Goal: Task Accomplishment & Management: Manage account settings

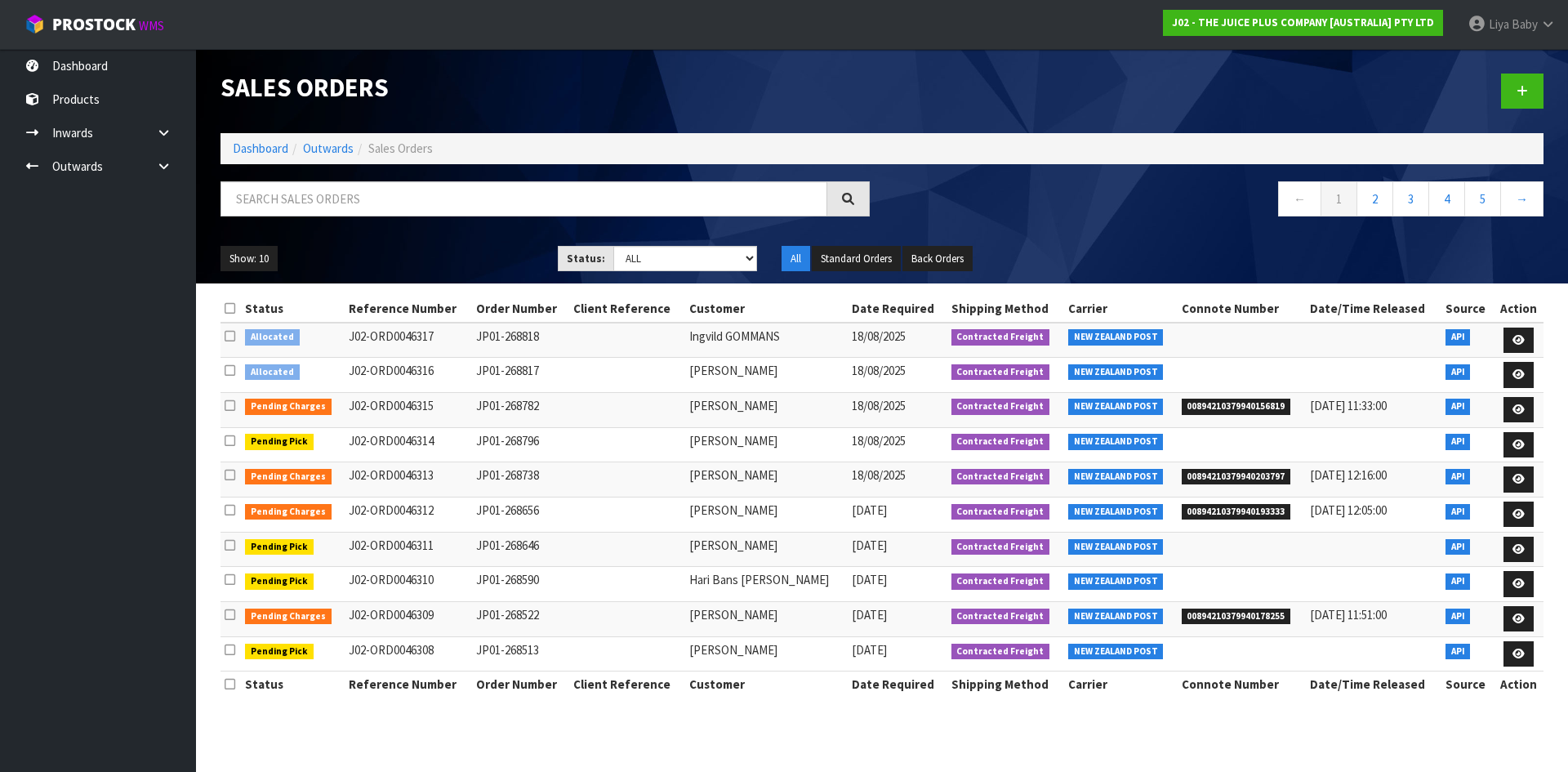
click at [301, 206] on input "text" at bounding box center [523, 198] width 607 height 35
type input "JOB-0408031"
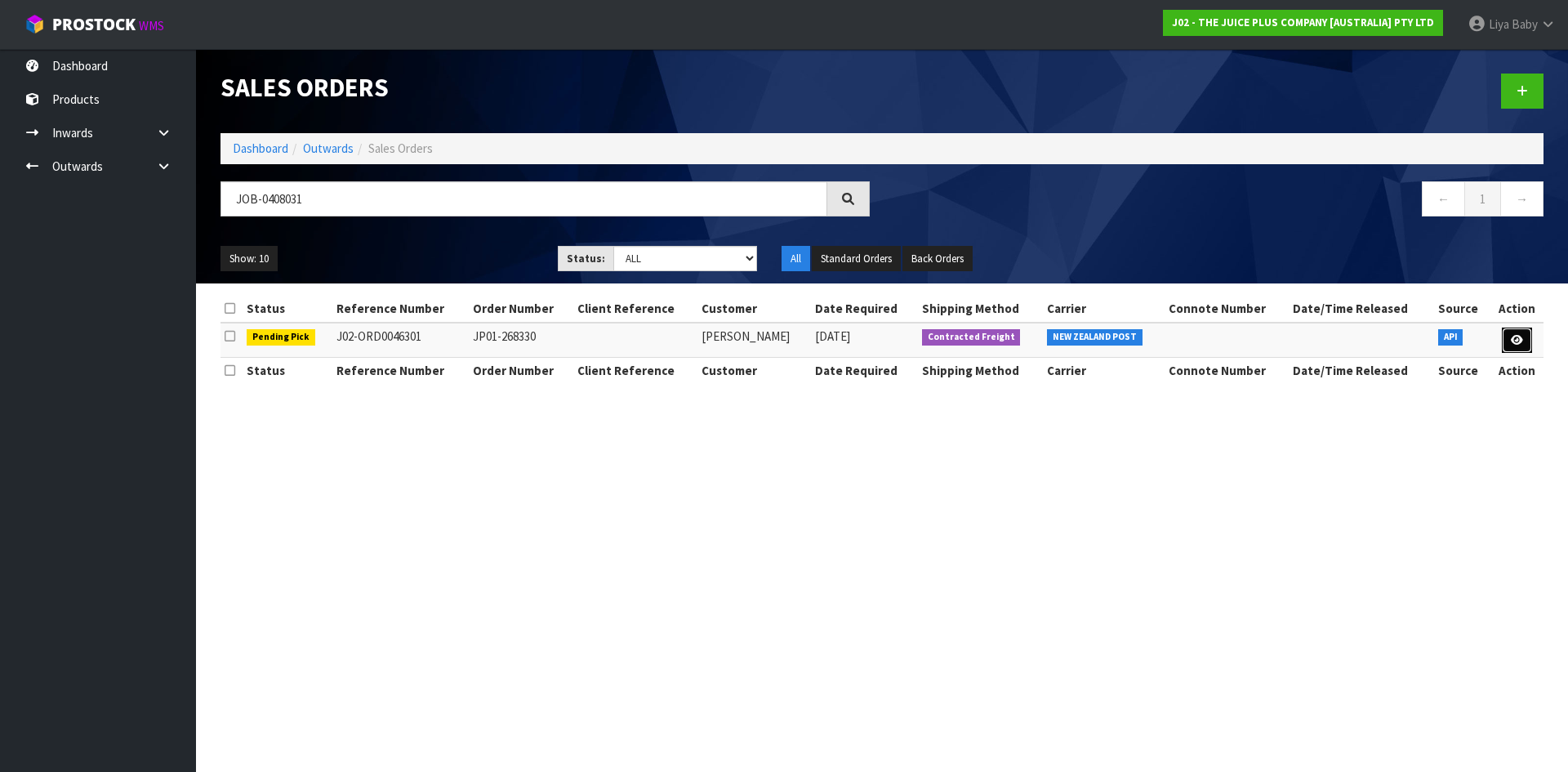
click at [1515, 335] on icon at bounding box center [1517, 340] width 12 height 10
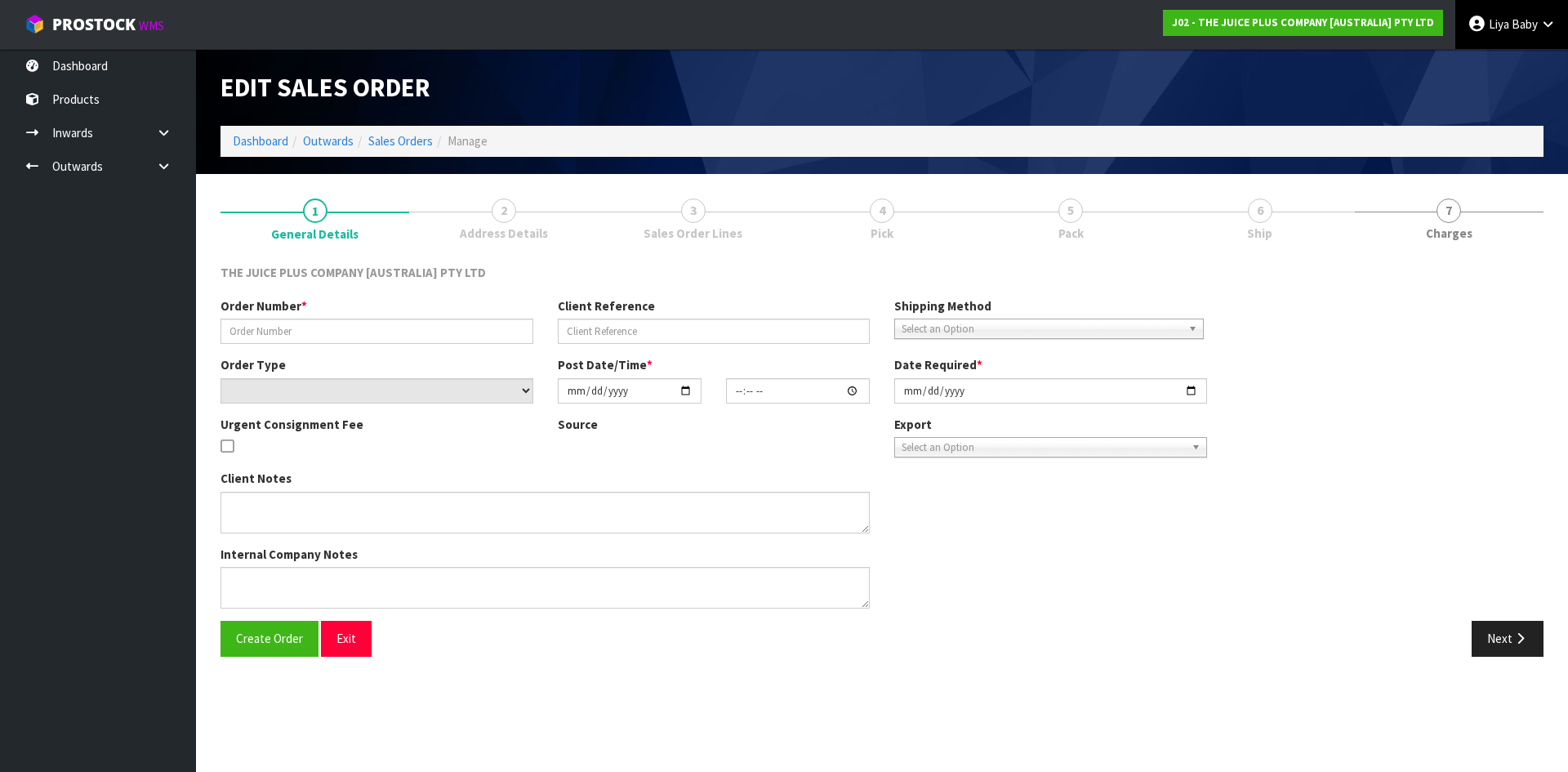
type input "JP01-268330"
select select "number:0"
type input "[DATE]"
type input "03:00:53.000"
type input "[DATE]"
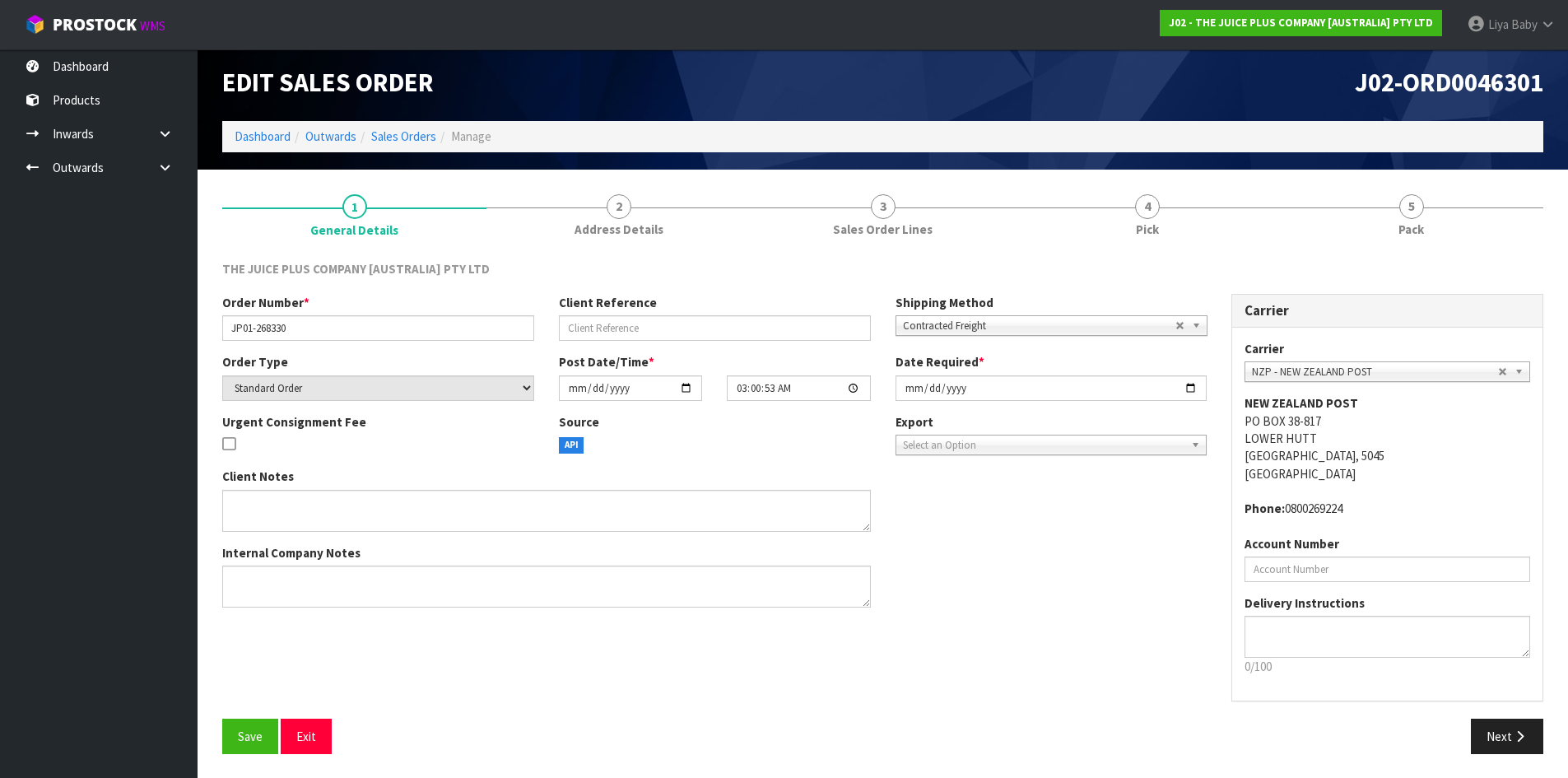
scroll to position [7, 0]
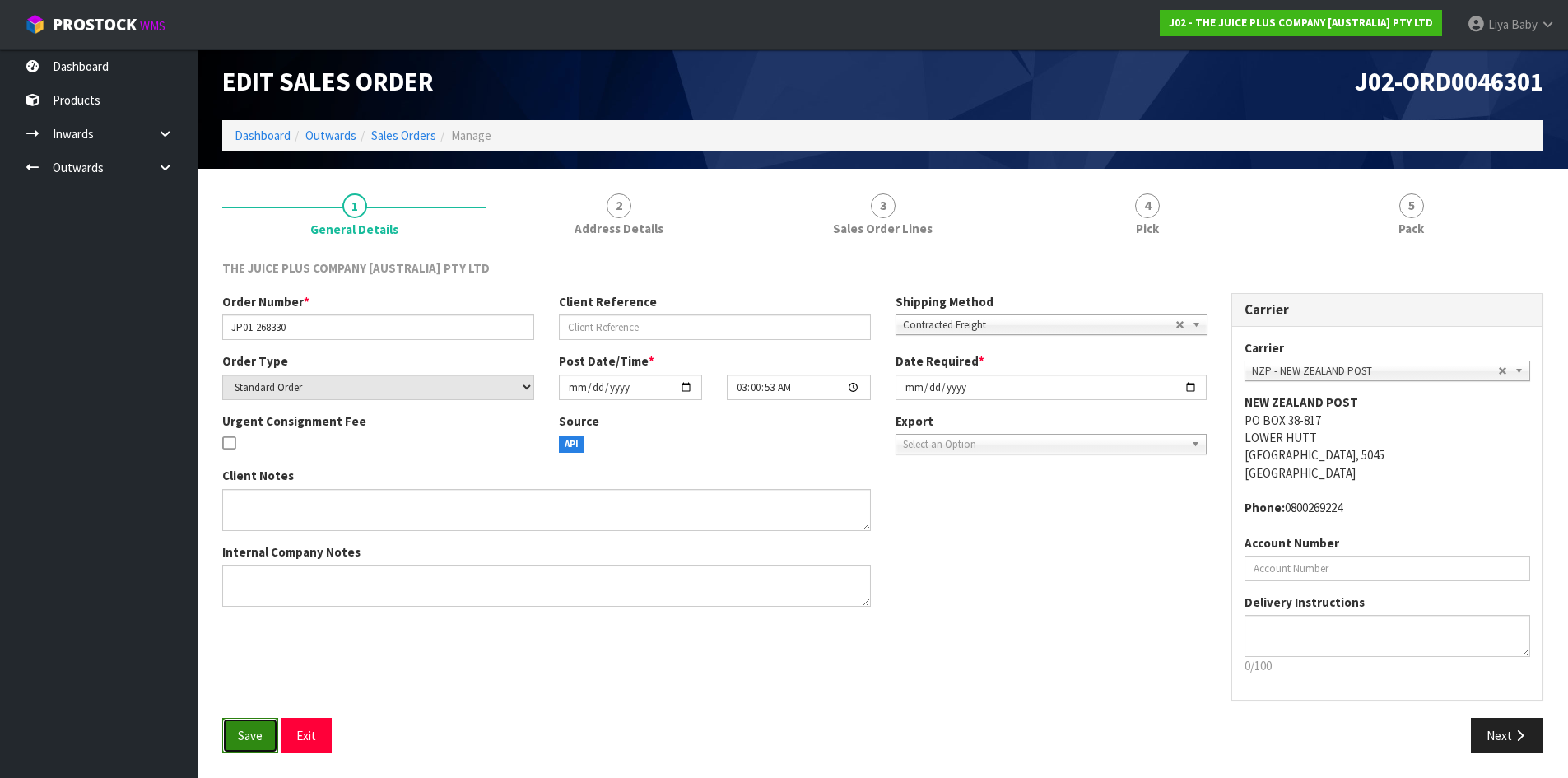
click at [263, 750] on button "Save" at bounding box center [250, 735] width 55 height 35
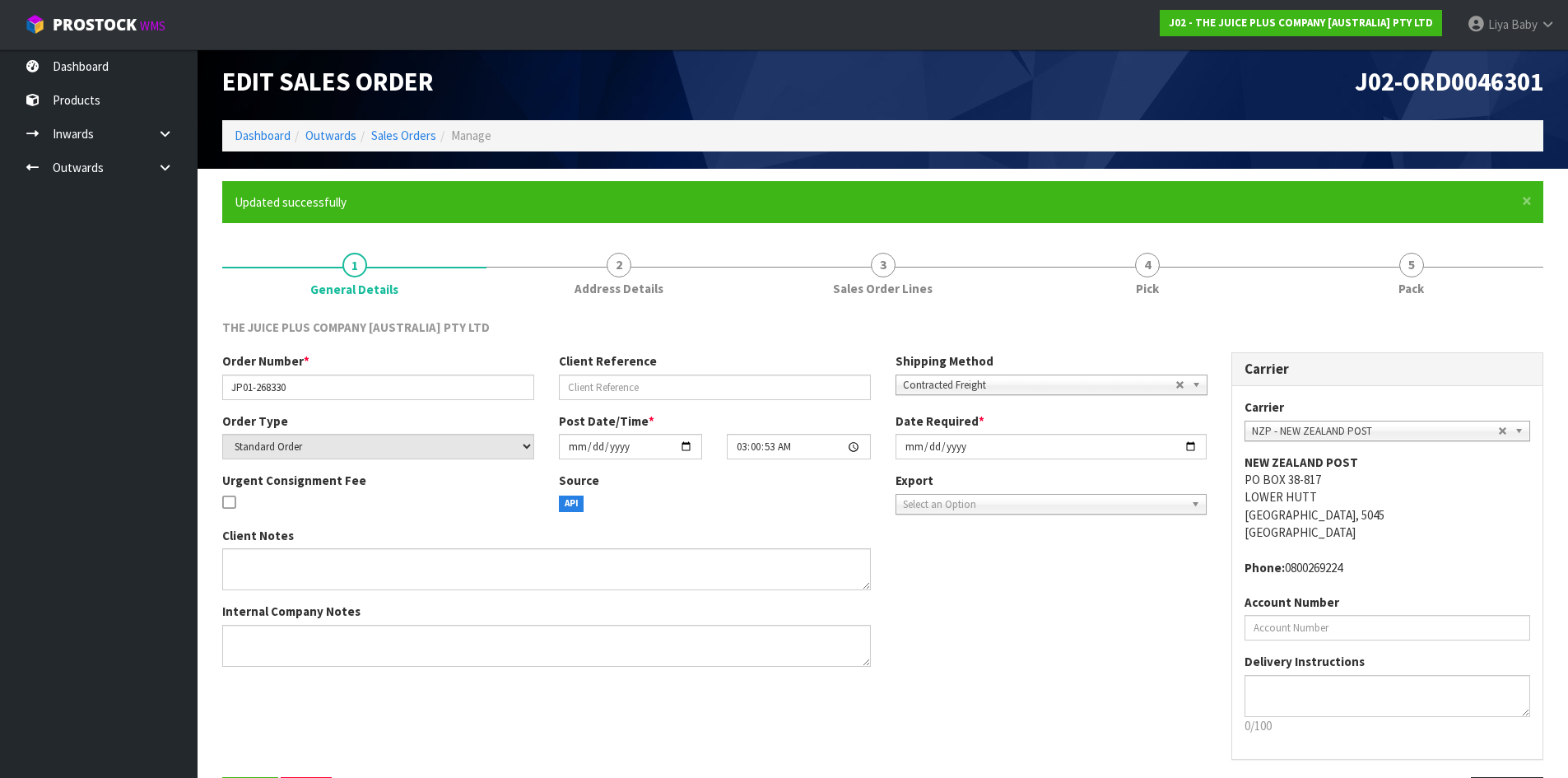
scroll to position [0, 0]
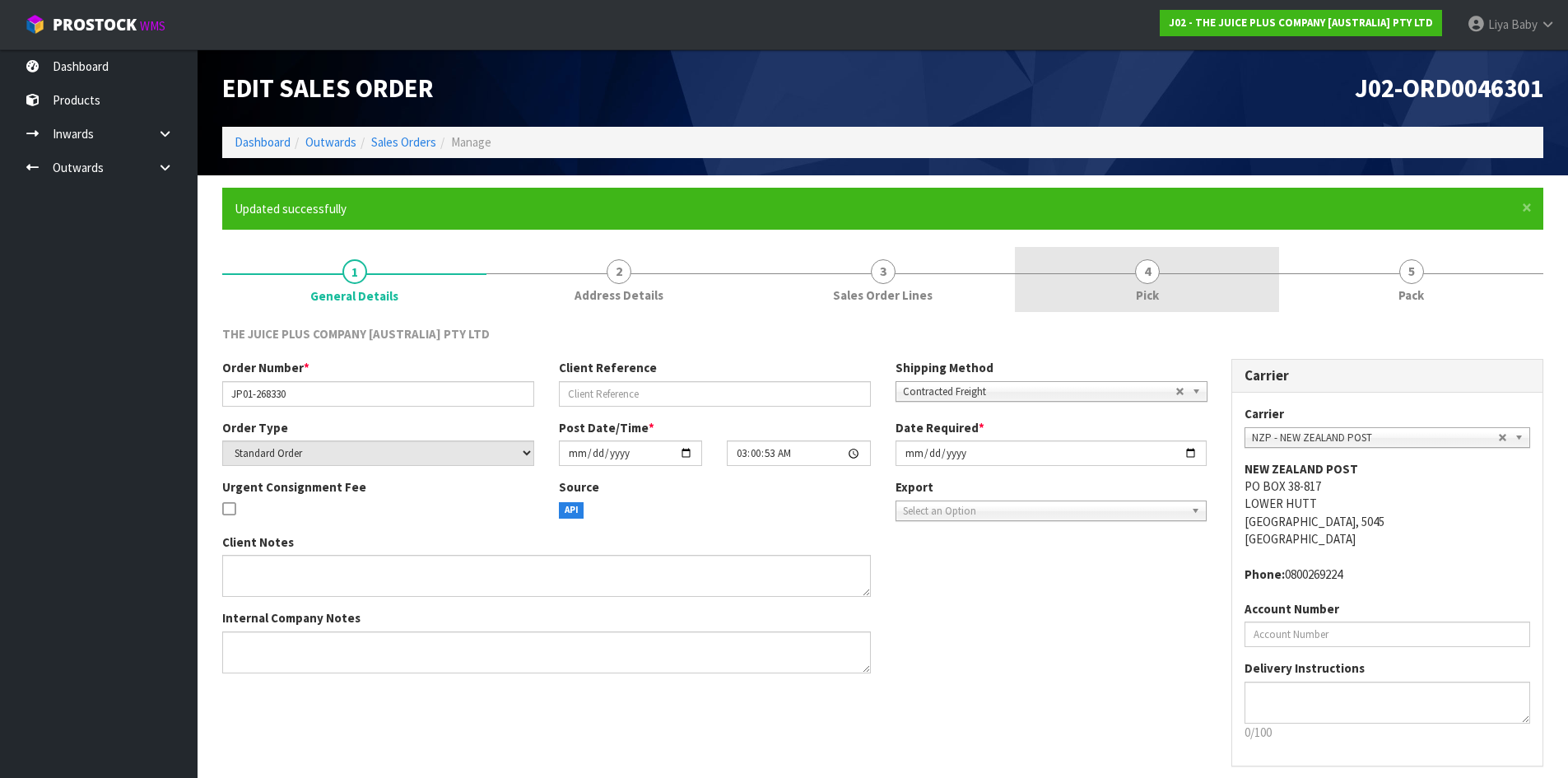
click at [1123, 274] on div at bounding box center [1147, 274] width 264 height 1
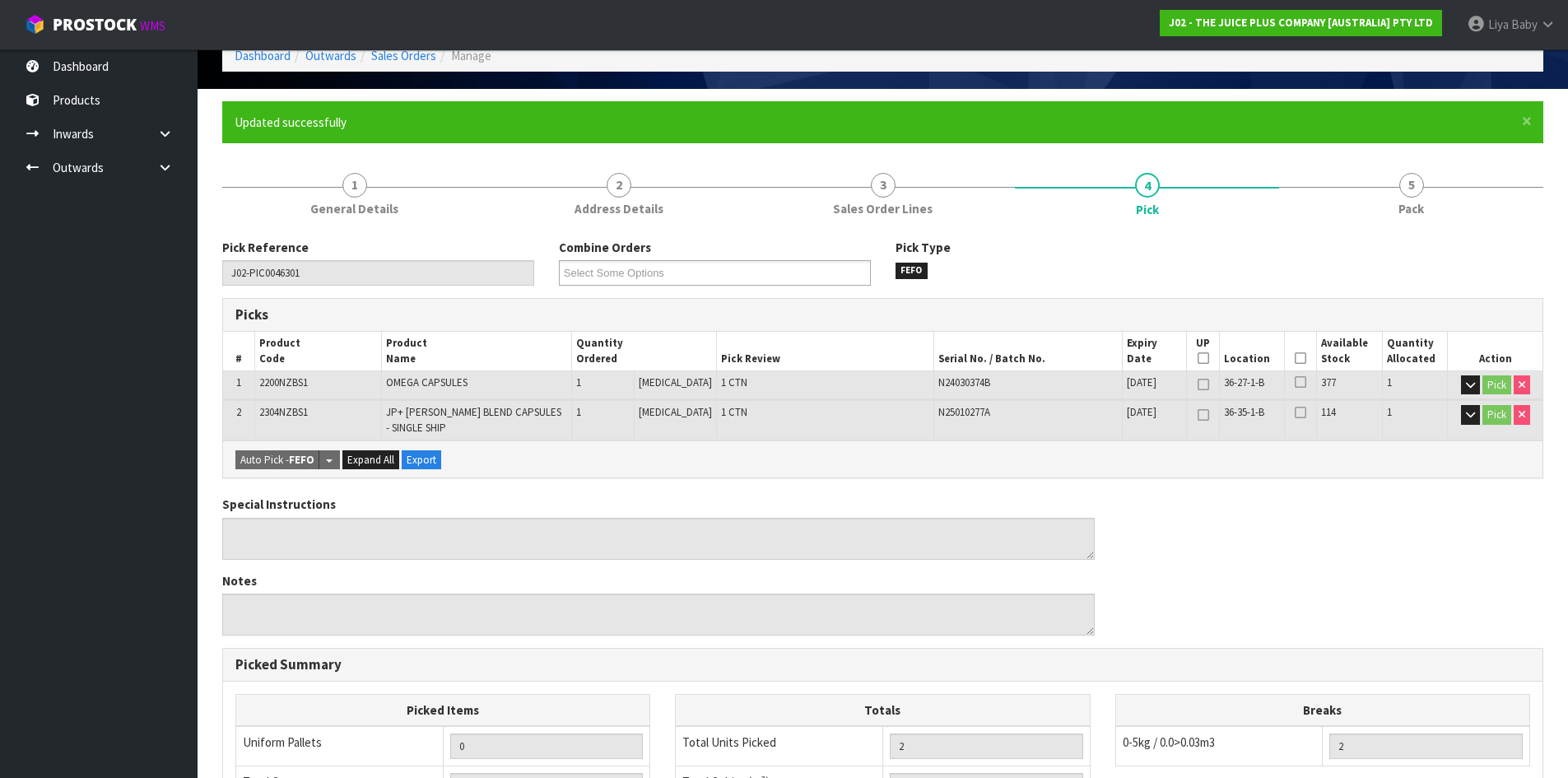
scroll to position [82, 0]
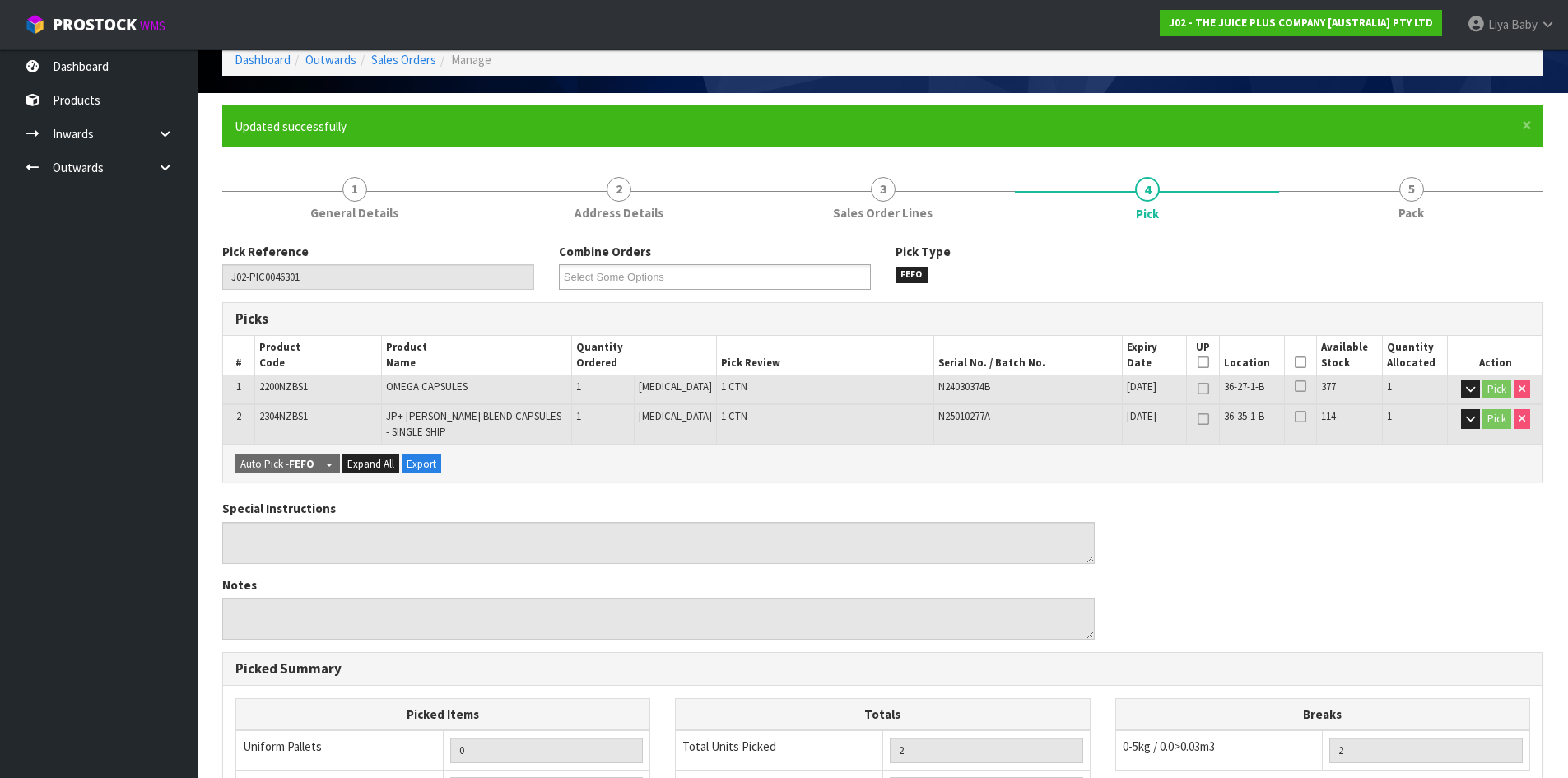
click at [1298, 362] on icon at bounding box center [1300, 362] width 11 height 1
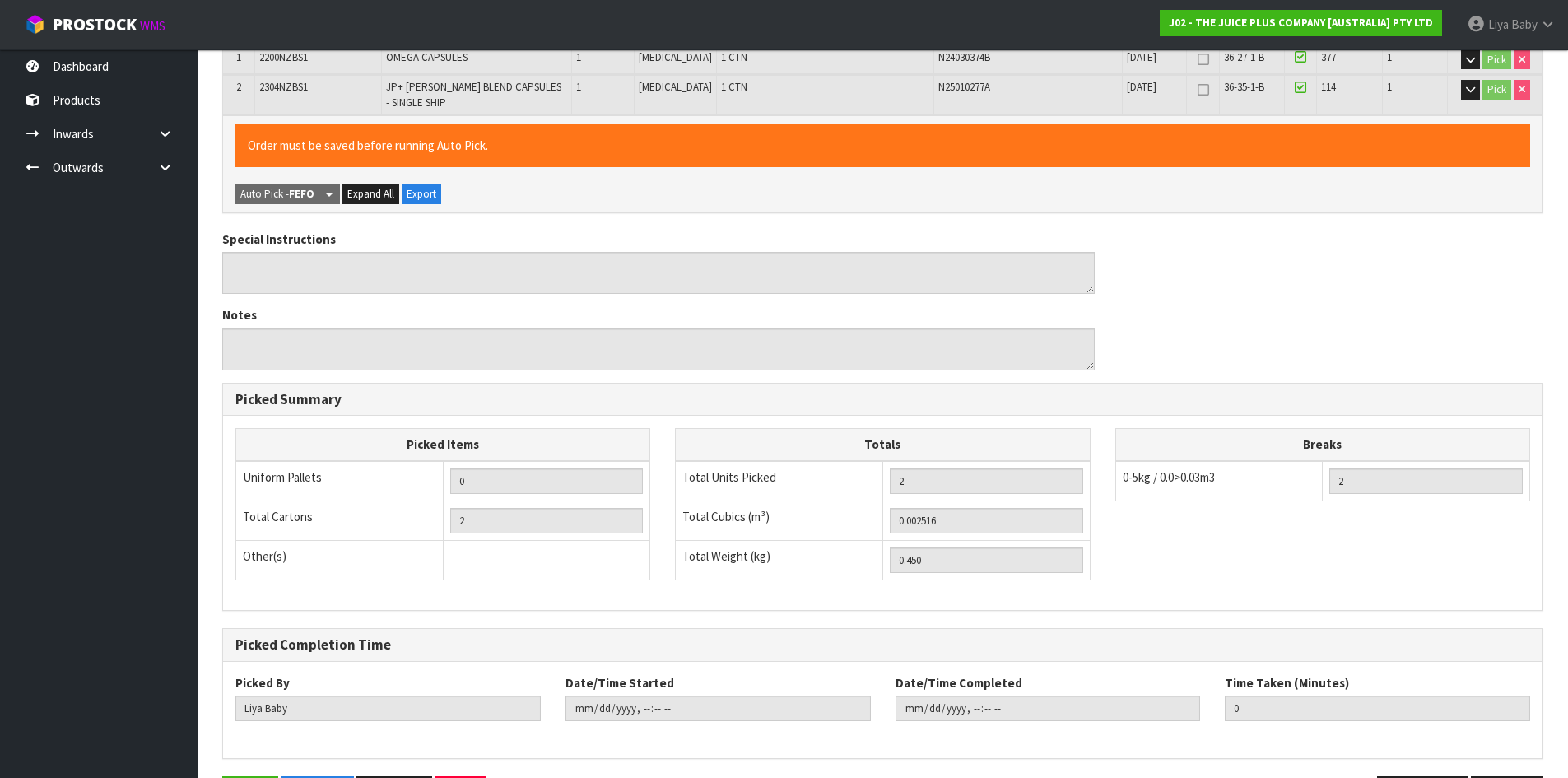
scroll to position [470, 0]
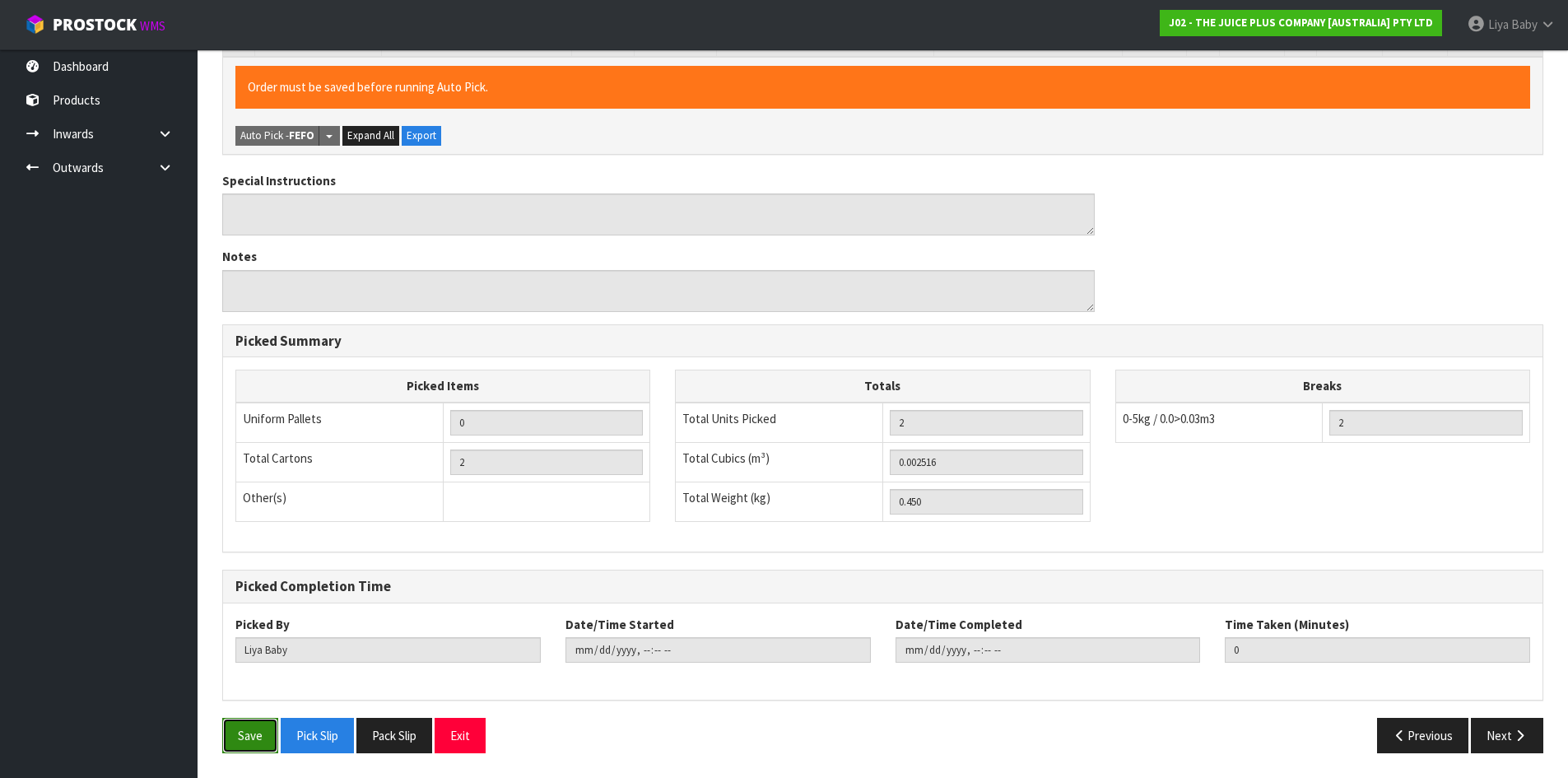
click at [238, 748] on button "Save" at bounding box center [250, 735] width 55 height 35
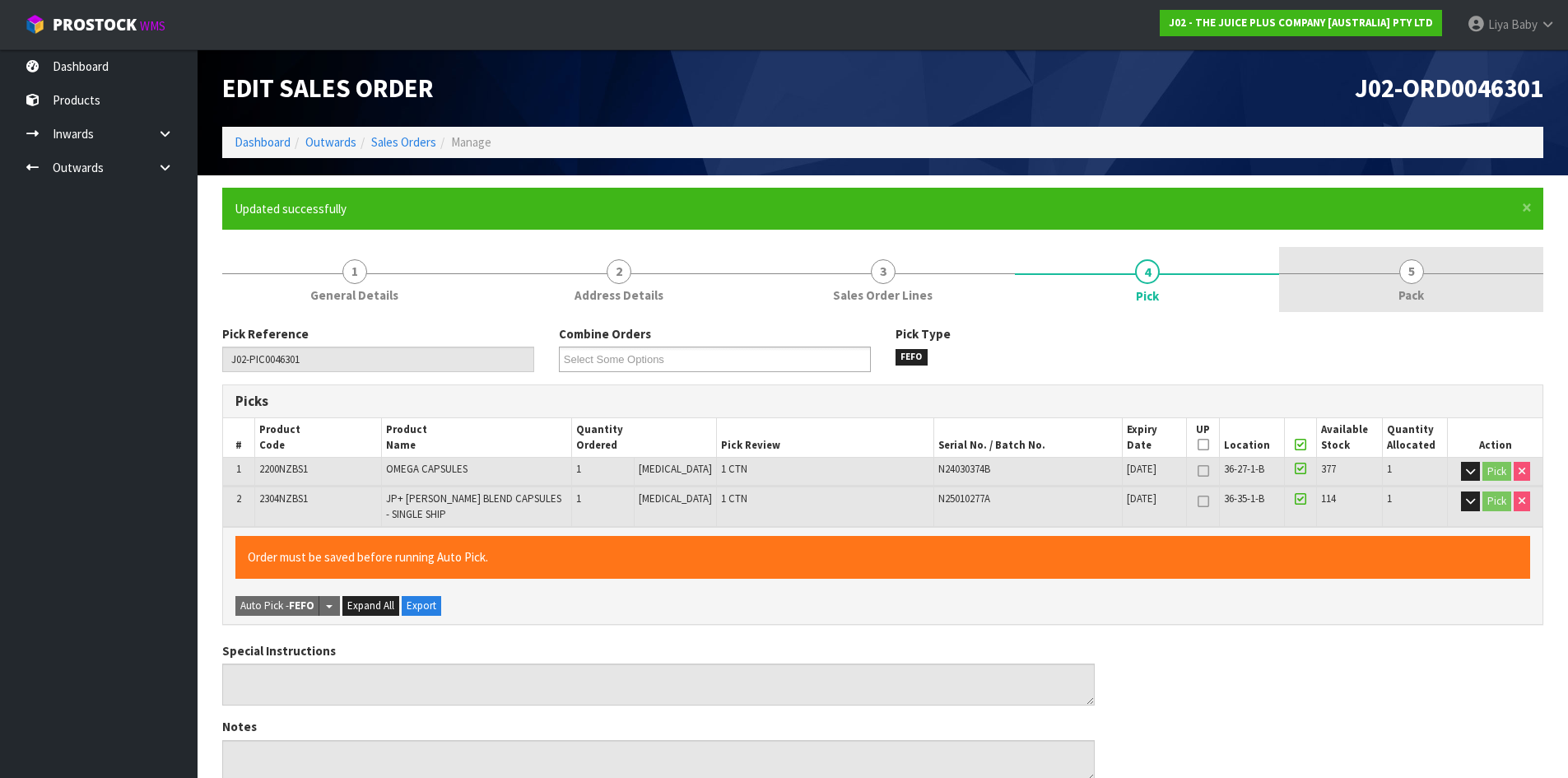
type input "[DATE]T12:53:51"
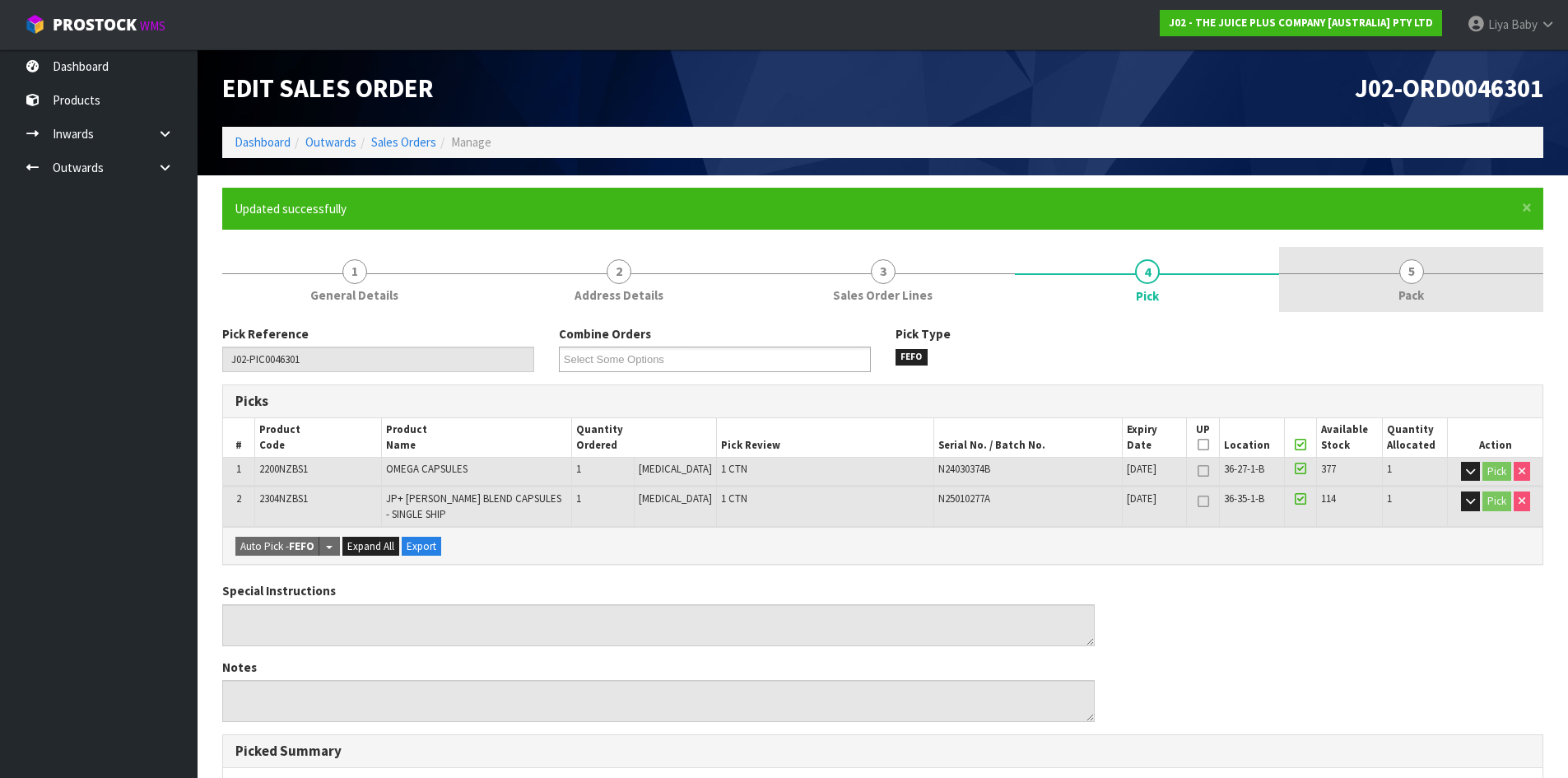
click at [1398, 279] on link "5 Pack" at bounding box center [1411, 279] width 264 height 65
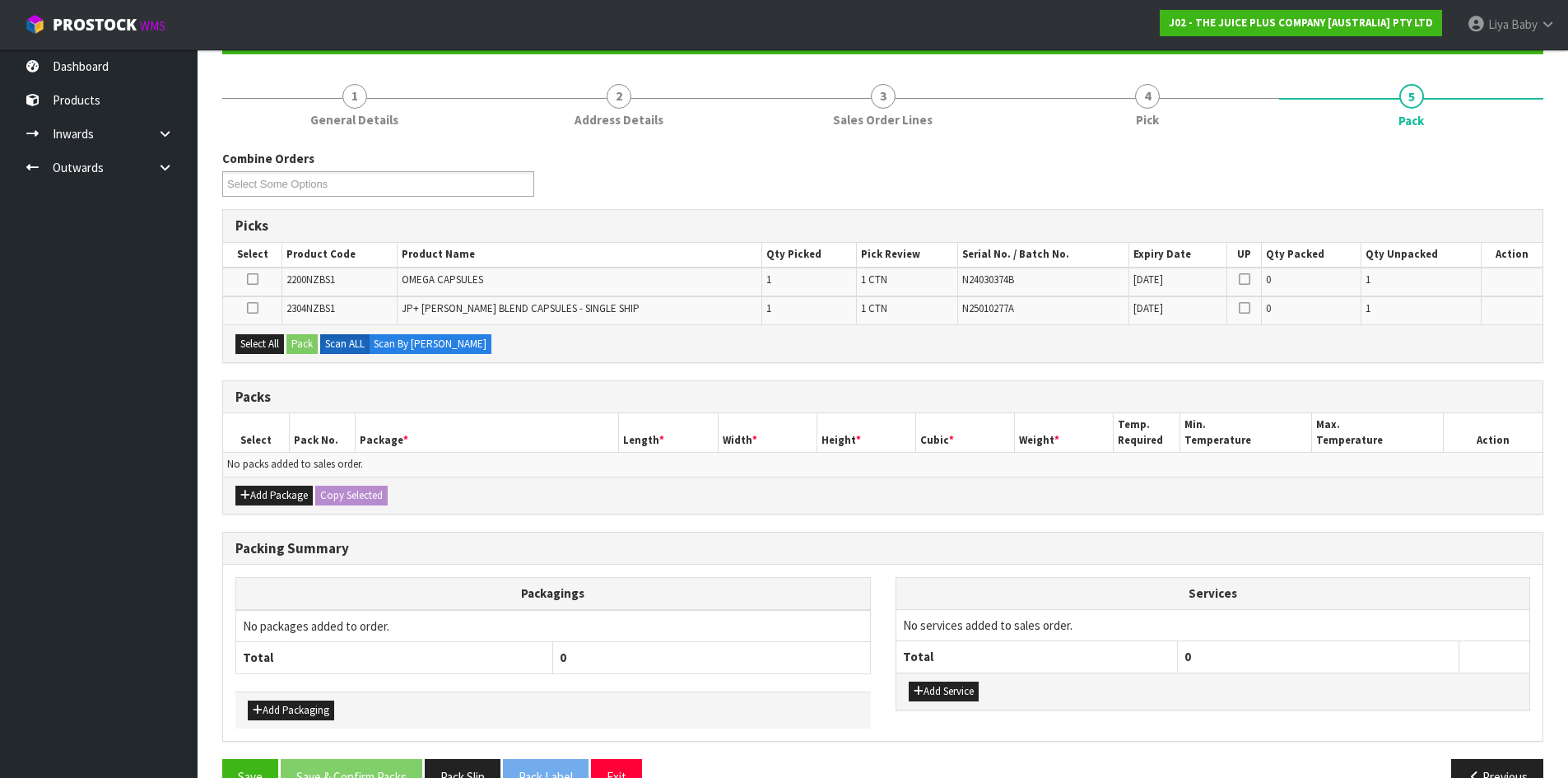
scroll to position [216, 0]
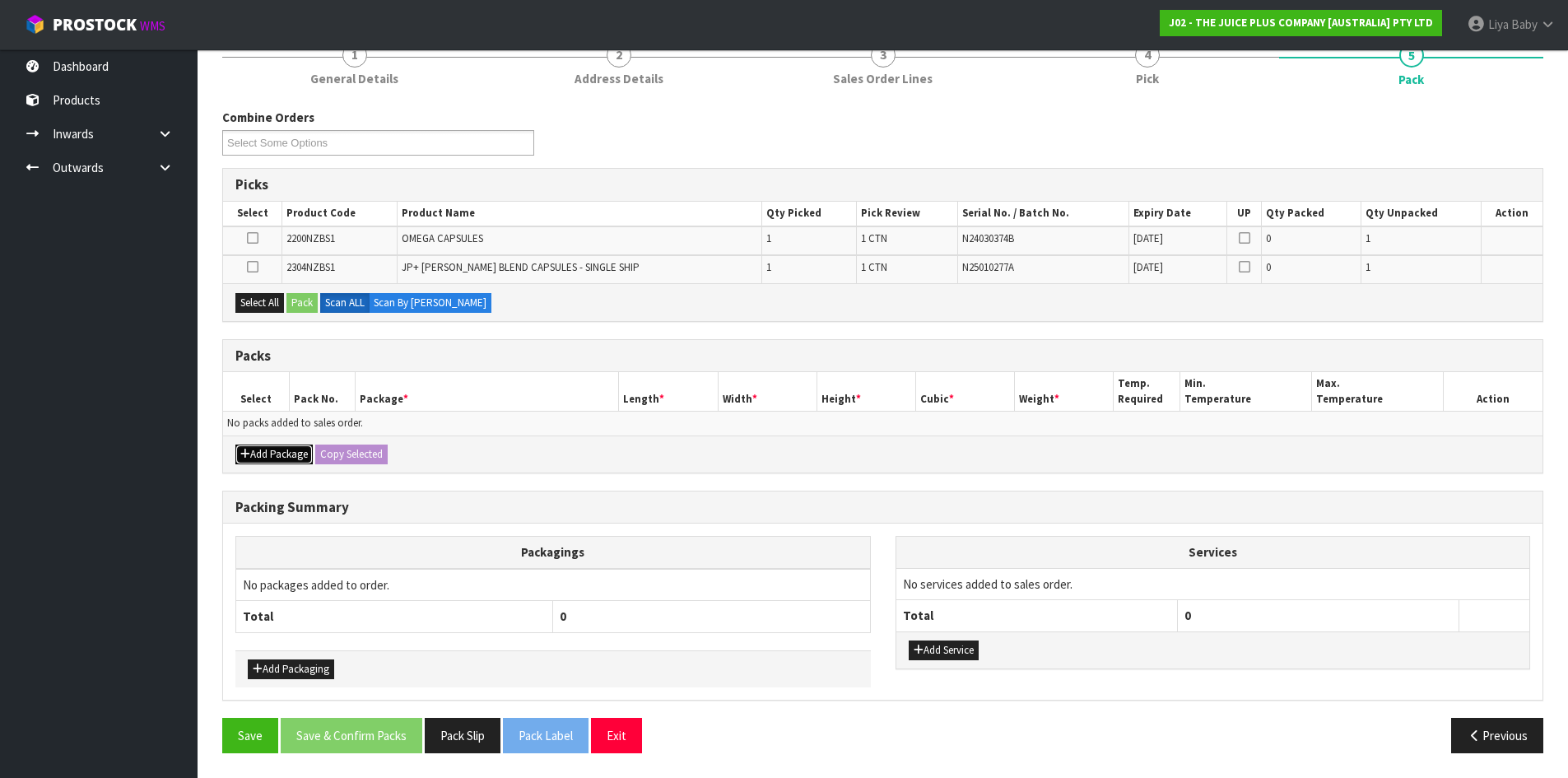
click at [279, 449] on button "Add Package" at bounding box center [274, 454] width 77 height 20
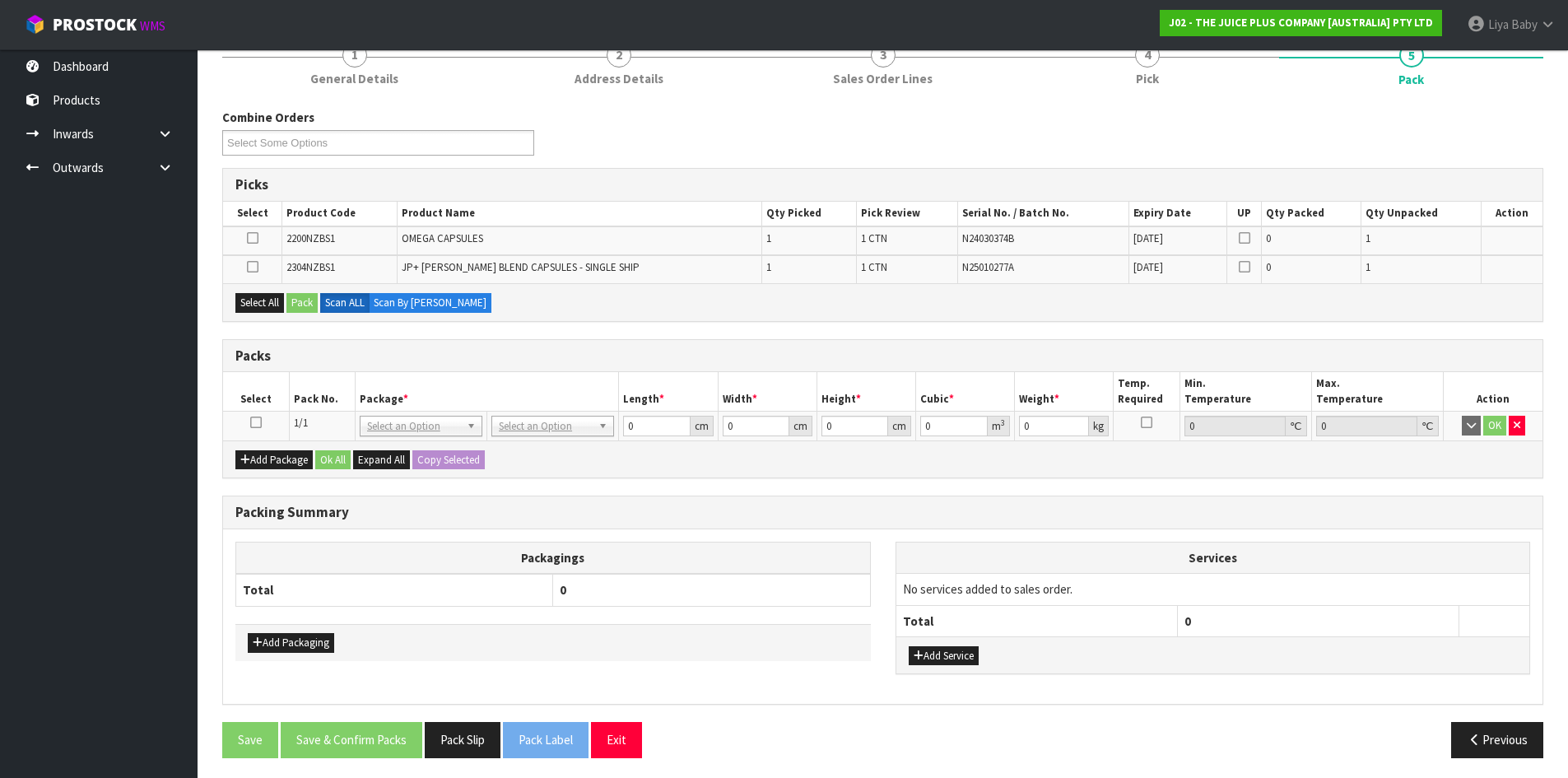
click at [257, 422] on icon at bounding box center [255, 422] width 11 height 1
click at [252, 301] on button "Select All" at bounding box center [259, 302] width 49 height 20
click at [298, 295] on button "Pack" at bounding box center [301, 302] width 32 height 20
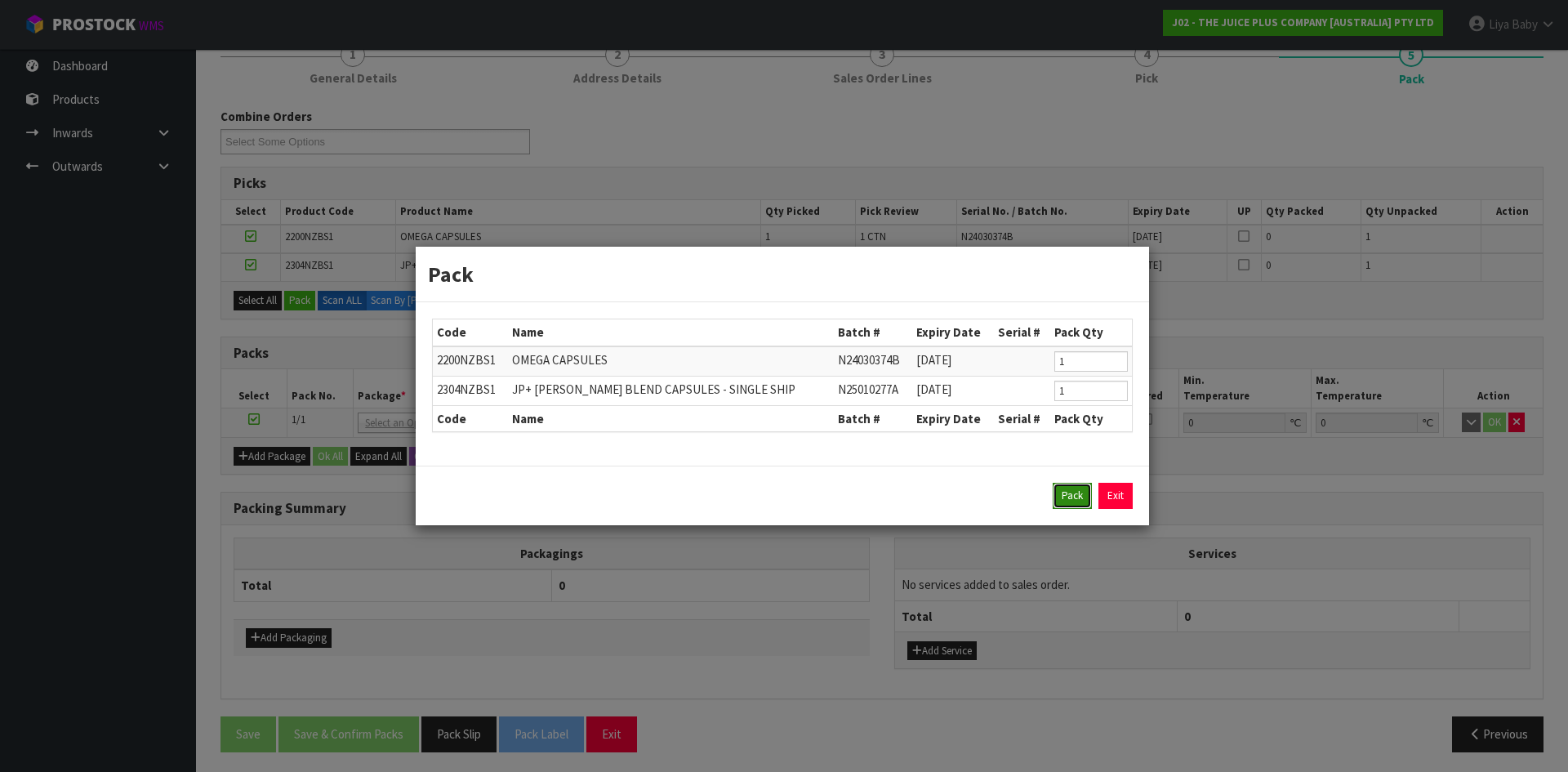
click at [1066, 492] on button "Pack" at bounding box center [1072, 496] width 39 height 27
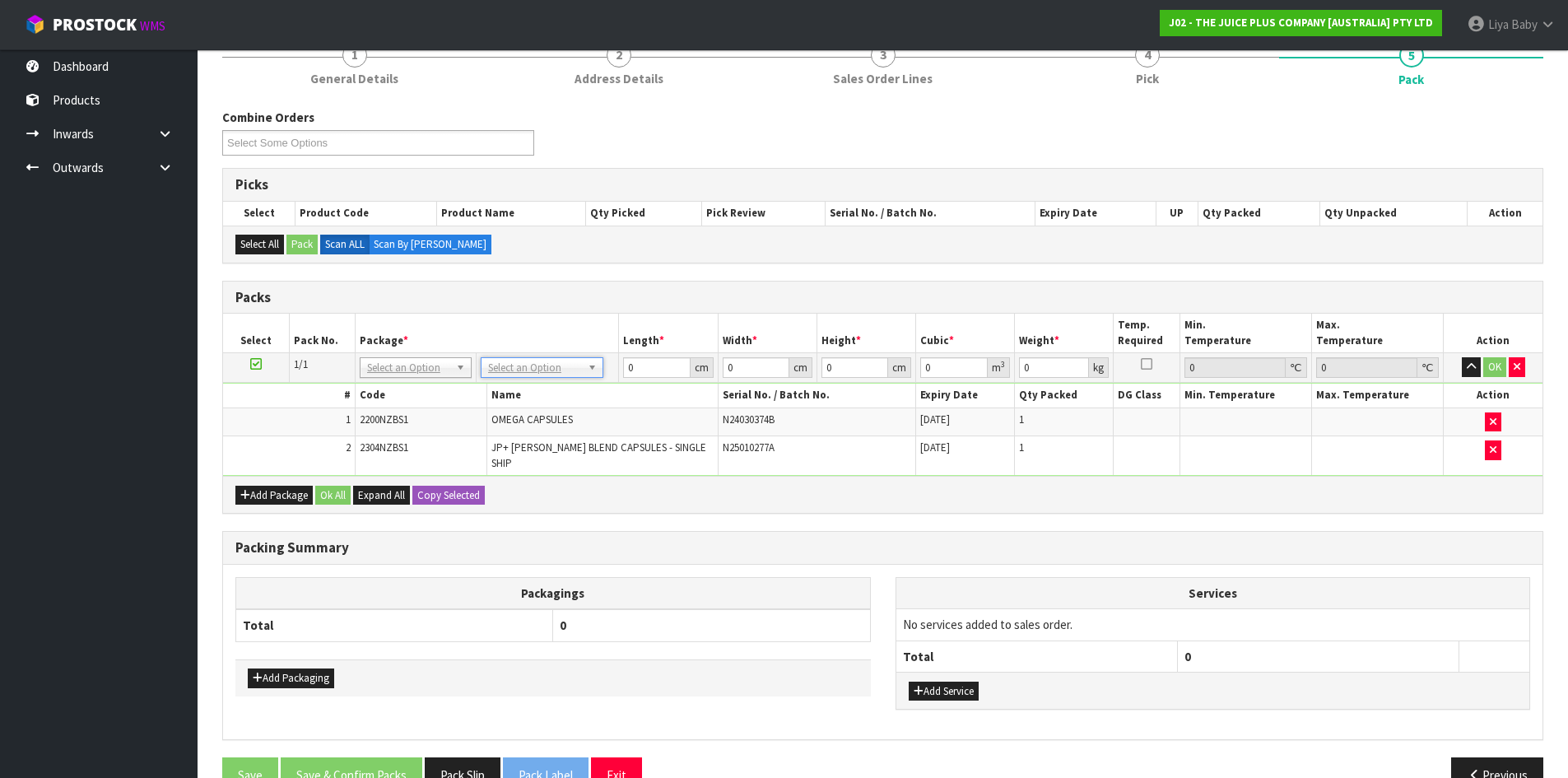
drag, startPoint x: 571, startPoint y: 374, endPoint x: 564, endPoint y: 389, distance: 16.6
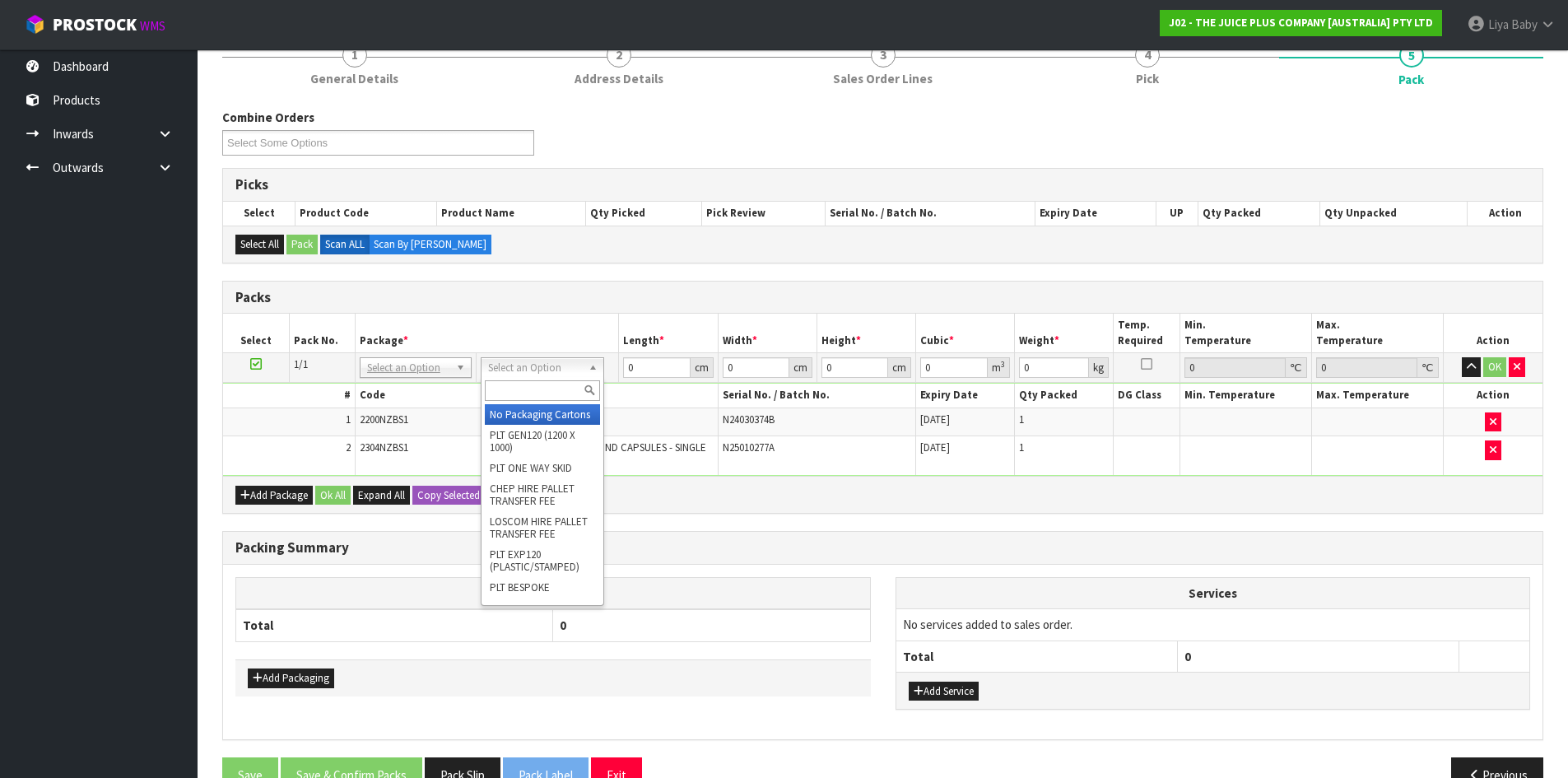
click at [553, 389] on input "text" at bounding box center [542, 390] width 115 height 21
type input "3"
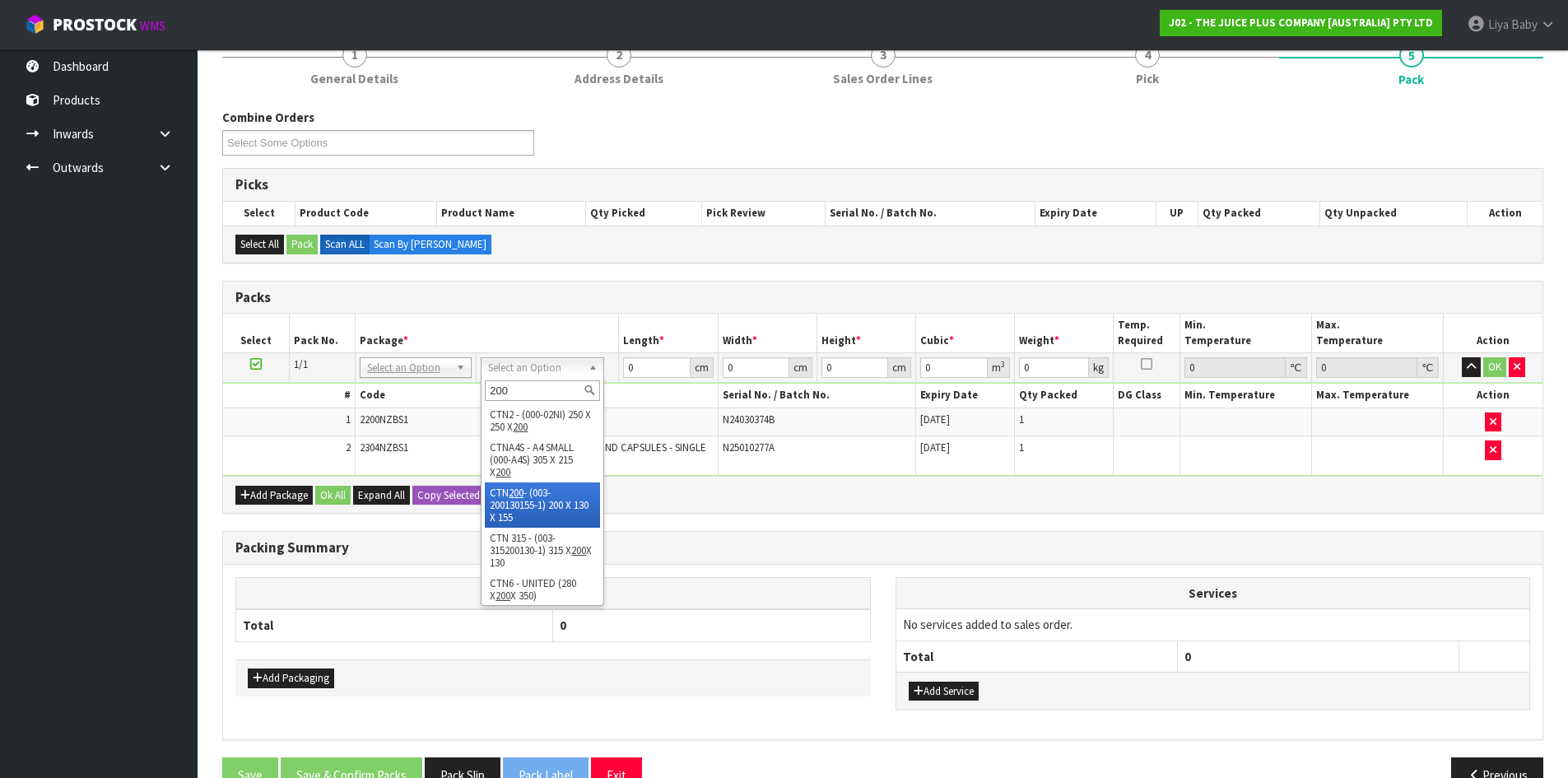
type input "200"
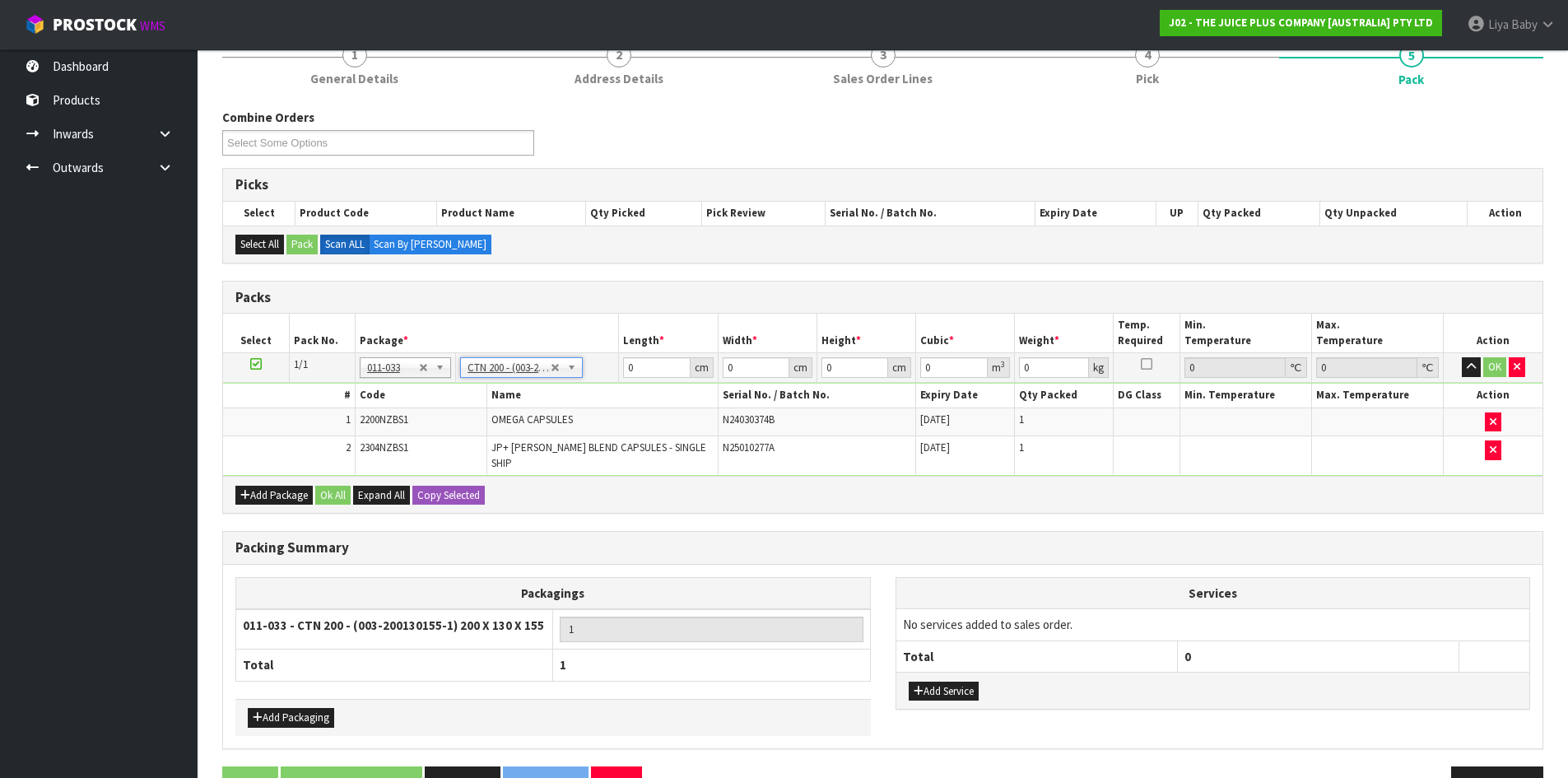
type input "20"
type input "13"
type input "15.5"
type input "0.00403"
type input "0.65"
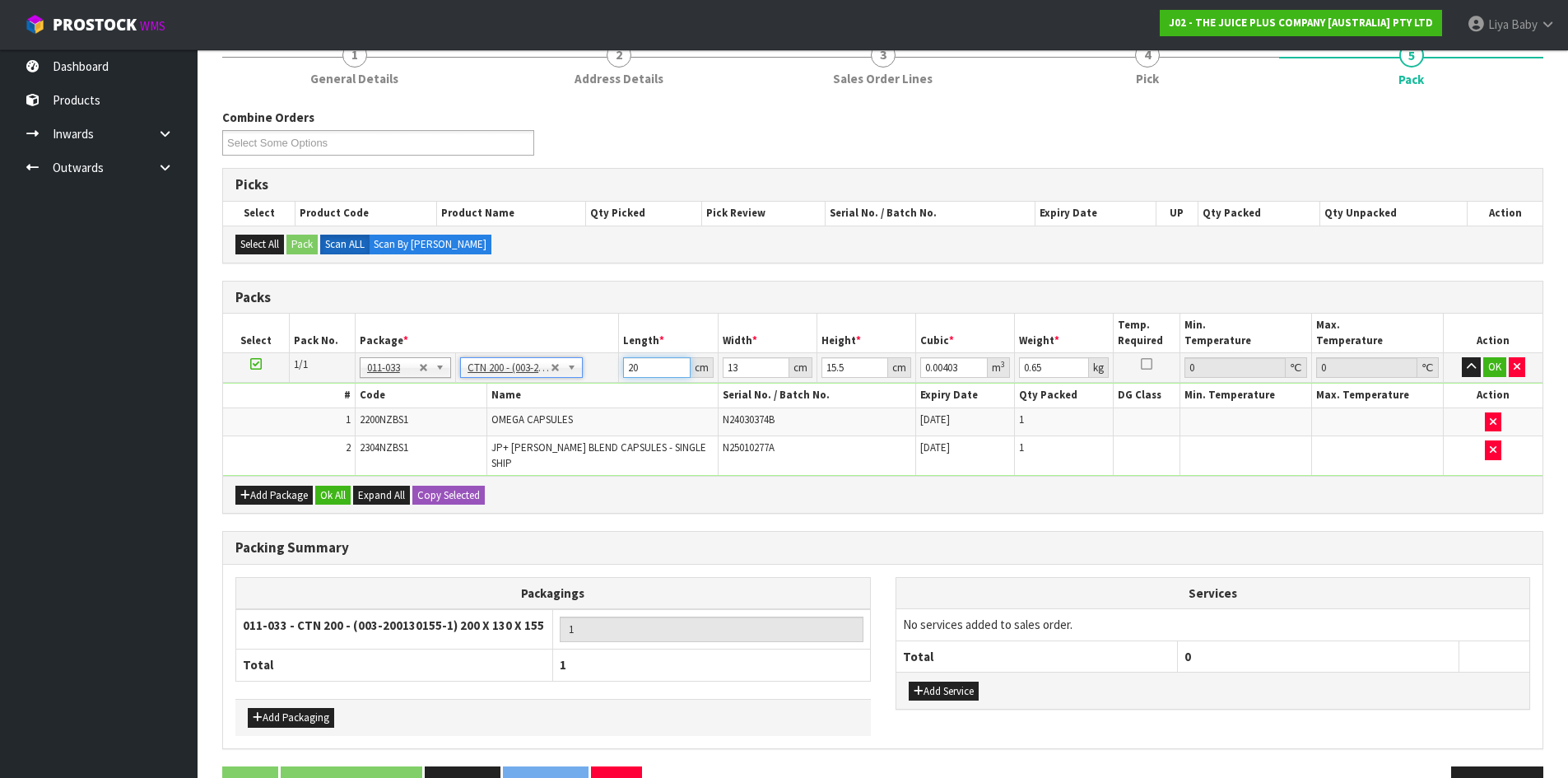
click at [662, 368] on input "20" at bounding box center [656, 367] width 67 height 21
type input "2"
type input "0.000403"
type input "0"
type input "1"
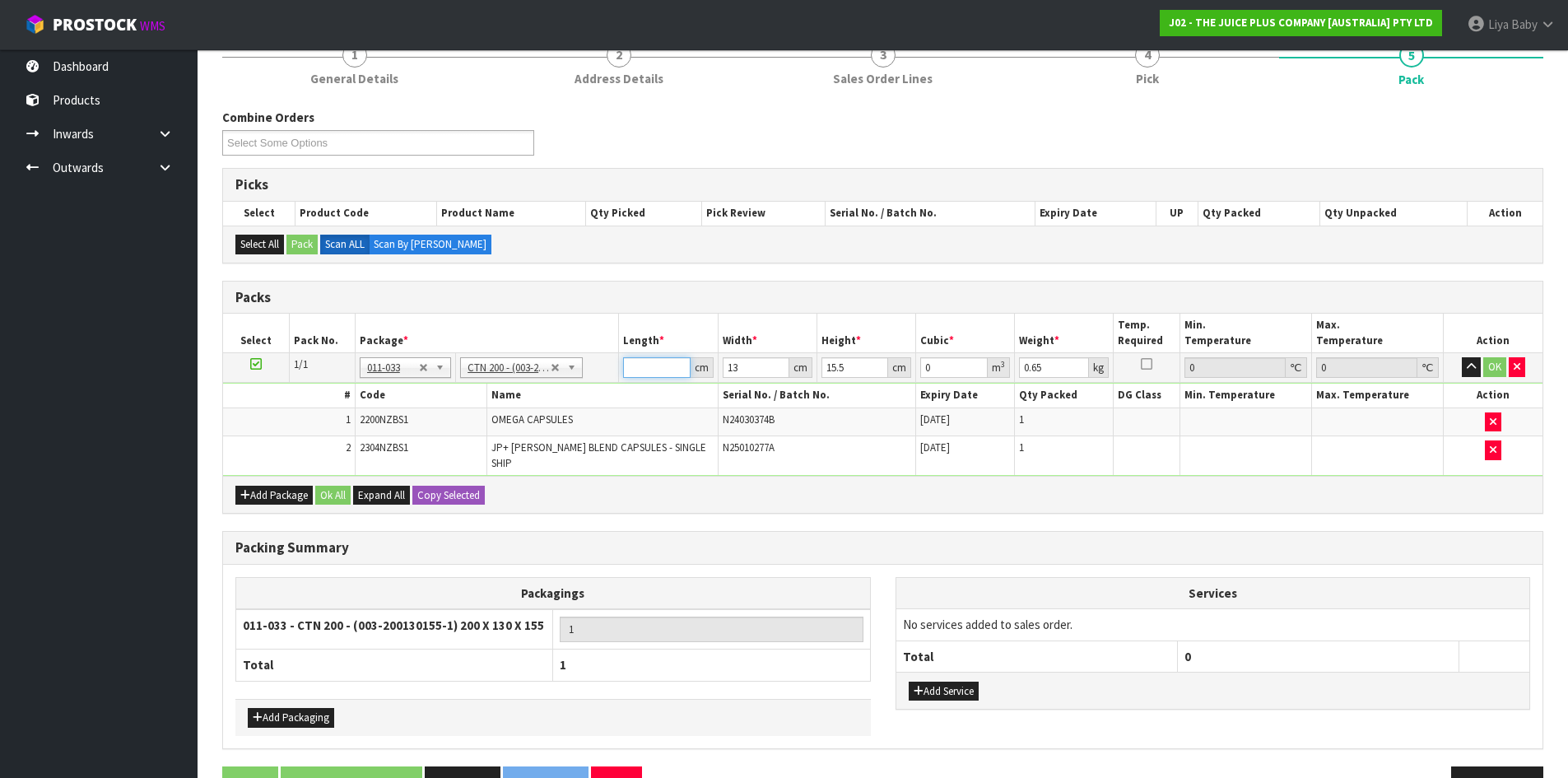
type input "0.000202"
type input "18"
type input "0.003627"
type input "18"
click at [739, 368] on input "13" at bounding box center [756, 367] width 67 height 21
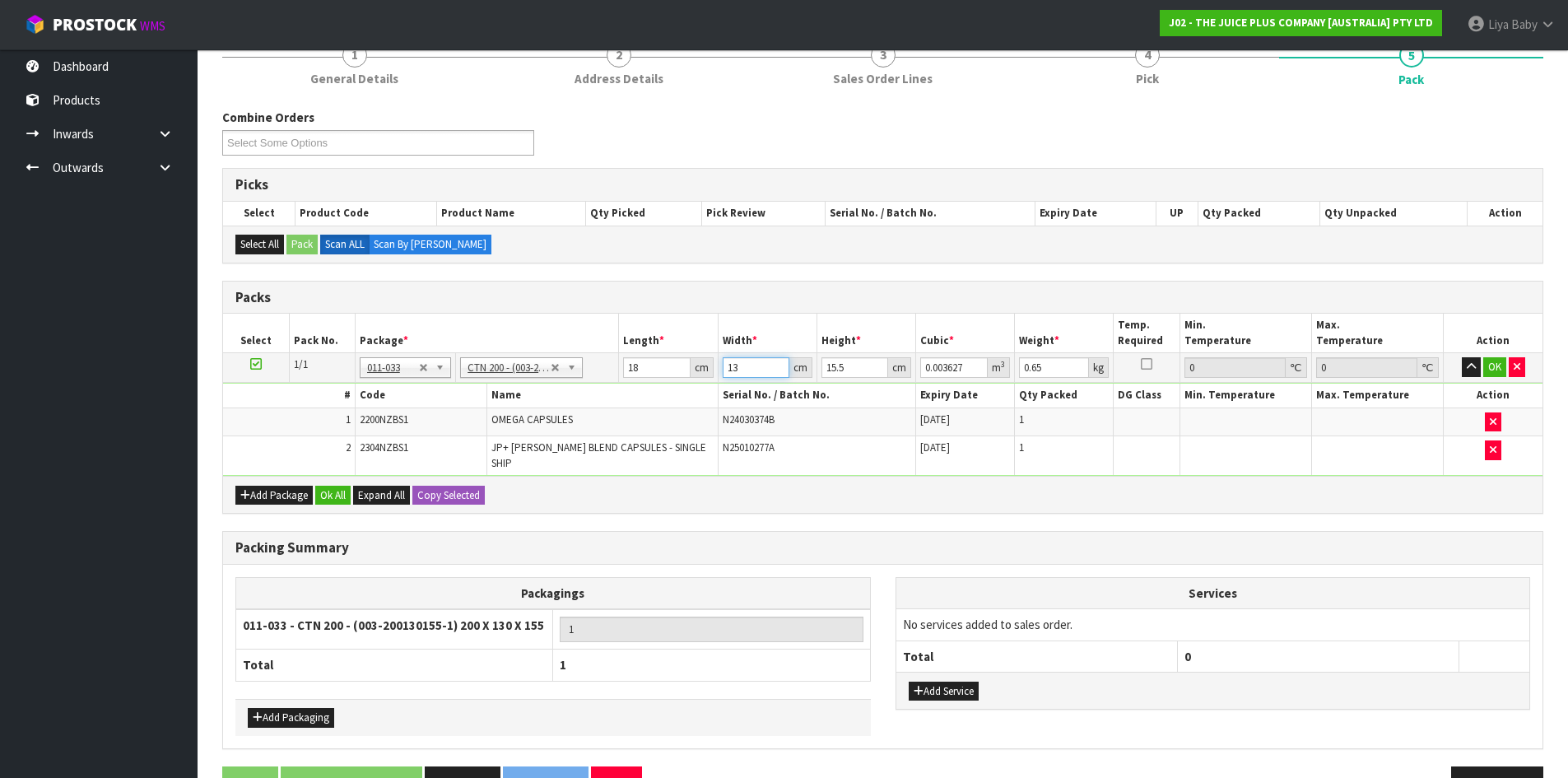
type input "1"
type input "0.000279"
type input "0"
type input "1"
type input "0.000279"
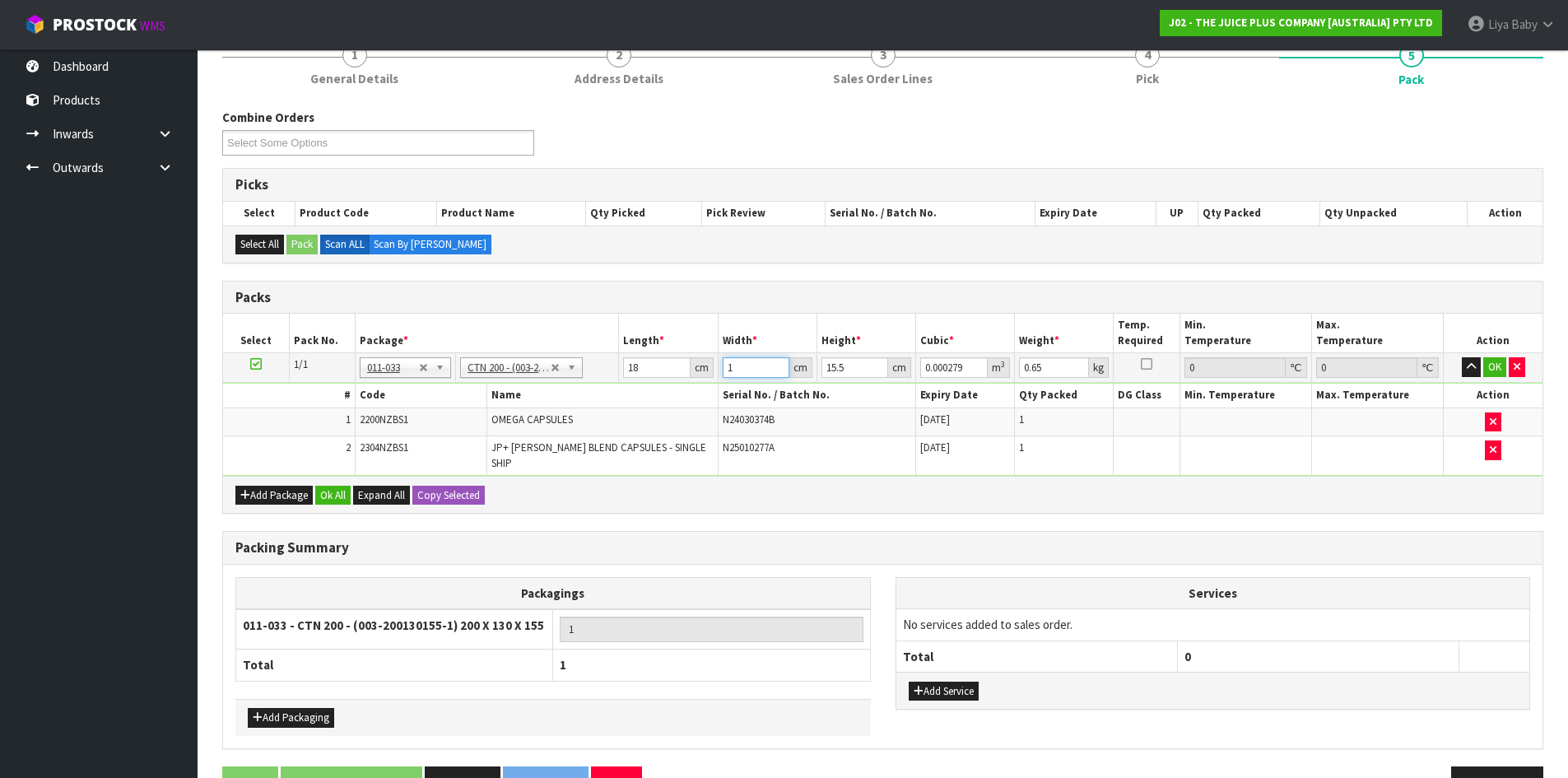
type input "17"
type input "0.004743"
type input "17"
click at [862, 372] on input "15.5" at bounding box center [854, 367] width 67 height 21
type input "15"
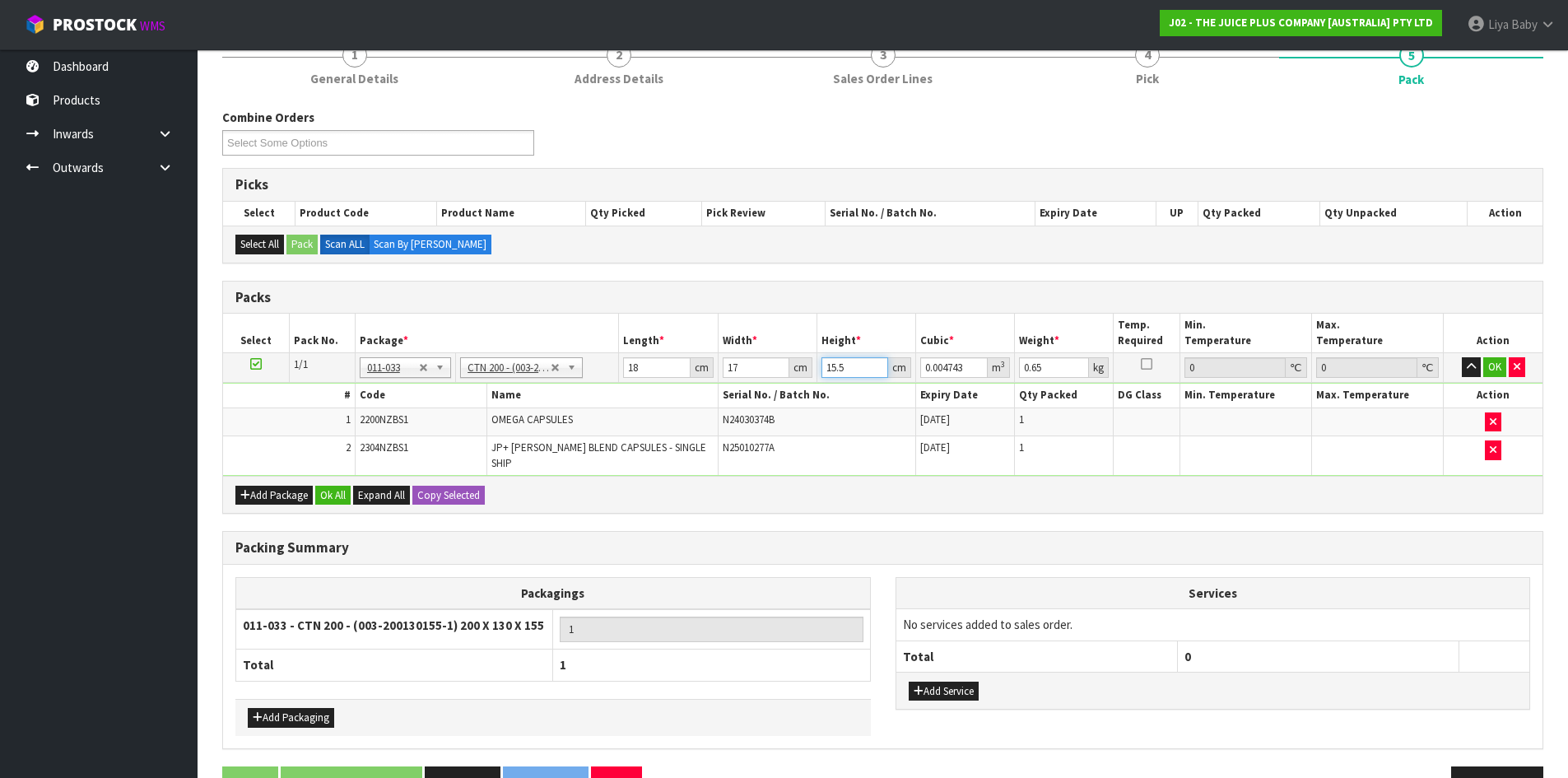
type input "0.00459"
type input "1"
type input "0.000306"
type input "0"
type input "1"
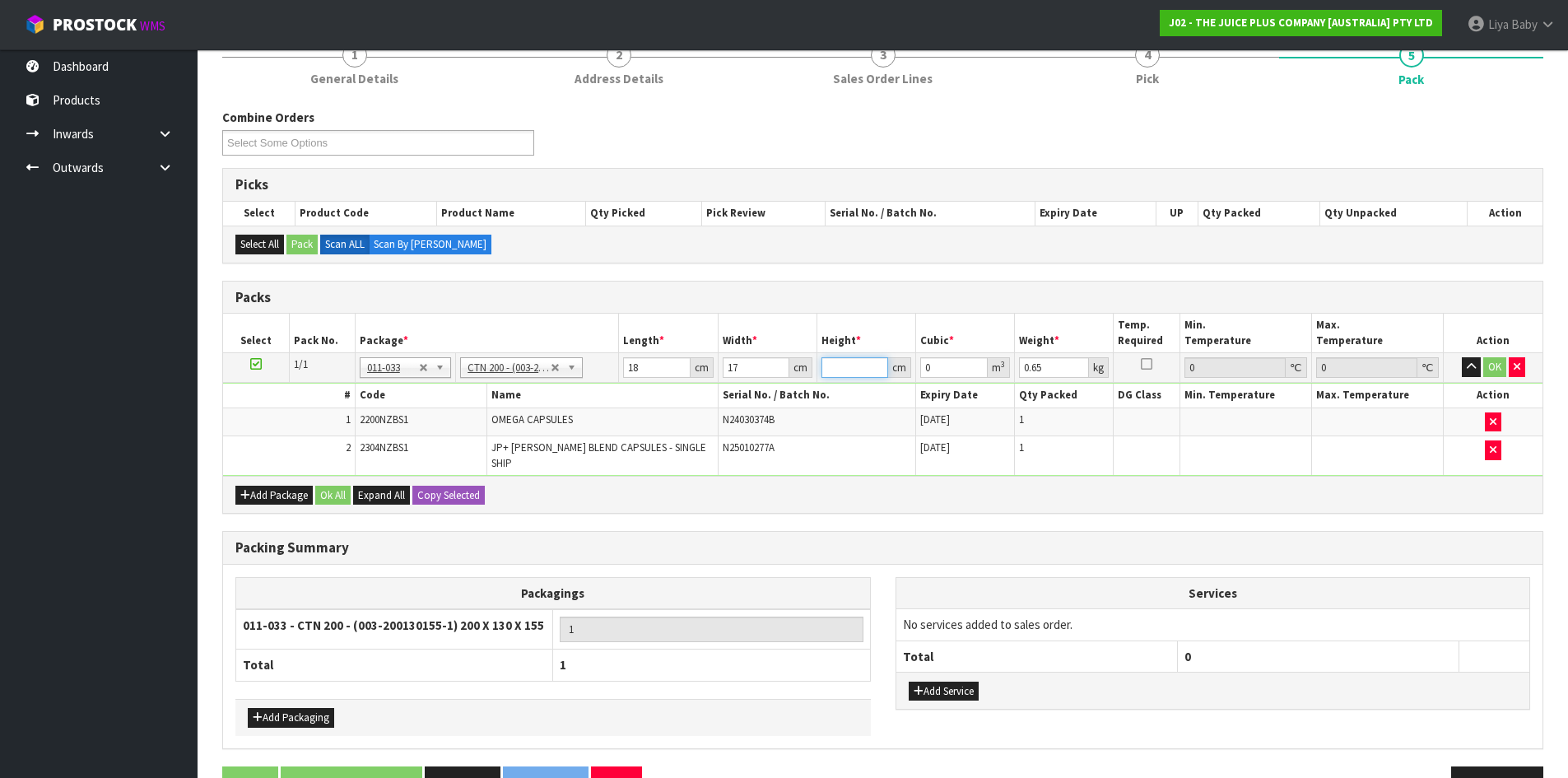
type input "0.000306"
type input "18"
type input "0.005508"
type input "18"
click at [1050, 368] on input "0.65" at bounding box center [1053, 367] width 70 height 21
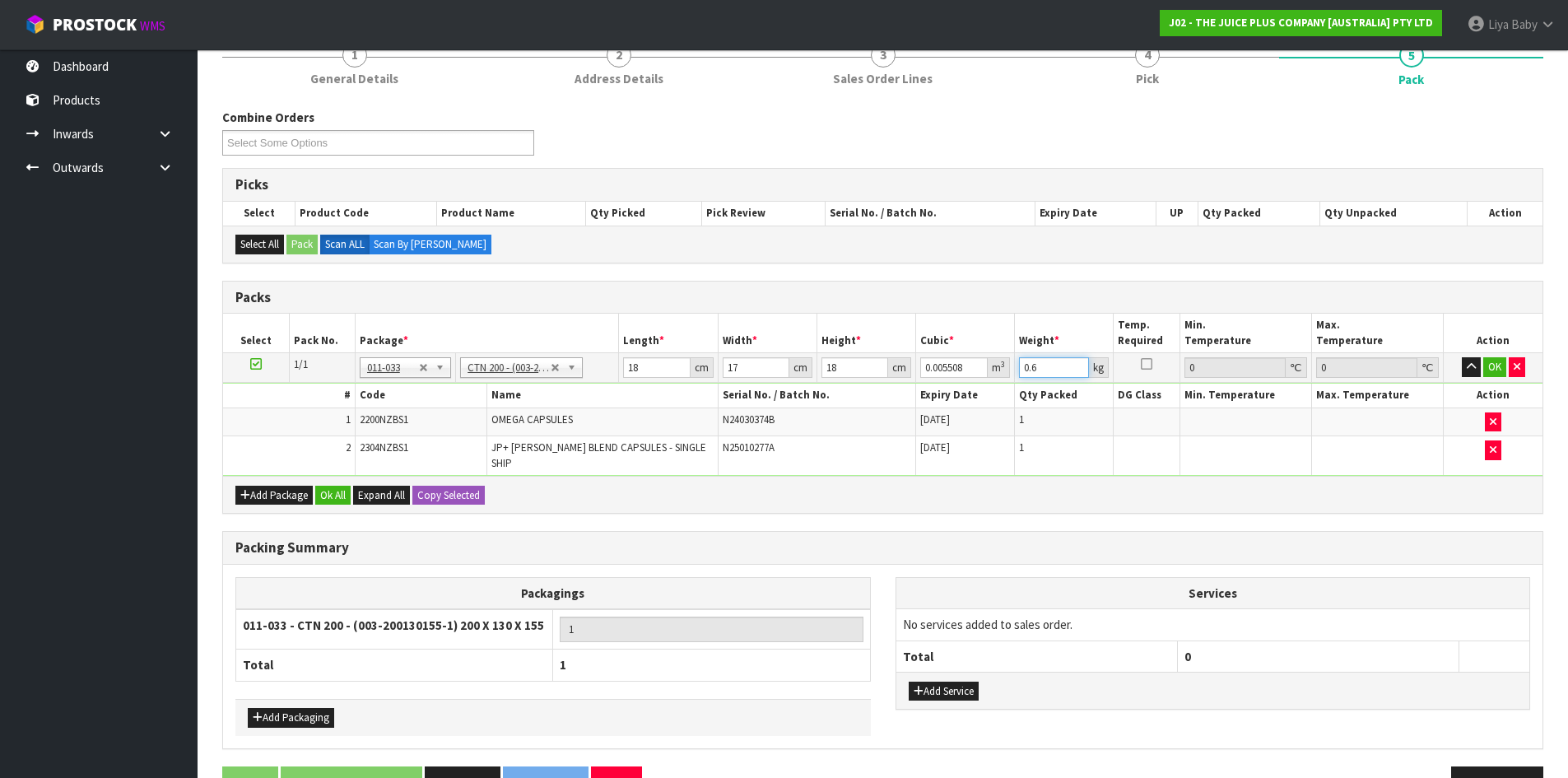
type input "0"
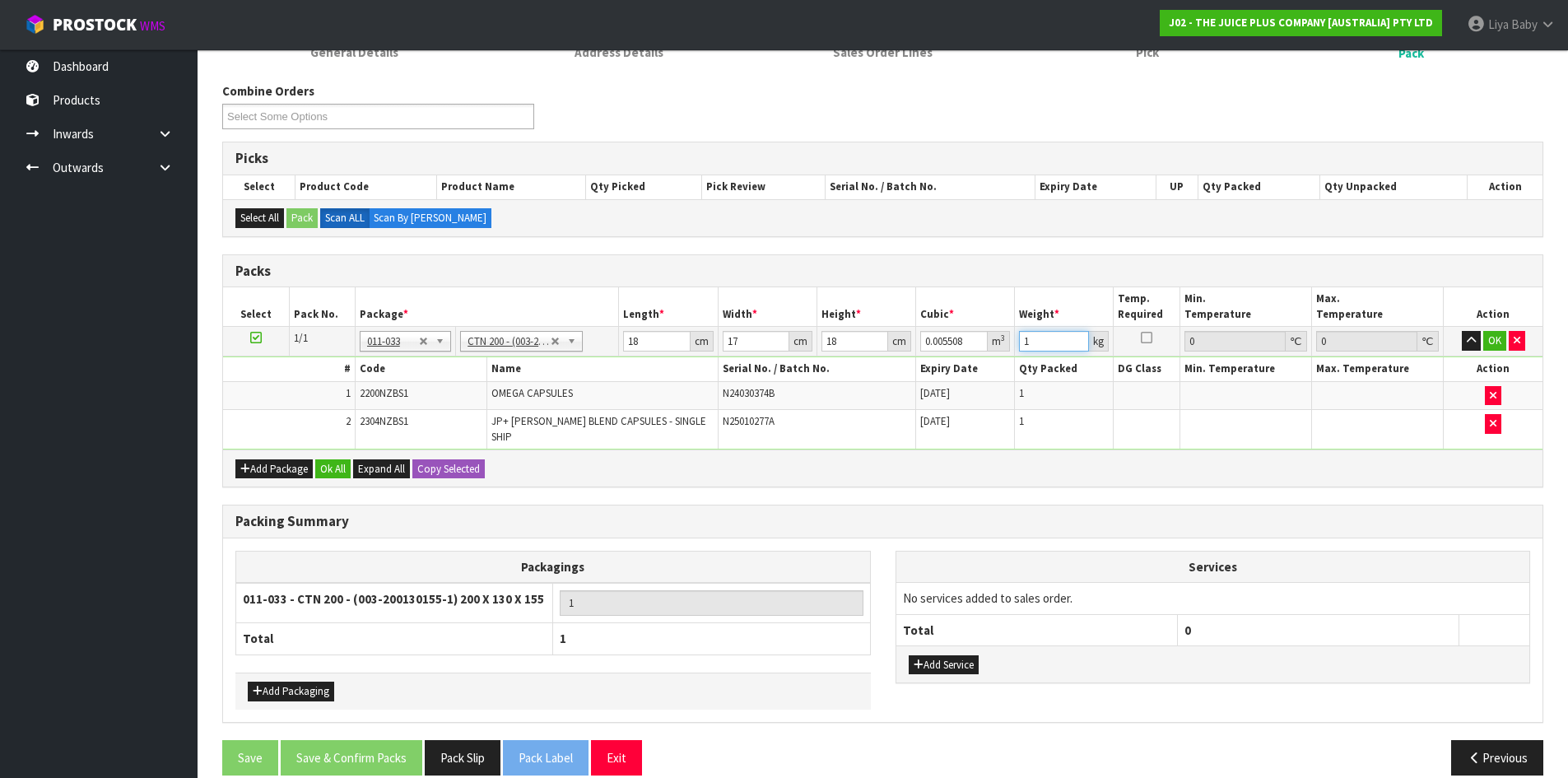
scroll to position [255, 0]
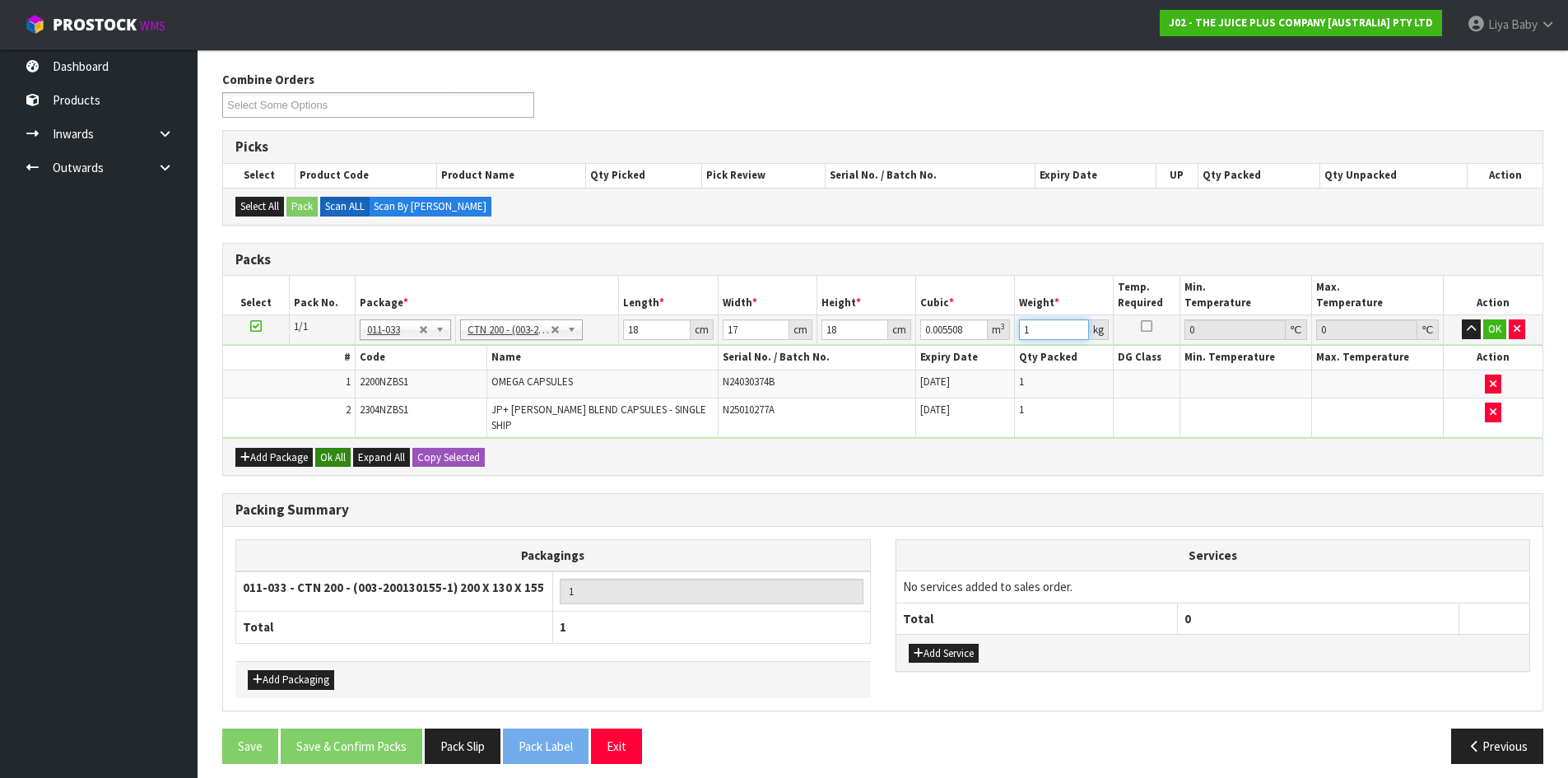
type input "1"
click at [331, 449] on button "Ok All" at bounding box center [332, 457] width 35 height 20
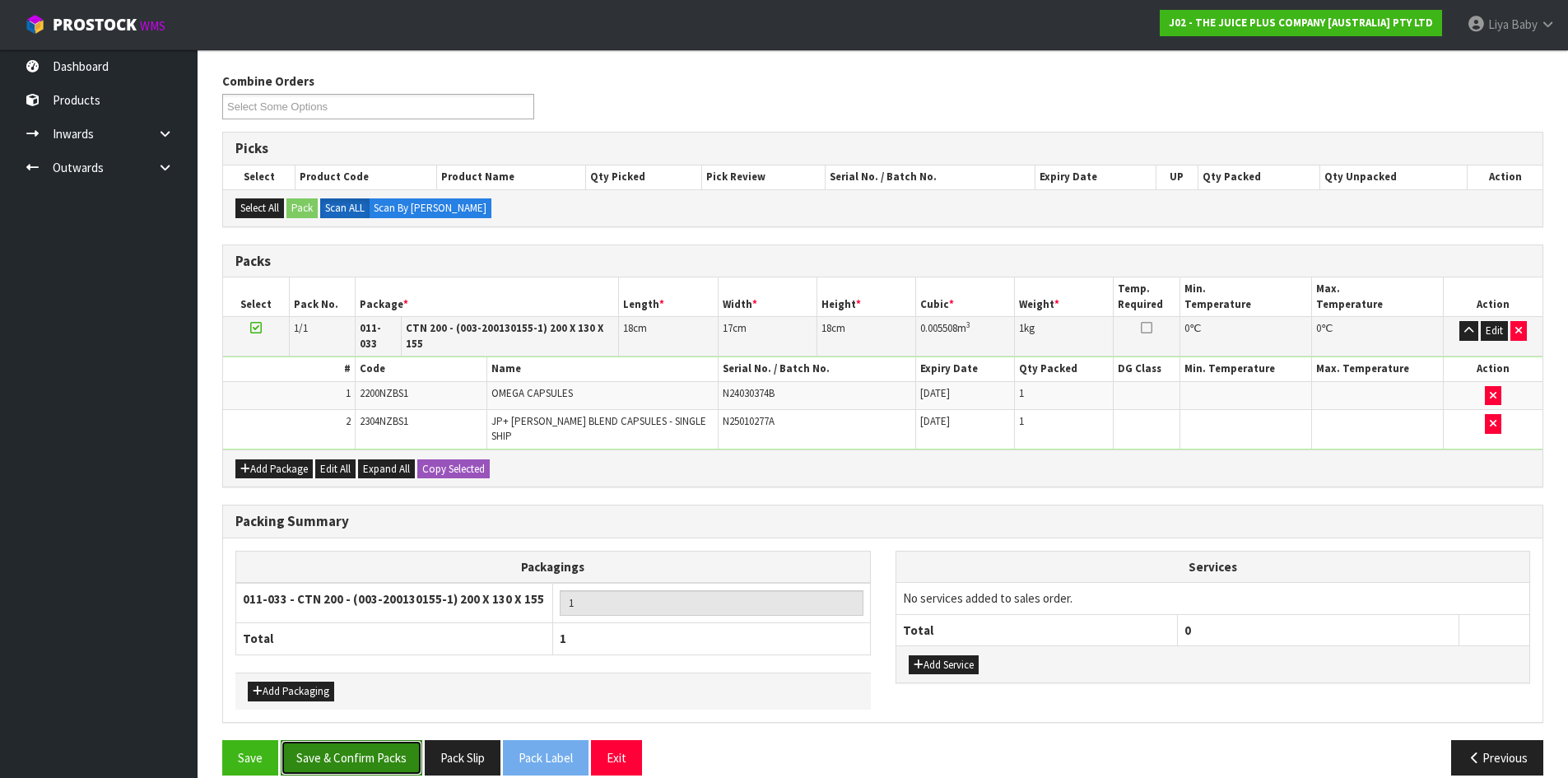
click at [346, 741] on button "Save & Confirm Packs" at bounding box center [351, 757] width 142 height 35
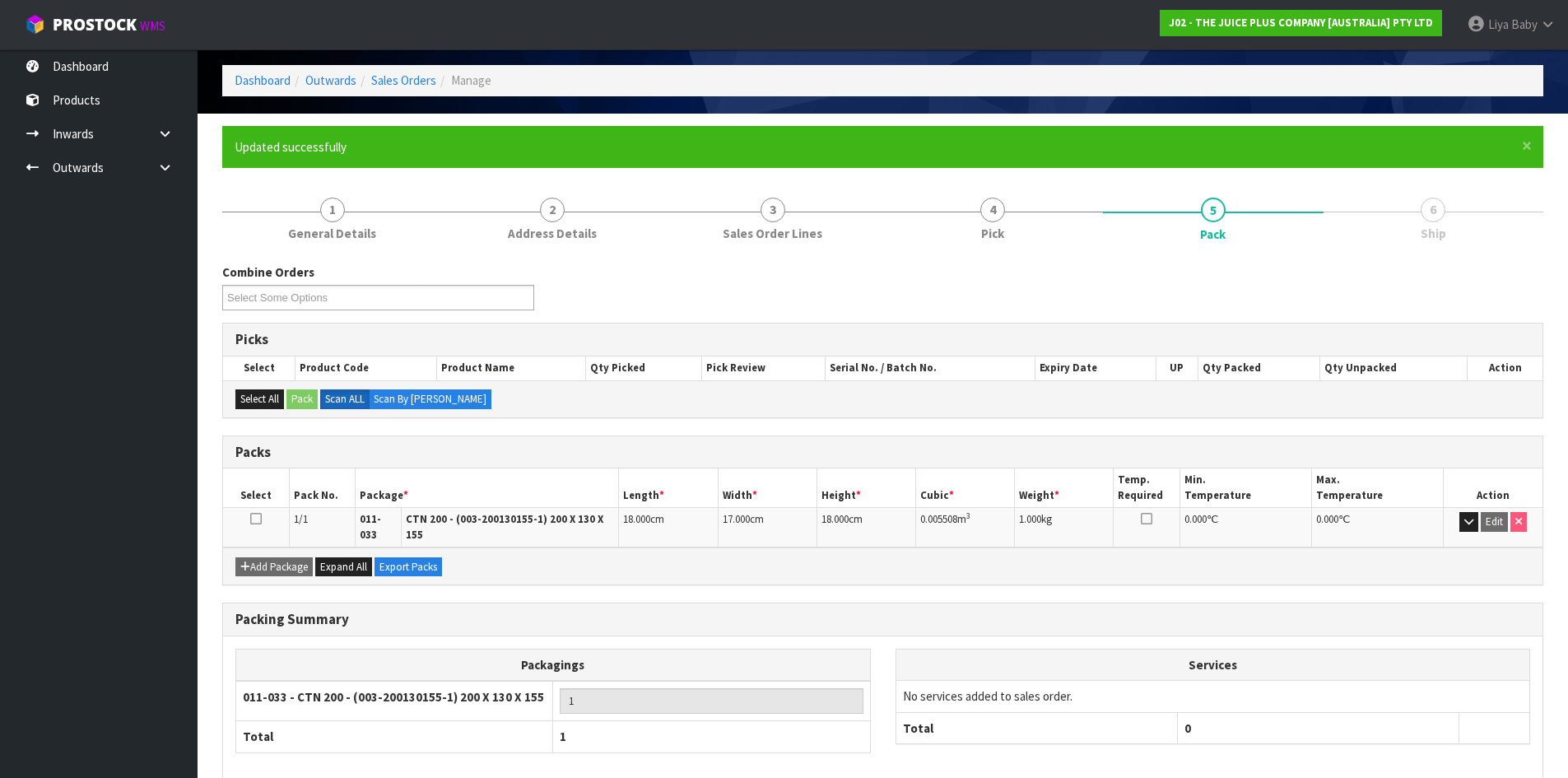
scroll to position [134, 0]
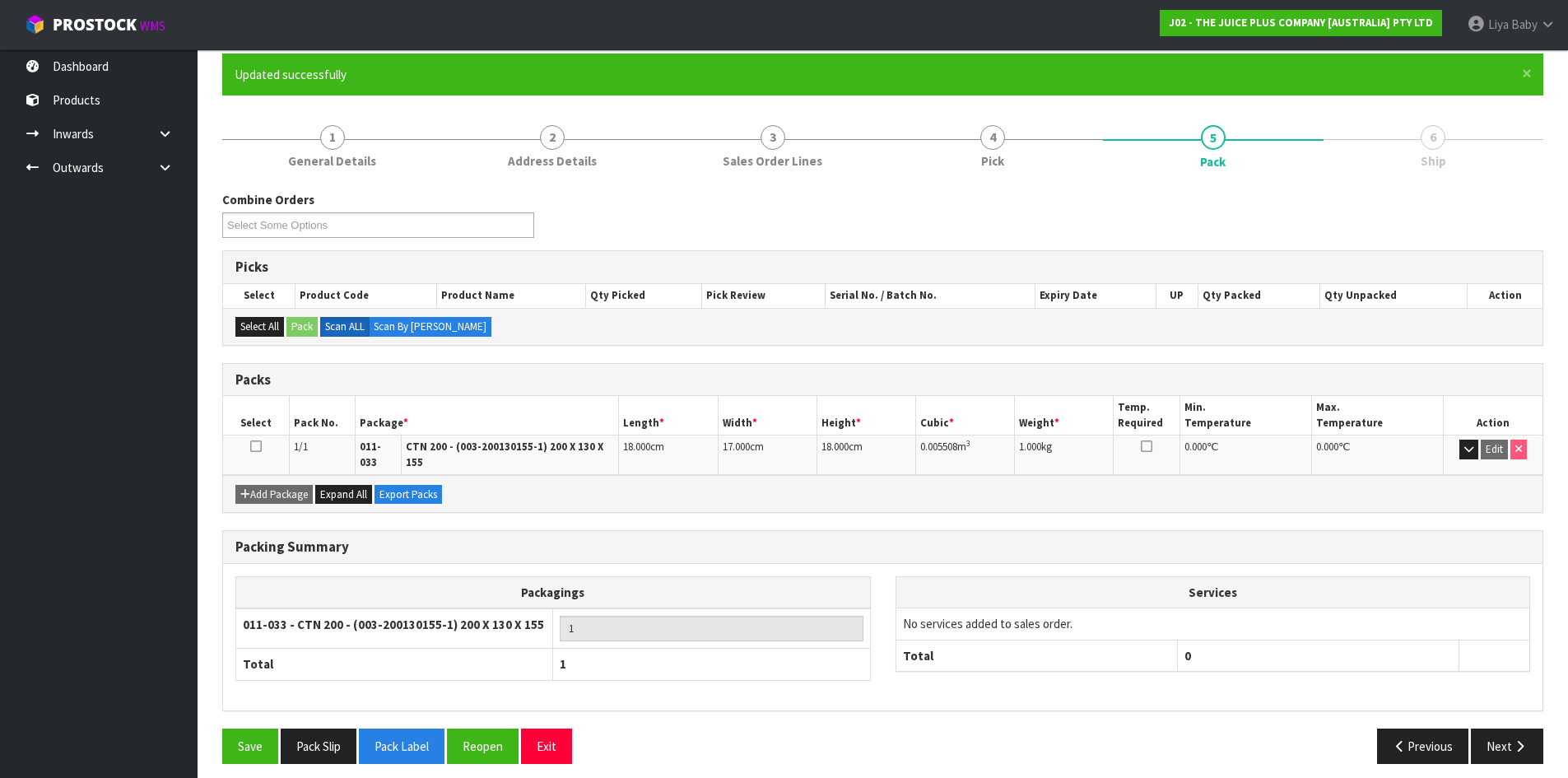
click at [252, 447] on icon at bounding box center [255, 446] width 11 height 1
click at [1518, 728] on button "Next" at bounding box center [1507, 745] width 73 height 35
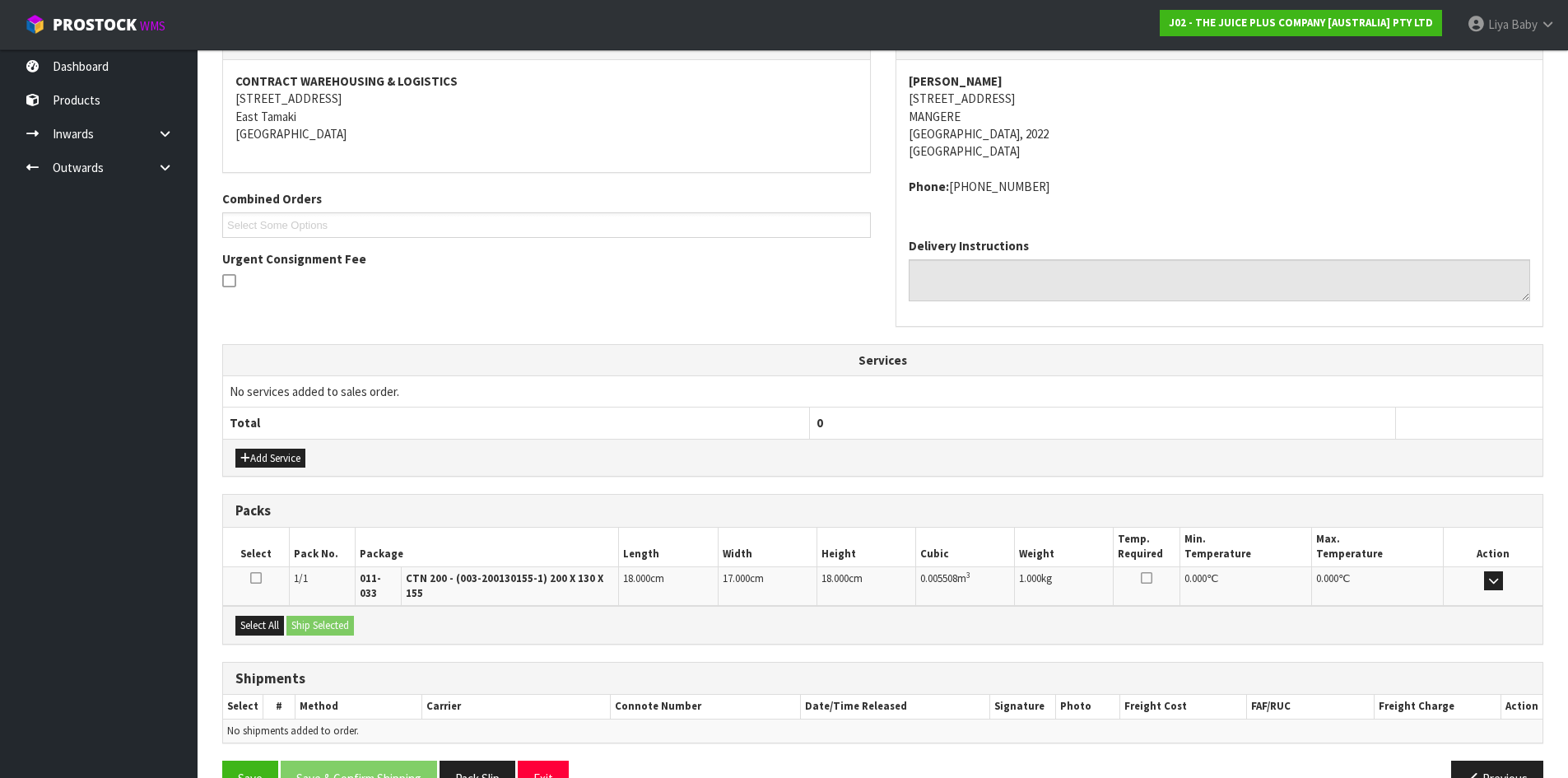
scroll to position [331, 0]
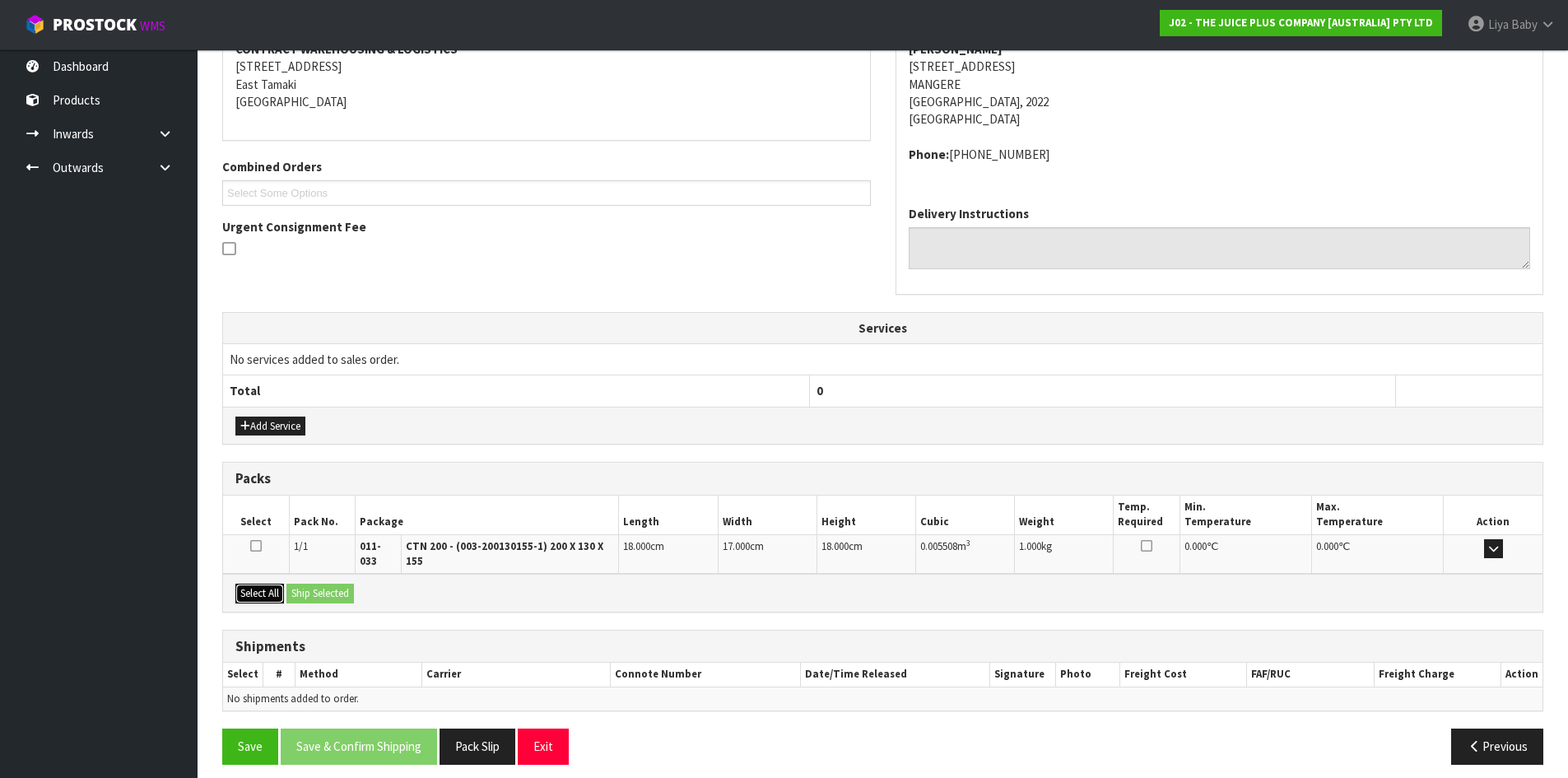
drag, startPoint x: 239, startPoint y: 583, endPoint x: 233, endPoint y: 573, distance: 11.7
click at [239, 584] on button "Select All" at bounding box center [259, 593] width 49 height 20
click at [350, 584] on button "Ship Selected" at bounding box center [320, 593] width 68 height 20
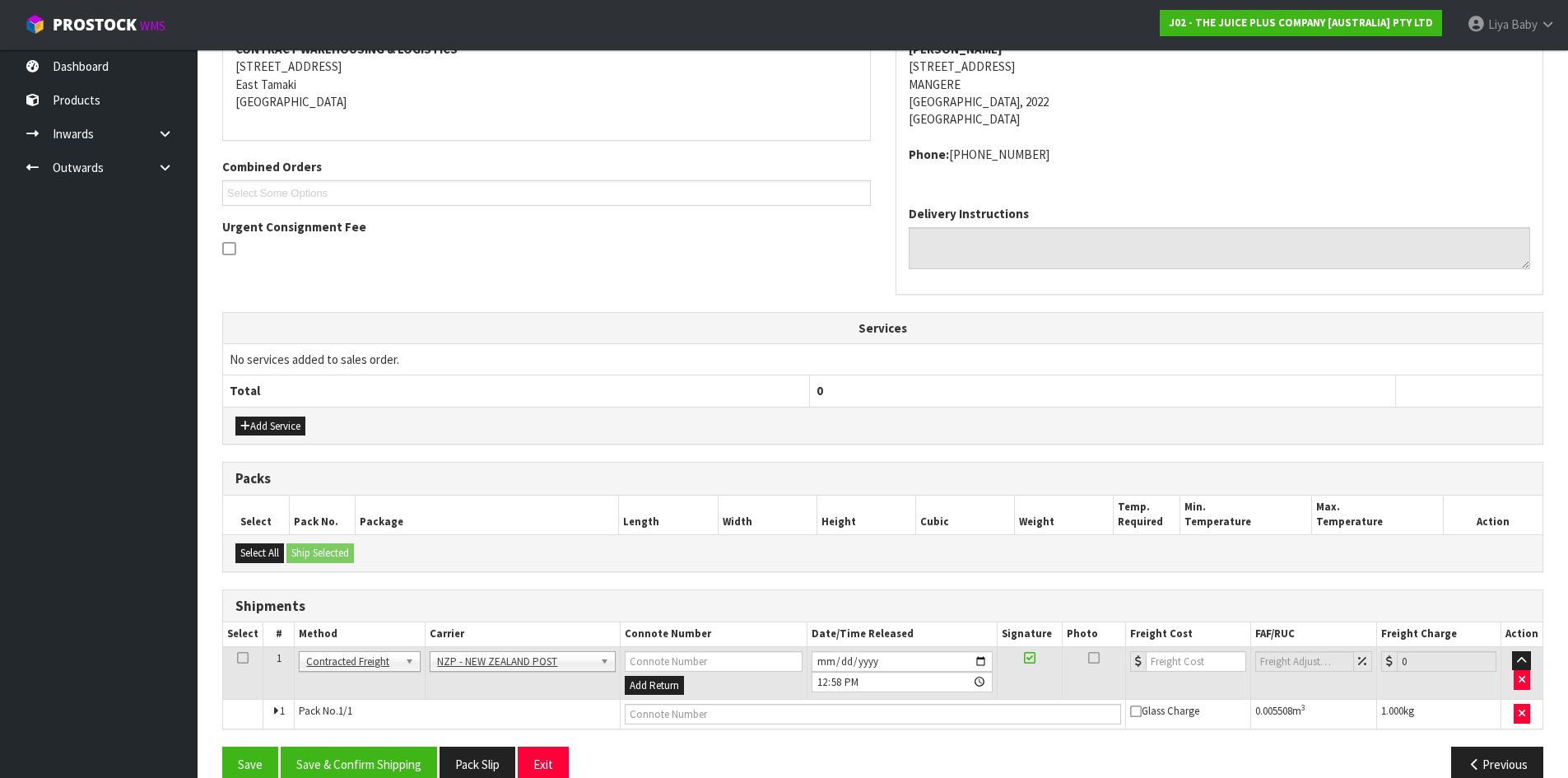
click at [240, 657] on icon at bounding box center [243, 657] width 11 height 1
click at [304, 771] on button "Save & Confirm Shipping" at bounding box center [358, 764] width 156 height 35
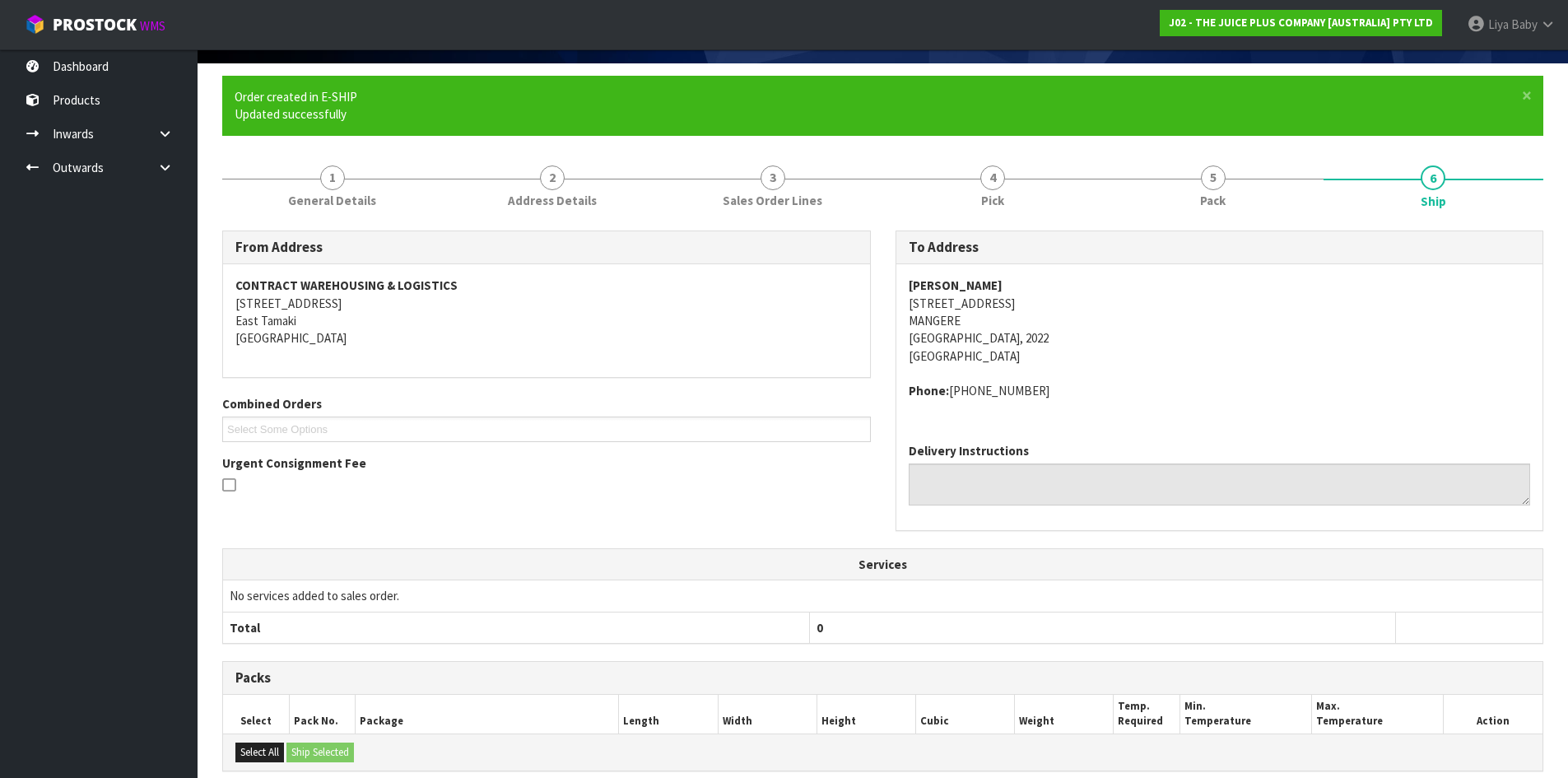
scroll to position [337, 0]
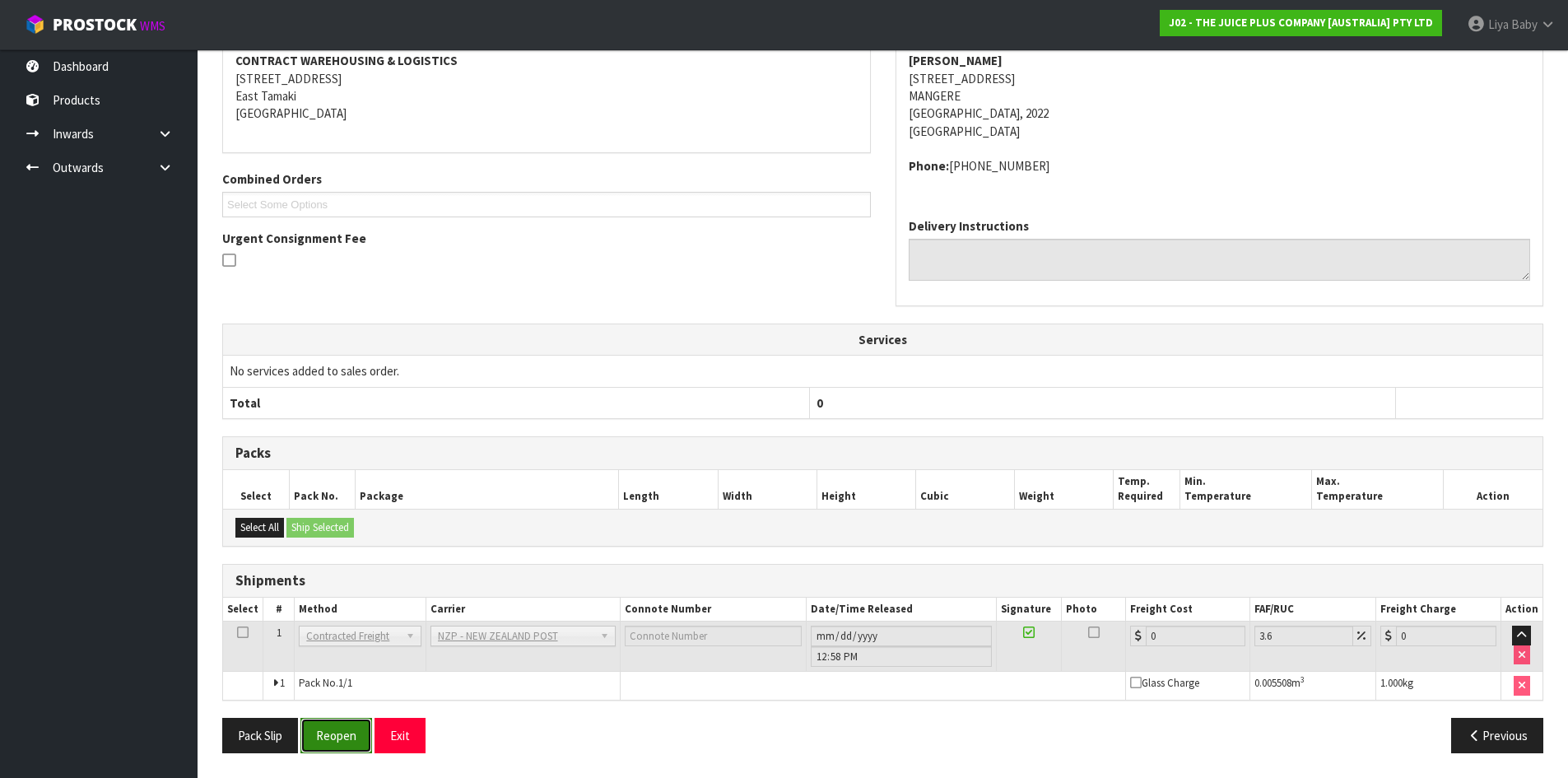
click at [315, 727] on button "Reopen" at bounding box center [336, 735] width 72 height 35
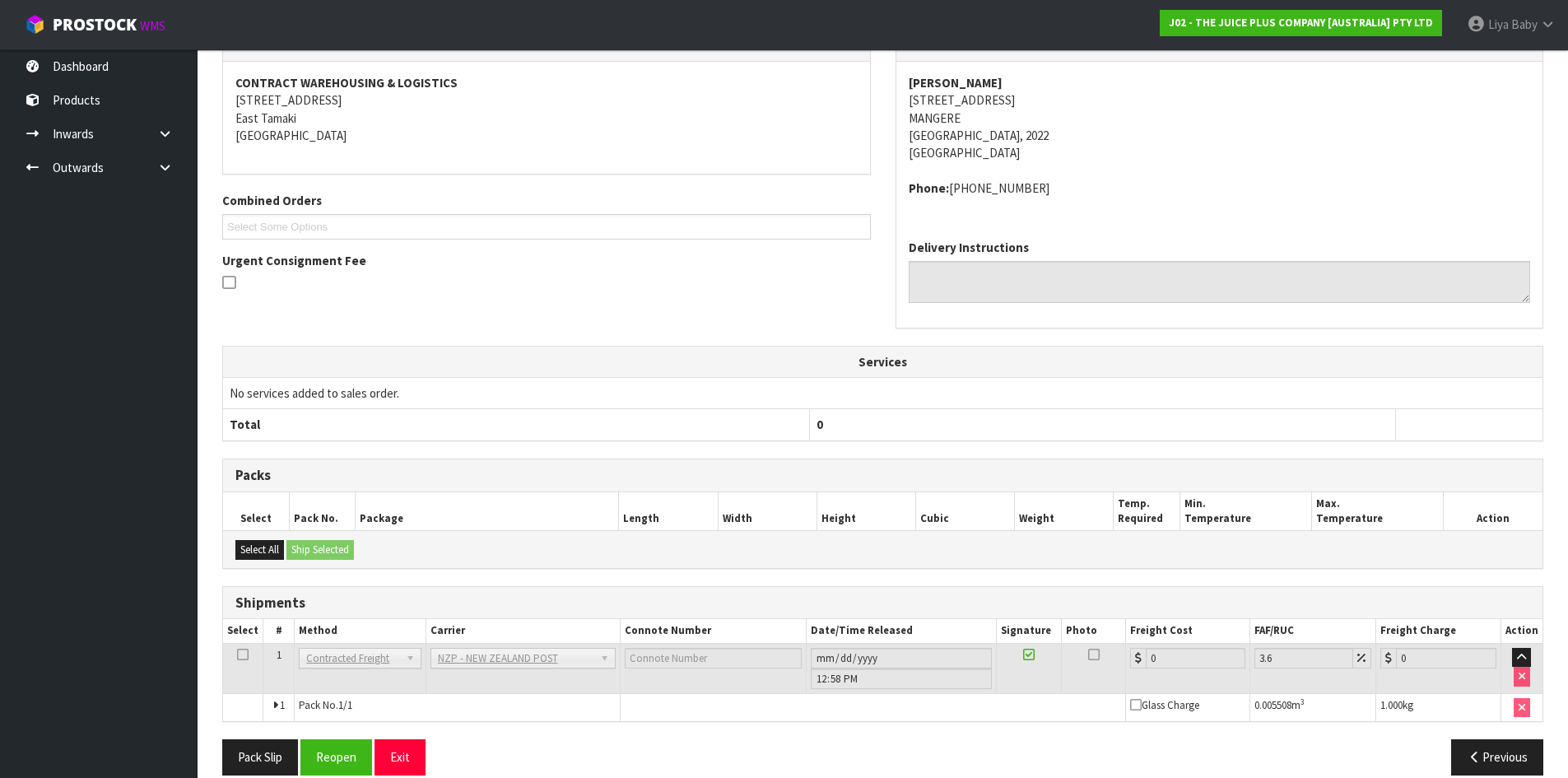
scroll to position [320, 0]
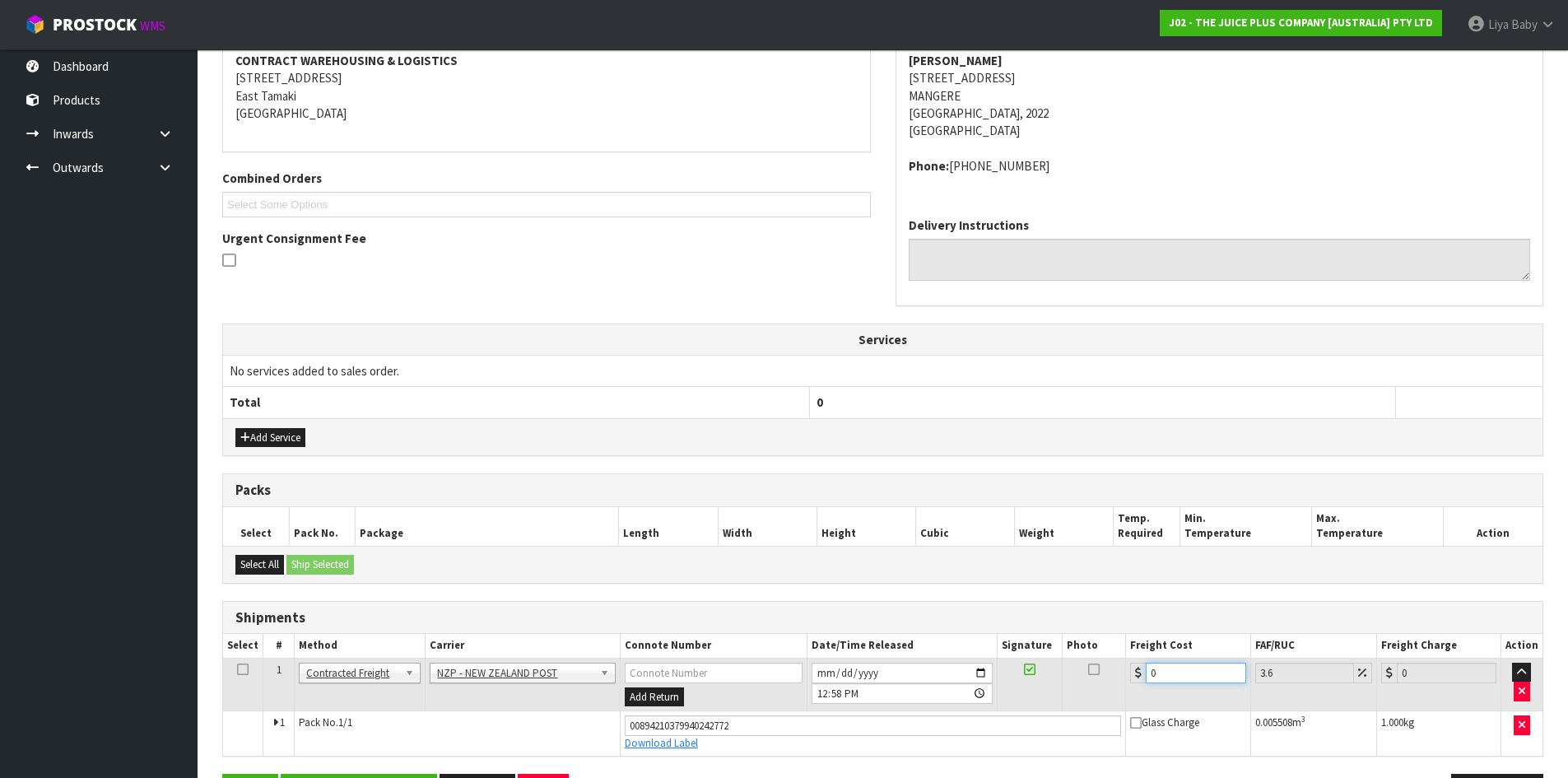
click at [1174, 670] on input "0" at bounding box center [1195, 673] width 99 height 21
type input "4"
type input "4.14"
type input "4.3"
type input "4.45"
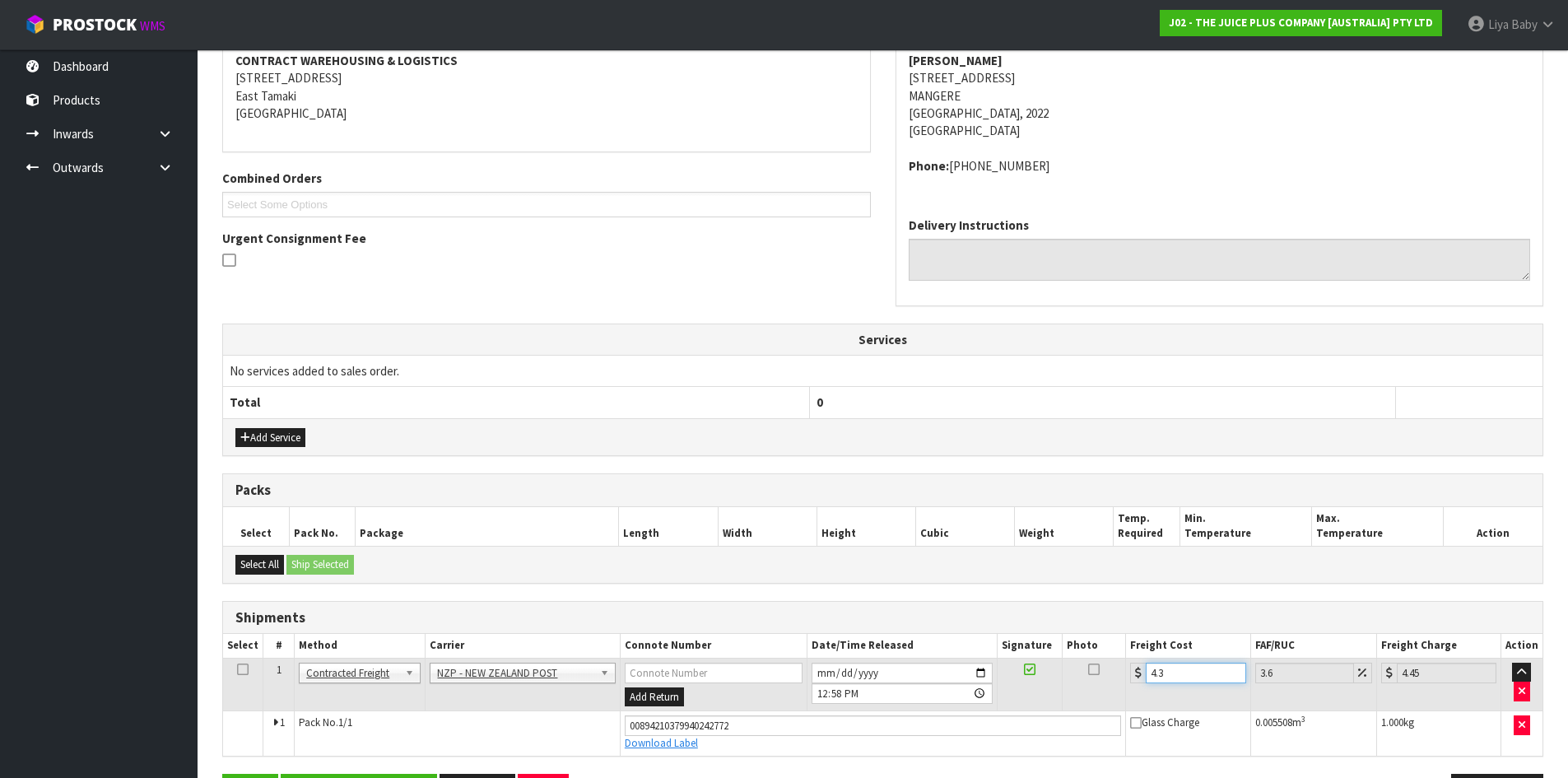
type input "4.33"
type input "4.49"
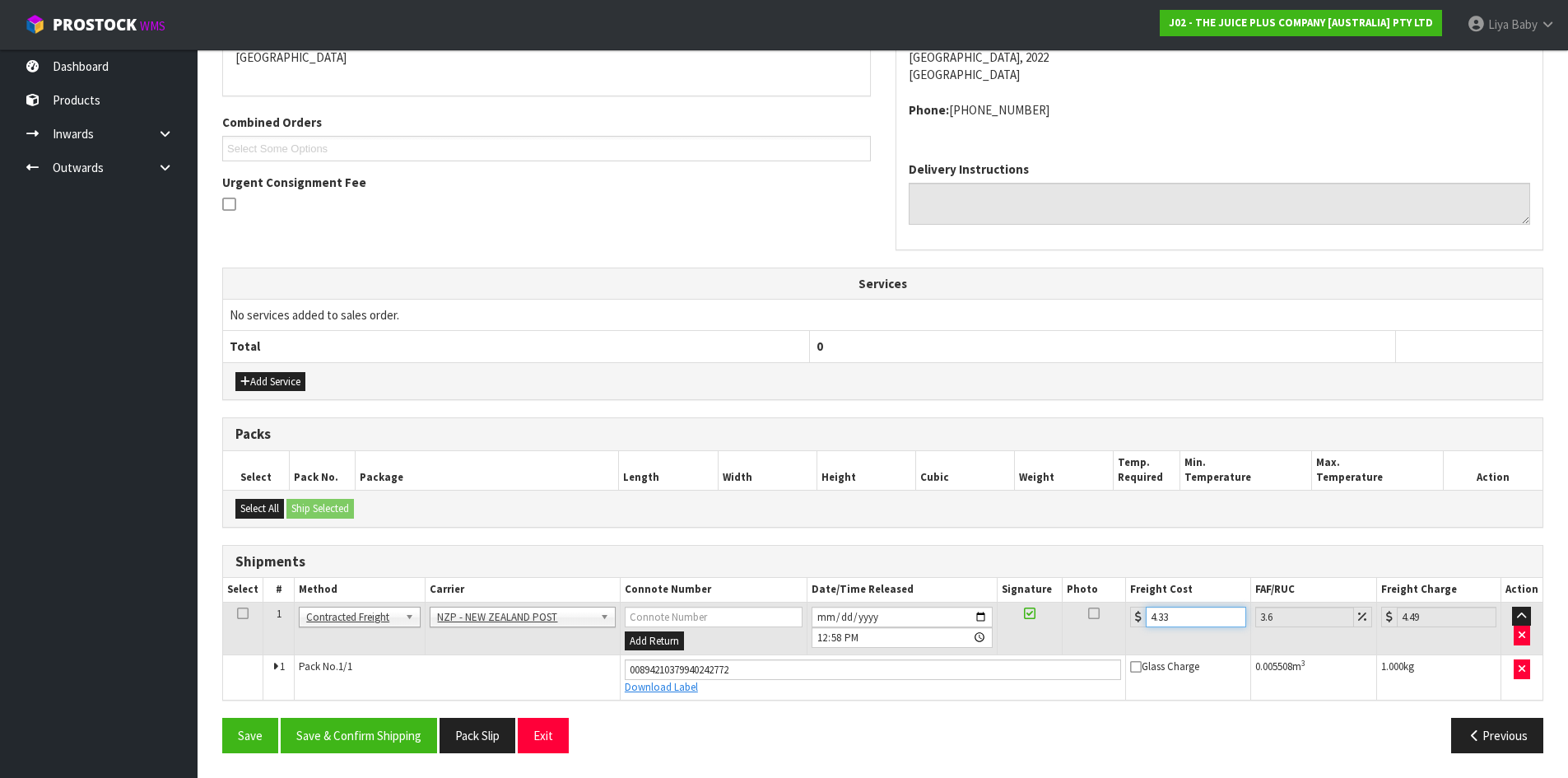
type input "4.33"
click at [237, 620] on link at bounding box center [243, 613] width 11 height 14
click at [355, 729] on button "Save & Confirm Shipping" at bounding box center [358, 735] width 156 height 35
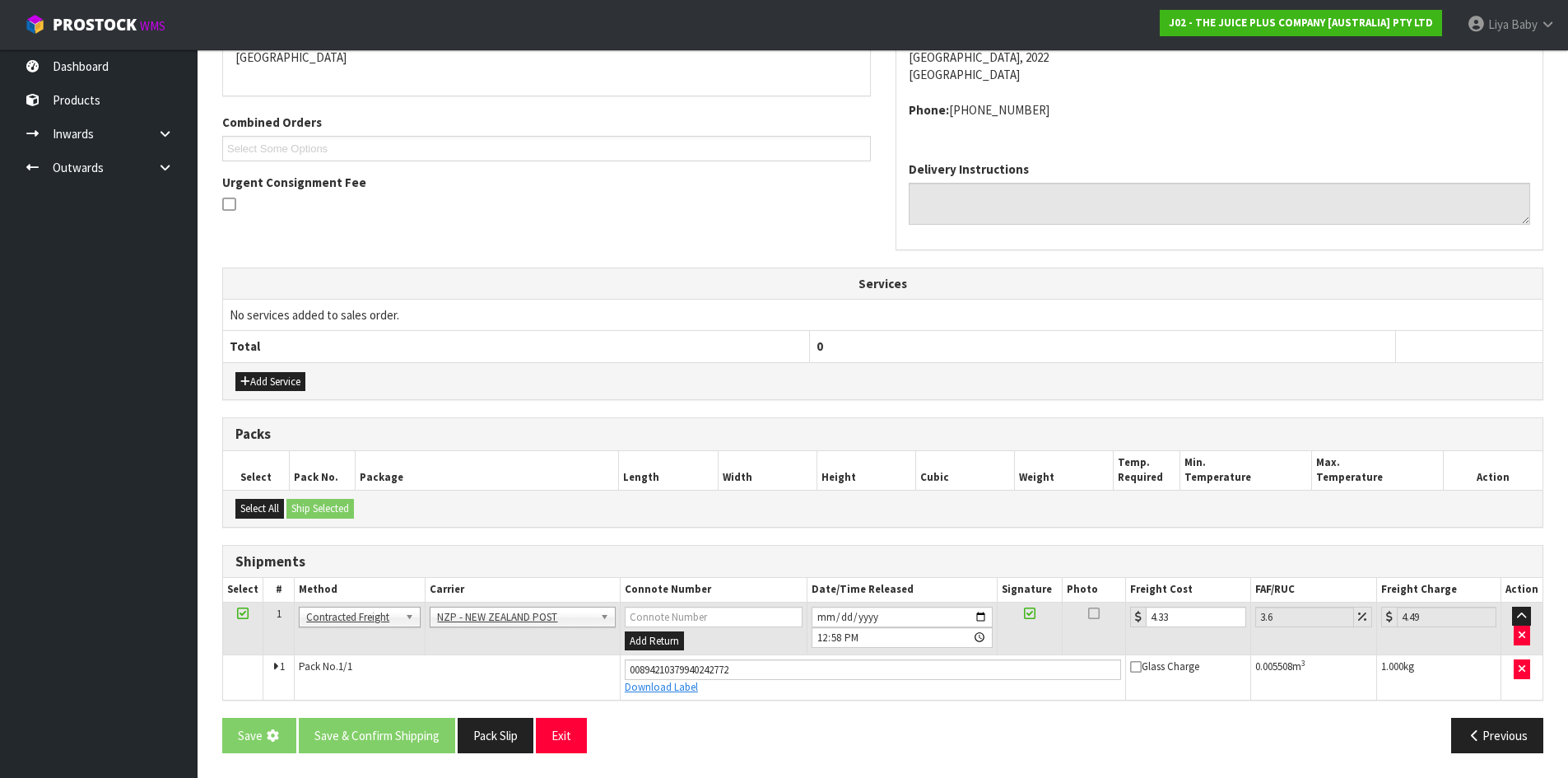
scroll to position [0, 0]
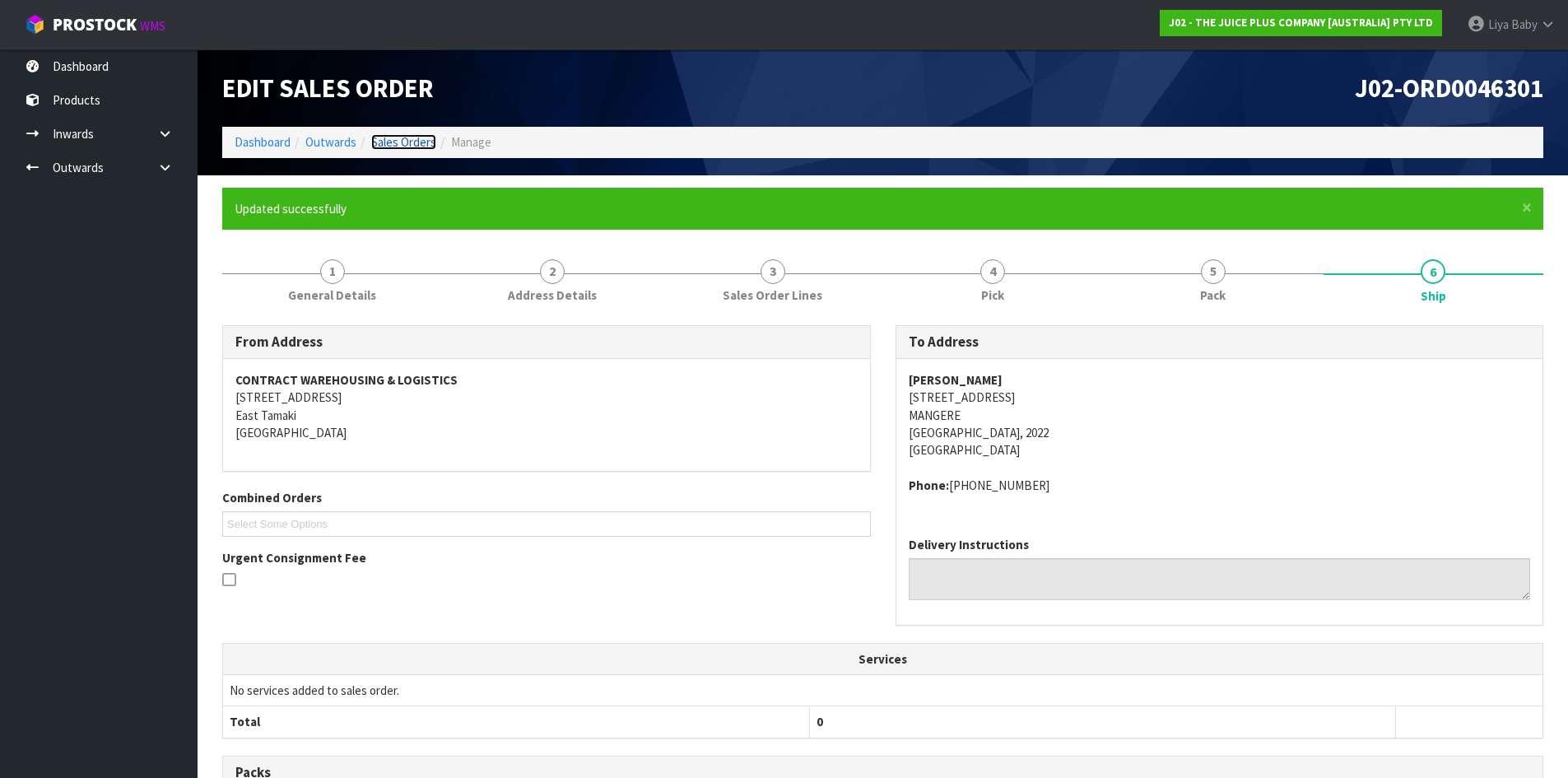
click at [409, 143] on link "Sales Orders" at bounding box center [404, 142] width 65 height 15
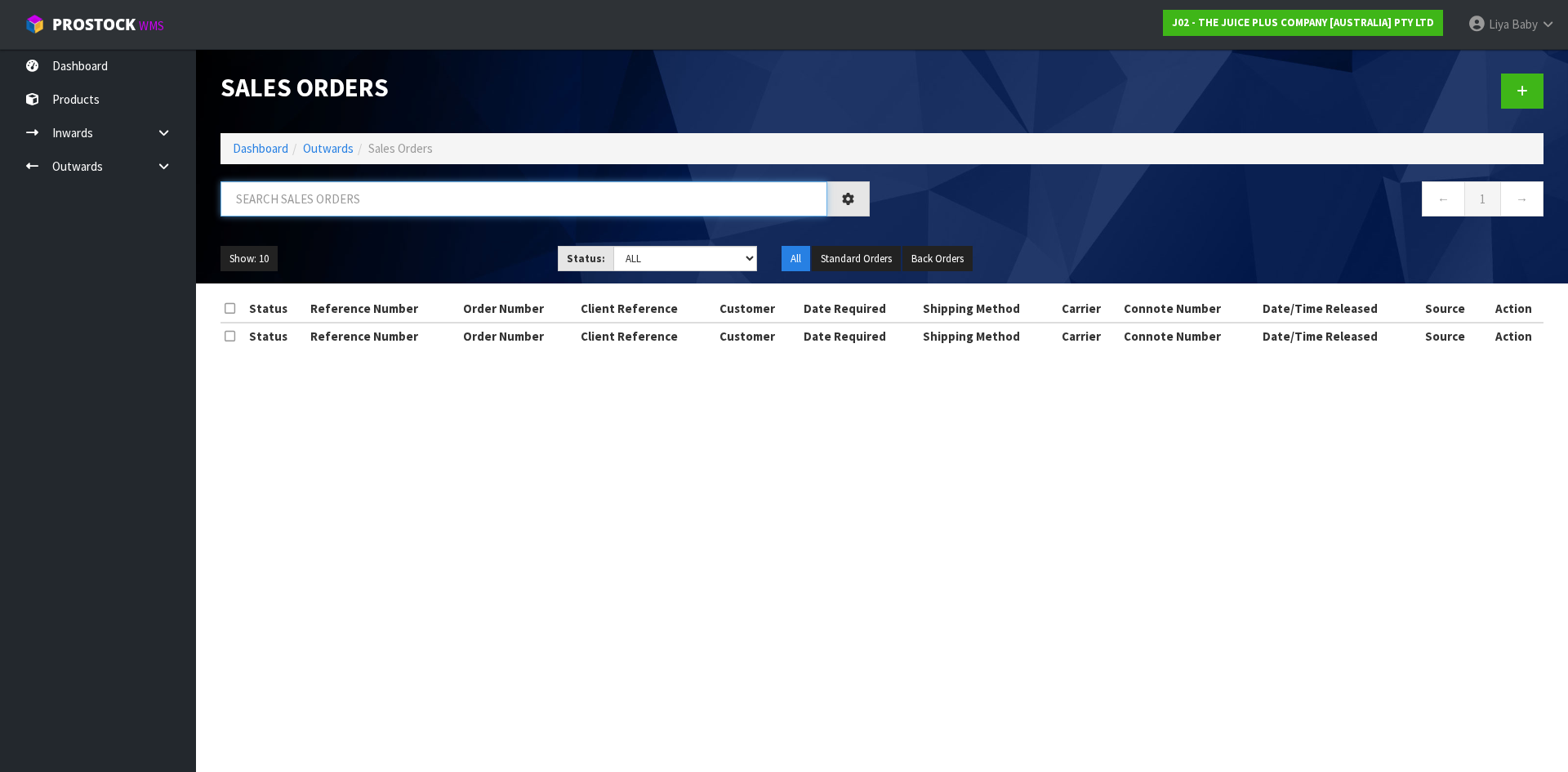
click at [341, 207] on input "text" at bounding box center [523, 198] width 607 height 35
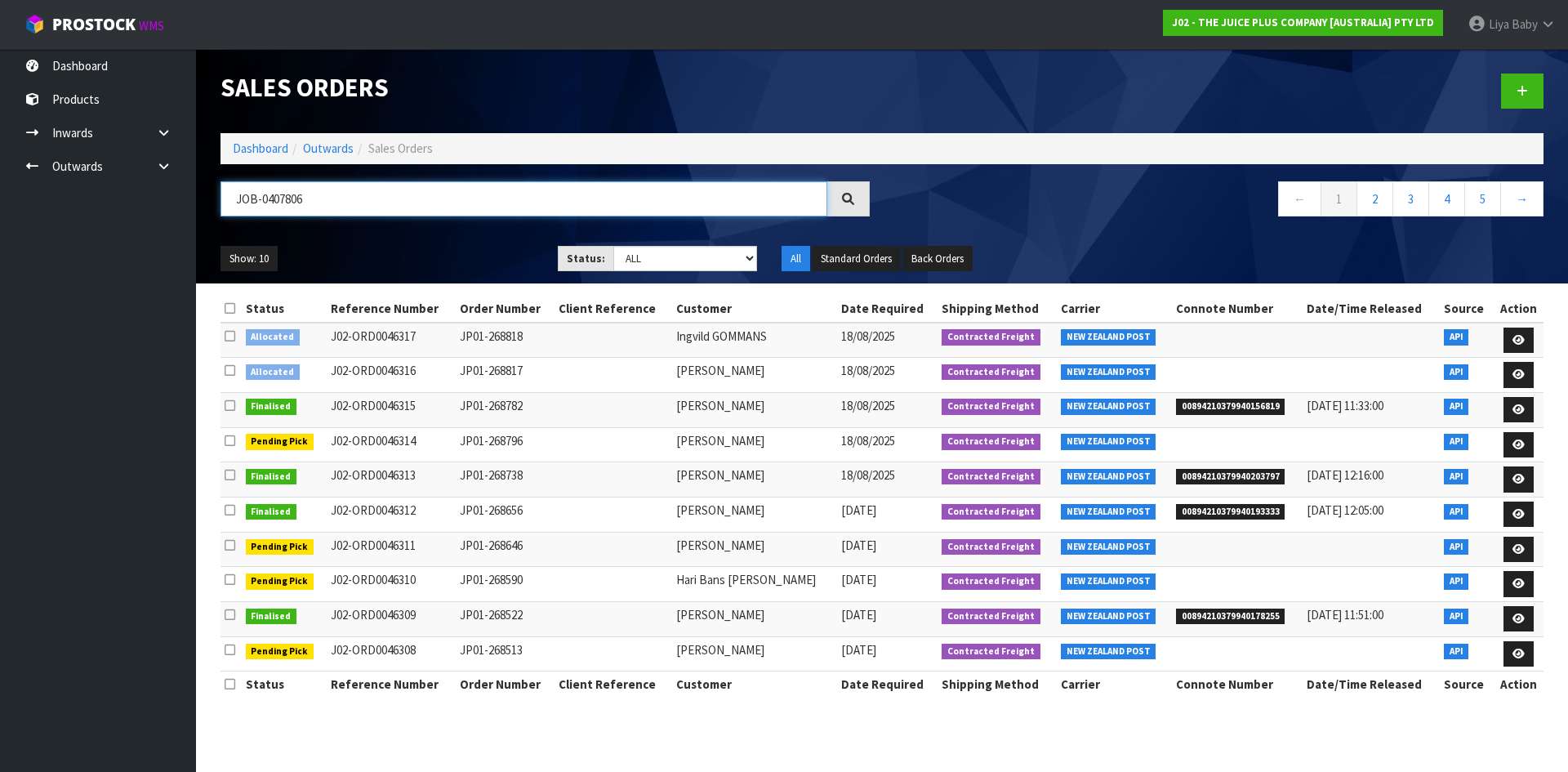
type input "JOB-0407806"
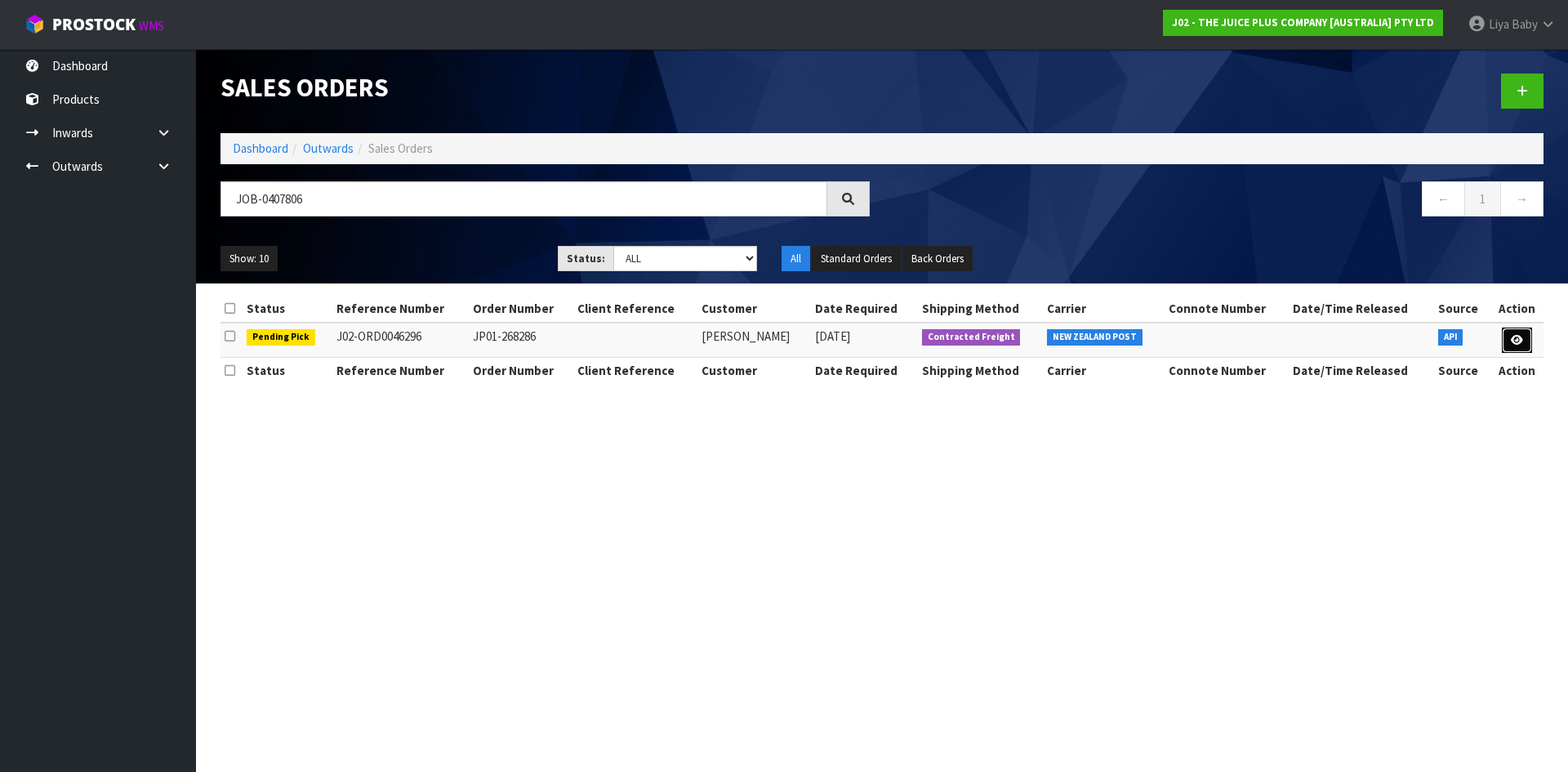
click at [1520, 335] on icon at bounding box center [1517, 340] width 12 height 10
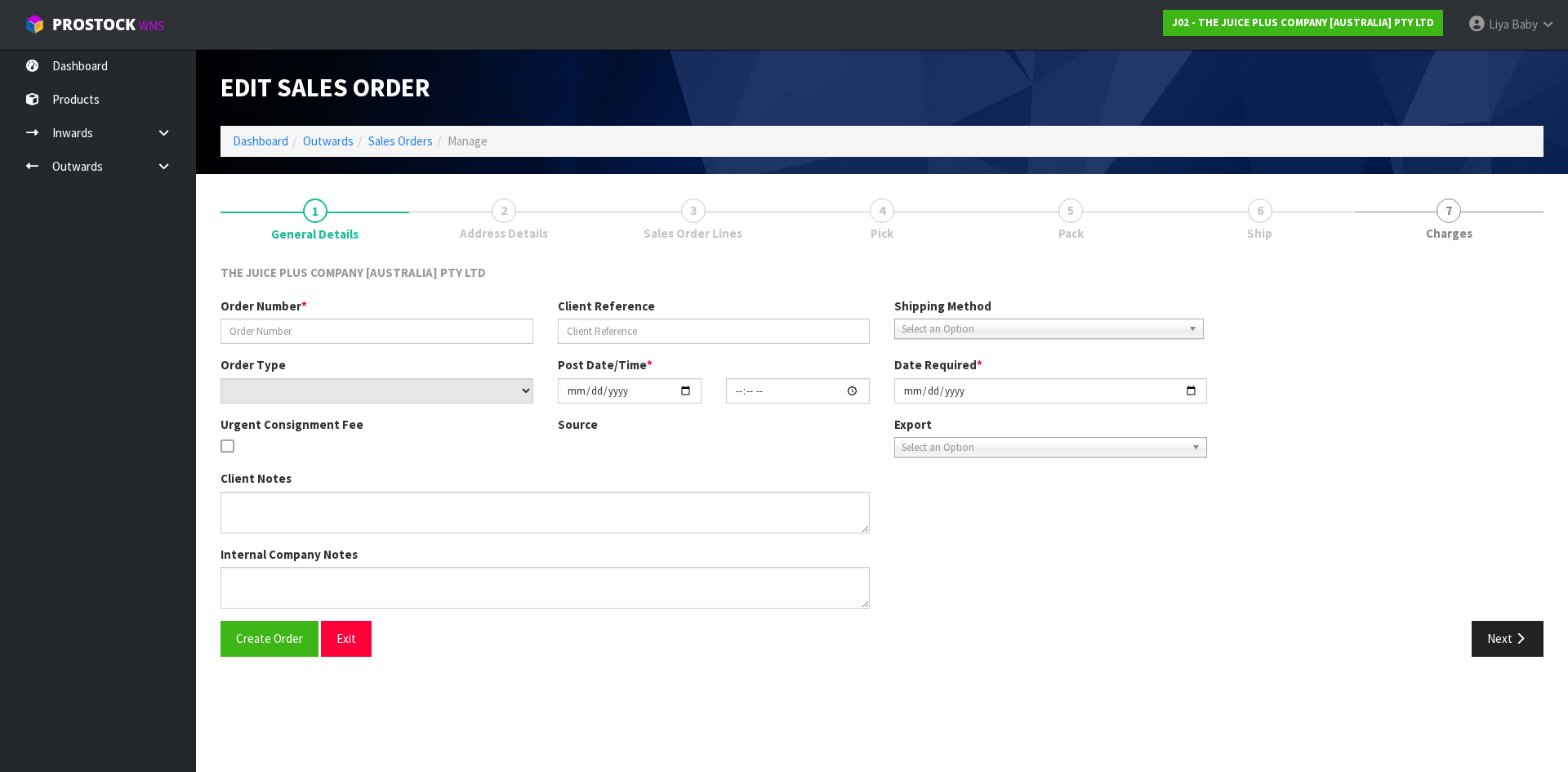
type input "JP01-268286"
select select "number:0"
type input "[DATE]"
type input "11:01:50.000"
type input "[DATE]"
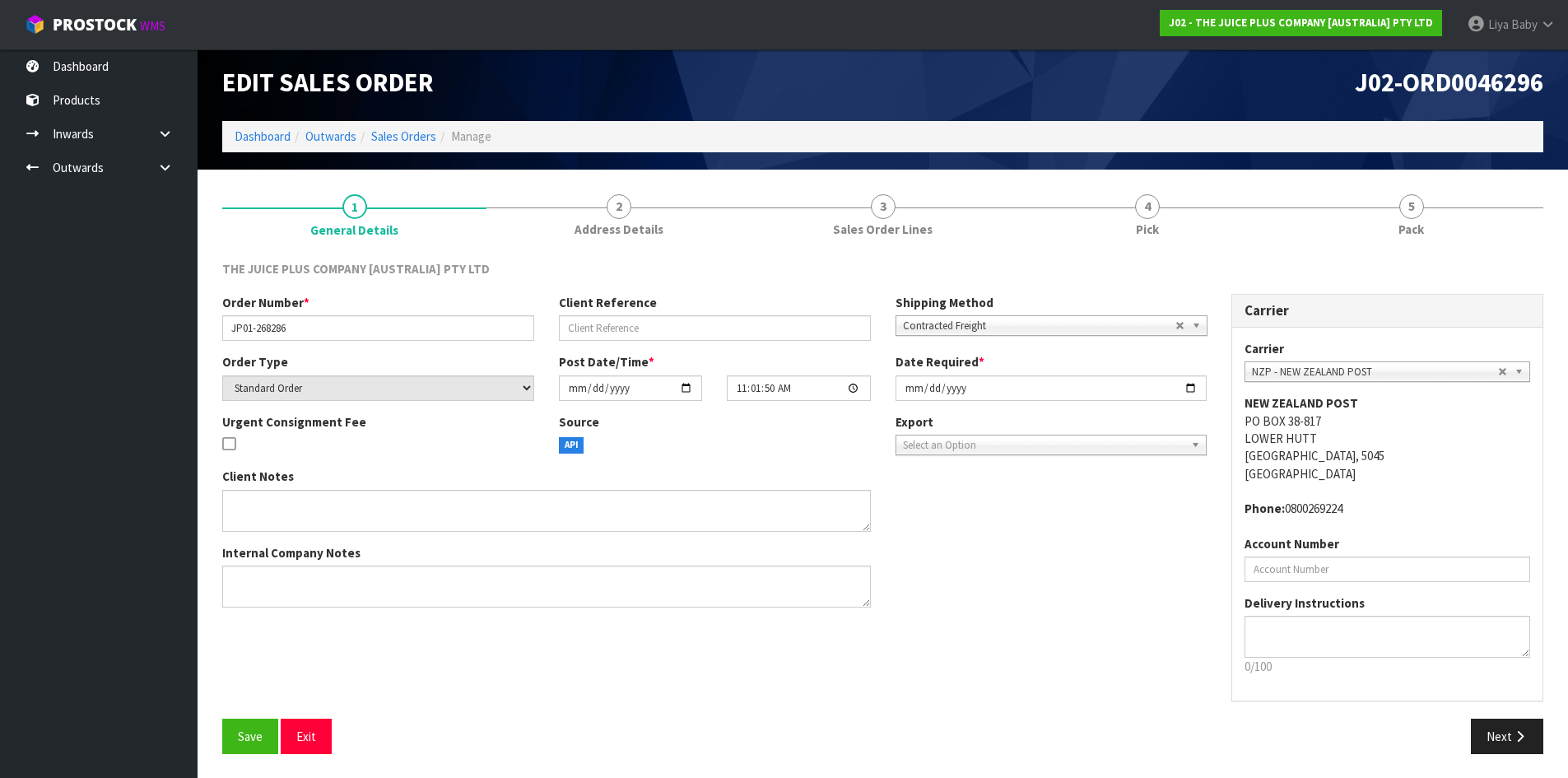
scroll to position [7, 0]
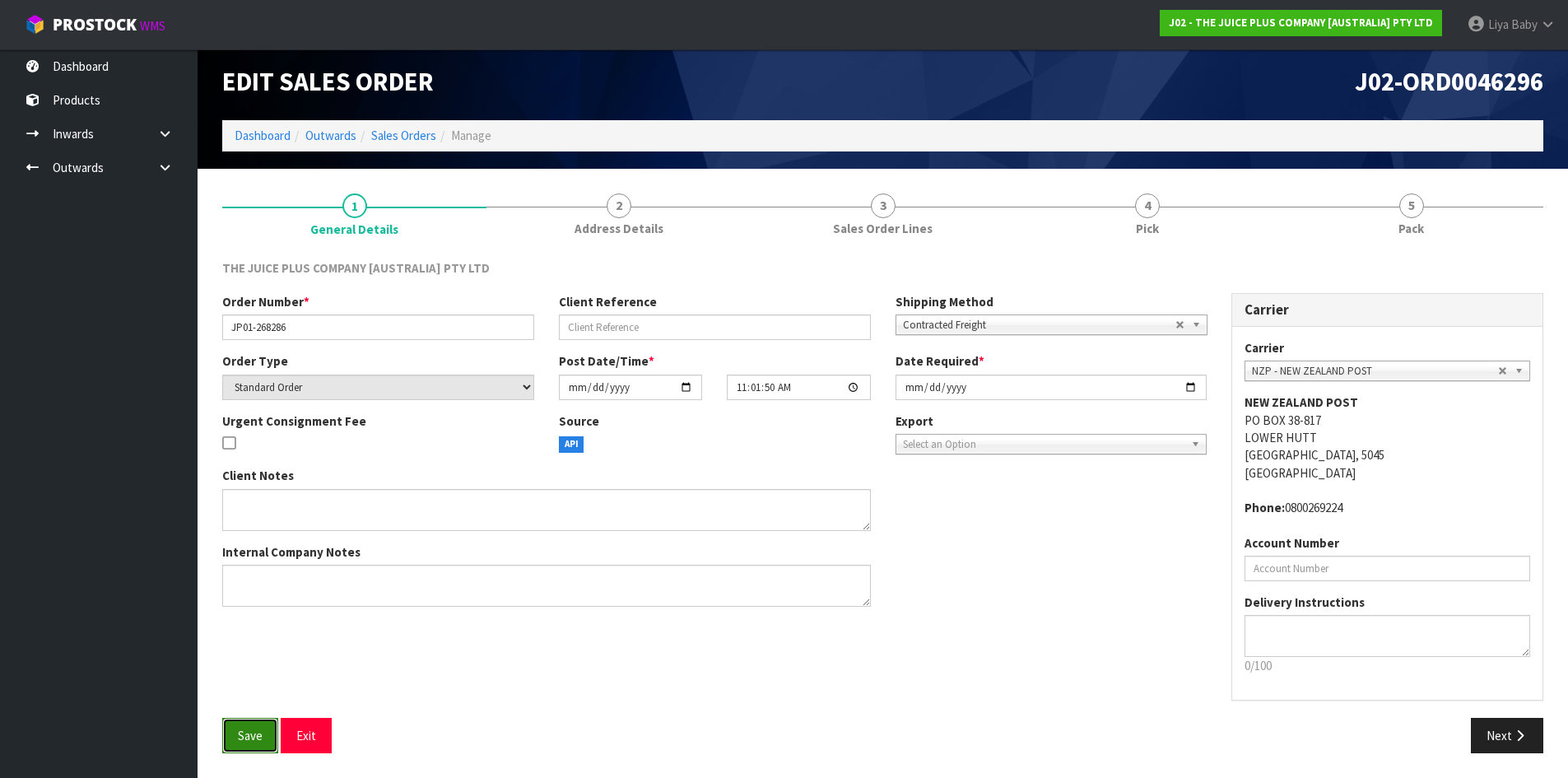
click at [245, 723] on button "Save" at bounding box center [250, 735] width 55 height 35
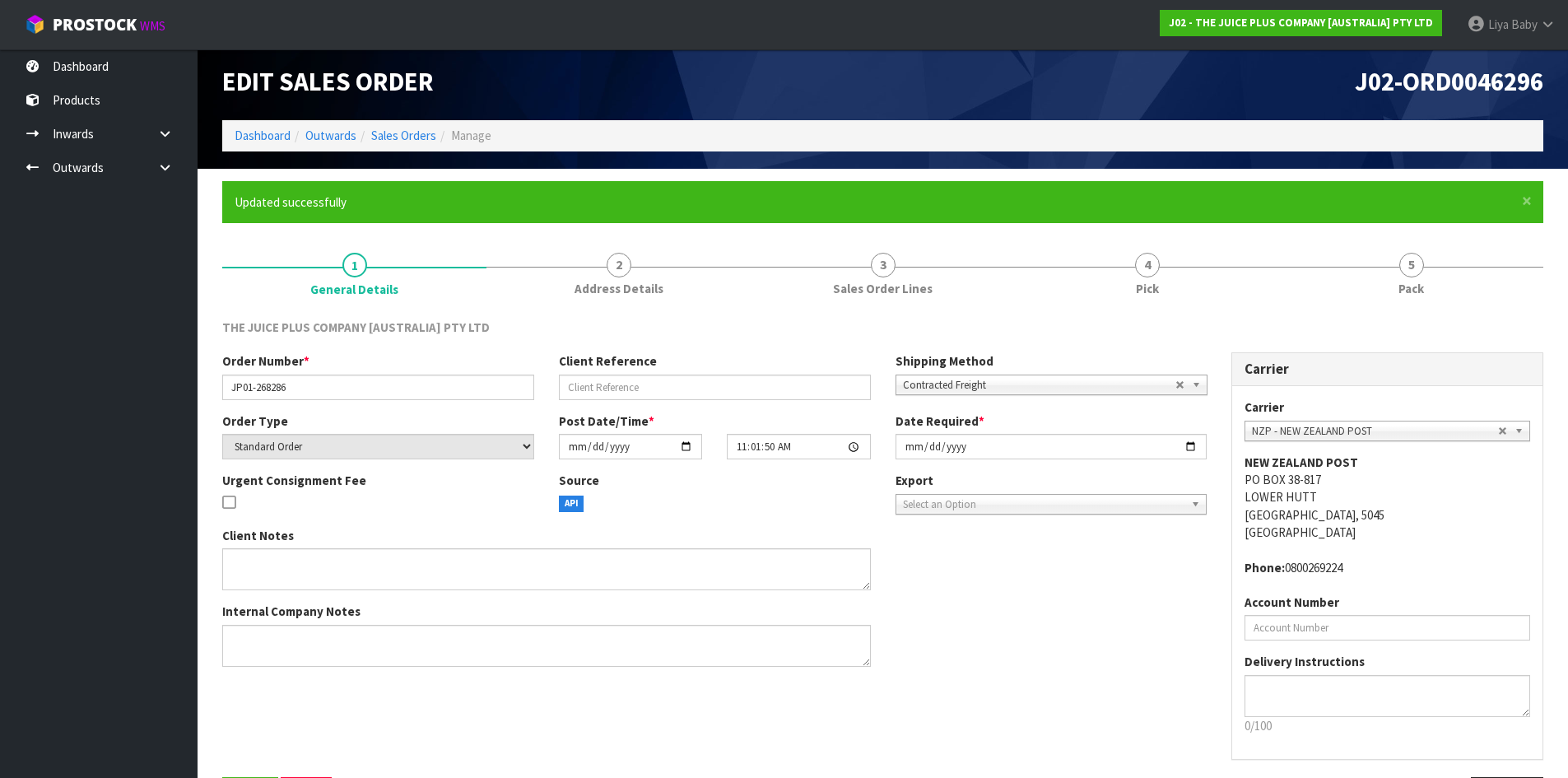
scroll to position [0, 0]
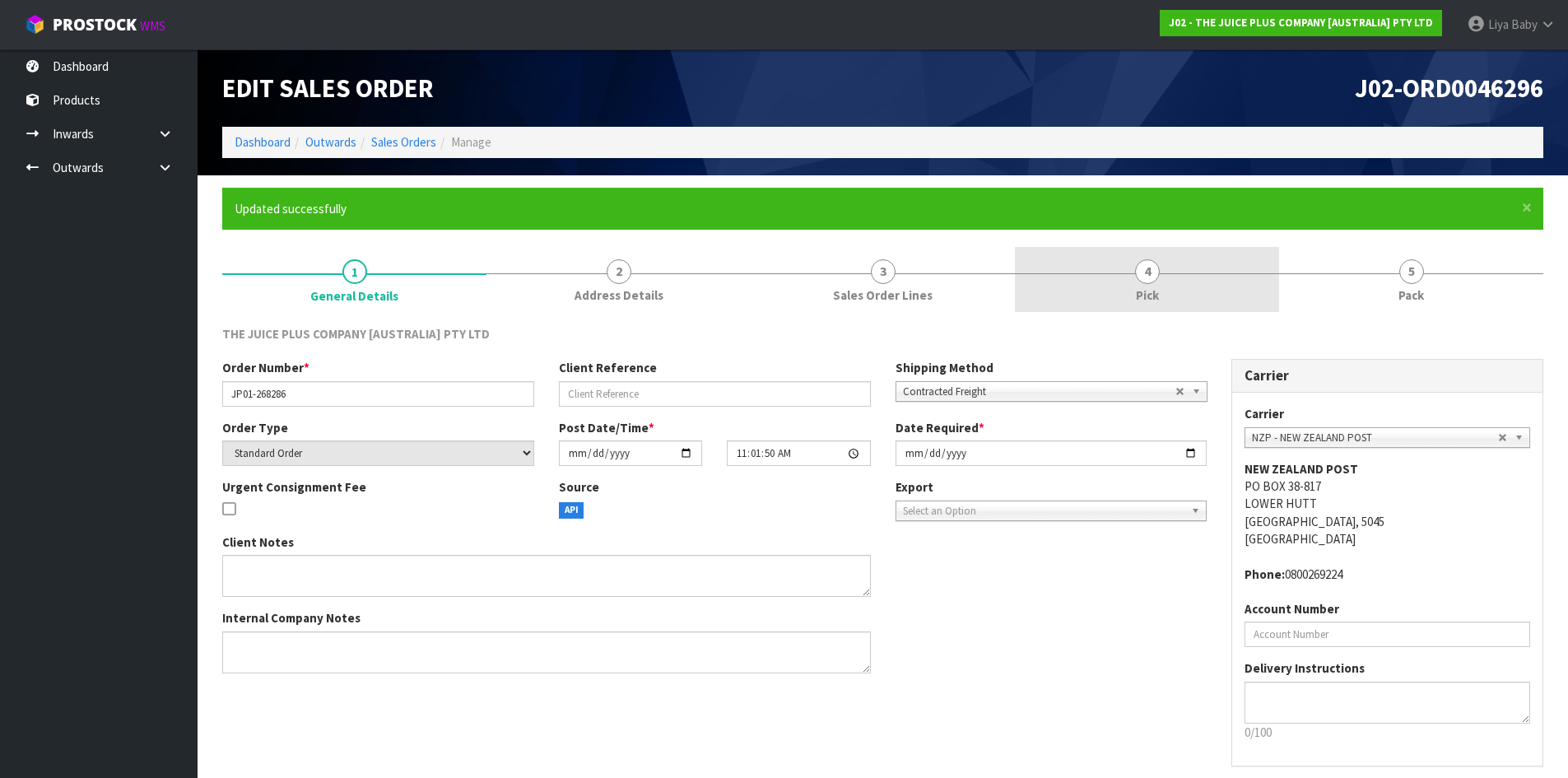
click at [1124, 287] on link "4 Pick" at bounding box center [1147, 279] width 264 height 65
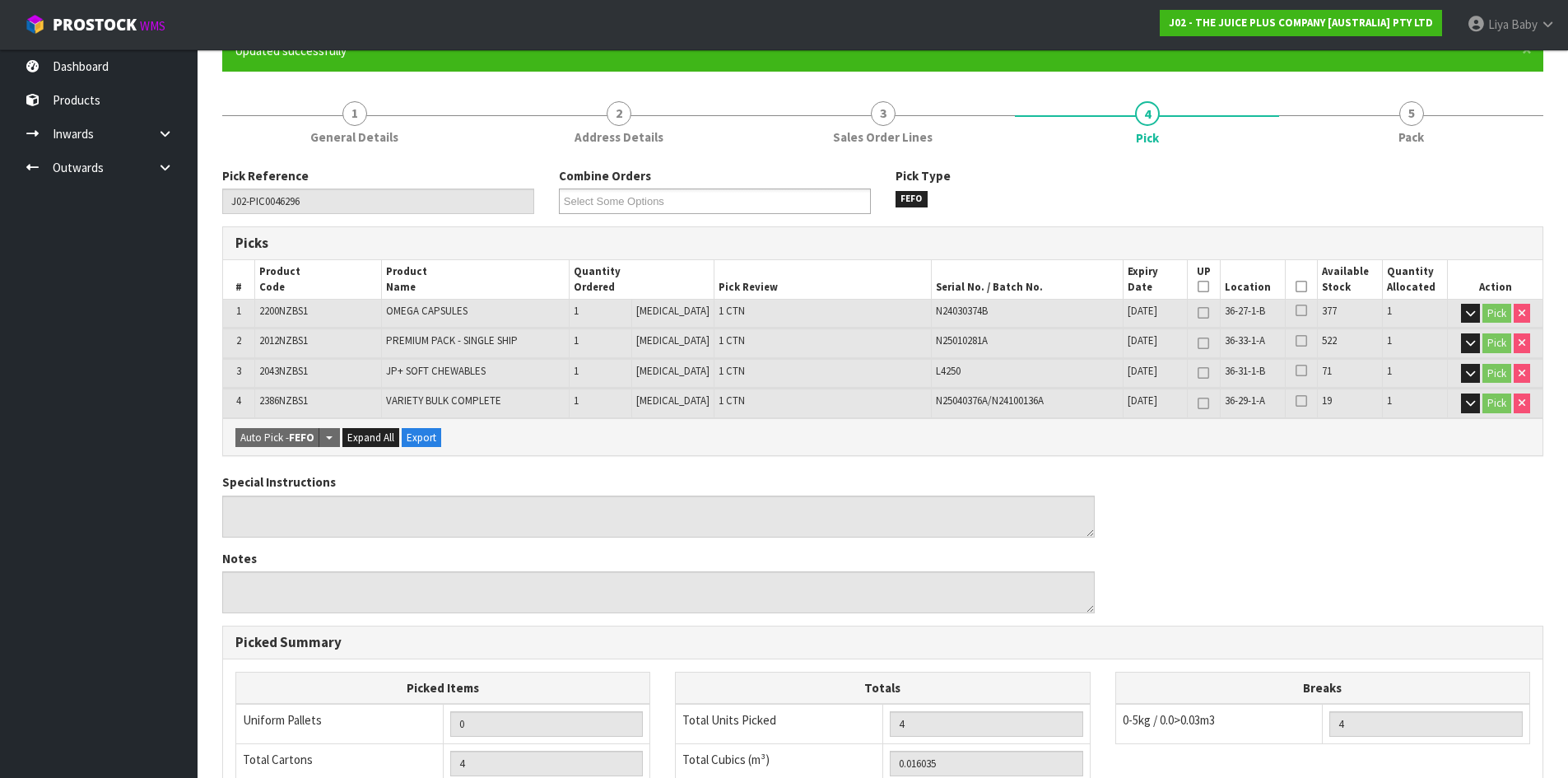
scroll to position [165, 0]
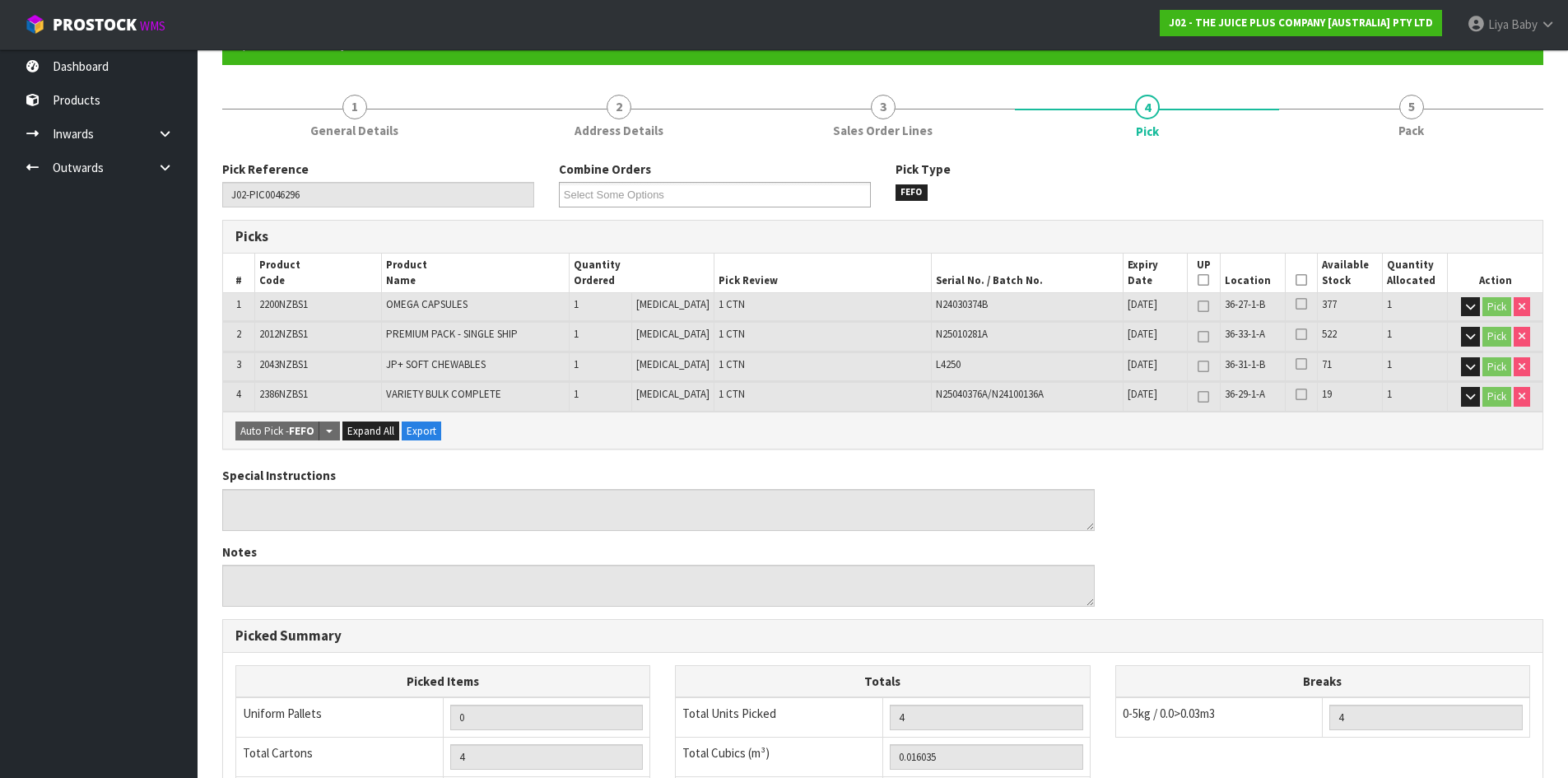
click at [1295, 280] on icon at bounding box center [1301, 279] width 11 height 1
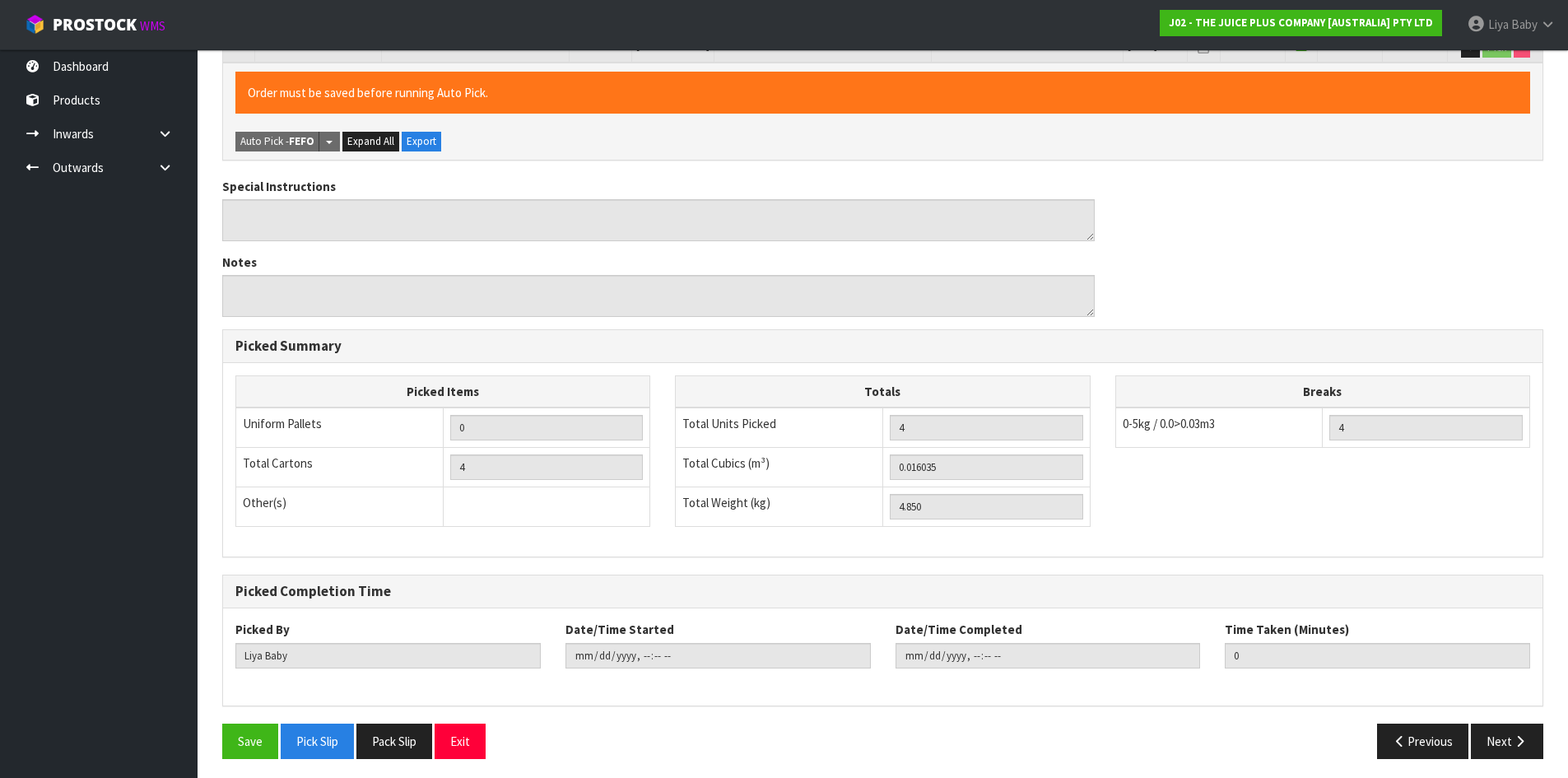
scroll to position [520, 0]
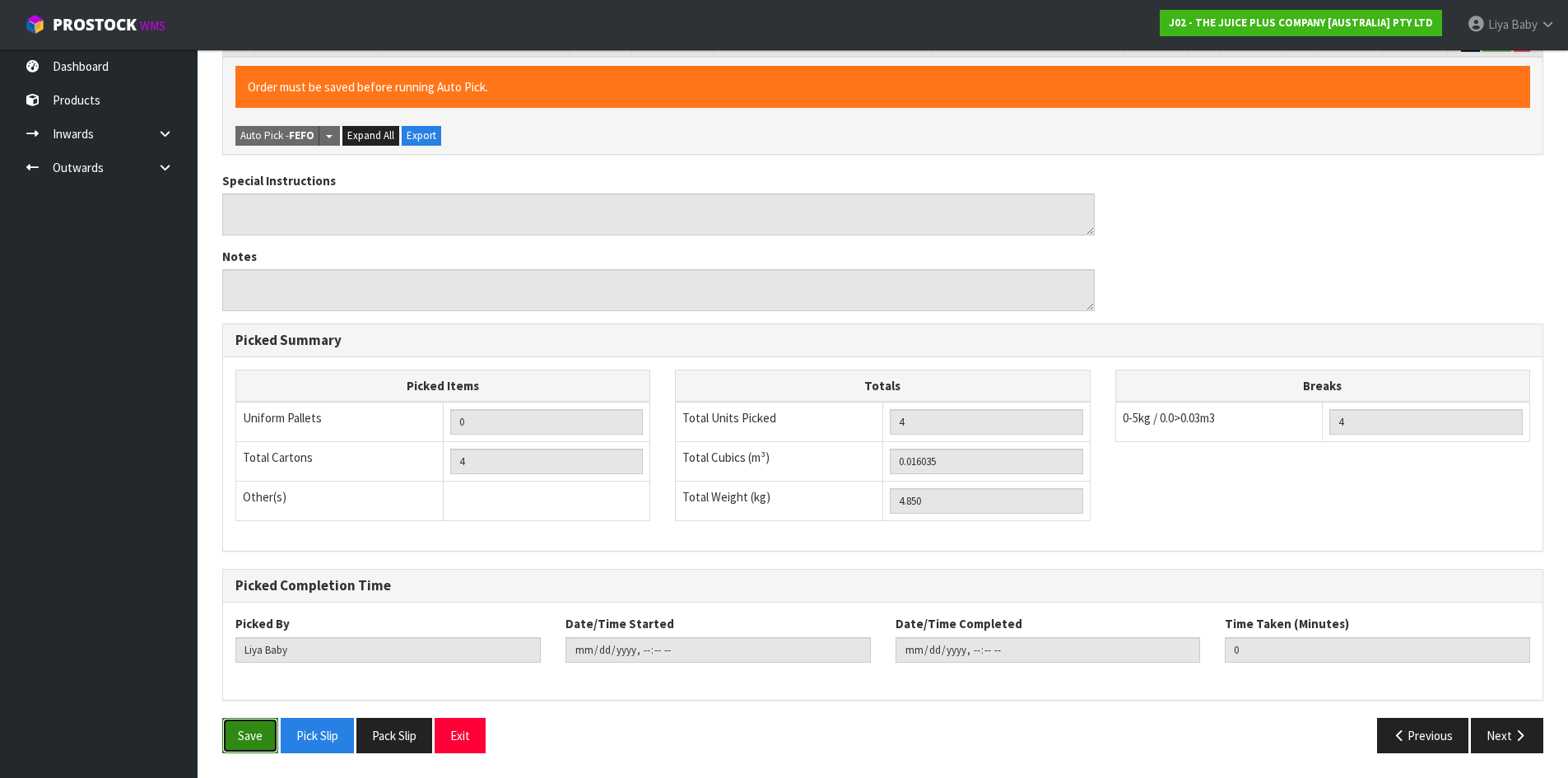
click at [233, 736] on button "Save" at bounding box center [250, 735] width 55 height 35
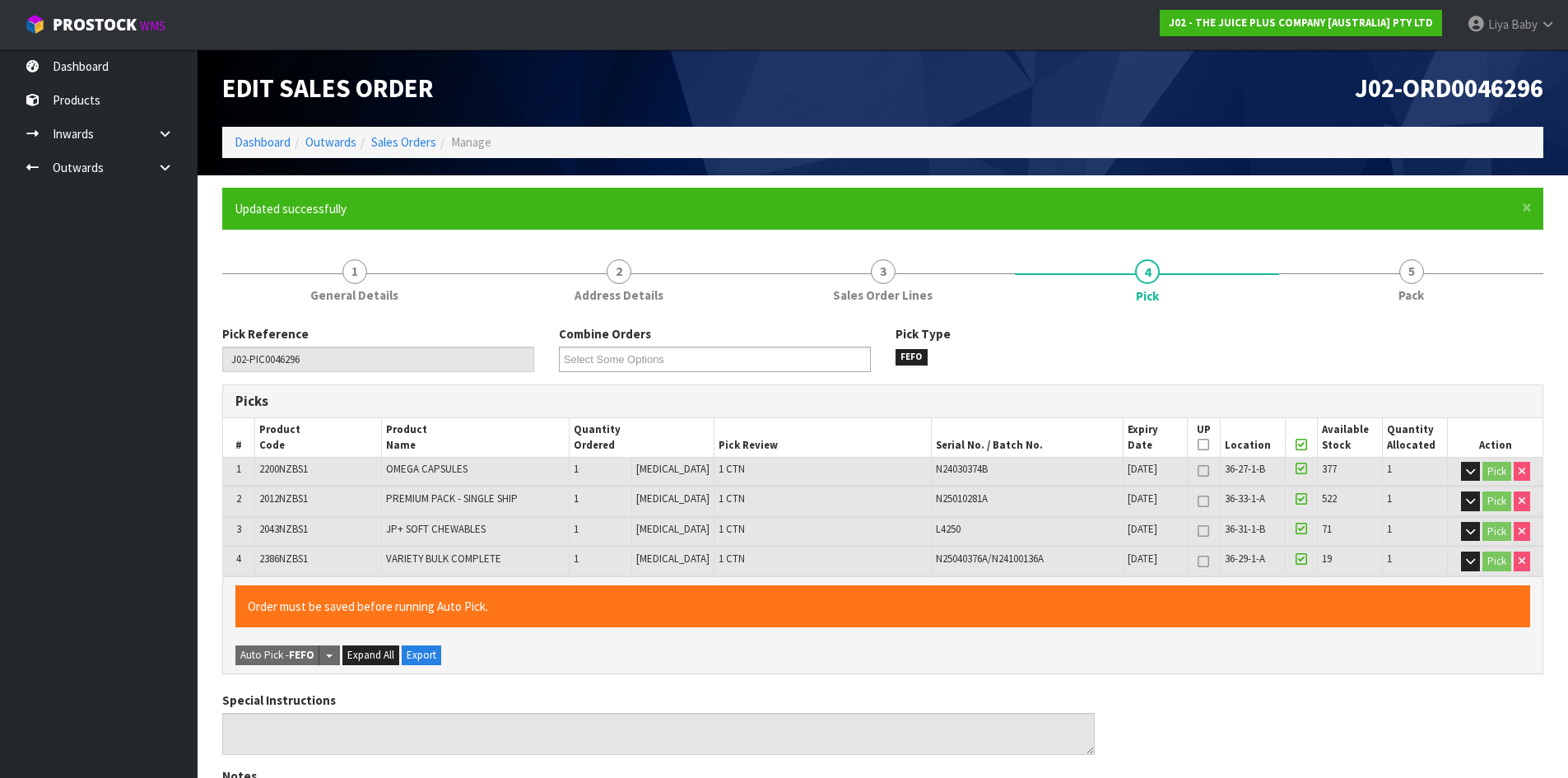
type input "[DATE]T13:08:07"
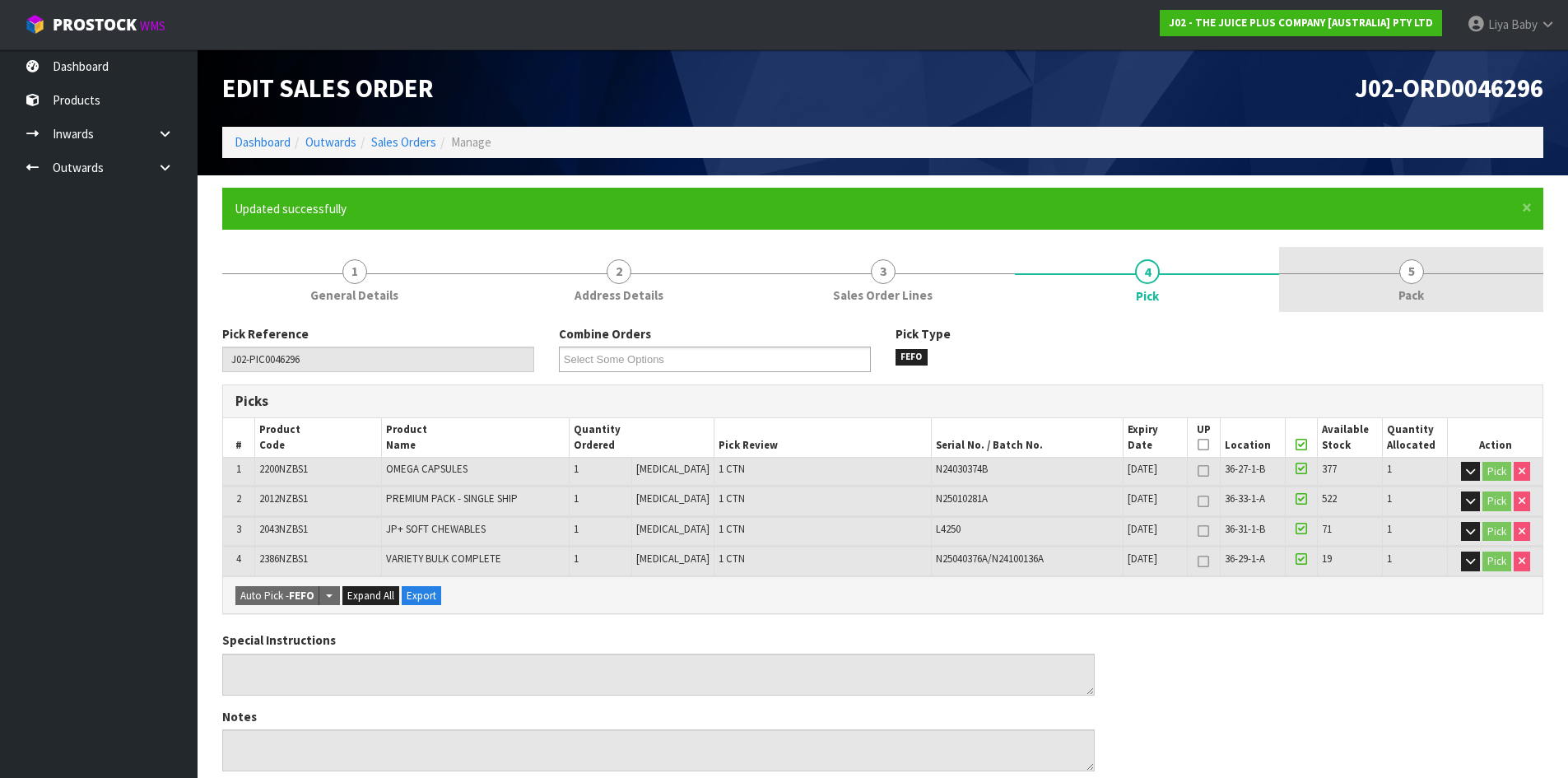
click at [1409, 283] on span "5" at bounding box center [1411, 272] width 25 height 25
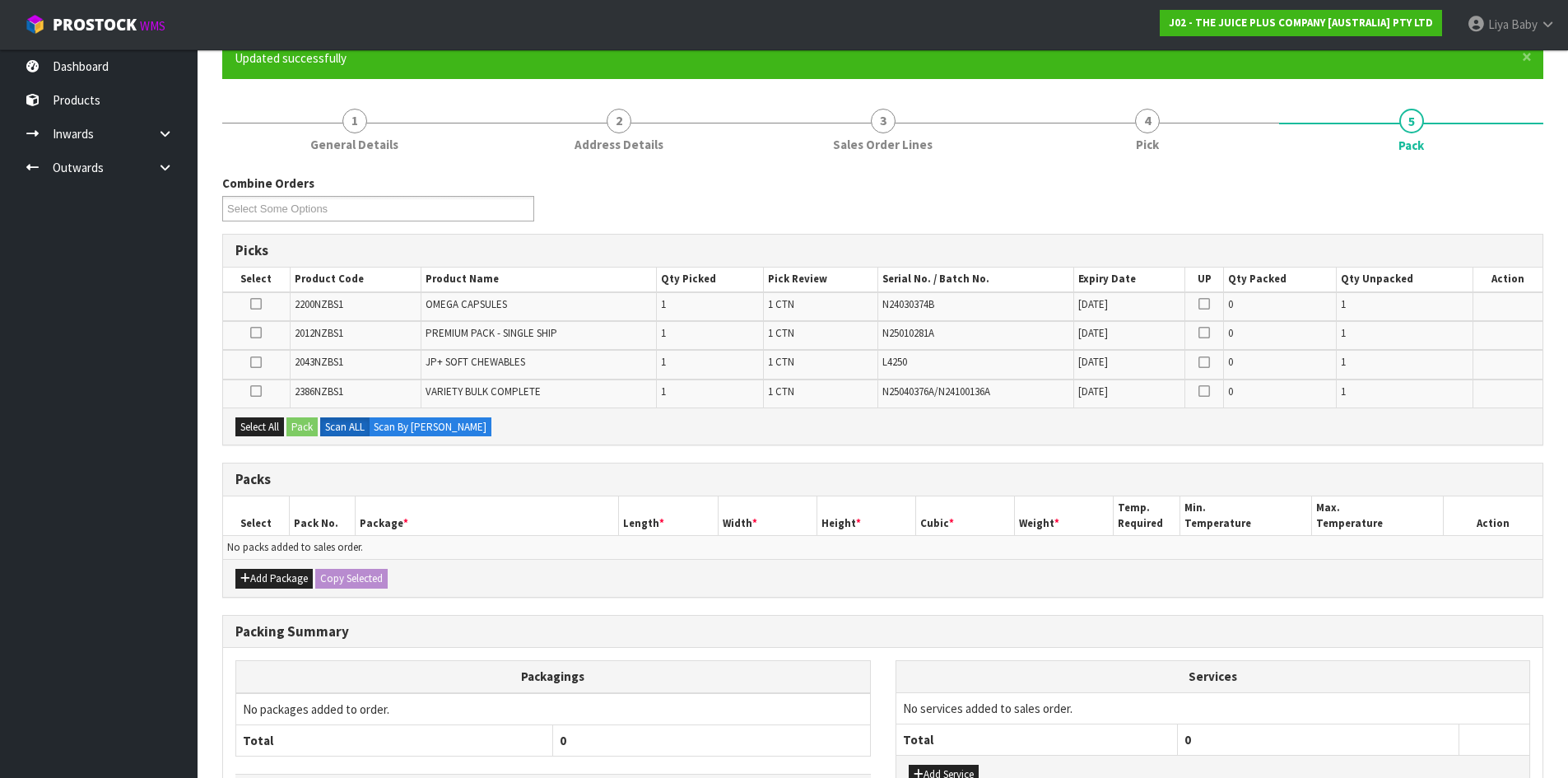
scroll to position [165, 0]
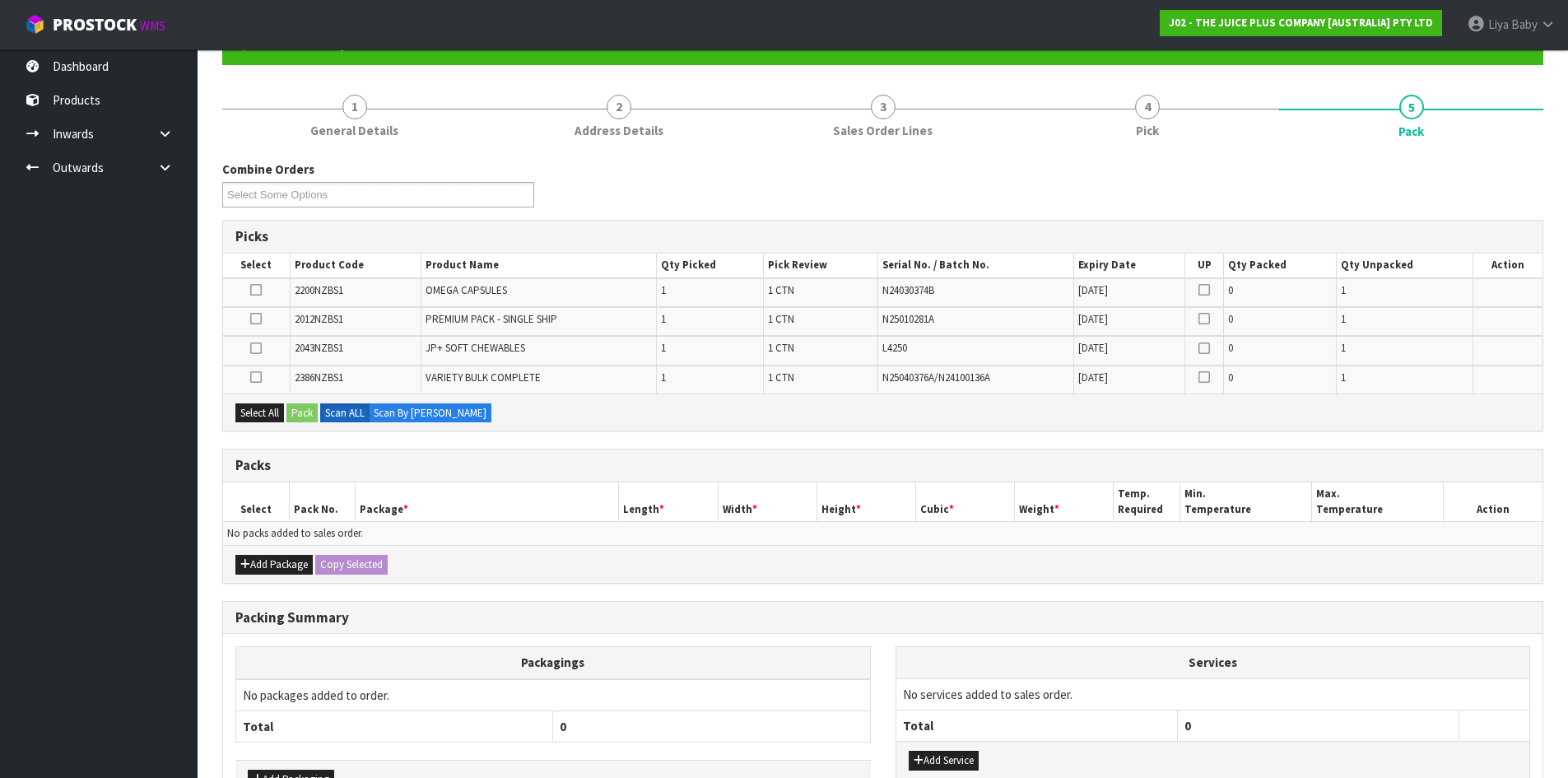
click at [251, 552] on div "Add Package Copy Selected" at bounding box center [882, 563] width 1319 height 37
click at [260, 562] on button "Add Package" at bounding box center [274, 565] width 77 height 20
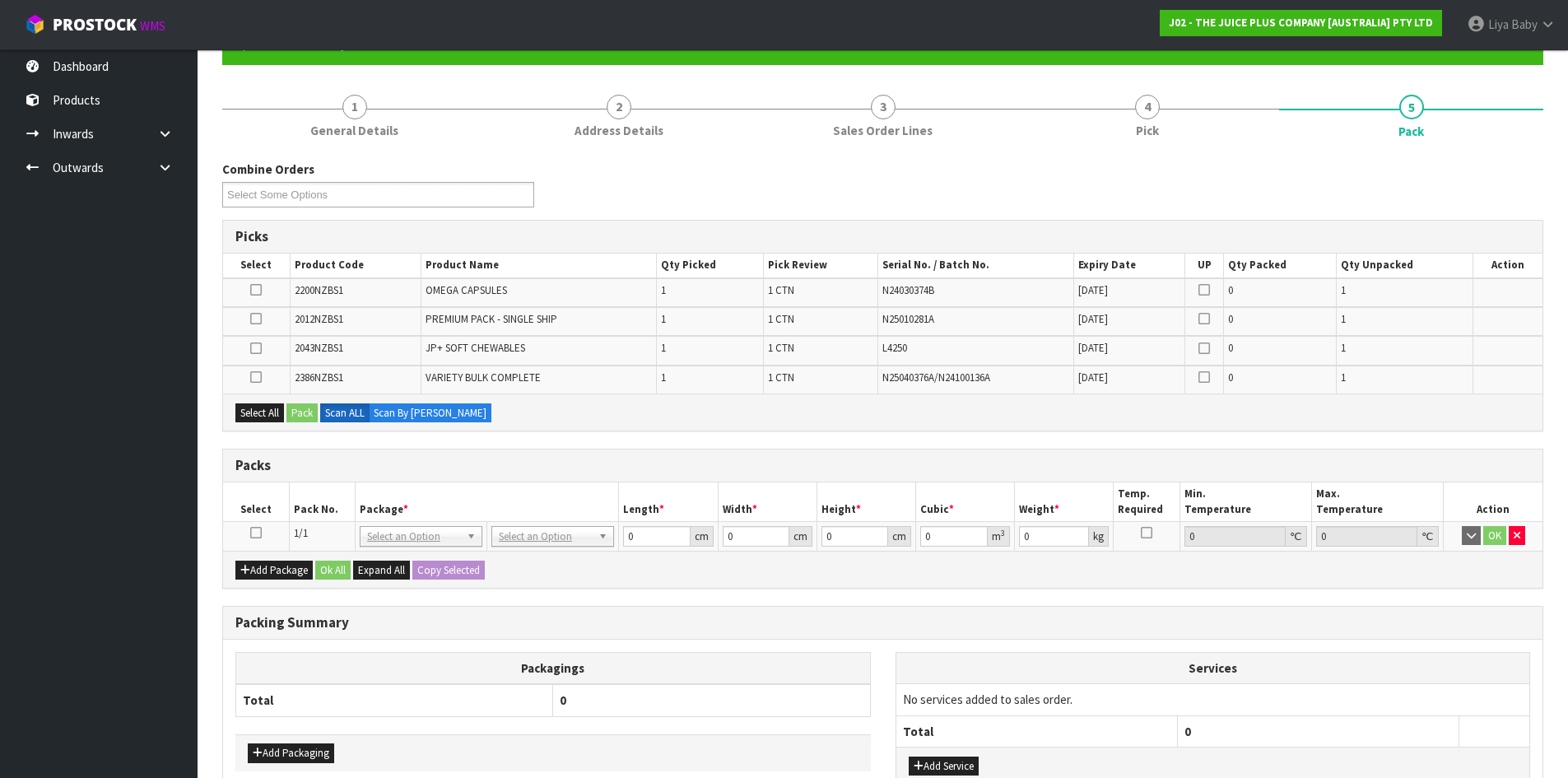
click at [261, 533] on icon at bounding box center [255, 533] width 11 height 1
click at [248, 415] on button "Select All" at bounding box center [259, 412] width 49 height 20
click at [291, 410] on button "Pack" at bounding box center [301, 412] width 32 height 20
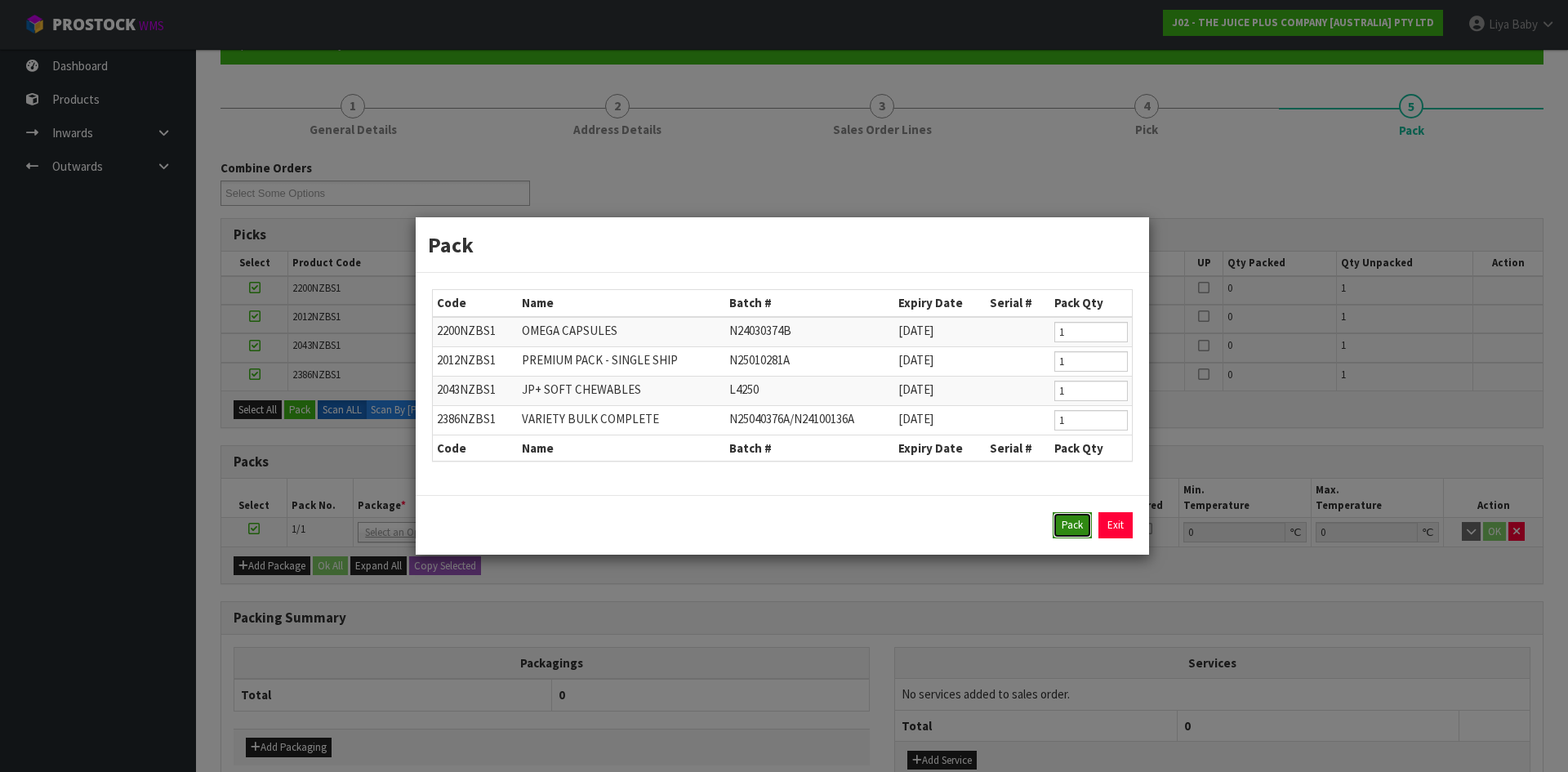
click at [1055, 517] on button "Pack" at bounding box center [1072, 525] width 39 height 27
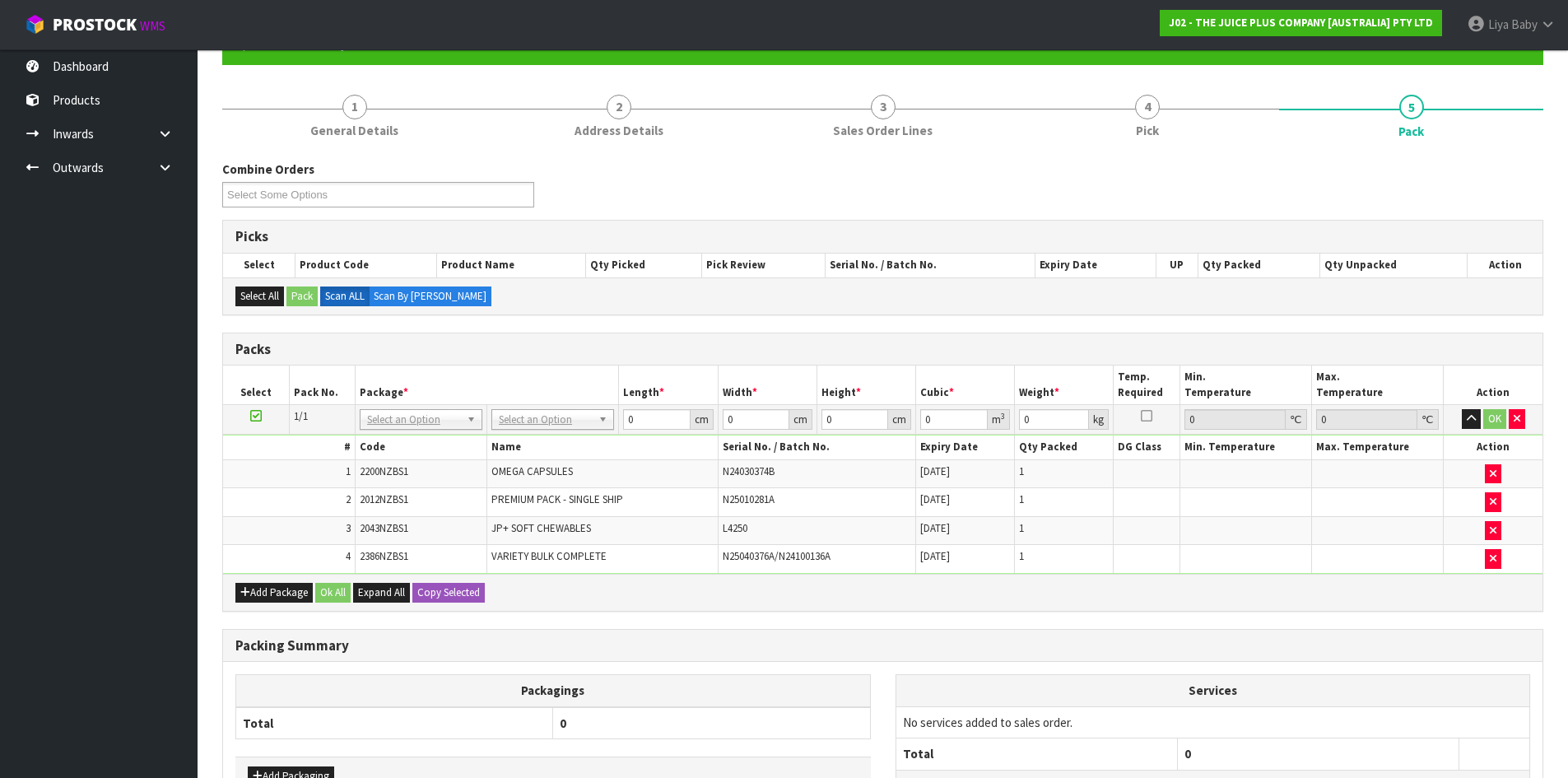
scroll to position [247, 0]
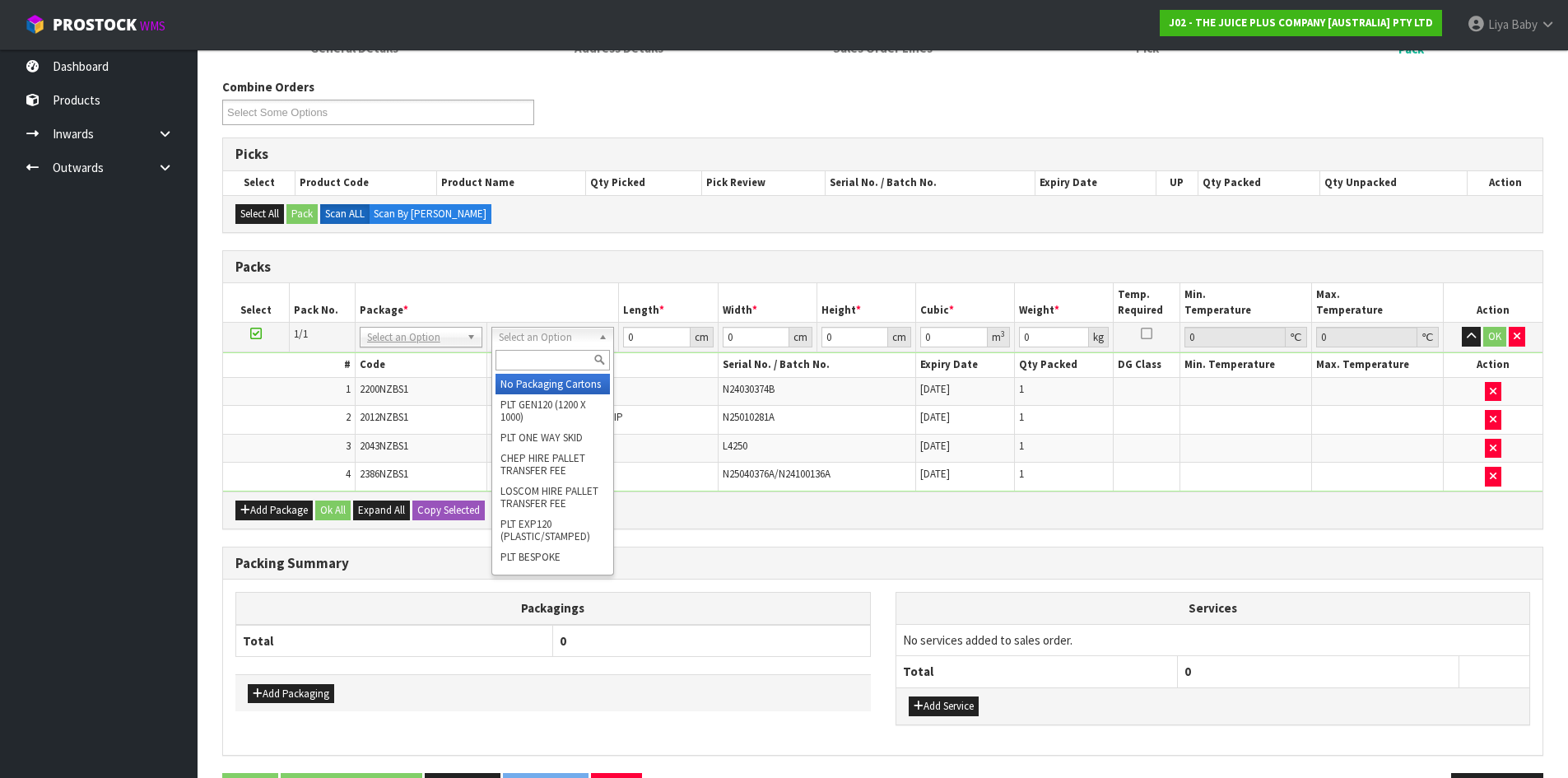
click at [544, 356] on input "text" at bounding box center [553, 361] width 115 height 21
type input "CTN6"
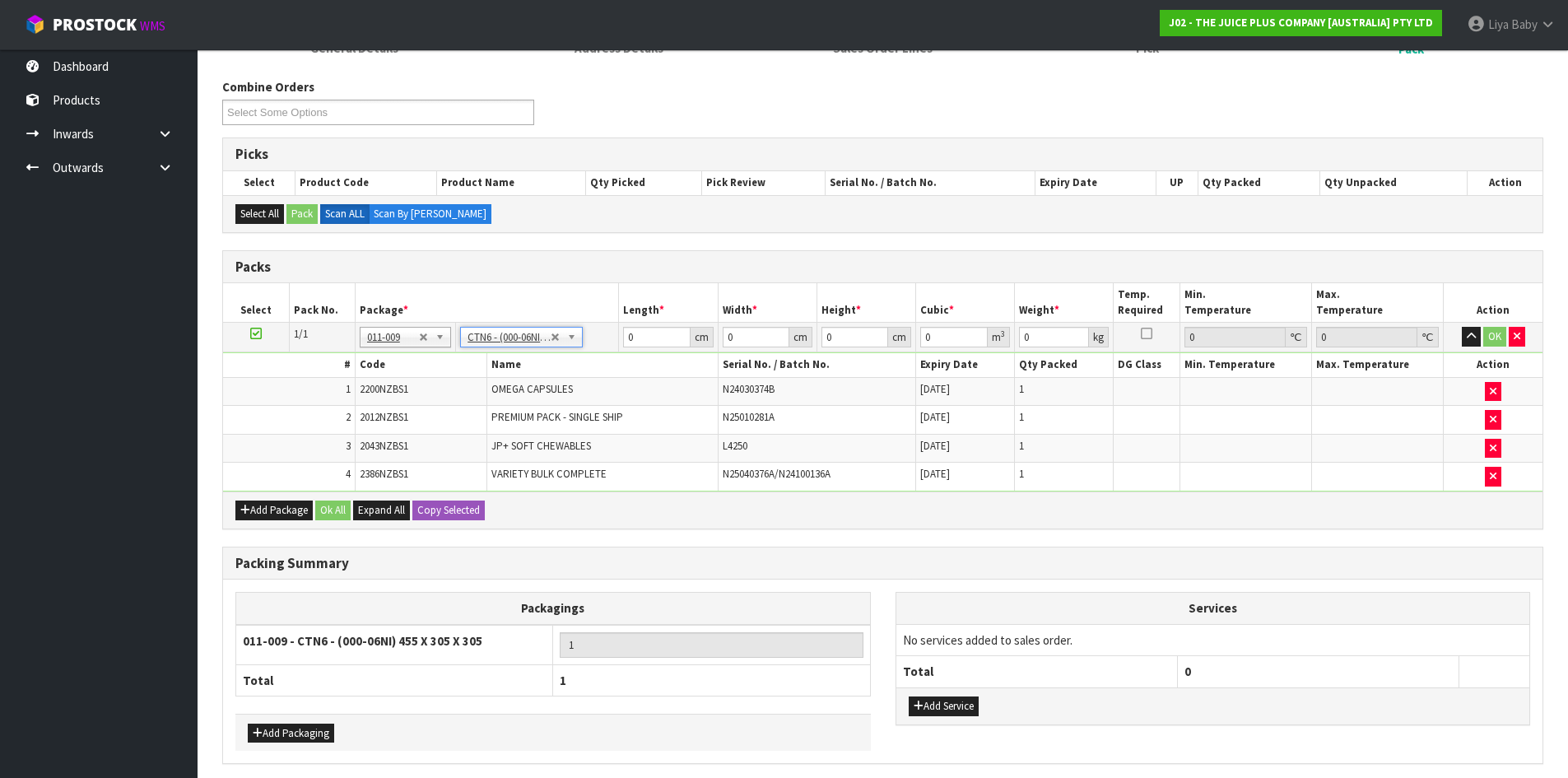
type input "45.5"
type input "30.5"
type input "0.042326"
type input "5.05"
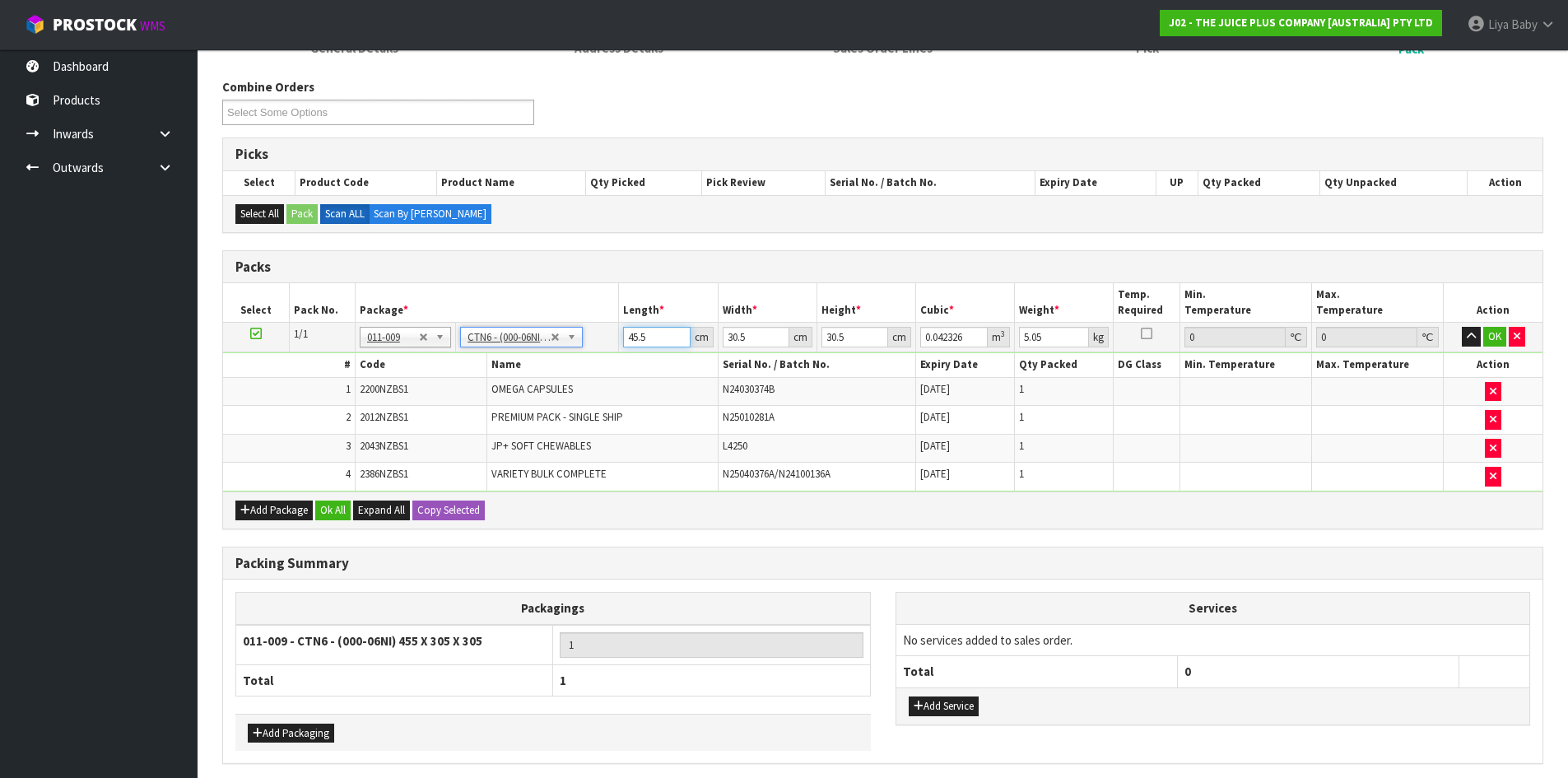
click at [645, 334] on input "45.5" at bounding box center [656, 337] width 67 height 21
type input "45"
type input "0.041861"
type input "4"
type input "0.003721"
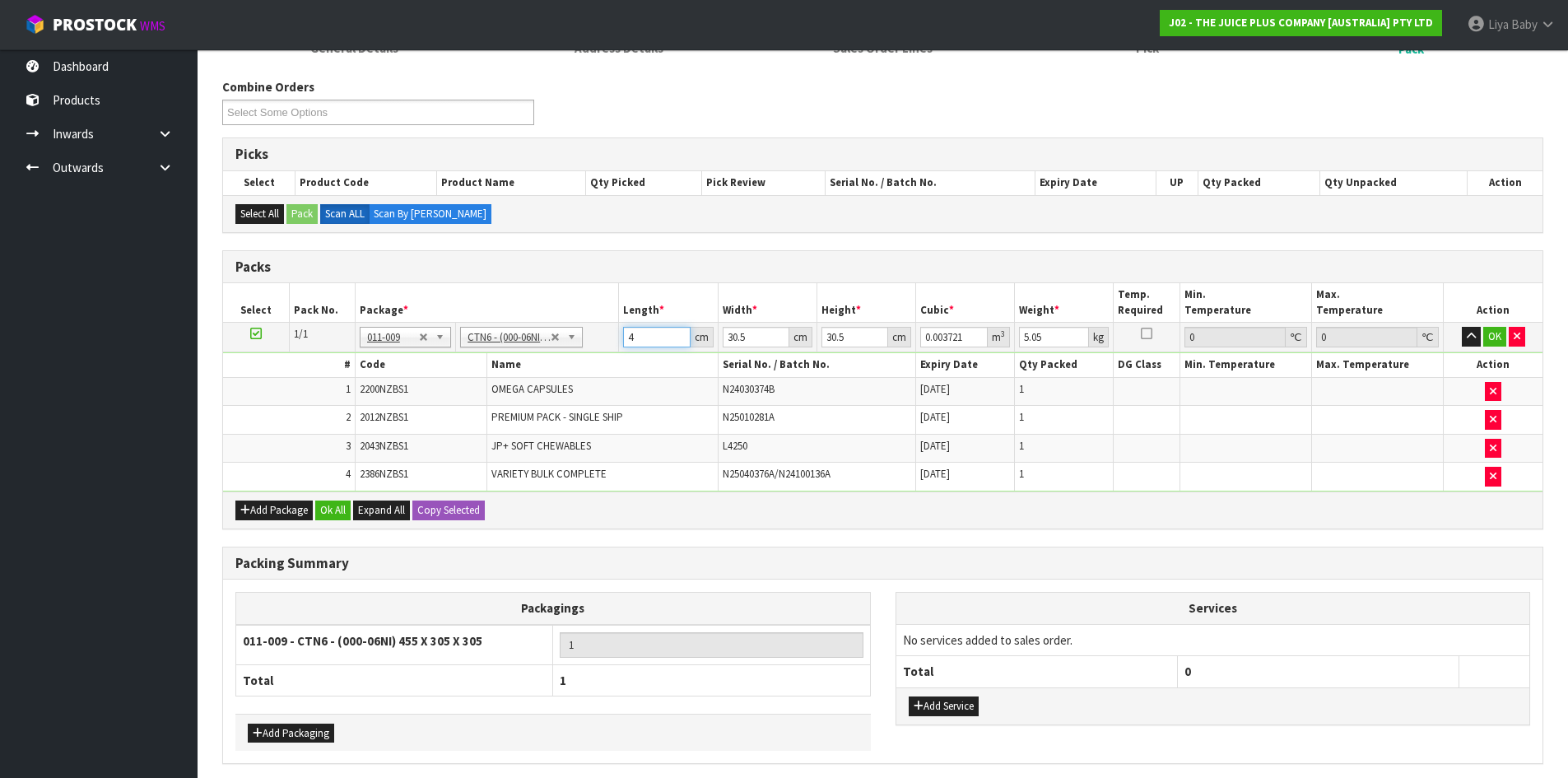
type input "0"
type input "4"
type input "0.003721"
type input "46"
type input "0.042792"
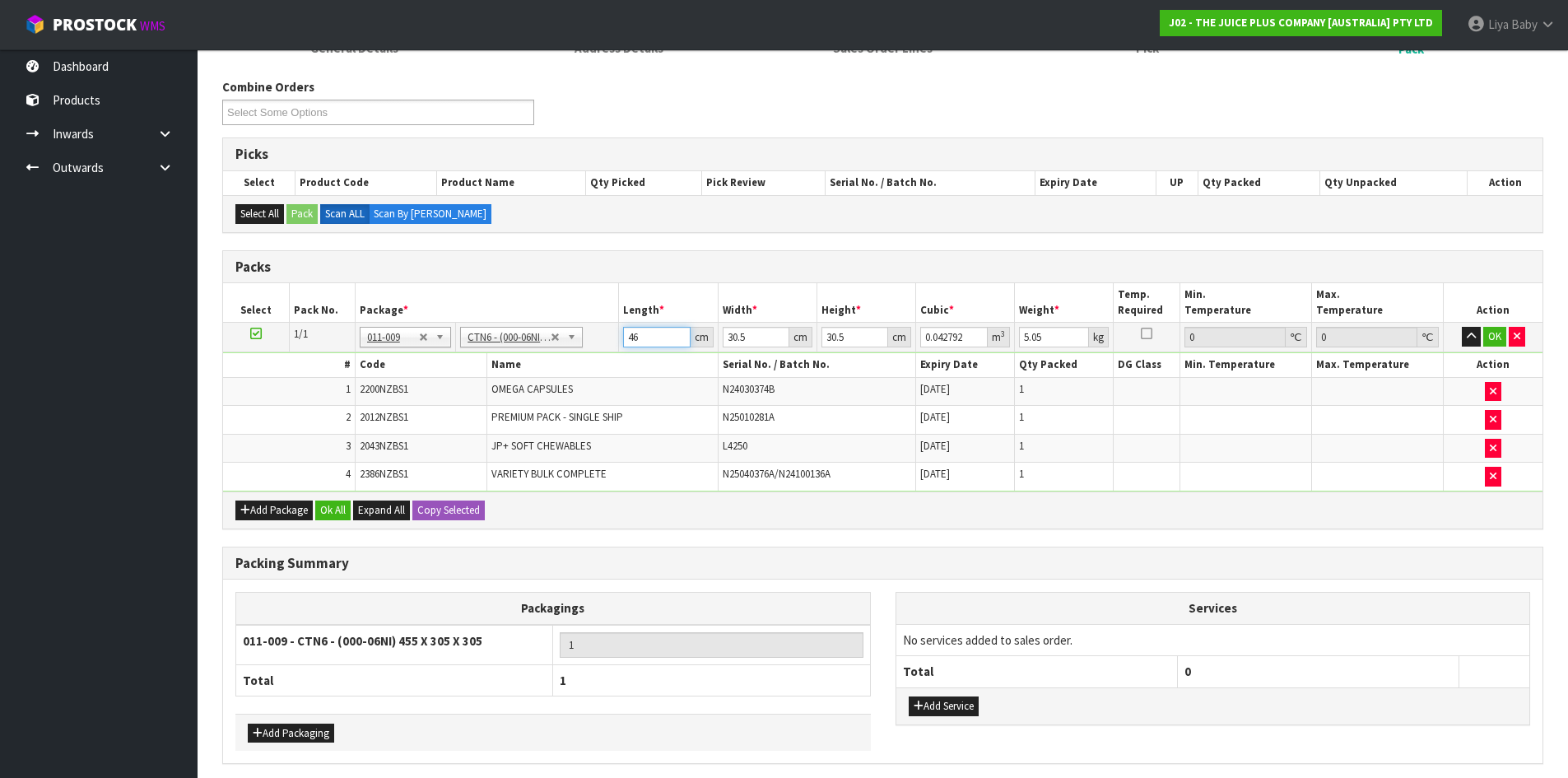
type input "46"
click at [750, 345] on input "30.5" at bounding box center [756, 337] width 67 height 21
type input "30"
type input "0.04209"
type input "3"
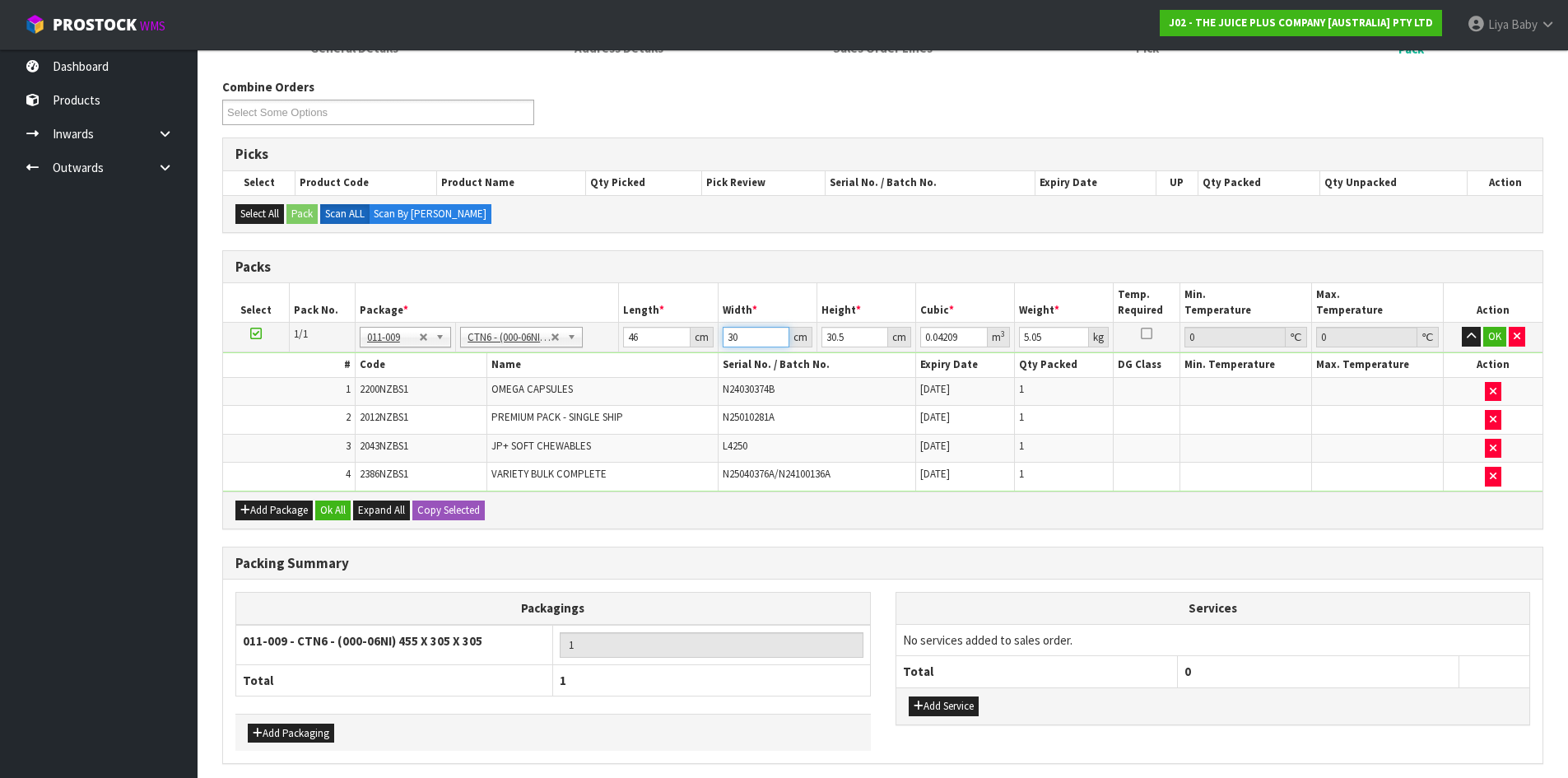
type input "0.004209"
type input "0"
type input "3"
type input "0.004209"
type input "33"
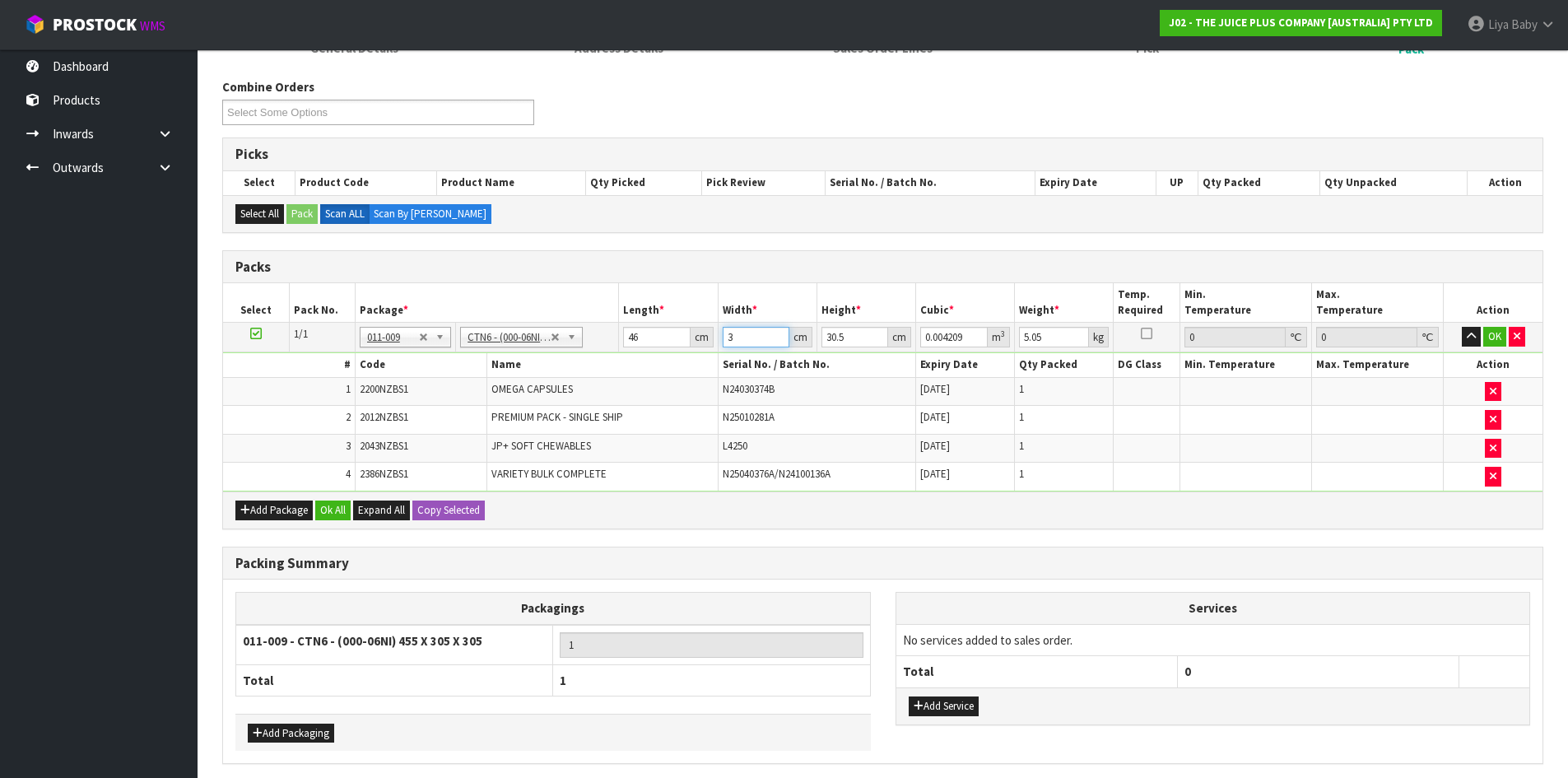
type input "0.046299"
type input "33"
click at [856, 338] on input "30.5" at bounding box center [854, 337] width 67 height 21
type input "30"
type input "0.04554"
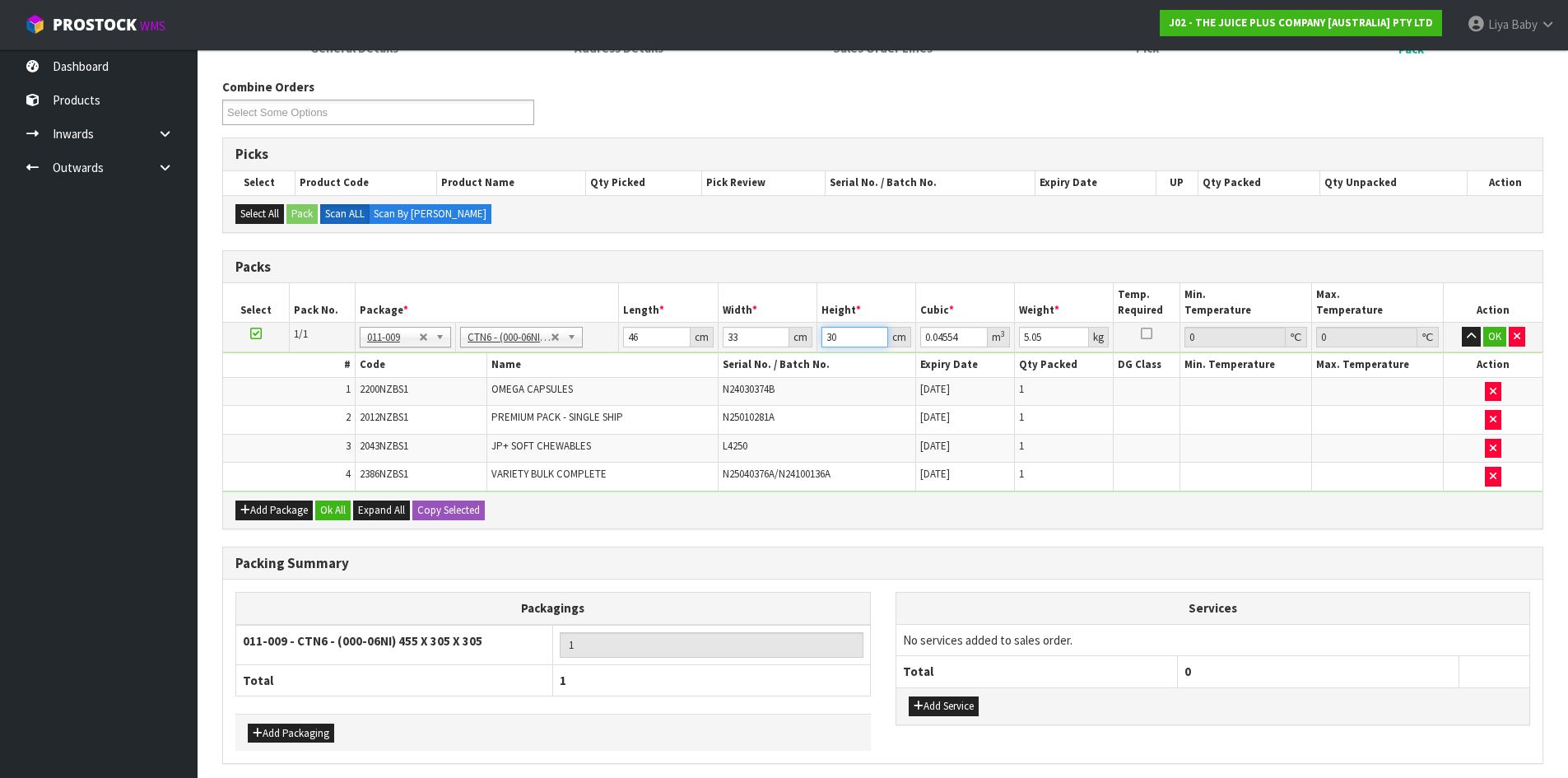
type input "3"
type input "0.004554"
type input "0"
type input "3"
type input "0.004554"
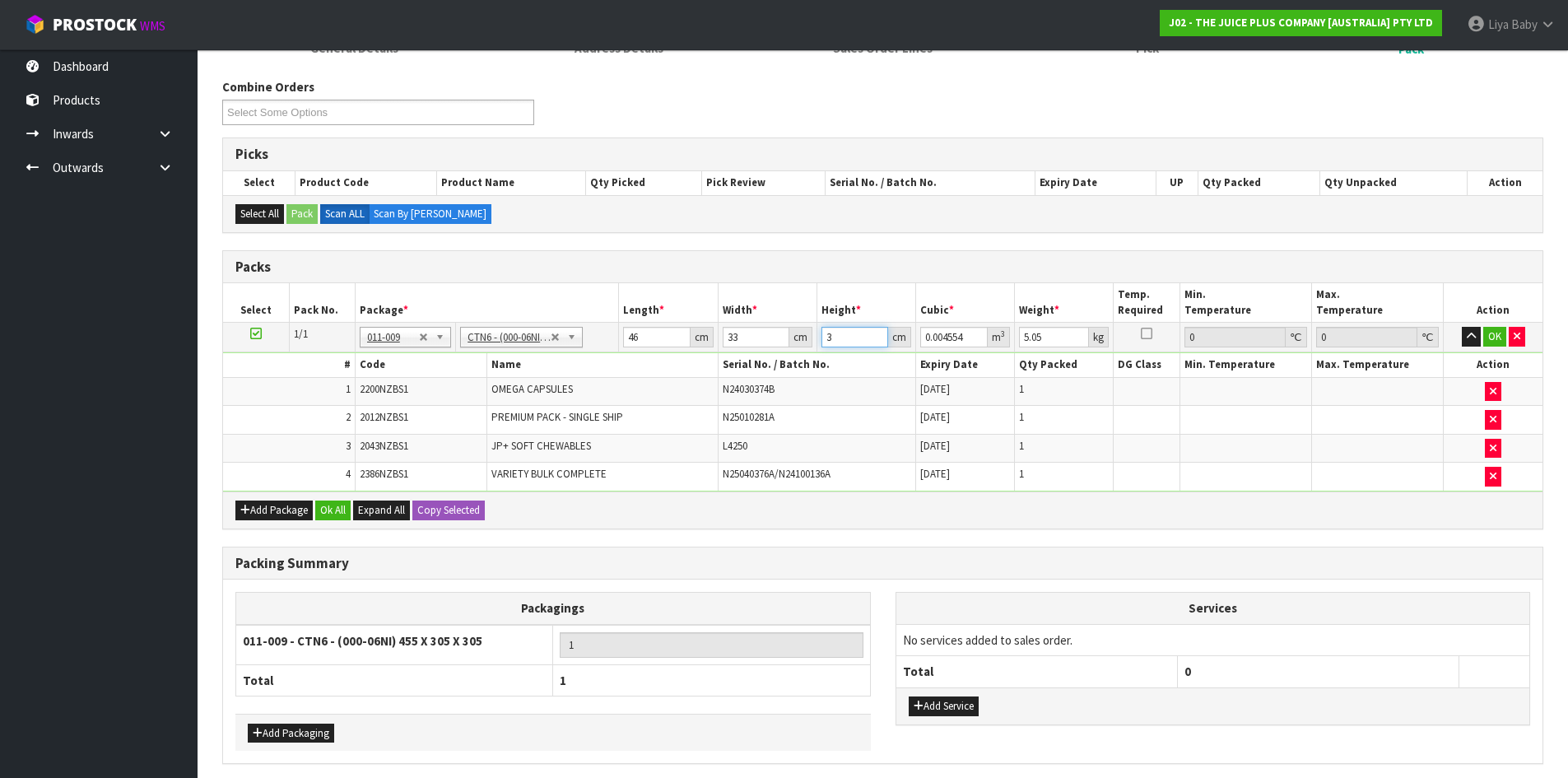
type input "33"
type input "0.050094"
type input "33"
click at [1050, 335] on input "5.05" at bounding box center [1053, 337] width 70 height 21
type input "5"
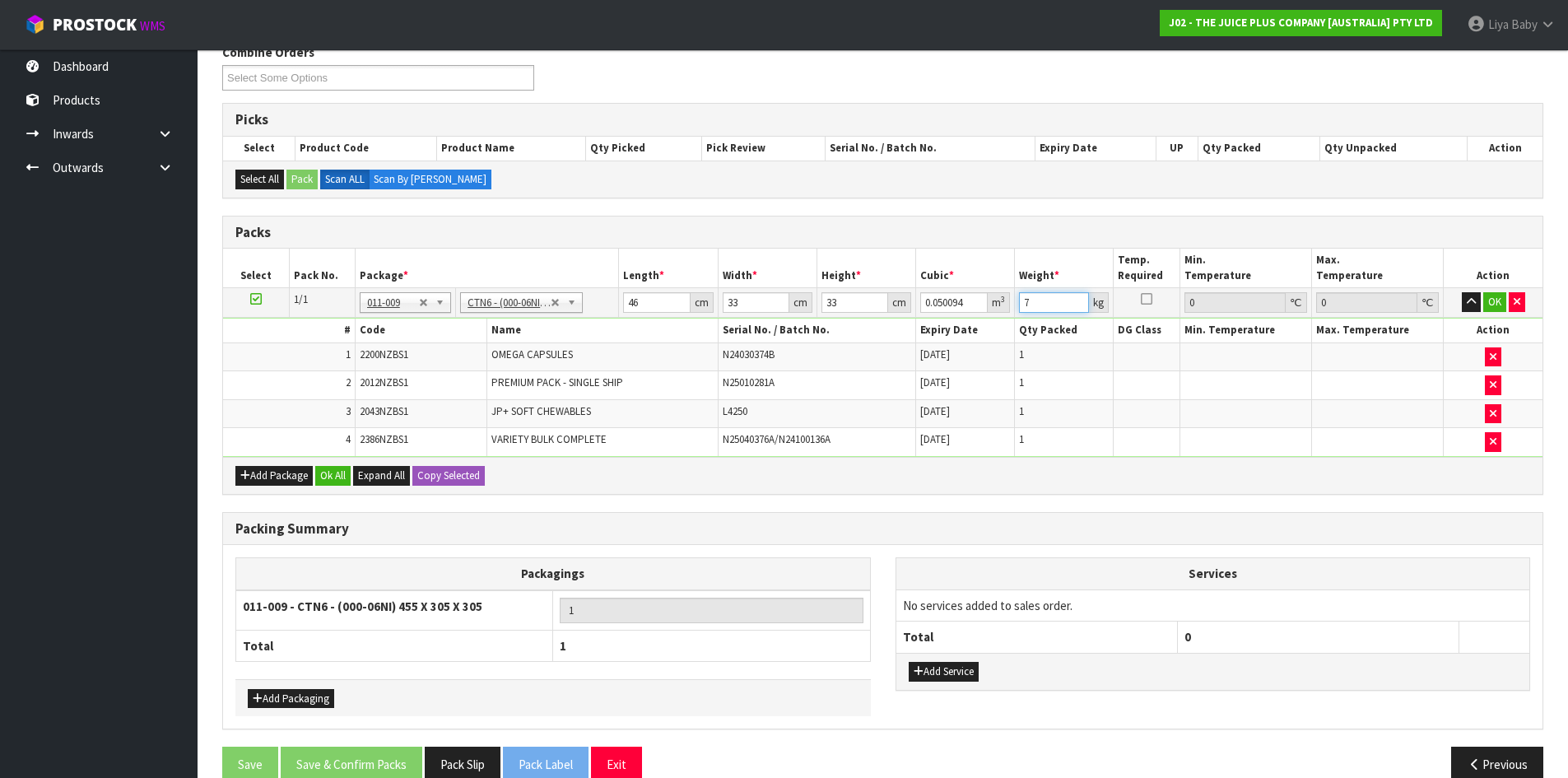
scroll to position [311, 0]
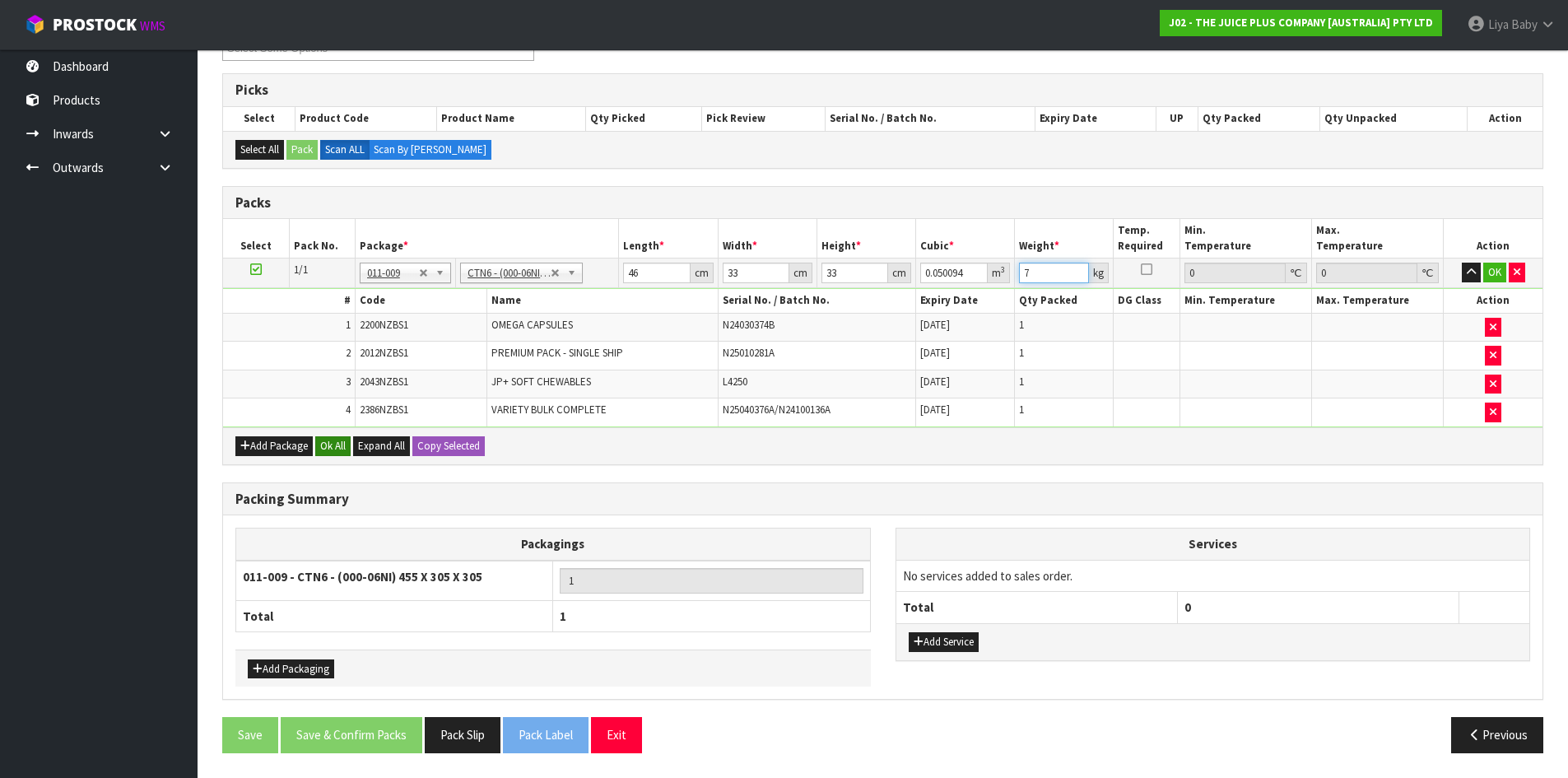
type input "7"
click at [328, 450] on button "Ok All" at bounding box center [332, 446] width 35 height 20
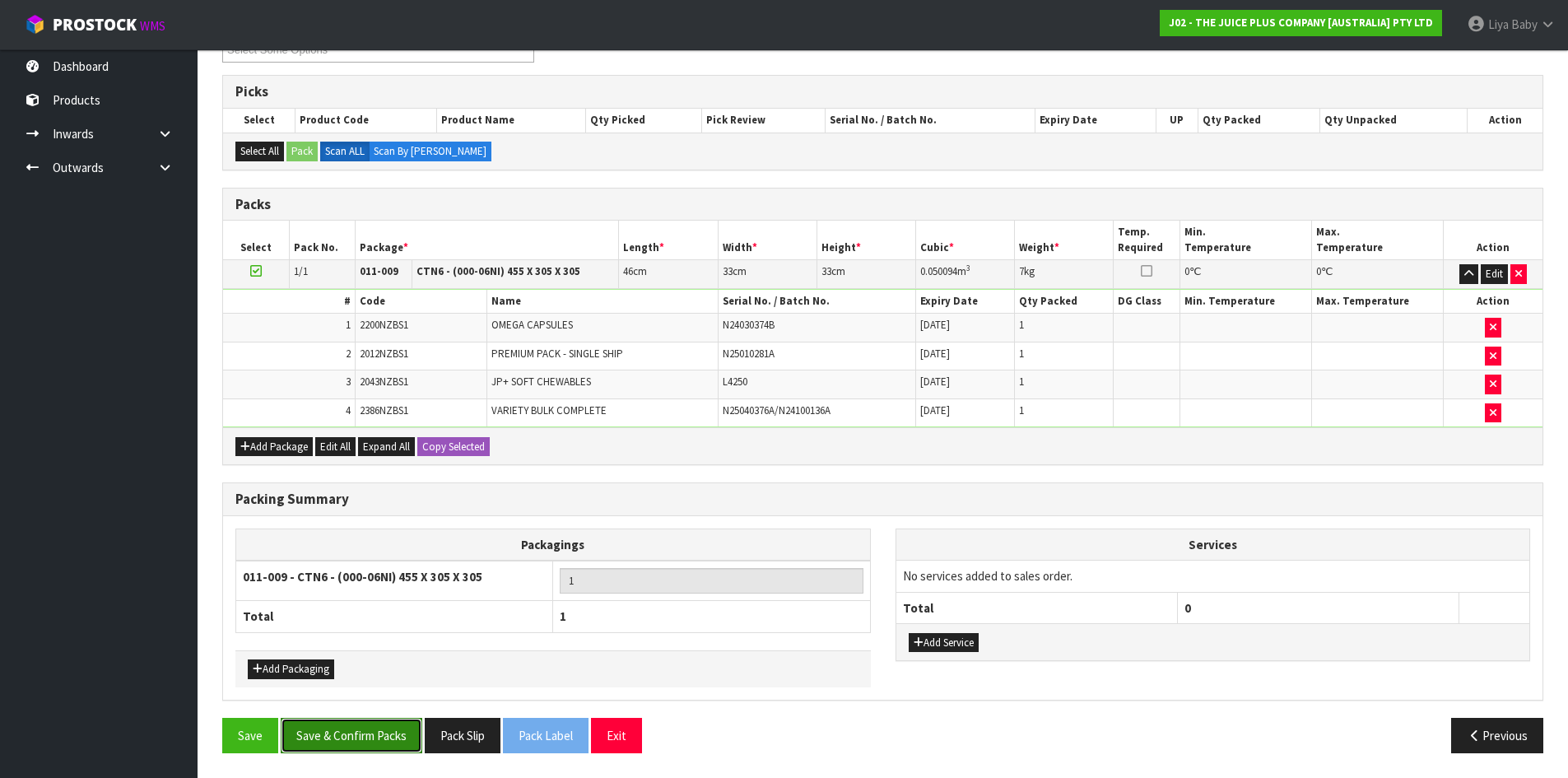
click at [377, 726] on button "Save & Confirm Packs" at bounding box center [351, 735] width 142 height 35
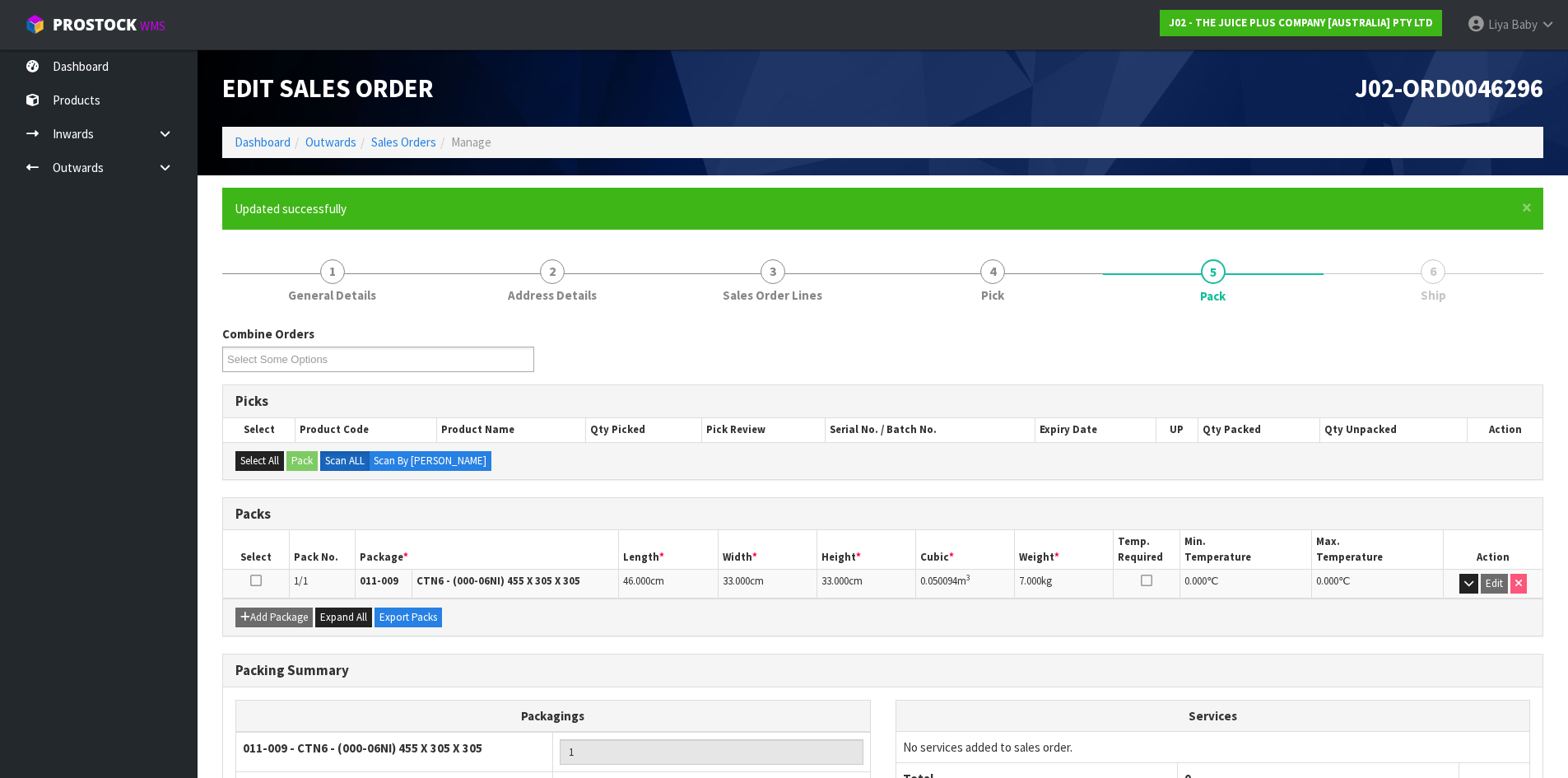
scroll to position [134, 0]
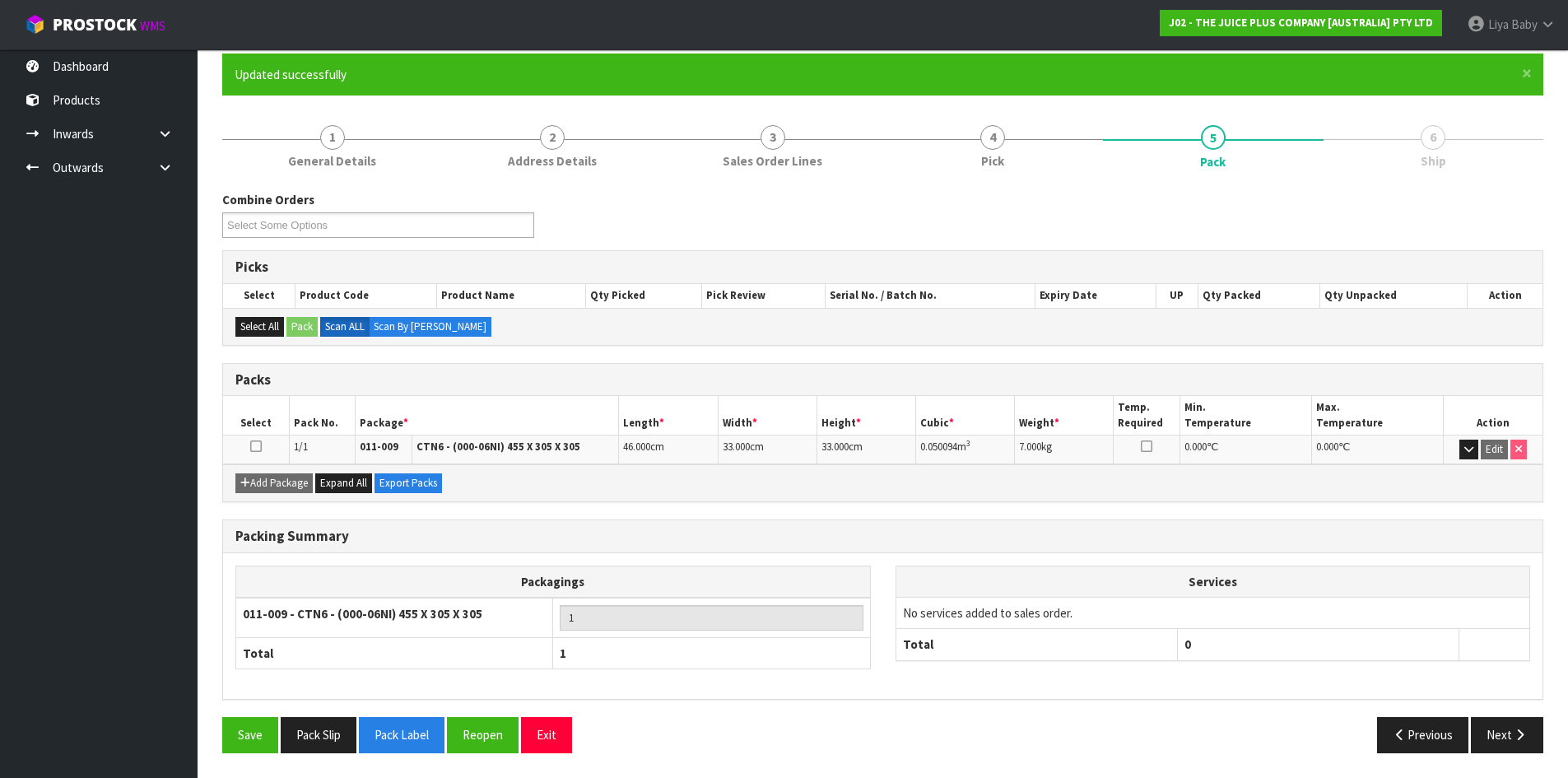
click at [254, 446] on icon at bounding box center [255, 446] width 11 height 1
click at [1489, 746] on button "Next" at bounding box center [1507, 734] width 73 height 35
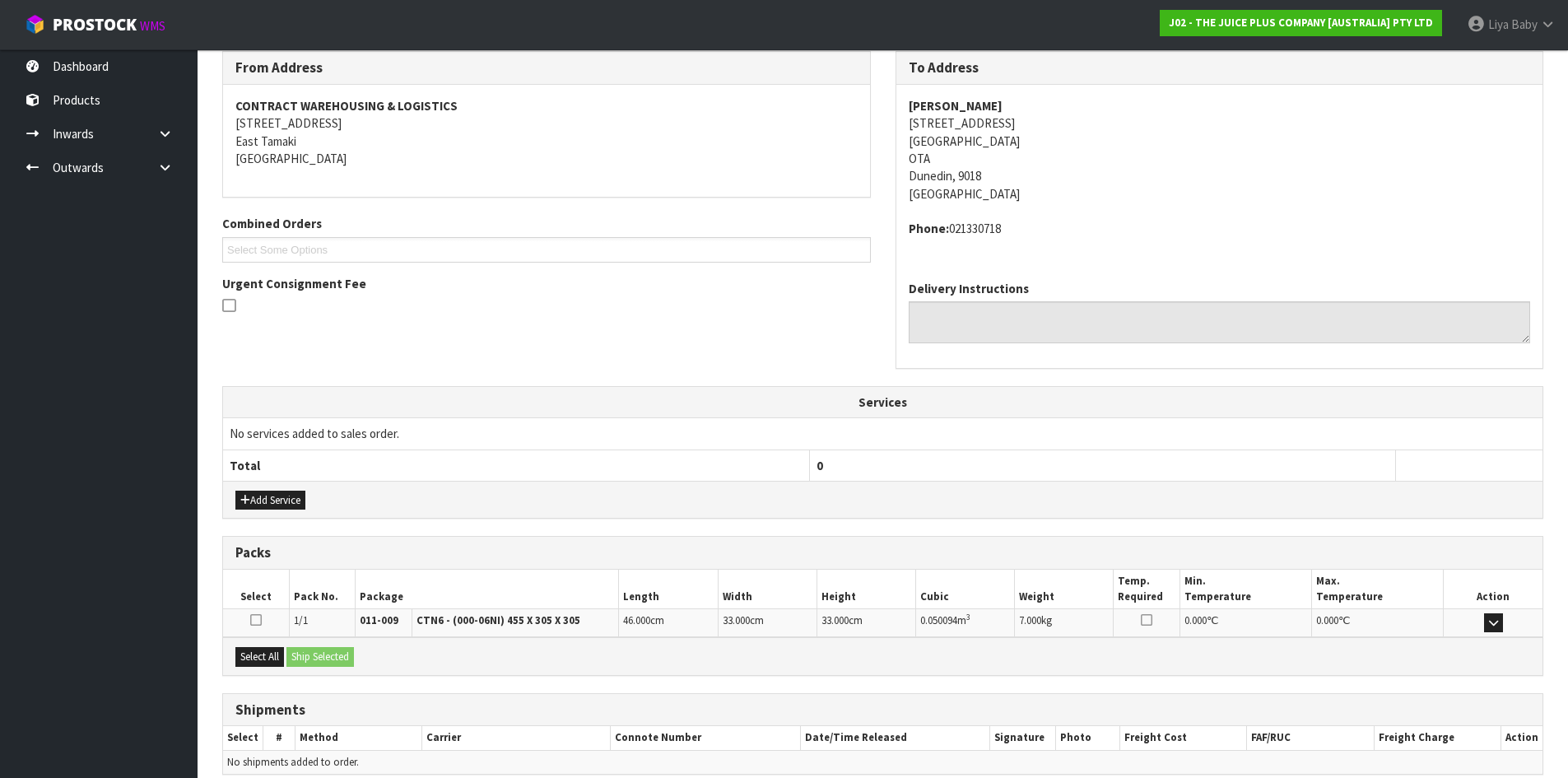
scroll to position [349, 0]
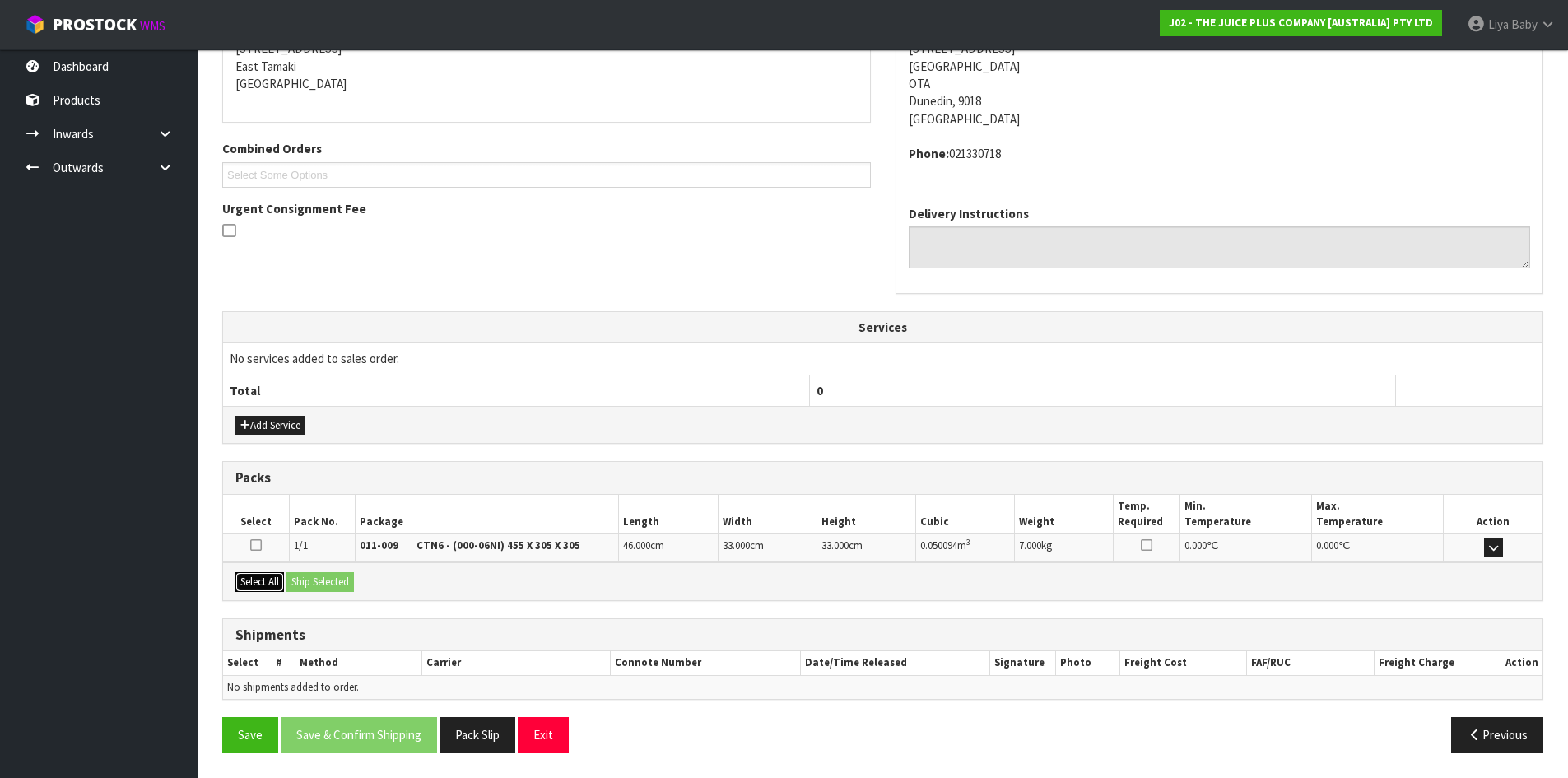
click at [251, 578] on button "Select All" at bounding box center [259, 582] width 49 height 20
click at [335, 580] on button "Ship Selected" at bounding box center [320, 582] width 68 height 20
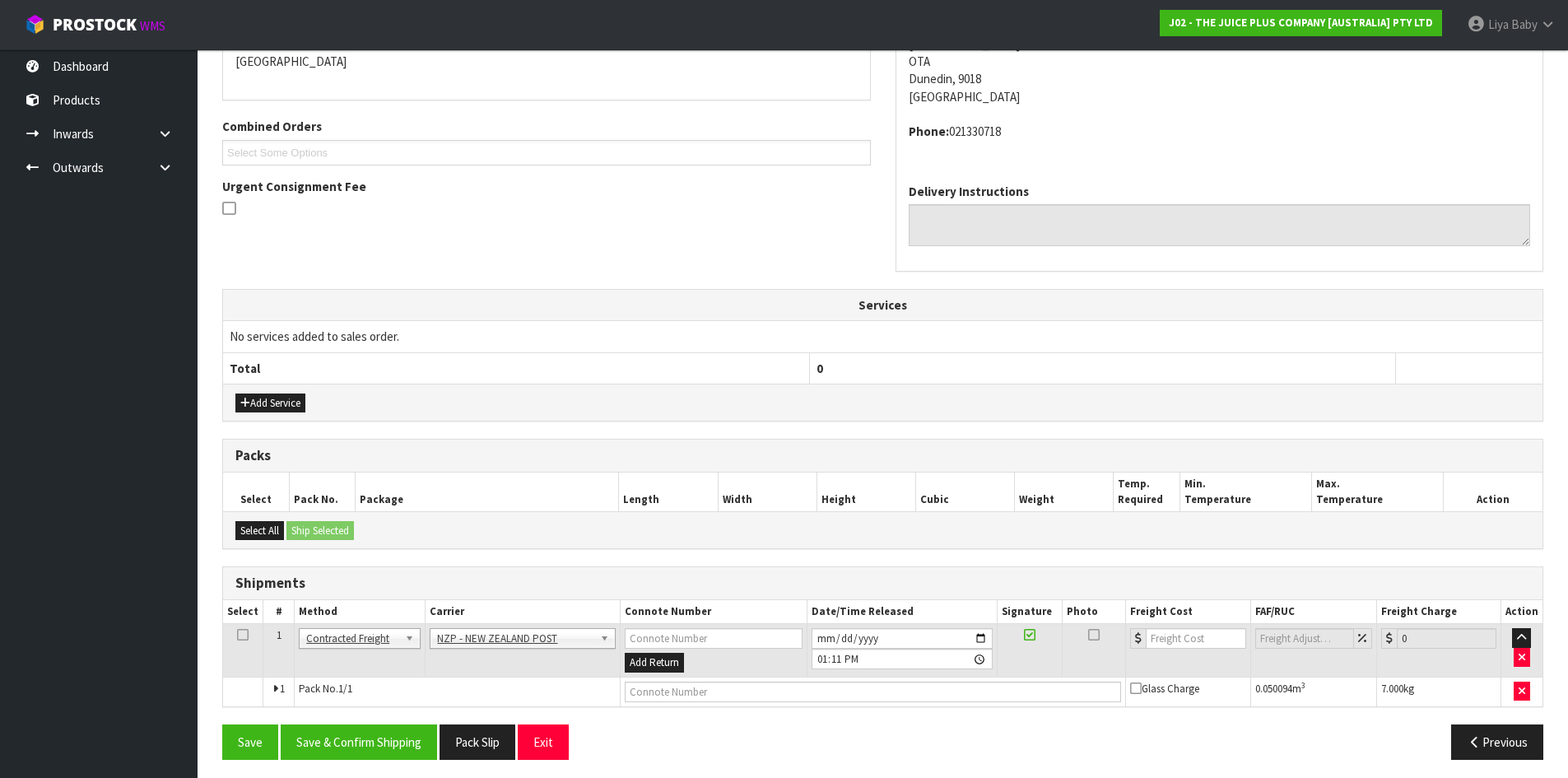
scroll to position [378, 0]
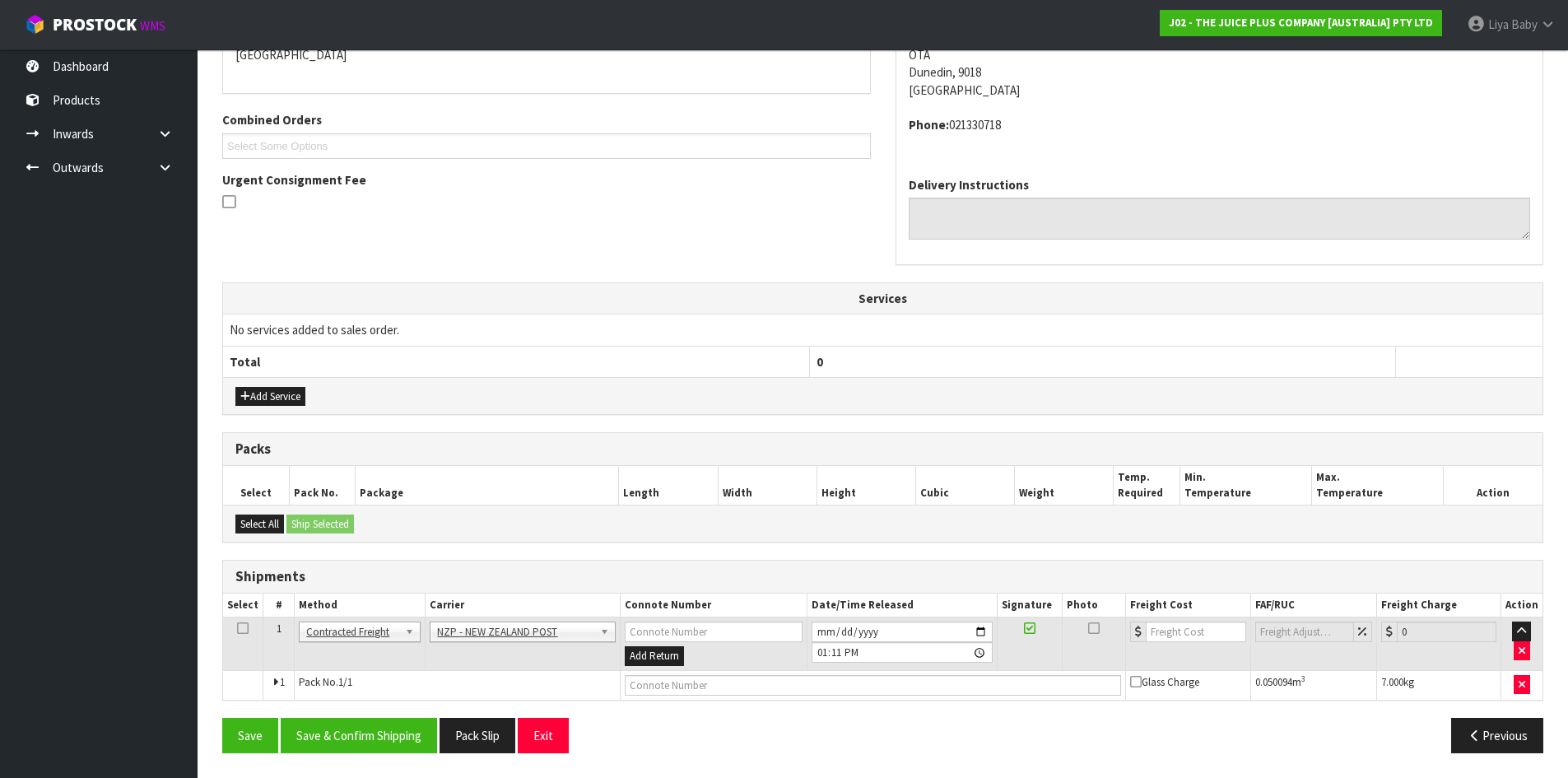
drag, startPoint x: 238, startPoint y: 626, endPoint x: 285, endPoint y: 647, distance: 51.5
click at [239, 628] on icon at bounding box center [243, 628] width 11 height 1
click at [337, 735] on button "Save & Confirm Shipping" at bounding box center [358, 735] width 156 height 35
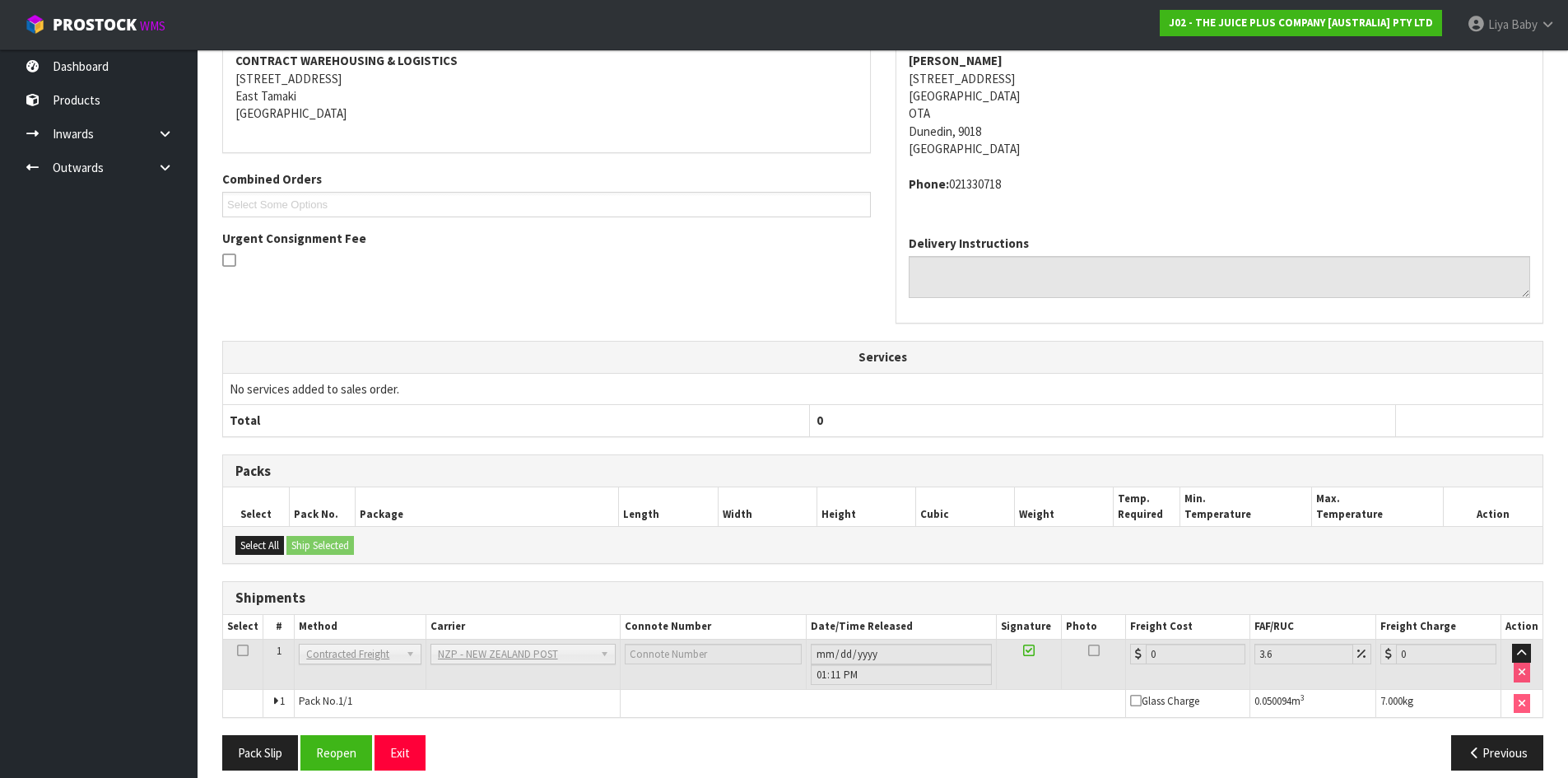
scroll to position [354, 0]
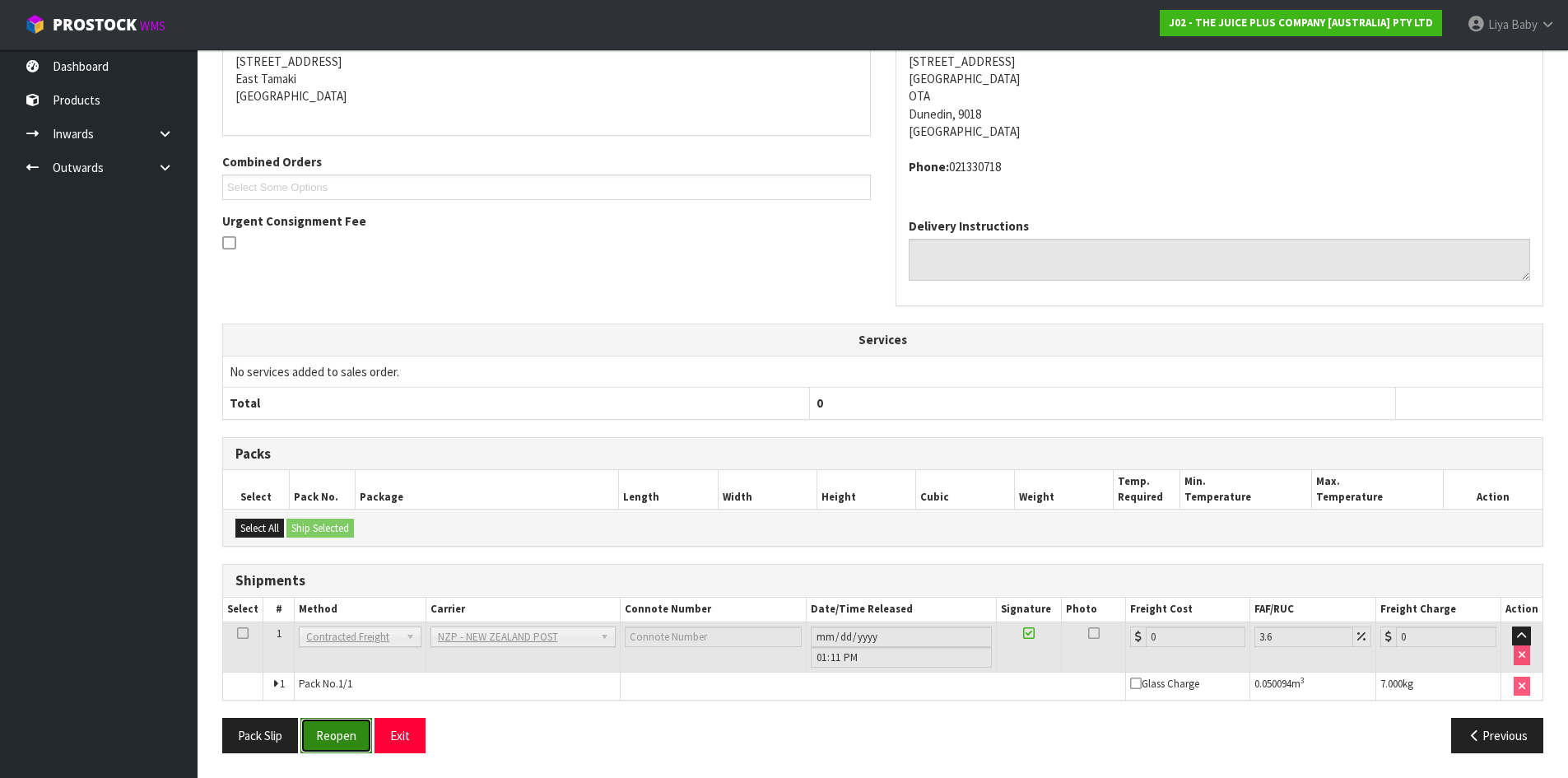
click at [333, 739] on button "Reopen" at bounding box center [336, 735] width 72 height 35
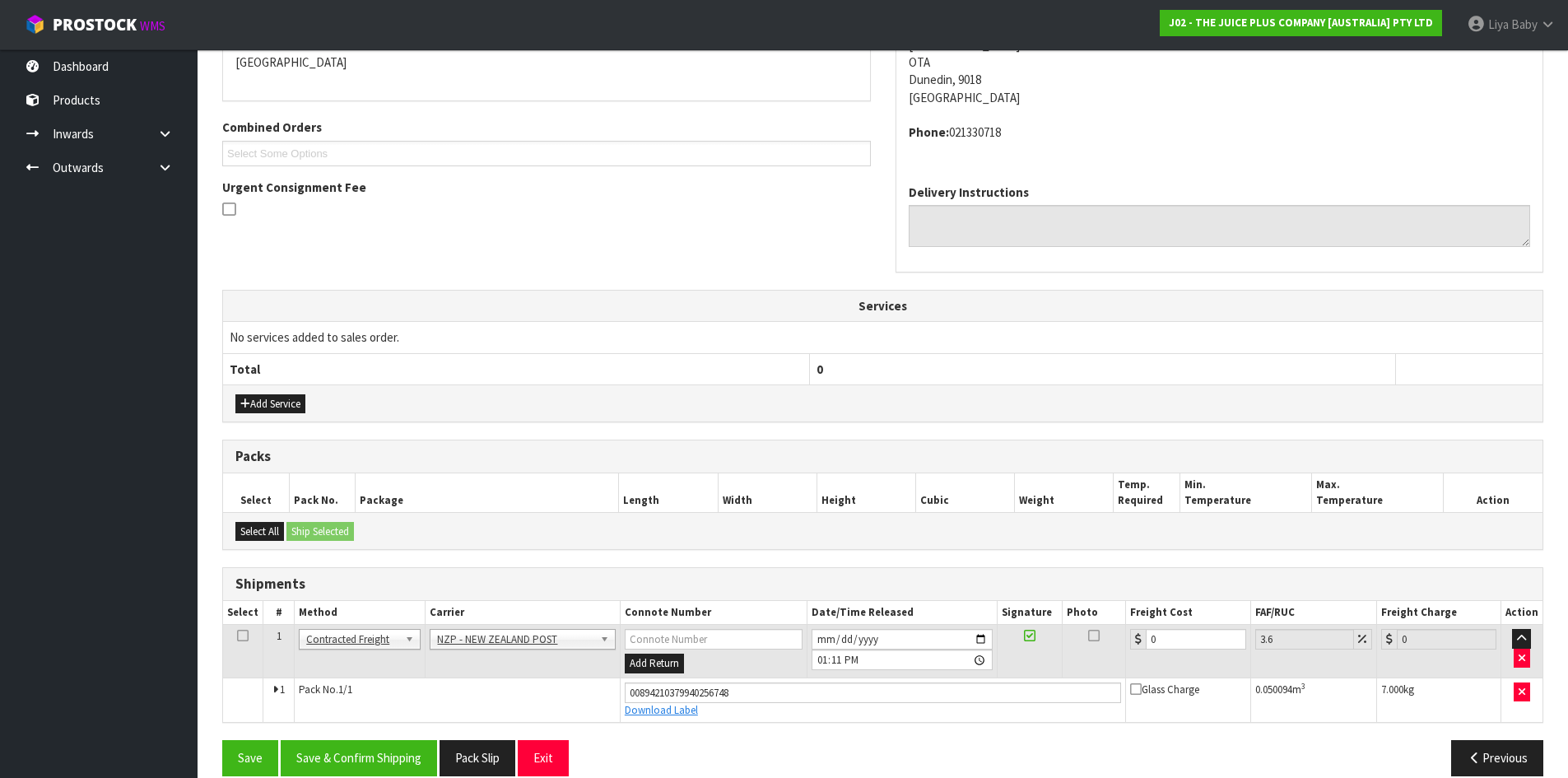
scroll to position [393, 0]
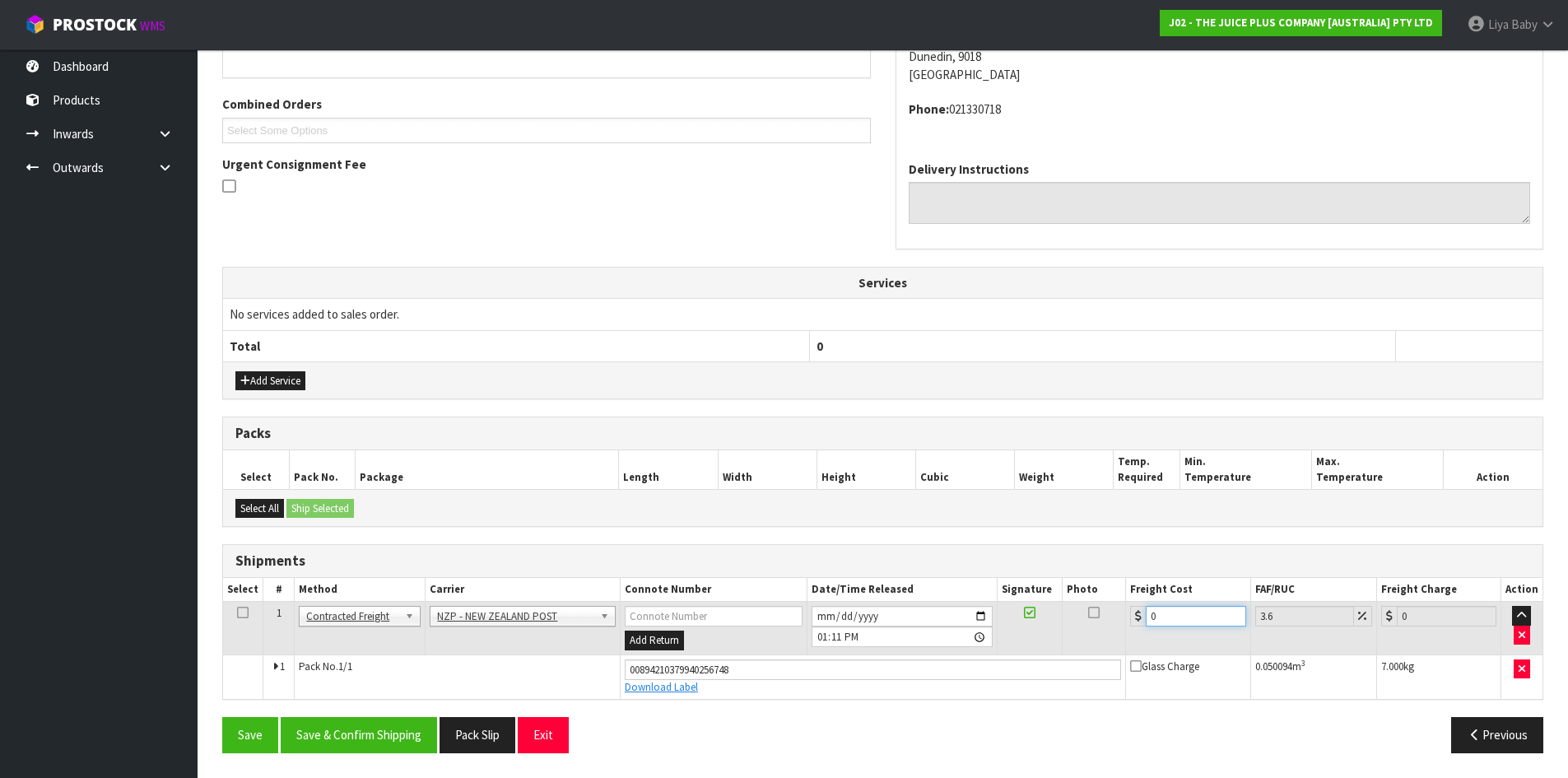
click at [1204, 625] on input "0" at bounding box center [1195, 616] width 99 height 21
type input "1"
type input "1.04"
type input "11"
type input "11.4"
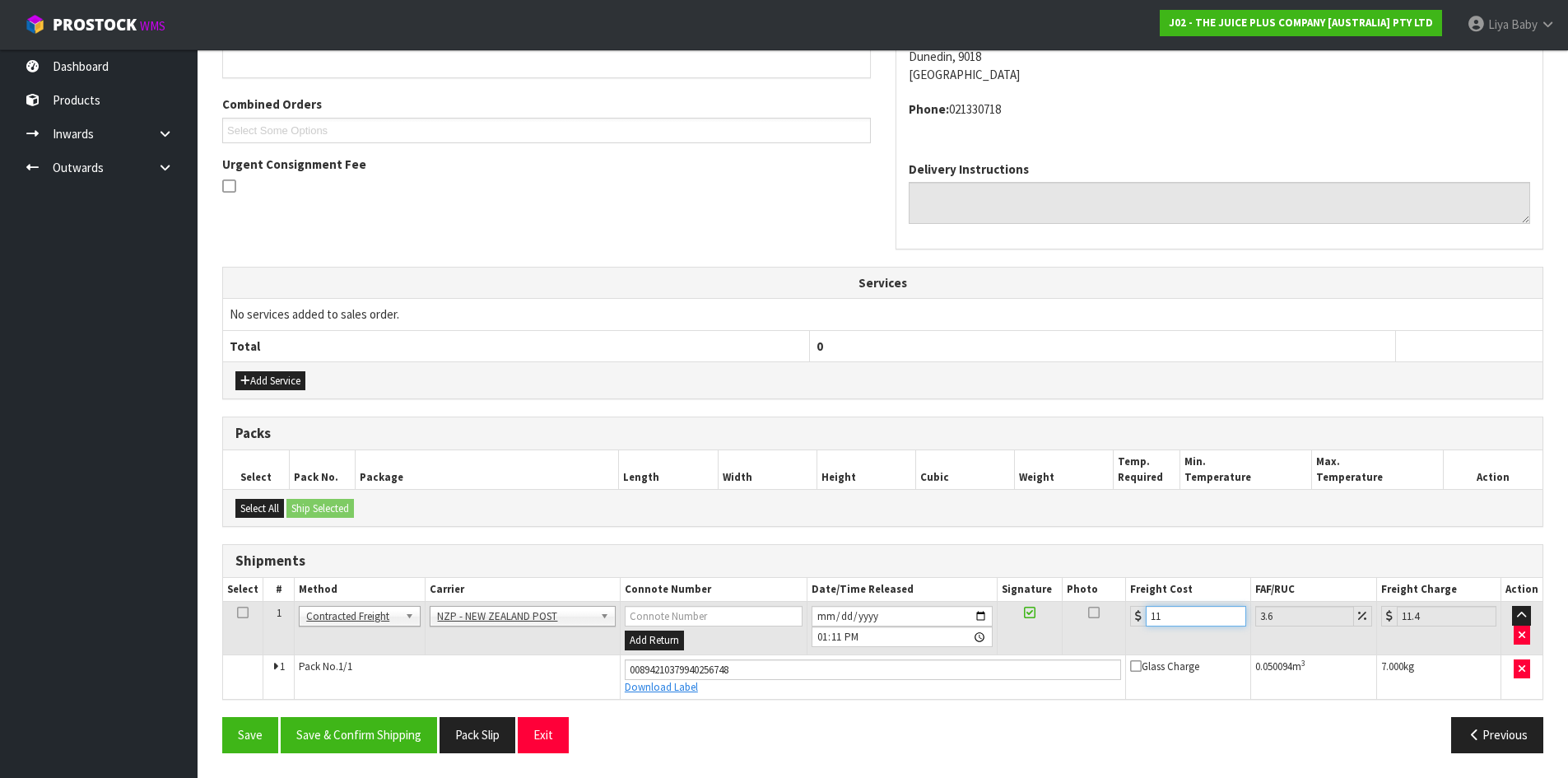
type input "11.6"
type input "12.02"
type input "11.61"
type input "12.03"
type input "11.61"
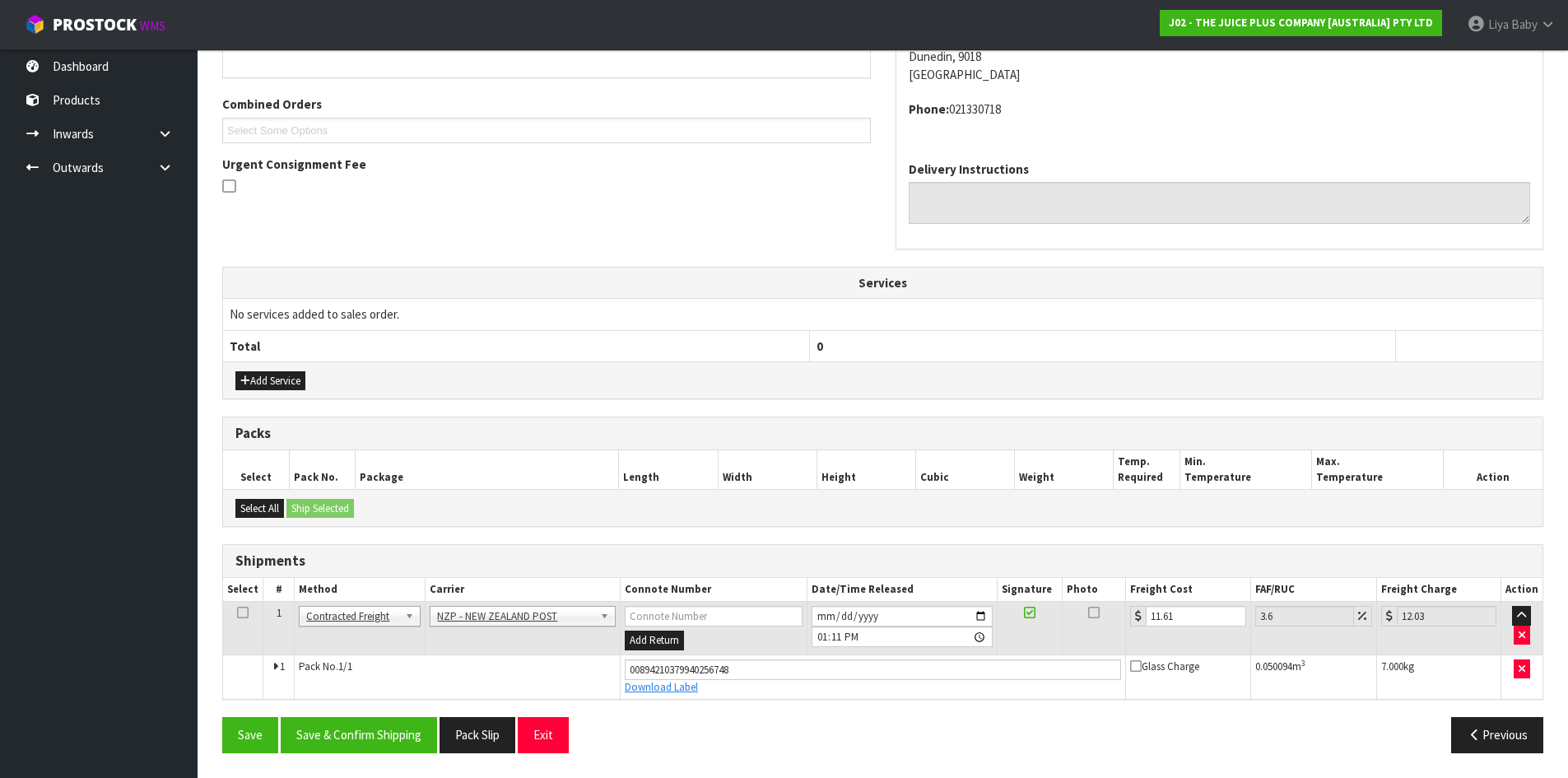
click at [242, 613] on icon at bounding box center [243, 612] width 11 height 1
click at [322, 744] on button "Save & Confirm Shipping" at bounding box center [358, 734] width 156 height 35
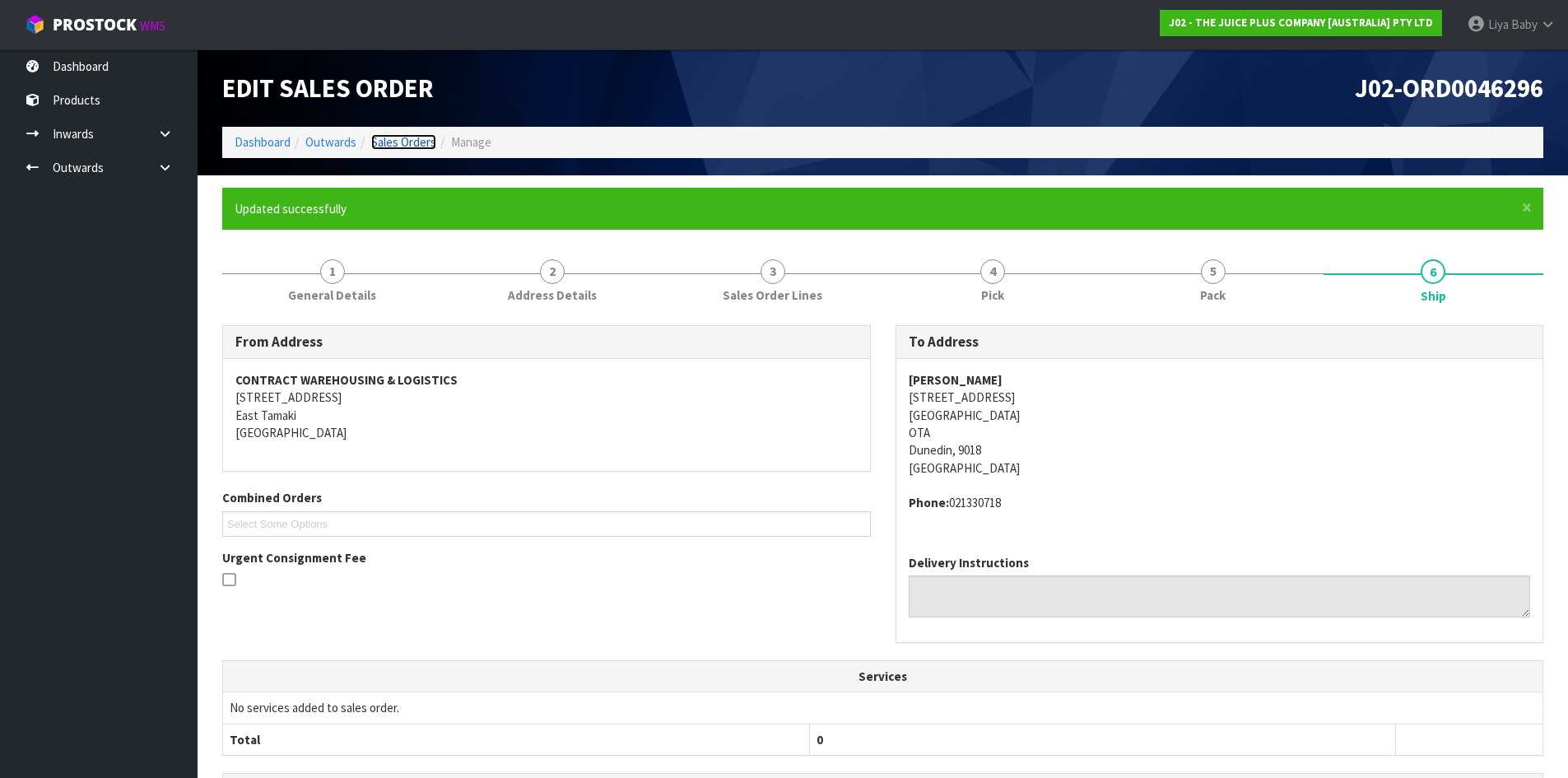
click at [414, 146] on link "Sales Orders" at bounding box center [404, 142] width 65 height 15
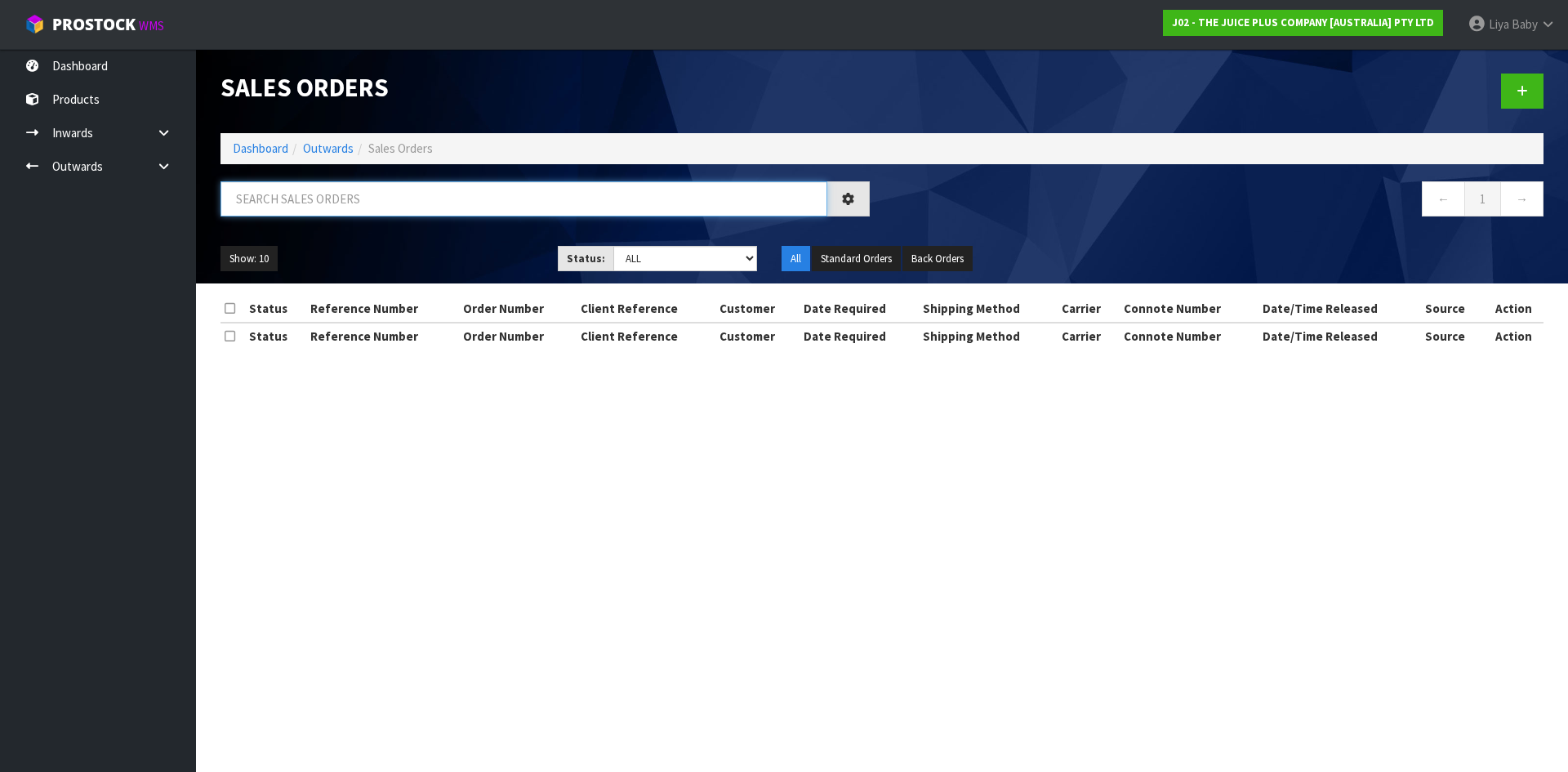
click at [371, 208] on input "text" at bounding box center [523, 198] width 607 height 35
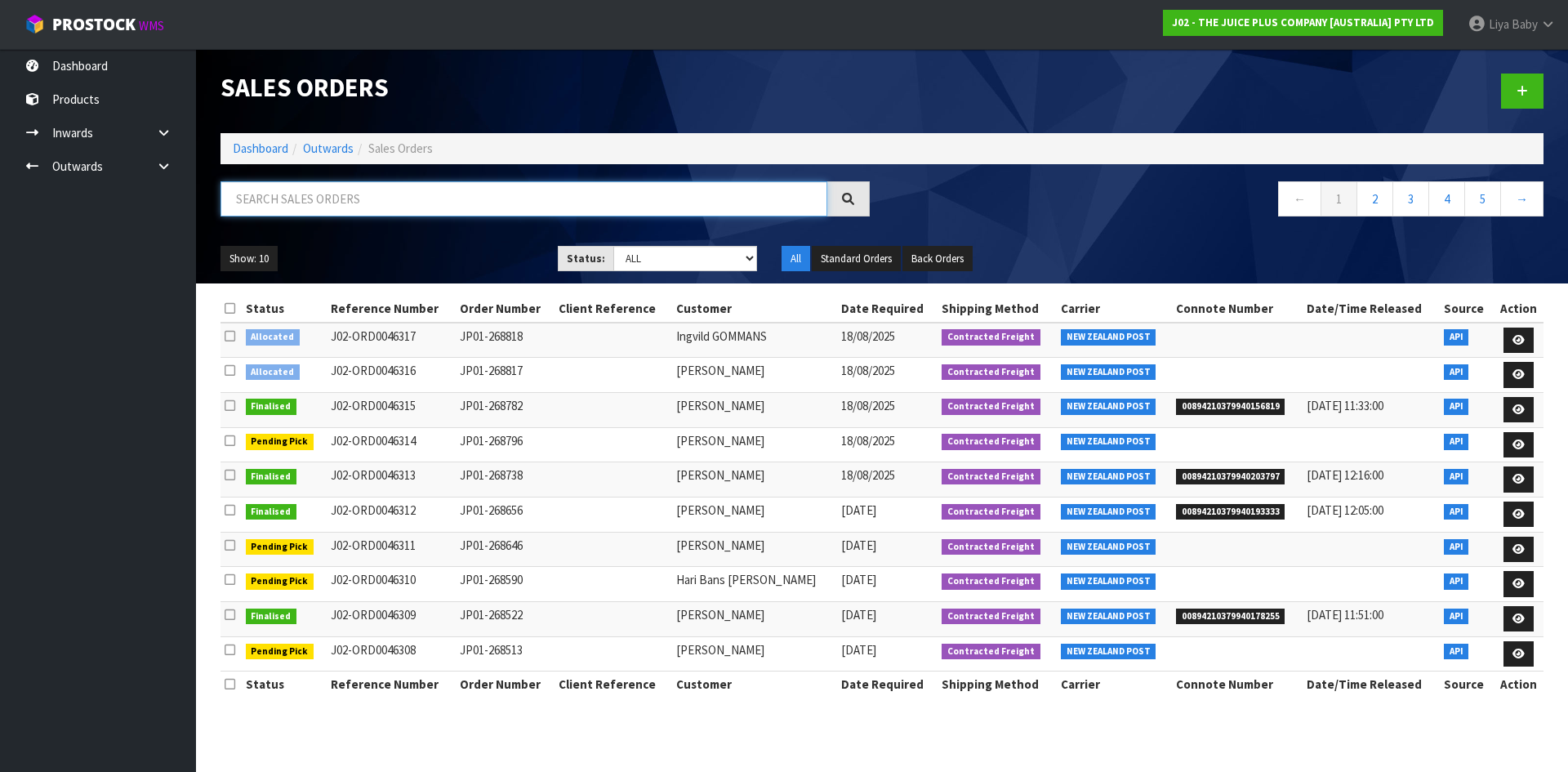
click at [272, 200] on input "text" at bounding box center [523, 198] width 607 height 35
type input "JOB-0408046"
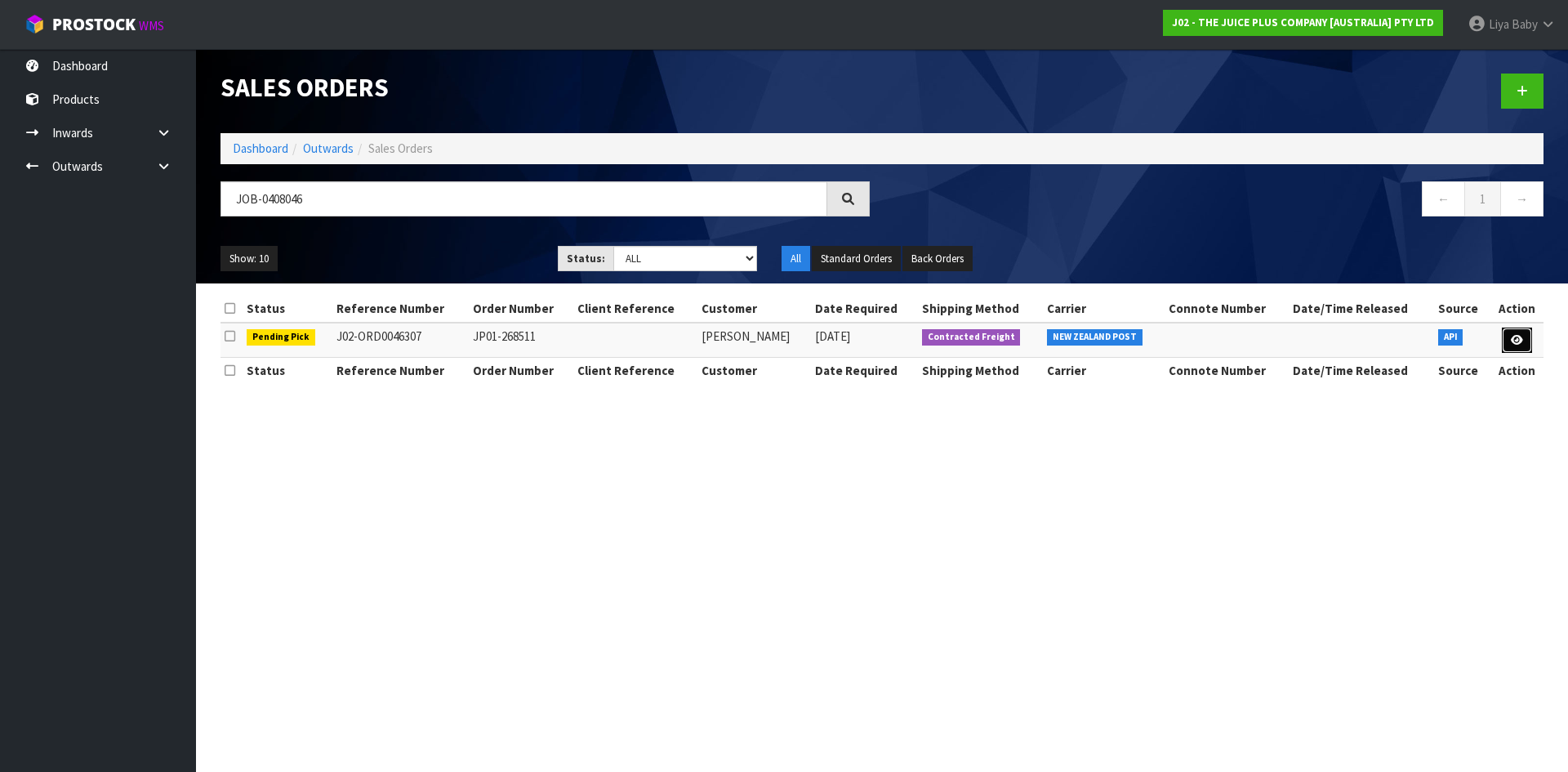
click at [1513, 338] on icon at bounding box center [1517, 340] width 12 height 10
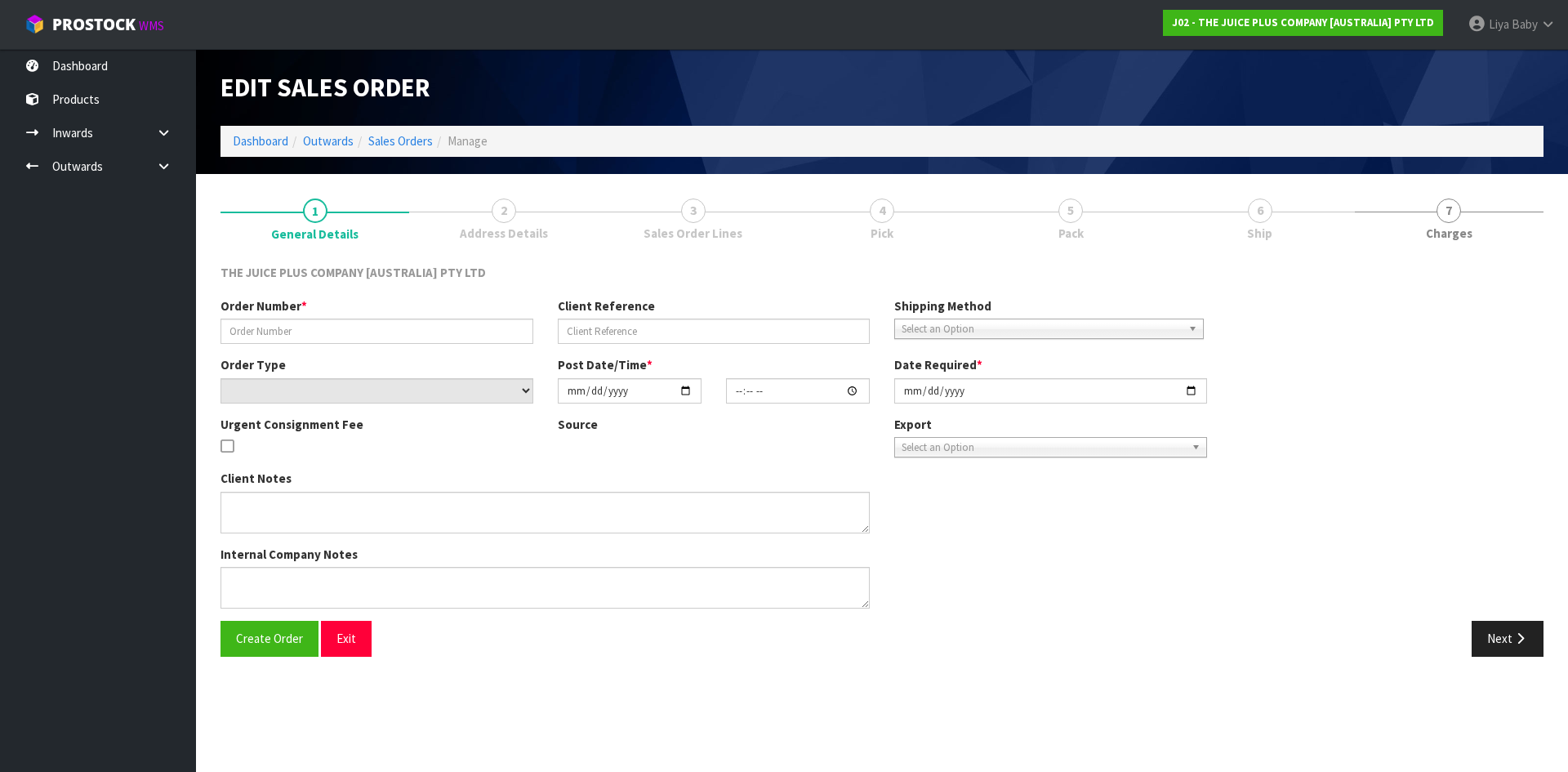
type input "JP01-268511"
select select "number:0"
type input "[DATE]"
type input "14:46:42.000"
type input "[DATE]"
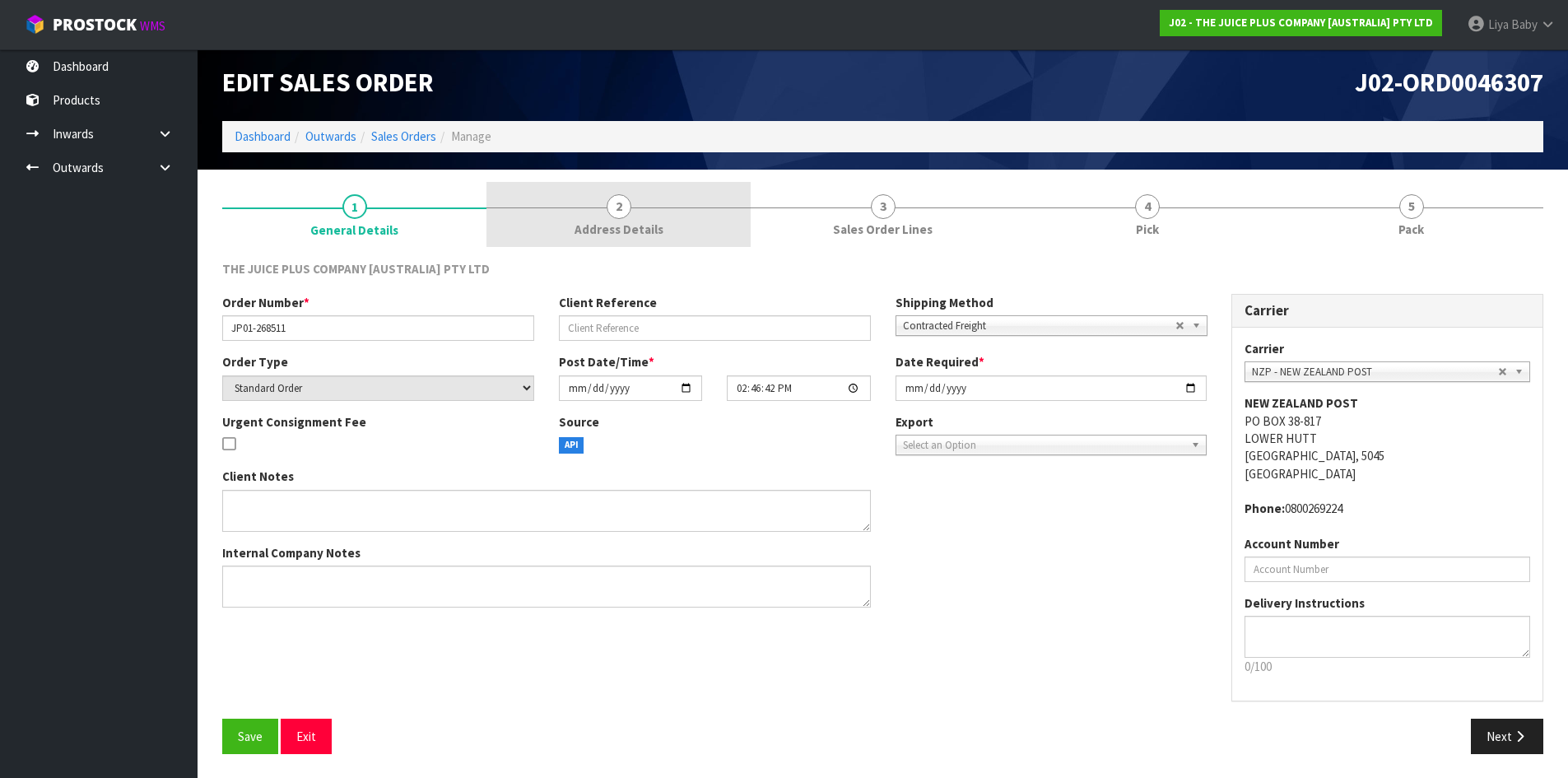
scroll to position [7, 0]
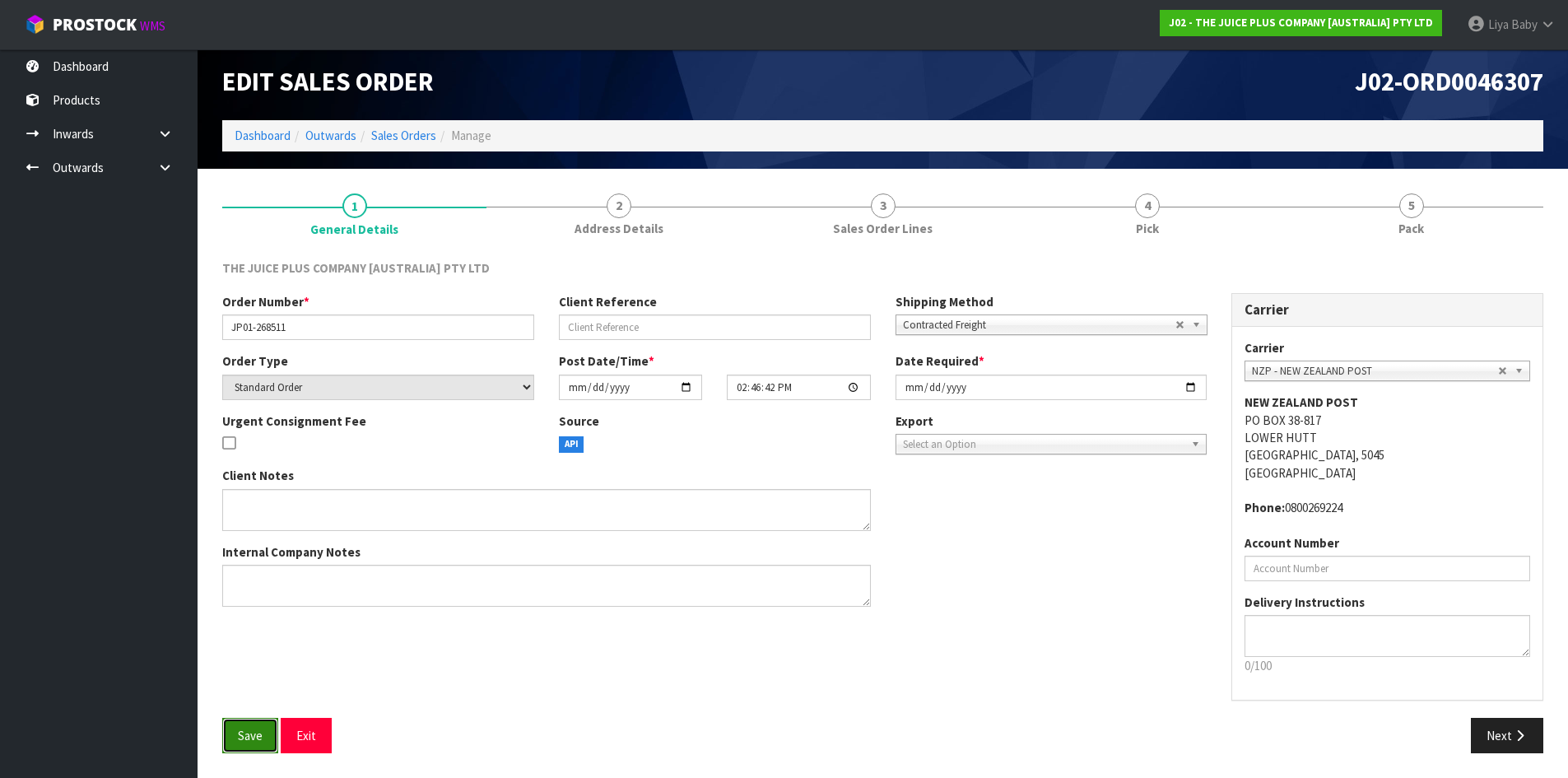
click at [239, 729] on span "Save" at bounding box center [251, 735] width 25 height 15
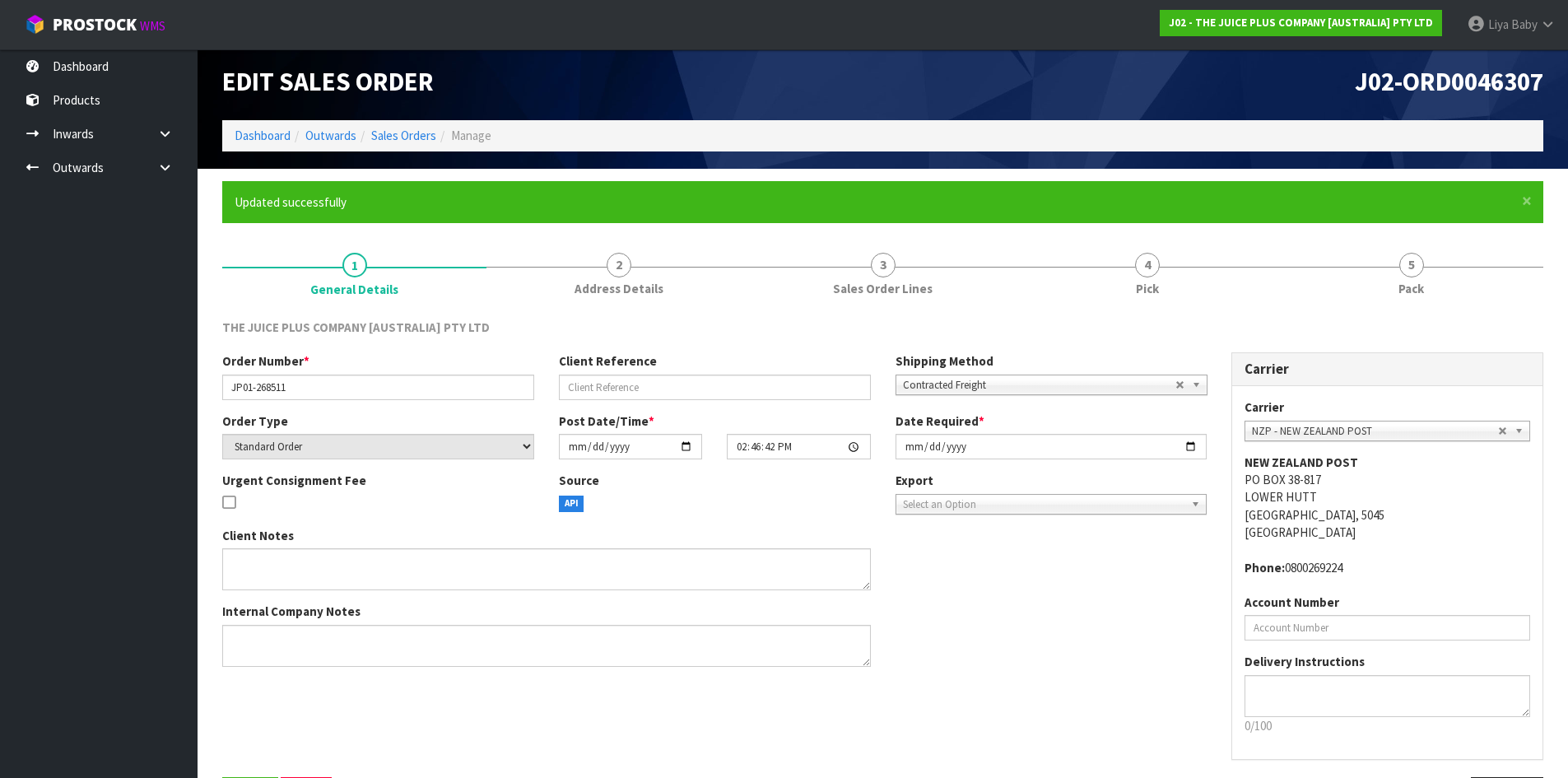
scroll to position [0, 0]
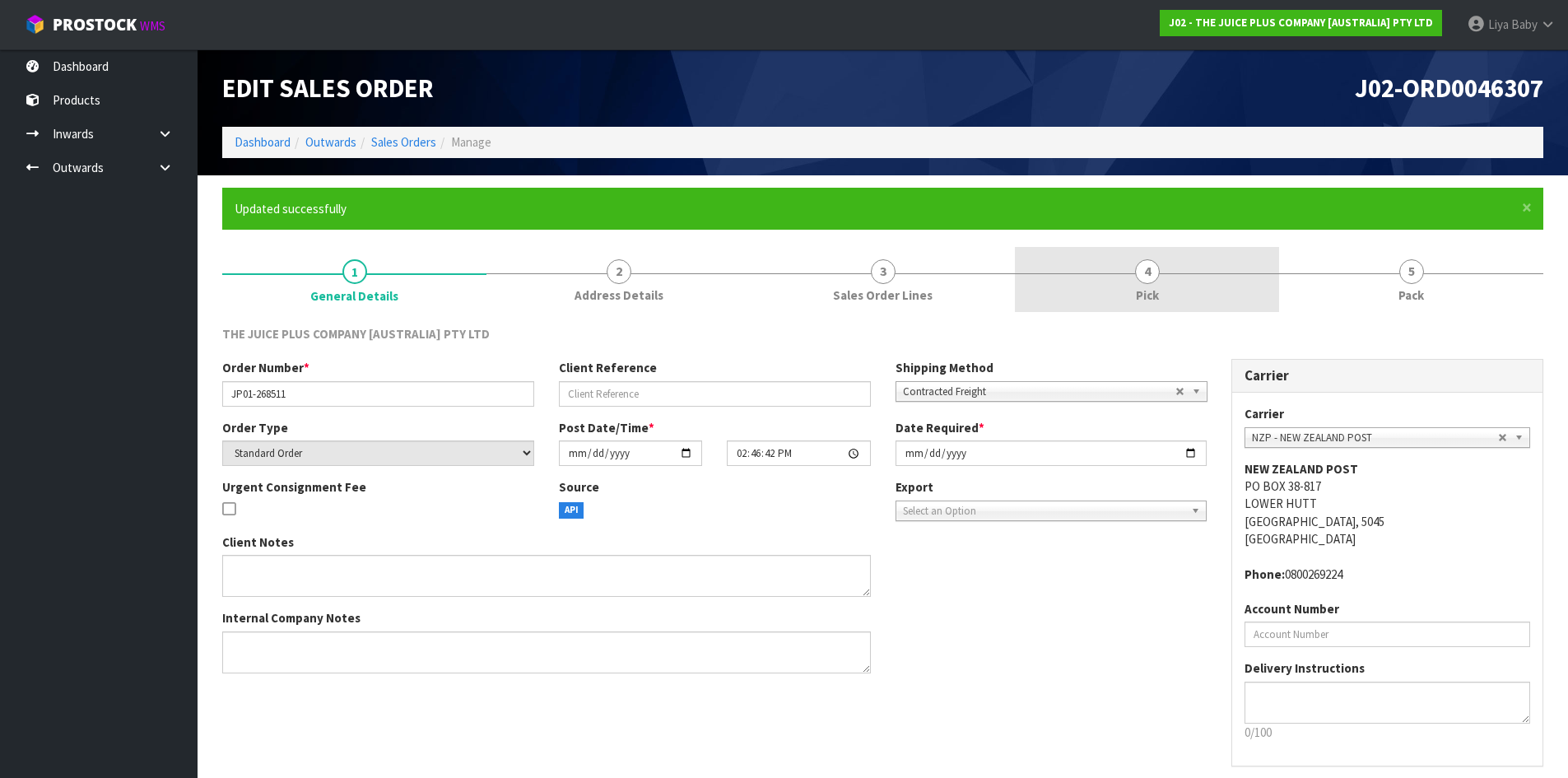
click at [1091, 287] on link "4 Pick" at bounding box center [1147, 279] width 264 height 65
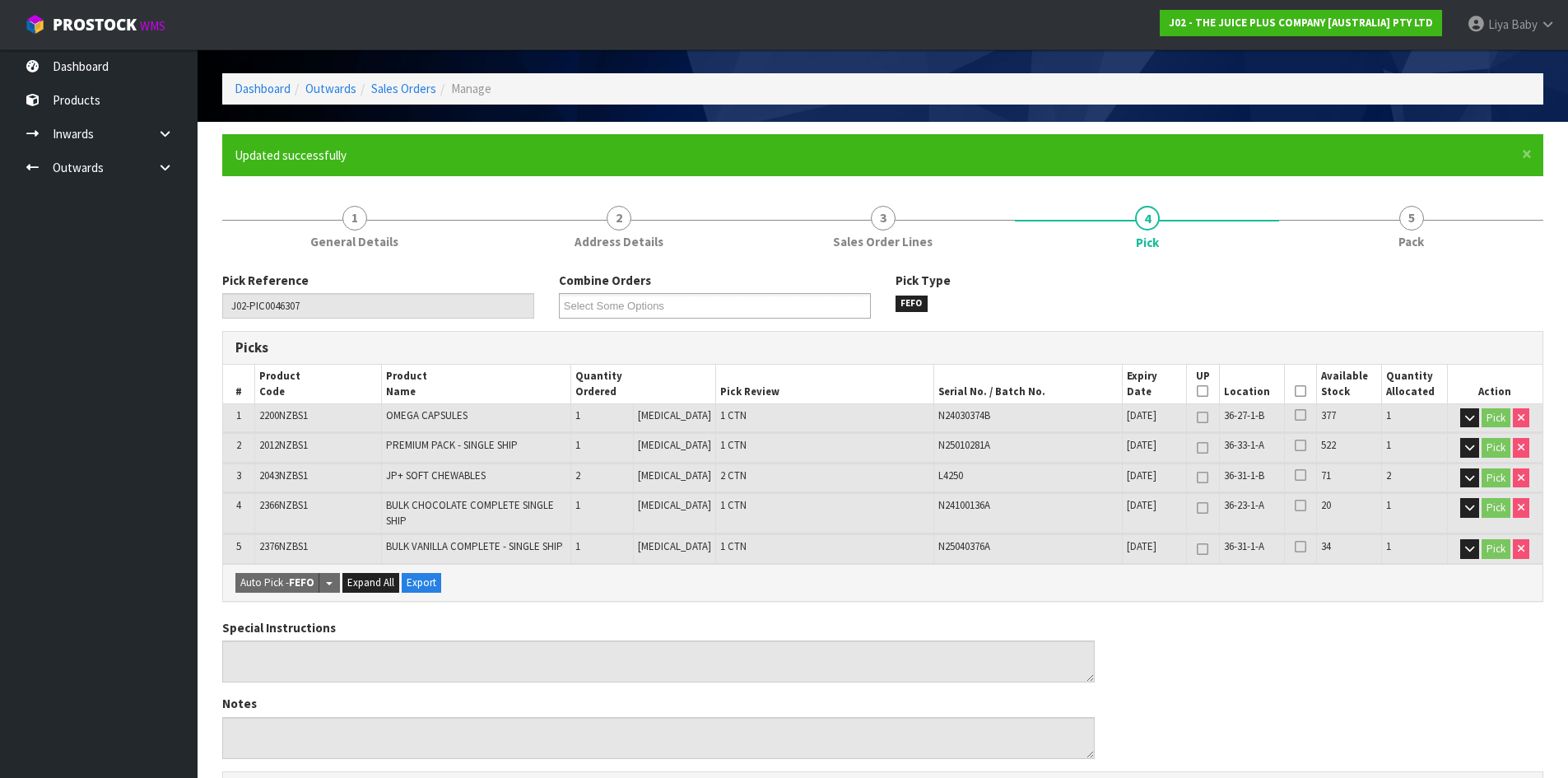
scroll to position [82, 0]
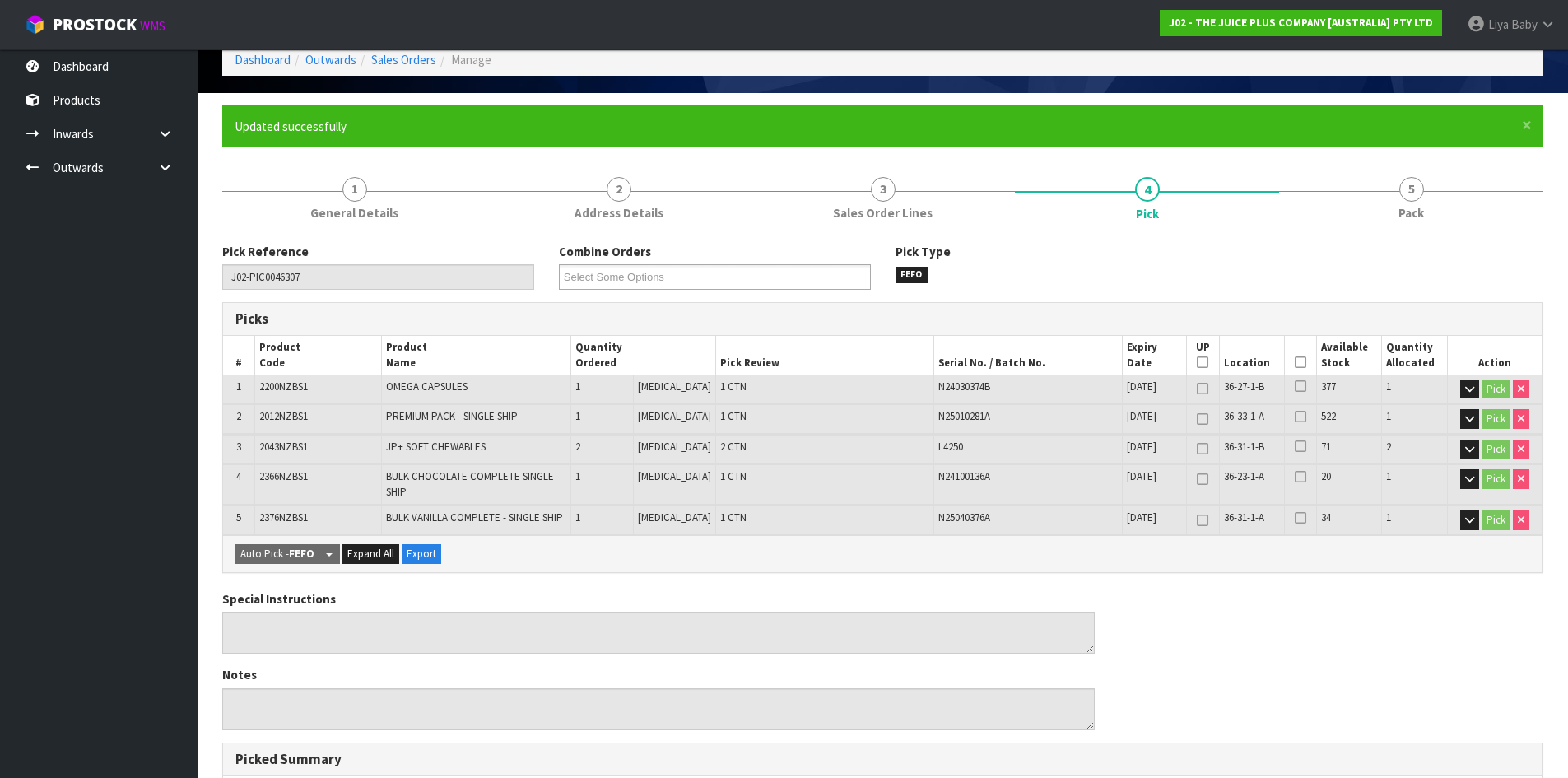
click at [1294, 363] on icon at bounding box center [1300, 362] width 11 height 1
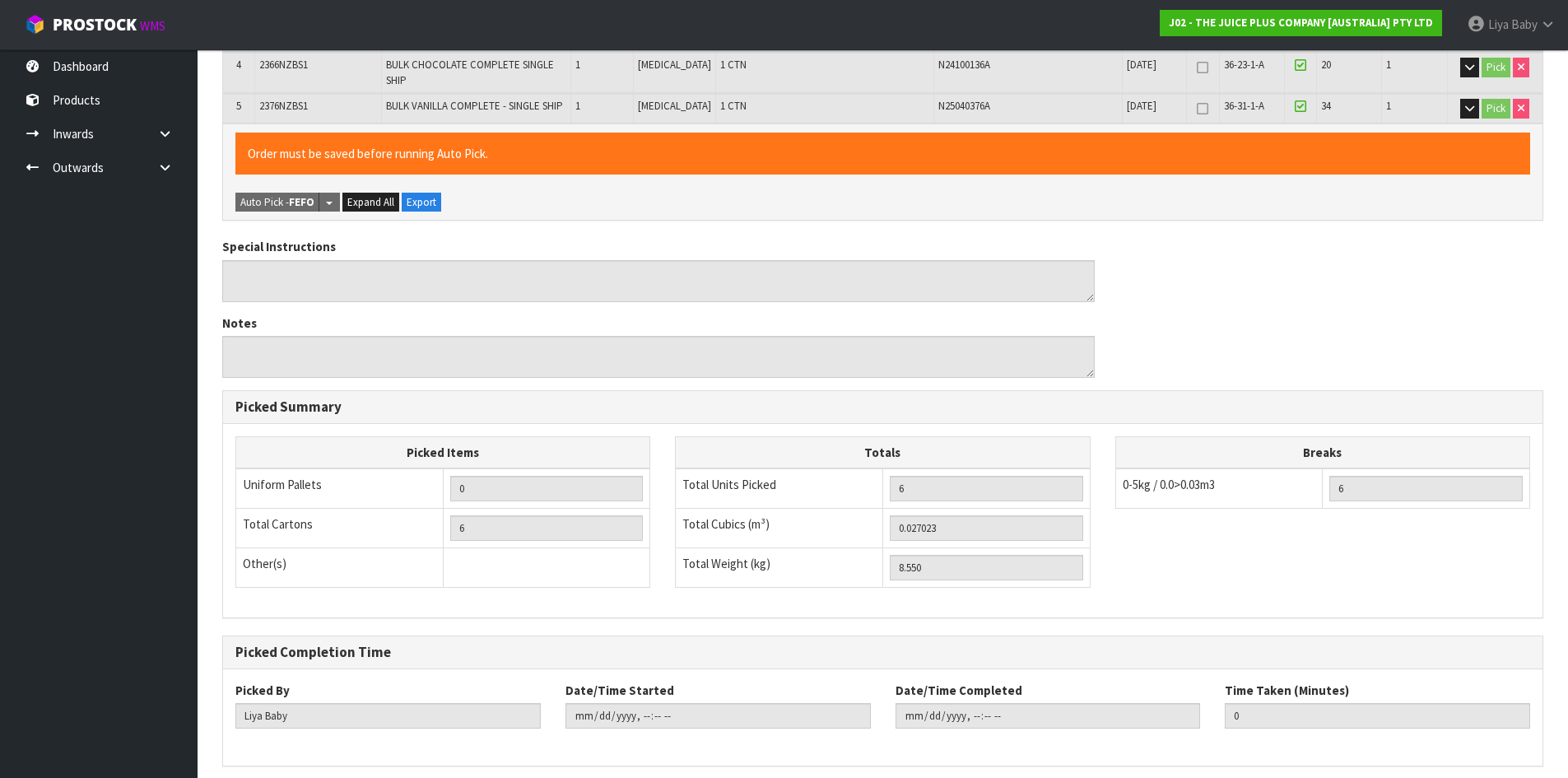
scroll to position [561, 0]
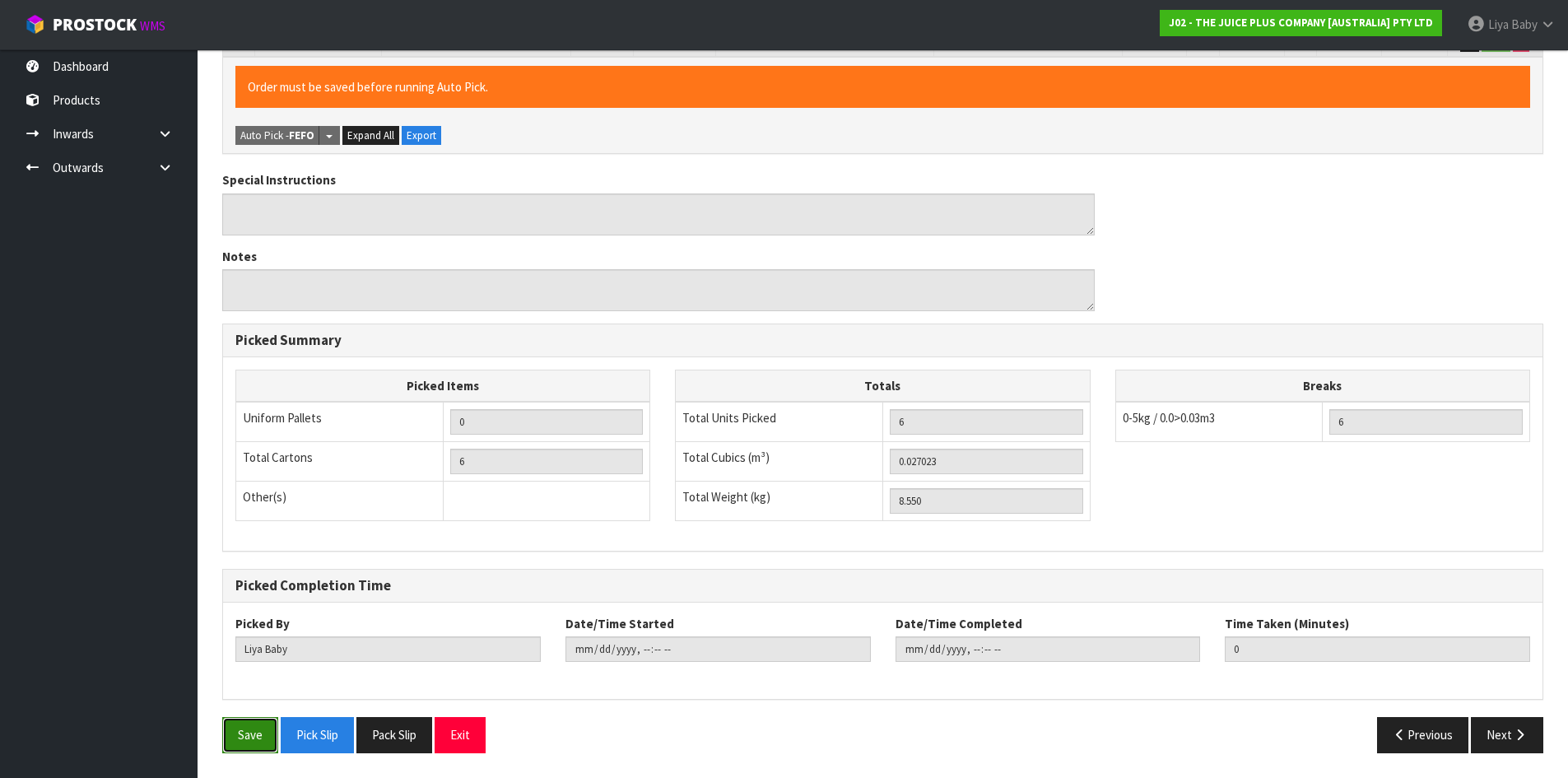
click at [246, 734] on button "Save" at bounding box center [250, 734] width 55 height 35
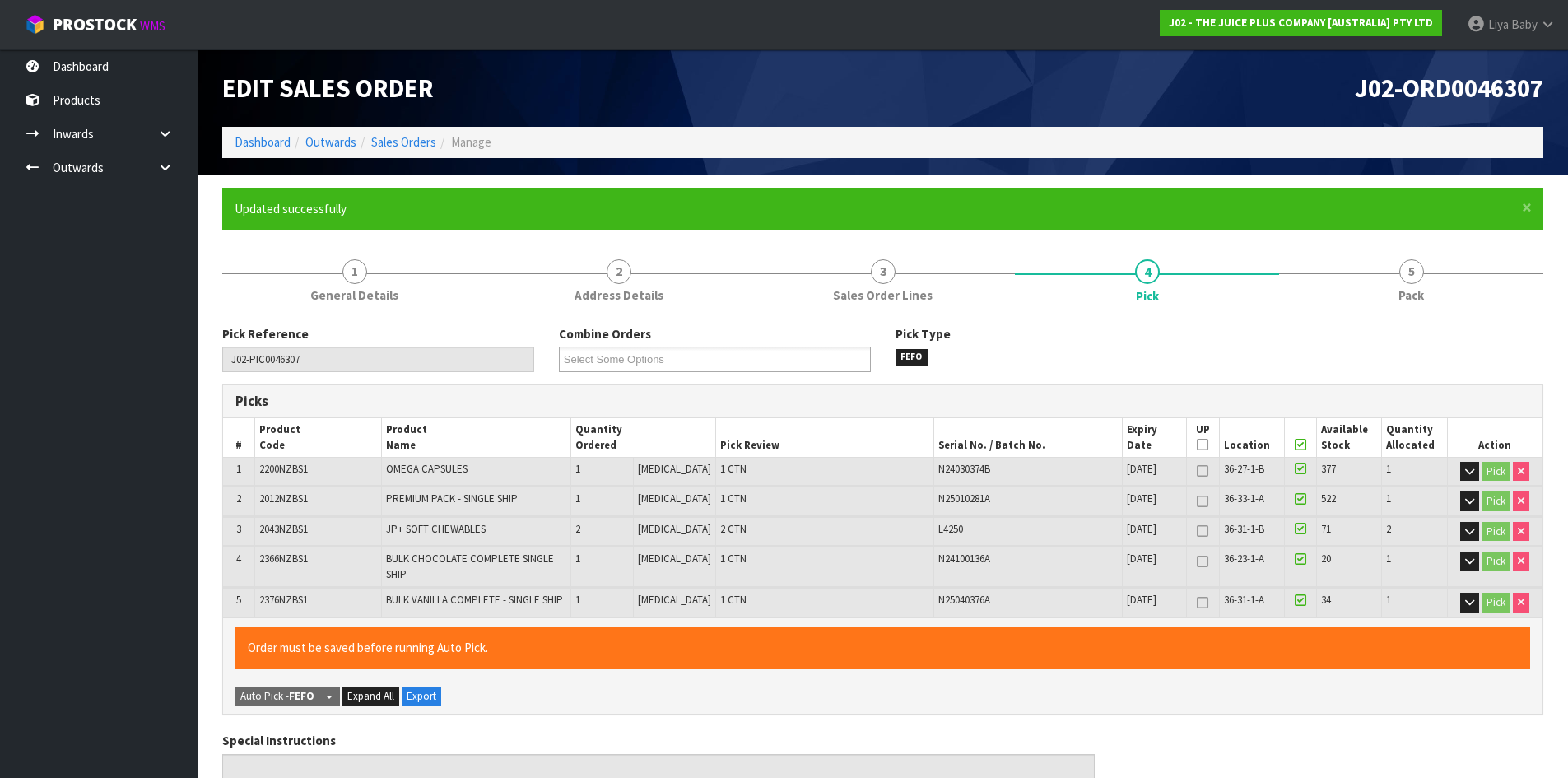
type input "[DATE]T13:25:59"
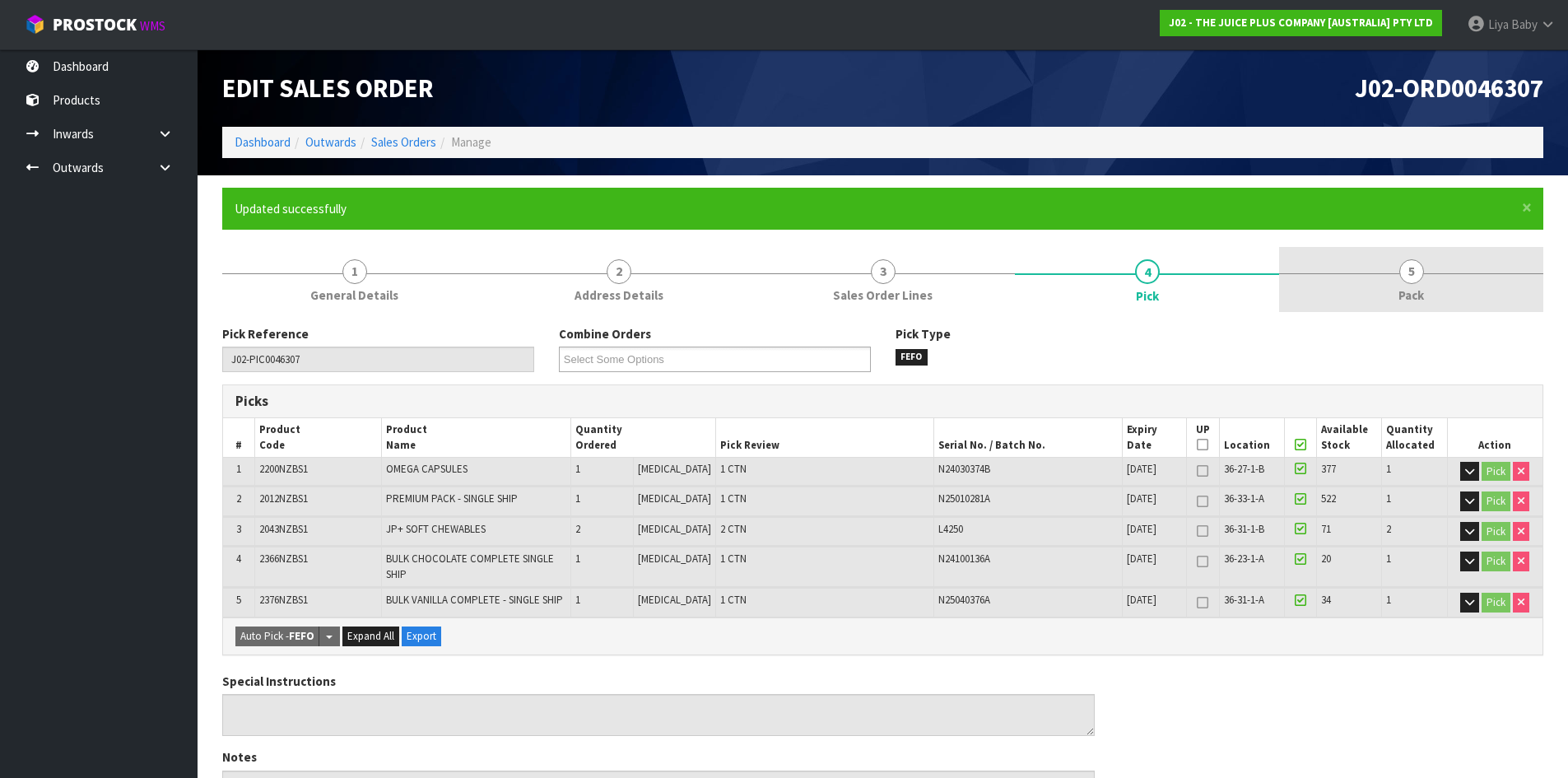
click at [1412, 272] on span "5" at bounding box center [1411, 272] width 25 height 25
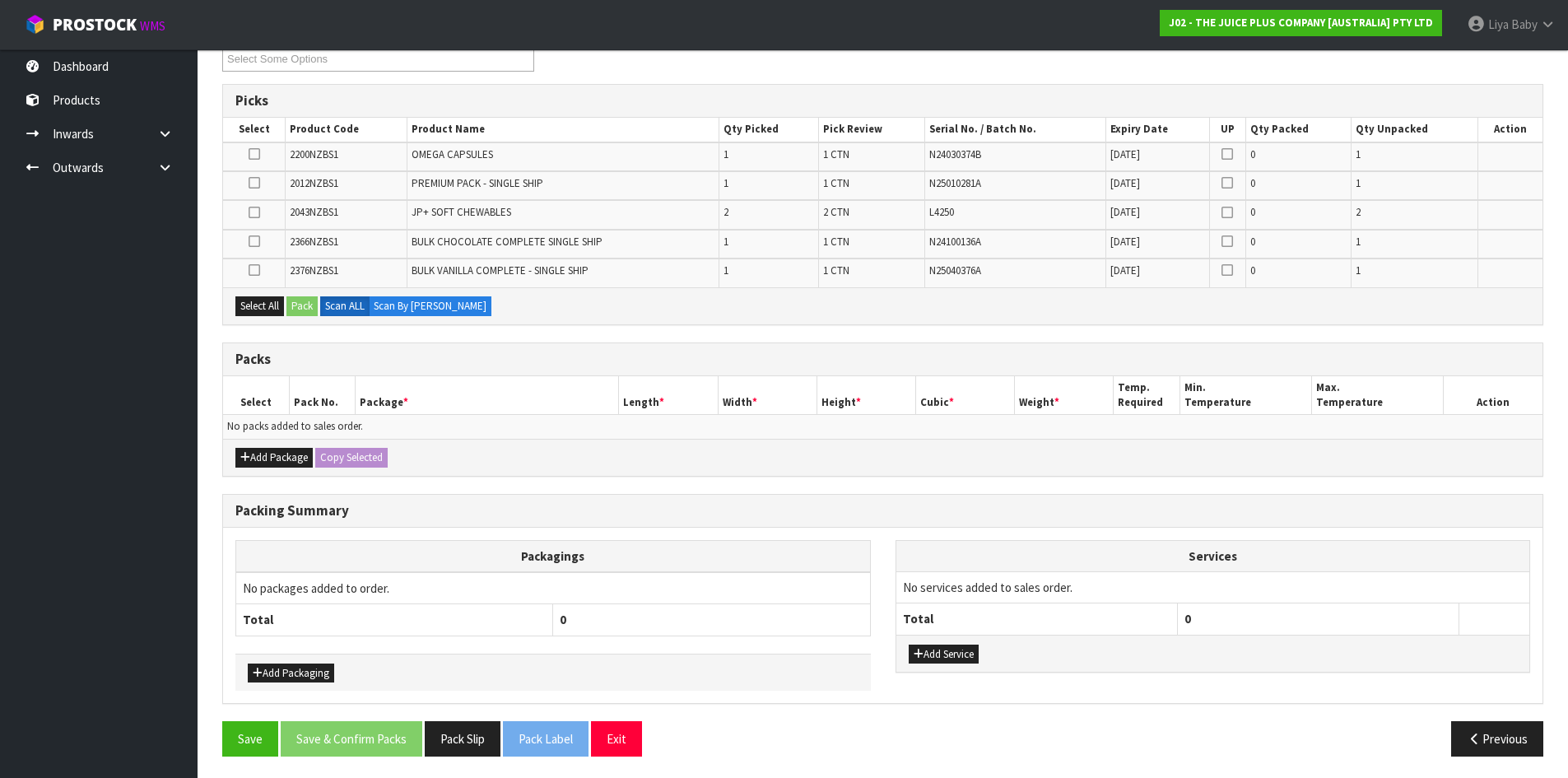
scroll to position [303, 0]
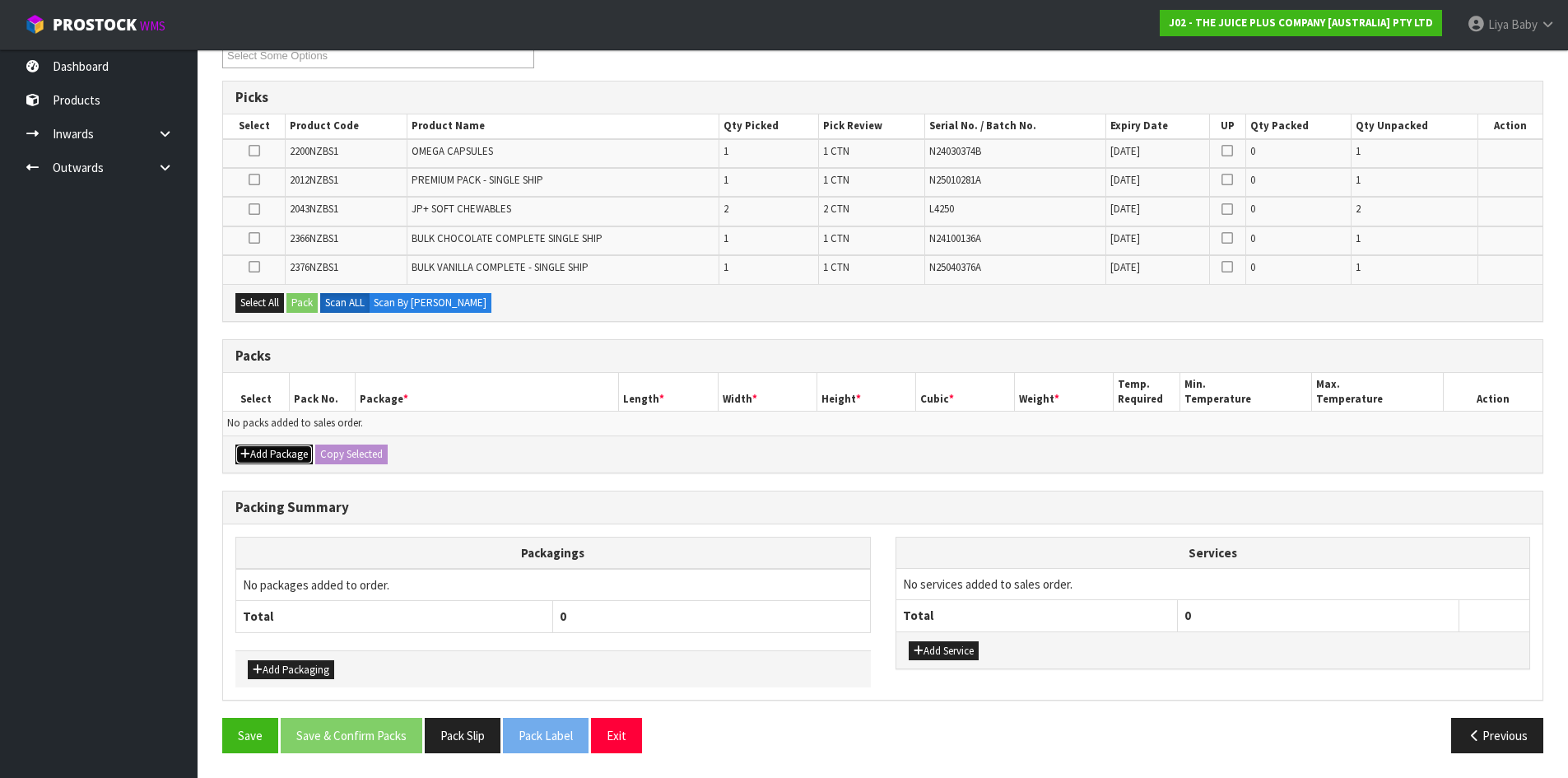
click at [284, 448] on button "Add Package" at bounding box center [274, 454] width 77 height 20
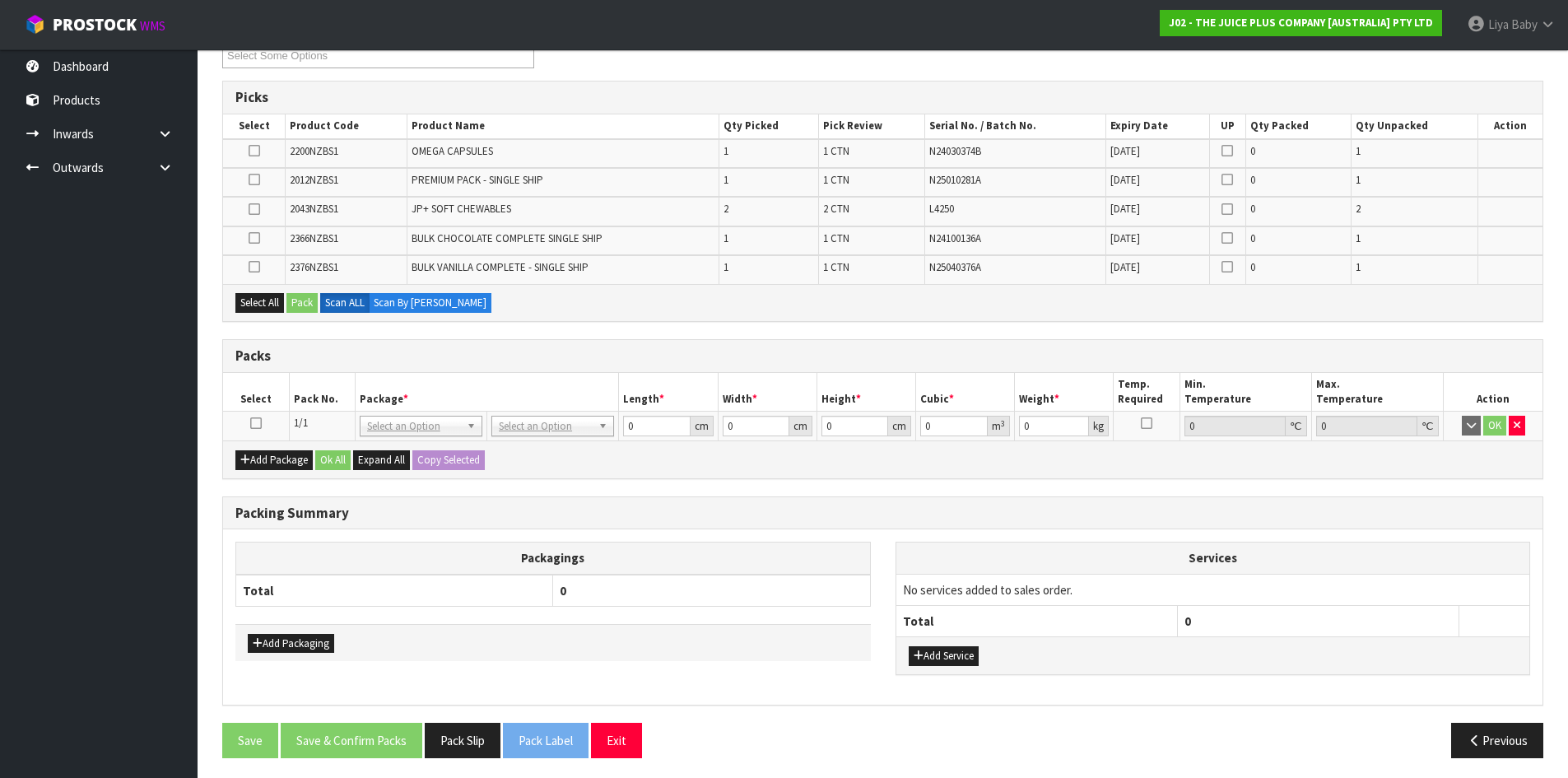
click at [255, 423] on icon at bounding box center [255, 423] width 11 height 1
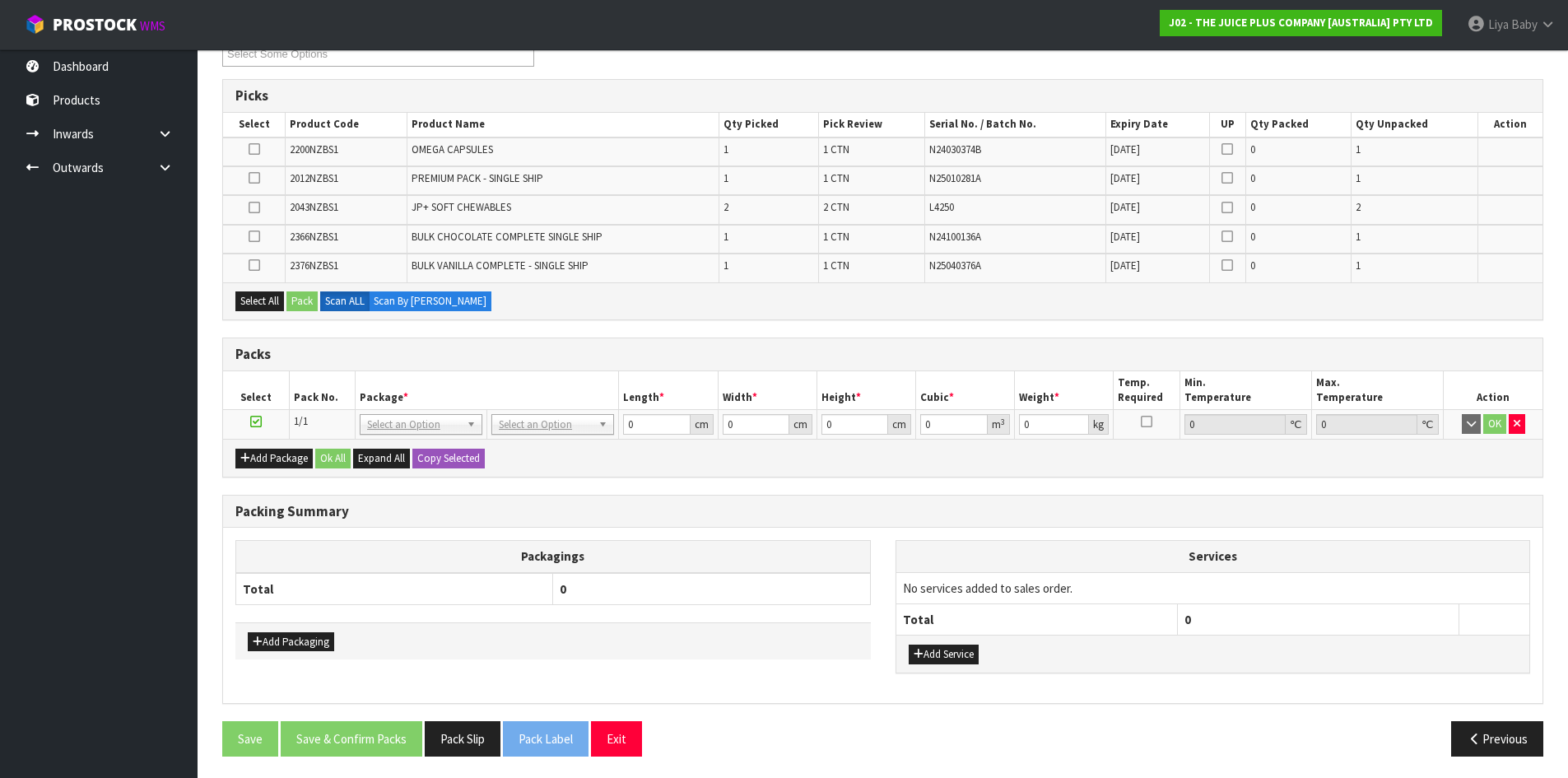
scroll to position [309, 0]
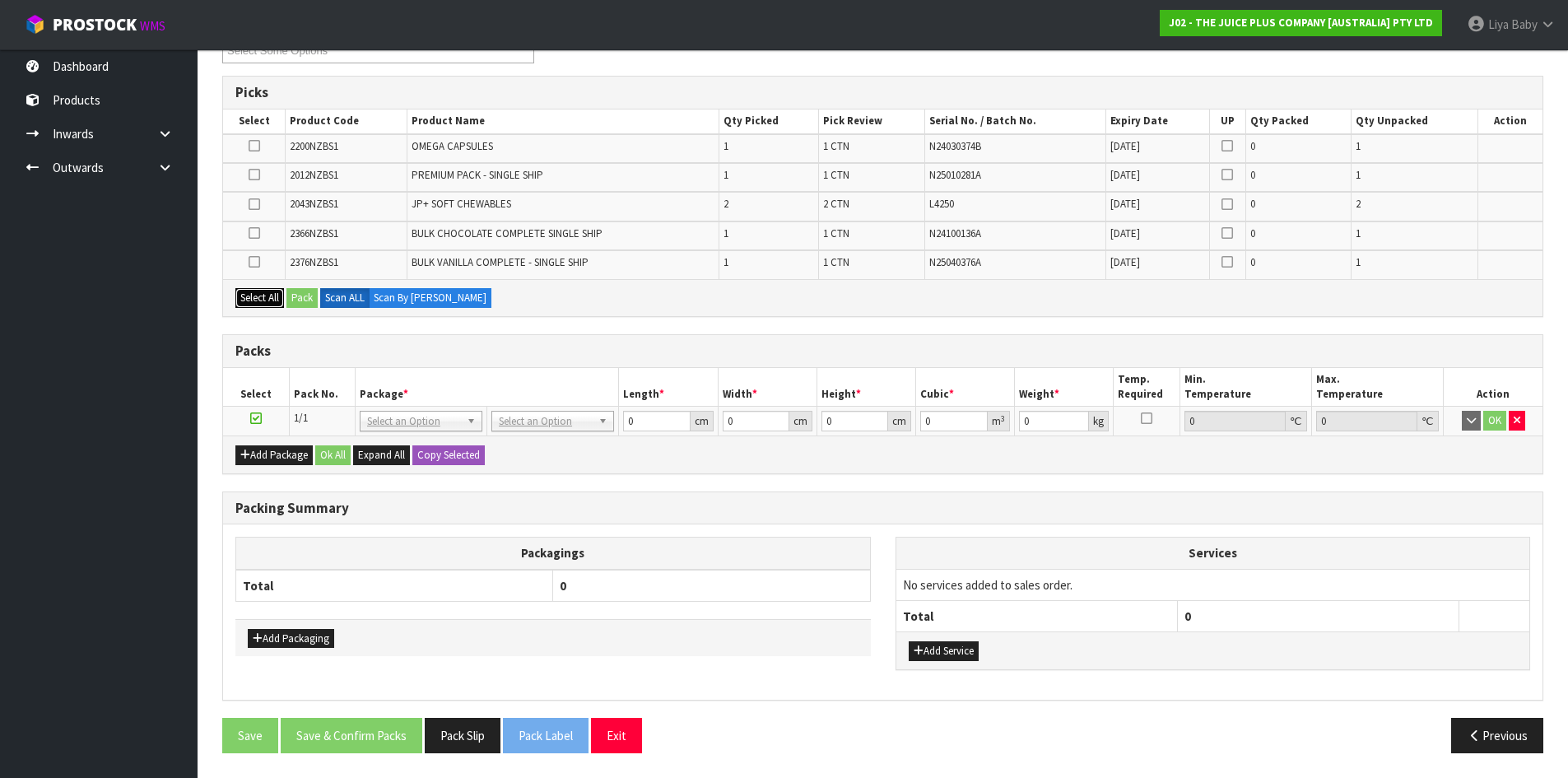
click at [238, 291] on button "Select All" at bounding box center [259, 298] width 49 height 20
click at [297, 293] on button "Pack" at bounding box center [301, 298] width 32 height 20
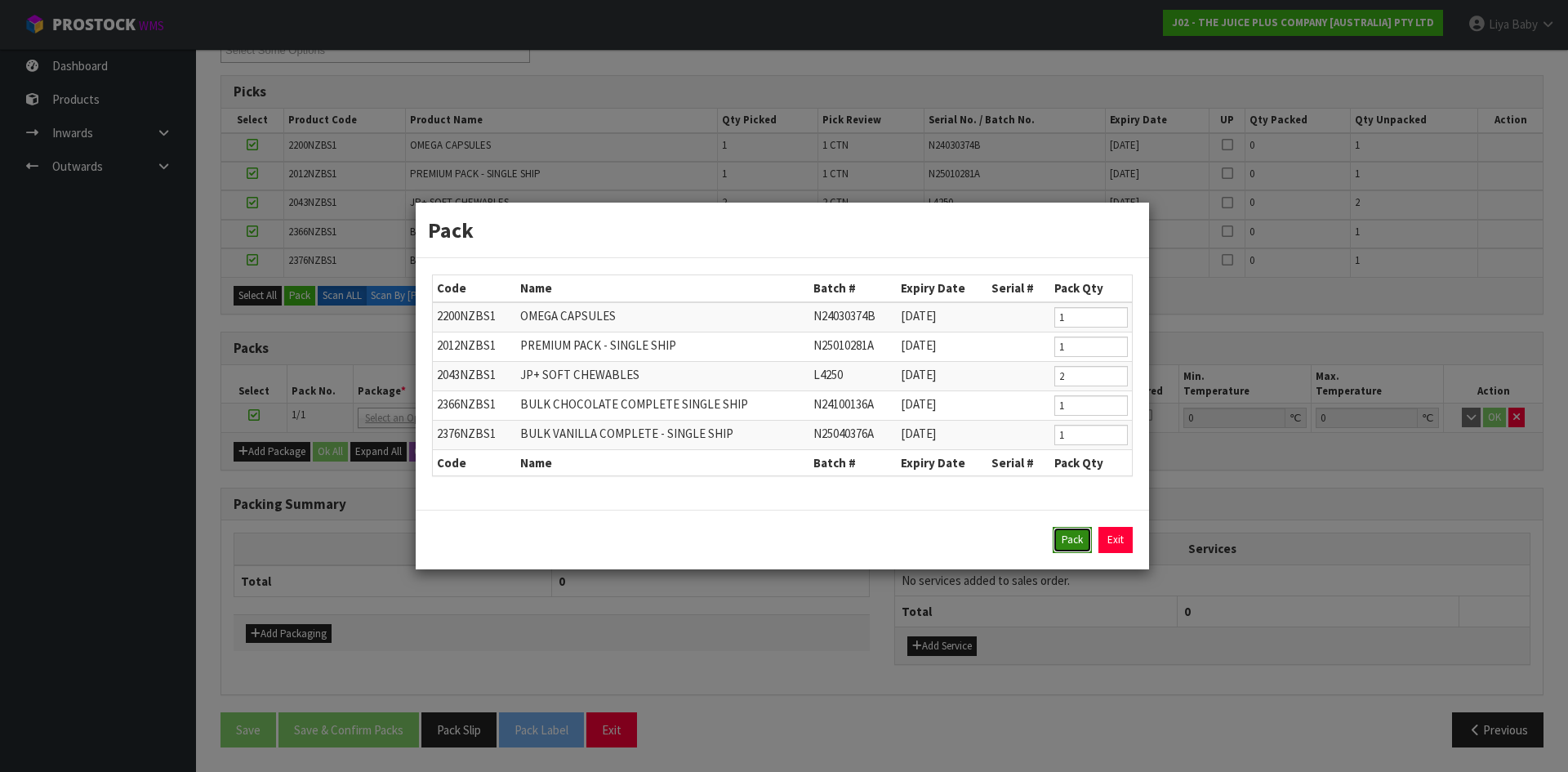
click at [1077, 547] on button "Pack" at bounding box center [1072, 540] width 39 height 27
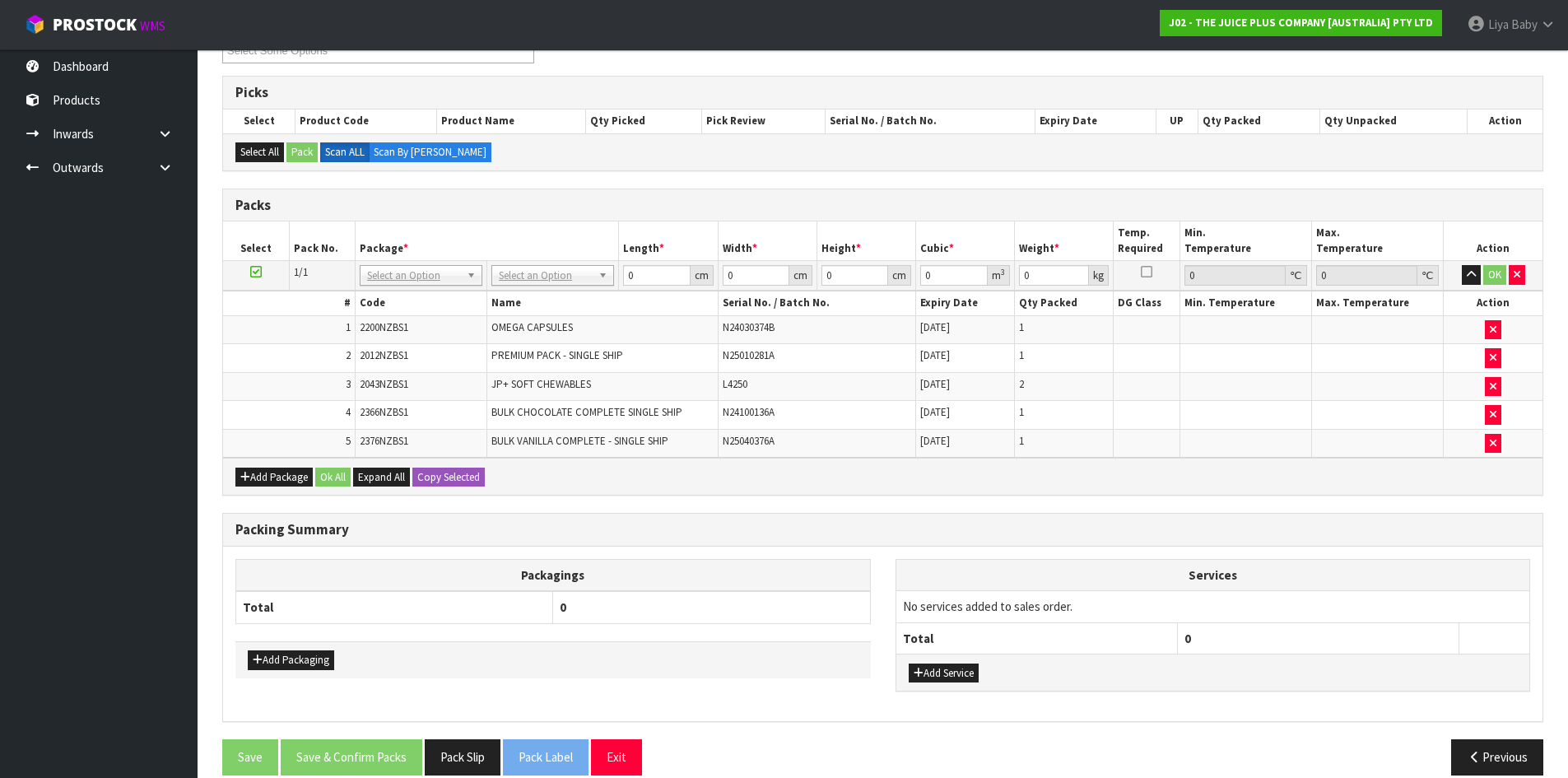
scroll to position [331, 0]
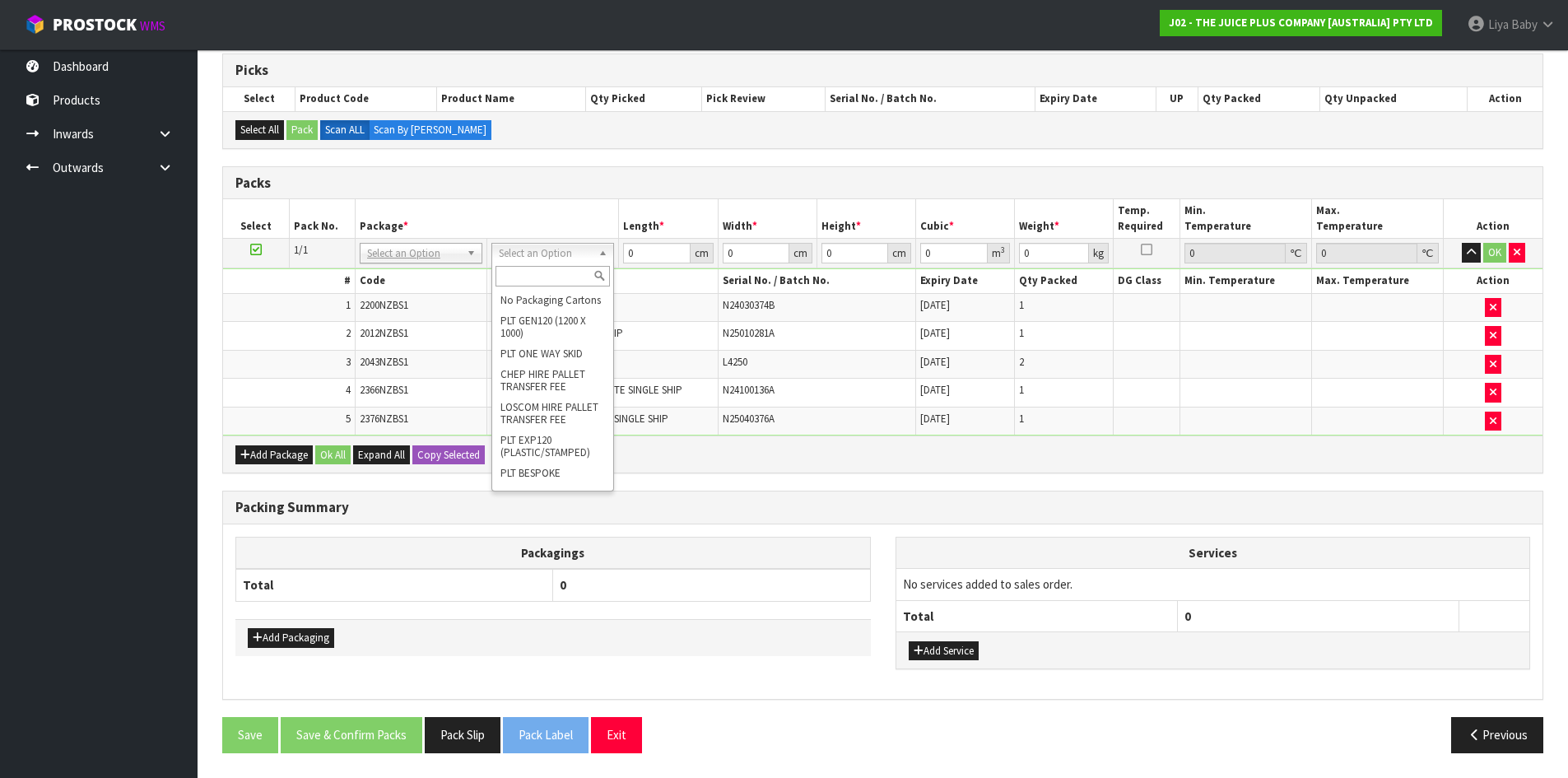
click at [520, 268] on input "text" at bounding box center [553, 277] width 115 height 21
type input "CTN5"
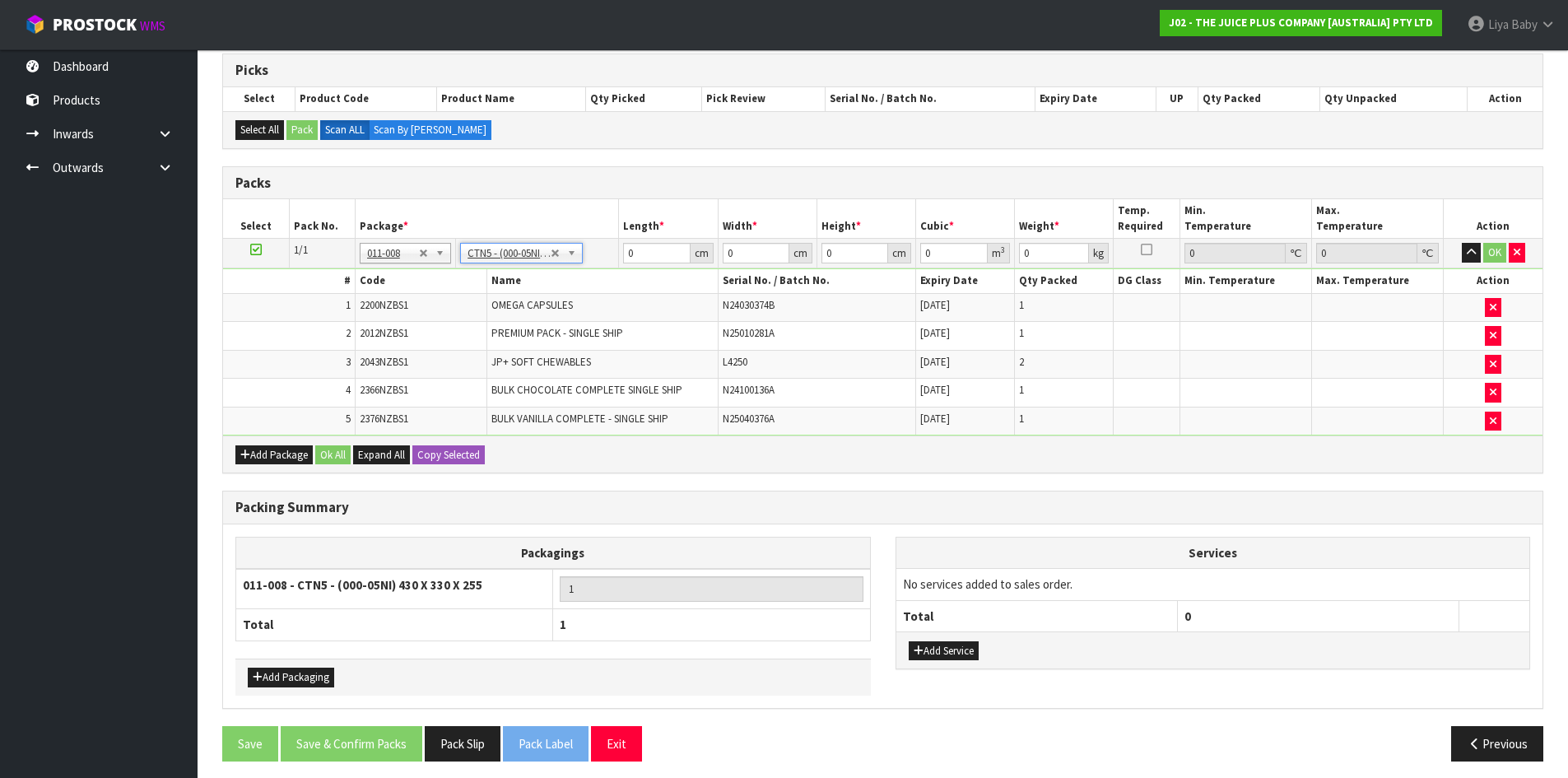
type input "43"
type input "33"
type input "25.5"
type input "0.036185"
type input "8.75"
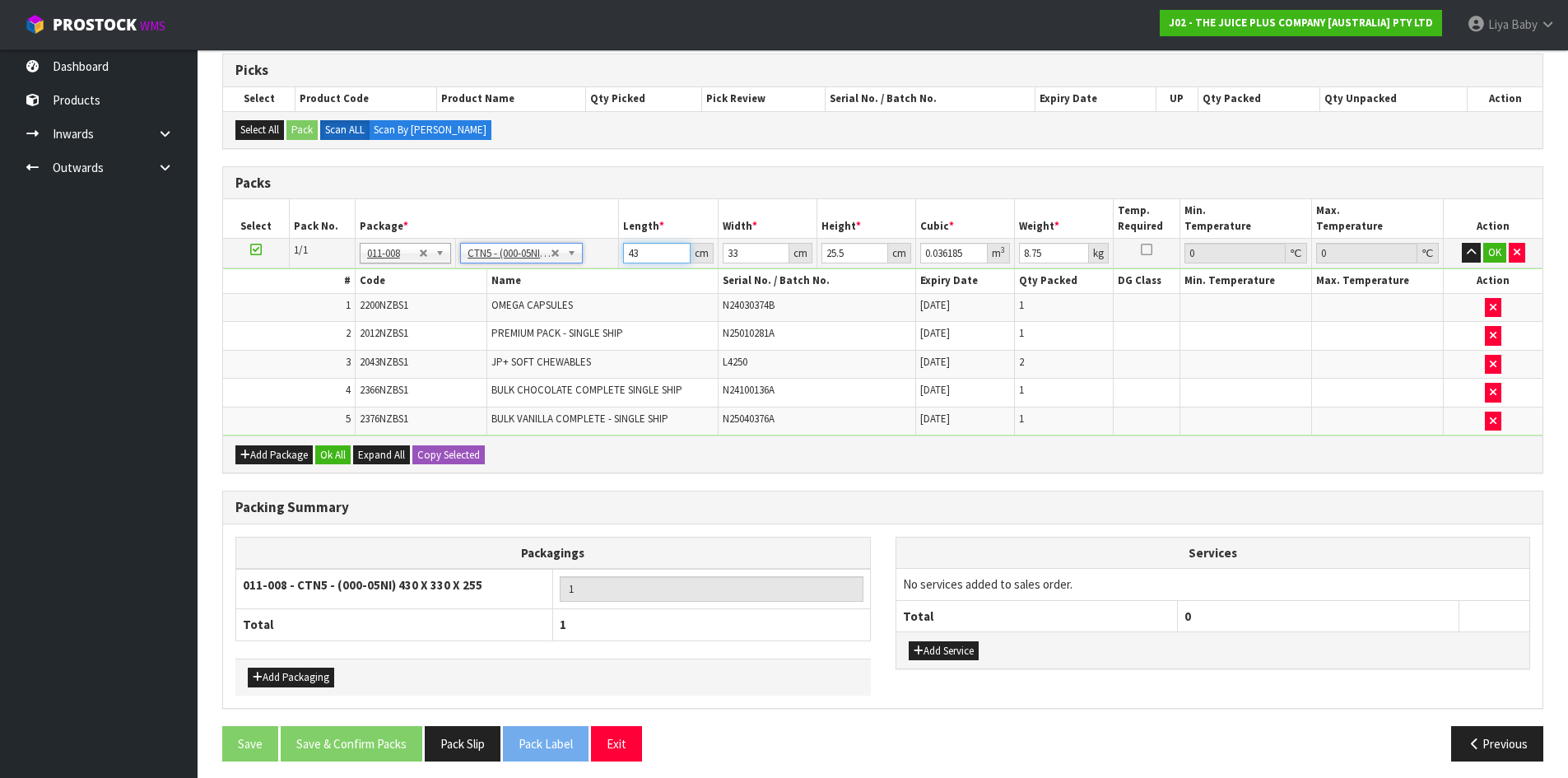
click at [658, 258] on input "43" at bounding box center [656, 254] width 67 height 21
type input "4"
type input "0.003366"
type input "0"
type input "4"
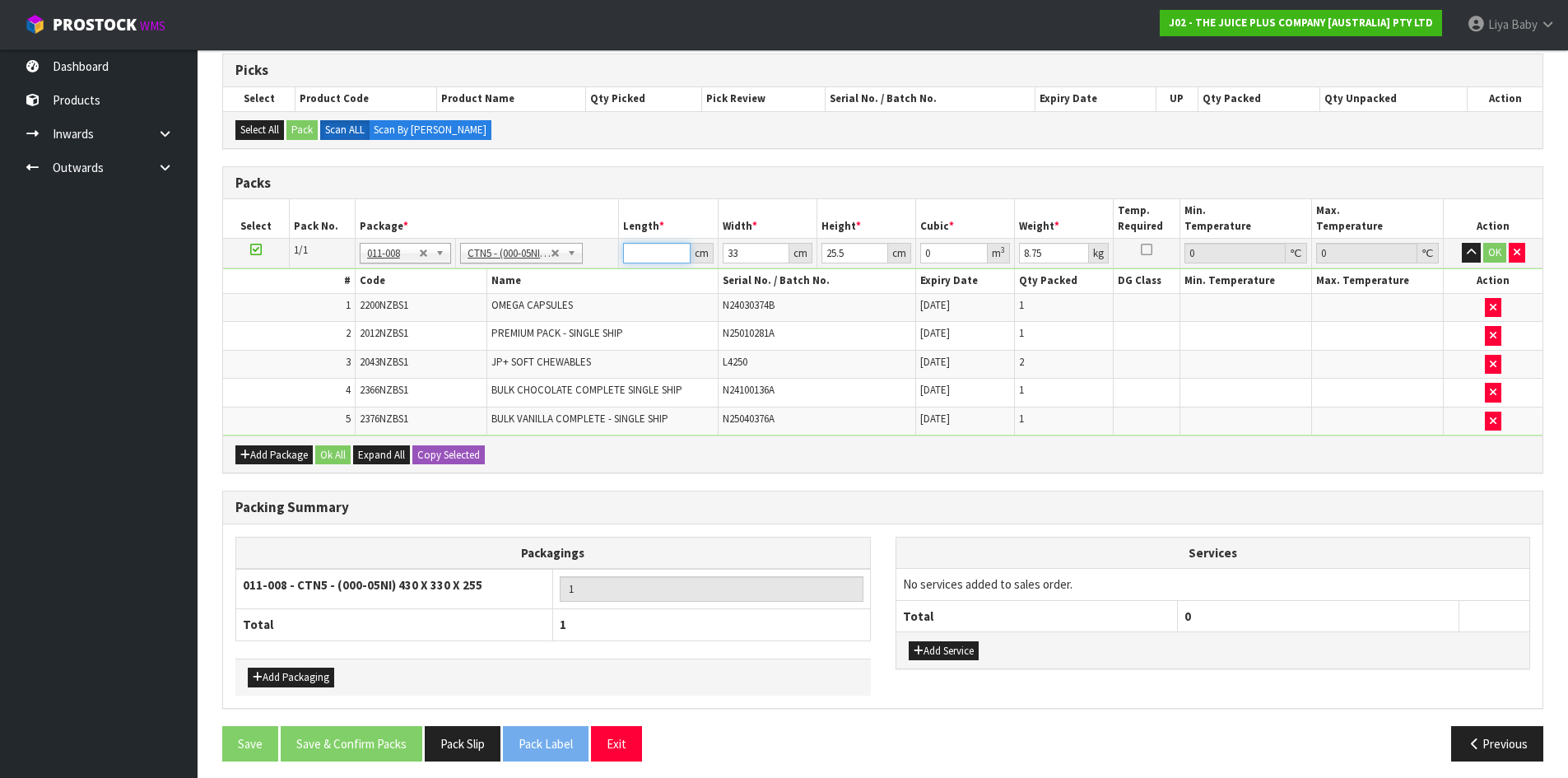
type input "0.003366"
type input "45"
type input "0.037868"
type input "45"
click at [746, 243] on input "33" at bounding box center [756, 254] width 67 height 21
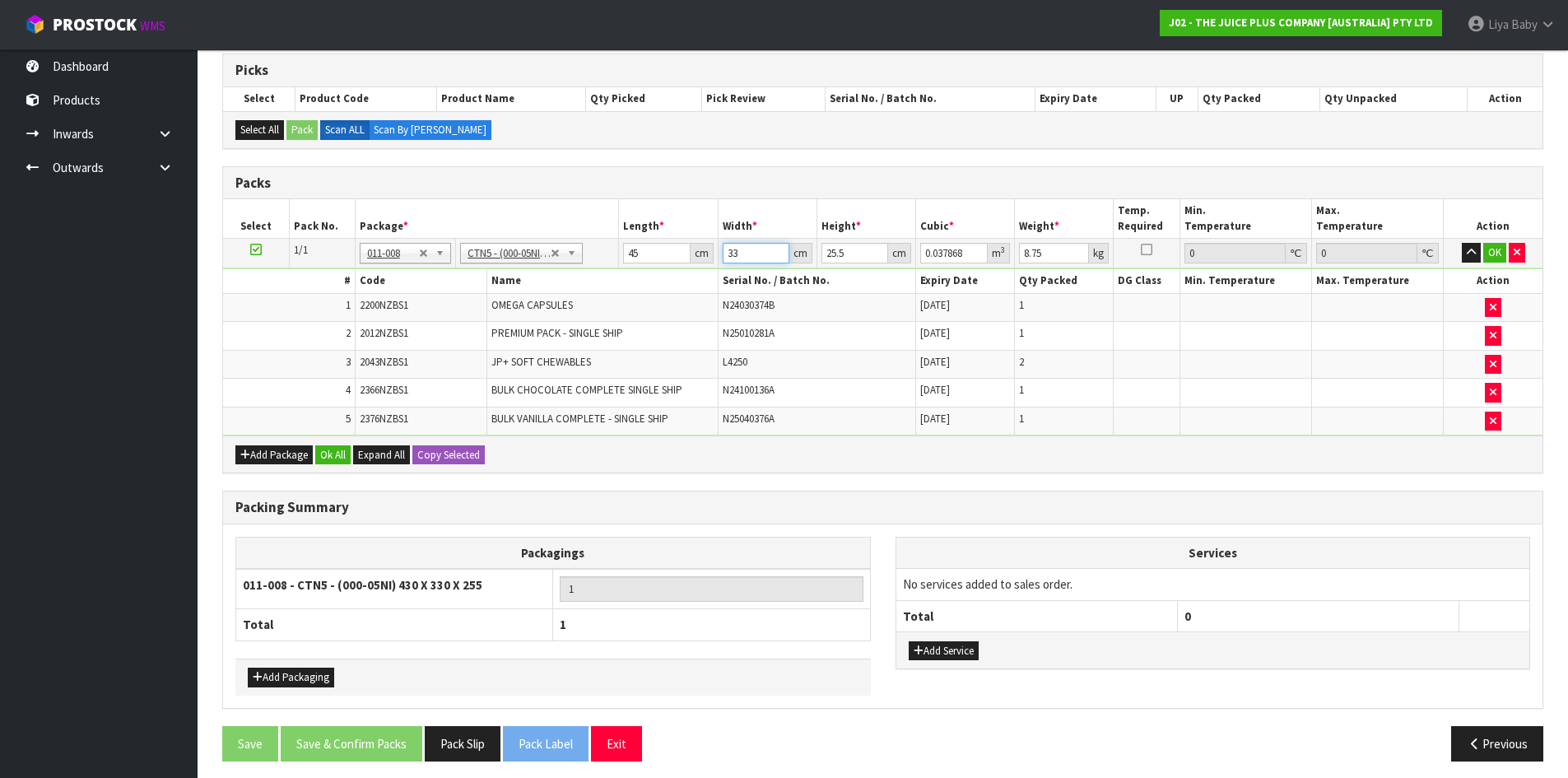
type input "3"
type input "0.003442"
type input "0"
type input "3"
type input "0.003442"
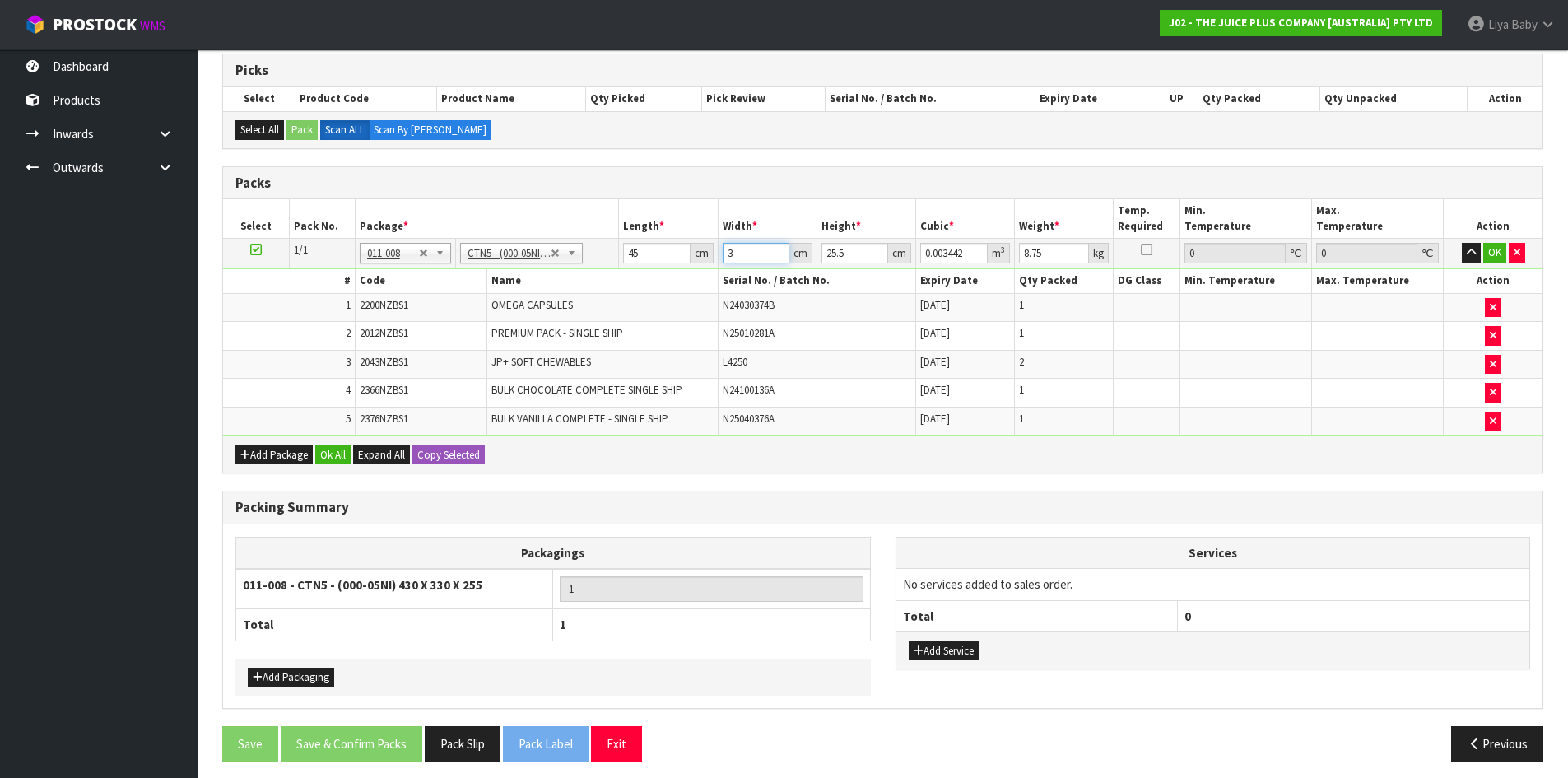
type input "35"
type input "0.040163"
type input "35"
click at [847, 252] on input "25.5" at bounding box center [854, 254] width 67 height 21
type input "25"
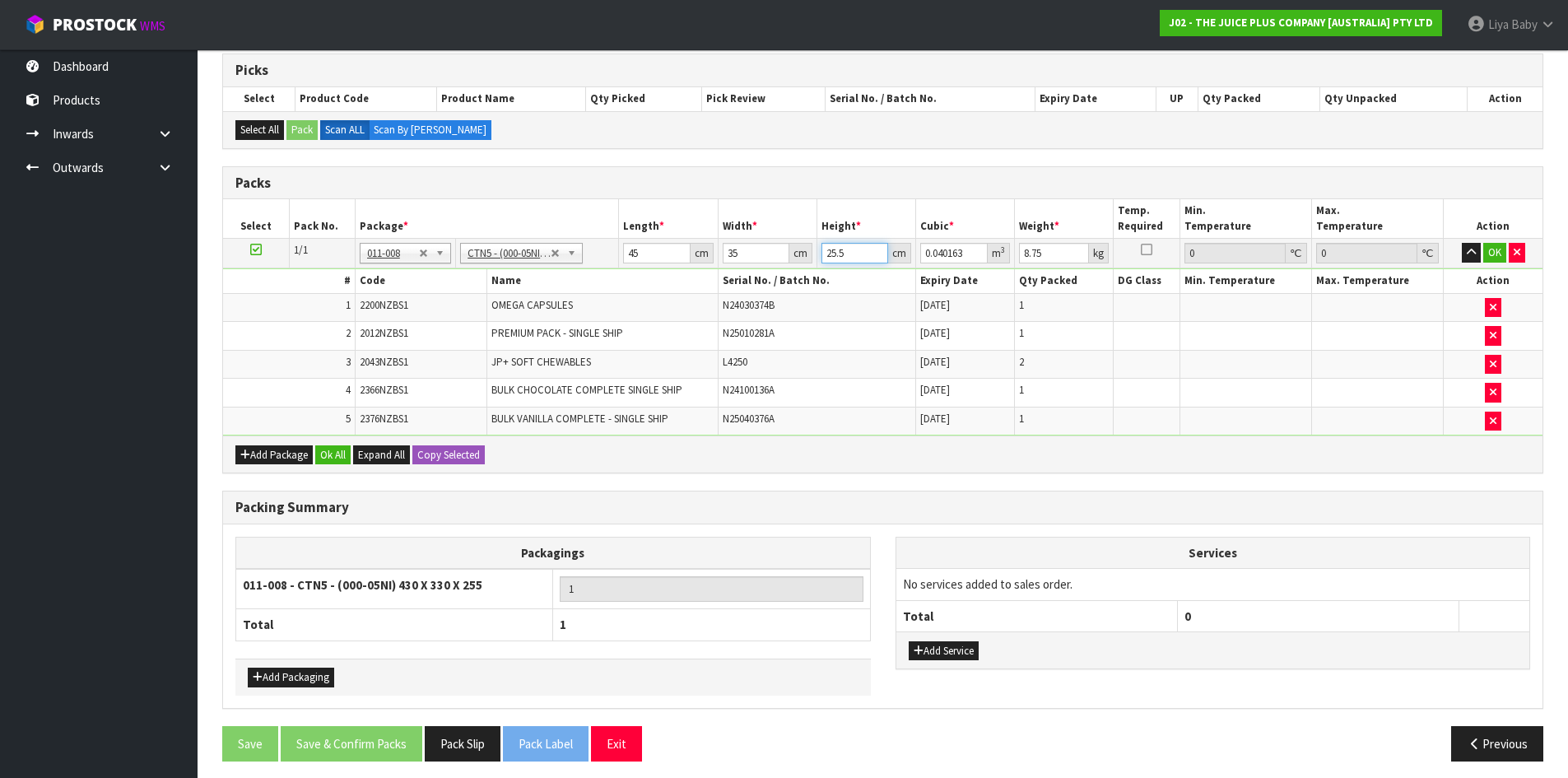
type input "0.039375"
type input "2"
type input "0.00315"
type input "0"
type input "2"
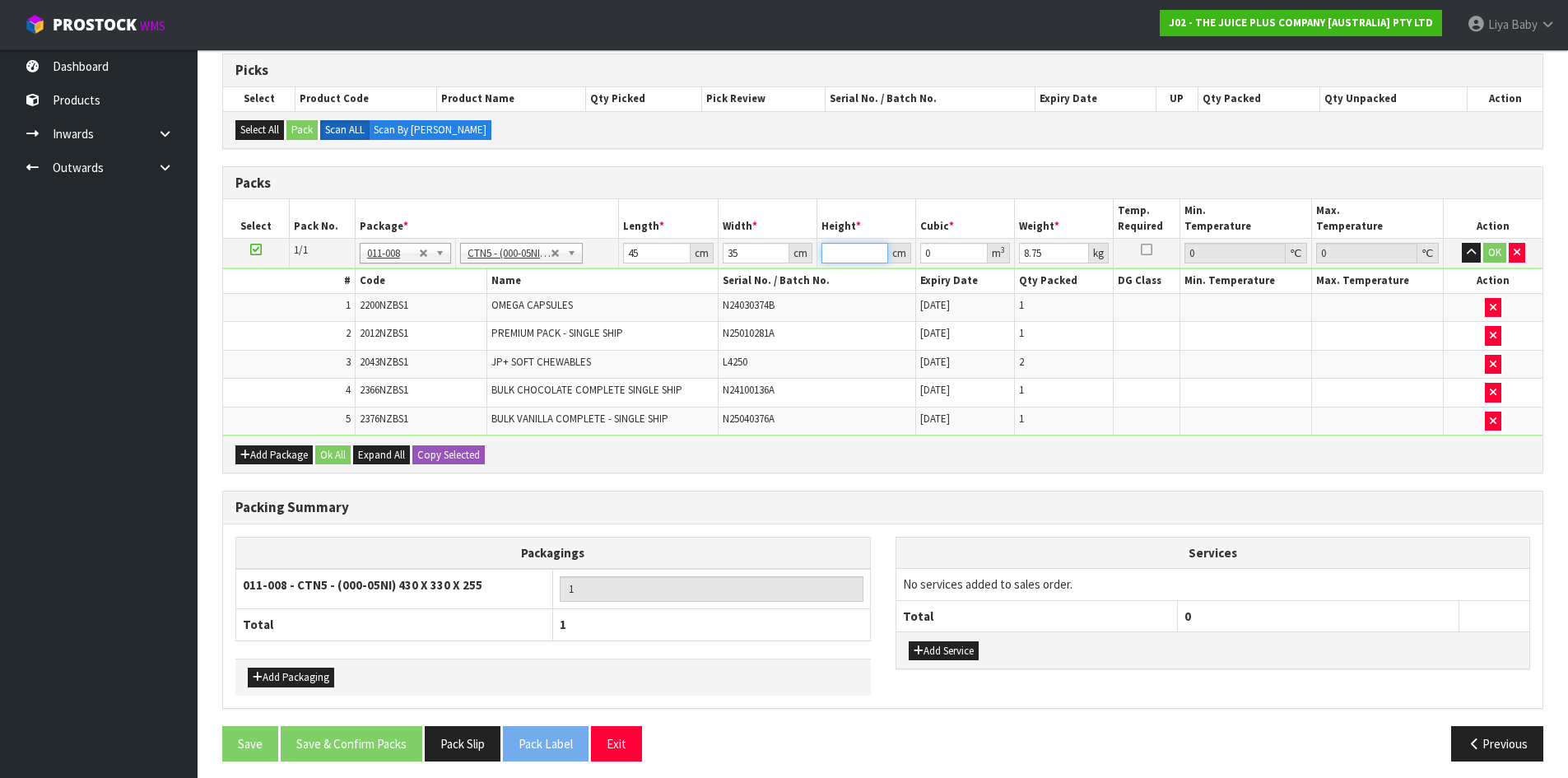
type input "0.00315"
type input "28"
type input "0.0441"
type input "28"
click at [1057, 250] on input "8.75" at bounding box center [1053, 254] width 70 height 21
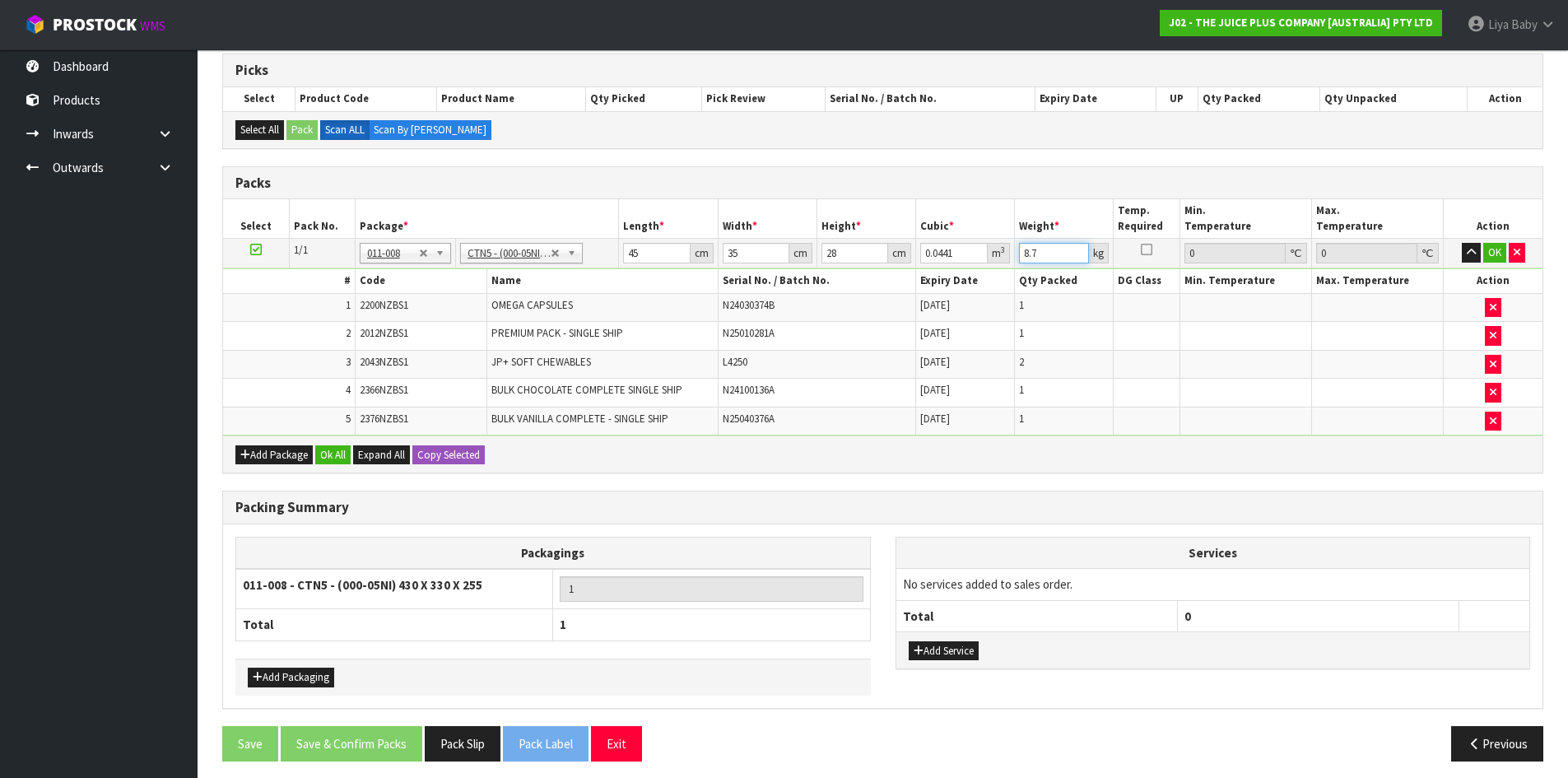
type input "8"
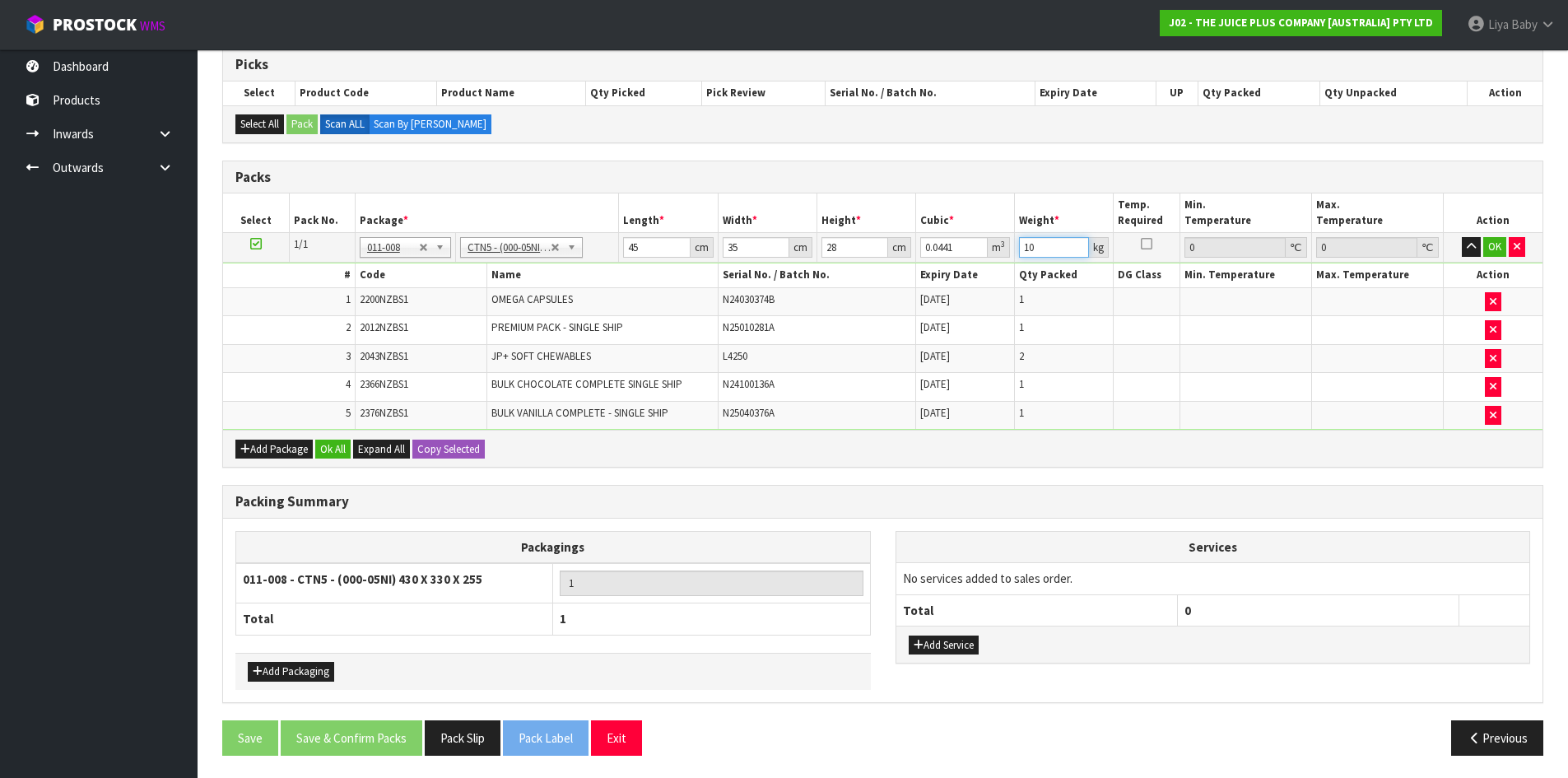
scroll to position [339, 0]
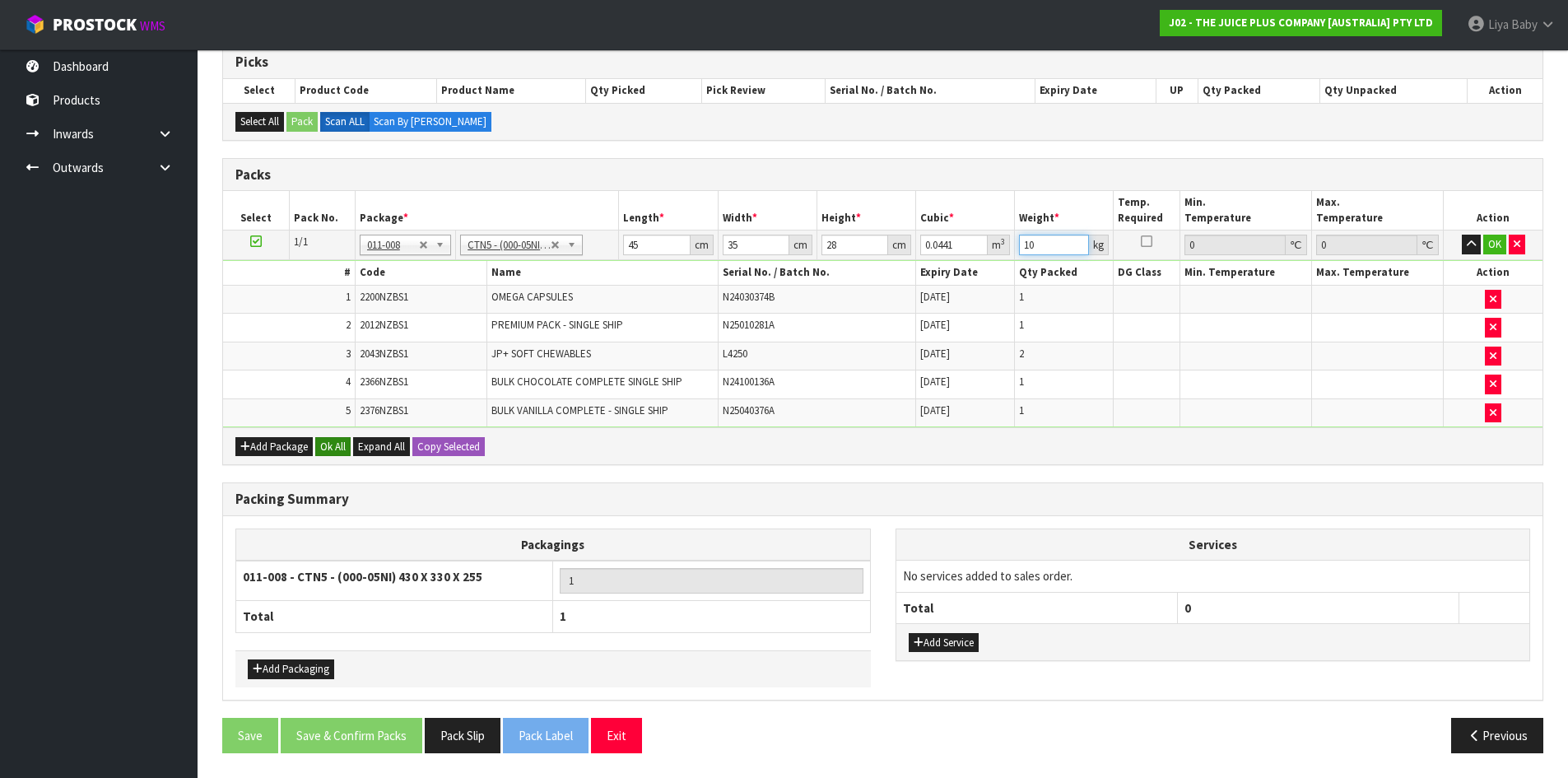
type input "10"
click at [336, 444] on button "Ok All" at bounding box center [332, 447] width 35 height 20
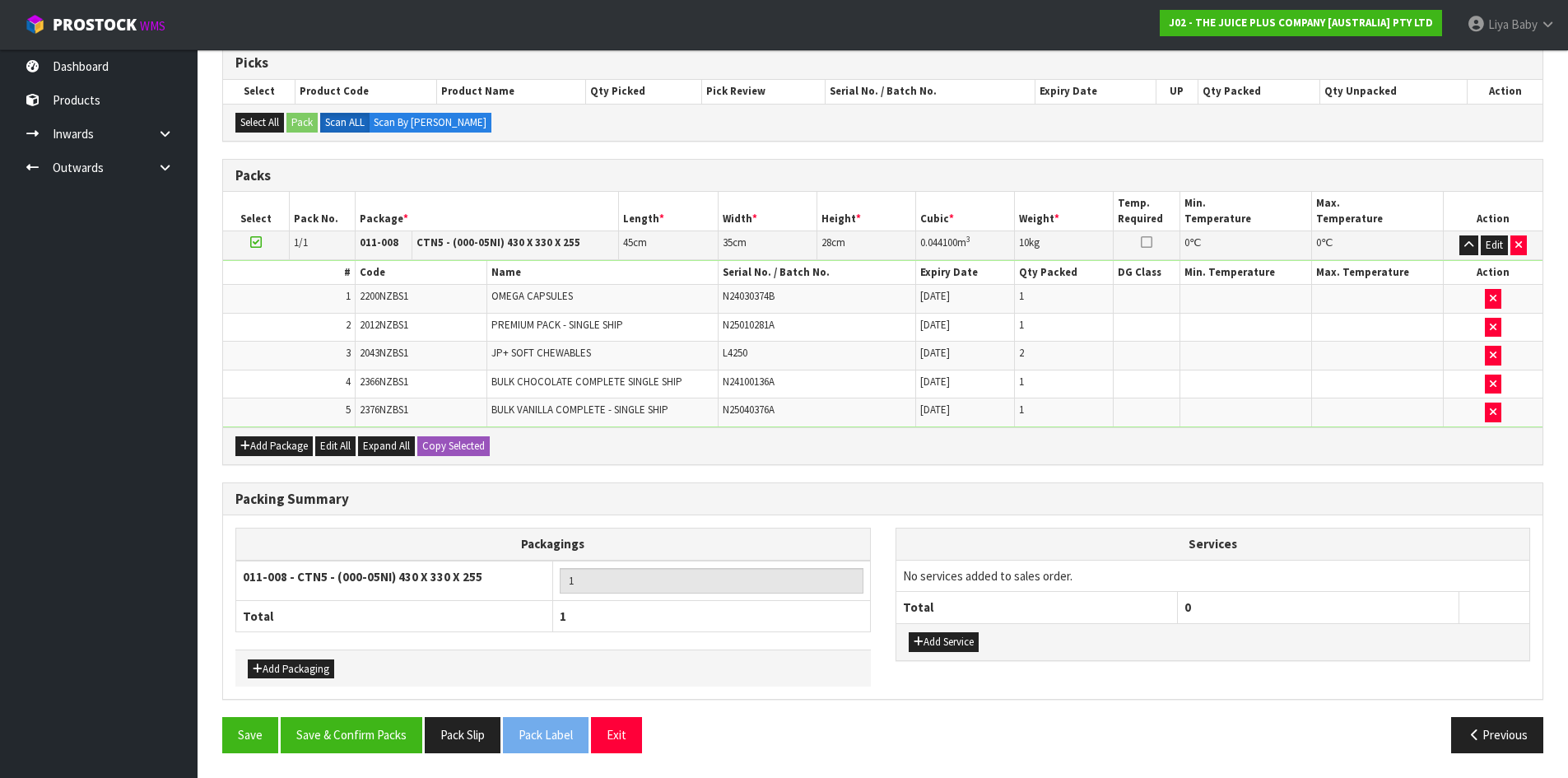
scroll to position [339, 0]
click at [316, 728] on button "Save & Confirm Packs" at bounding box center [351, 734] width 142 height 35
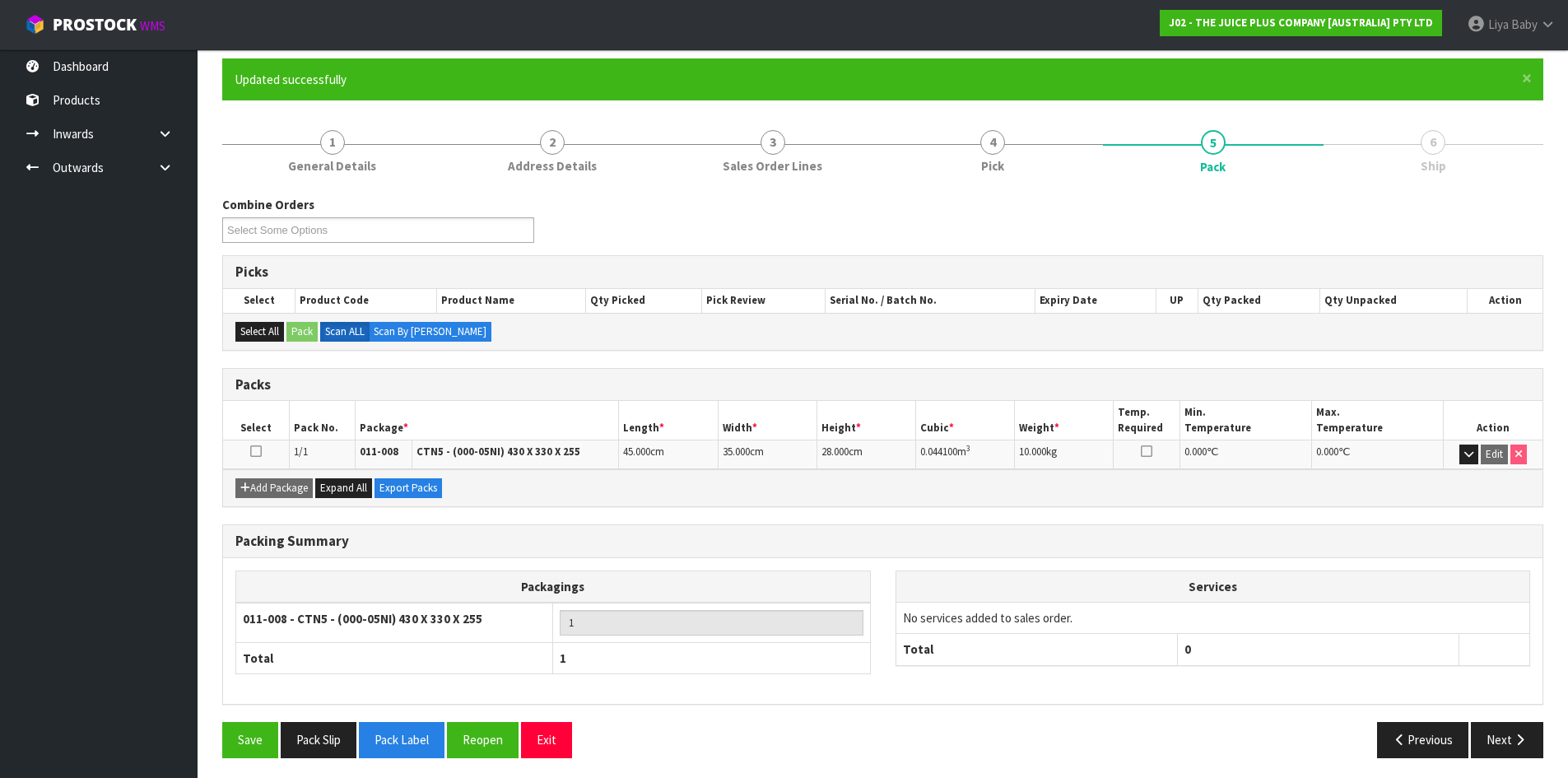
scroll to position [134, 0]
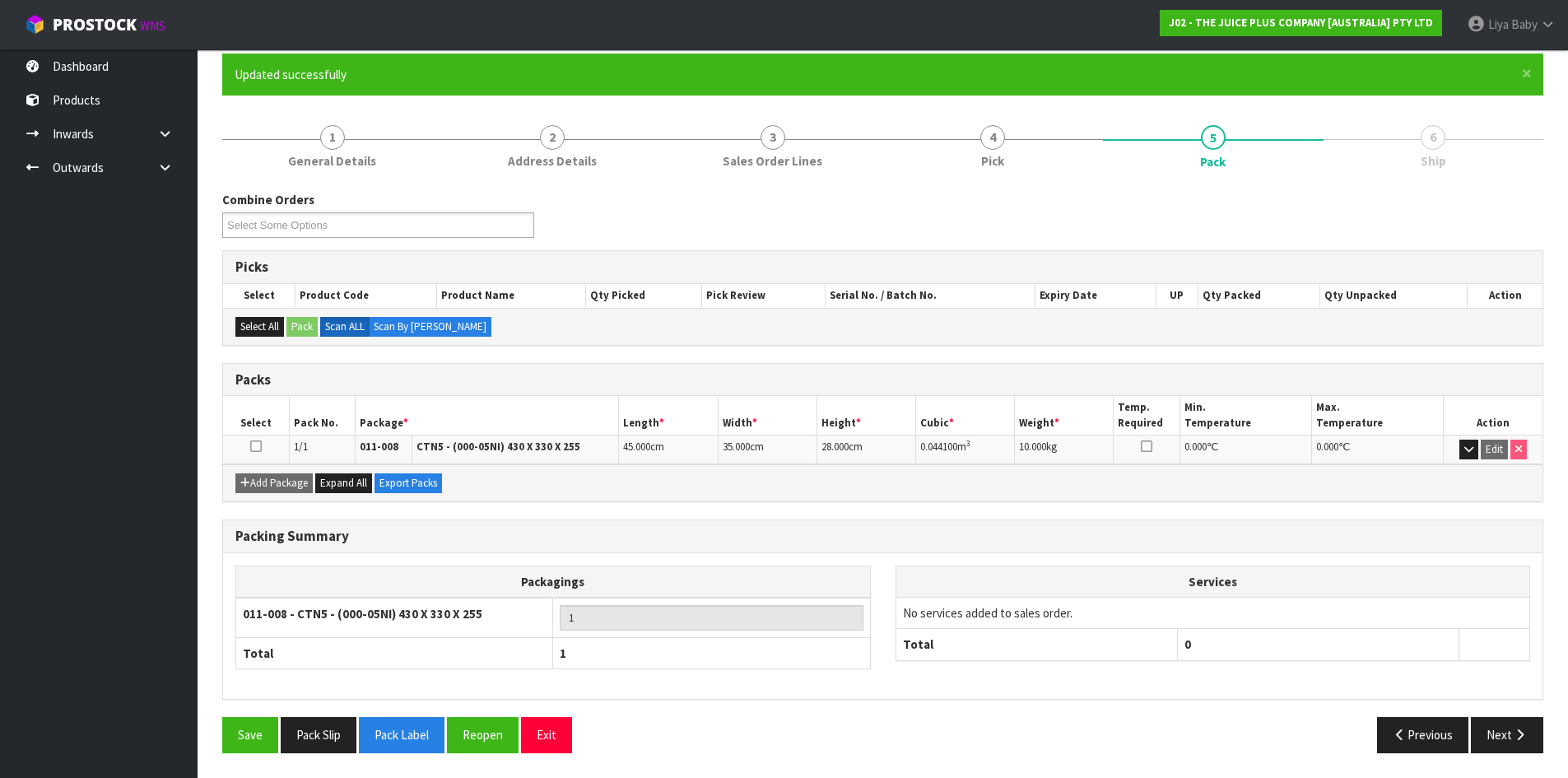
click at [255, 446] on icon at bounding box center [255, 446] width 11 height 1
click at [1497, 739] on button "Next" at bounding box center [1507, 734] width 73 height 35
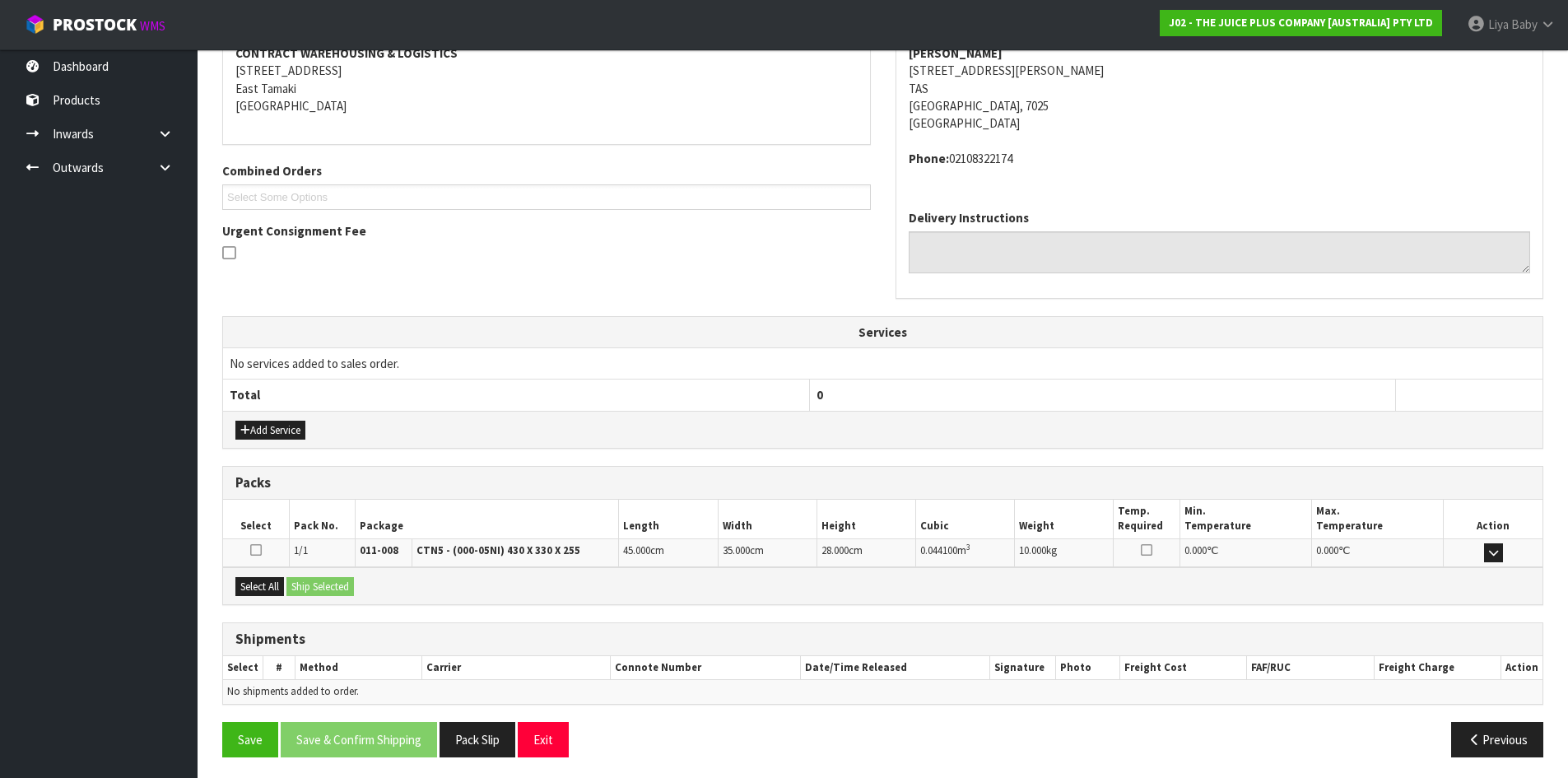
scroll to position [331, 0]
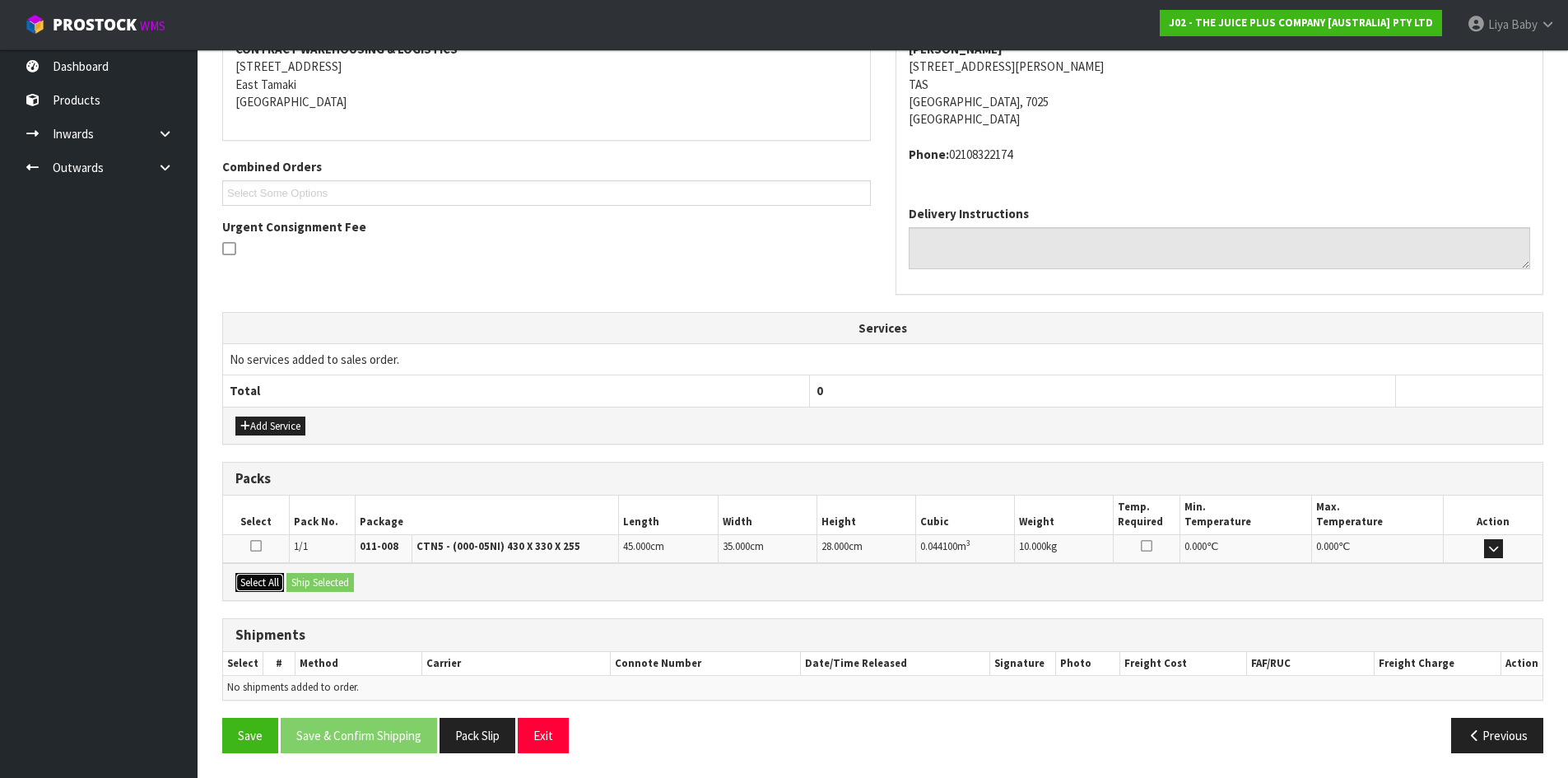
click at [267, 588] on button "Select All" at bounding box center [259, 583] width 49 height 20
click at [298, 576] on button "Ship Selected" at bounding box center [320, 583] width 68 height 20
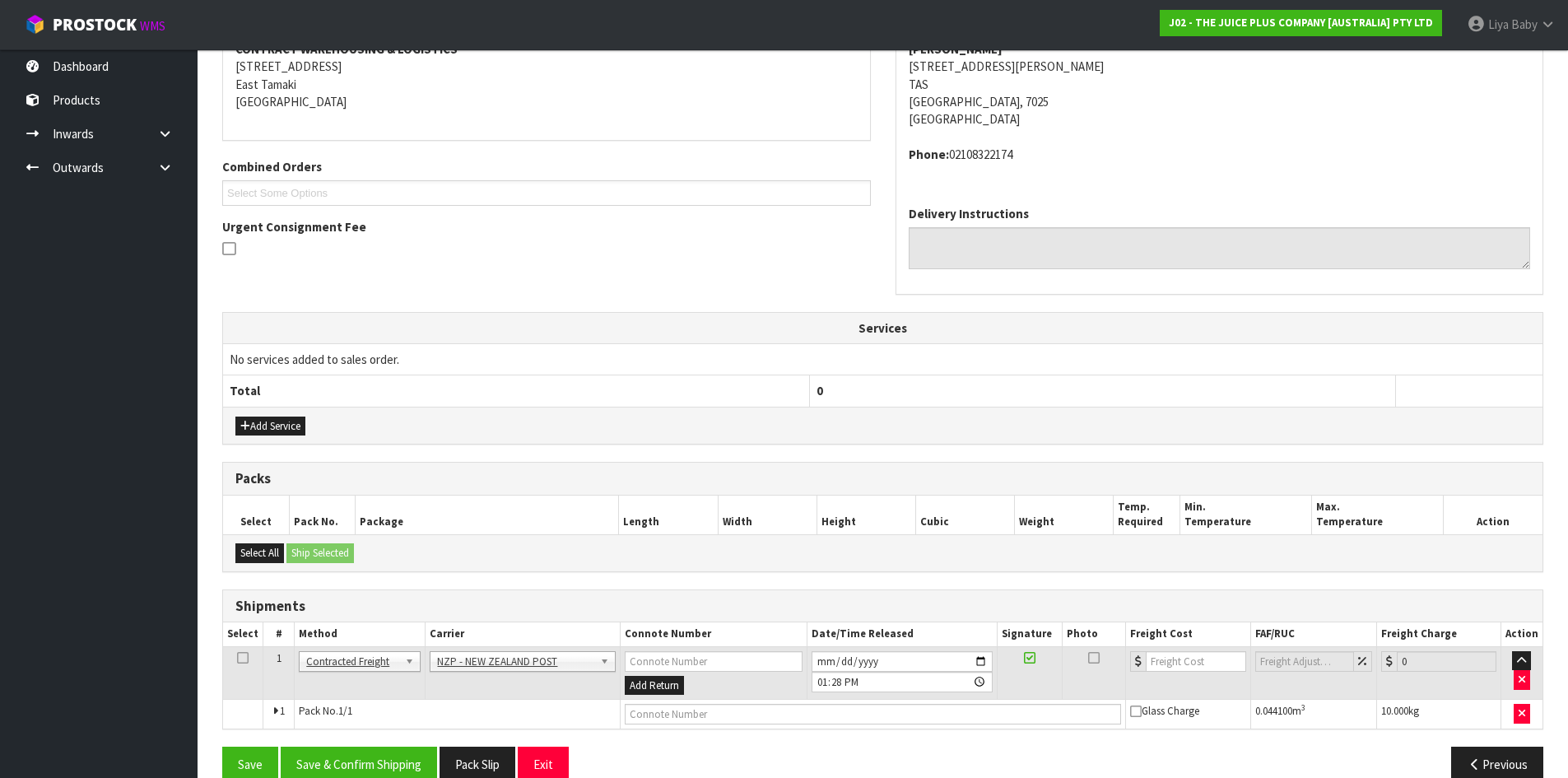
scroll to position [361, 0]
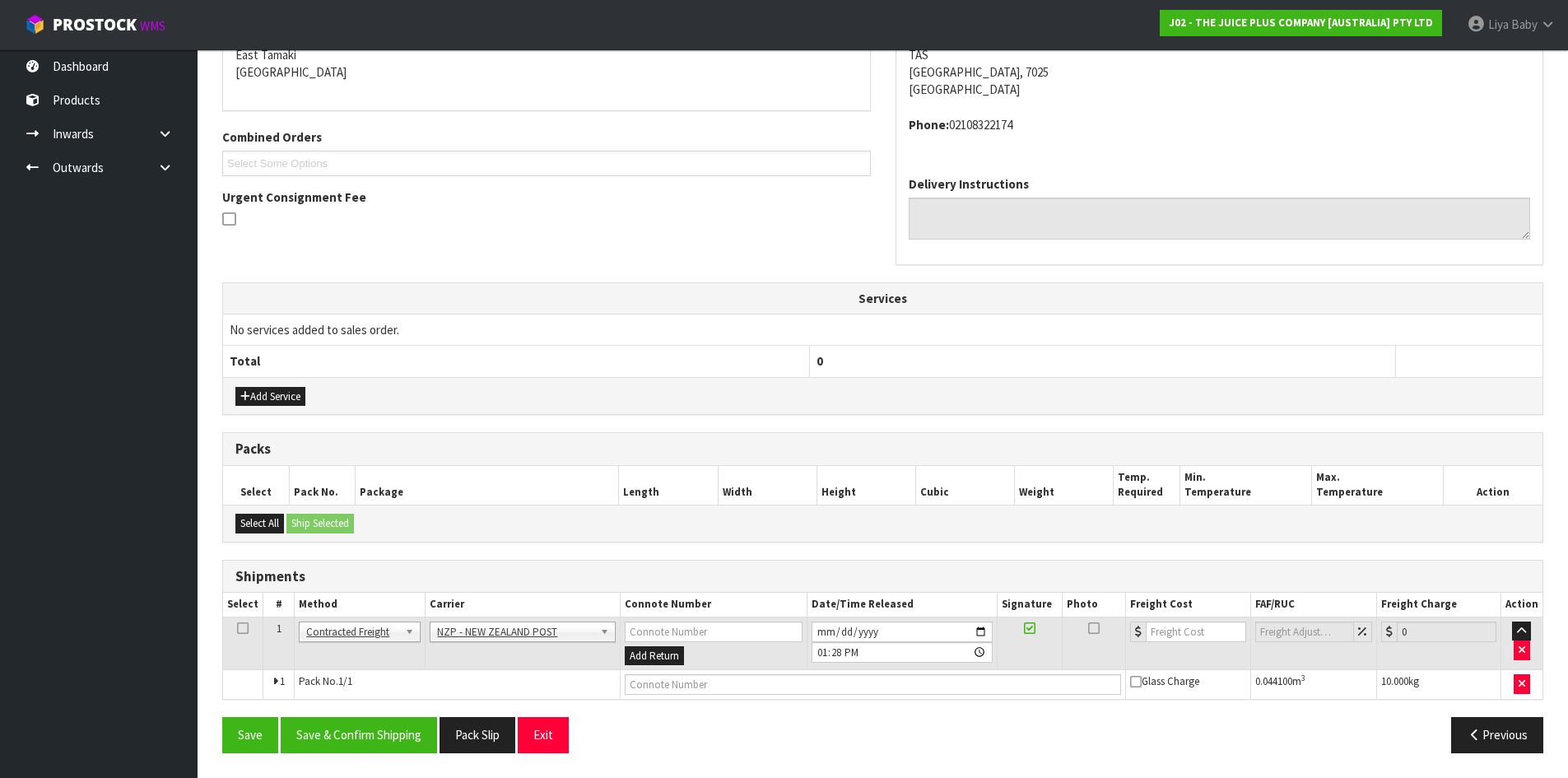
click at [244, 629] on icon at bounding box center [243, 628] width 11 height 1
click at [367, 727] on button "Save & Confirm Shipping" at bounding box center [358, 734] width 156 height 35
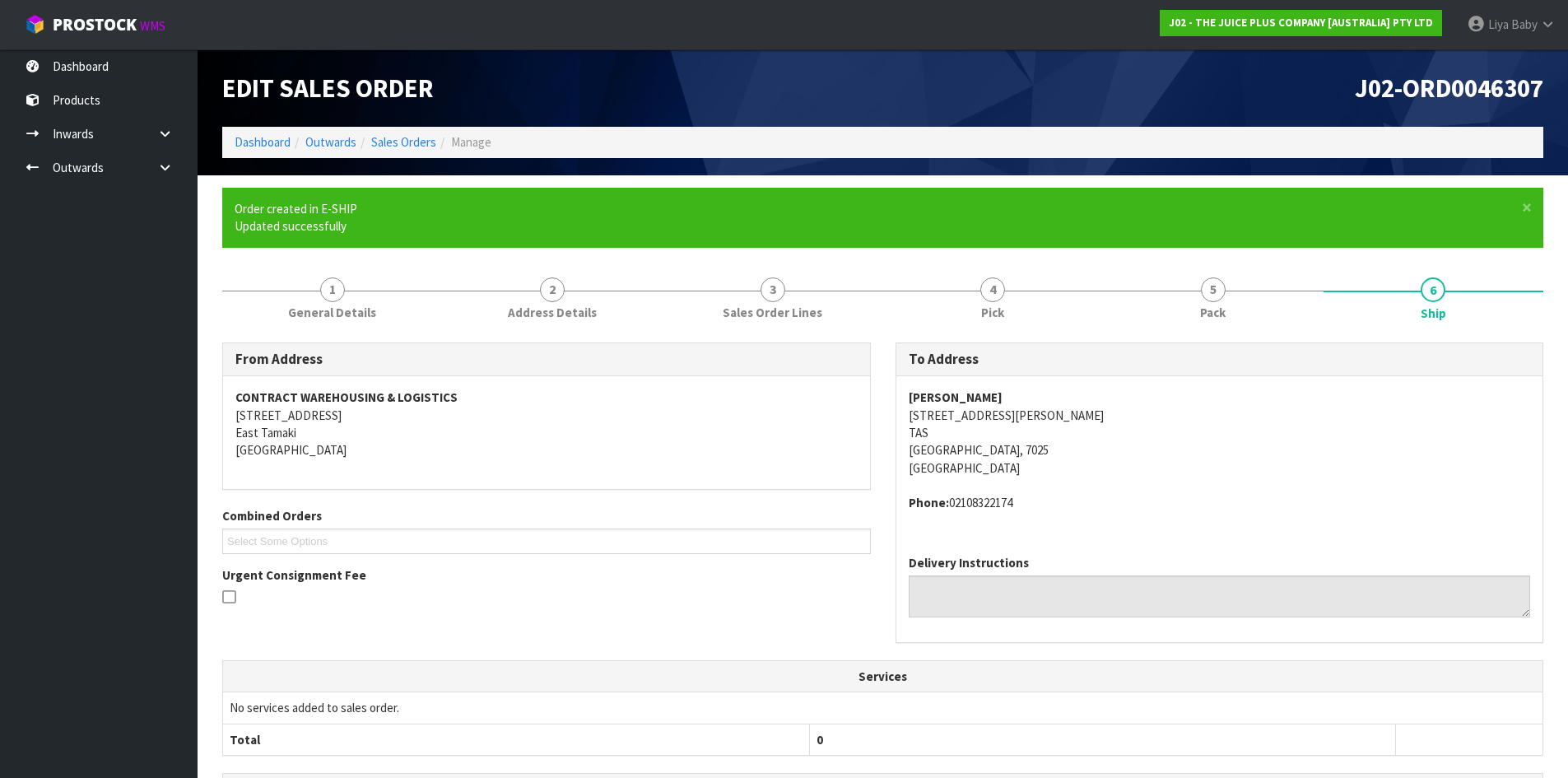
scroll to position [337, 0]
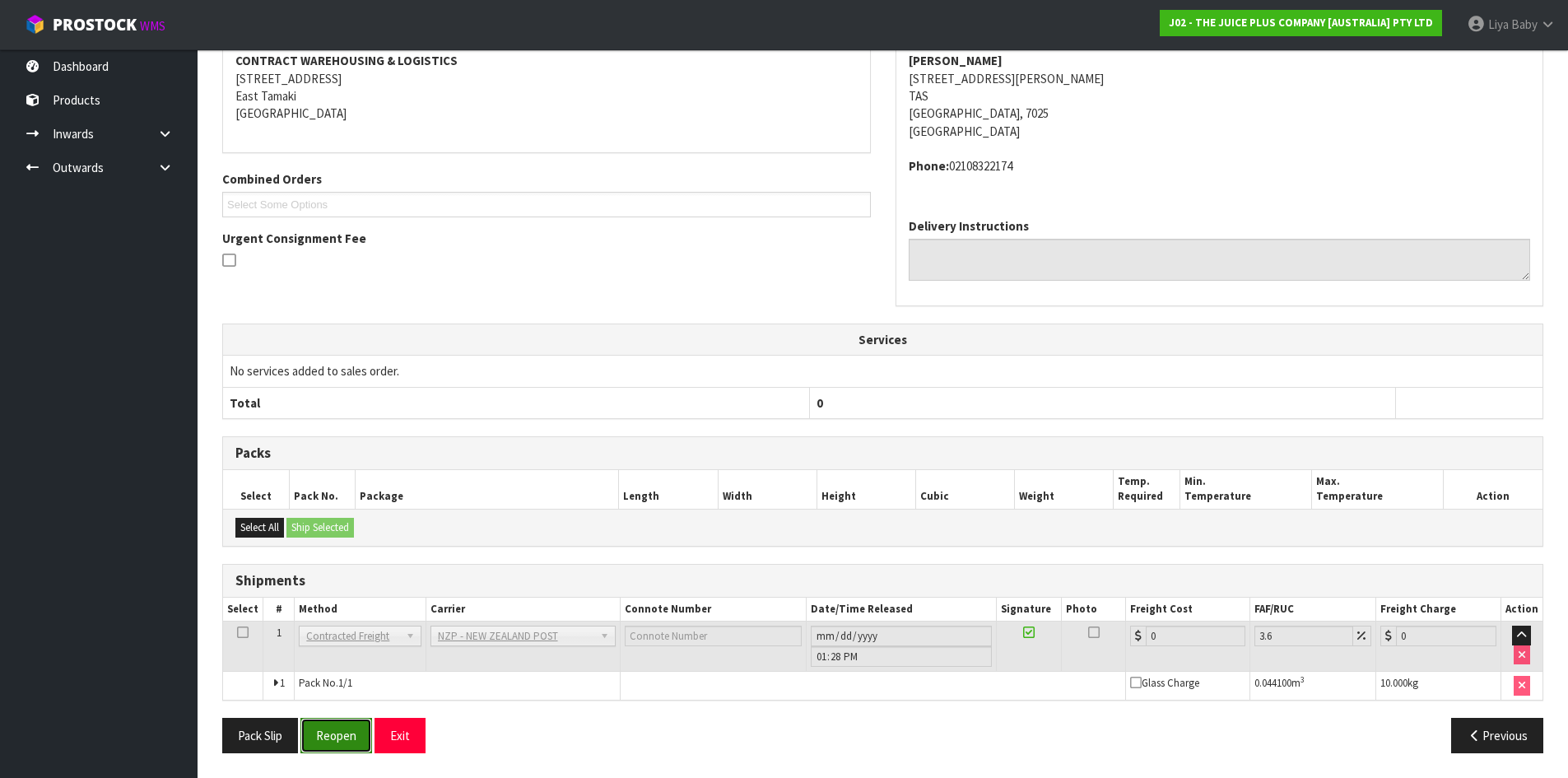
click at [309, 728] on button "Reopen" at bounding box center [336, 735] width 72 height 35
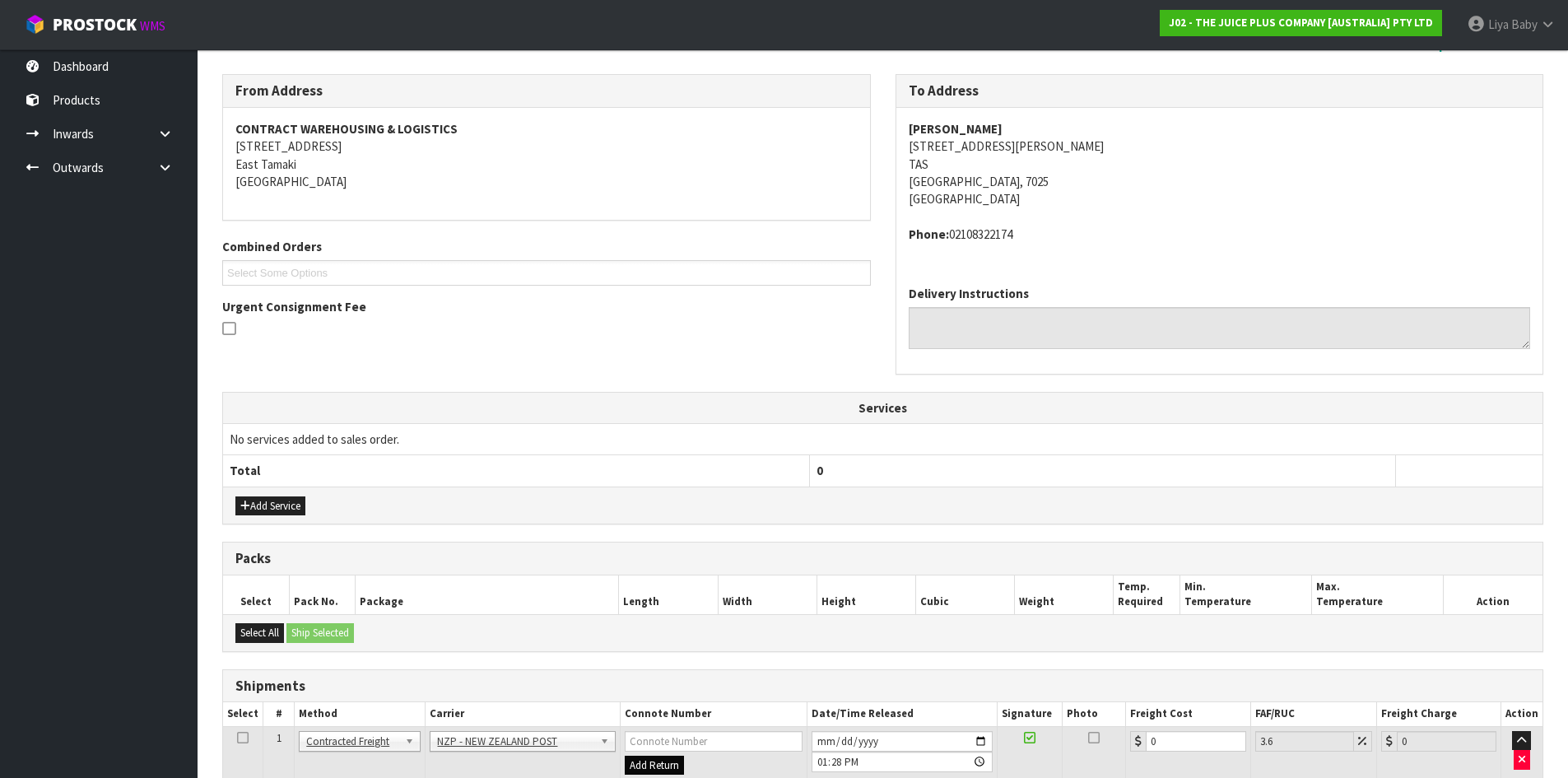
scroll to position [375, 0]
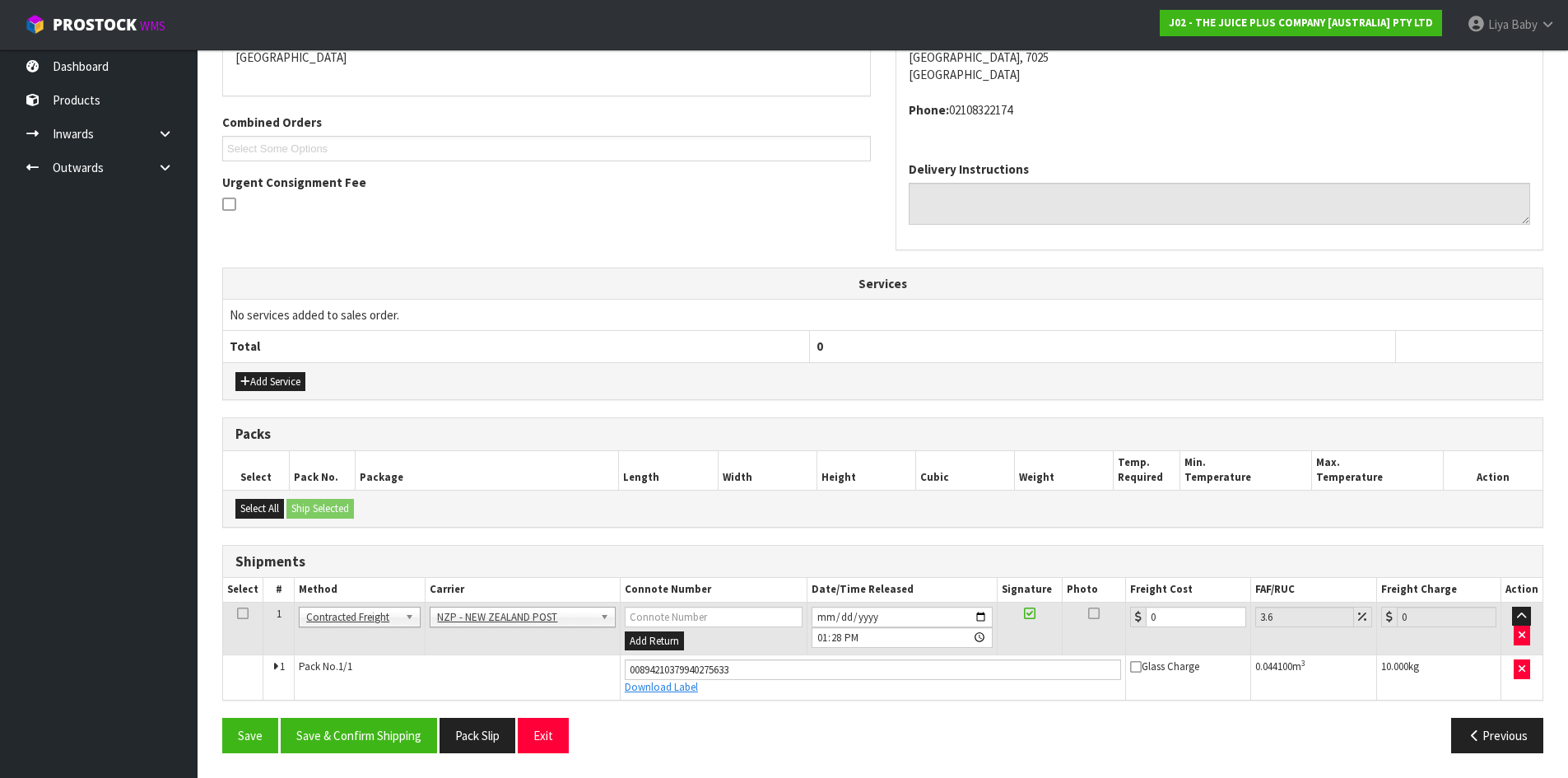
click at [1176, 601] on th "Freight Cost" at bounding box center [1188, 589] width 124 height 24
click at [1174, 624] on input "0" at bounding box center [1195, 617] width 99 height 21
type input "1"
type input "1.04"
type input "11"
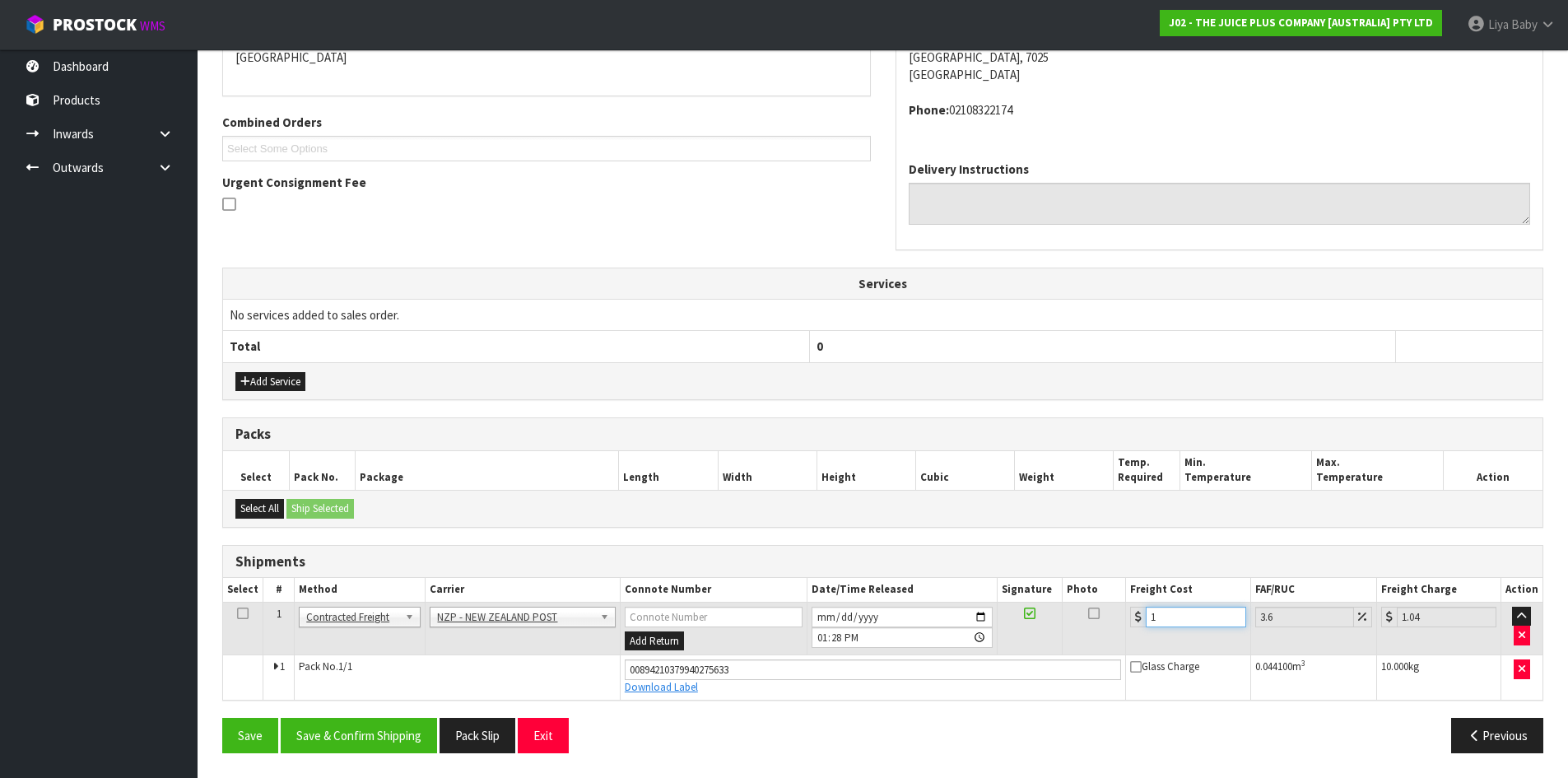
type input "11.4"
type input "11.6"
type input "12.02"
type input "11.61"
type input "12.03"
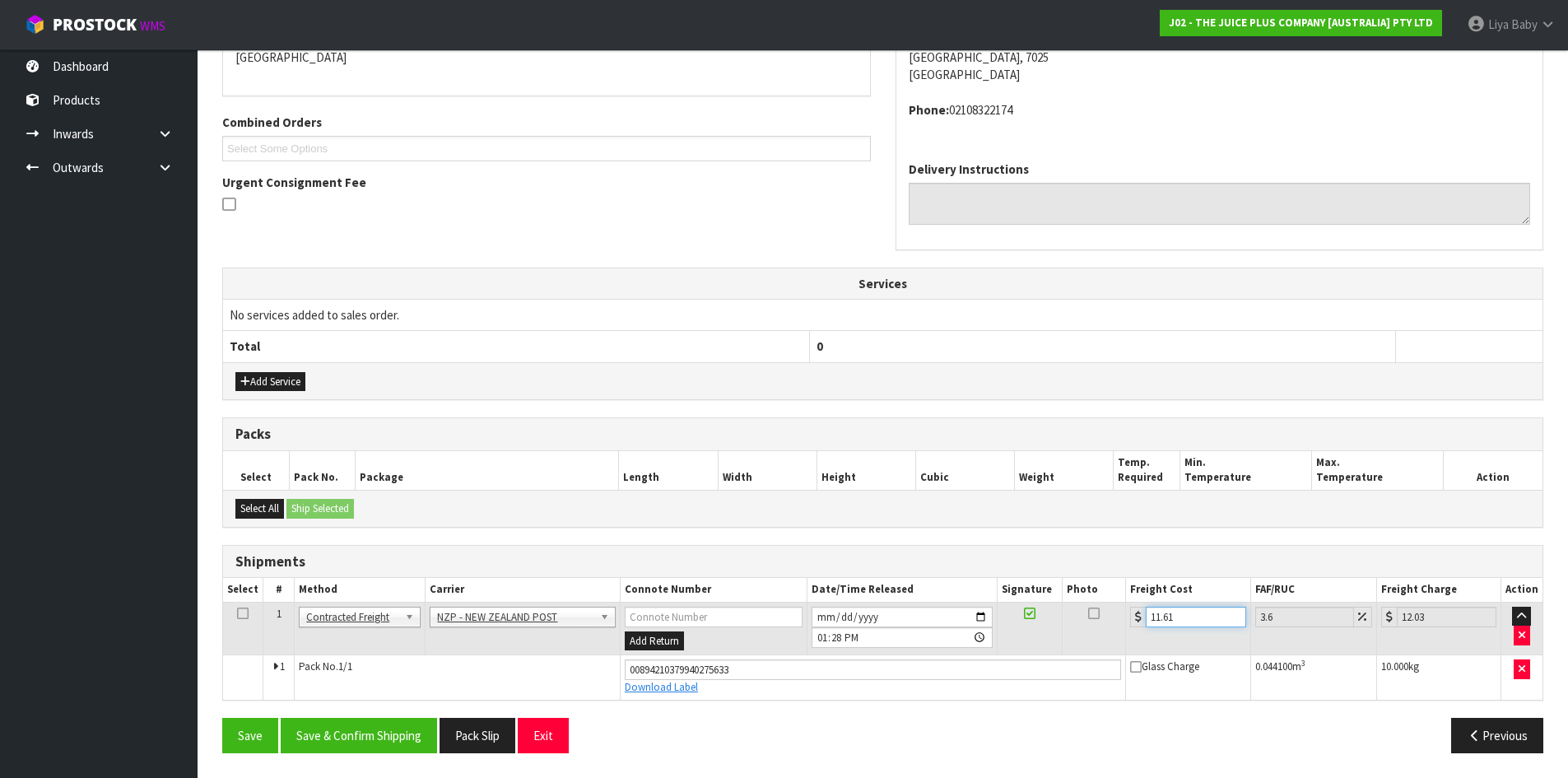
type input "11.61"
click at [237, 613] on icon at bounding box center [243, 613] width 11 height 1
click at [319, 742] on button "Save & Confirm Shipping" at bounding box center [358, 735] width 156 height 35
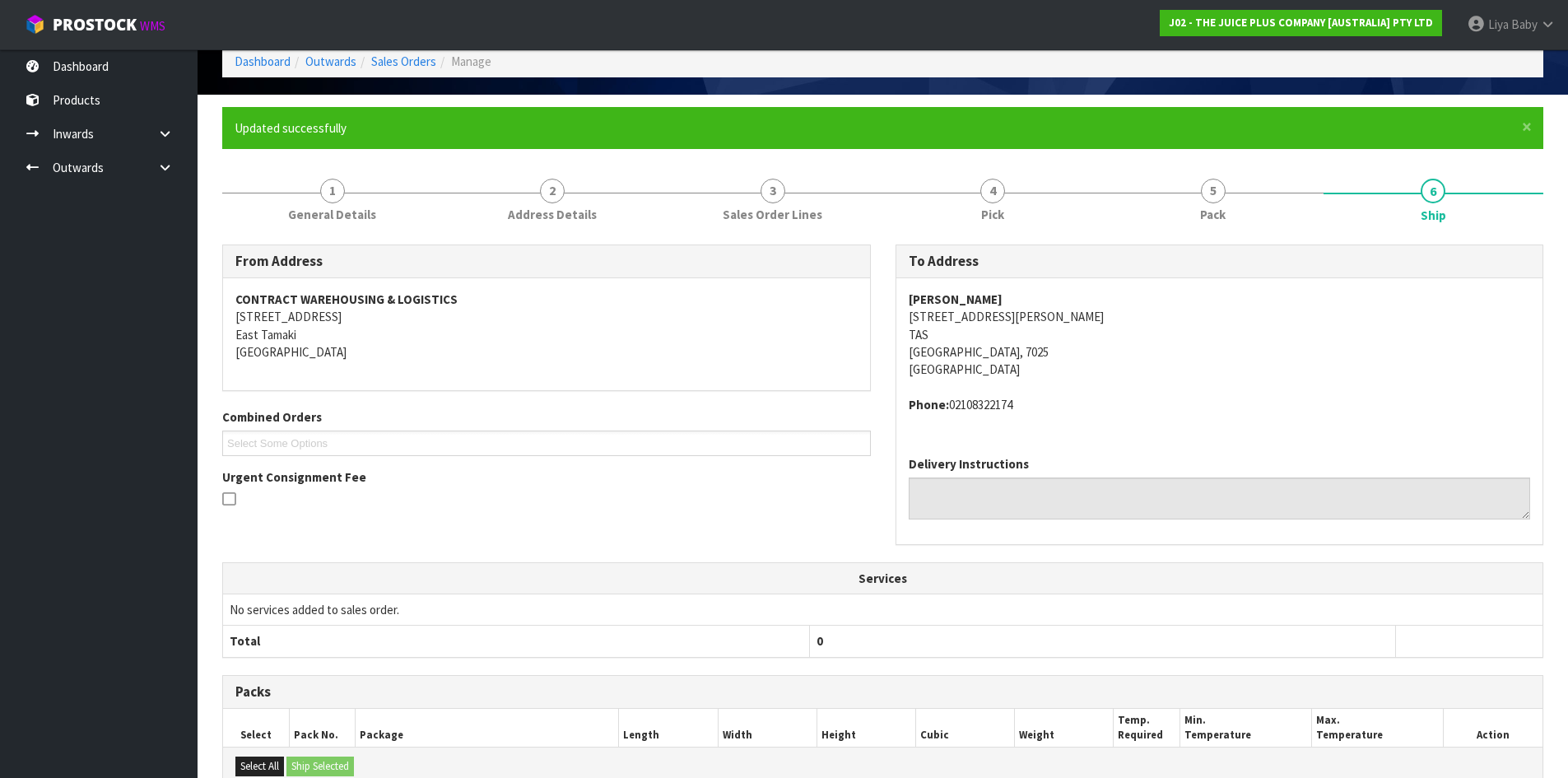
scroll to position [0, 0]
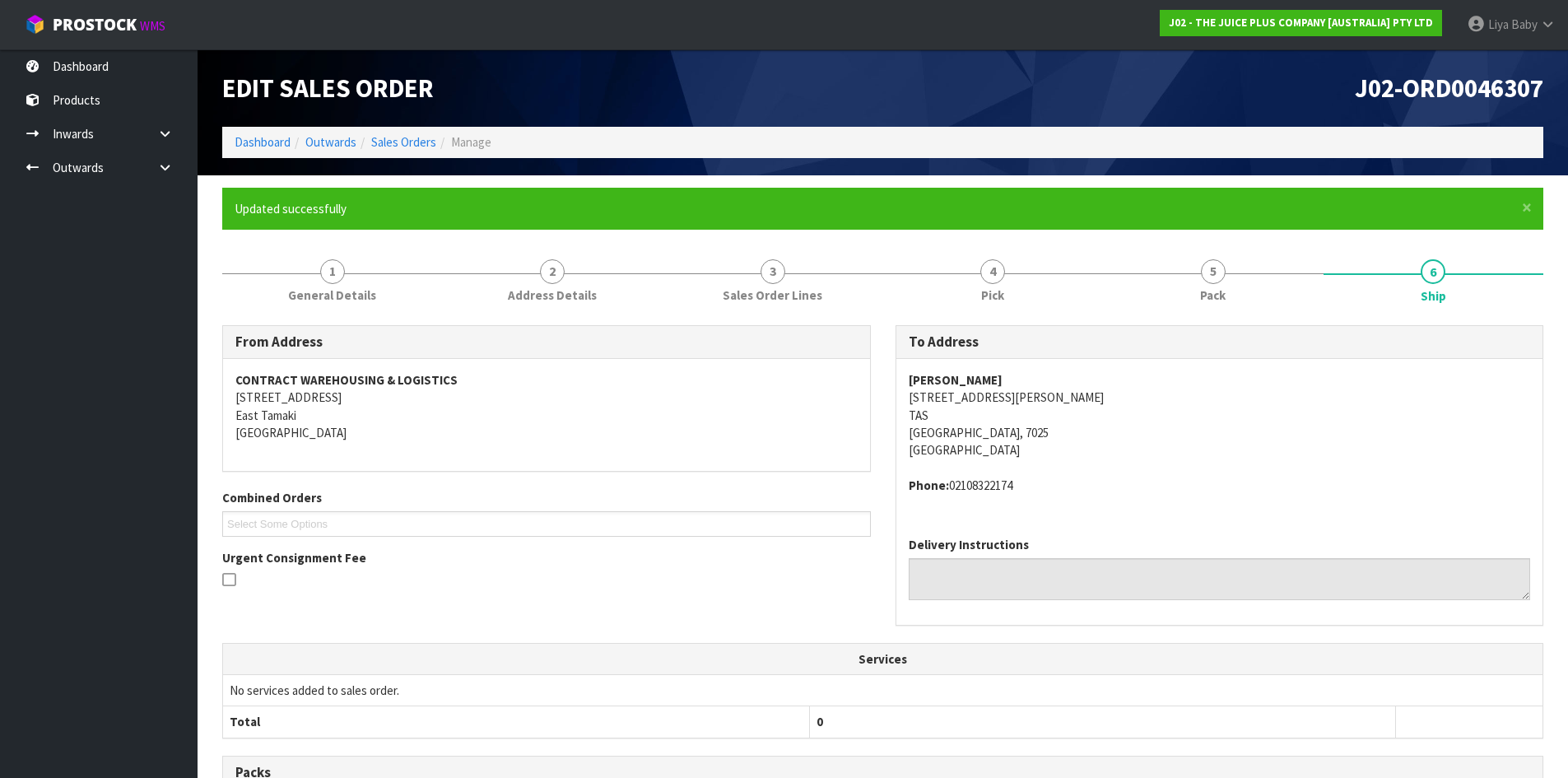
click at [405, 132] on ol "Dashboard Outwards Sales Orders Manage" at bounding box center [882, 142] width 1321 height 31
click at [405, 147] on link "Sales Orders" at bounding box center [404, 142] width 65 height 15
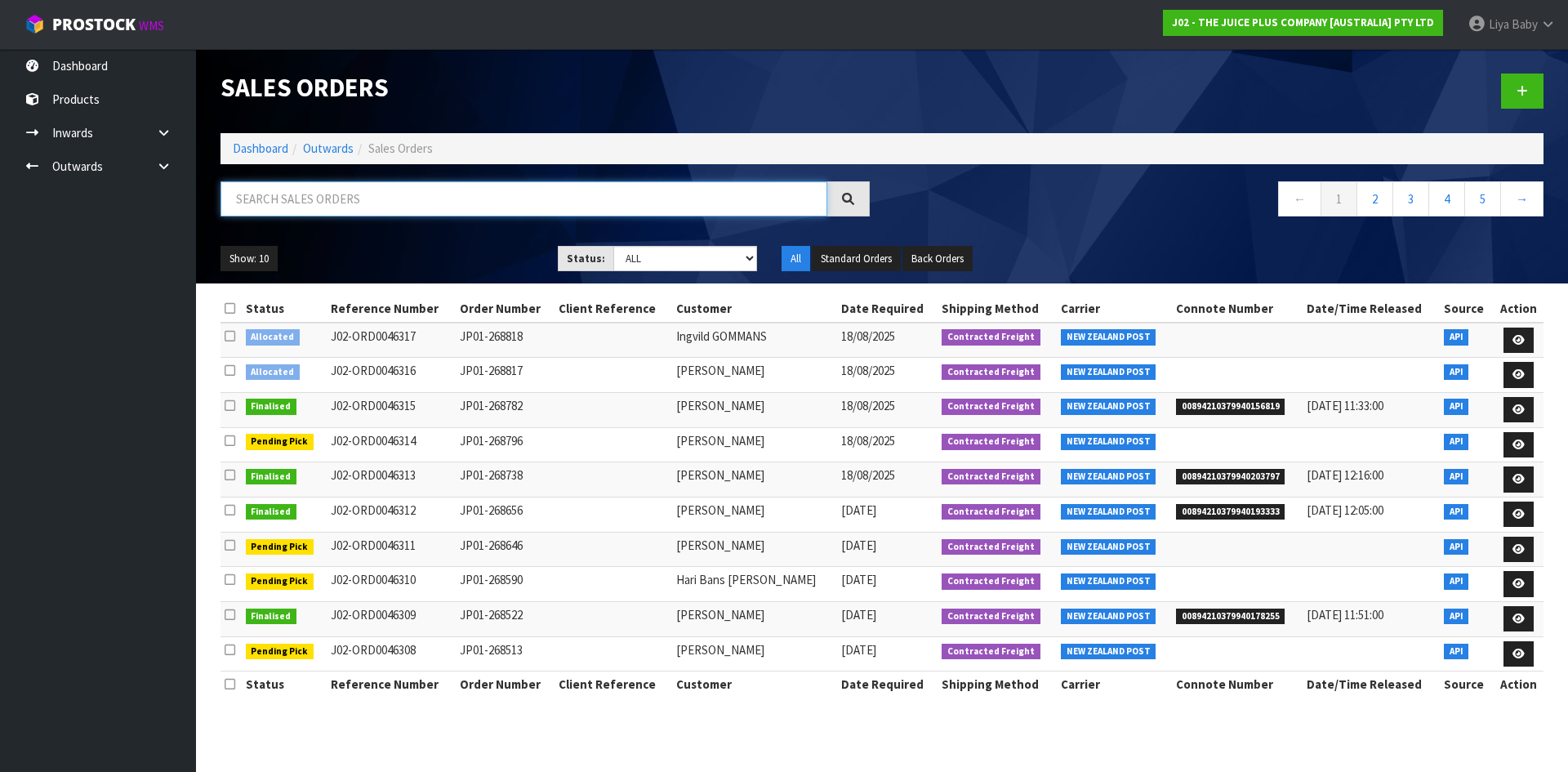
click at [253, 205] on input "text" at bounding box center [523, 198] width 607 height 35
type input "JOB-0408039"
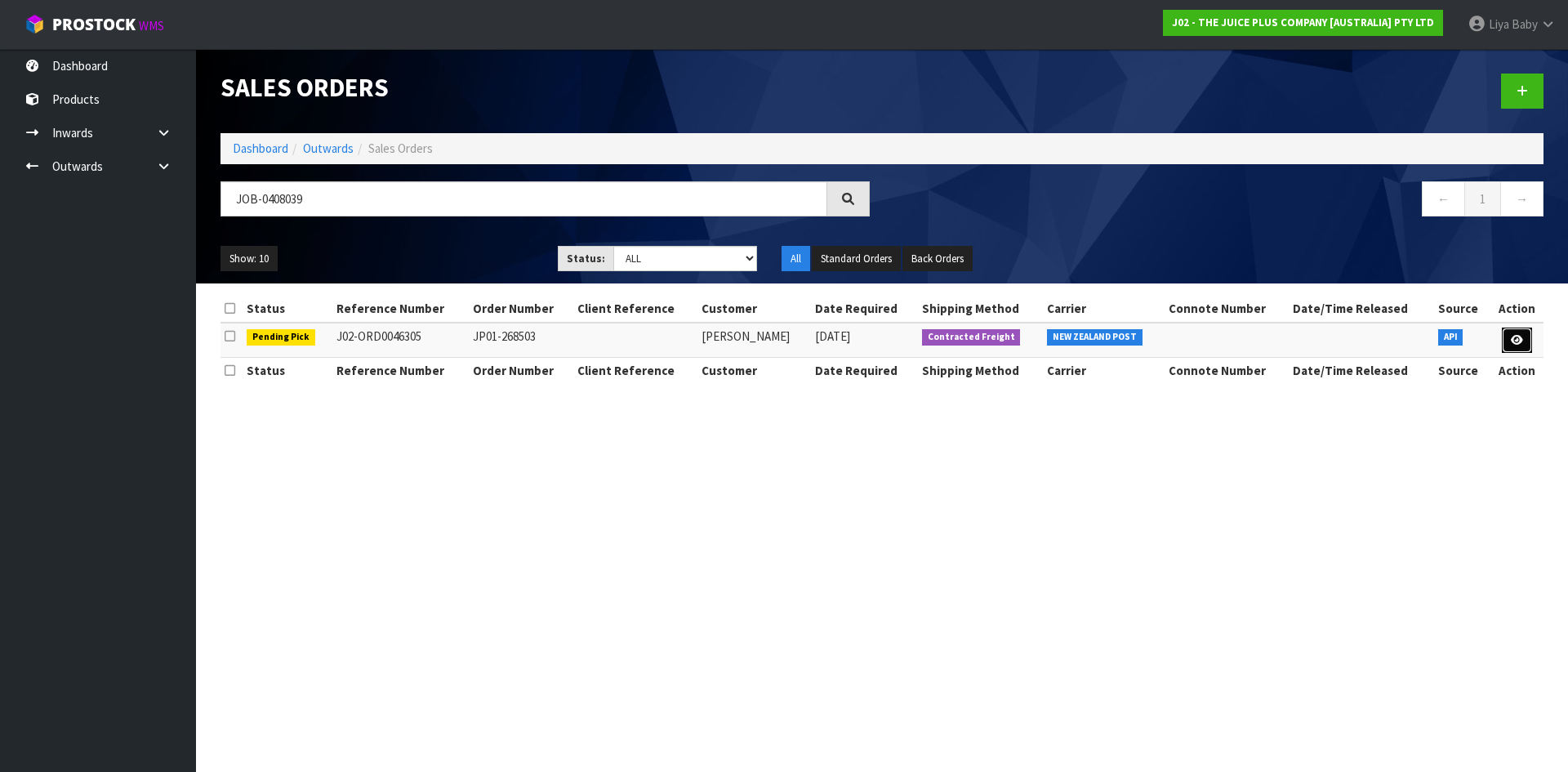
click at [1507, 342] on link at bounding box center [1518, 341] width 30 height 27
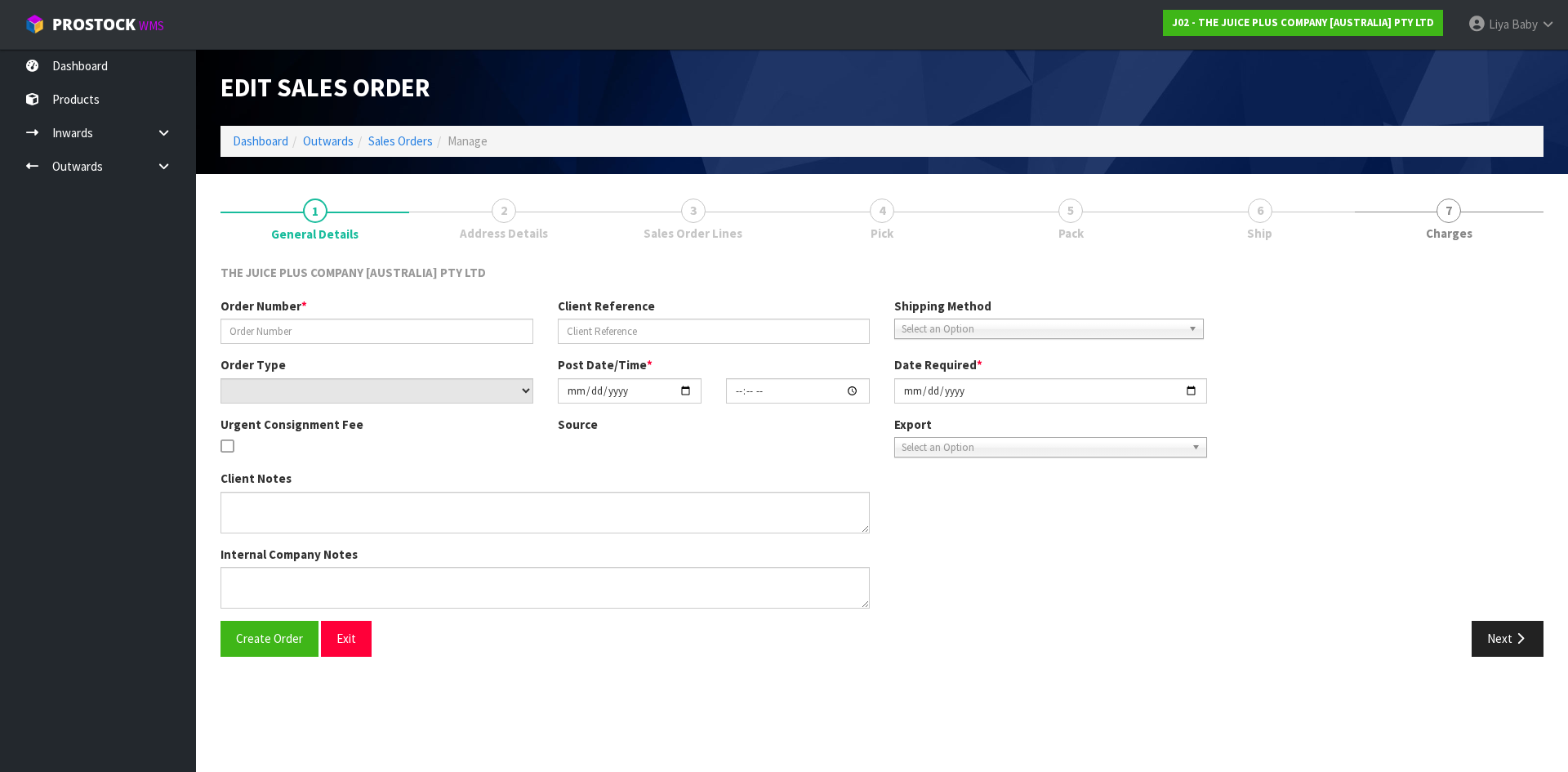
type input "JP01-268503"
select select "number:0"
type input "[DATE]"
type input "11:02:51.000"
type input "[DATE]"
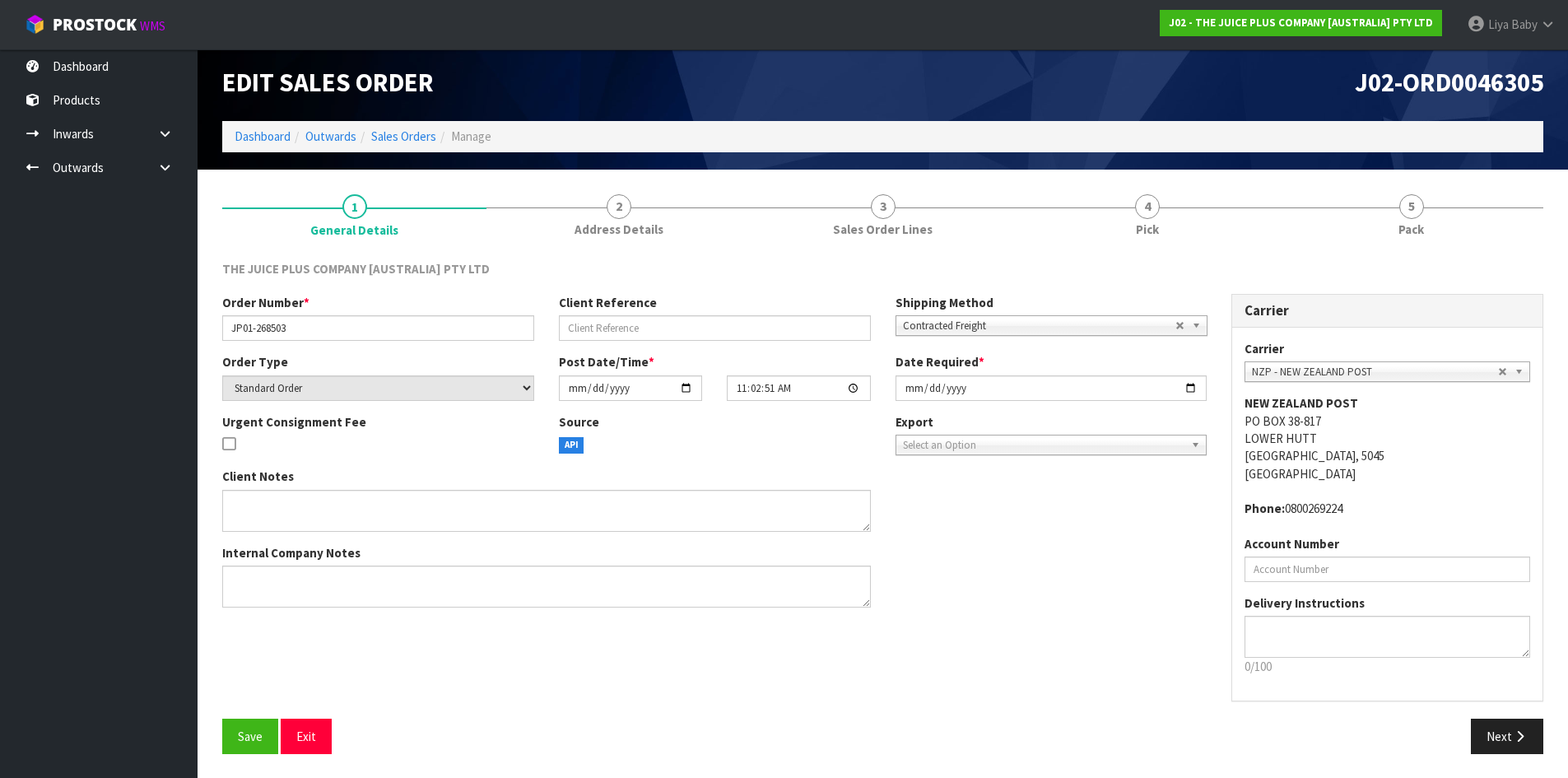
scroll to position [7, 0]
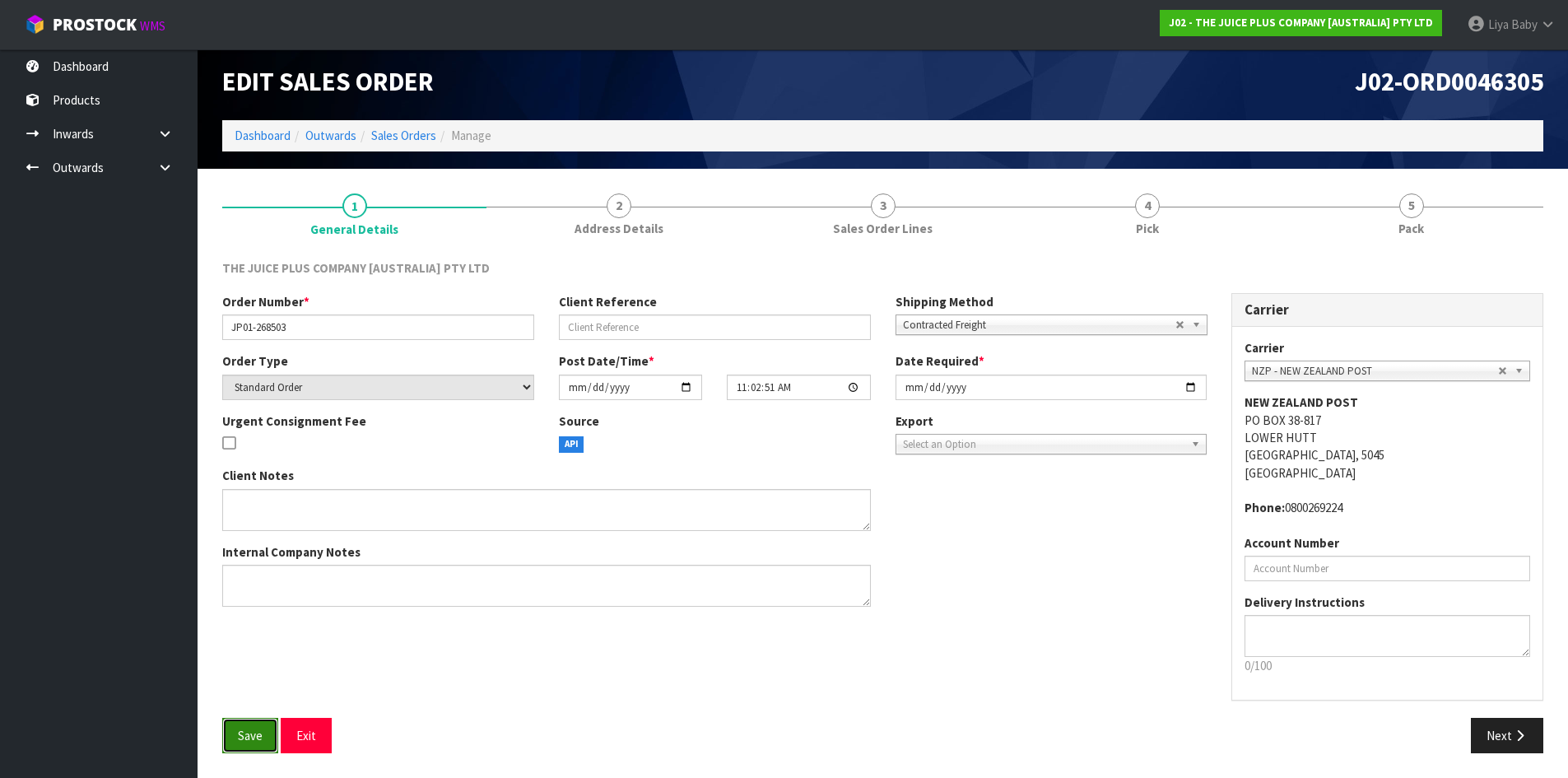
click at [227, 734] on button "Save" at bounding box center [250, 735] width 55 height 35
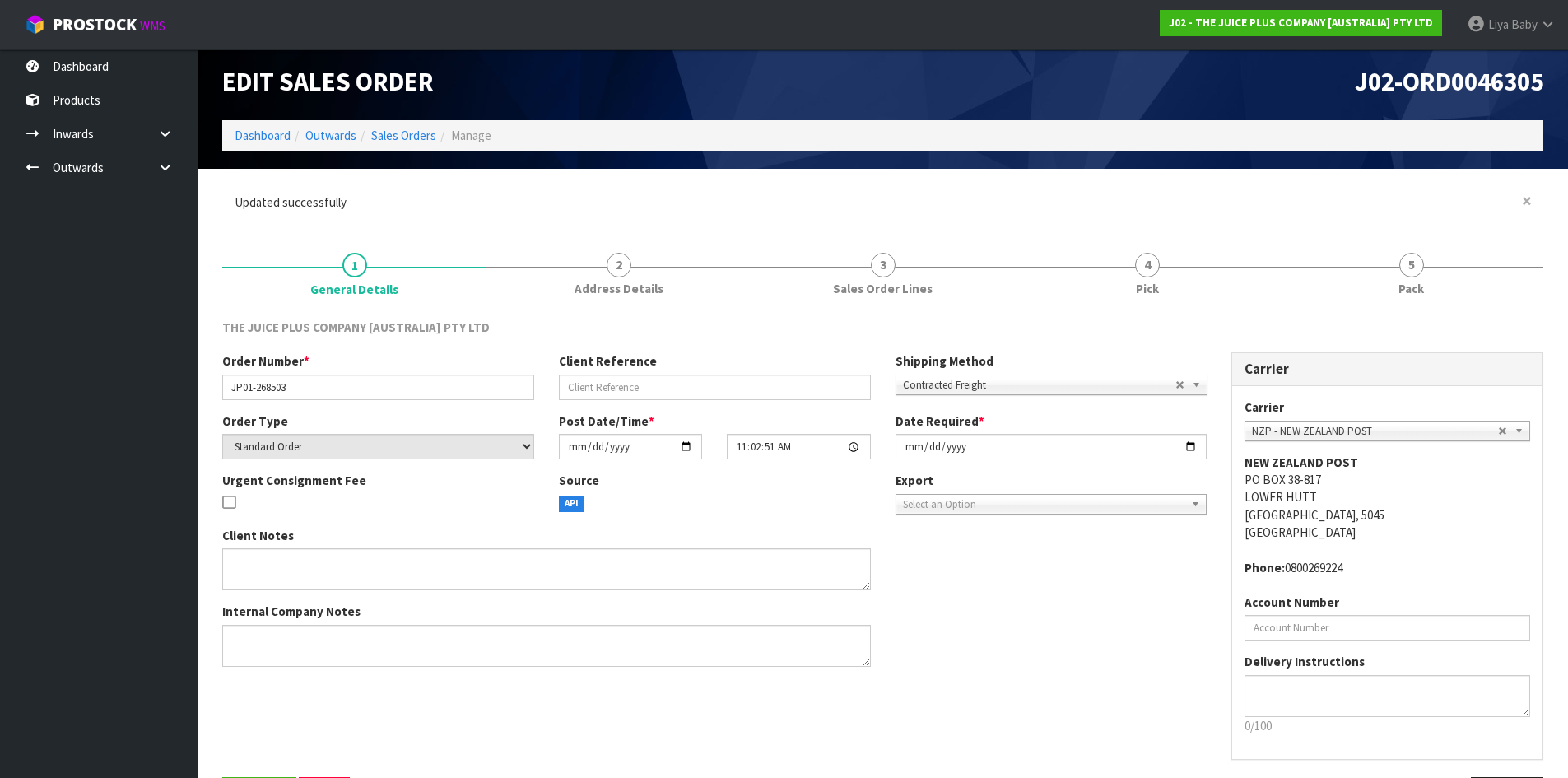
scroll to position [0, 0]
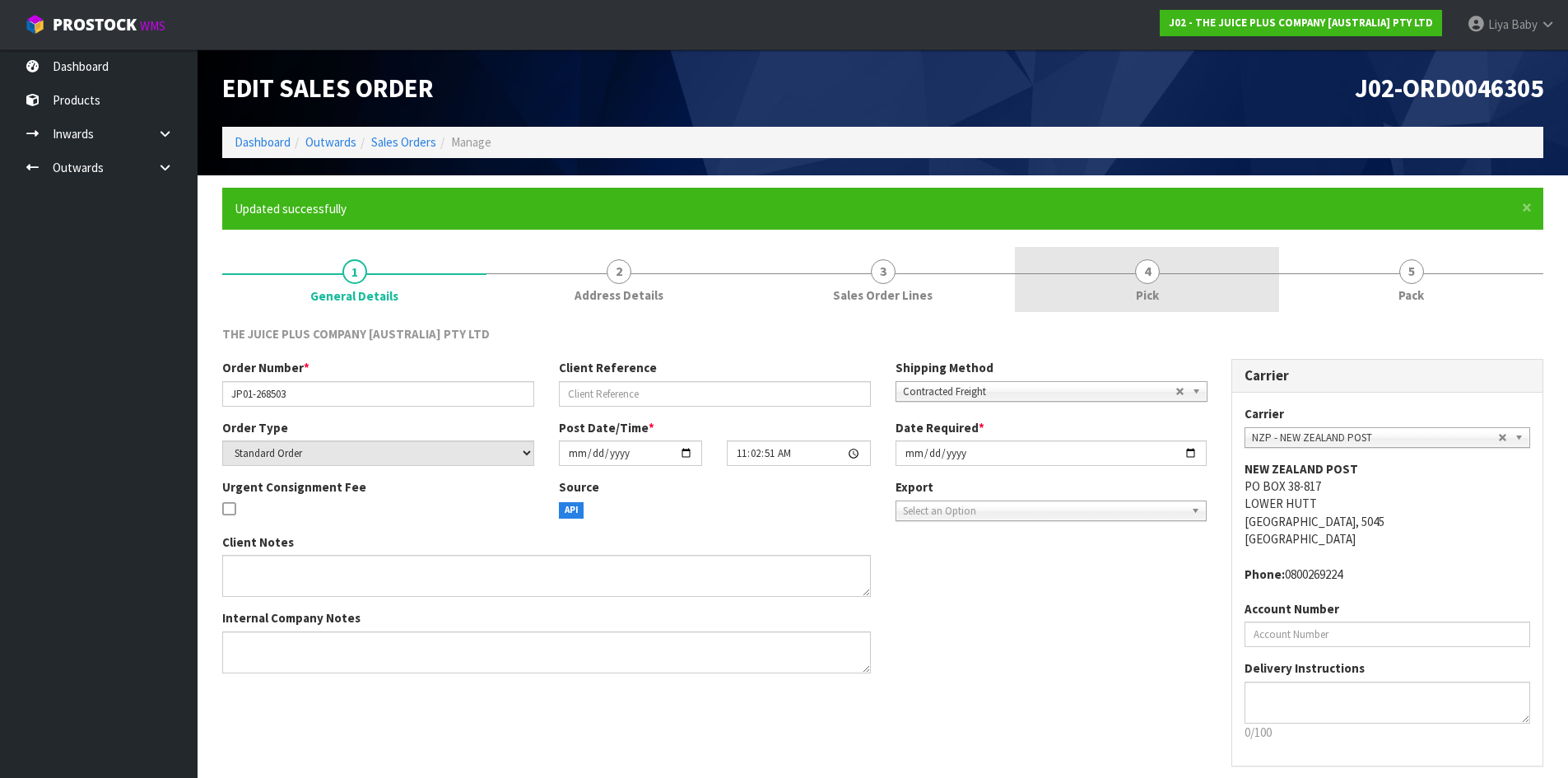
click at [1150, 274] on span "4" at bounding box center [1147, 272] width 25 height 25
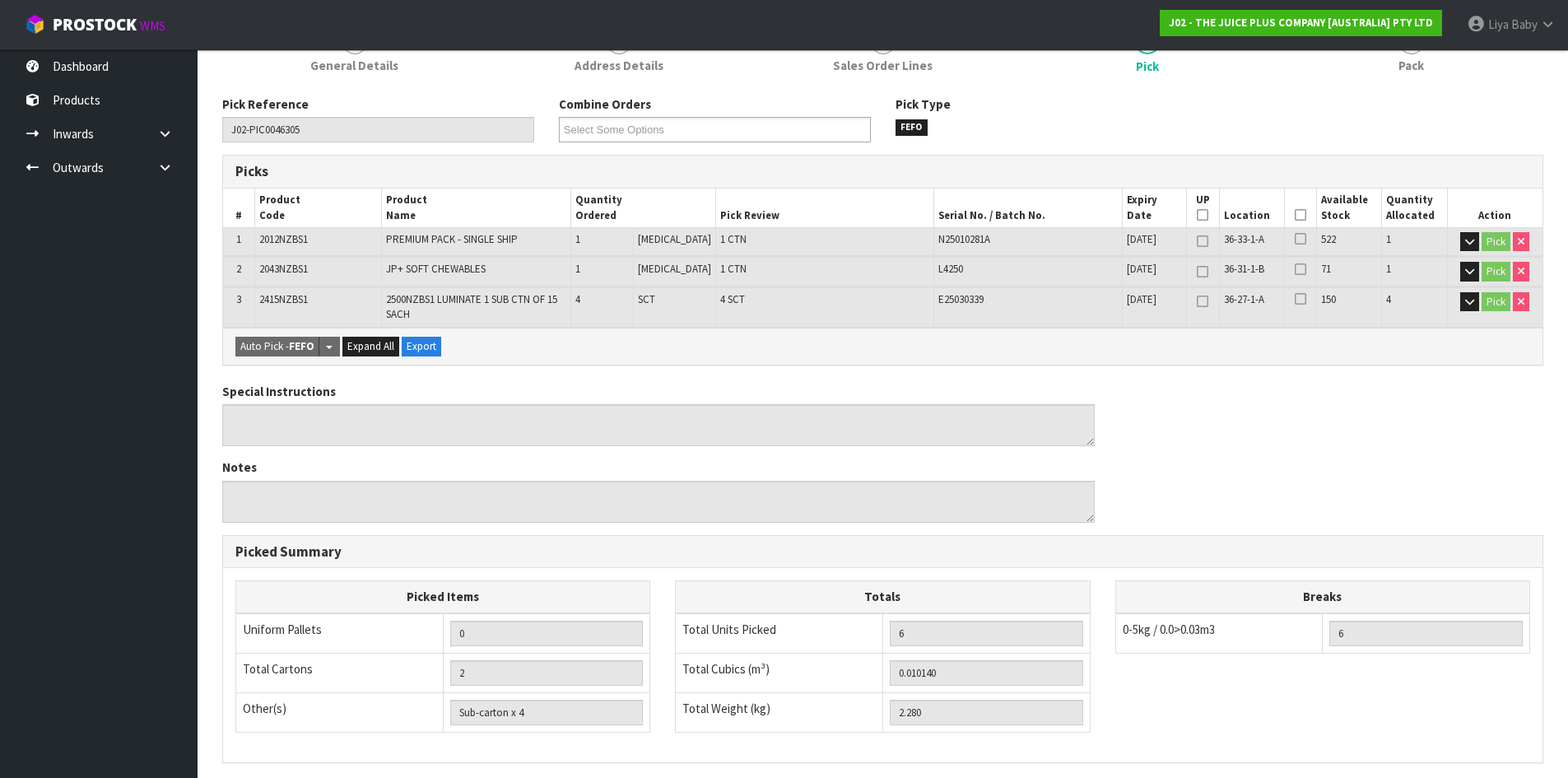
scroll to position [247, 0]
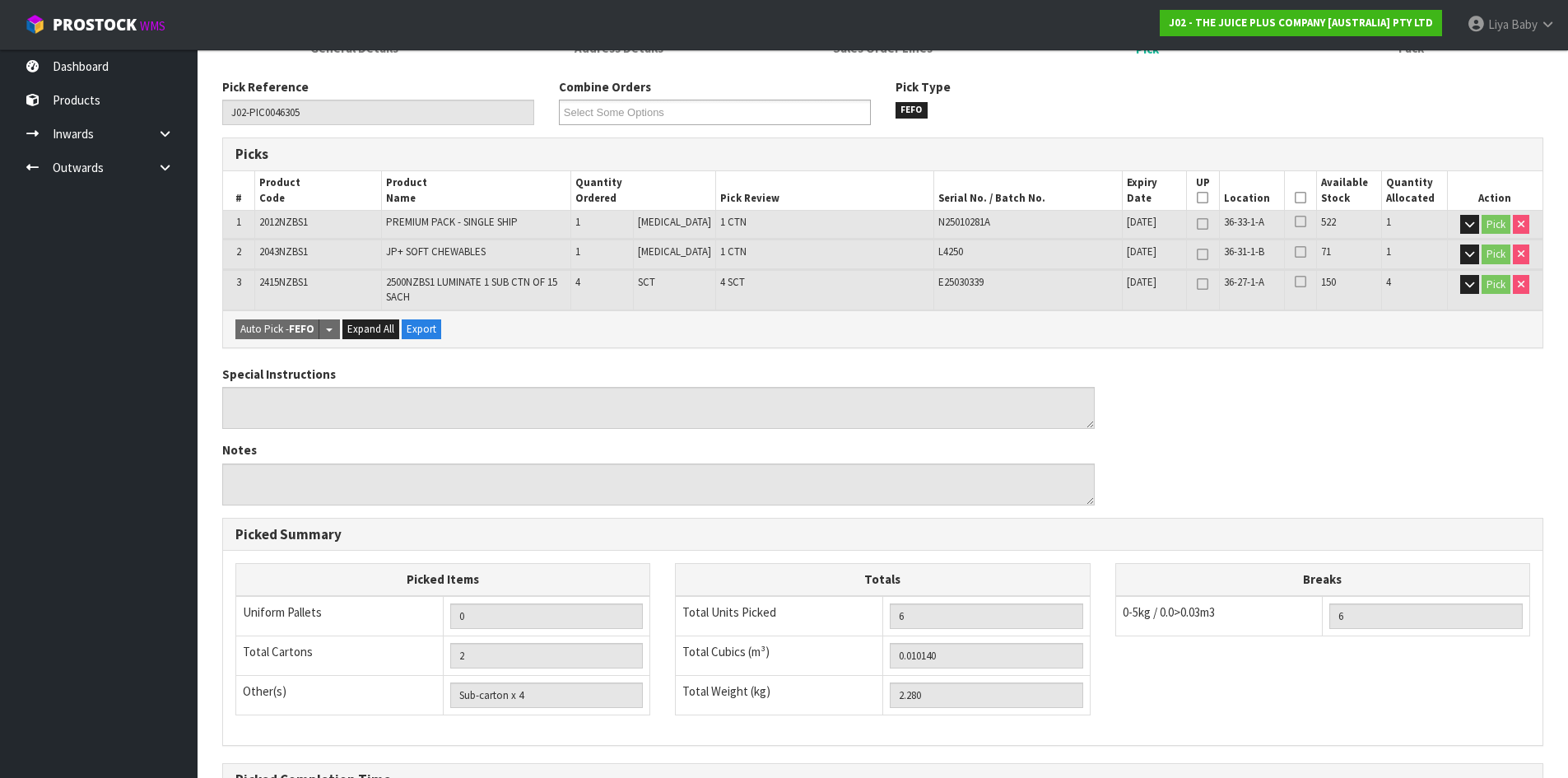
click at [1297, 198] on icon at bounding box center [1300, 197] width 11 height 1
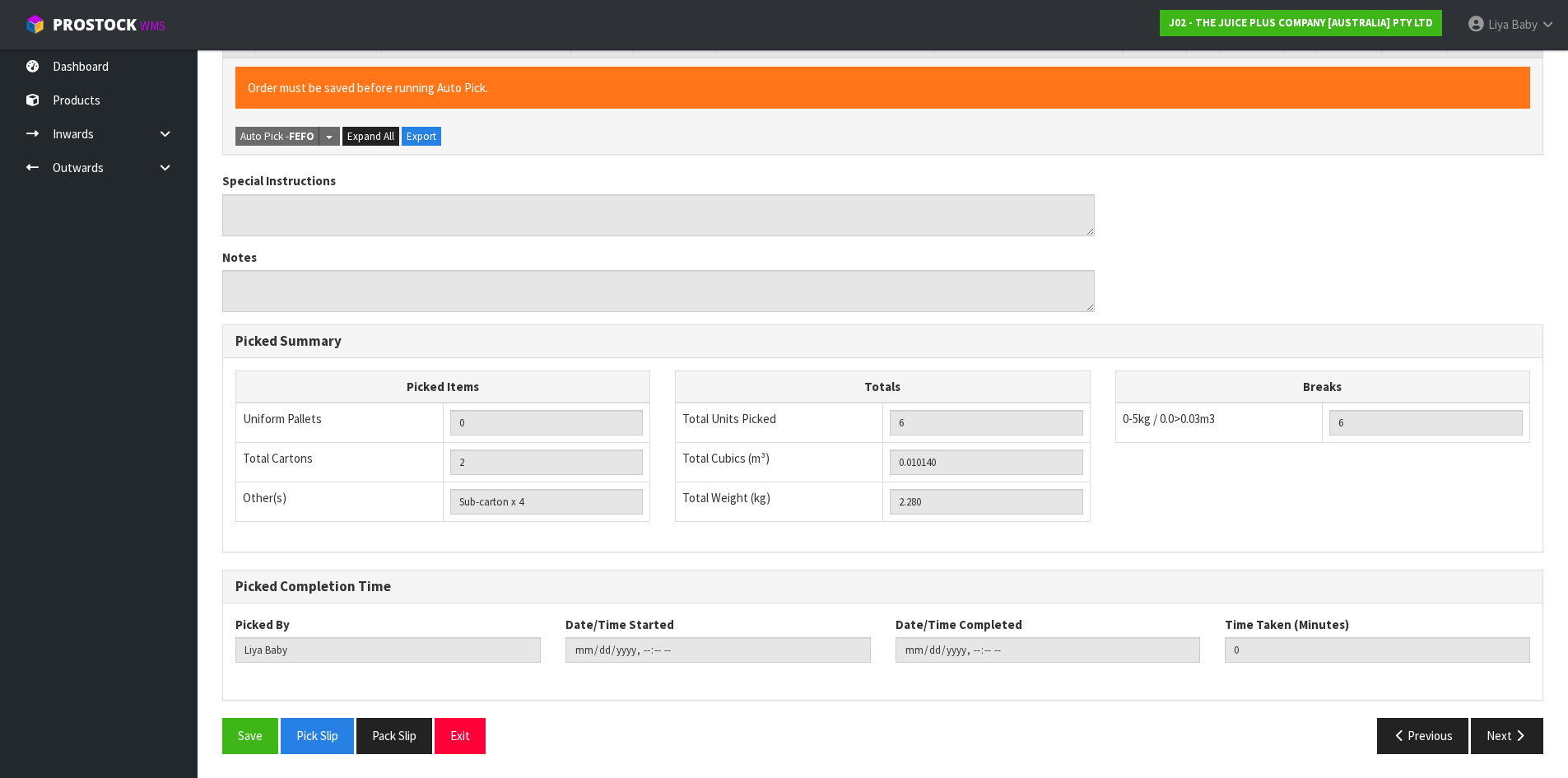
scroll to position [500, 0]
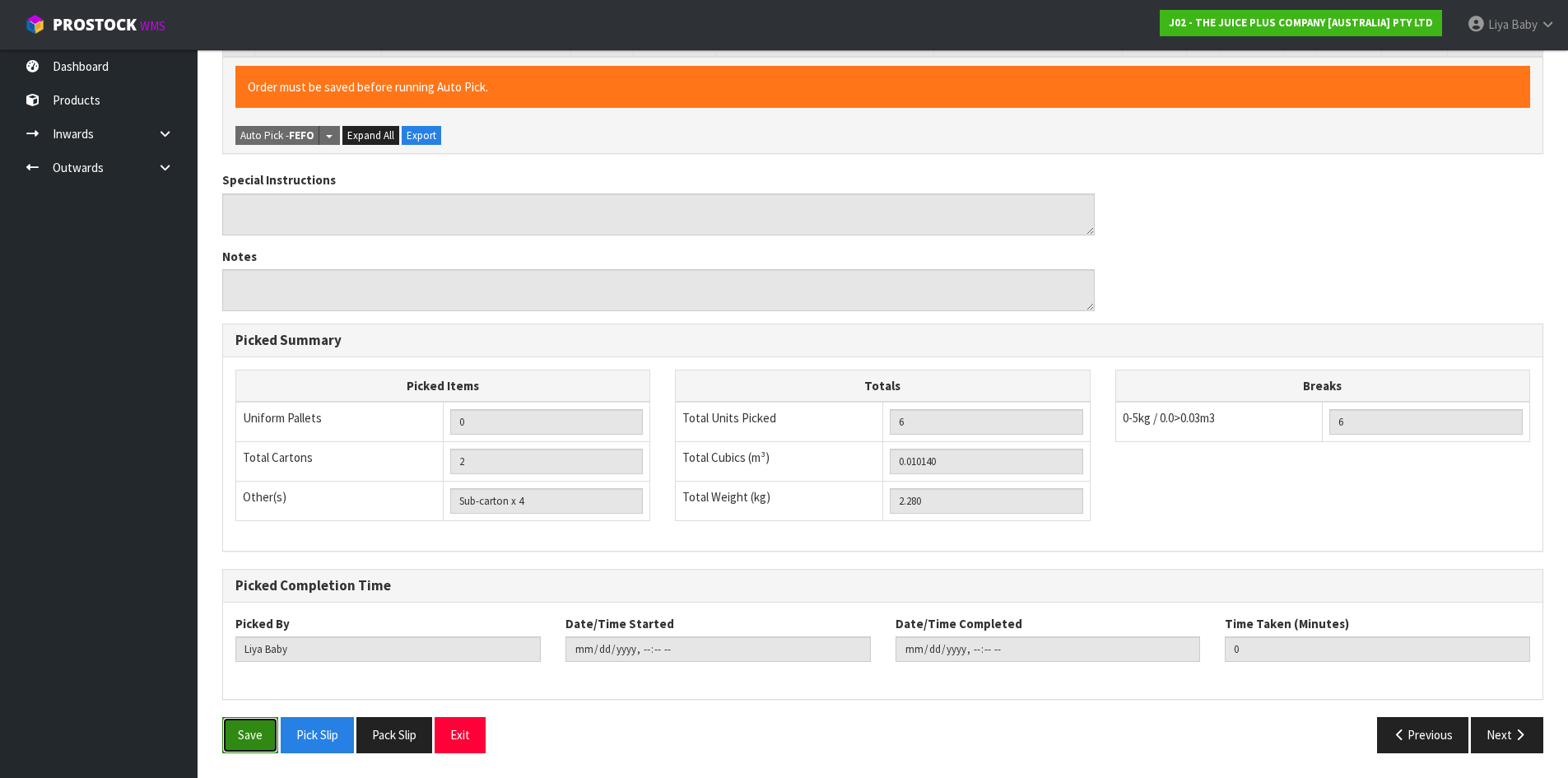
click at [271, 733] on button "Save" at bounding box center [250, 734] width 55 height 35
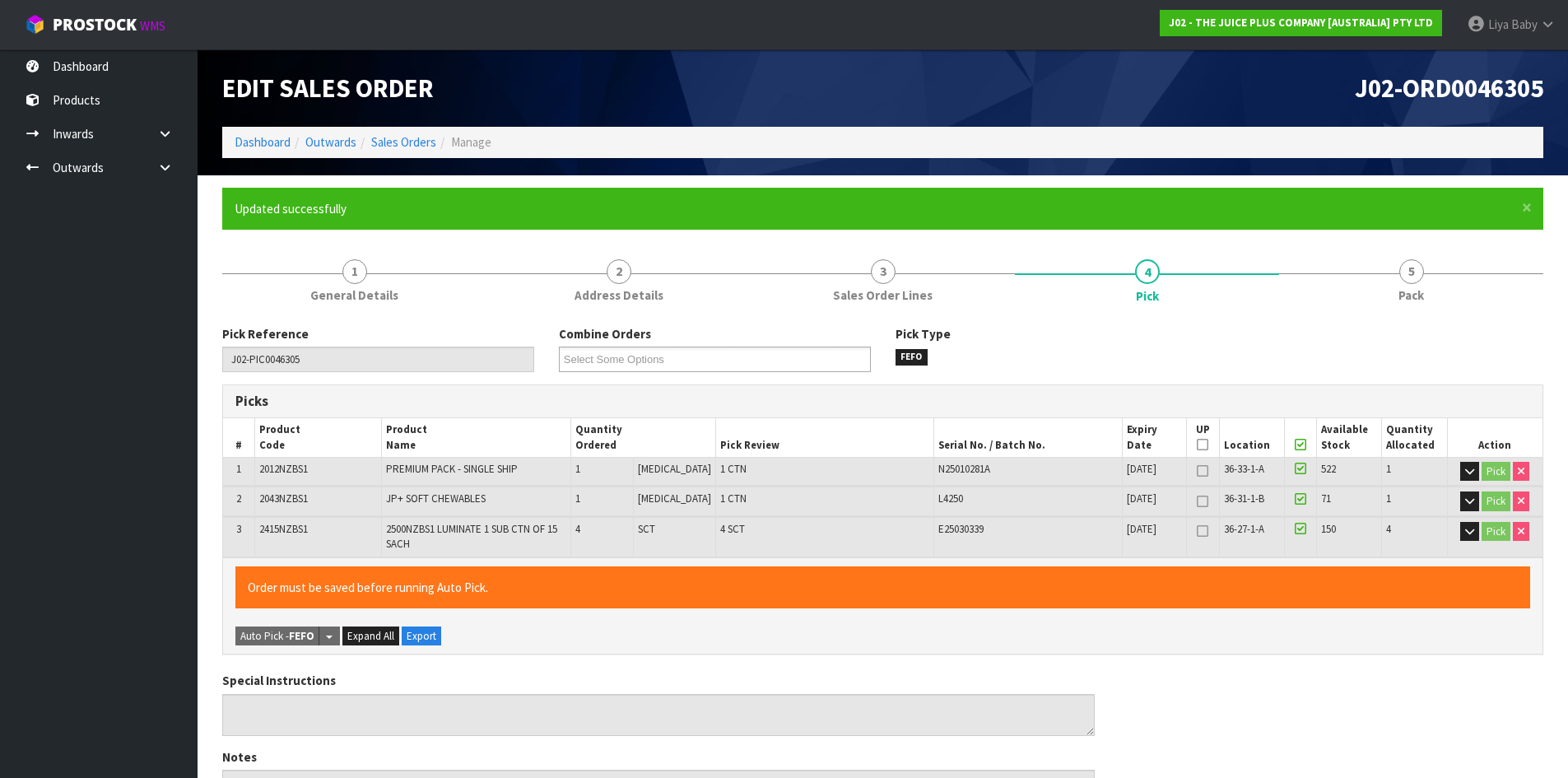
type input "[DATE]T13:38:19"
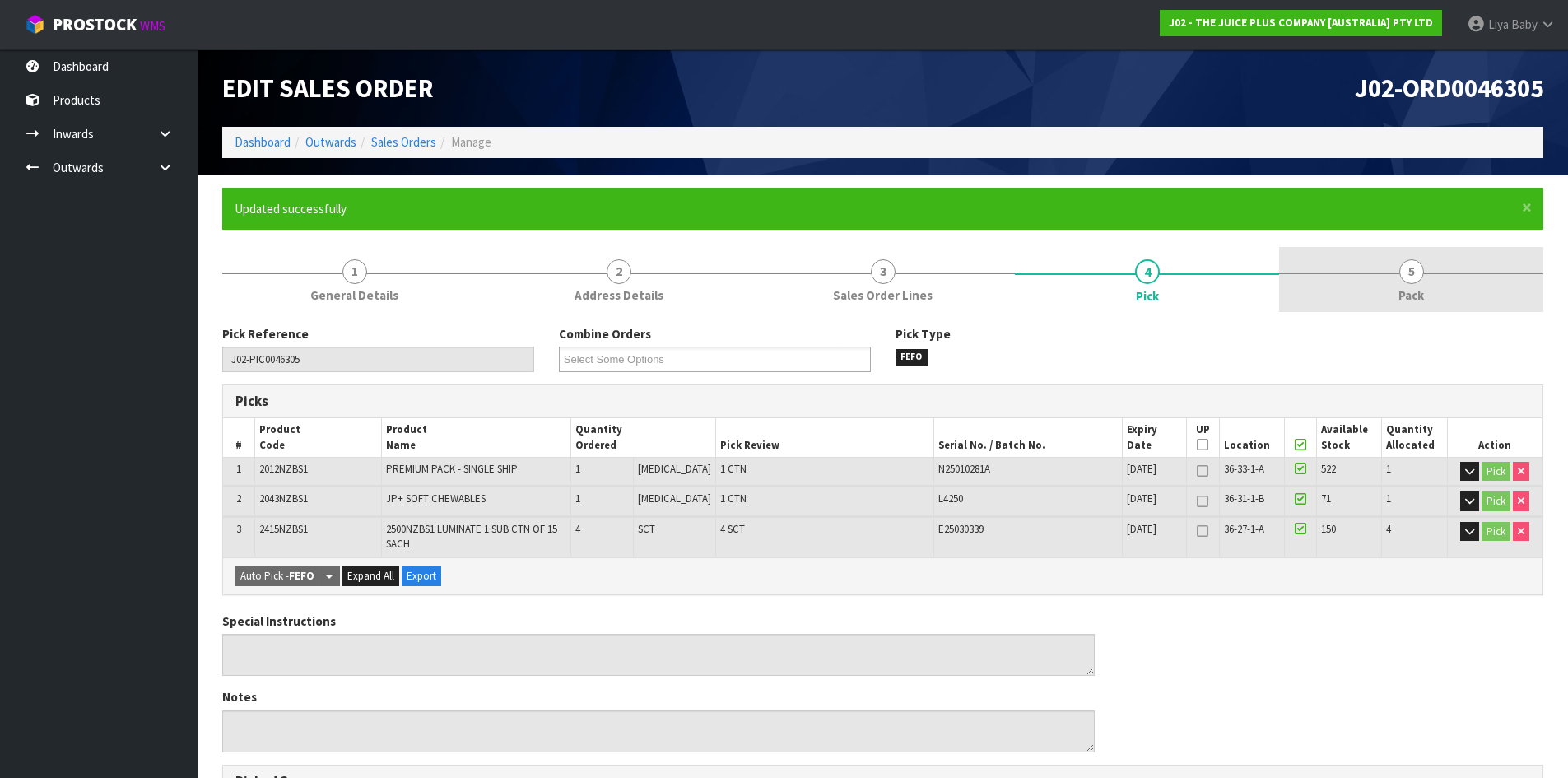
click at [1358, 284] on link "5 Pack" at bounding box center [1411, 279] width 264 height 65
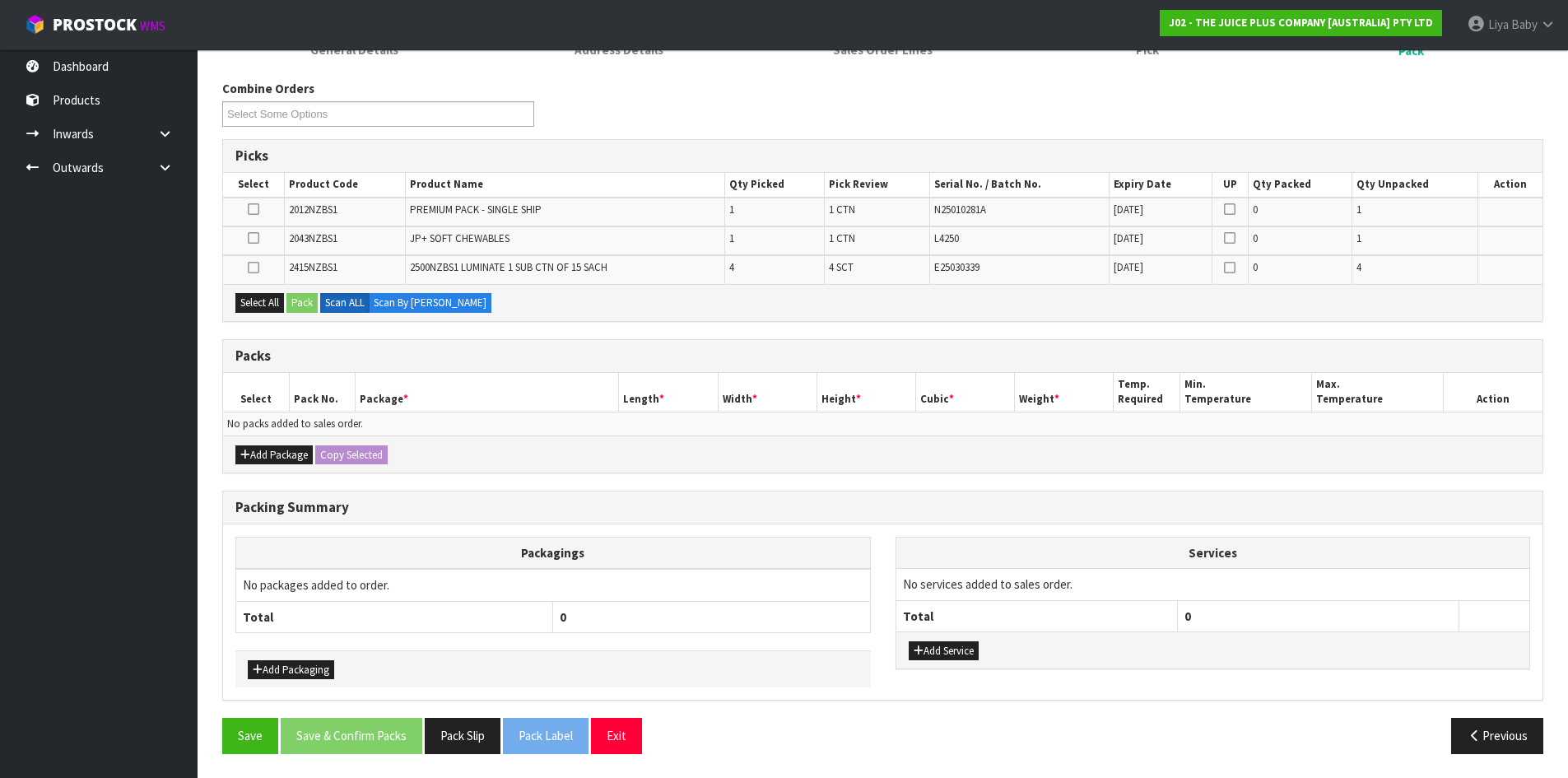
scroll to position [246, 0]
click at [279, 450] on button "Add Package" at bounding box center [274, 454] width 77 height 20
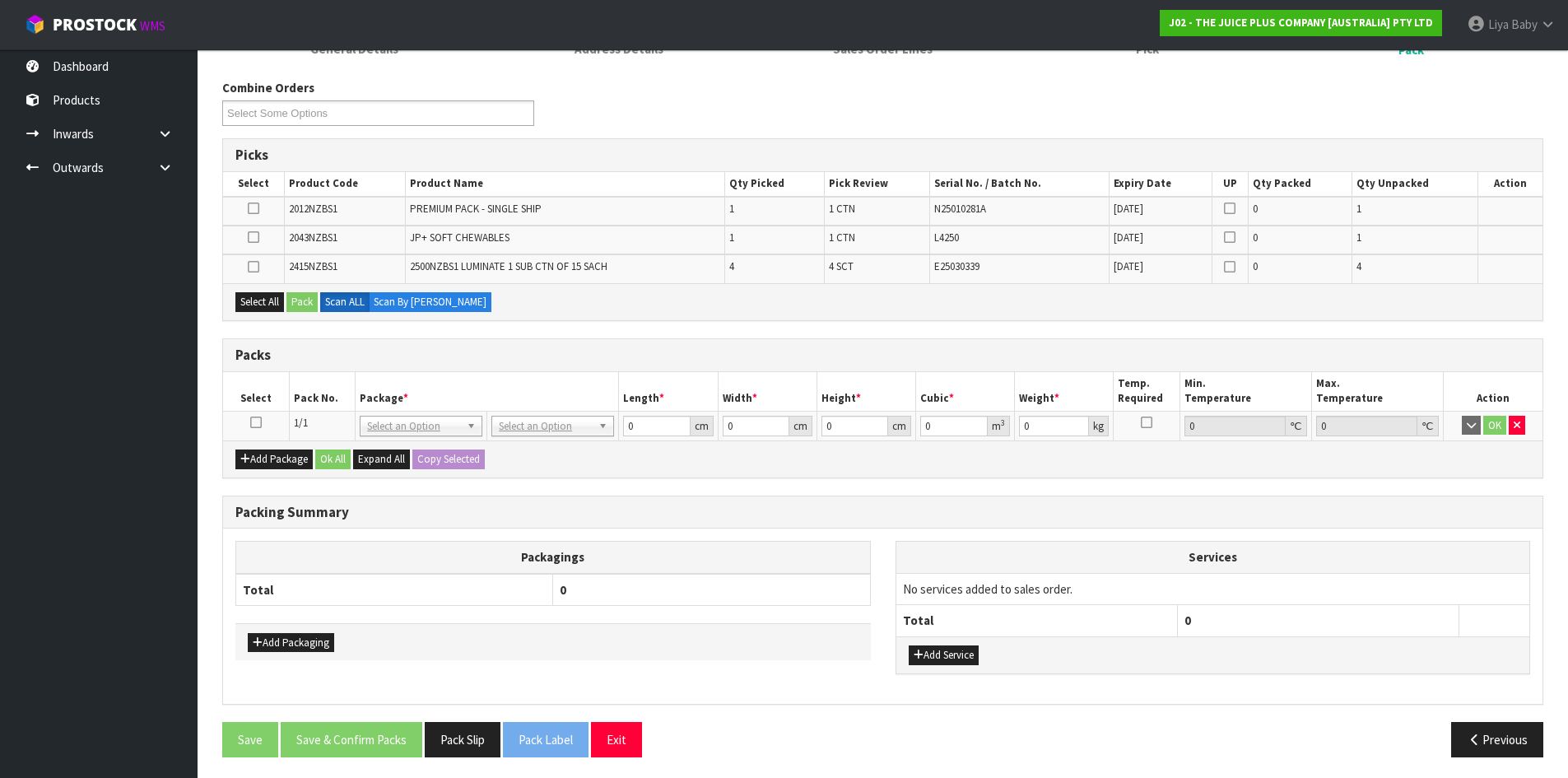
click at [260, 422] on icon at bounding box center [255, 422] width 11 height 1
click at [259, 300] on button "Select All" at bounding box center [259, 301] width 49 height 20
click at [303, 300] on button "Pack" at bounding box center [301, 301] width 32 height 20
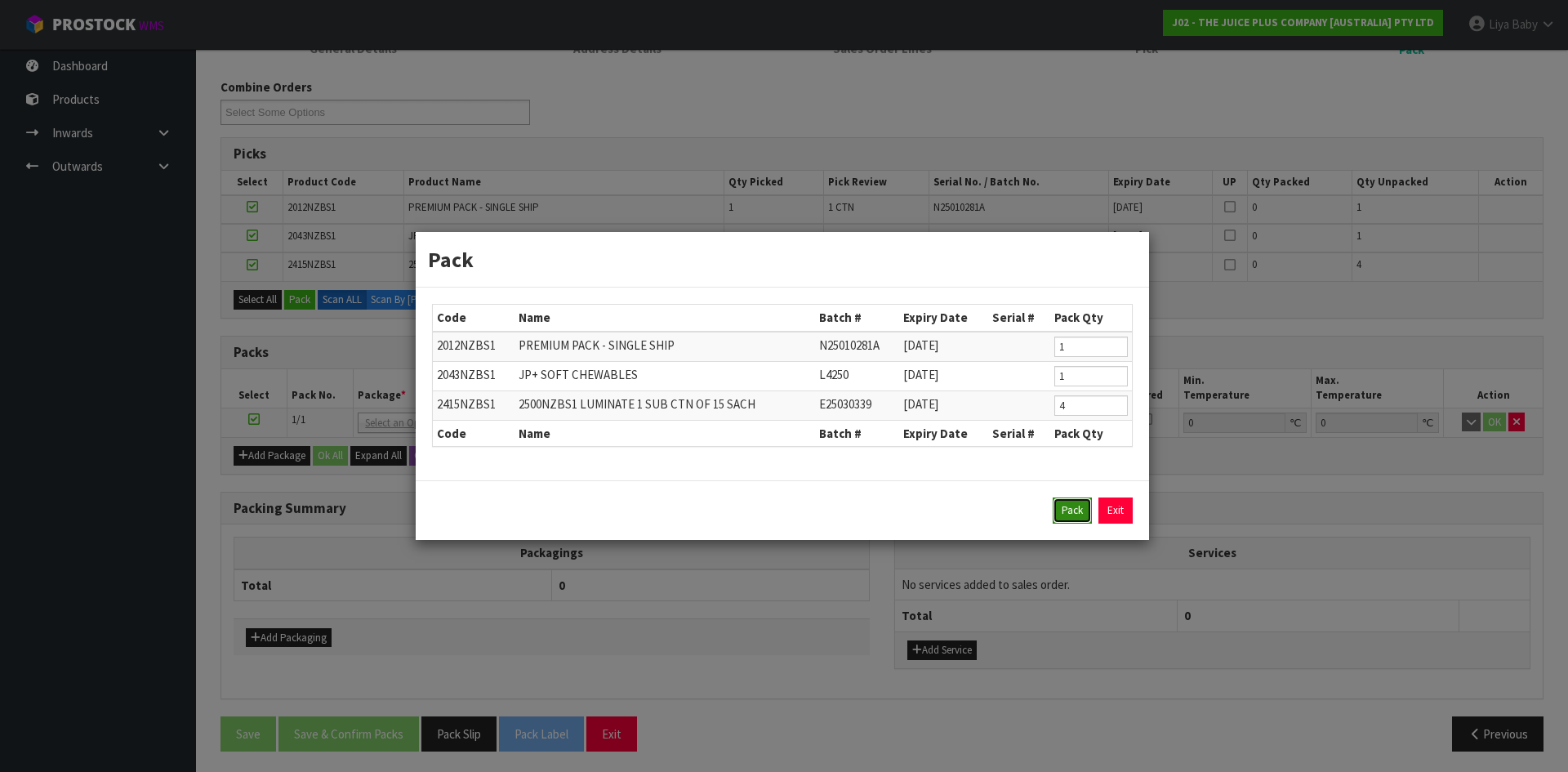
click at [1076, 514] on button "Pack" at bounding box center [1072, 511] width 39 height 27
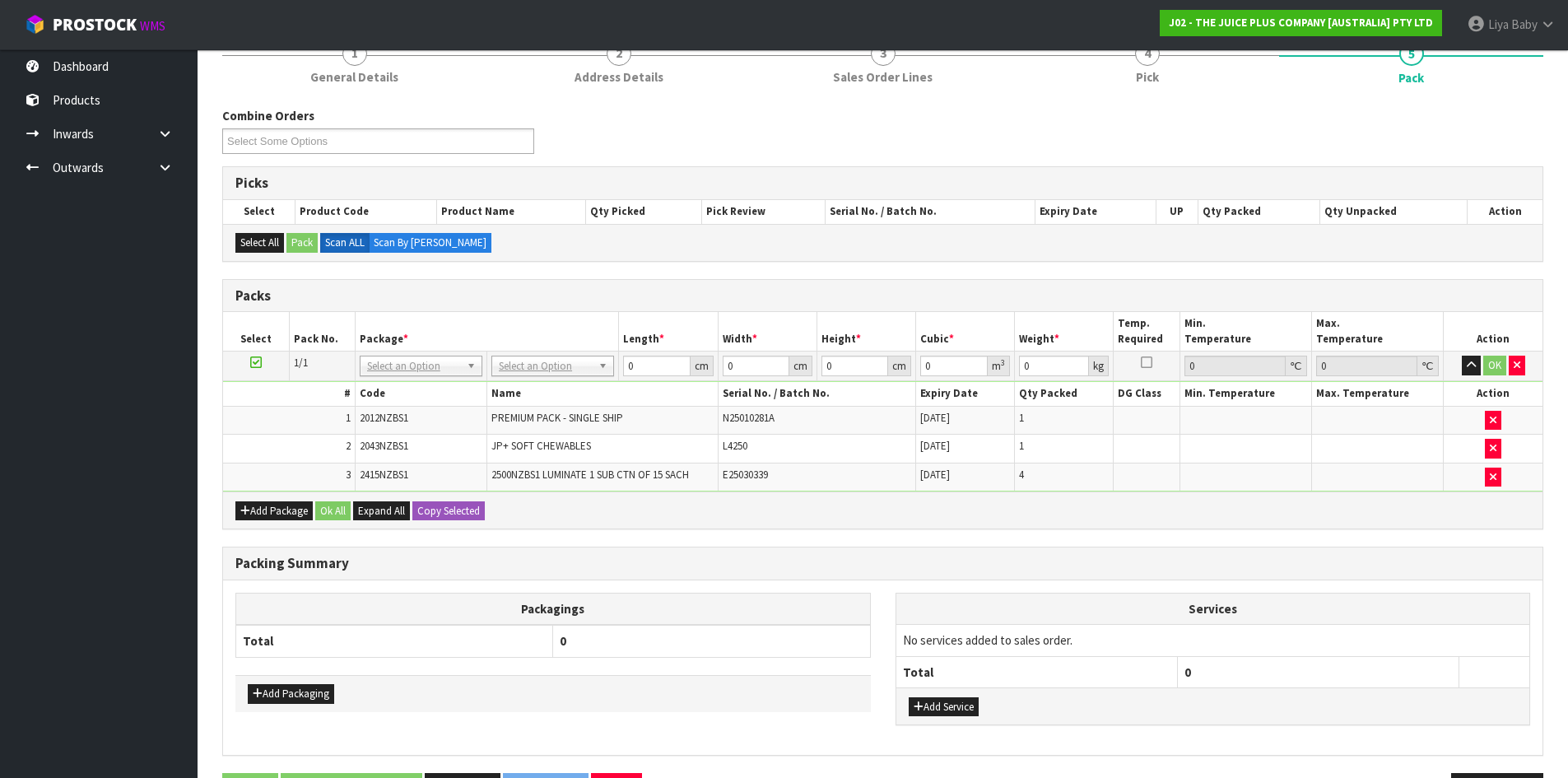
scroll to position [247, 0]
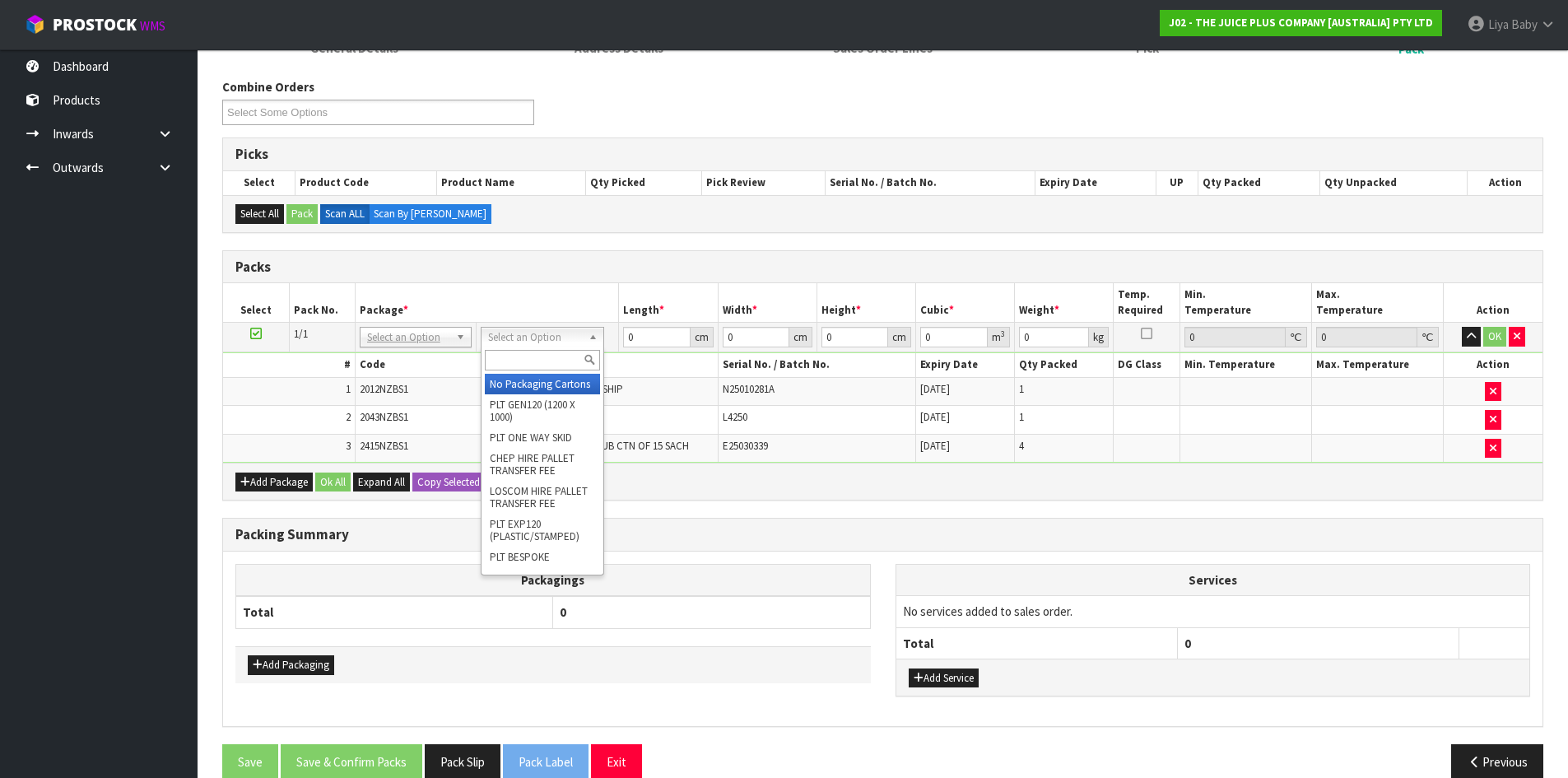
click at [540, 356] on input "text" at bounding box center [542, 361] width 115 height 21
type input "CTNA4"
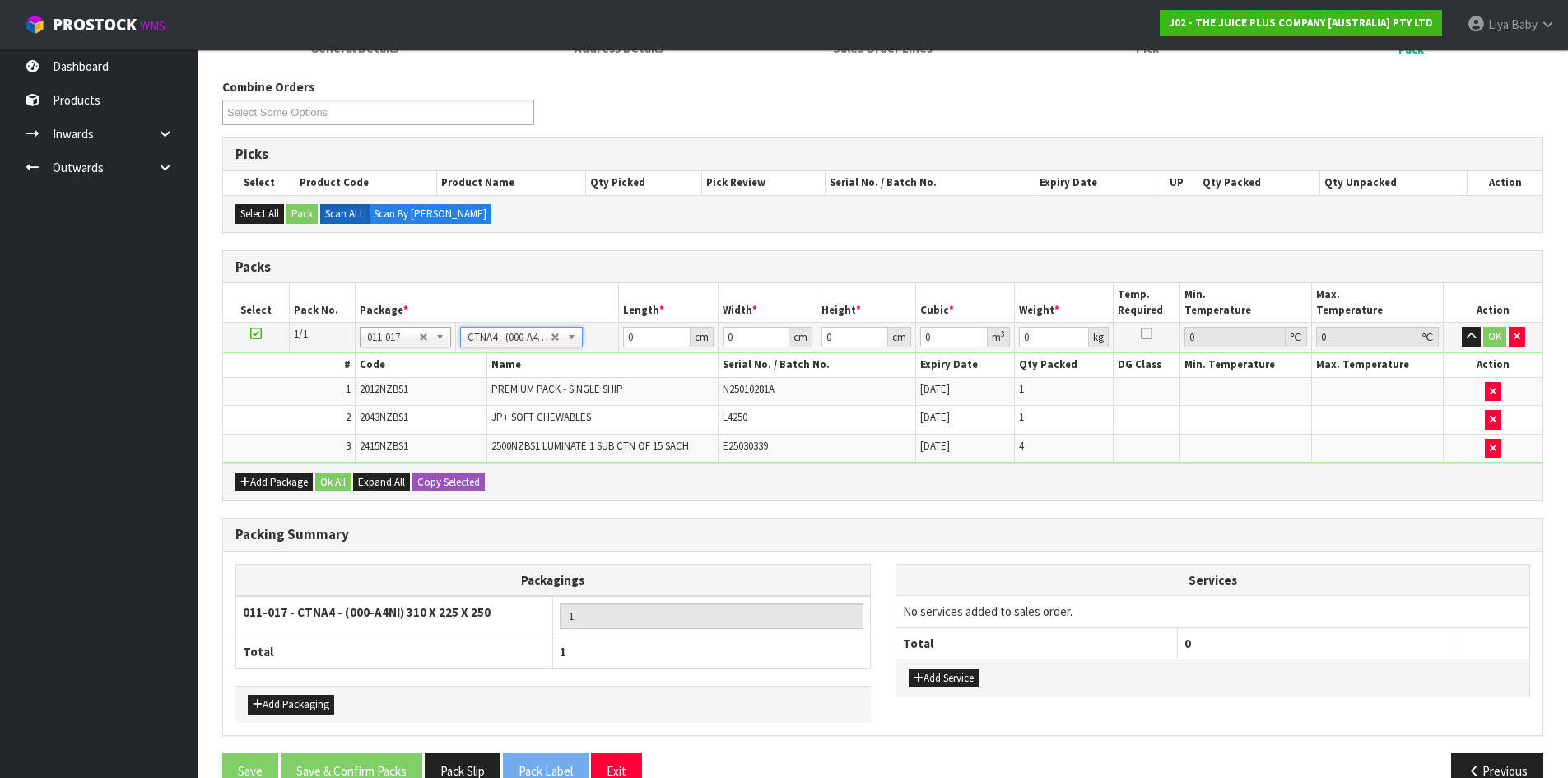
type input "31"
type input "22.5"
type input "25"
type input "0.017438"
type input "2.48"
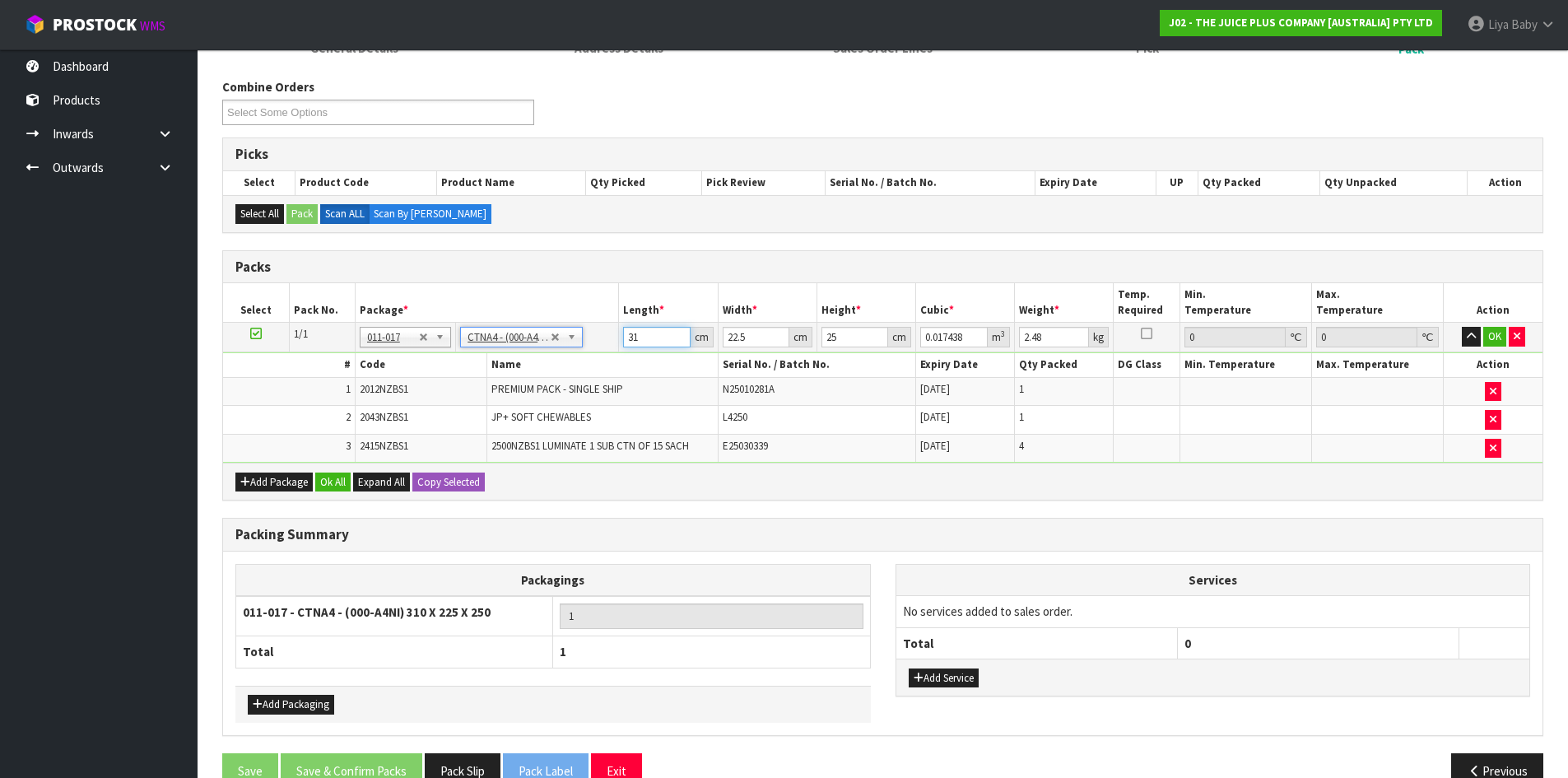
click at [651, 328] on input "31" at bounding box center [656, 337] width 67 height 21
type input "3"
type input "0.001687"
type input "0"
type input "3"
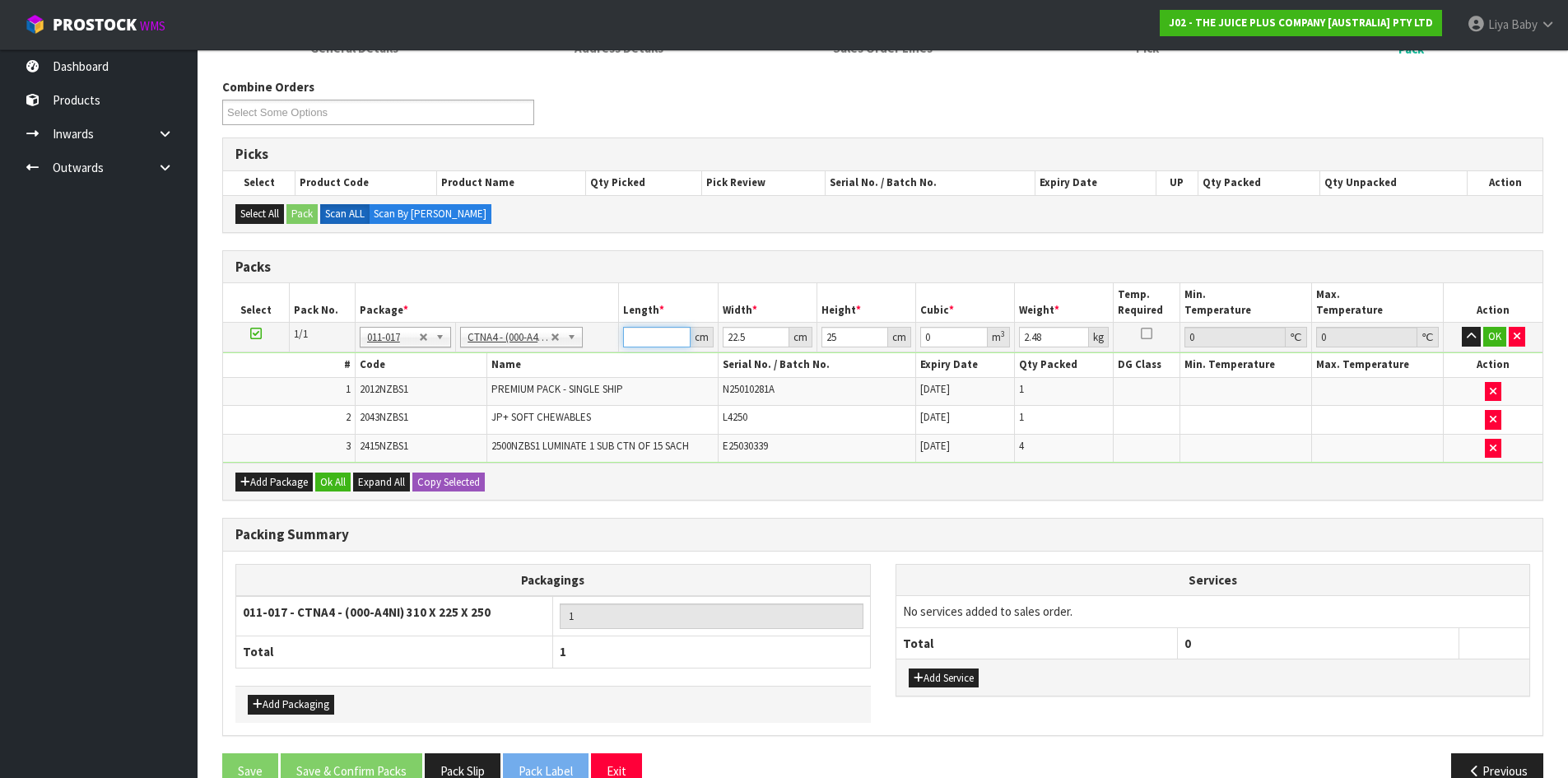
type input "0.001687"
type input "32"
type input "0.018"
type input "32"
click at [744, 343] on input "22.5" at bounding box center [756, 337] width 67 height 21
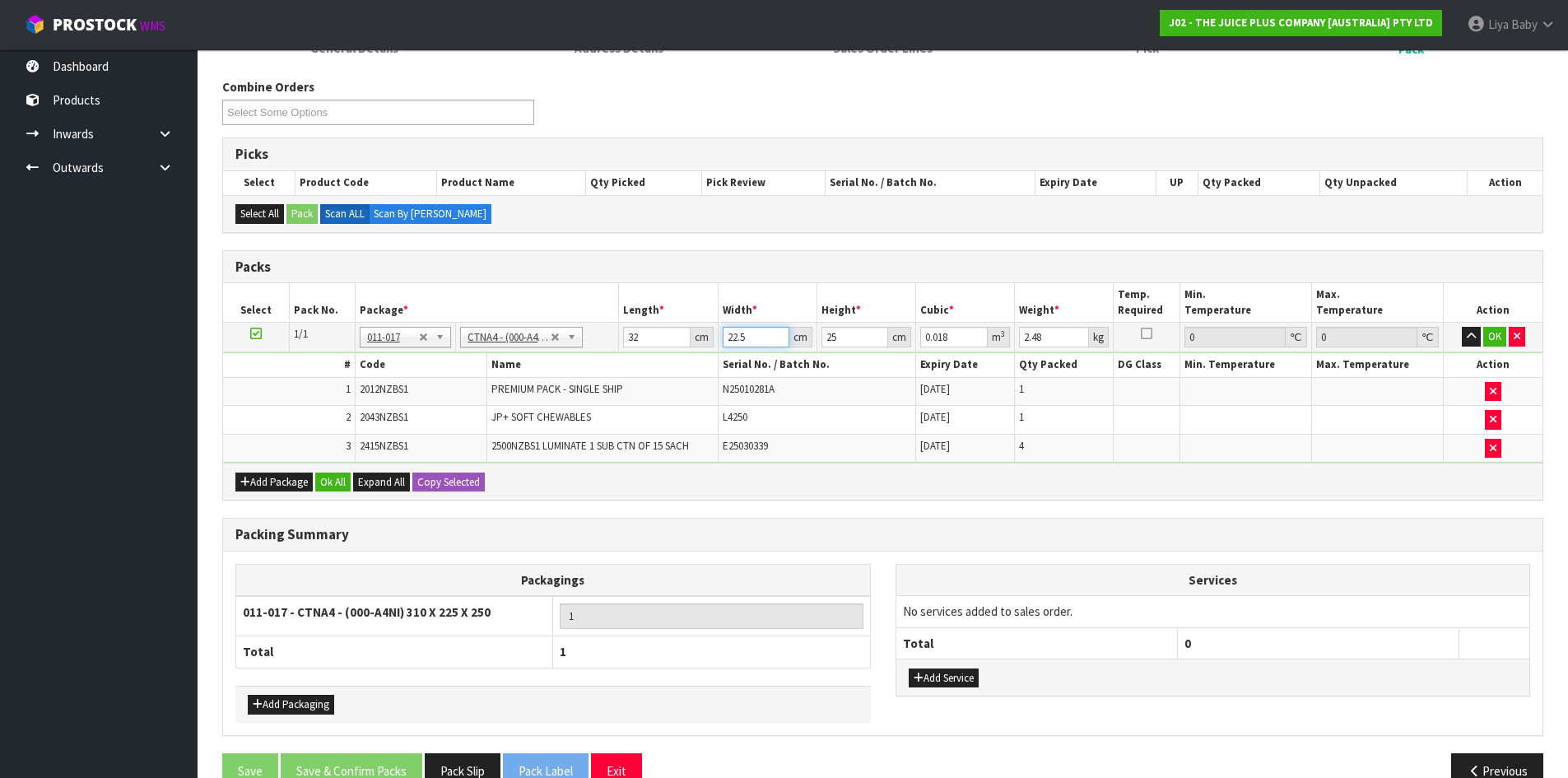
type input "22"
type input "0.0176"
type input "2"
type input "0.0016"
type input "0"
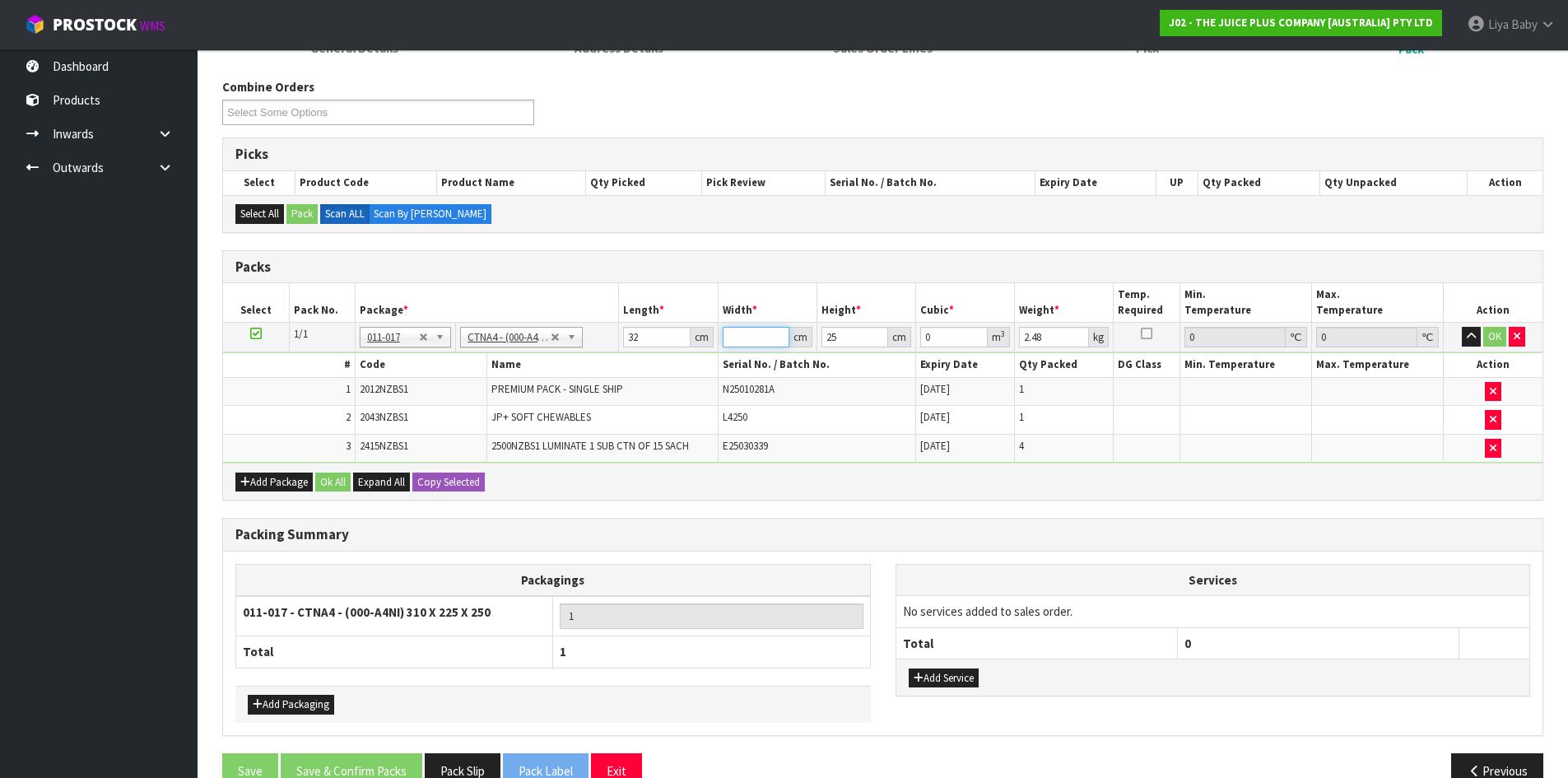
type input "2"
type input "0.0016"
type input "24"
type input "0.0192"
type input "24"
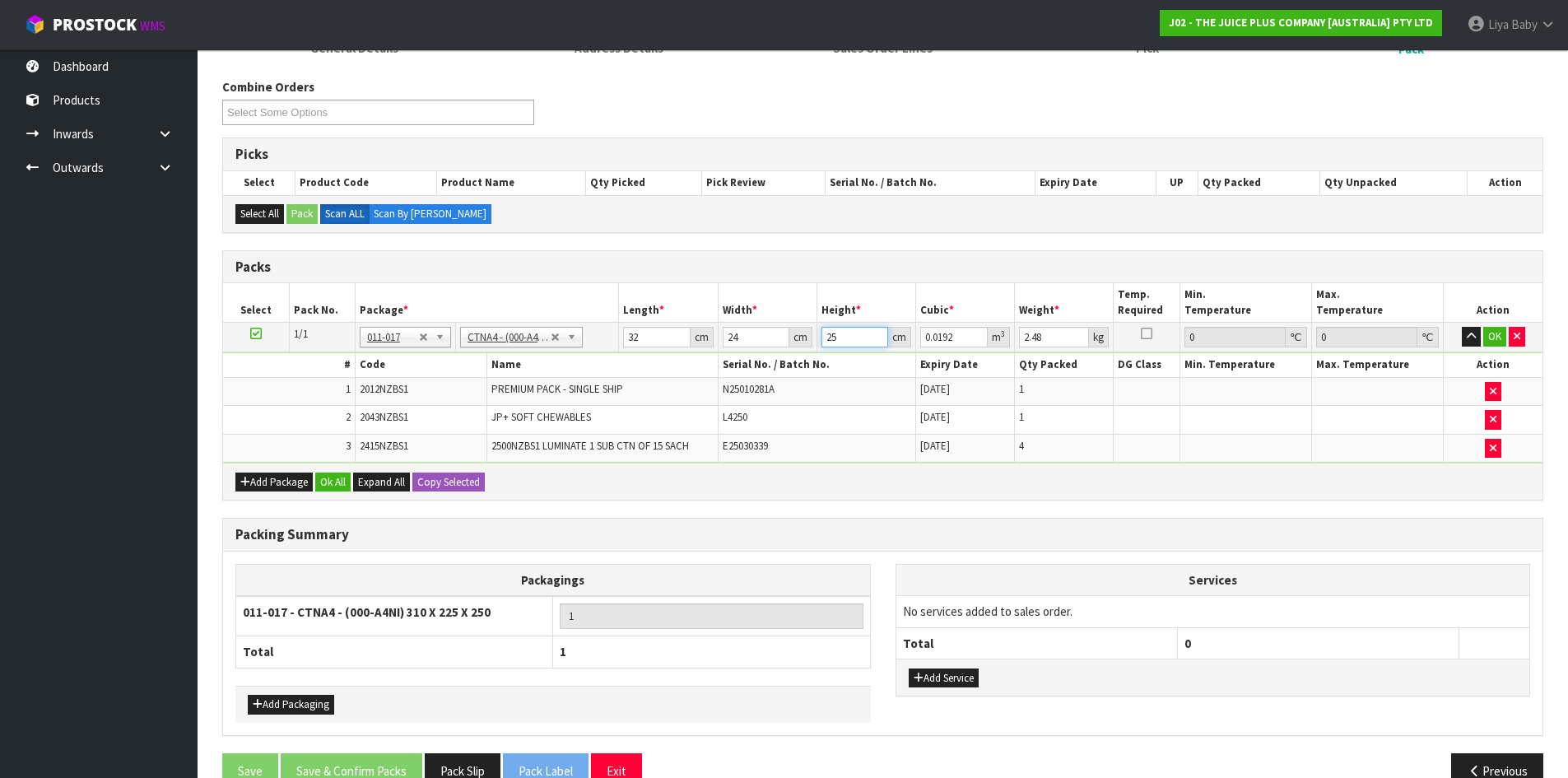
click at [855, 335] on input "25" at bounding box center [854, 337] width 67 height 21
type input "2"
type input "0.001536"
type input "27"
type input "0.020736"
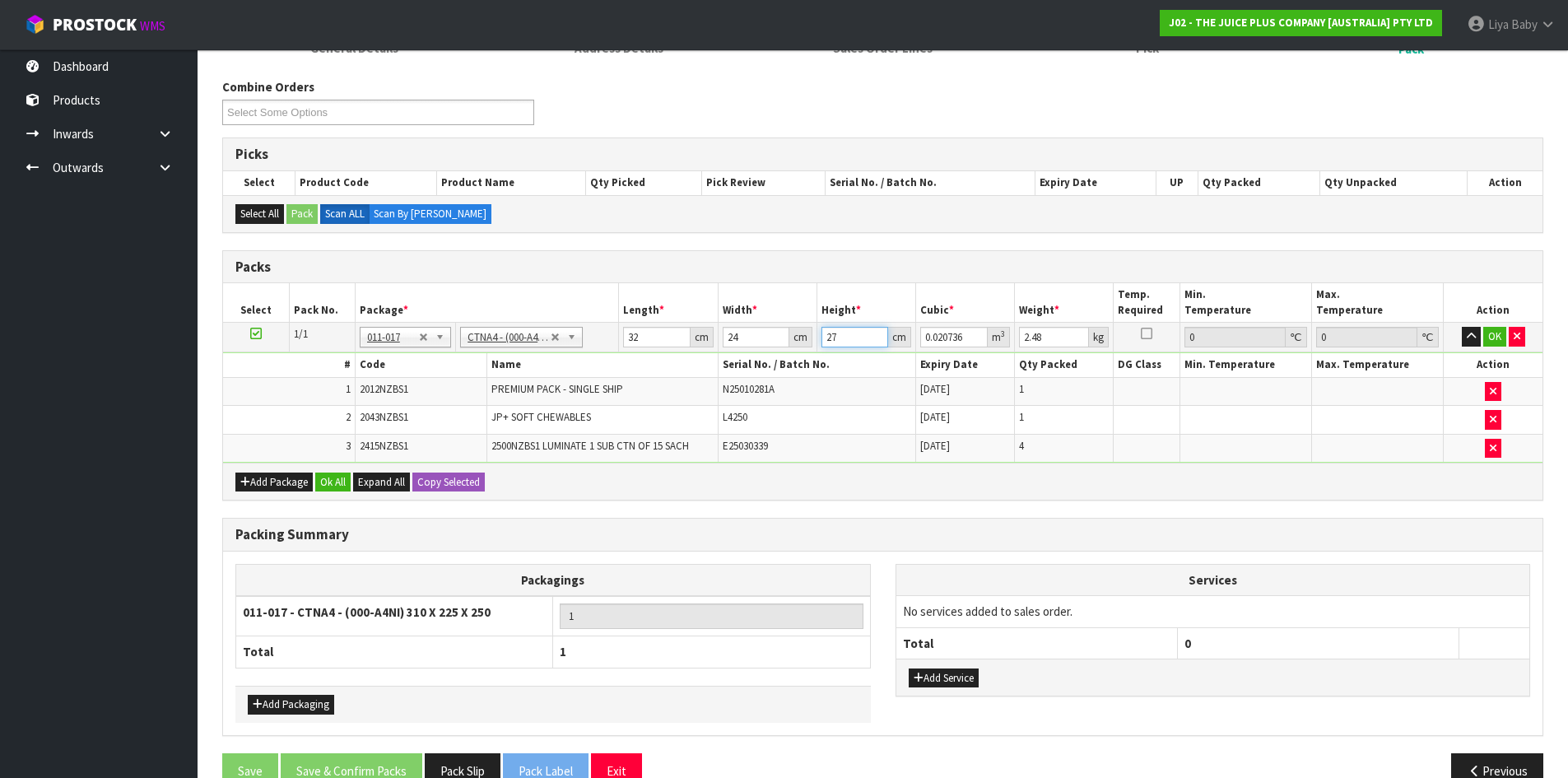
type input "27"
click at [1062, 336] on input "2.48" at bounding box center [1053, 337] width 70 height 21
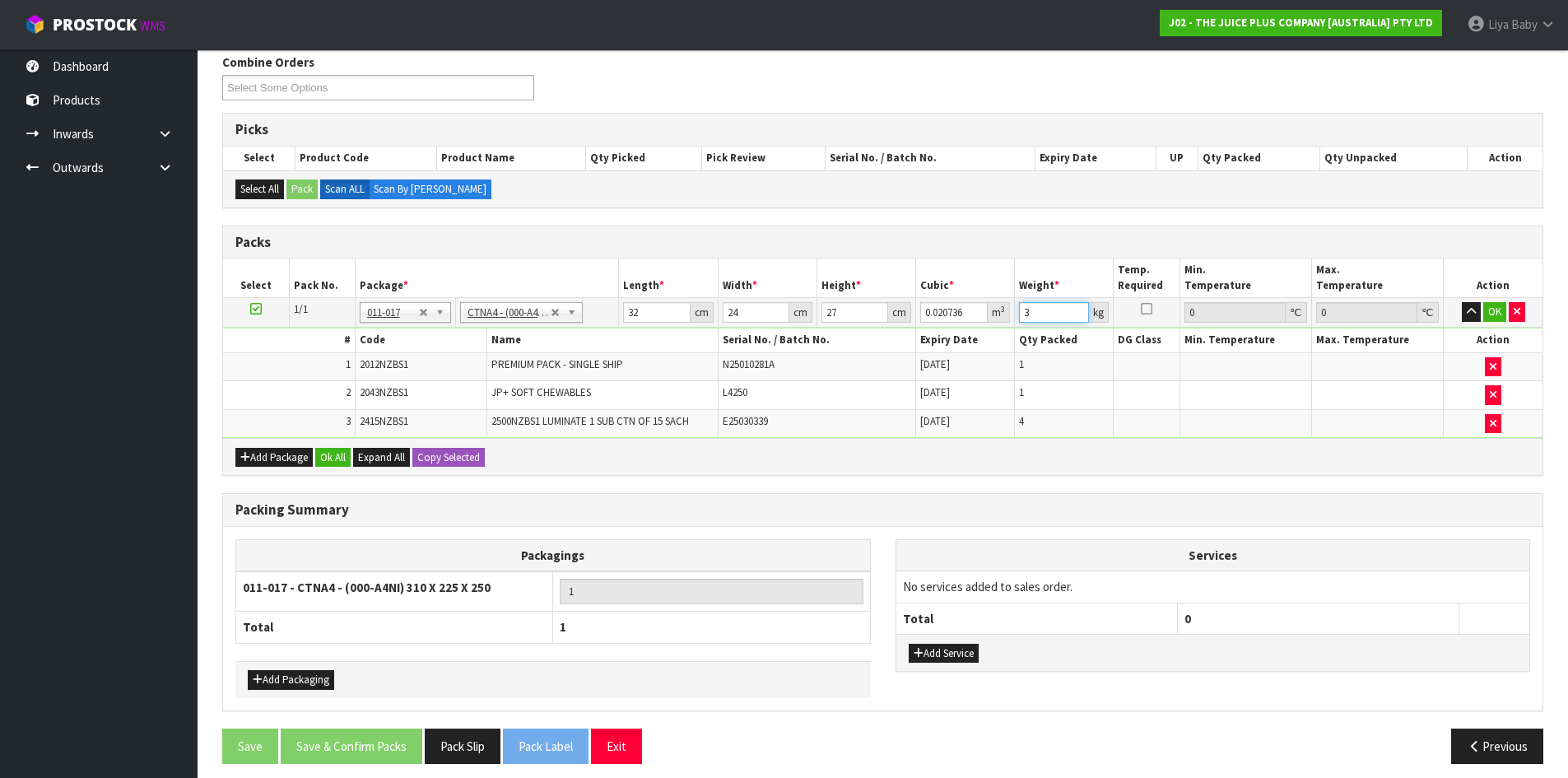
scroll to position [282, 0]
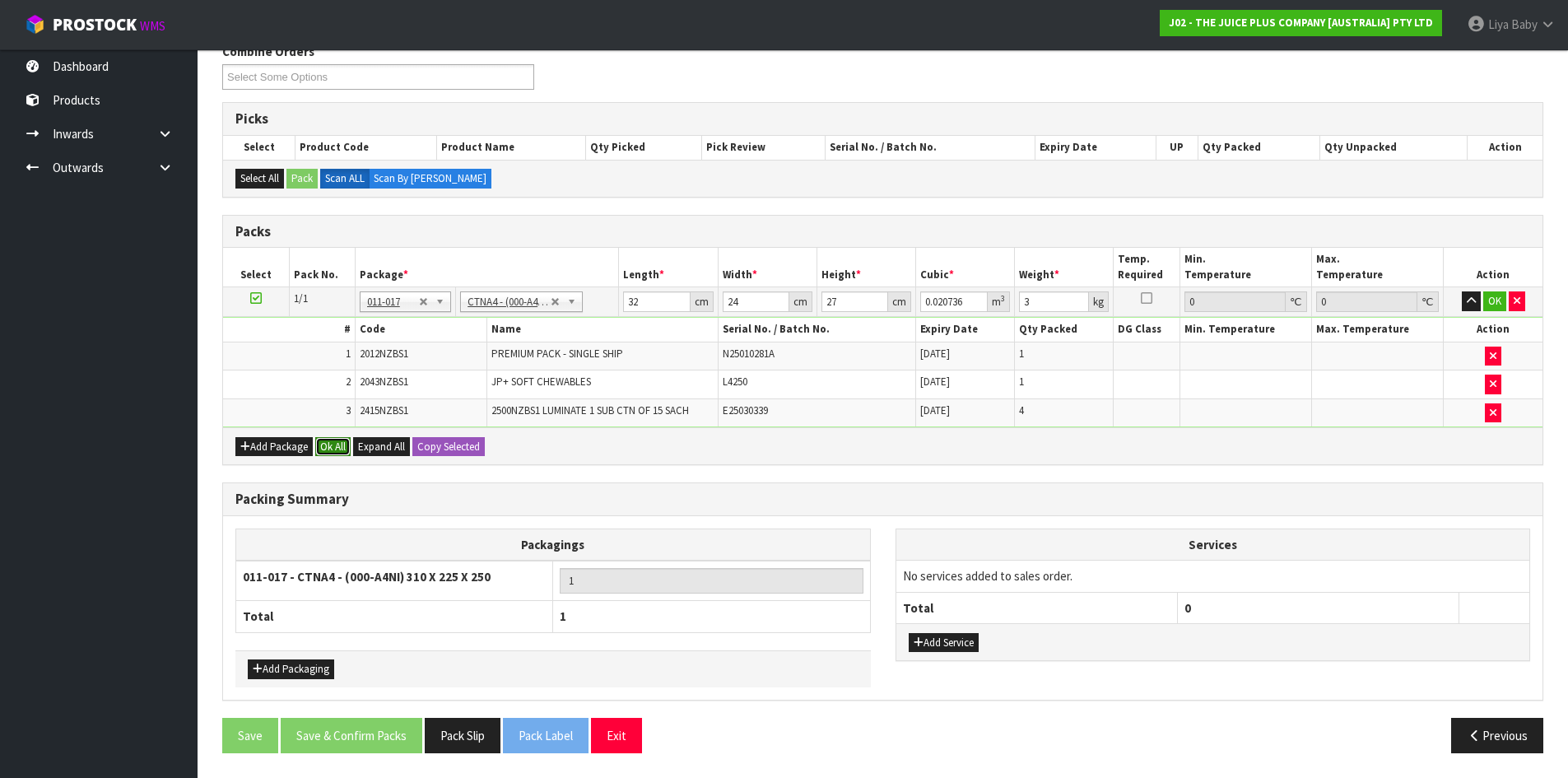
click at [332, 446] on button "Ok All" at bounding box center [332, 447] width 35 height 20
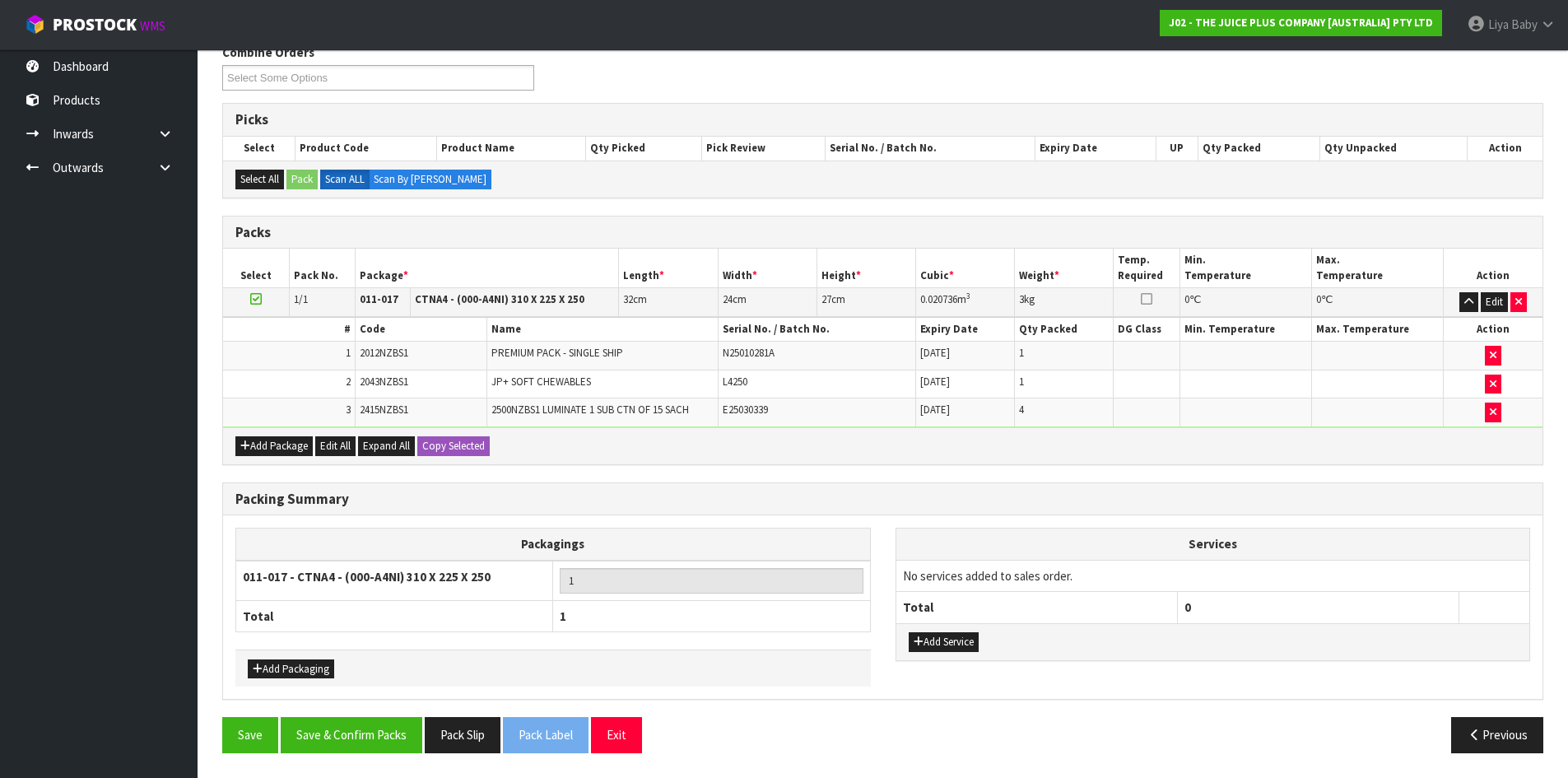
scroll to position [281, 0]
click at [327, 742] on button "Save & Confirm Packs" at bounding box center [351, 734] width 142 height 35
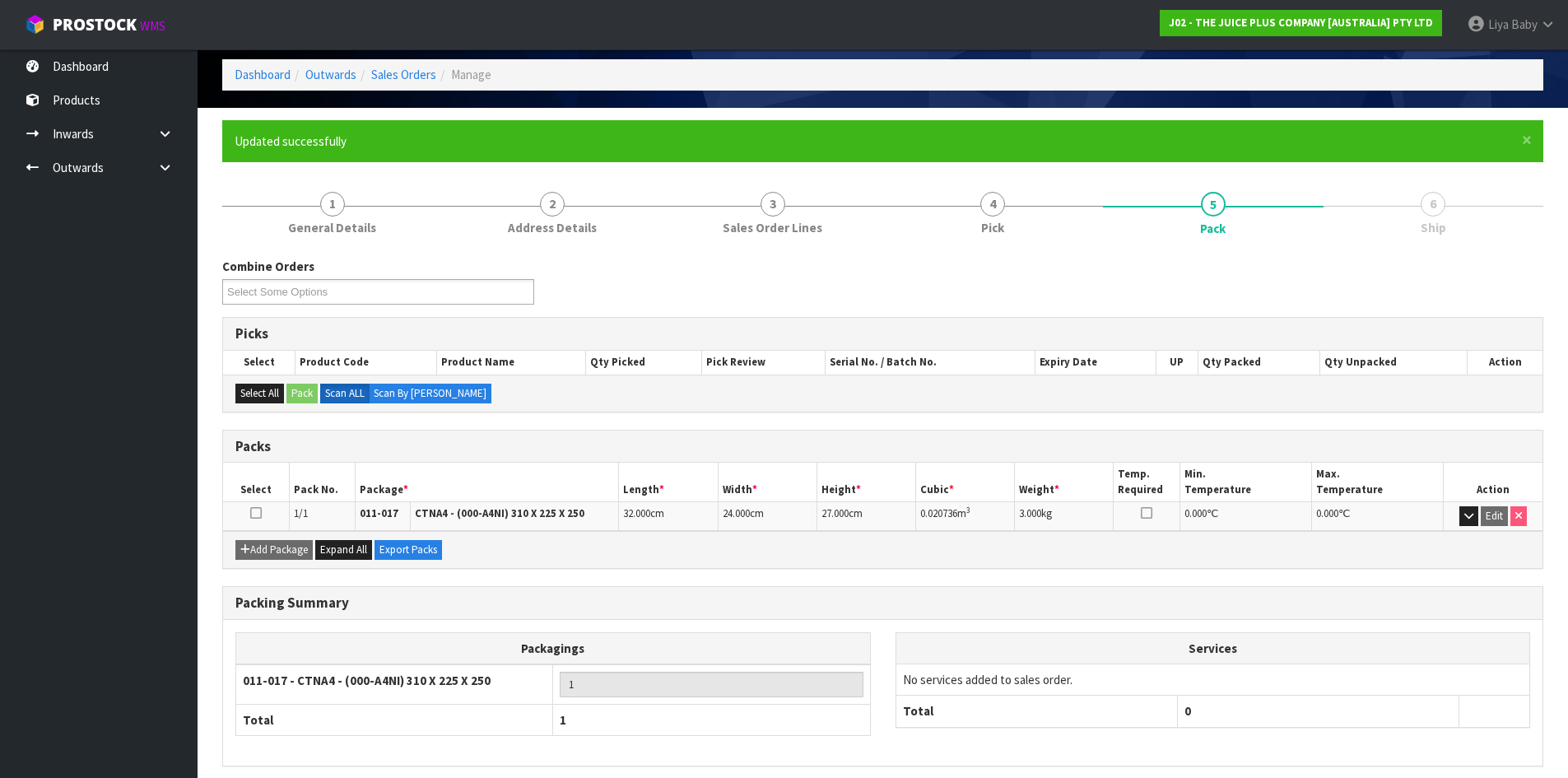
scroll to position [134, 0]
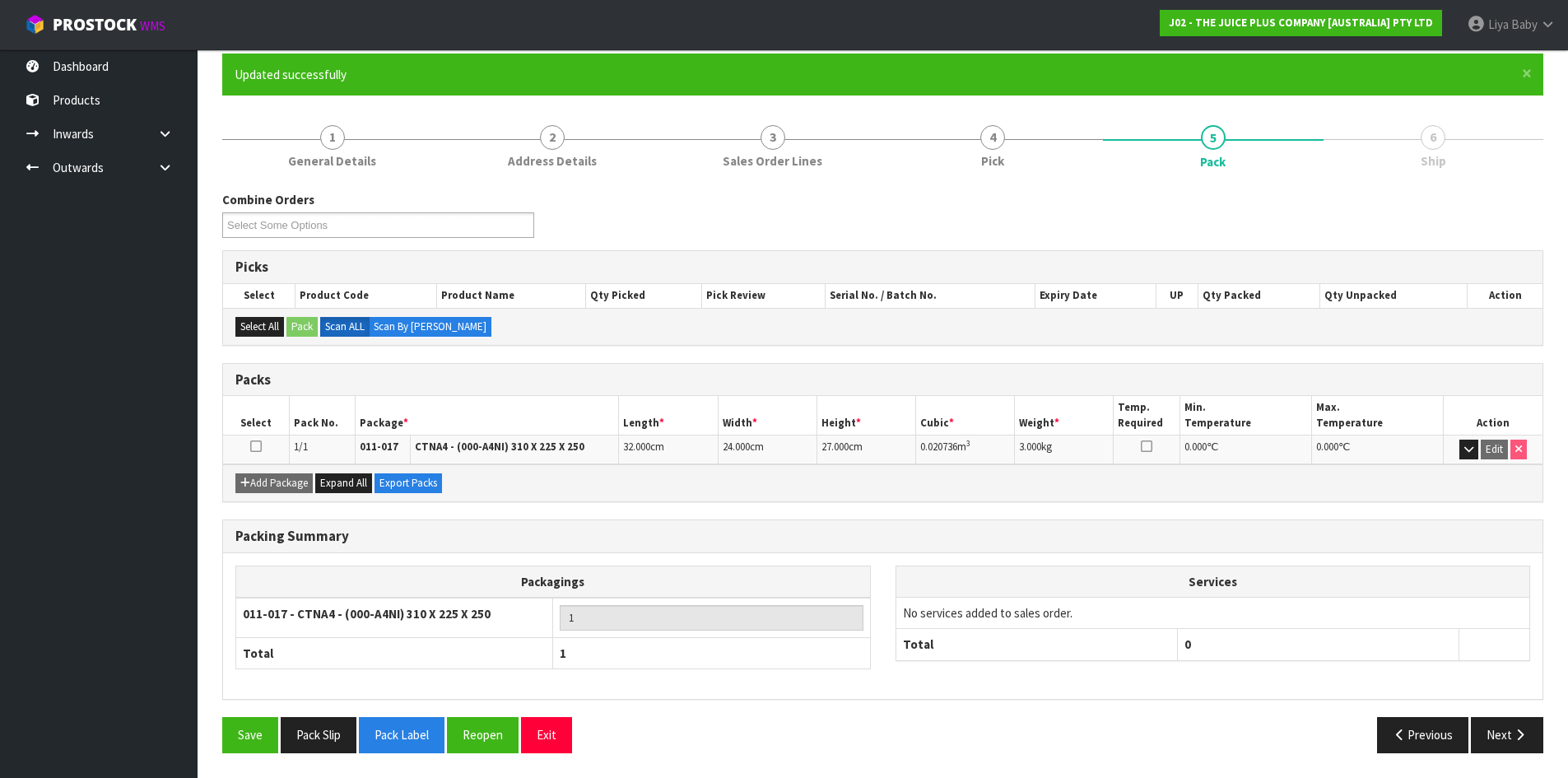
click at [258, 446] on icon at bounding box center [255, 446] width 11 height 1
click at [1527, 726] on button "Next" at bounding box center [1507, 734] width 73 height 35
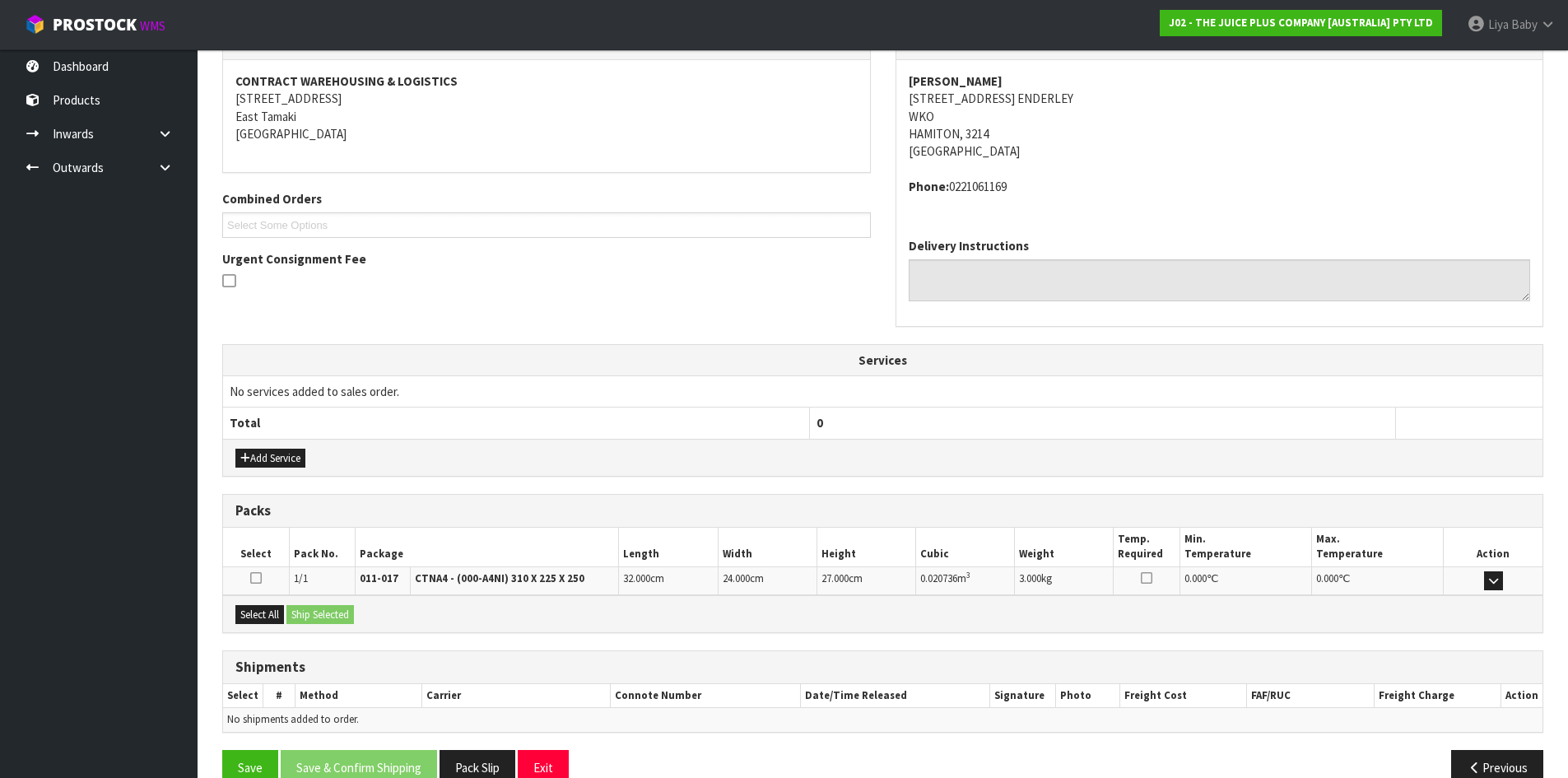
scroll to position [331, 0]
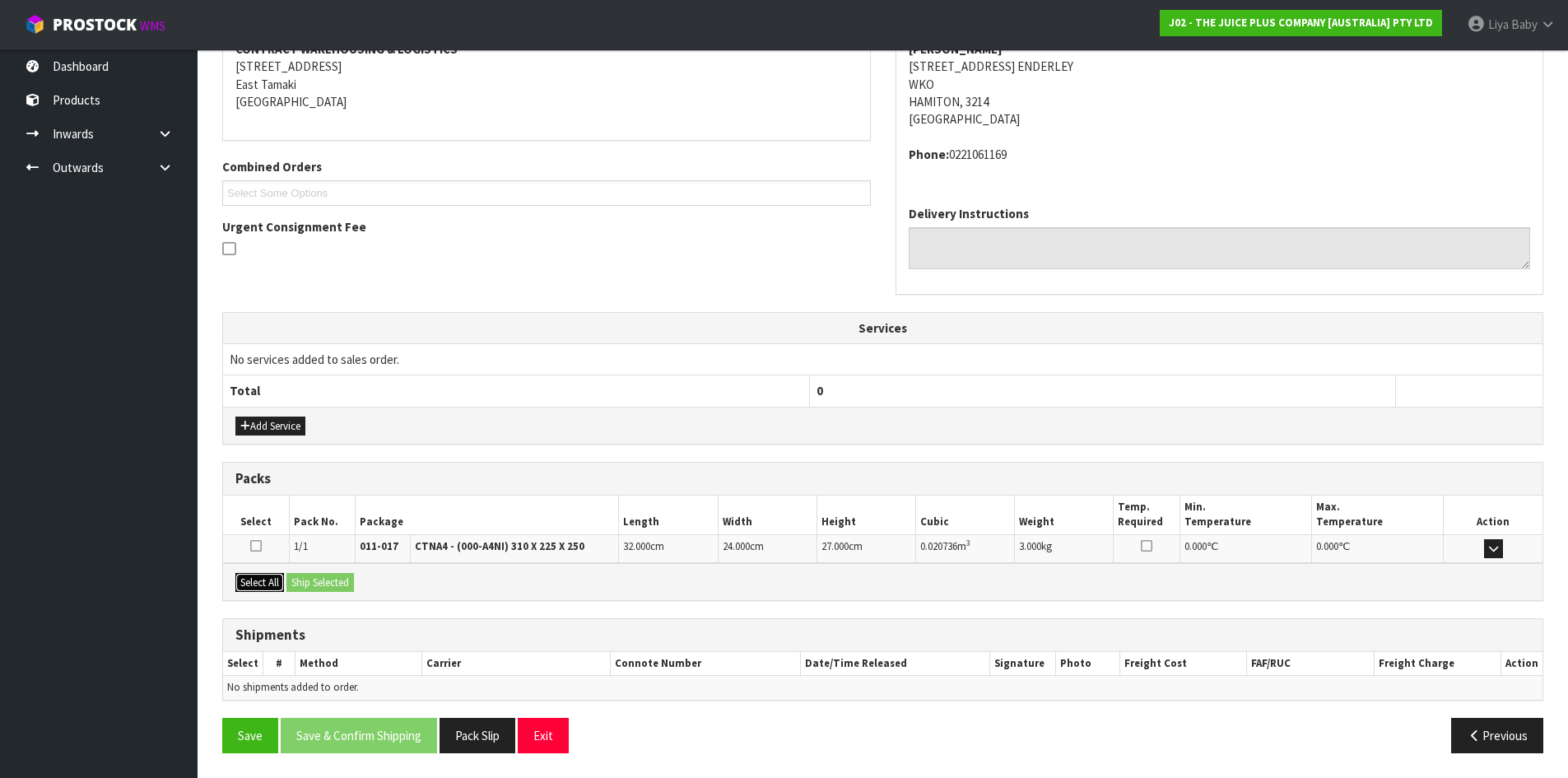
click at [254, 576] on button "Select All" at bounding box center [259, 583] width 49 height 20
click at [326, 581] on button "Ship Selected" at bounding box center [320, 583] width 68 height 20
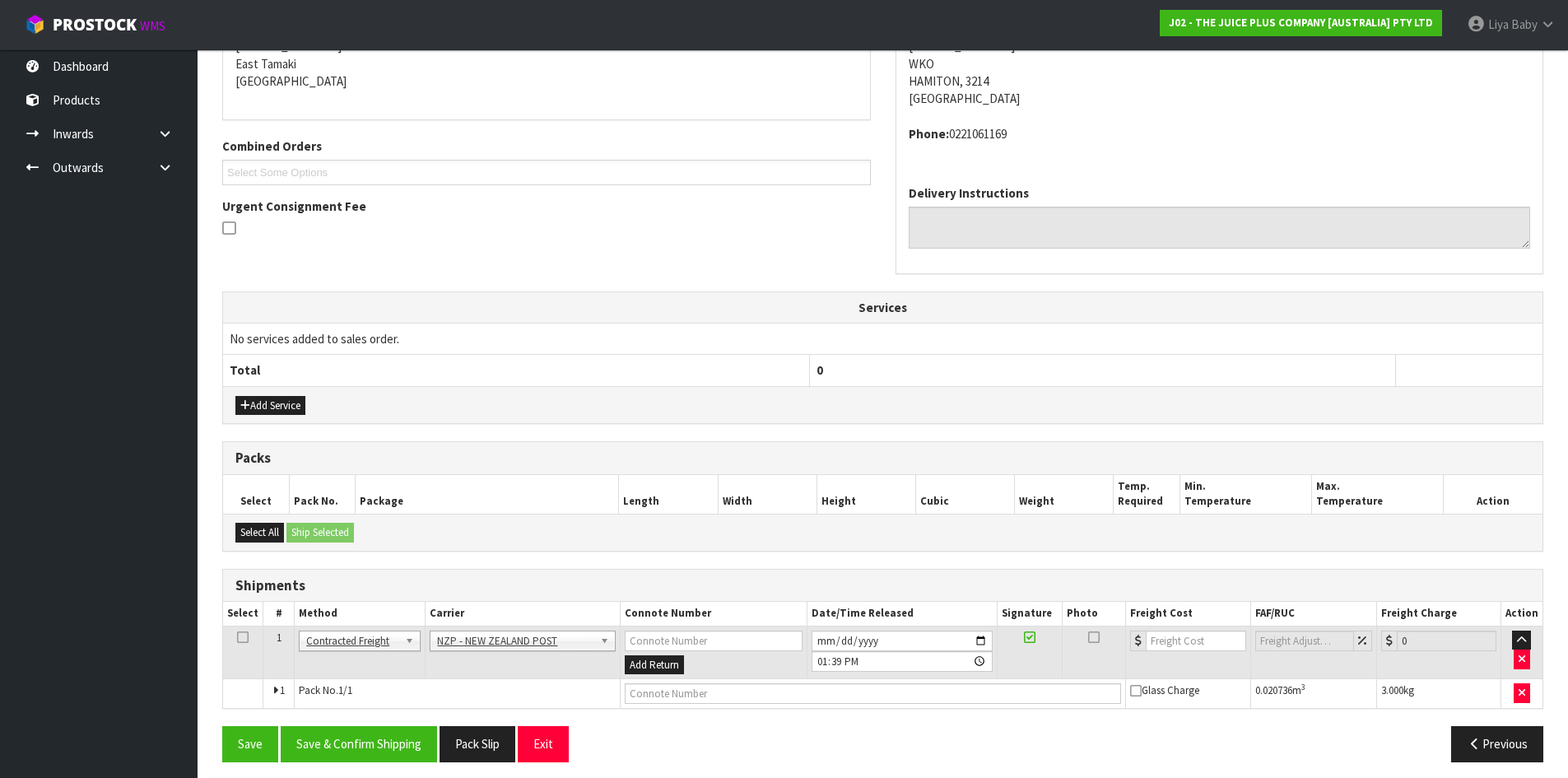
scroll to position [361, 0]
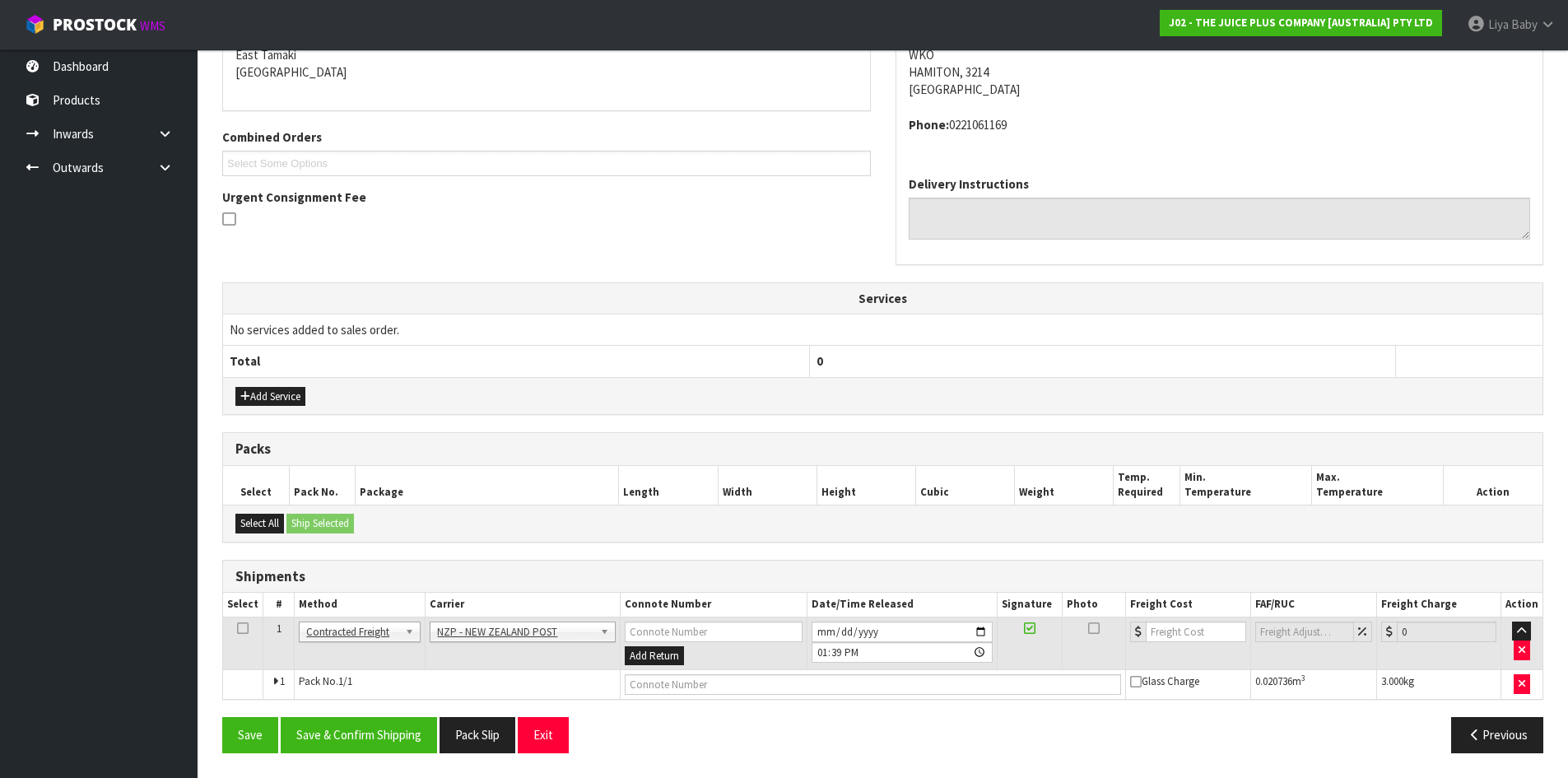
click at [230, 620] on td at bounding box center [243, 643] width 40 height 54
click at [244, 628] on icon at bounding box center [243, 628] width 11 height 1
click at [348, 735] on button "Save & Confirm Shipping" at bounding box center [358, 734] width 156 height 35
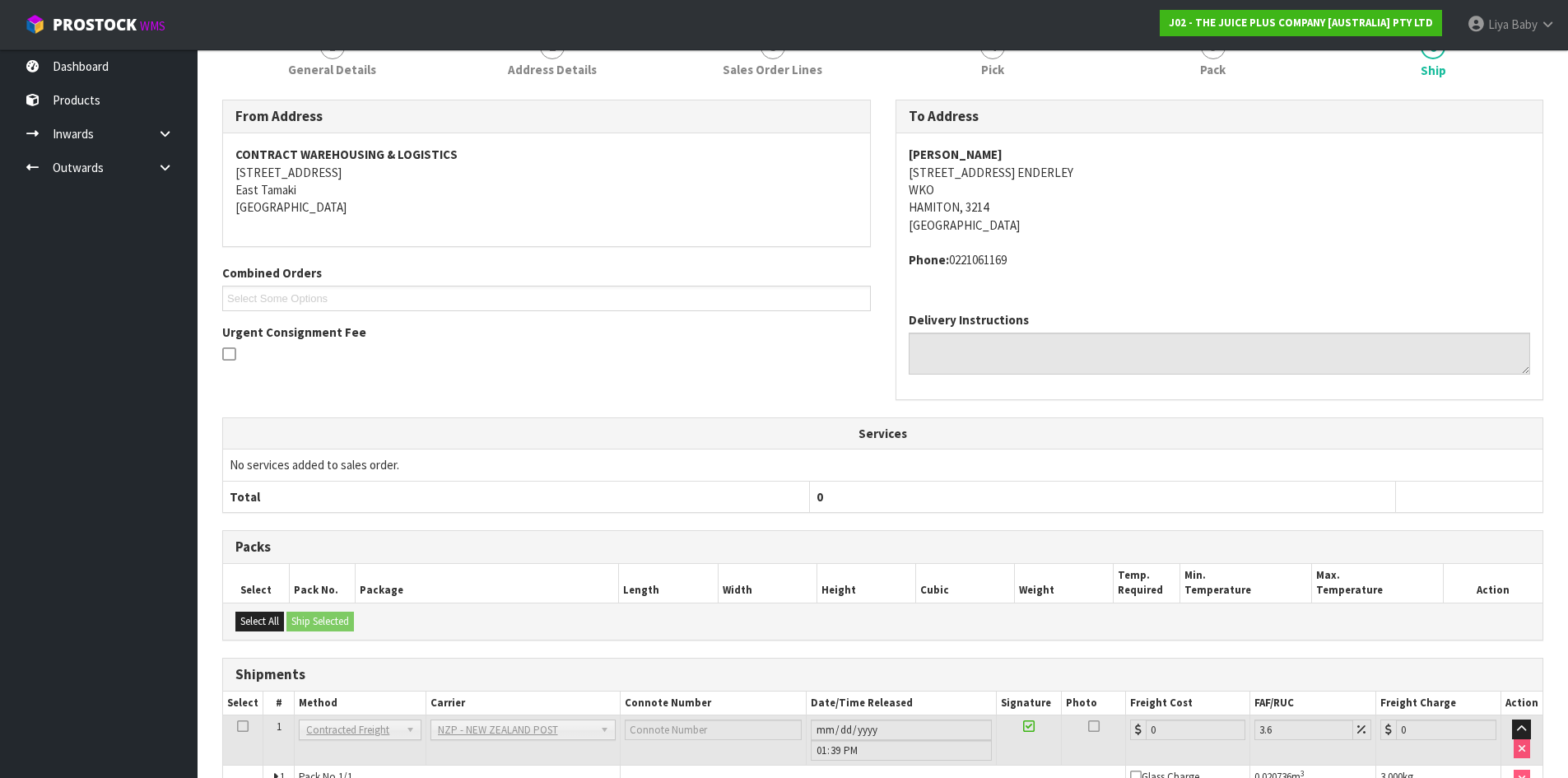
scroll to position [337, 0]
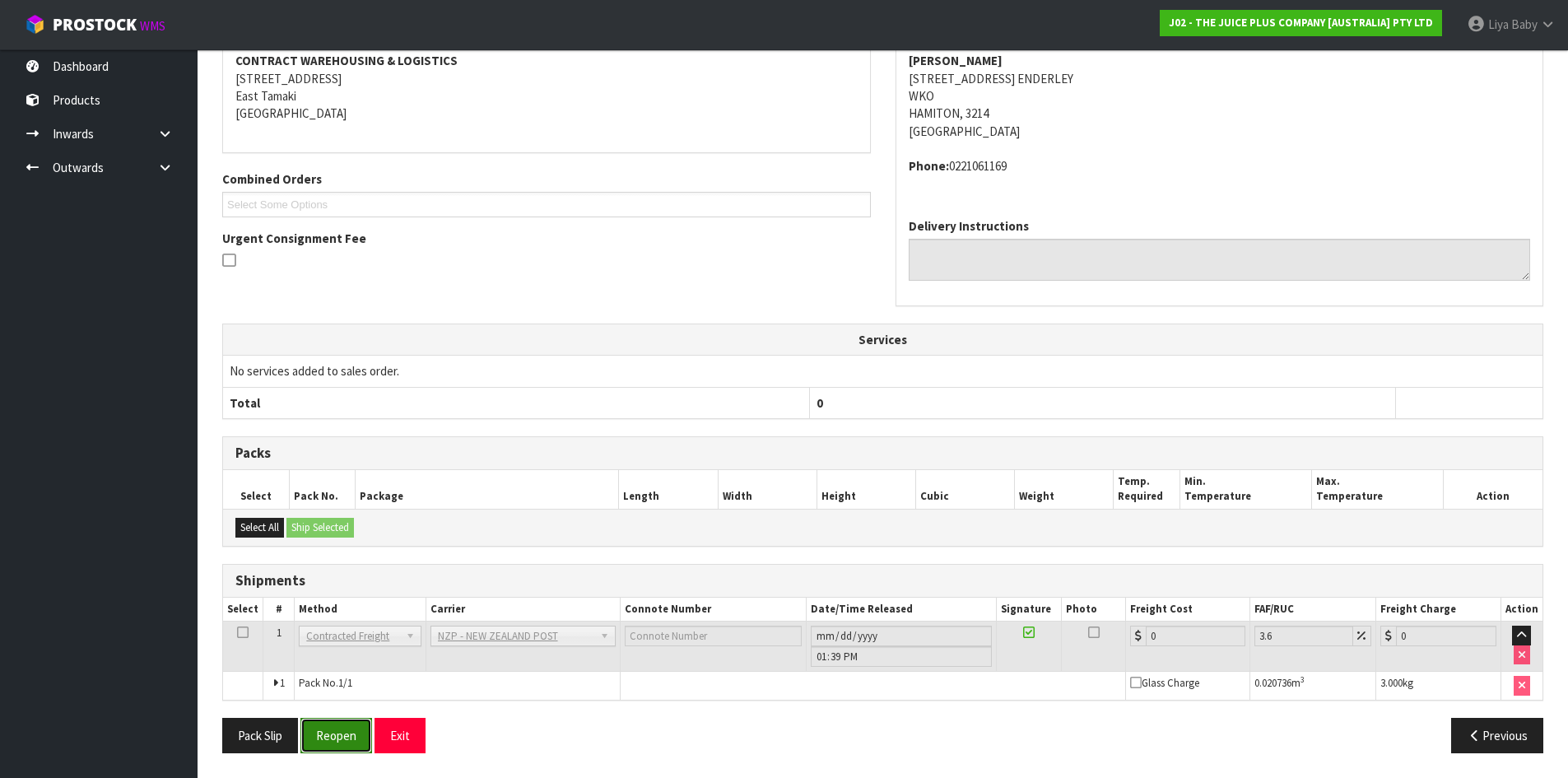
click at [339, 732] on button "Reopen" at bounding box center [336, 735] width 72 height 35
click at [1166, 643] on input "0" at bounding box center [1195, 636] width 100 height 21
click at [1169, 639] on input "0" at bounding box center [1195, 636] width 100 height 21
click at [356, 730] on button "Reopen" at bounding box center [336, 734] width 72 height 35
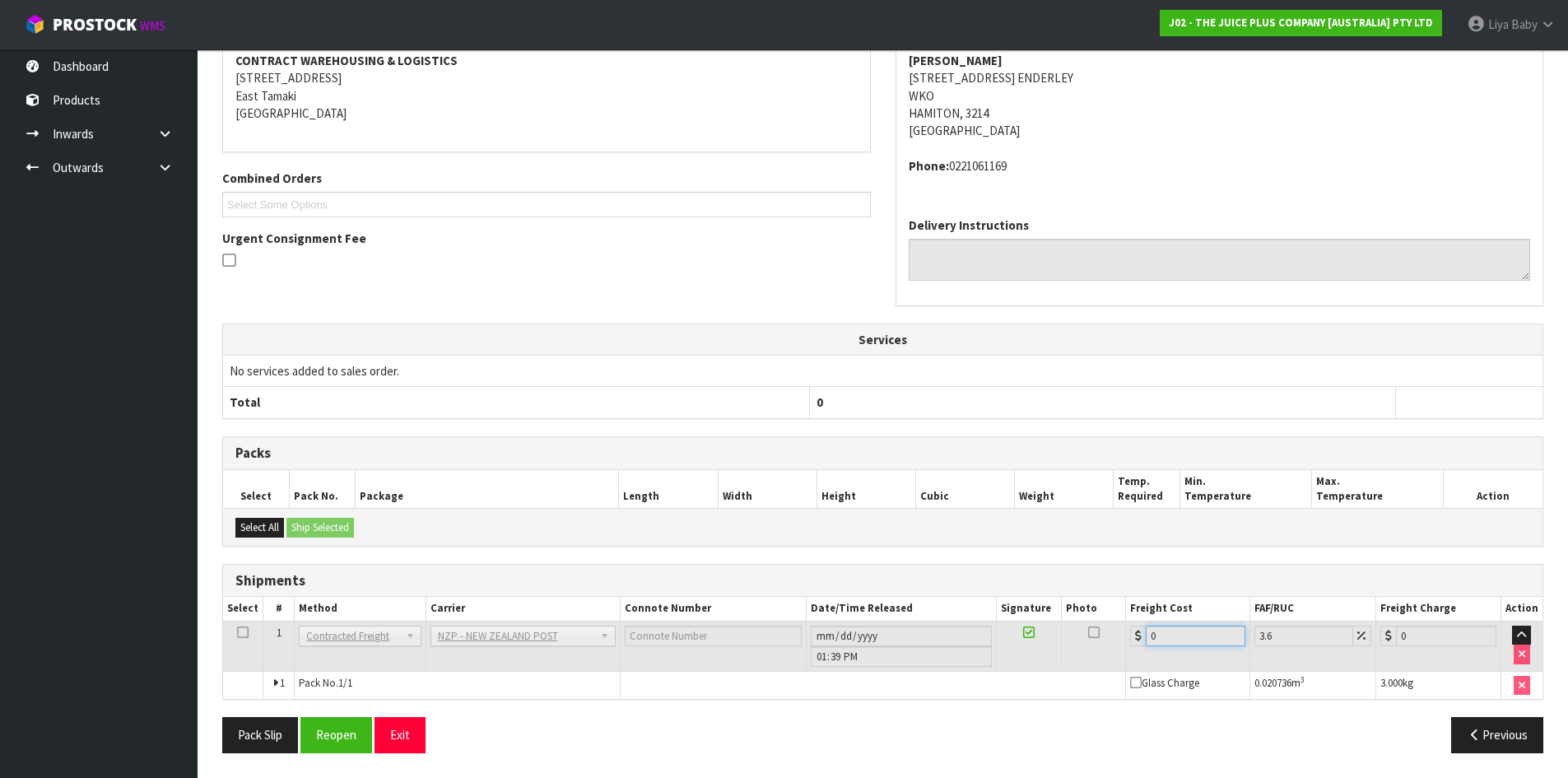
click at [1163, 633] on input "0" at bounding box center [1195, 636] width 100 height 21
click at [1165, 633] on input "0" at bounding box center [1195, 636] width 100 height 21
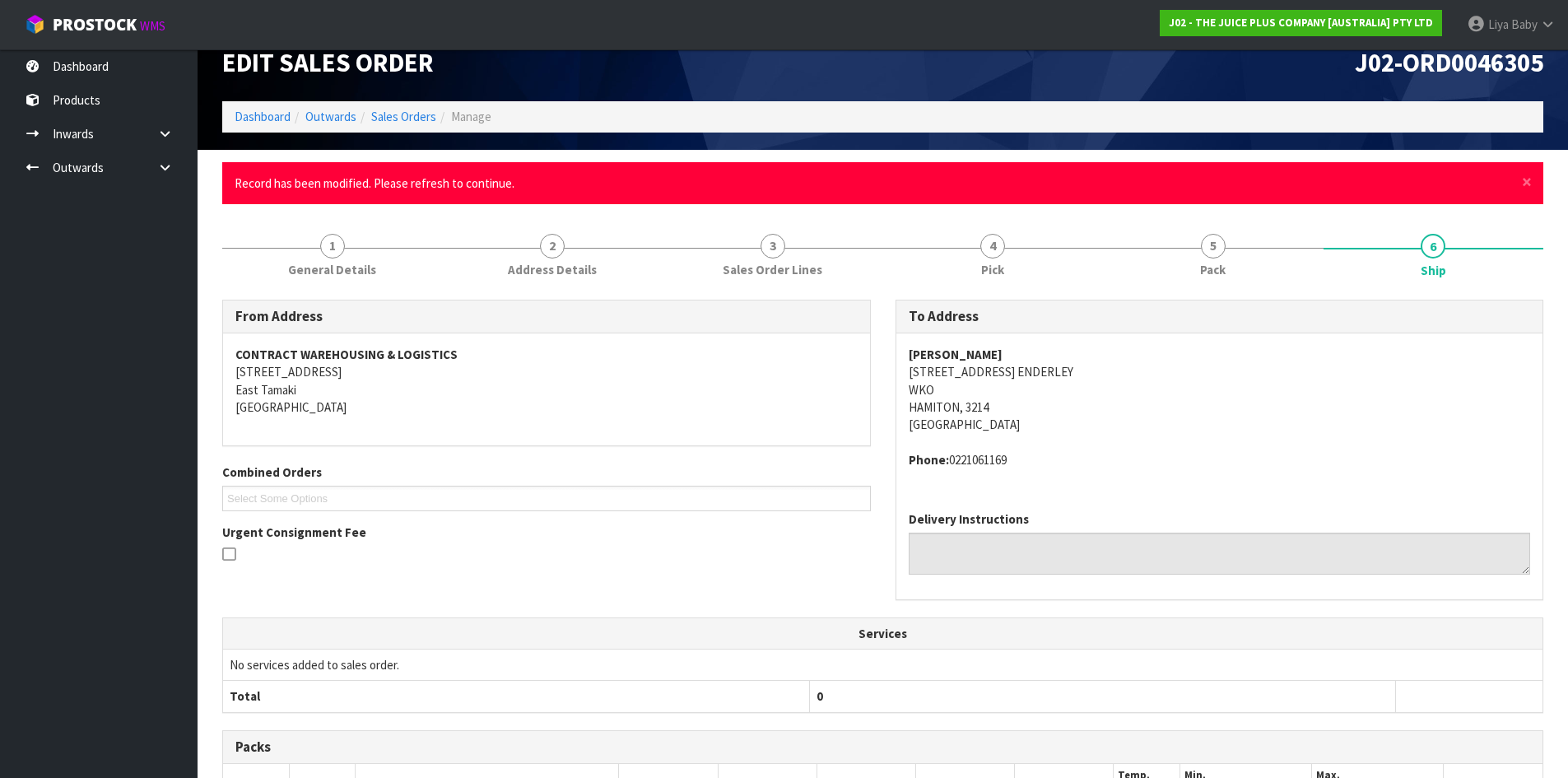
scroll to position [0, 0]
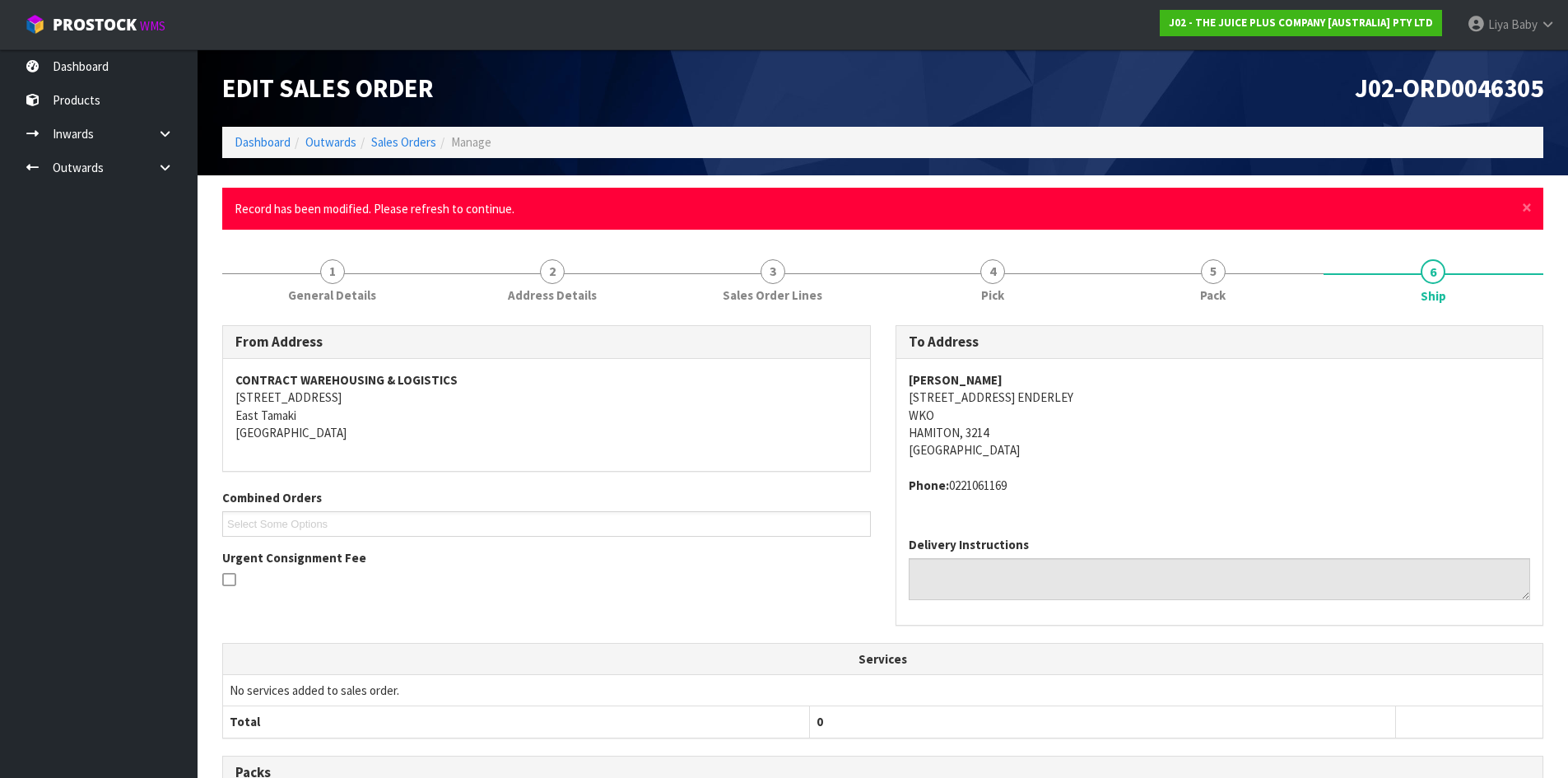
click at [409, 203] on span "Record has been modified. Please refresh to continue." at bounding box center [374, 209] width 279 height 15
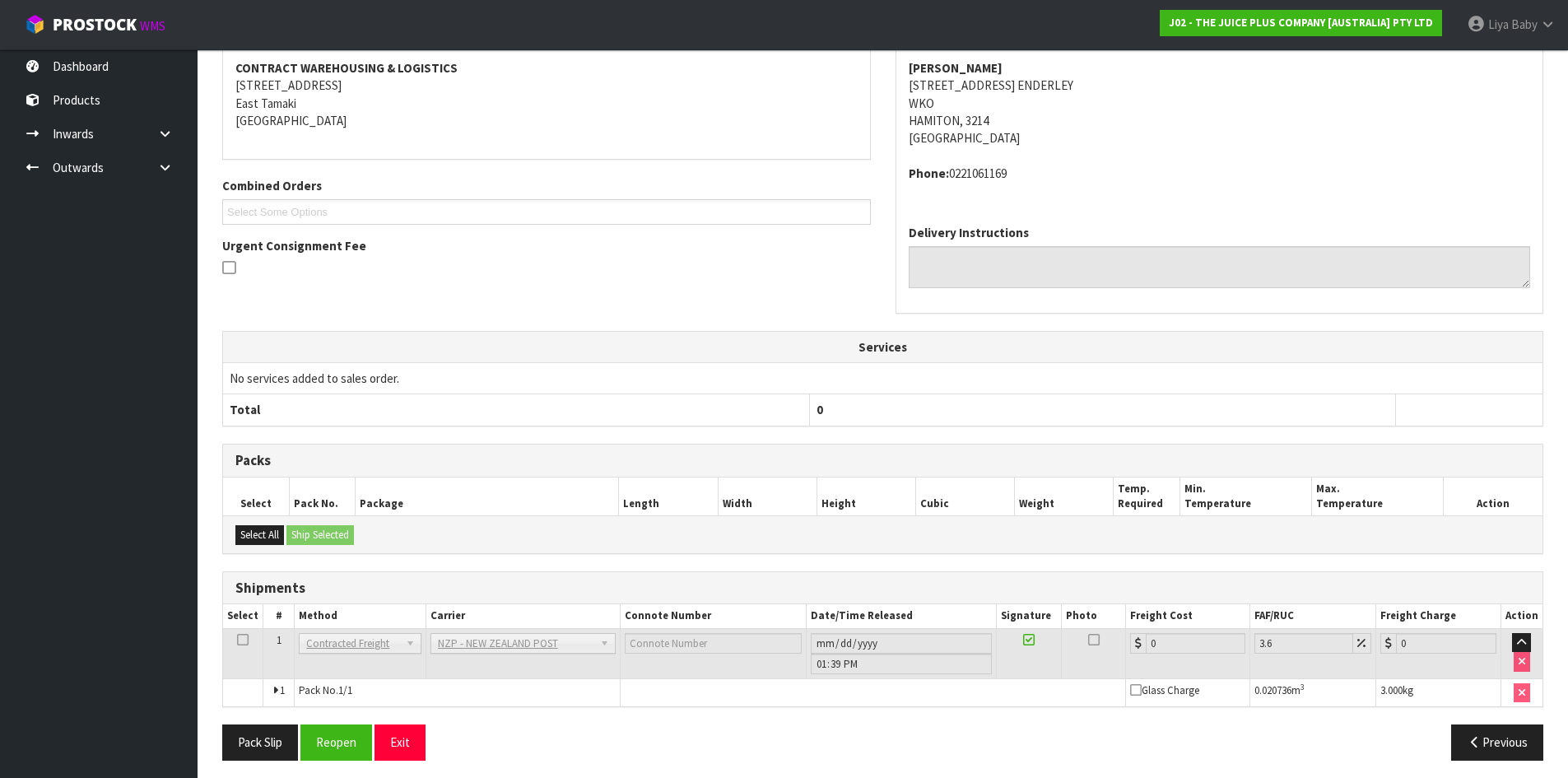
scroll to position [320, 0]
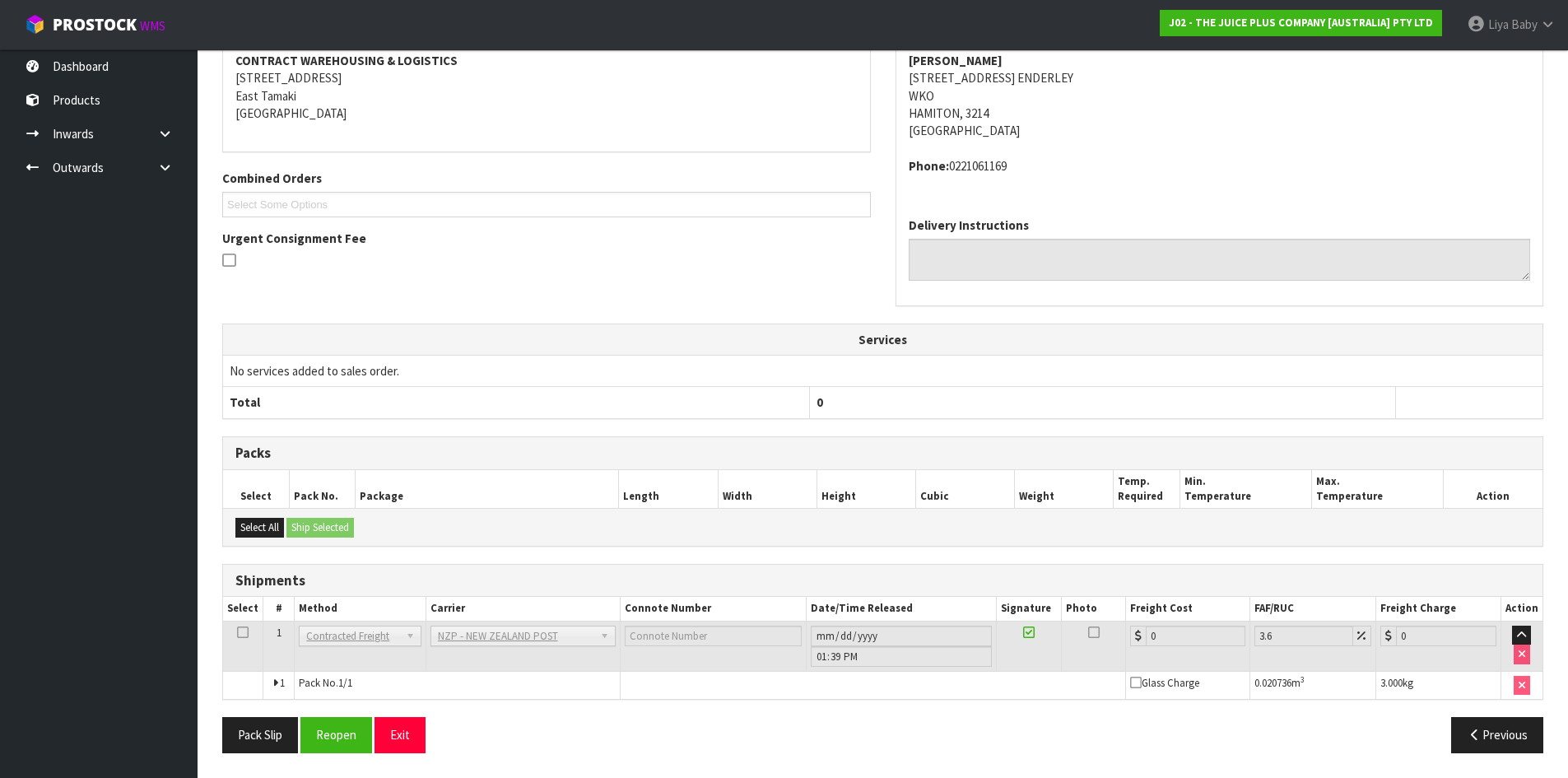
click at [237, 633] on icon at bounding box center [243, 633] width 11 height 1
click at [1189, 641] on input "0" at bounding box center [1195, 636] width 100 height 21
click at [1178, 633] on input "0" at bounding box center [1195, 636] width 100 height 21
click at [338, 740] on button "Reopen" at bounding box center [336, 734] width 72 height 35
click at [1180, 644] on input "0" at bounding box center [1195, 636] width 100 height 21
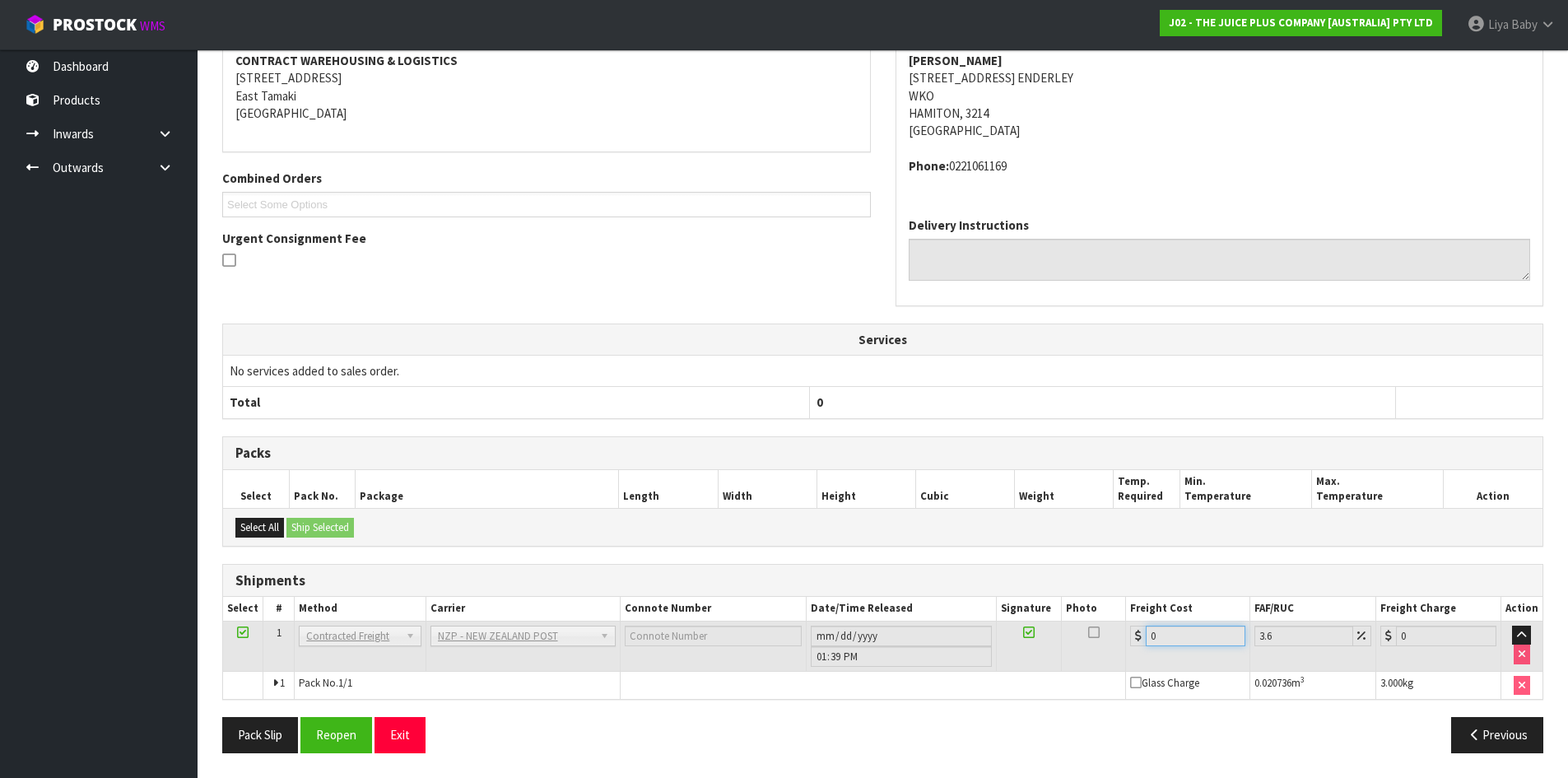
click at [1180, 644] on input "0" at bounding box center [1195, 636] width 100 height 21
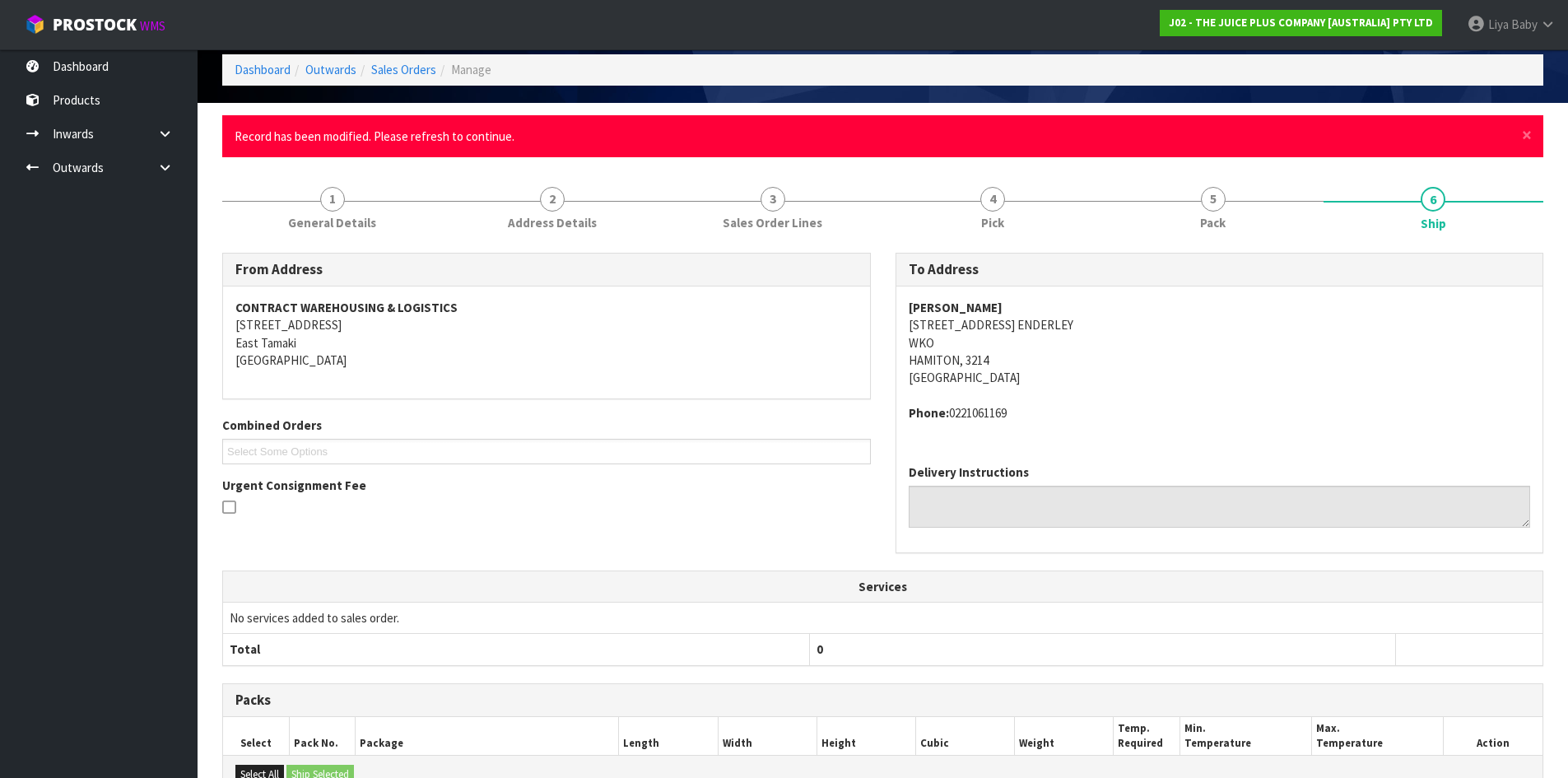
scroll to position [0, 0]
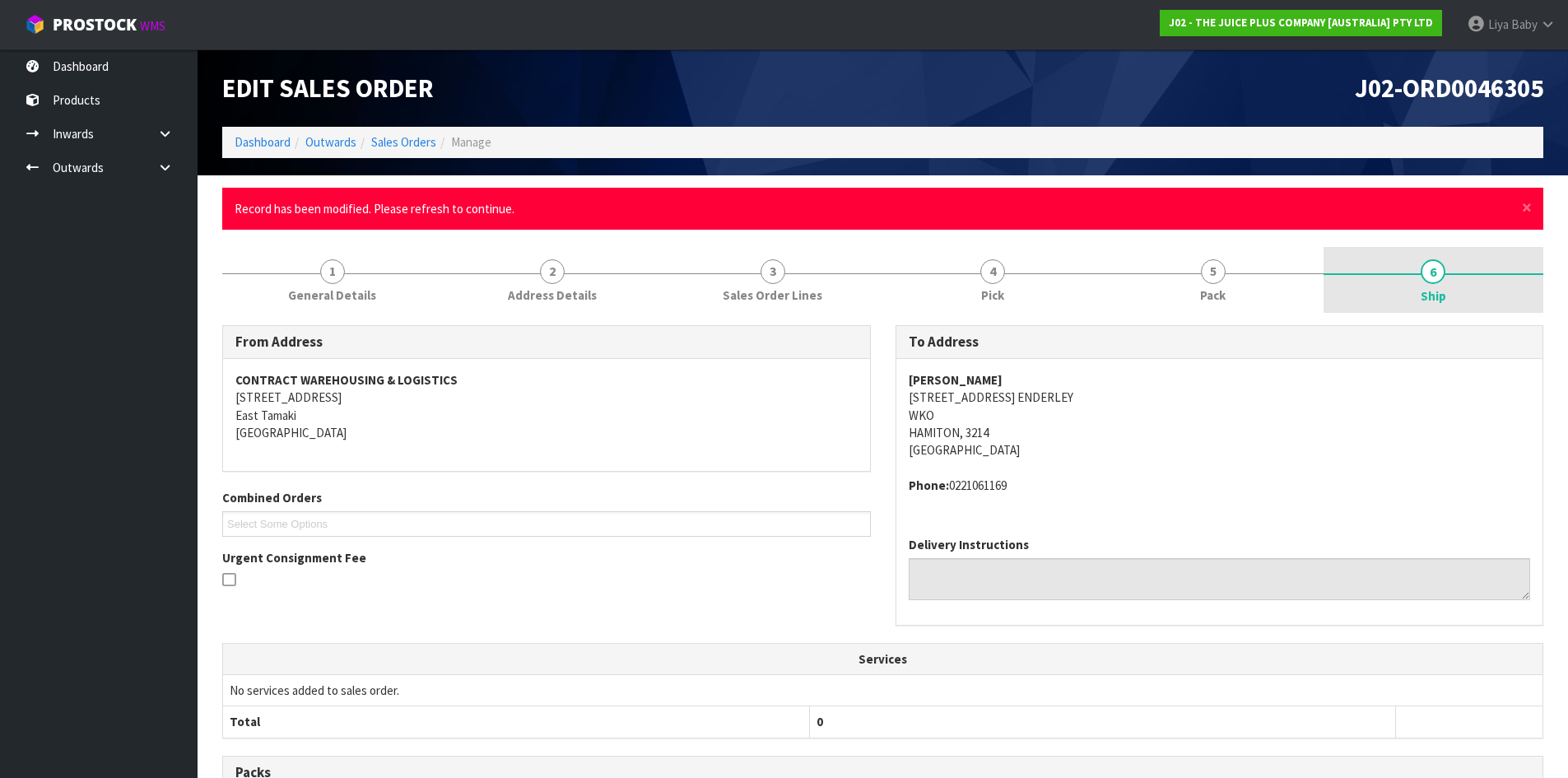
click at [1456, 279] on link "6 Ship" at bounding box center [1433, 279] width 221 height 66
click at [441, 211] on span "Record has been modified. Please refresh to continue." at bounding box center [374, 209] width 279 height 15
click at [441, 209] on span "Record has been modified. Please refresh to continue." at bounding box center [374, 209] width 279 height 15
click at [569, 200] on ul "Record has been modified. Please refresh to continue." at bounding box center [874, 209] width 1280 height 17
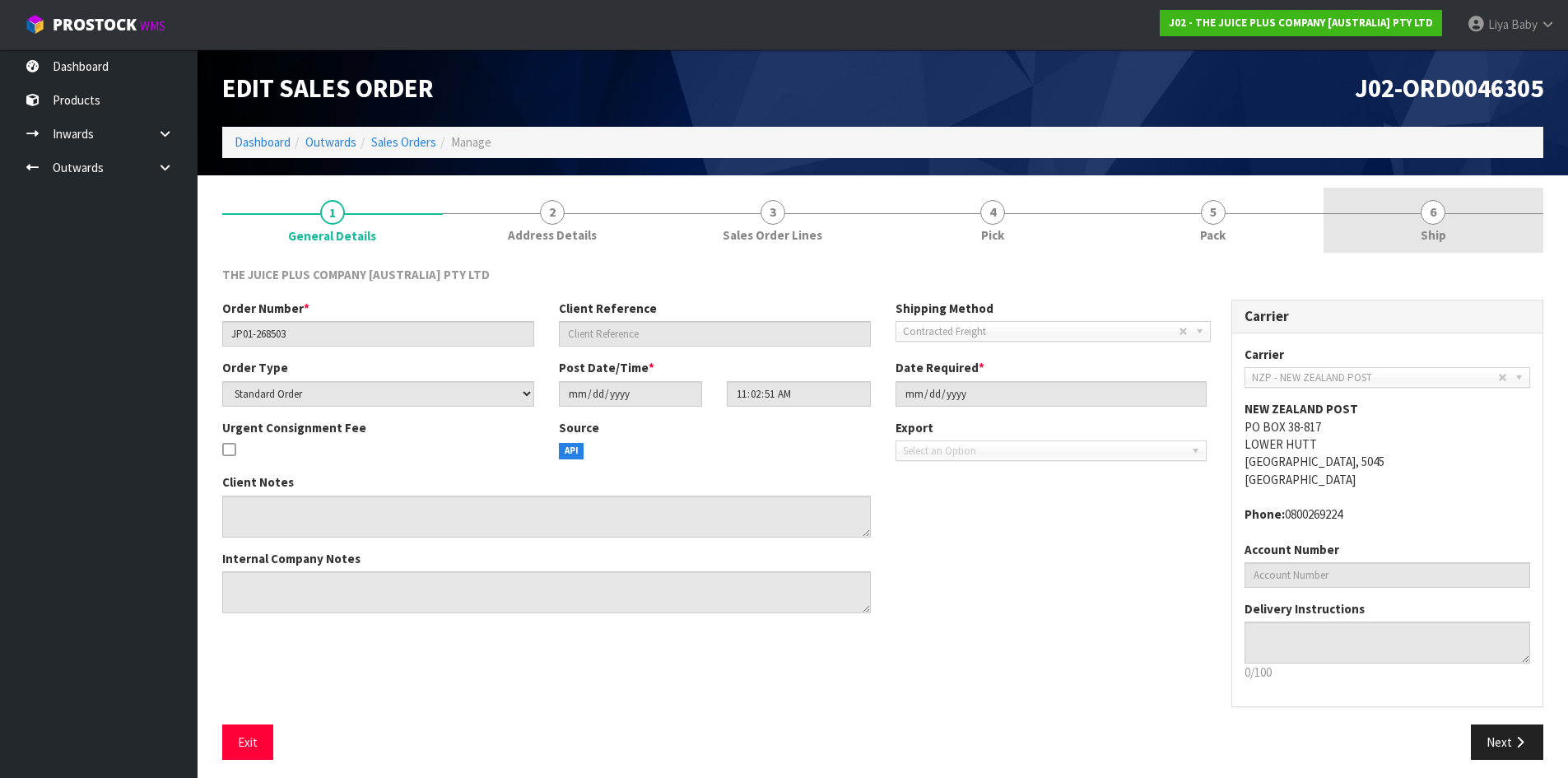
click at [1428, 206] on span "6" at bounding box center [1433, 212] width 25 height 25
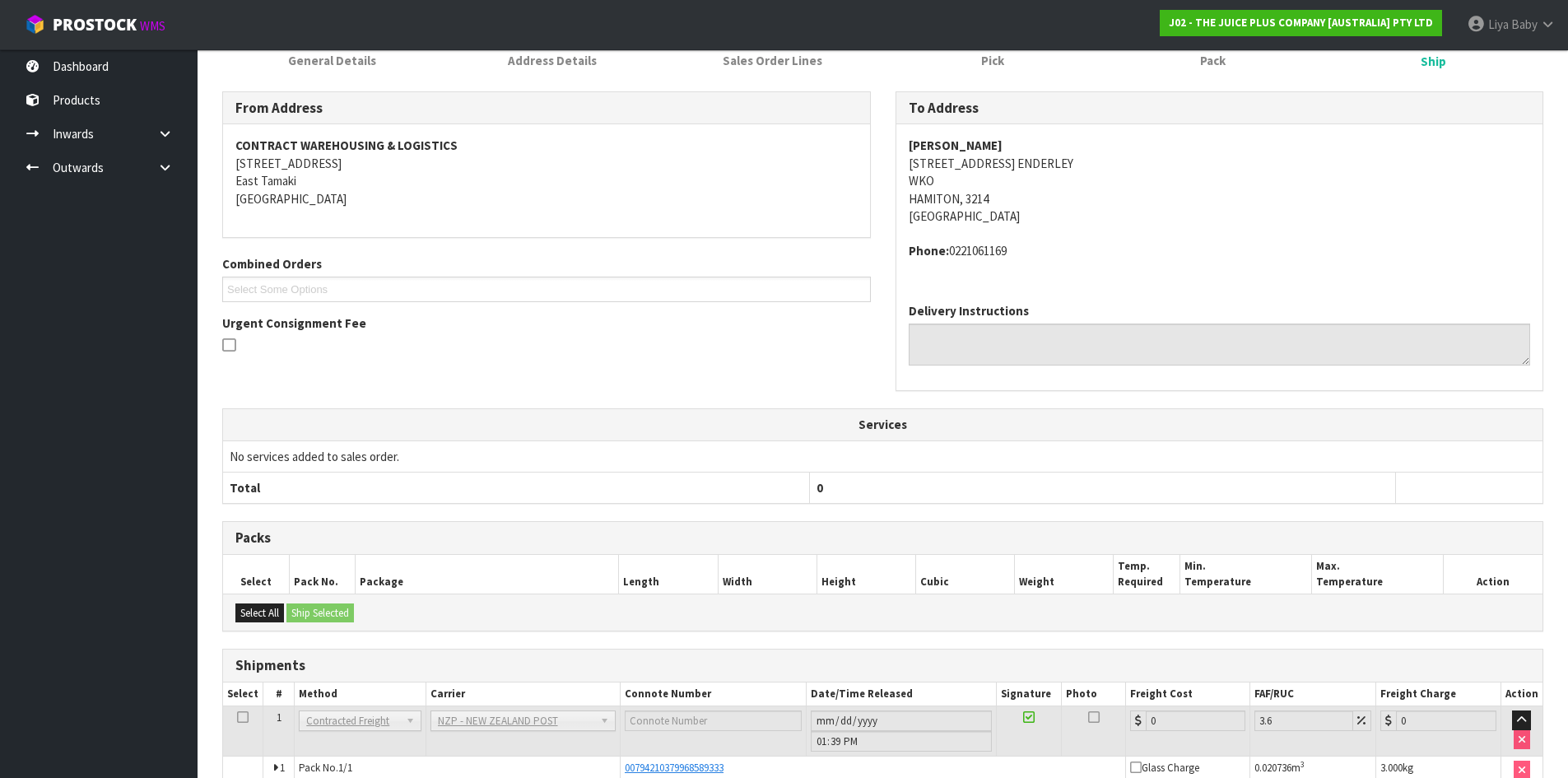
scroll to position [271, 0]
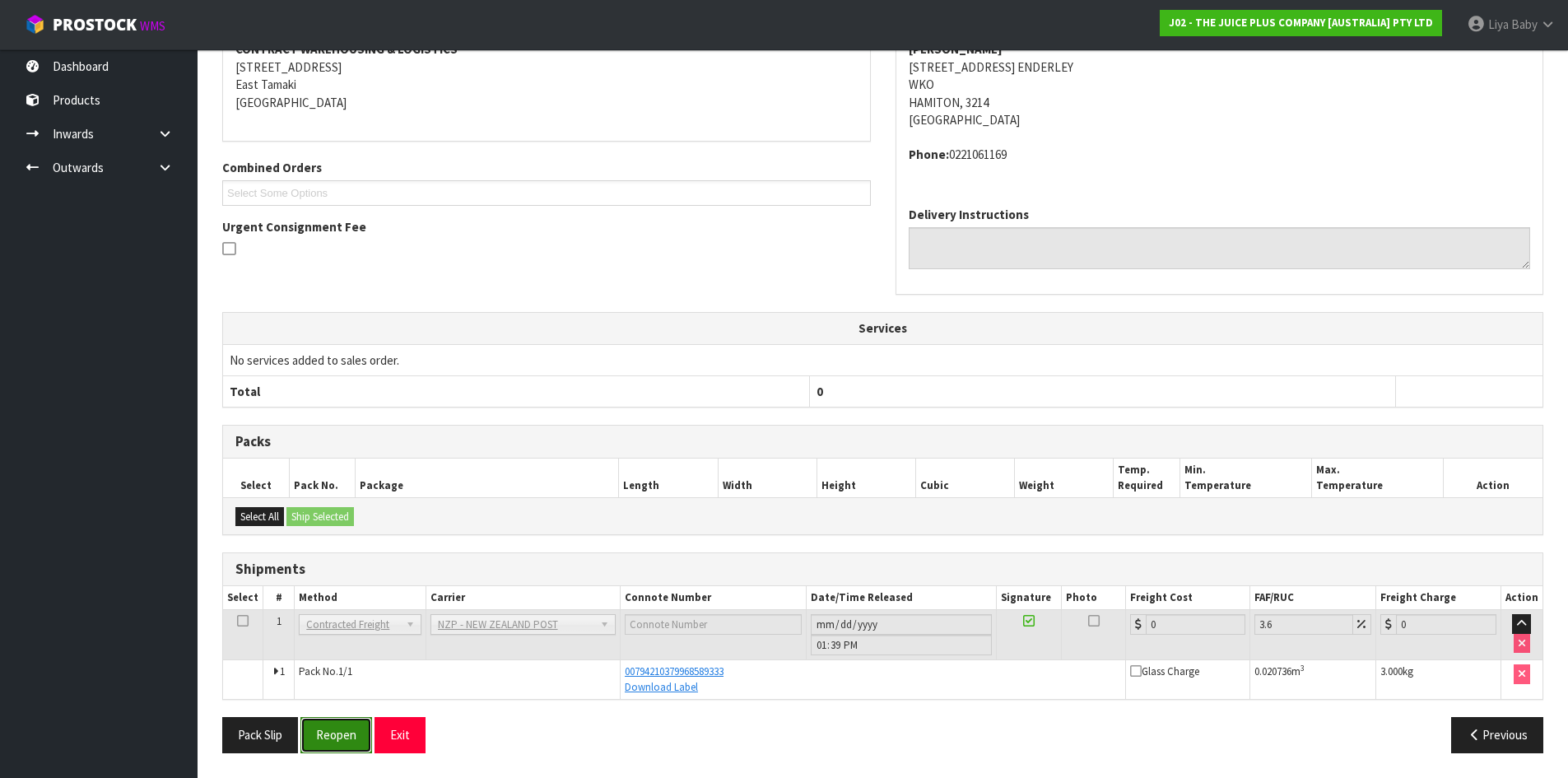
click at [345, 728] on button "Reopen" at bounding box center [336, 734] width 72 height 35
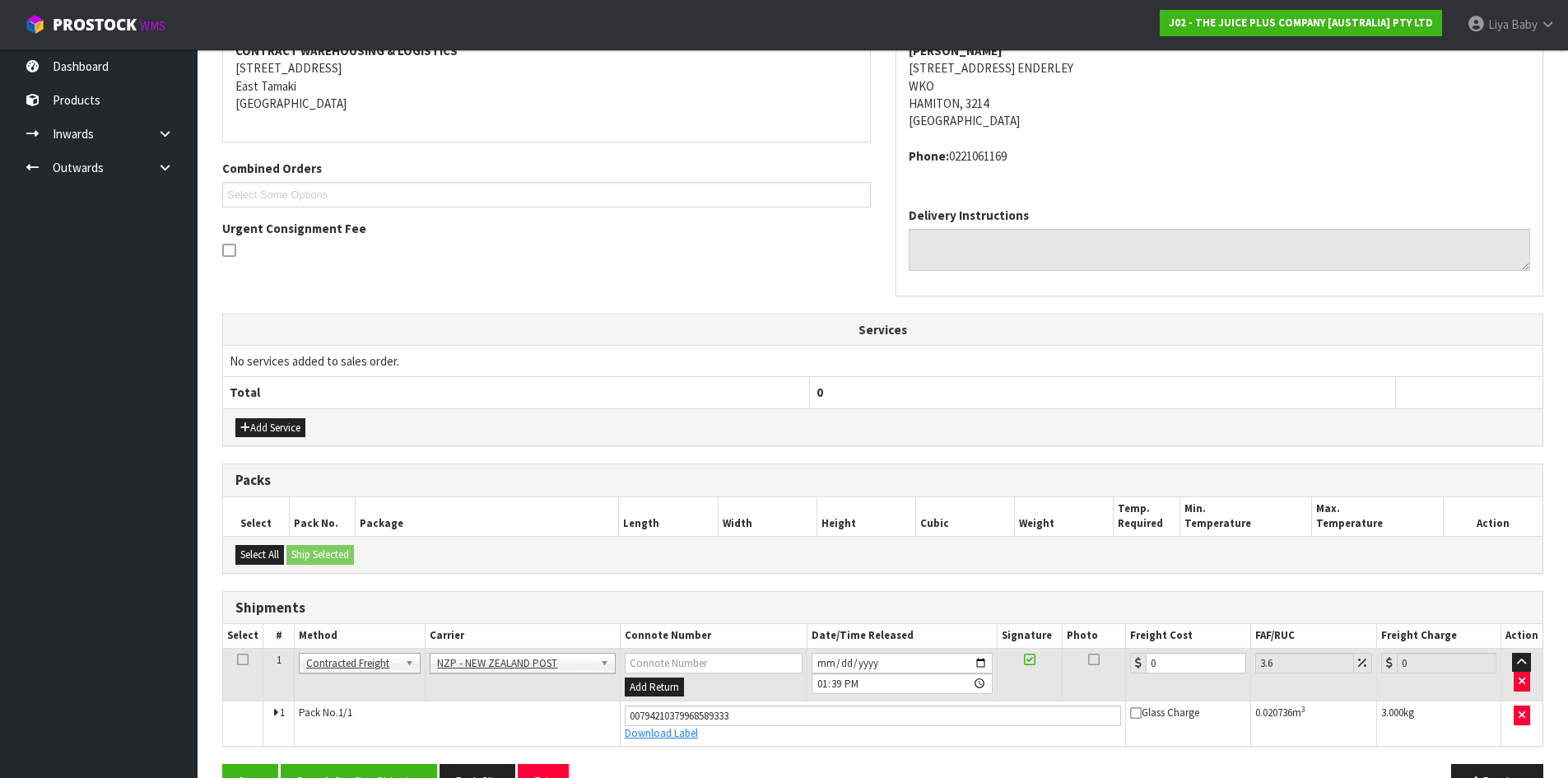
scroll to position [375, 0]
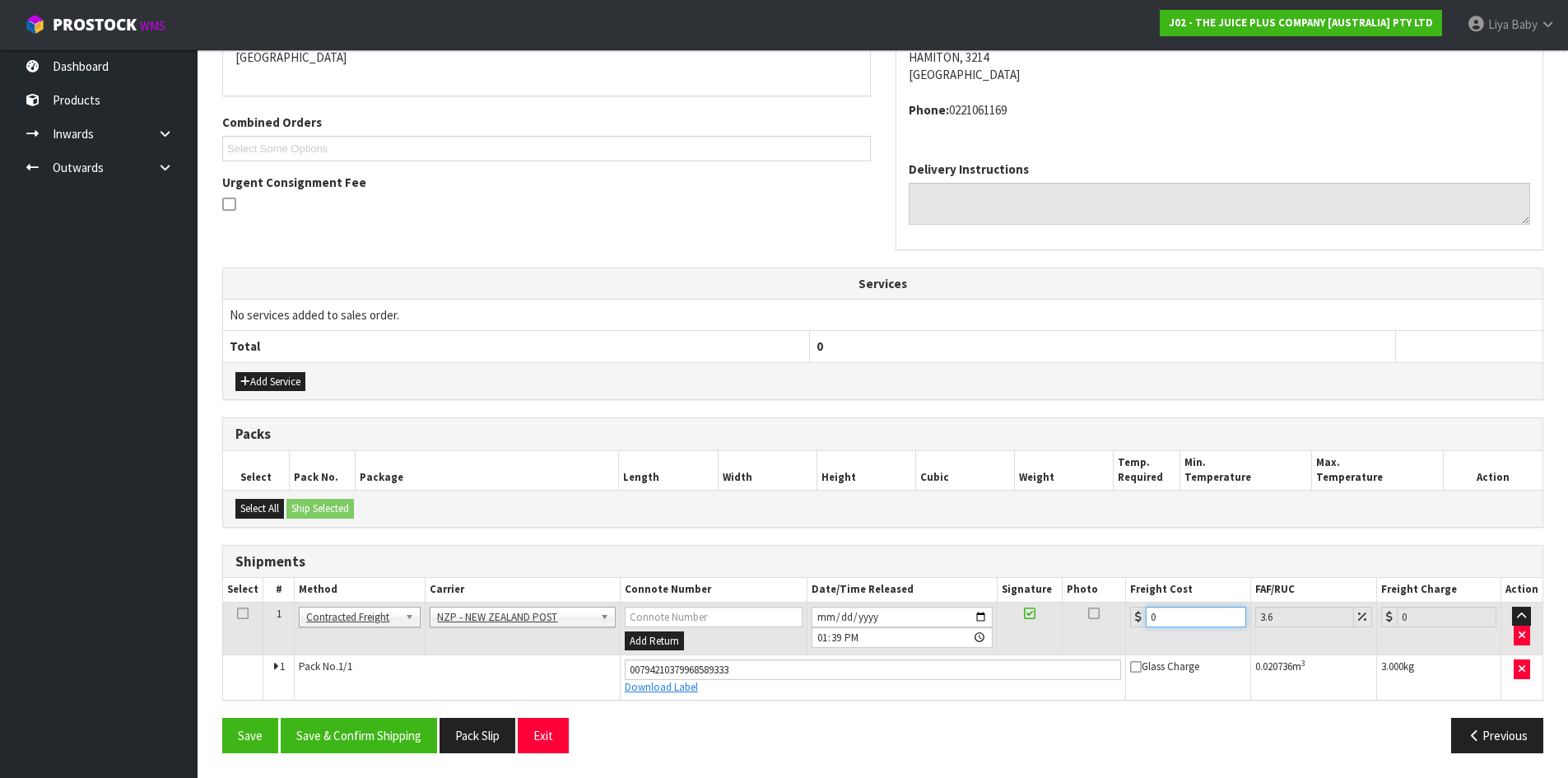
click at [1174, 613] on input "0" at bounding box center [1195, 617] width 99 height 21
type input "7"
type input "7.25"
type input "7.3"
type input "7.56"
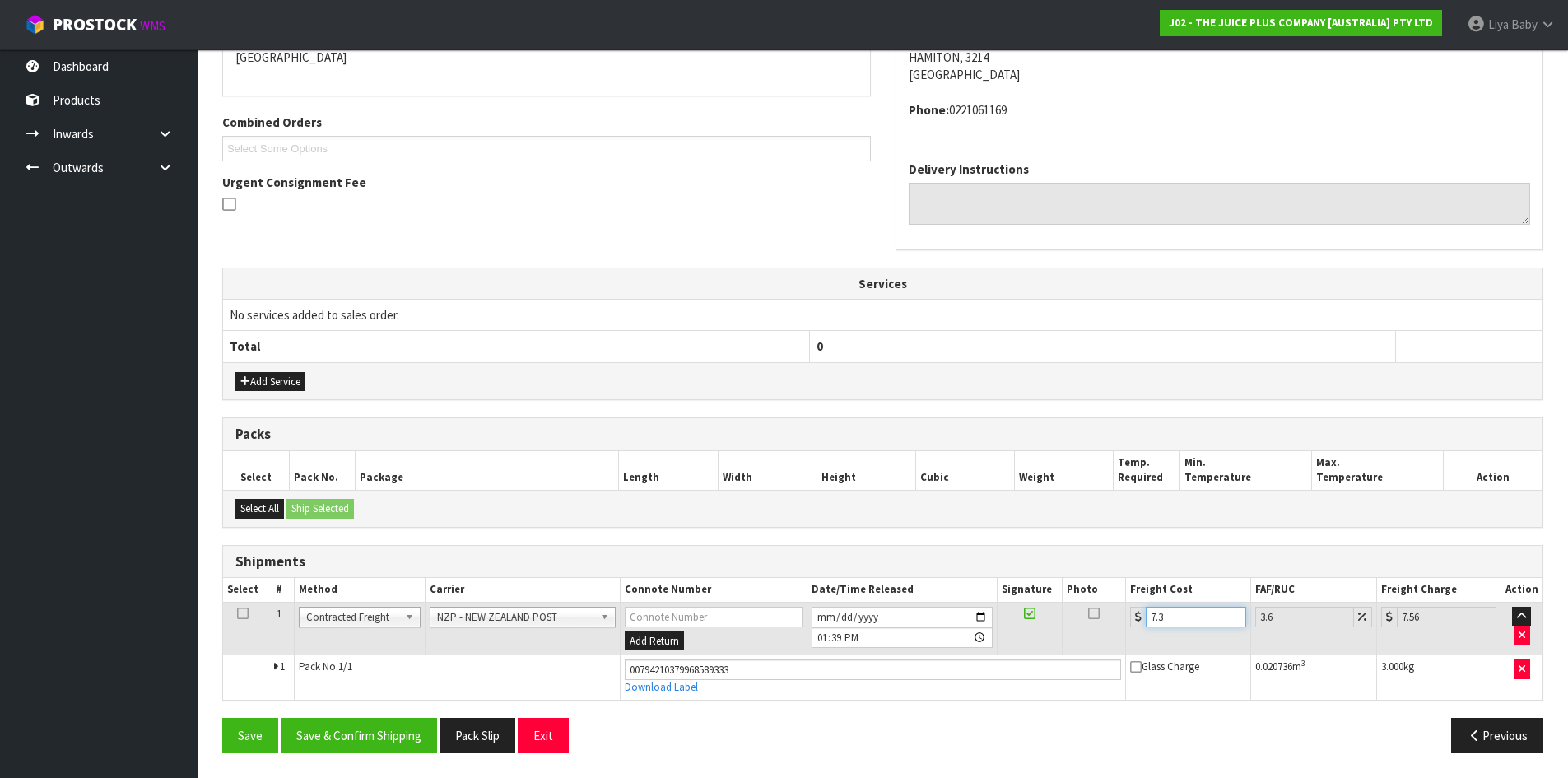
type input "7.31"
type input "7.57"
type input "7.31"
click at [233, 617] on td at bounding box center [243, 629] width 40 height 54
click at [238, 614] on icon at bounding box center [243, 613] width 11 height 1
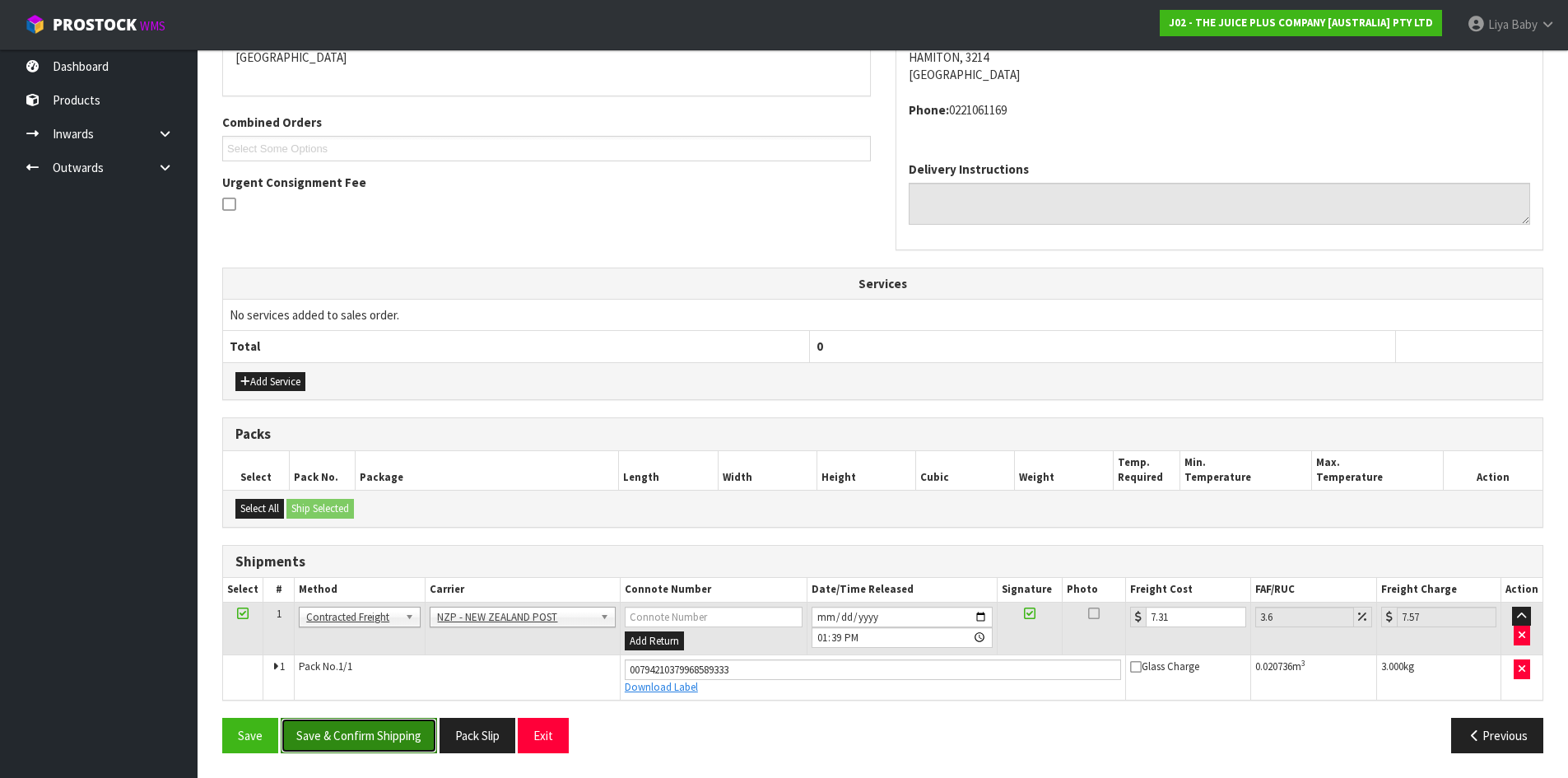
click at [364, 740] on button "Save & Confirm Shipping" at bounding box center [358, 735] width 156 height 35
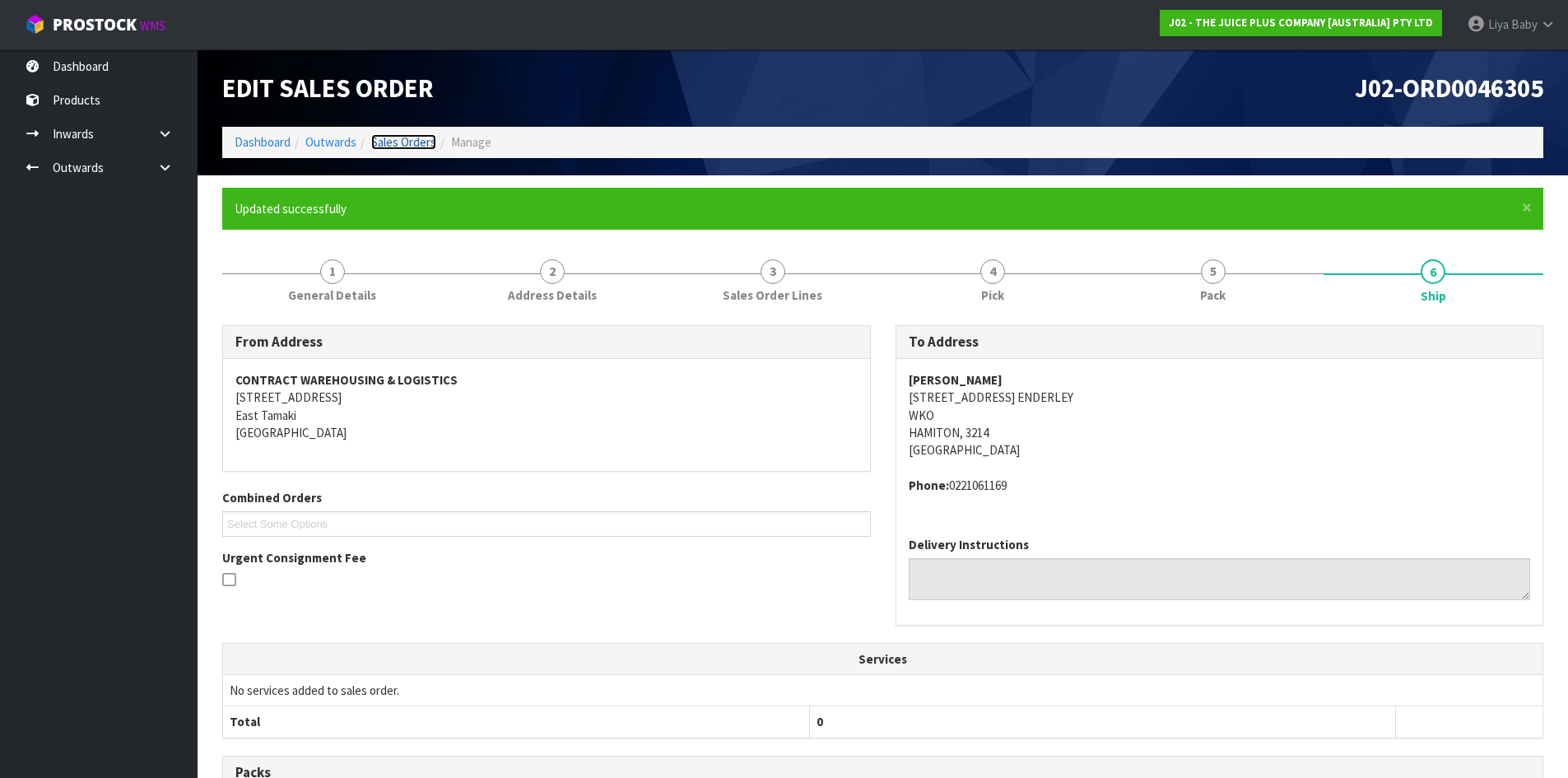
click at [403, 140] on link "Sales Orders" at bounding box center [404, 142] width 65 height 15
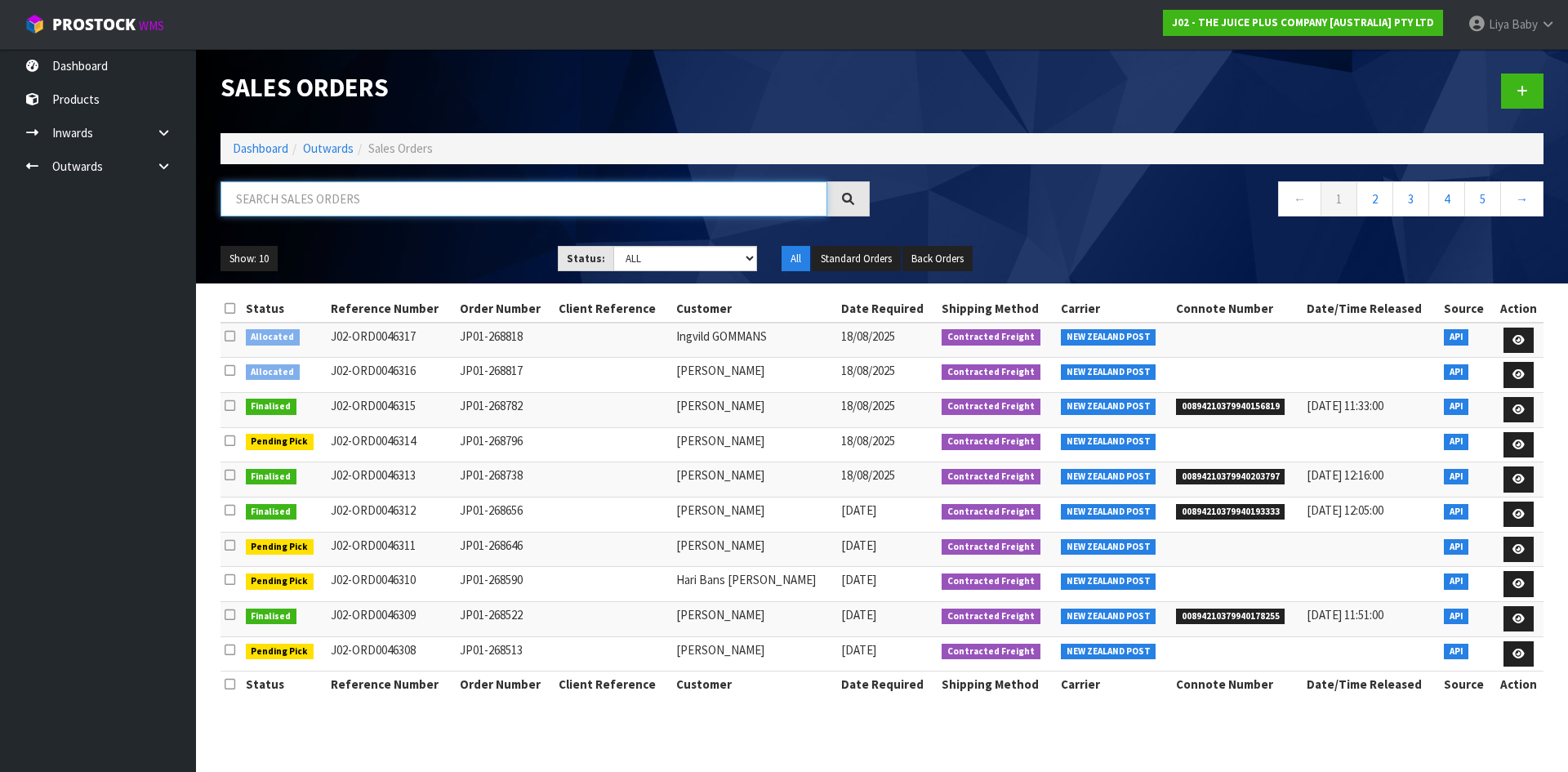
click at [309, 203] on input "text" at bounding box center [523, 198] width 607 height 35
type input "JOB-0408034"
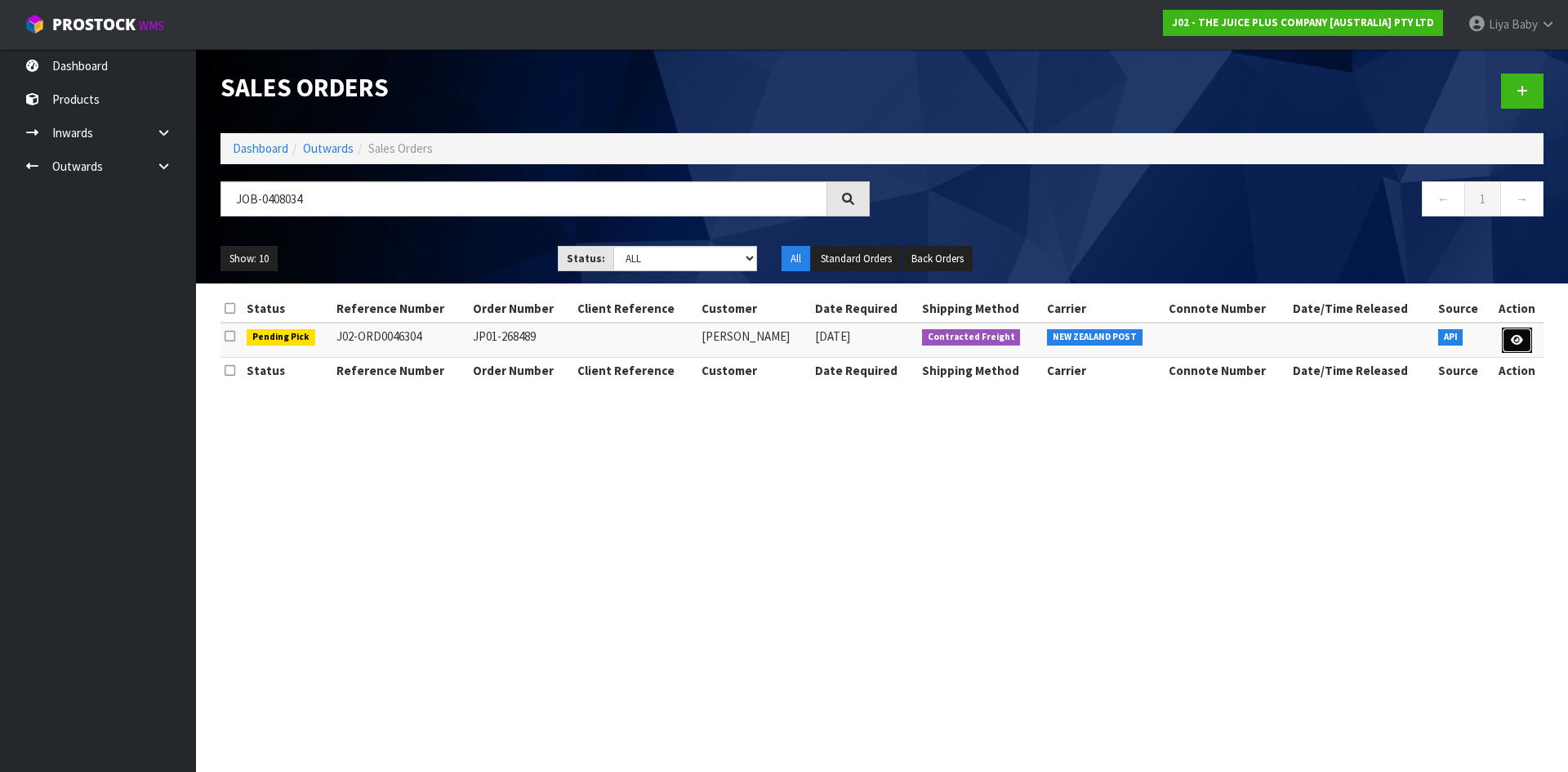
click at [1515, 339] on icon at bounding box center [1517, 340] width 12 height 10
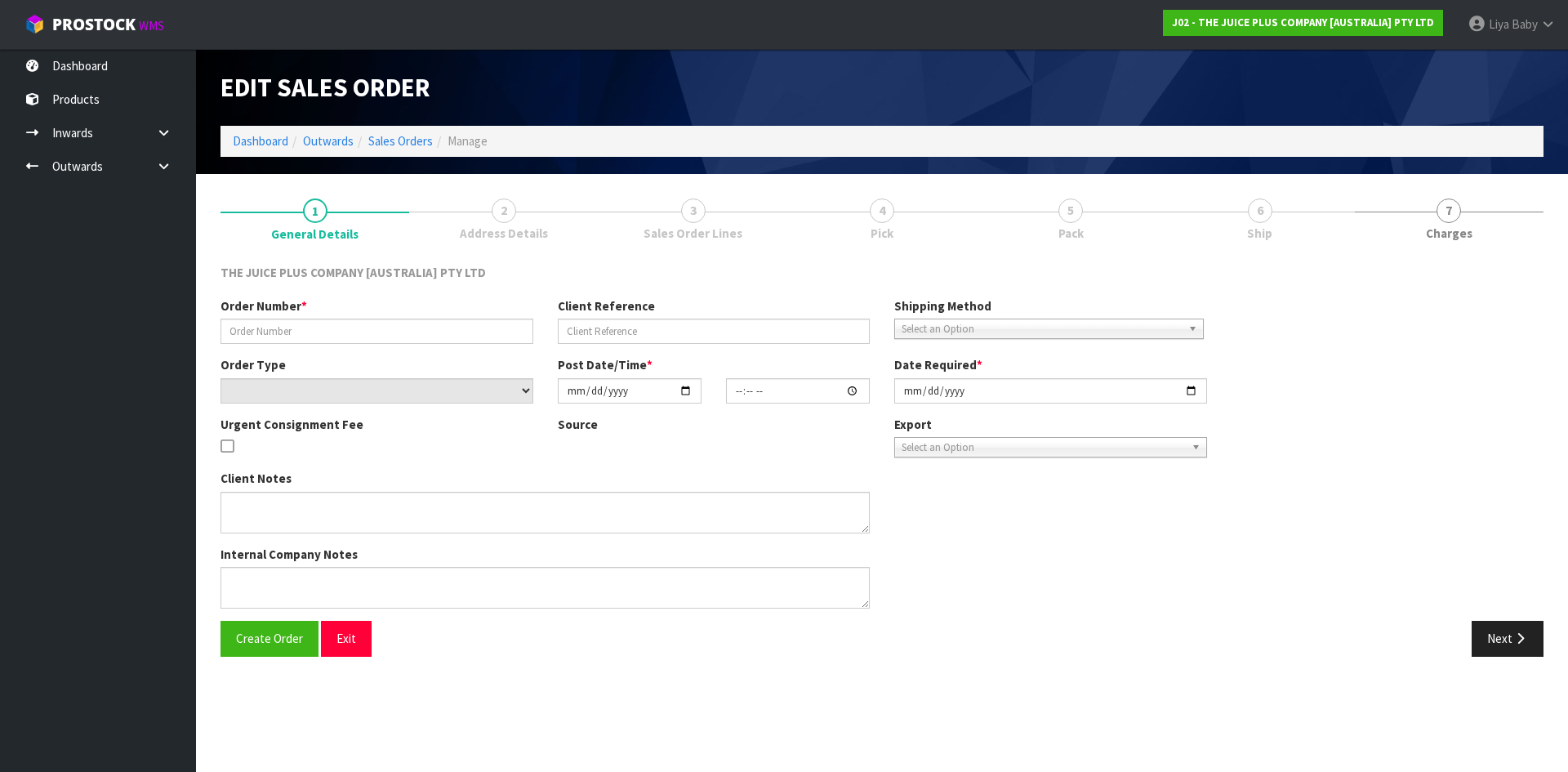
type input "JP01-268489"
select select "number:0"
type input "[DATE]"
type input "03:21:14.000"
type input "[DATE]"
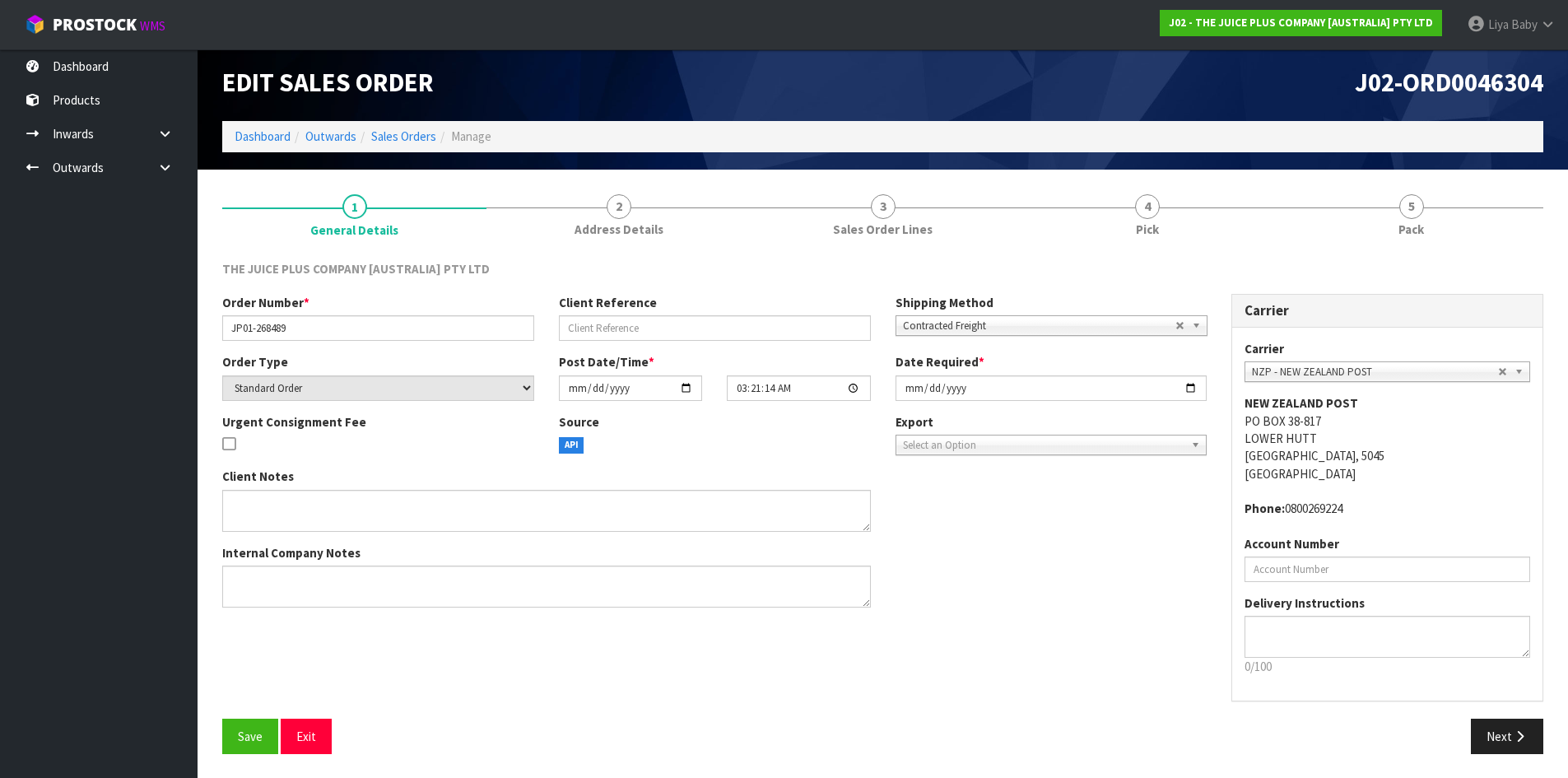
scroll to position [7, 0]
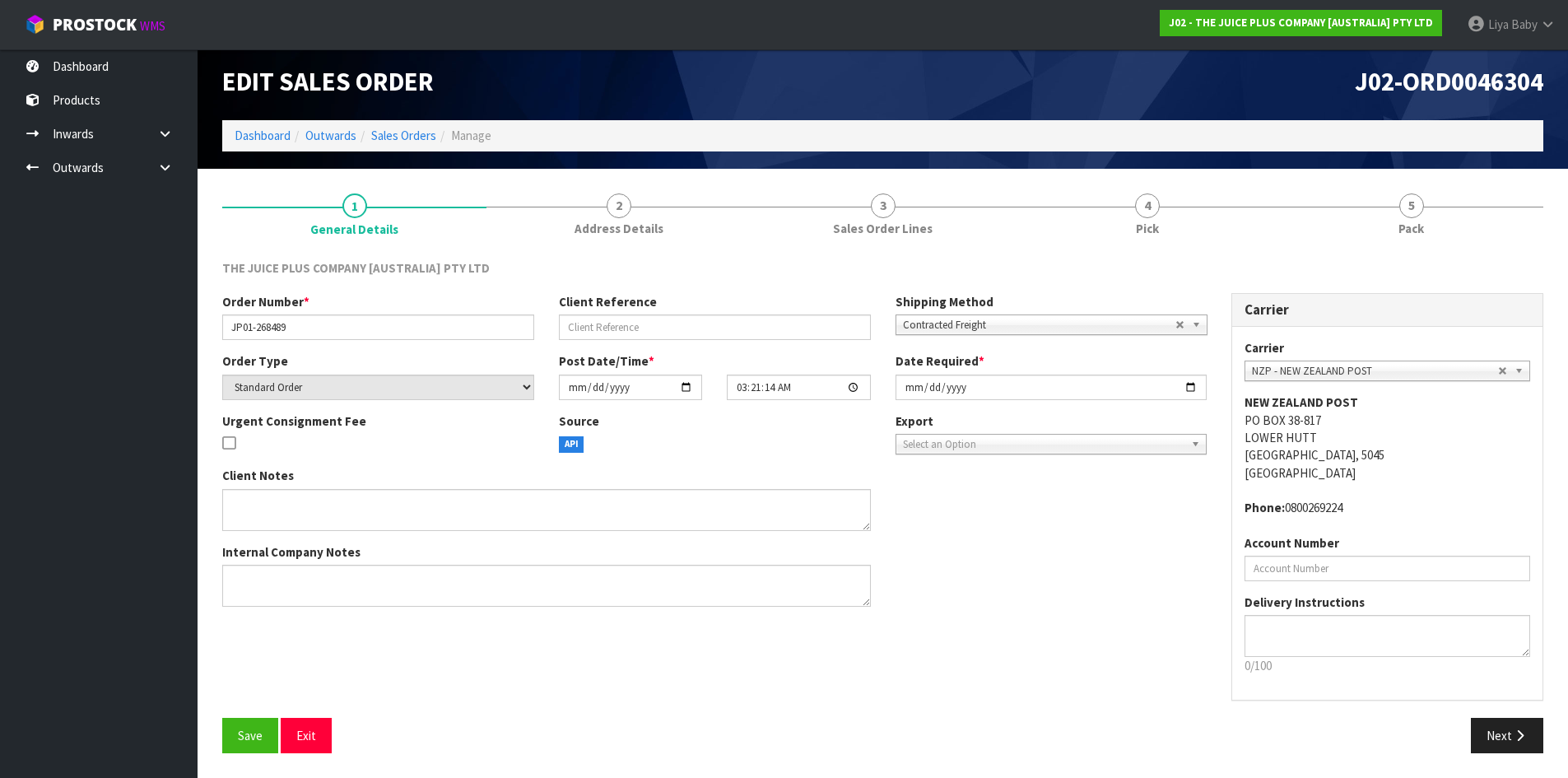
click at [221, 742] on div "Save Exit" at bounding box center [546, 735] width 674 height 35
click at [1131, 235] on link "4 Pick" at bounding box center [1147, 213] width 264 height 65
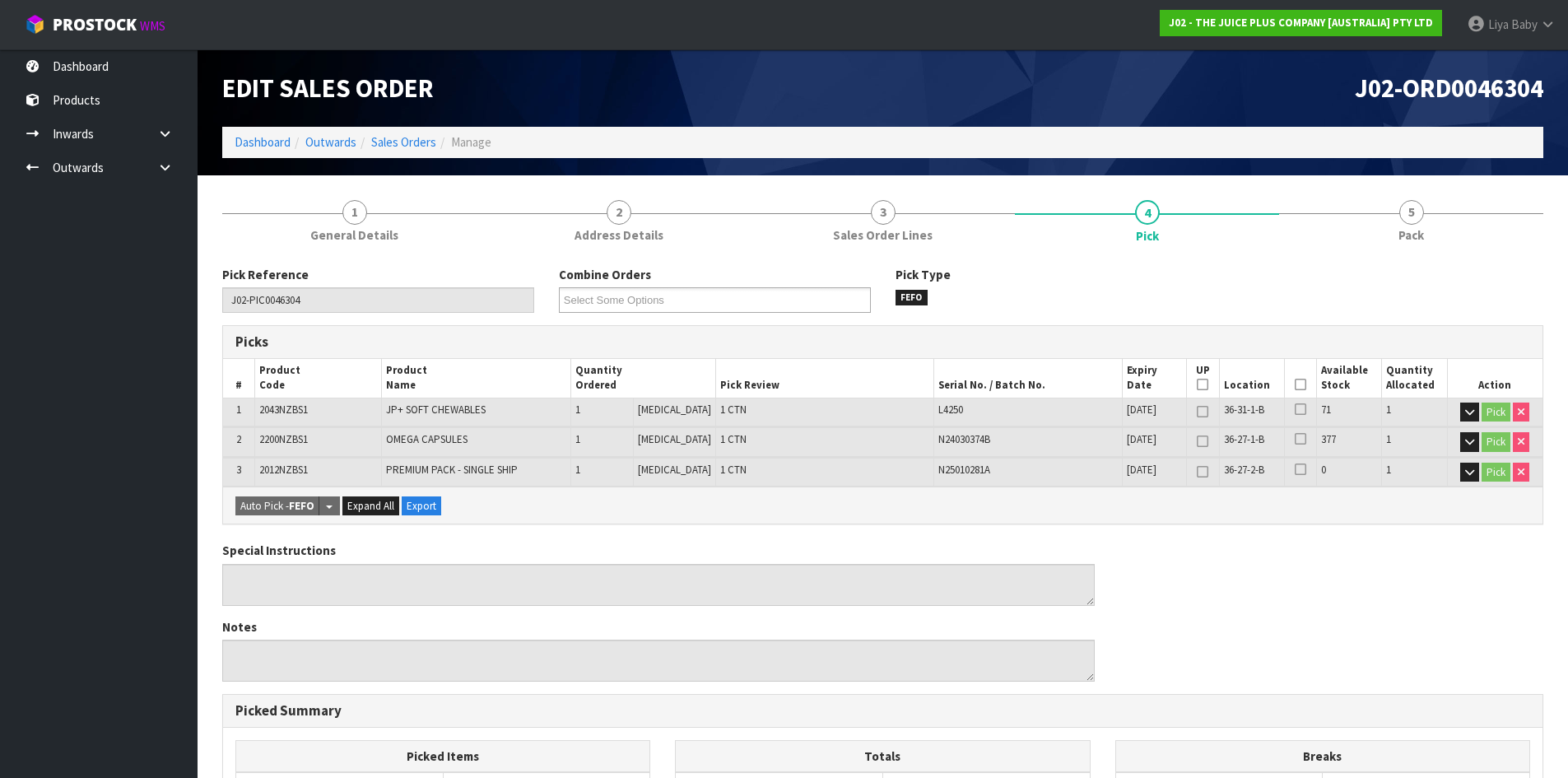
click at [1294, 385] on icon at bounding box center [1300, 385] width 11 height 1
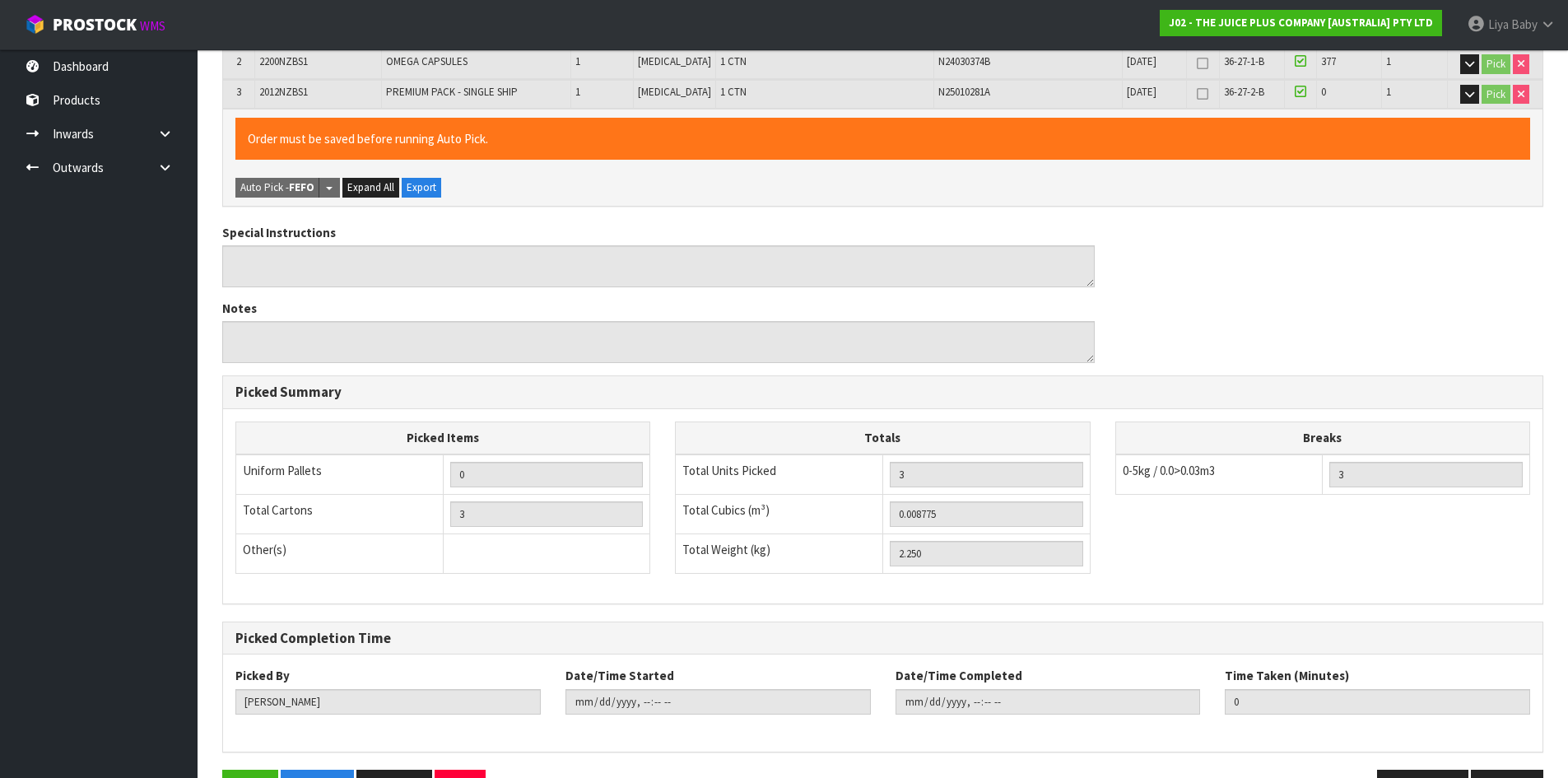
scroll to position [430, 0]
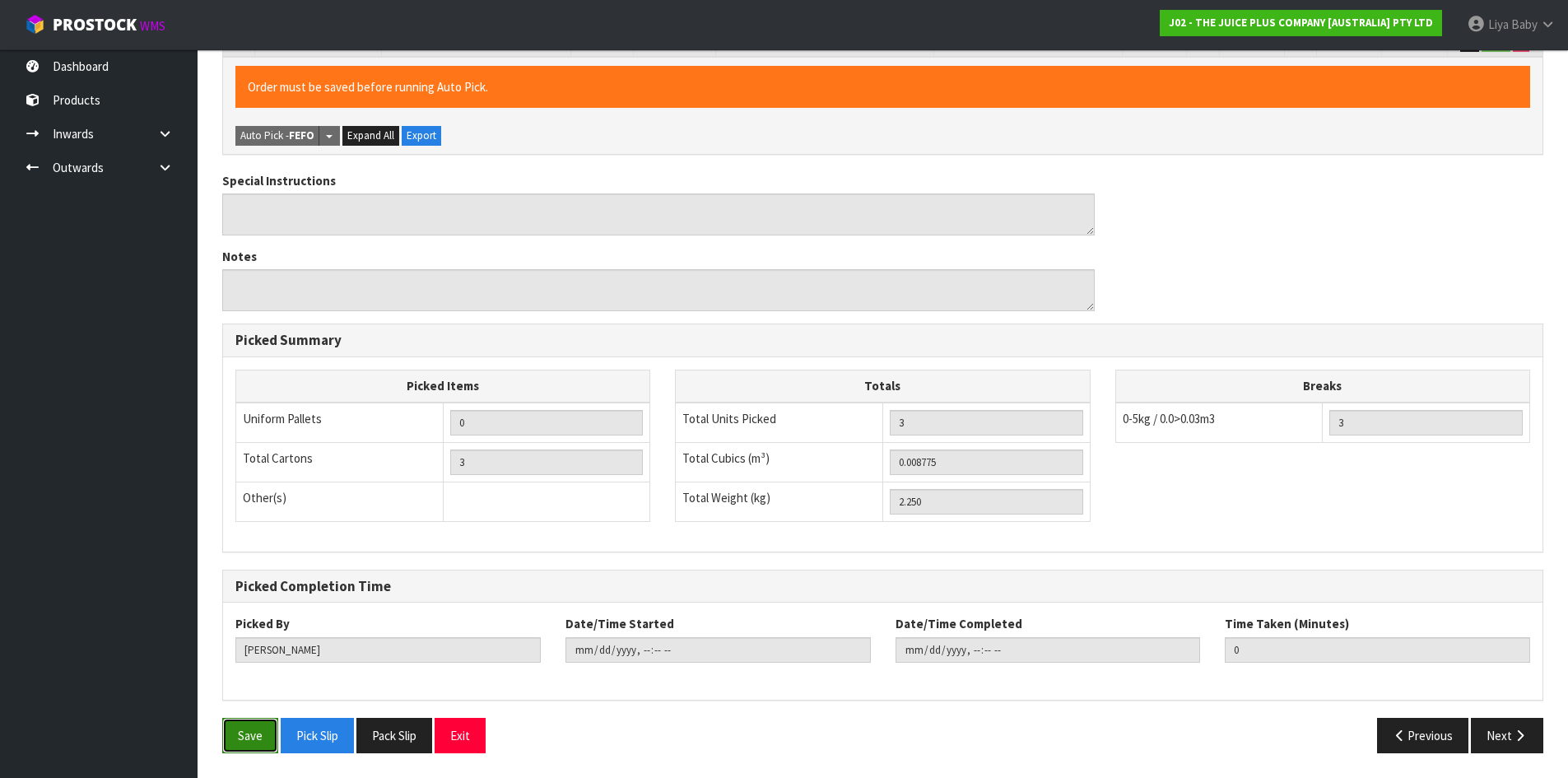
click at [240, 741] on button "Save" at bounding box center [250, 735] width 55 height 35
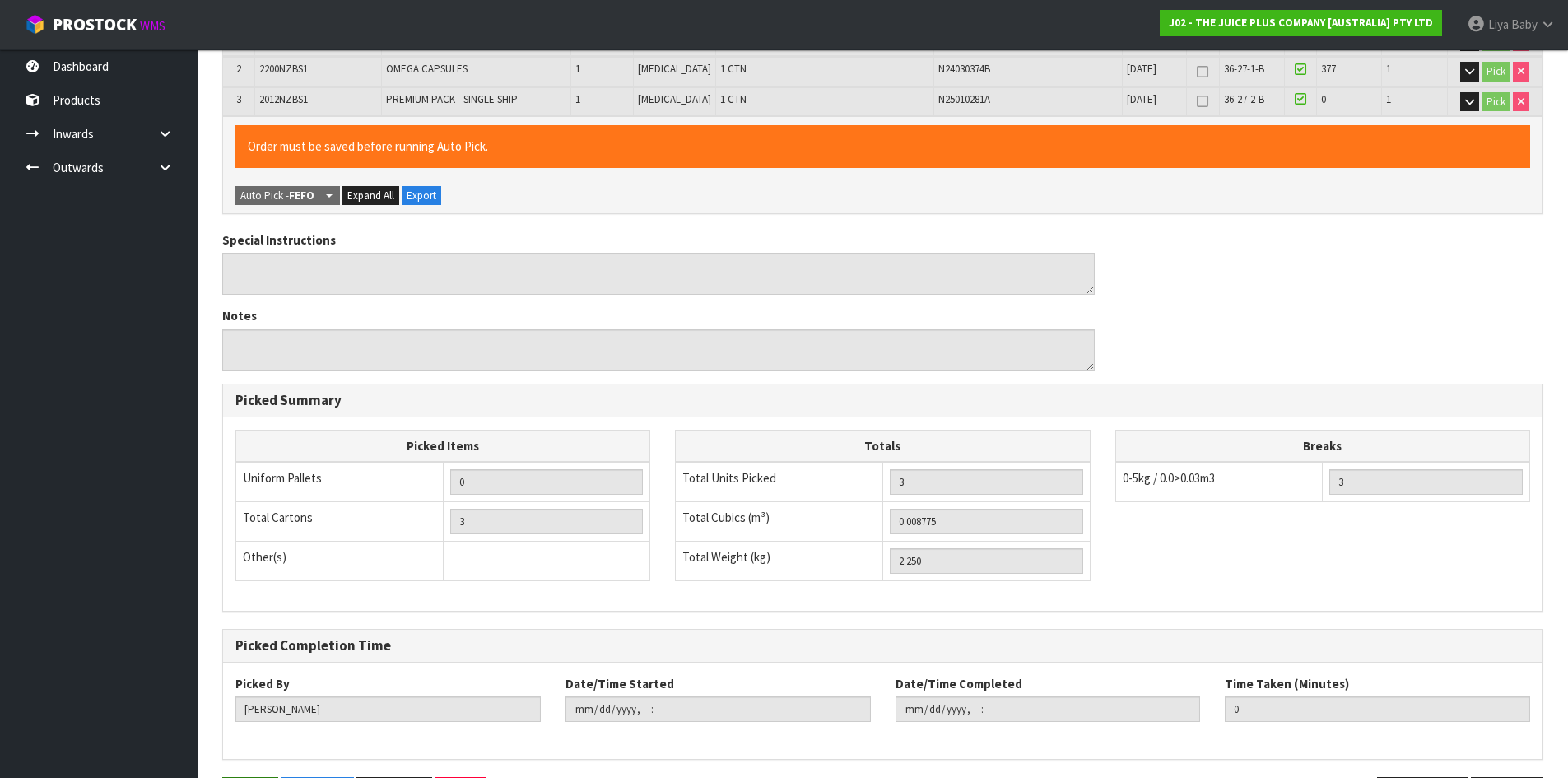
scroll to position [0, 0]
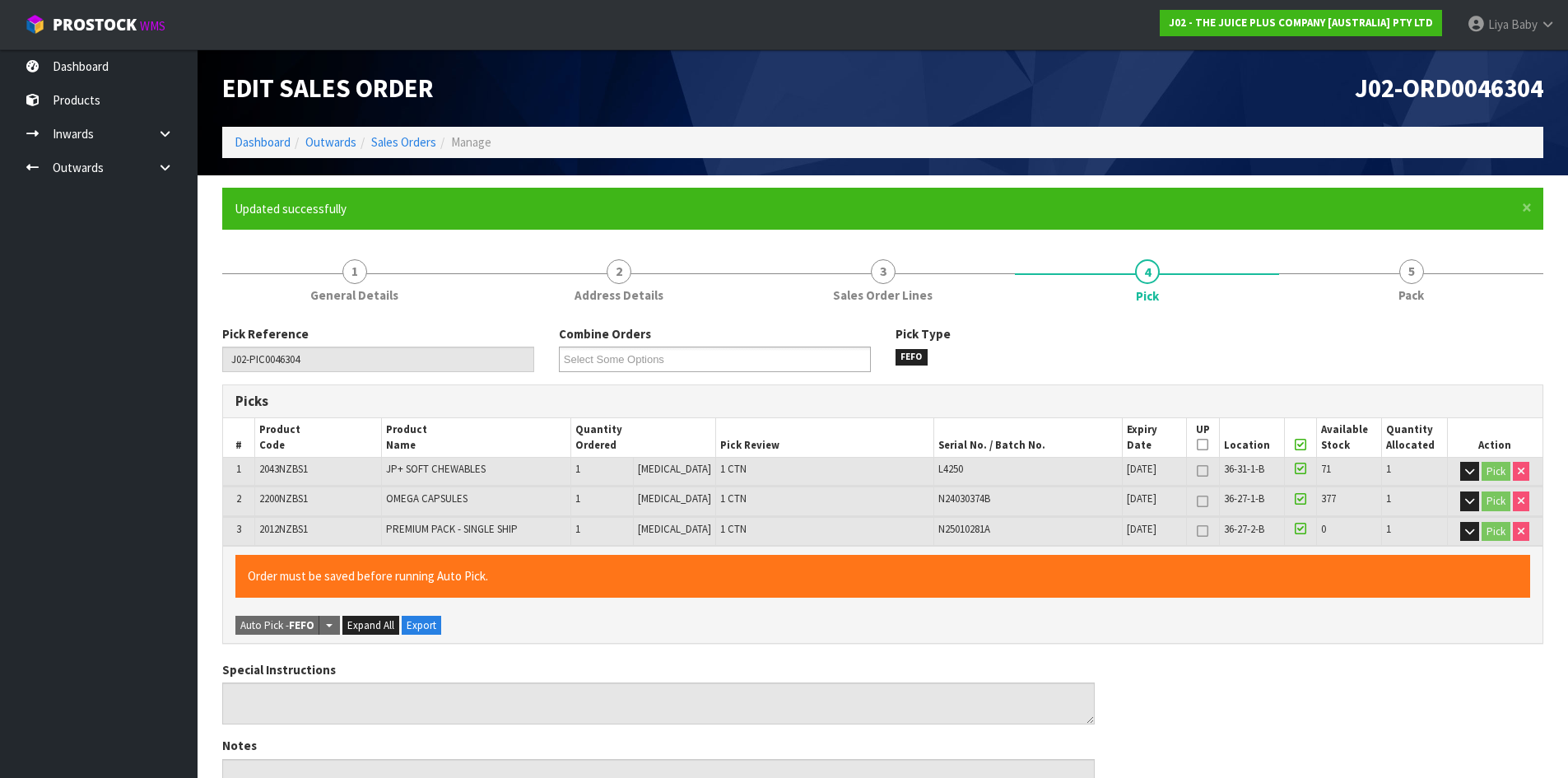
type input "Liya Baby"
type input "2025-08-18T13:55:12"
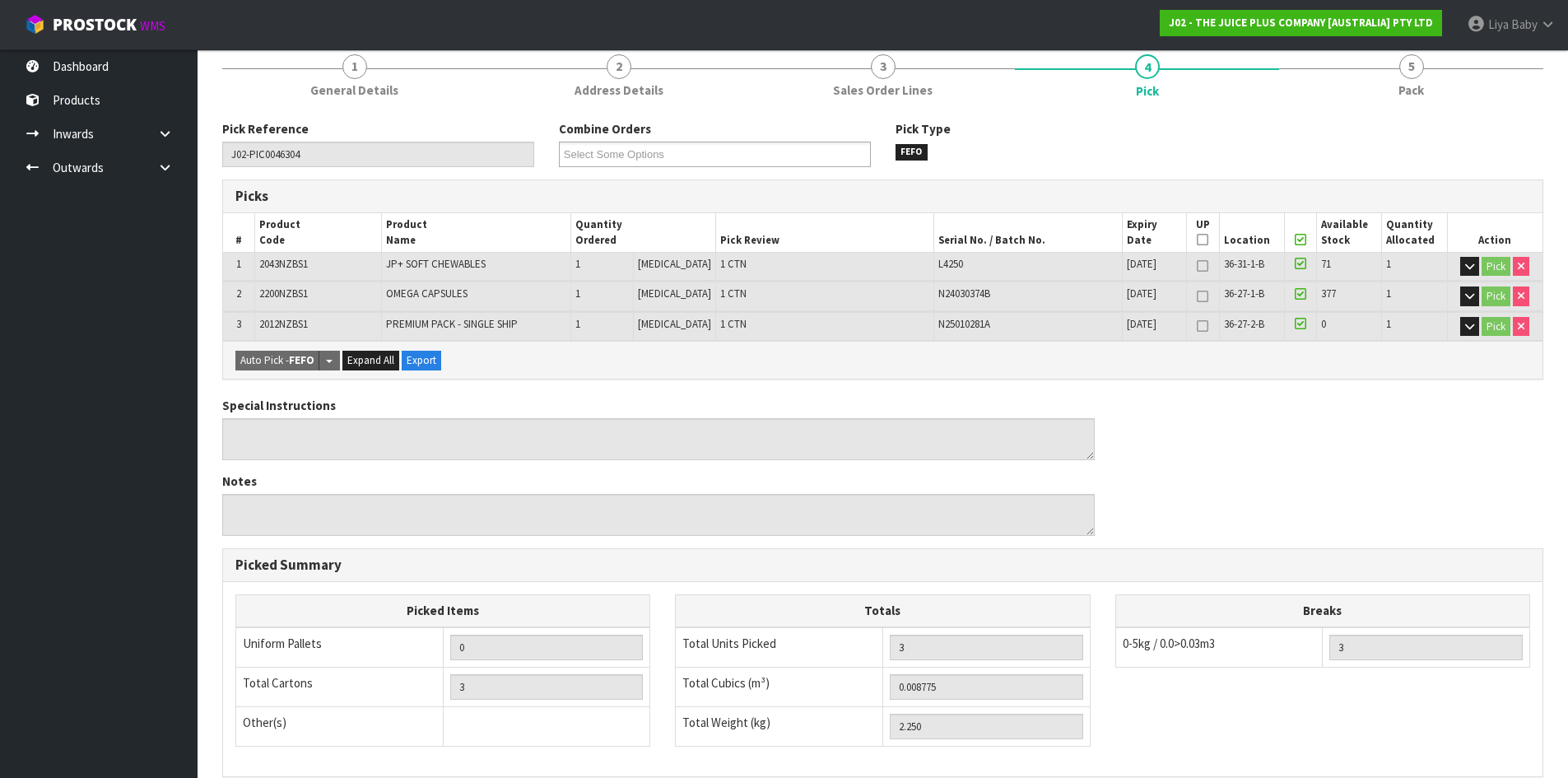
scroll to position [183, 0]
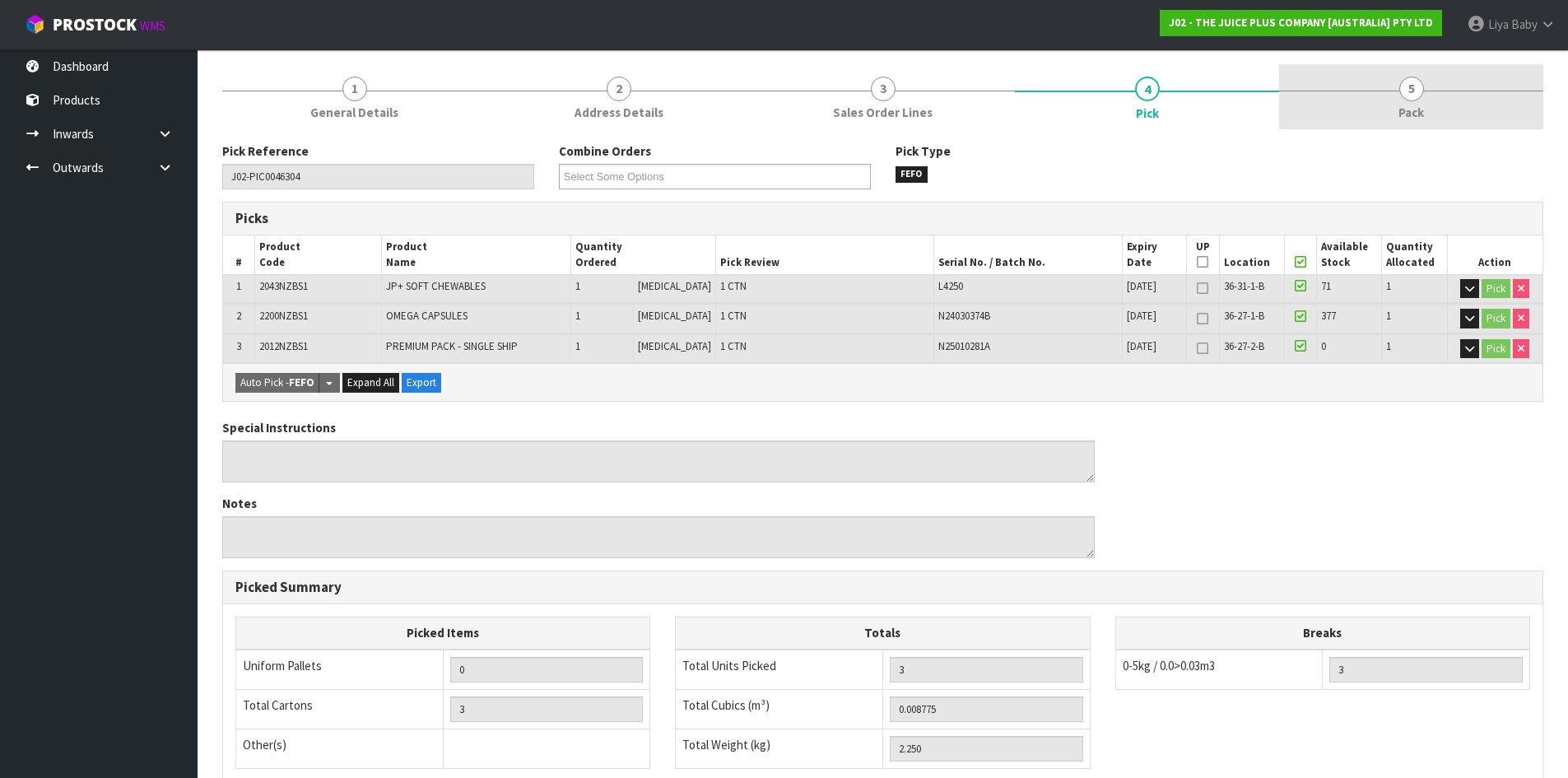
click at [1402, 125] on link "5 Pack" at bounding box center [1411, 97] width 264 height 65
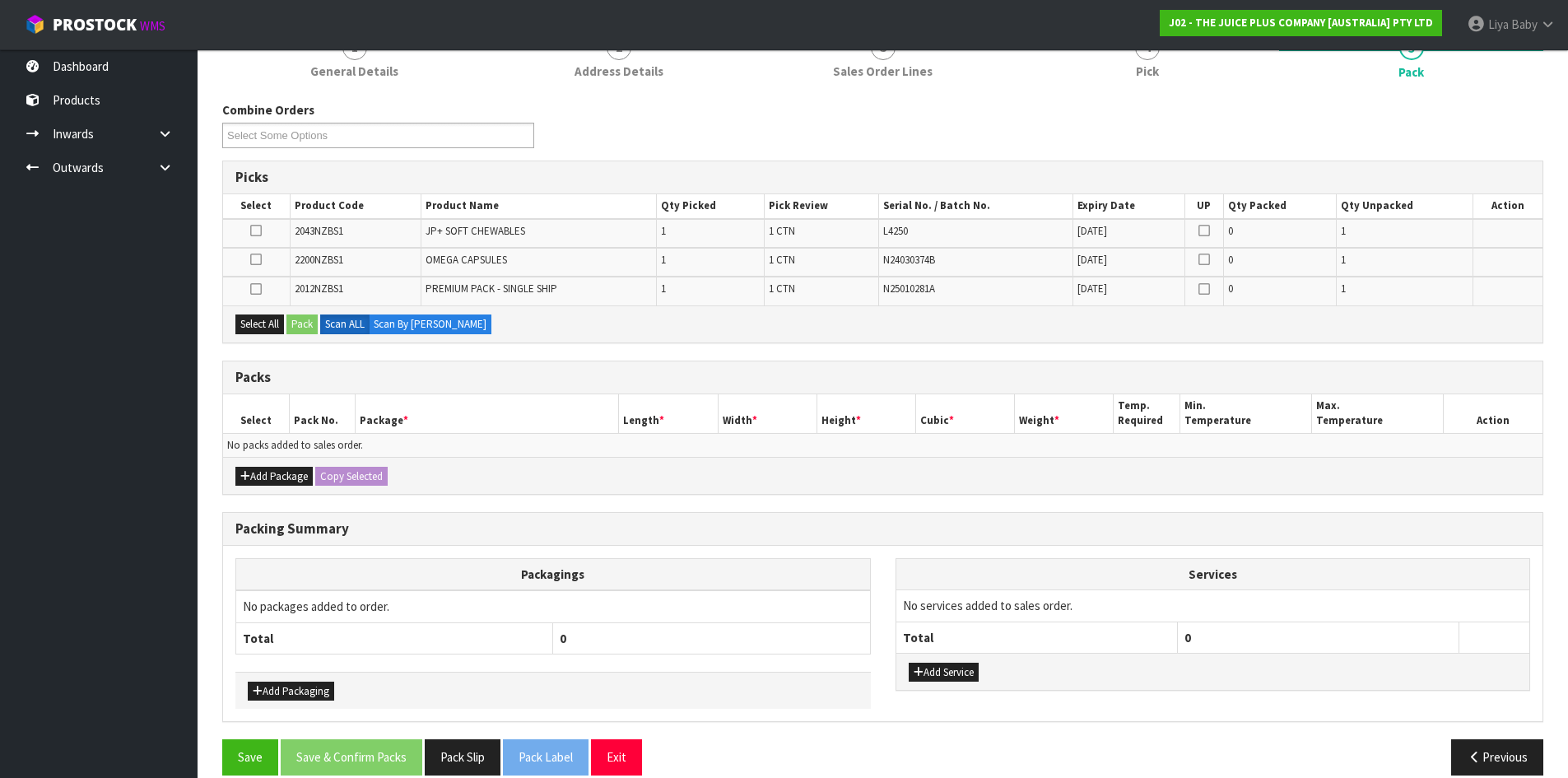
scroll to position [246, 0]
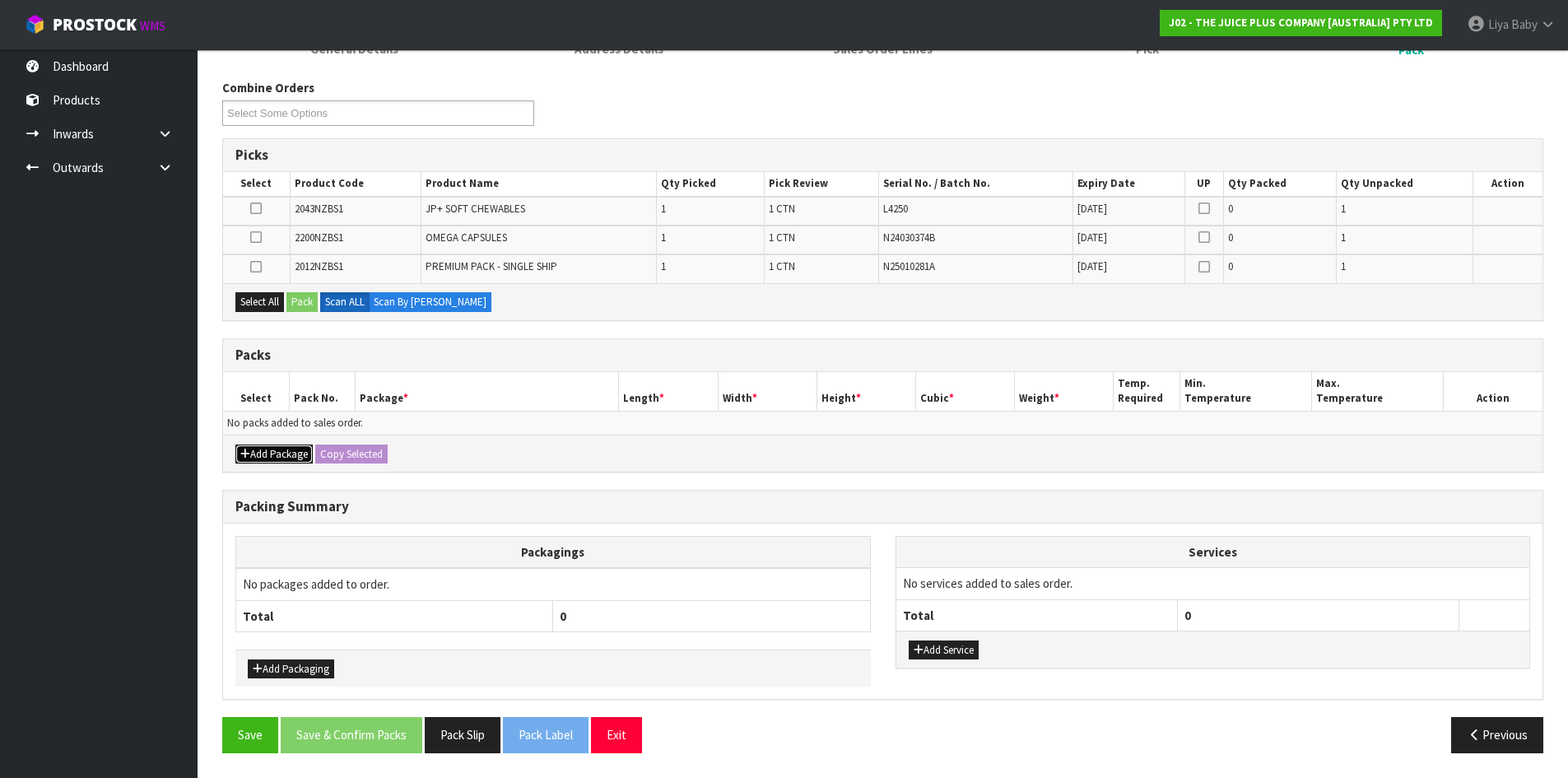
click at [270, 454] on button "Add Package" at bounding box center [274, 454] width 77 height 20
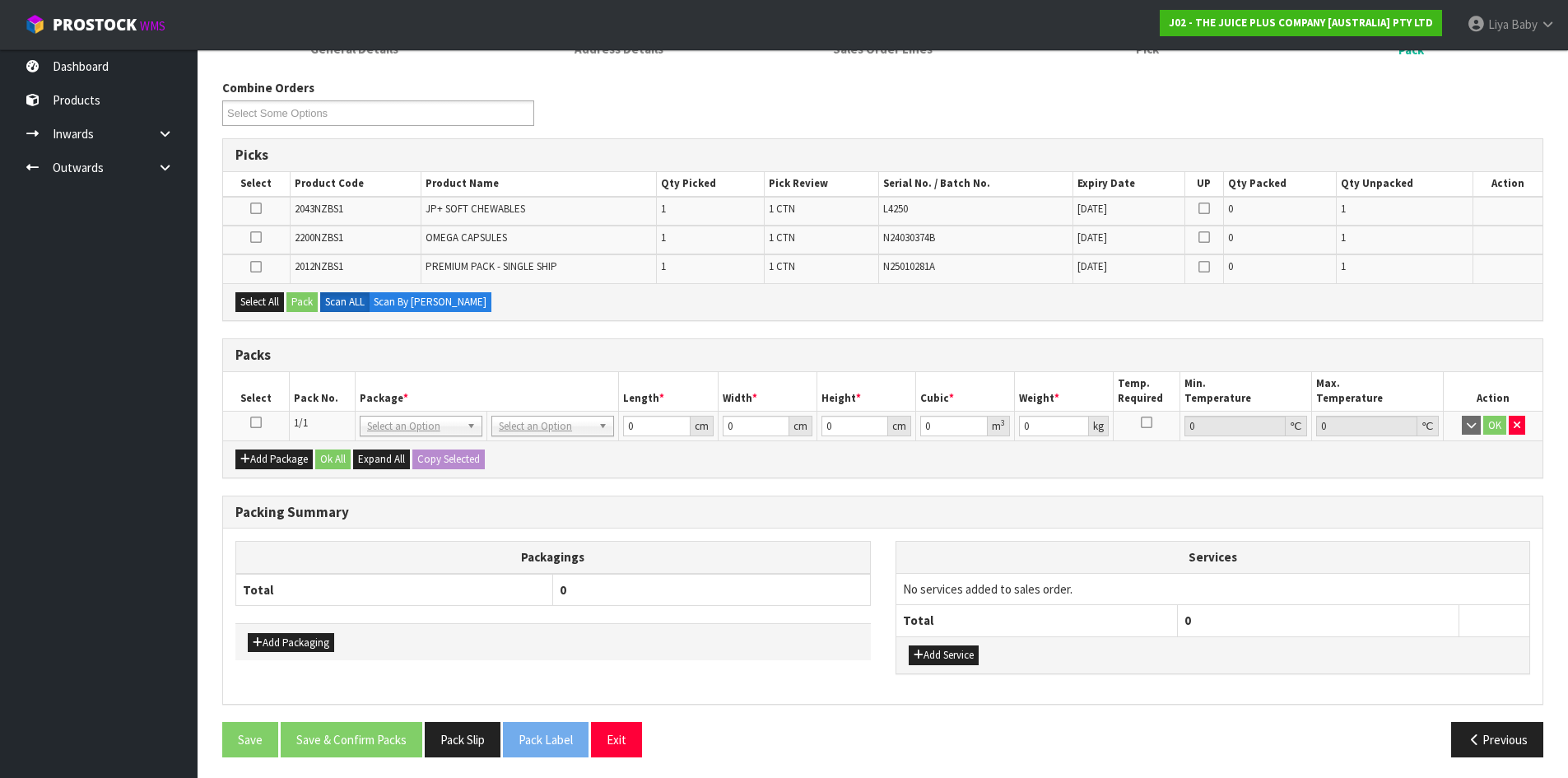
click at [254, 422] on icon at bounding box center [255, 422] width 11 height 1
click at [255, 306] on button "Select All" at bounding box center [259, 301] width 49 height 20
click at [307, 299] on button "Pack" at bounding box center [301, 301] width 32 height 20
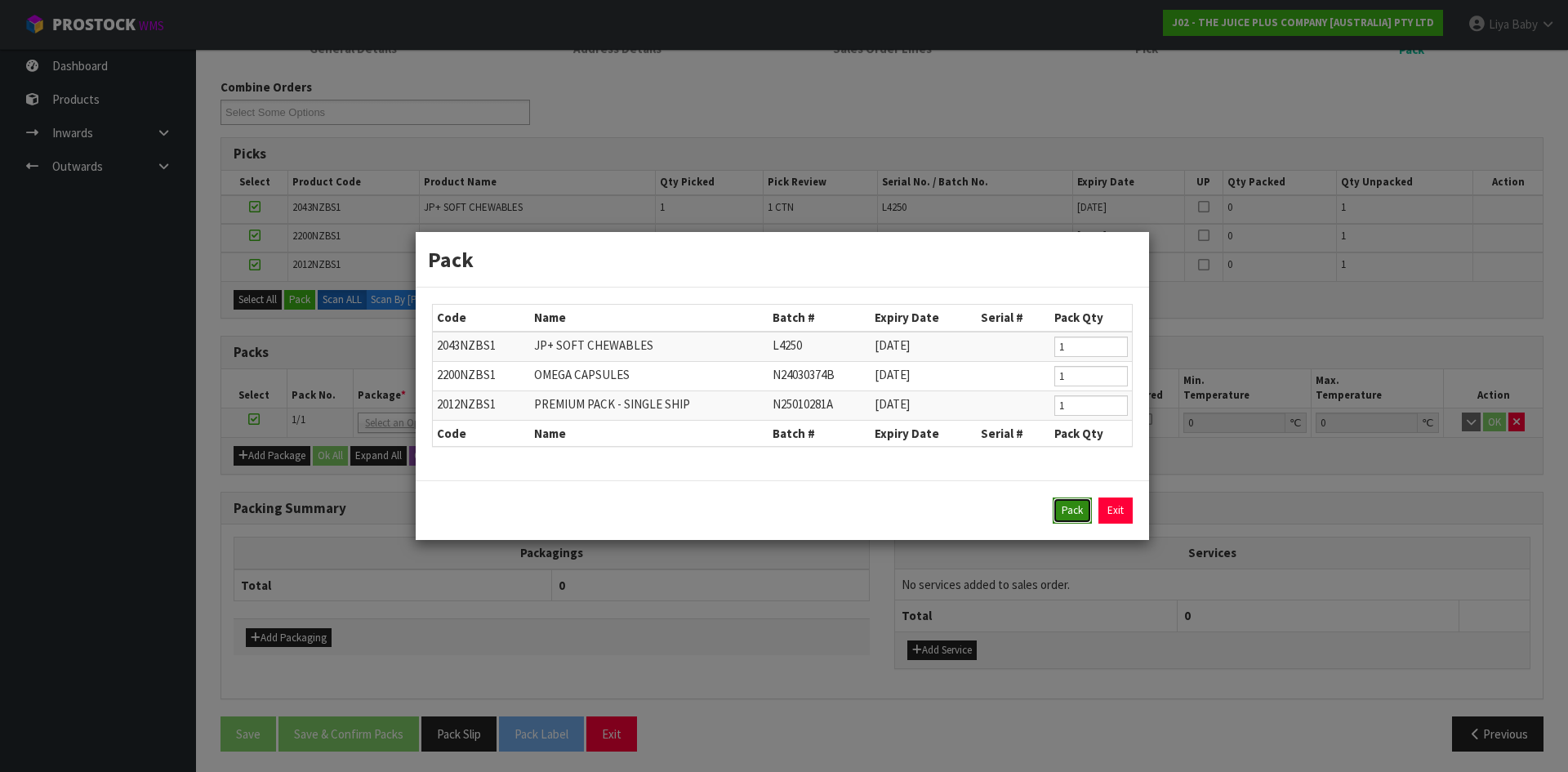
click at [1060, 499] on button "Pack" at bounding box center [1072, 511] width 39 height 27
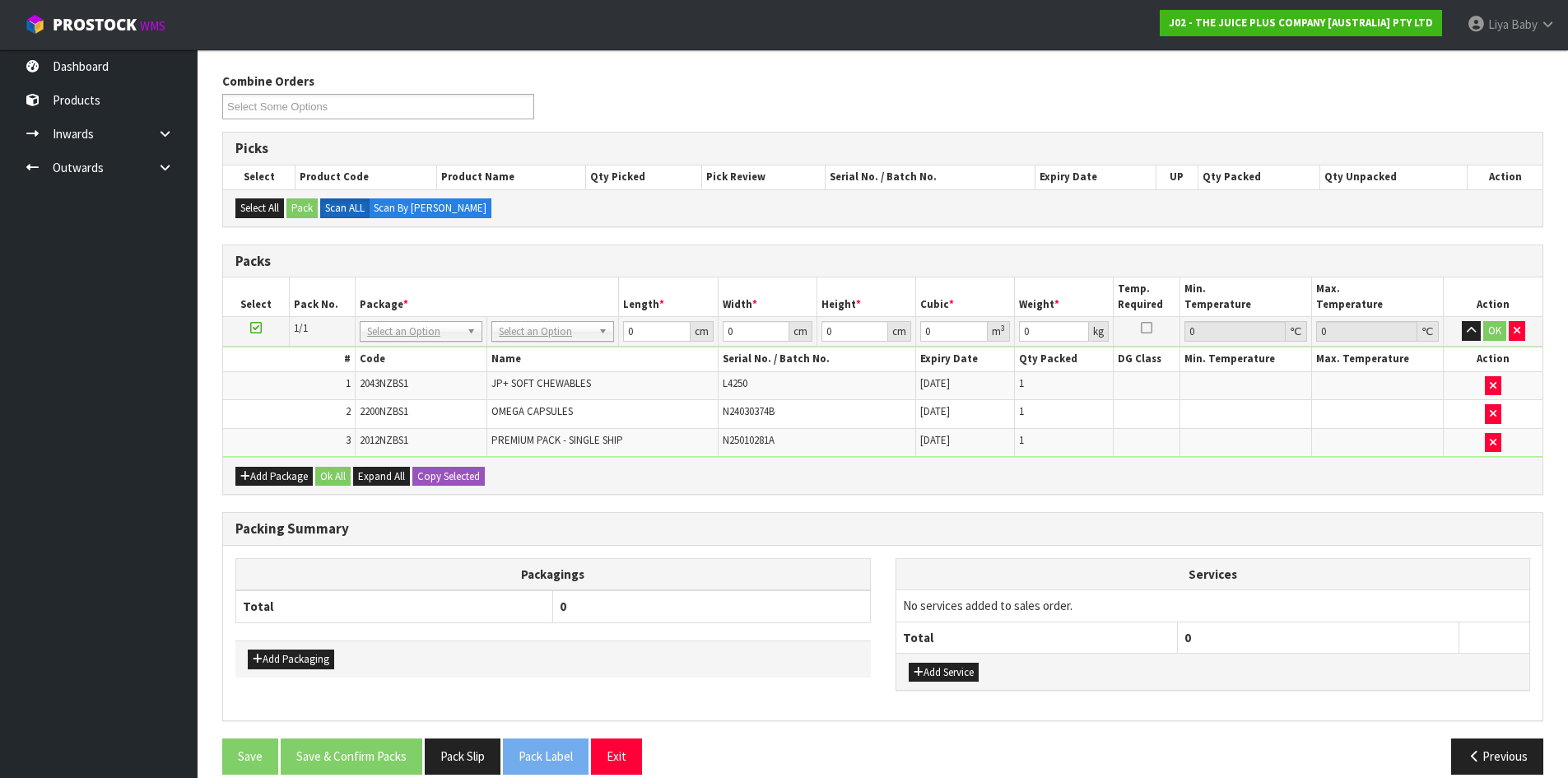
scroll to position [274, 0]
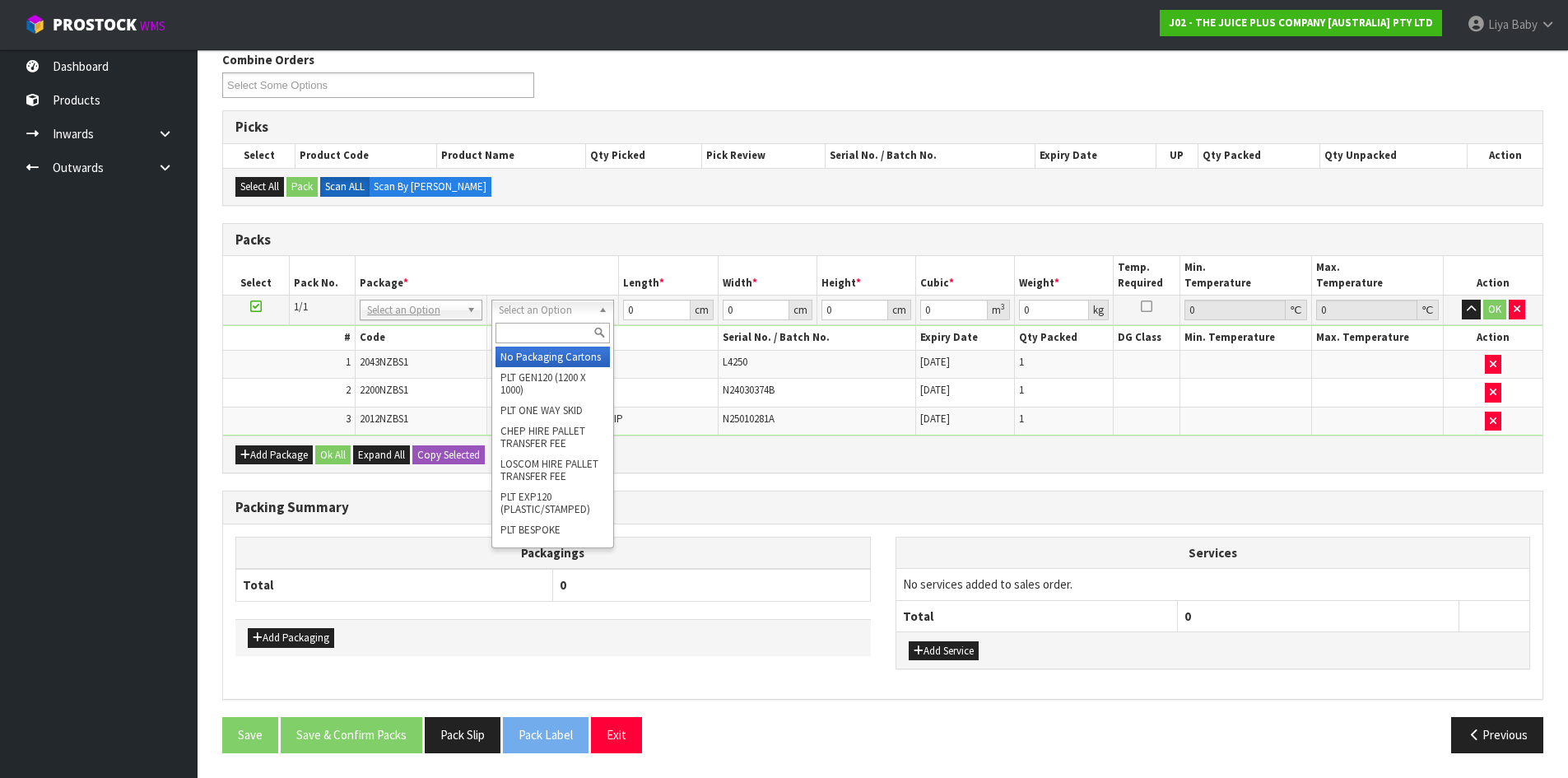
click at [520, 336] on input "text" at bounding box center [553, 333] width 115 height 21
type input "CTNA4"
type input "31"
type input "22.5"
type input "25"
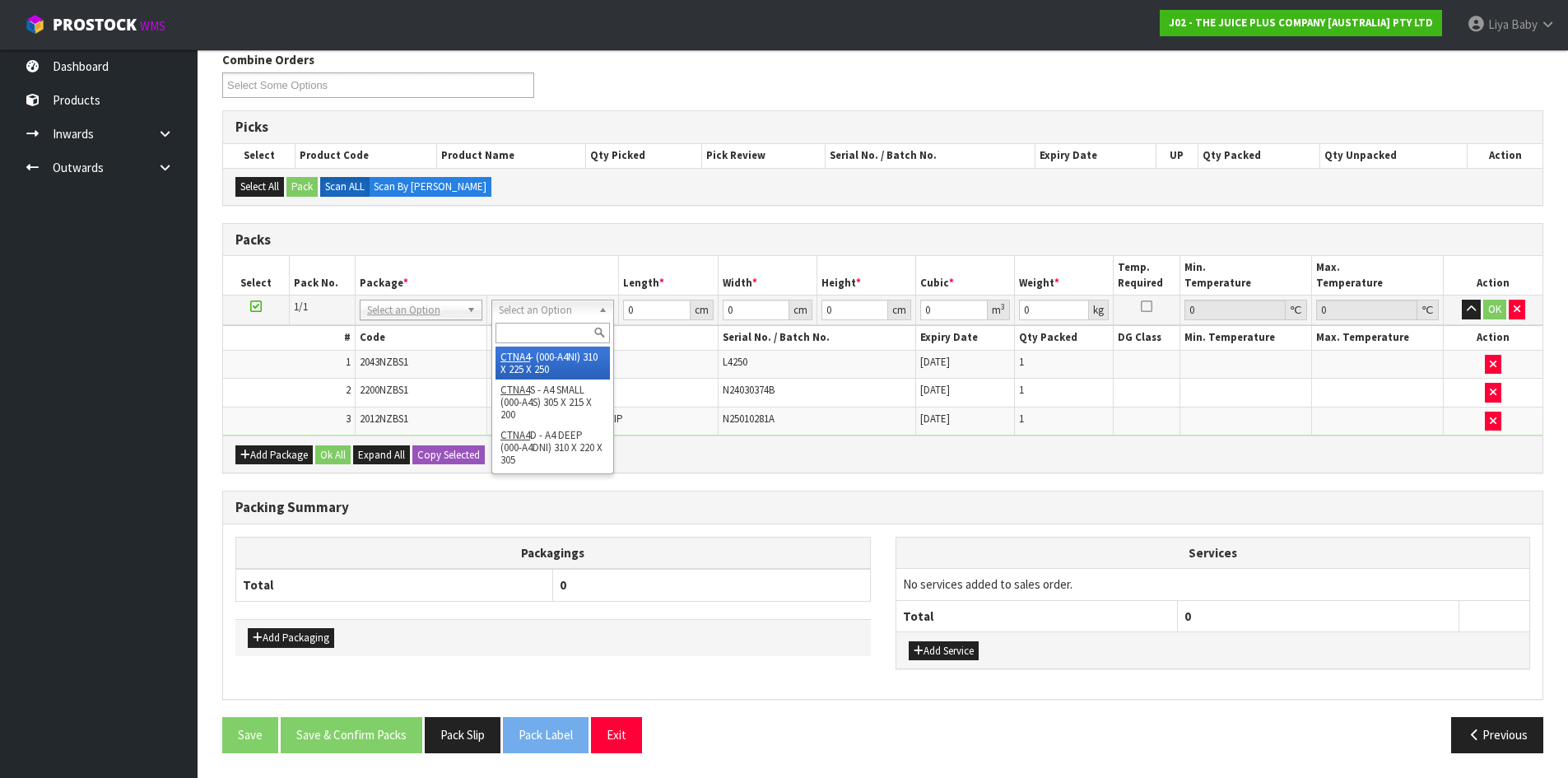
type input "0.017438"
type input "2.45"
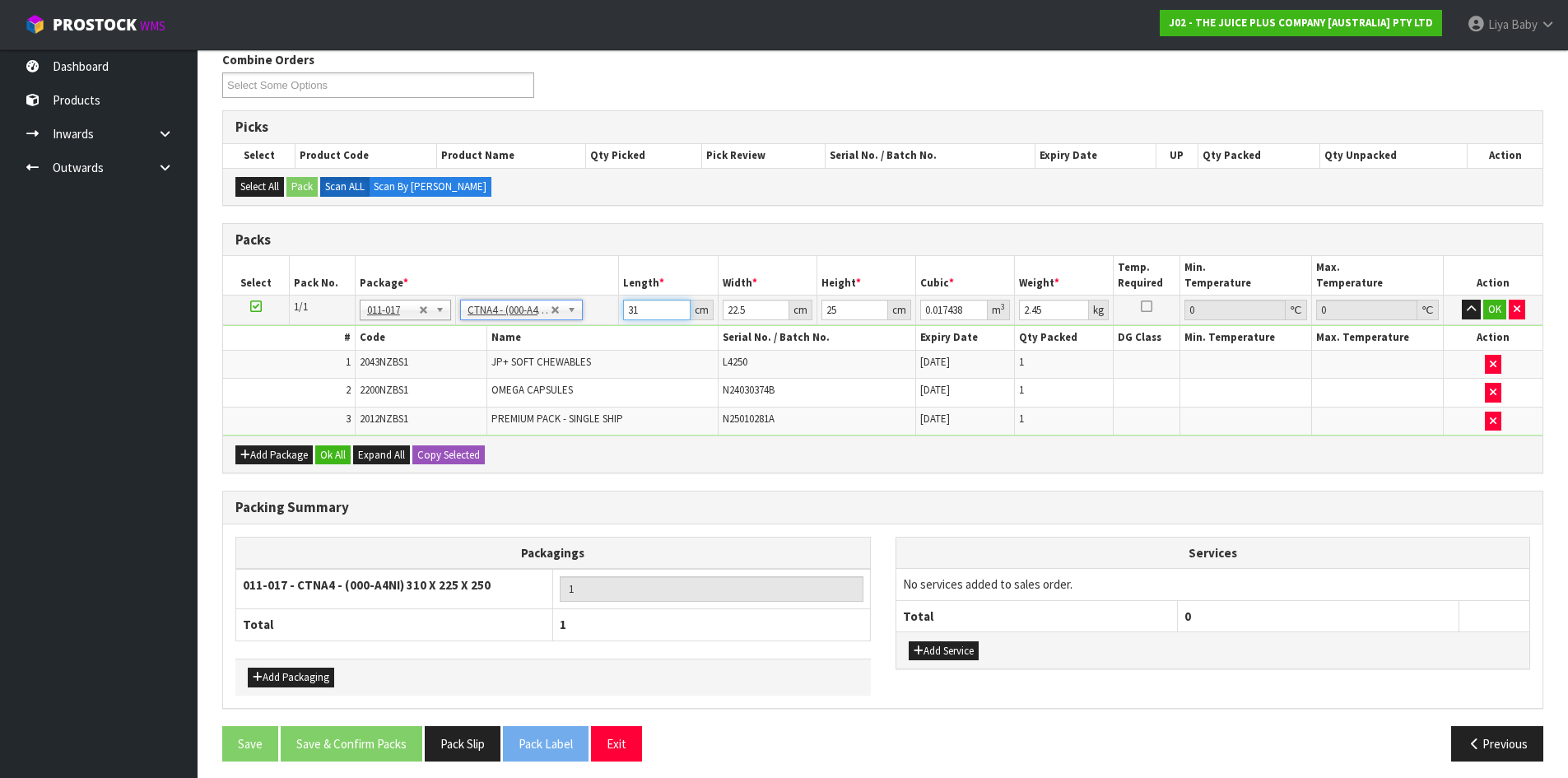
click at [650, 304] on input "31" at bounding box center [656, 310] width 67 height 21
click at [639, 309] on input "31" at bounding box center [656, 310] width 67 height 21
type input "3"
type input "0.001687"
type input "0"
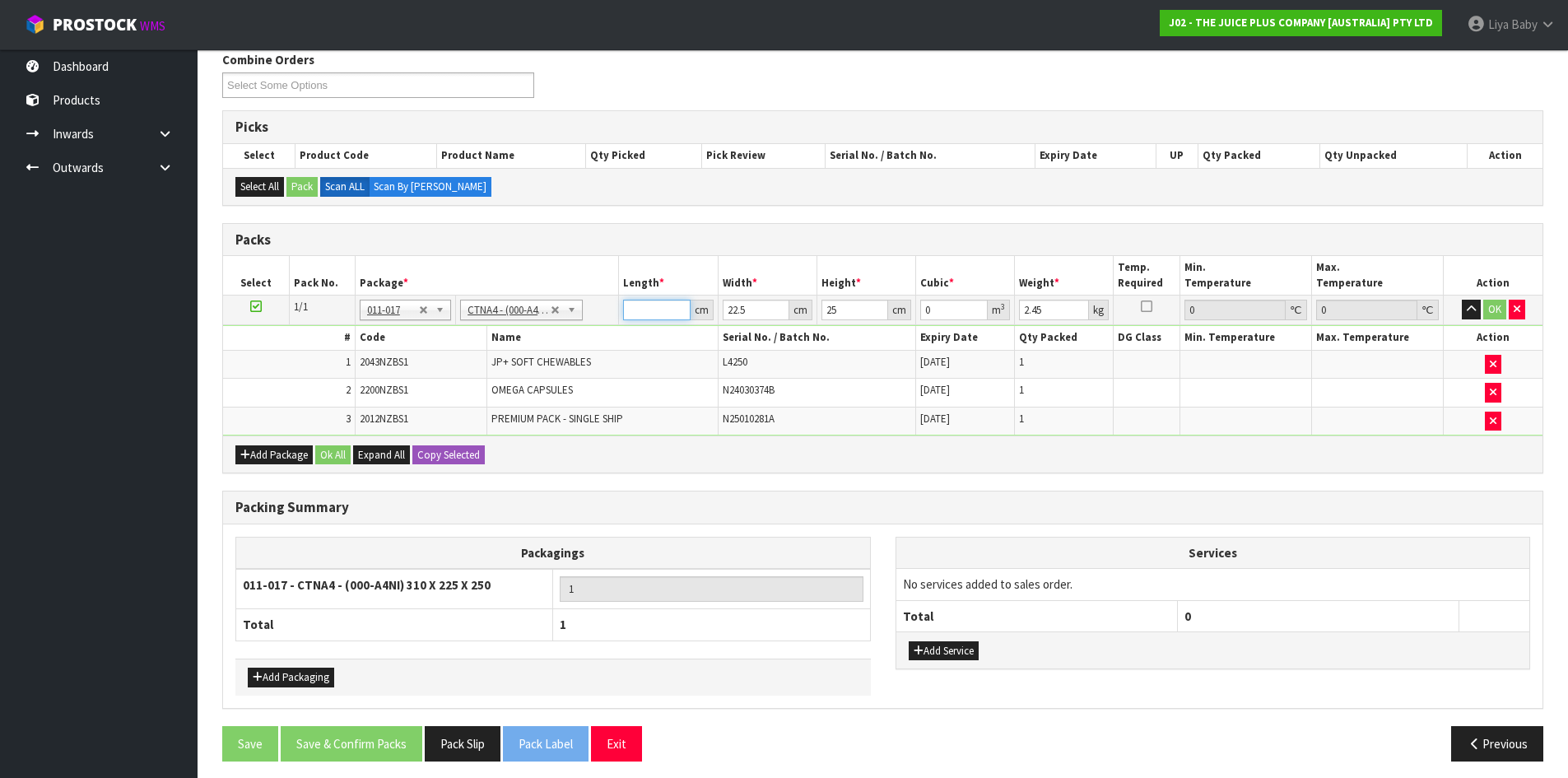
type input "3"
type input "0.001687"
type input "32"
type input "0.018"
type input "32"
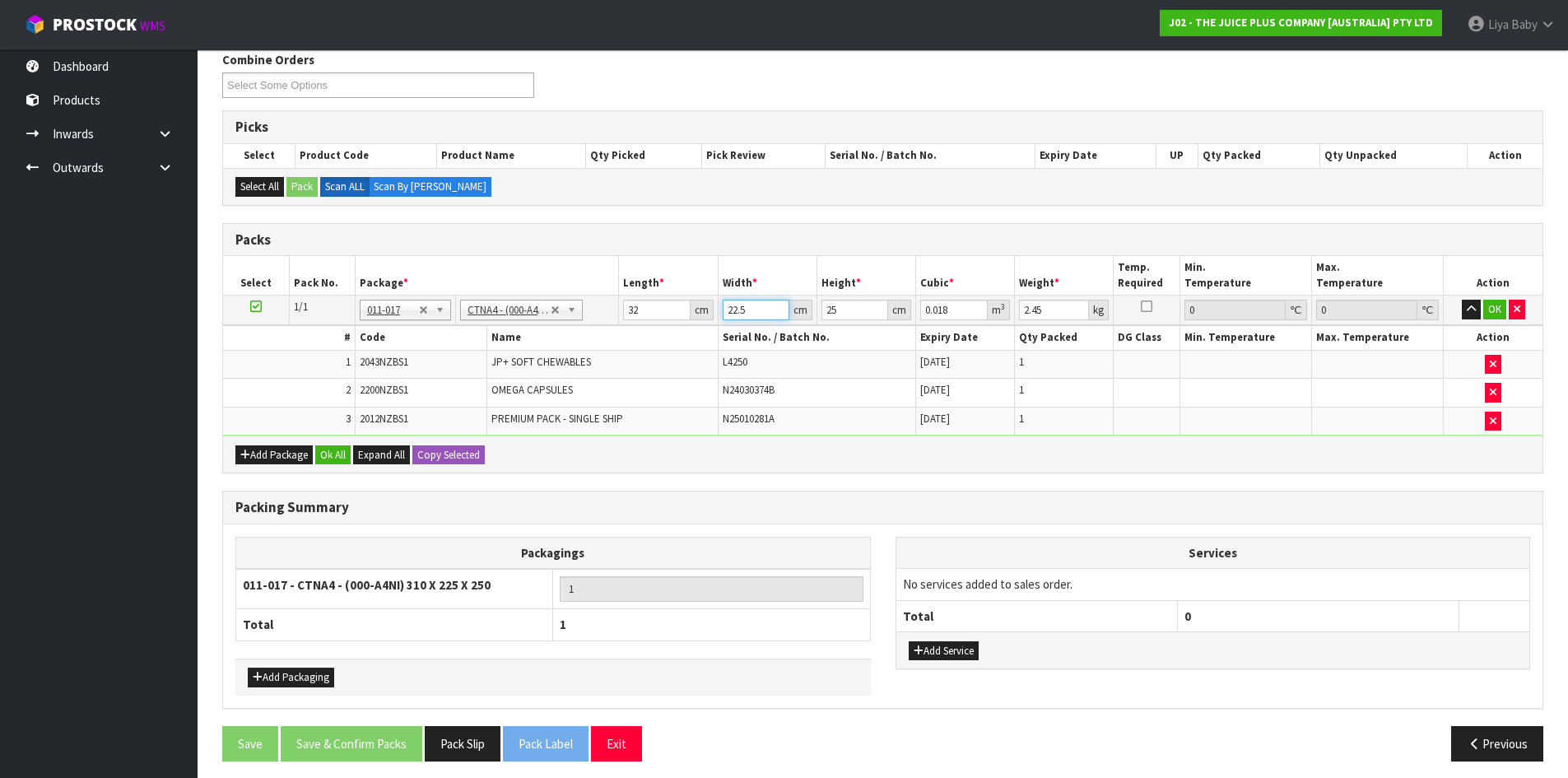
click at [768, 310] on input "22.5" at bounding box center [756, 310] width 67 height 21
type input "22"
type input "0.0176"
type input "2"
type input "0.0016"
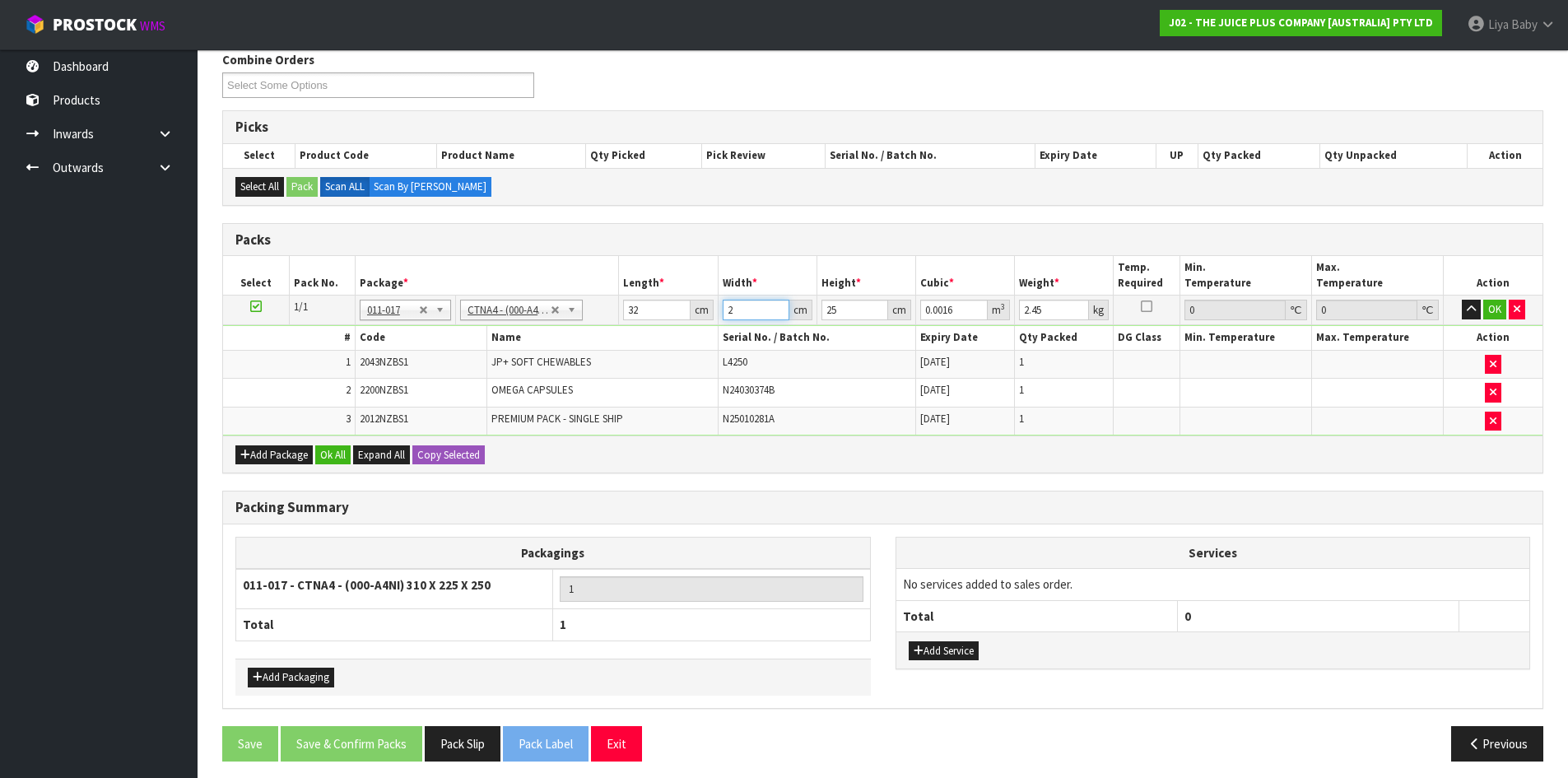
type input "24"
type input "0.0192"
type input "24"
click at [841, 309] on input "25" at bounding box center [854, 310] width 67 height 21
type input "2"
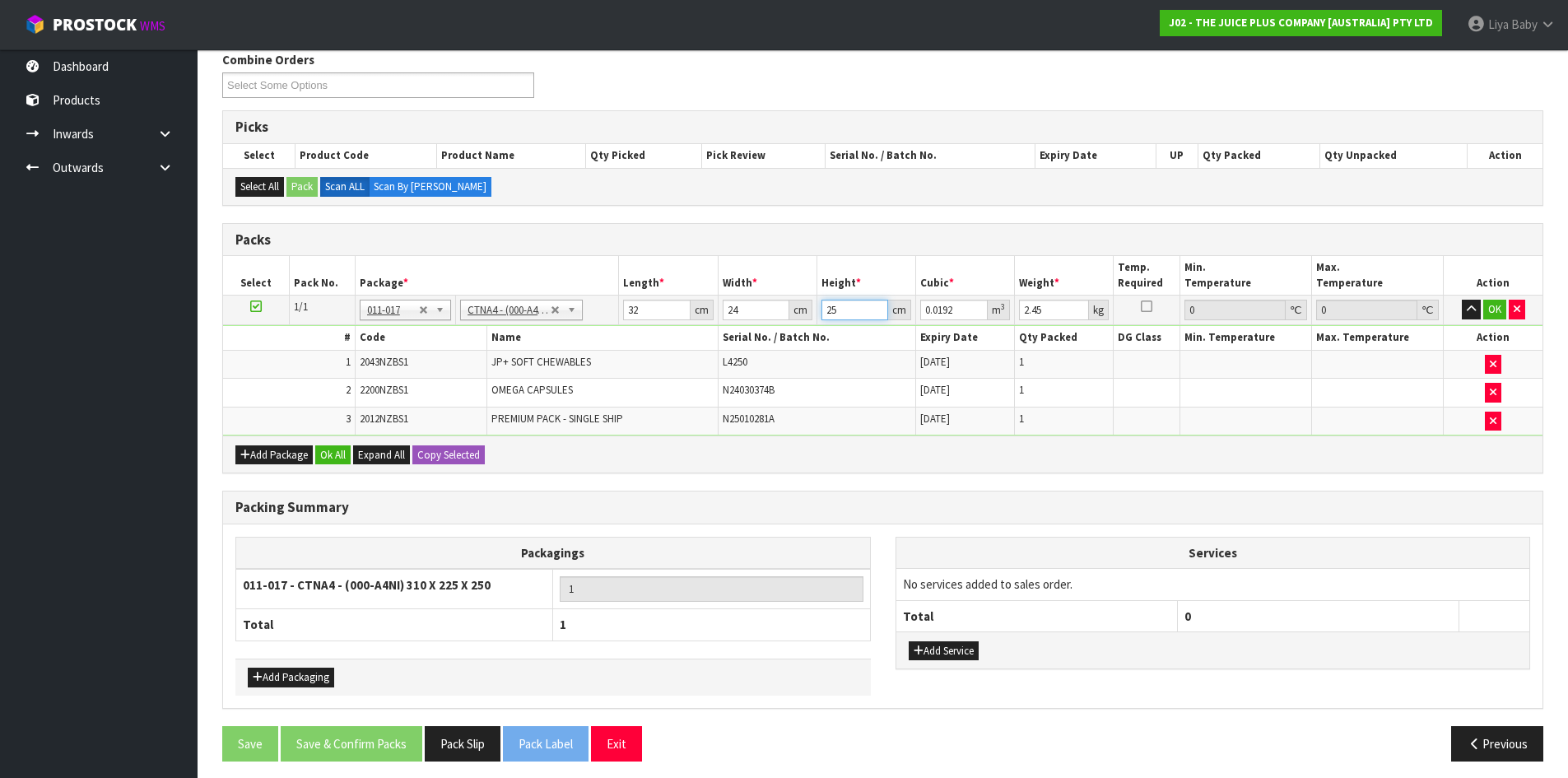
type input "0.001536"
type input "0"
type input "2"
type input "0.001536"
type input "27"
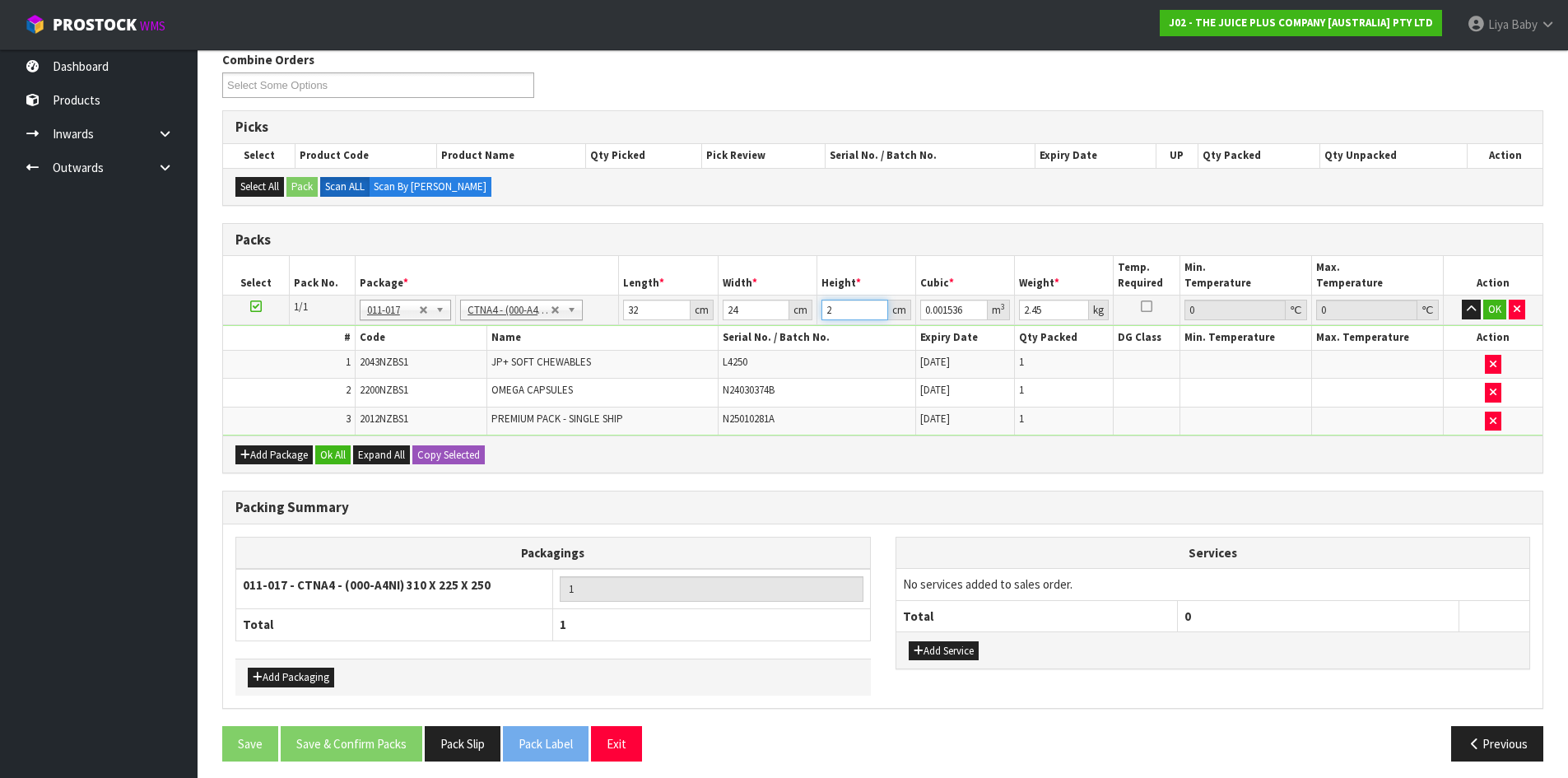
type input "0.020736"
type input "27"
click at [1046, 310] on input "2.45" at bounding box center [1053, 310] width 70 height 21
type input "2"
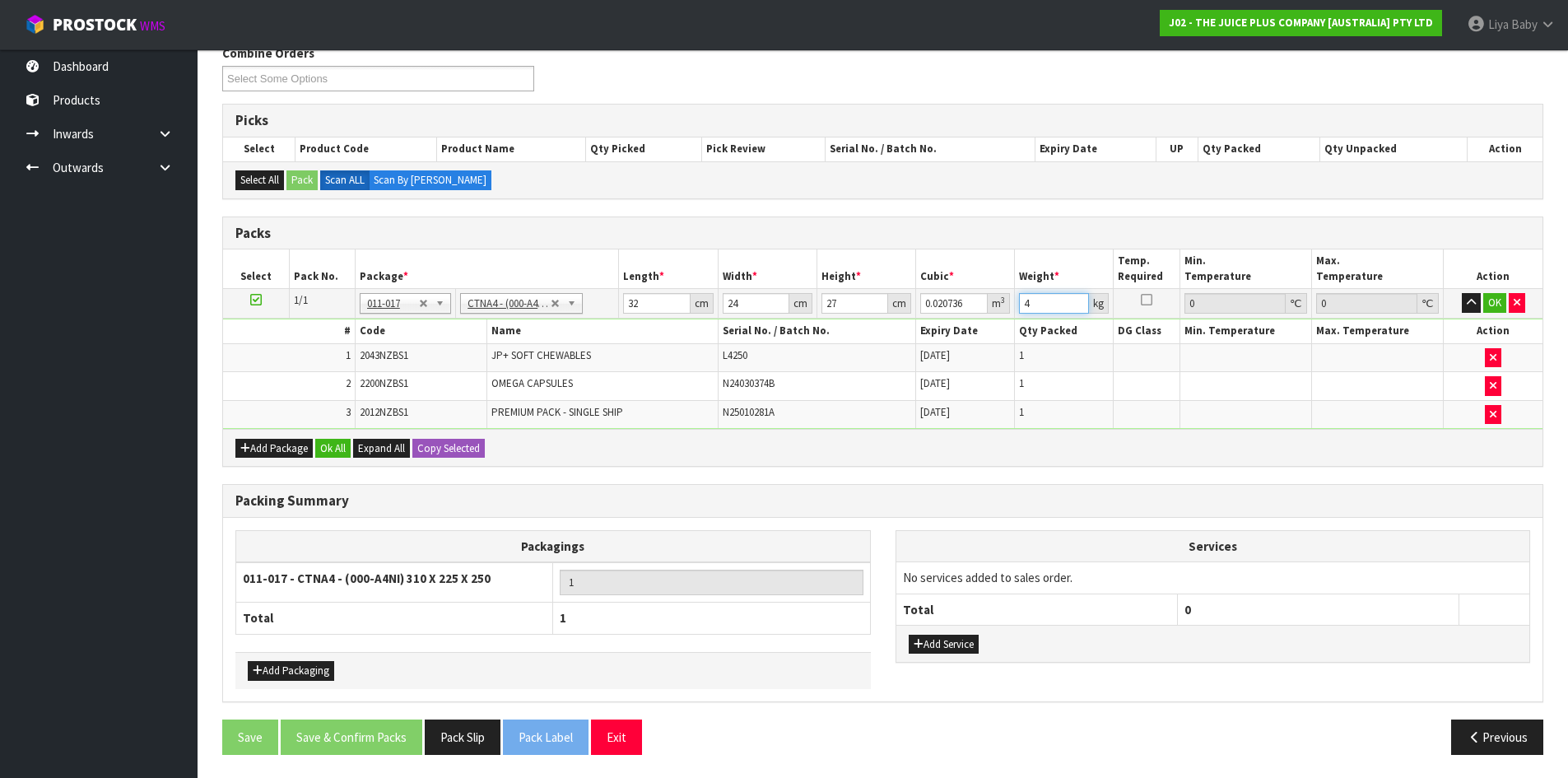
scroll to position [282, 0]
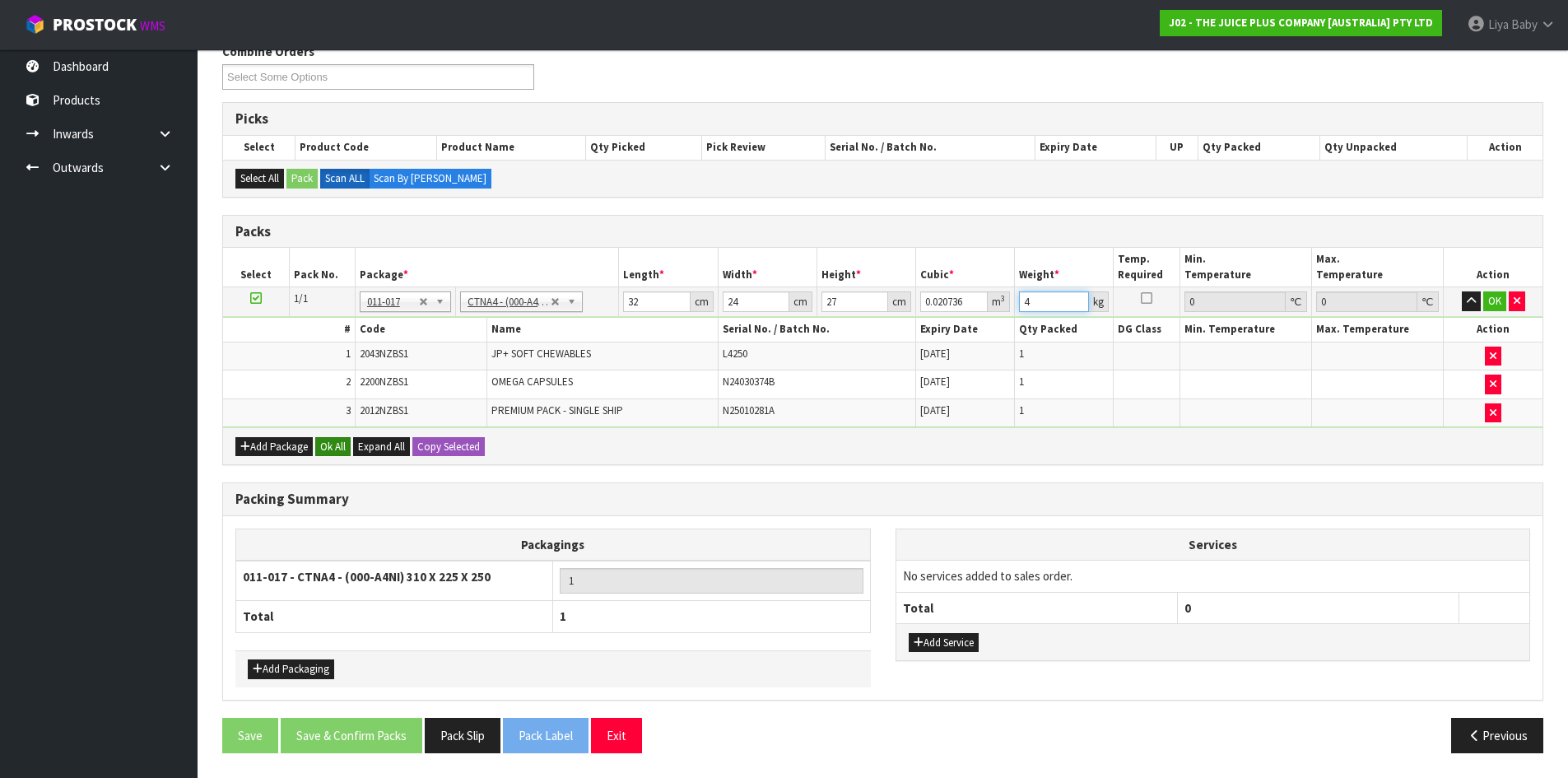
type input "4"
click at [344, 446] on button "Ok All" at bounding box center [332, 447] width 35 height 20
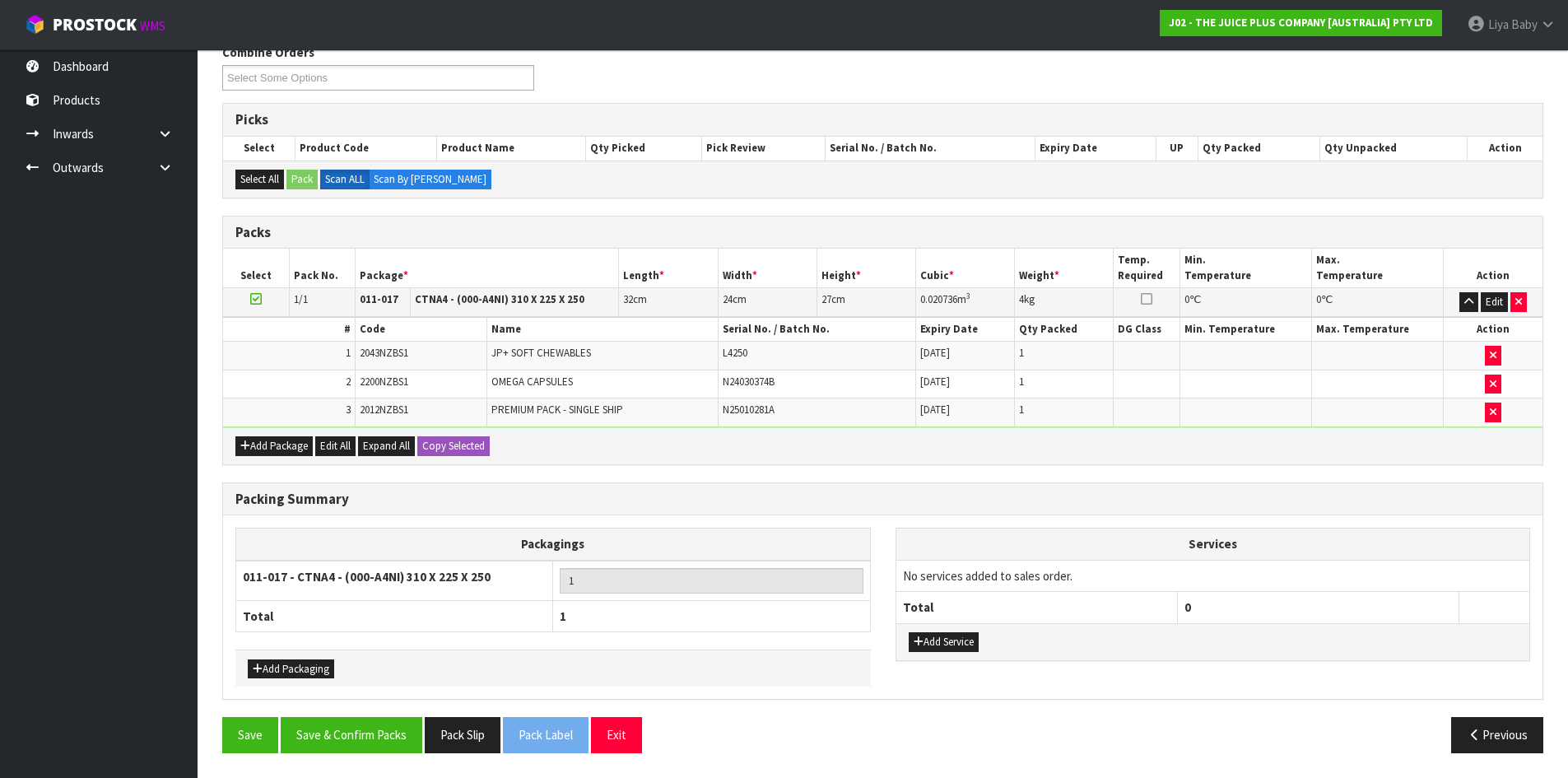
scroll to position [281, 0]
click at [377, 743] on button "Save & Confirm Packs" at bounding box center [351, 734] width 142 height 35
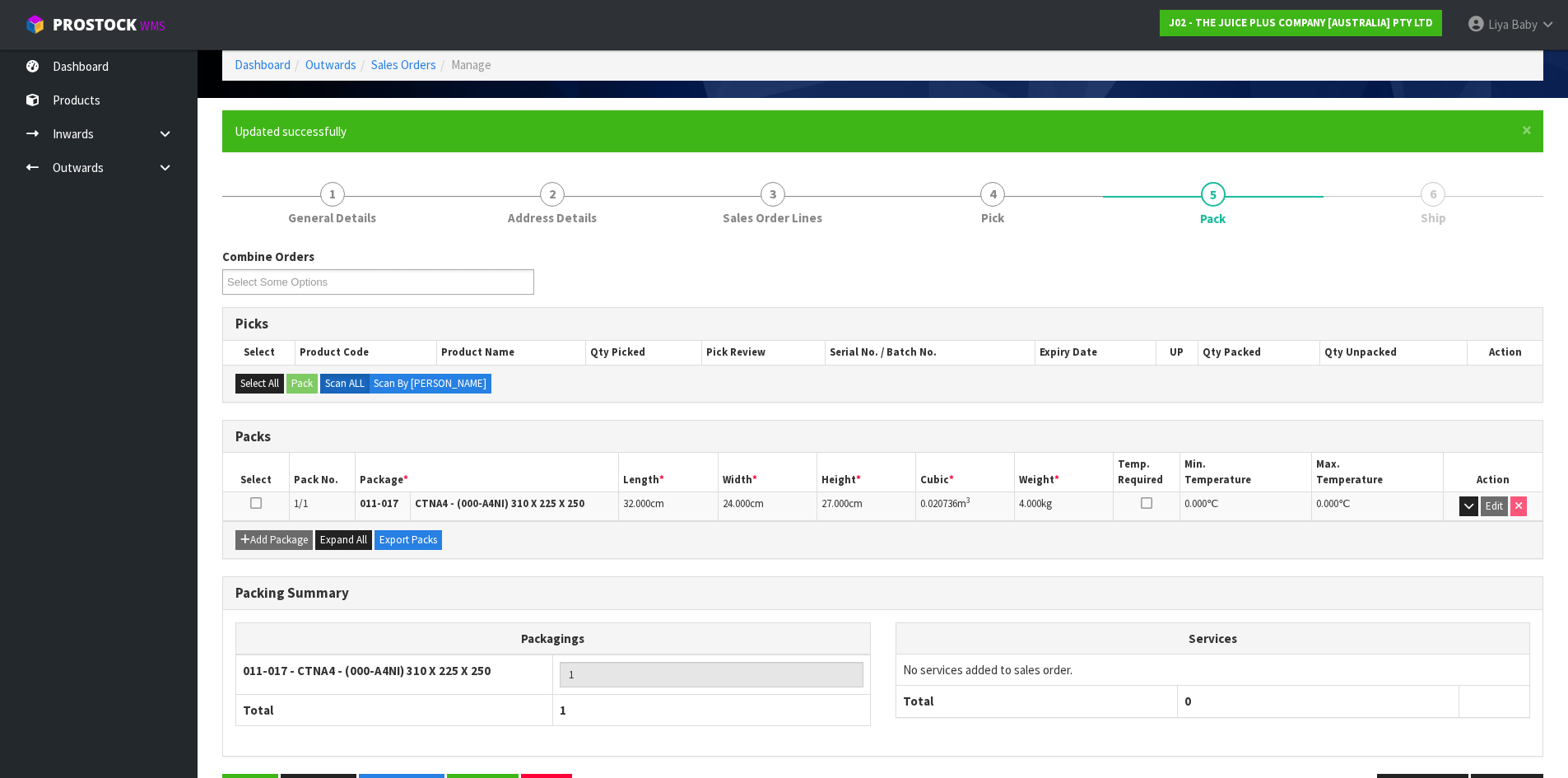
scroll to position [134, 0]
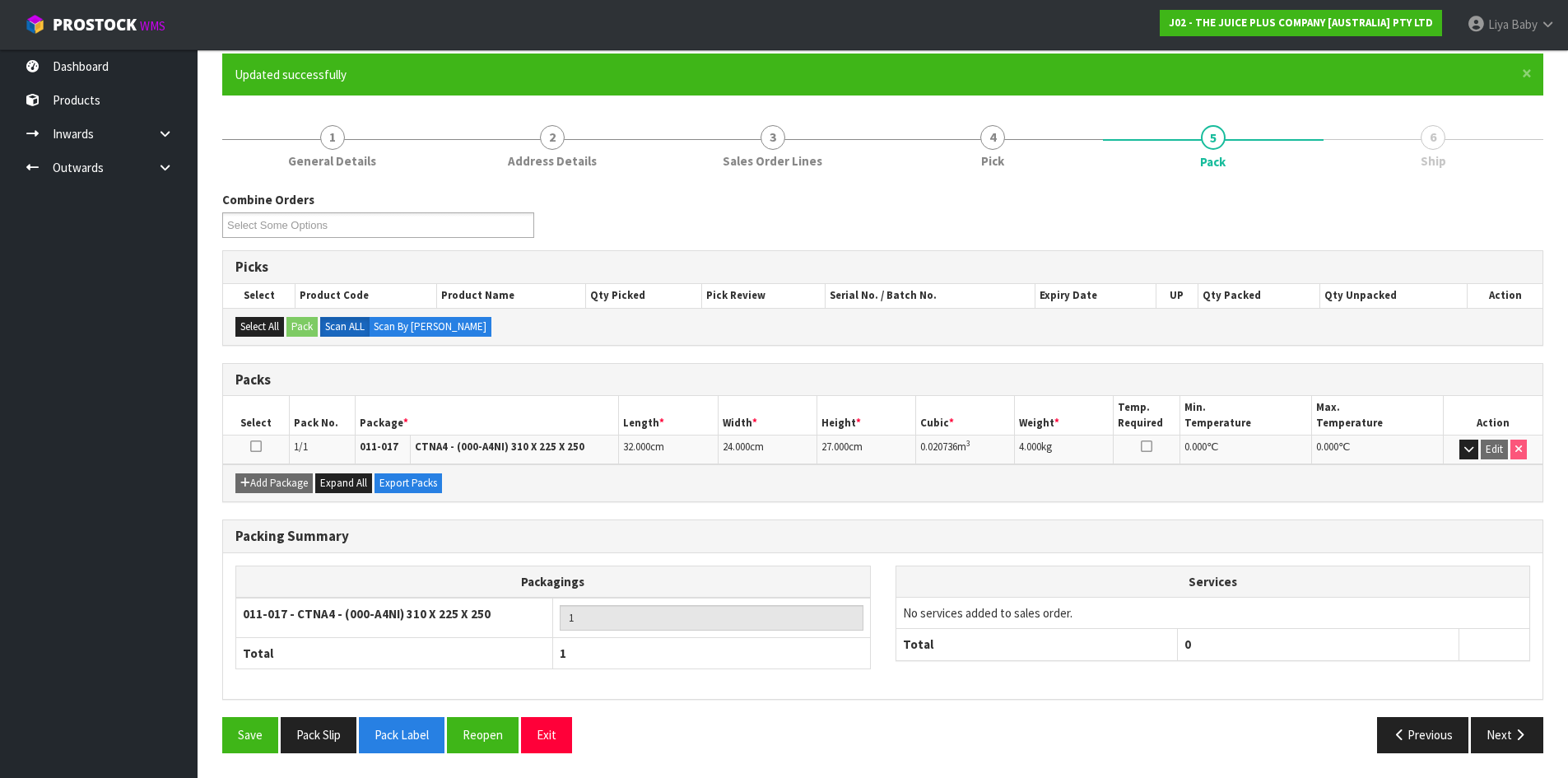
click at [256, 447] on icon at bounding box center [255, 446] width 11 height 1
click at [1511, 742] on button "Next" at bounding box center [1507, 734] width 73 height 35
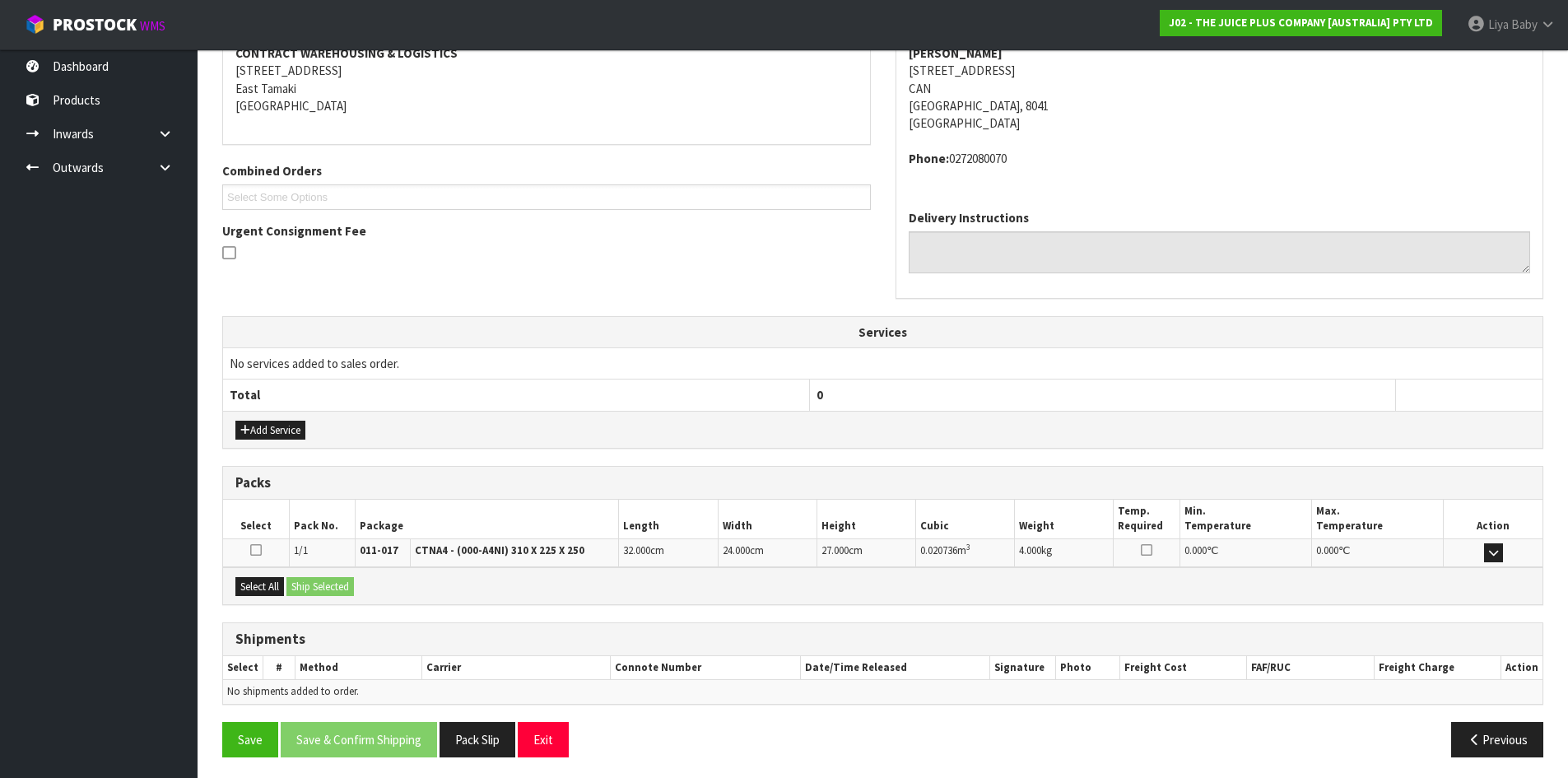
scroll to position [331, 0]
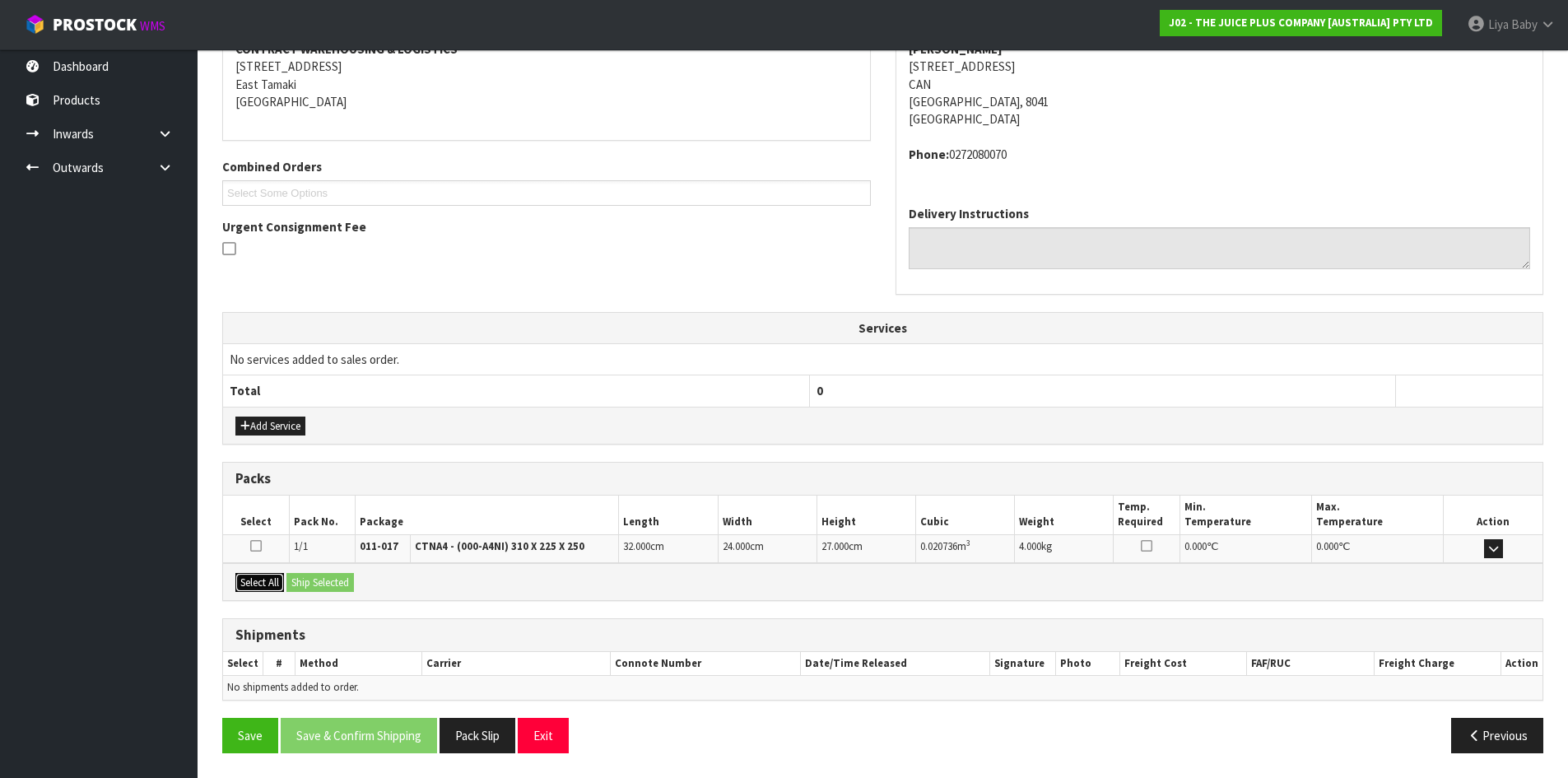
click at [262, 583] on button "Select All" at bounding box center [259, 583] width 49 height 20
click at [322, 580] on button "Ship Selected" at bounding box center [320, 583] width 68 height 20
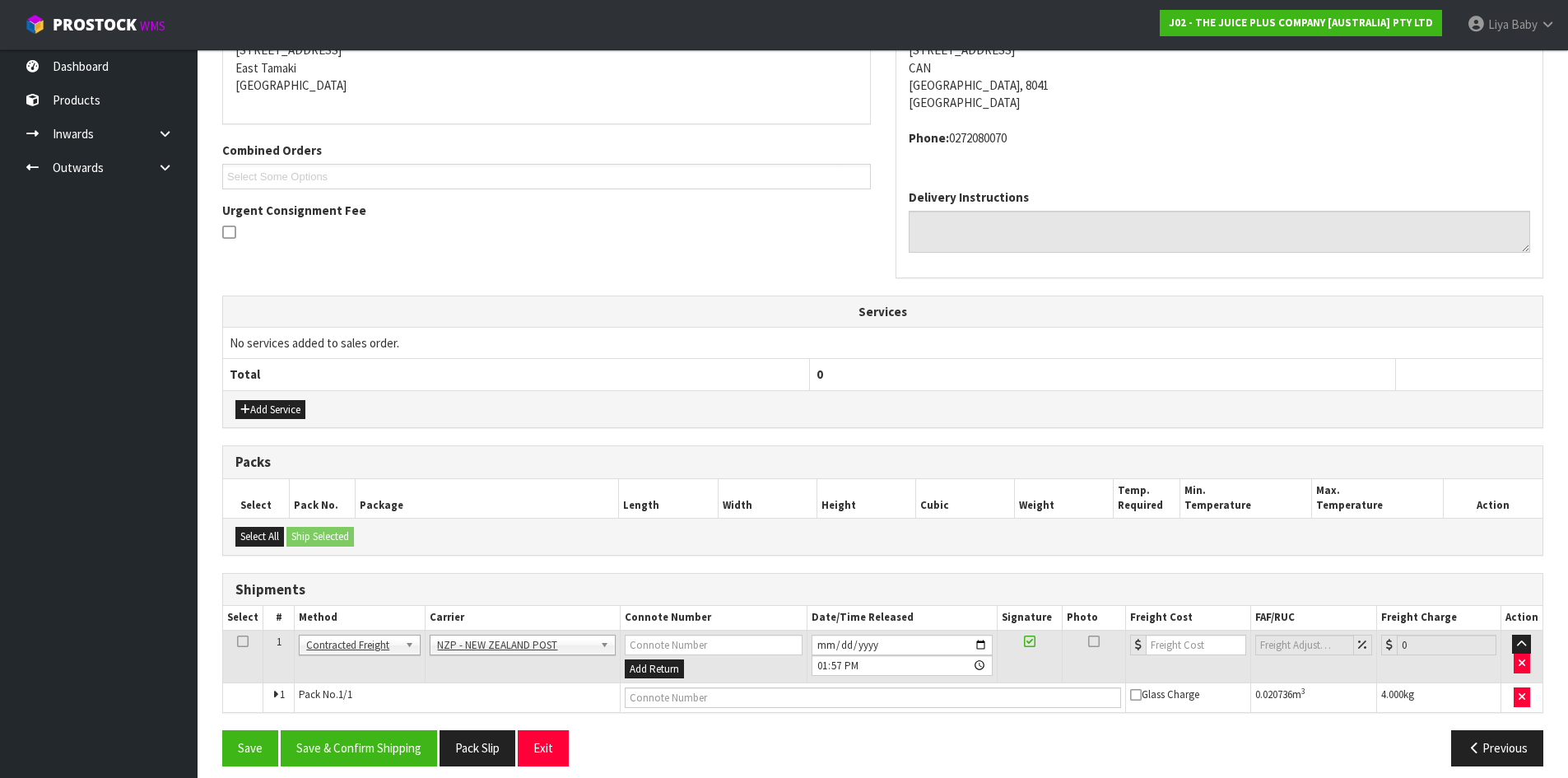
scroll to position [361, 0]
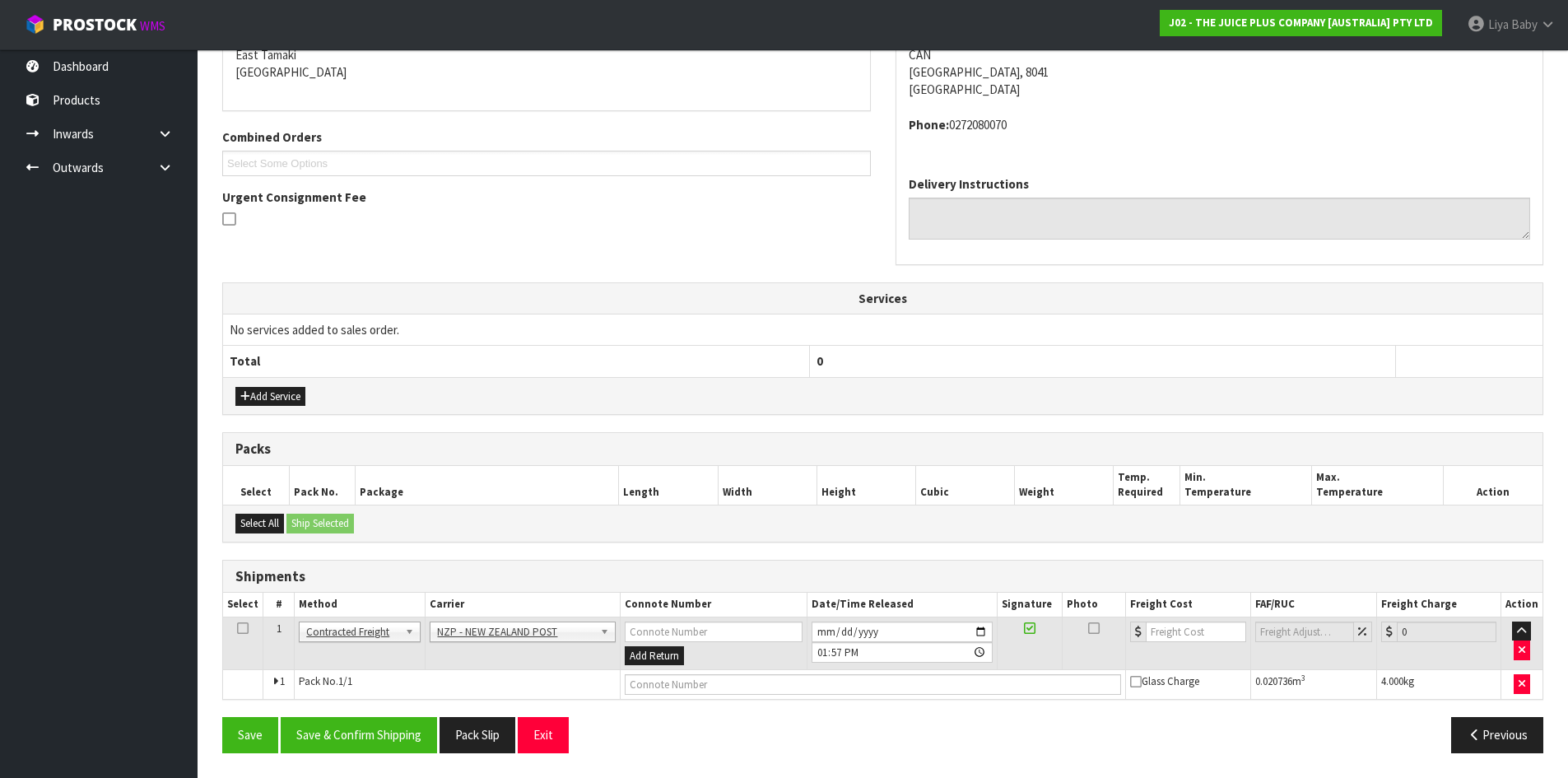
click at [239, 628] on icon at bounding box center [243, 628] width 11 height 1
click at [317, 741] on button "Save & Confirm Shipping" at bounding box center [358, 734] width 156 height 35
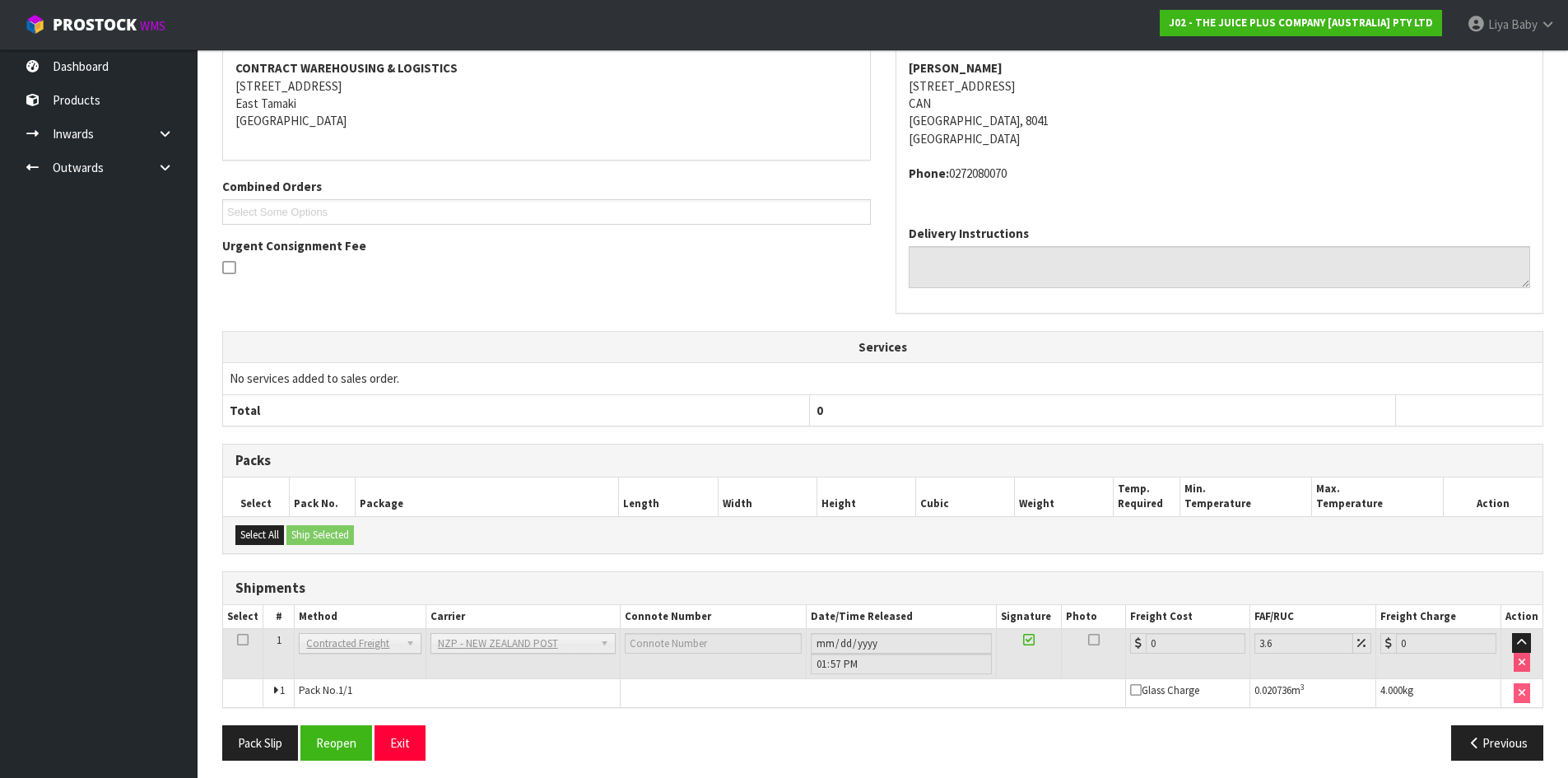
scroll to position [337, 0]
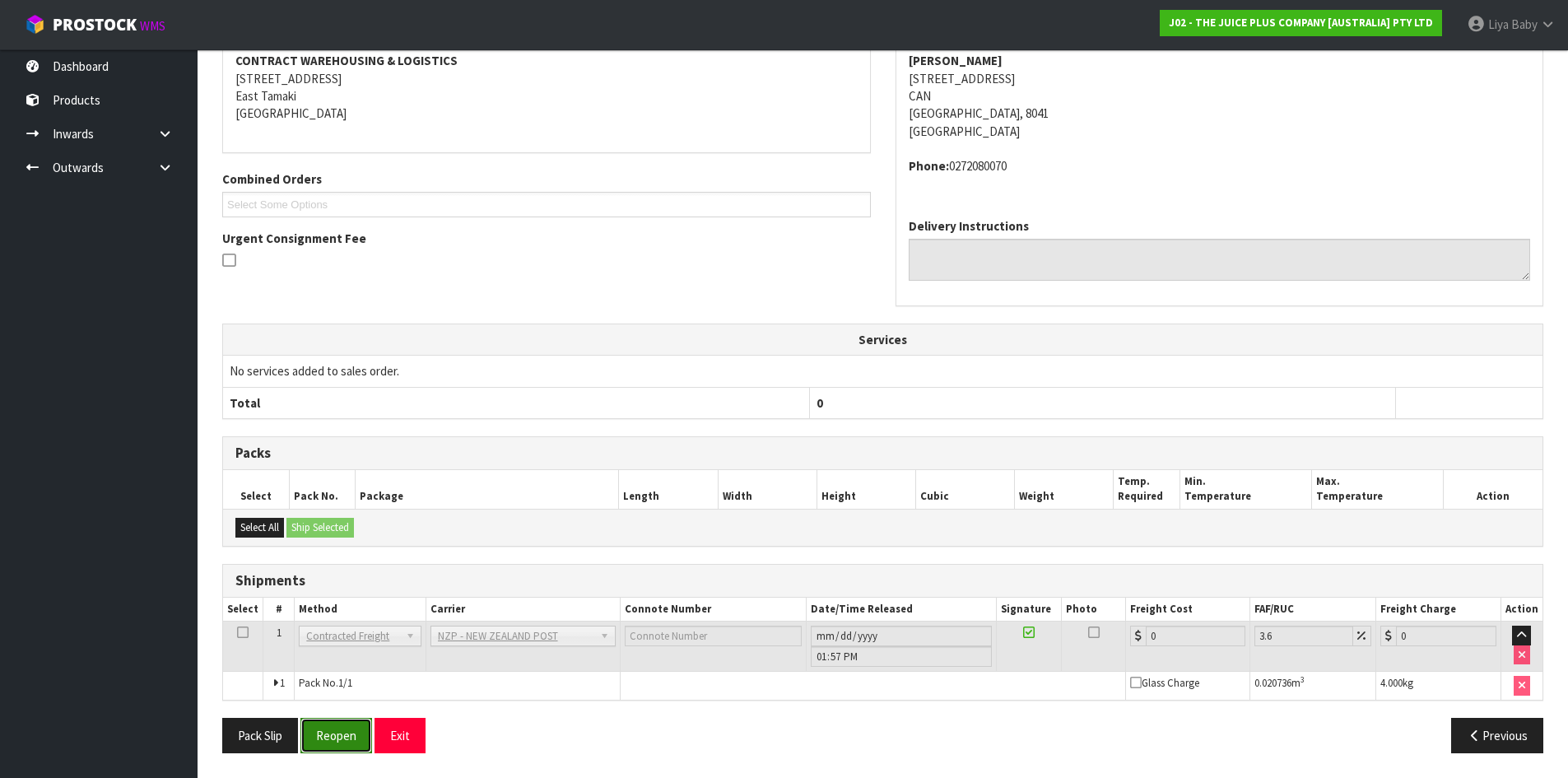
click at [322, 736] on button "Reopen" at bounding box center [336, 735] width 72 height 35
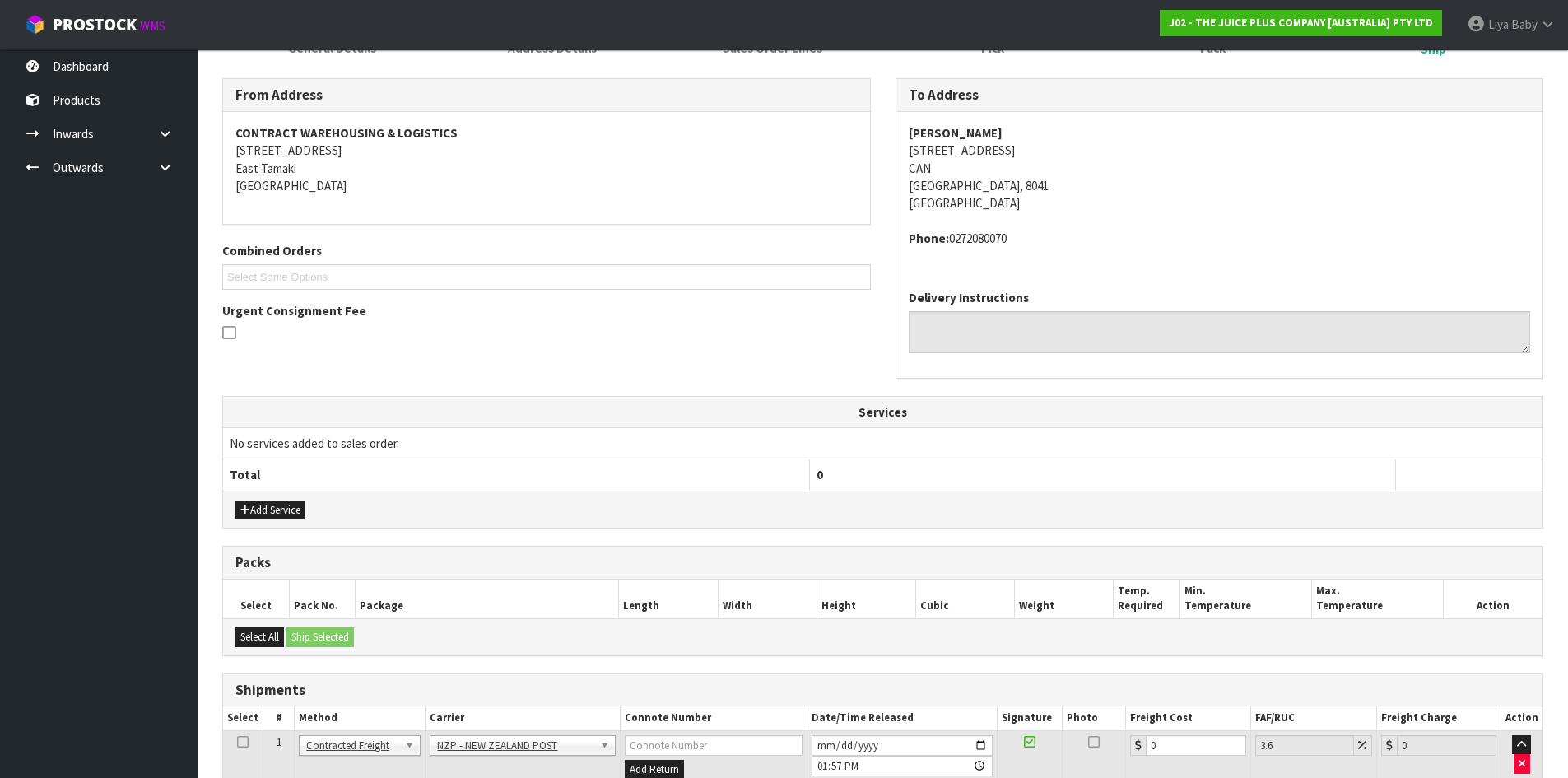
scroll to position [375, 0]
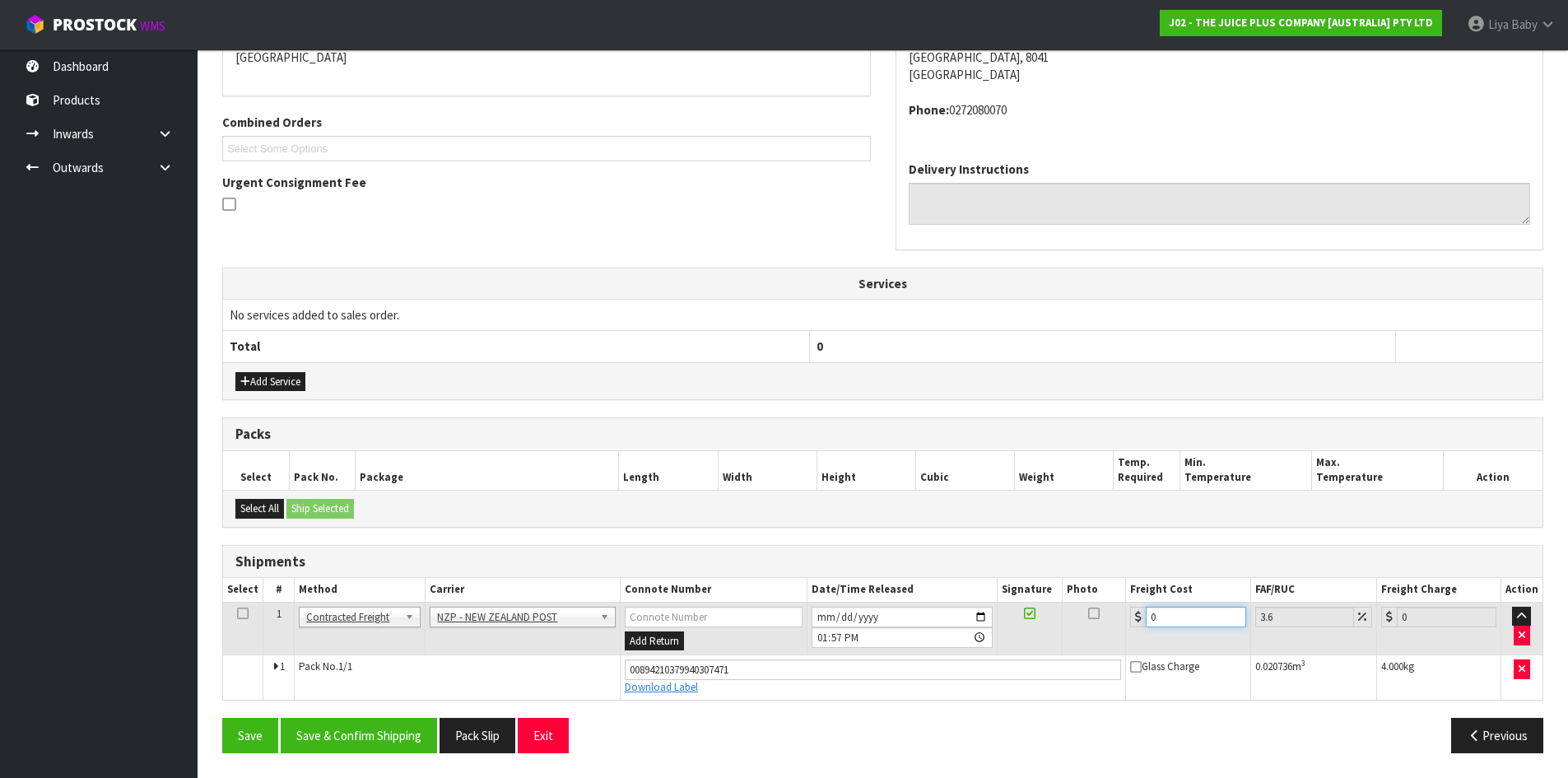
click at [1191, 627] on input "0" at bounding box center [1195, 617] width 99 height 21
type input "1"
type input "1.04"
type input "11"
type input "11.4"
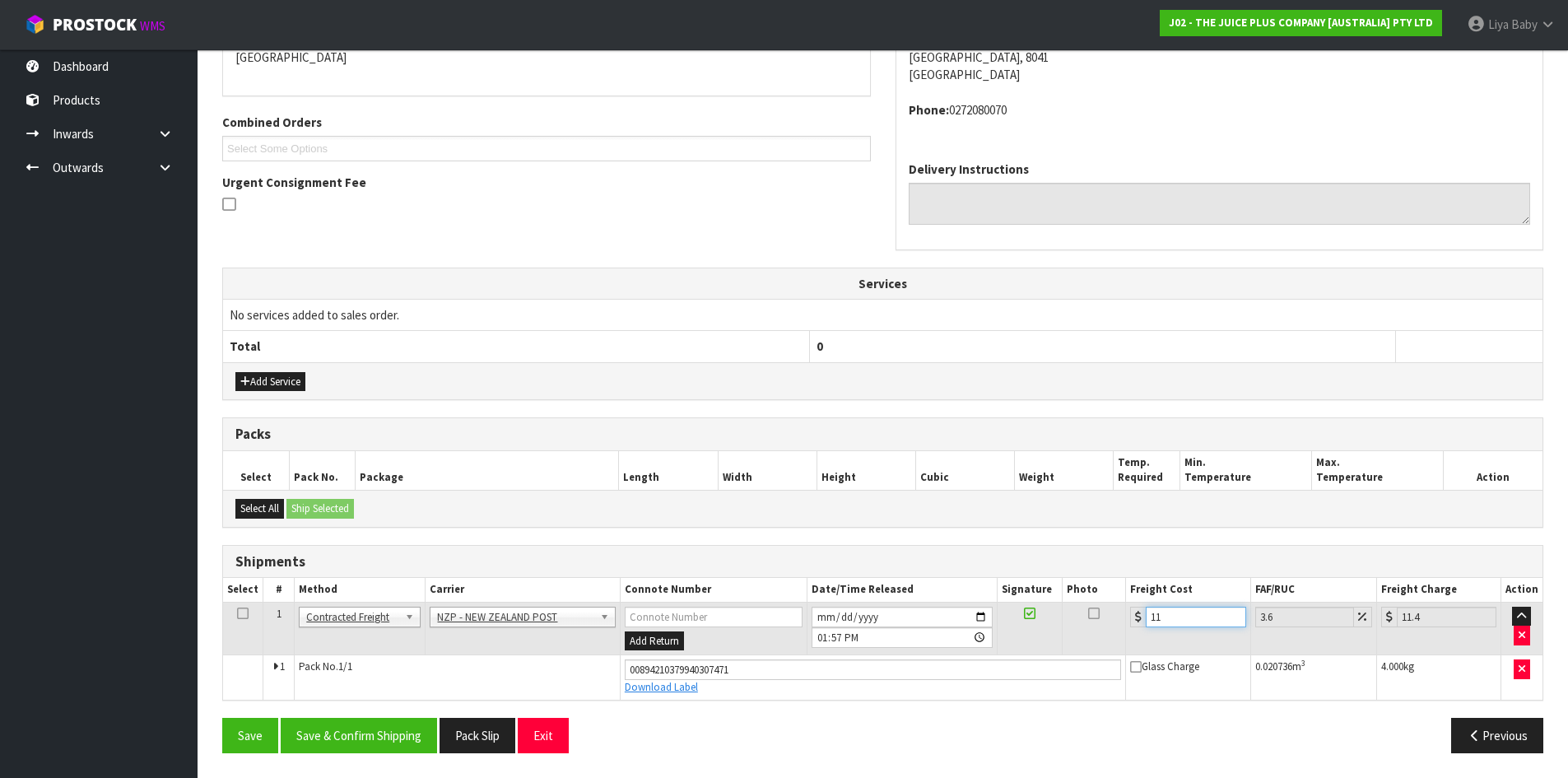
type input "11.6"
type input "12.02"
type input "11.61"
type input "12.03"
type input "11.61"
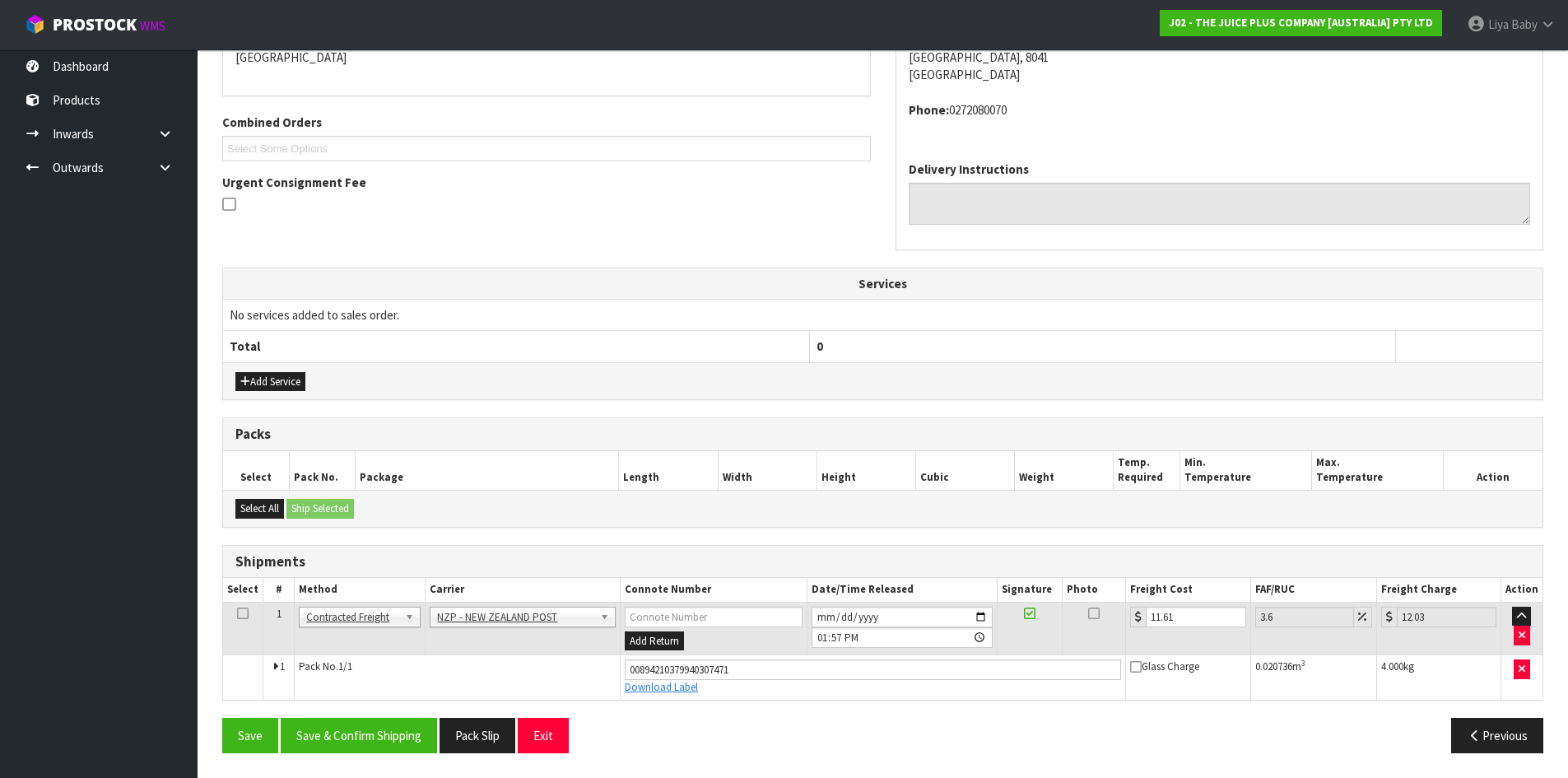
click at [241, 614] on icon at bounding box center [243, 613] width 11 height 1
click at [333, 723] on button "Save & Confirm Shipping" at bounding box center [358, 735] width 156 height 35
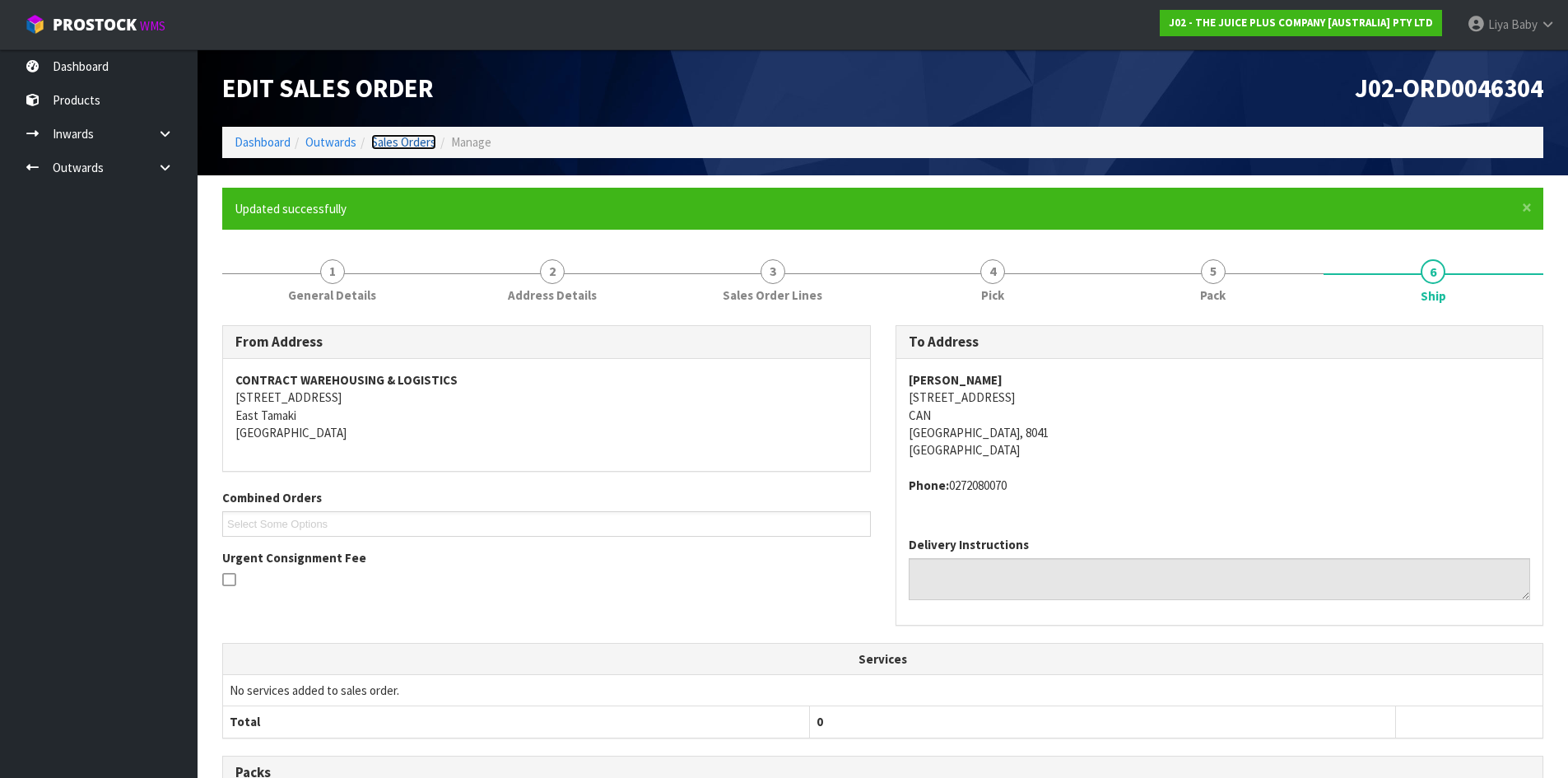
click at [403, 144] on link "Sales Orders" at bounding box center [404, 142] width 65 height 15
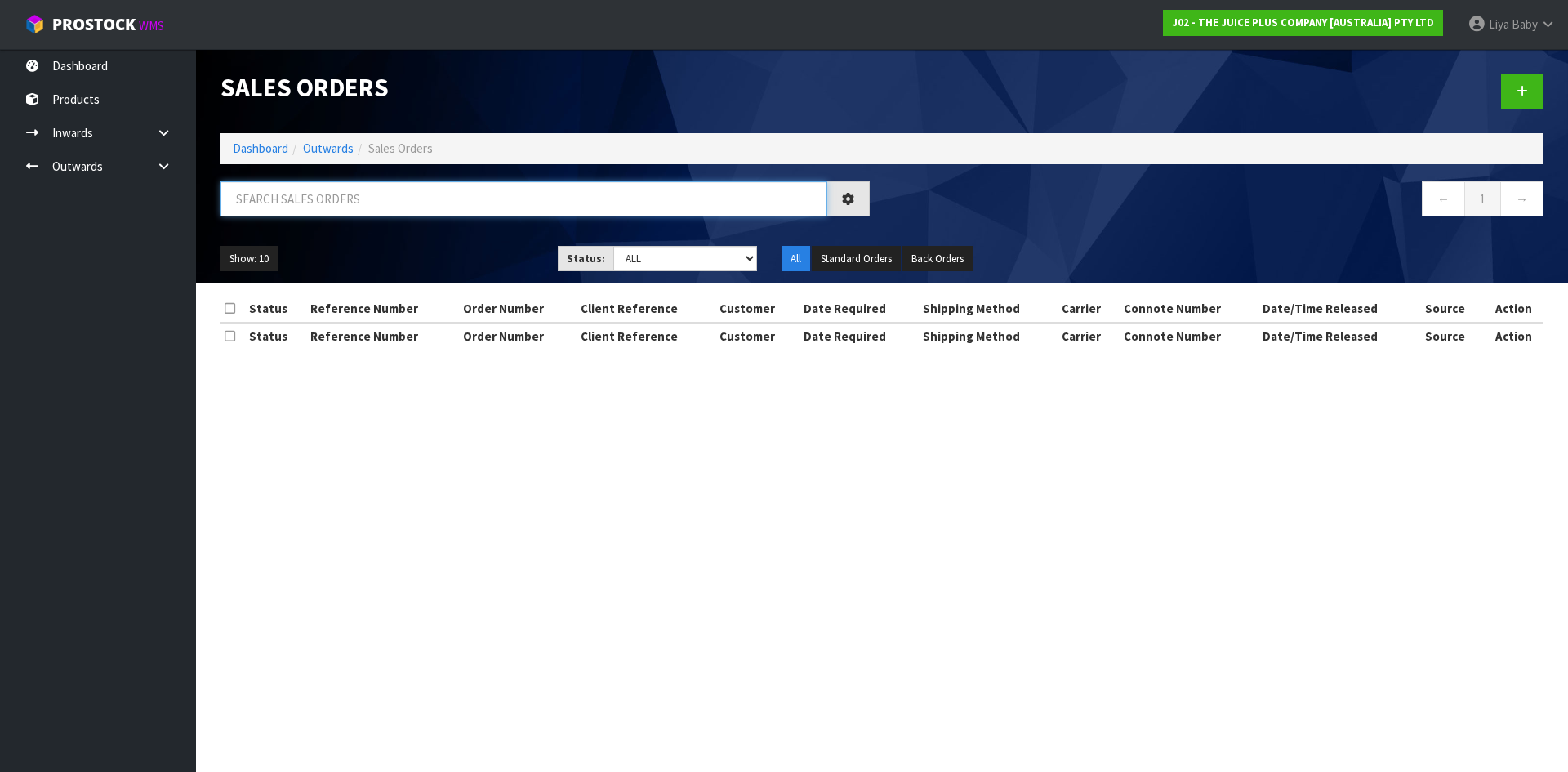
click at [377, 210] on input "text" at bounding box center [523, 198] width 607 height 35
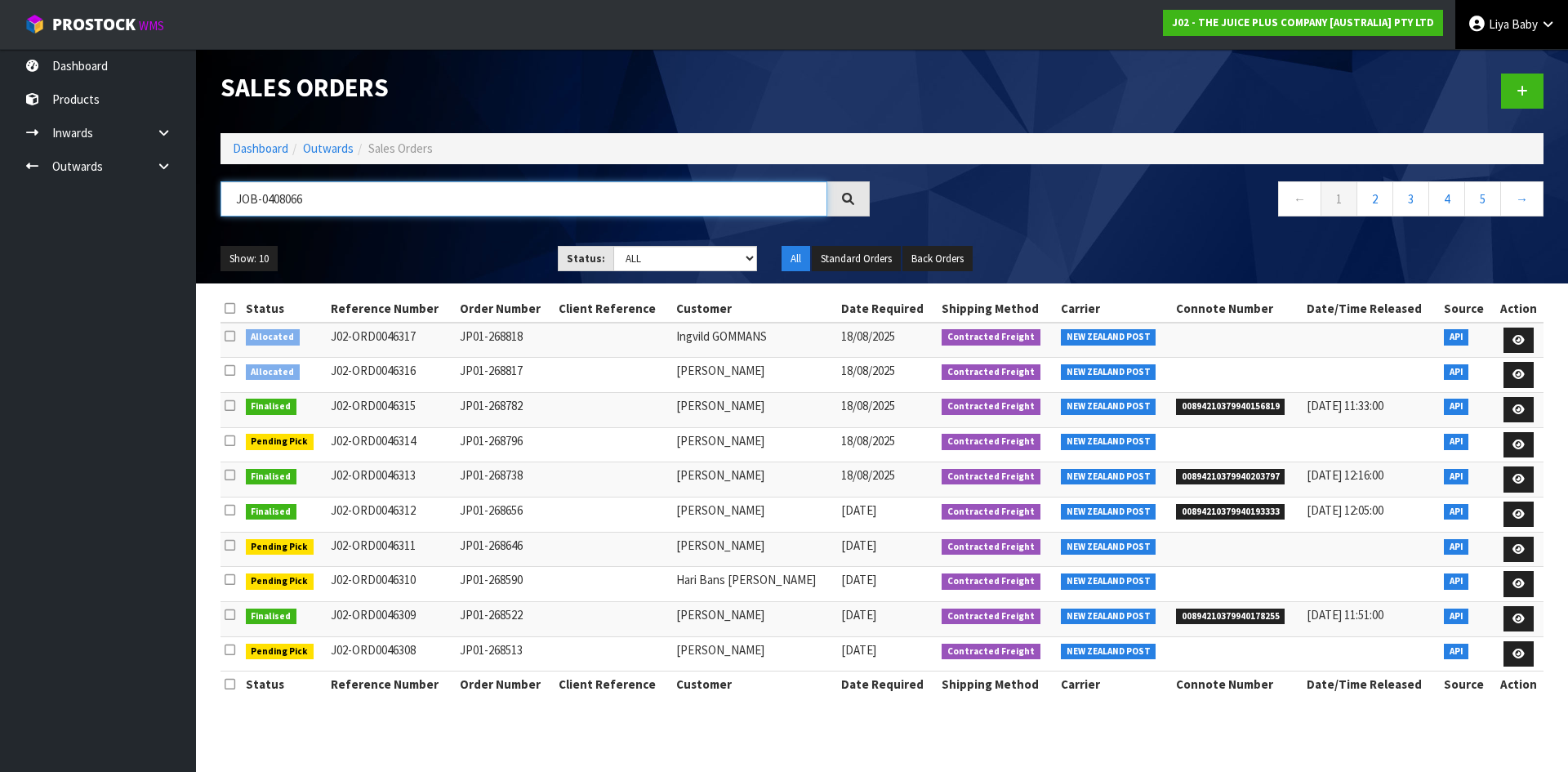
type input "JOB-0408066"
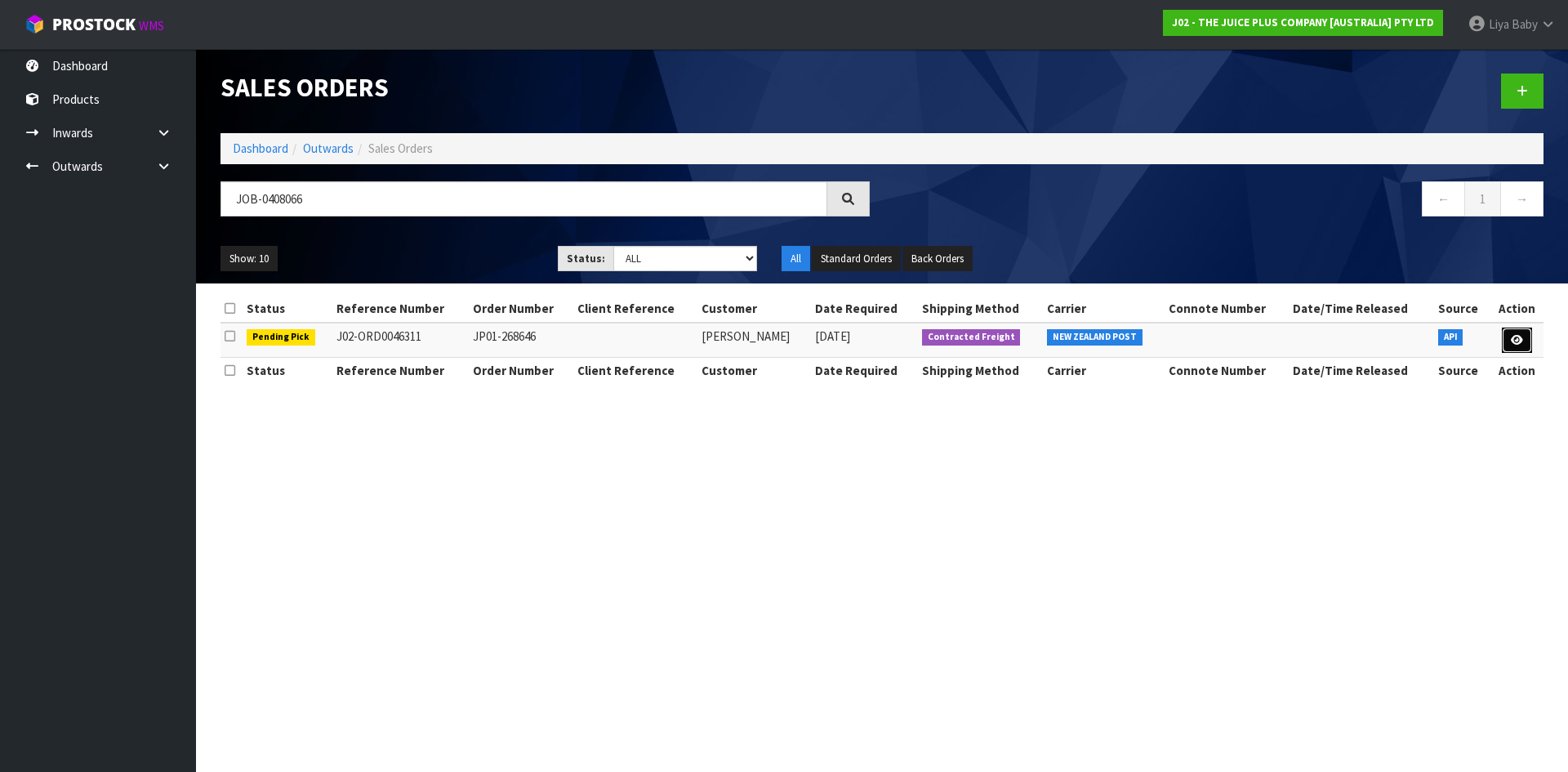
click at [1524, 343] on link at bounding box center [1518, 341] width 30 height 27
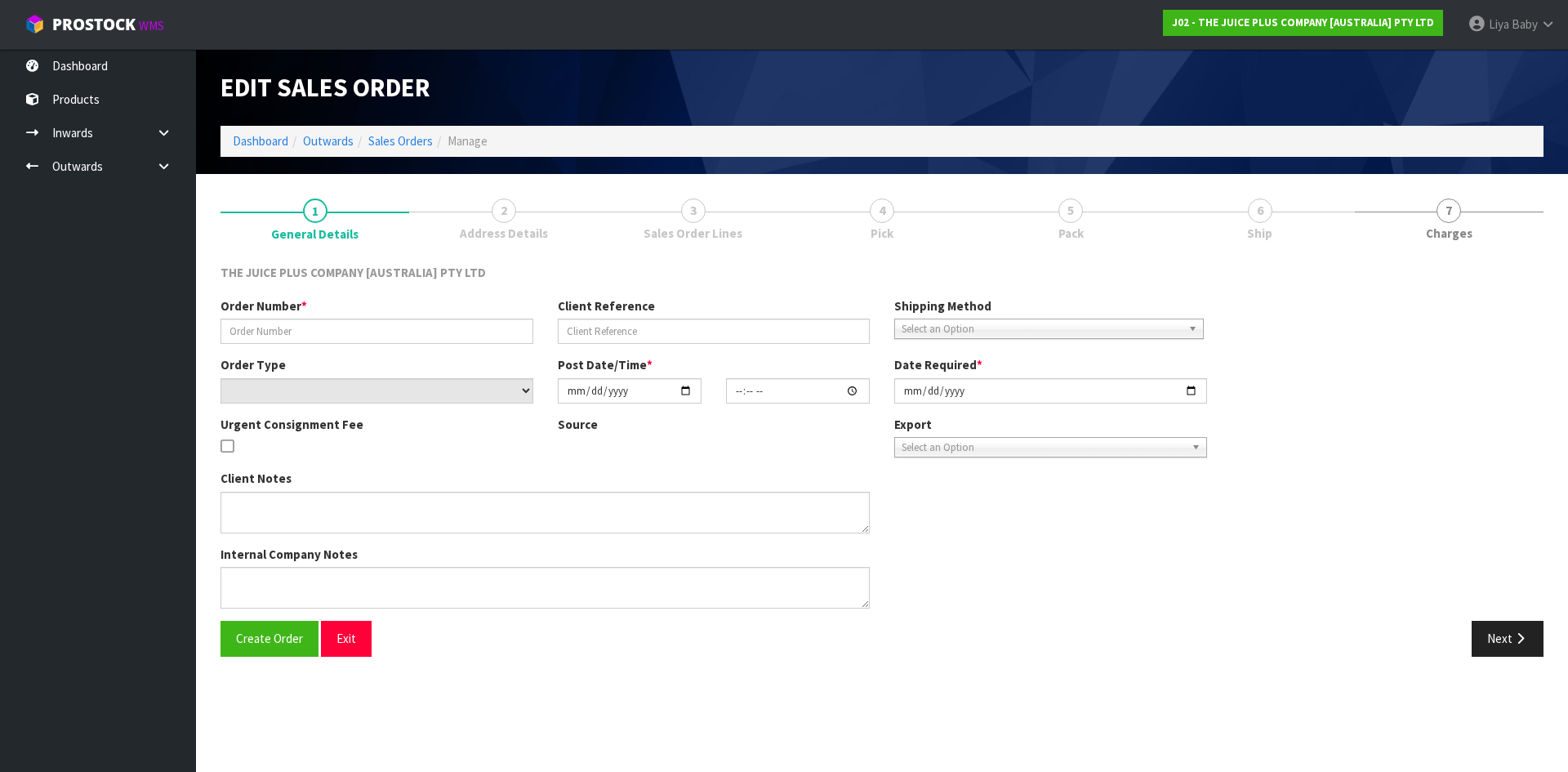
type input "JP01-268646"
select select "number:0"
type input "2025-08-17"
type input "11:13:15.000"
type input "2025-08-17"
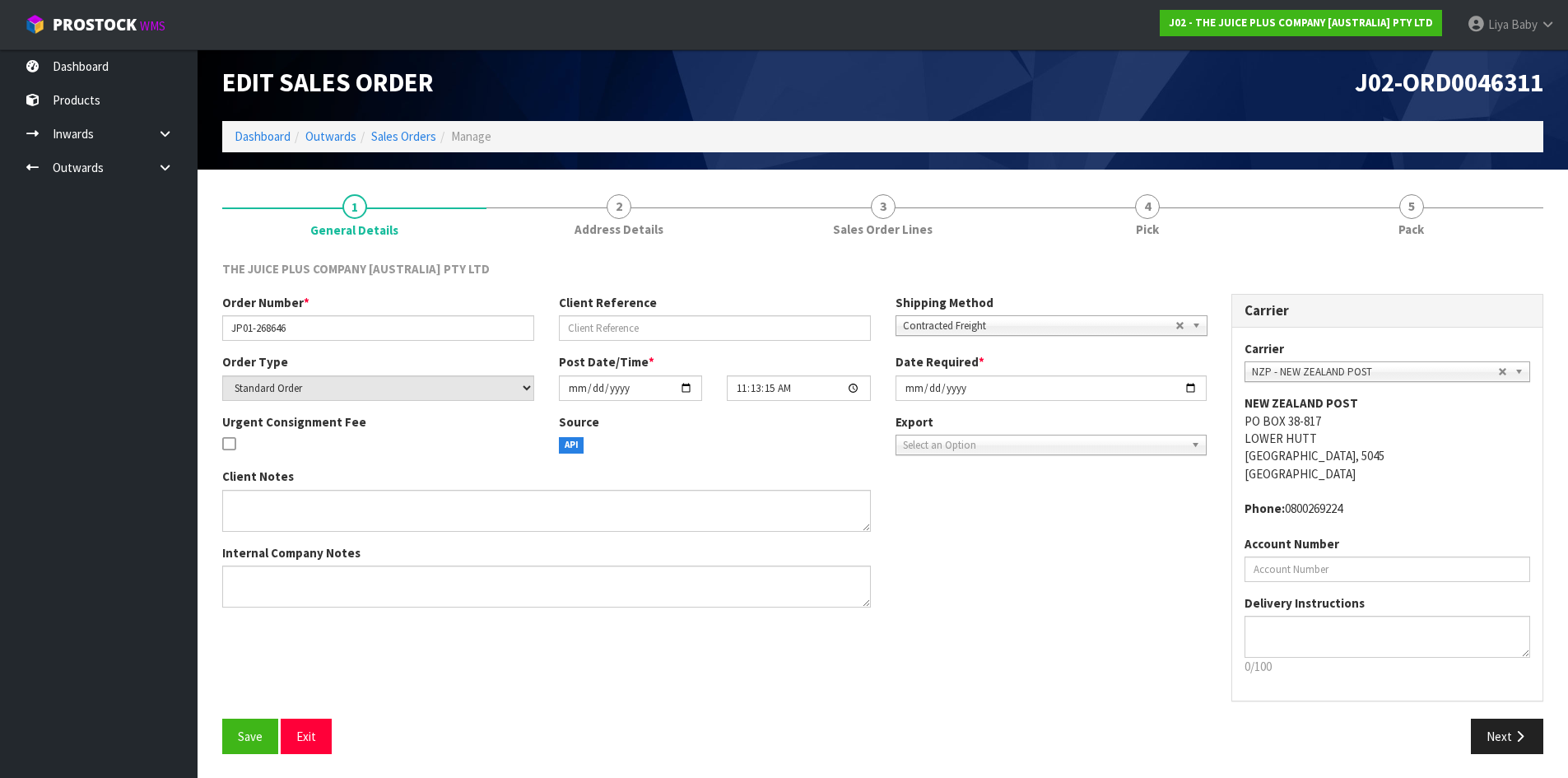
scroll to position [7, 0]
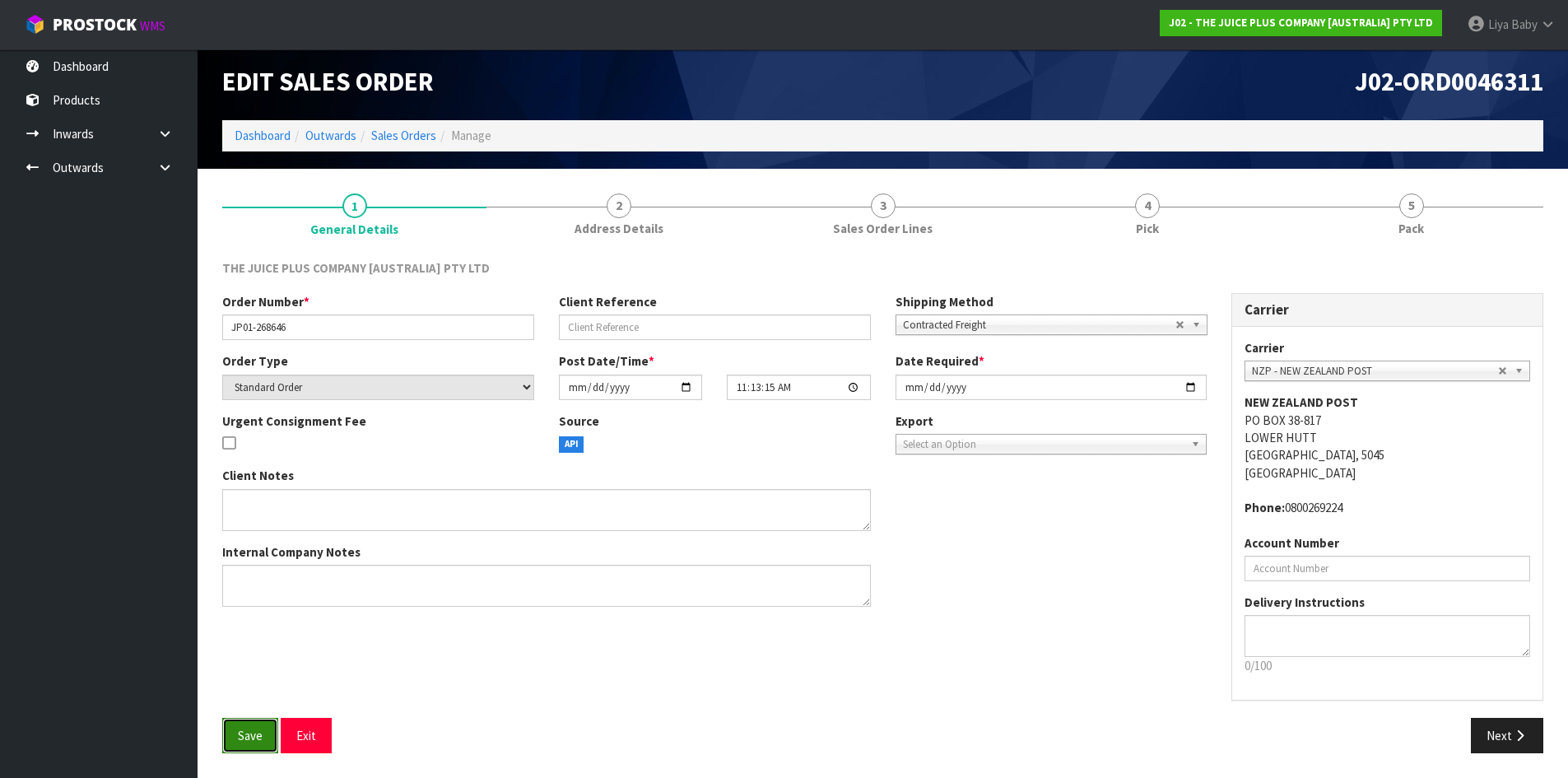
click at [242, 734] on span "Save" at bounding box center [251, 735] width 25 height 15
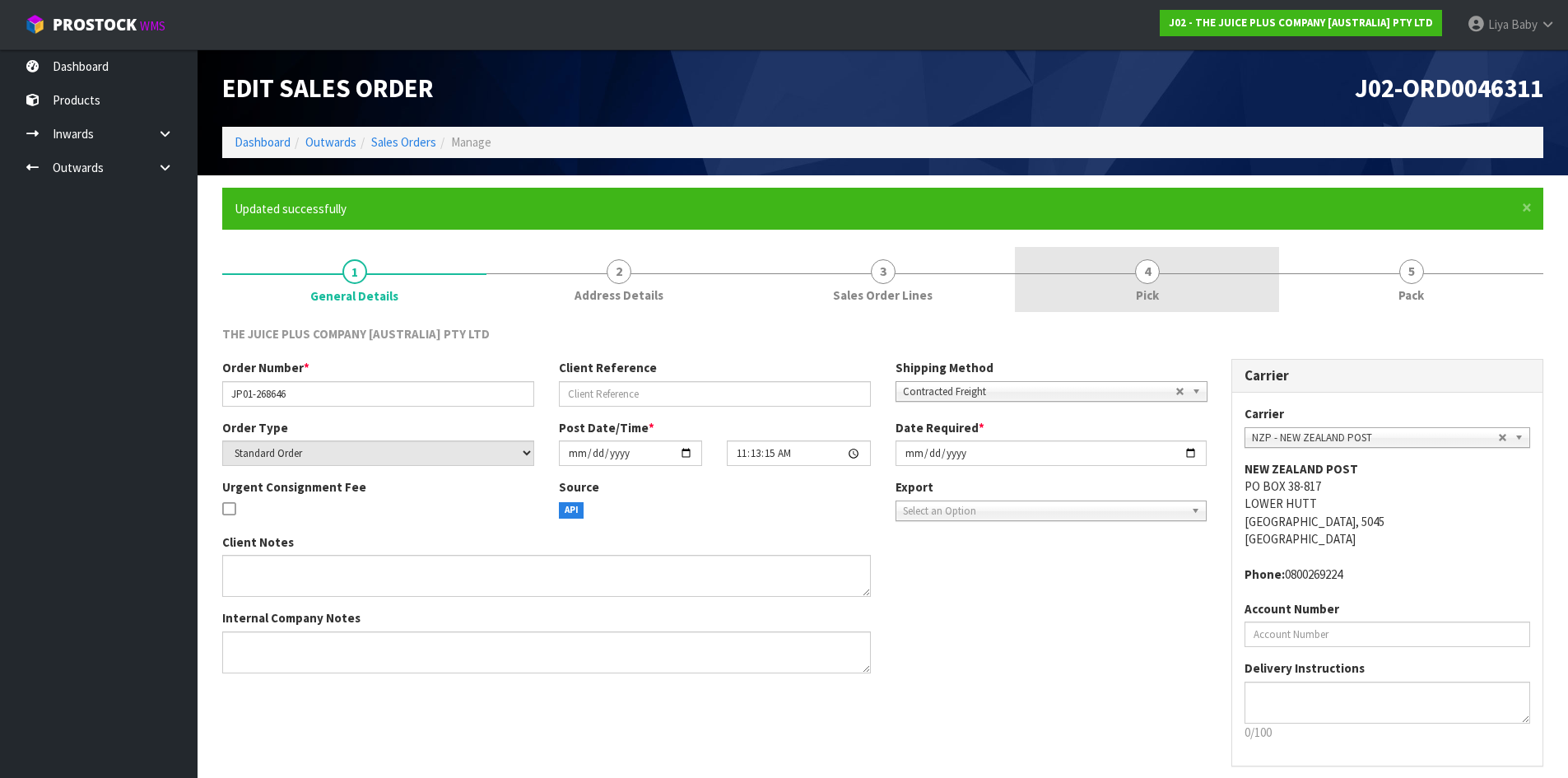
click at [1170, 284] on link "4 Pick" at bounding box center [1147, 279] width 264 height 65
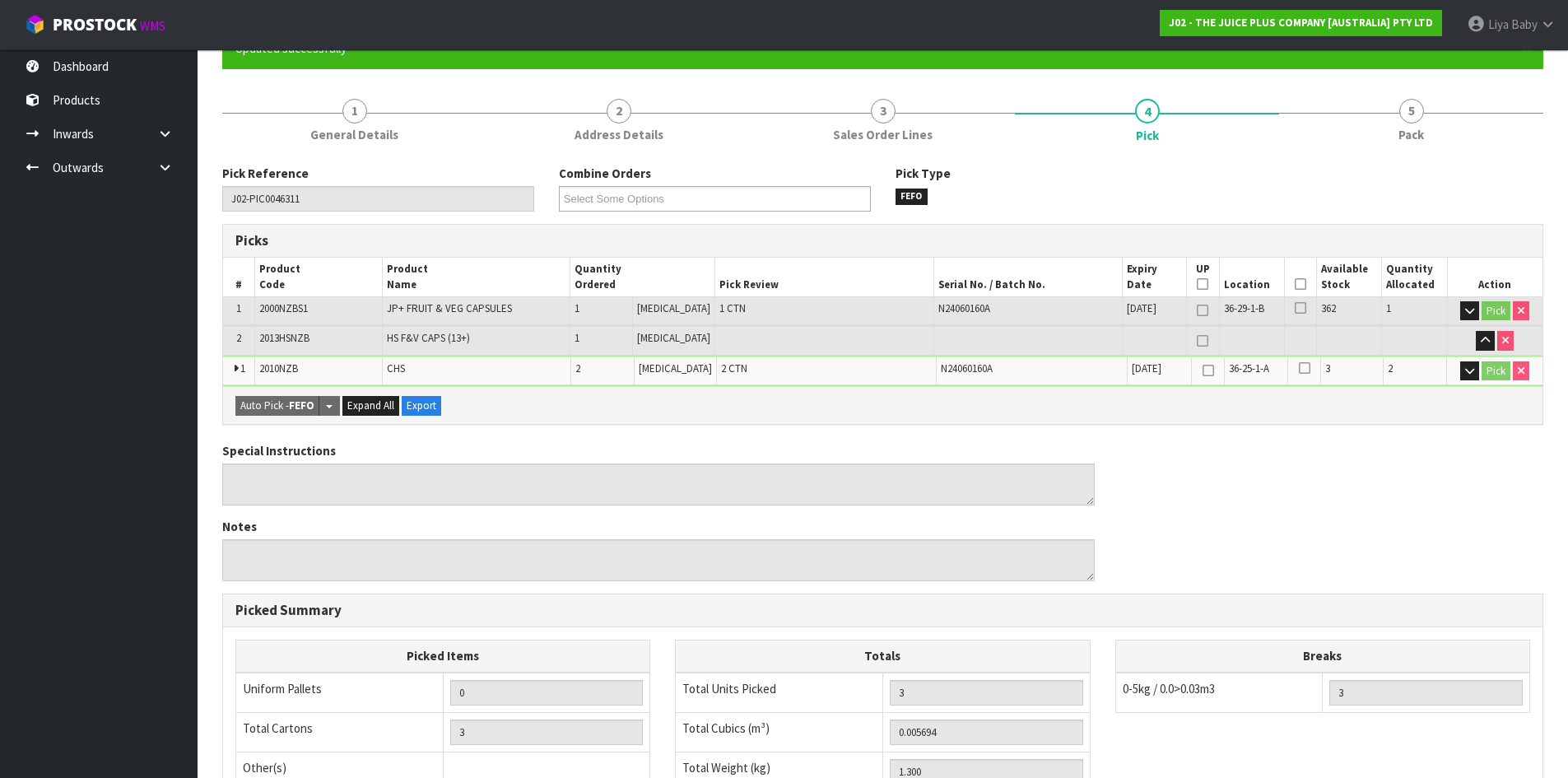
scroll to position [165, 0]
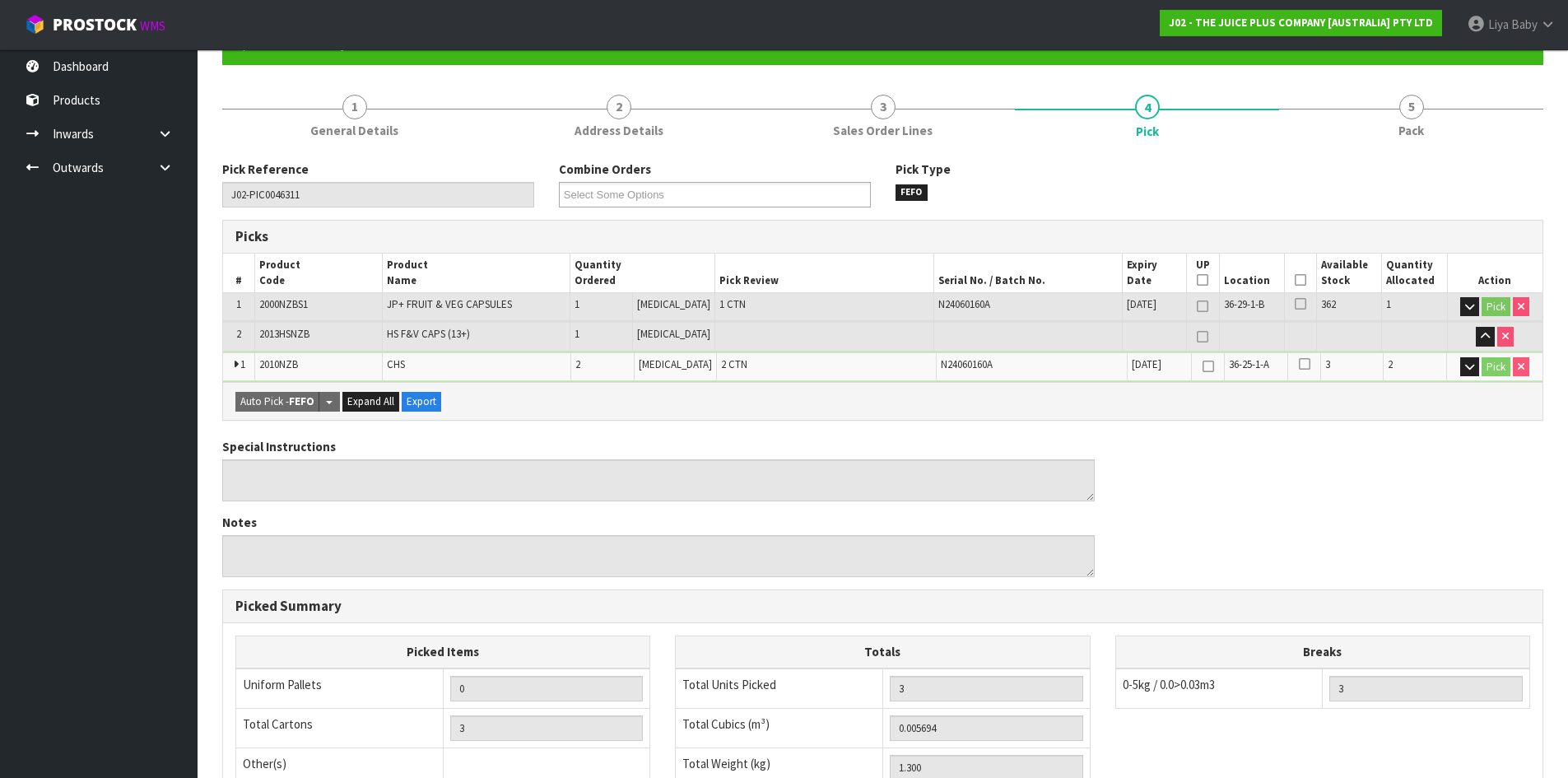
click at [1294, 279] on icon at bounding box center [1300, 279] width 11 height 1
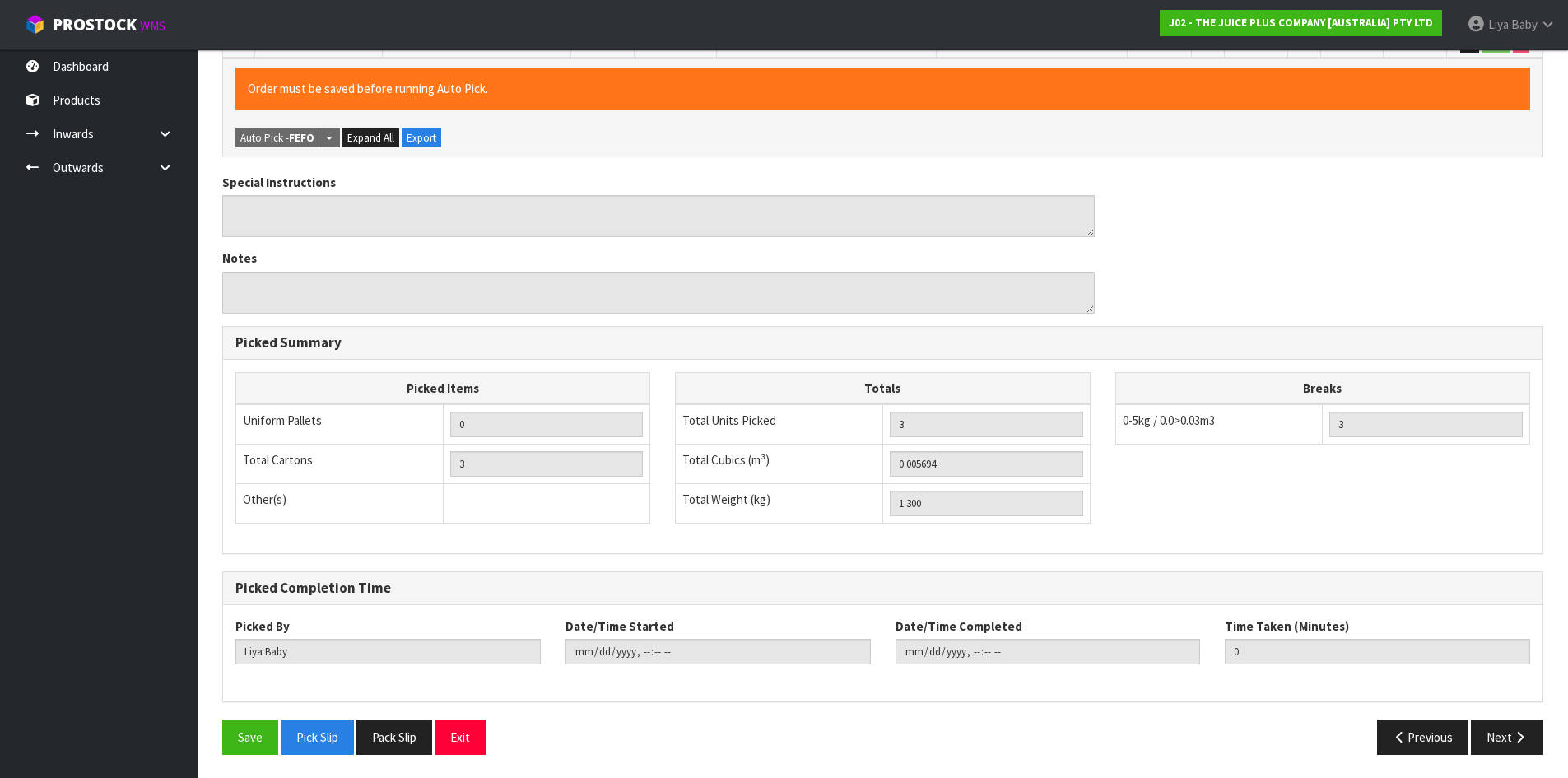
scroll to position [490, 0]
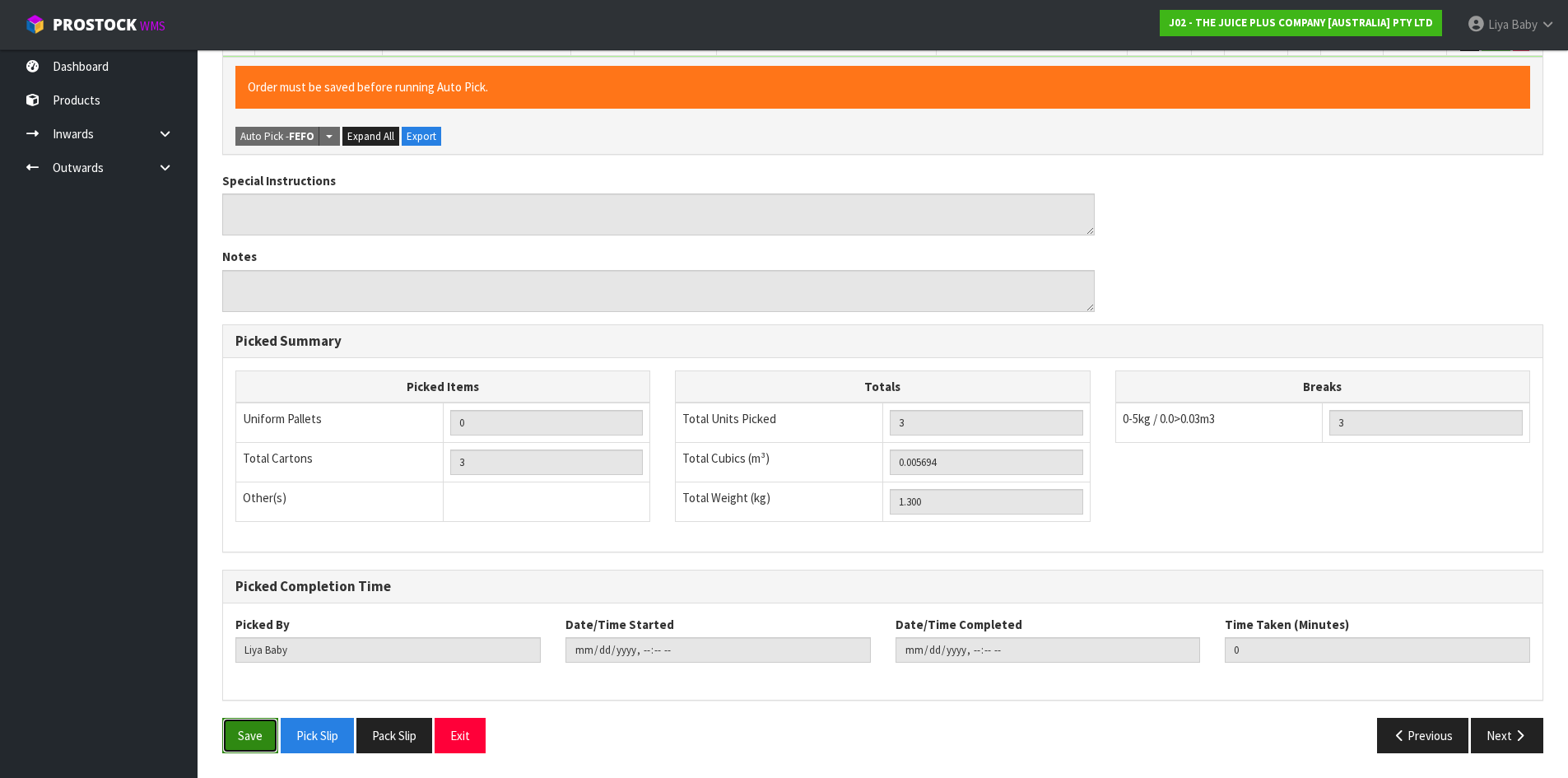
click at [241, 739] on button "Save" at bounding box center [250, 735] width 55 height 35
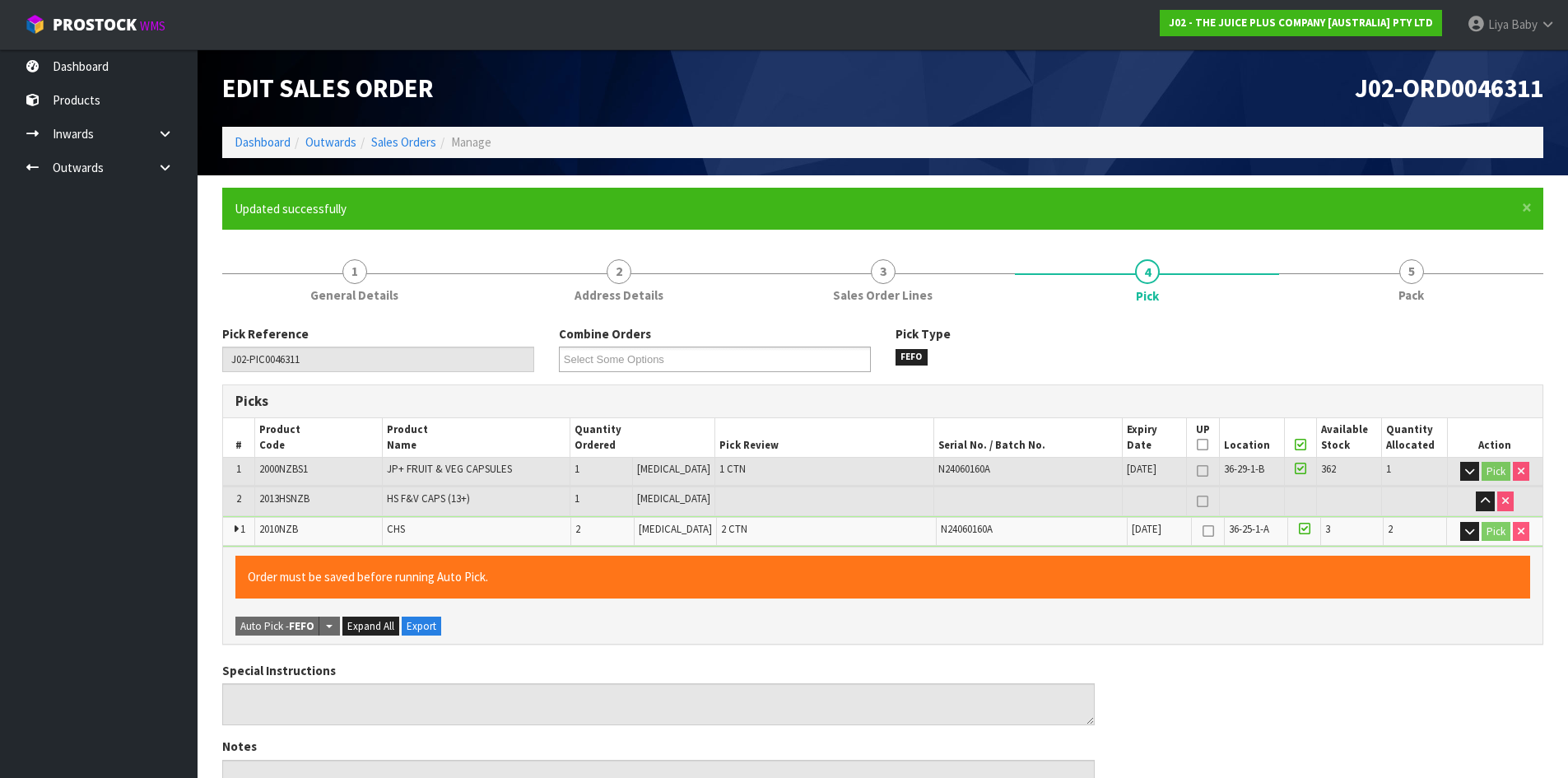
type input "2025-08-18T14:05:41"
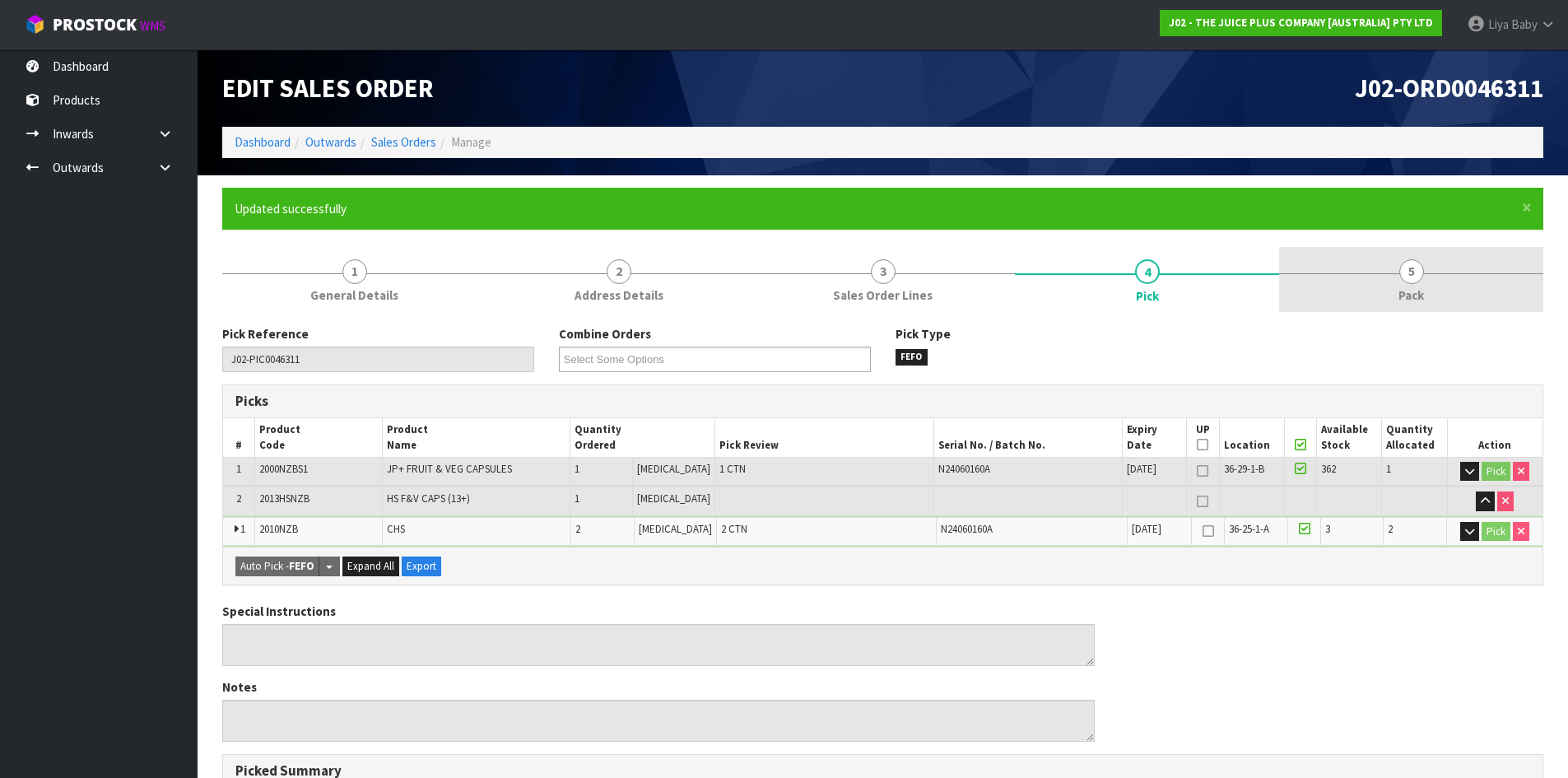
click at [1401, 286] on span "Pack" at bounding box center [1410, 295] width 26 height 17
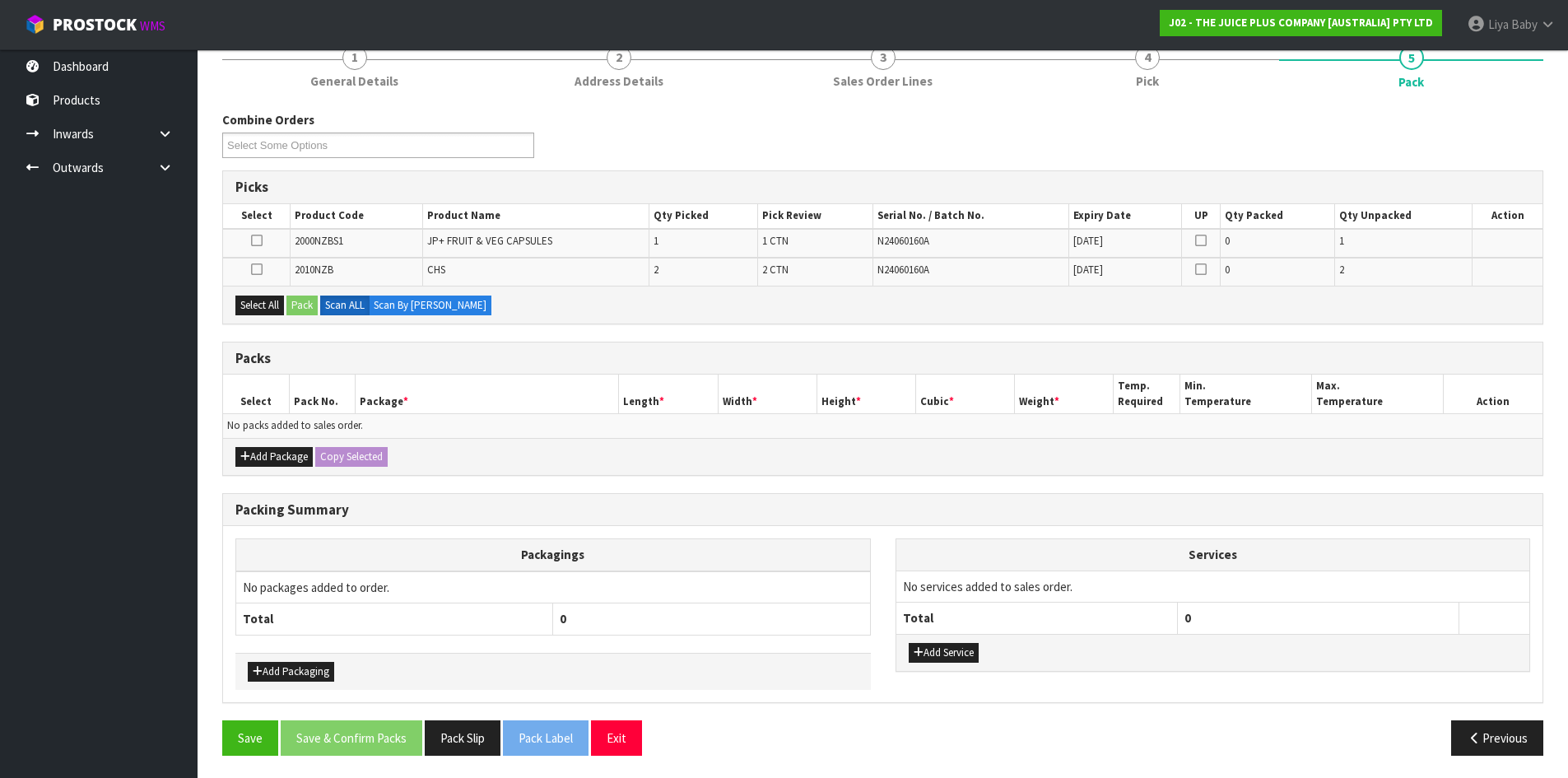
scroll to position [216, 0]
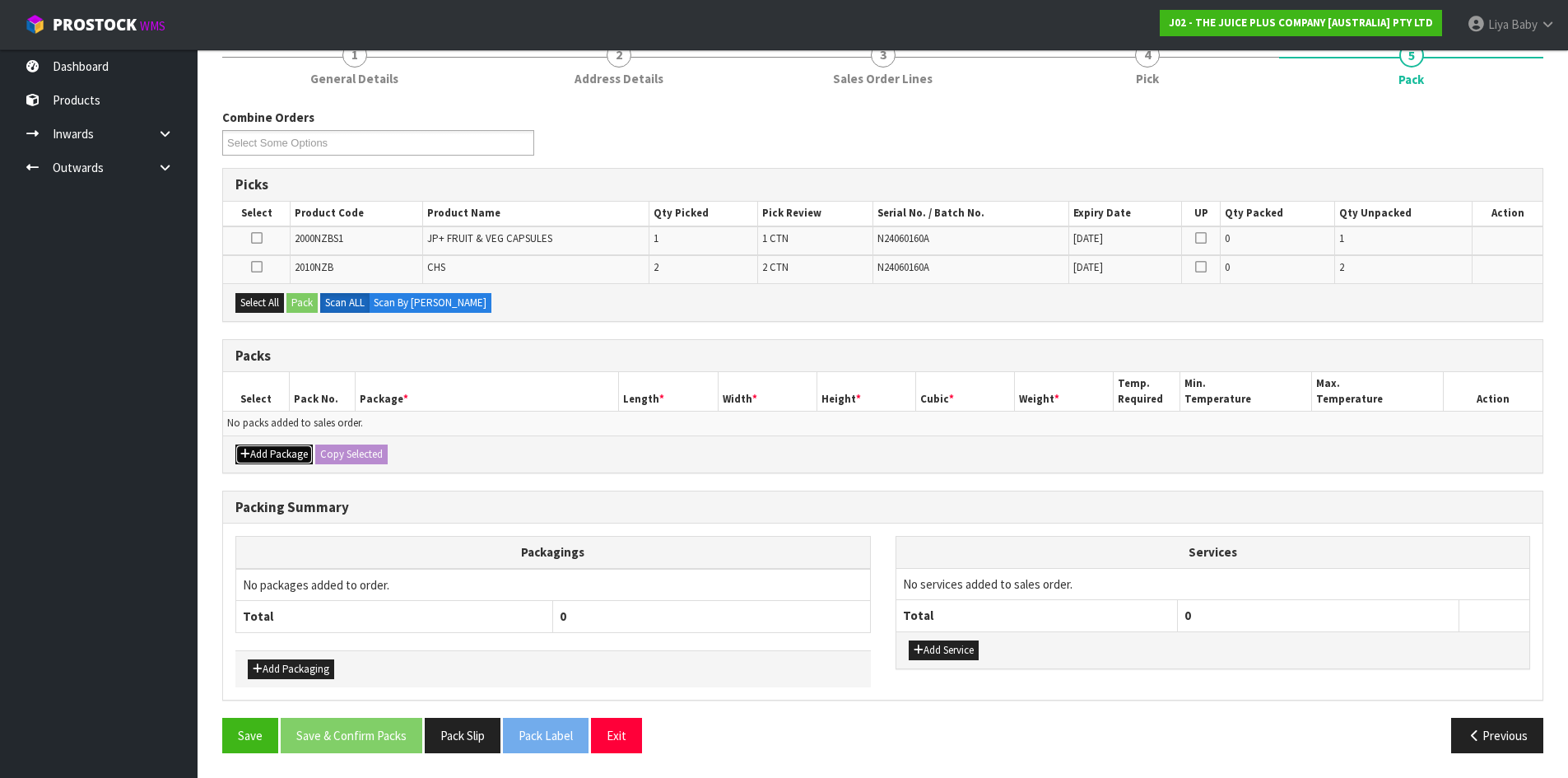
click at [244, 447] on button "Add Package" at bounding box center [274, 454] width 77 height 20
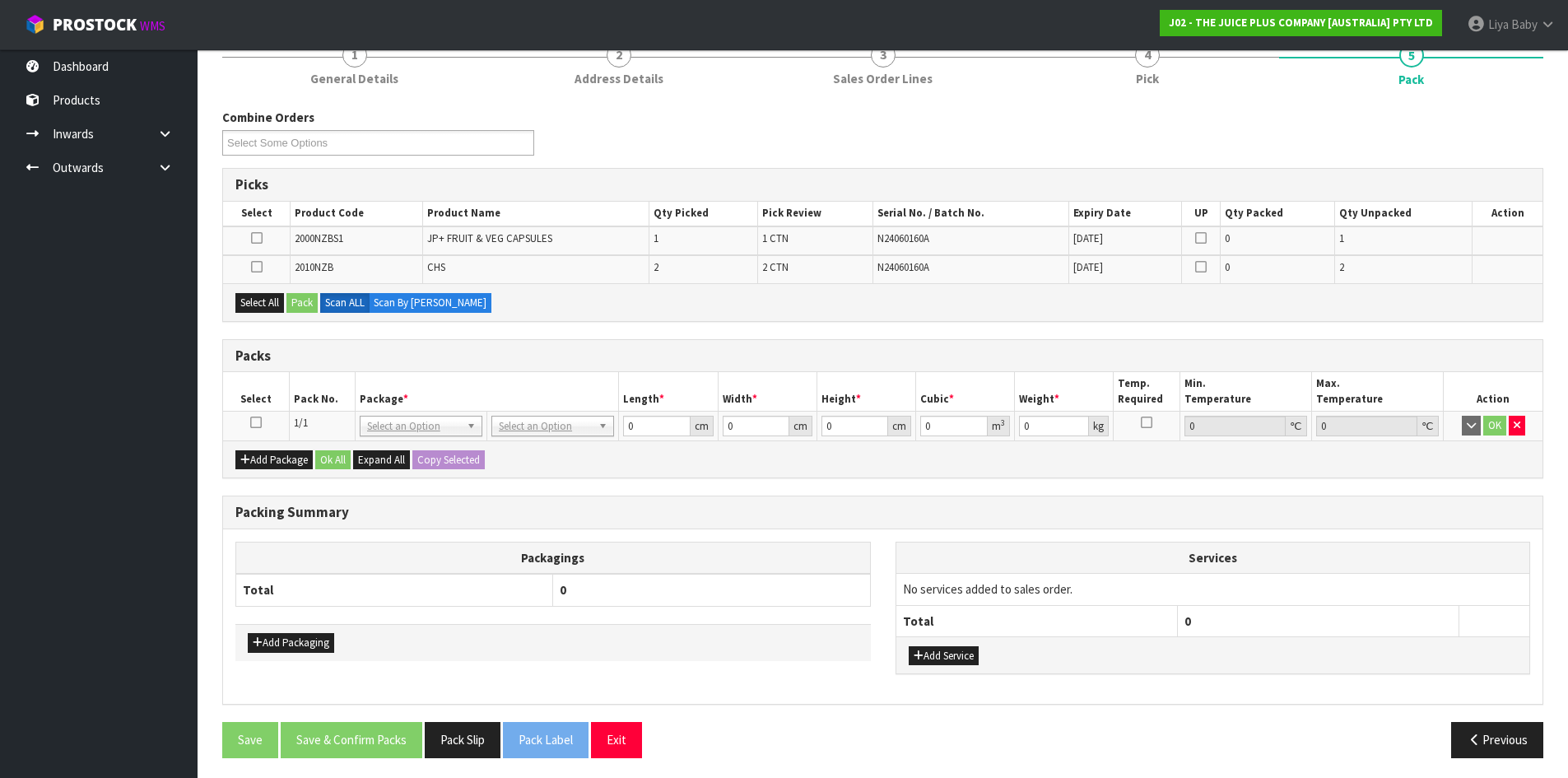
click at [254, 403] on th "Select" at bounding box center [255, 391] width 66 height 38
click at [256, 422] on icon at bounding box center [255, 422] width 11 height 1
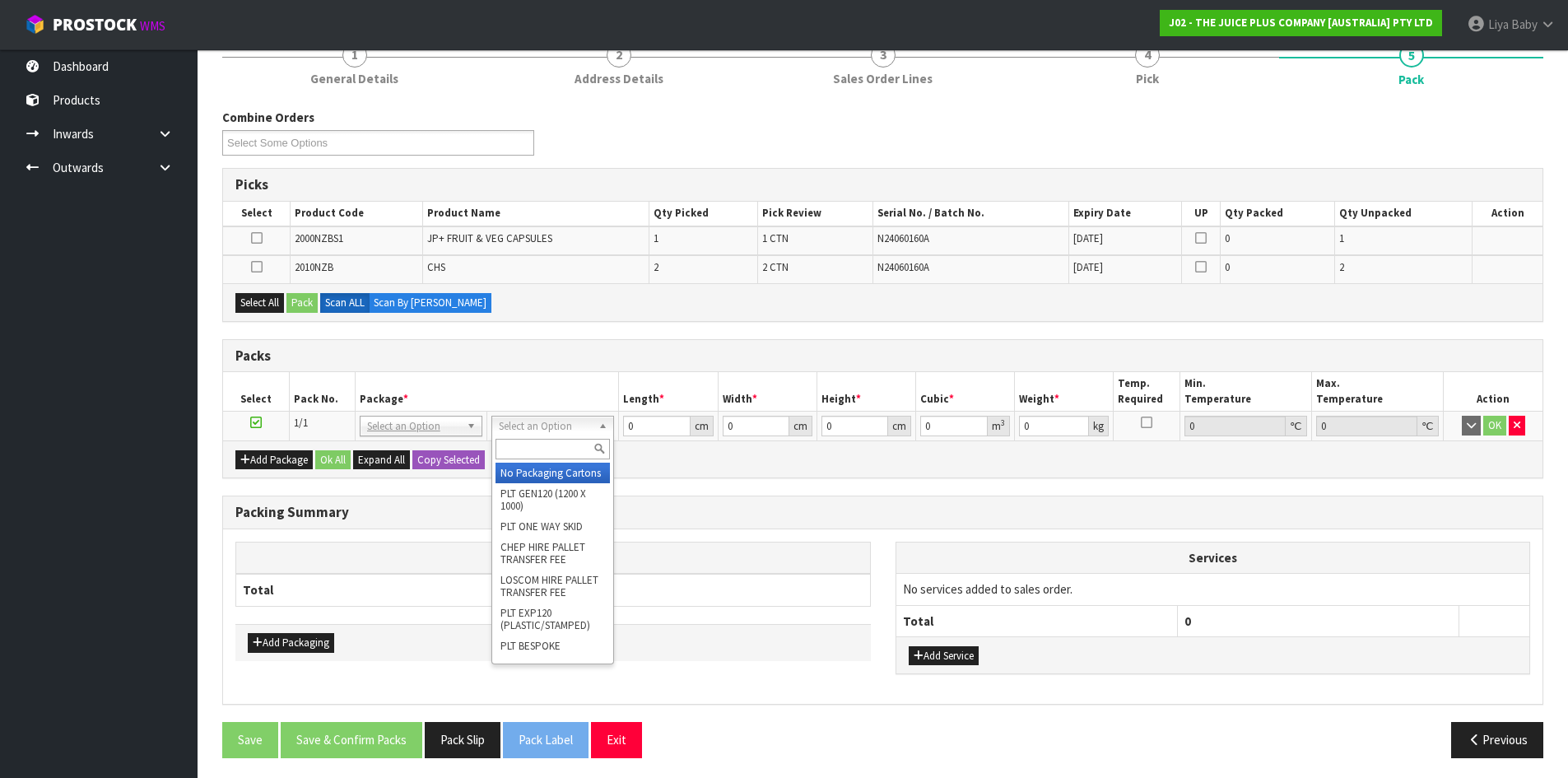
click at [553, 446] on input "text" at bounding box center [553, 449] width 115 height 21
type input "1"
type input "H"
type input "C"
type input "115"
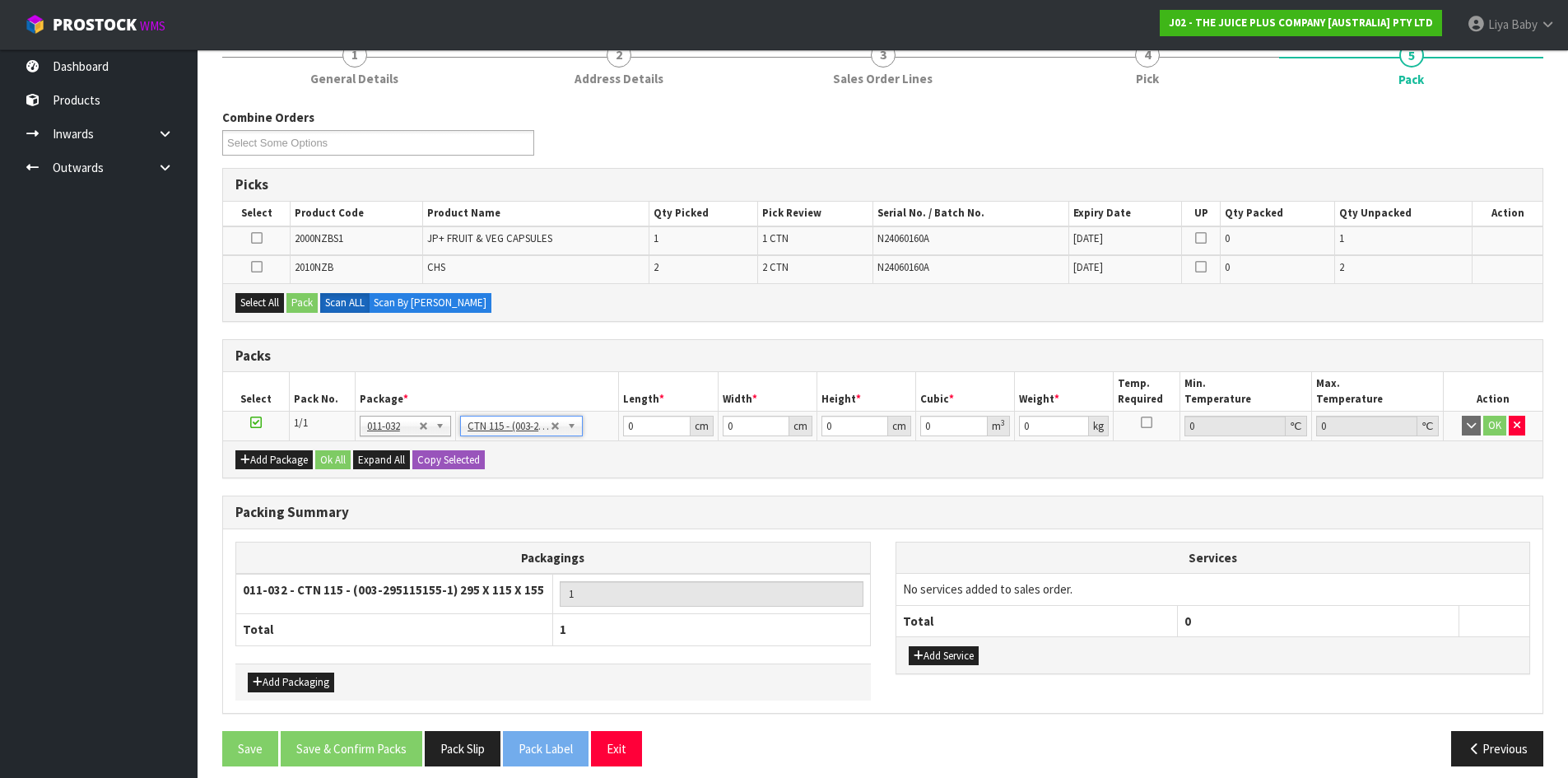
type input "29.5"
type input "11.5"
type input "15.5"
type input "0.005258"
type input "0.2"
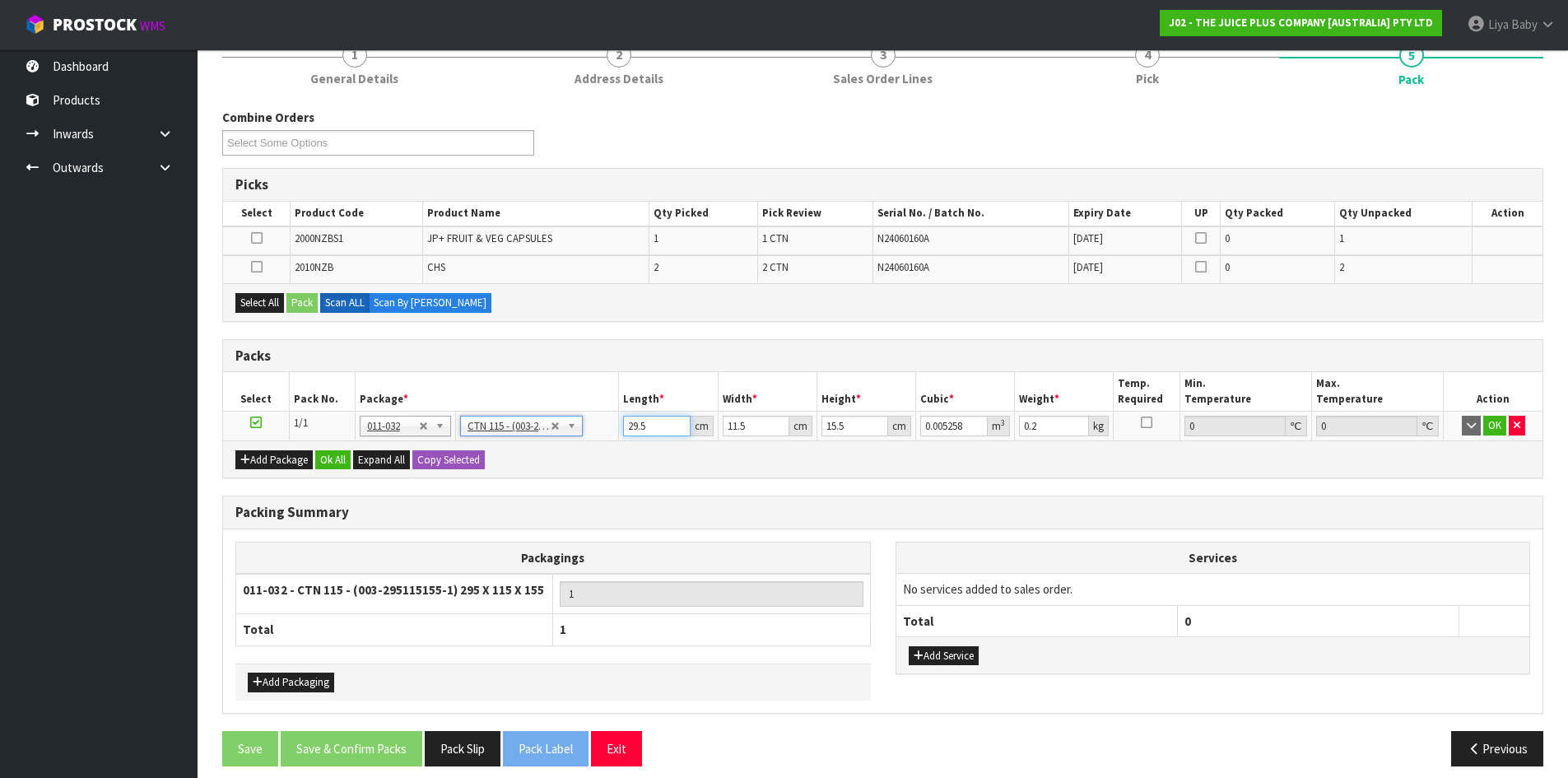
click at [664, 428] on input "29.5" at bounding box center [656, 426] width 67 height 21
type input "29"
type input "0.005169"
type input "2"
type input "0.000356"
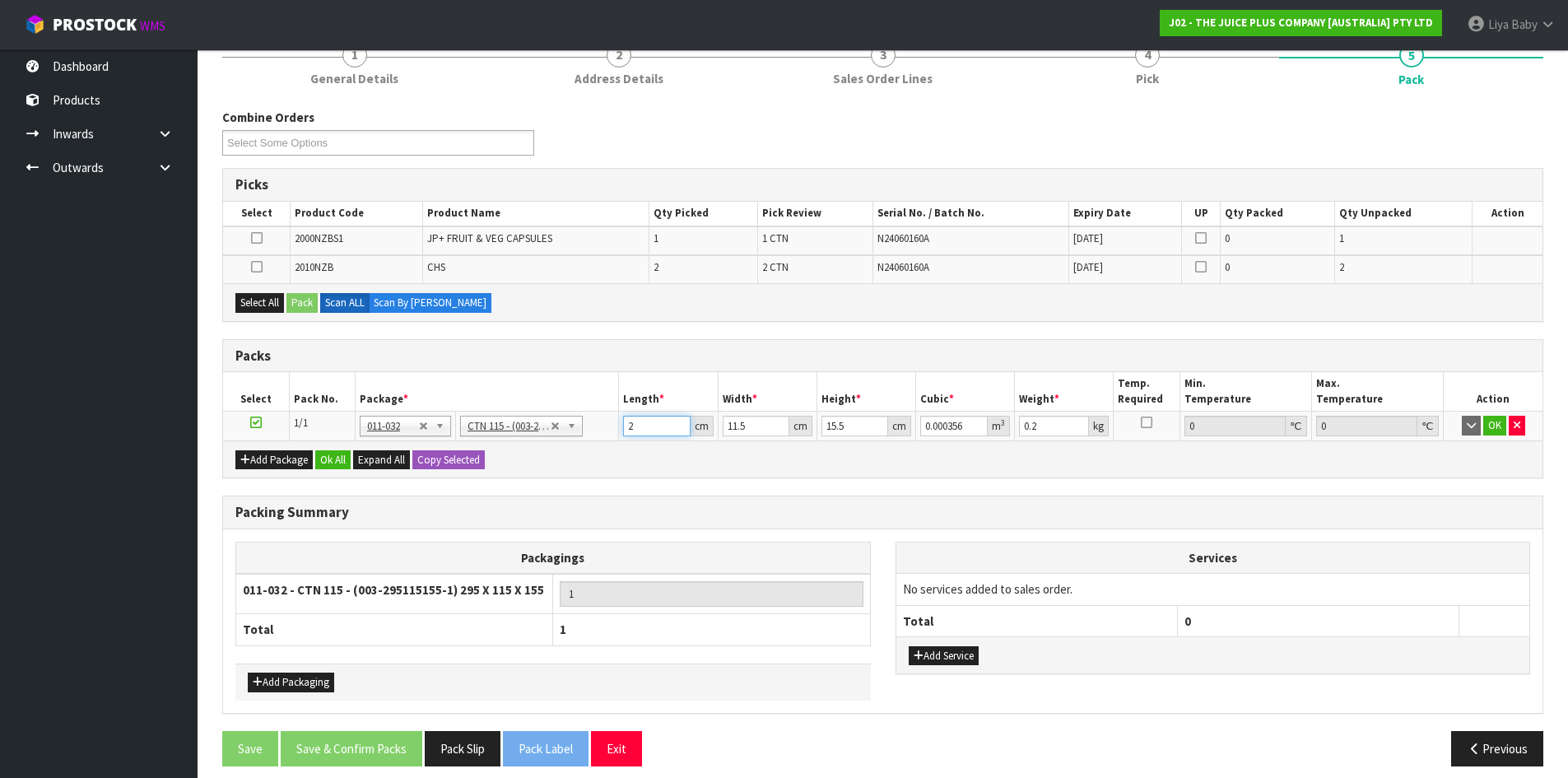
type input "0"
type input "3"
type input "0.000535"
type input "32"
type input "0.005704"
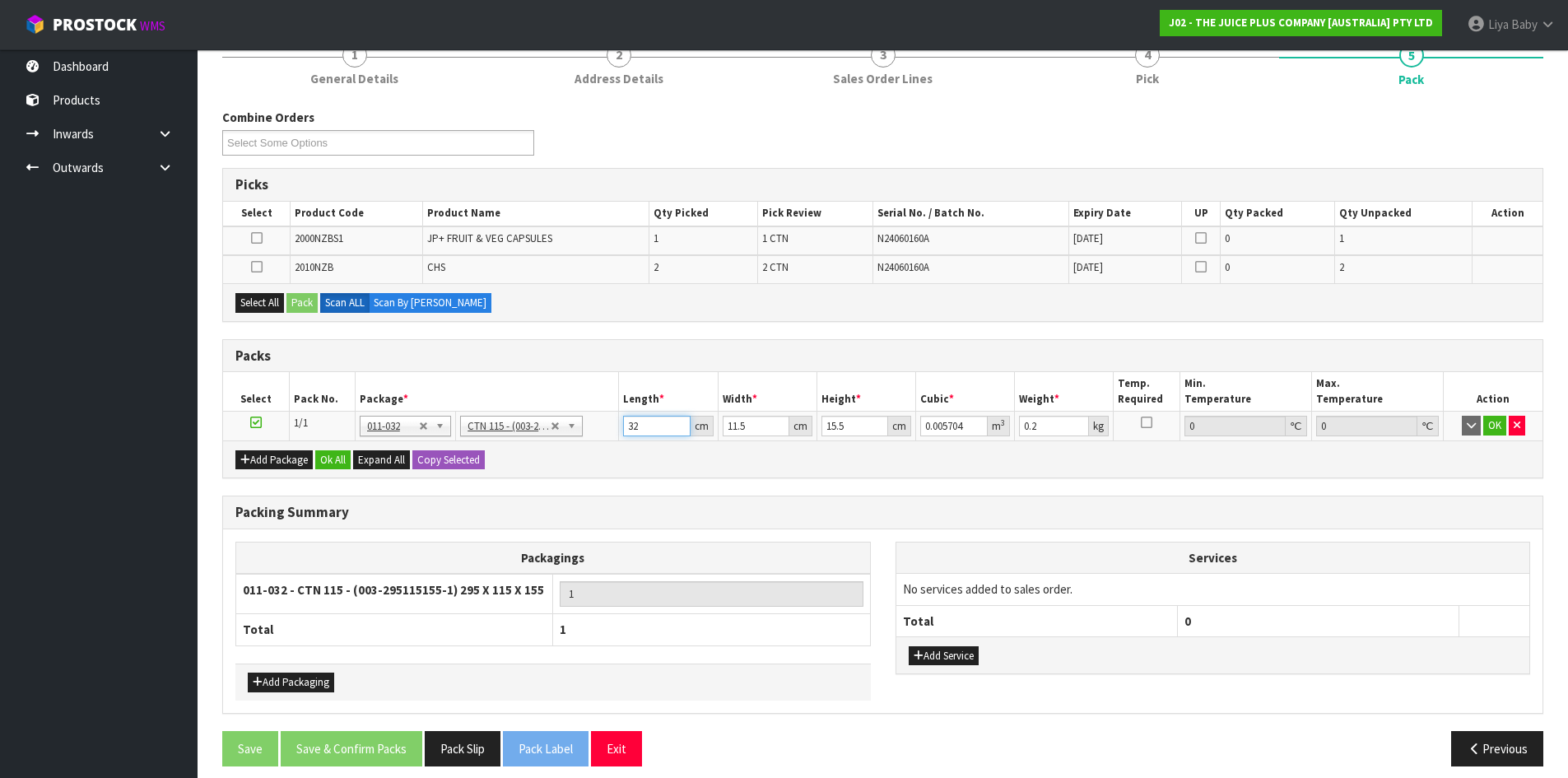
type input "32"
click at [743, 421] on input "11.5" at bounding box center [756, 426] width 67 height 21
type input "11"
type input "0.005456"
type input "1"
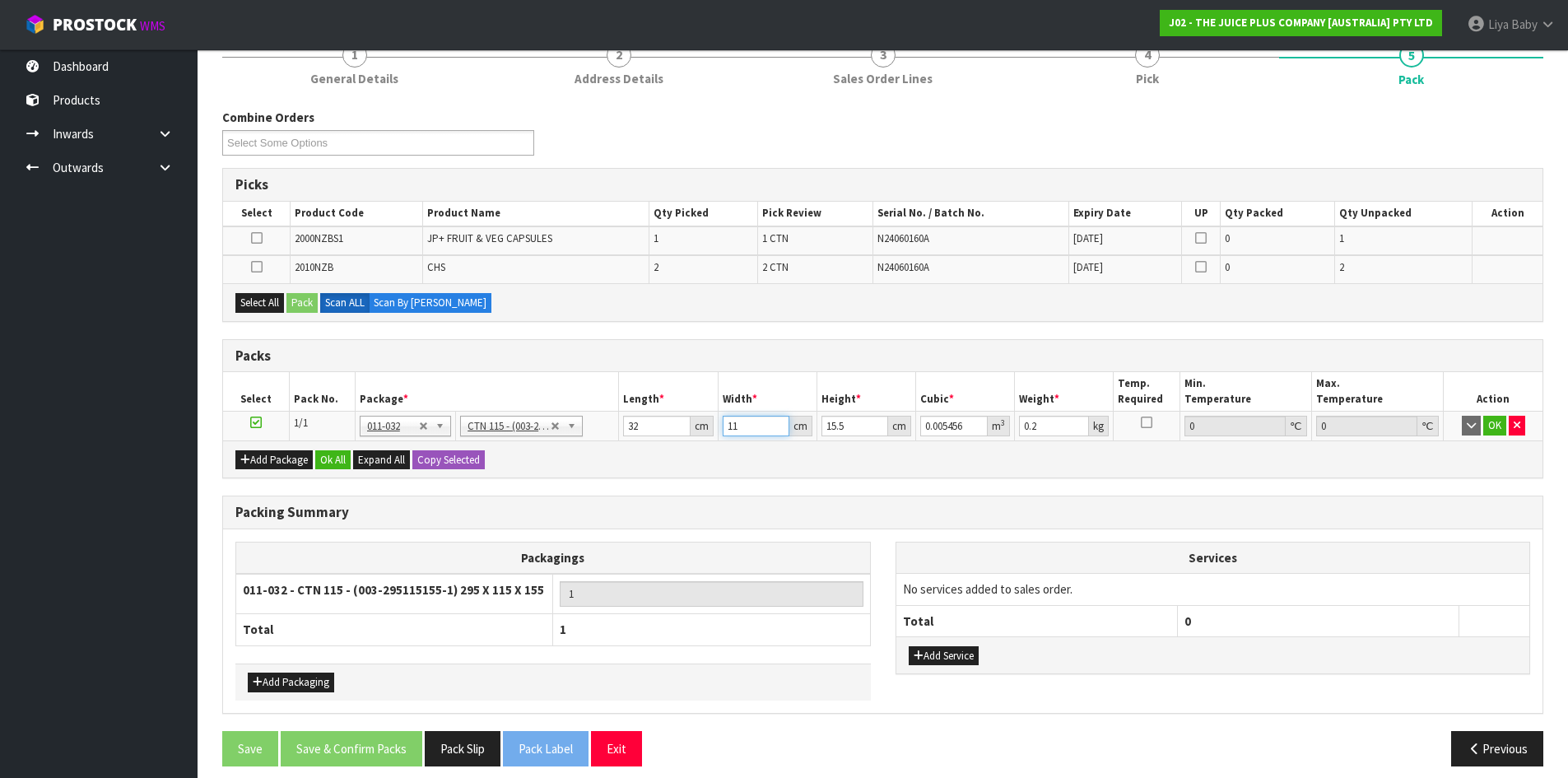
type input "0.000496"
type input "0"
type input "2"
type input "0.000992"
type input "24"
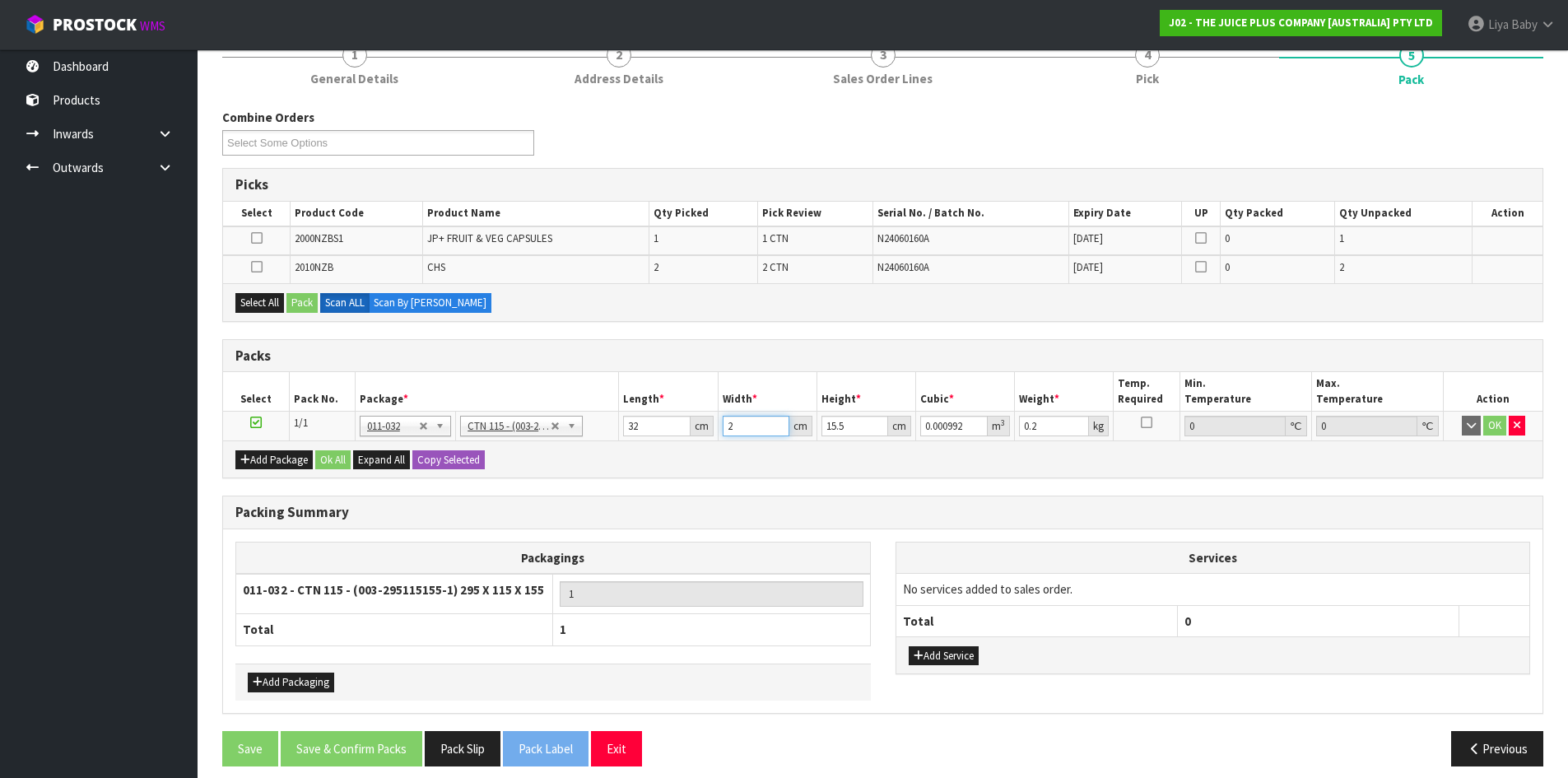
type input "0.011904"
type input "24"
click at [857, 434] on input "15.5" at bounding box center [854, 426] width 67 height 21
type input "15"
type input "0.01152"
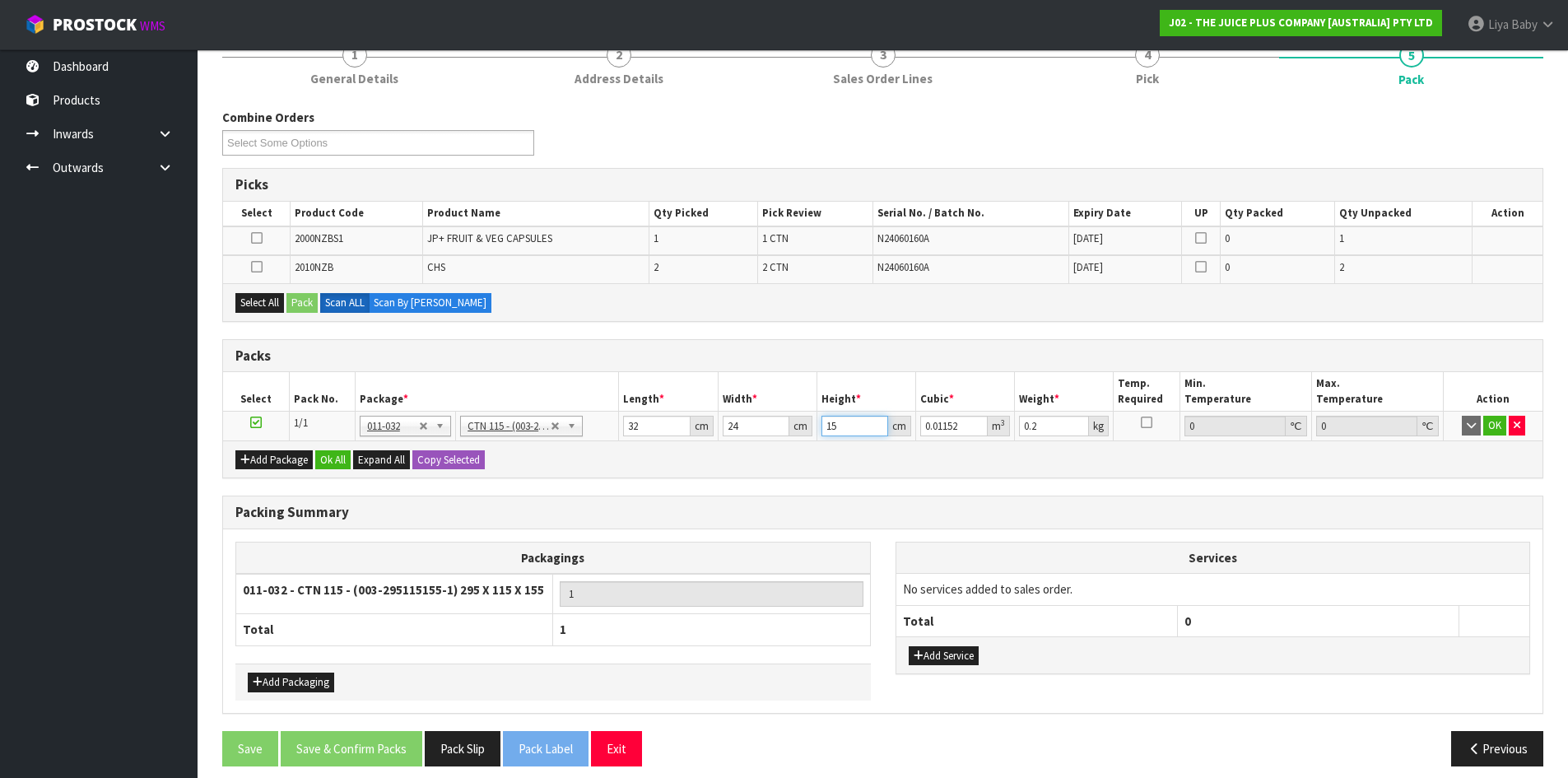
type input "1"
type input "0.000768"
type input "0"
type input "1"
type input "0.000768"
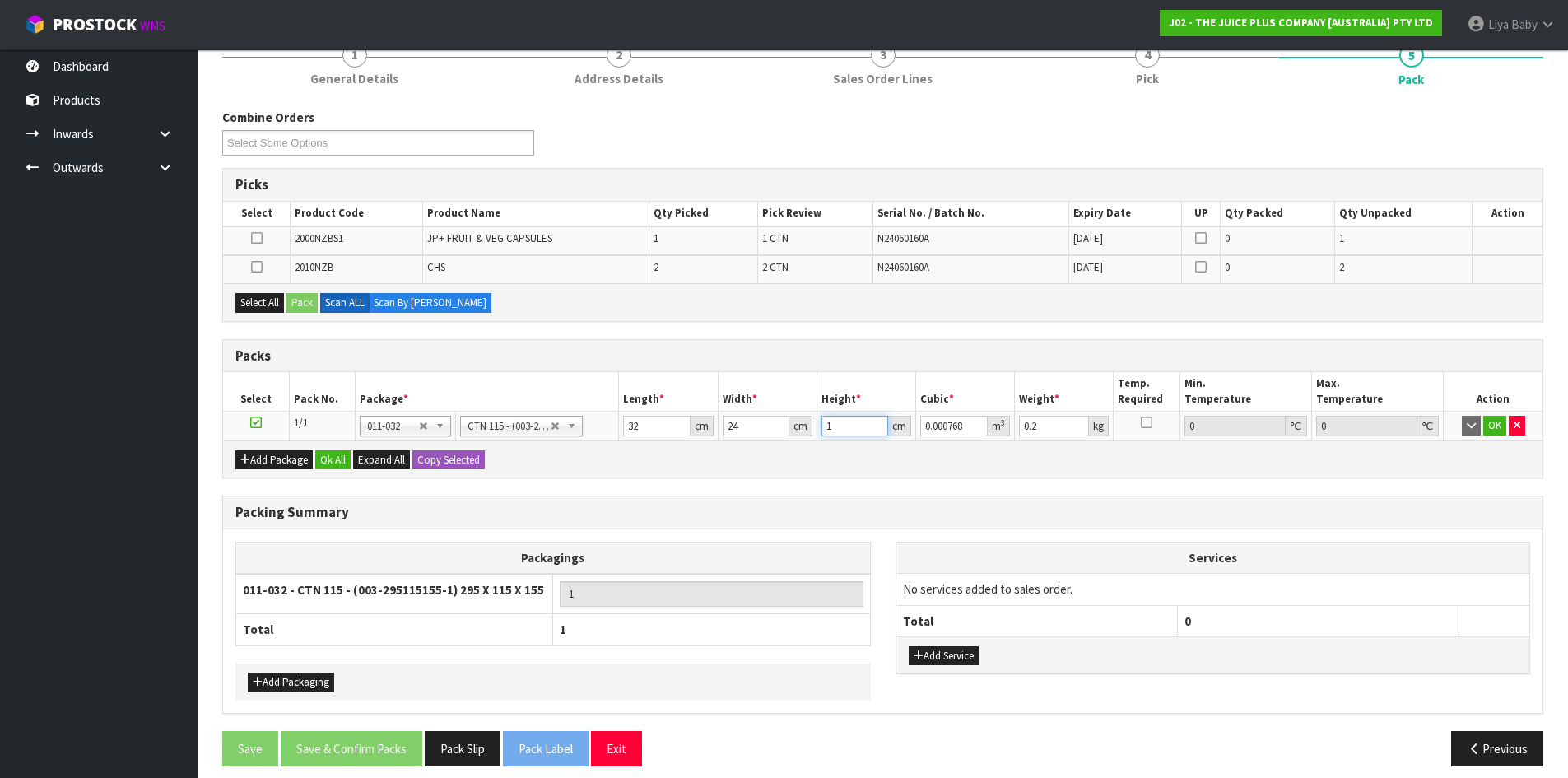
type input "14"
type input "0.010752"
type input "14"
click at [1042, 422] on input "0.2" at bounding box center [1053, 426] width 70 height 21
type input "0"
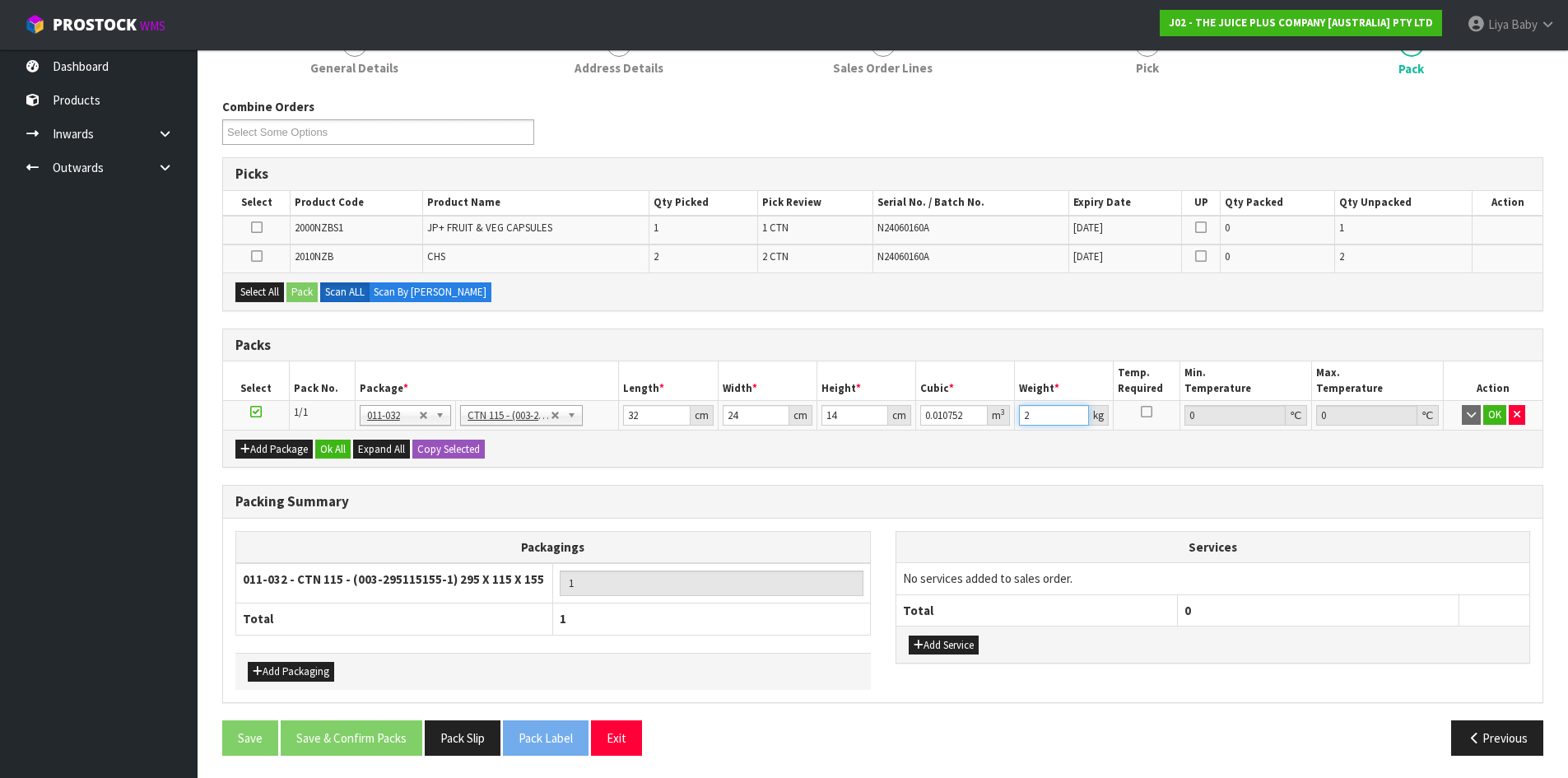
scroll to position [230, 0]
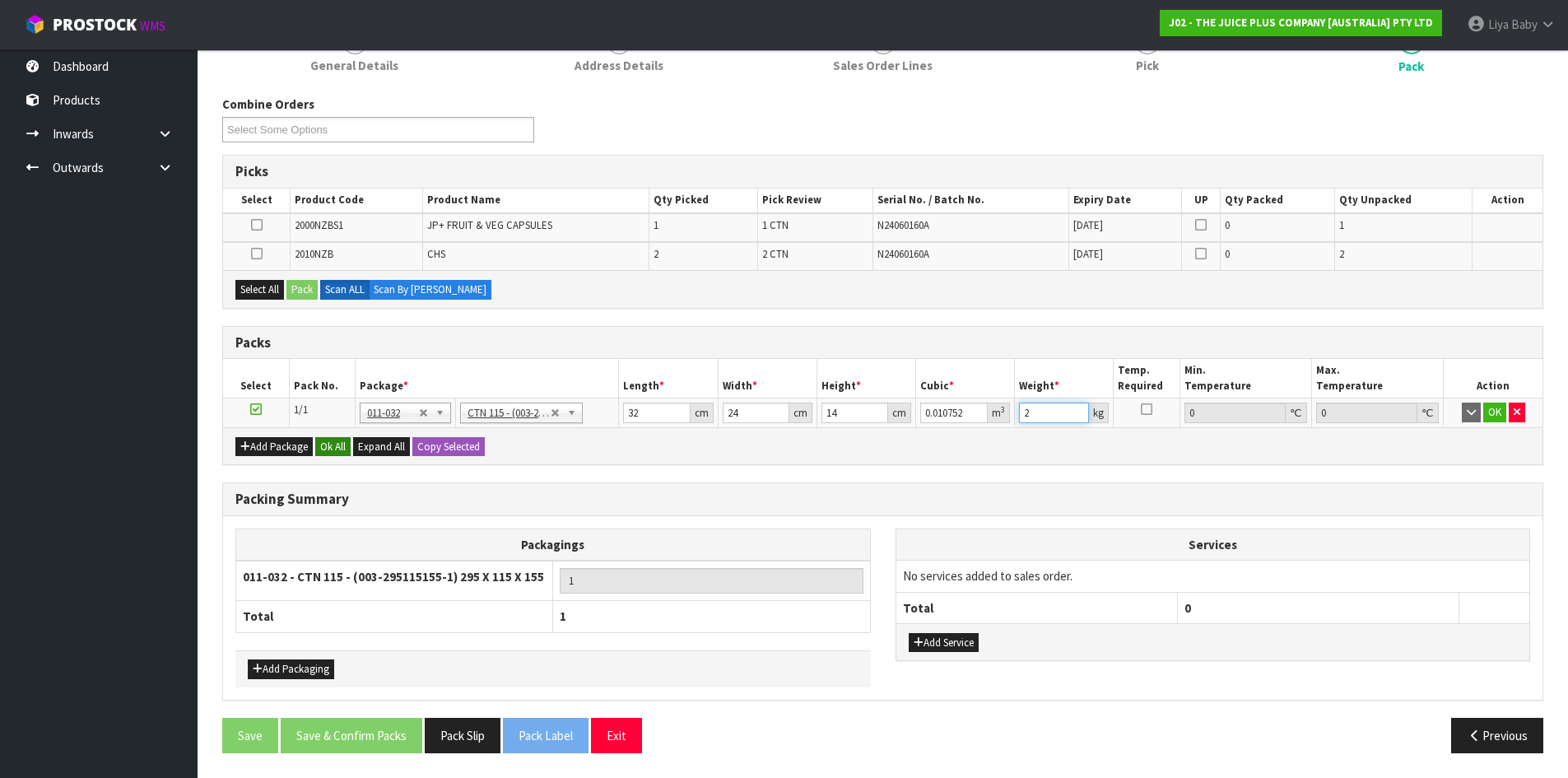
type input "2"
click at [335, 442] on button "Ok All" at bounding box center [332, 447] width 35 height 20
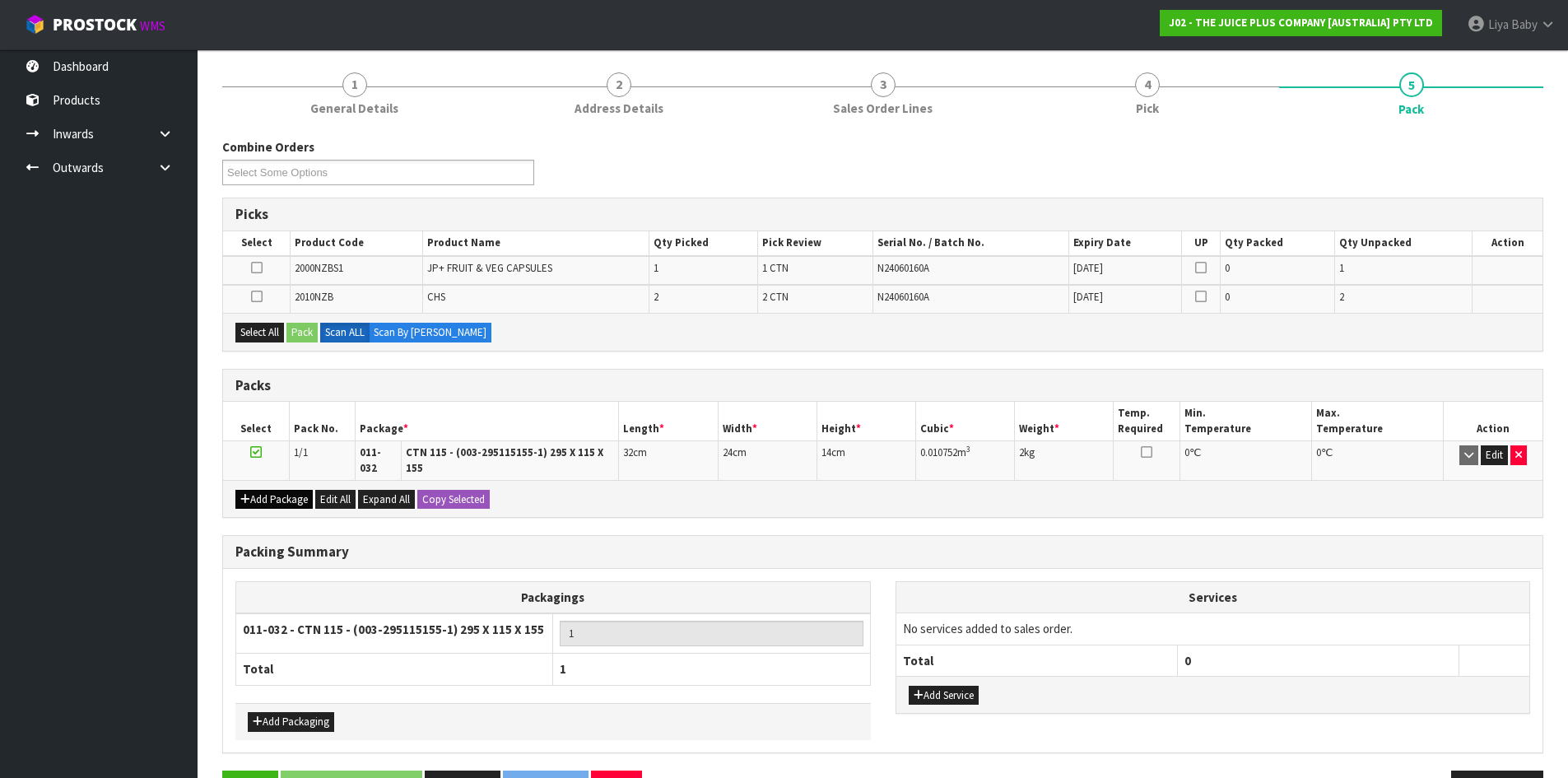
scroll to position [146, 0]
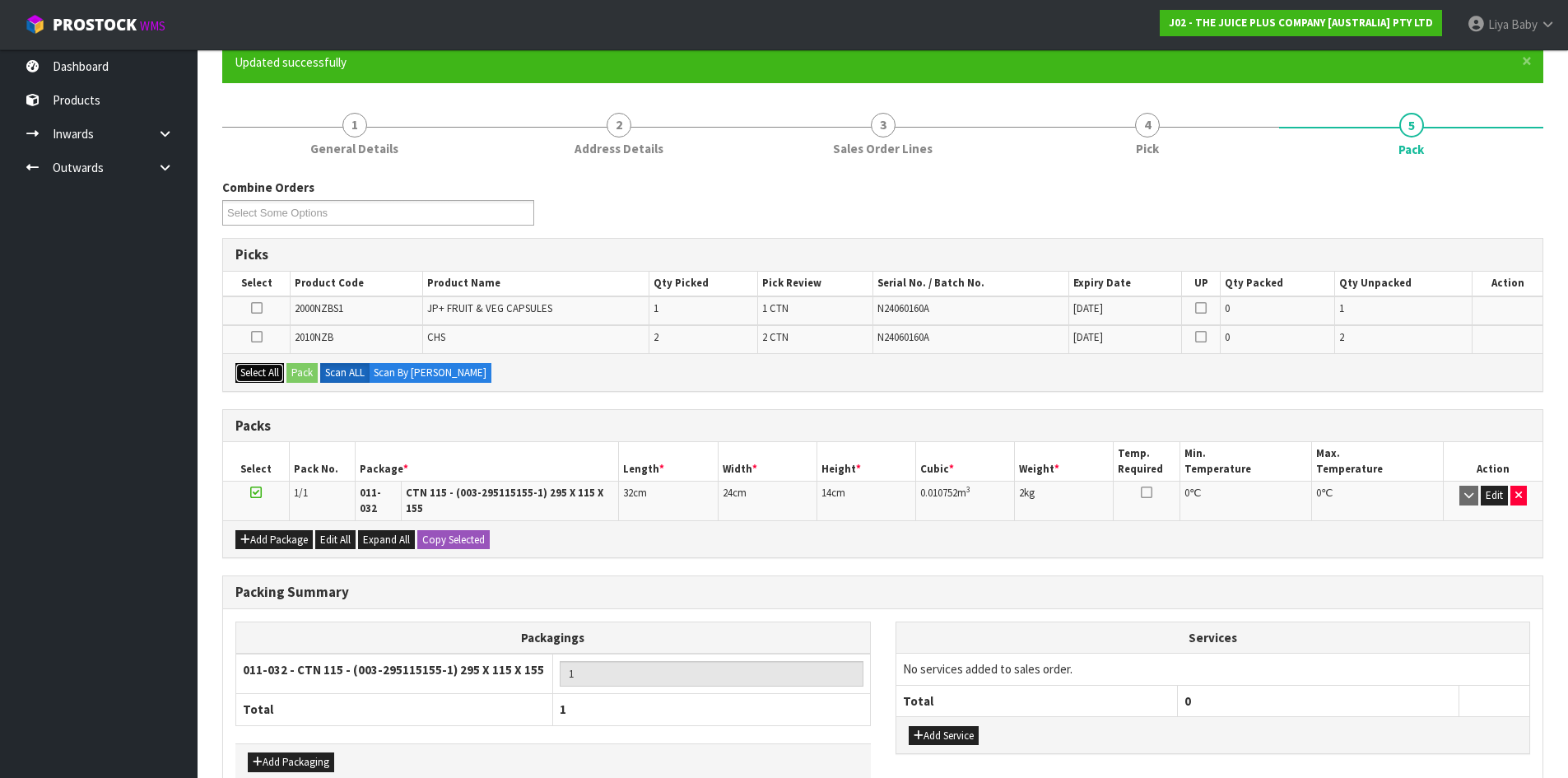
click at [268, 367] on button "Select All" at bounding box center [259, 372] width 49 height 20
click at [307, 372] on button "Pack" at bounding box center [301, 372] width 32 height 20
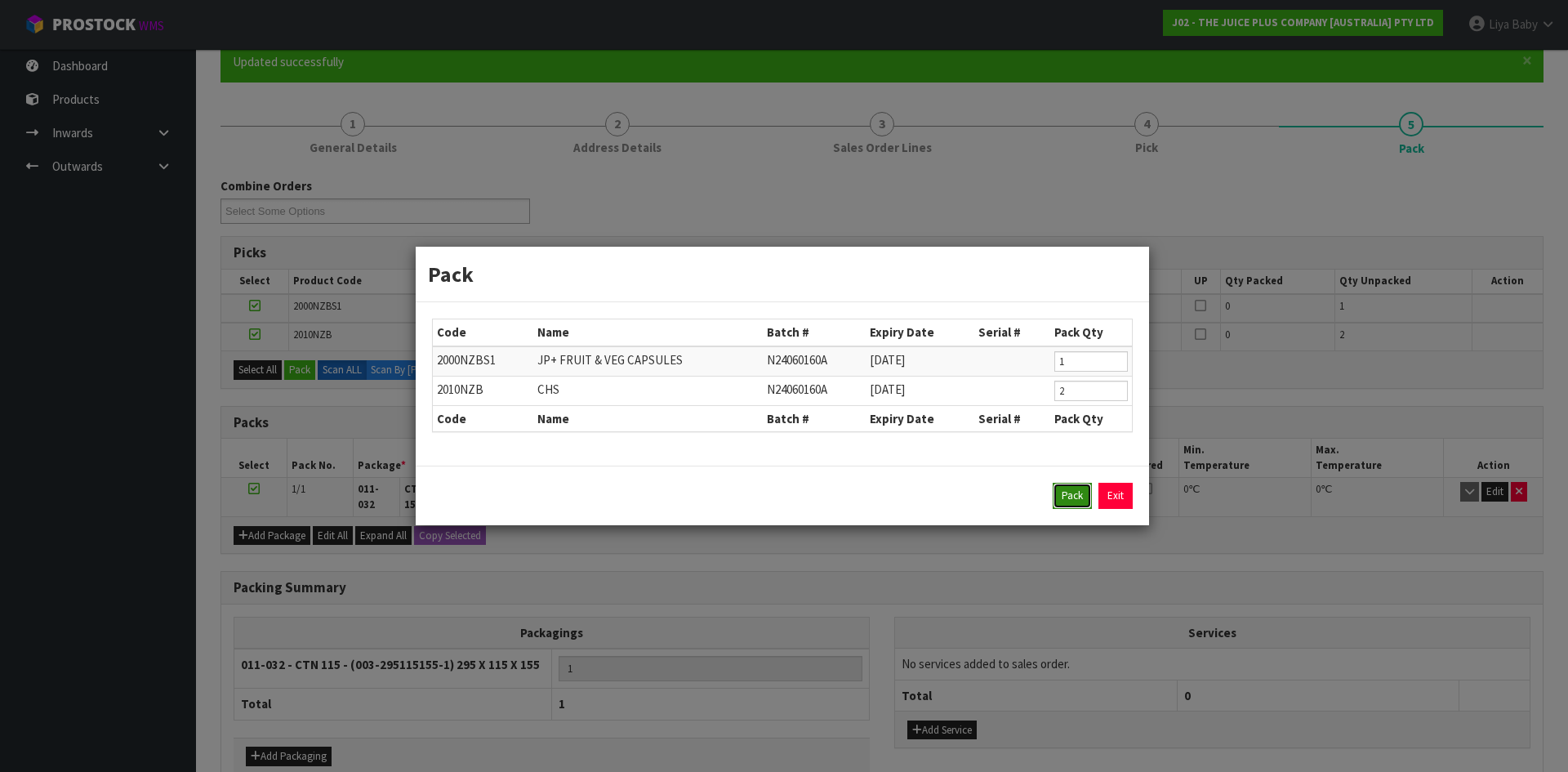
click at [1071, 504] on button "Pack" at bounding box center [1072, 496] width 39 height 27
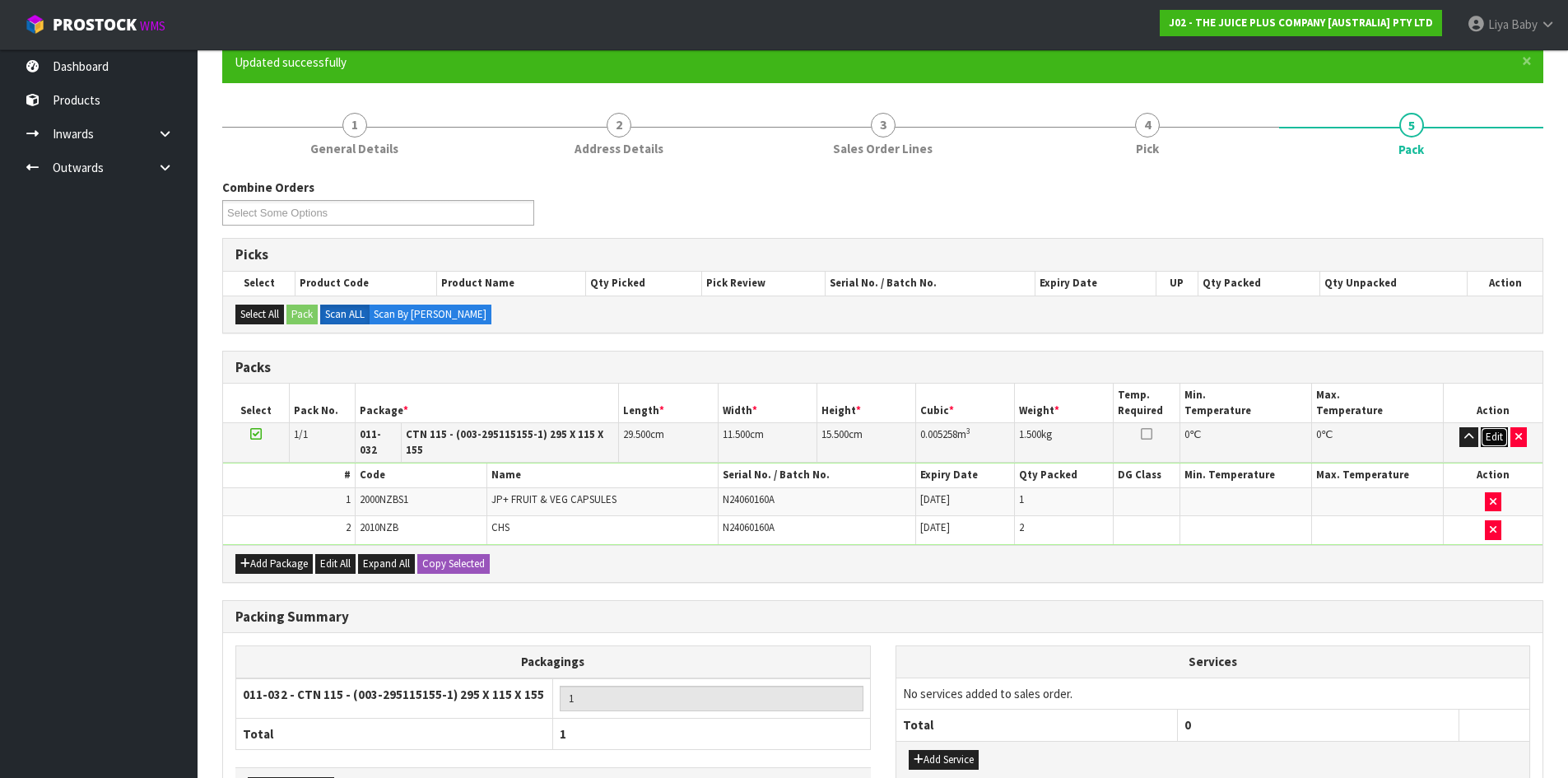
click at [1491, 430] on button "Edit" at bounding box center [1493, 436] width 27 height 20
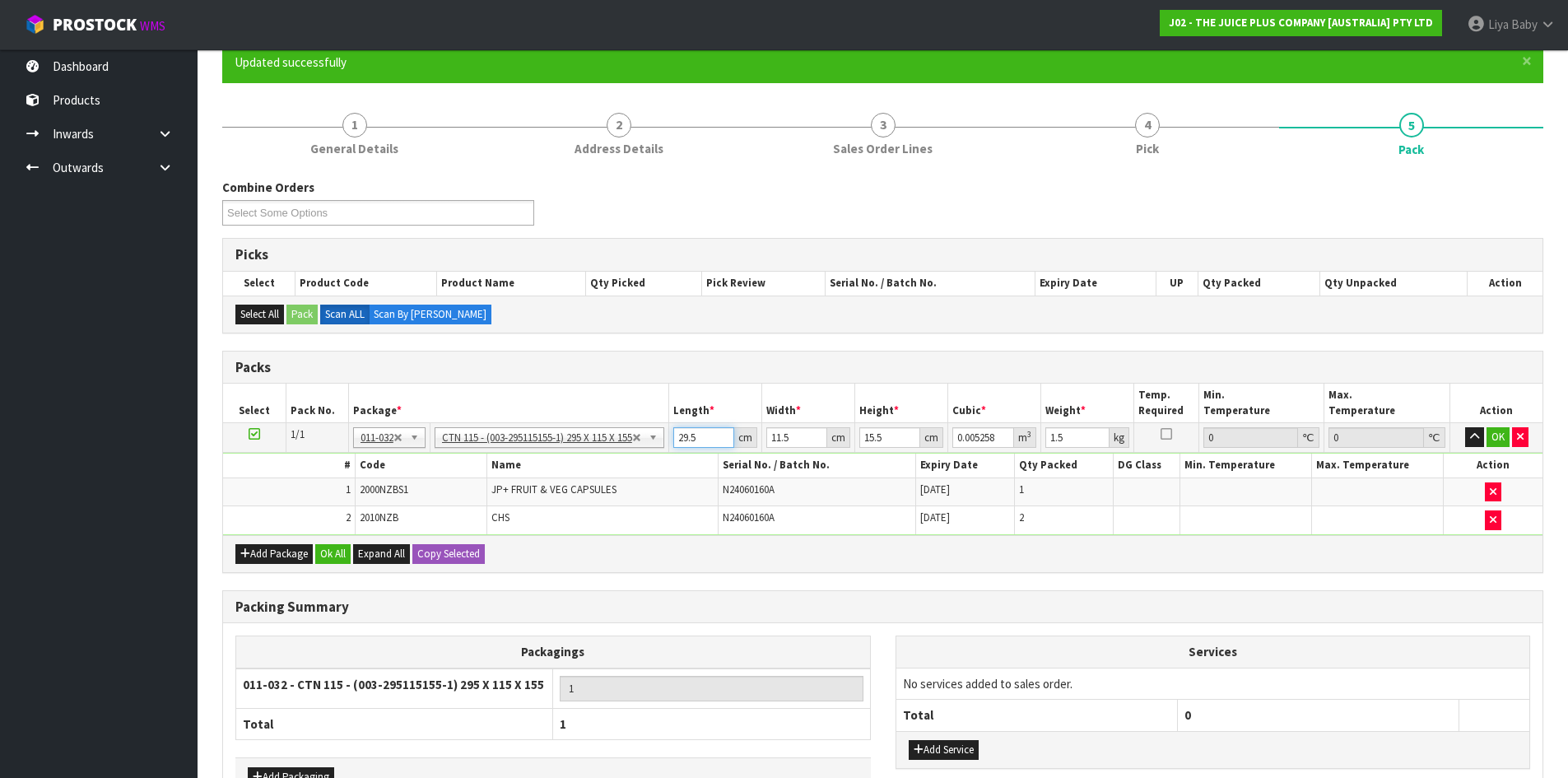
click at [705, 433] on input "29.5" at bounding box center [704, 437] width 62 height 21
type input "29"
type input "0.005169"
type input "2"
type input "0.000356"
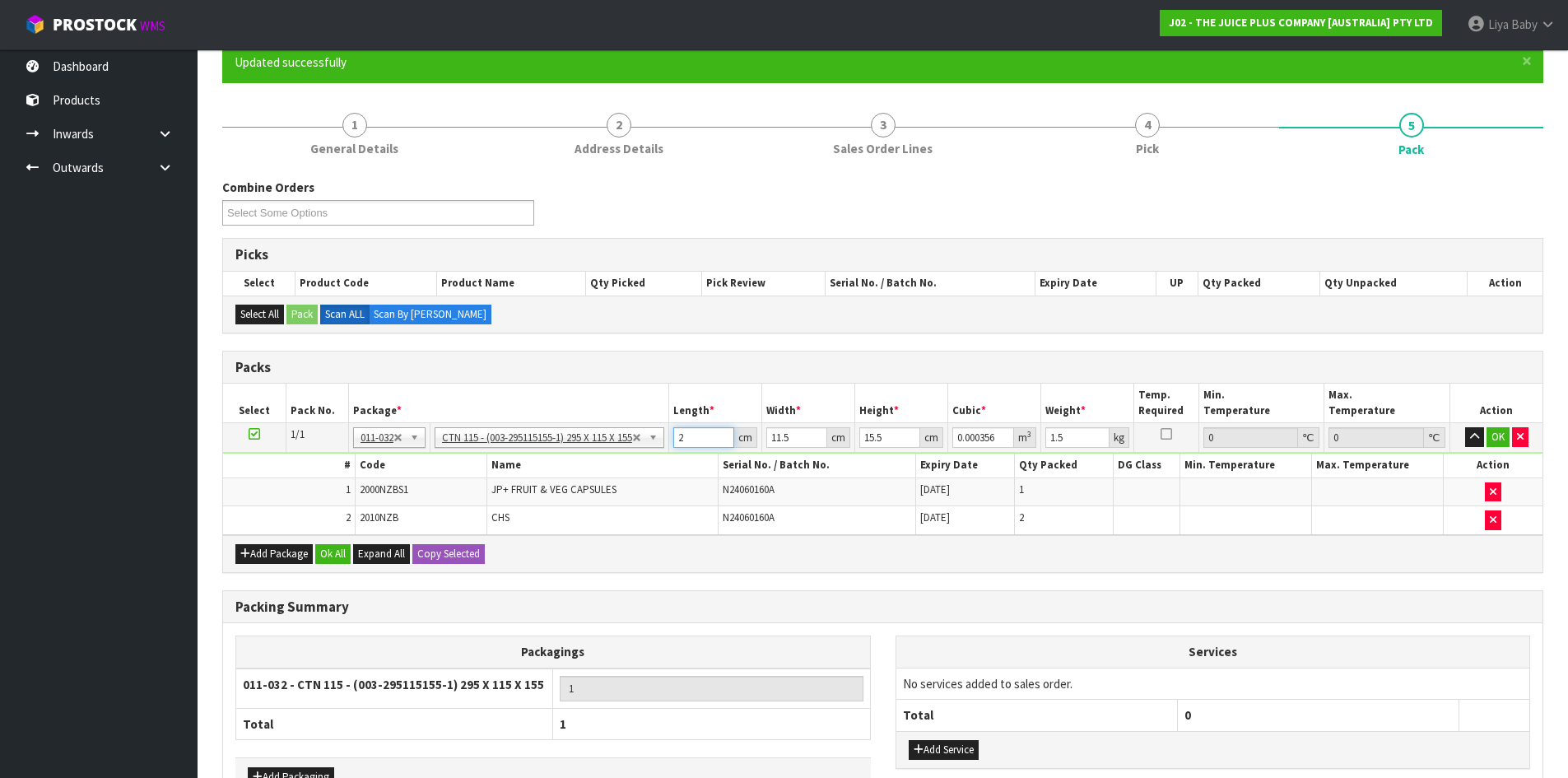
type input "0"
type input "3"
type input "0.000535"
type input "32"
type input "0.005704"
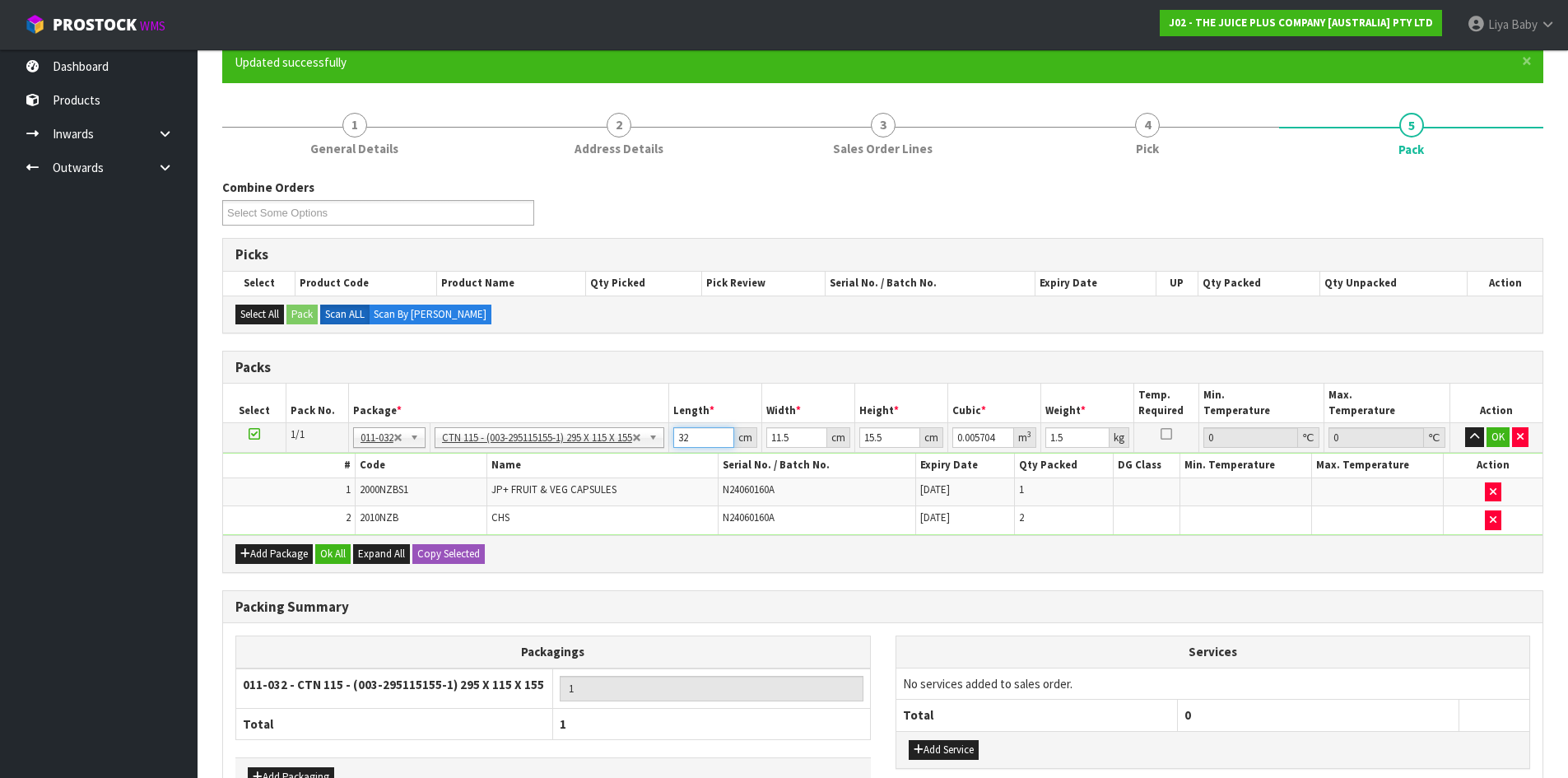
type input "32"
click at [805, 435] on input "11.5" at bounding box center [797, 437] width 61 height 21
type input "11"
type input "0.005456"
type input "1"
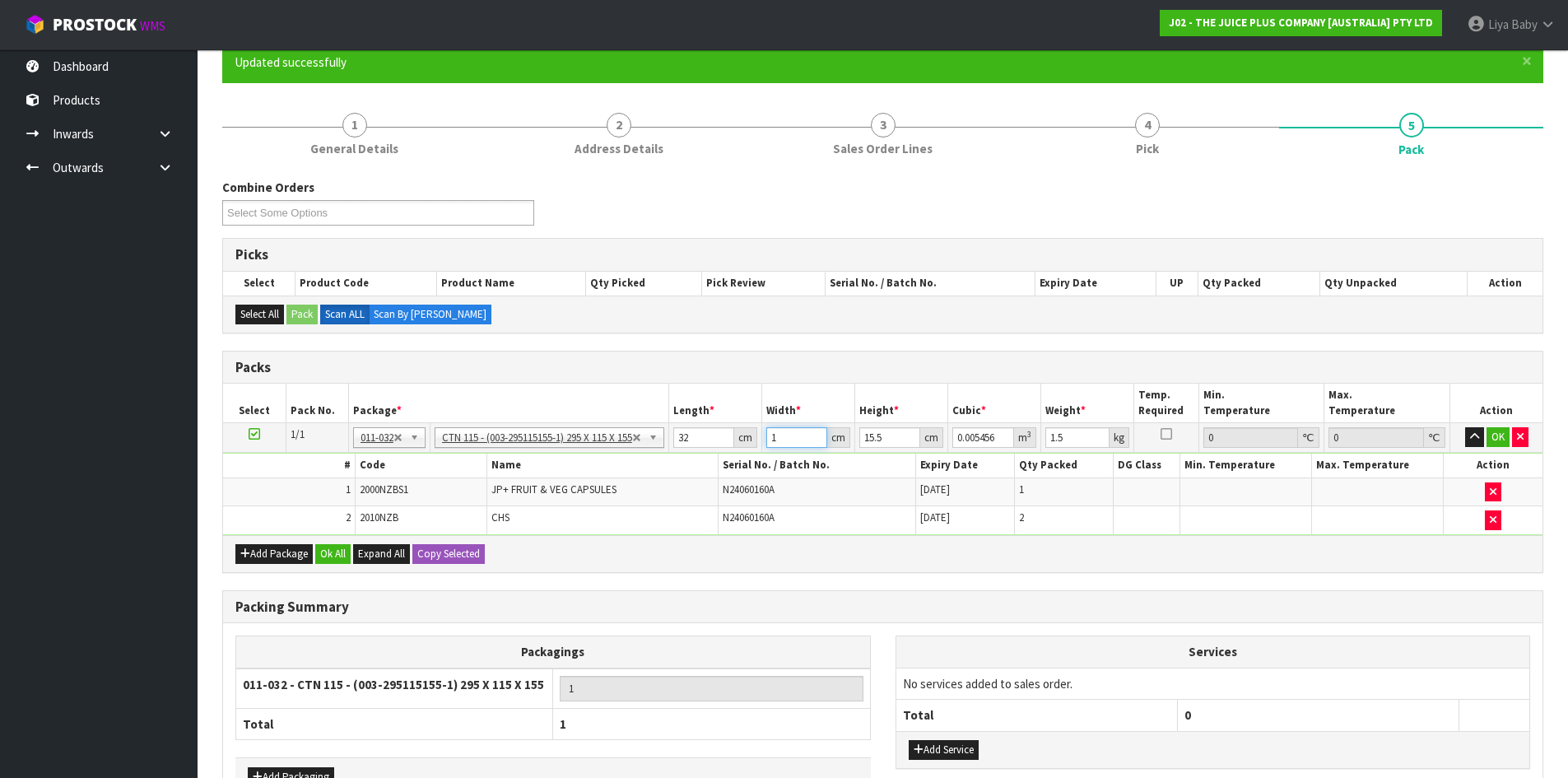
type input "0.000496"
type input "0"
type input "2"
type input "0.000992"
type input "24"
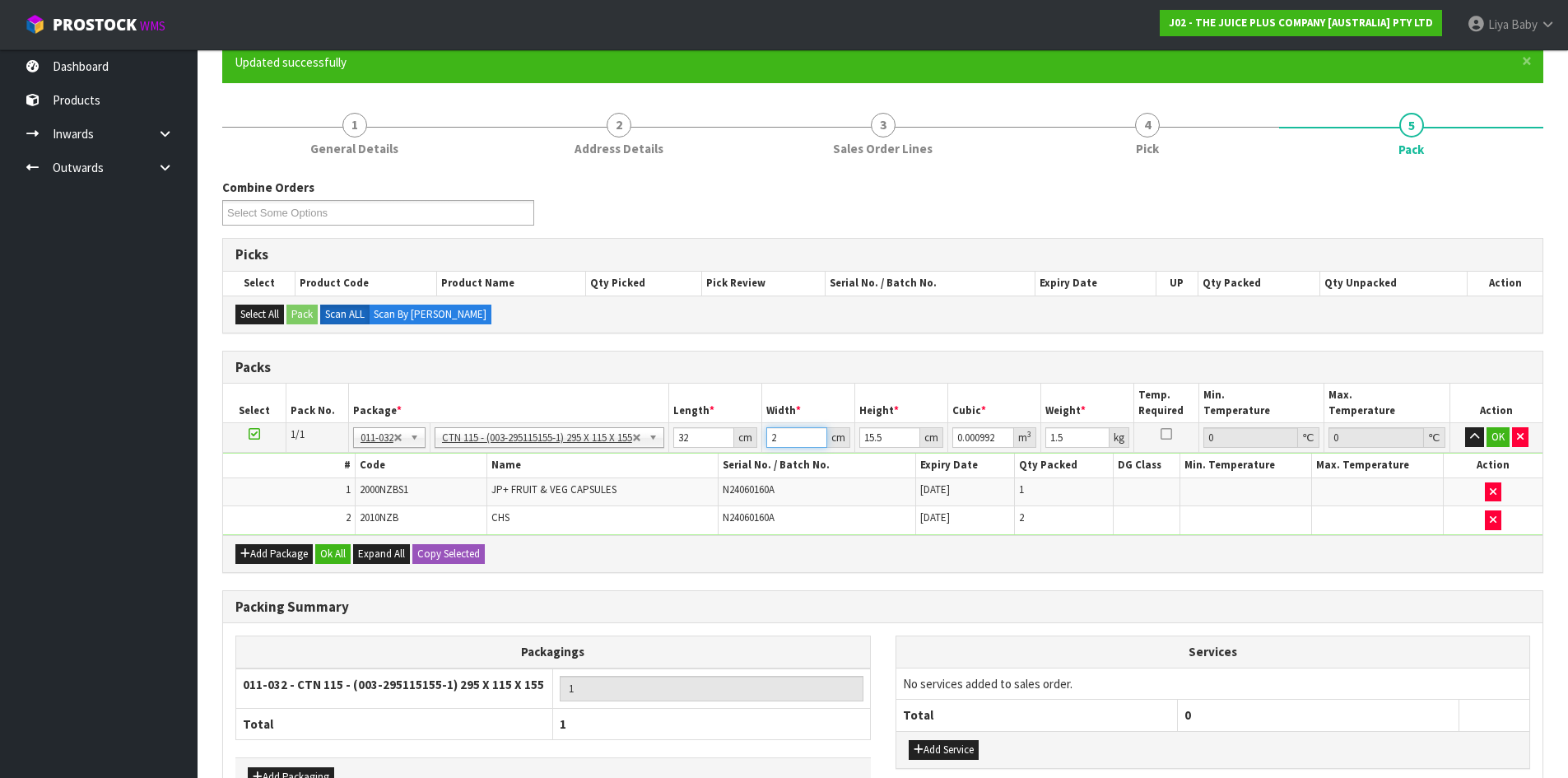
type input "0.011904"
type input "24"
click at [894, 435] on input "15.5" at bounding box center [890, 437] width 61 height 21
type input "15"
type input "0.01152"
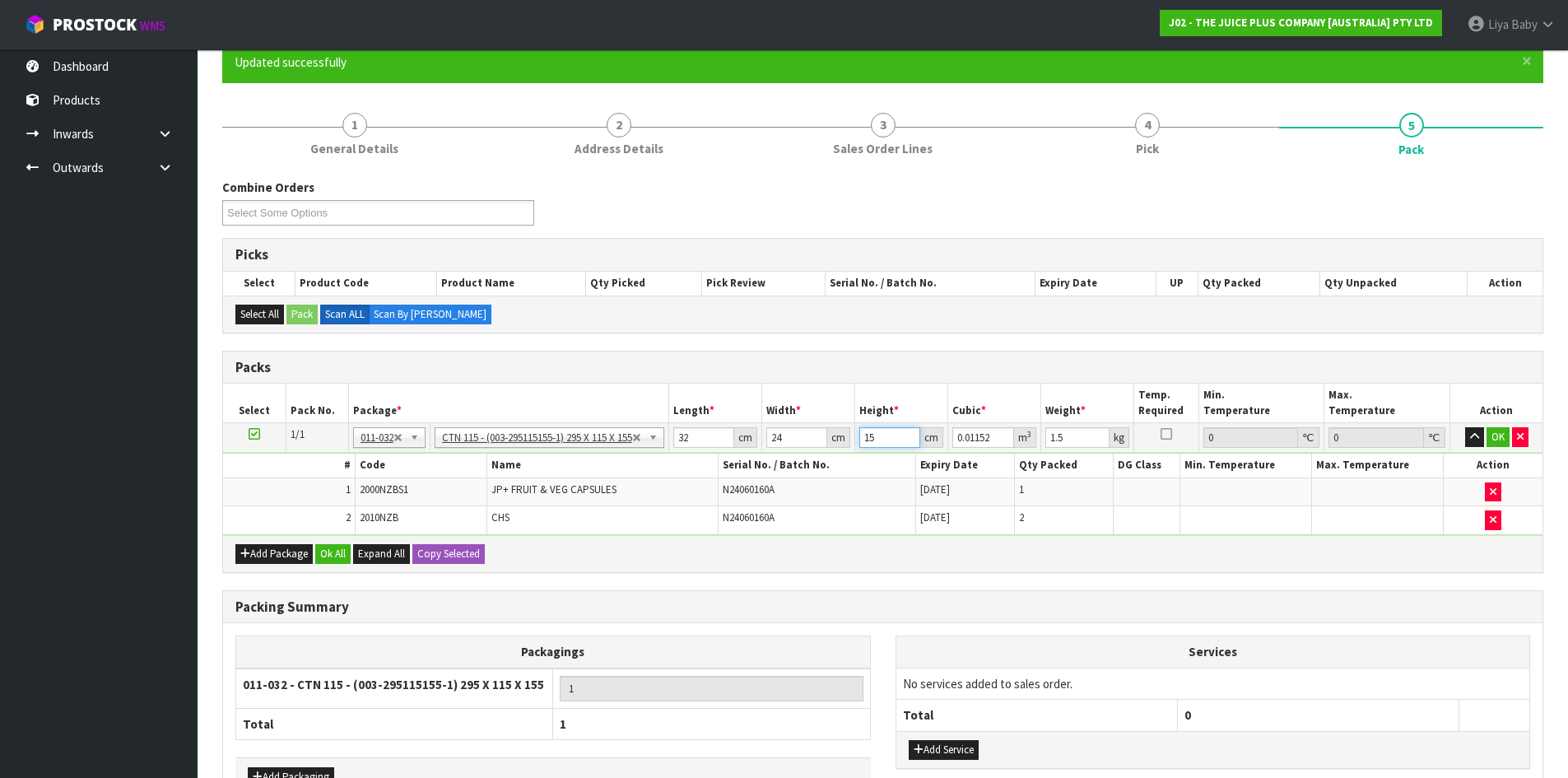
type input "1"
type input "0.000768"
type input "0"
type input "1"
type input "0.000768"
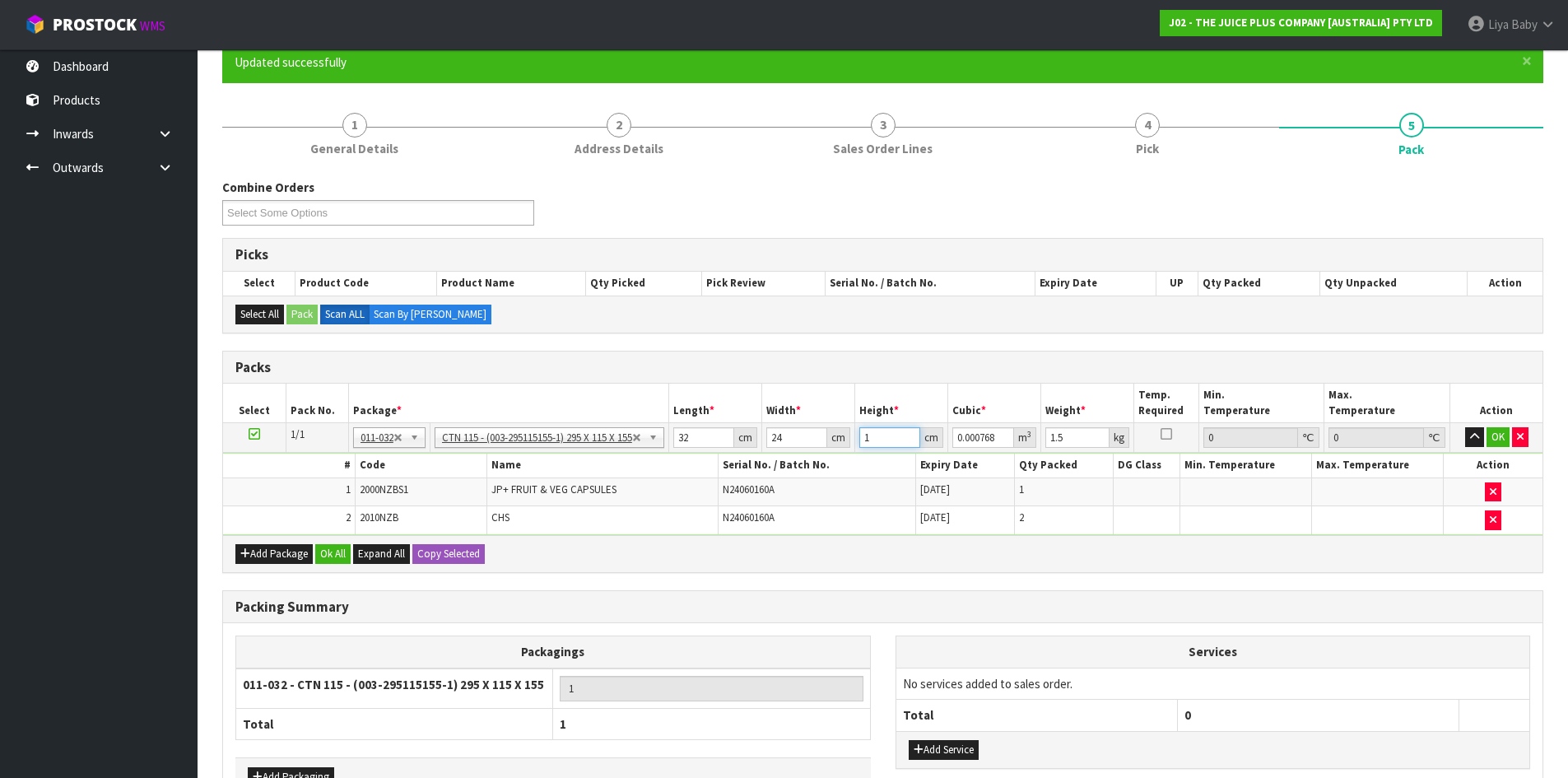
type input "14"
type input "0.010752"
type input "14"
click at [1069, 442] on input "1.5" at bounding box center [1076, 437] width 64 height 21
type input "1"
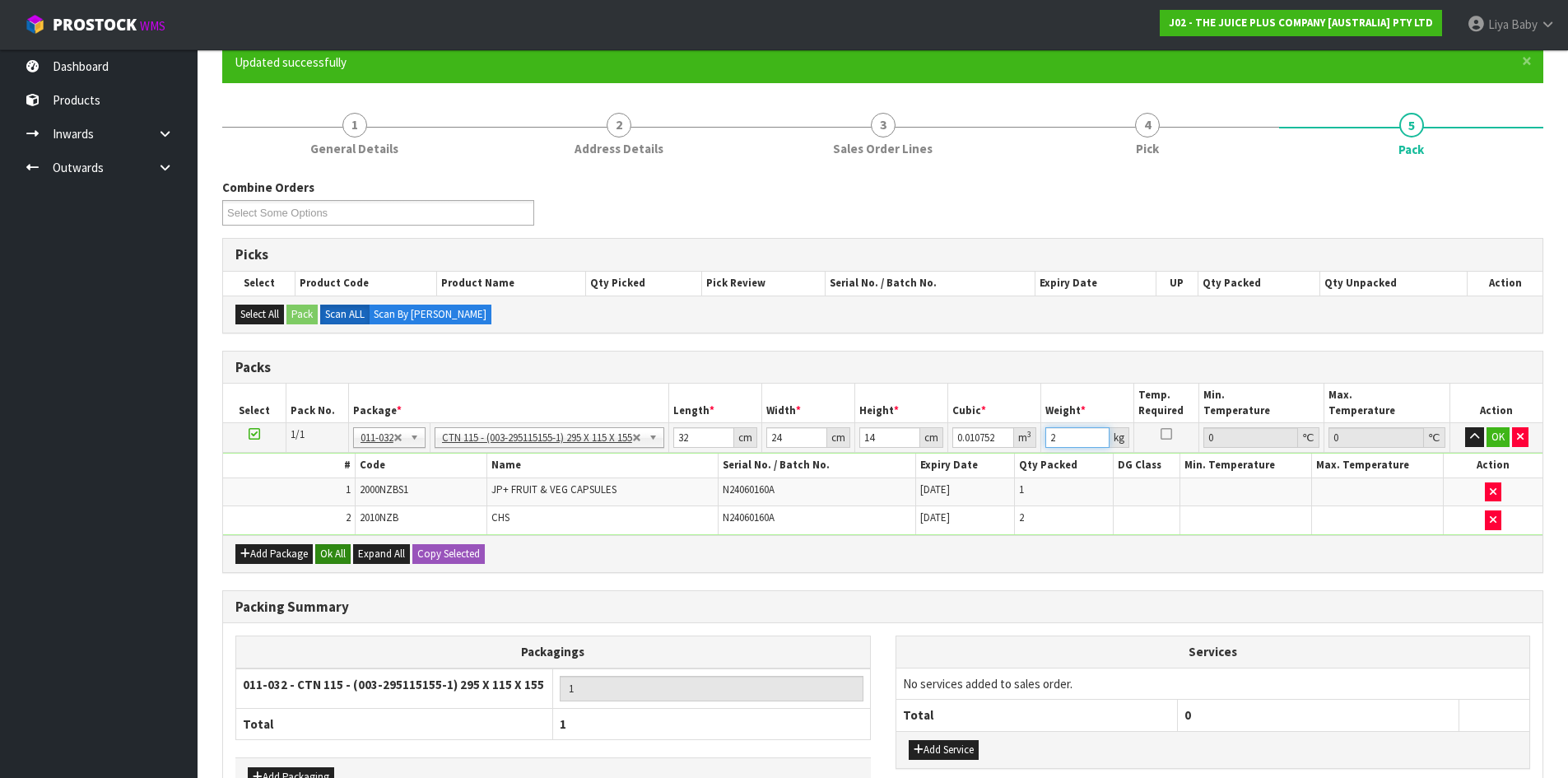
type input "2"
click at [332, 551] on button "Ok All" at bounding box center [332, 554] width 35 height 20
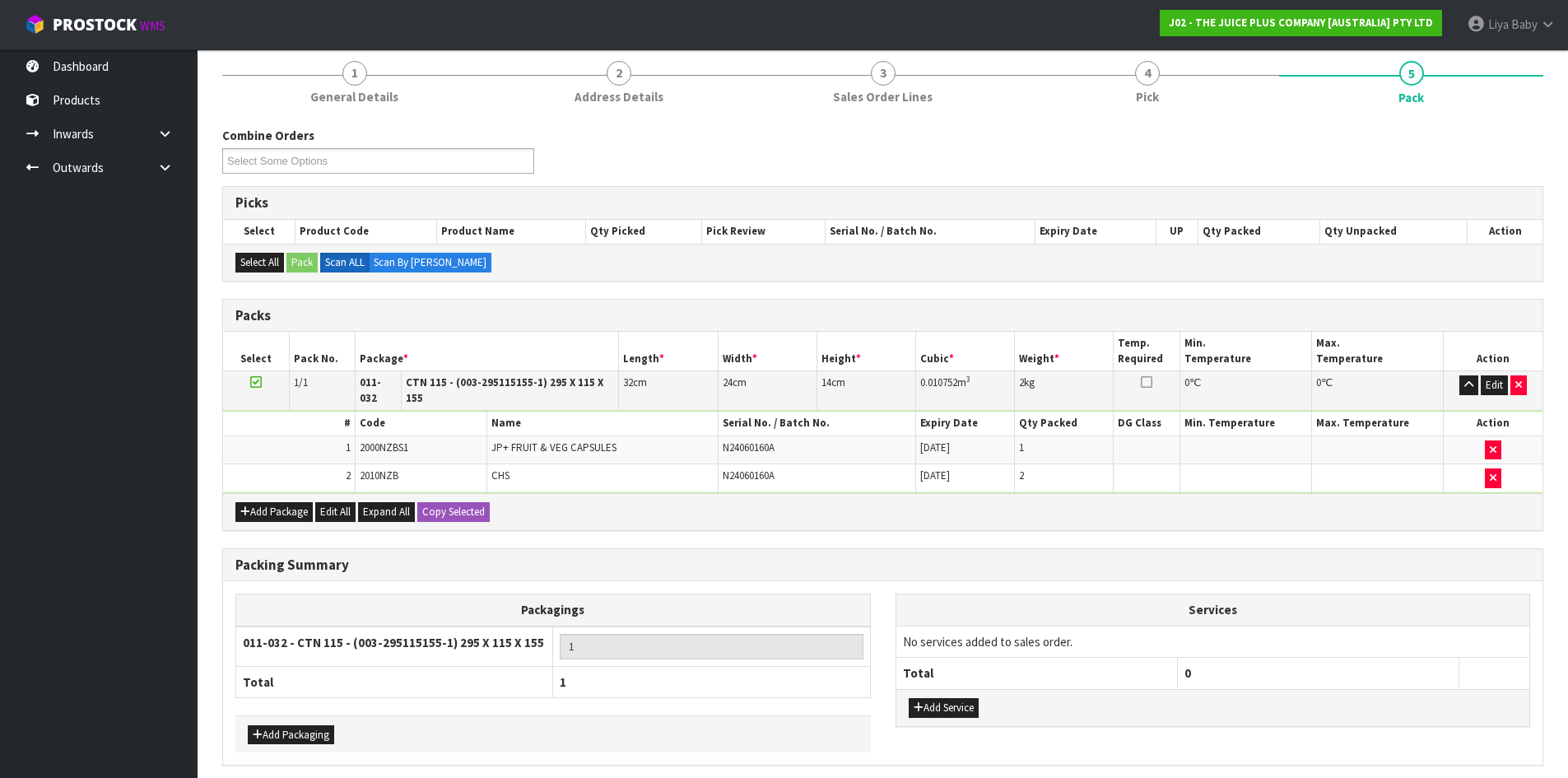
scroll to position [253, 0]
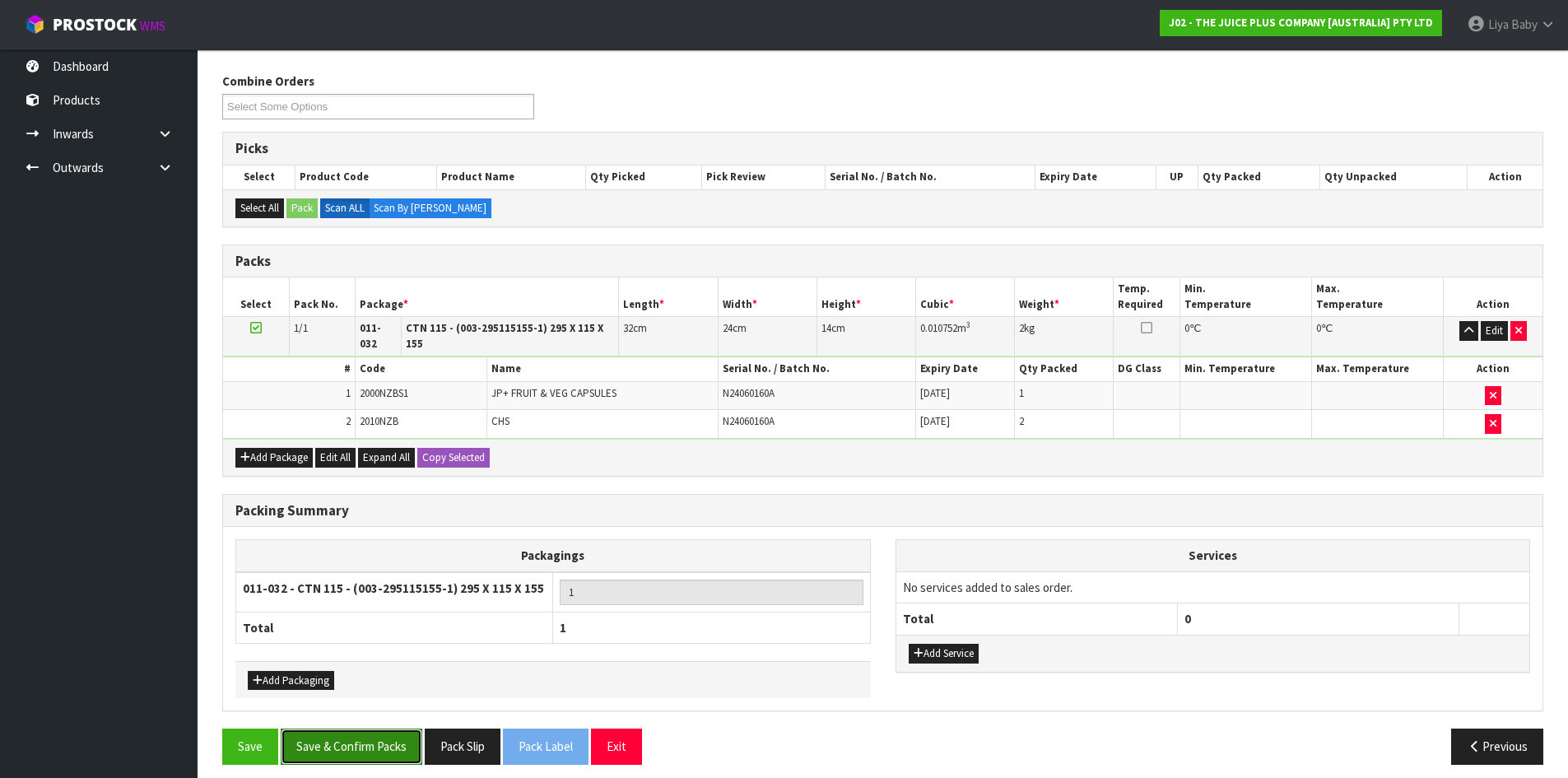
click at [332, 728] on button "Save & Confirm Packs" at bounding box center [351, 745] width 142 height 35
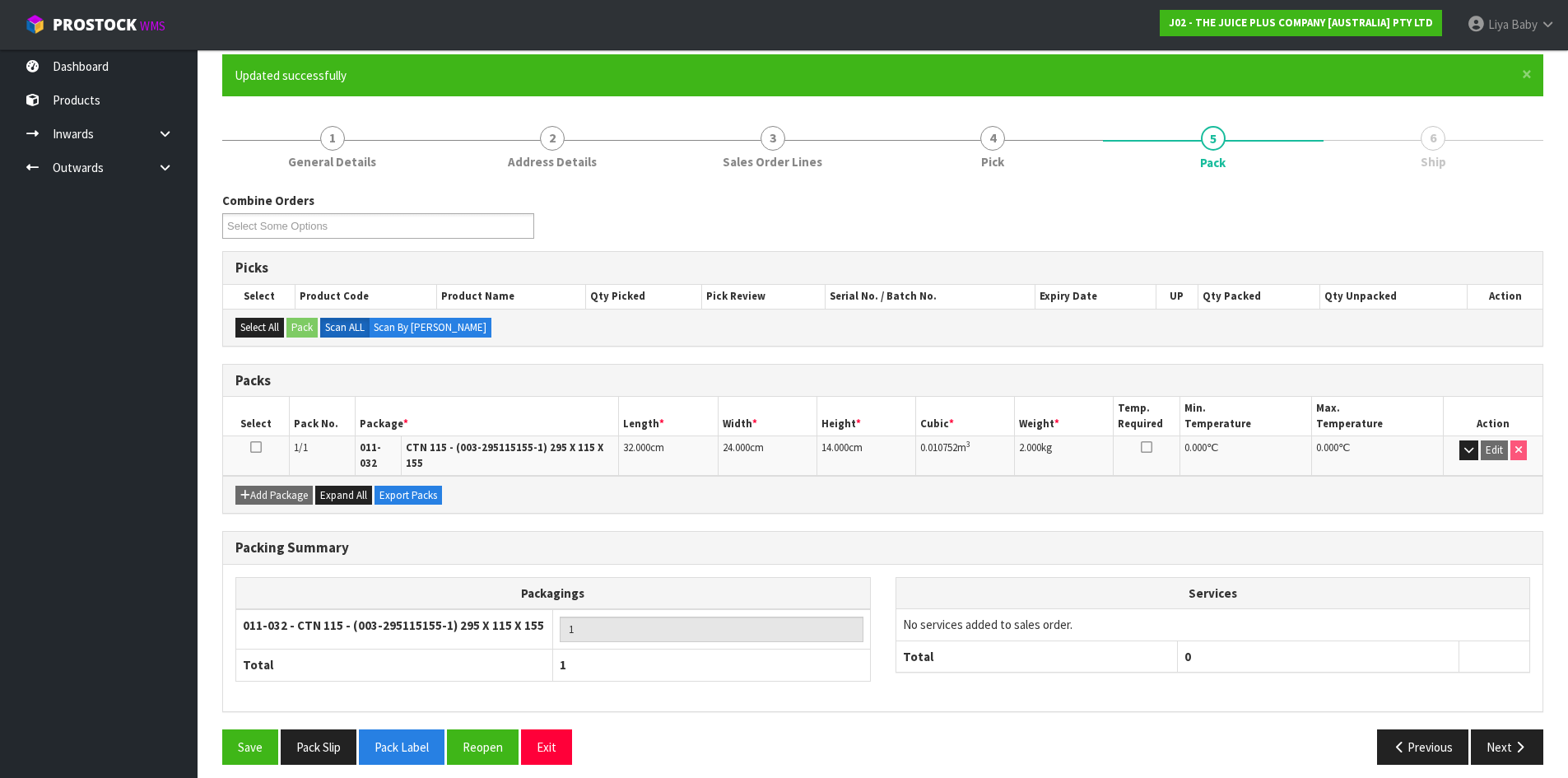
scroll to position [134, 0]
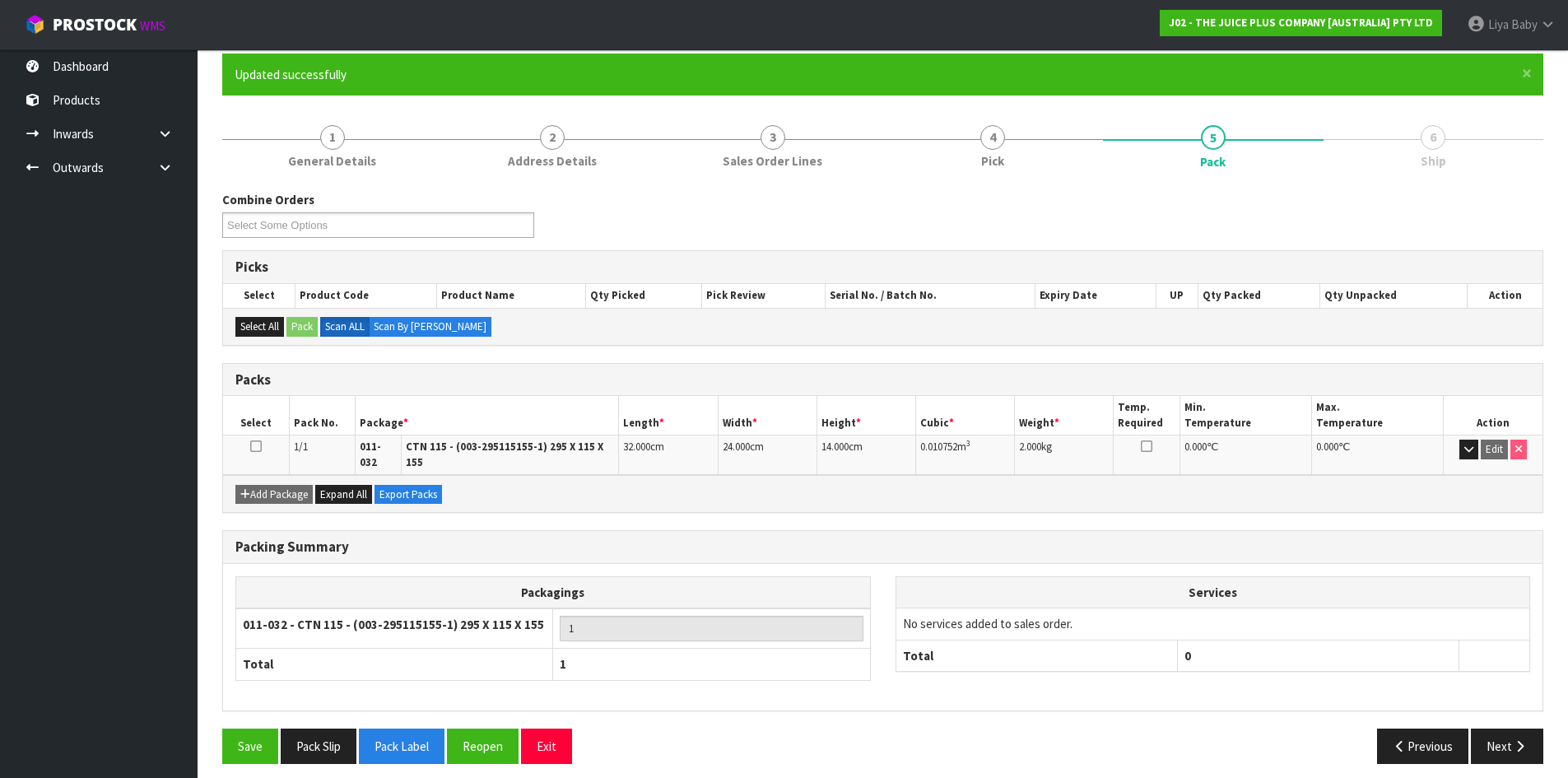
click at [253, 447] on icon at bounding box center [255, 446] width 11 height 1
click at [1509, 728] on button "Next" at bounding box center [1507, 745] width 73 height 35
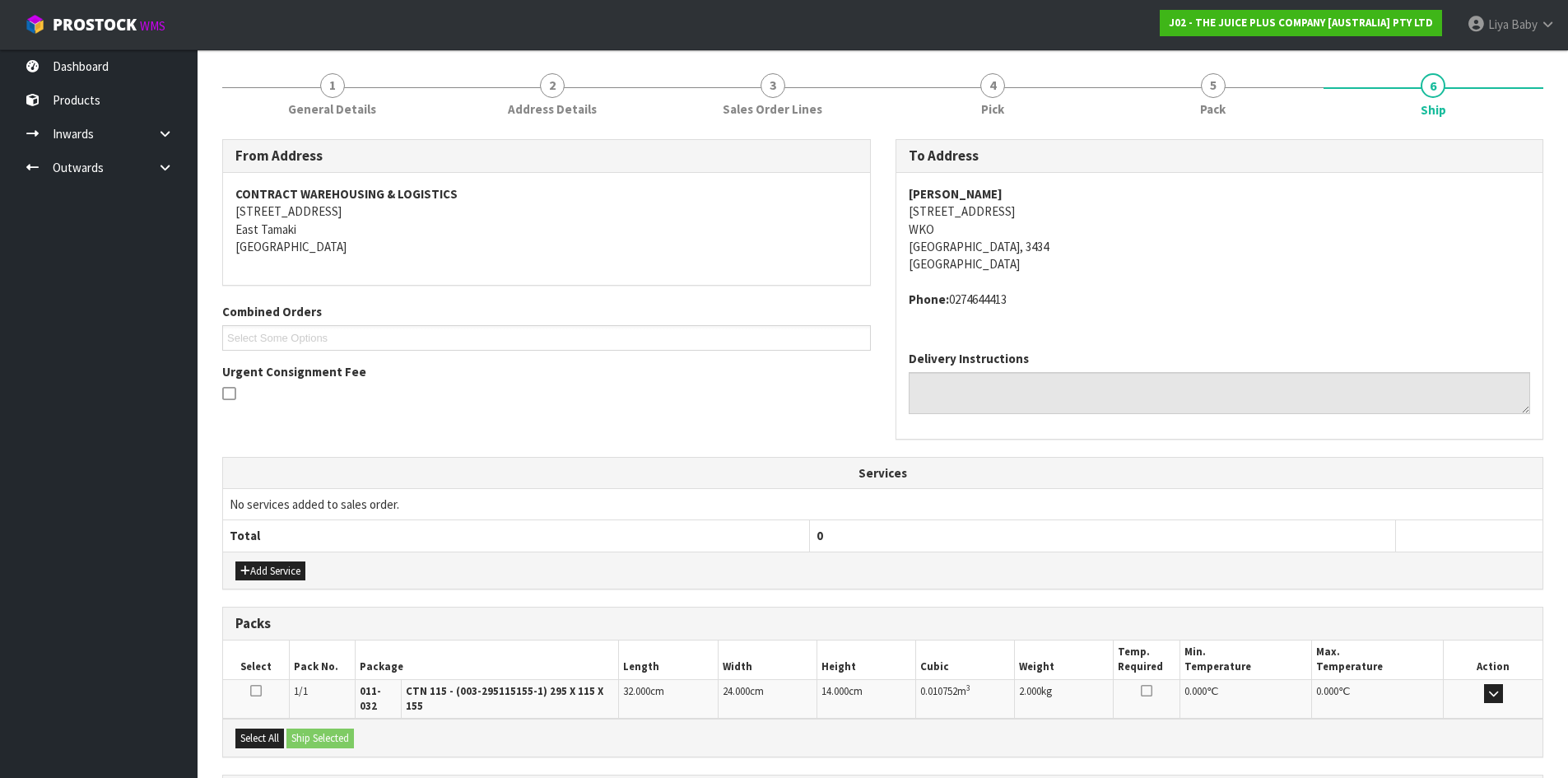
scroll to position [331, 0]
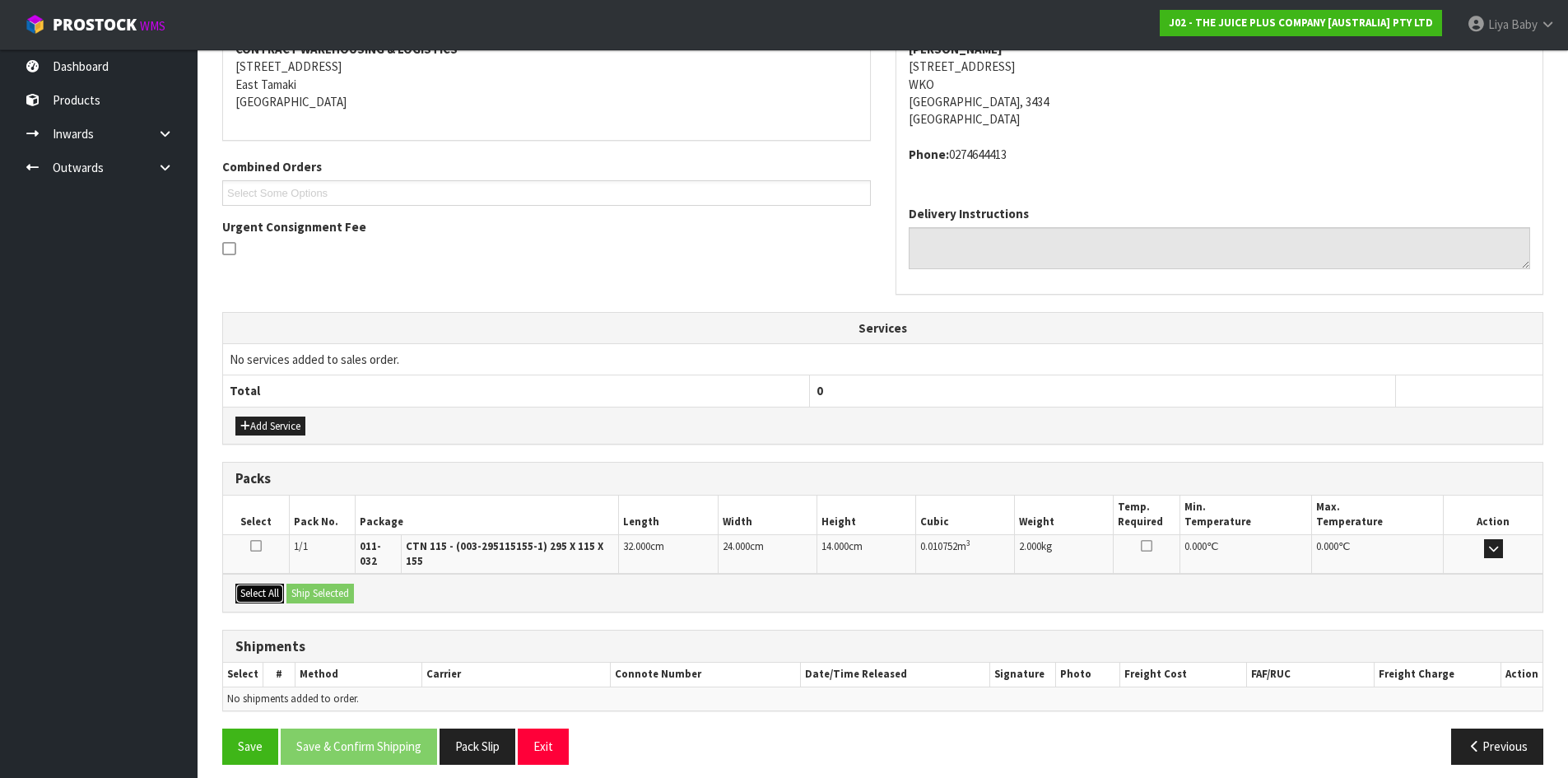
click at [250, 584] on button "Select All" at bounding box center [259, 593] width 49 height 20
drag, startPoint x: 302, startPoint y: 568, endPoint x: 309, endPoint y: 577, distance: 11.4
click at [303, 574] on div "Select All Ship Selected" at bounding box center [882, 592] width 1319 height 37
click at [310, 584] on button "Ship Selected" at bounding box center [320, 593] width 68 height 20
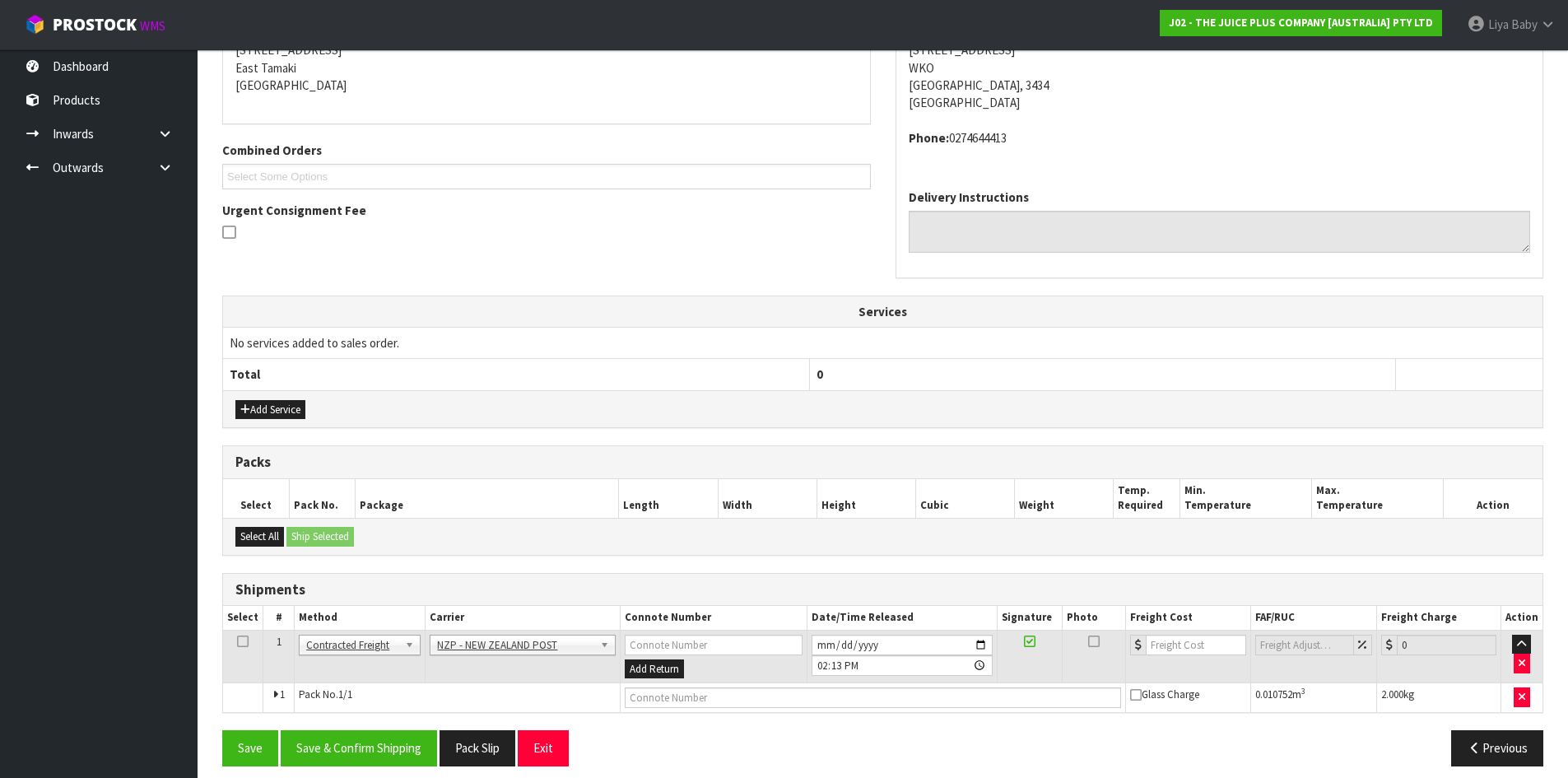
scroll to position [361, 0]
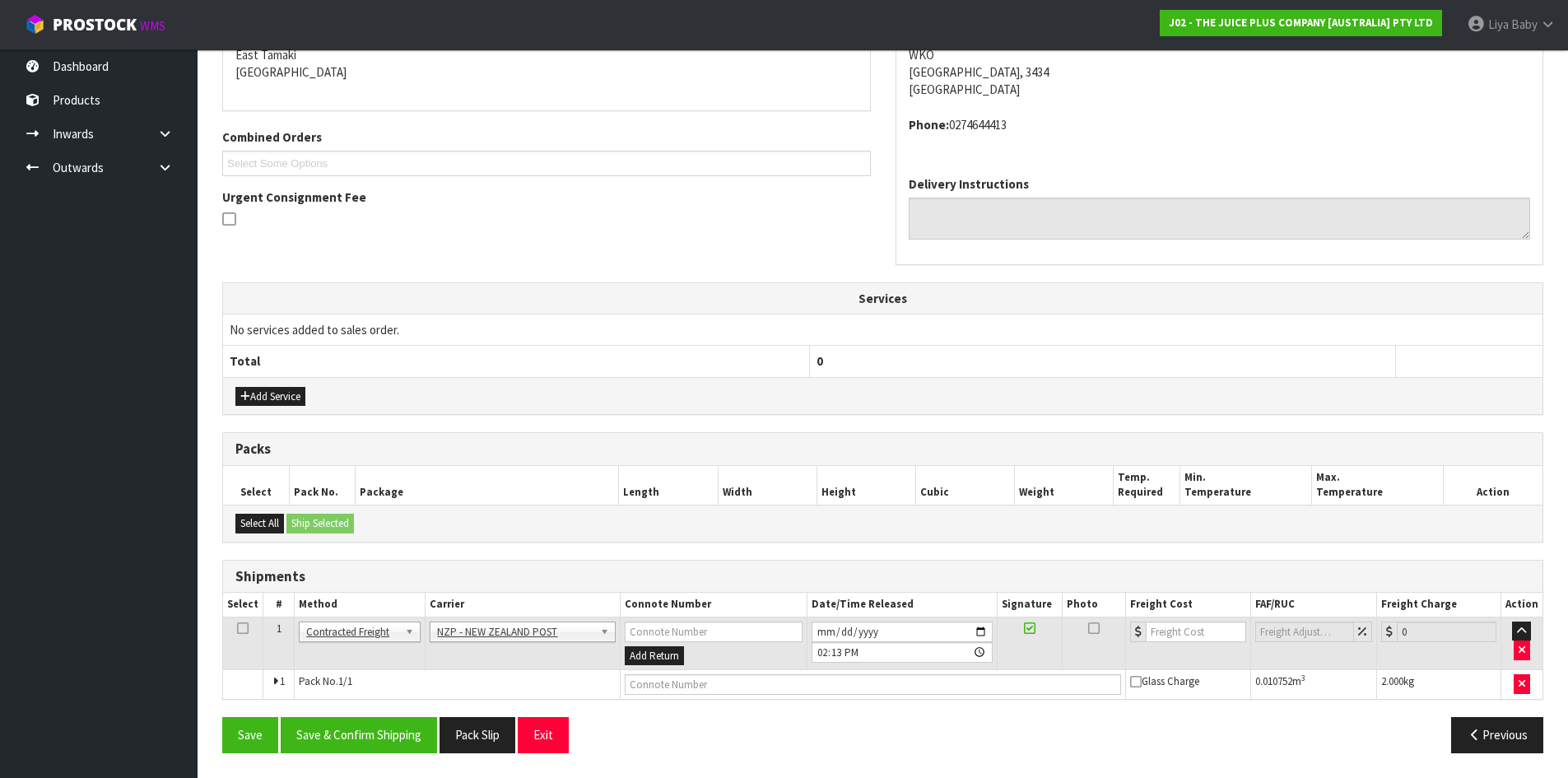
click at [239, 629] on icon at bounding box center [243, 628] width 11 height 1
click at [323, 732] on button "Save & Confirm Shipping" at bounding box center [358, 734] width 156 height 35
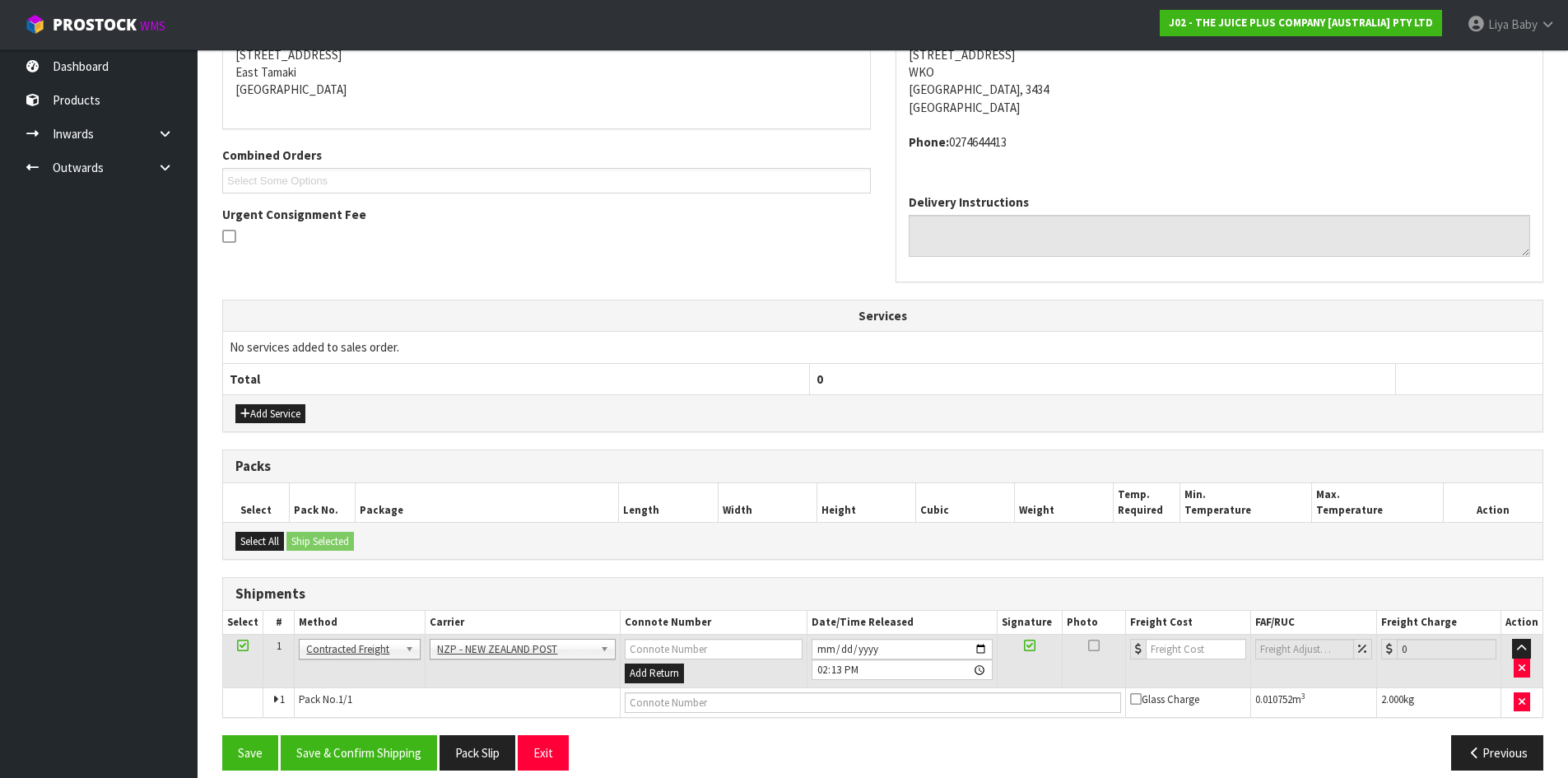
scroll to position [0, 0]
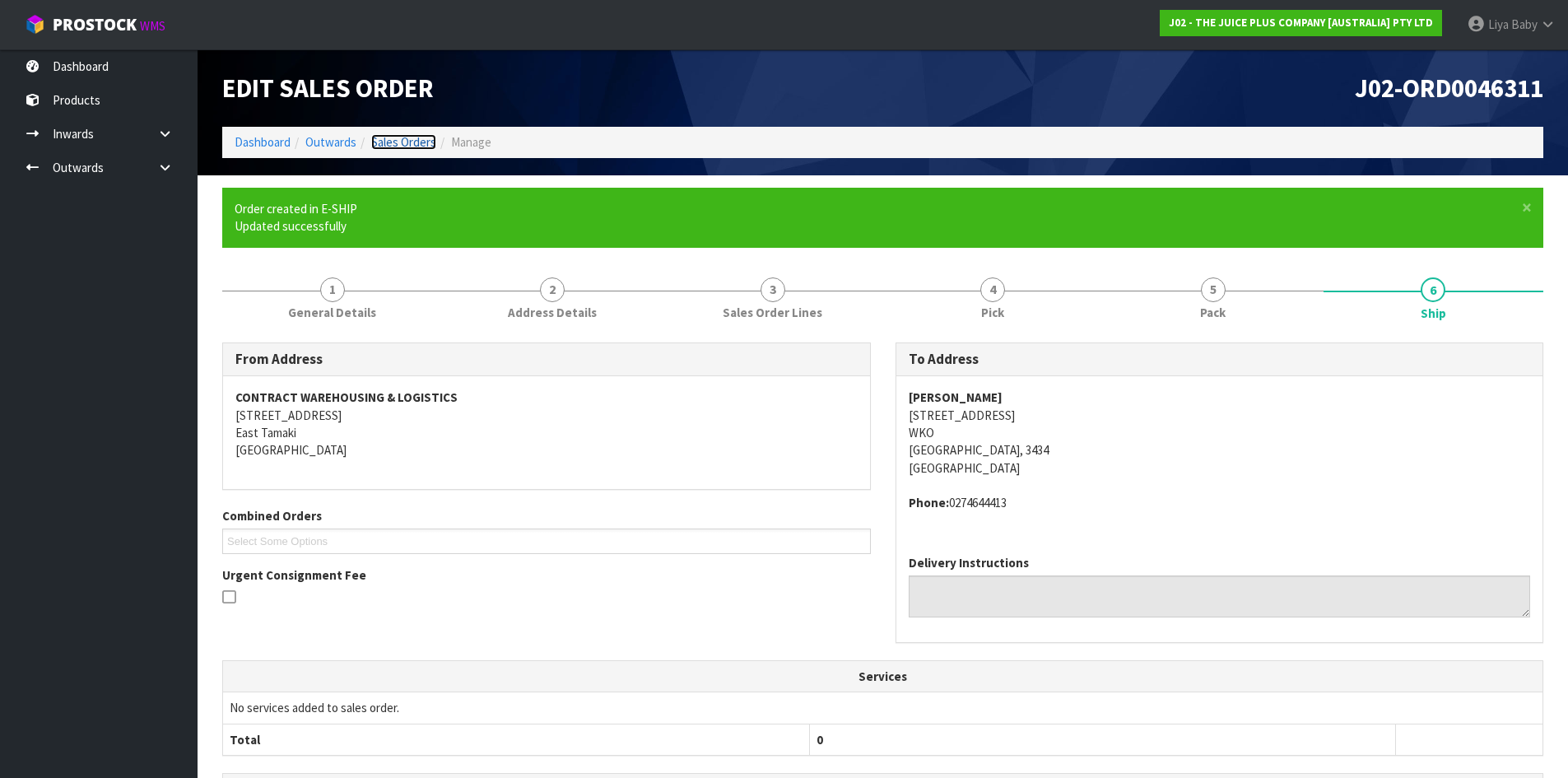
click at [374, 136] on link "Sales Orders" at bounding box center [404, 142] width 65 height 15
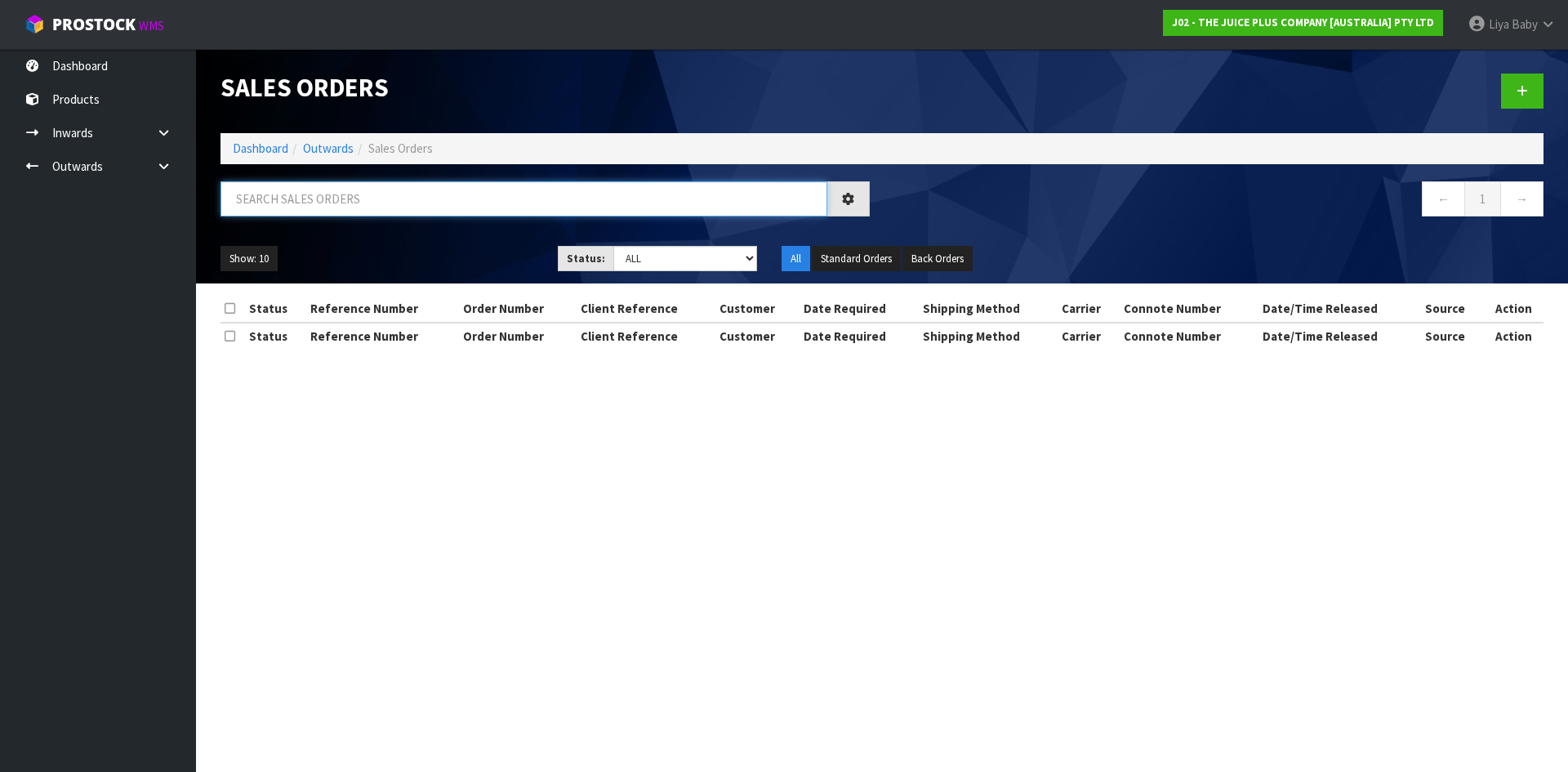
click at [386, 200] on input "text" at bounding box center [523, 198] width 607 height 35
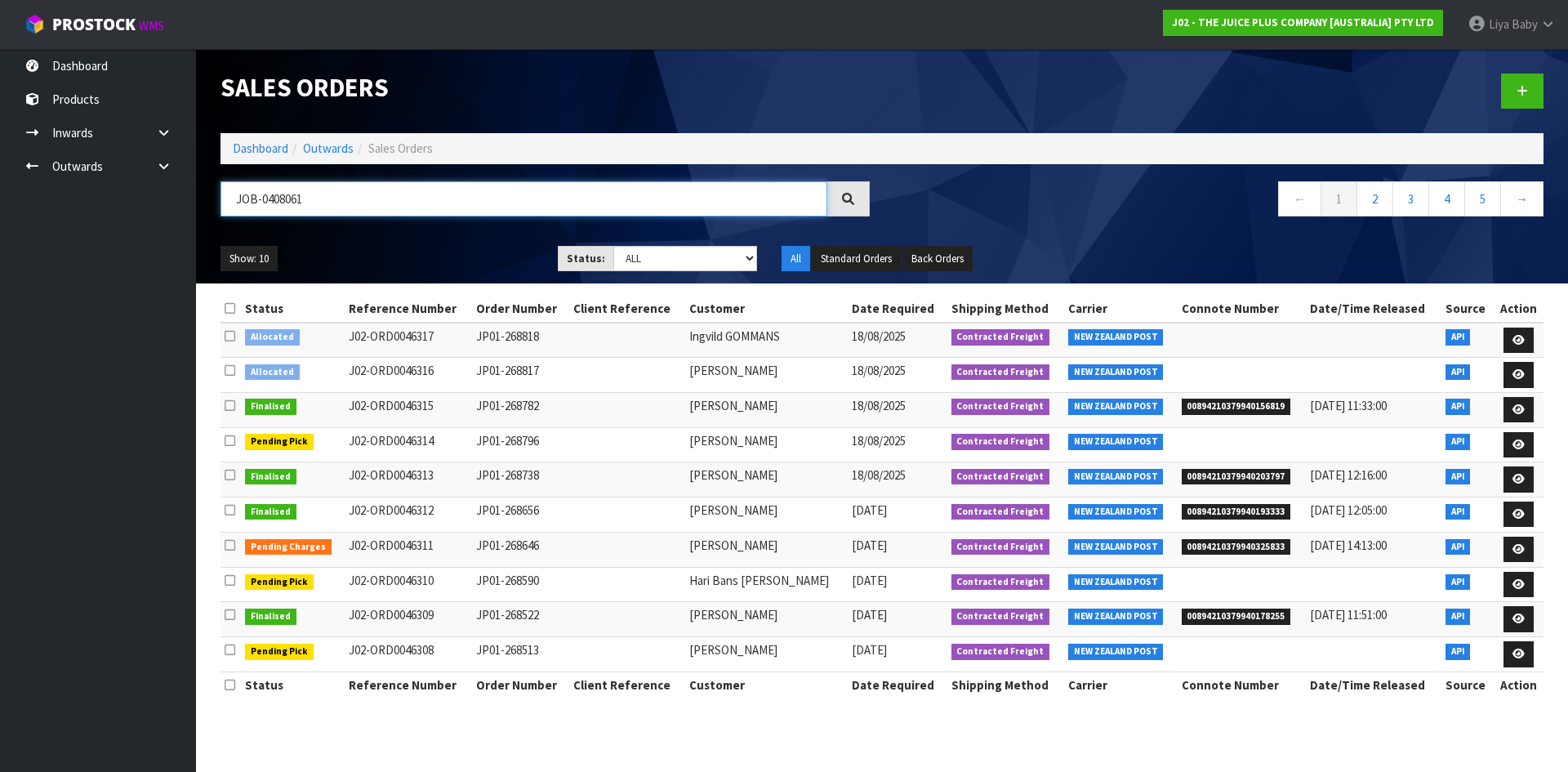
type input "JOB-0408061"
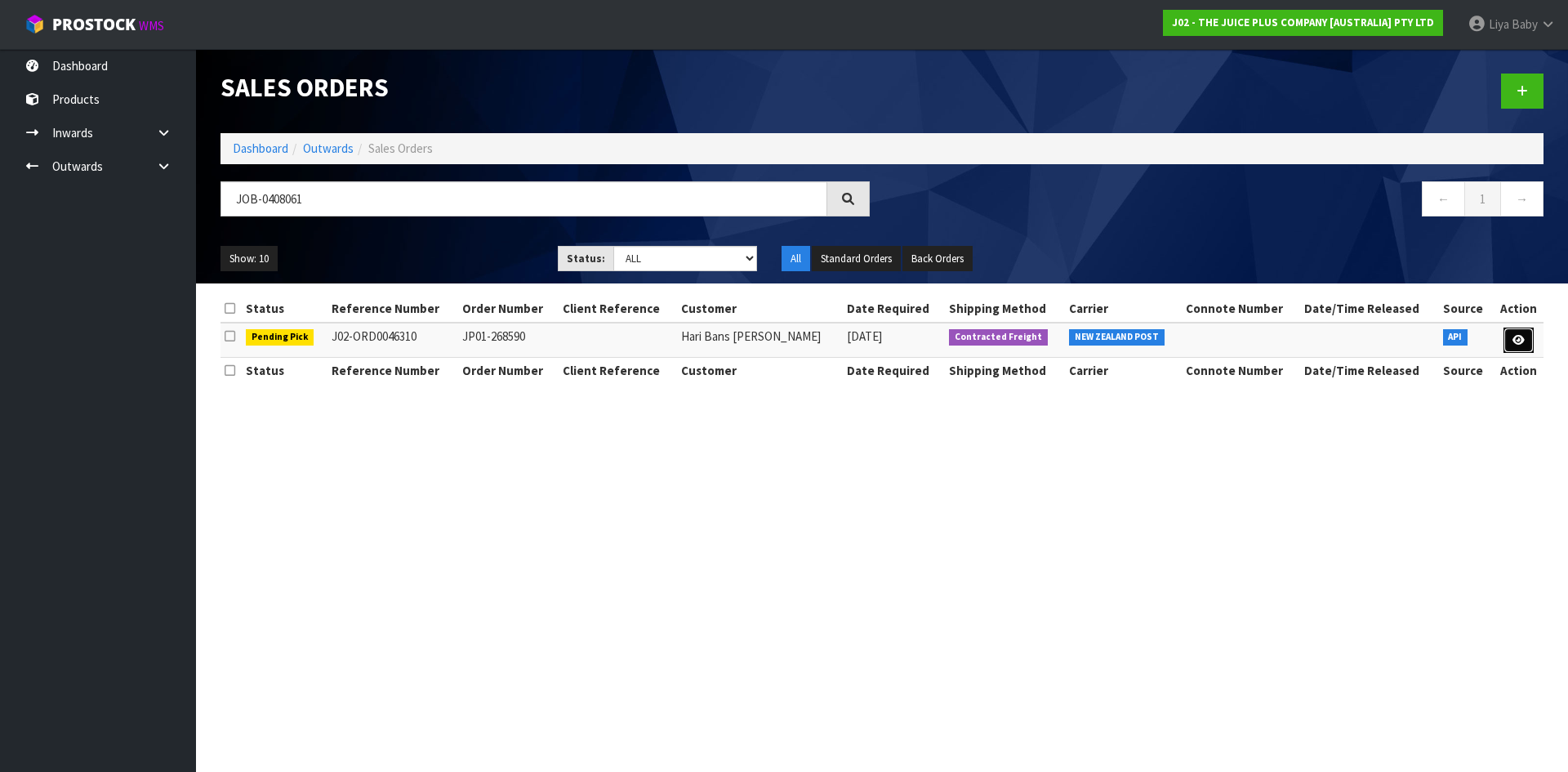
click at [1512, 347] on link at bounding box center [1520, 341] width 30 height 27
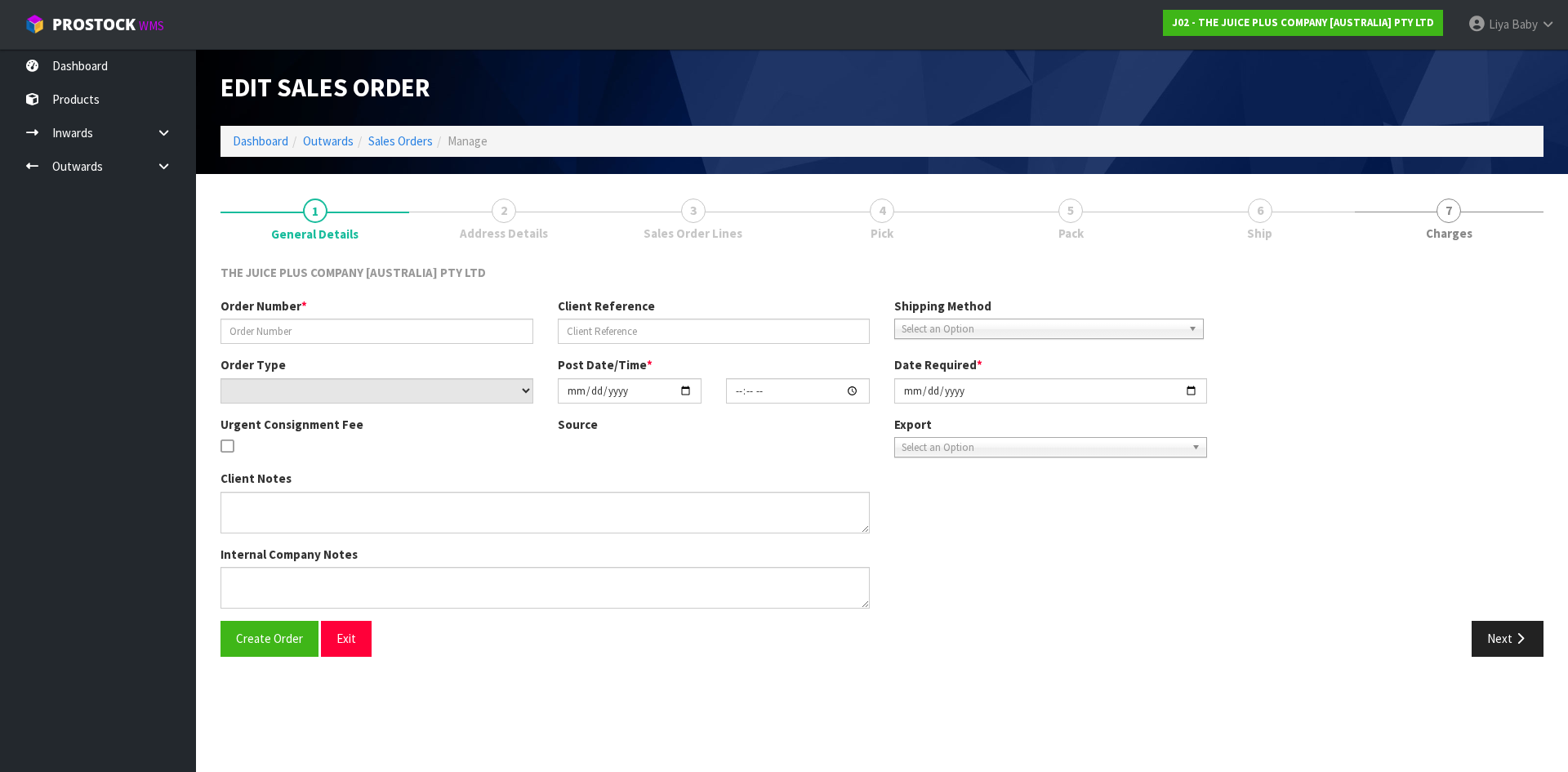
type input "JP01-268590"
select select "number:0"
type input "2025-08-17"
type input "03:02:23.000"
type input "2025-08-17"
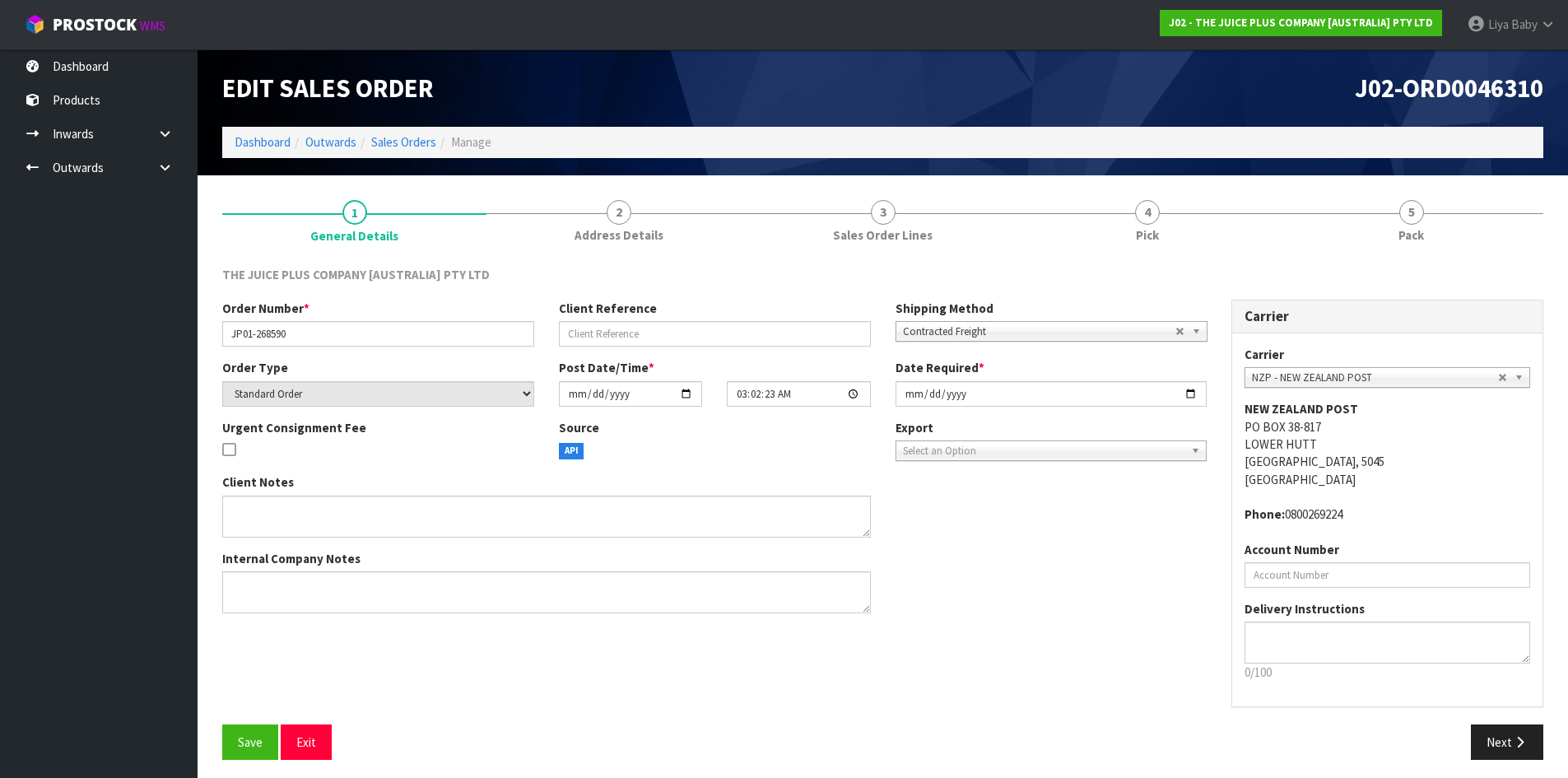
scroll to position [7, 0]
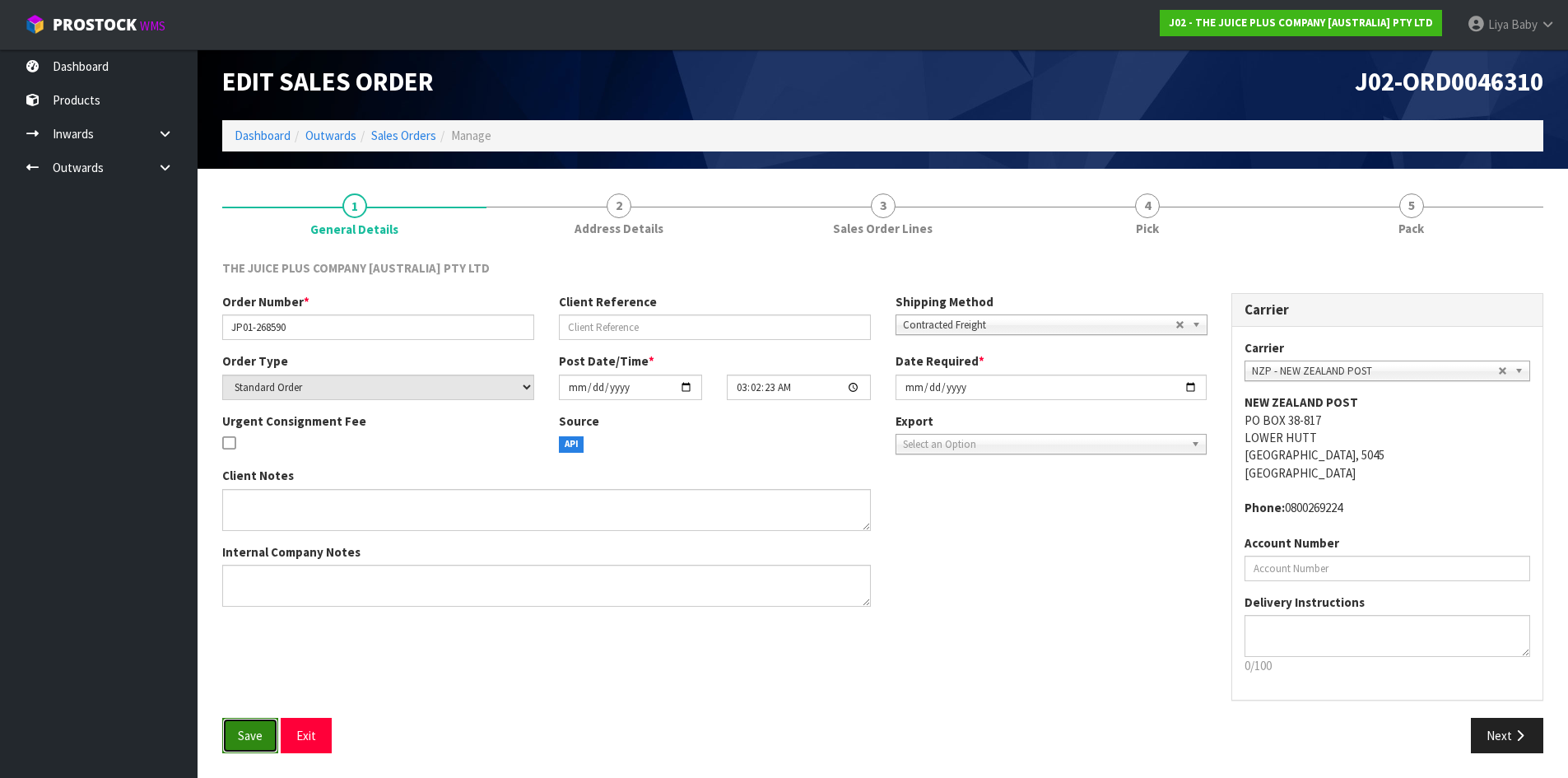
click at [251, 735] on span "Save" at bounding box center [251, 735] width 25 height 15
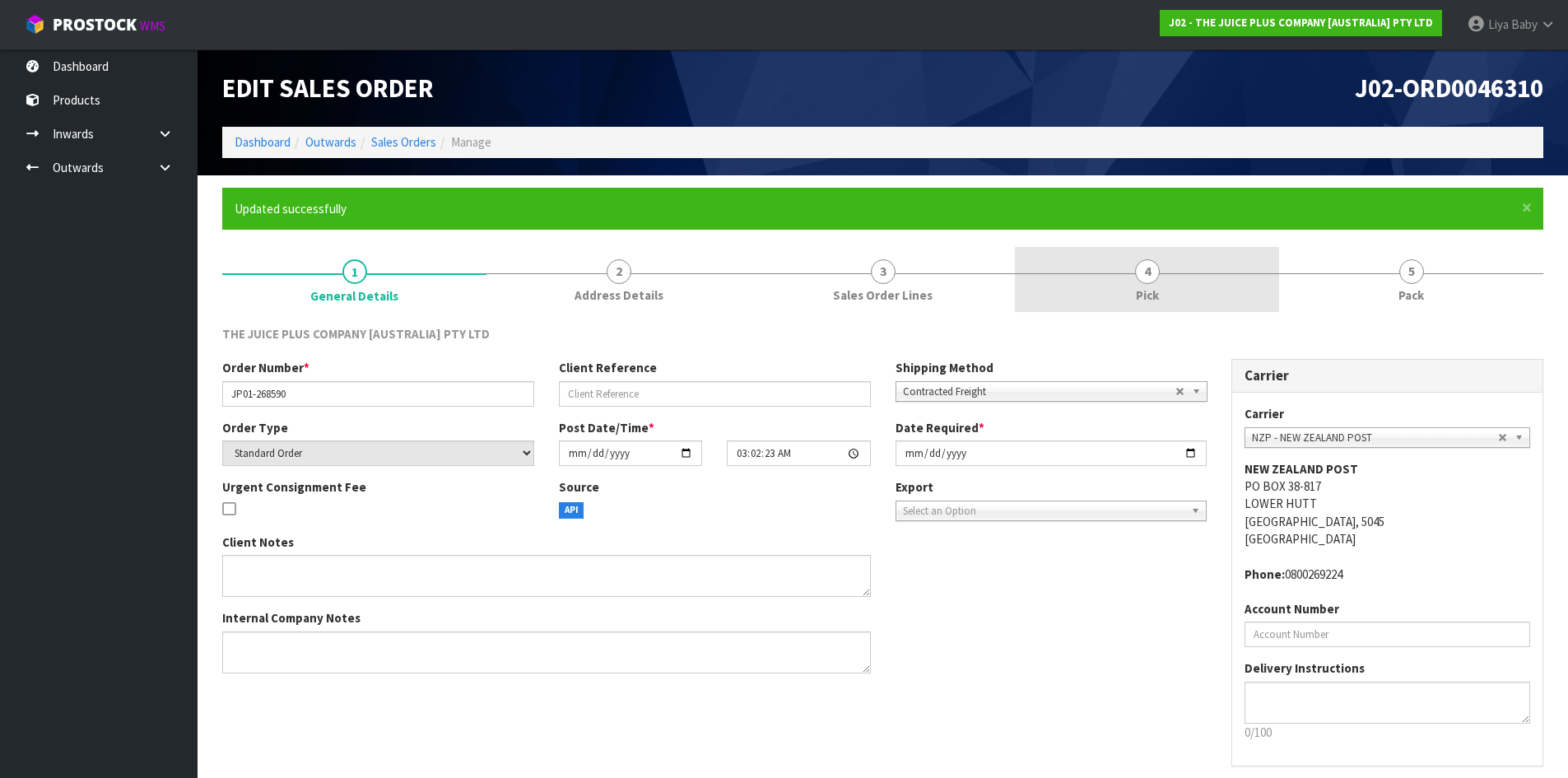
click at [1113, 284] on link "4 Pick" at bounding box center [1147, 279] width 264 height 65
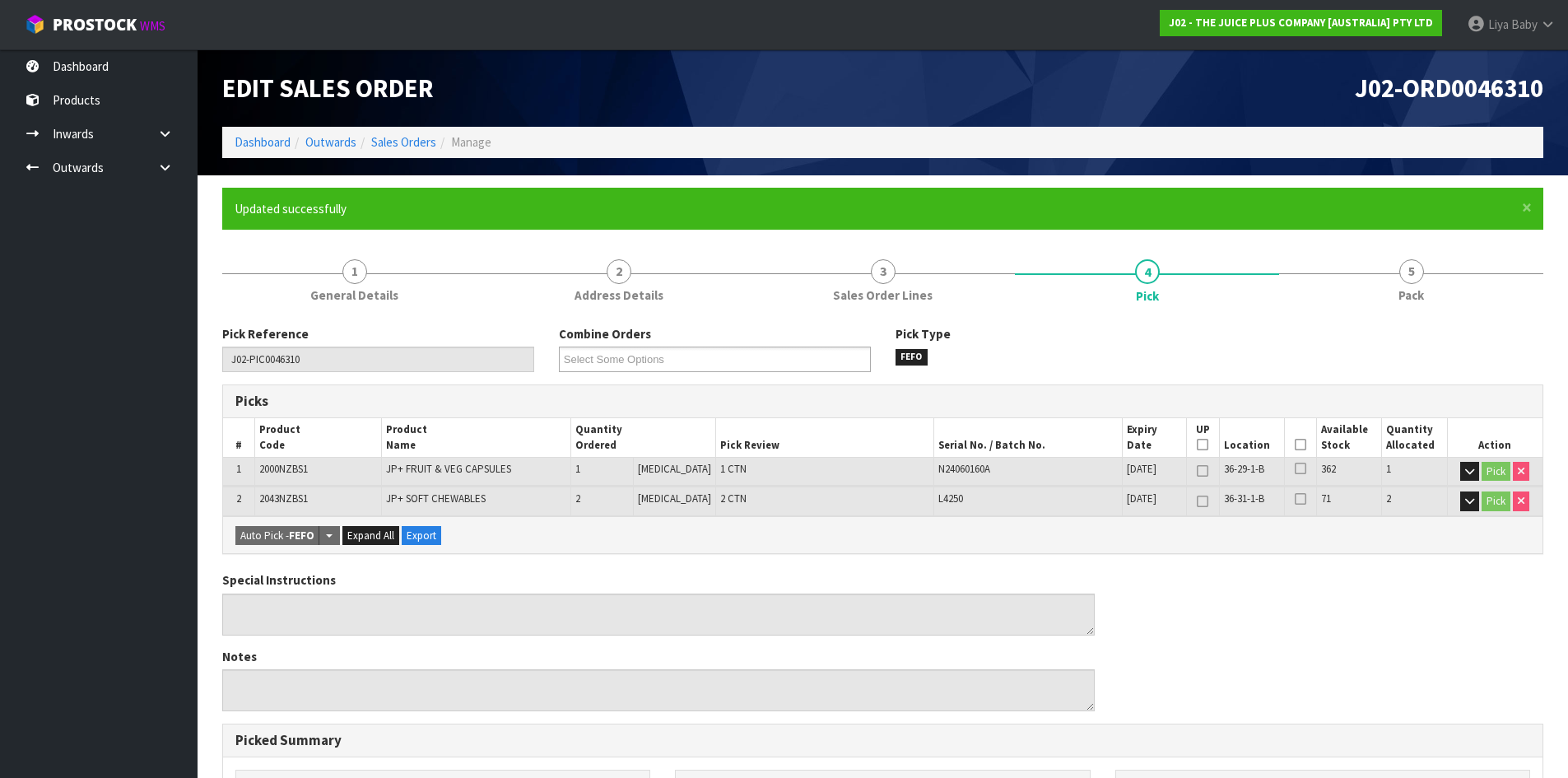
click at [1294, 445] on icon at bounding box center [1300, 444] width 11 height 1
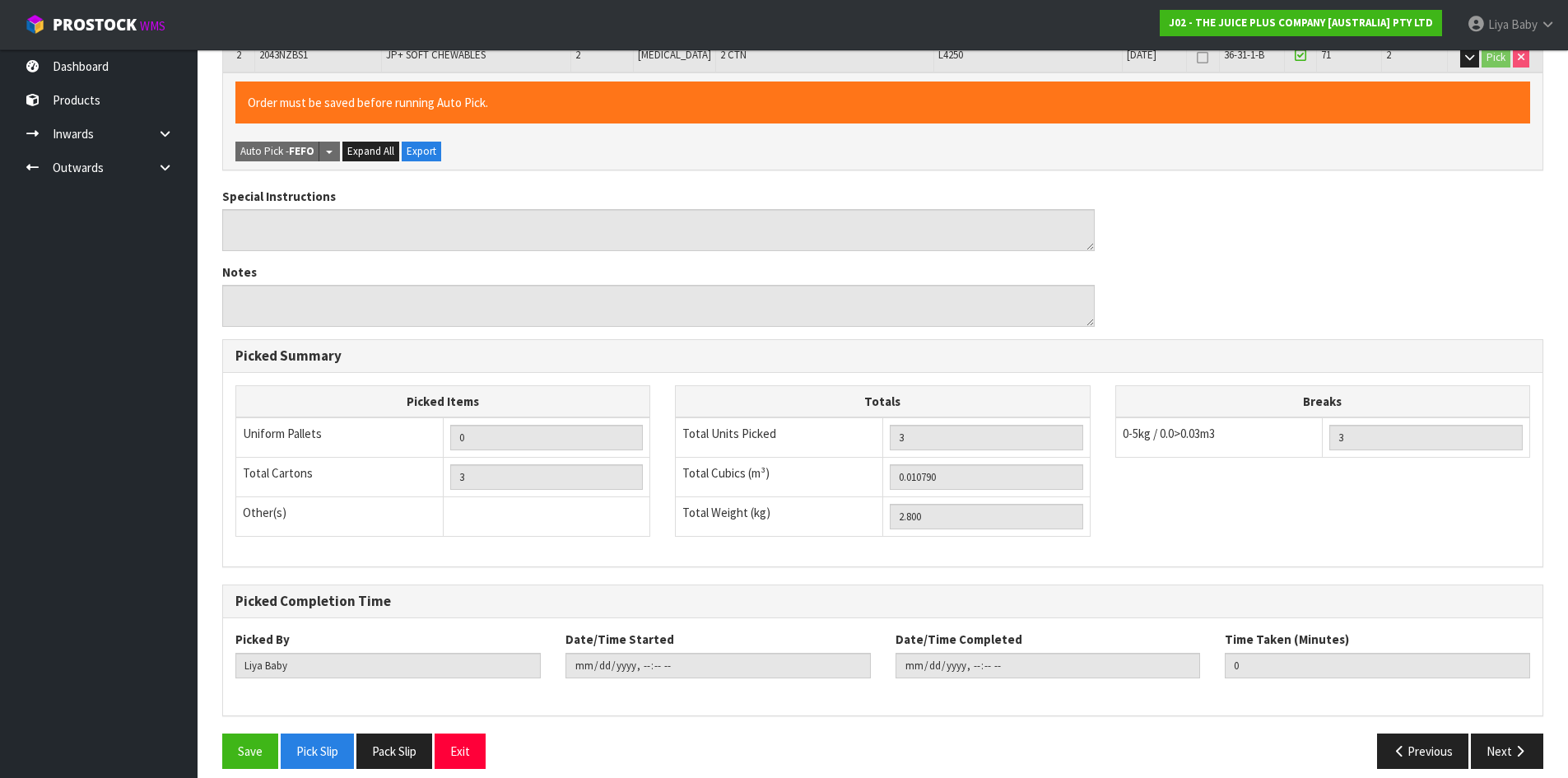
scroll to position [459, 0]
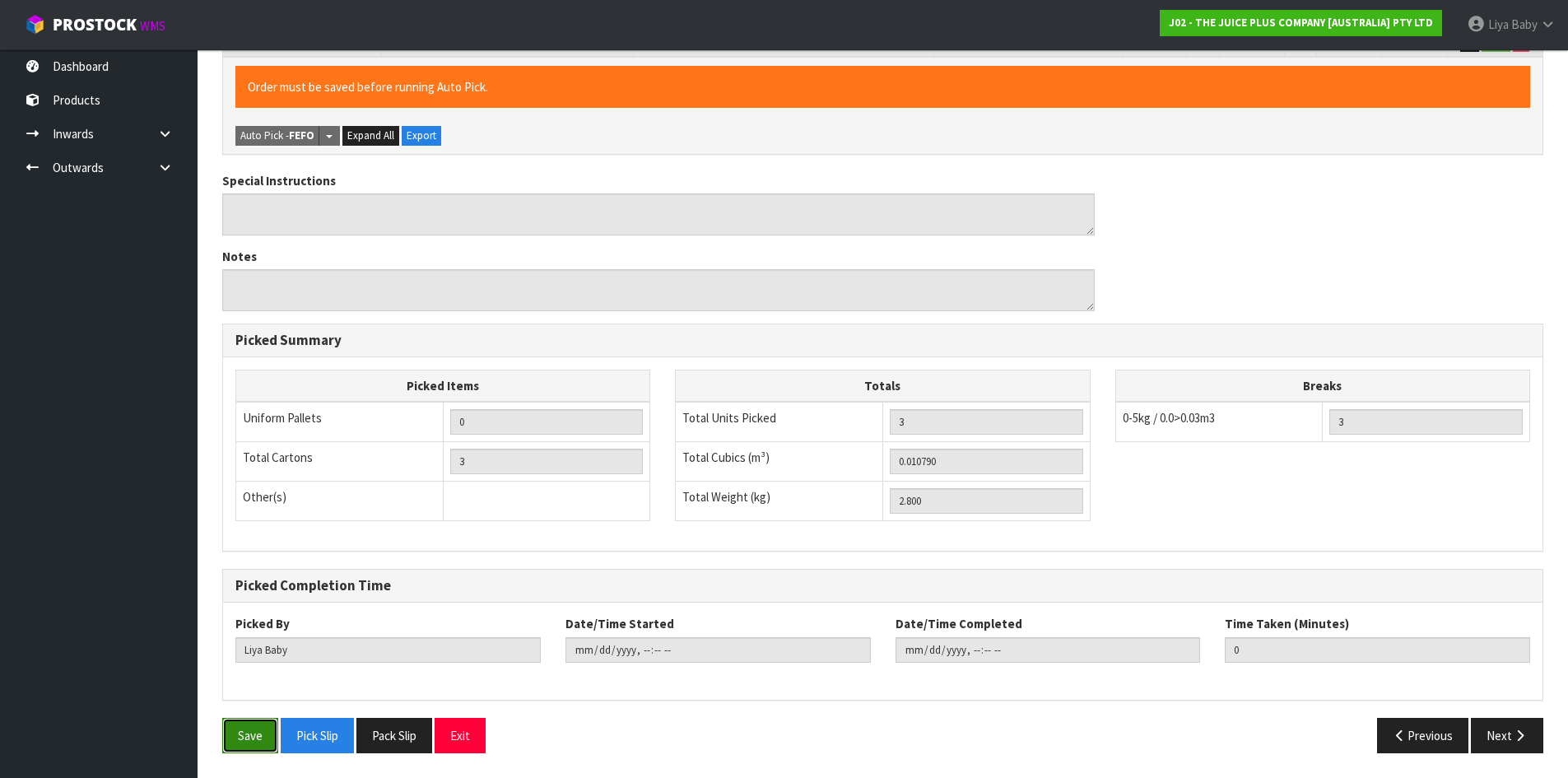
click at [269, 736] on button "Save" at bounding box center [250, 735] width 55 height 35
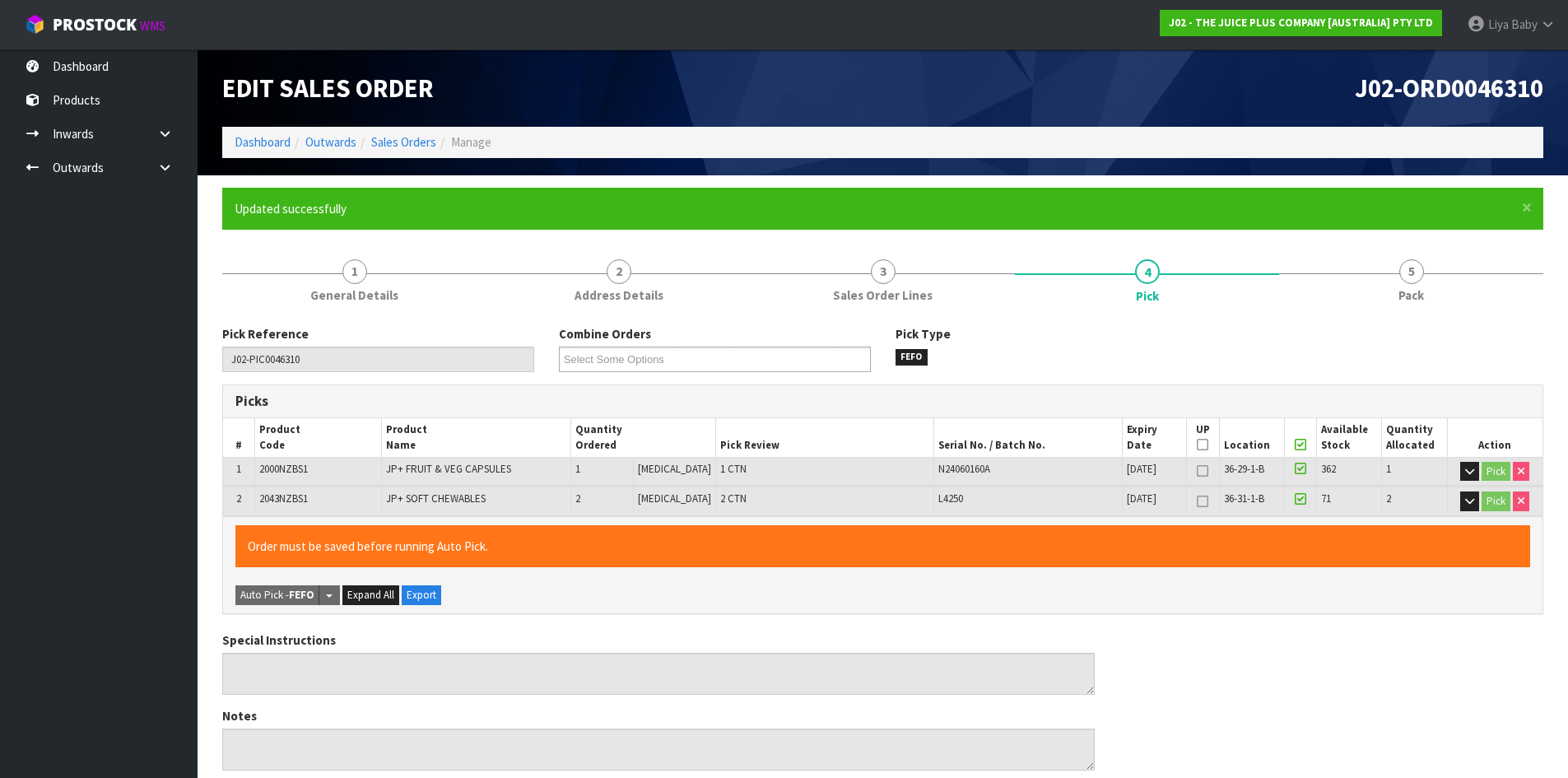
type input "2025-08-18T14:16:55"
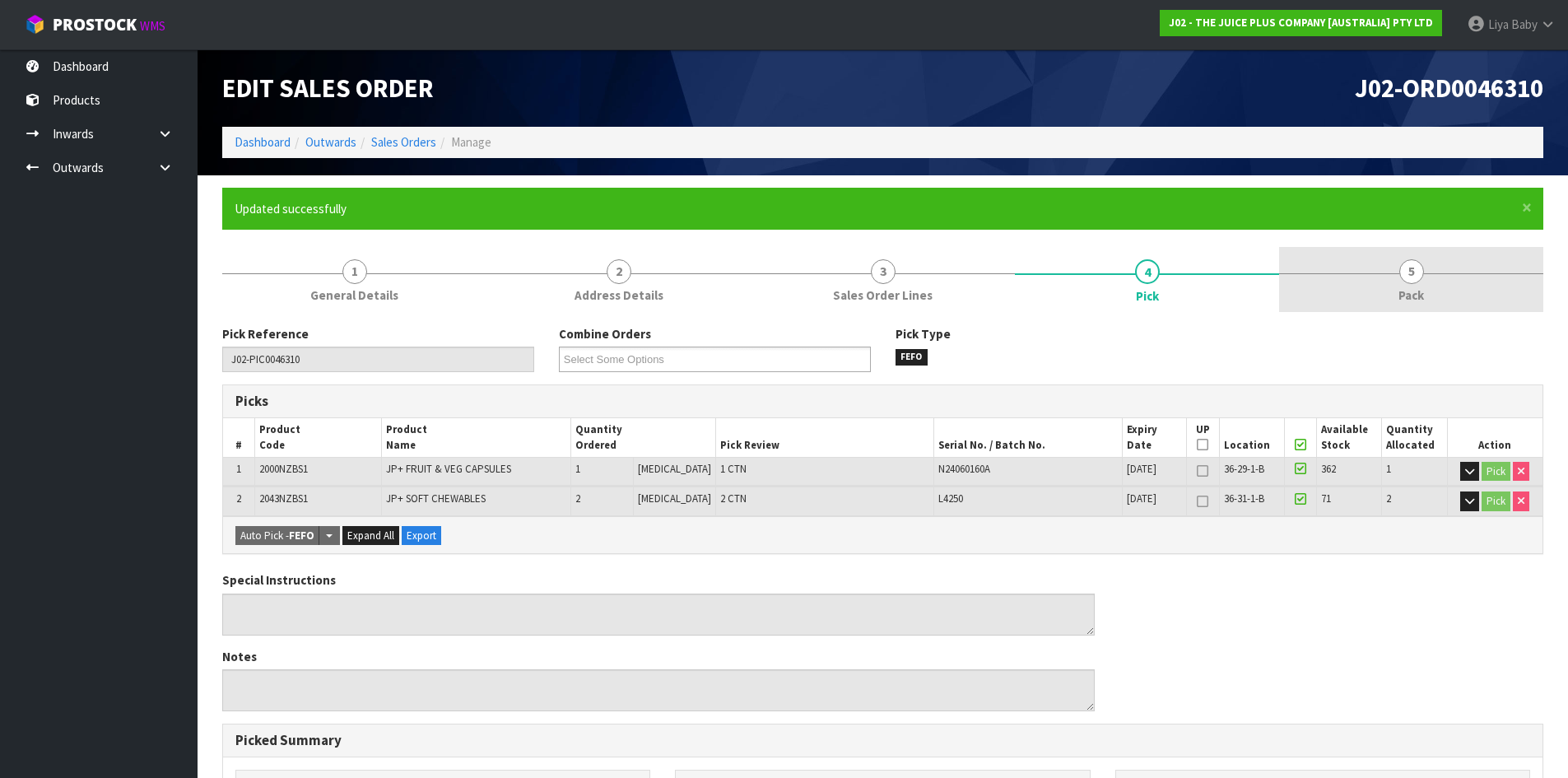
click at [1406, 276] on span "5" at bounding box center [1411, 272] width 25 height 25
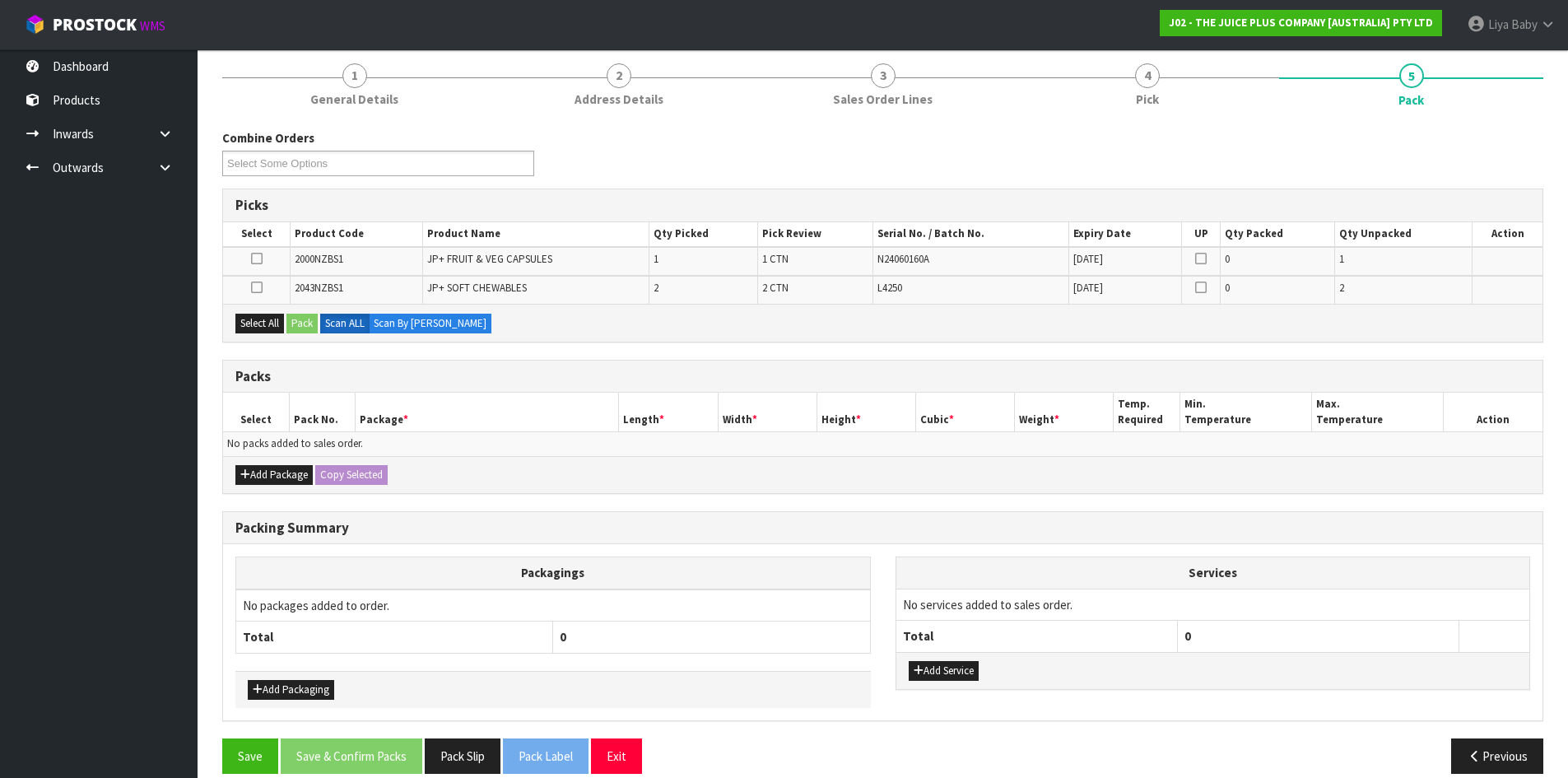
scroll to position [216, 0]
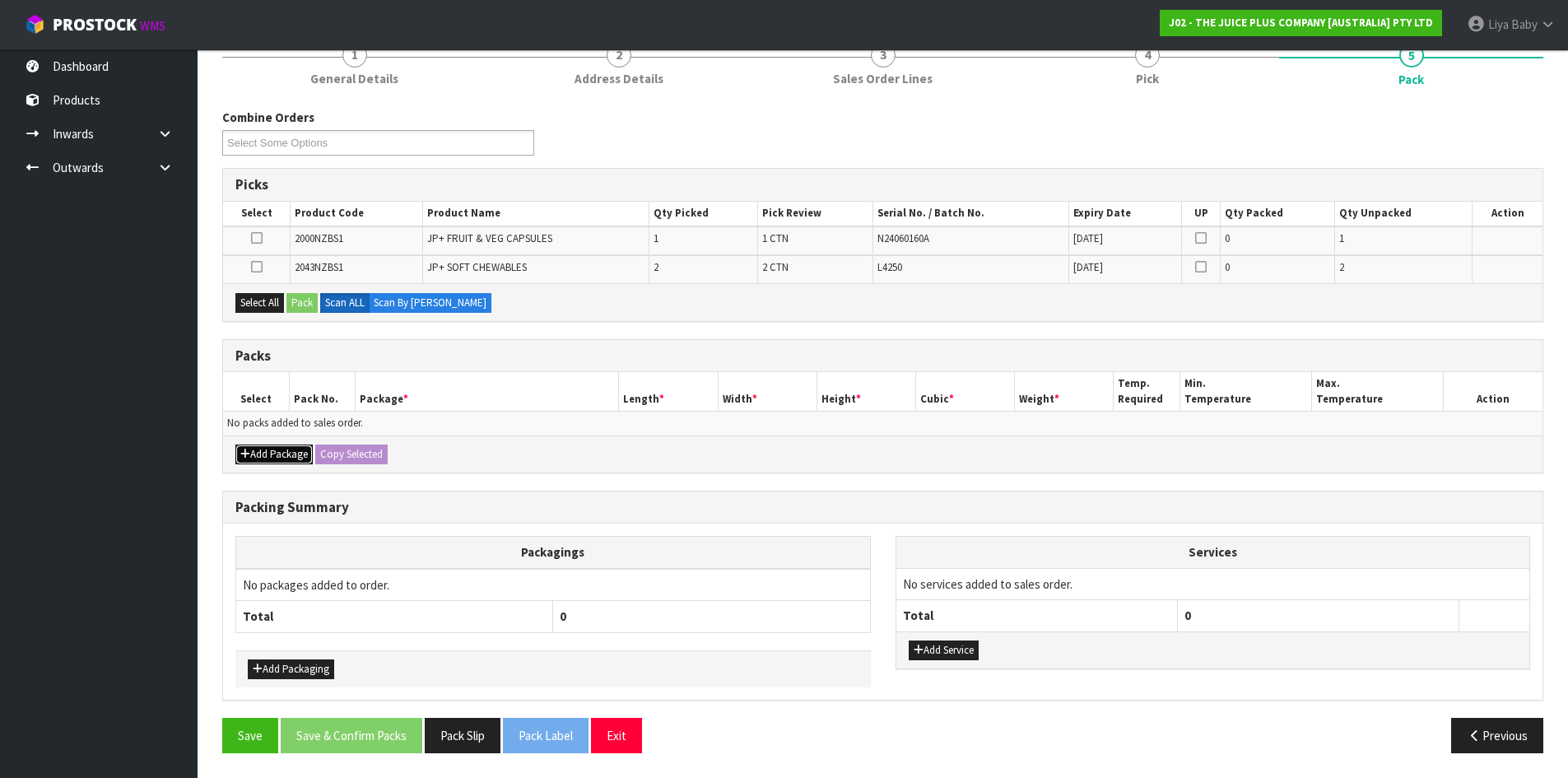
click at [288, 459] on button "Add Package" at bounding box center [274, 454] width 77 height 20
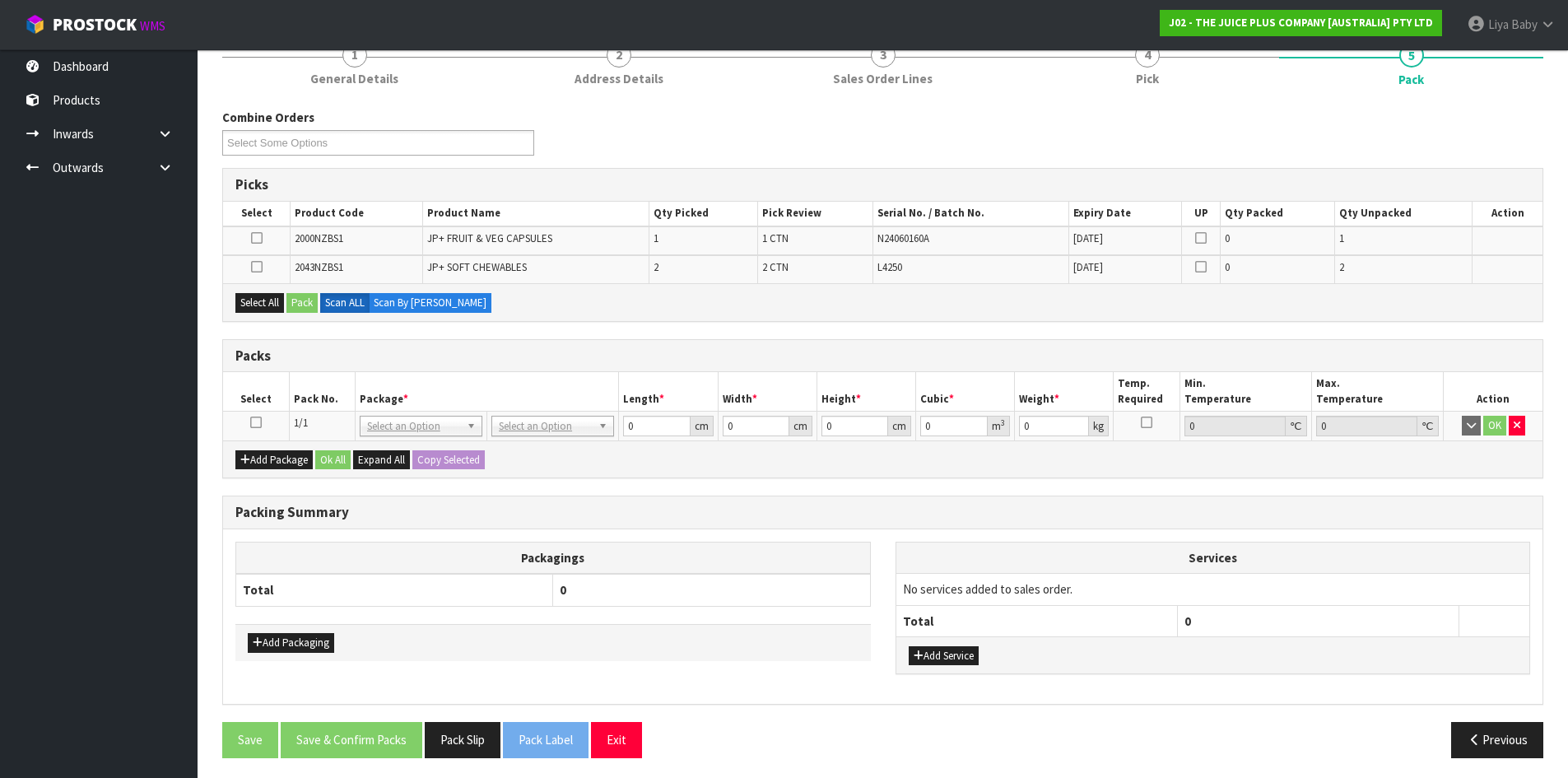
click at [254, 423] on icon at bounding box center [255, 422] width 11 height 1
click at [261, 302] on button "Select All" at bounding box center [259, 302] width 49 height 20
click at [291, 304] on button "Pack" at bounding box center [301, 302] width 32 height 20
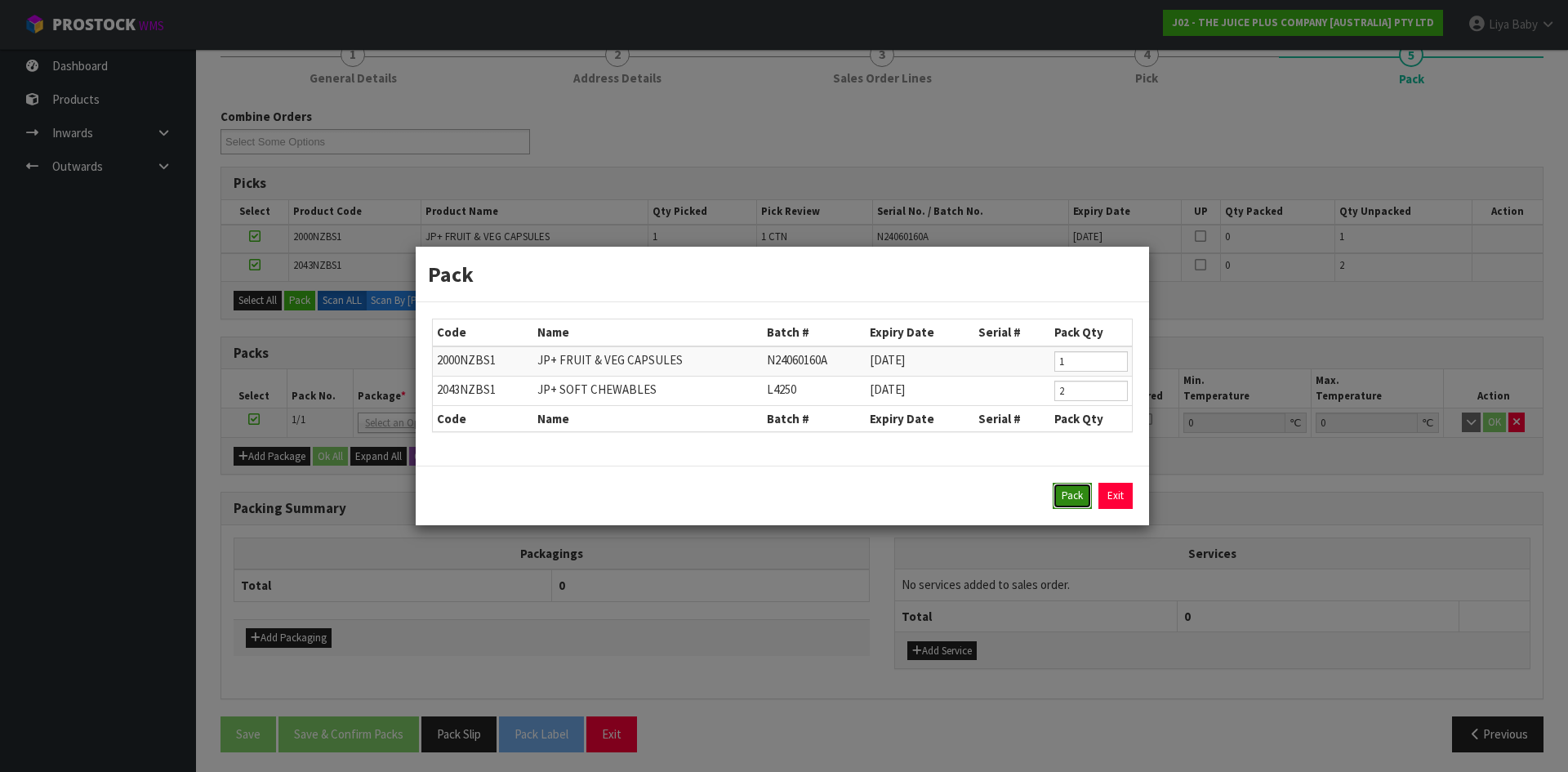
click at [1080, 494] on button "Pack" at bounding box center [1072, 496] width 39 height 27
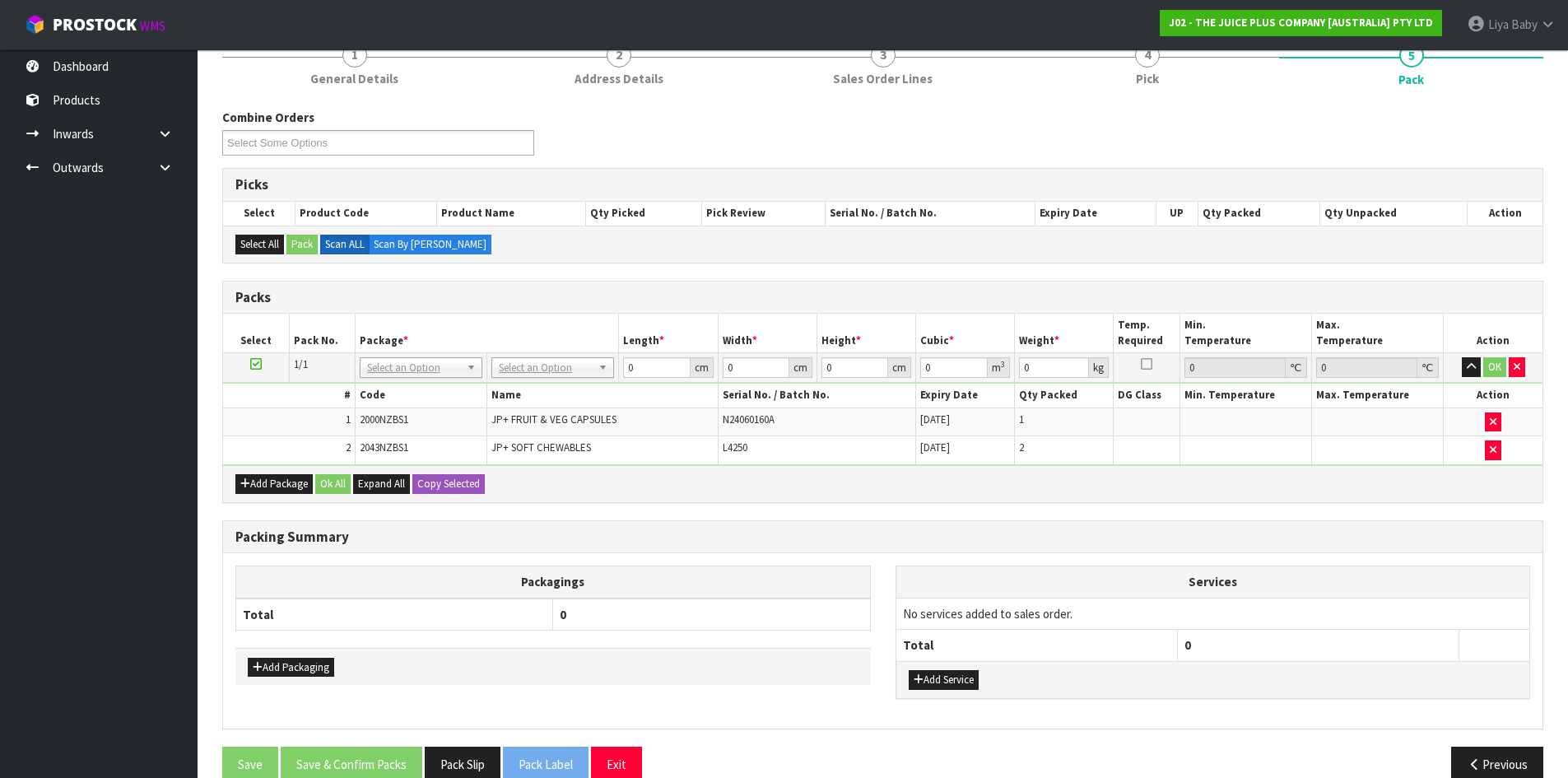
scroll to position [245, 0]
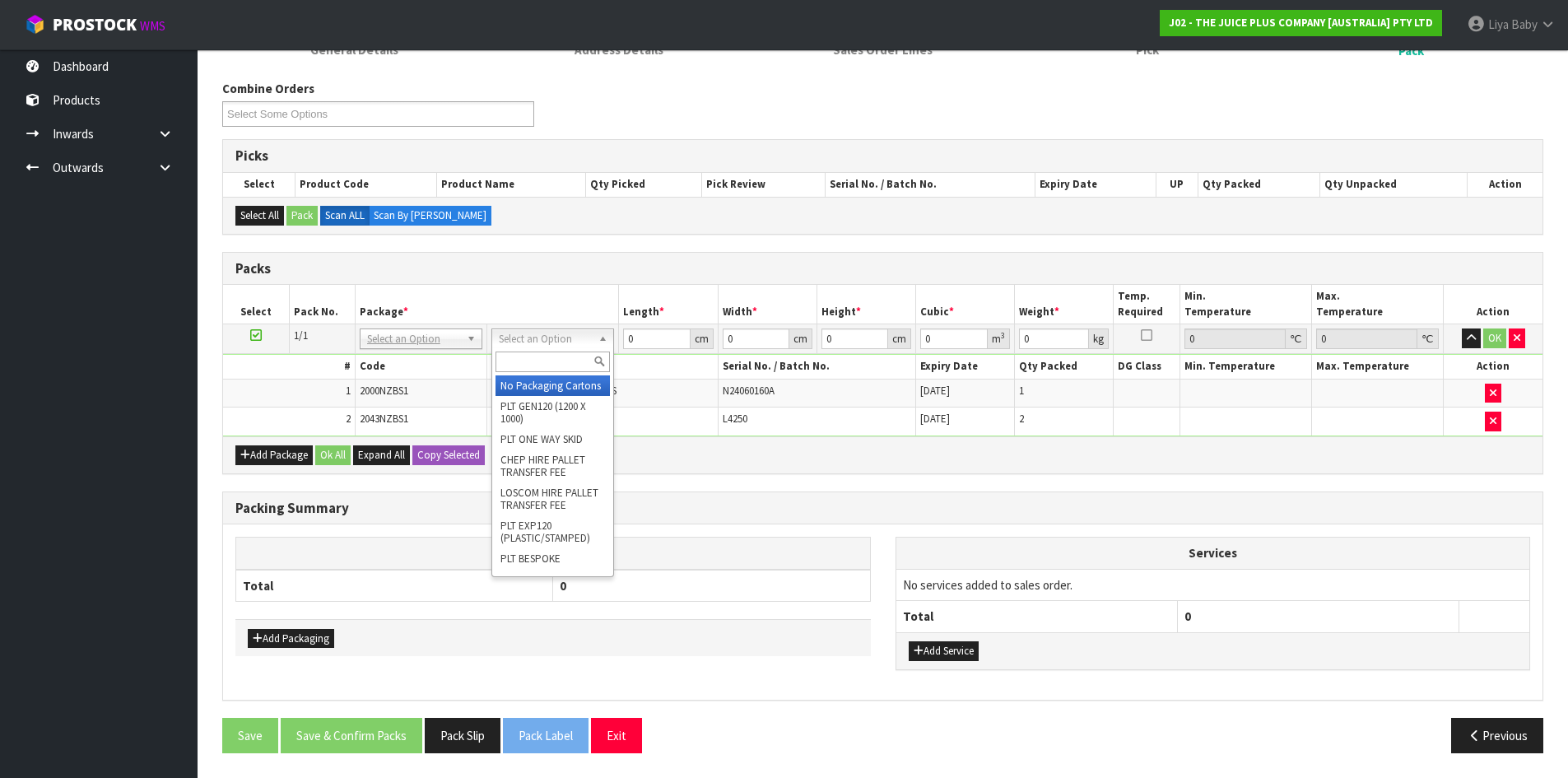
click at [556, 362] on input "text" at bounding box center [553, 362] width 115 height 21
type input "CTN5"
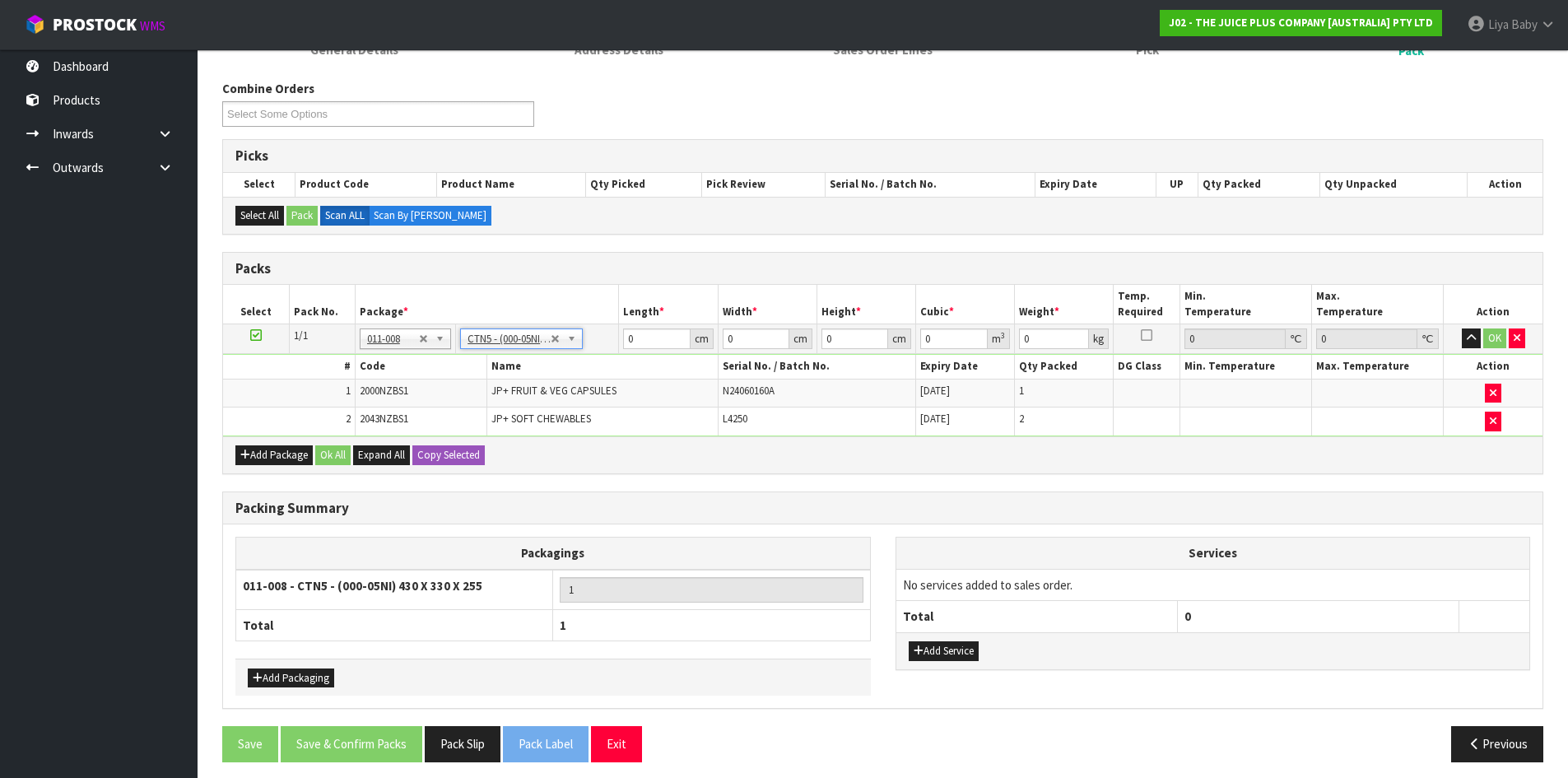
type input "43"
type input "33"
type input "25.5"
type input "0.036185"
type input "3"
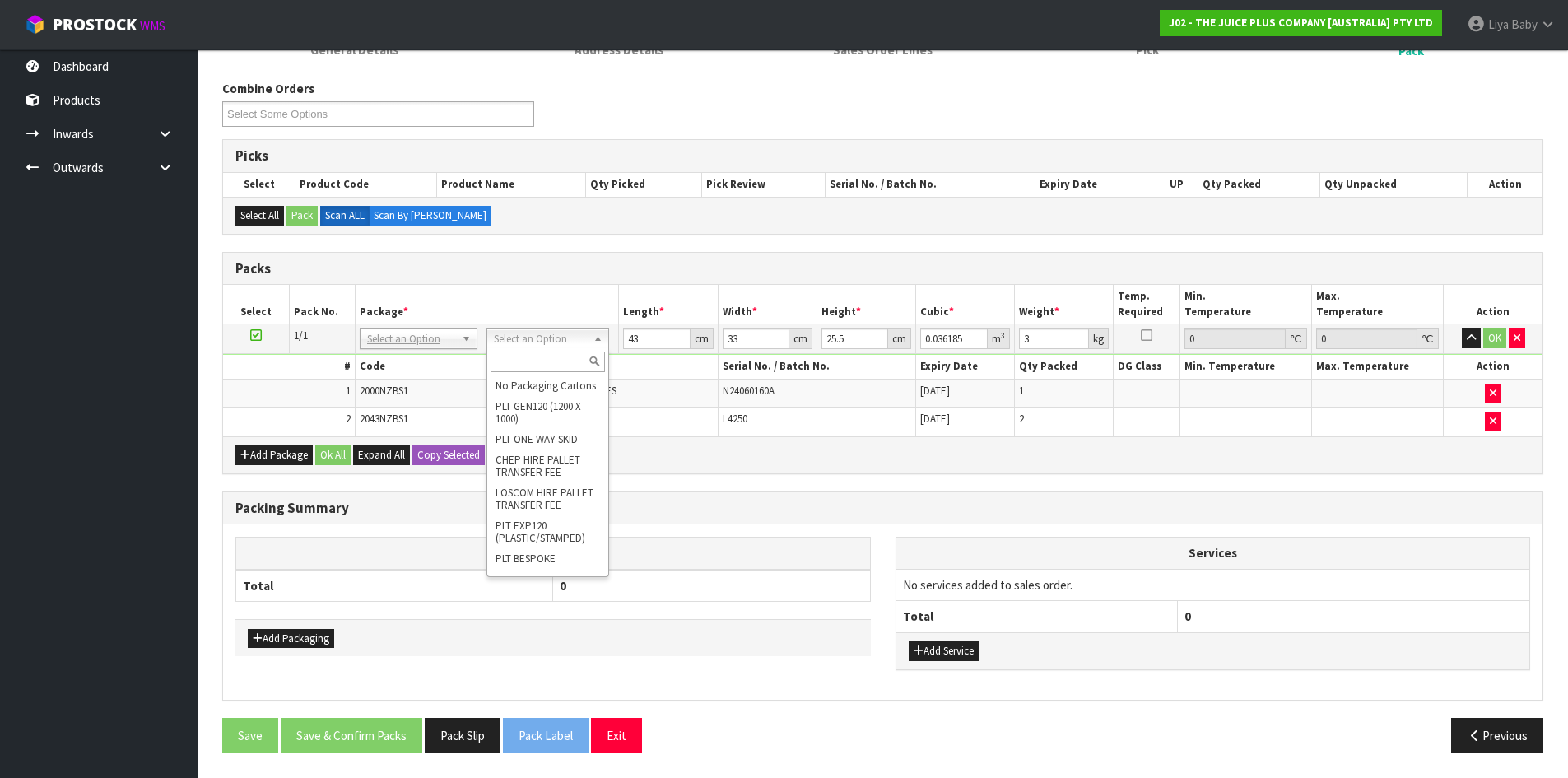
click at [538, 363] on input "text" at bounding box center [548, 362] width 115 height 21
type input "CTN5"
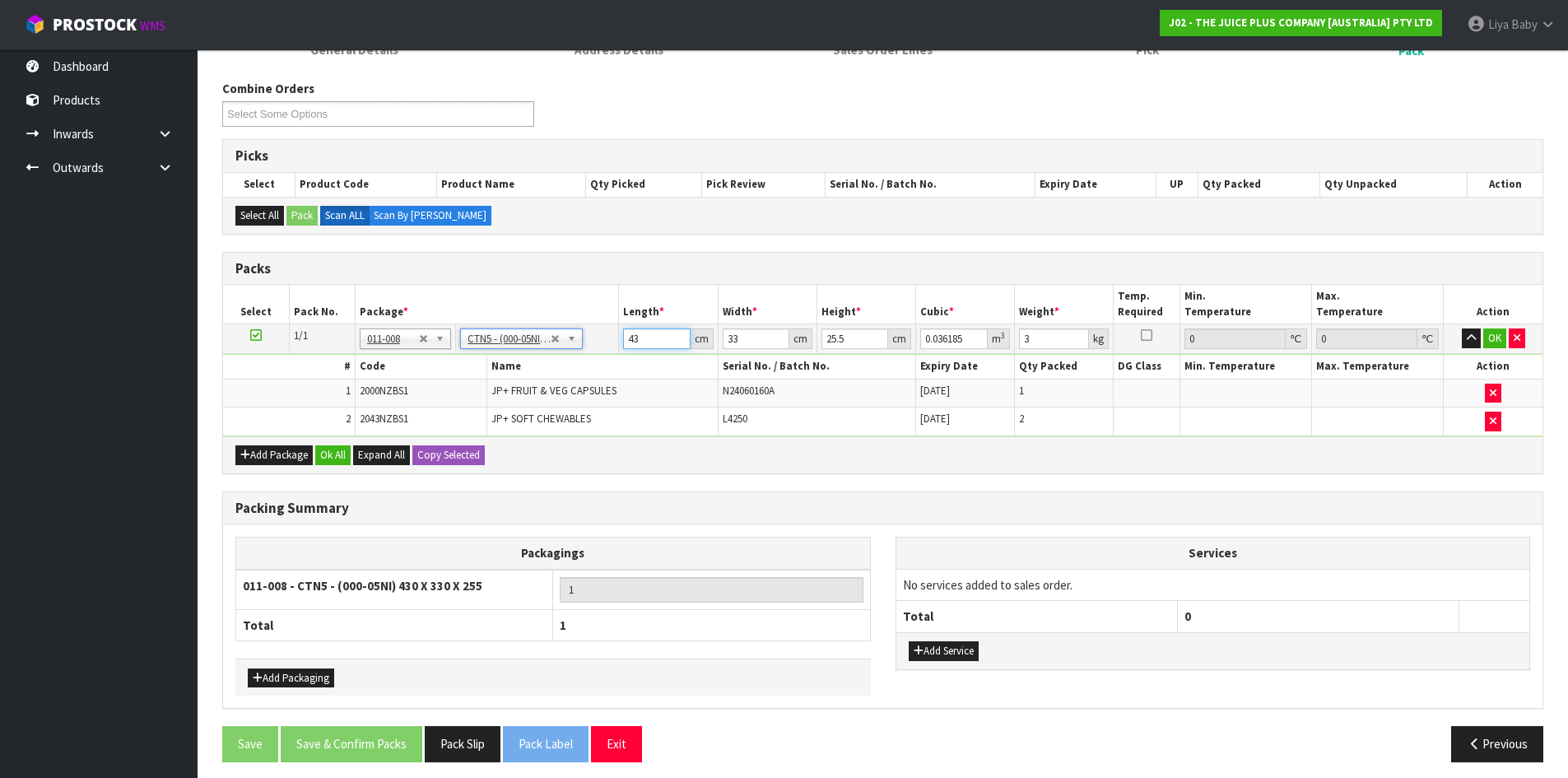
click at [663, 339] on input "43" at bounding box center [656, 339] width 67 height 21
type input "4"
type input "0.003366"
type input "44"
type input "0.037026"
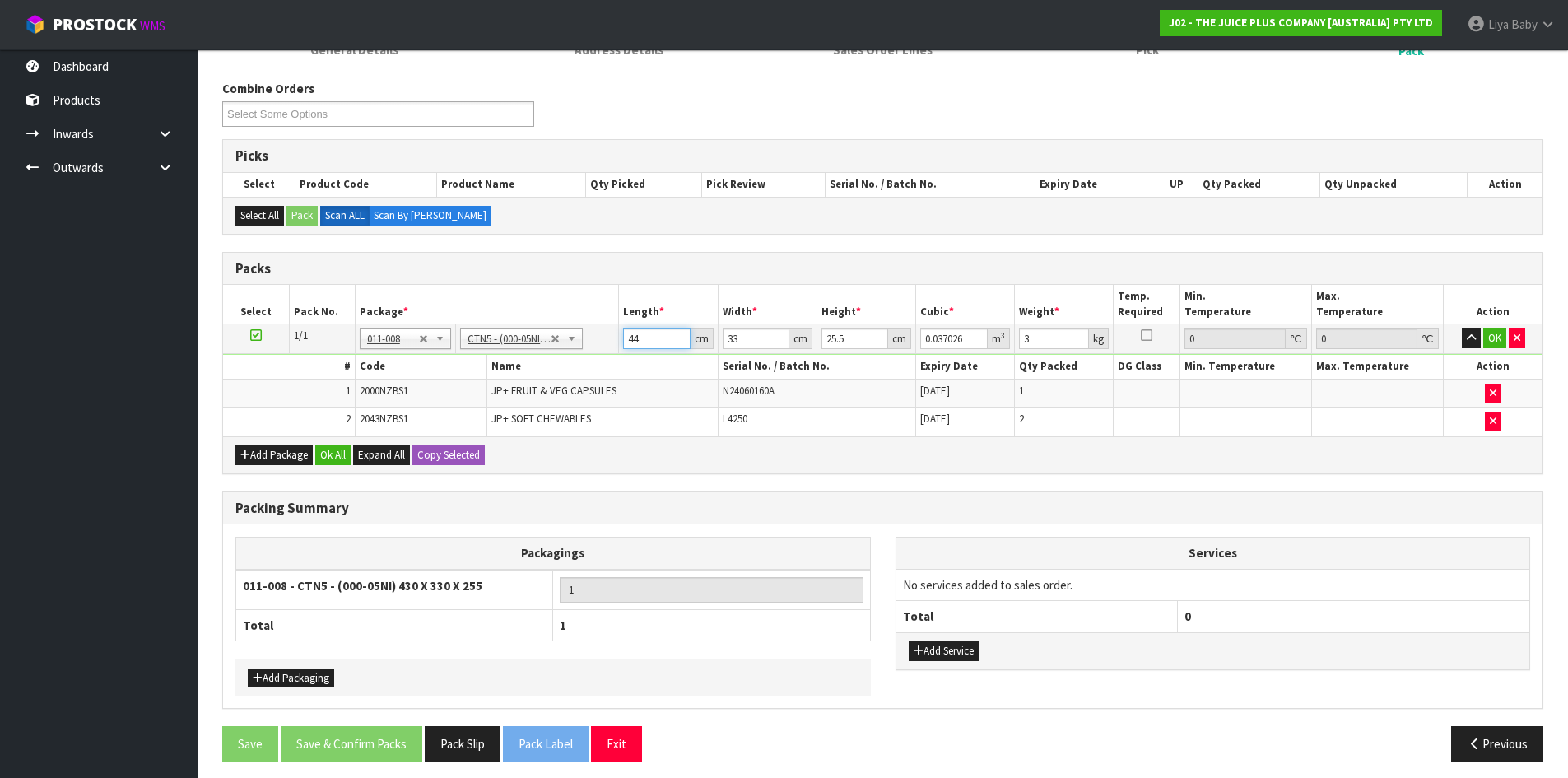
type input "44"
click at [750, 339] on input "33" at bounding box center [756, 339] width 67 height 21
type input "3"
type input "0.003366"
type input "0"
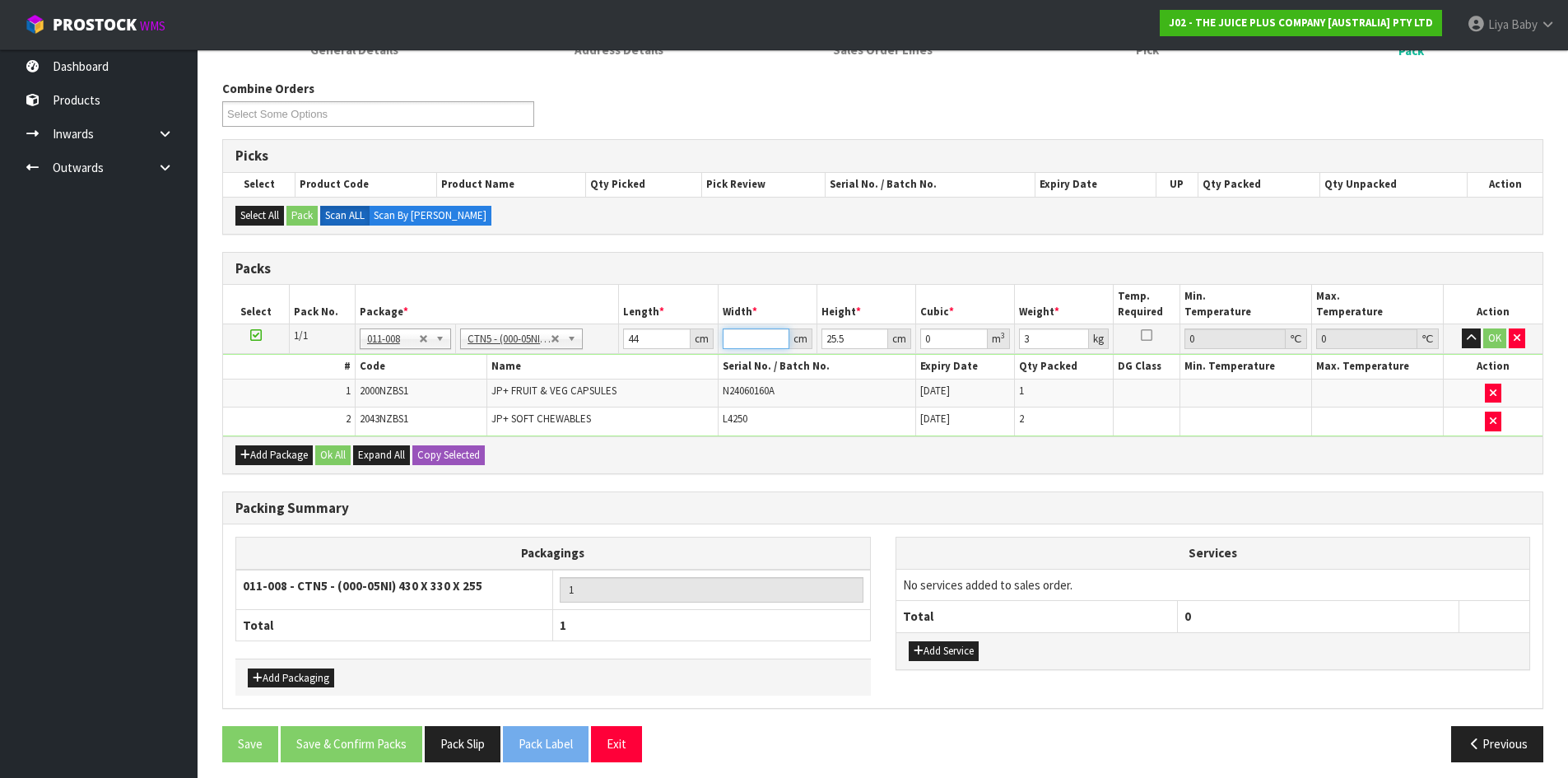
type input "3"
type input "0.003366"
type input "35"
type input "0.03927"
type input "35"
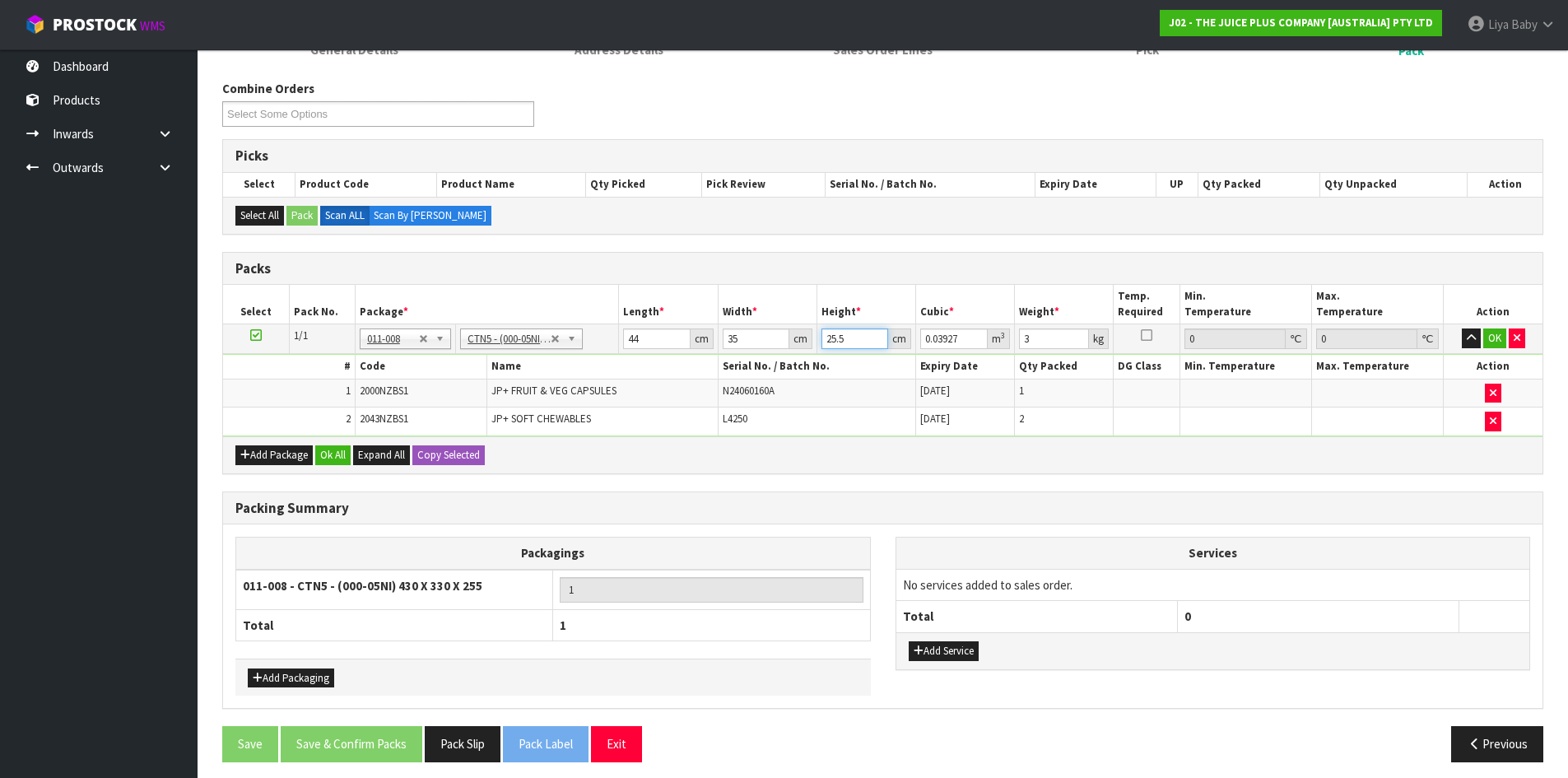
click at [864, 345] on input "25.5" at bounding box center [854, 339] width 67 height 21
type input "25"
type input "0.0385"
type input "2"
type input "0.00308"
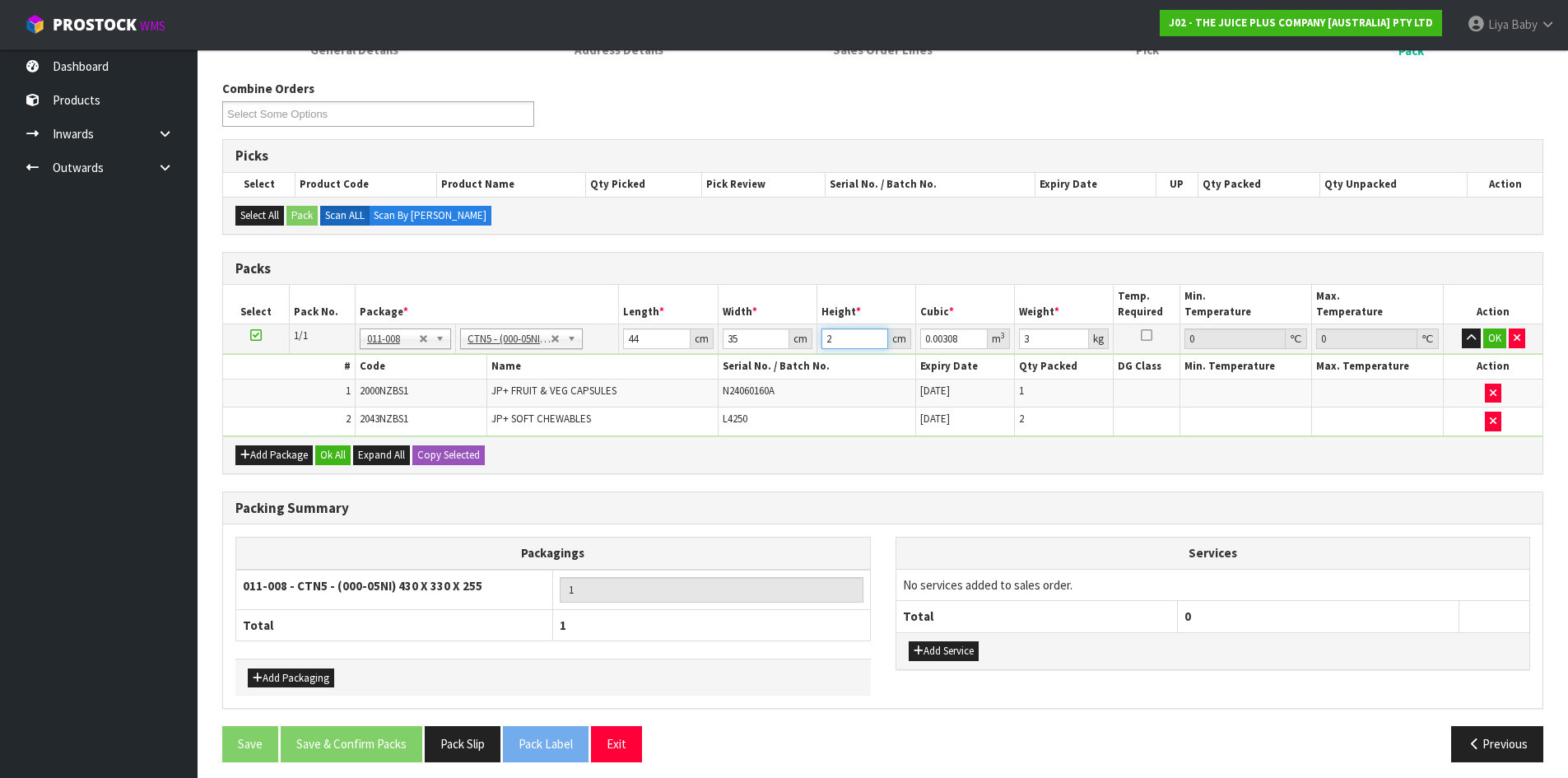
type input "0"
type input "2"
type input "0.00308"
type input "28"
type input "0.04312"
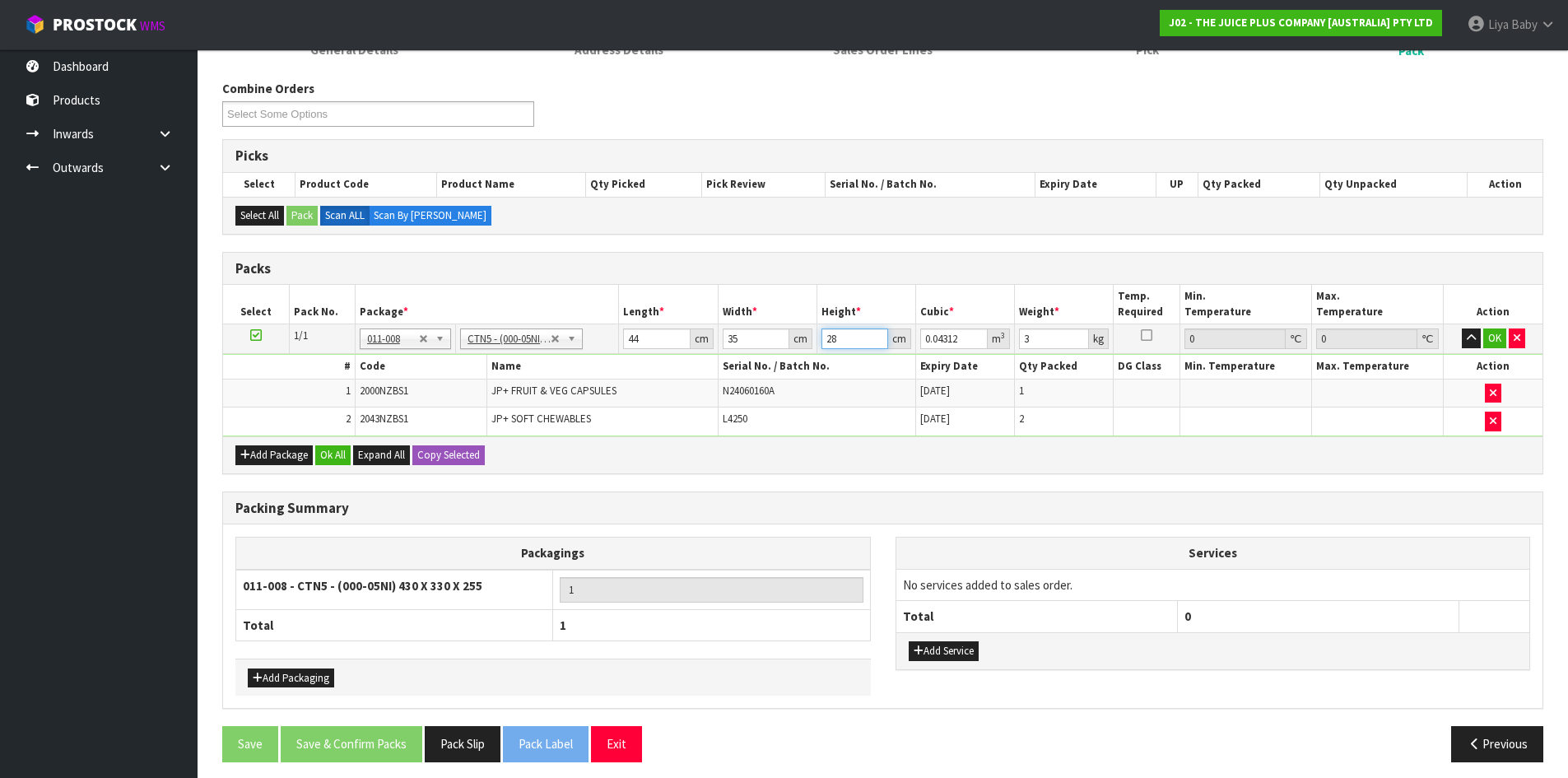
type input "28"
click at [1041, 332] on input "3" at bounding box center [1053, 339] width 70 height 21
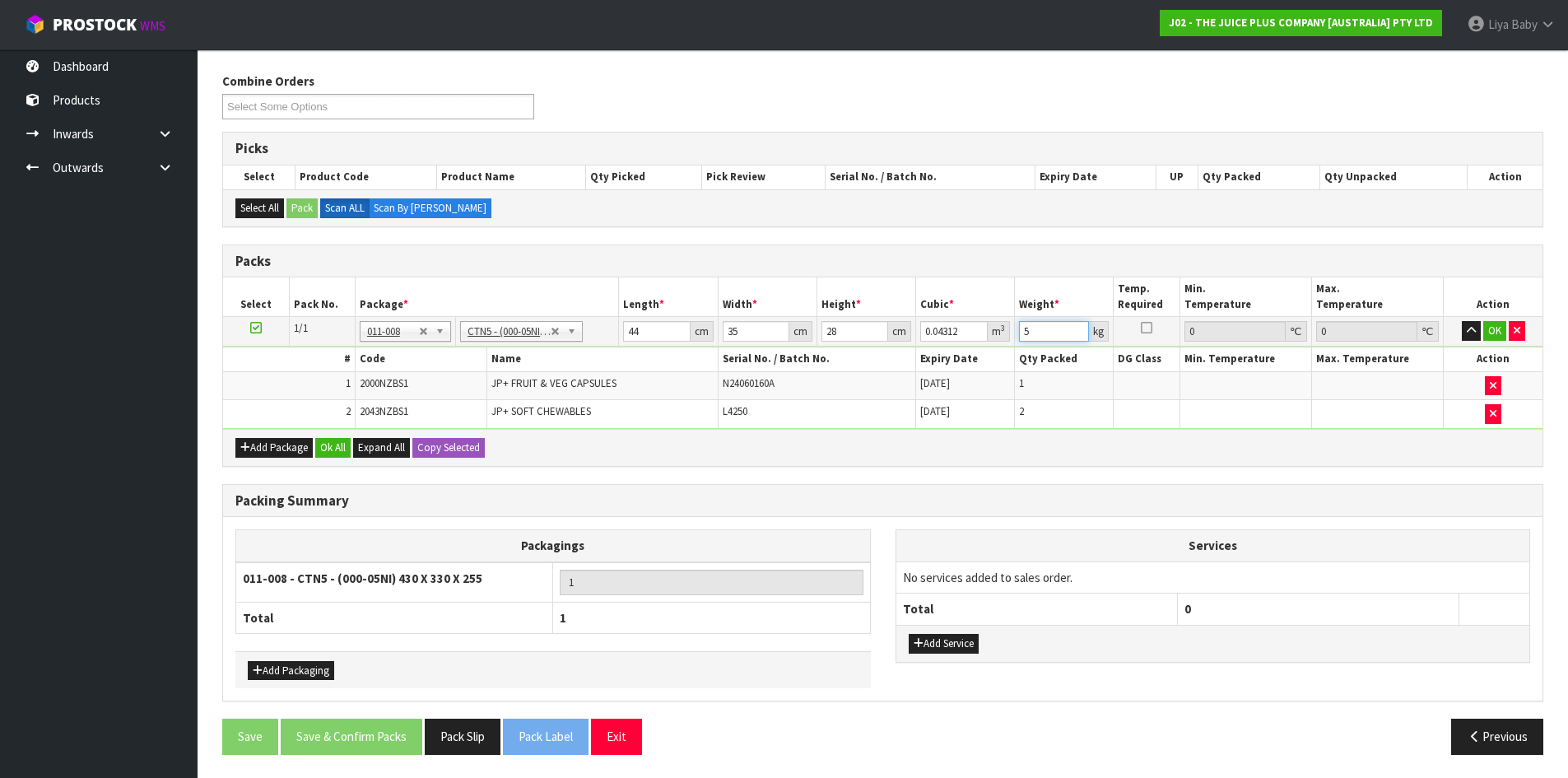
scroll to position [255, 0]
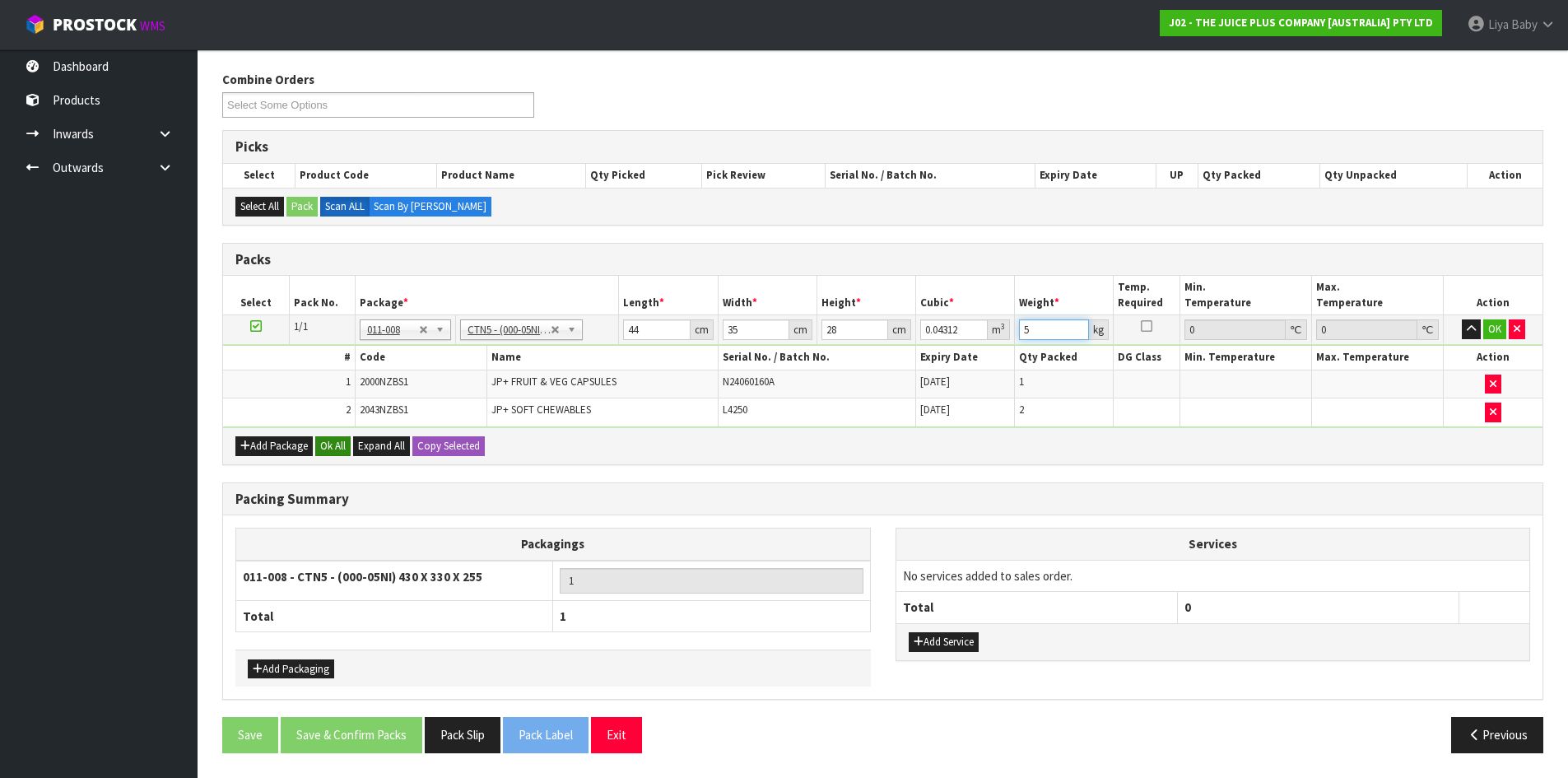
type input "5"
click at [328, 443] on button "Ok All" at bounding box center [332, 446] width 35 height 20
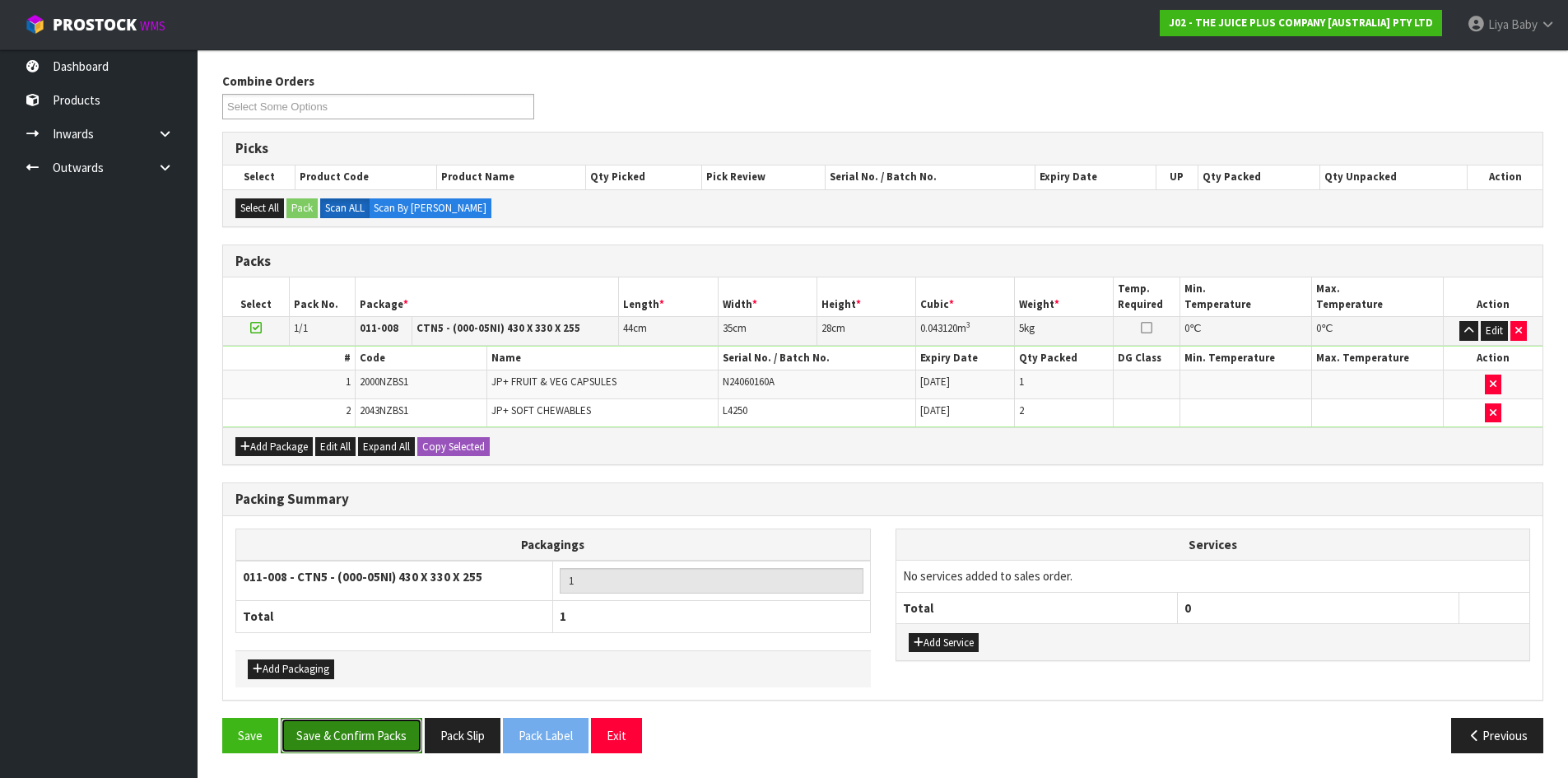
click at [368, 744] on button "Save & Confirm Packs" at bounding box center [351, 735] width 142 height 35
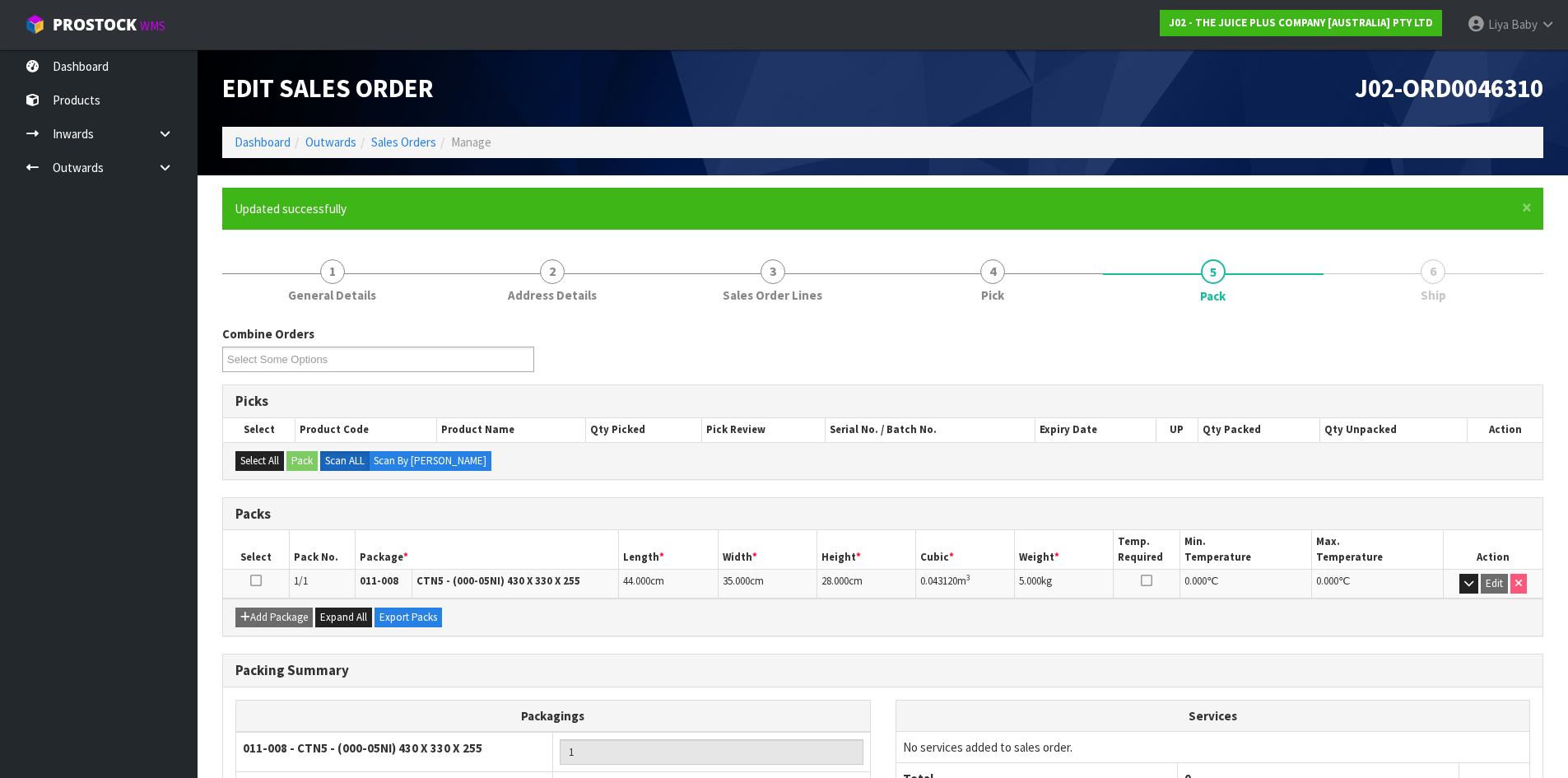
click at [258, 580] on icon at bounding box center [255, 580] width 11 height 1
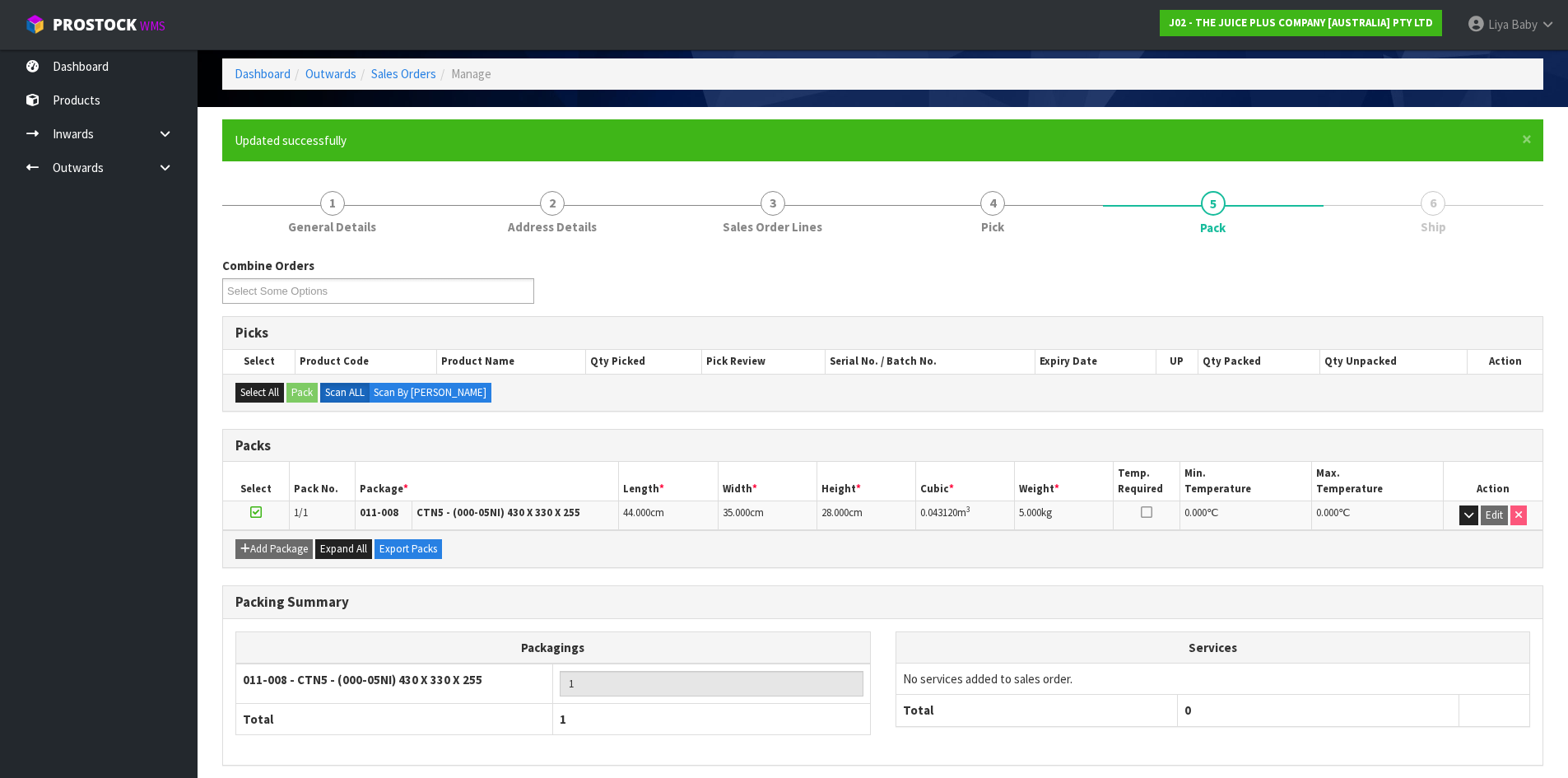
scroll to position [134, 0]
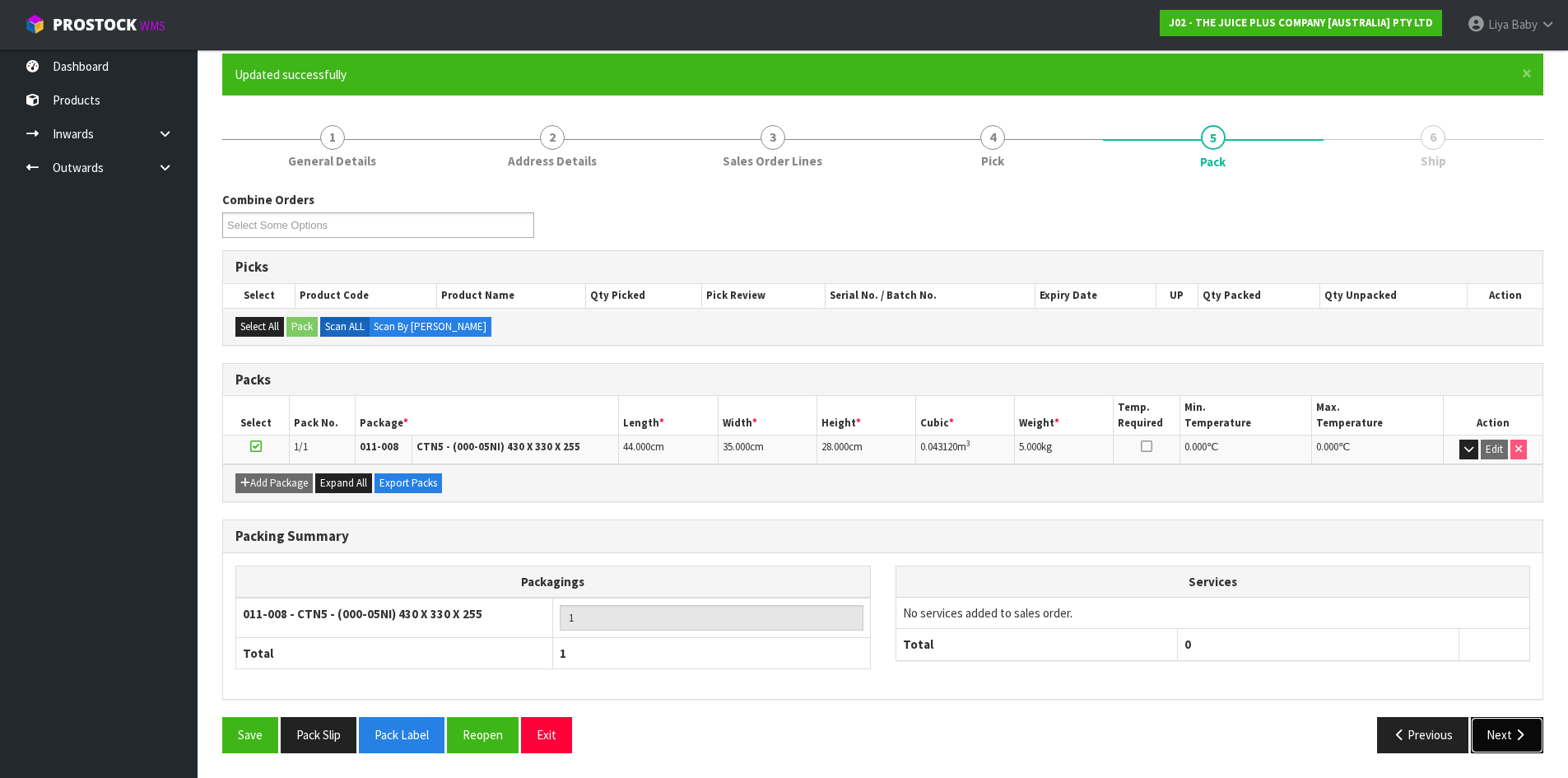
click at [1513, 734] on icon "button" at bounding box center [1519, 734] width 15 height 12
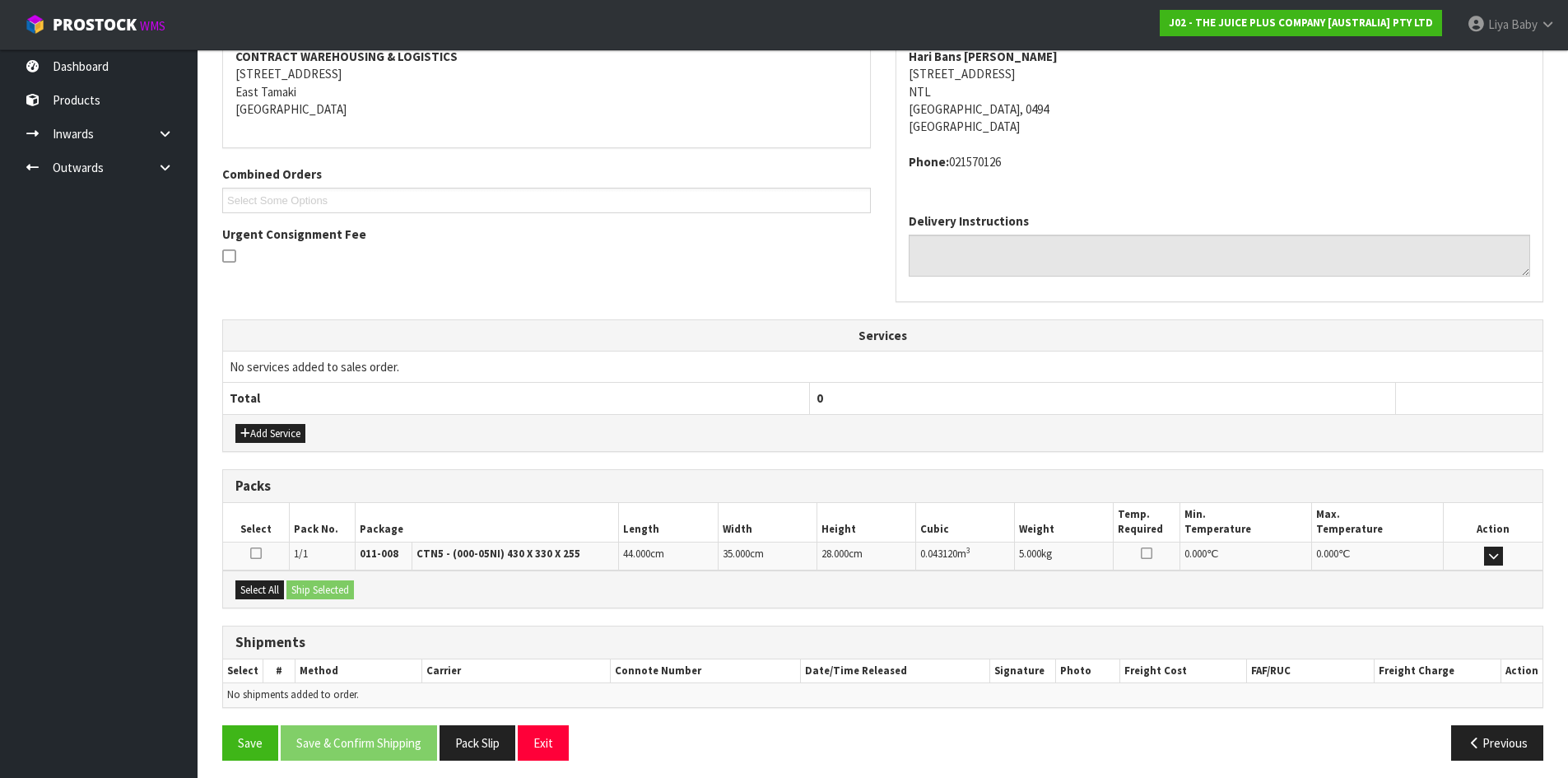
scroll to position [331, 0]
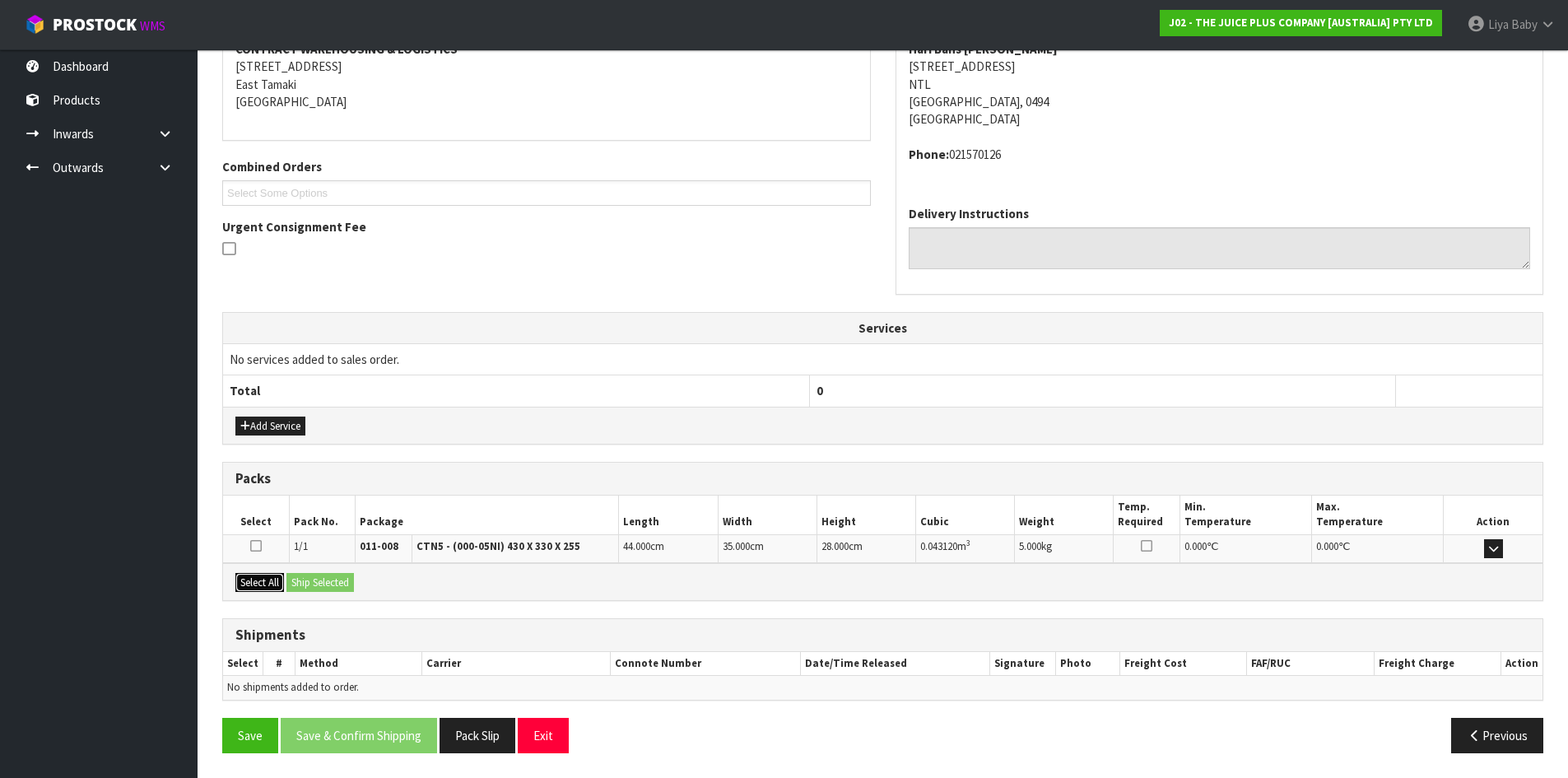
click at [266, 585] on button "Select All" at bounding box center [259, 583] width 49 height 20
click at [311, 585] on button "Ship Selected" at bounding box center [320, 583] width 68 height 20
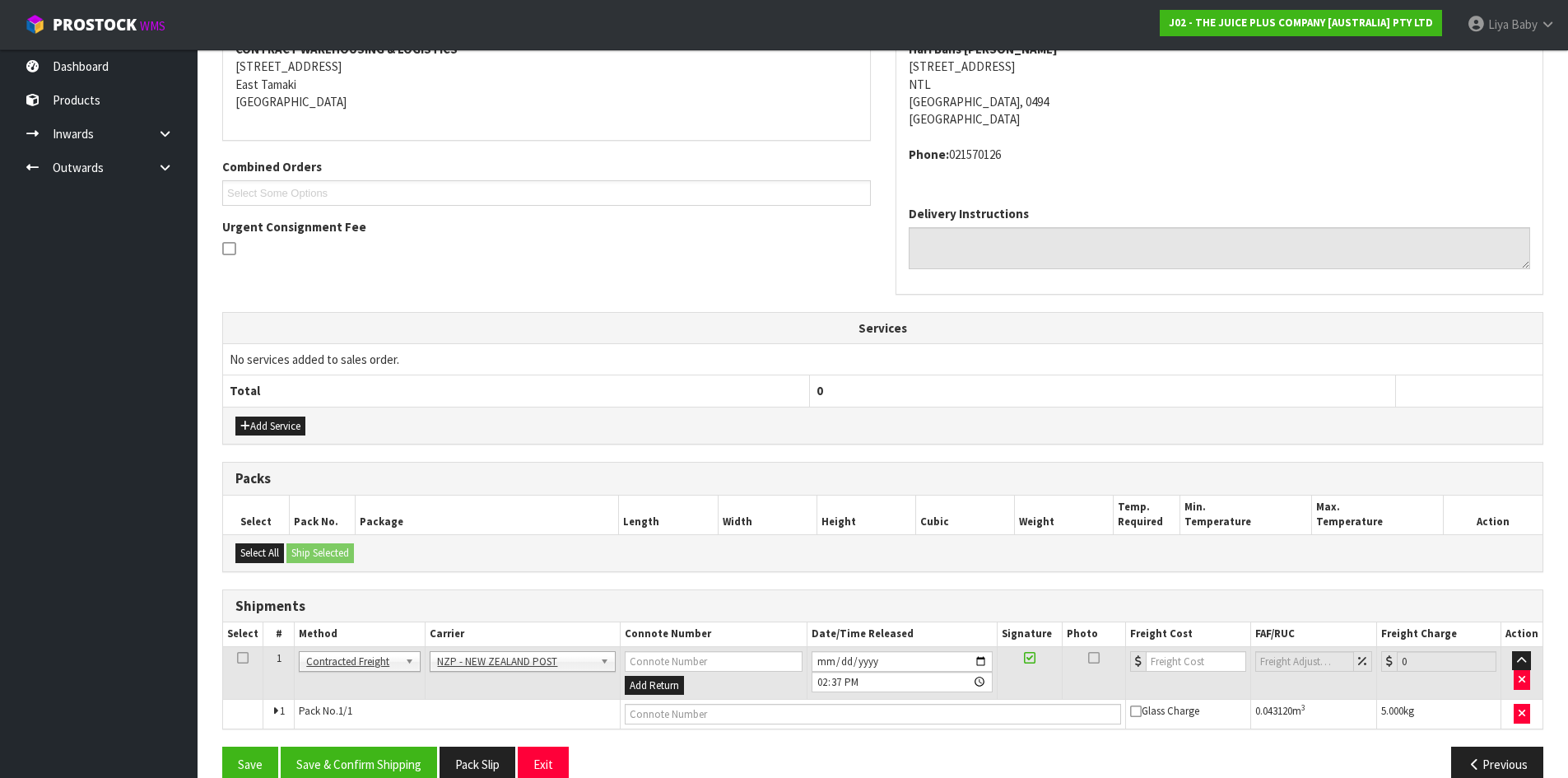
scroll to position [361, 0]
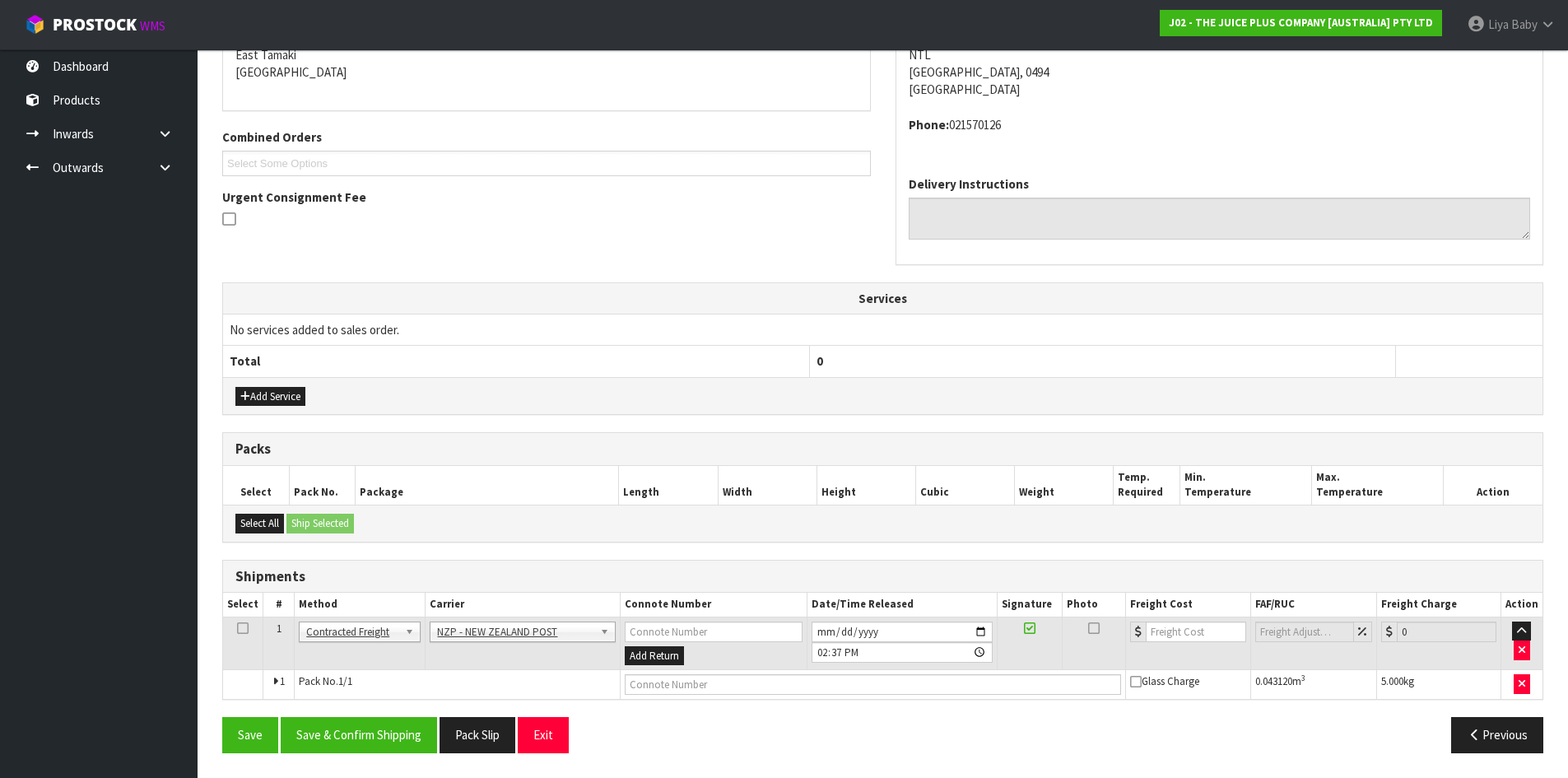
click at [237, 628] on icon at bounding box center [243, 628] width 11 height 1
click at [280, 725] on button "Save & Confirm Shipping" at bounding box center [358, 734] width 156 height 35
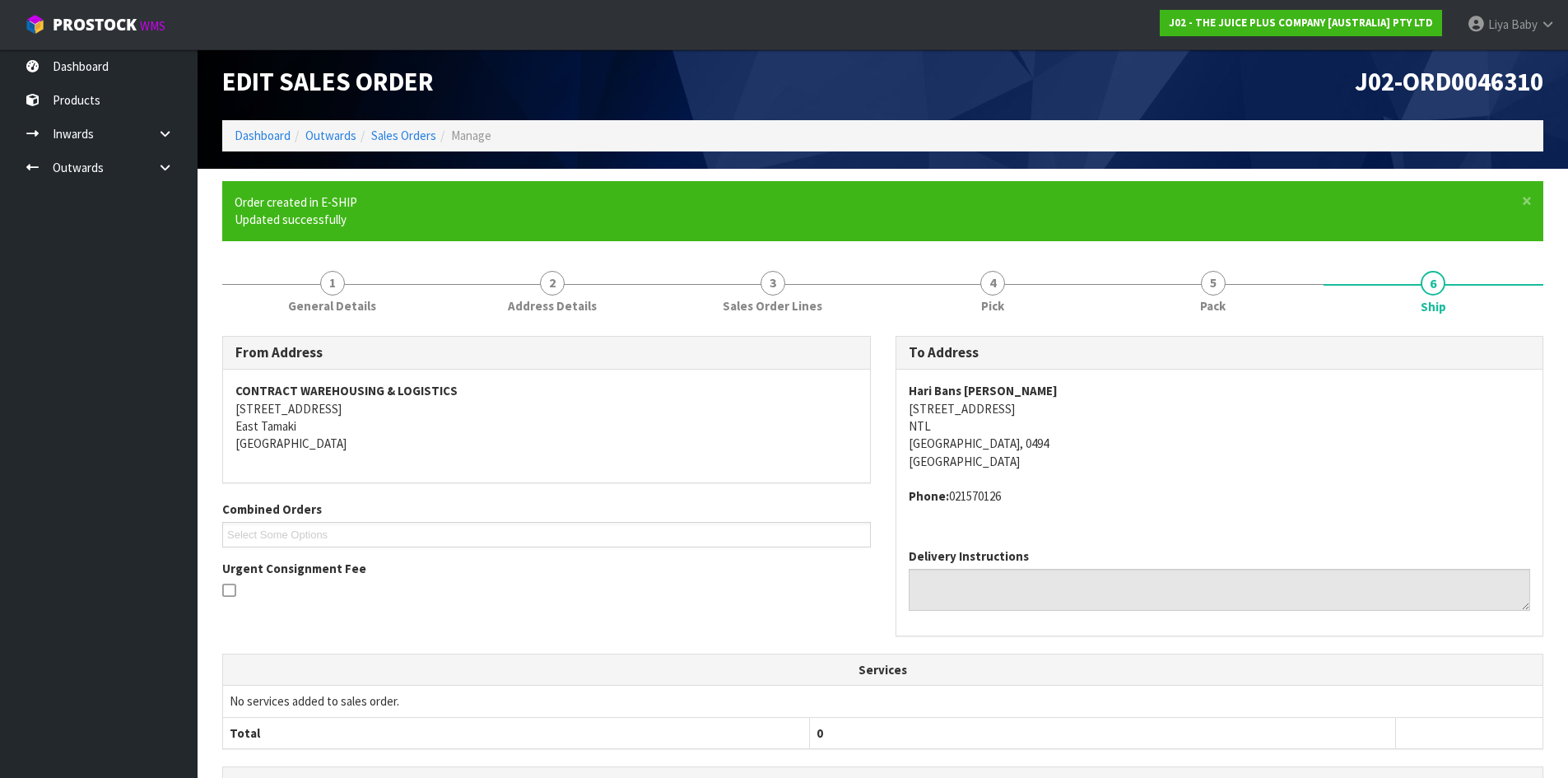
scroll to position [0, 0]
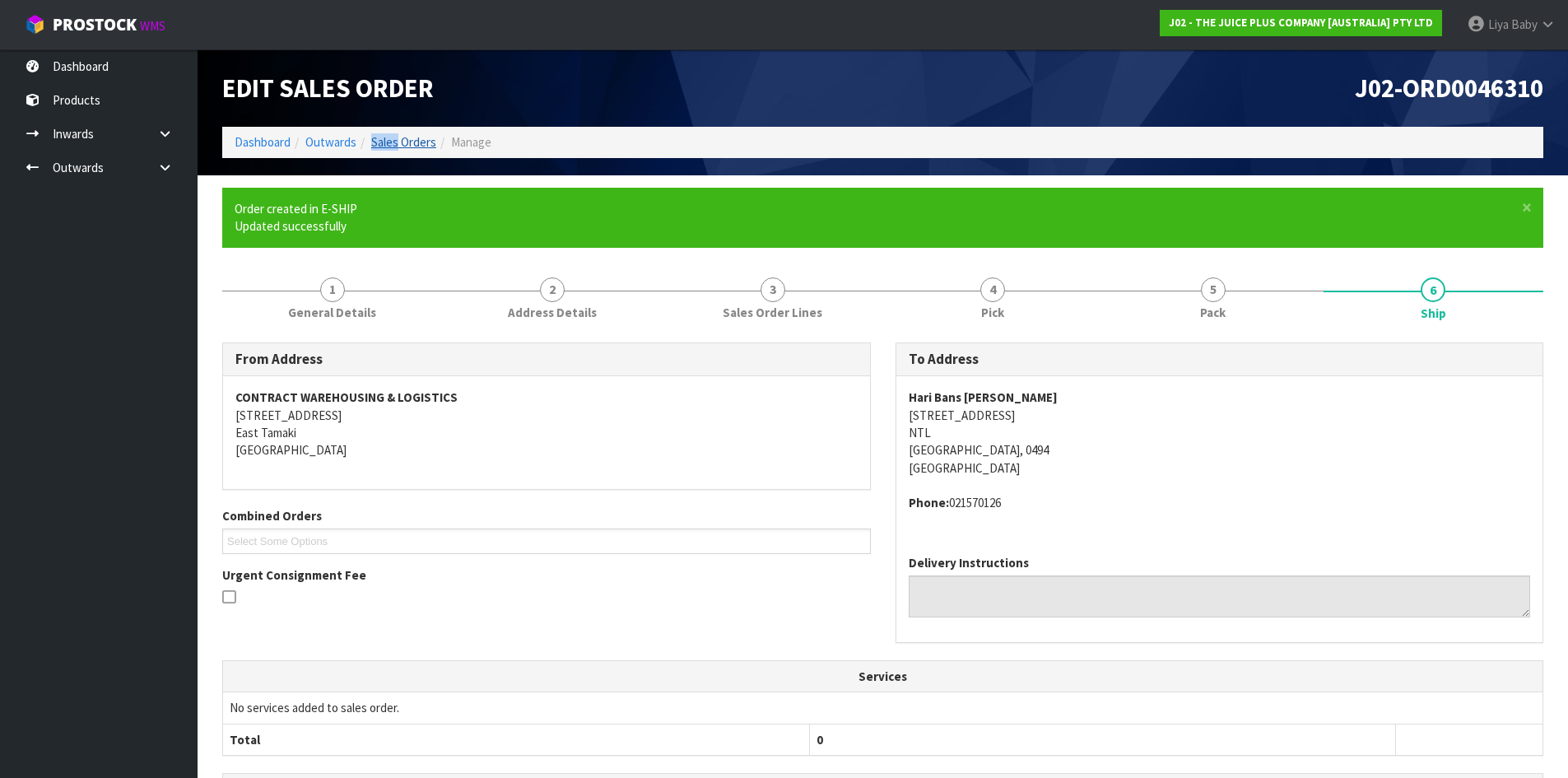
click at [396, 139] on ol "Dashboard Outwards Sales Orders Manage" at bounding box center [882, 142] width 1321 height 31
click at [396, 139] on link "Sales Orders" at bounding box center [404, 142] width 65 height 15
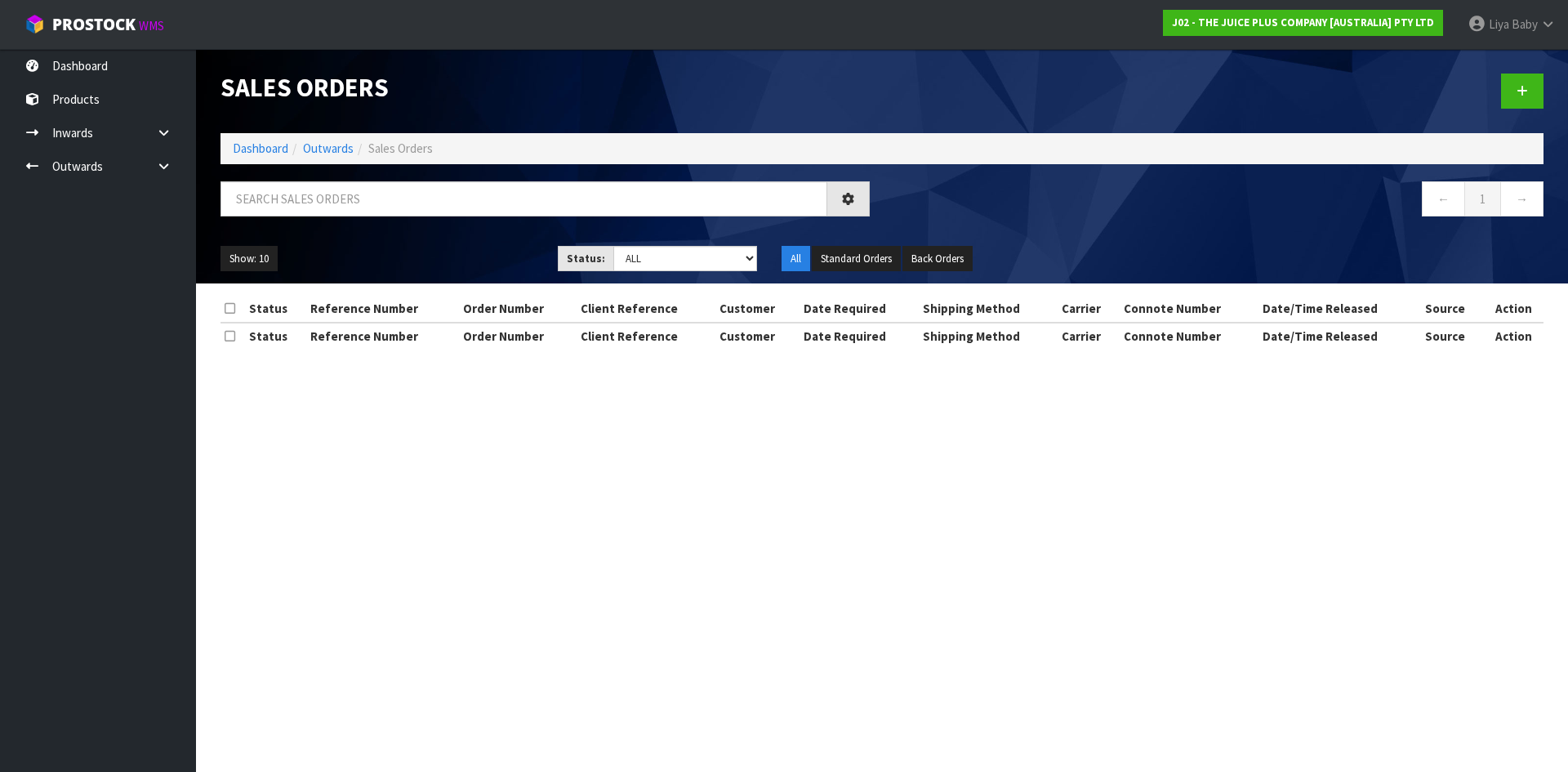
click at [415, 217] on div at bounding box center [545, 205] width 674 height 47
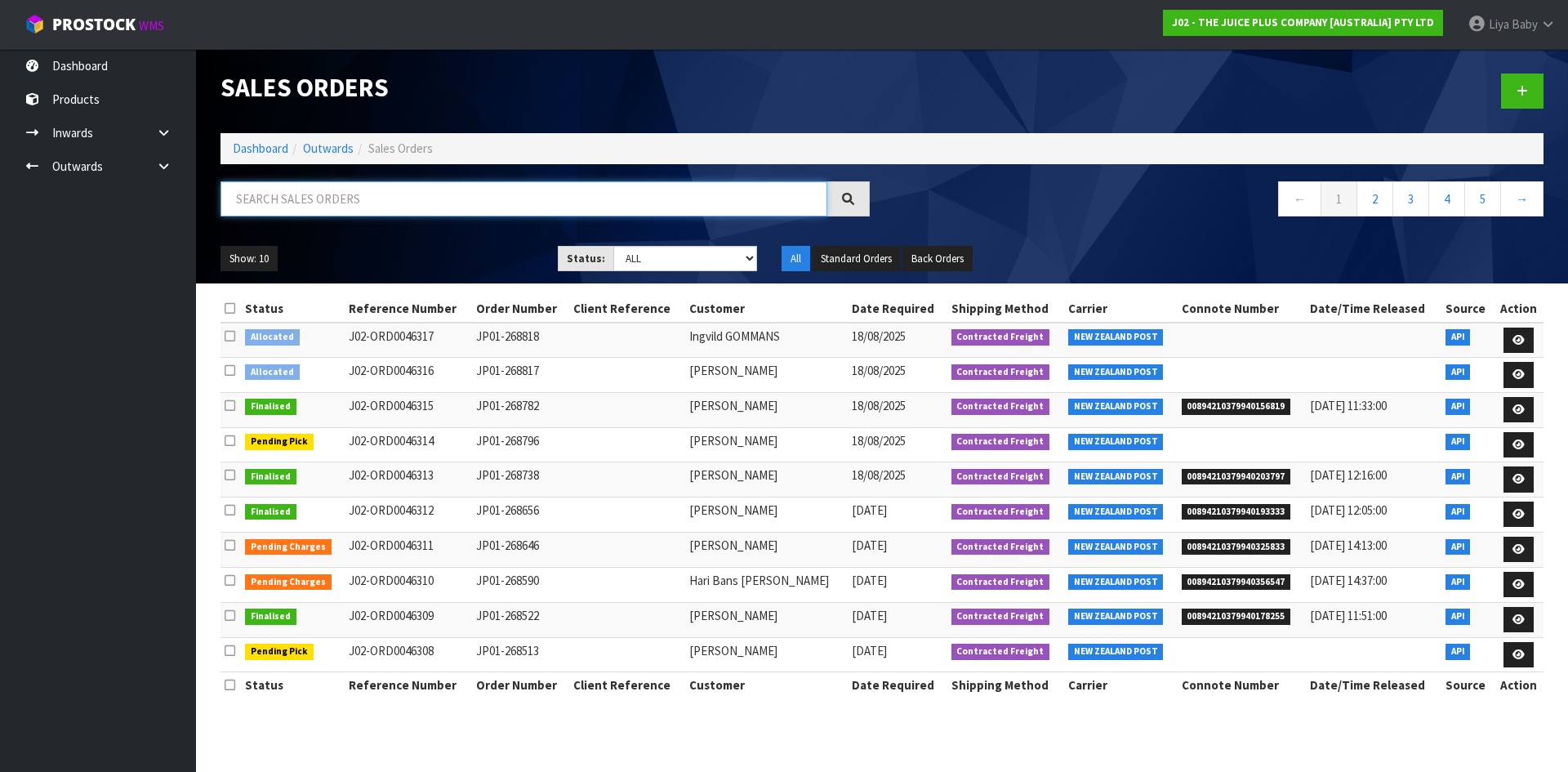
click at [365, 190] on input "text" at bounding box center [523, 198] width 607 height 35
type input "JOB-0408032"
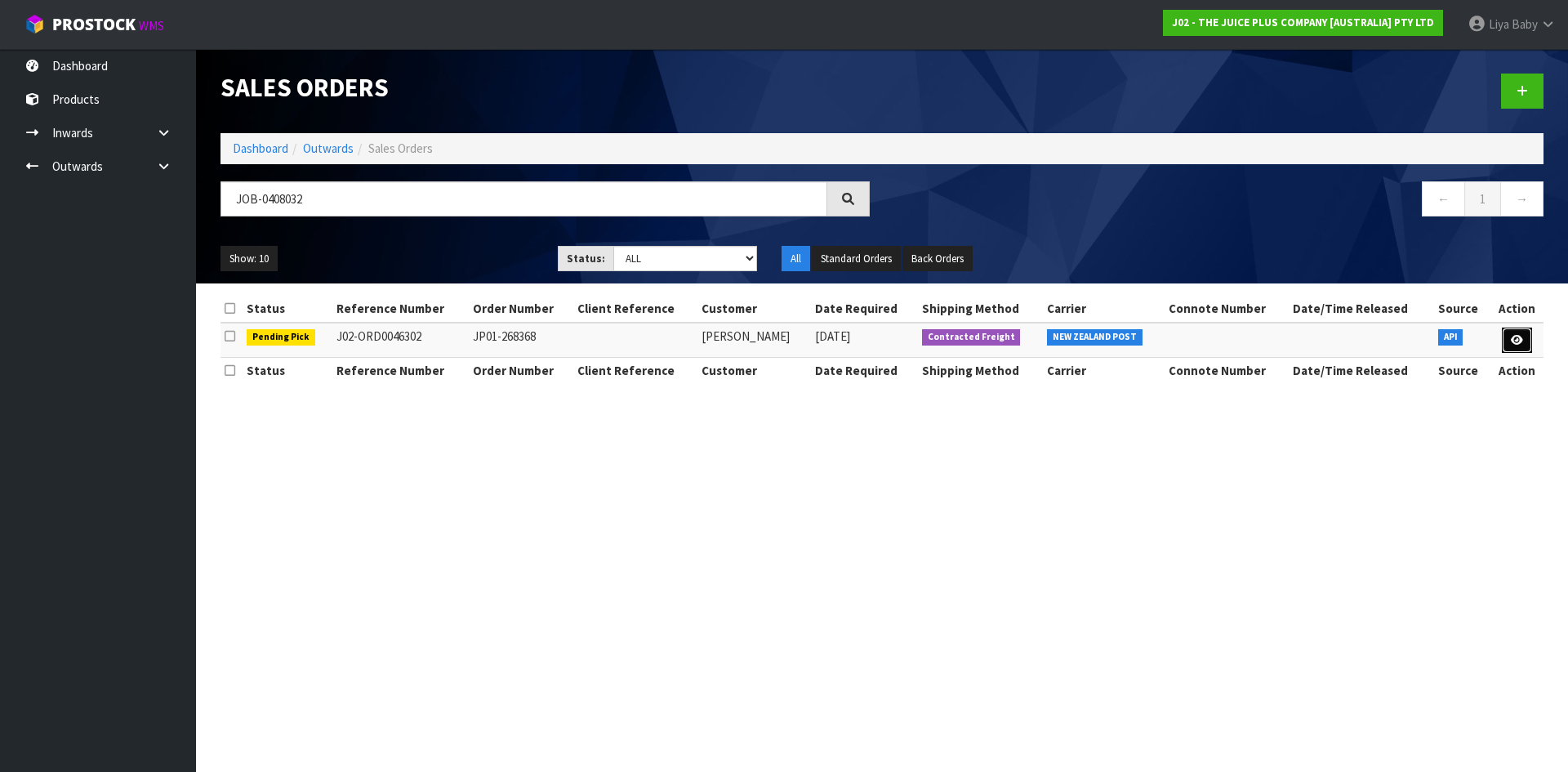
click at [1526, 337] on link at bounding box center [1518, 341] width 30 height 27
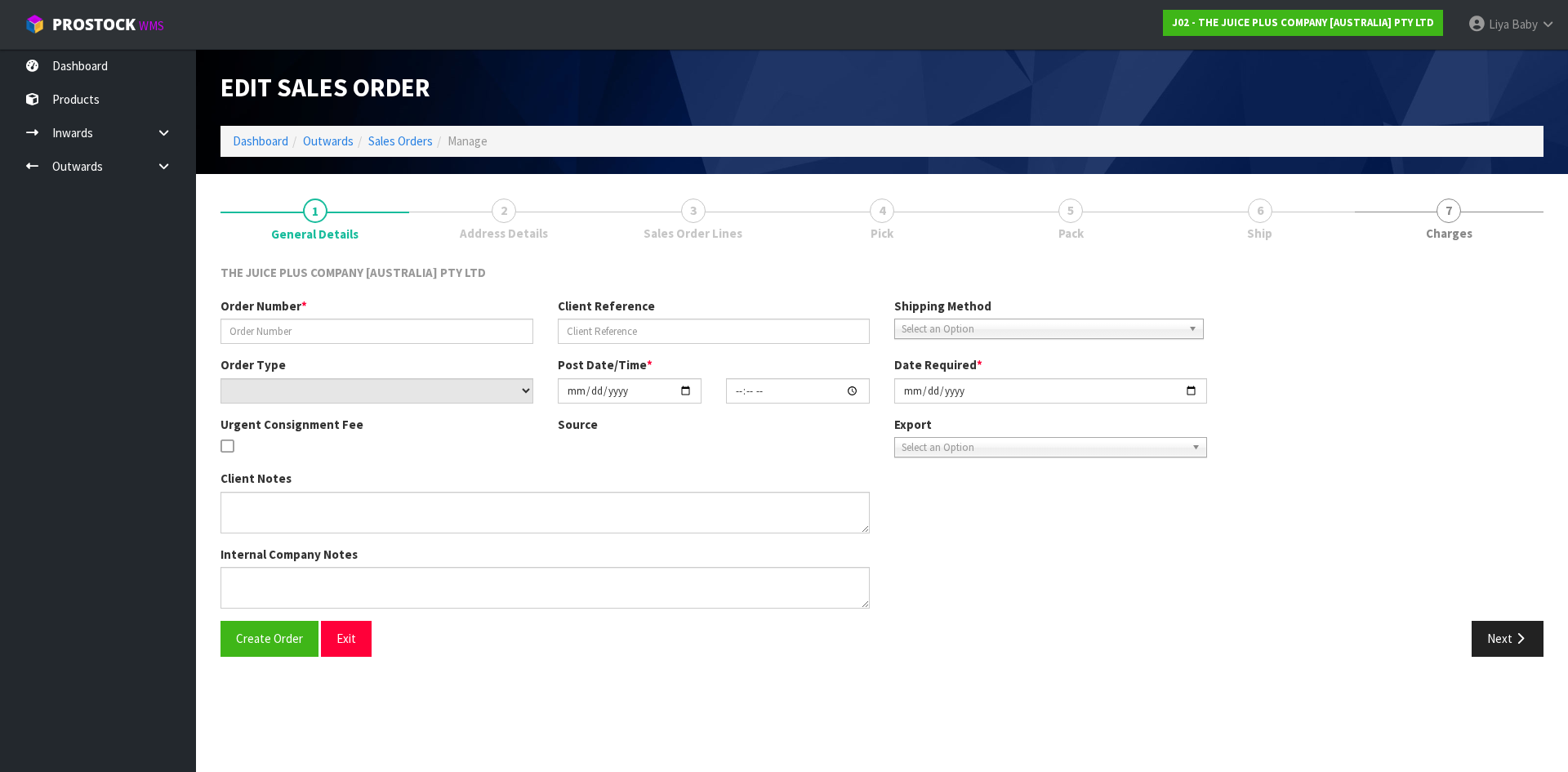
type input "JP01-268368"
select select "number:0"
type input "[DATE]"
type input "03:01:38.000"
type input "[DATE]"
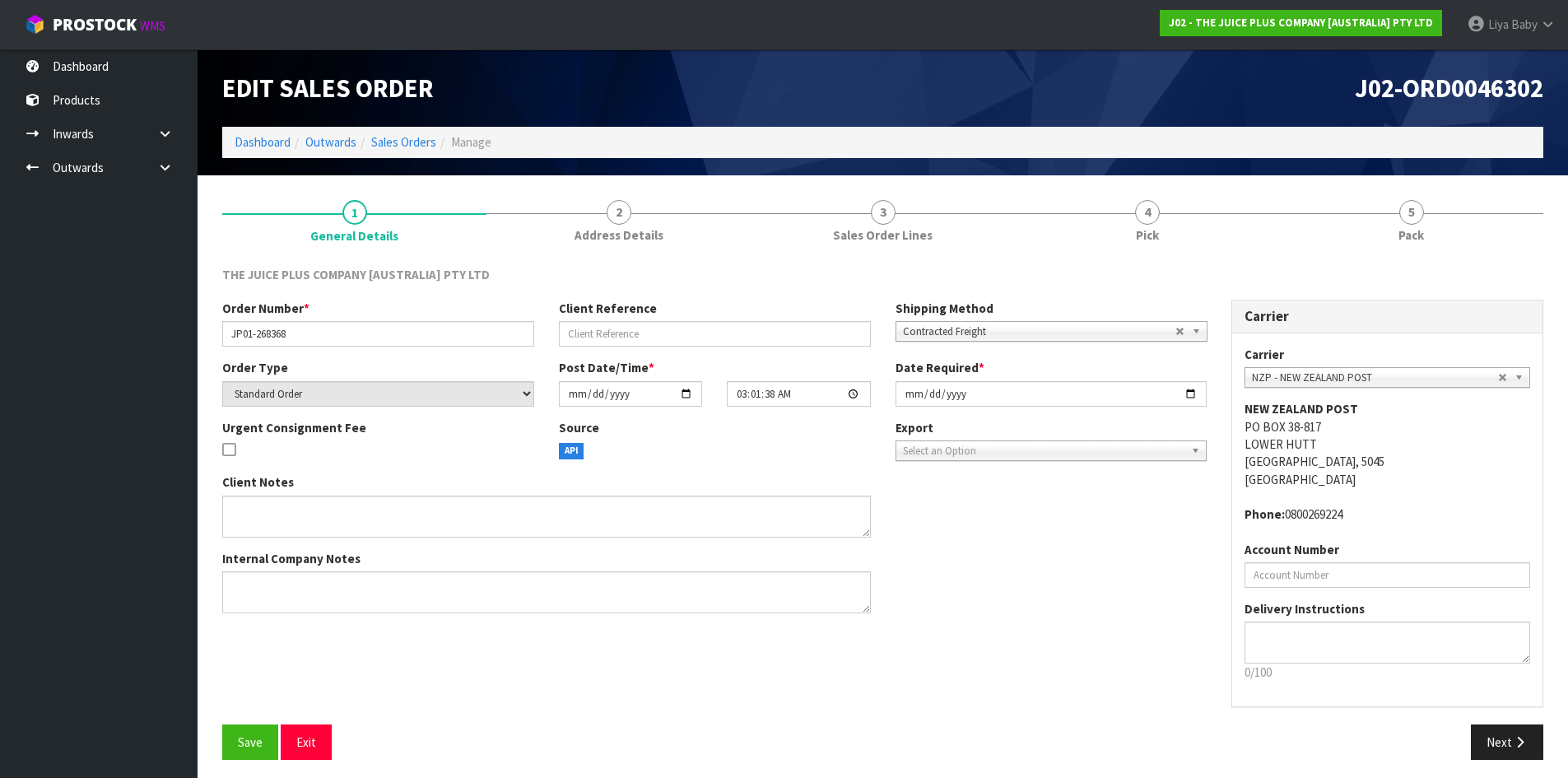
scroll to position [7, 0]
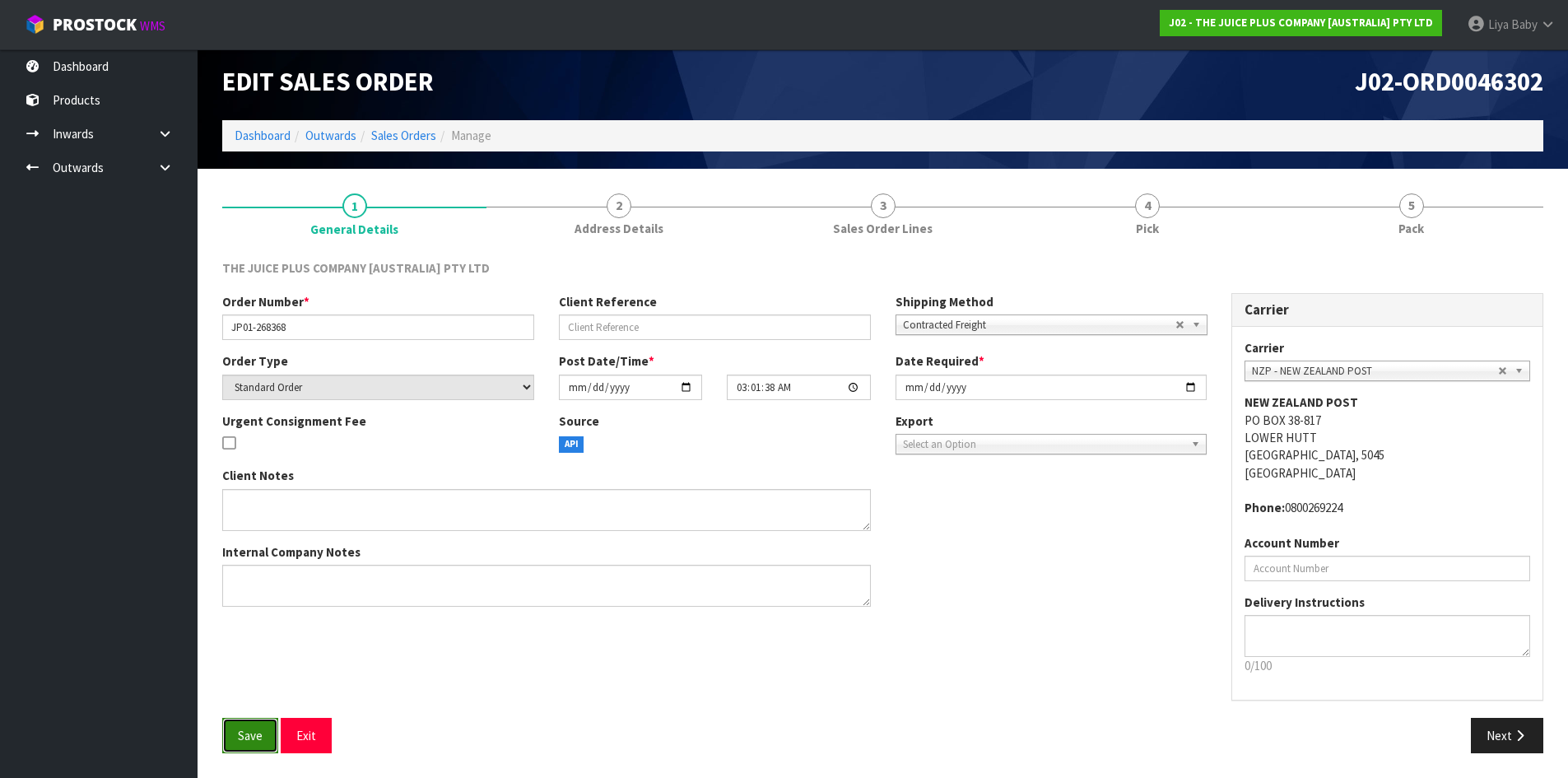
click at [260, 745] on button "Save" at bounding box center [250, 735] width 55 height 35
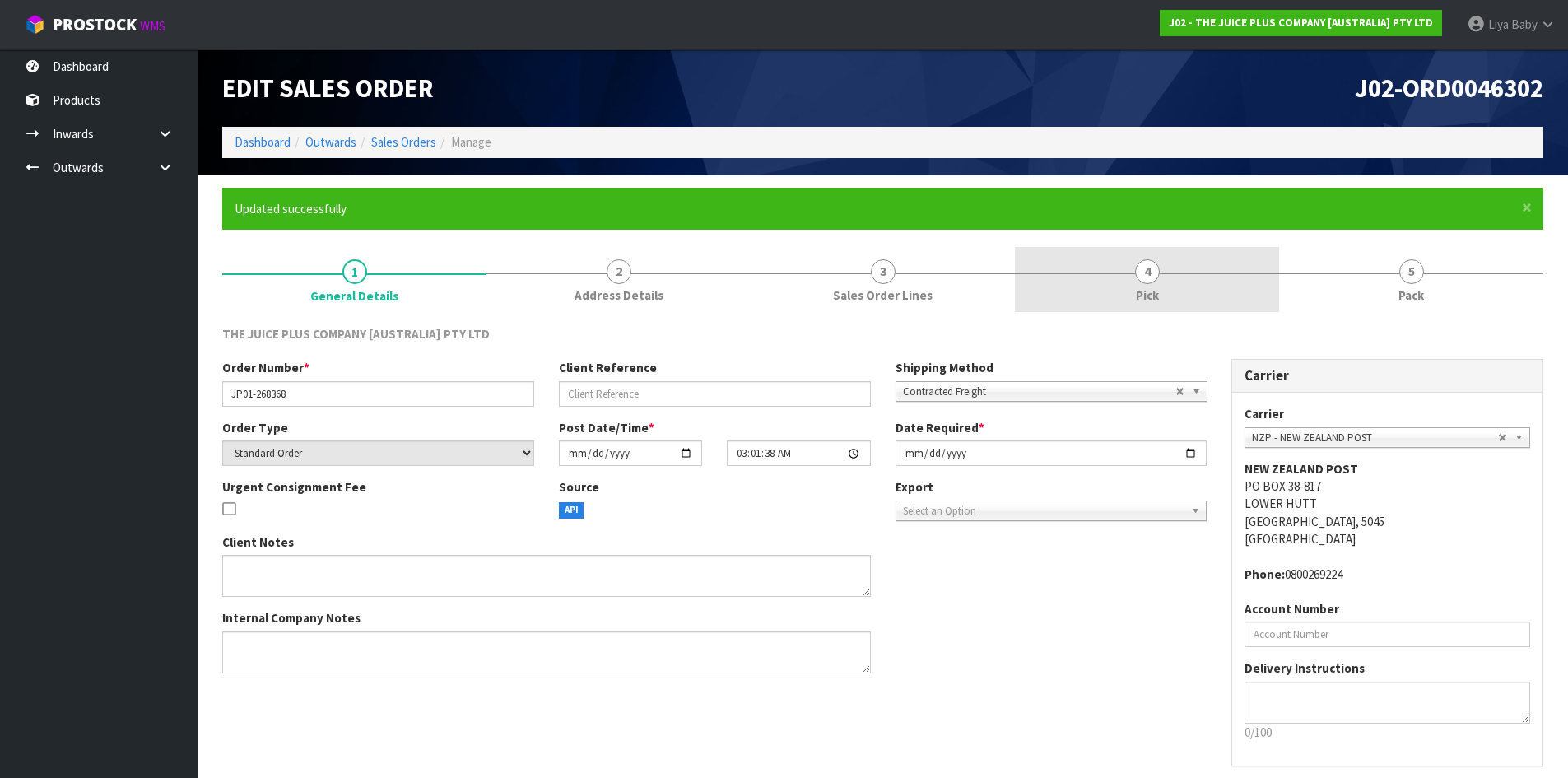
click at [1158, 298] on span "Pick" at bounding box center [1147, 295] width 23 height 17
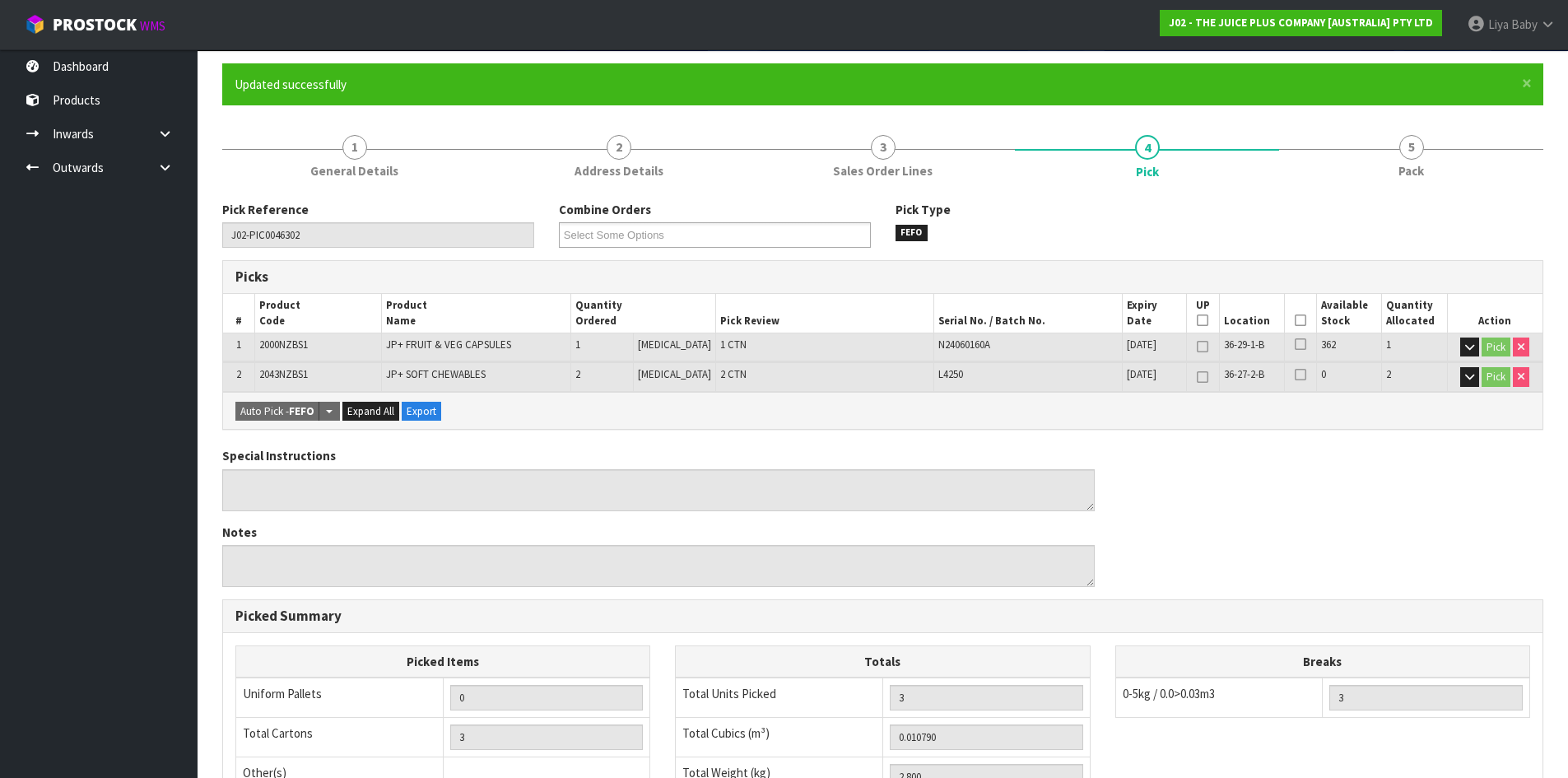
scroll to position [165, 0]
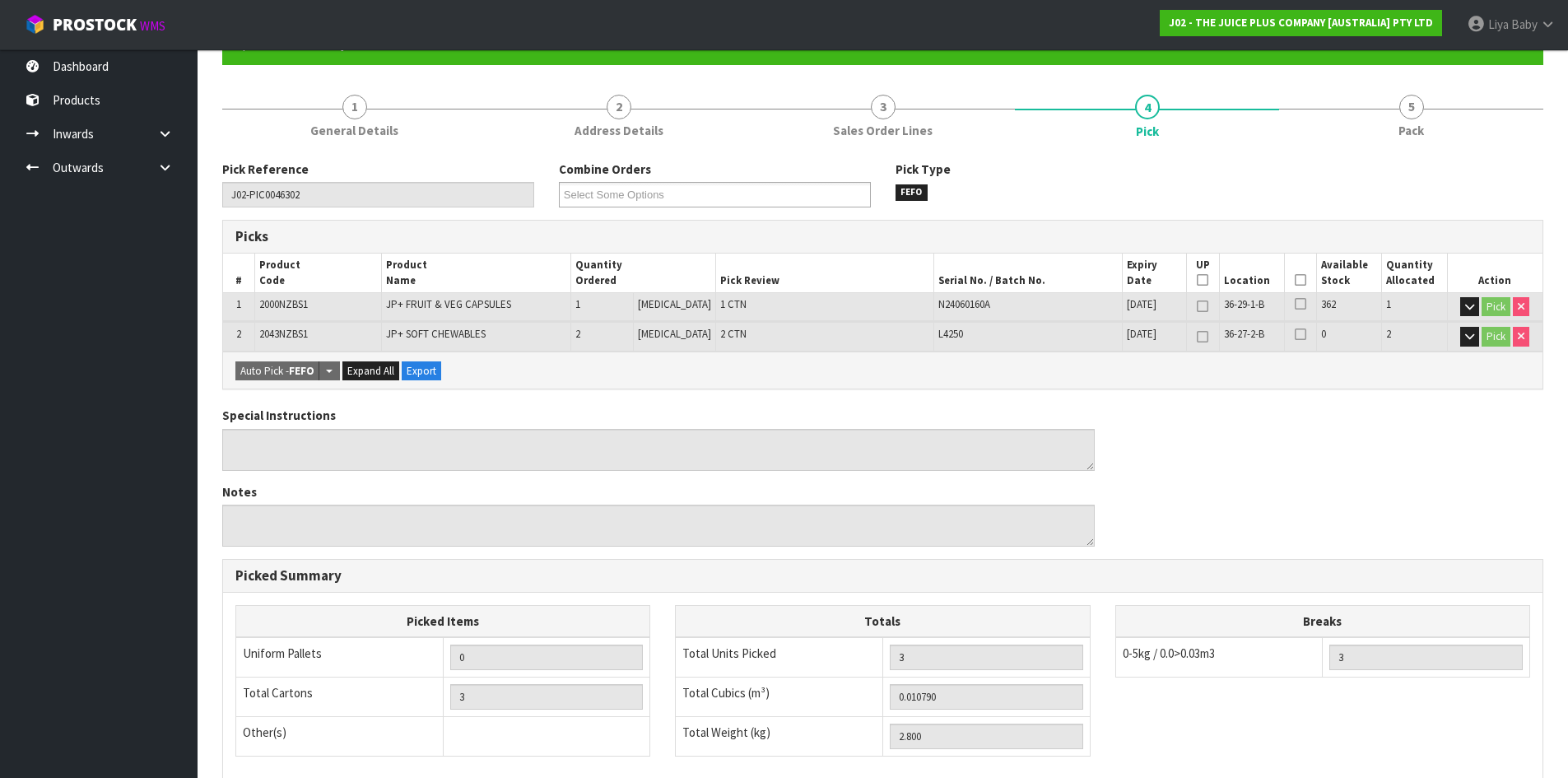
click at [1295, 280] on icon at bounding box center [1300, 279] width 11 height 1
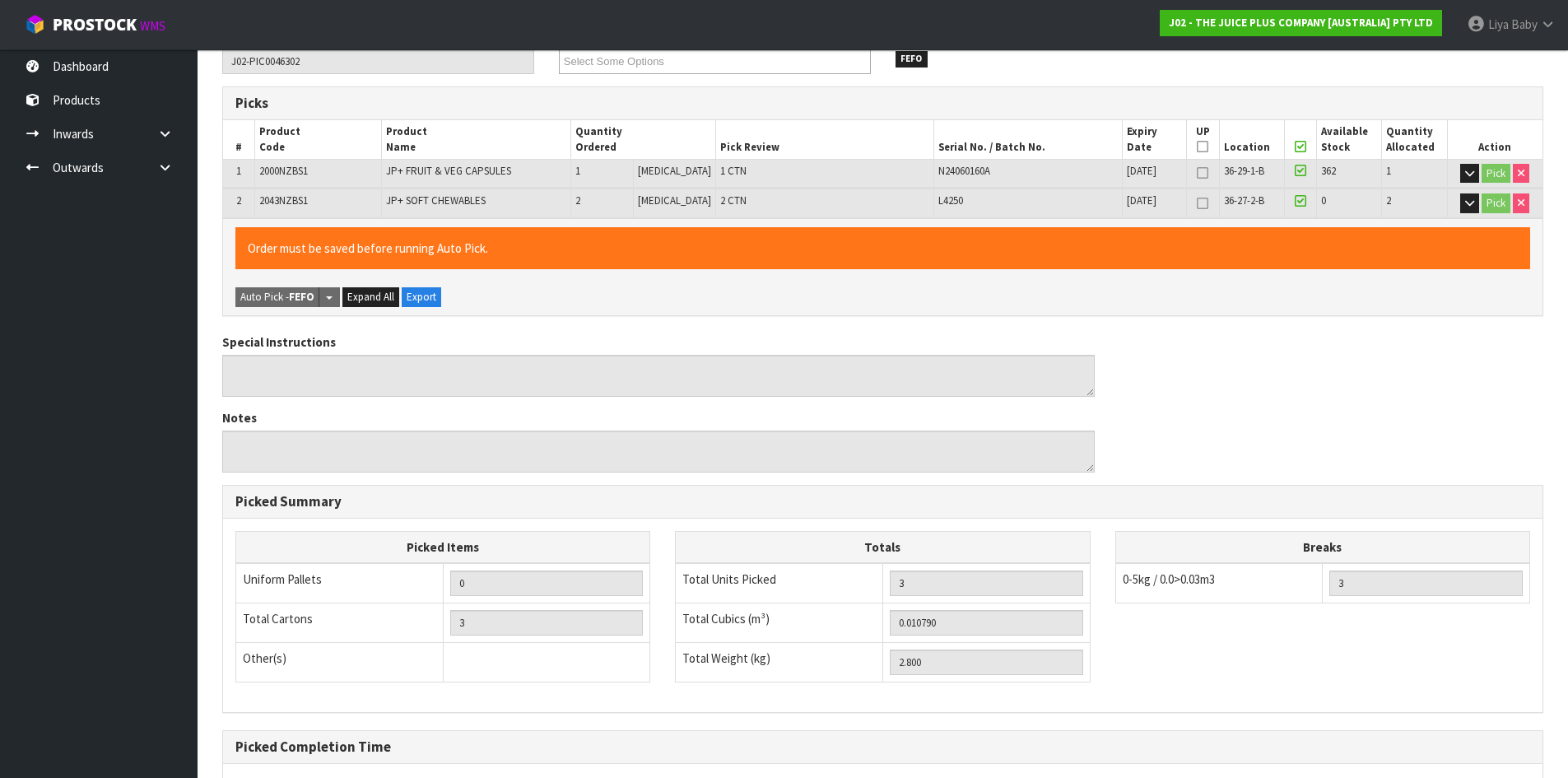
scroll to position [459, 0]
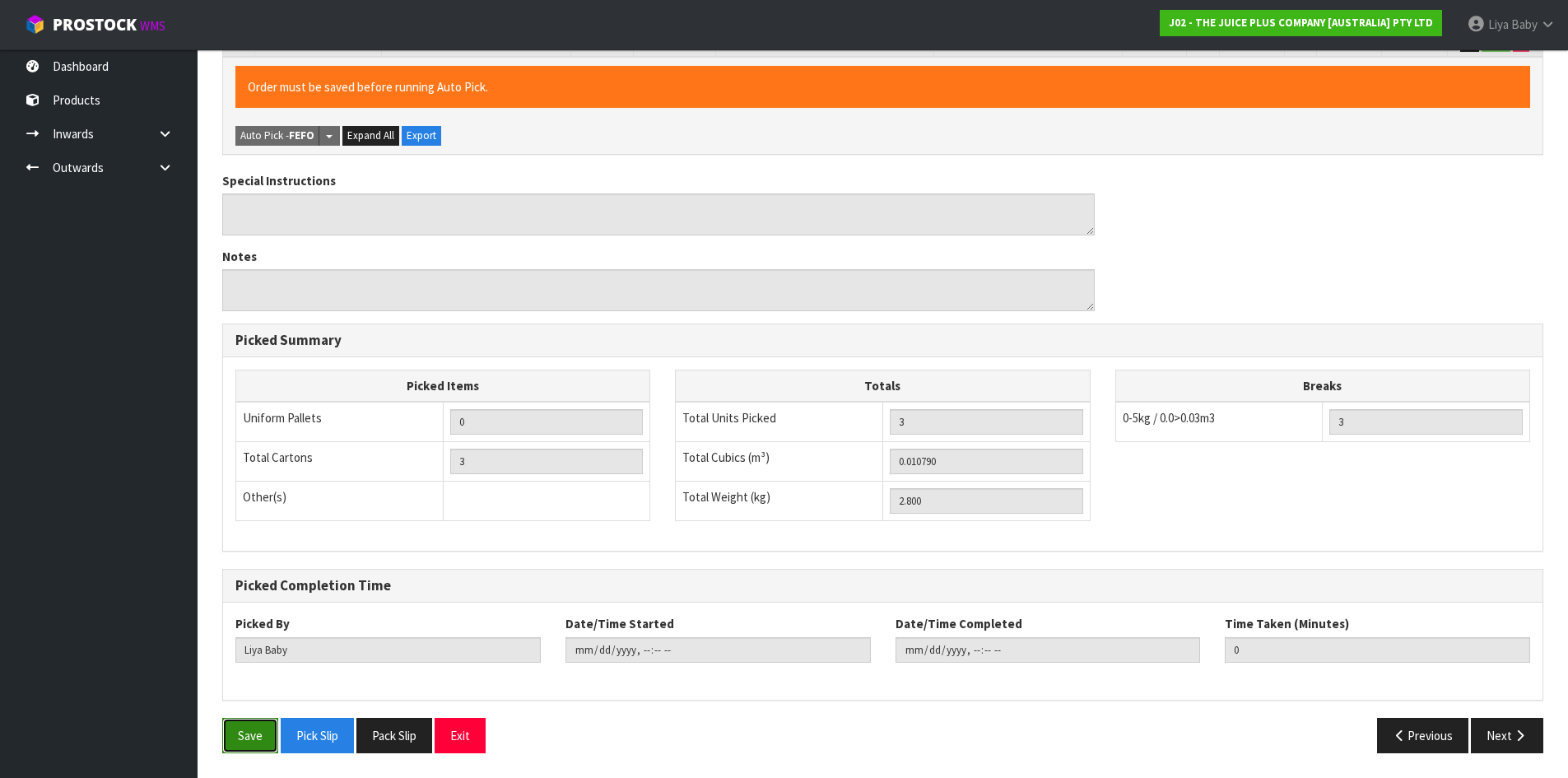
click at [257, 744] on button "Save" at bounding box center [250, 735] width 55 height 35
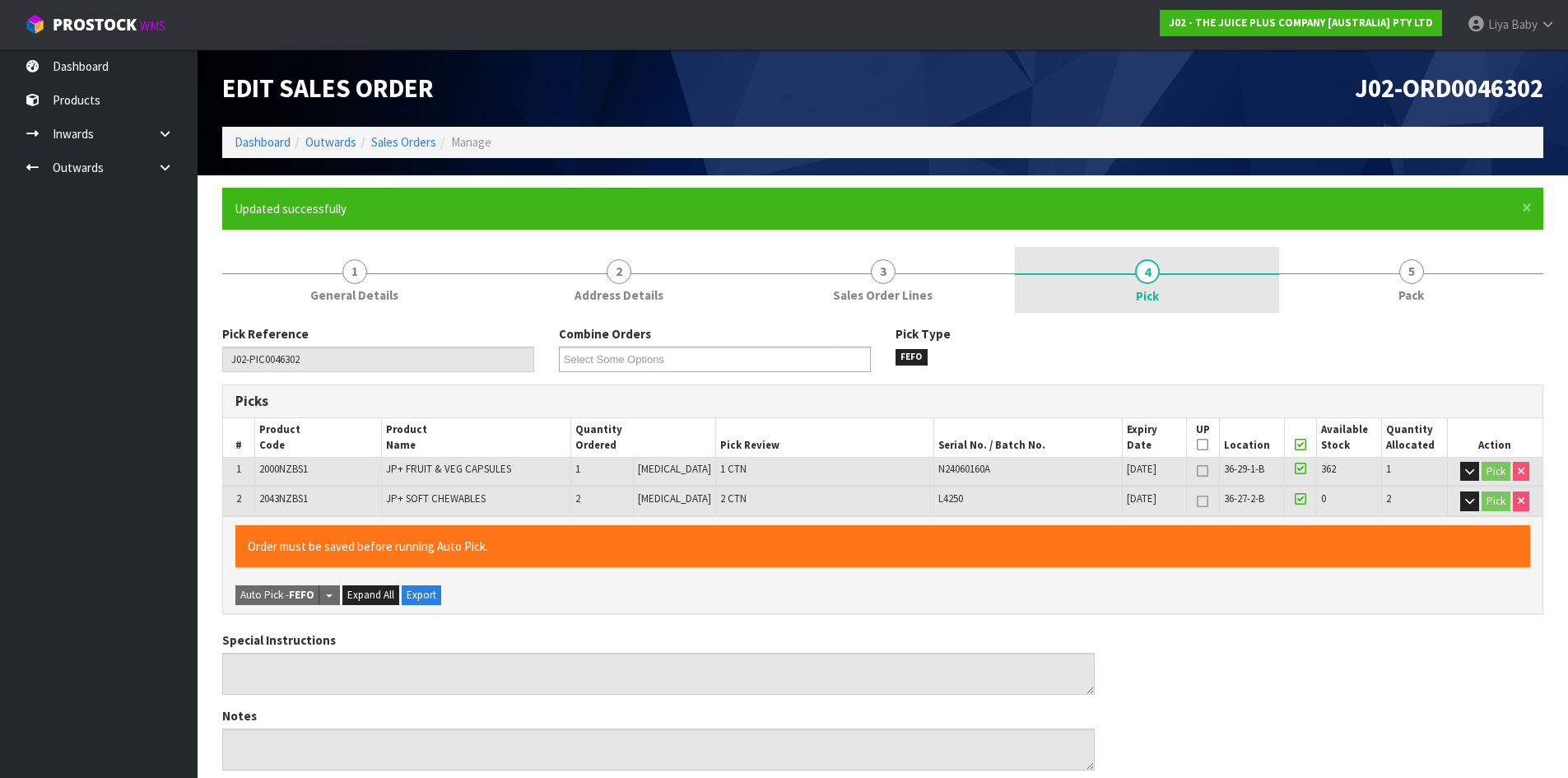
type input "2025-08-18T14:46:03"
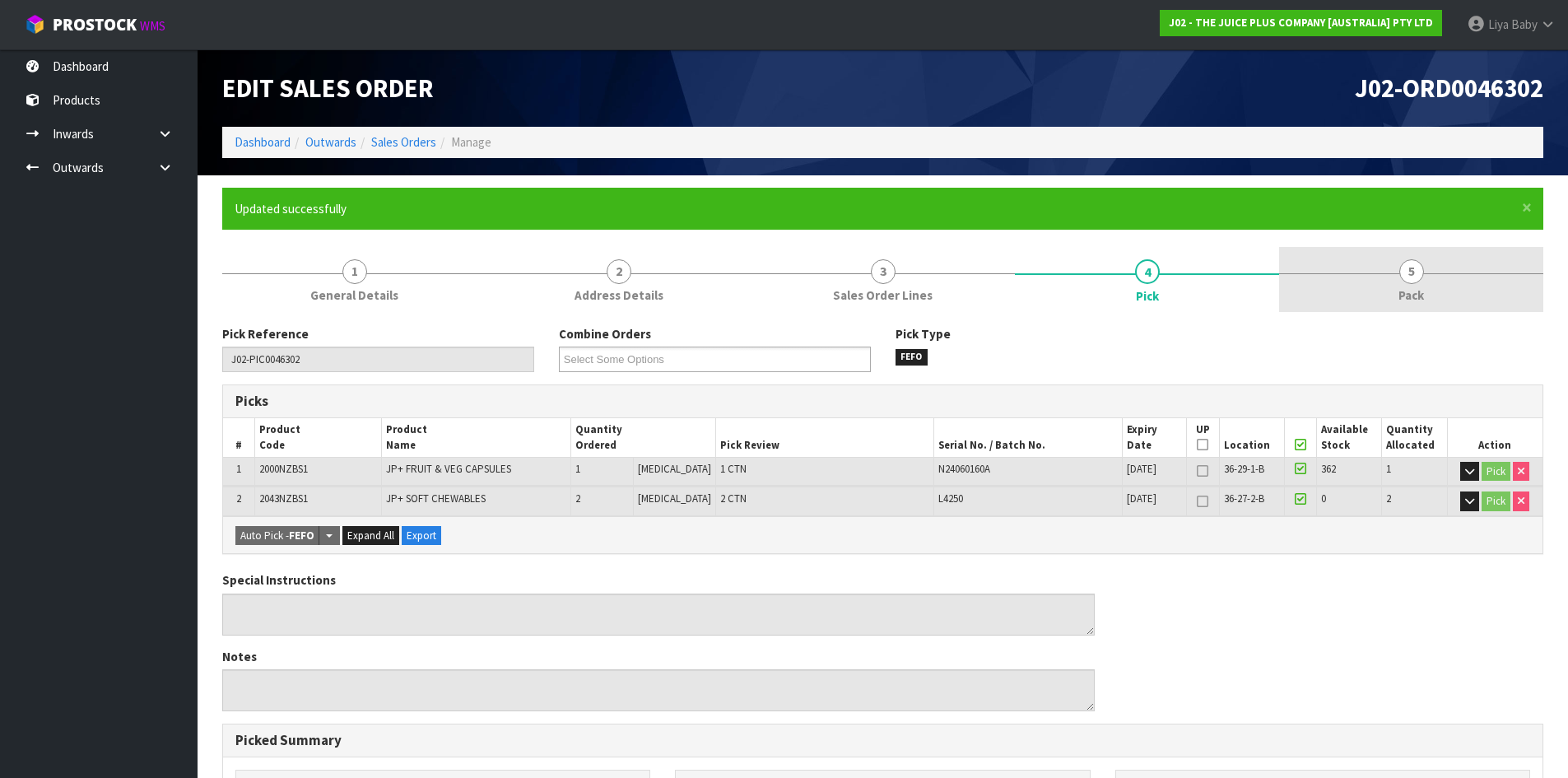
click at [1378, 264] on link "5 Pack" at bounding box center [1411, 279] width 264 height 65
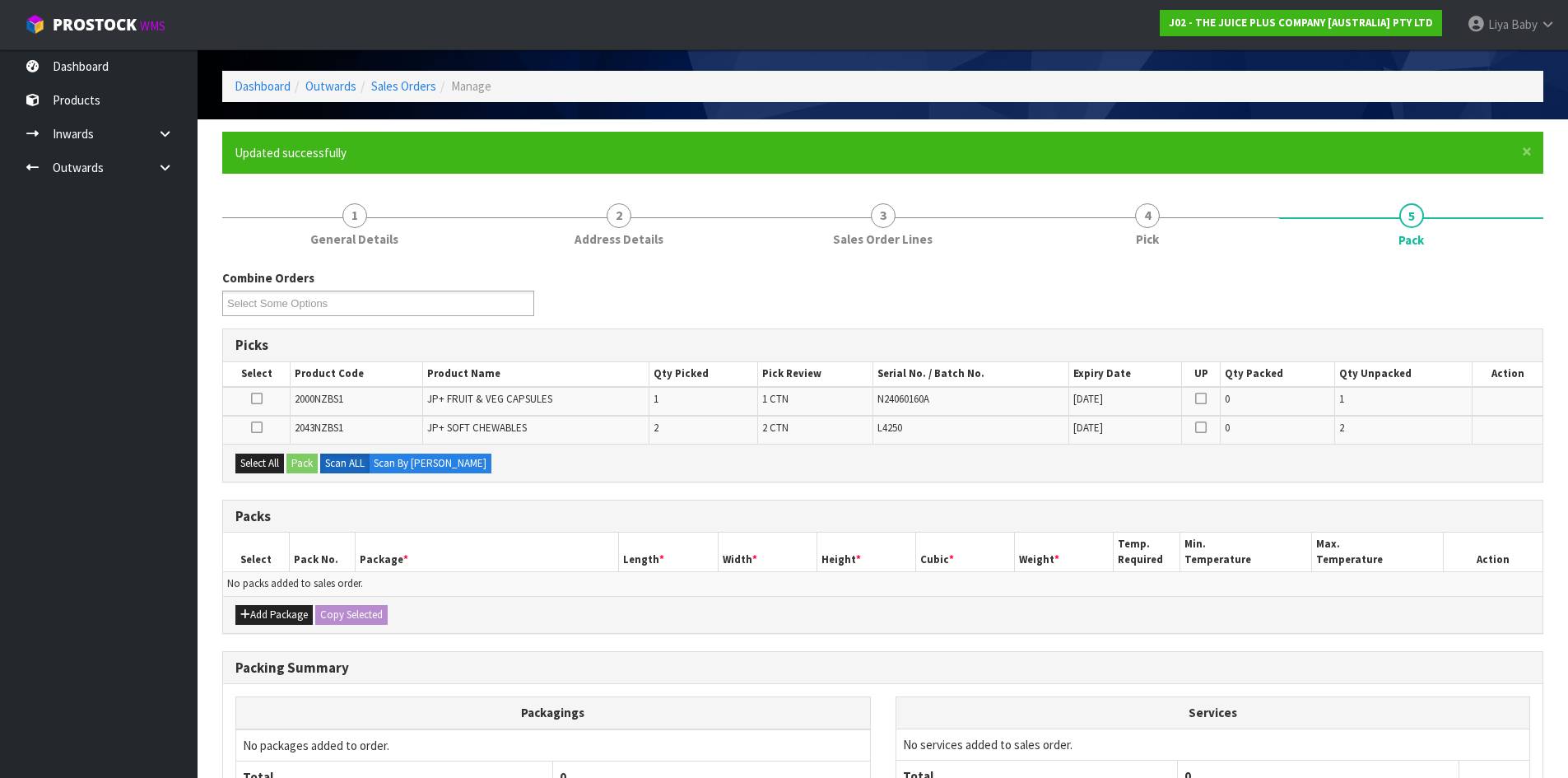
scroll to position [165, 0]
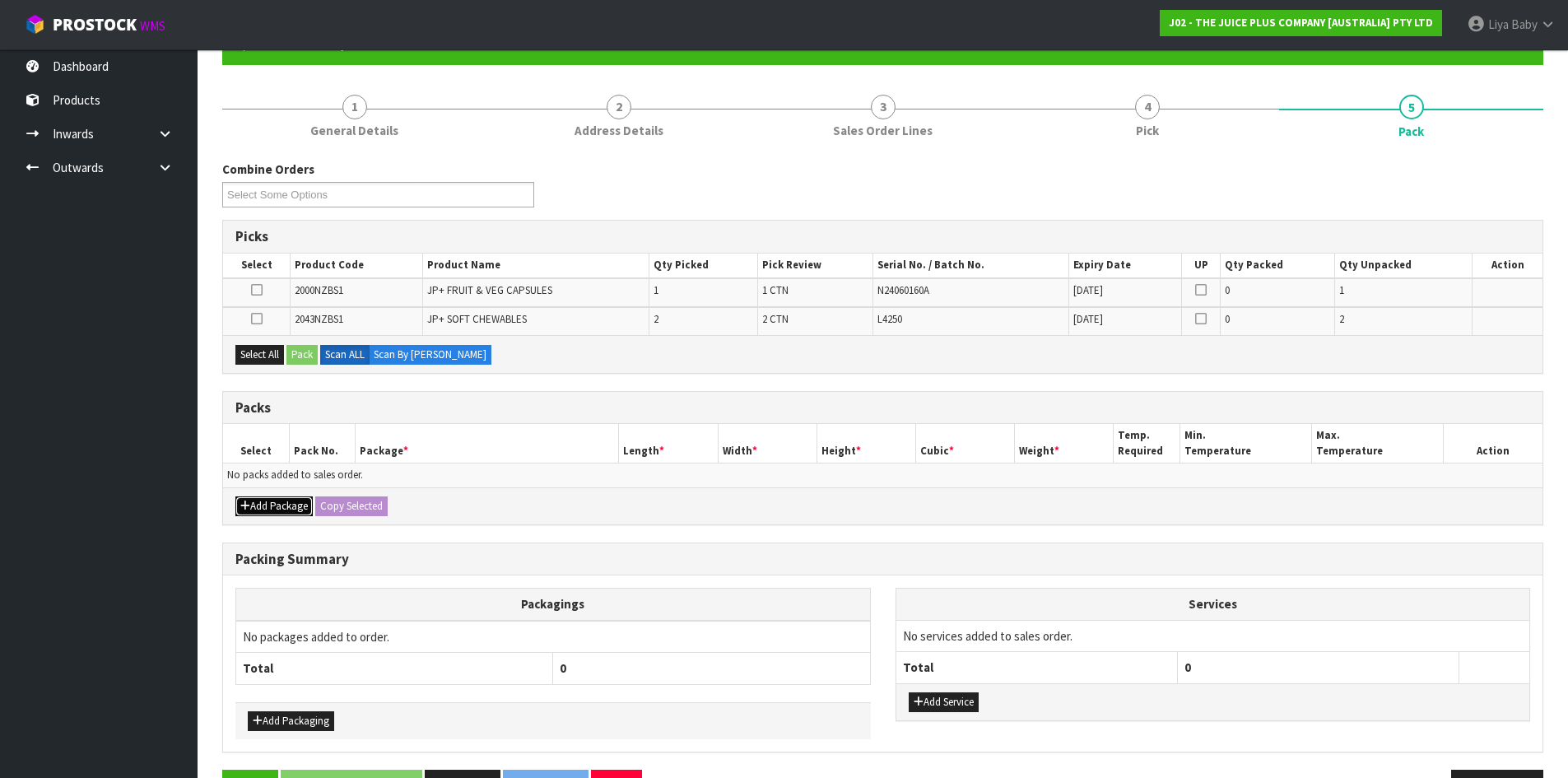
click at [283, 508] on button "Add Package" at bounding box center [274, 506] width 77 height 20
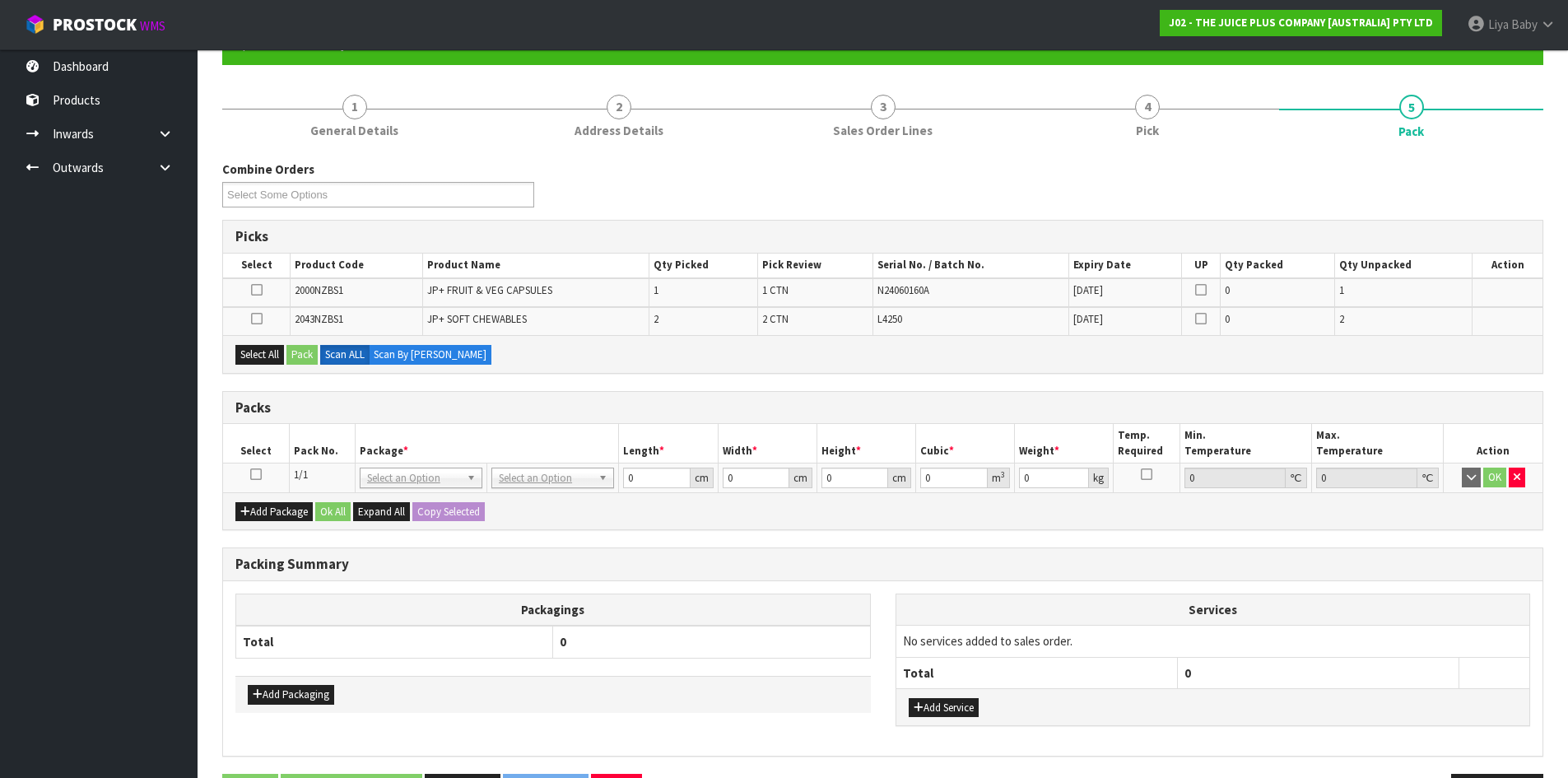
click at [254, 474] on icon at bounding box center [255, 474] width 11 height 1
click at [245, 362] on button "Select All" at bounding box center [259, 354] width 49 height 20
click at [297, 351] on button "Pack" at bounding box center [301, 354] width 32 height 20
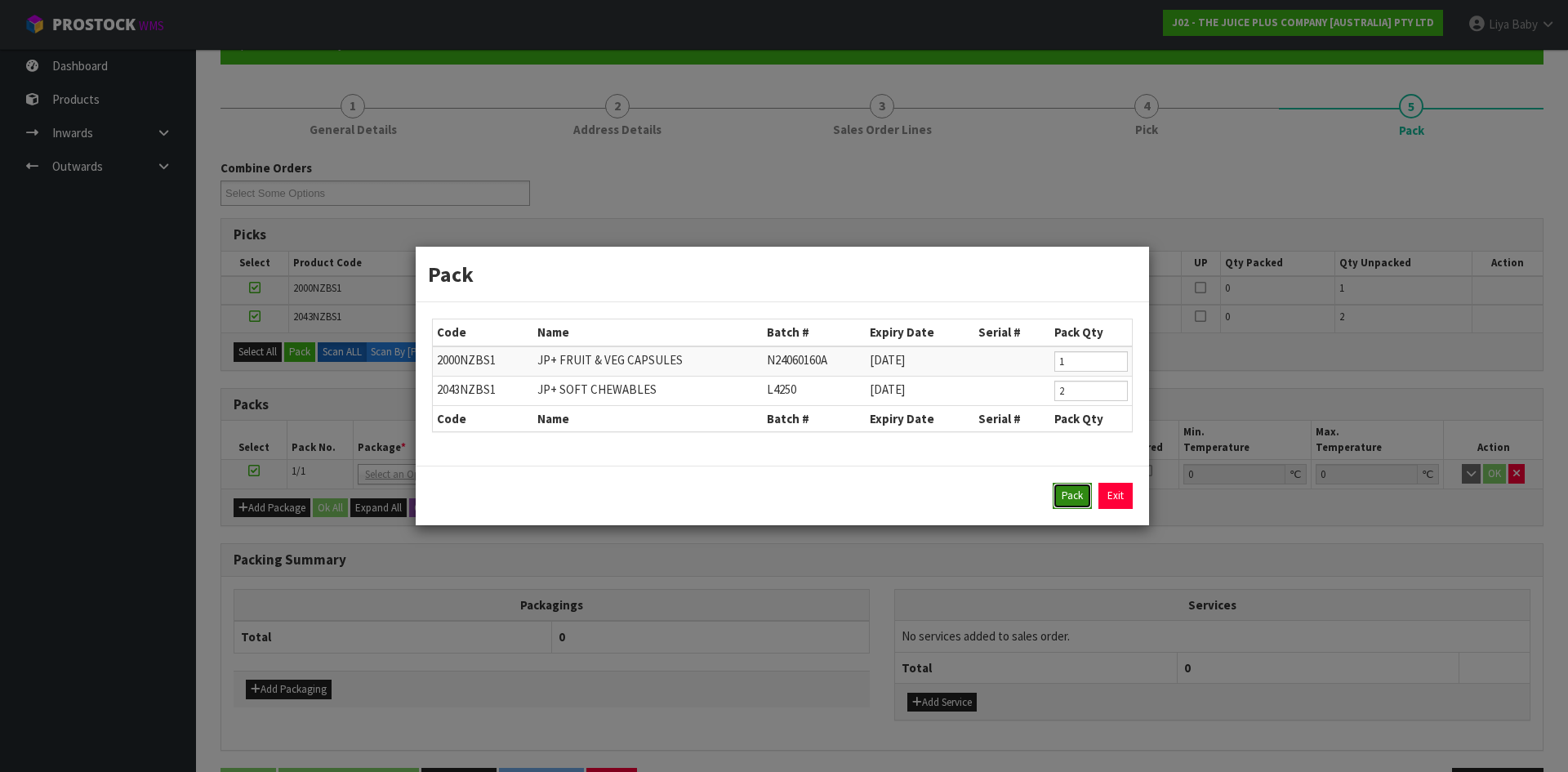
click at [1078, 491] on button "Pack" at bounding box center [1072, 496] width 39 height 27
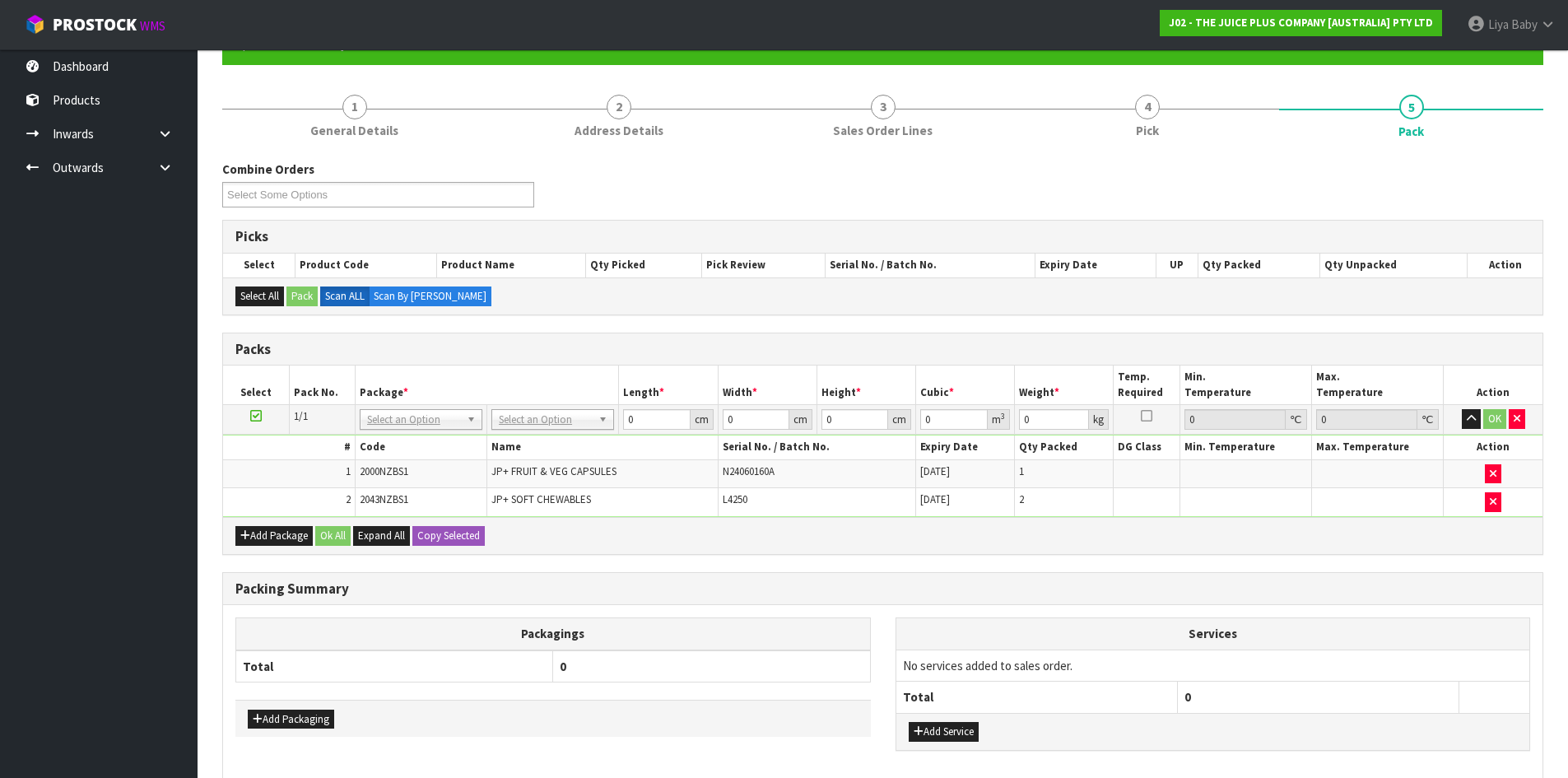
scroll to position [245, 0]
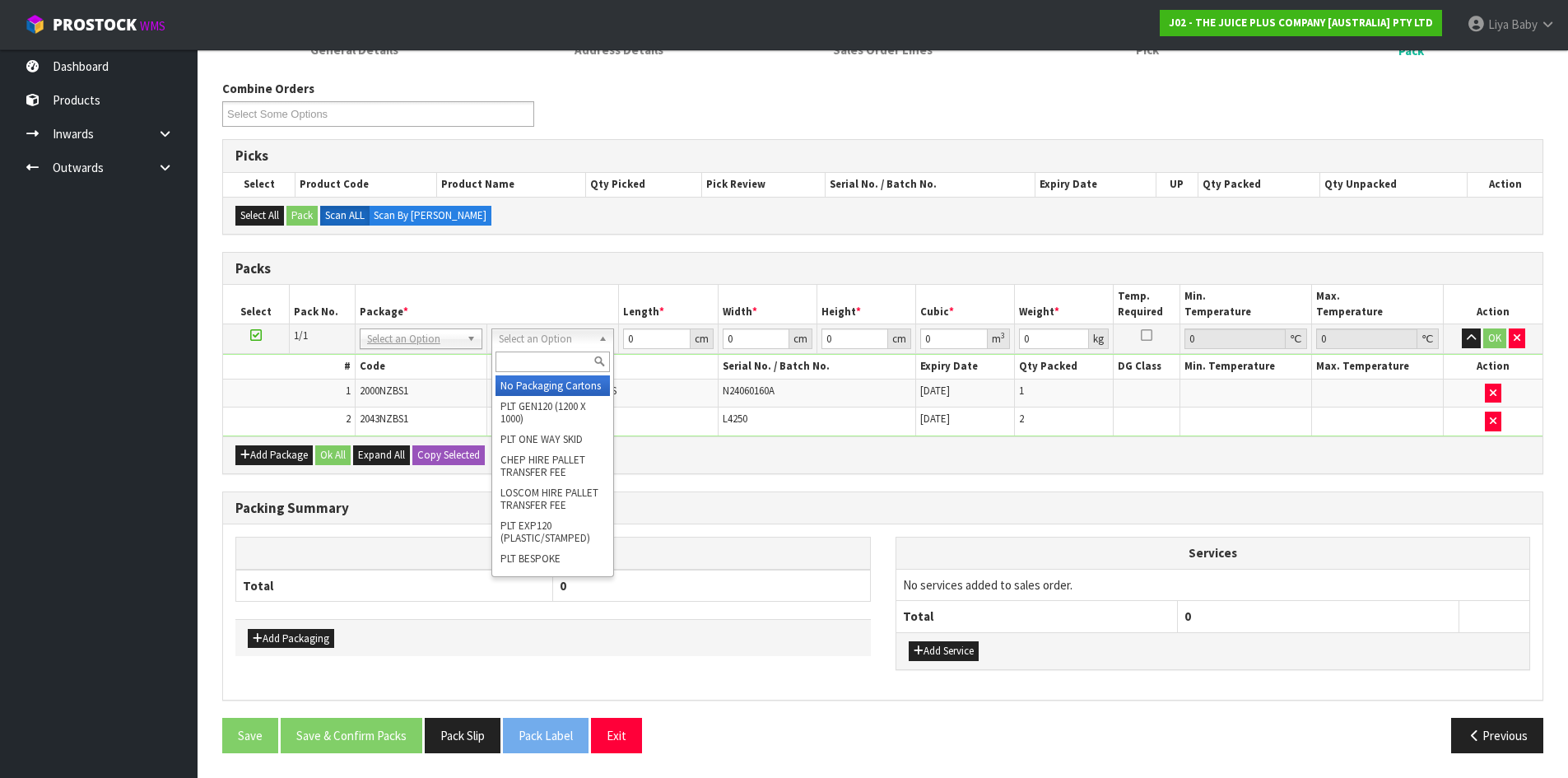
click at [525, 371] on input "text" at bounding box center [553, 362] width 115 height 21
type input "CTN5"
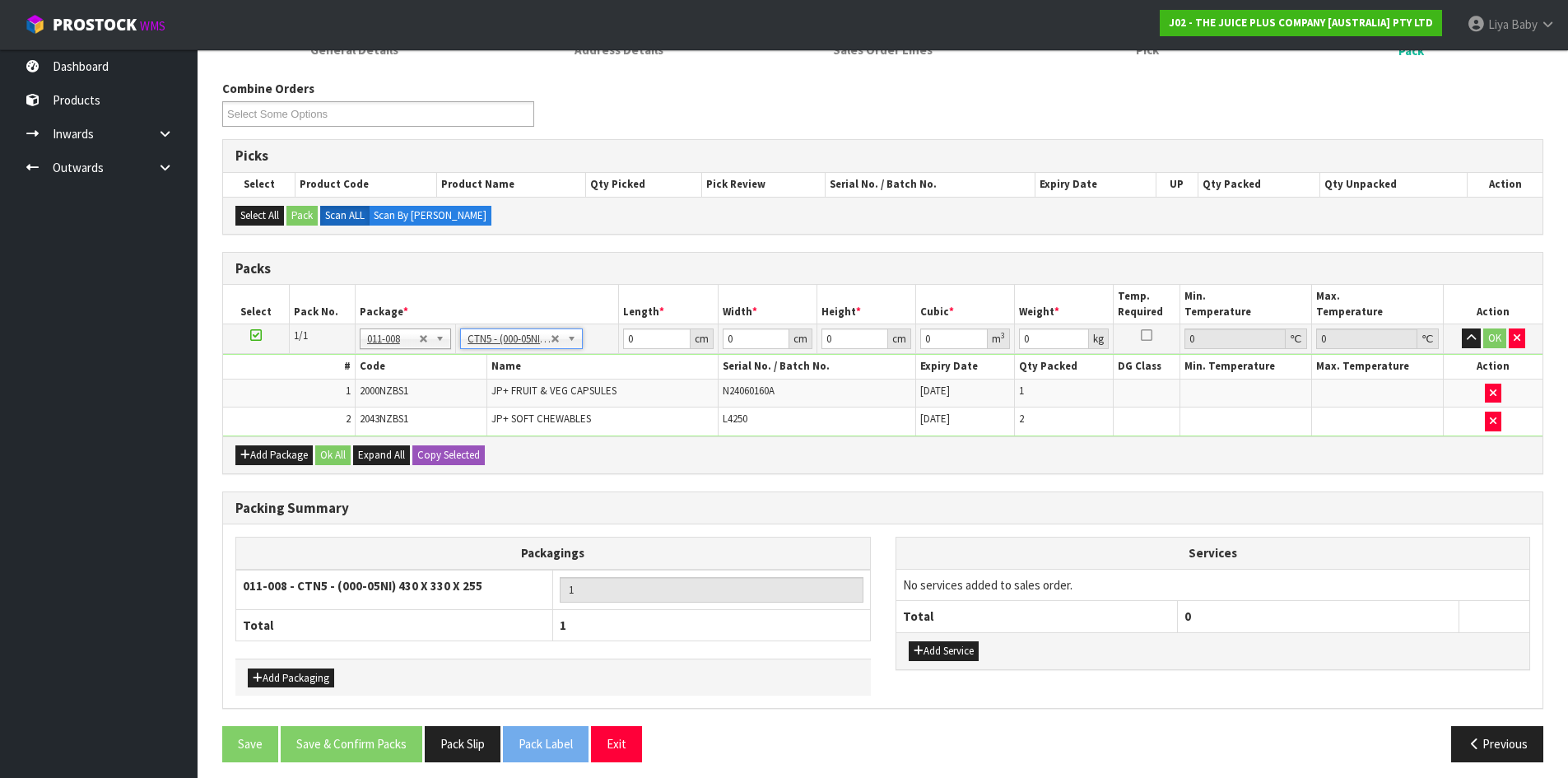
type input "43"
type input "33"
type input "25.5"
type input "0.036185"
type input "3"
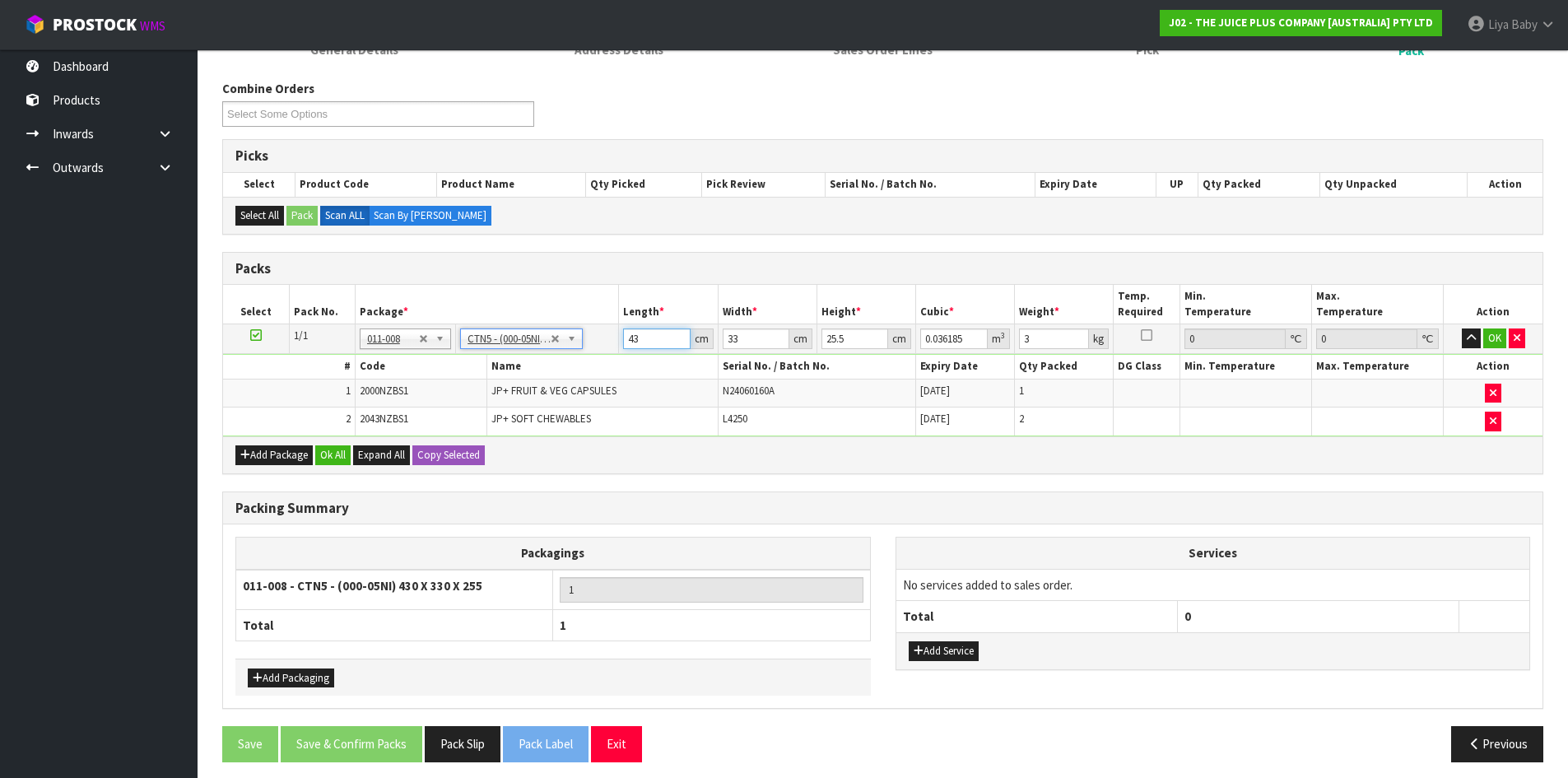
click at [649, 339] on input "43" at bounding box center [656, 339] width 67 height 21
type input "4"
type input "0.003366"
type input "44"
type input "0.037026"
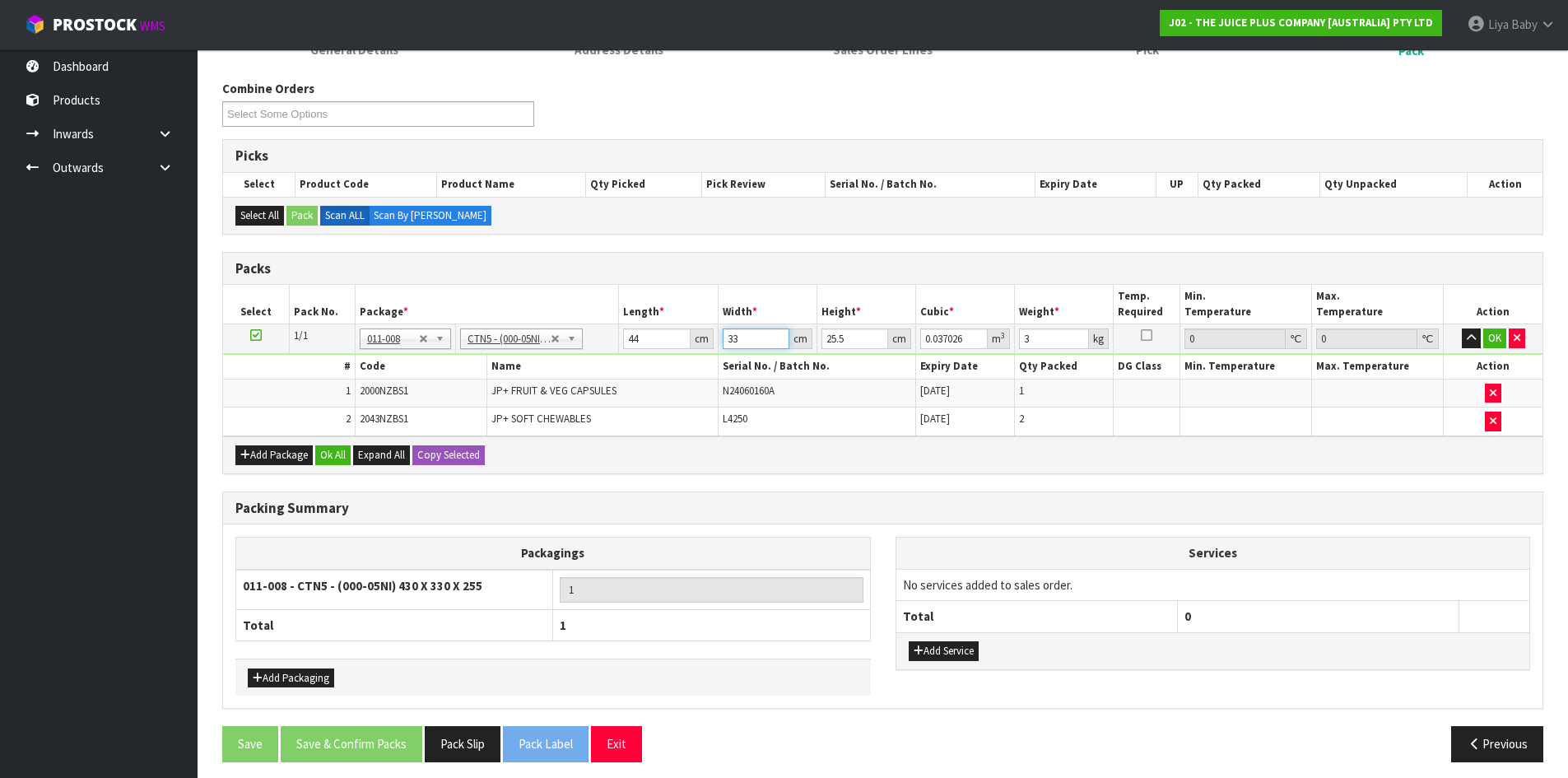
click at [746, 330] on input "33" at bounding box center [756, 339] width 67 height 21
click at [858, 342] on input "25.5" at bounding box center [854, 339] width 67 height 21
click at [1043, 343] on input "3" at bounding box center [1053, 339] width 70 height 21
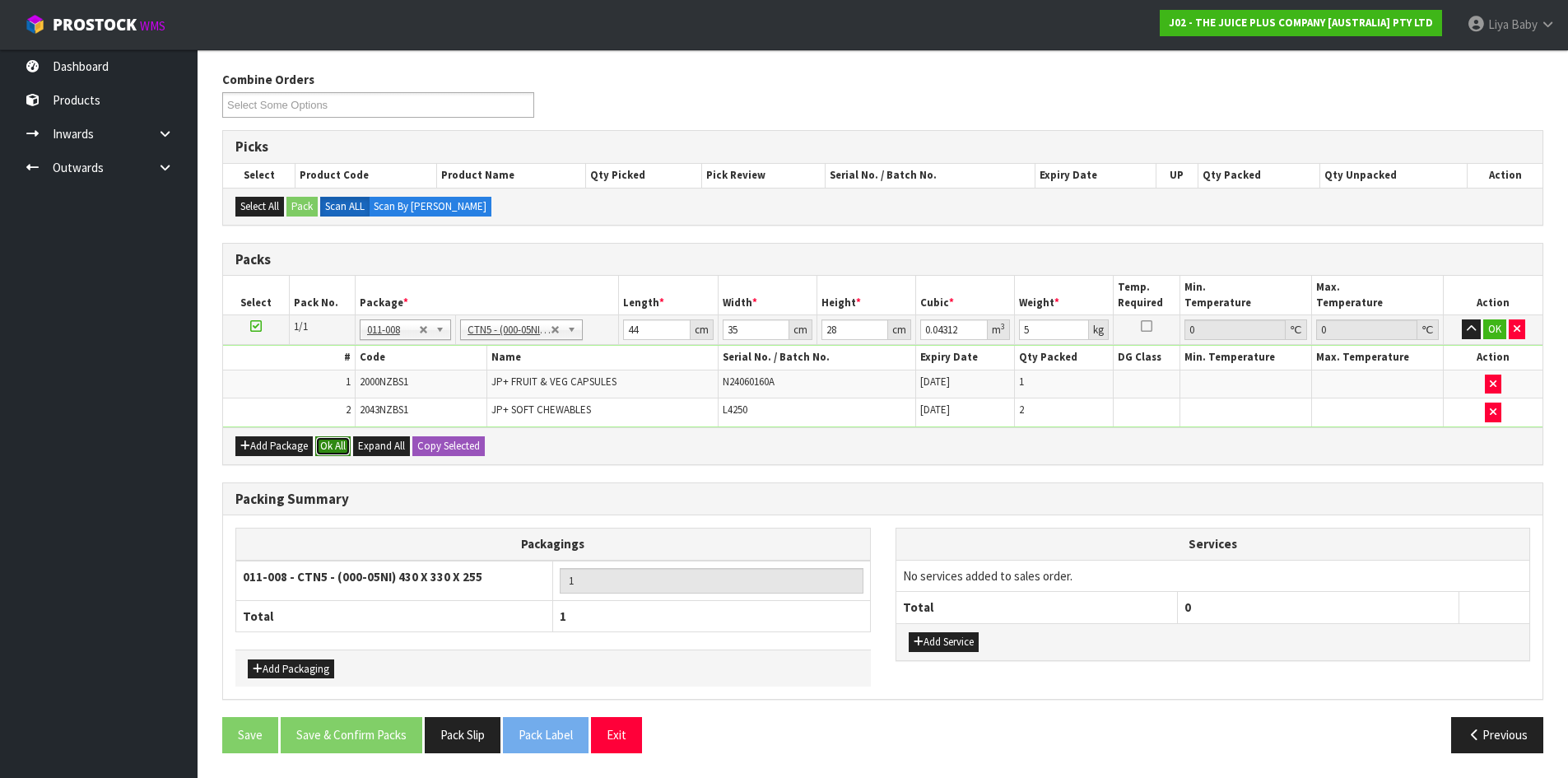
click at [343, 443] on button "Ok All" at bounding box center [332, 446] width 35 height 20
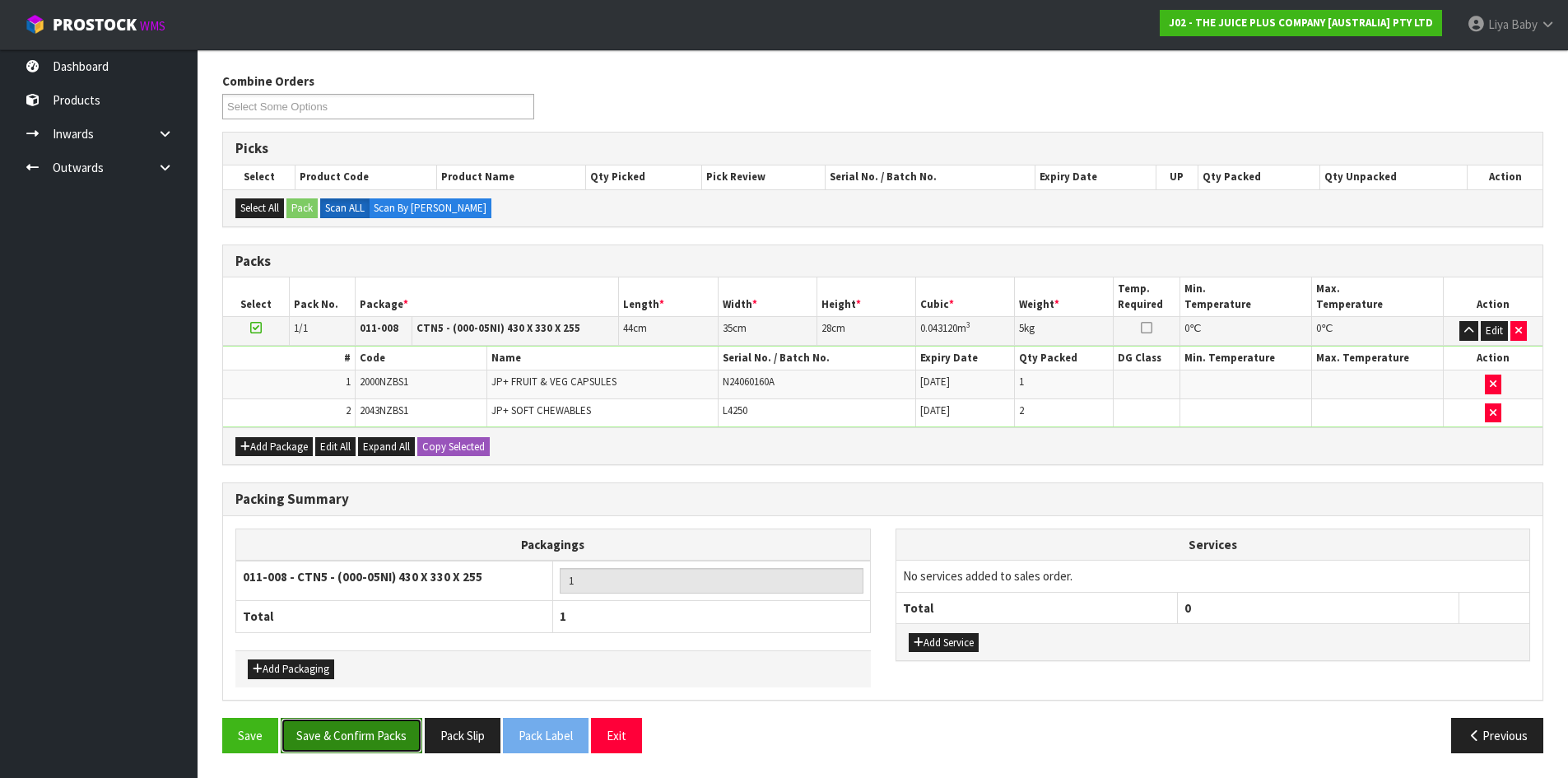
click at [355, 737] on button "Save & Confirm Packs" at bounding box center [351, 735] width 142 height 35
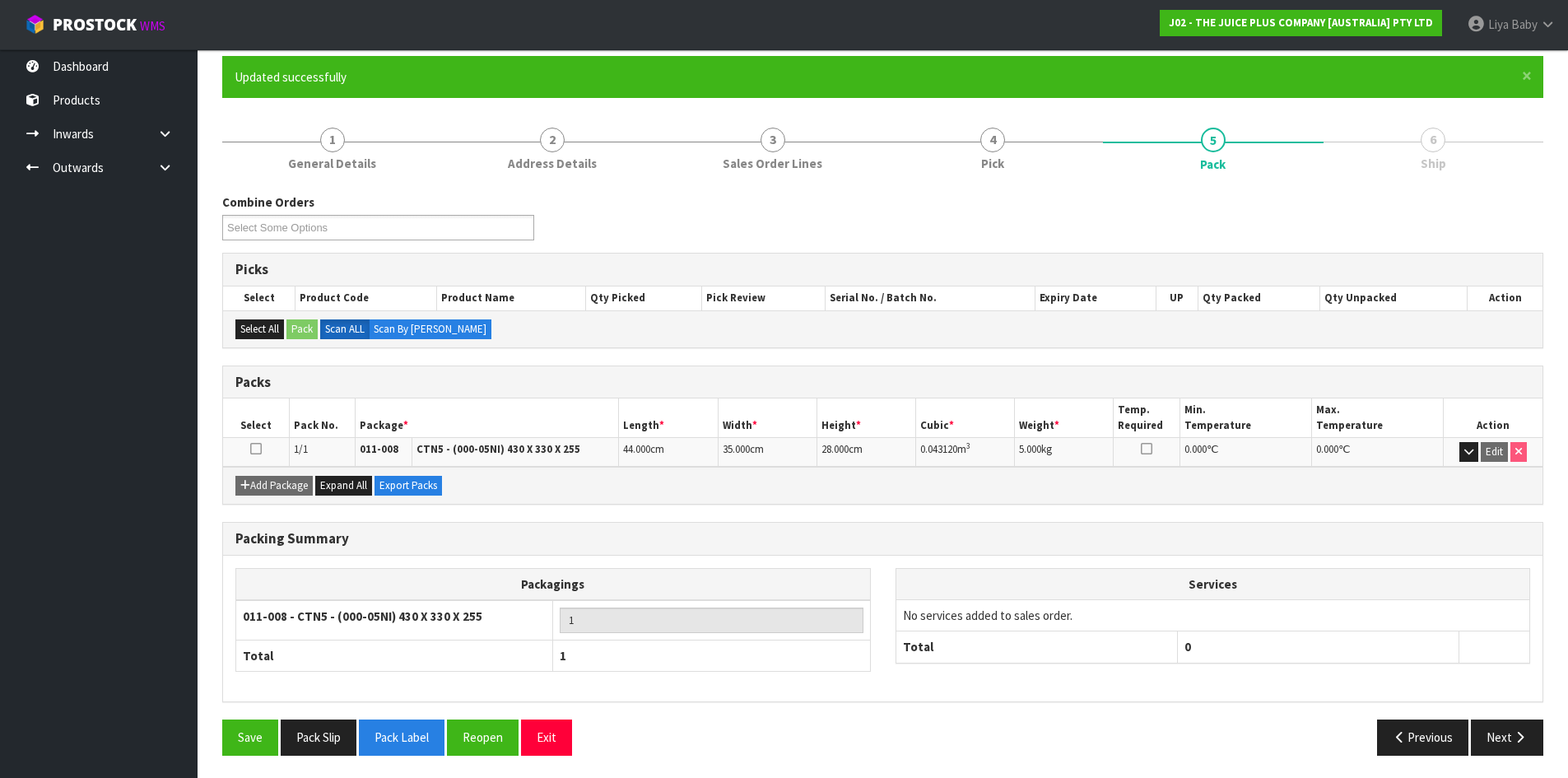
scroll to position [134, 0]
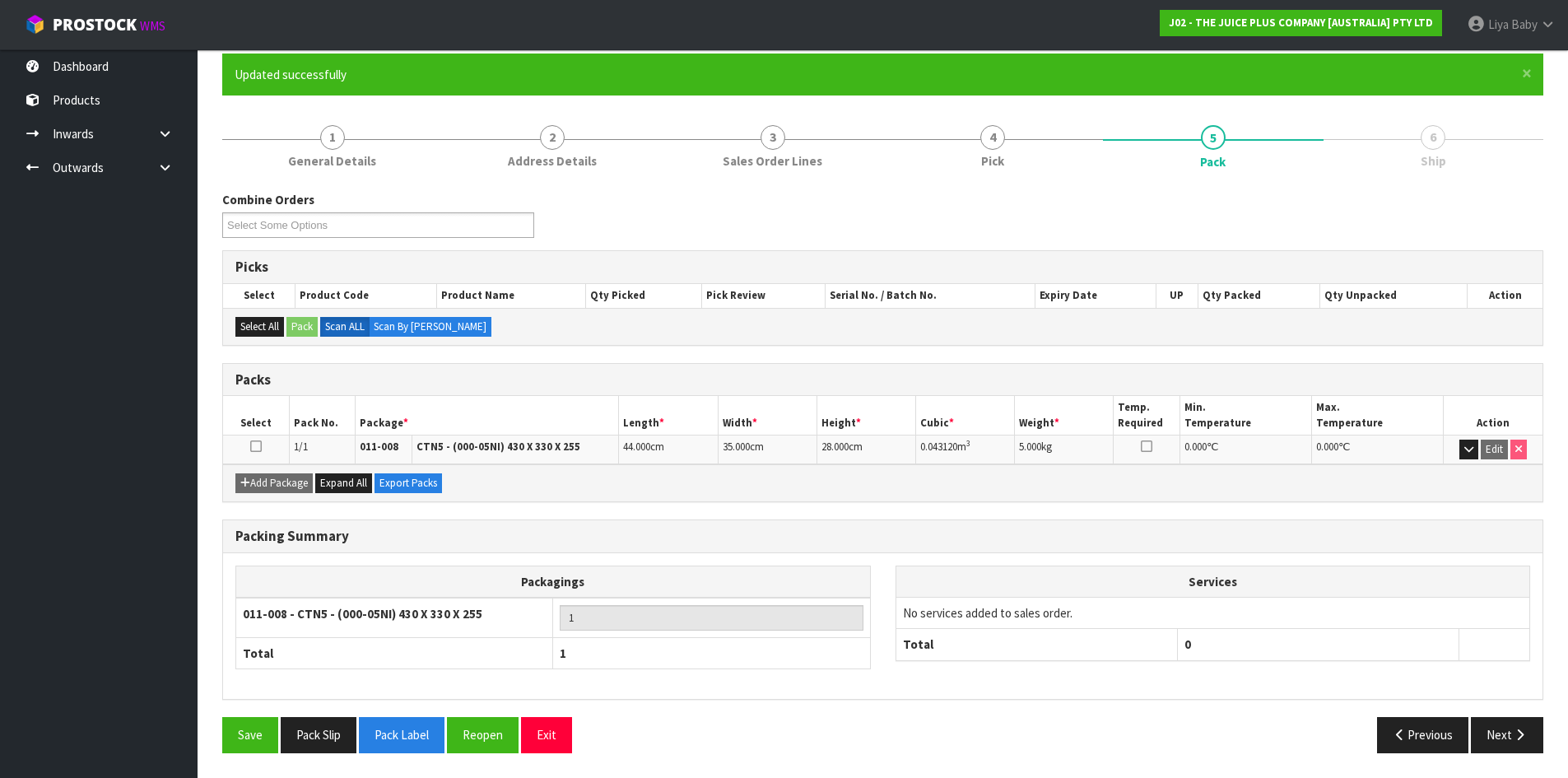
click at [261, 447] on icon at bounding box center [255, 446] width 11 height 1
click at [1513, 728] on icon "button" at bounding box center [1519, 734] width 15 height 12
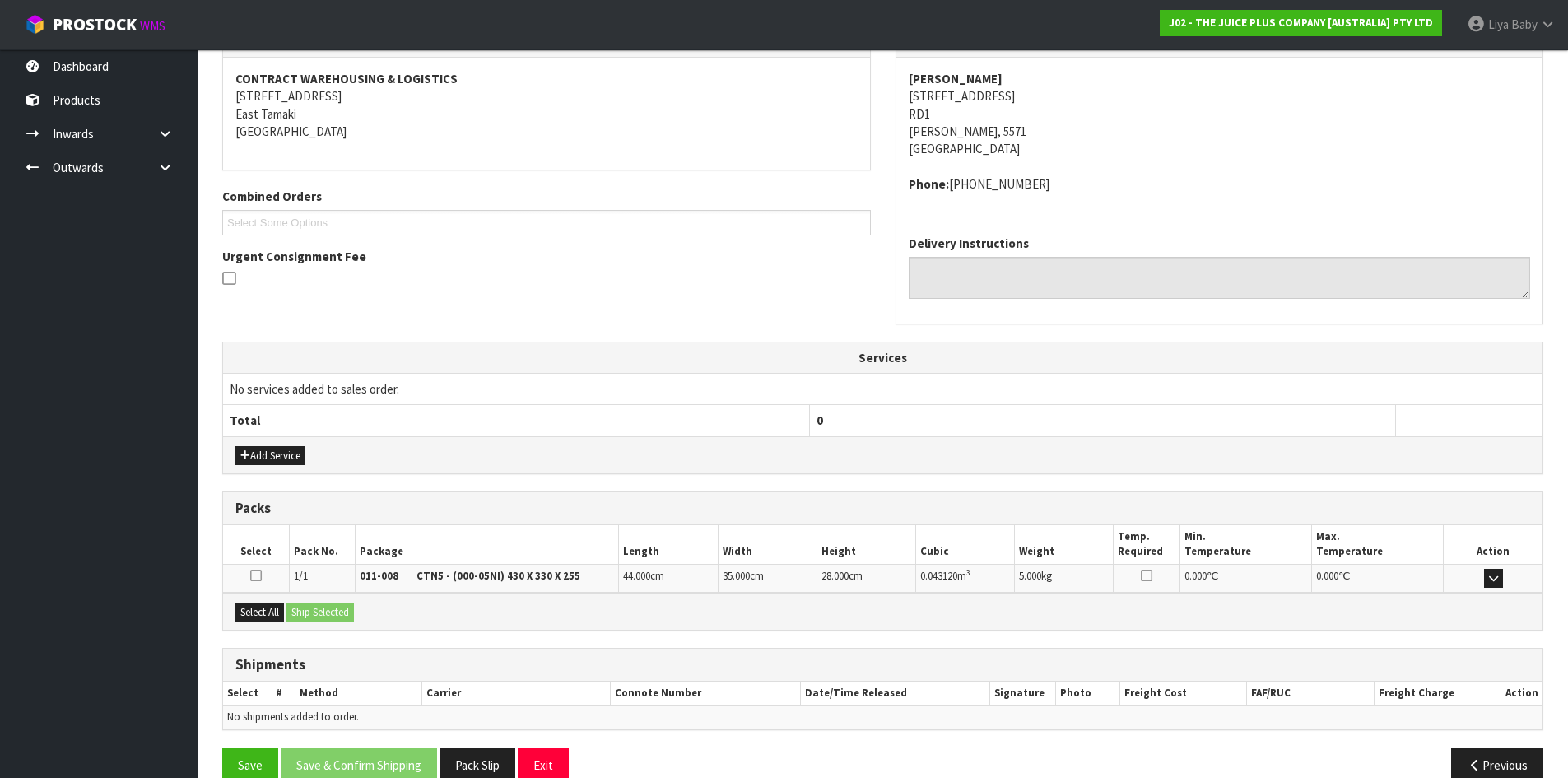
scroll to position [331, 0]
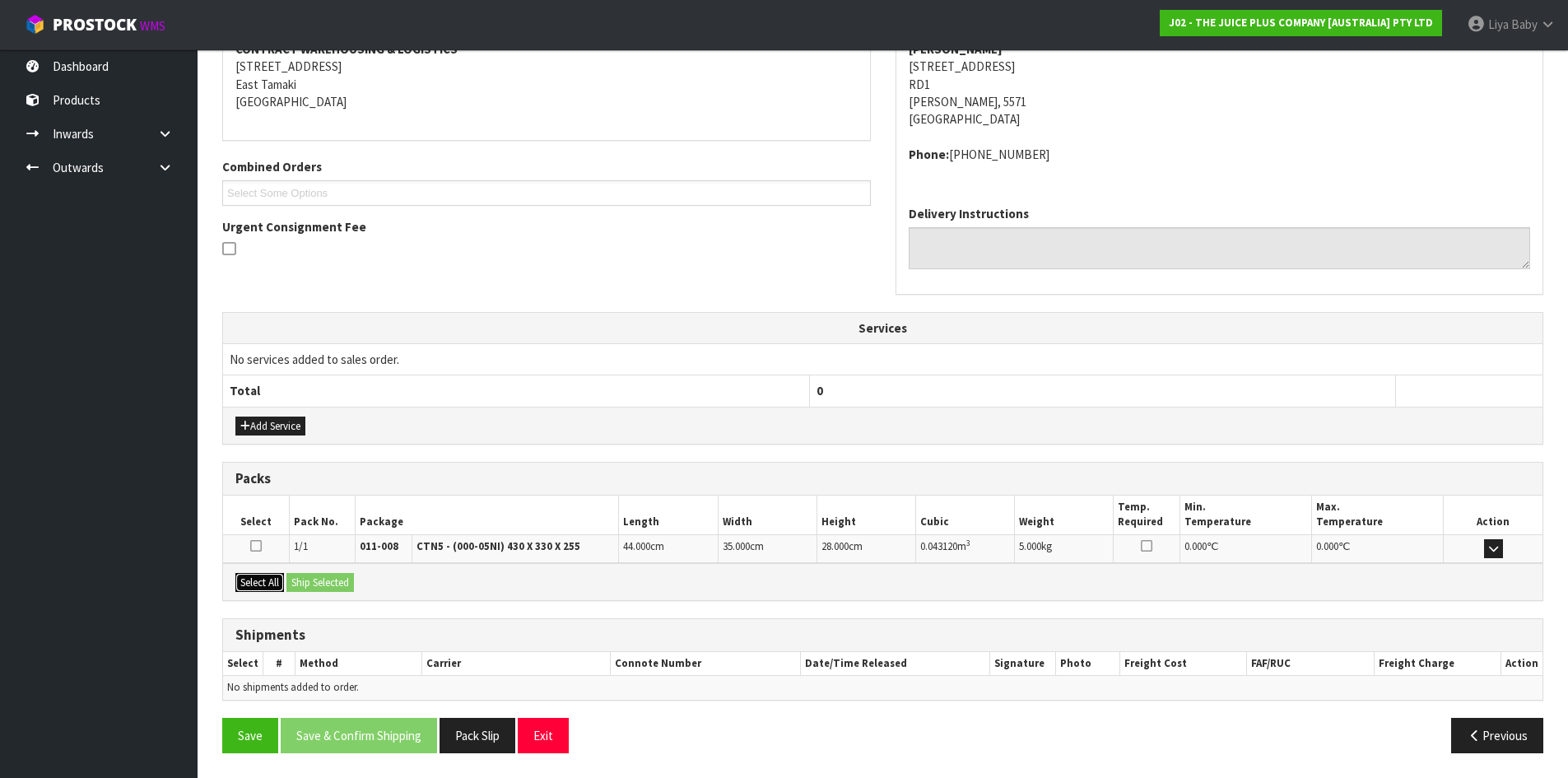
click at [279, 589] on button "Select All" at bounding box center [259, 583] width 49 height 20
click at [320, 578] on button "Ship Selected" at bounding box center [320, 583] width 68 height 20
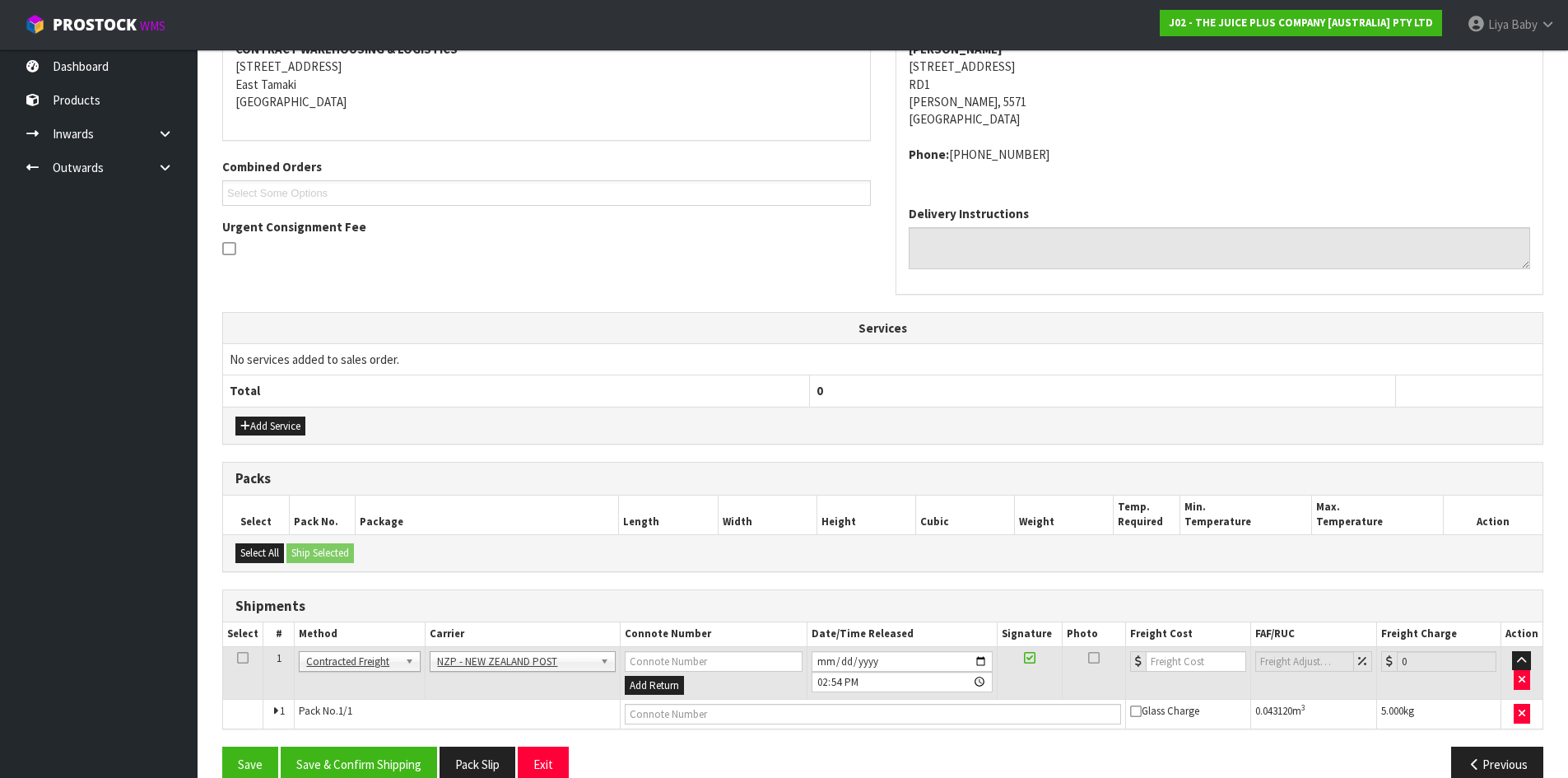
click at [245, 657] on icon at bounding box center [243, 657] width 11 height 1
click at [315, 760] on button "Save & Confirm Shipping" at bounding box center [358, 764] width 156 height 35
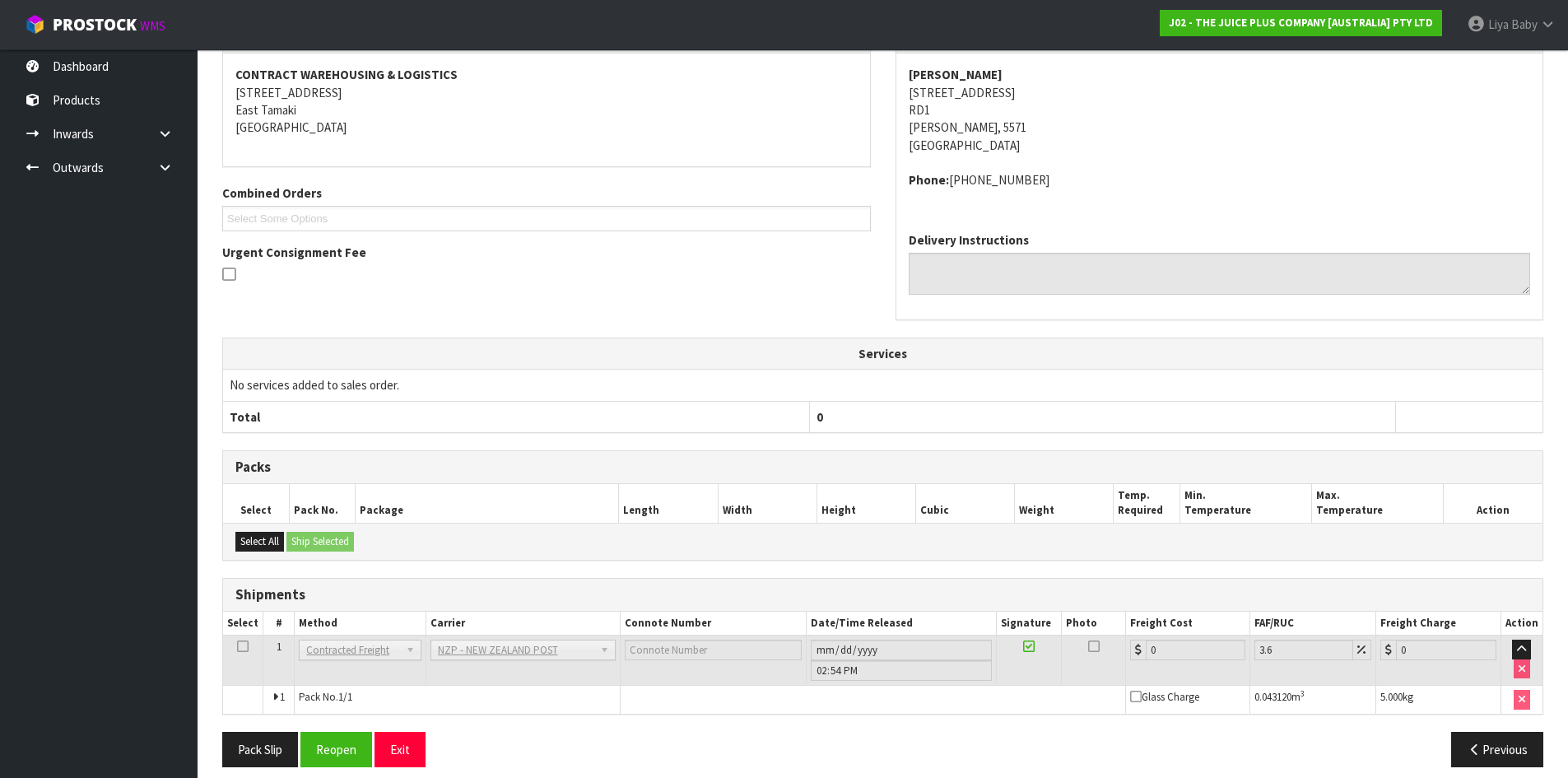
scroll to position [337, 0]
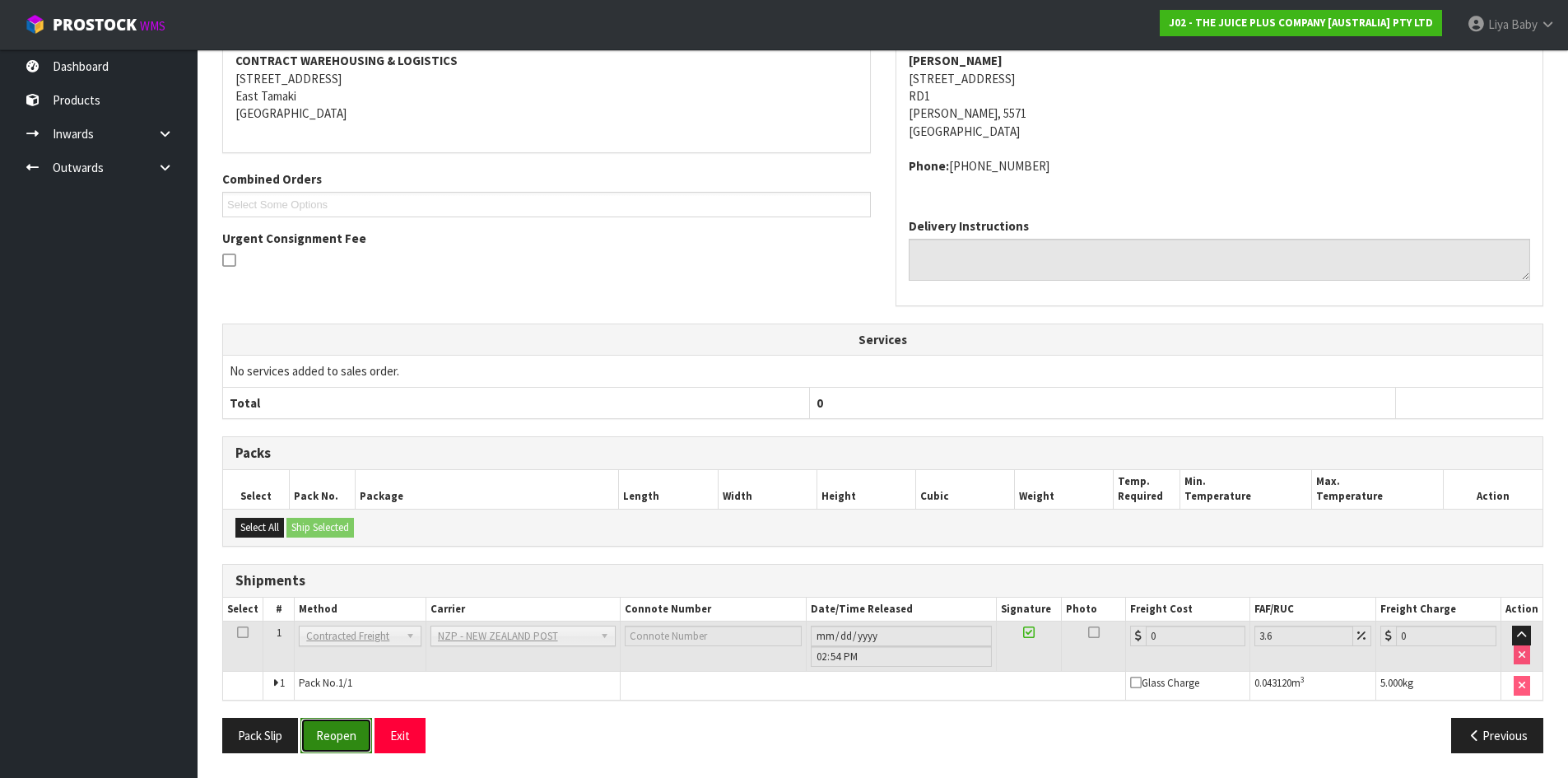
click at [350, 732] on button "Reopen" at bounding box center [336, 735] width 72 height 35
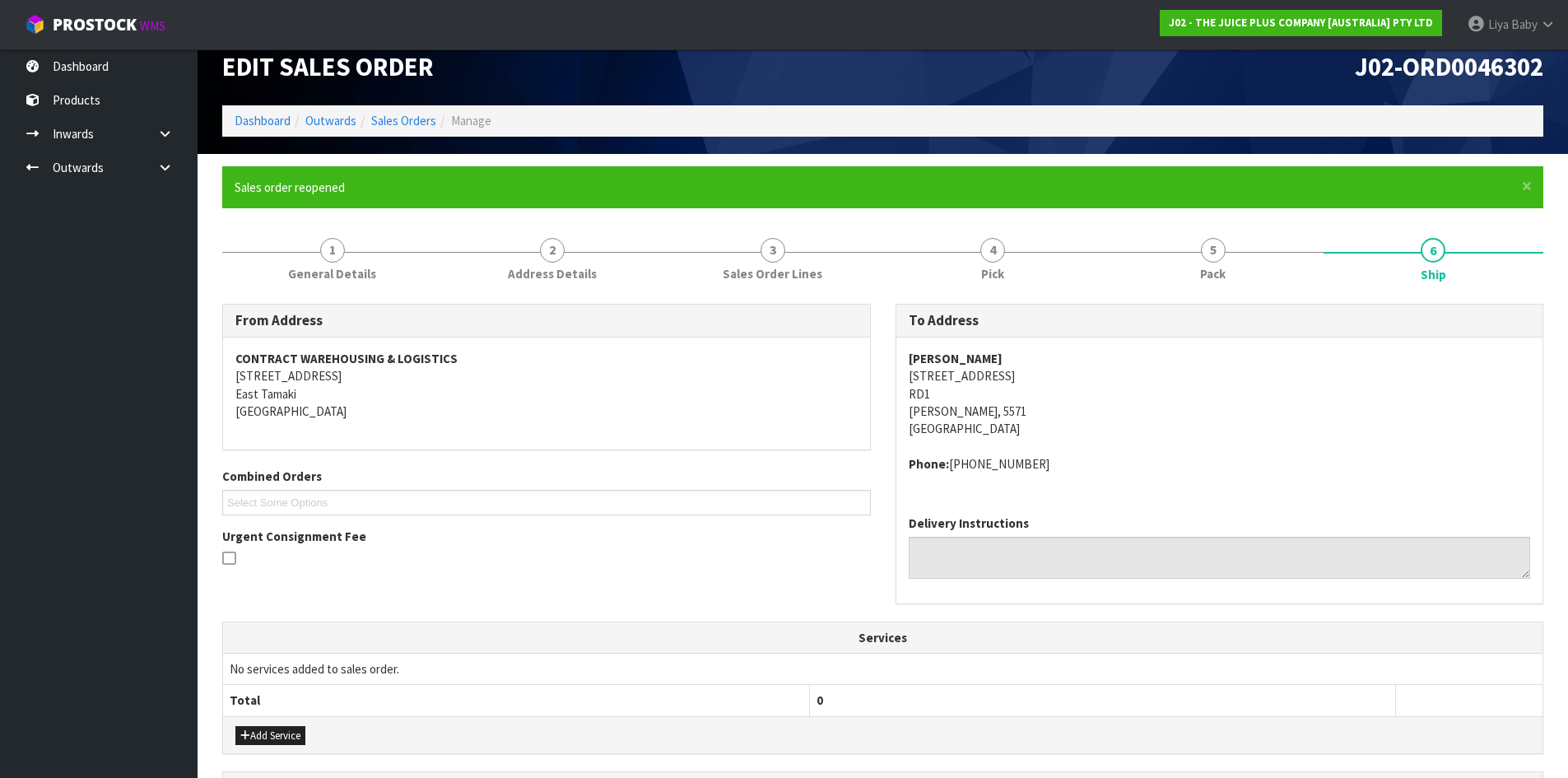
scroll to position [375, 0]
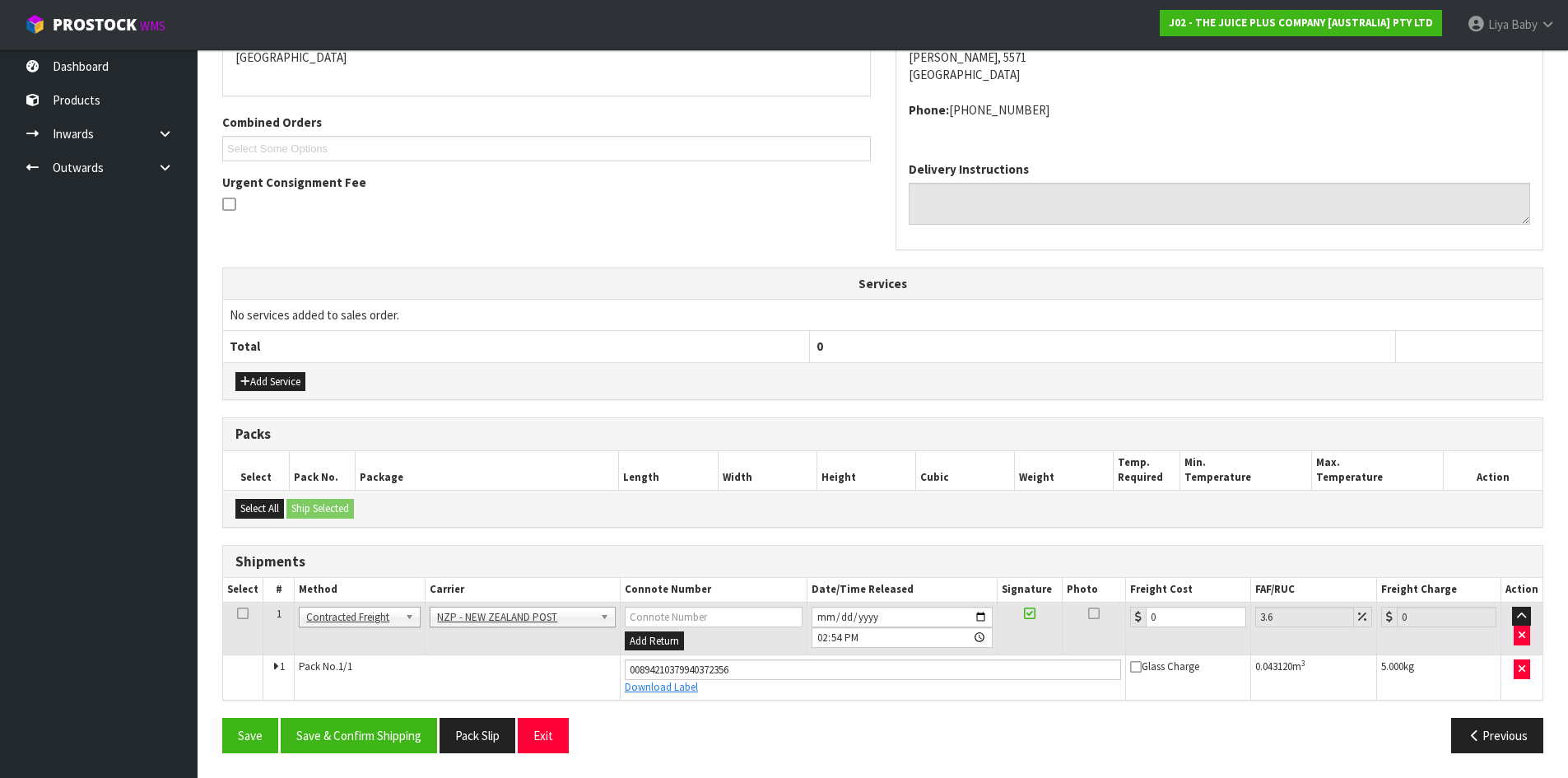
click at [244, 613] on icon at bounding box center [243, 613] width 11 height 1
click at [1179, 616] on input "0" at bounding box center [1195, 617] width 99 height 21
click at [354, 741] on button "Save & Confirm Shipping" at bounding box center [358, 735] width 156 height 35
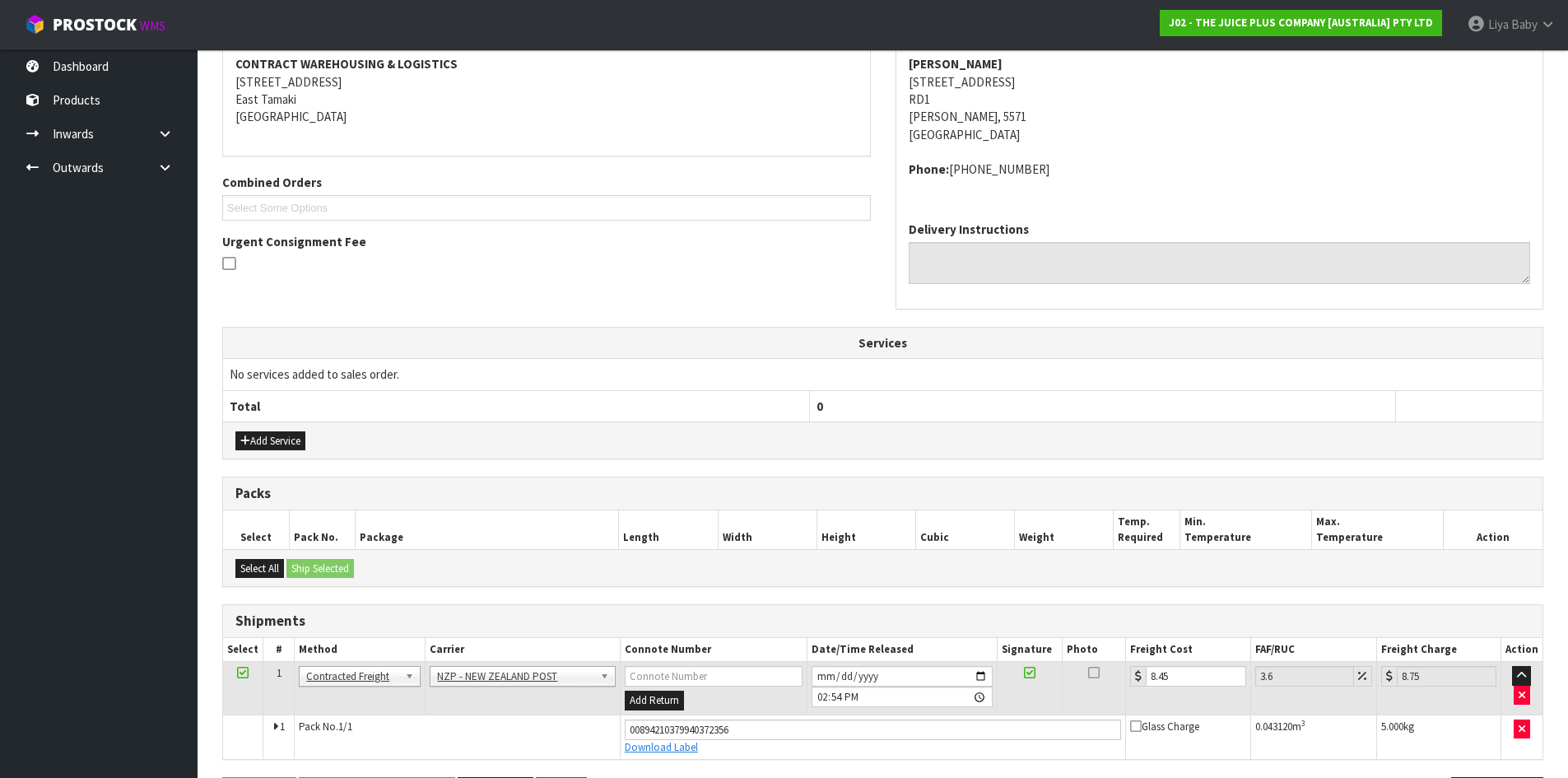
scroll to position [0, 0]
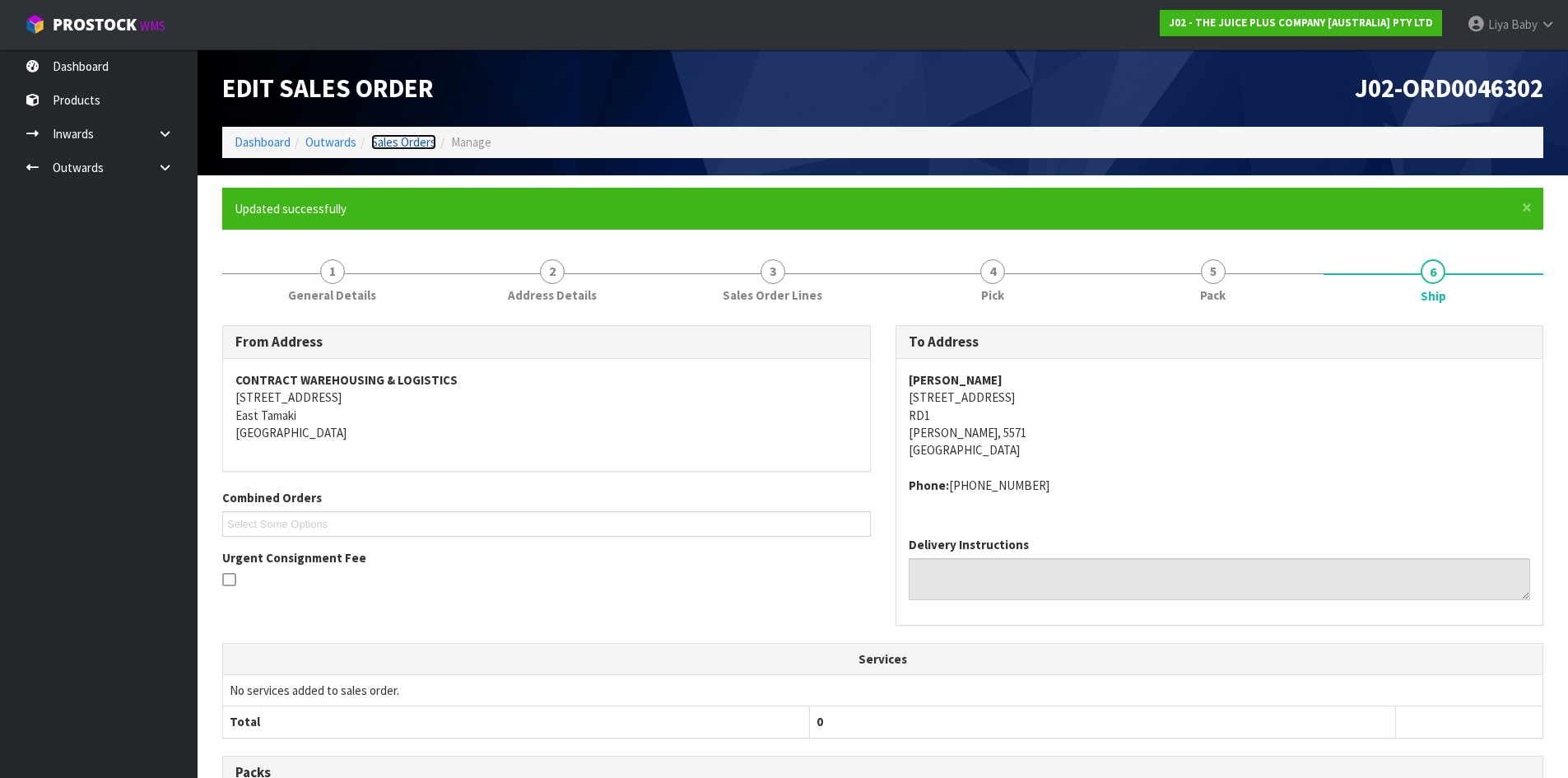
click at [401, 137] on link "Sales Orders" at bounding box center [404, 142] width 65 height 15
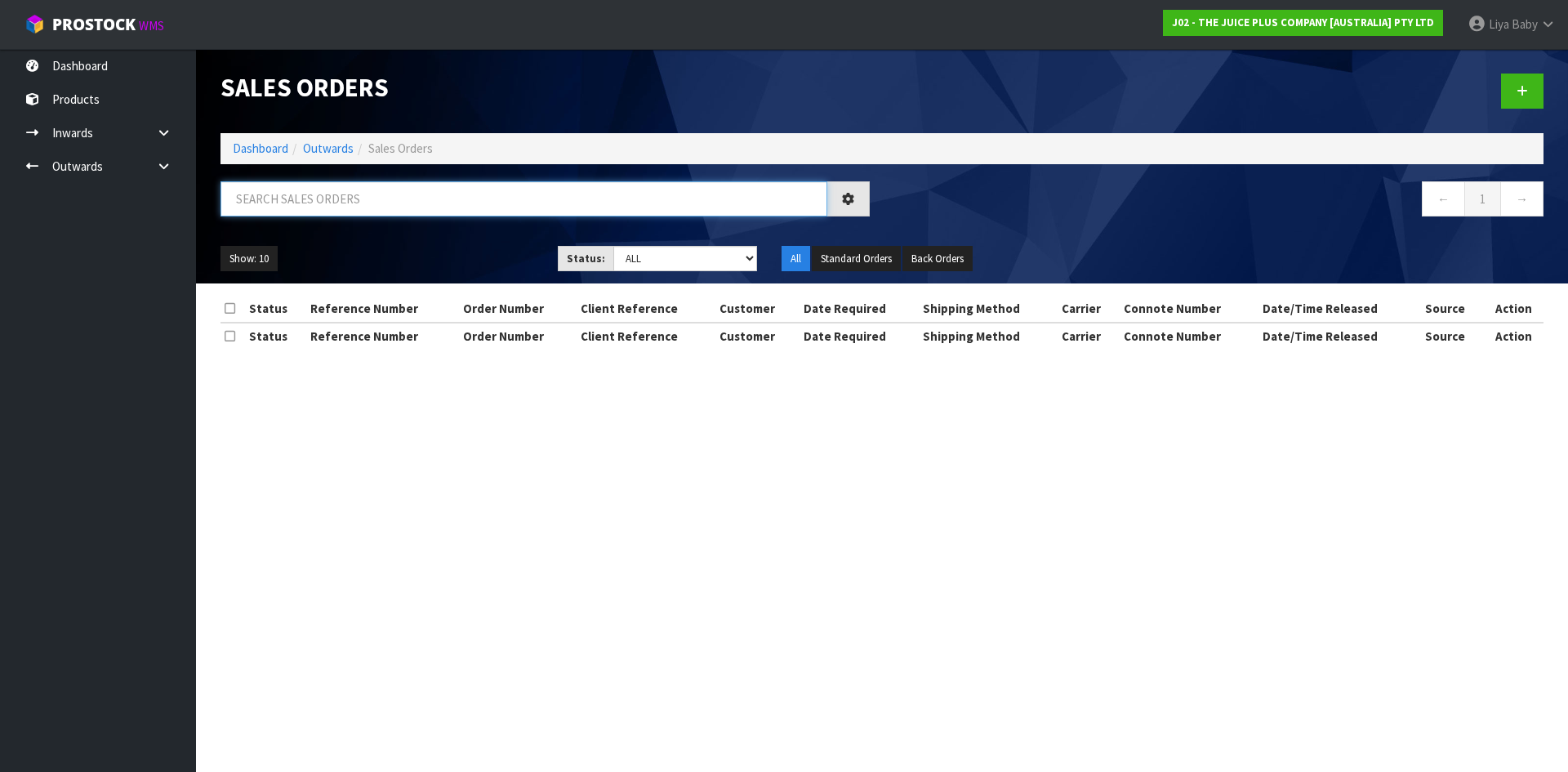
click at [324, 208] on input "text" at bounding box center [523, 198] width 607 height 35
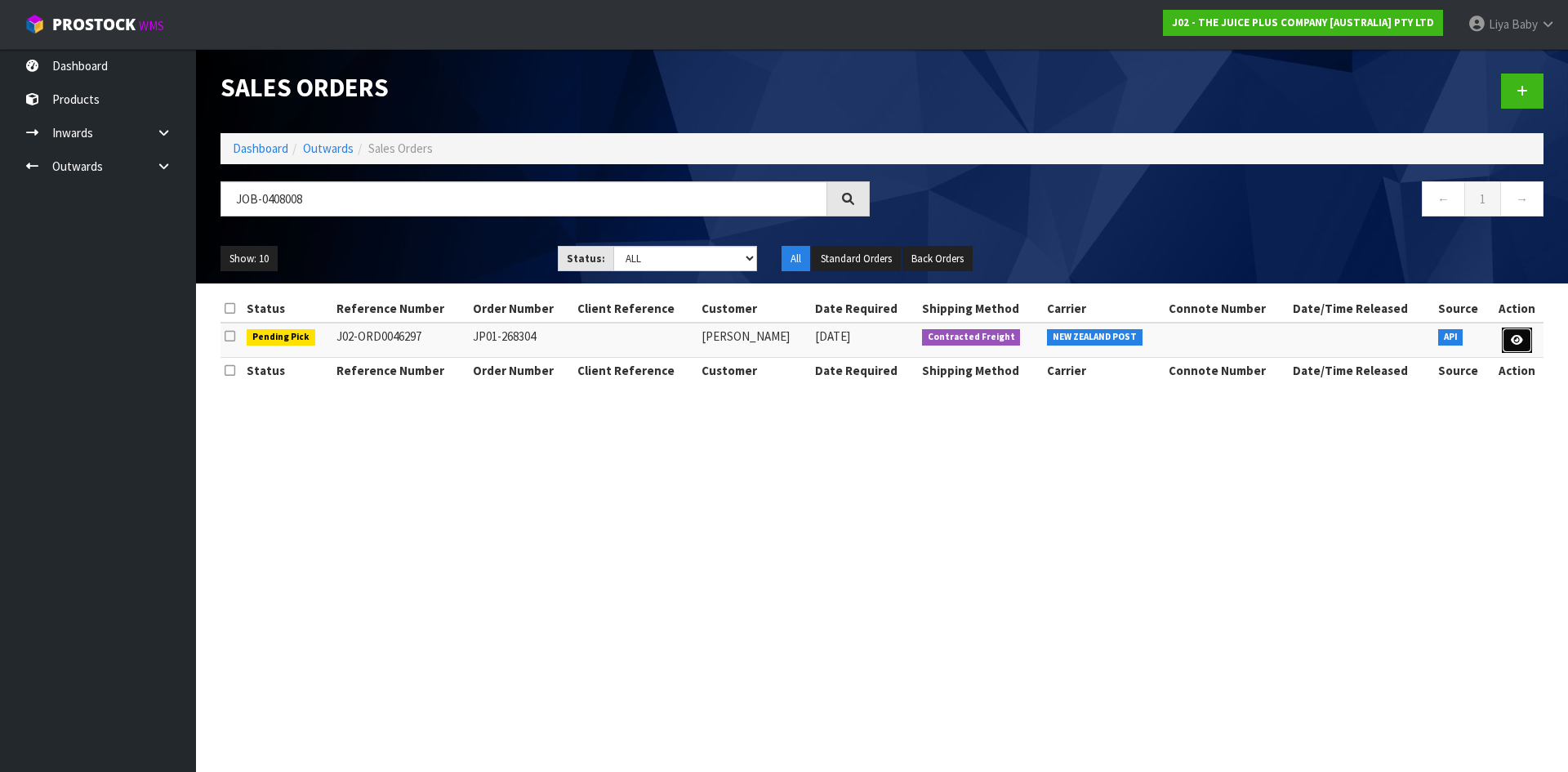
click at [1523, 342] on link at bounding box center [1518, 341] width 30 height 27
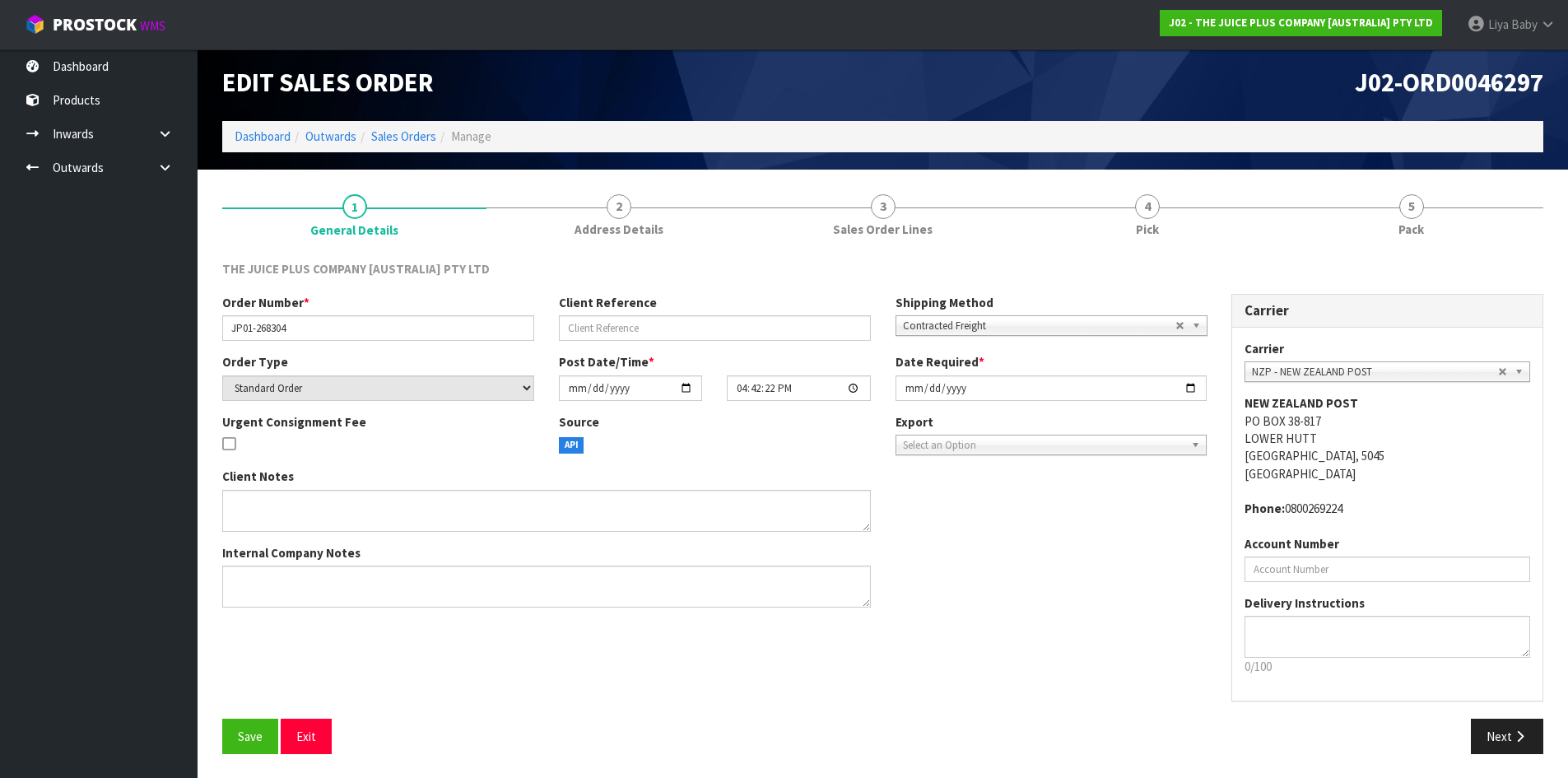
scroll to position [7, 0]
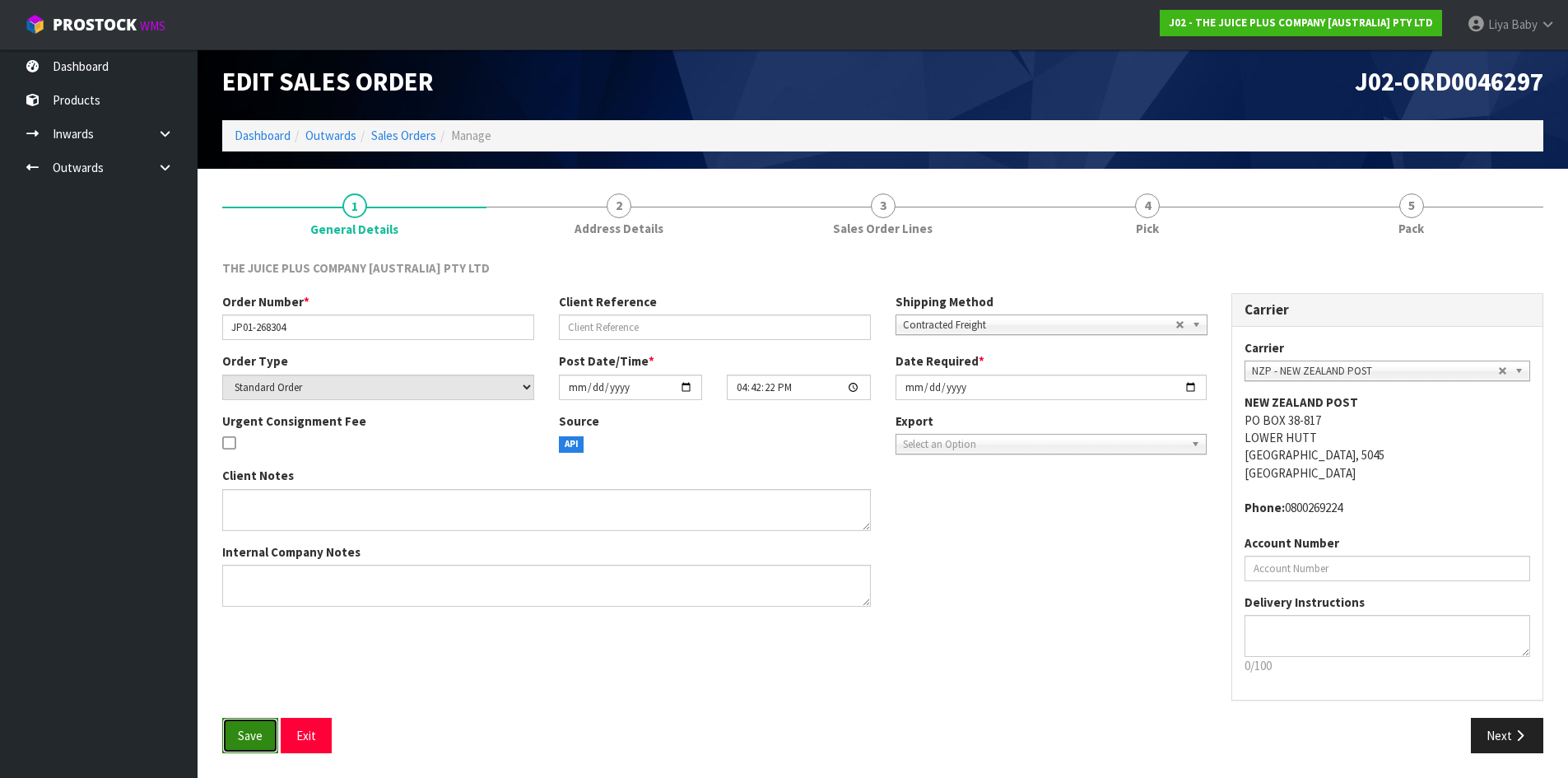
click at [254, 741] on span "Save" at bounding box center [251, 735] width 25 height 15
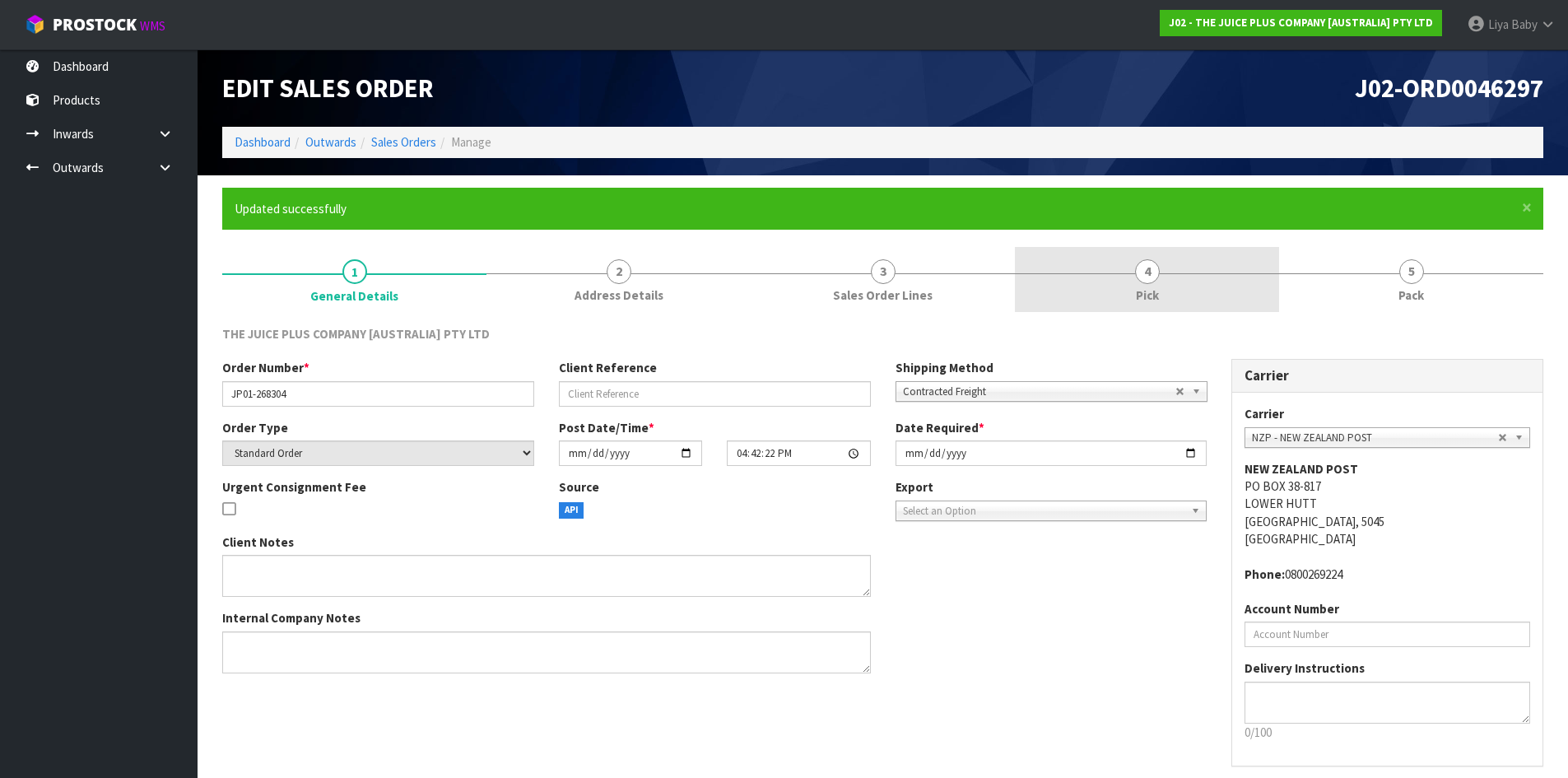
click at [1156, 291] on span "Pick" at bounding box center [1147, 295] width 23 height 17
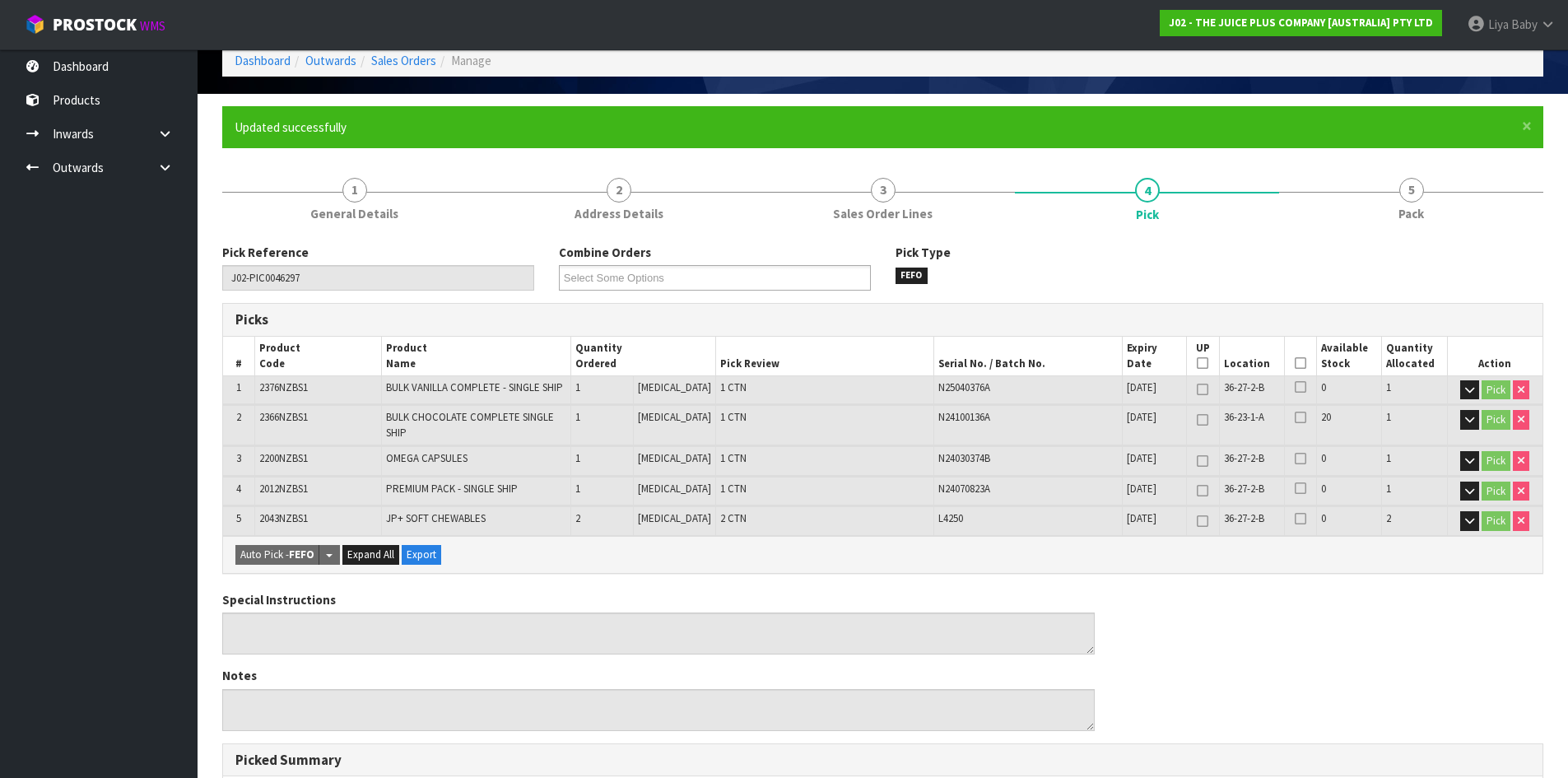
scroll to position [82, 0]
click at [1287, 358] on th "Picked" at bounding box center [1301, 355] width 33 height 38
click at [1303, 355] on th "Picked" at bounding box center [1301, 355] width 33 height 38
click at [1296, 363] on icon at bounding box center [1300, 362] width 11 height 1
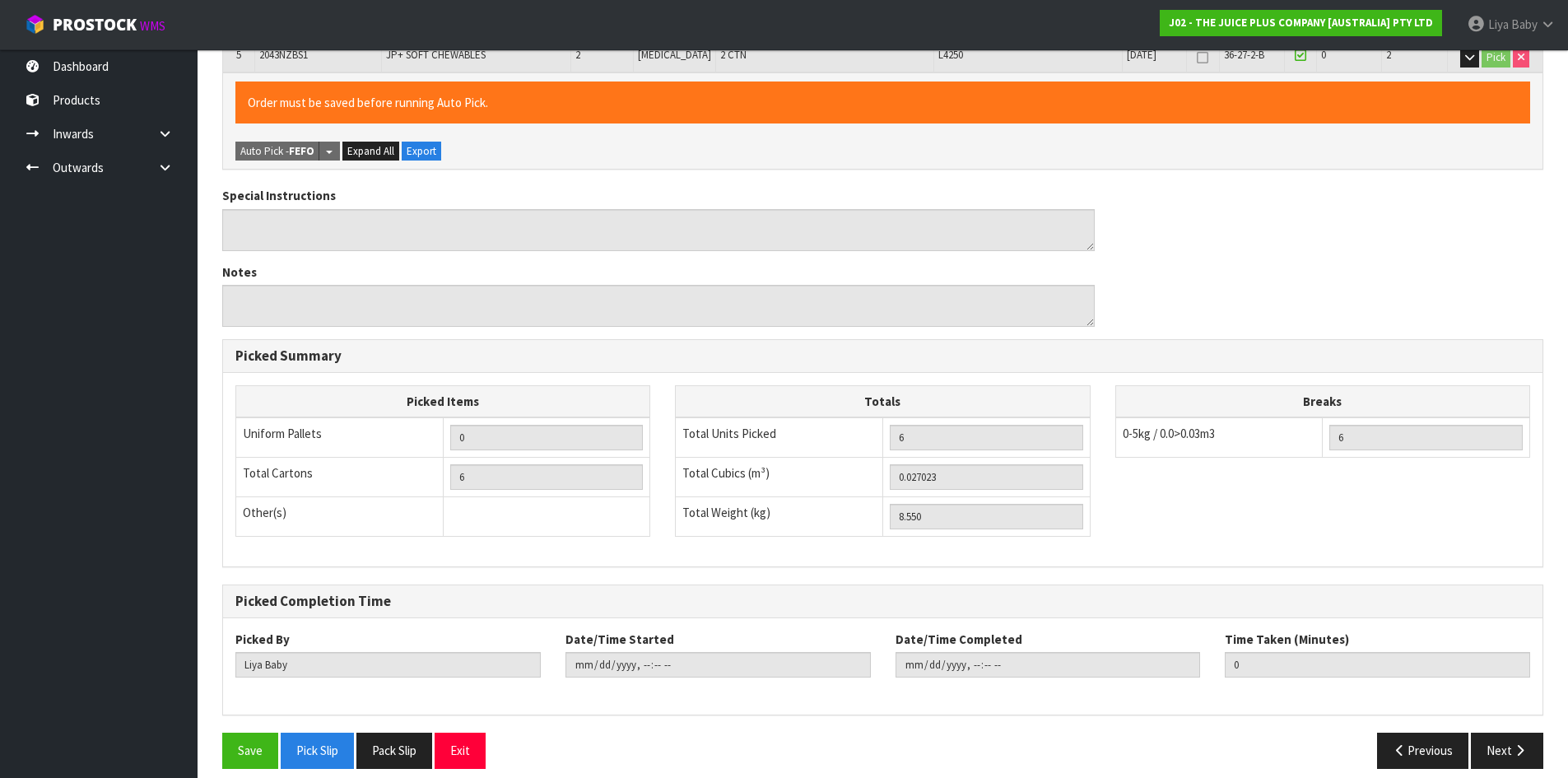
scroll to position [561, 0]
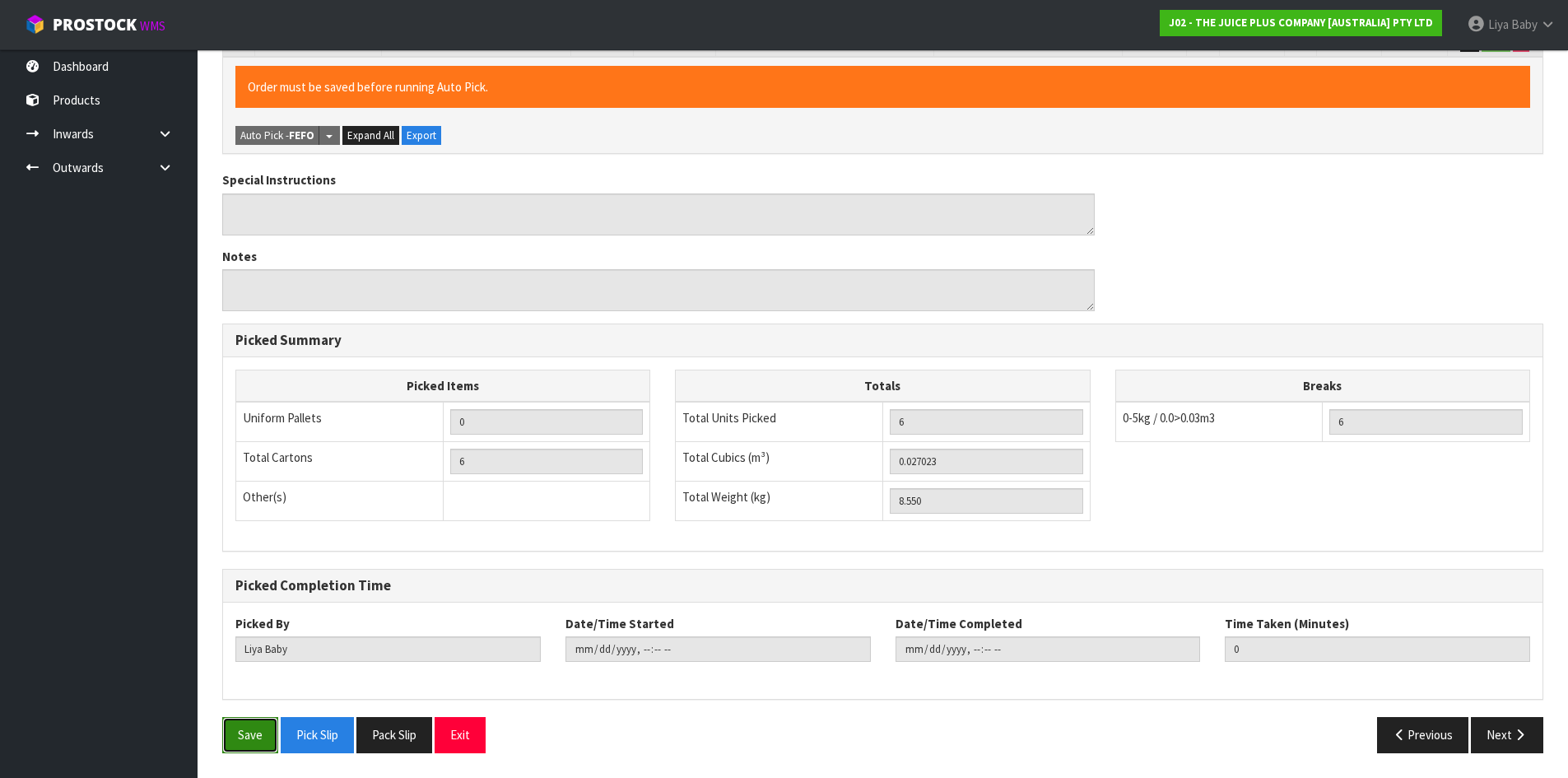
click at [244, 734] on button "Save" at bounding box center [250, 734] width 55 height 35
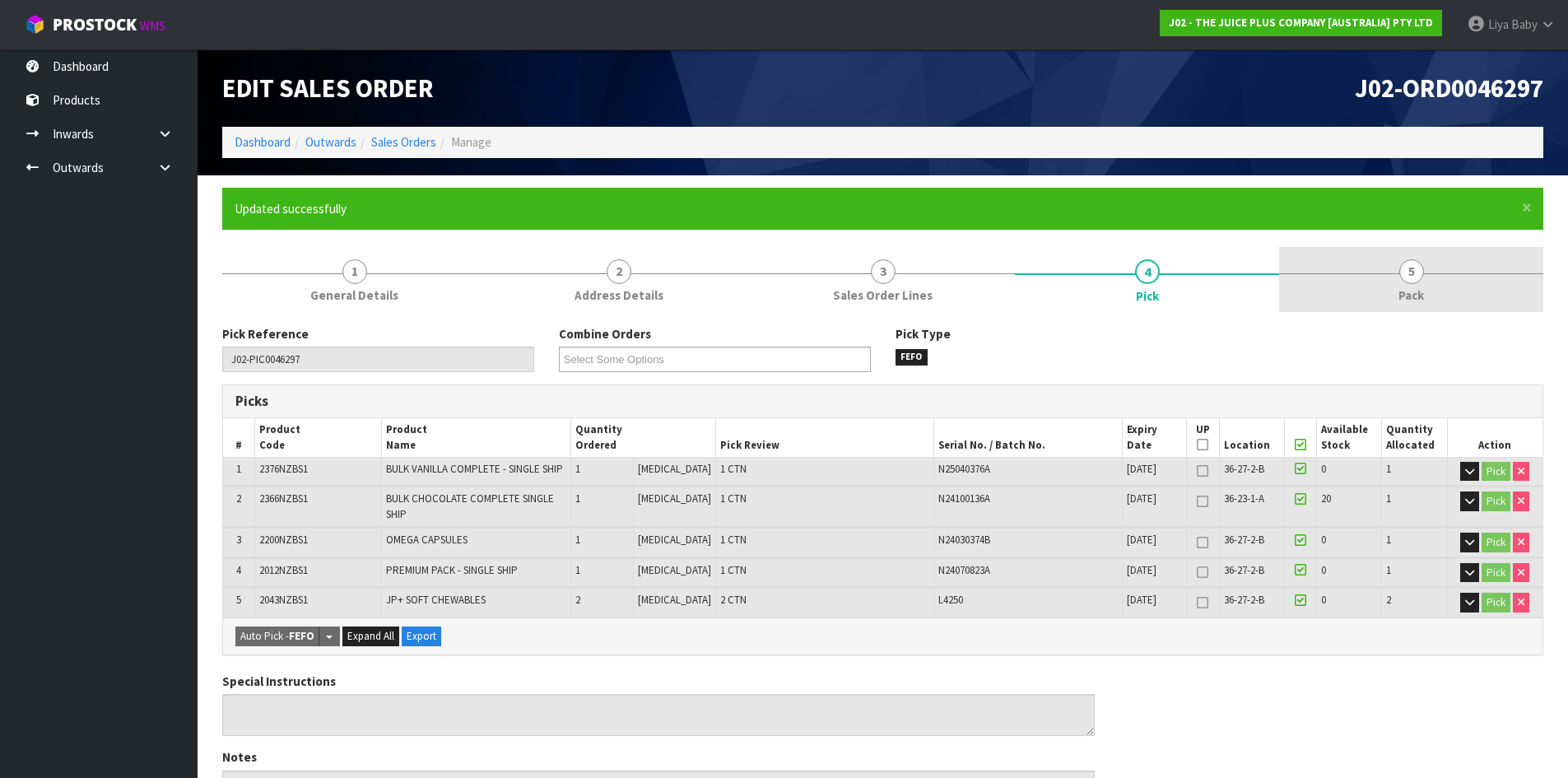
click at [1415, 264] on span "5" at bounding box center [1411, 272] width 25 height 25
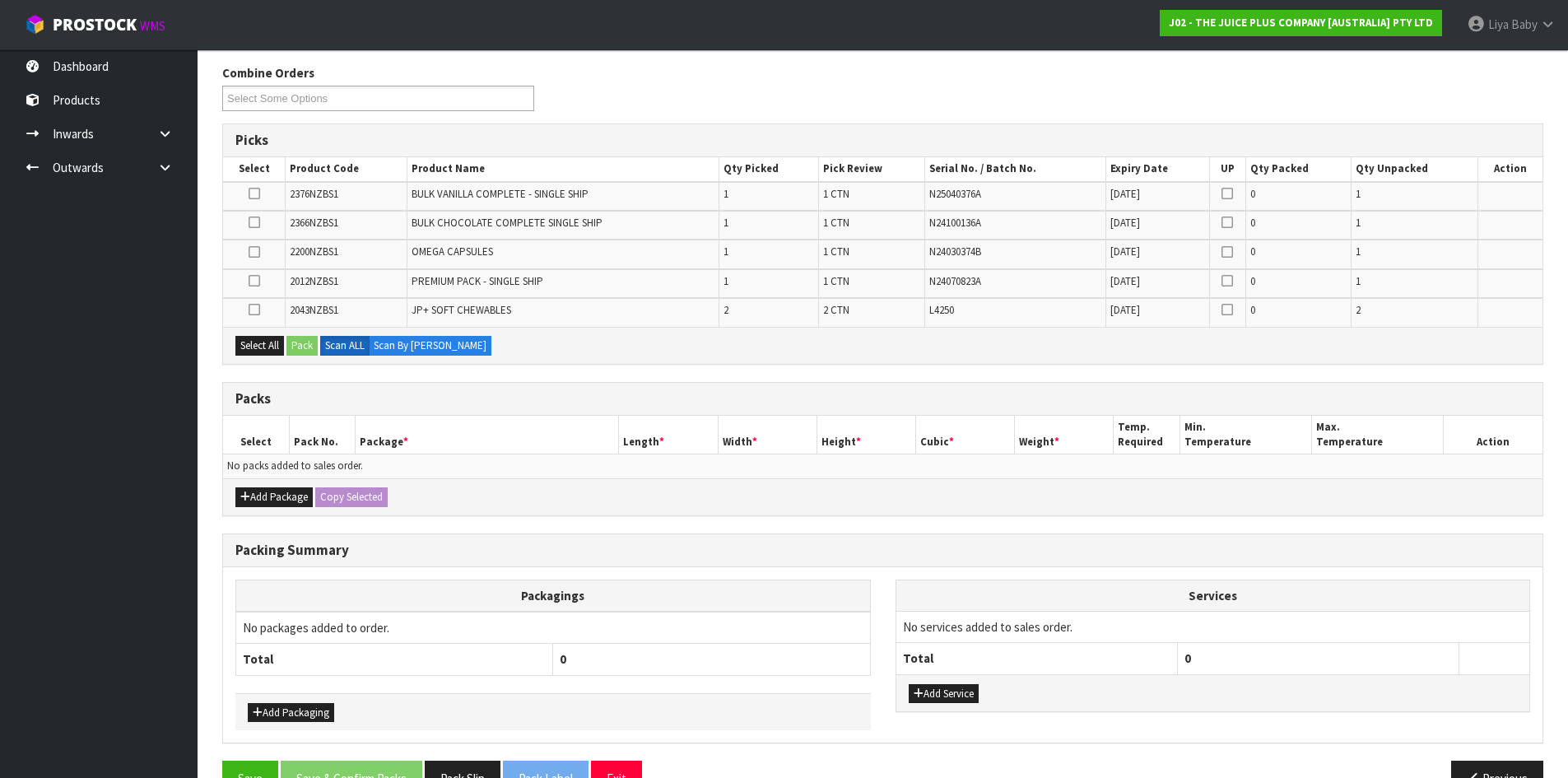
scroll to position [303, 0]
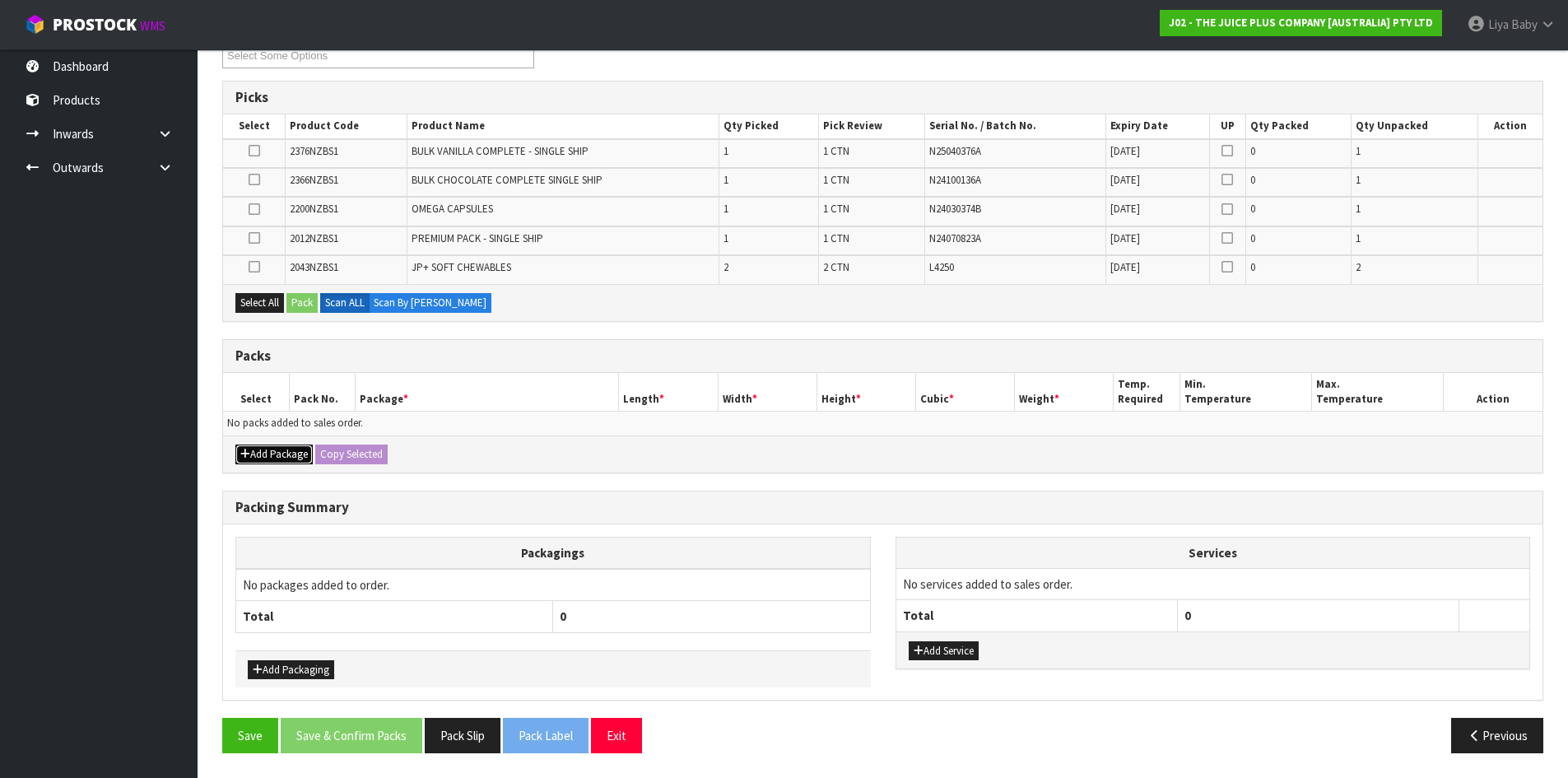
click at [275, 459] on button "Add Package" at bounding box center [274, 454] width 77 height 20
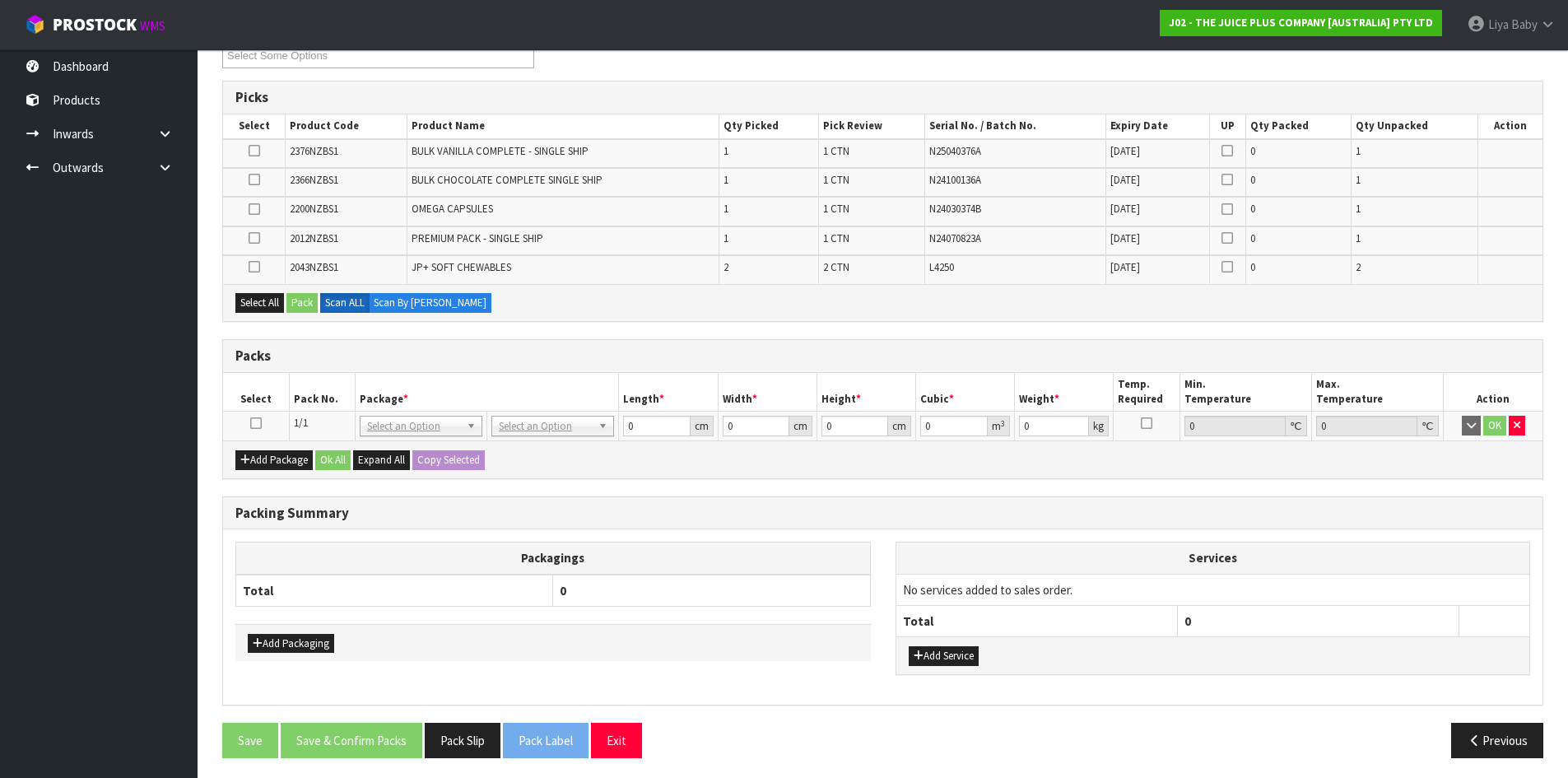
click at [256, 424] on icon at bounding box center [255, 423] width 11 height 1
click at [255, 304] on button "Select All" at bounding box center [259, 302] width 49 height 20
click at [311, 300] on button "Pack" at bounding box center [301, 302] width 32 height 20
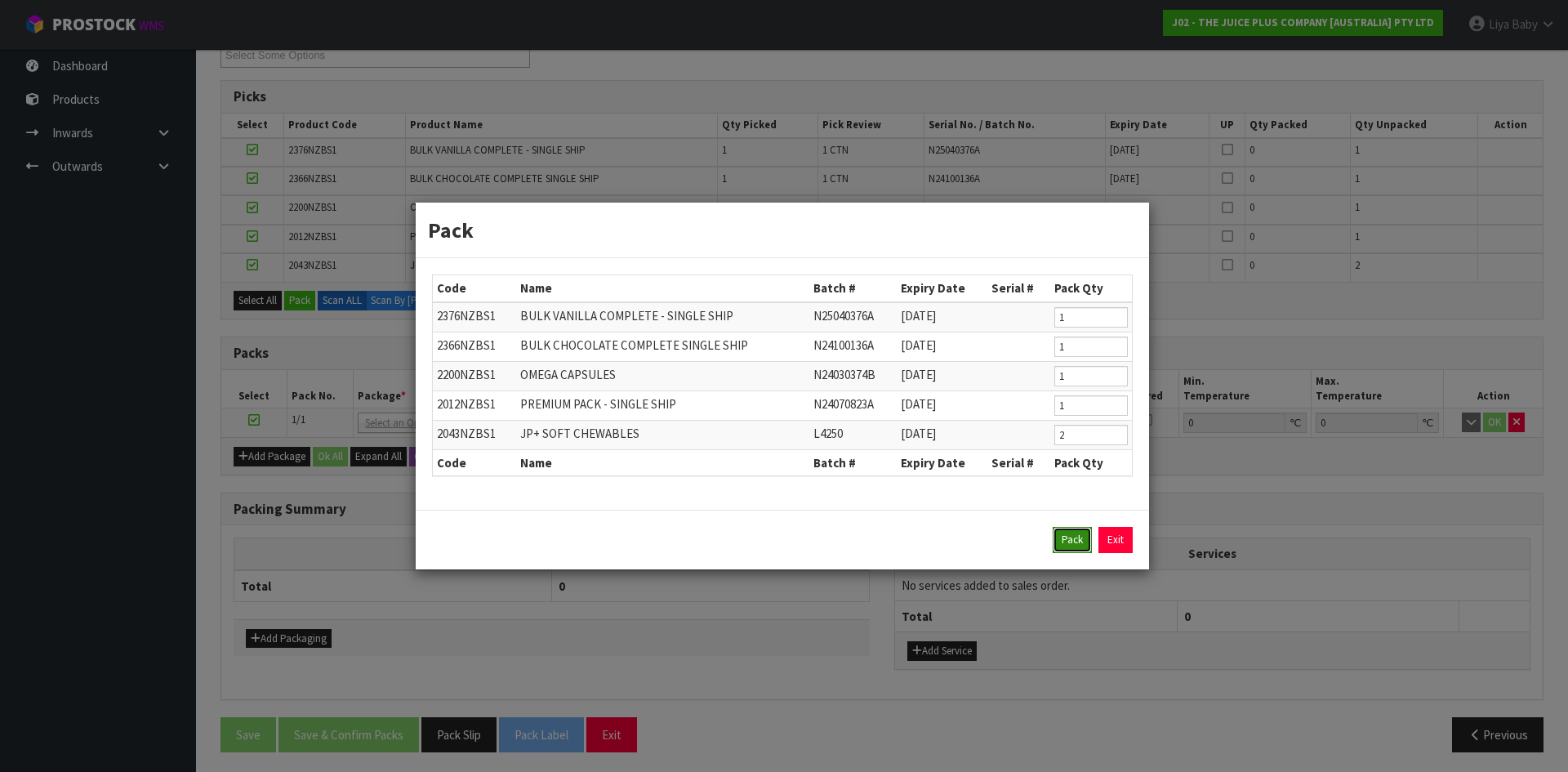
click at [1086, 533] on button "Pack" at bounding box center [1072, 540] width 39 height 27
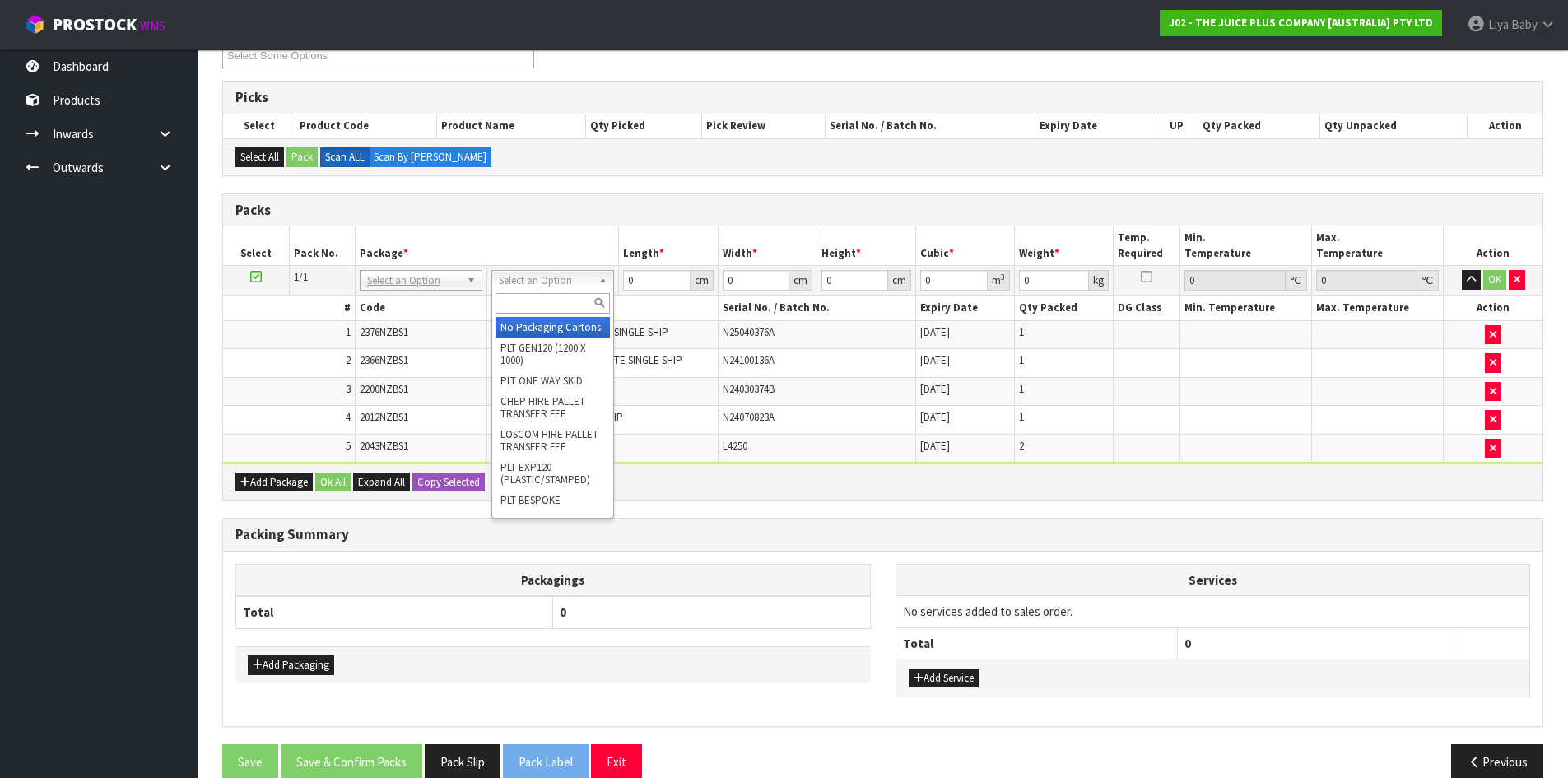
click at [549, 299] on input "text" at bounding box center [553, 303] width 115 height 21
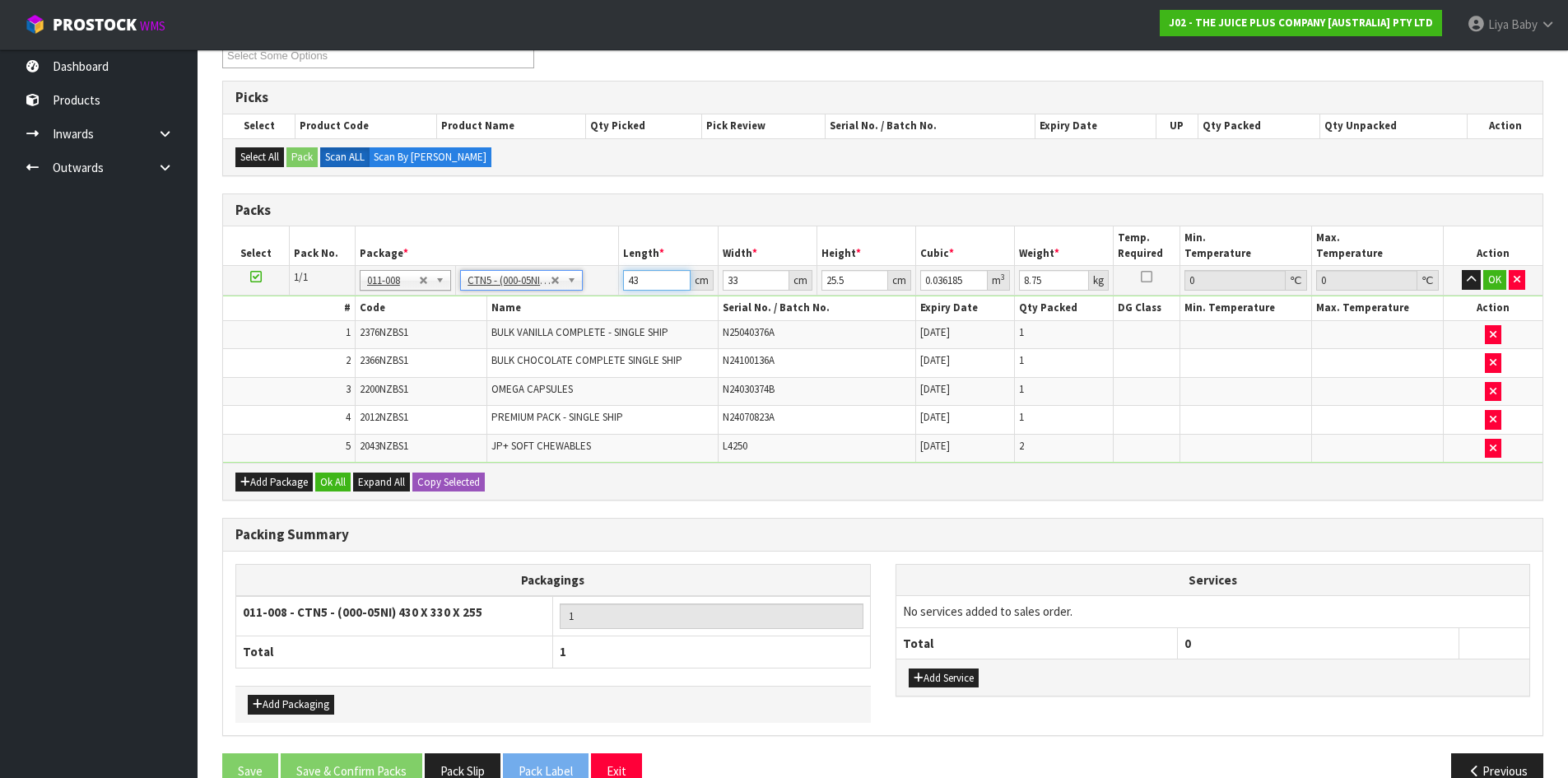
click at [645, 284] on input "43" at bounding box center [656, 280] width 67 height 21
click at [744, 278] on input "33" at bounding box center [756, 280] width 67 height 21
click at [844, 285] on input "25.5" at bounding box center [854, 280] width 67 height 21
click at [1046, 275] on input "8.75" at bounding box center [1053, 280] width 70 height 21
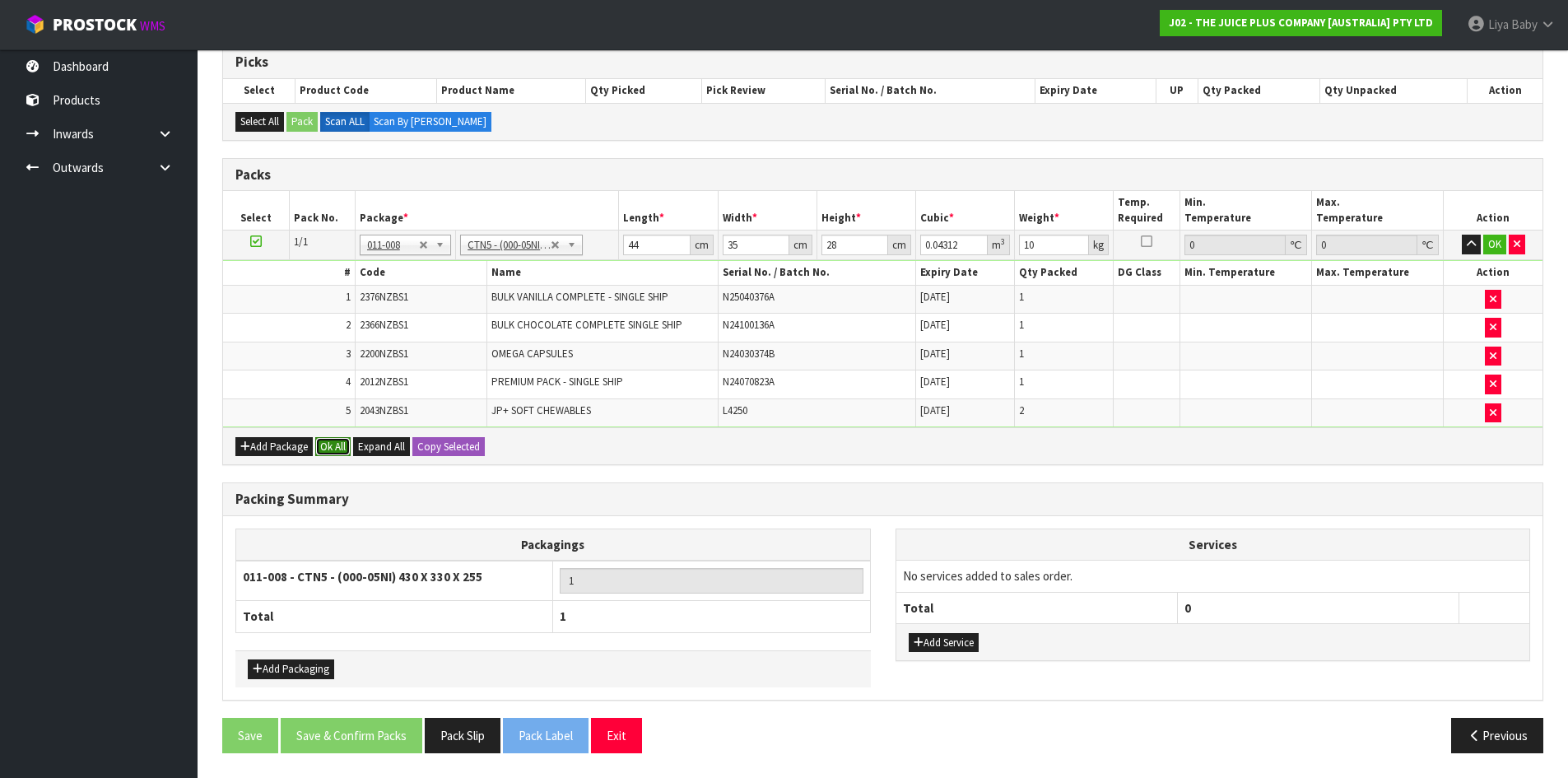
click at [327, 446] on button "Ok All" at bounding box center [332, 447] width 35 height 20
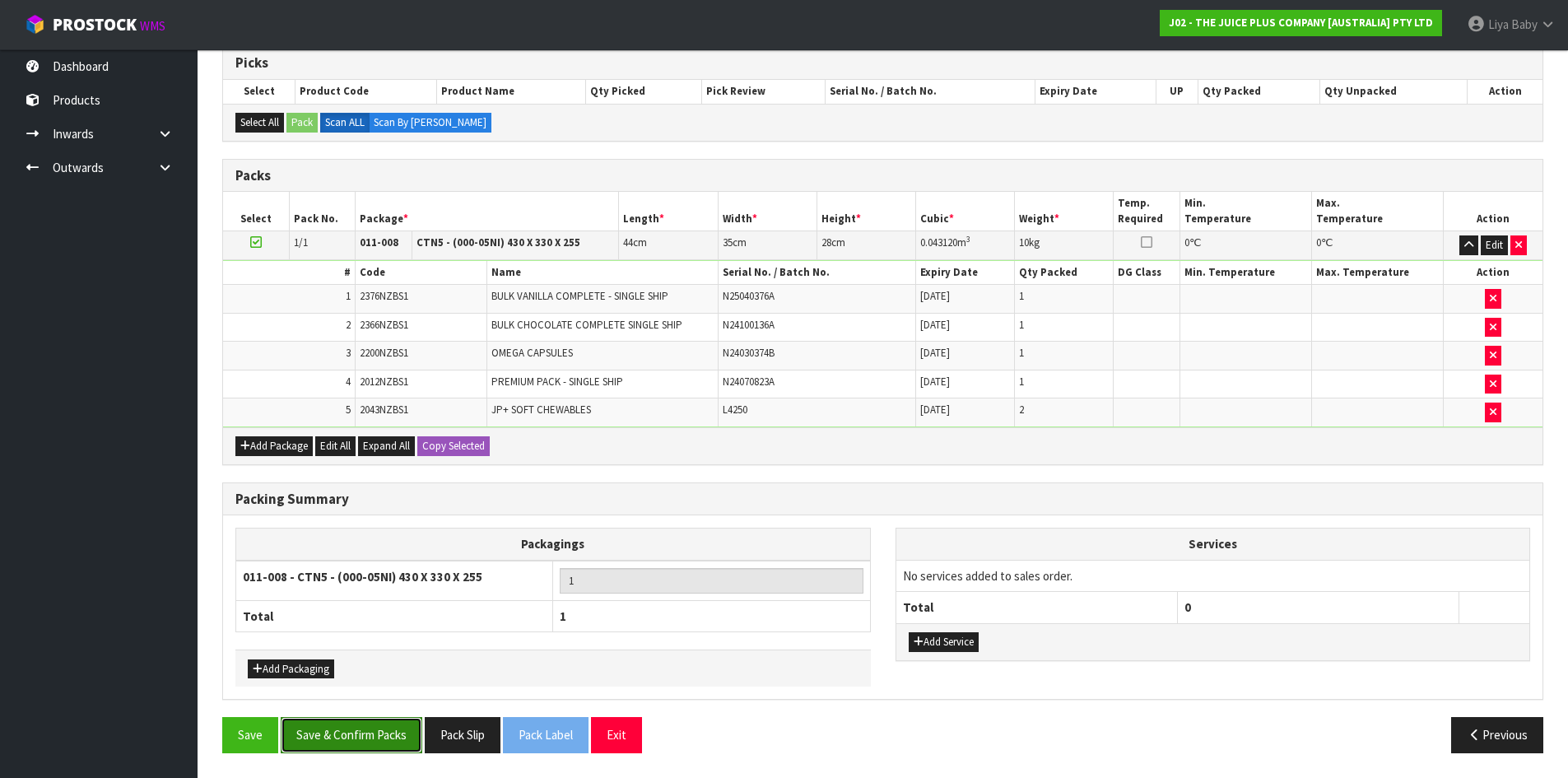
click at [365, 738] on button "Save & Confirm Packs" at bounding box center [351, 734] width 142 height 35
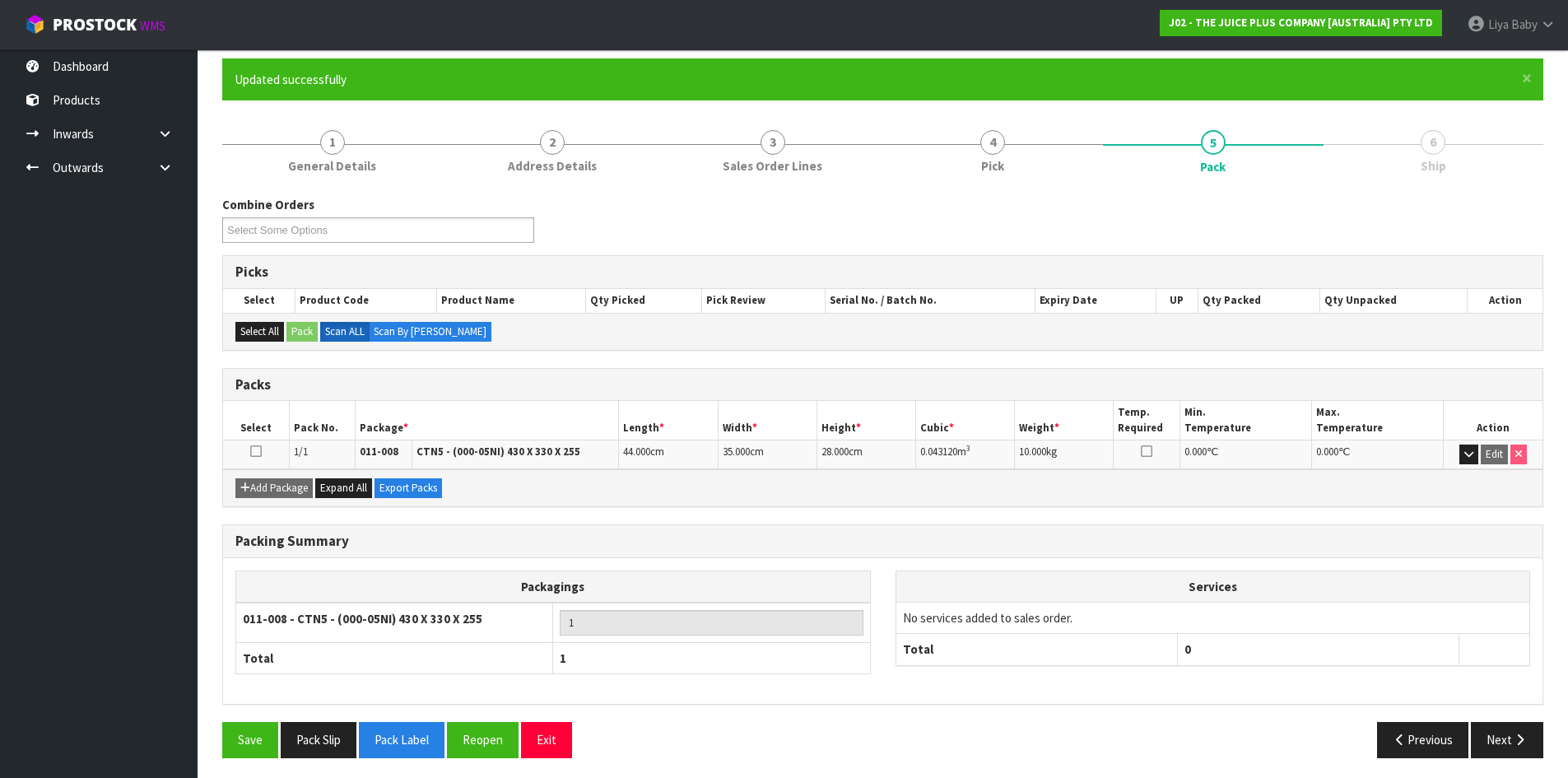
scroll to position [134, 0]
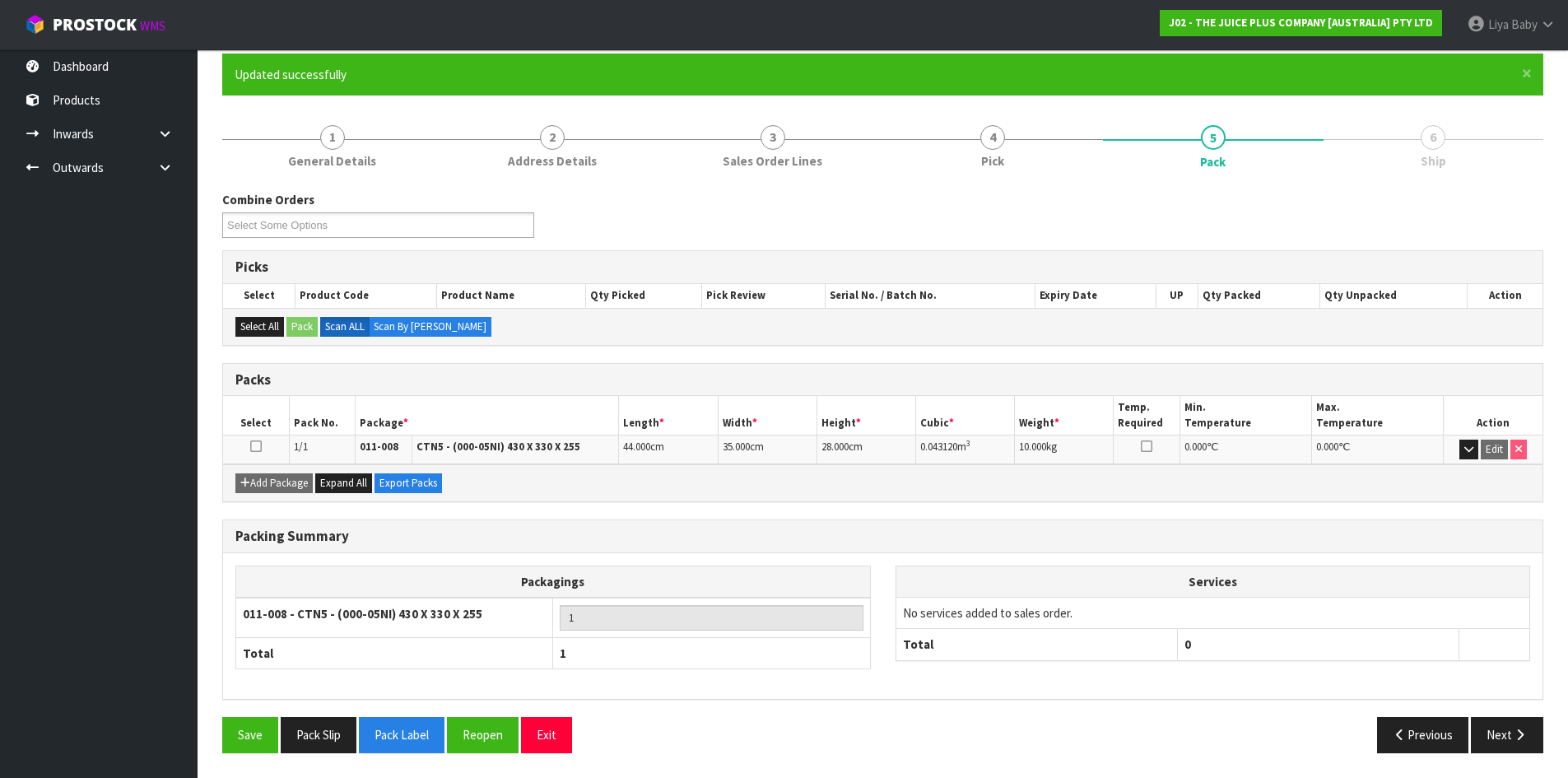
click at [250, 447] on icon at bounding box center [255, 446] width 11 height 1
click at [1508, 728] on button "Next" at bounding box center [1507, 734] width 73 height 35
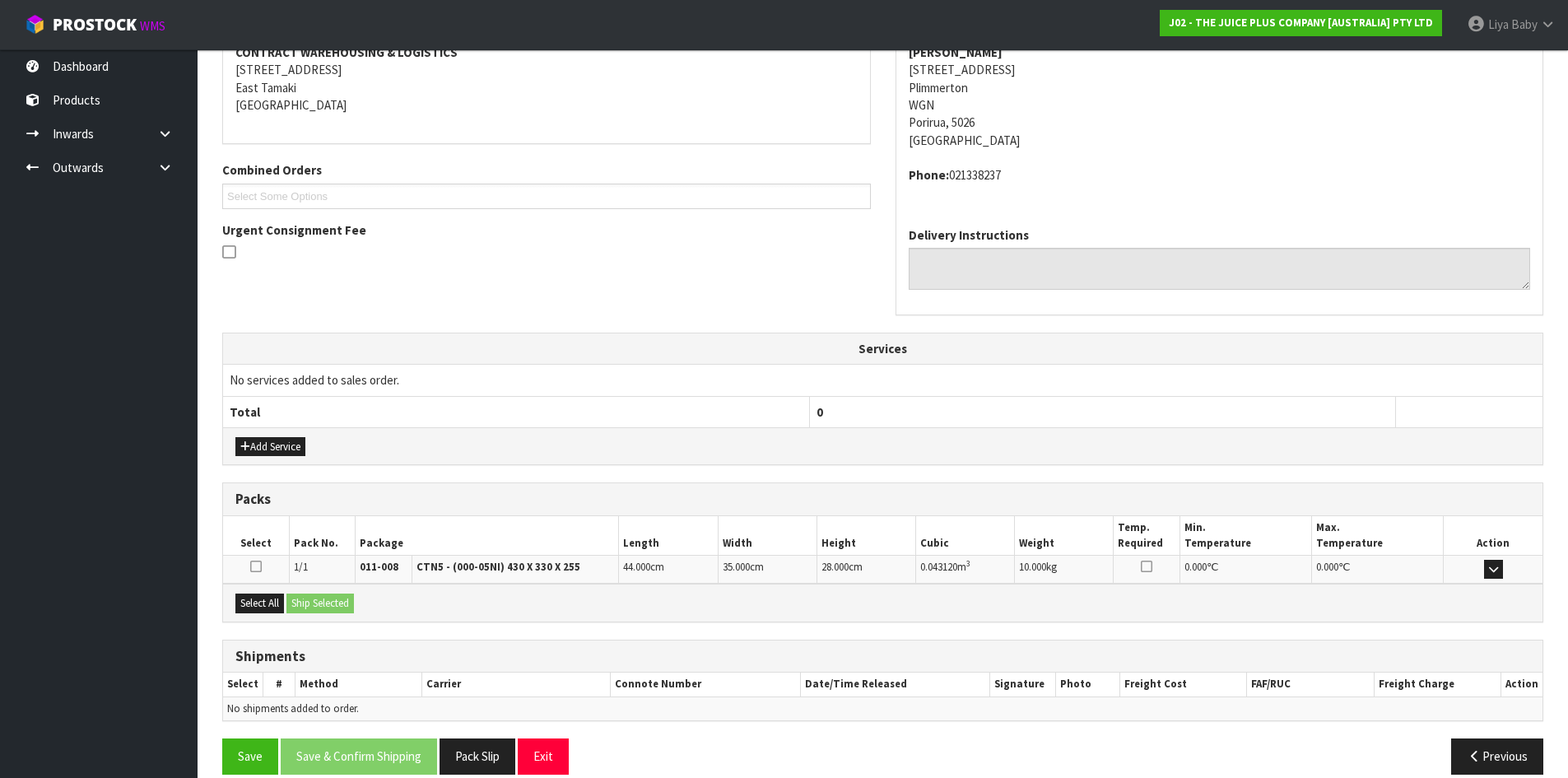
scroll to position [349, 0]
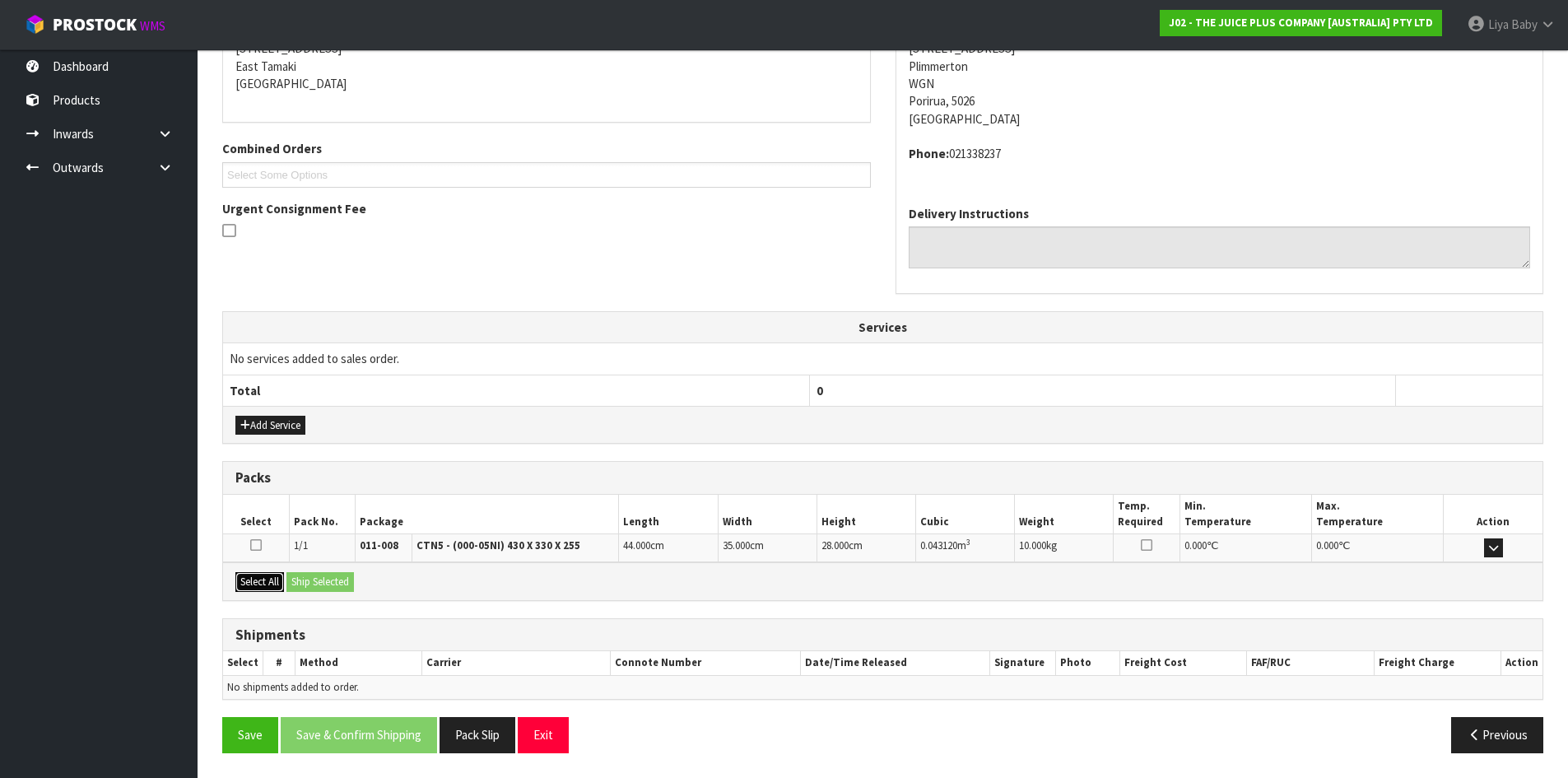
click at [253, 579] on button "Select All" at bounding box center [259, 582] width 49 height 20
click at [320, 588] on button "Ship Selected" at bounding box center [320, 582] width 68 height 20
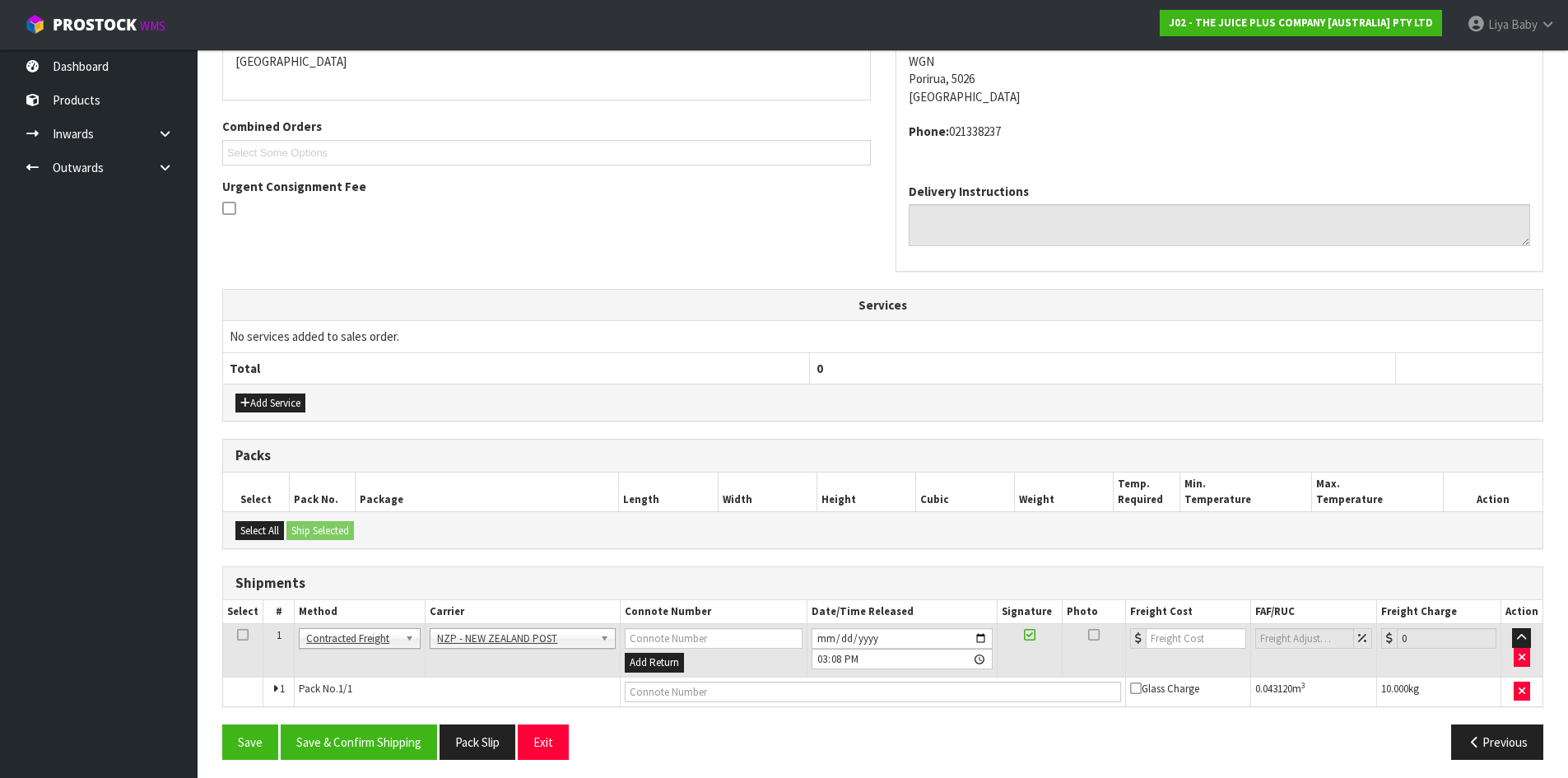
scroll to position [378, 0]
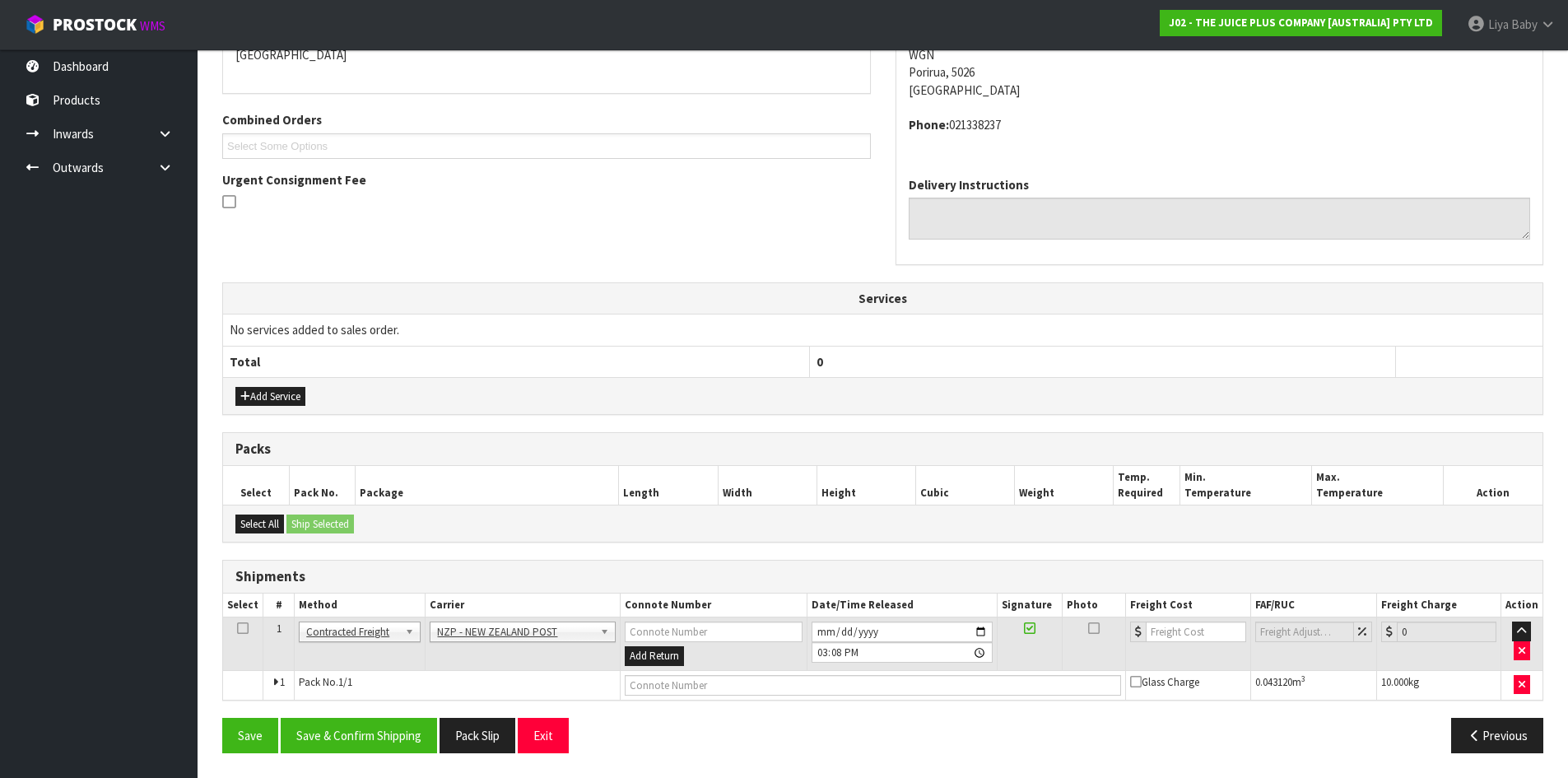
click at [232, 630] on td at bounding box center [243, 644] width 40 height 54
click at [237, 628] on icon at bounding box center [243, 628] width 11 height 1
click at [364, 744] on button "Save & Confirm Shipping" at bounding box center [358, 735] width 156 height 35
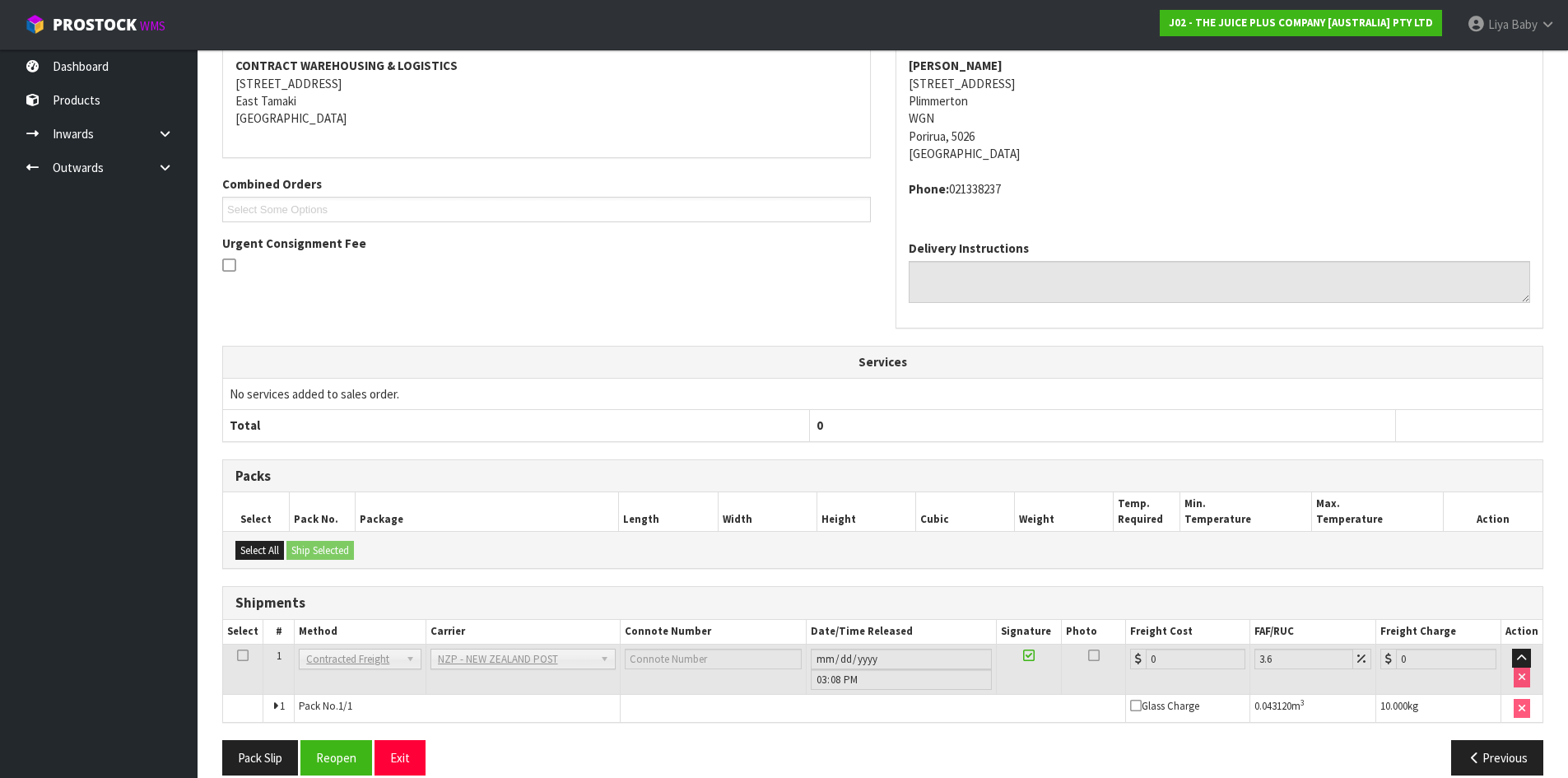
scroll to position [354, 0]
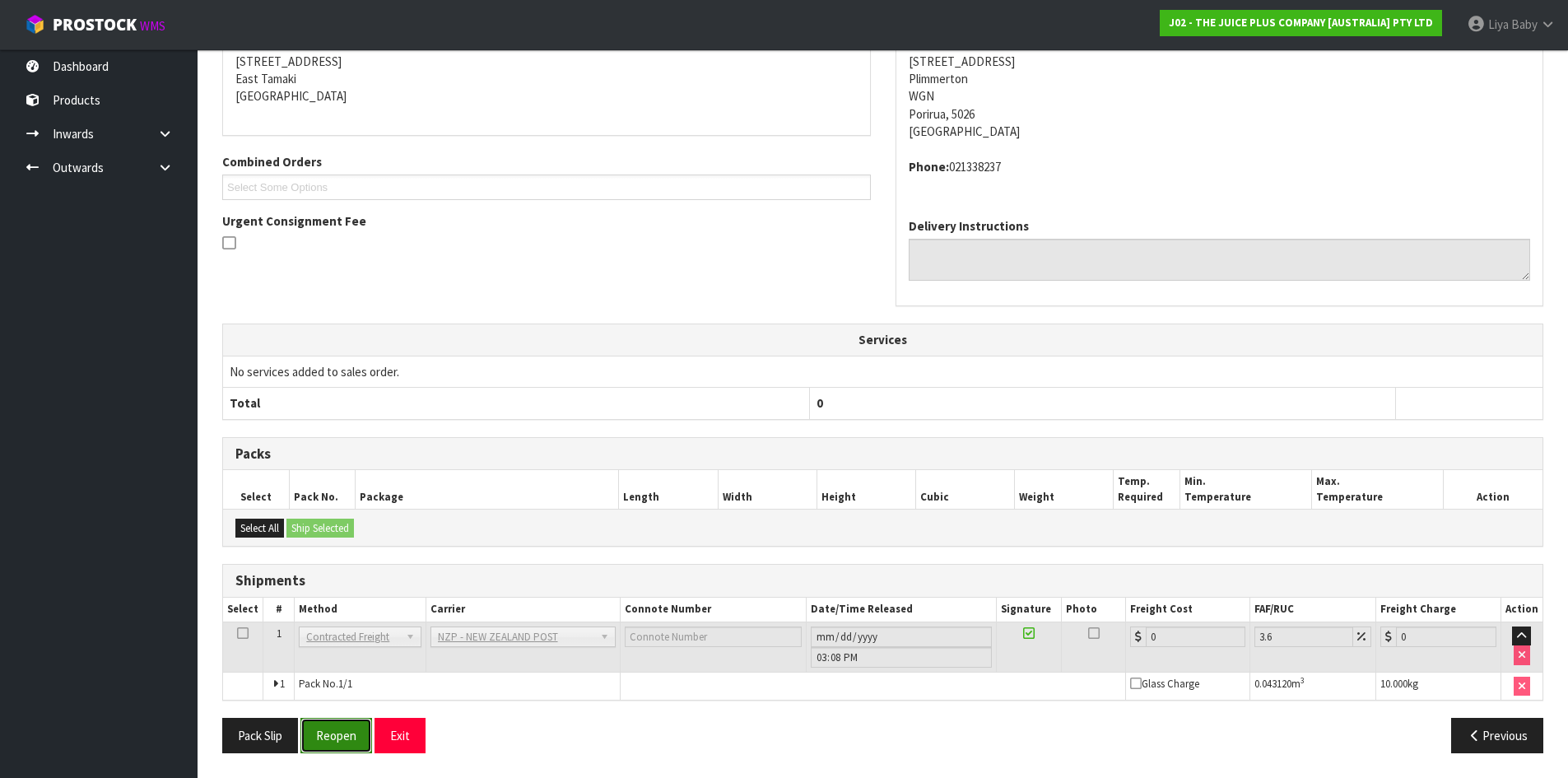
click at [337, 739] on button "Reopen" at bounding box center [336, 735] width 72 height 35
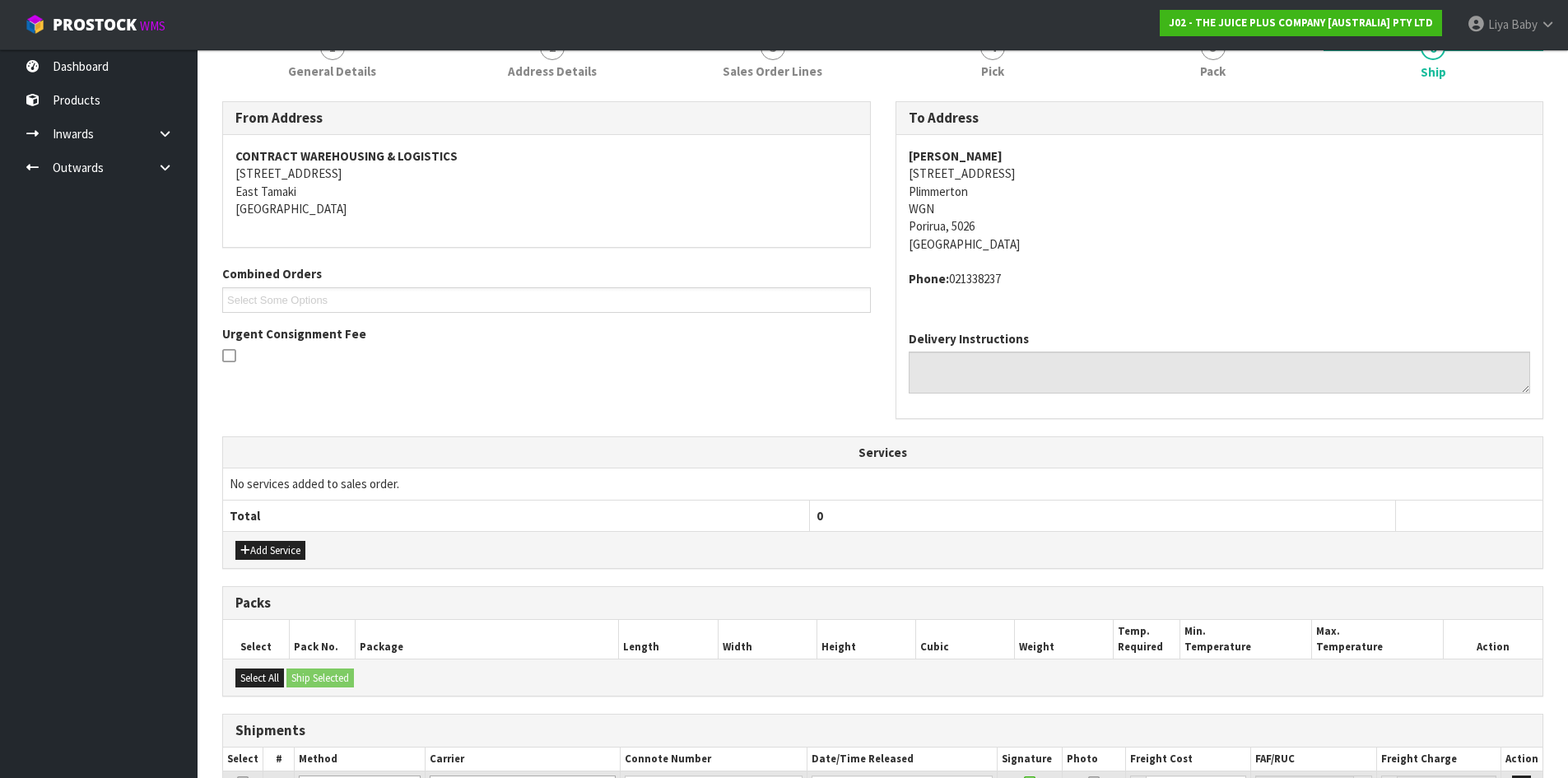
scroll to position [393, 0]
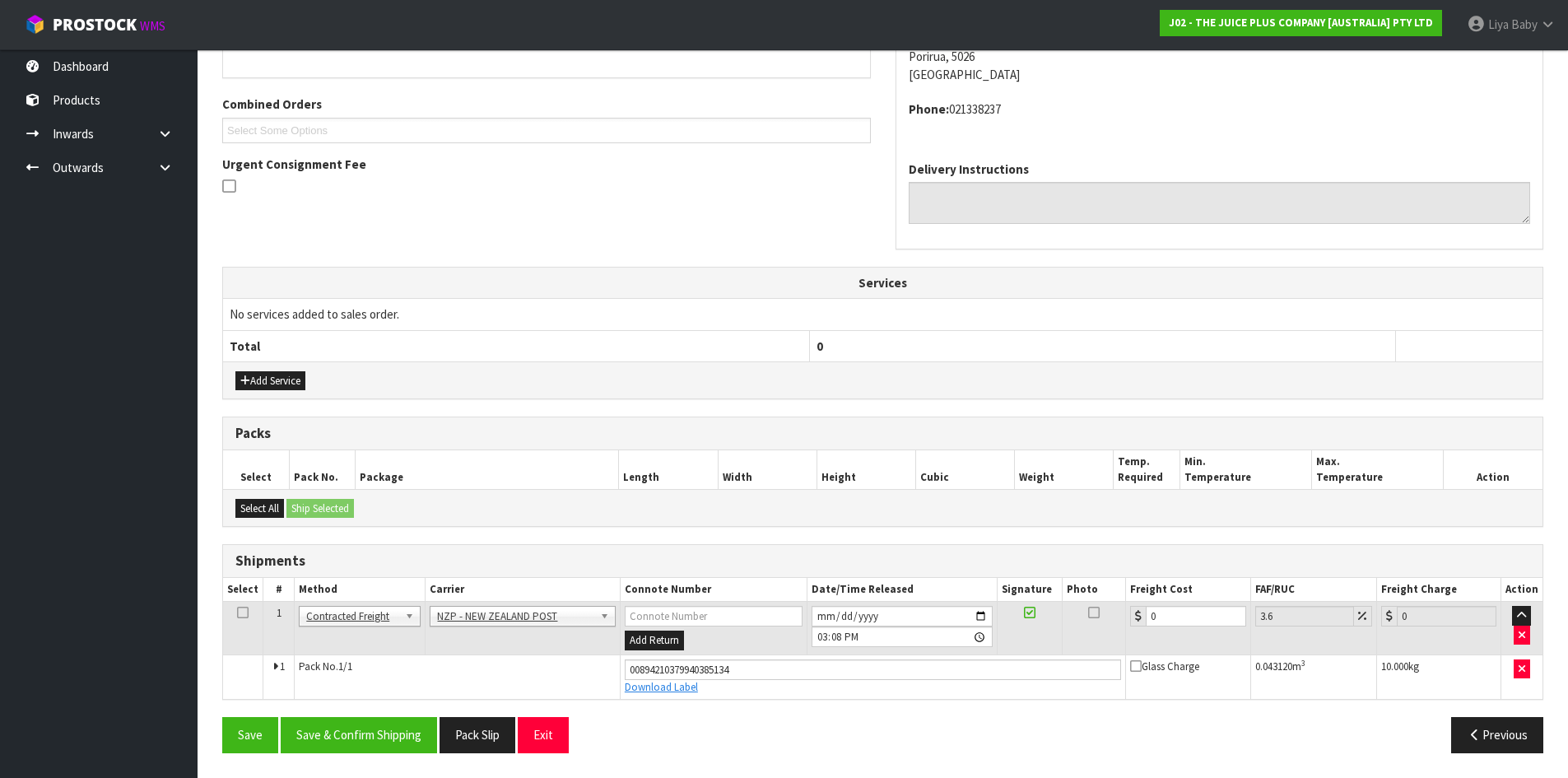
click at [1202, 604] on td "0" at bounding box center [1188, 629] width 124 height 54
click at [1203, 617] on input "0" at bounding box center [1195, 616] width 99 height 21
click at [245, 612] on icon at bounding box center [243, 612] width 11 height 1
click at [352, 738] on button "Save & Confirm Shipping" at bounding box center [358, 734] width 156 height 35
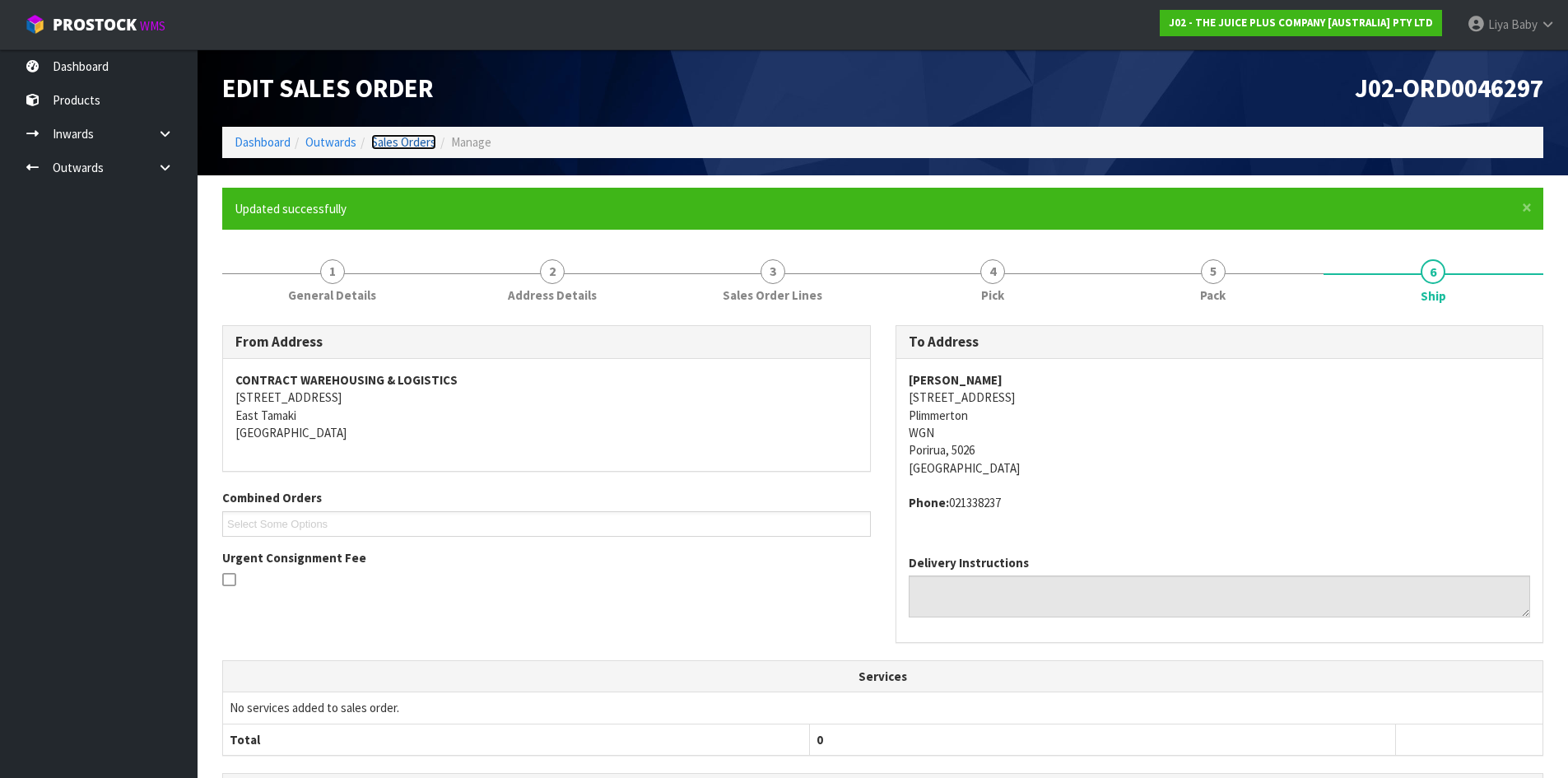
click at [421, 136] on link "Sales Orders" at bounding box center [404, 142] width 65 height 15
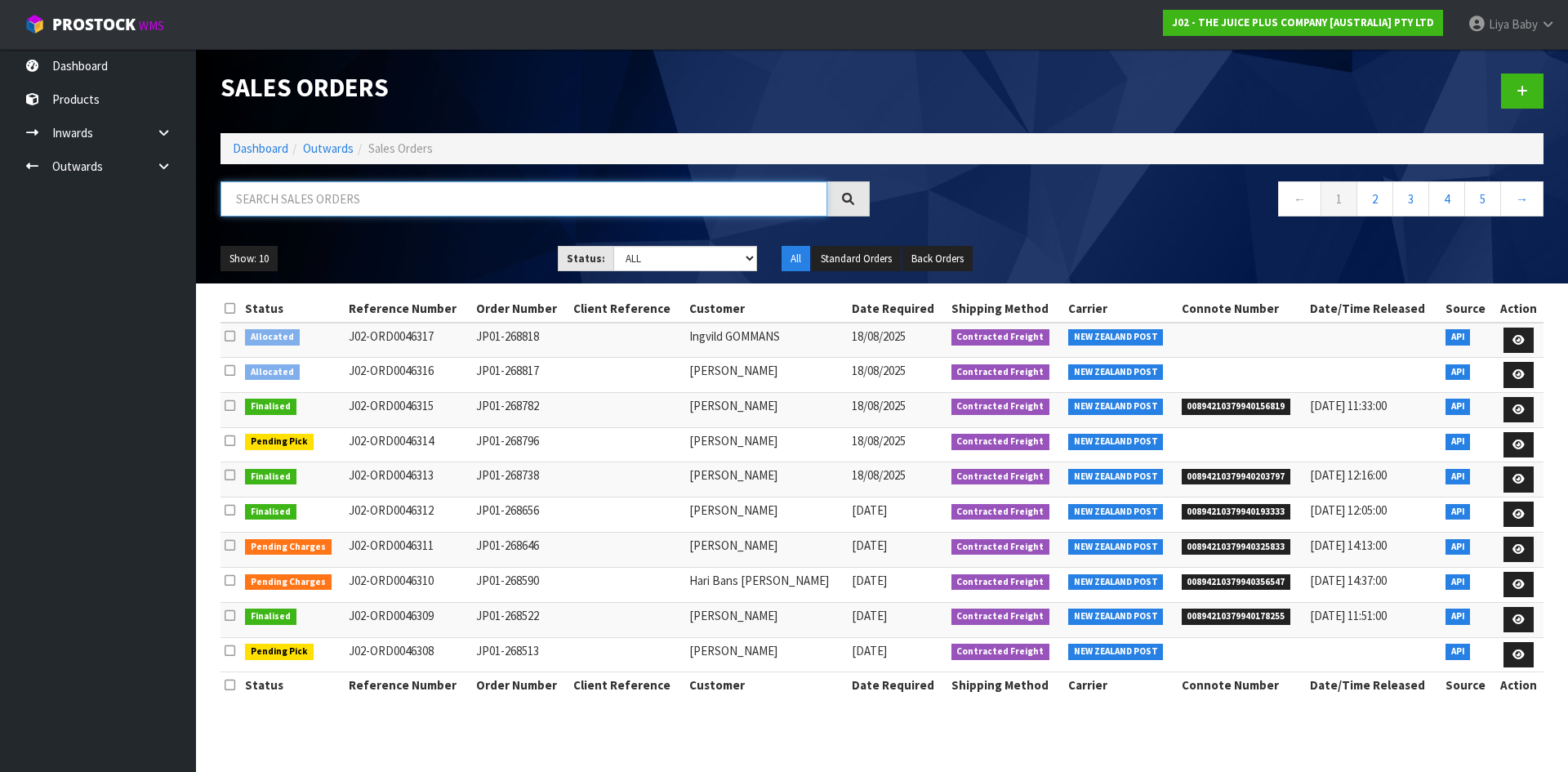
click at [313, 198] on input "text" at bounding box center [523, 198] width 607 height 35
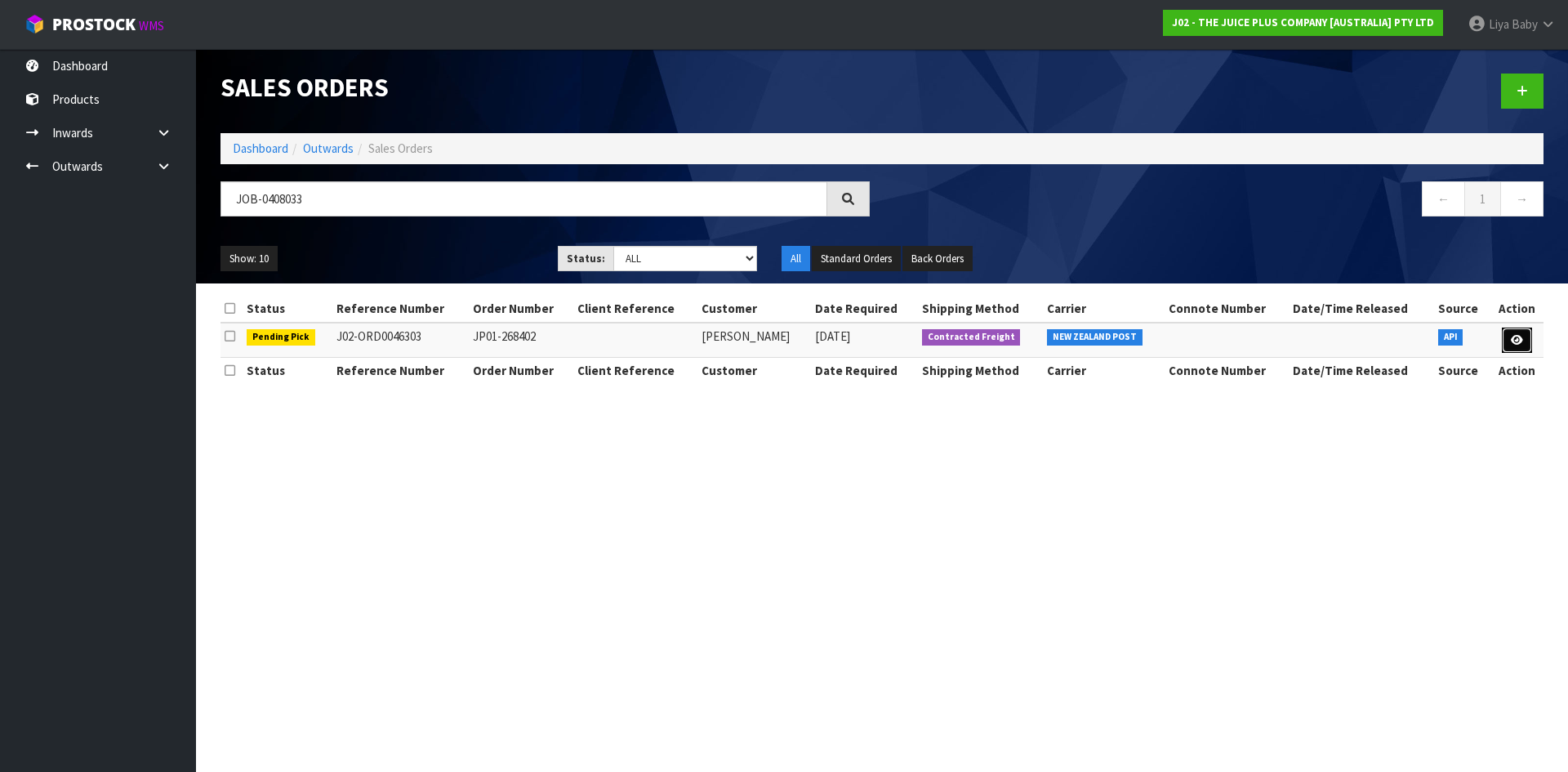
click at [1520, 335] on icon at bounding box center [1517, 340] width 12 height 10
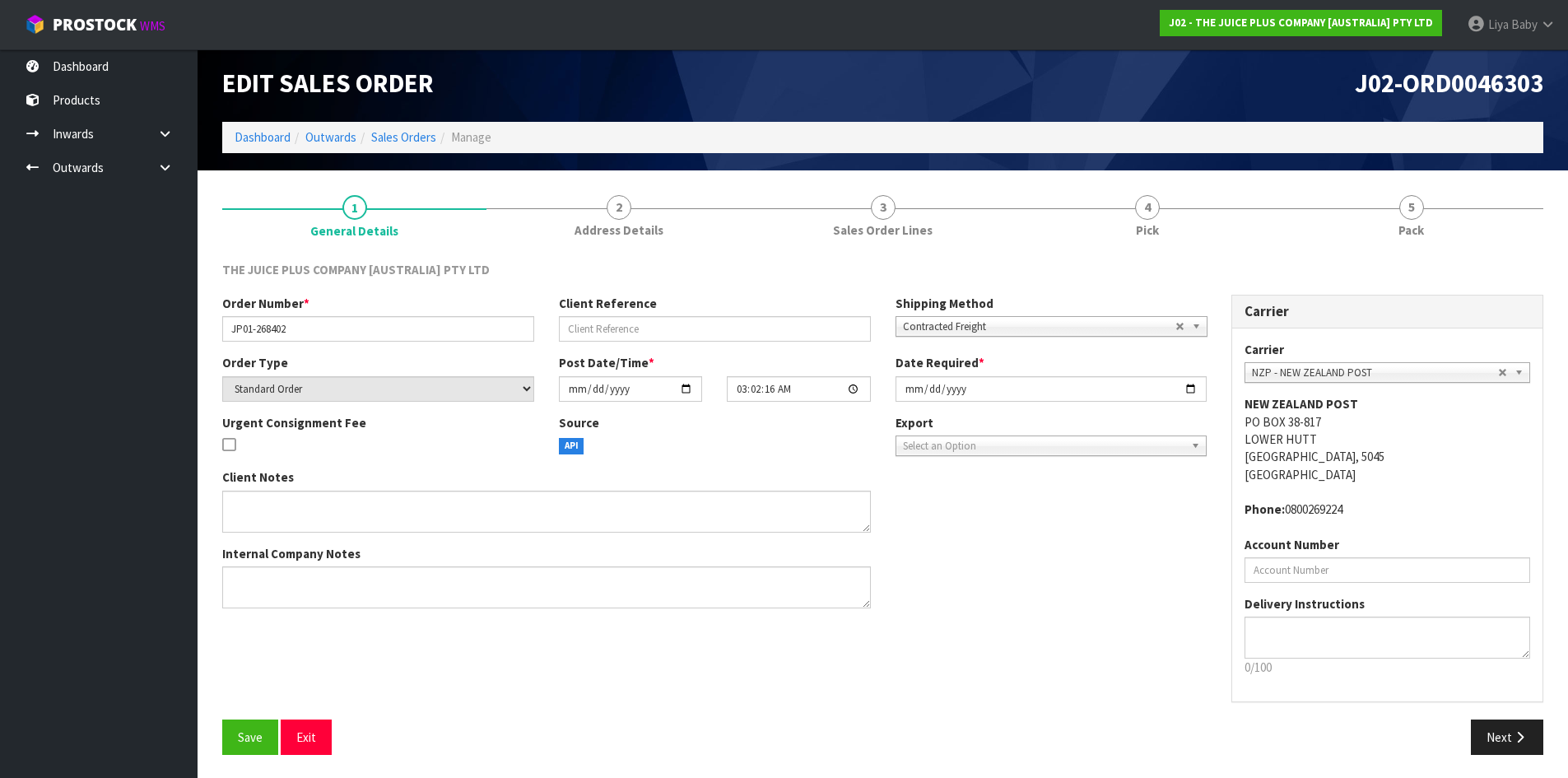
scroll to position [7, 0]
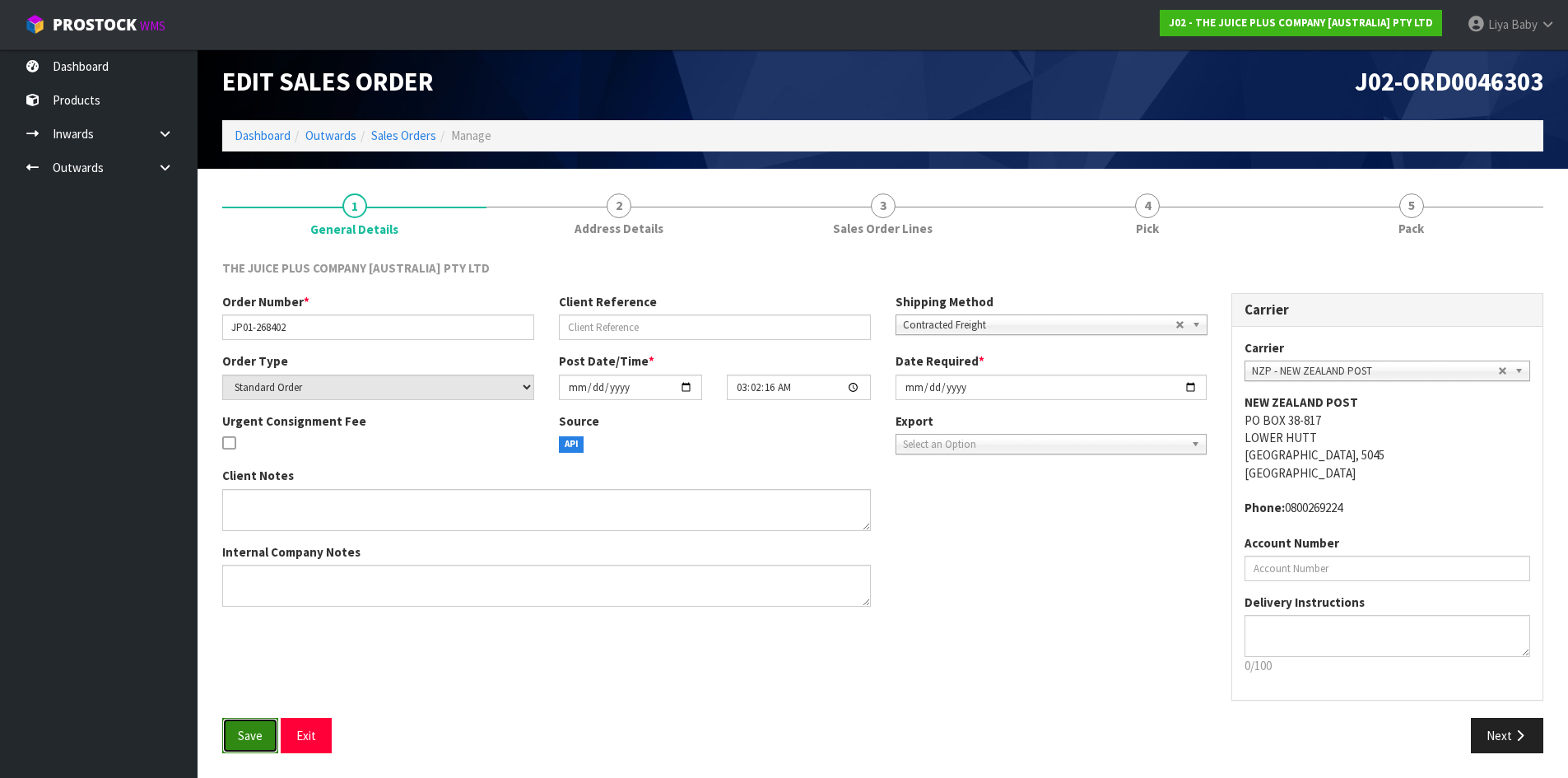
click at [252, 742] on span "Save" at bounding box center [251, 735] width 25 height 15
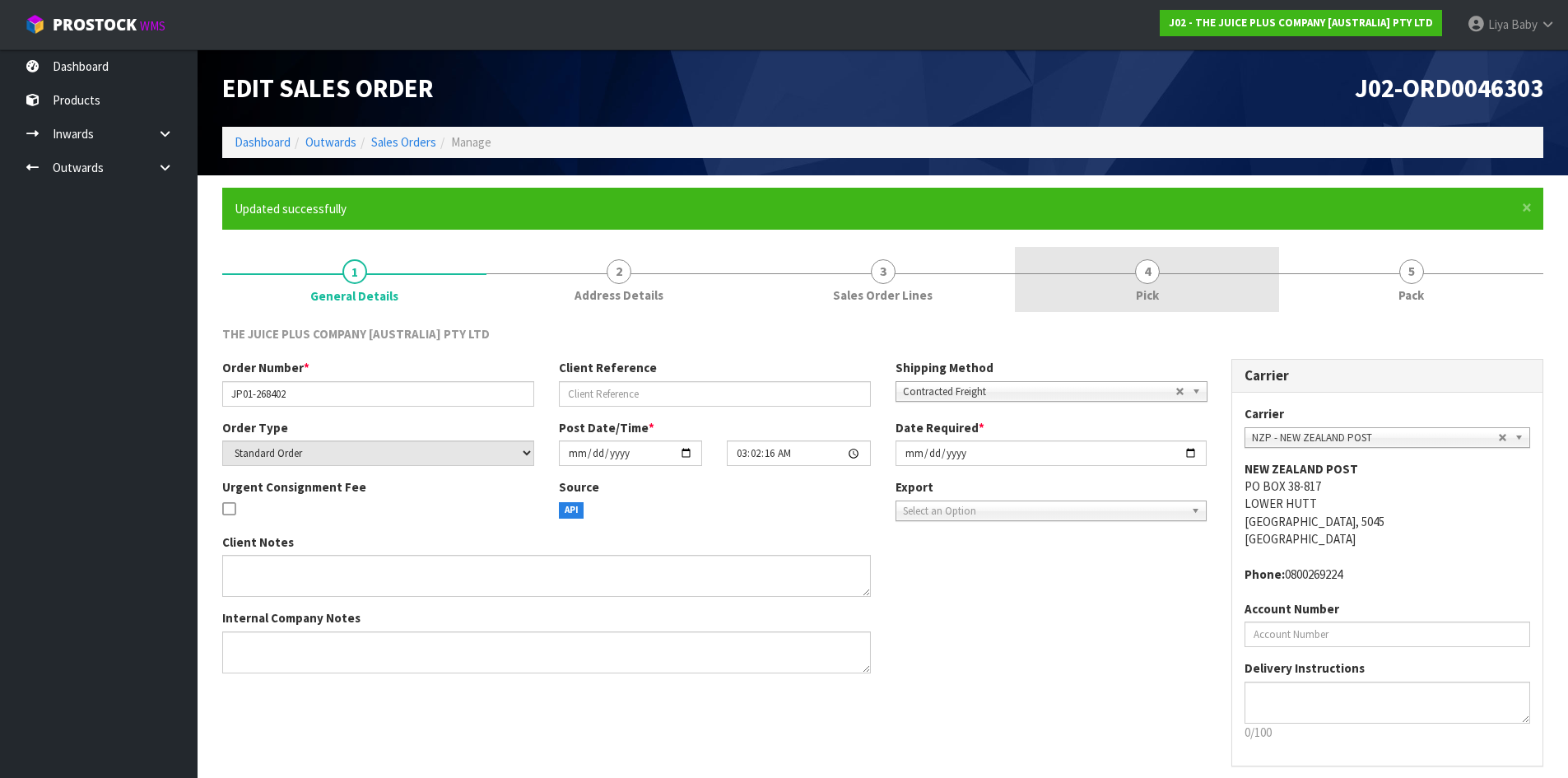
click at [1102, 292] on link "4 Pick" at bounding box center [1147, 279] width 264 height 65
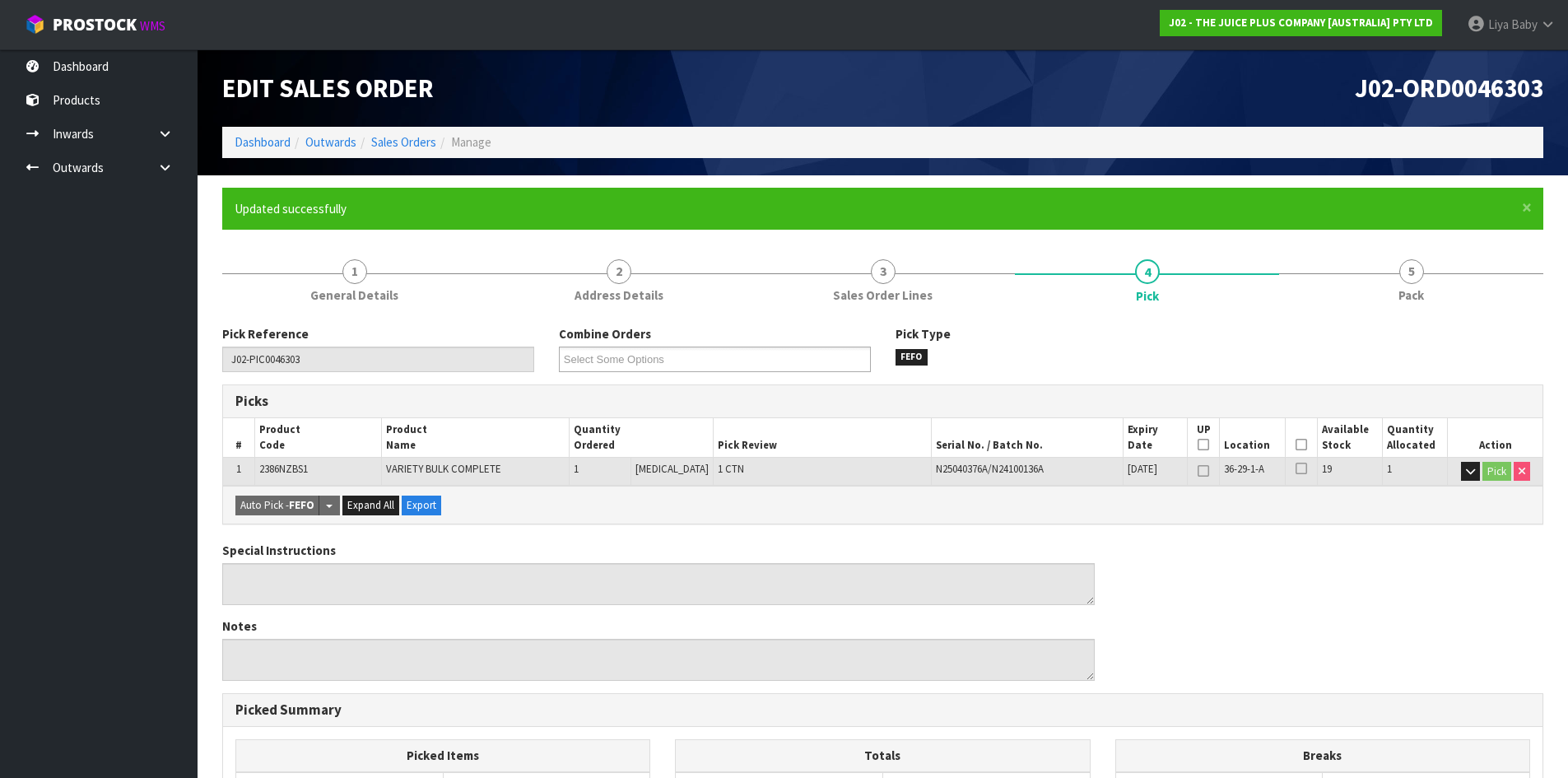
click at [1295, 444] on icon at bounding box center [1301, 444] width 11 height 1
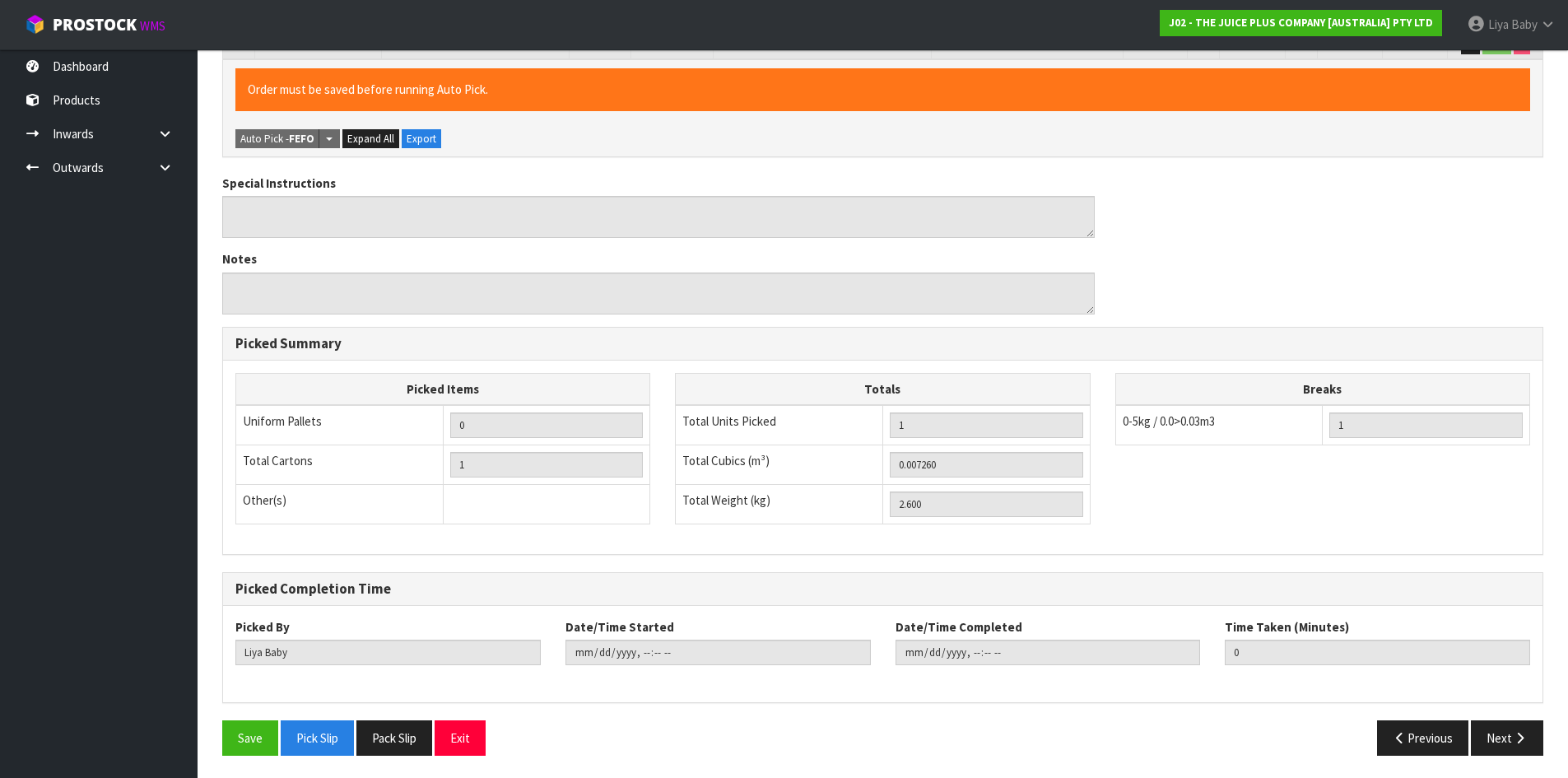
scroll to position [429, 0]
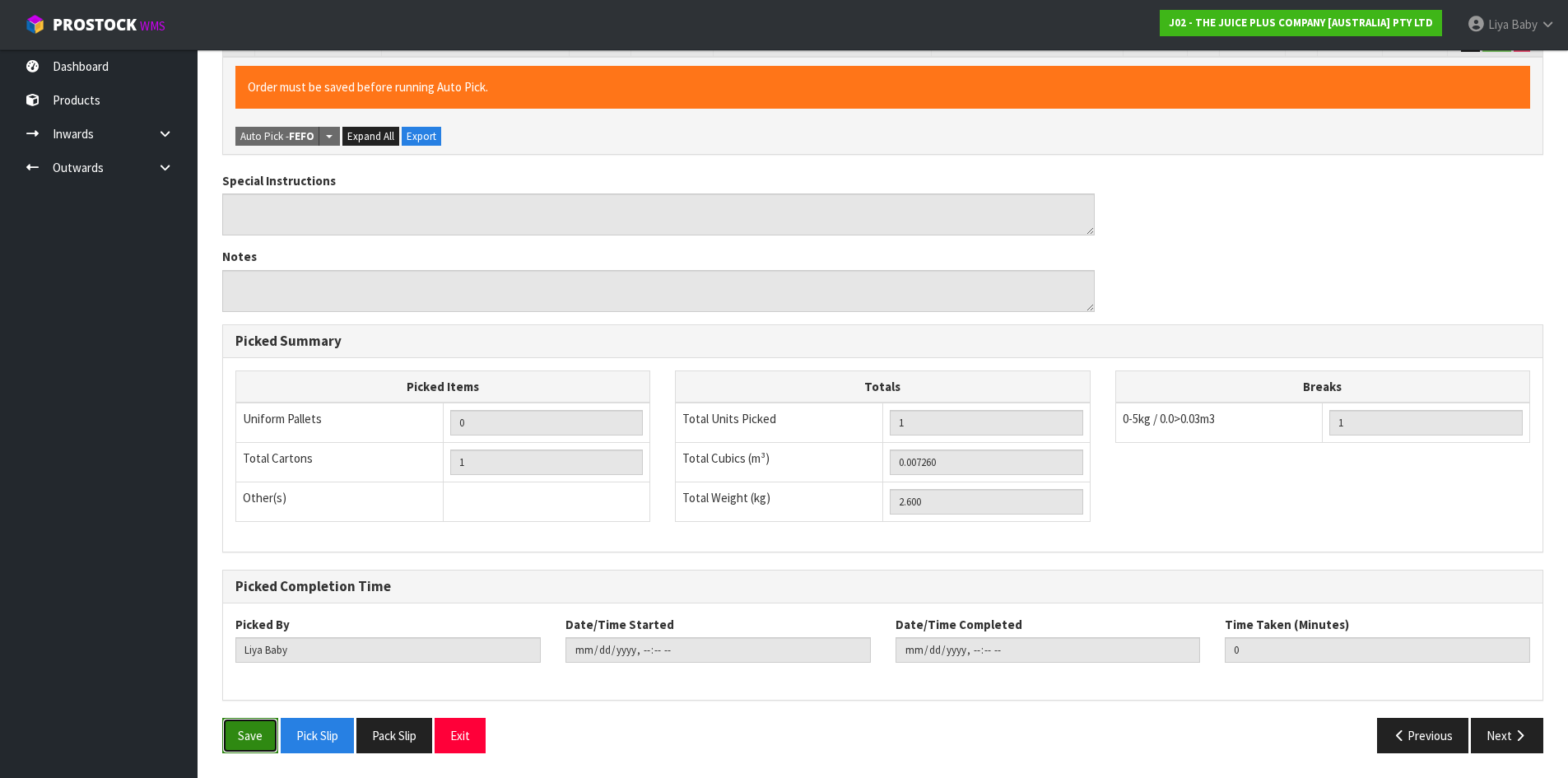
click at [253, 728] on button "Save" at bounding box center [250, 735] width 55 height 35
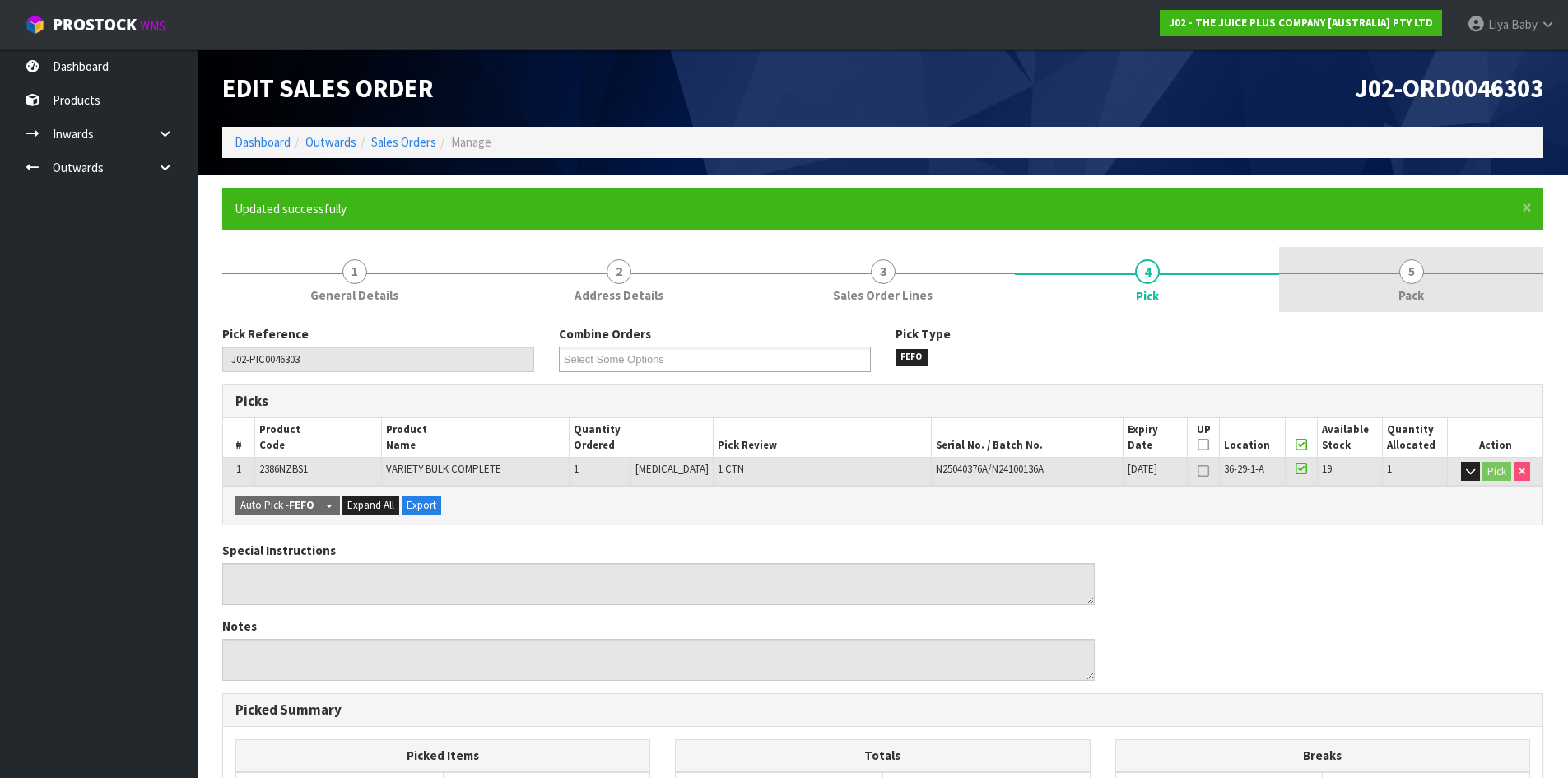
click at [1414, 283] on span "5" at bounding box center [1411, 272] width 25 height 25
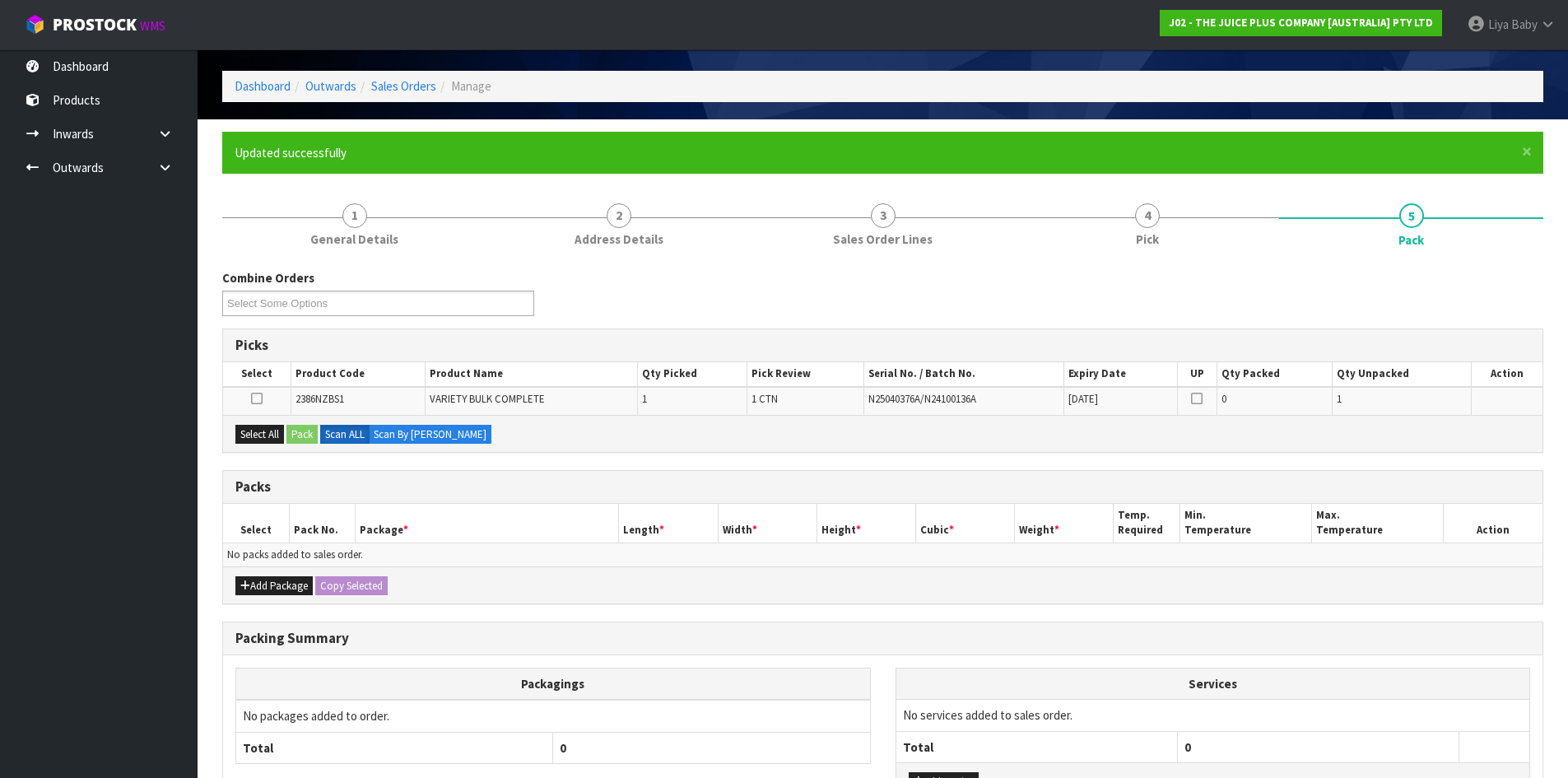
scroll to position [165, 0]
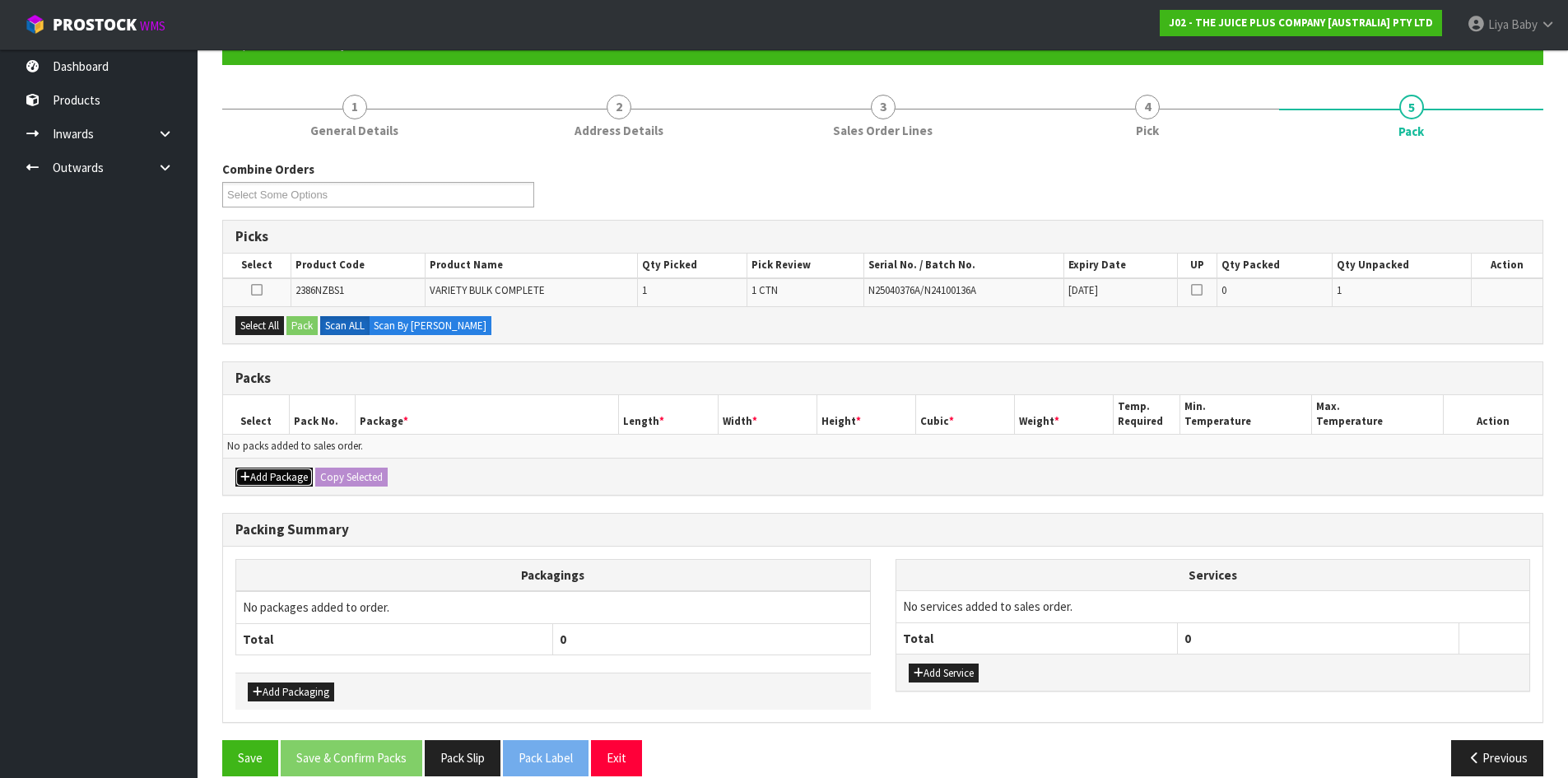
click at [269, 481] on button "Add Package" at bounding box center [274, 478] width 77 height 20
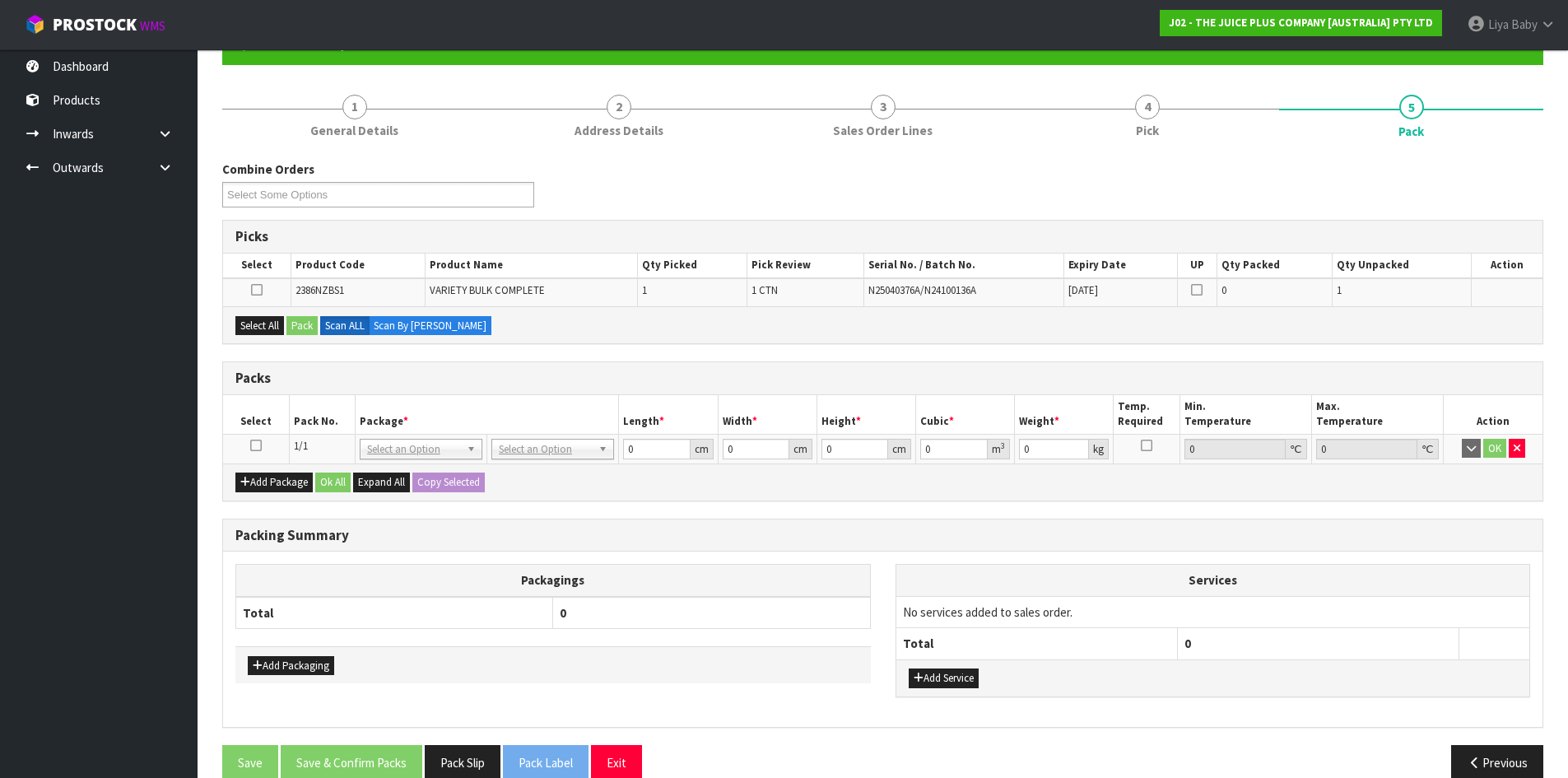
click at [259, 446] on icon at bounding box center [255, 445] width 11 height 1
click at [268, 322] on button "Select All" at bounding box center [259, 325] width 49 height 20
click at [299, 321] on button "Pack" at bounding box center [301, 325] width 32 height 20
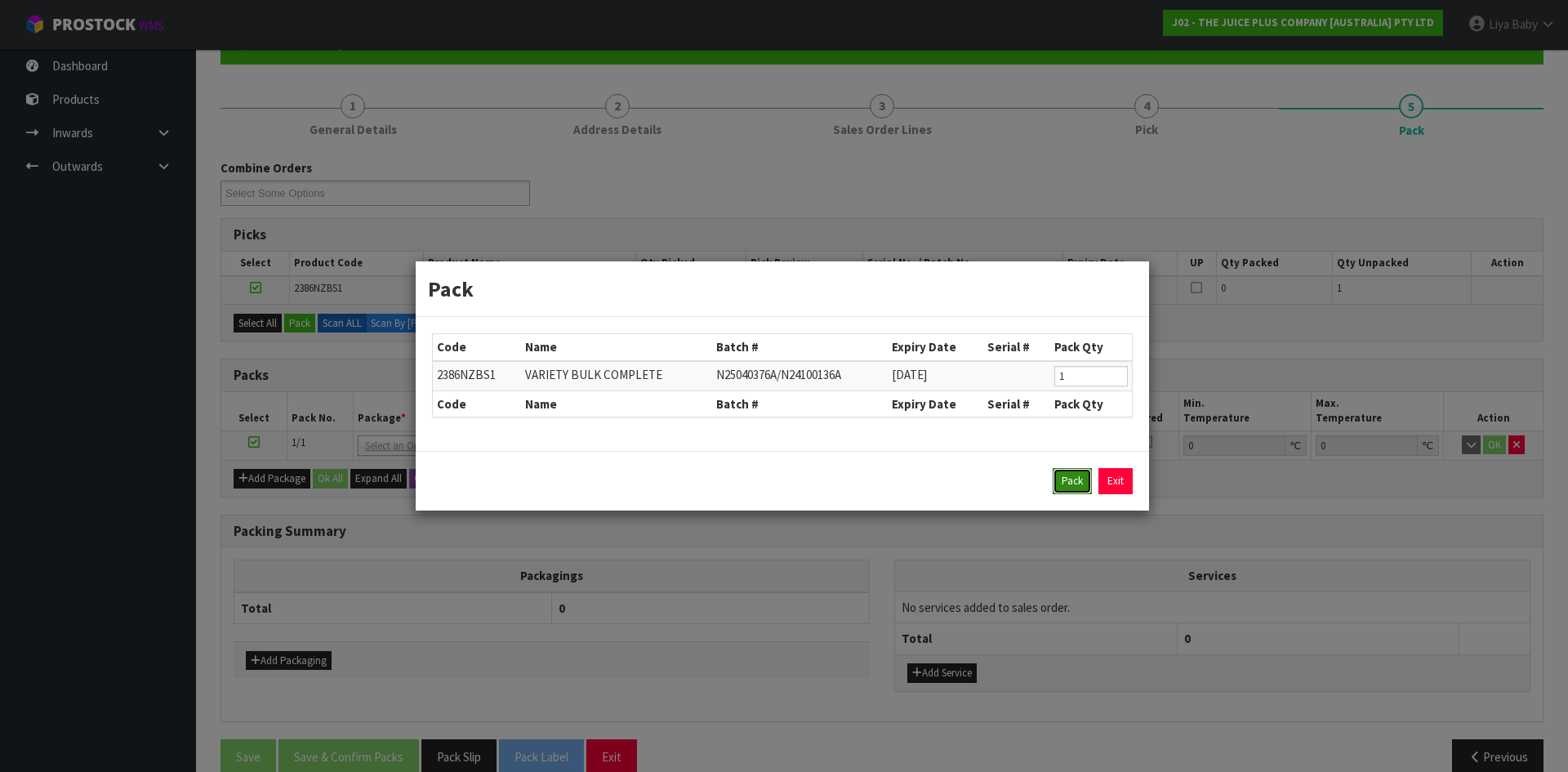
click at [1082, 476] on button "Pack" at bounding box center [1072, 481] width 39 height 27
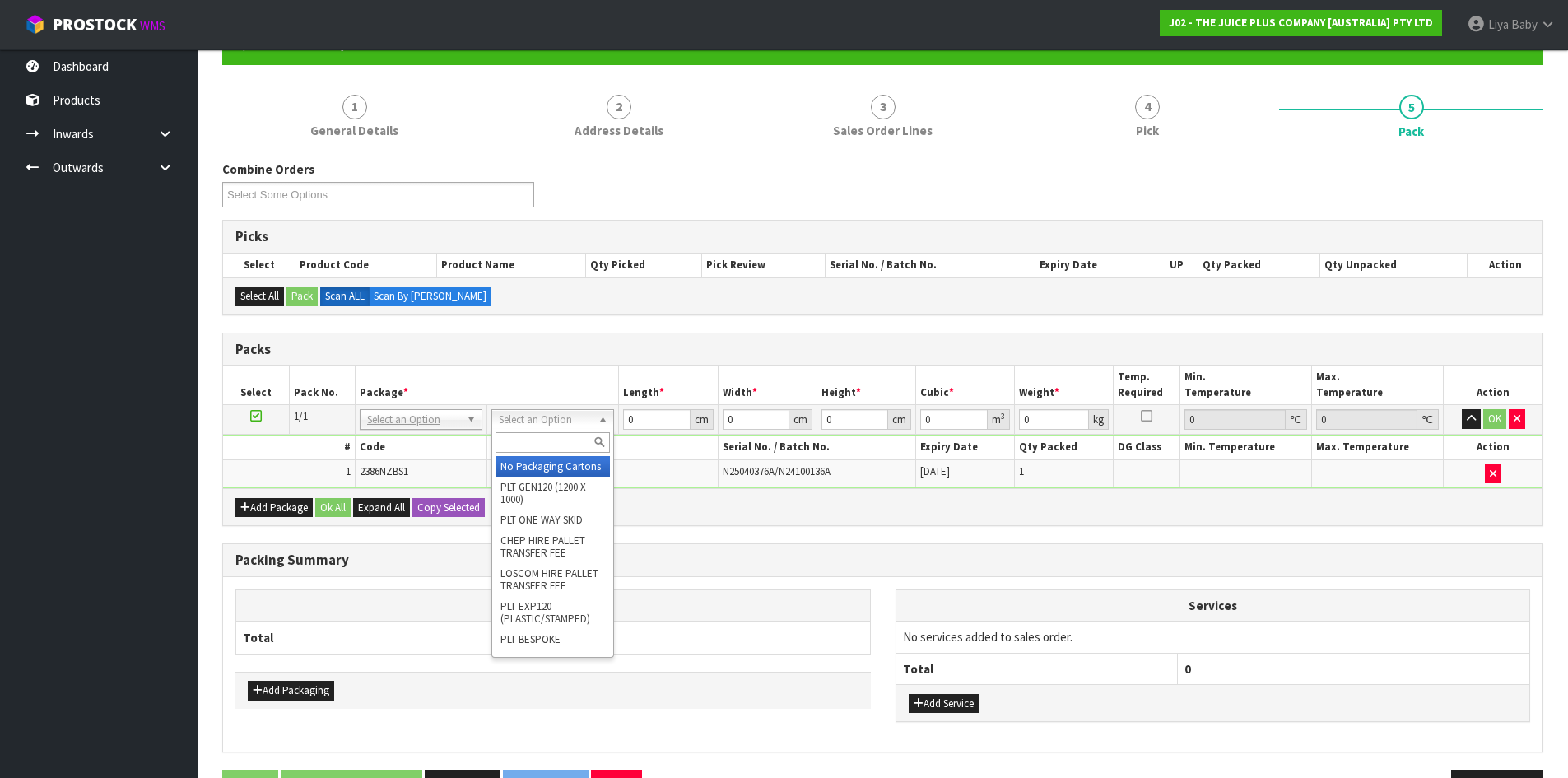
click at [533, 451] on input "text" at bounding box center [553, 443] width 115 height 21
click at [551, 445] on input "CTN4" at bounding box center [553, 443] width 115 height 21
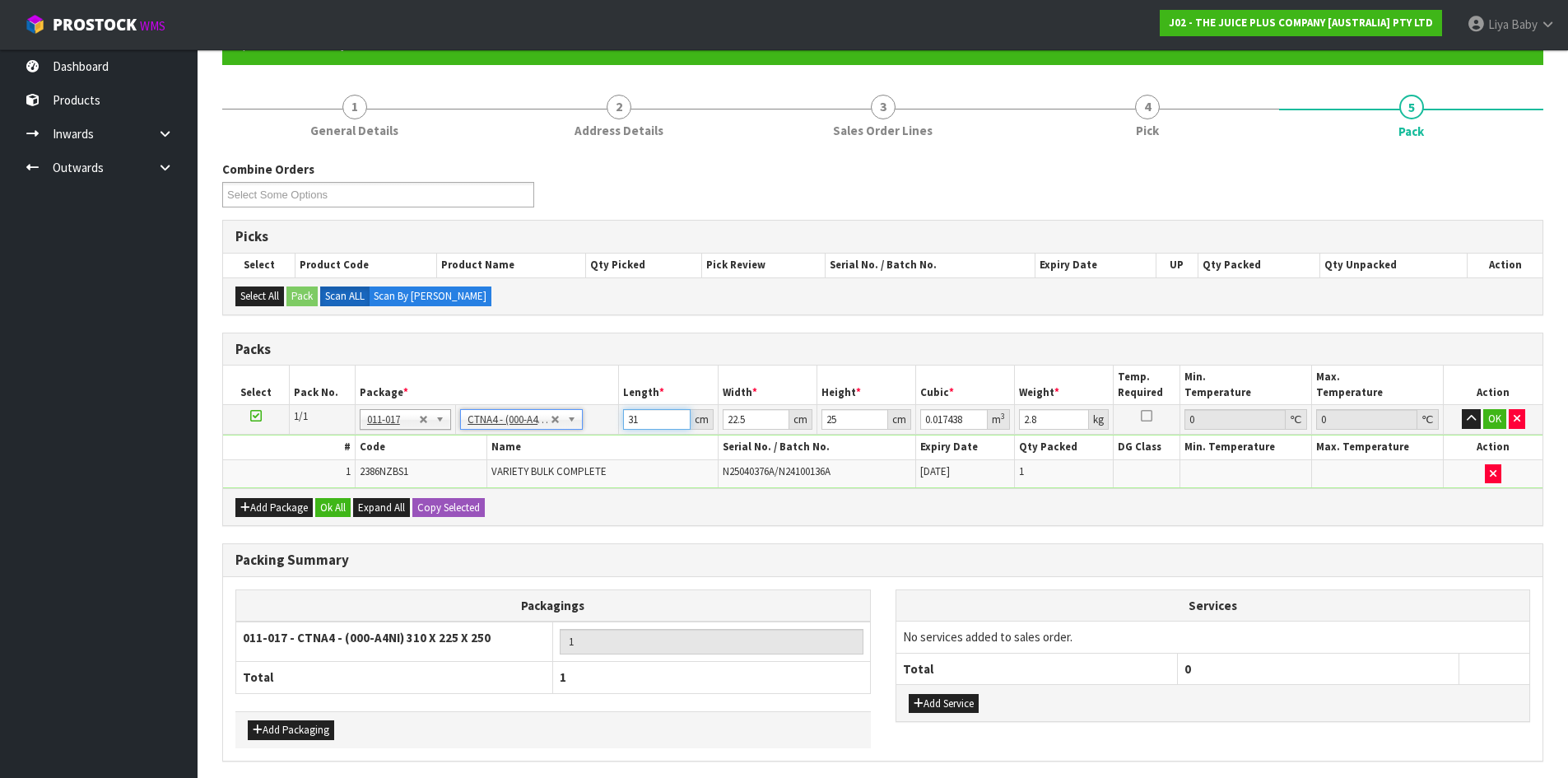
click at [644, 423] on input "31" at bounding box center [656, 419] width 67 height 21
click at [754, 421] on input "22.5" at bounding box center [756, 419] width 67 height 21
click at [844, 416] on input "25" at bounding box center [854, 419] width 67 height 21
click at [1038, 421] on input "2.8" at bounding box center [1053, 419] width 70 height 21
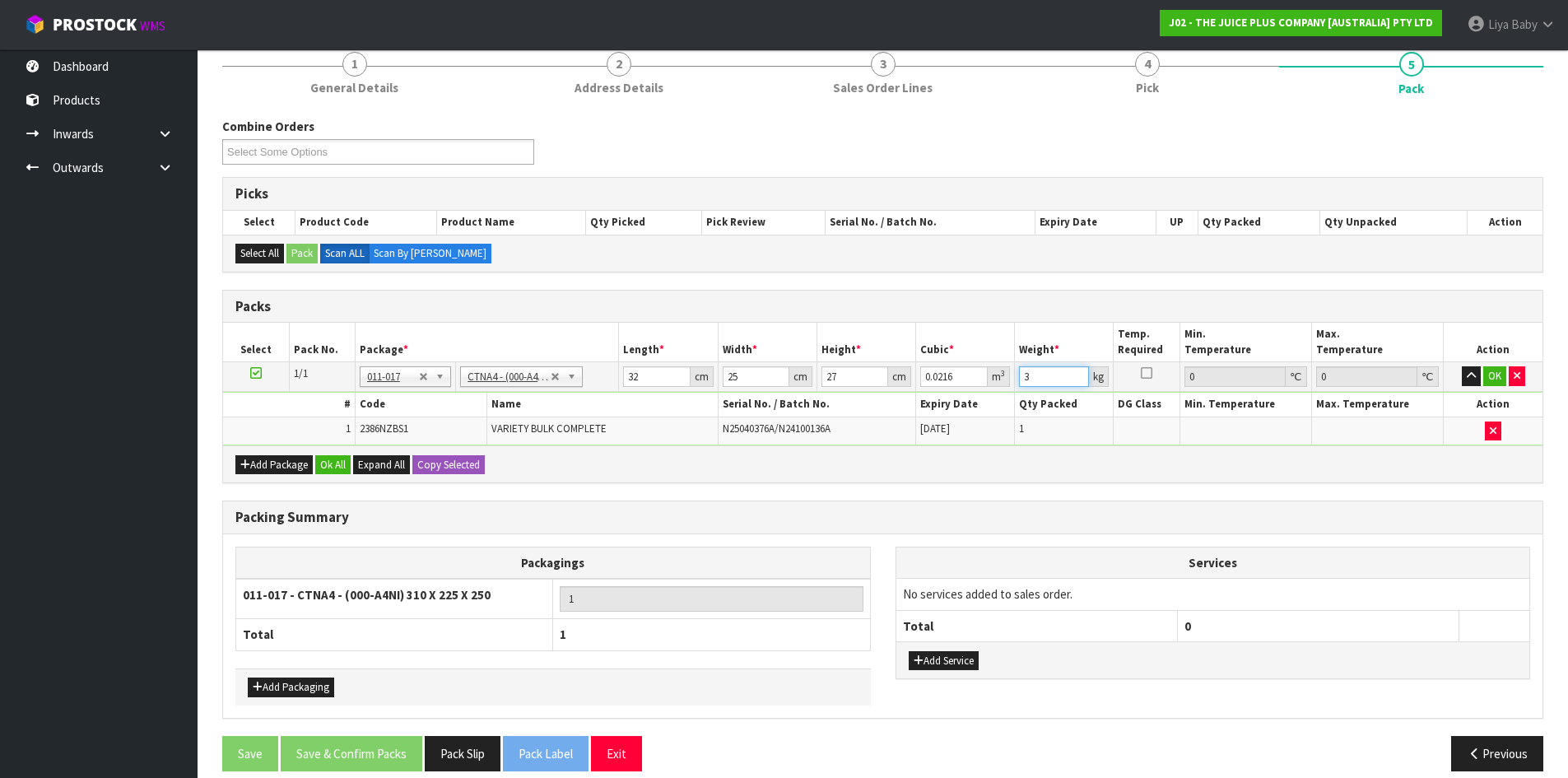
scroll to position [226, 0]
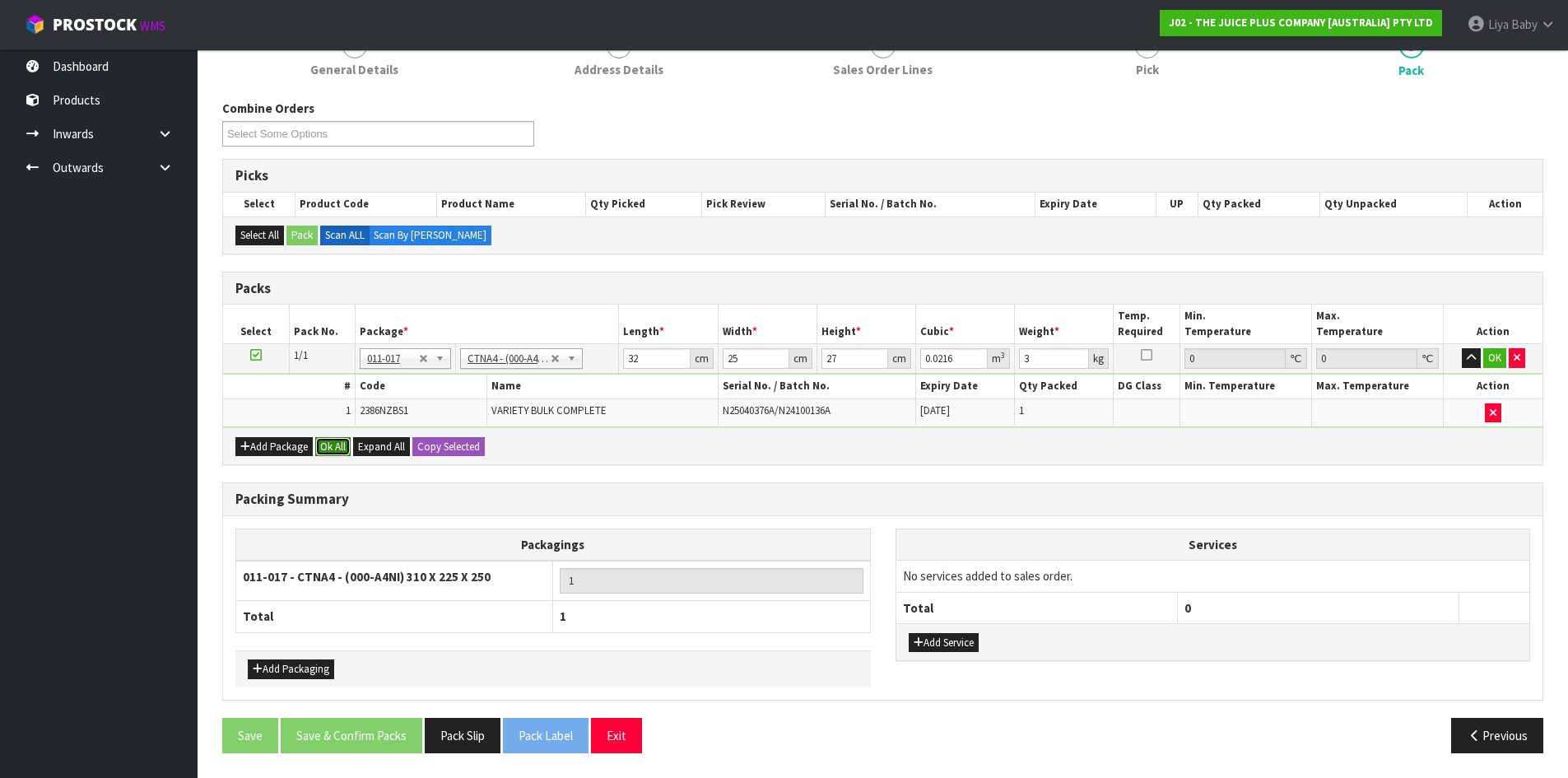
click at [320, 452] on button "Ok All" at bounding box center [332, 447] width 35 height 20
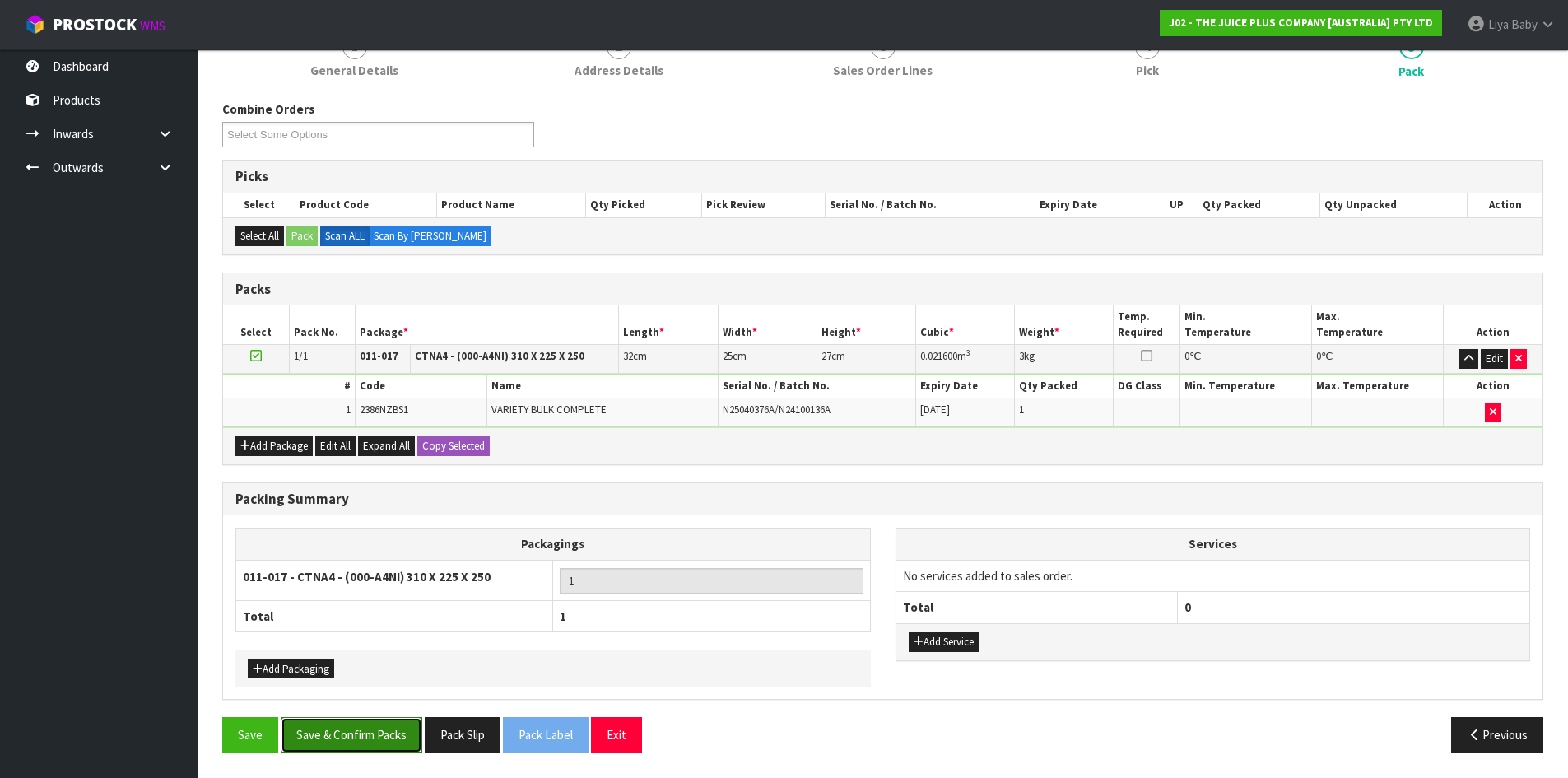
click at [327, 731] on button "Save & Confirm Packs" at bounding box center [351, 734] width 142 height 35
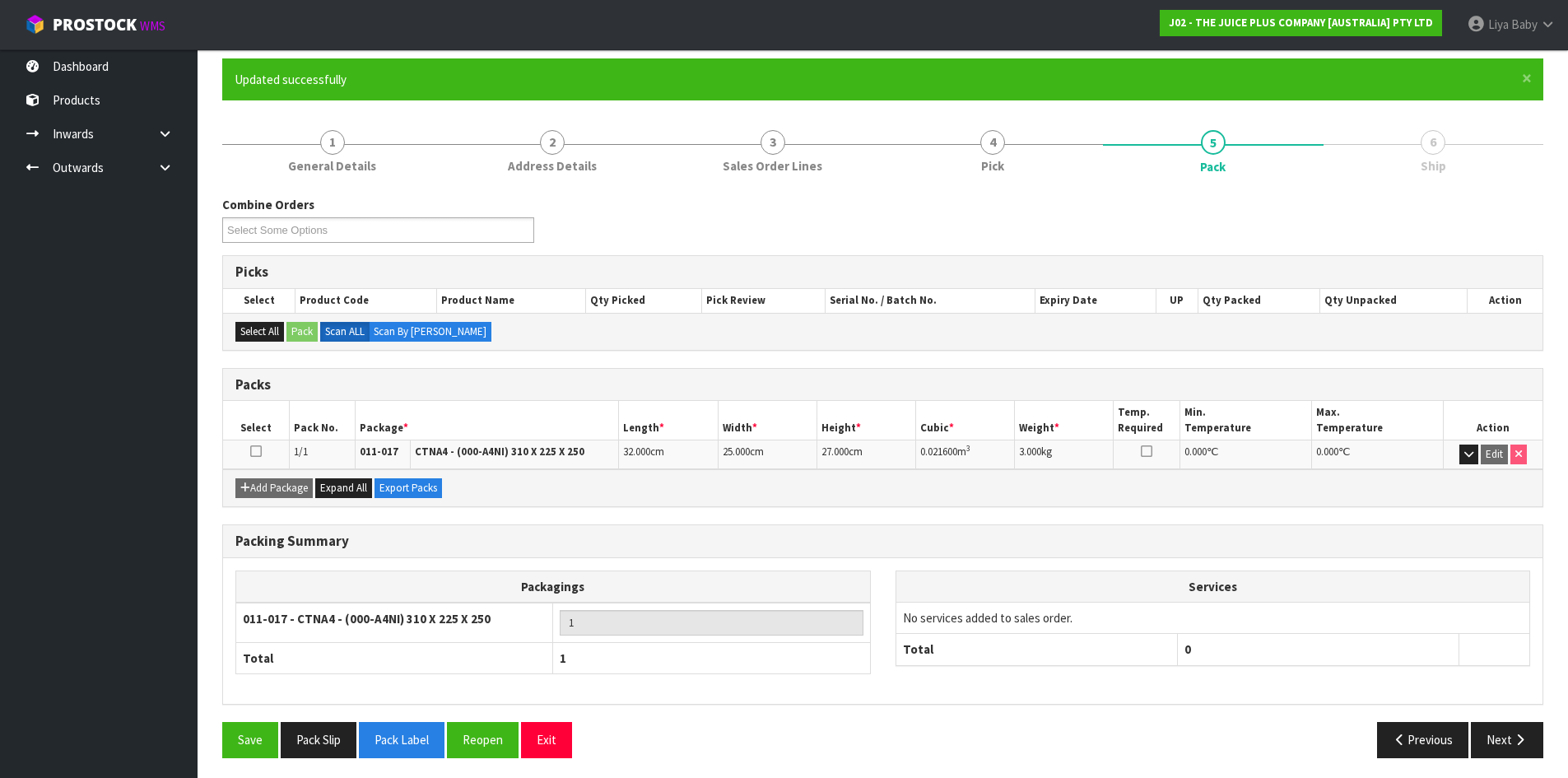
scroll to position [134, 0]
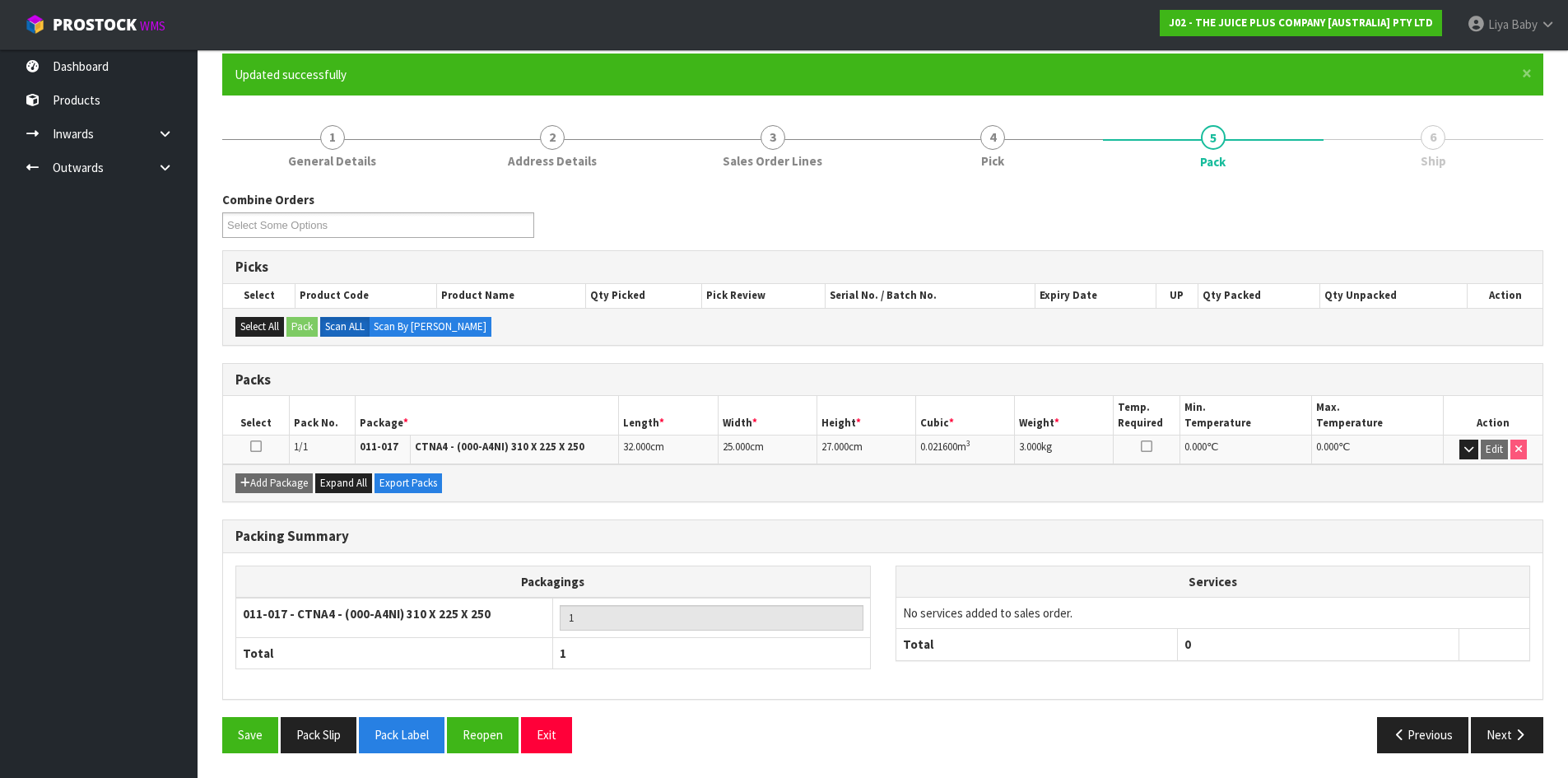
click at [258, 447] on icon at bounding box center [255, 446] width 11 height 1
click at [1511, 728] on button "Next" at bounding box center [1507, 734] width 73 height 35
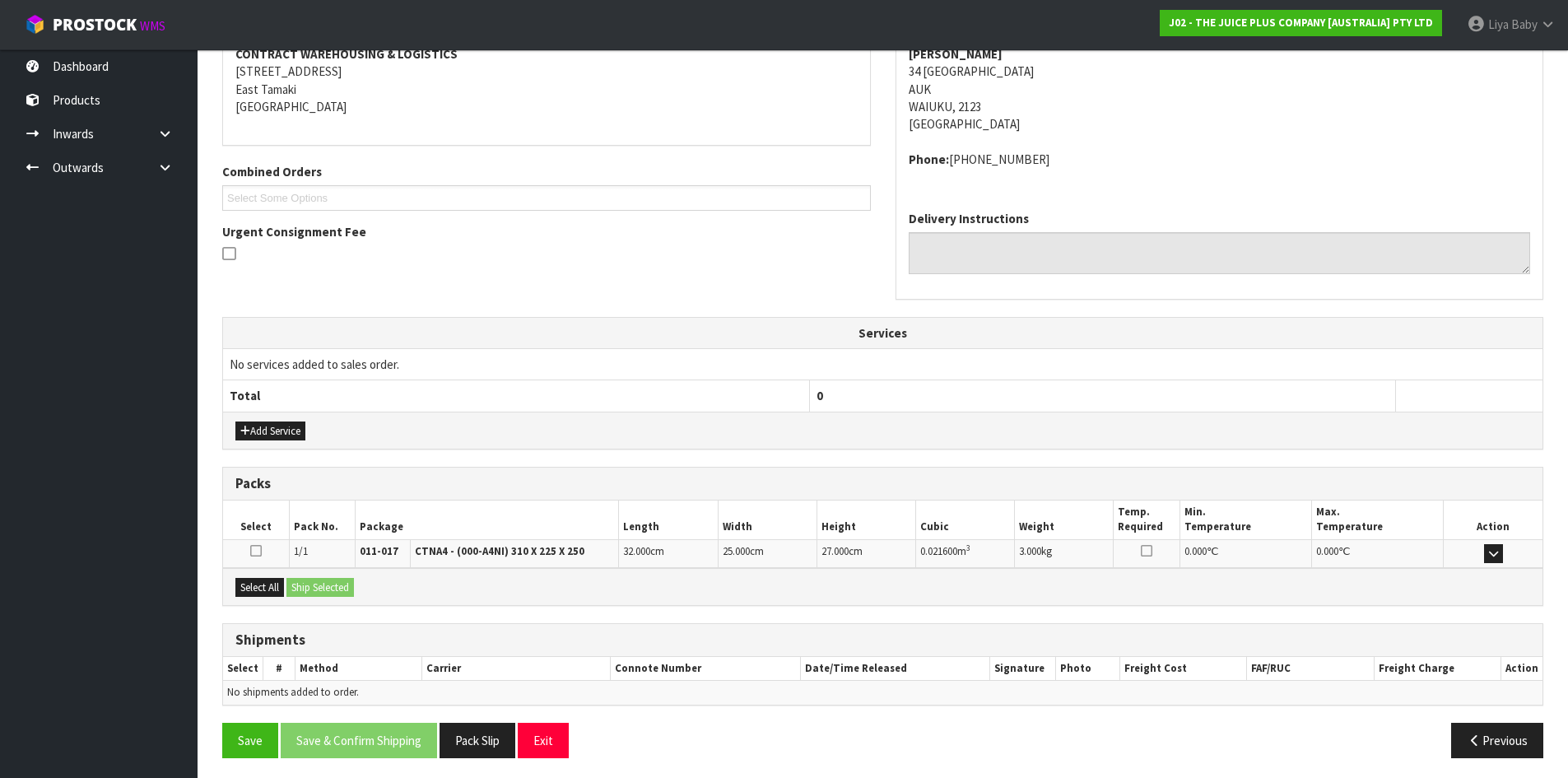
scroll to position [331, 0]
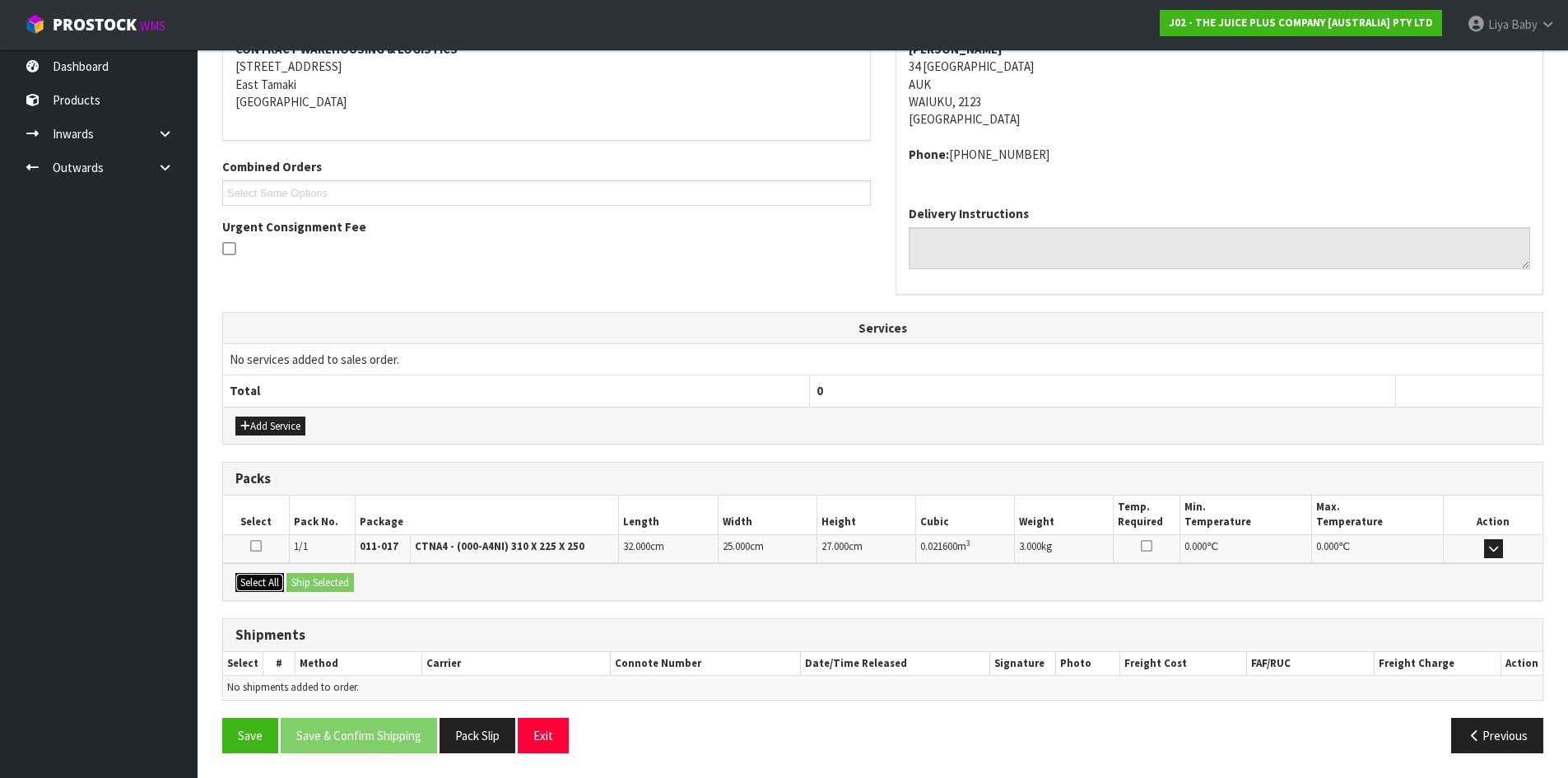
click at [243, 586] on button "Select All" at bounding box center [259, 583] width 49 height 20
click at [328, 582] on button "Ship Selected" at bounding box center [320, 583] width 68 height 20
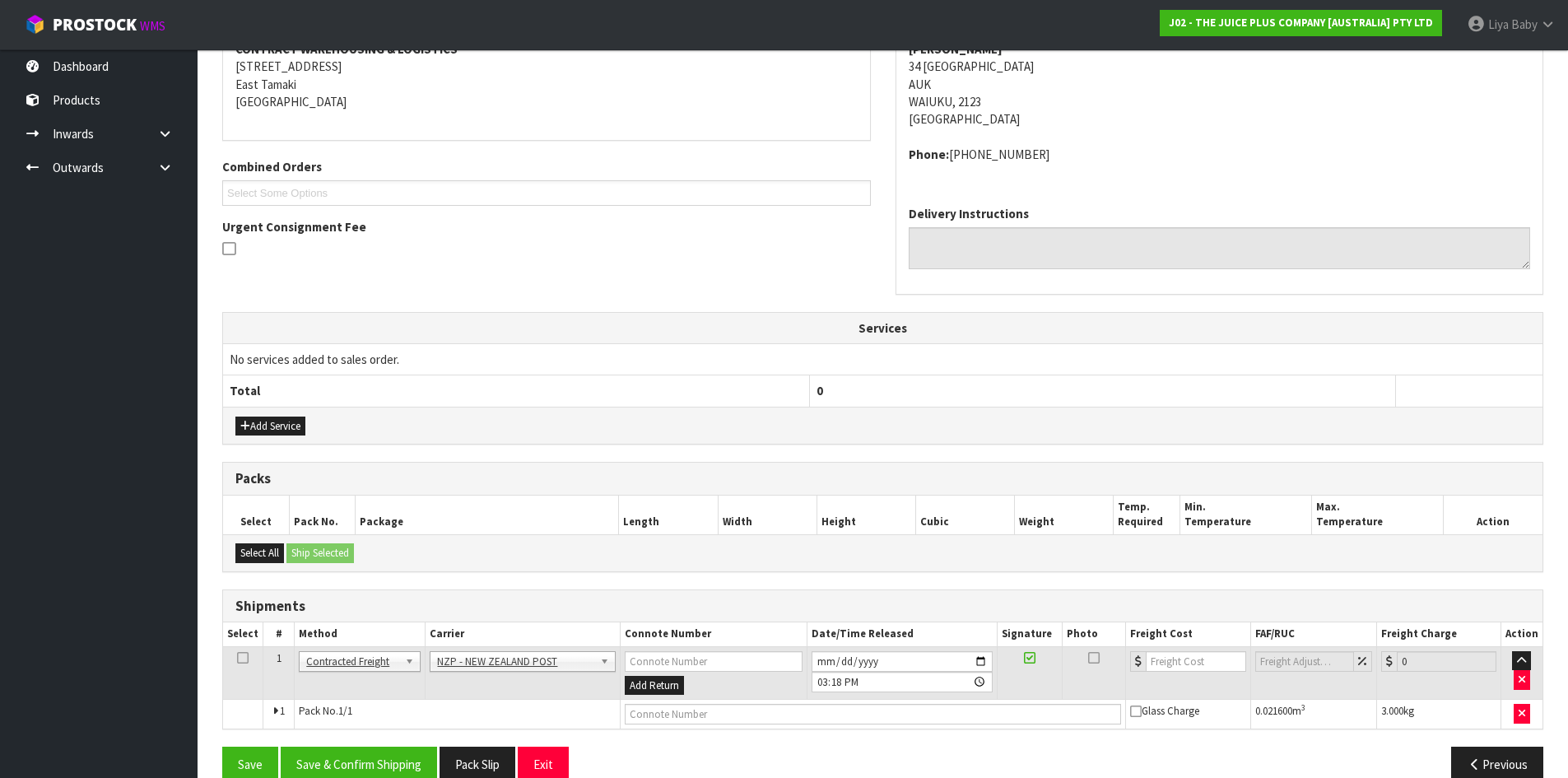
scroll to position [361, 0]
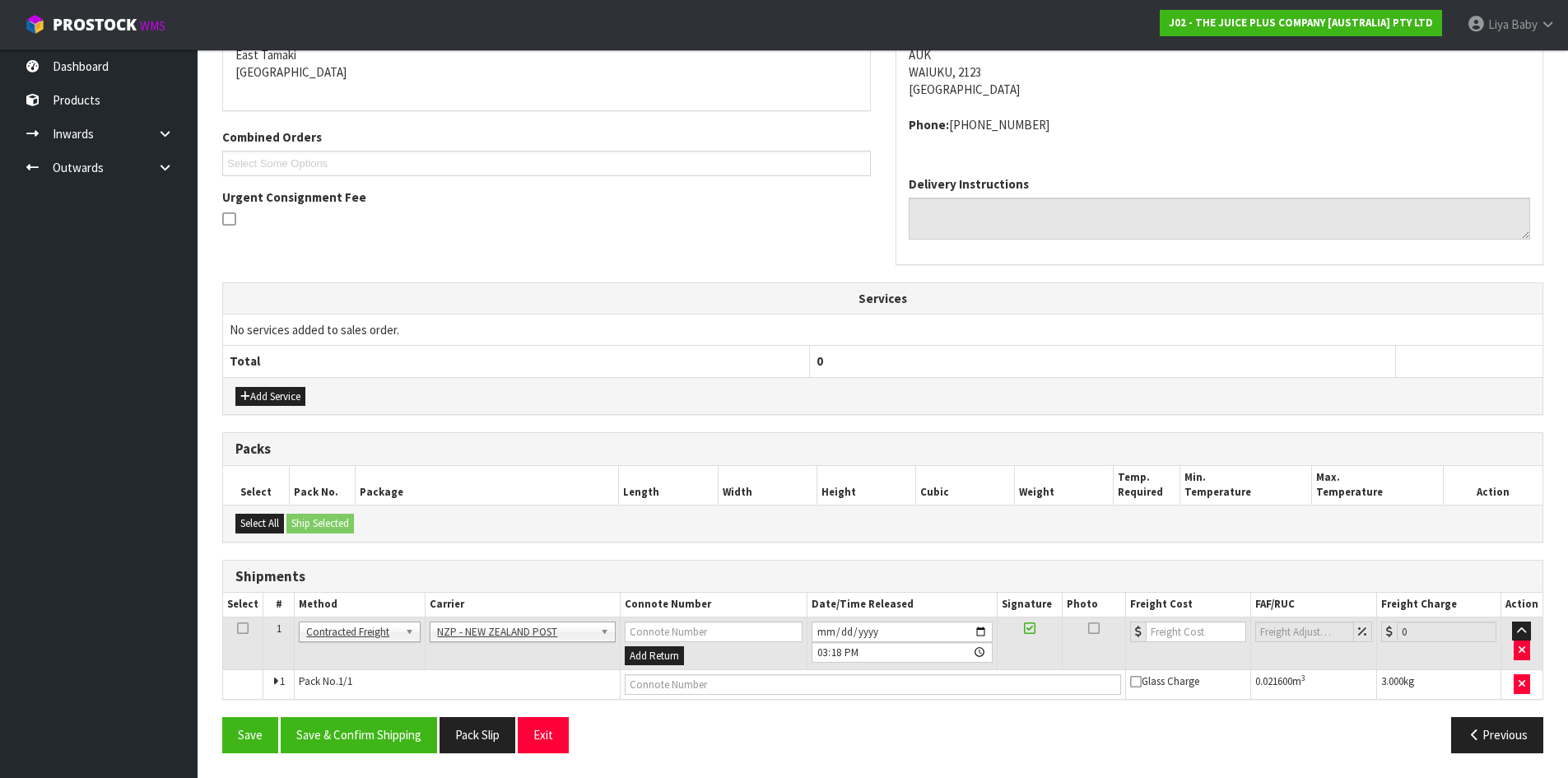
click at [251, 633] on td at bounding box center [243, 643] width 40 height 54
click at [244, 628] on icon at bounding box center [243, 628] width 11 height 1
drag, startPoint x: 320, startPoint y: 739, endPoint x: 331, endPoint y: 738, distance: 11.0
click at [321, 739] on button "Save & Confirm Shipping" at bounding box center [358, 734] width 156 height 35
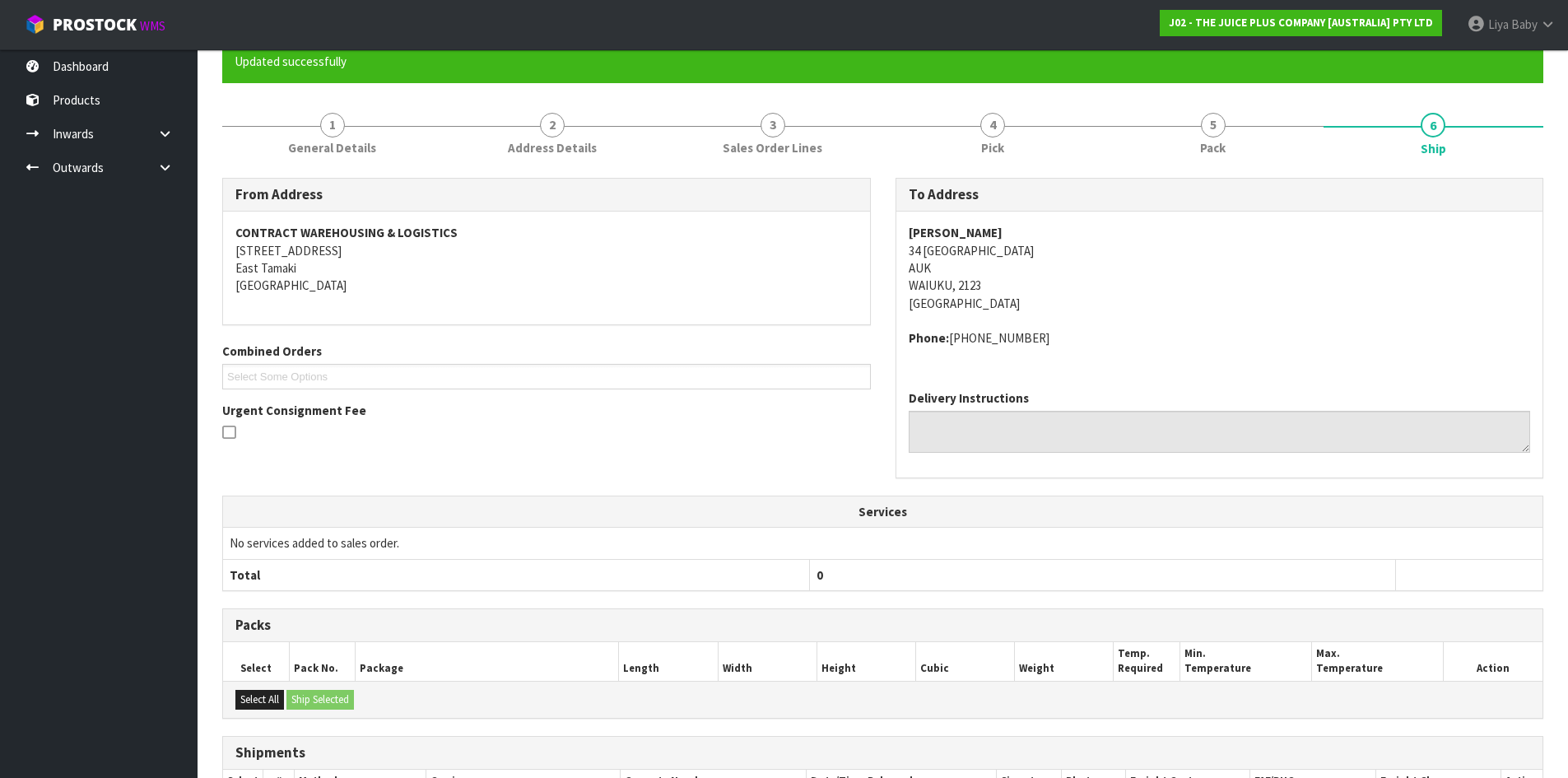
scroll to position [337, 0]
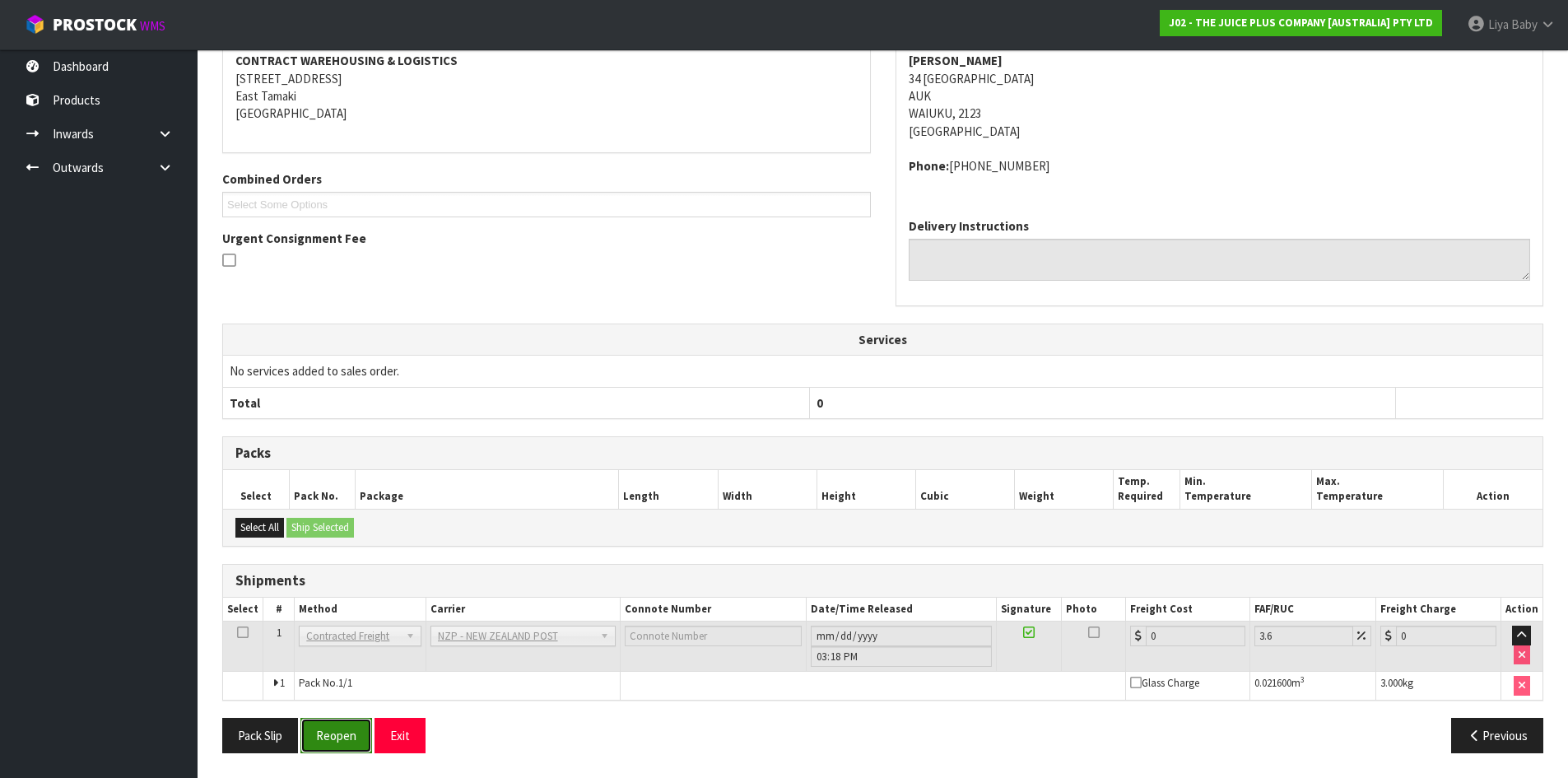
click at [342, 728] on button "Reopen" at bounding box center [336, 735] width 72 height 35
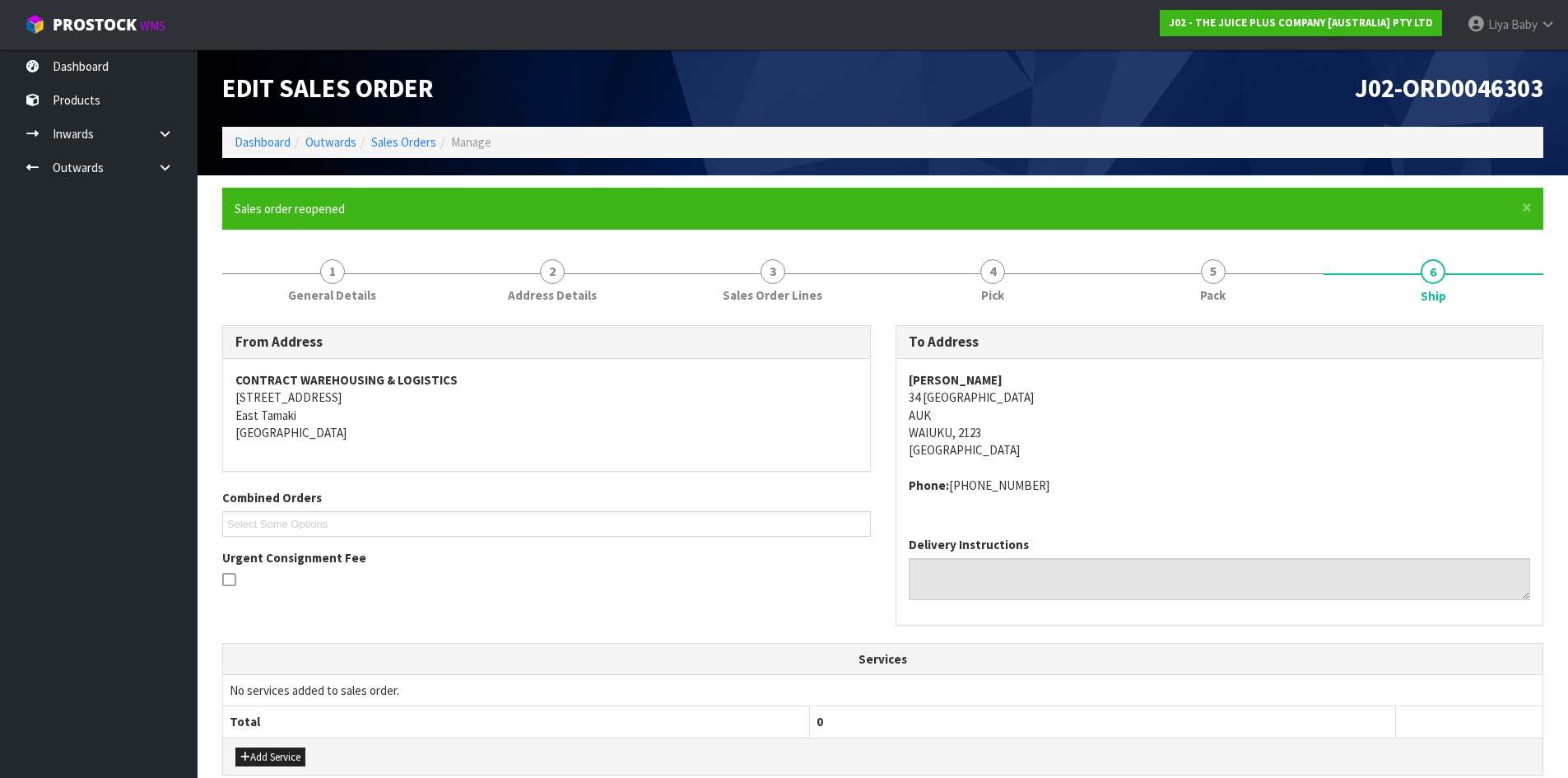
drag, startPoint x: 342, startPoint y: 727, endPoint x: 788, endPoint y: 550, distance: 479.8
click at [788, 550] on div "Urgent Consignment Fee" at bounding box center [546, 570] width 649 height 43
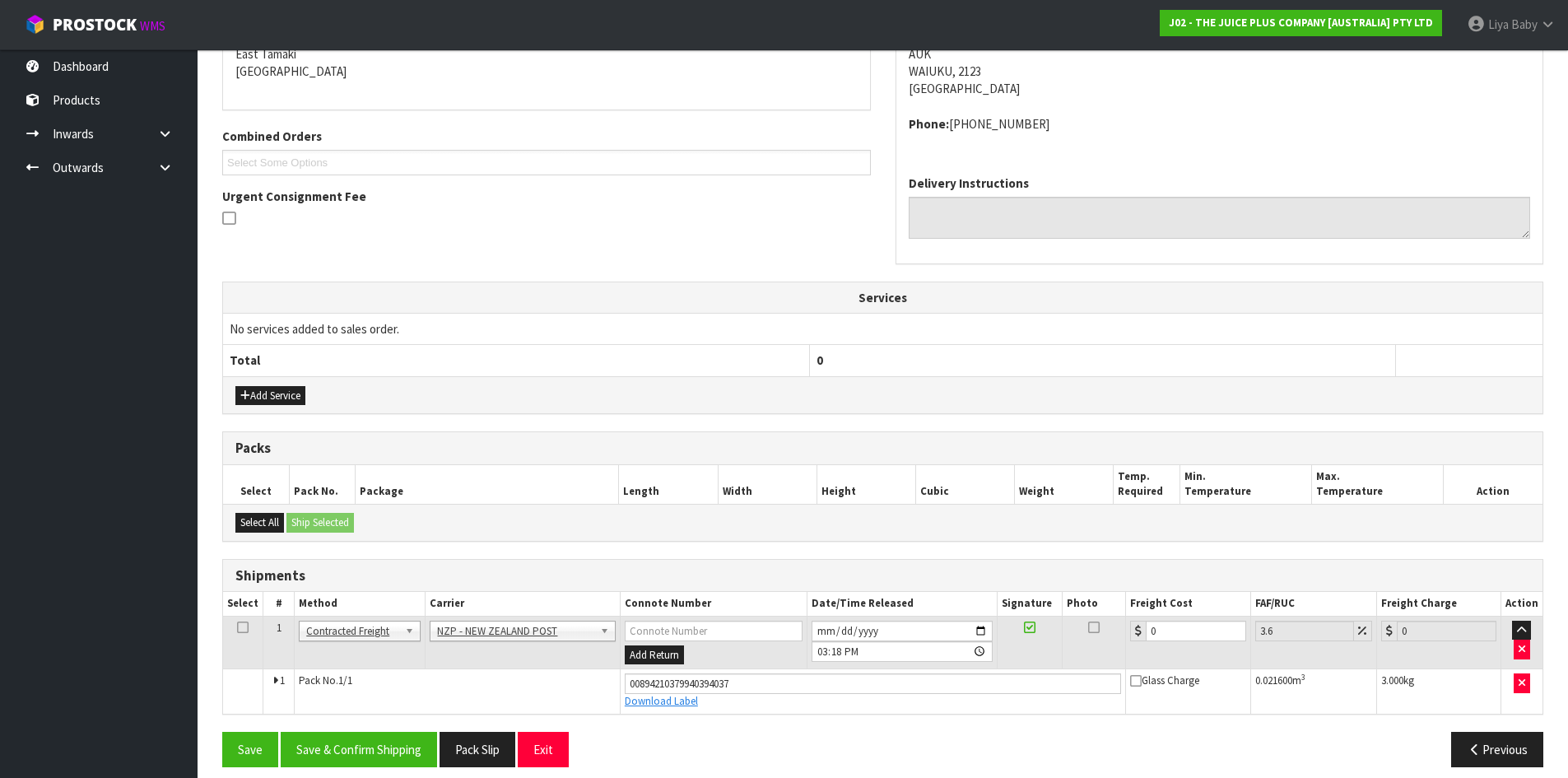
scroll to position [375, 0]
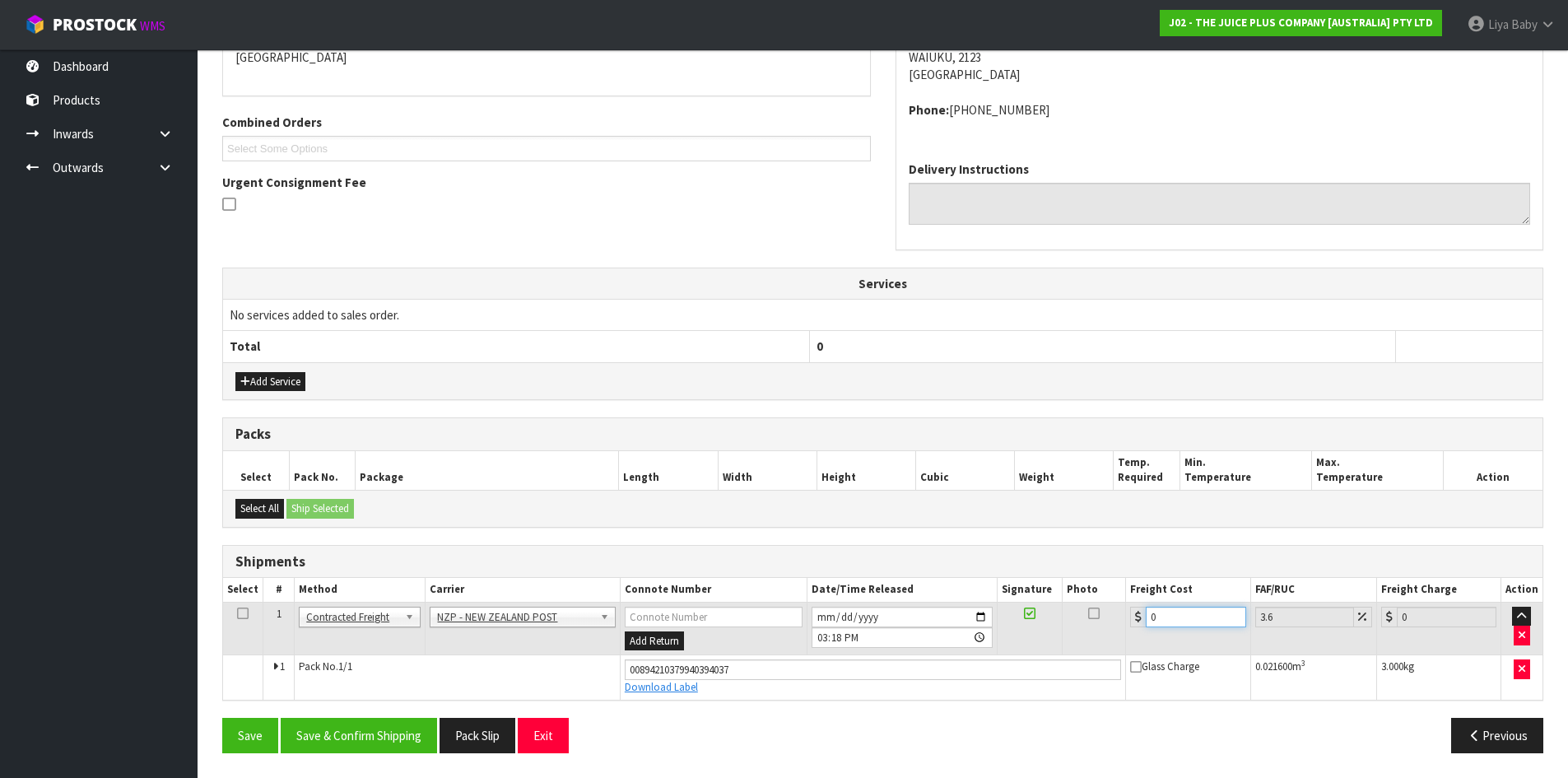
click at [1191, 618] on input "0" at bounding box center [1195, 617] width 99 height 21
click at [246, 613] on icon at bounding box center [243, 613] width 11 height 1
click at [356, 737] on button "Save & Confirm Shipping" at bounding box center [358, 735] width 156 height 35
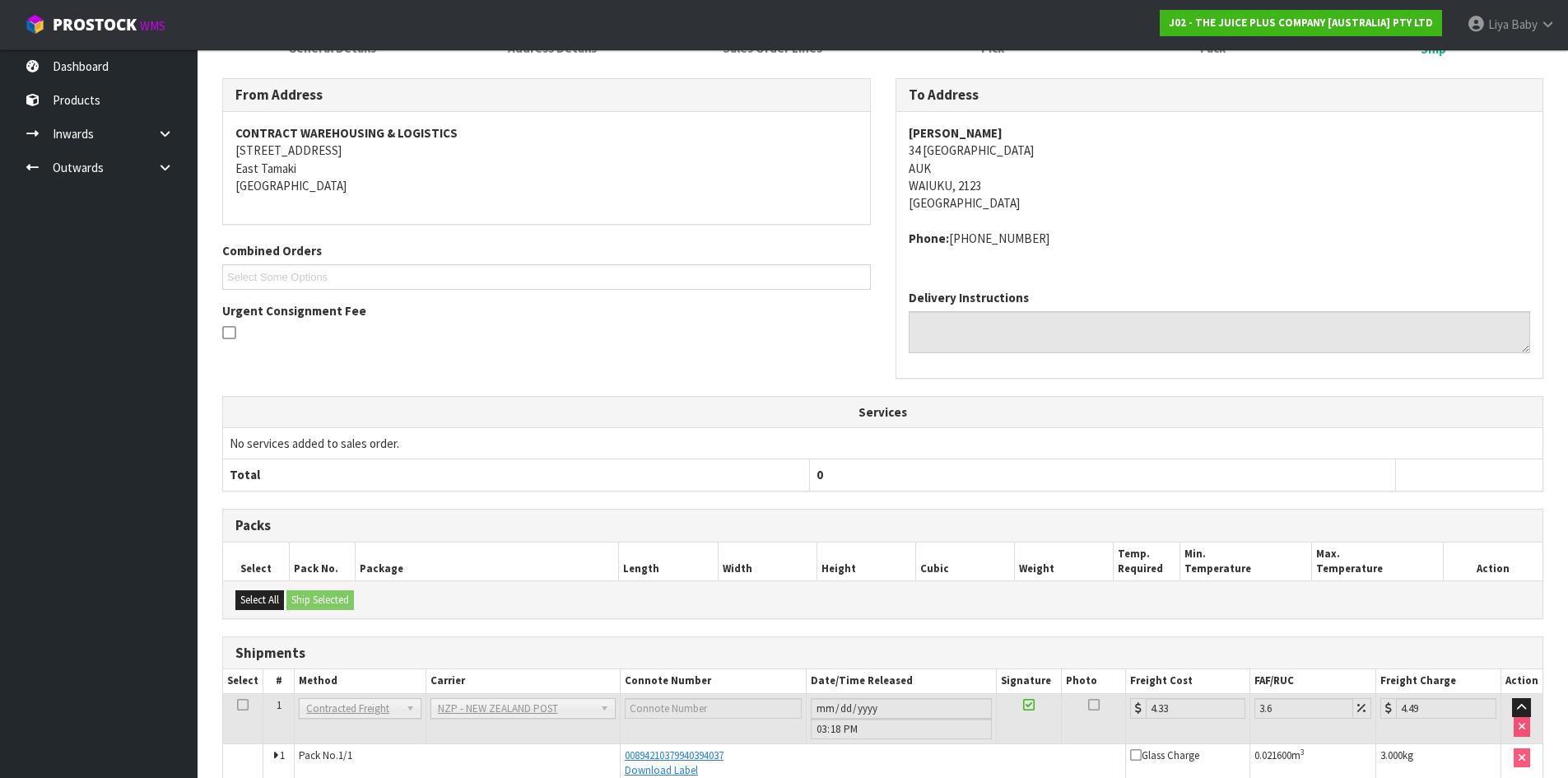
scroll to position [0, 0]
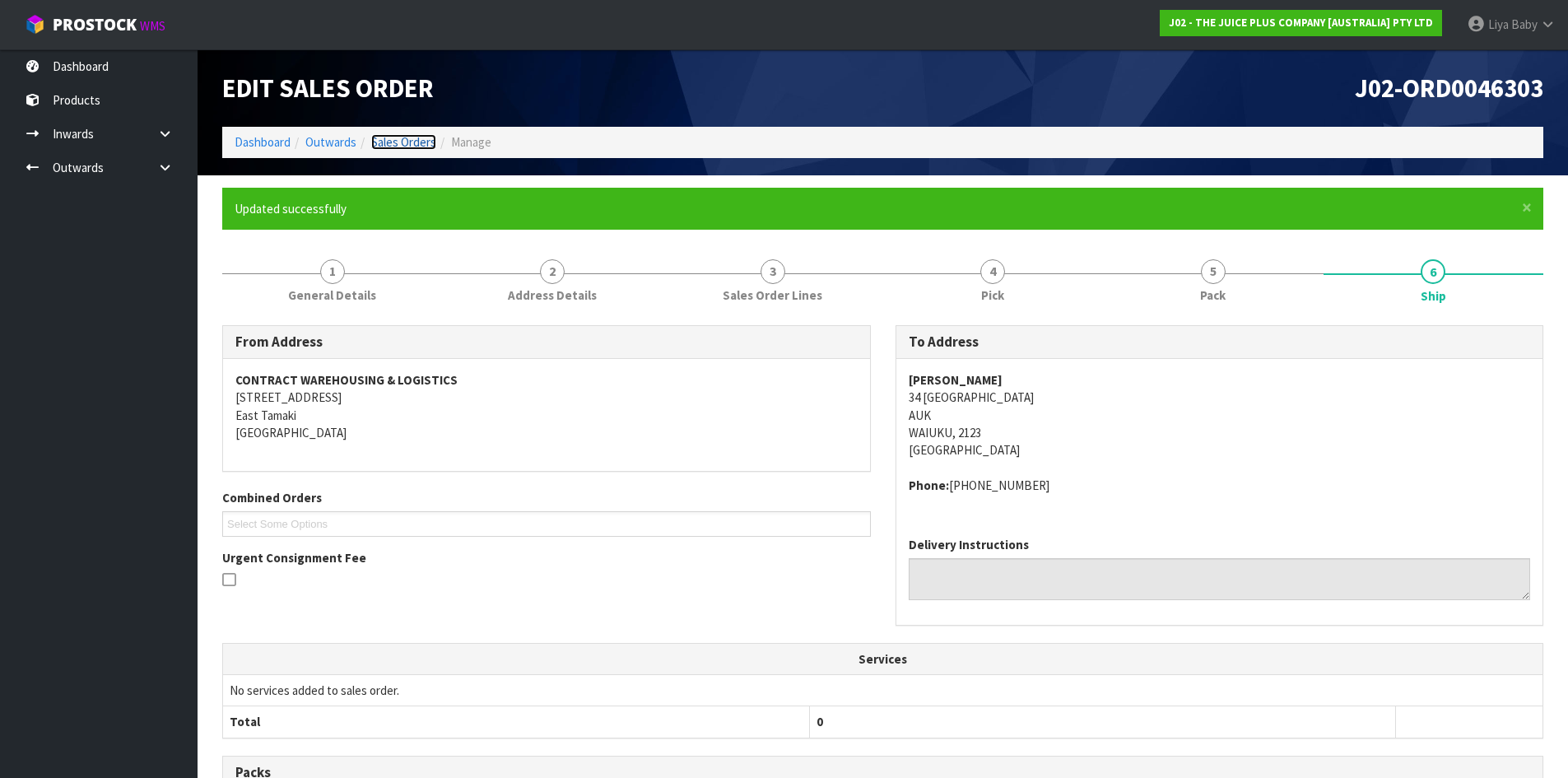
click at [382, 136] on link "Sales Orders" at bounding box center [404, 142] width 65 height 15
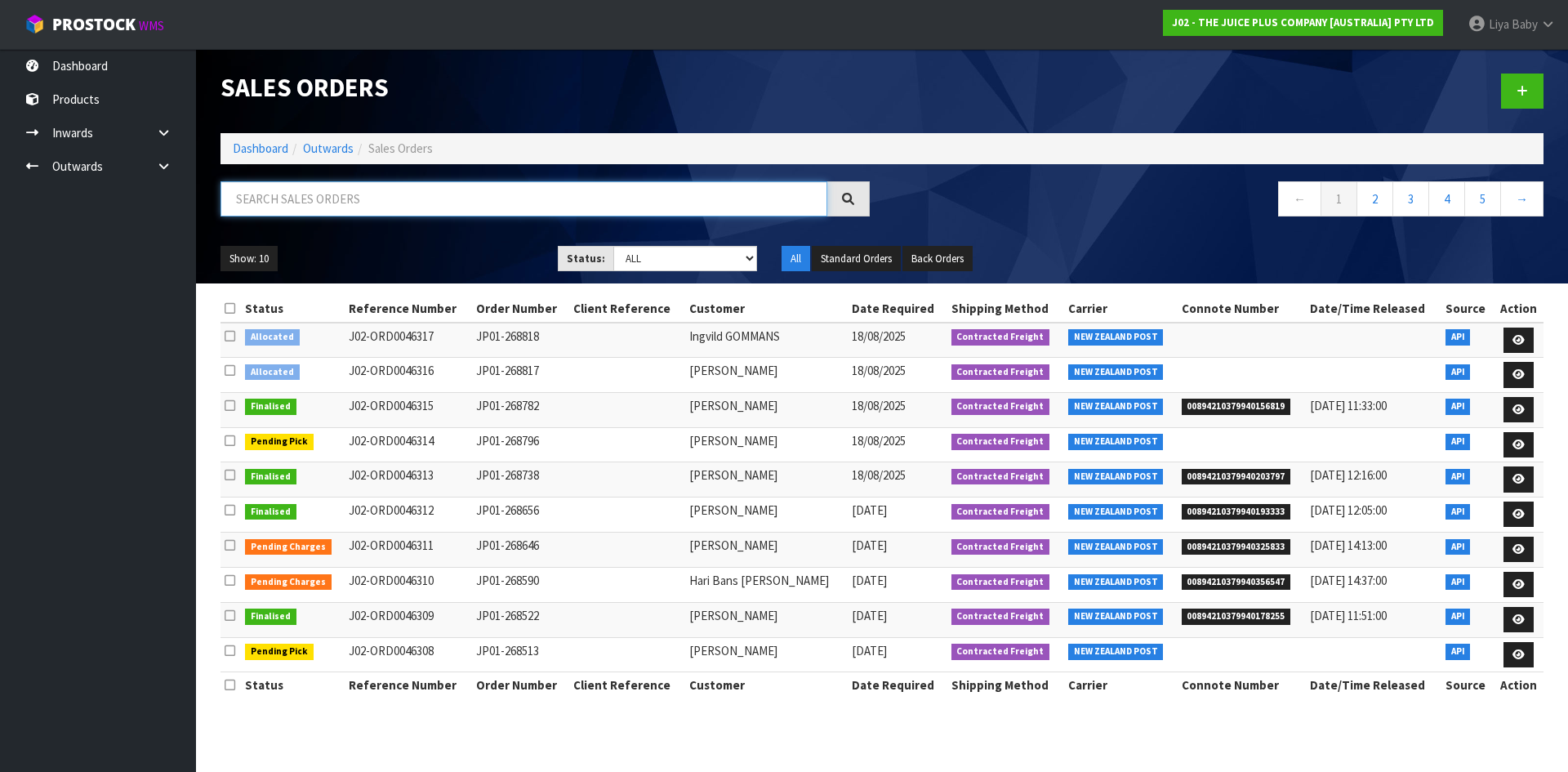
click at [286, 193] on input "text" at bounding box center [523, 198] width 607 height 35
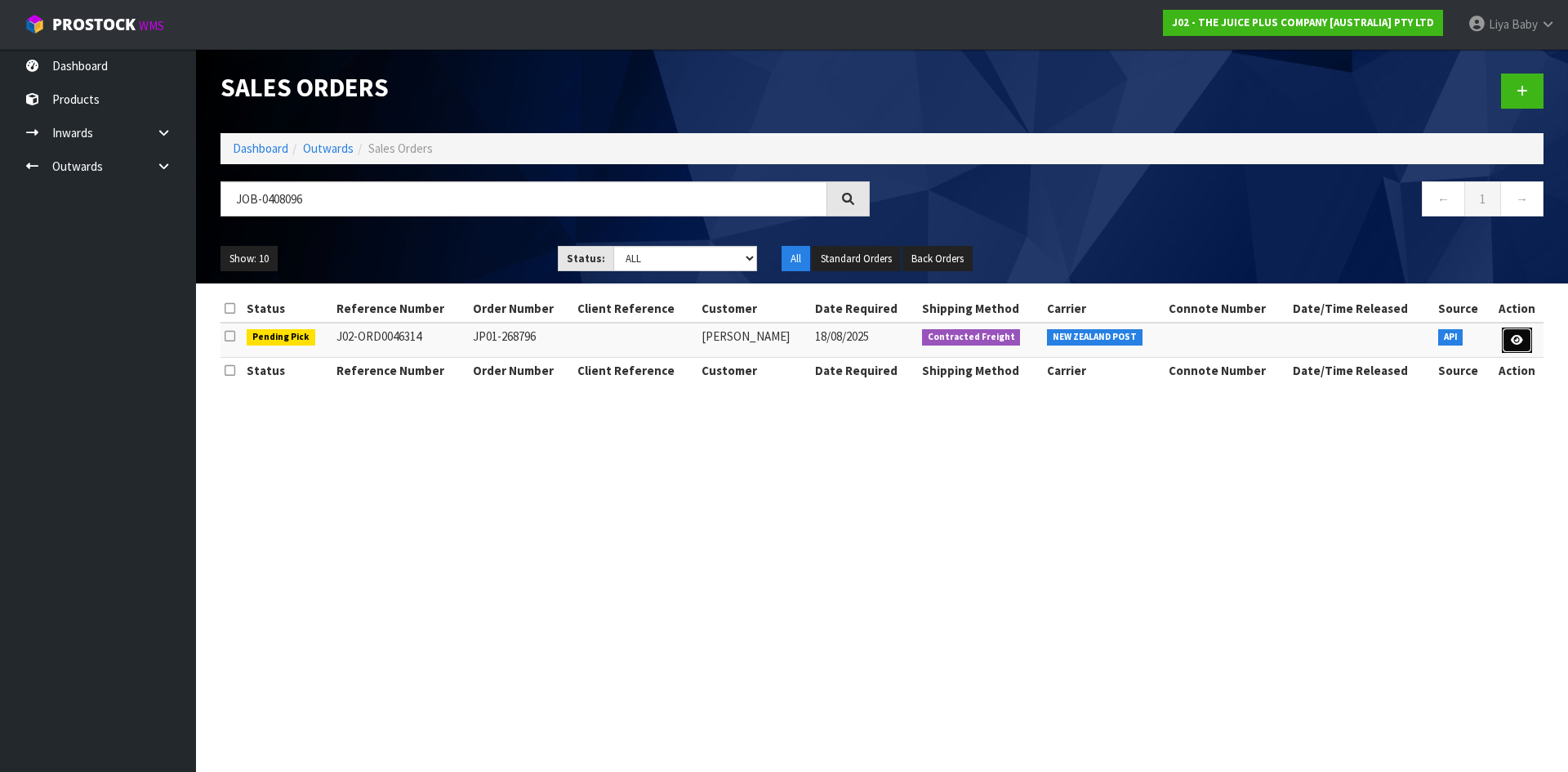
click at [1532, 343] on link at bounding box center [1518, 341] width 30 height 27
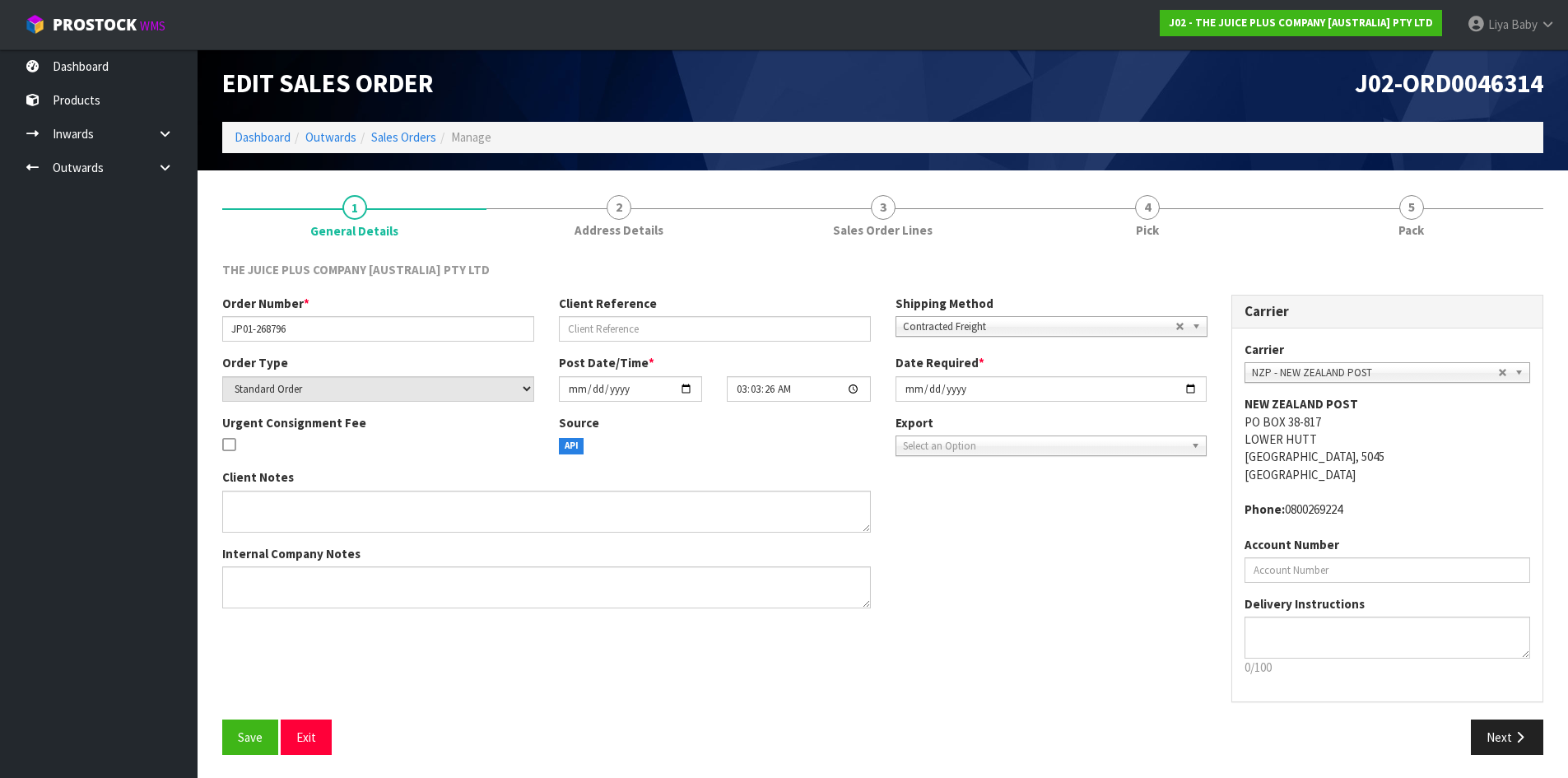
scroll to position [7, 0]
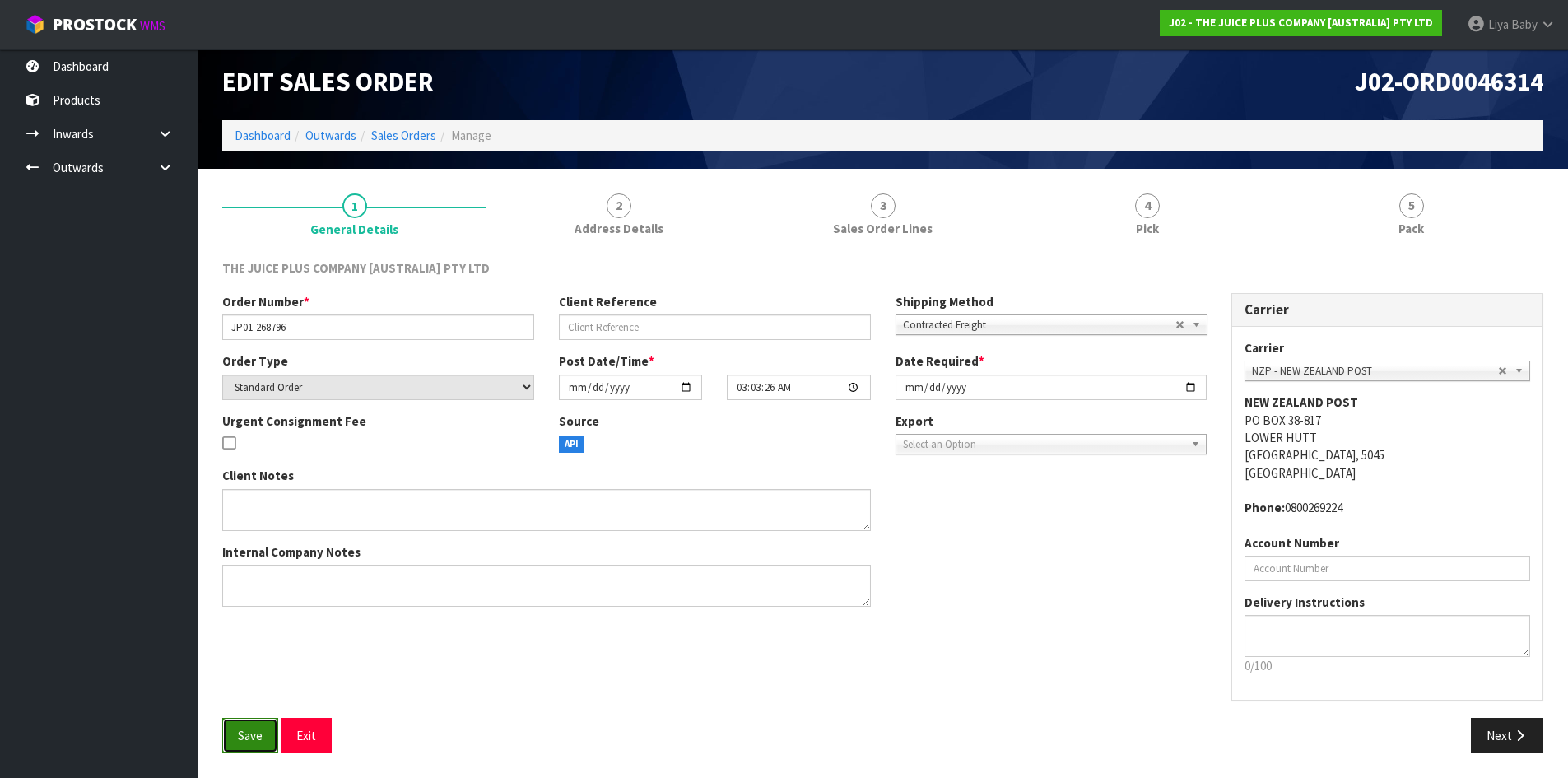
click at [244, 729] on span "Save" at bounding box center [251, 735] width 25 height 15
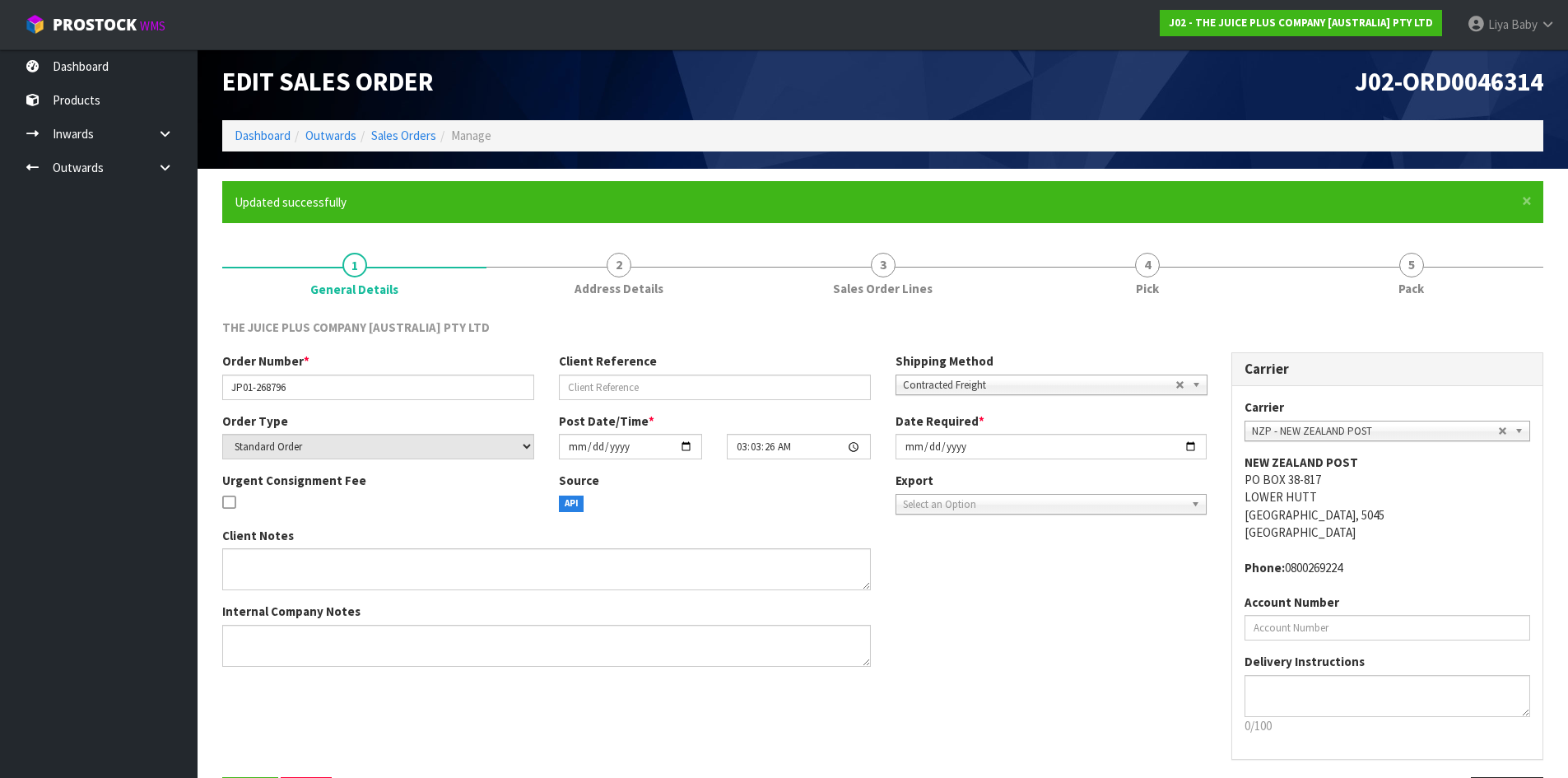
scroll to position [0, 0]
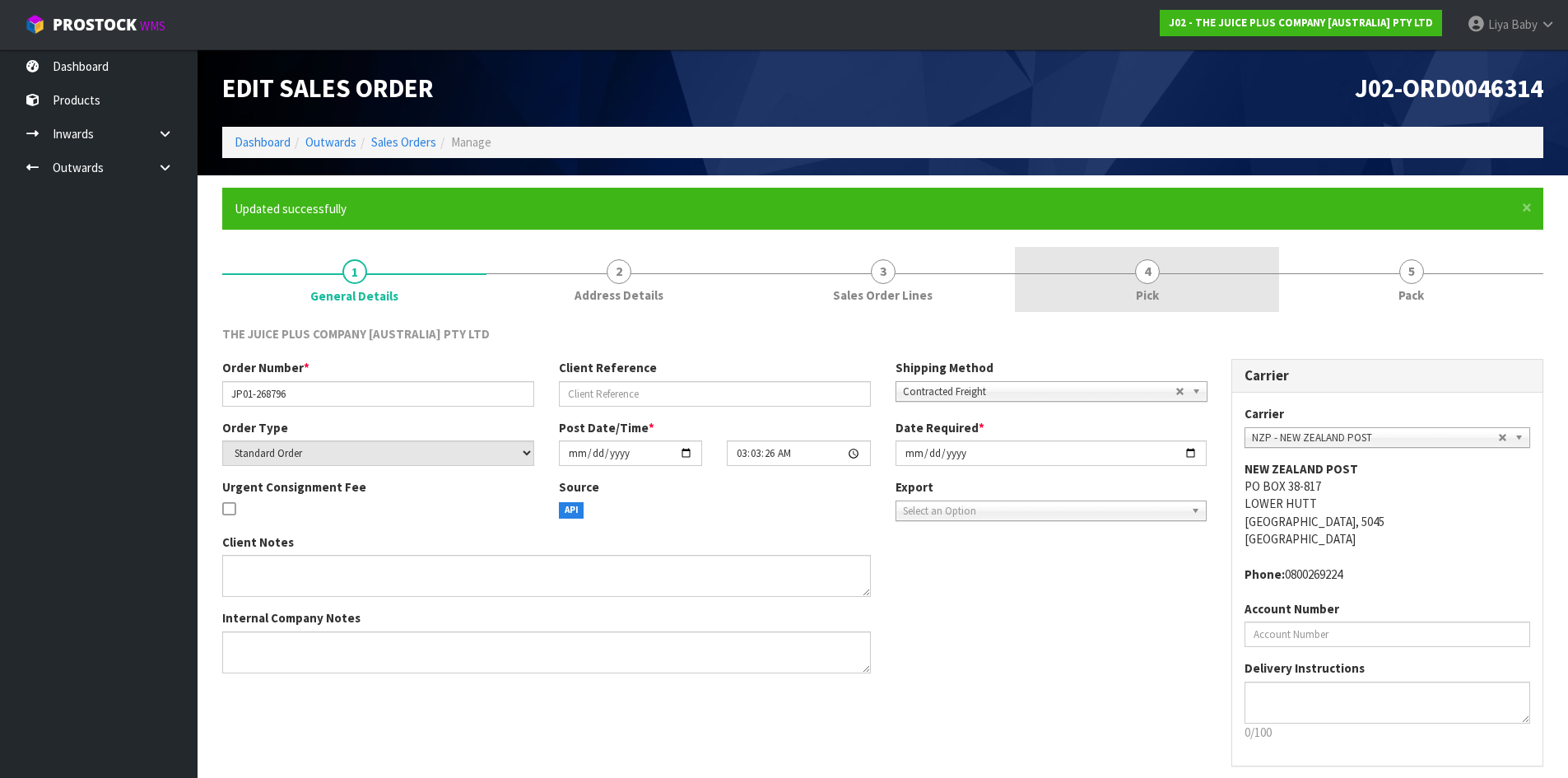
click at [1144, 286] on span "Pick" at bounding box center [1147, 295] width 23 height 17
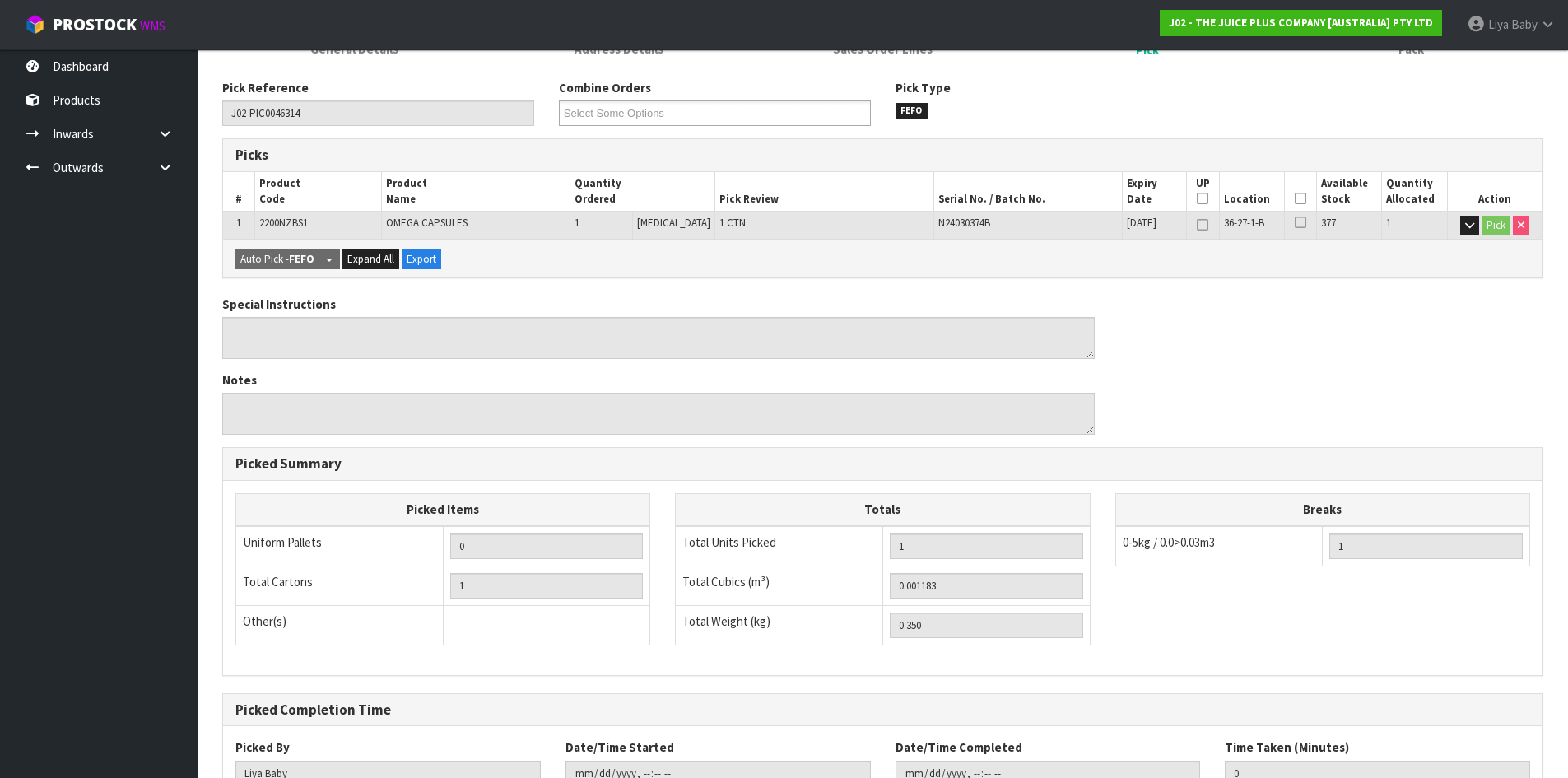
scroll to position [247, 0]
click at [1297, 197] on icon at bounding box center [1300, 197] width 11 height 1
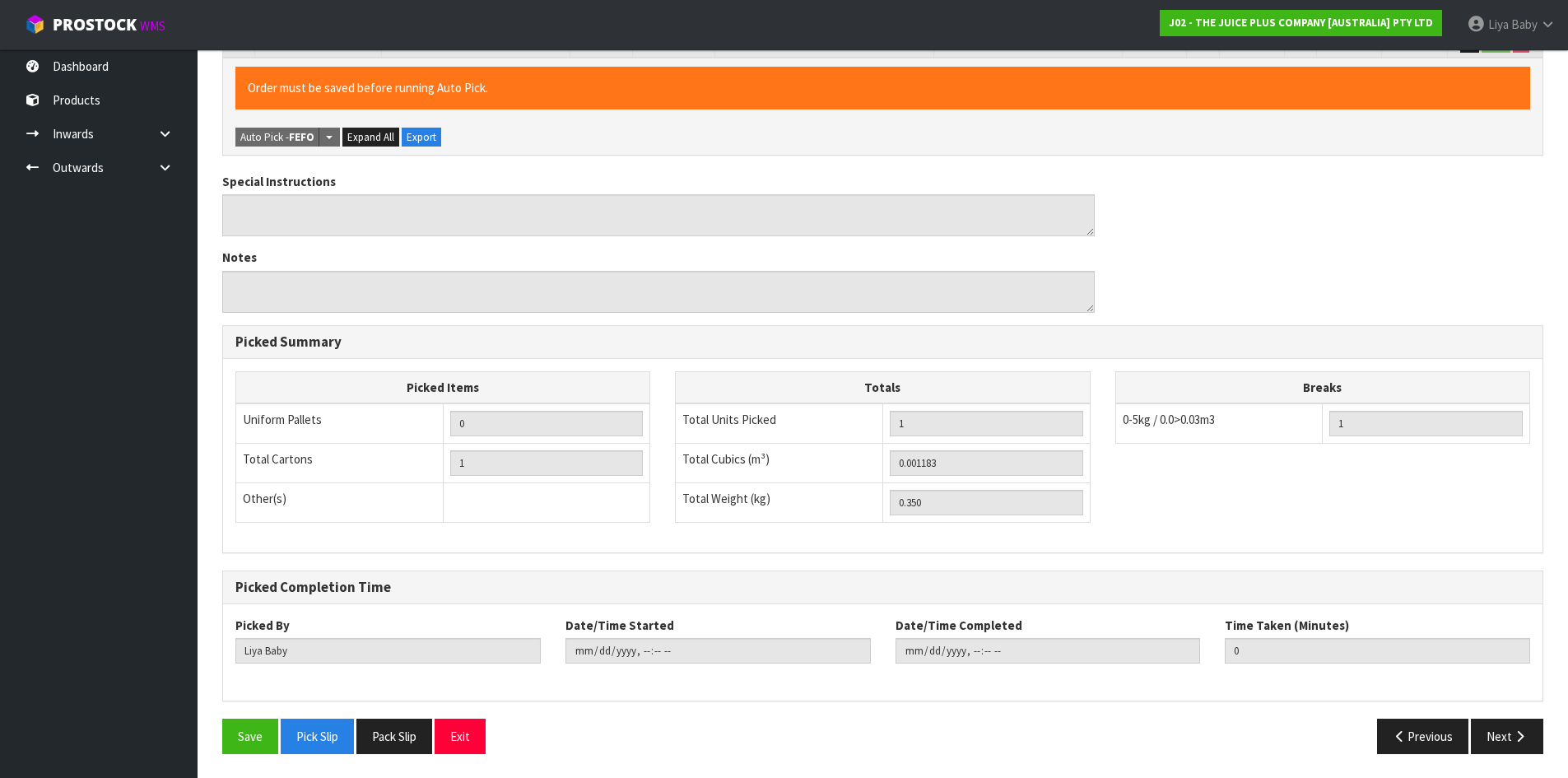
scroll to position [429, 0]
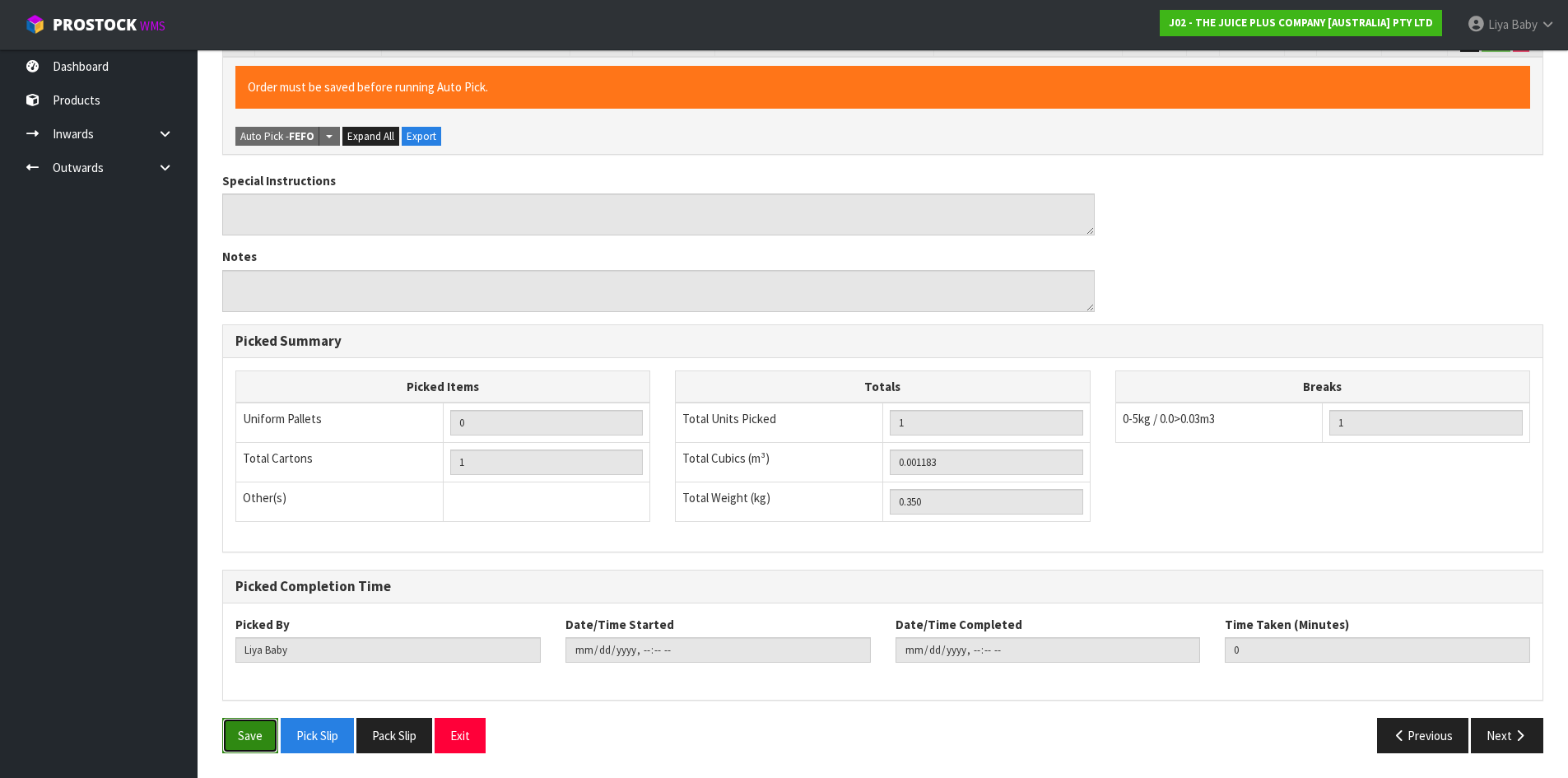
click at [246, 725] on button "Save" at bounding box center [250, 735] width 55 height 35
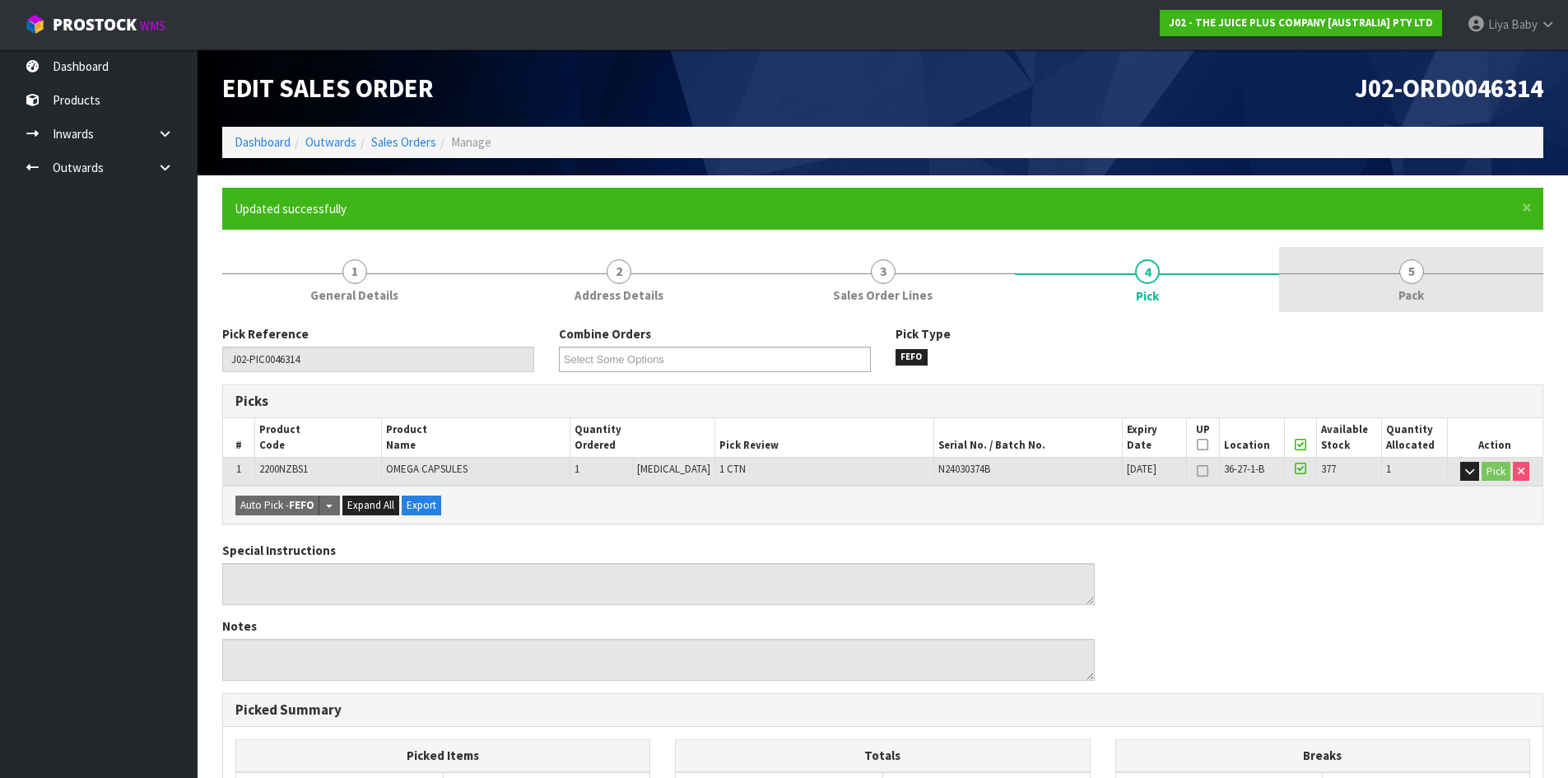
click at [1443, 286] on link "5 Pack" at bounding box center [1411, 279] width 264 height 65
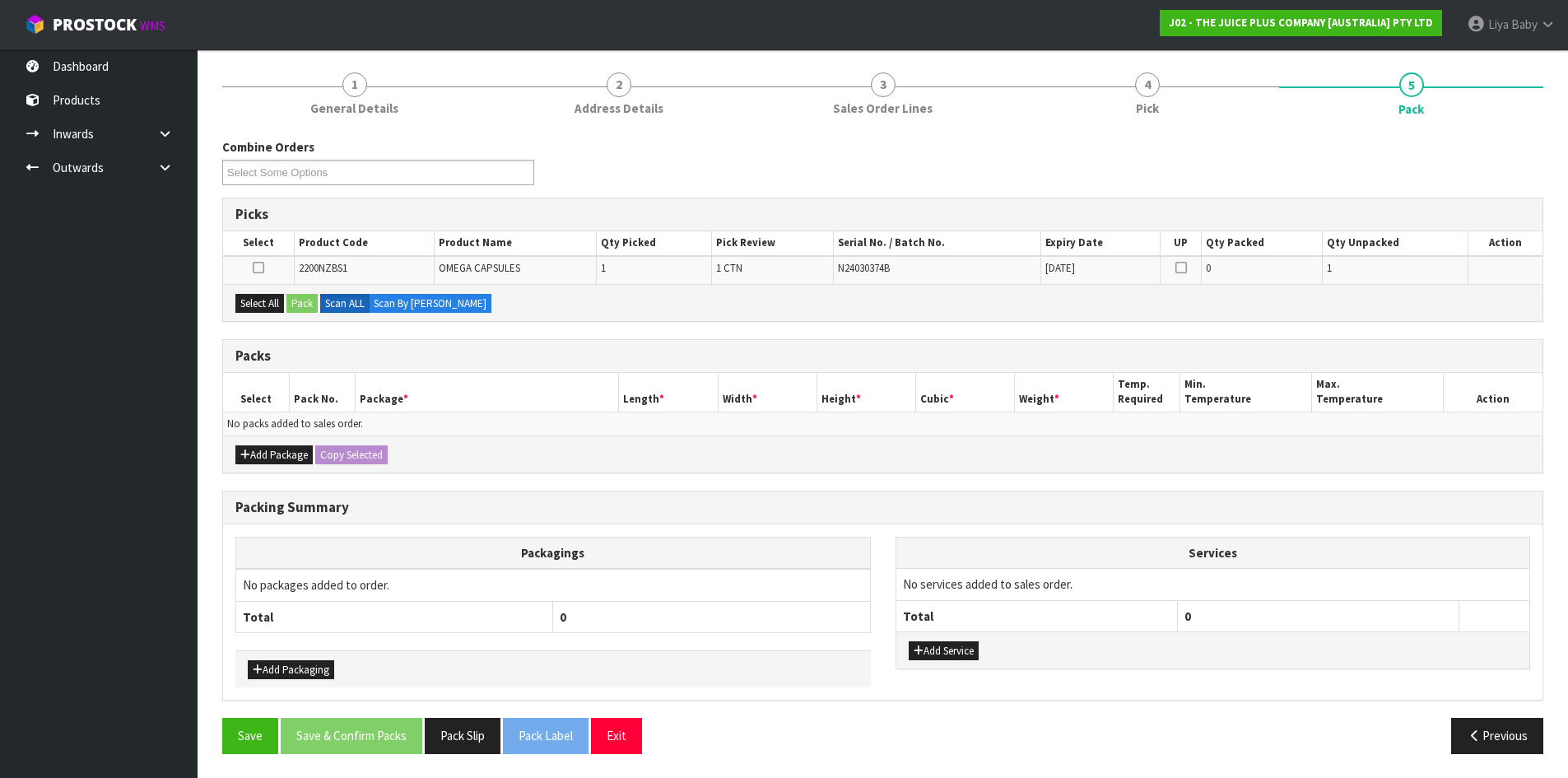
scroll to position [188, 0]
click at [267, 450] on button "Add Package" at bounding box center [274, 454] width 77 height 20
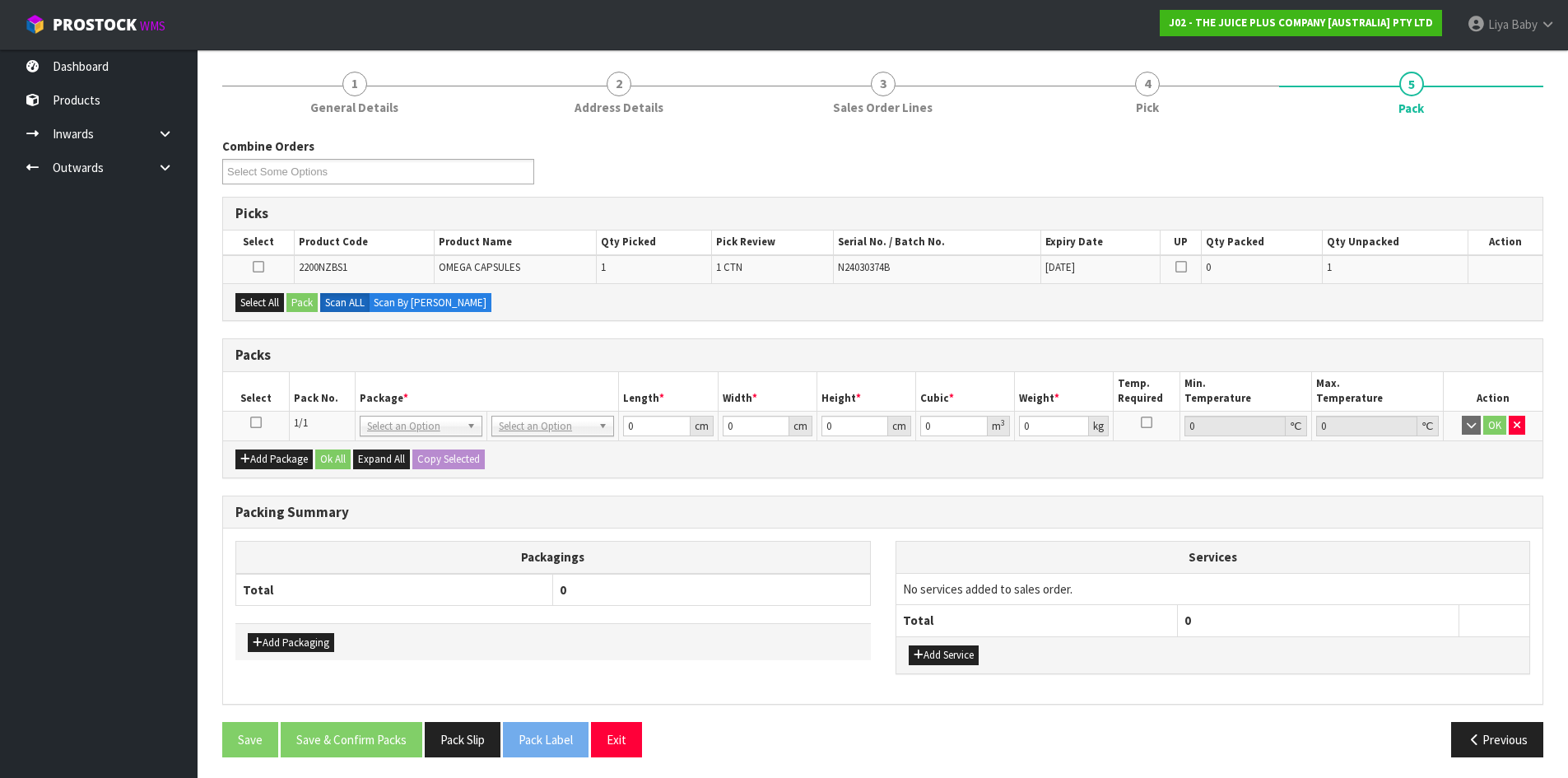
click at [262, 417] on td at bounding box center [255, 425] width 66 height 30
click at [254, 422] on icon at bounding box center [255, 422] width 11 height 1
drag, startPoint x: 251, startPoint y: 293, endPoint x: 302, endPoint y: 301, distance: 51.6
click at [263, 295] on button "Select All" at bounding box center [259, 302] width 49 height 20
click at [303, 301] on button "Pack" at bounding box center [301, 302] width 32 height 20
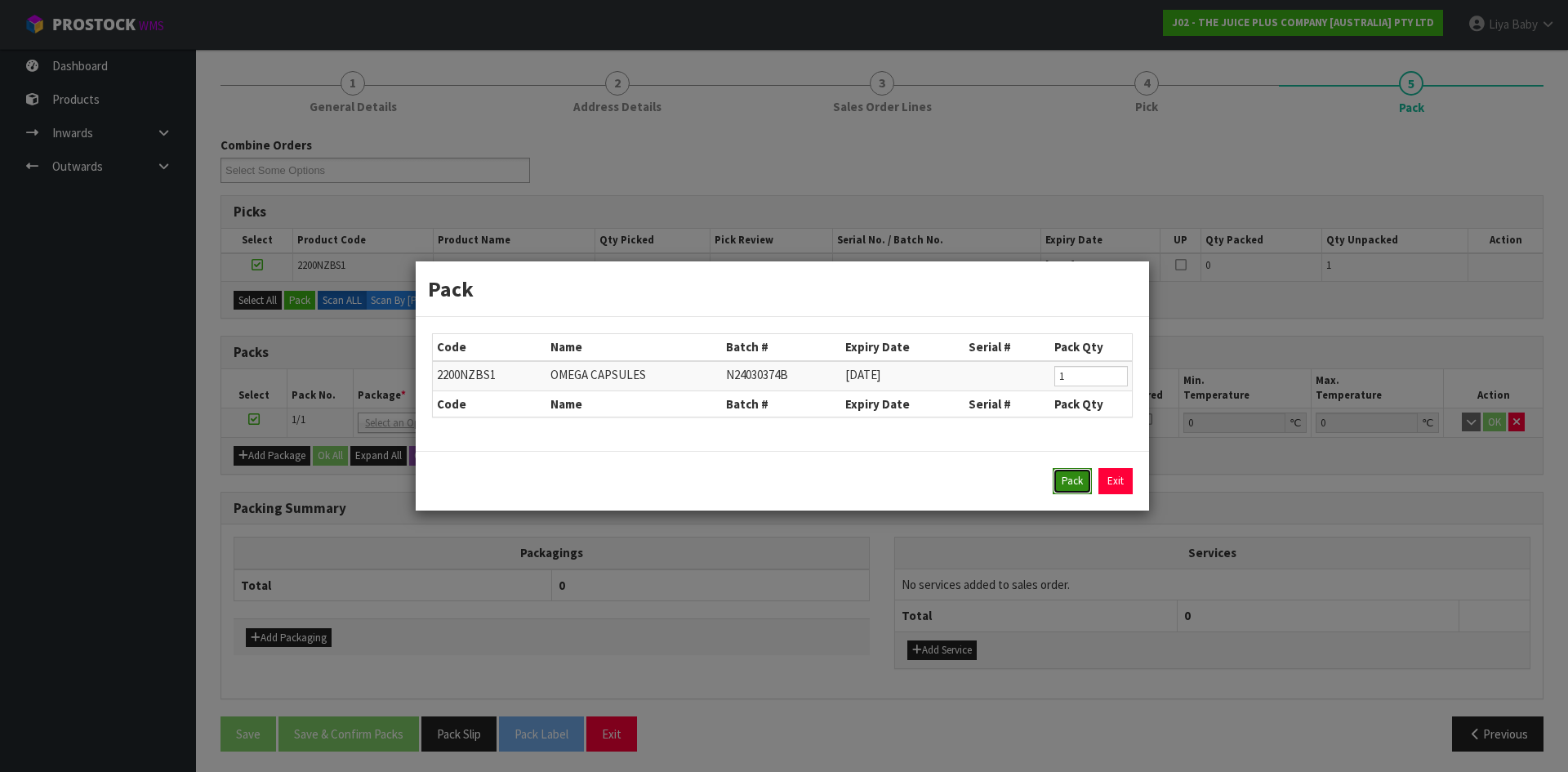
click at [1058, 482] on button "Pack" at bounding box center [1072, 481] width 39 height 27
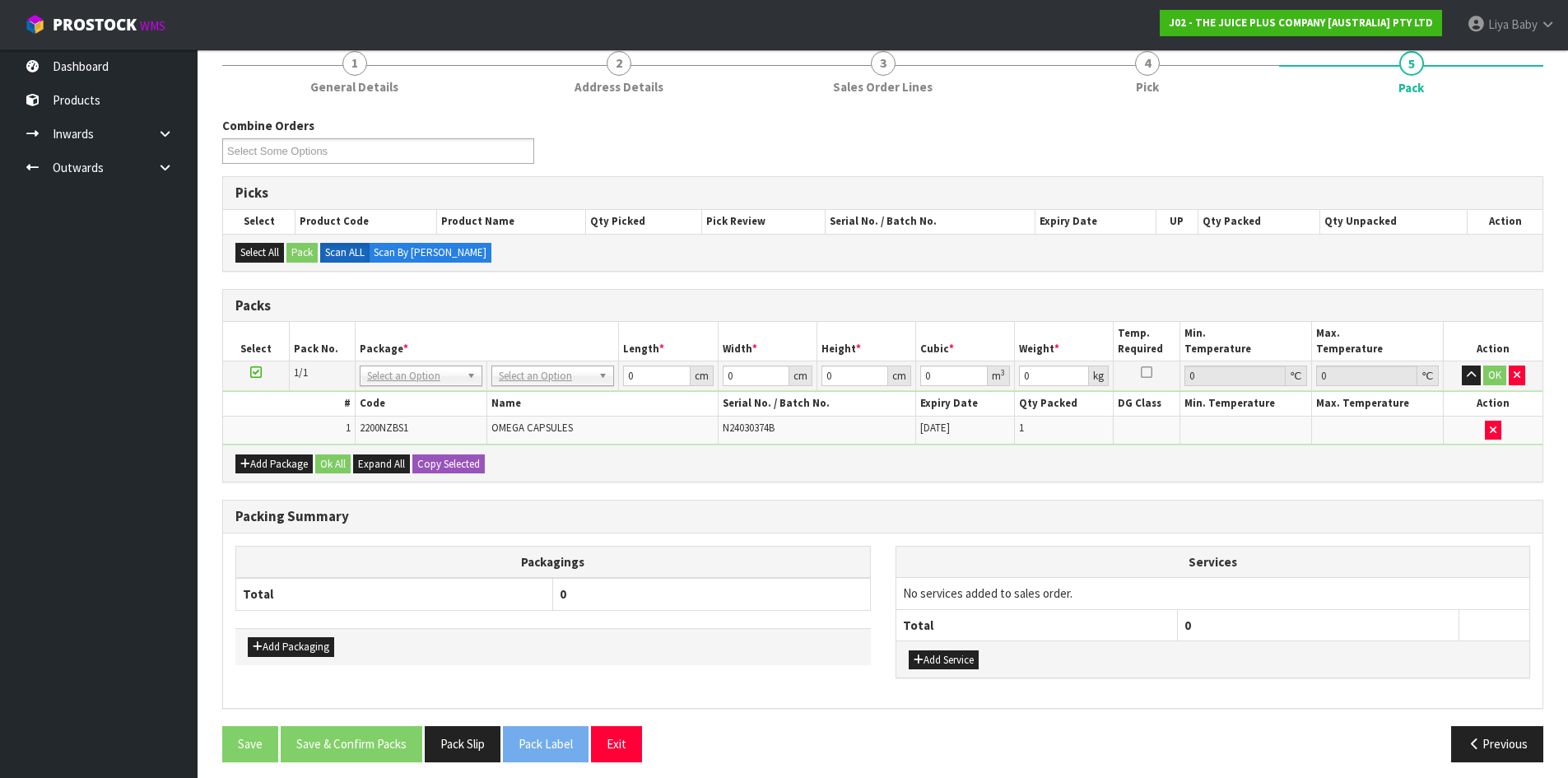
scroll to position [217, 0]
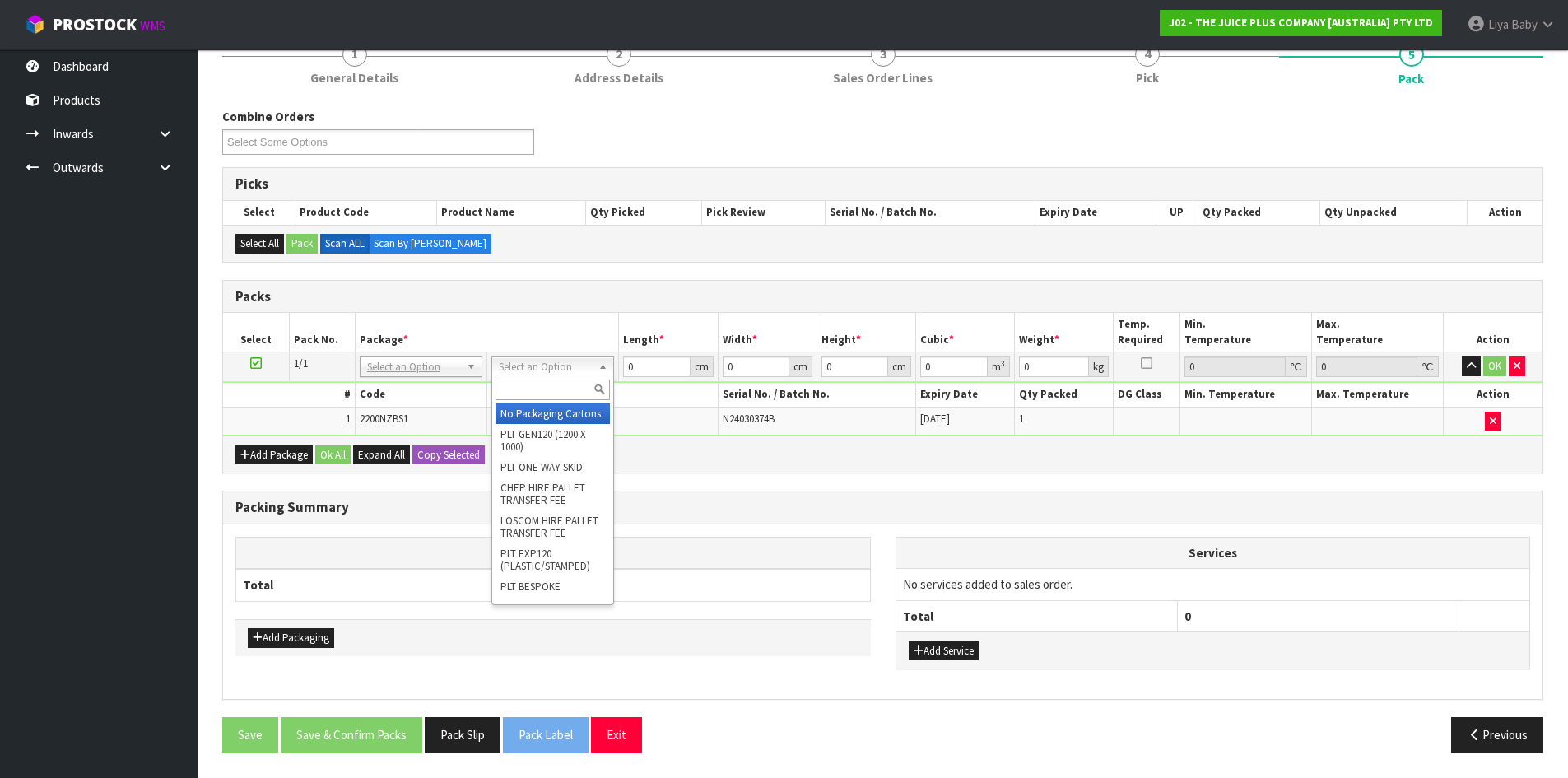
click at [563, 386] on input "text" at bounding box center [553, 390] width 115 height 21
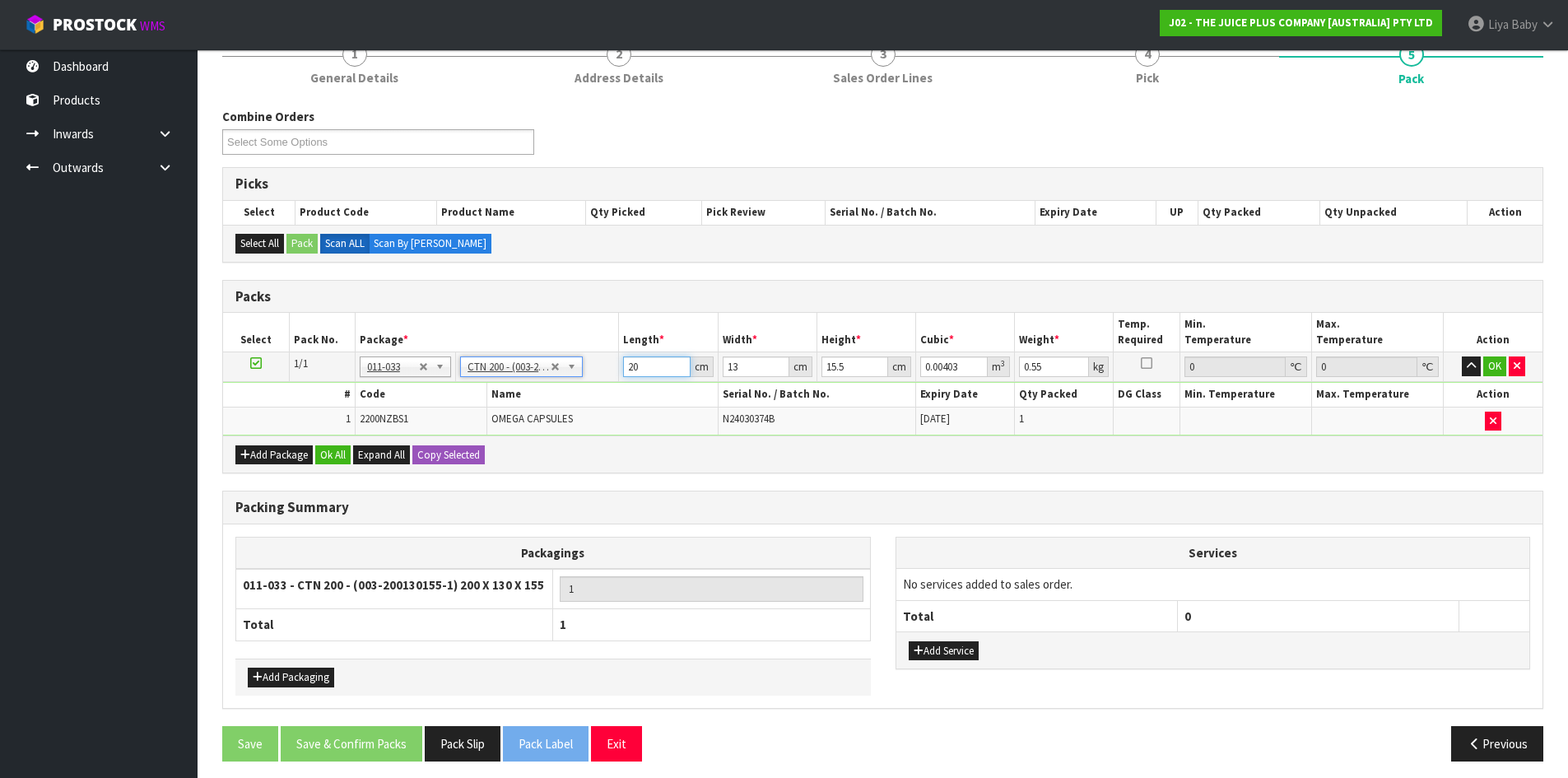
click at [637, 371] on input "20" at bounding box center [656, 367] width 67 height 21
click at [746, 359] on input "13" at bounding box center [756, 367] width 67 height 21
click at [856, 368] on input "15.5" at bounding box center [854, 367] width 67 height 21
click at [1045, 373] on input "0.55" at bounding box center [1053, 367] width 70 height 21
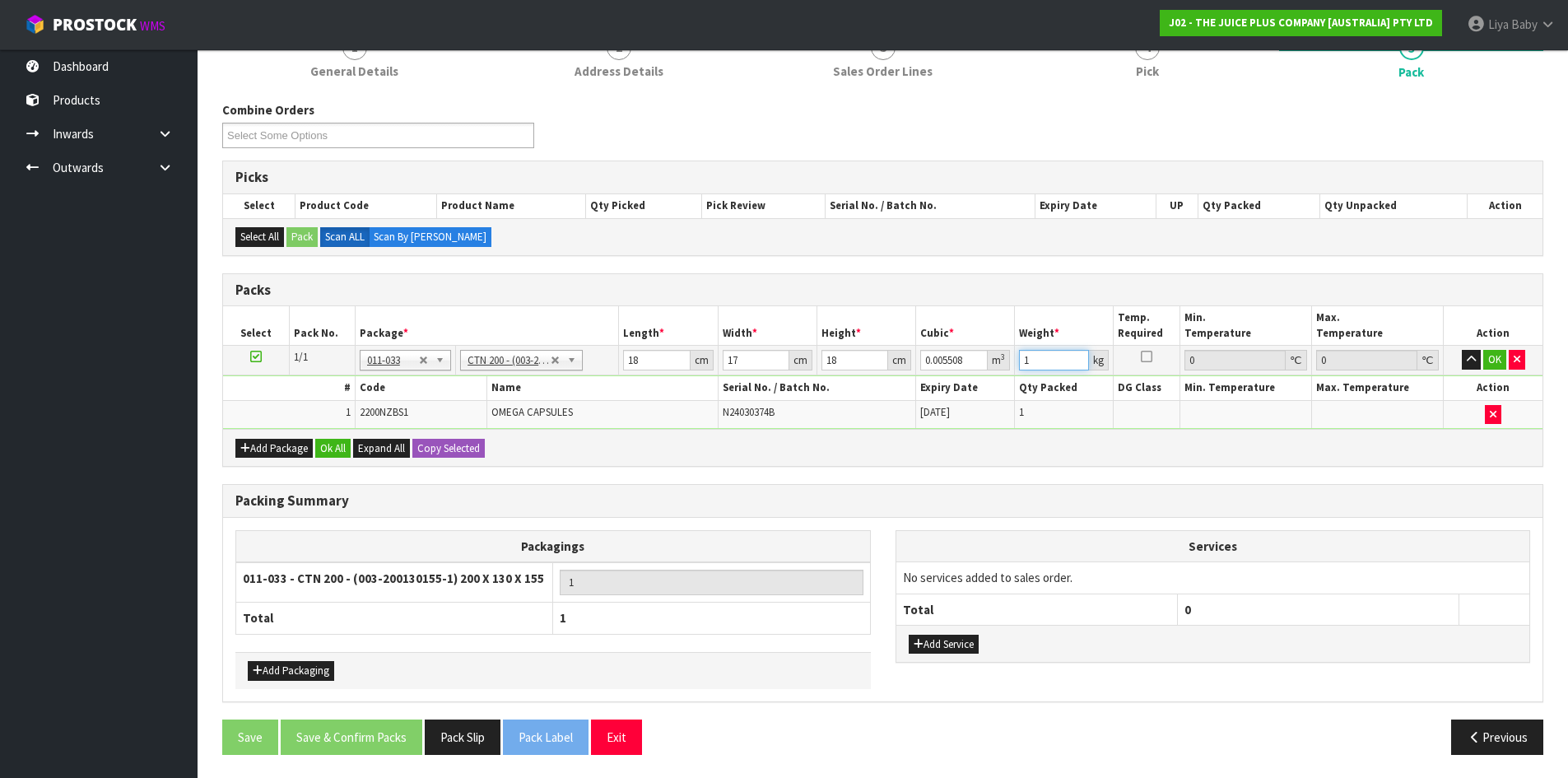
scroll to position [226, 0]
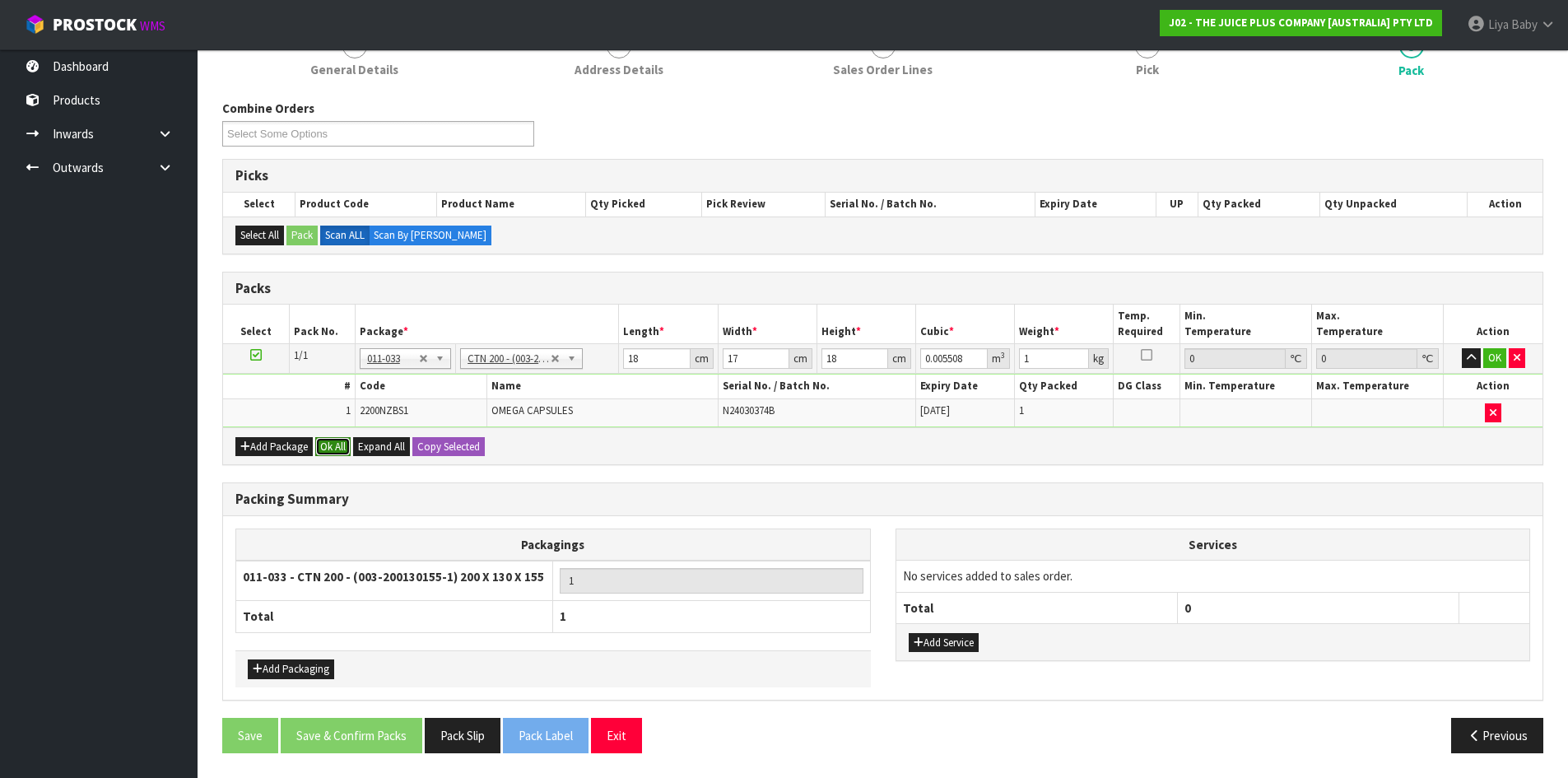
click at [339, 448] on button "Ok All" at bounding box center [332, 447] width 35 height 20
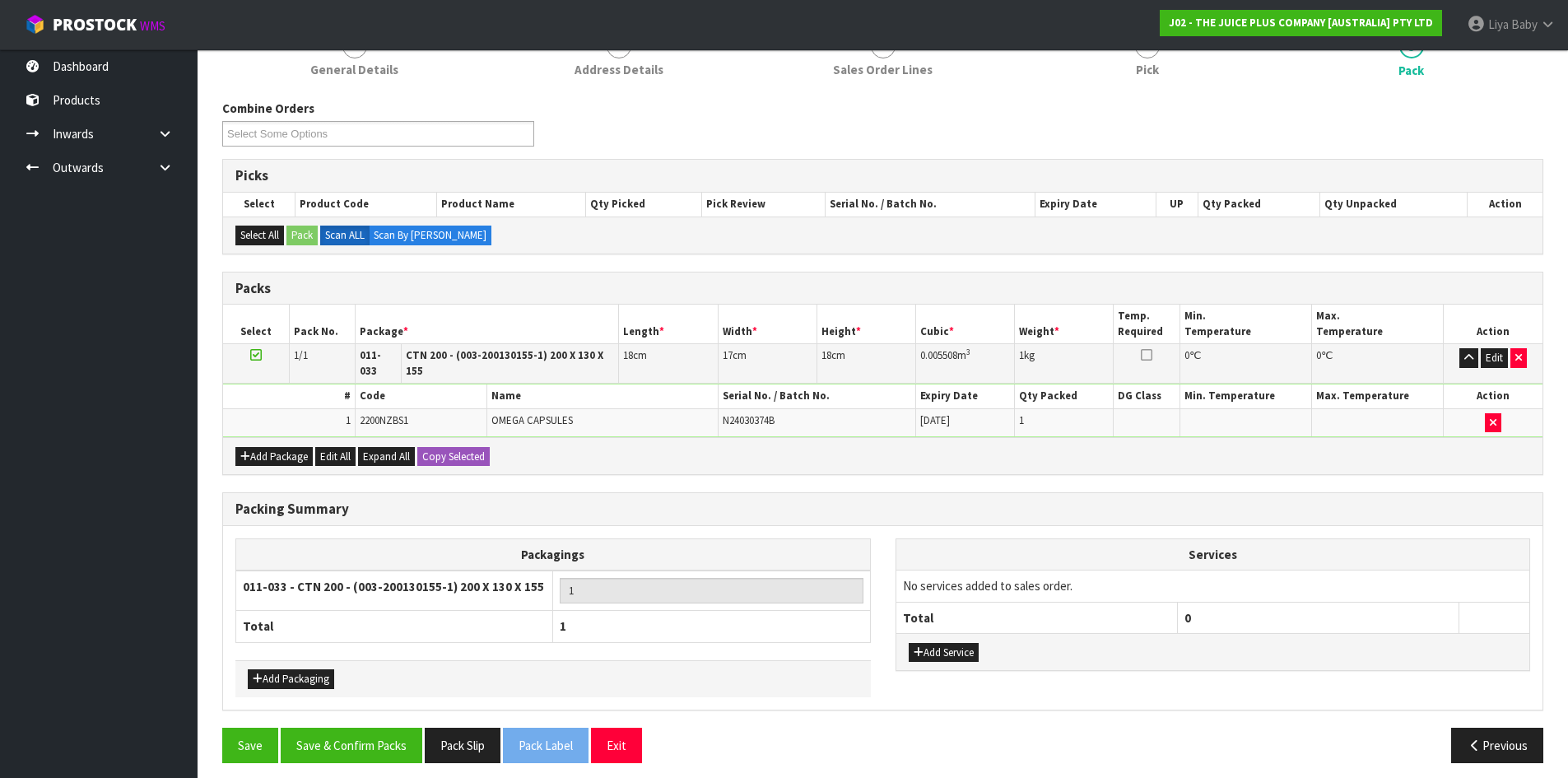
scroll to position [225, 0]
click at [344, 740] on button "Save & Confirm Packs" at bounding box center [351, 745] width 142 height 35
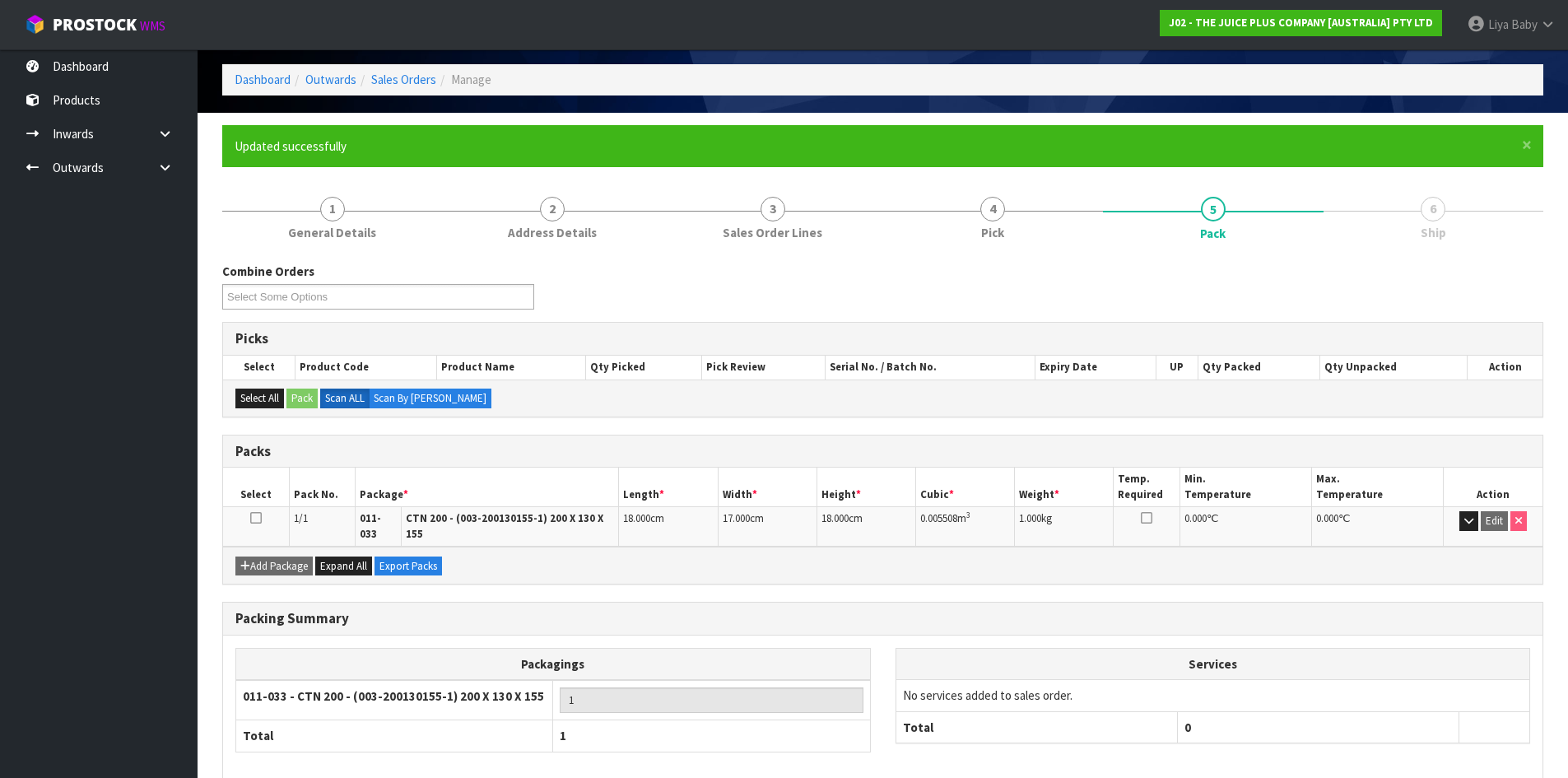
scroll to position [134, 0]
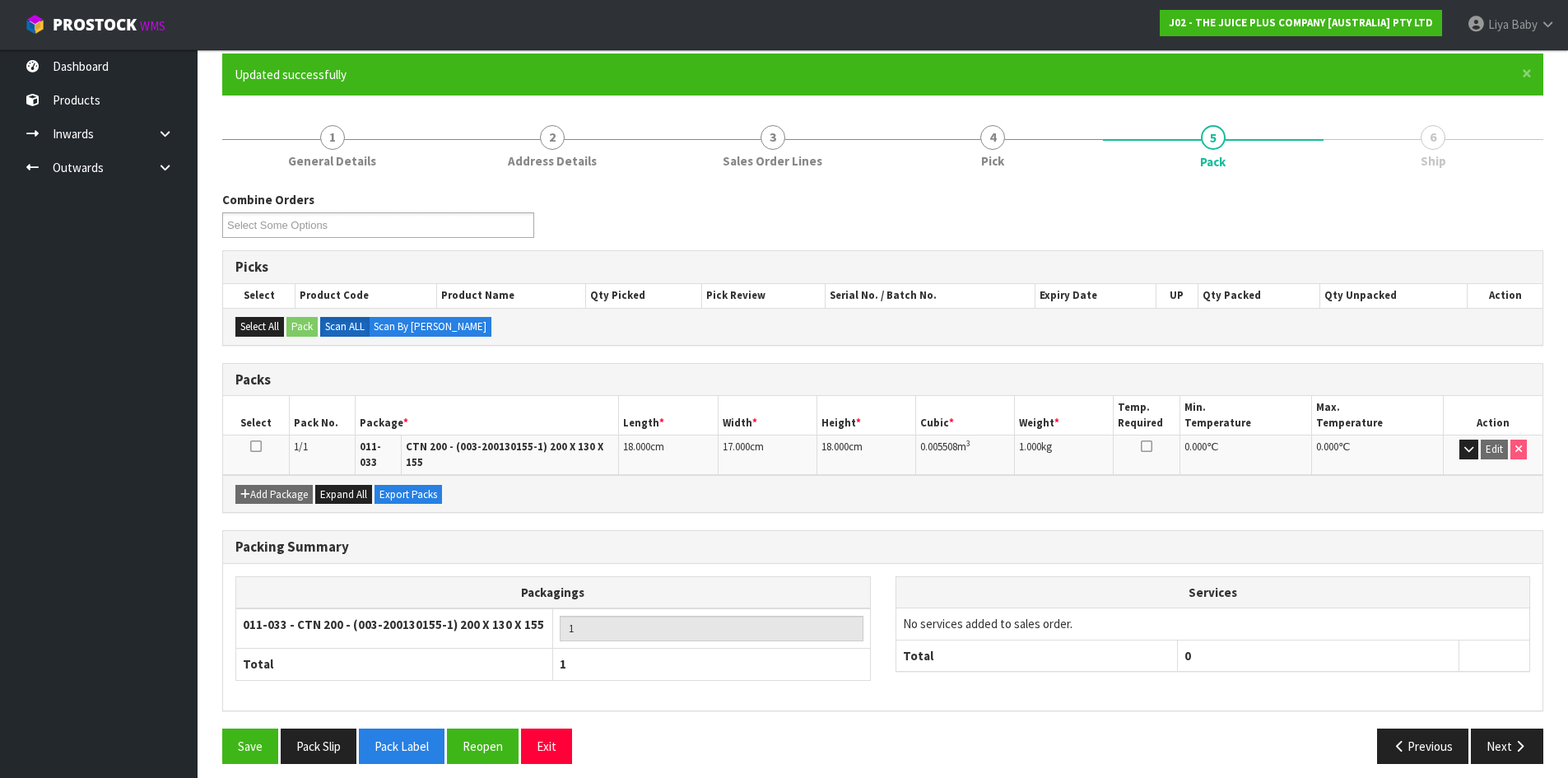
click at [251, 446] on icon at bounding box center [255, 446] width 11 height 1
click at [1496, 728] on button "Next" at bounding box center [1507, 745] width 73 height 35
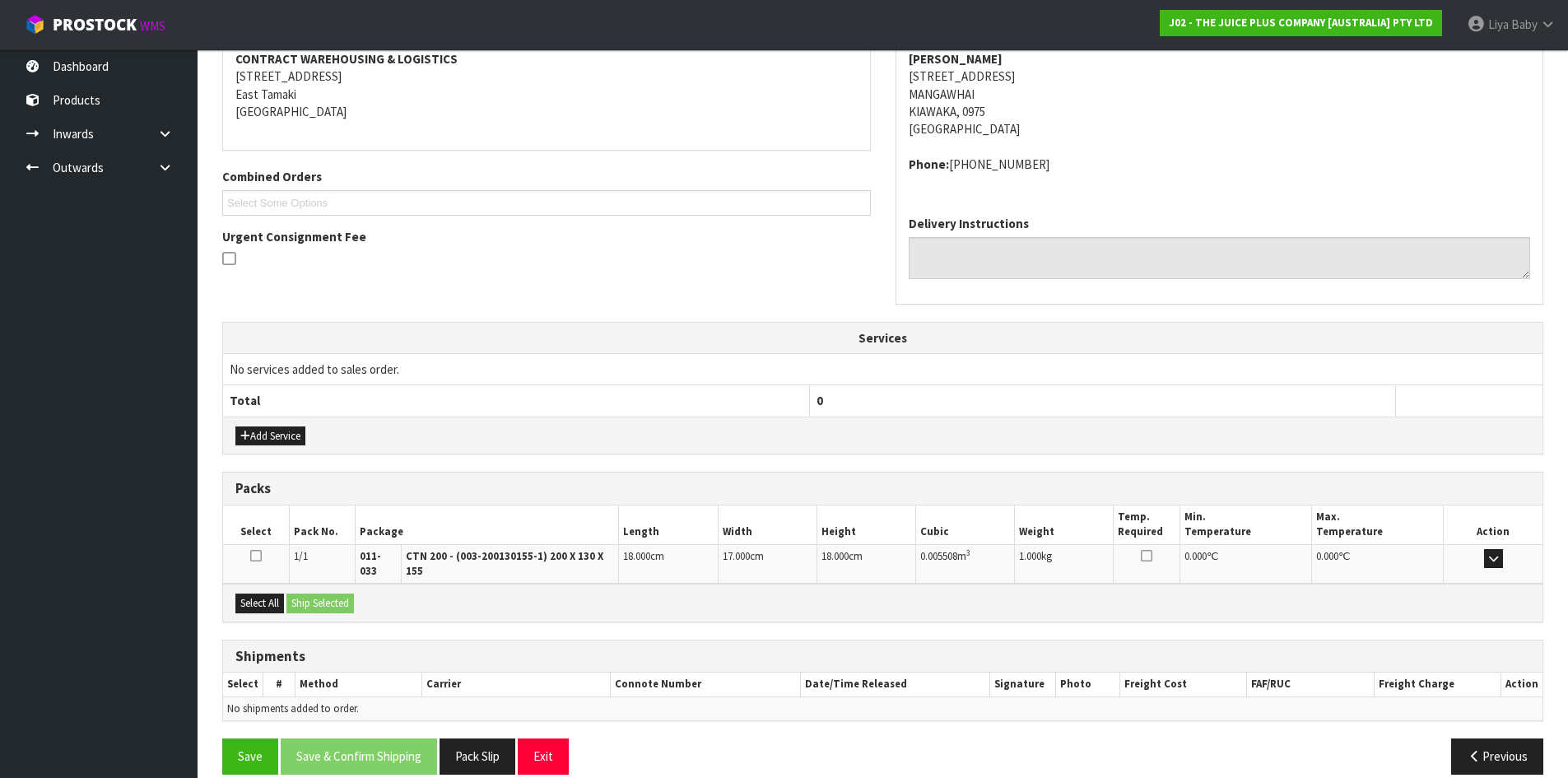
scroll to position [331, 0]
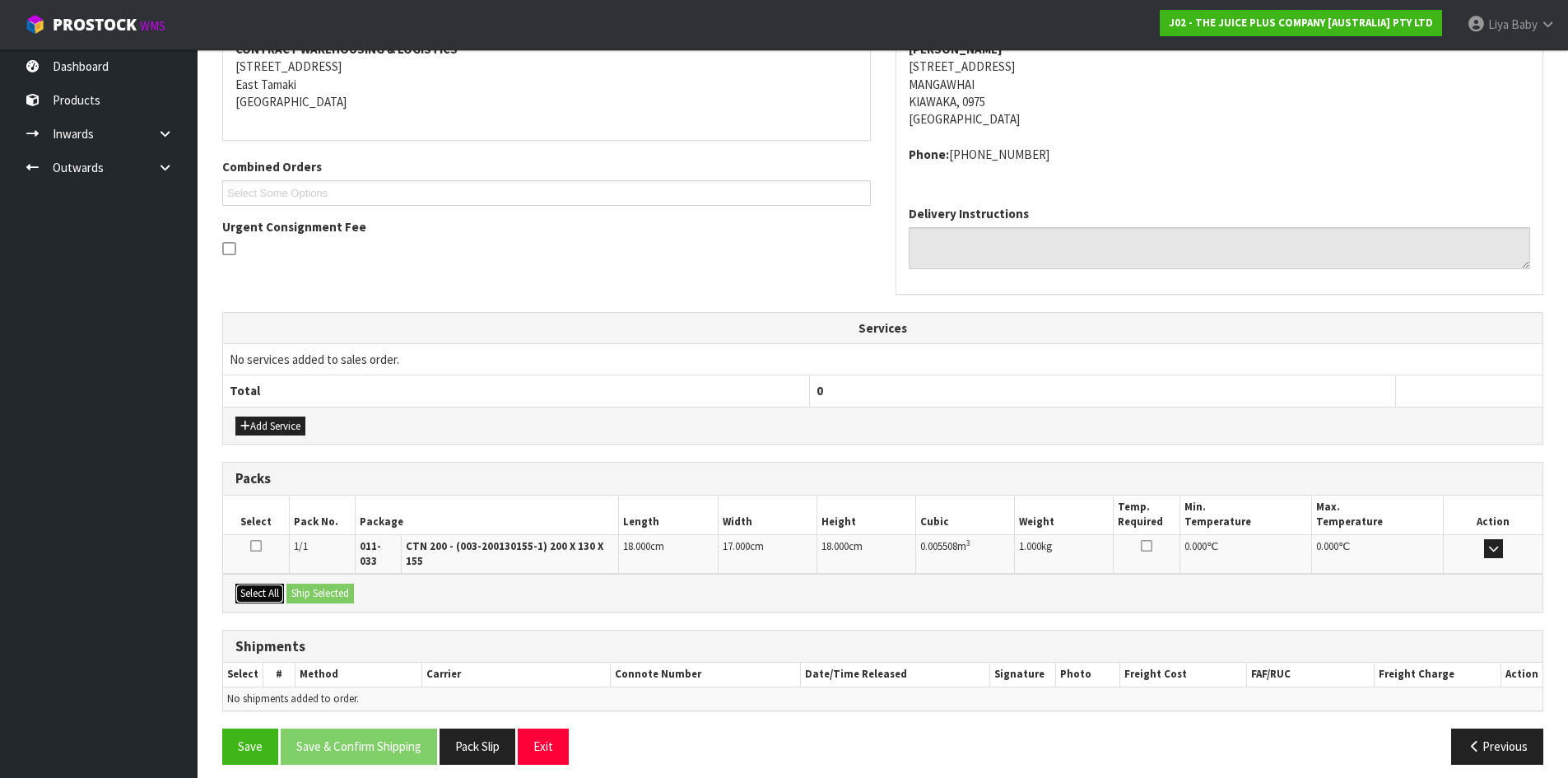
click at [259, 585] on button "Select All" at bounding box center [259, 593] width 49 height 20
click at [314, 584] on button "Ship Selected" at bounding box center [320, 593] width 68 height 20
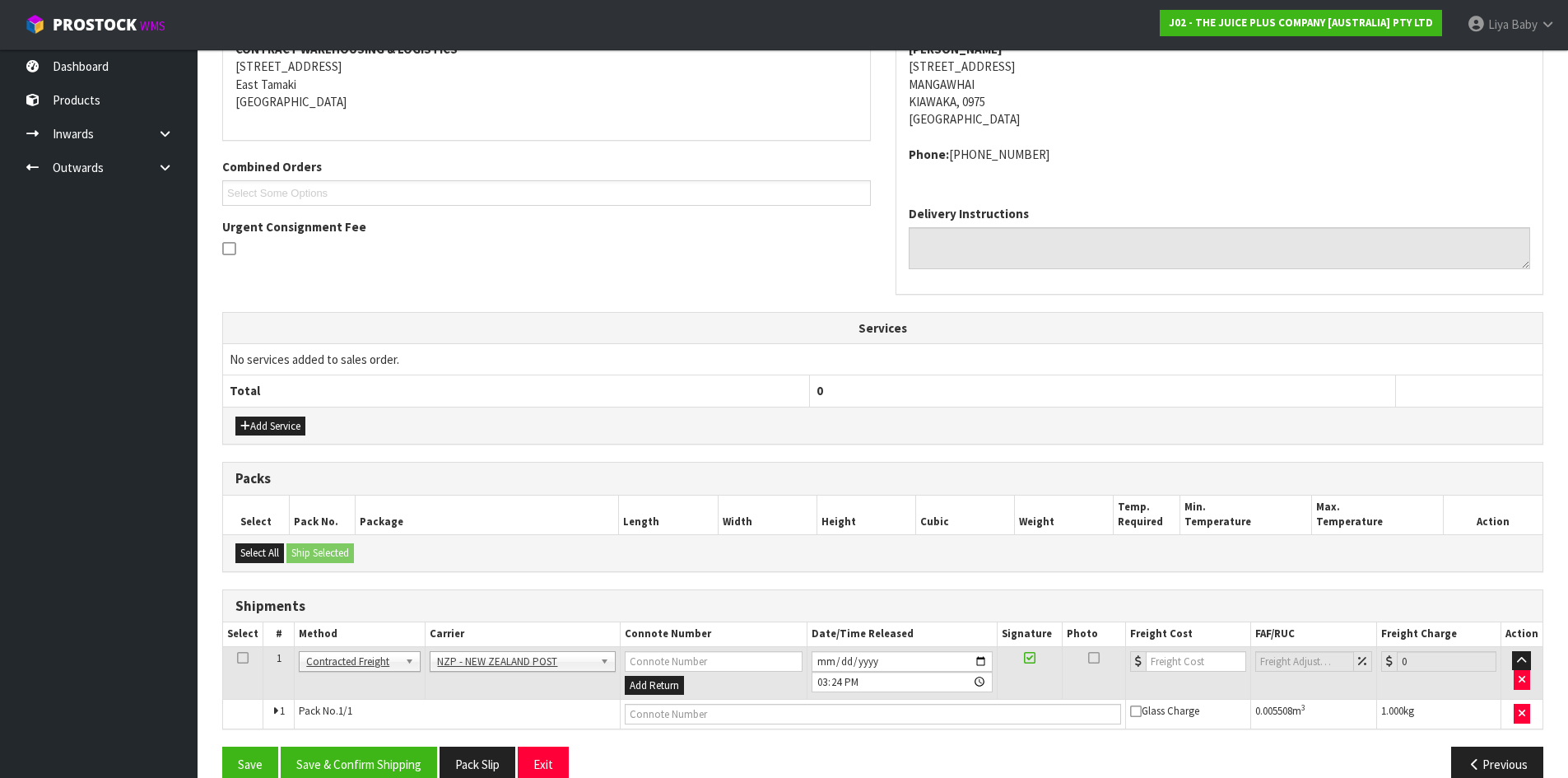
click at [238, 657] on icon at bounding box center [243, 657] width 11 height 1
click at [370, 769] on button "Save & Confirm Shipping" at bounding box center [358, 764] width 156 height 35
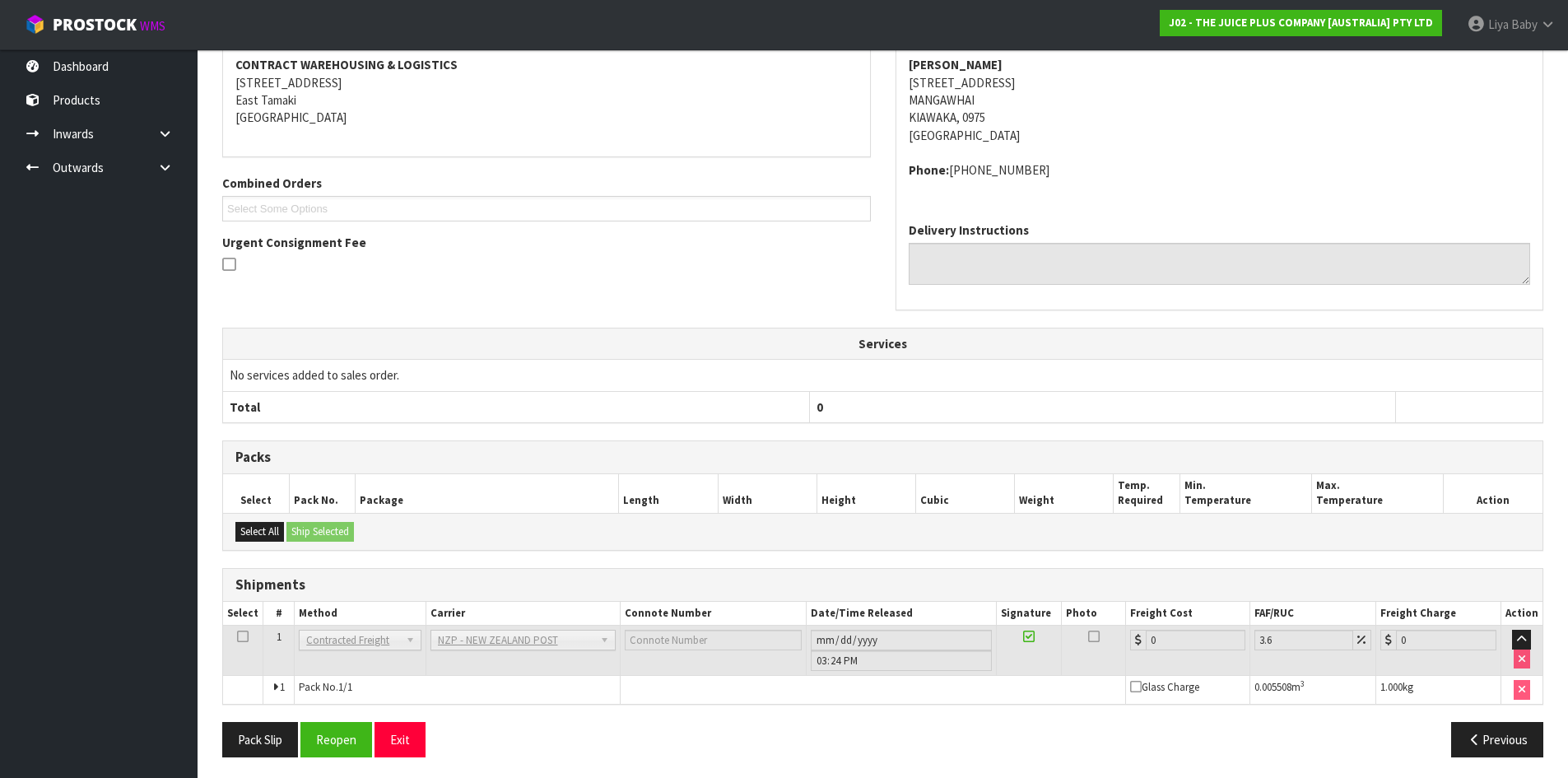
scroll to position [337, 0]
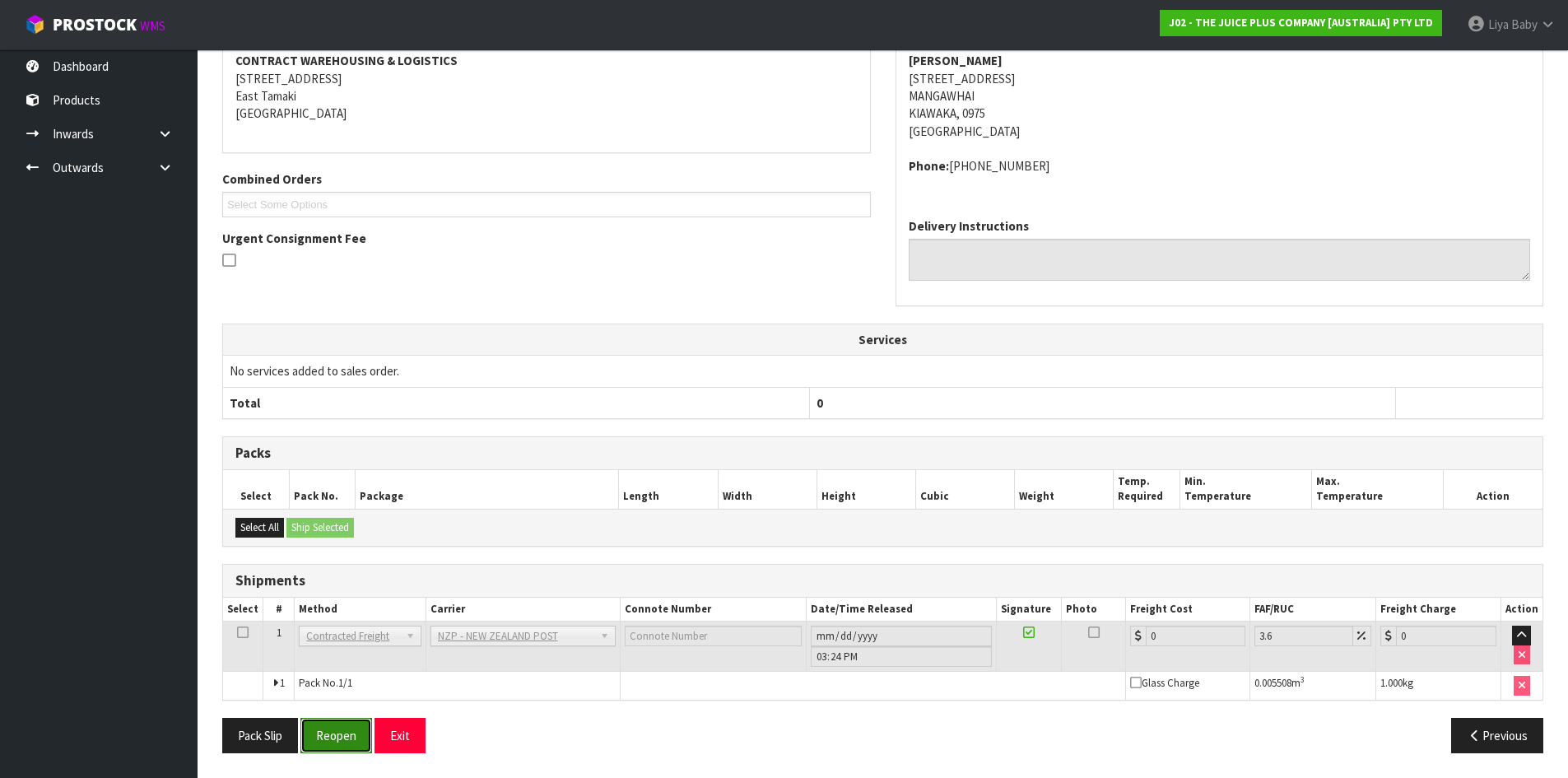
click at [332, 721] on button "Reopen" at bounding box center [336, 735] width 72 height 35
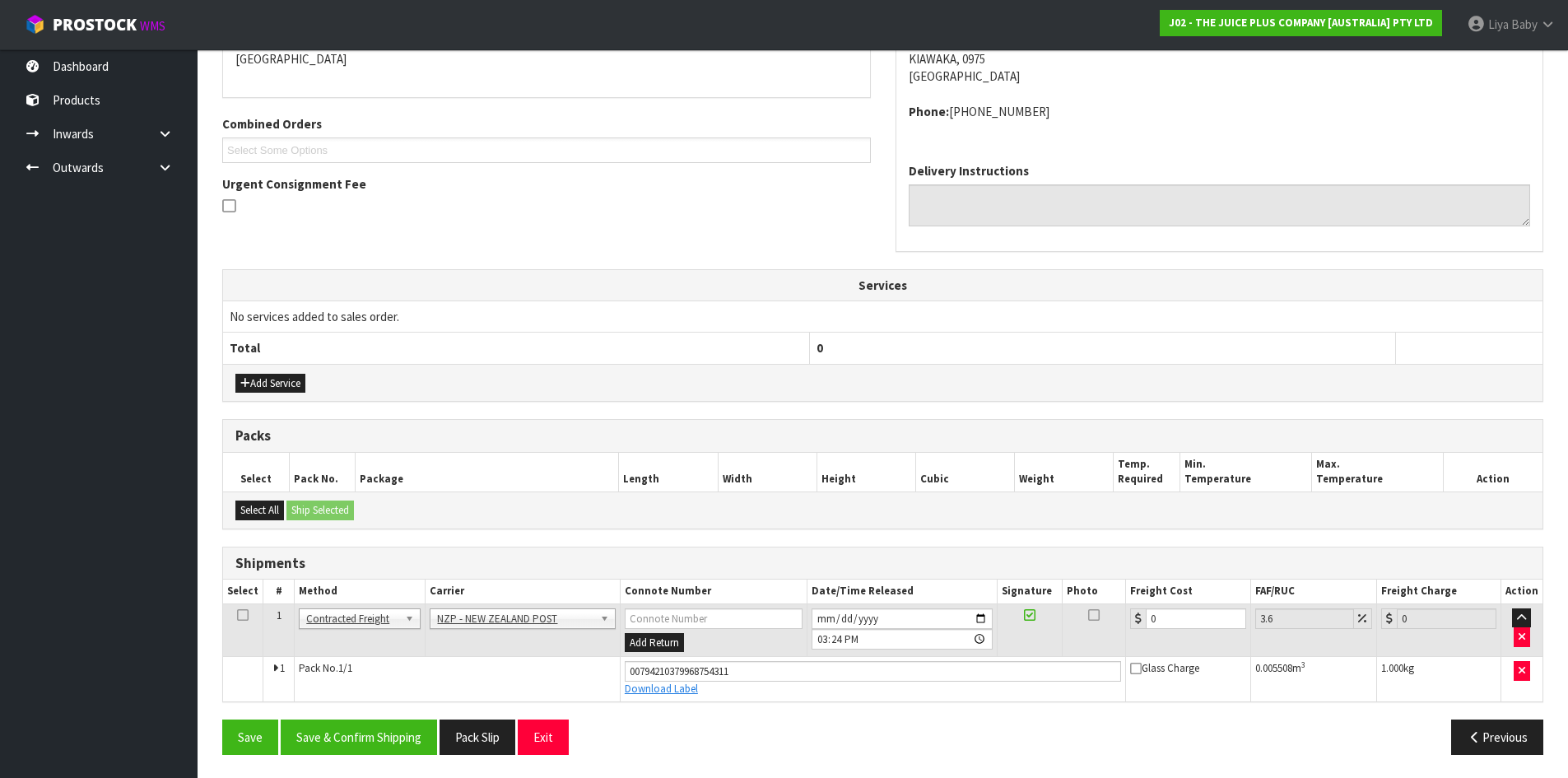
scroll to position [375, 0]
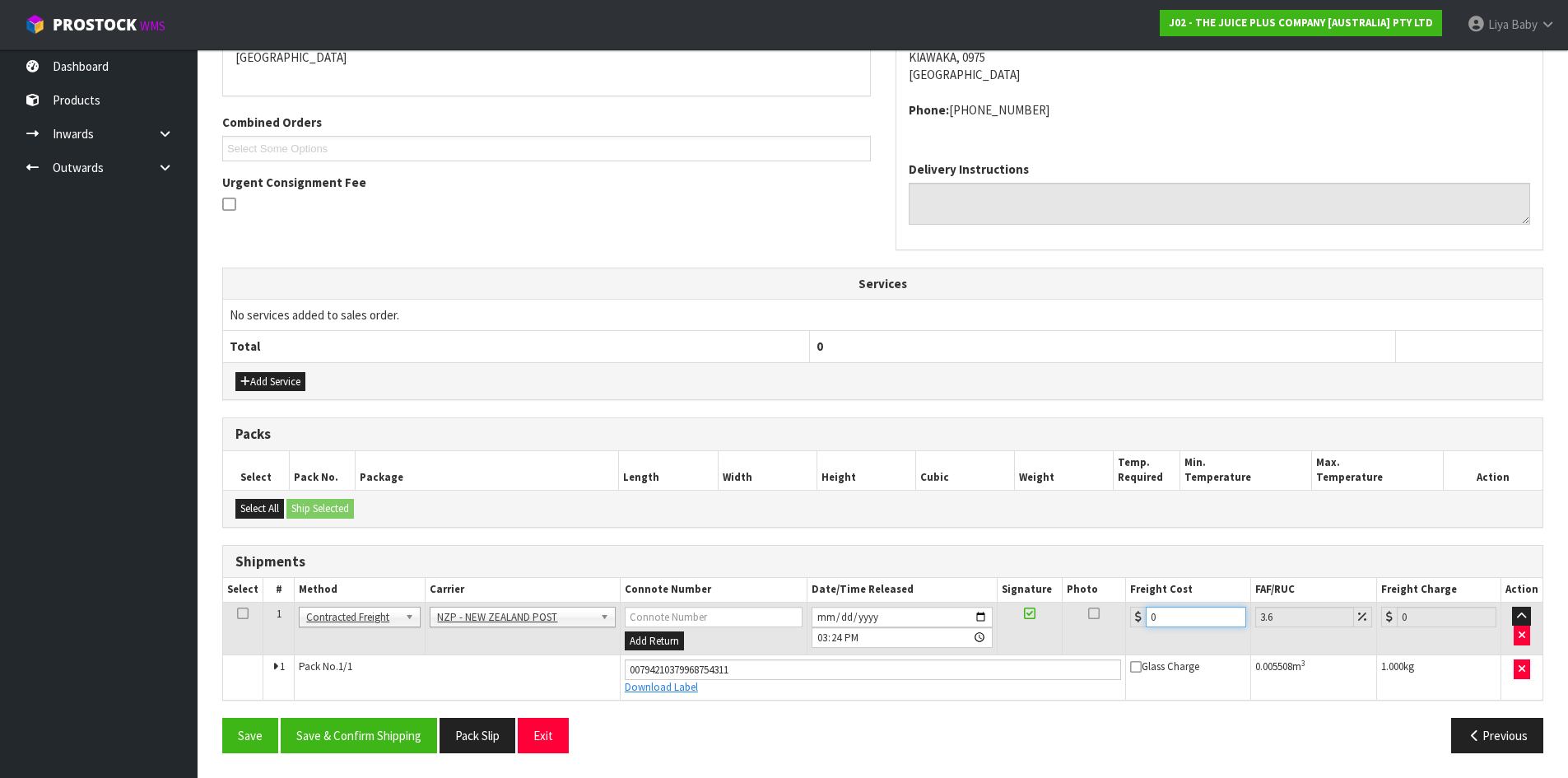
click at [1187, 615] on input "0" at bounding box center [1195, 617] width 99 height 21
click at [238, 614] on icon at bounding box center [243, 613] width 11 height 1
click at [327, 744] on button "Save & Confirm Shipping" at bounding box center [358, 735] width 156 height 35
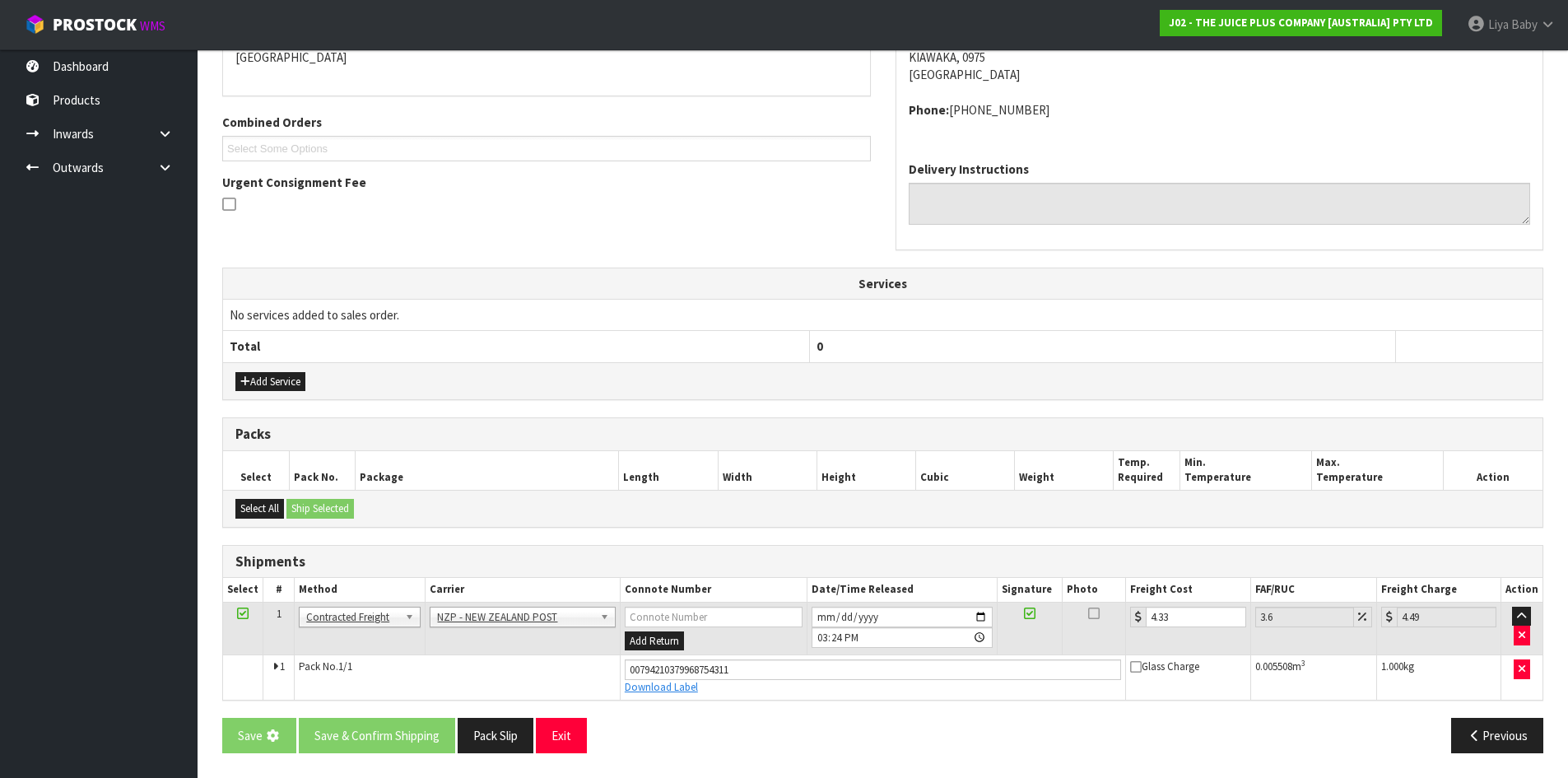
scroll to position [0, 0]
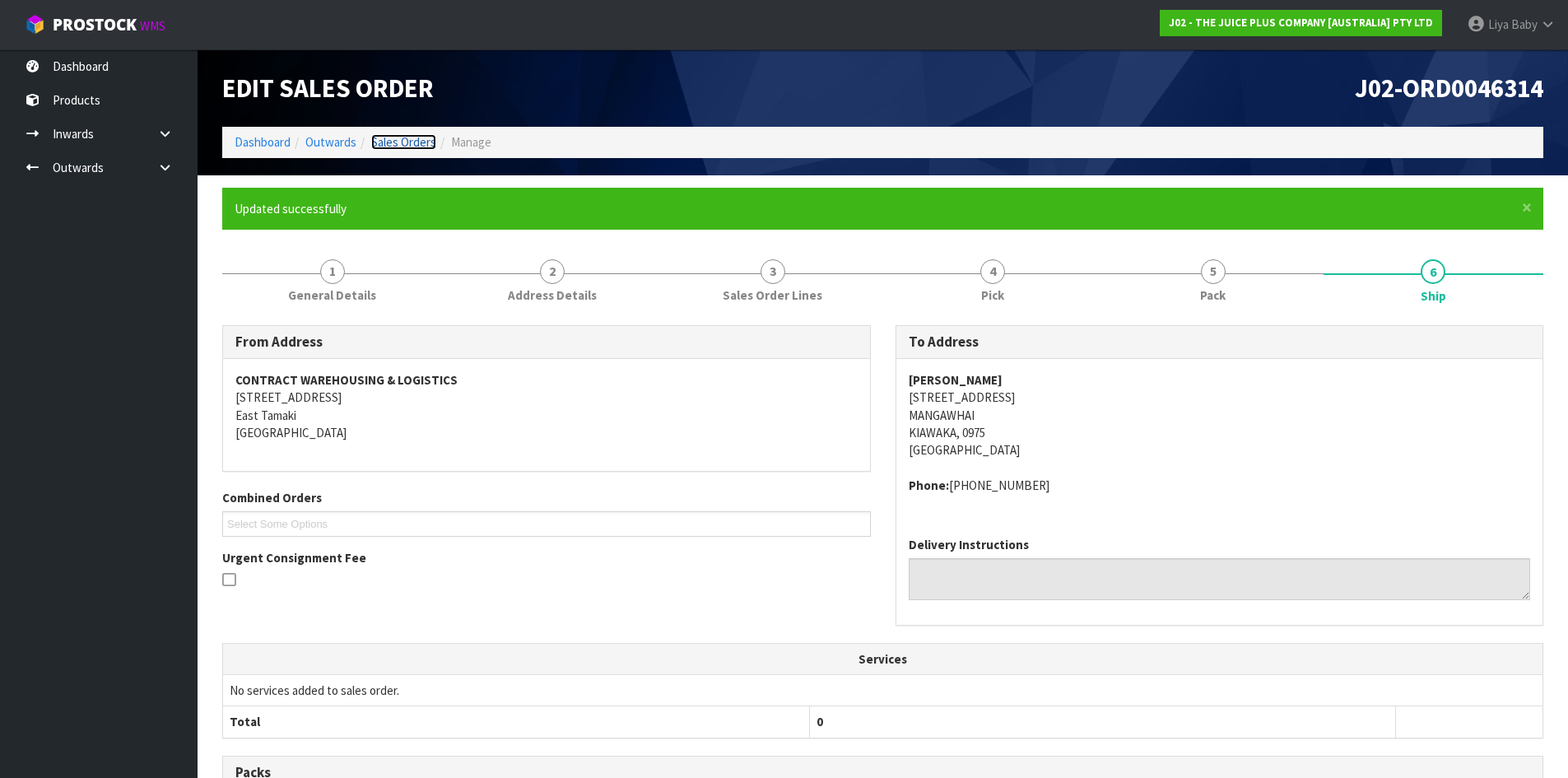
click at [389, 139] on link "Sales Orders" at bounding box center [404, 142] width 65 height 15
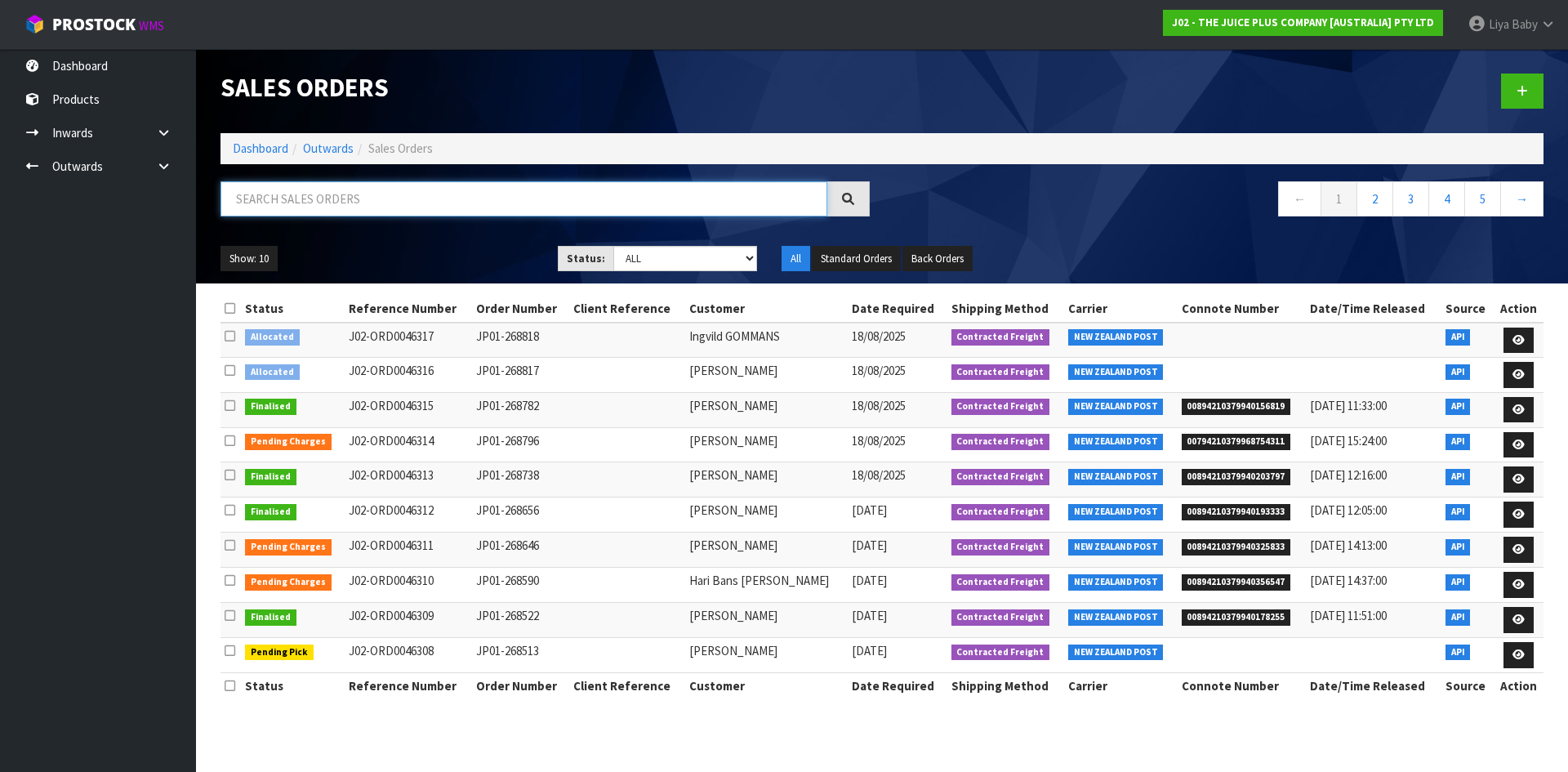
click at [358, 207] on input "text" at bounding box center [523, 198] width 607 height 35
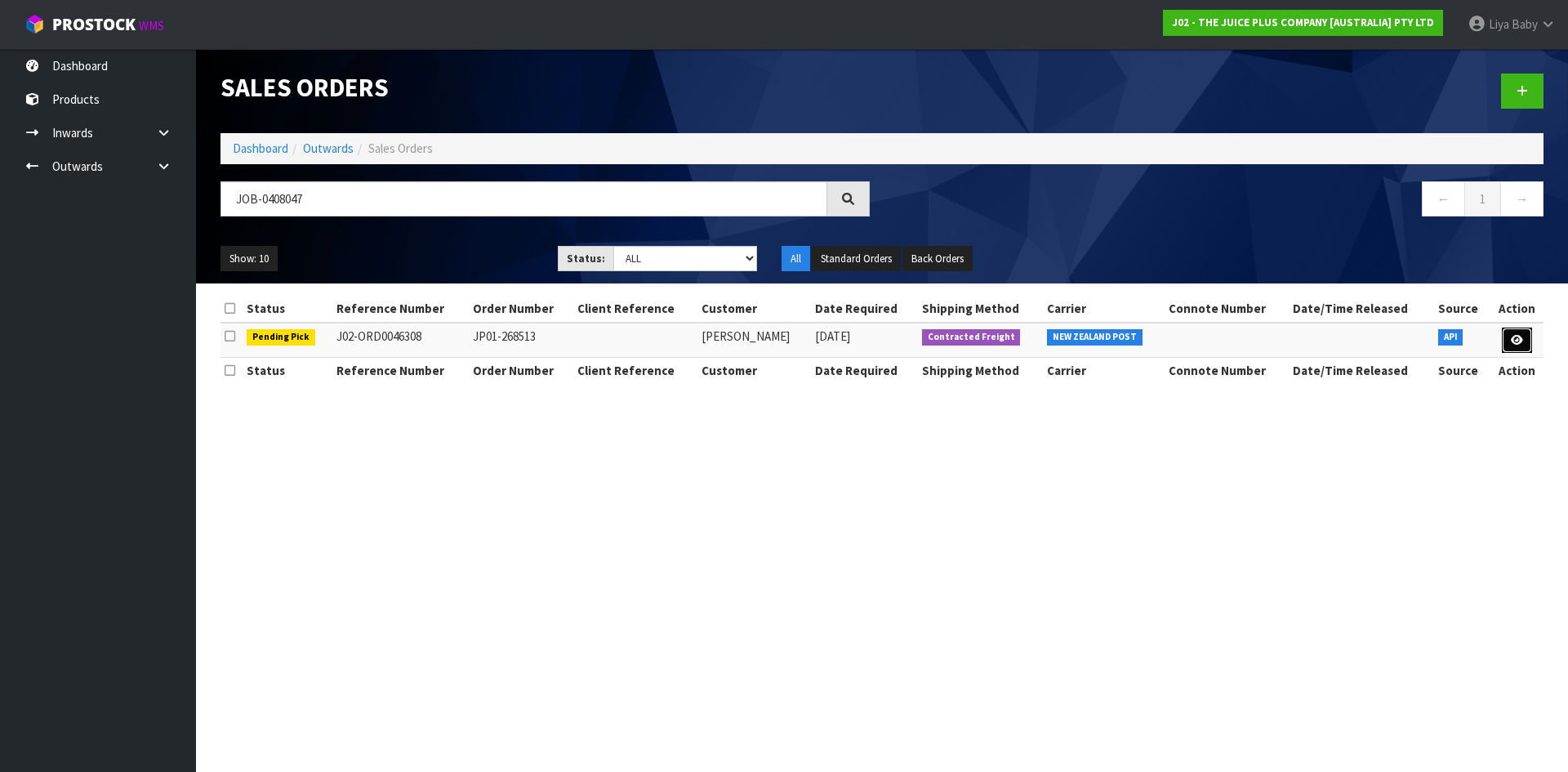
click at [1518, 343] on icon at bounding box center [1517, 340] width 12 height 10
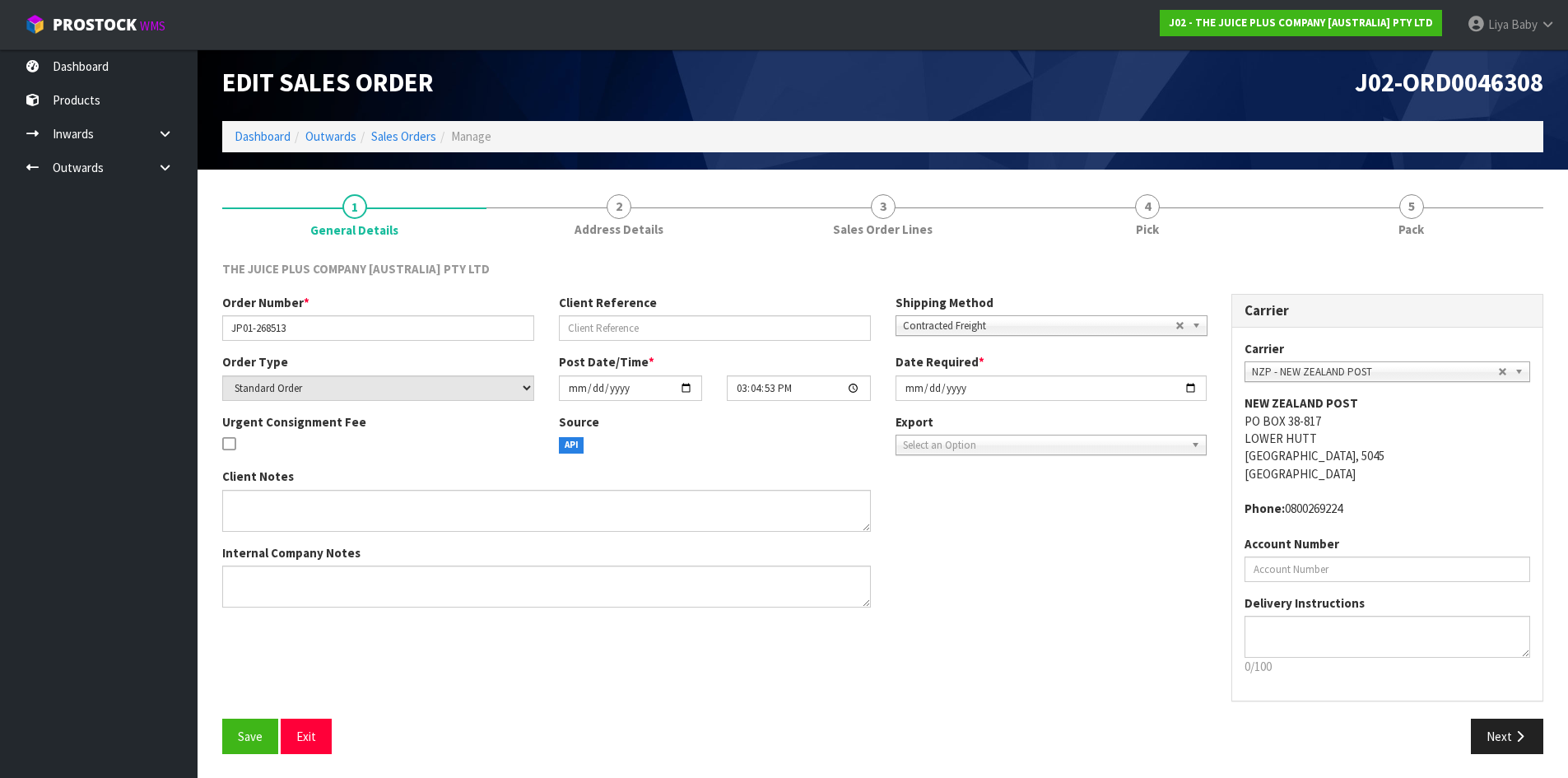
scroll to position [7, 0]
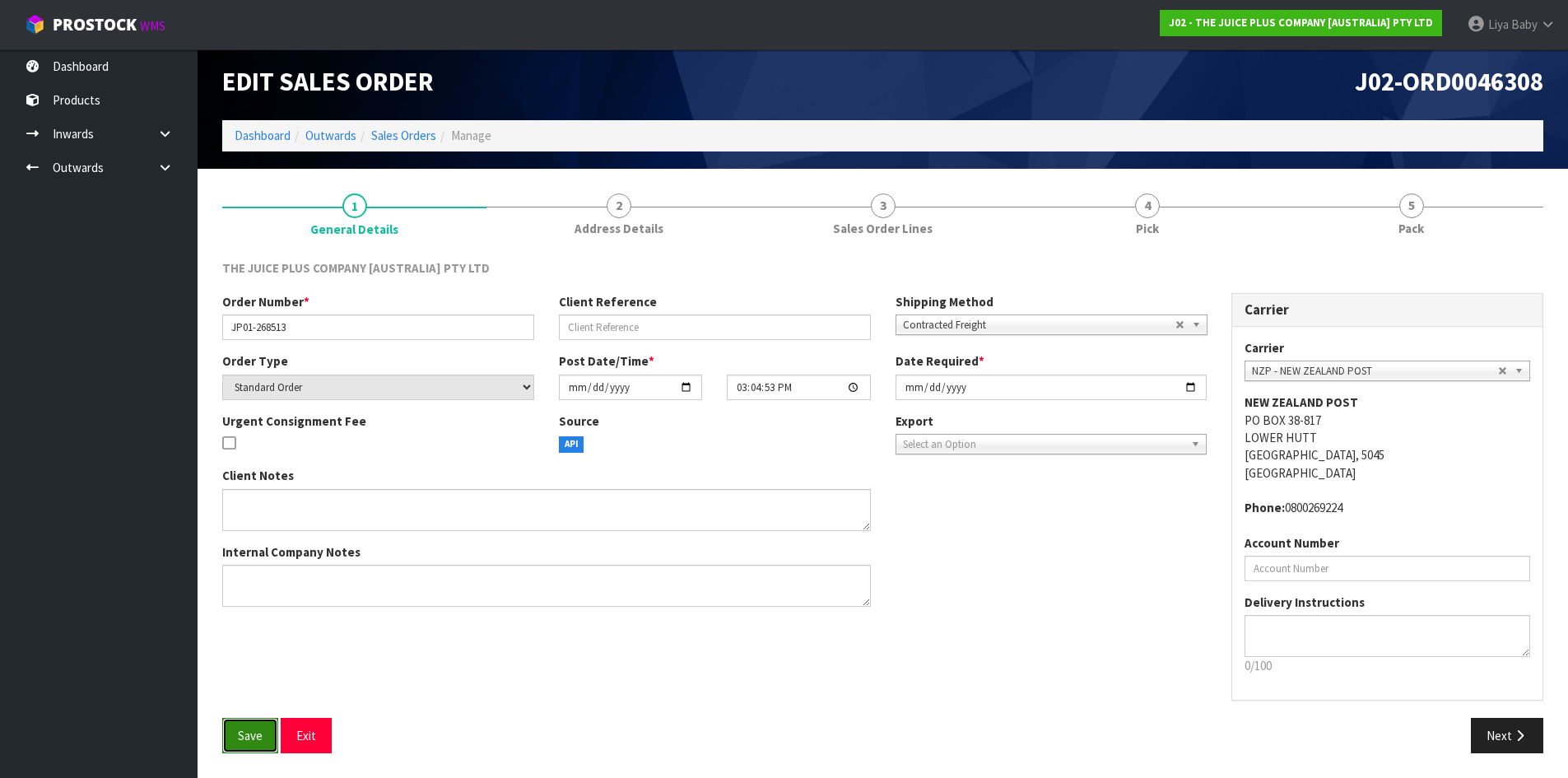
click at [229, 743] on button "Save" at bounding box center [250, 735] width 55 height 35
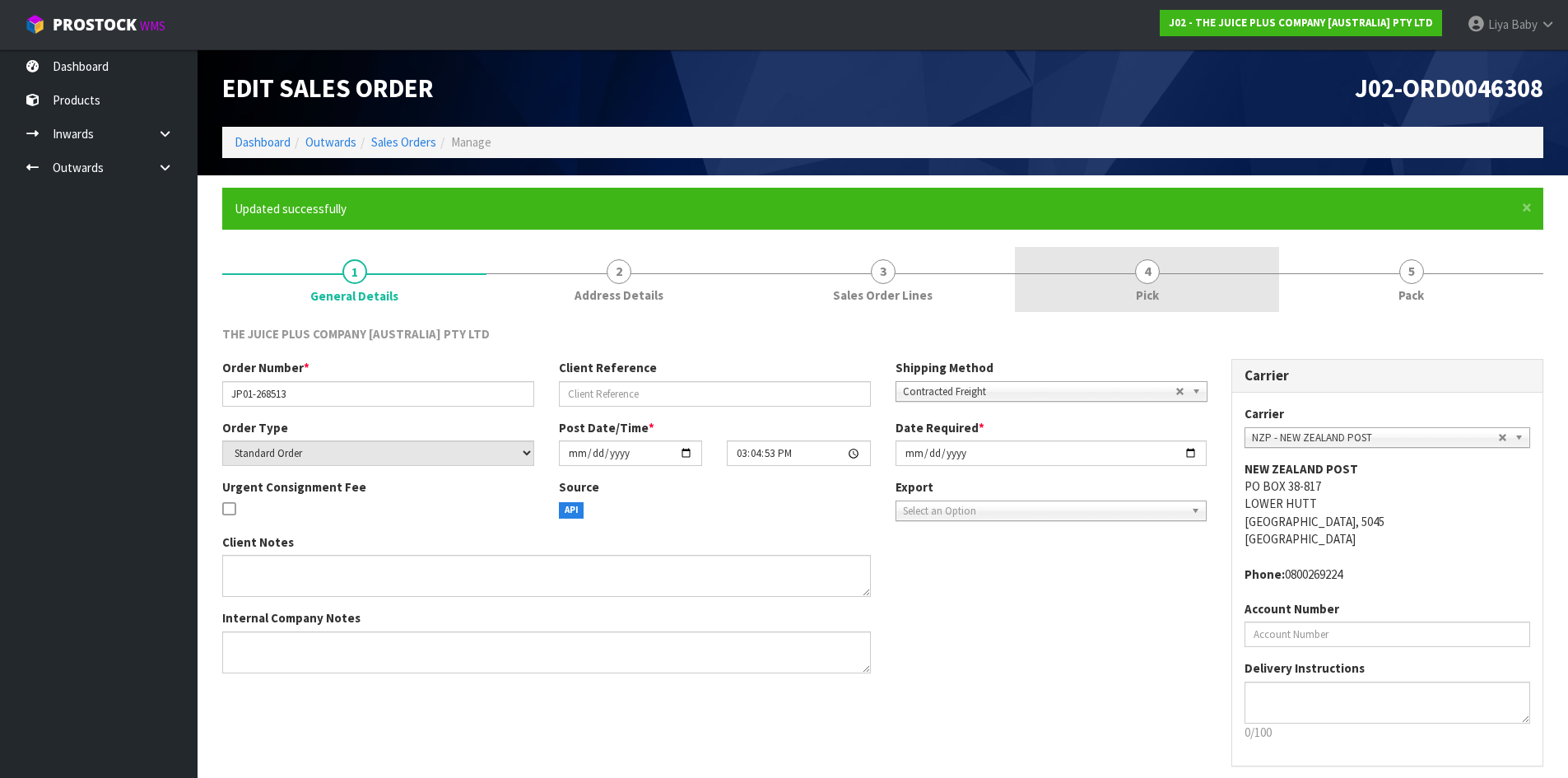
click at [1116, 287] on link "4 Pick" at bounding box center [1147, 279] width 264 height 65
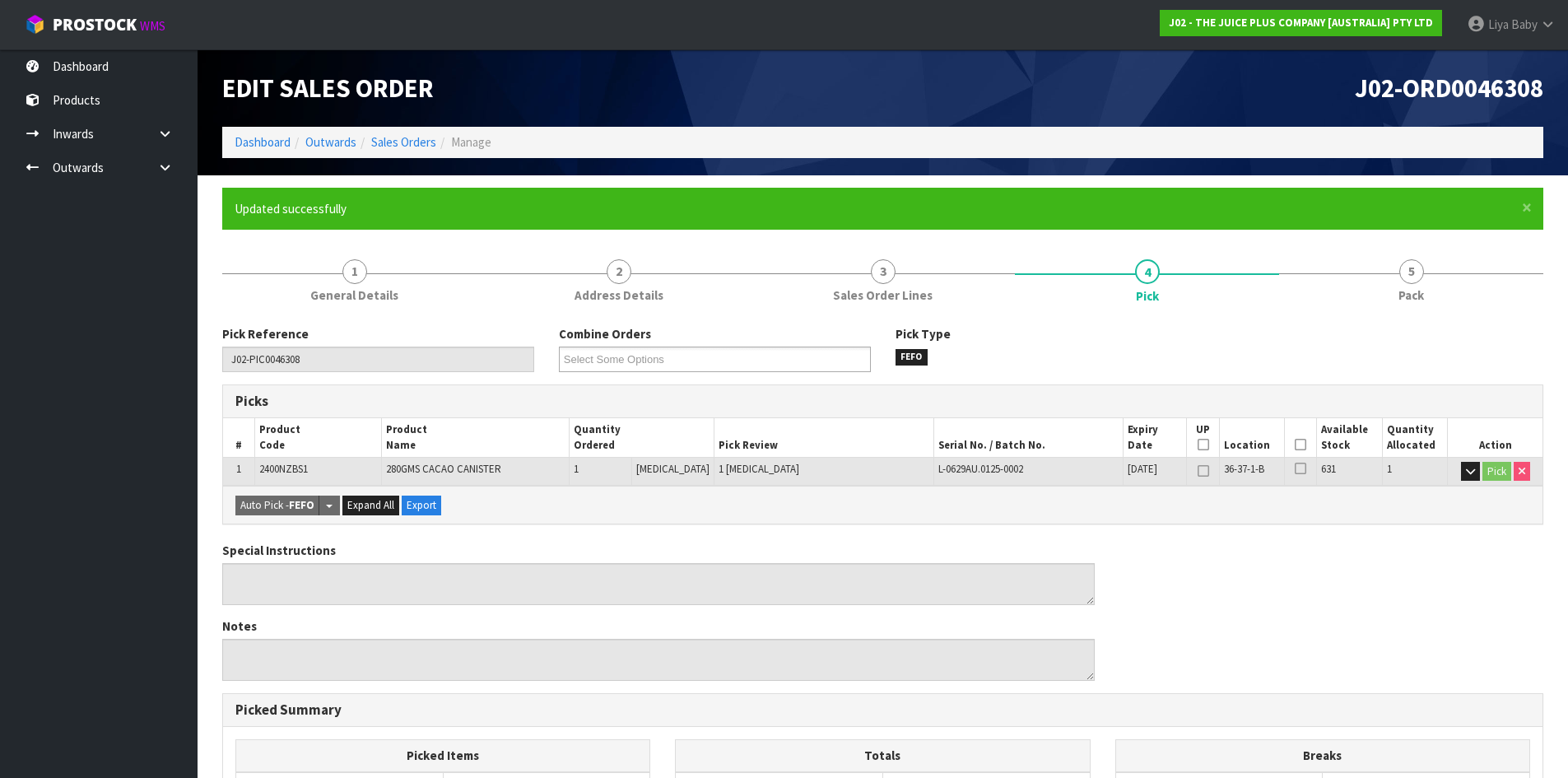
click at [1303, 444] on th "Picked" at bounding box center [1301, 437] width 33 height 38
click at [1299, 444] on icon at bounding box center [1300, 444] width 11 height 1
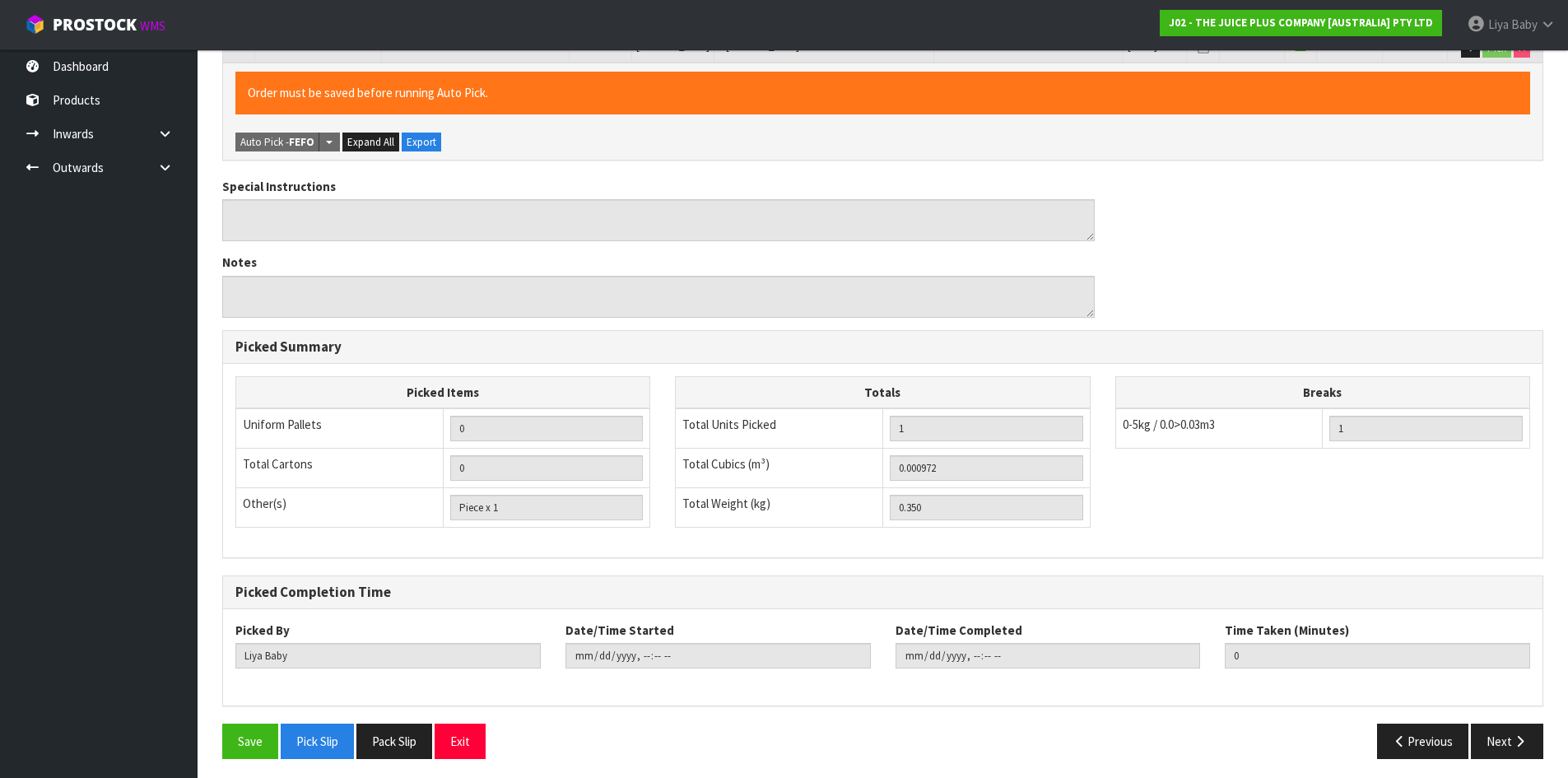
scroll to position [429, 0]
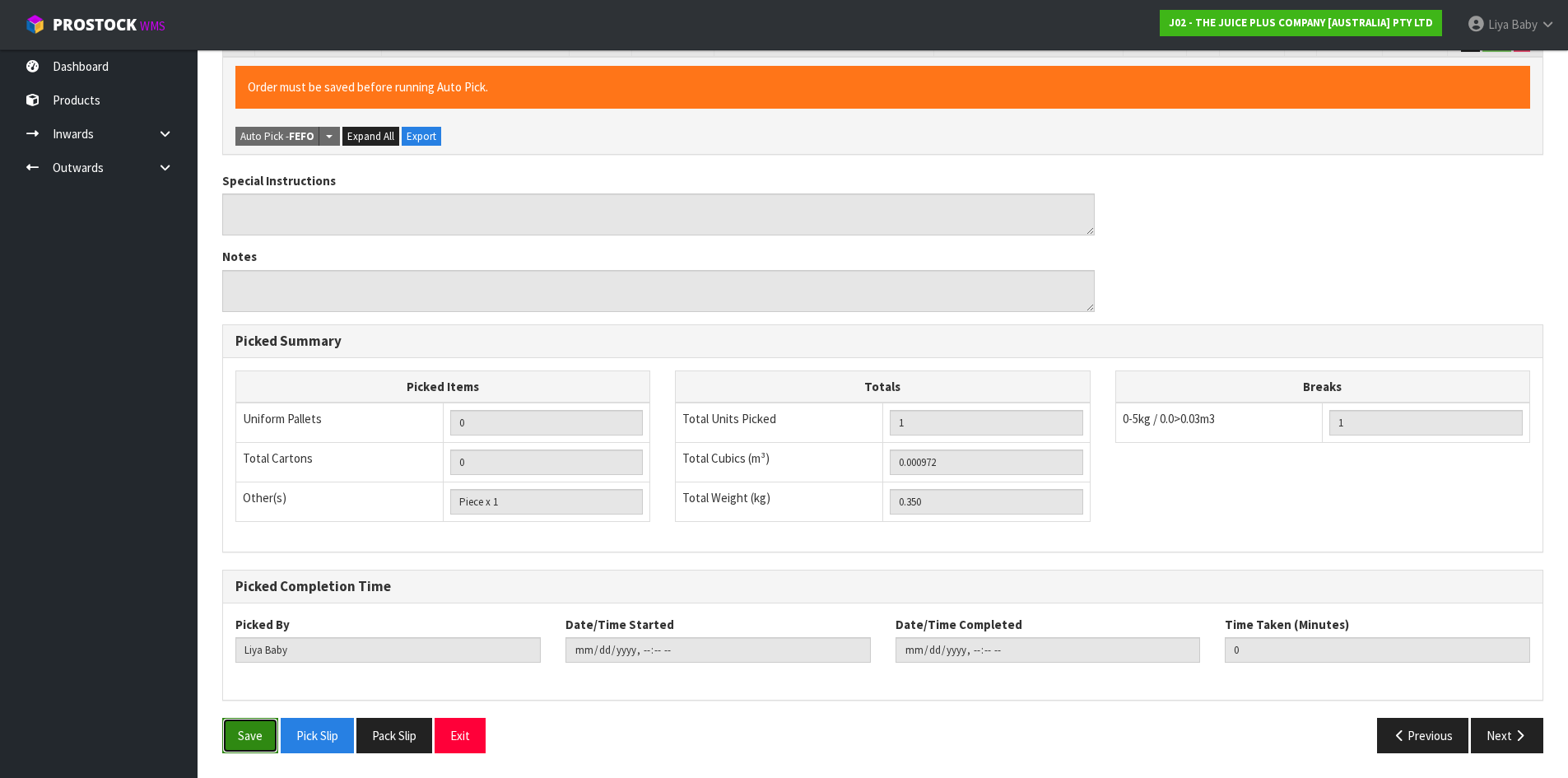
click at [249, 735] on button "Save" at bounding box center [250, 735] width 55 height 35
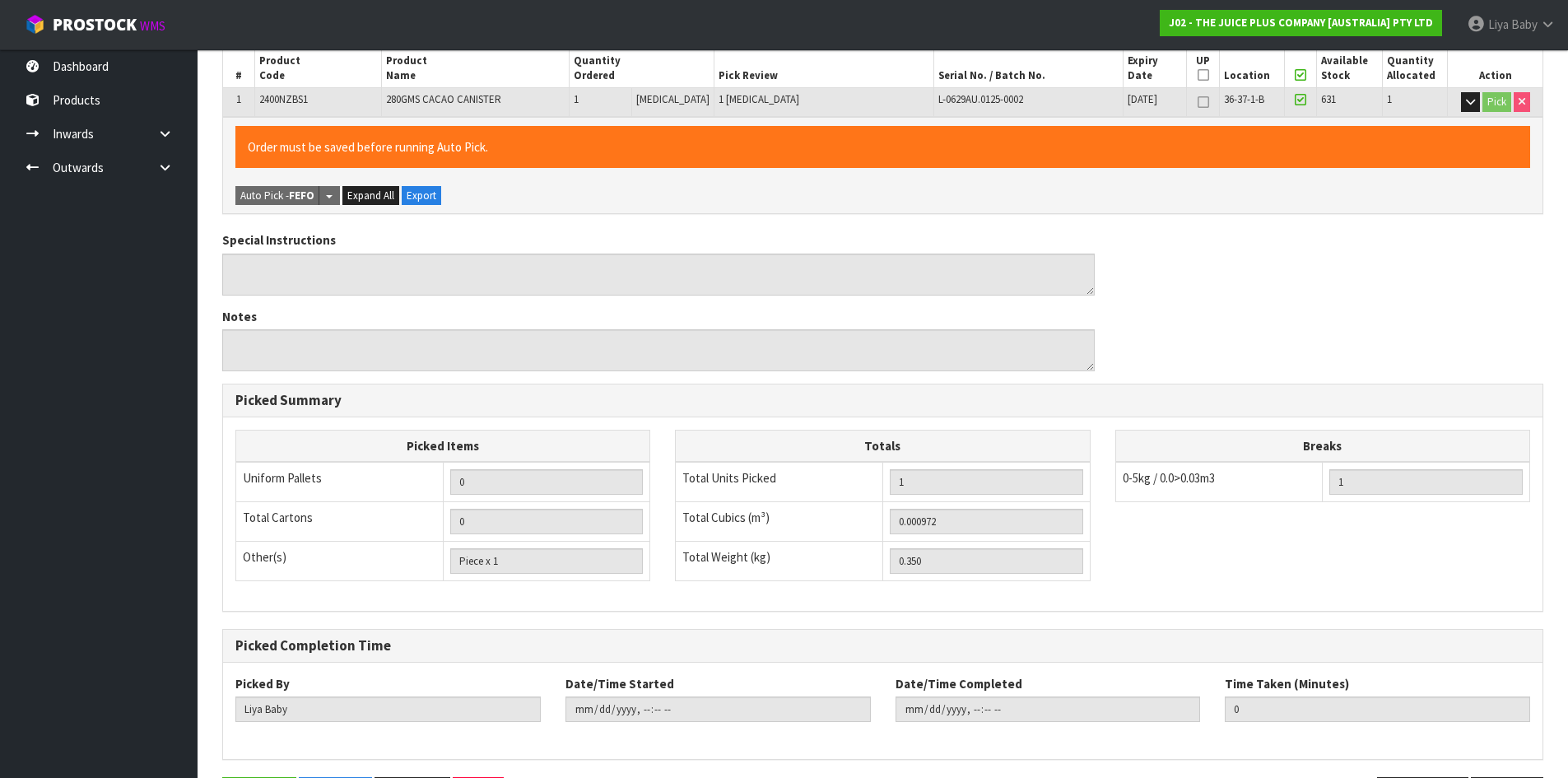
scroll to position [0, 0]
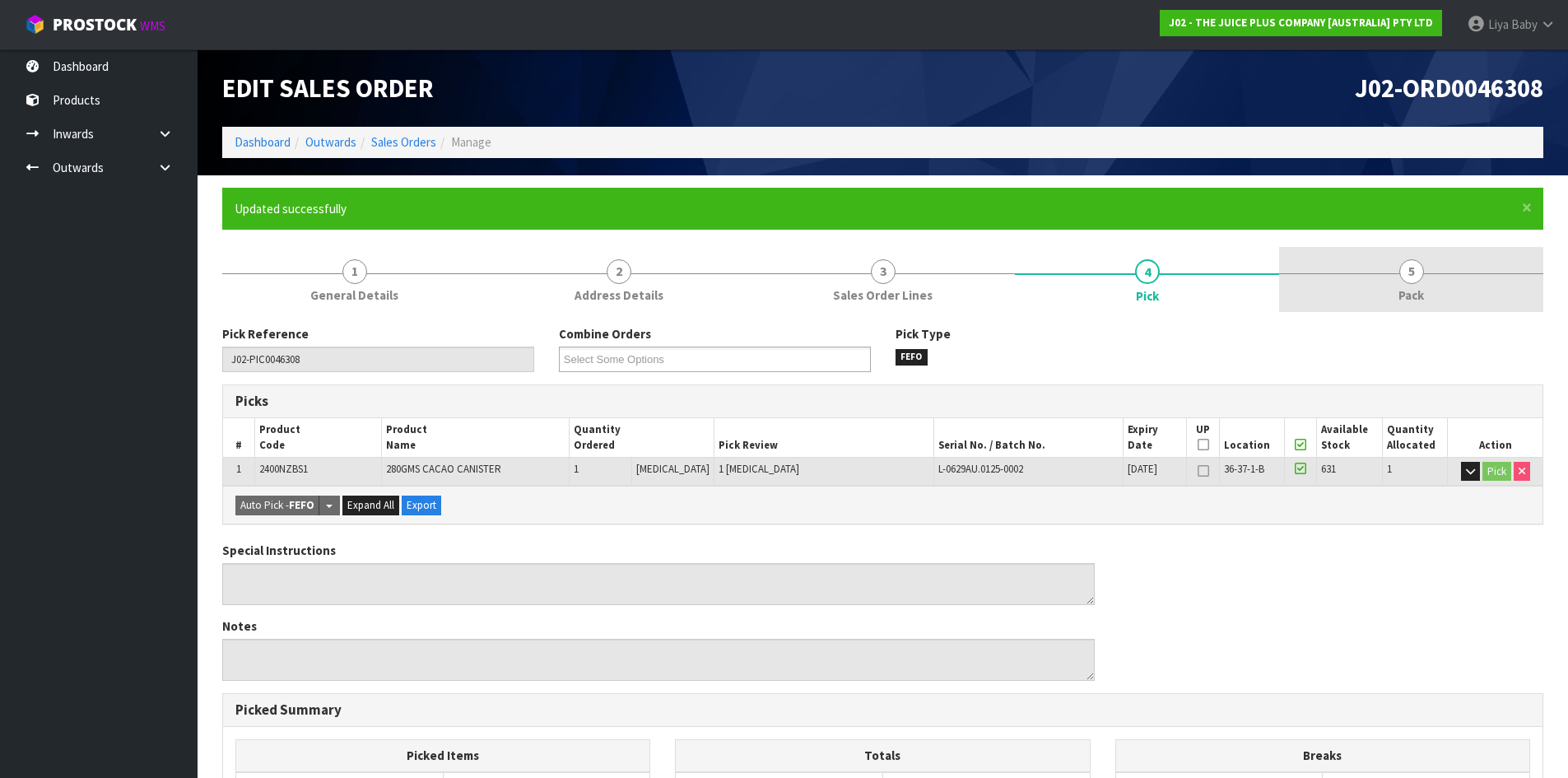
click at [1415, 289] on span "Pack" at bounding box center [1410, 295] width 26 height 17
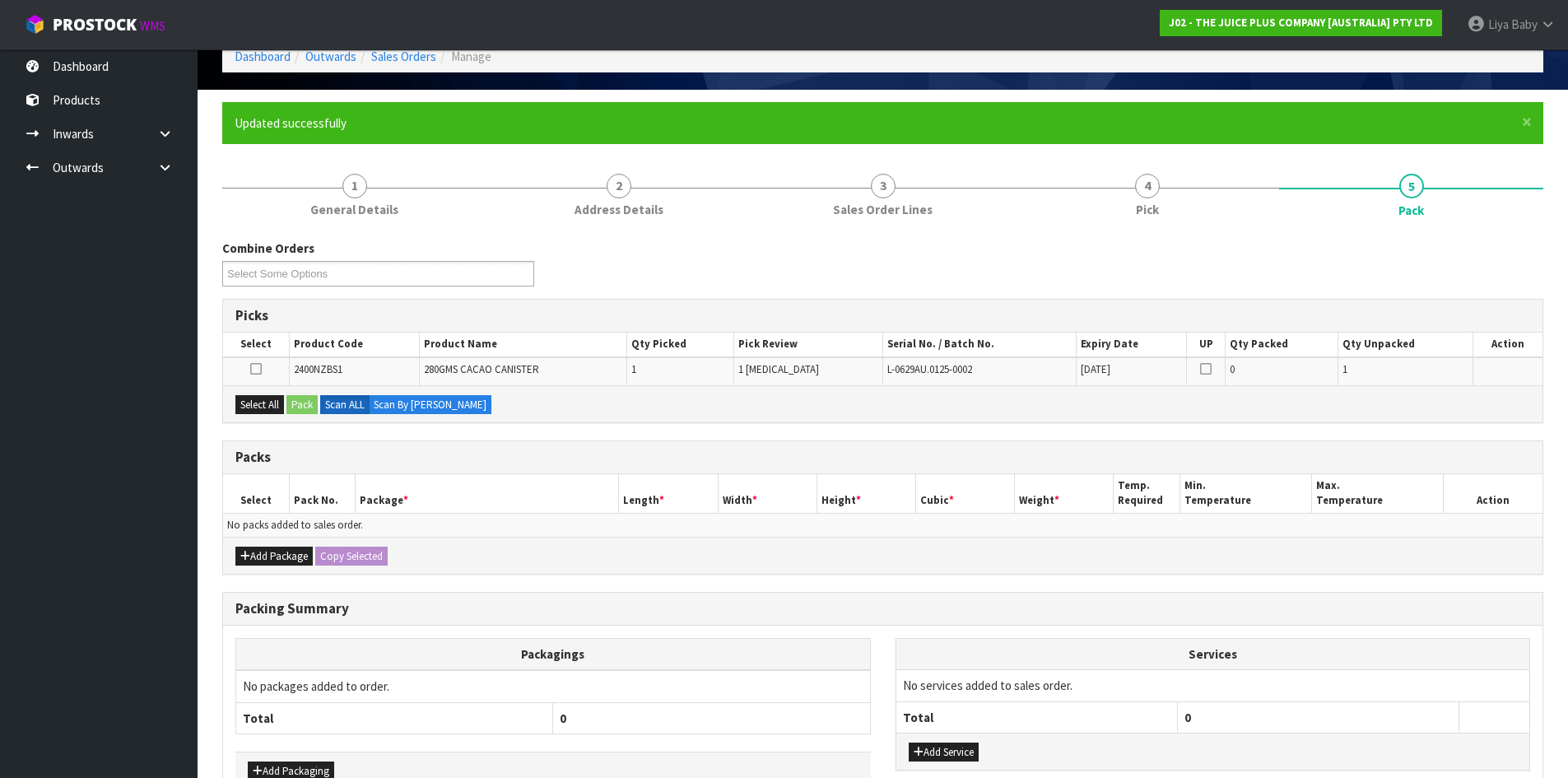
scroll to position [188, 0]
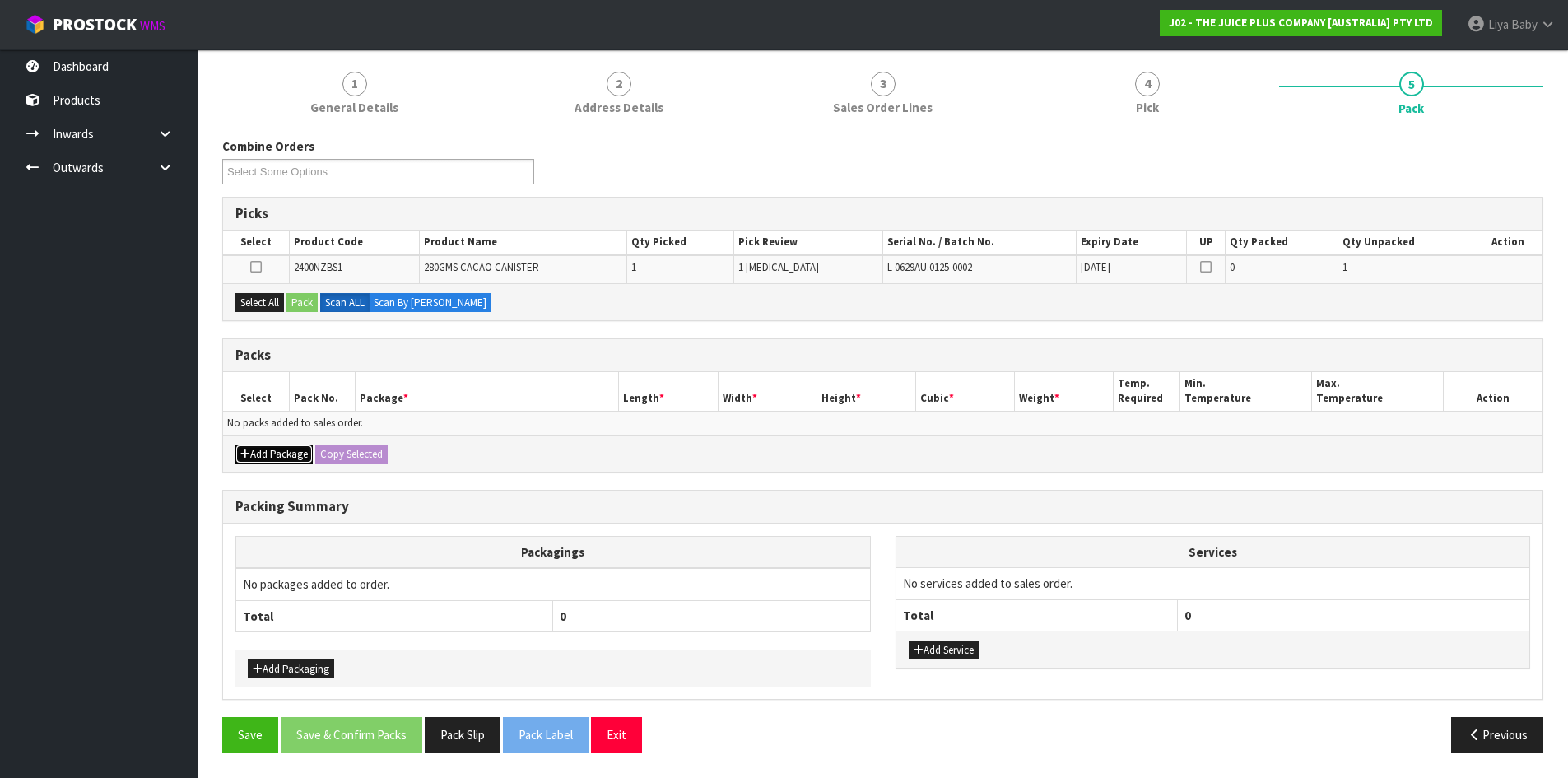
click at [264, 447] on button "Add Package" at bounding box center [274, 454] width 77 height 20
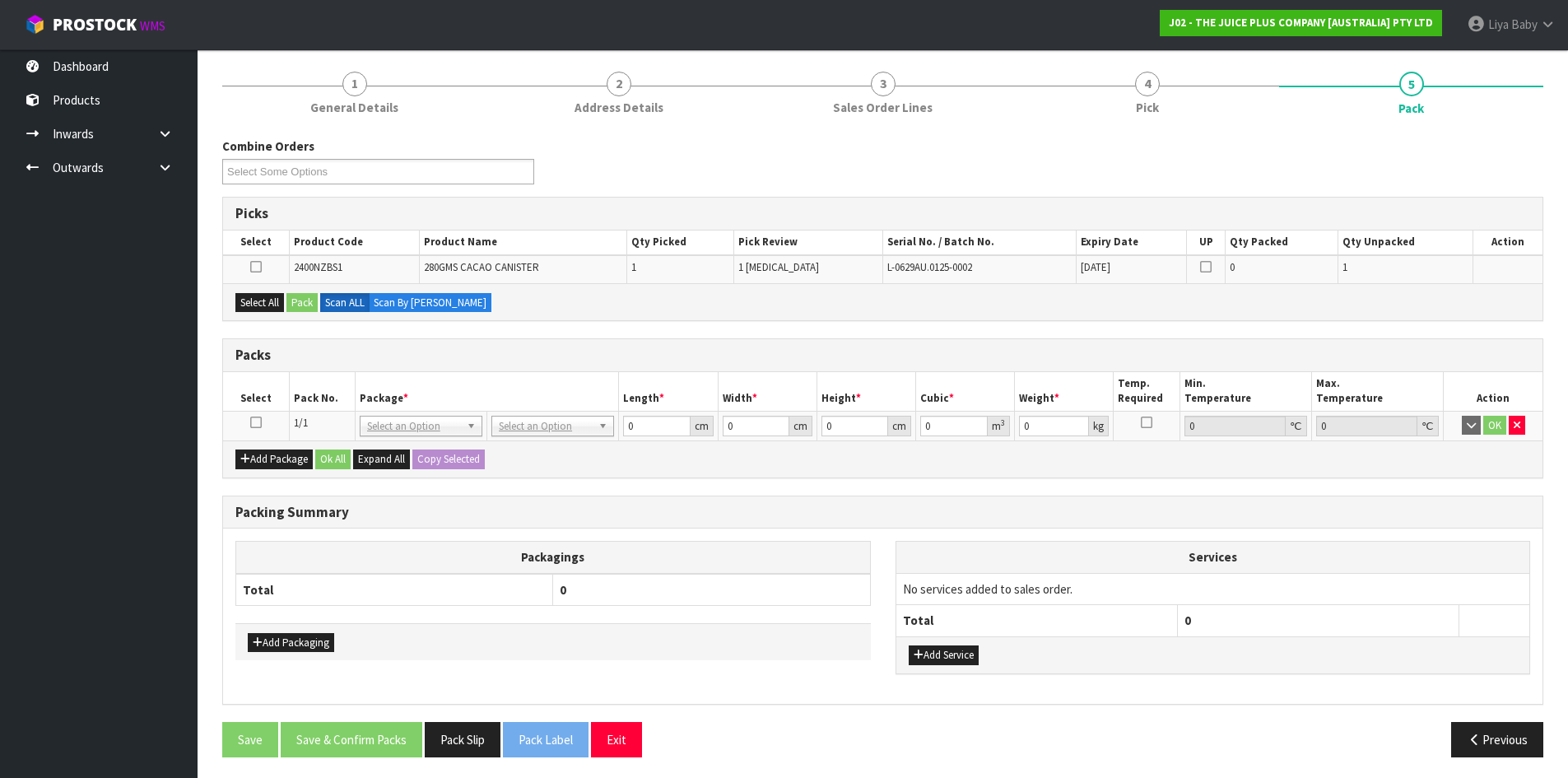
click at [254, 422] on icon at bounding box center [255, 422] width 11 height 1
click at [256, 297] on button "Select All" at bounding box center [259, 302] width 49 height 20
click at [298, 298] on button "Pack" at bounding box center [301, 302] width 32 height 20
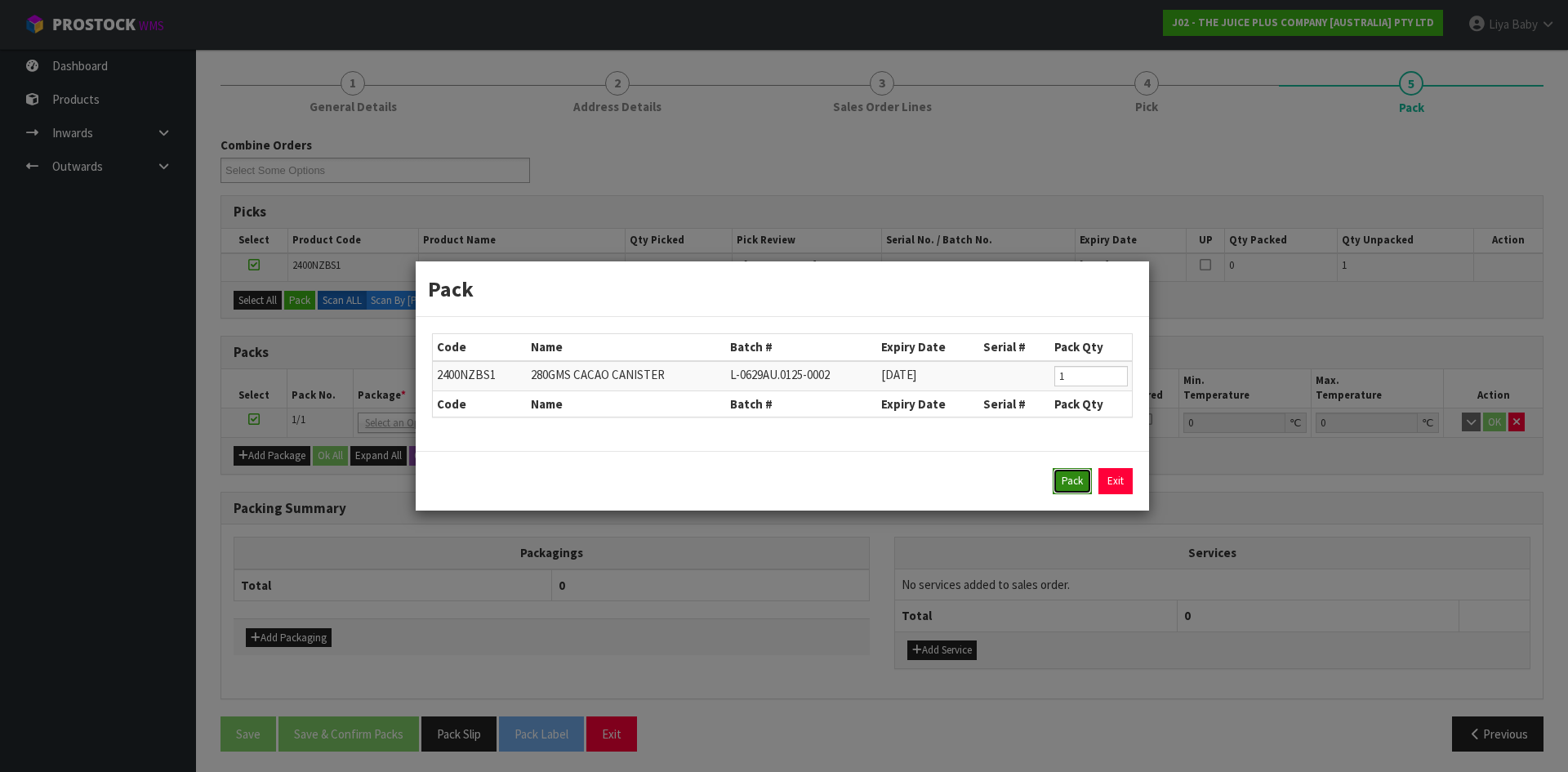
click at [1078, 478] on button "Pack" at bounding box center [1072, 481] width 39 height 27
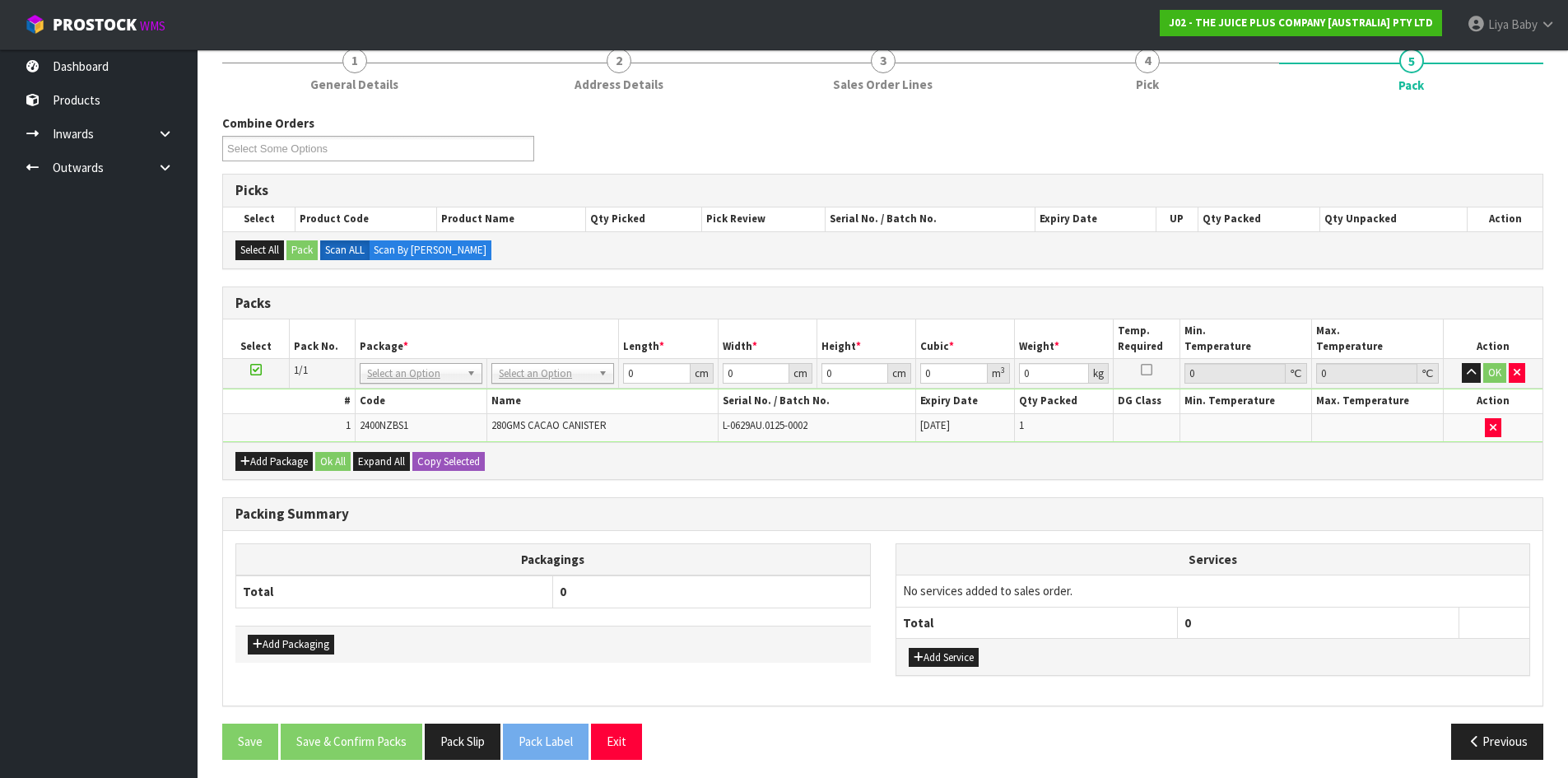
scroll to position [217, 0]
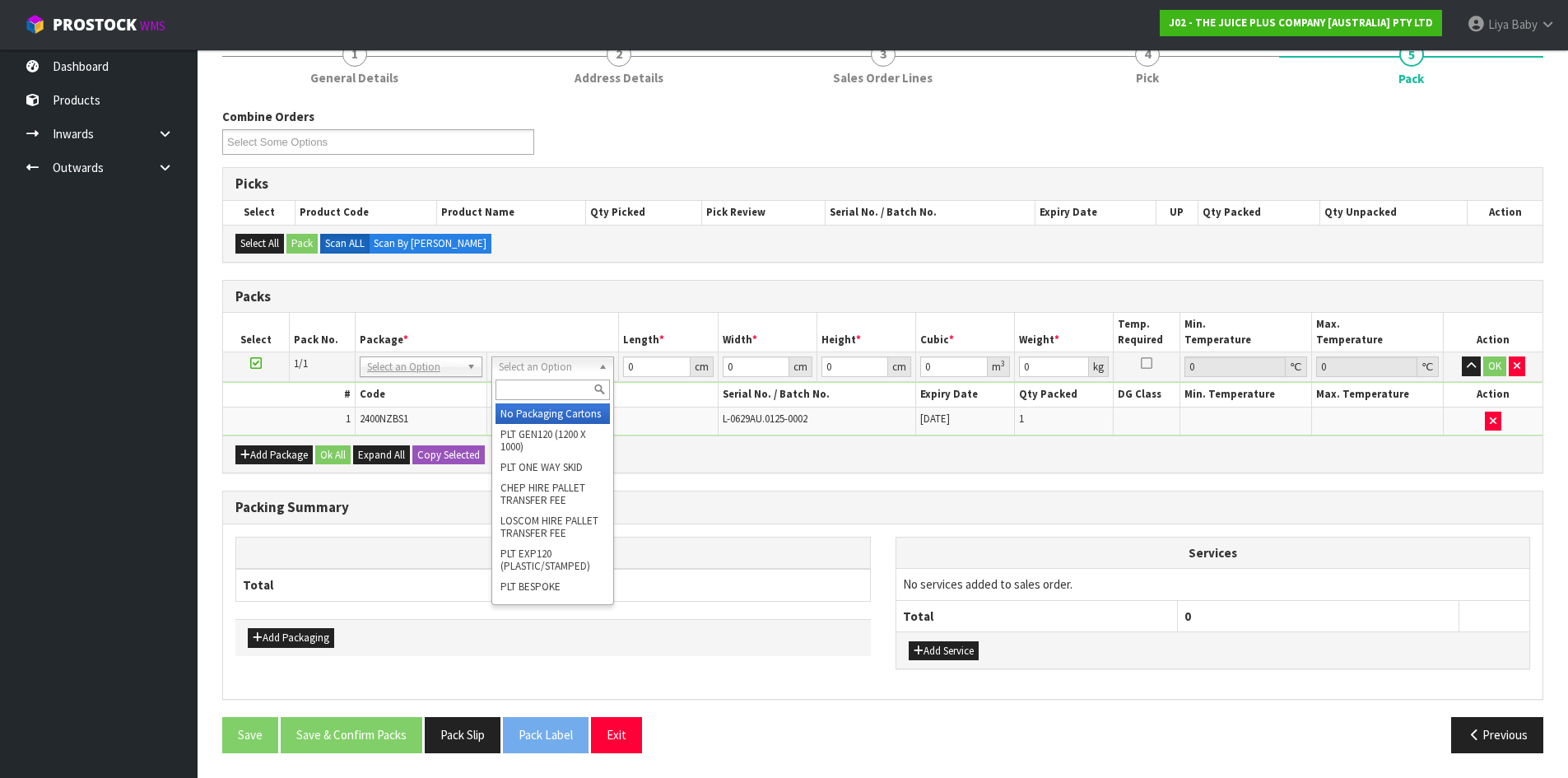
click at [526, 388] on input "text" at bounding box center [553, 390] width 115 height 21
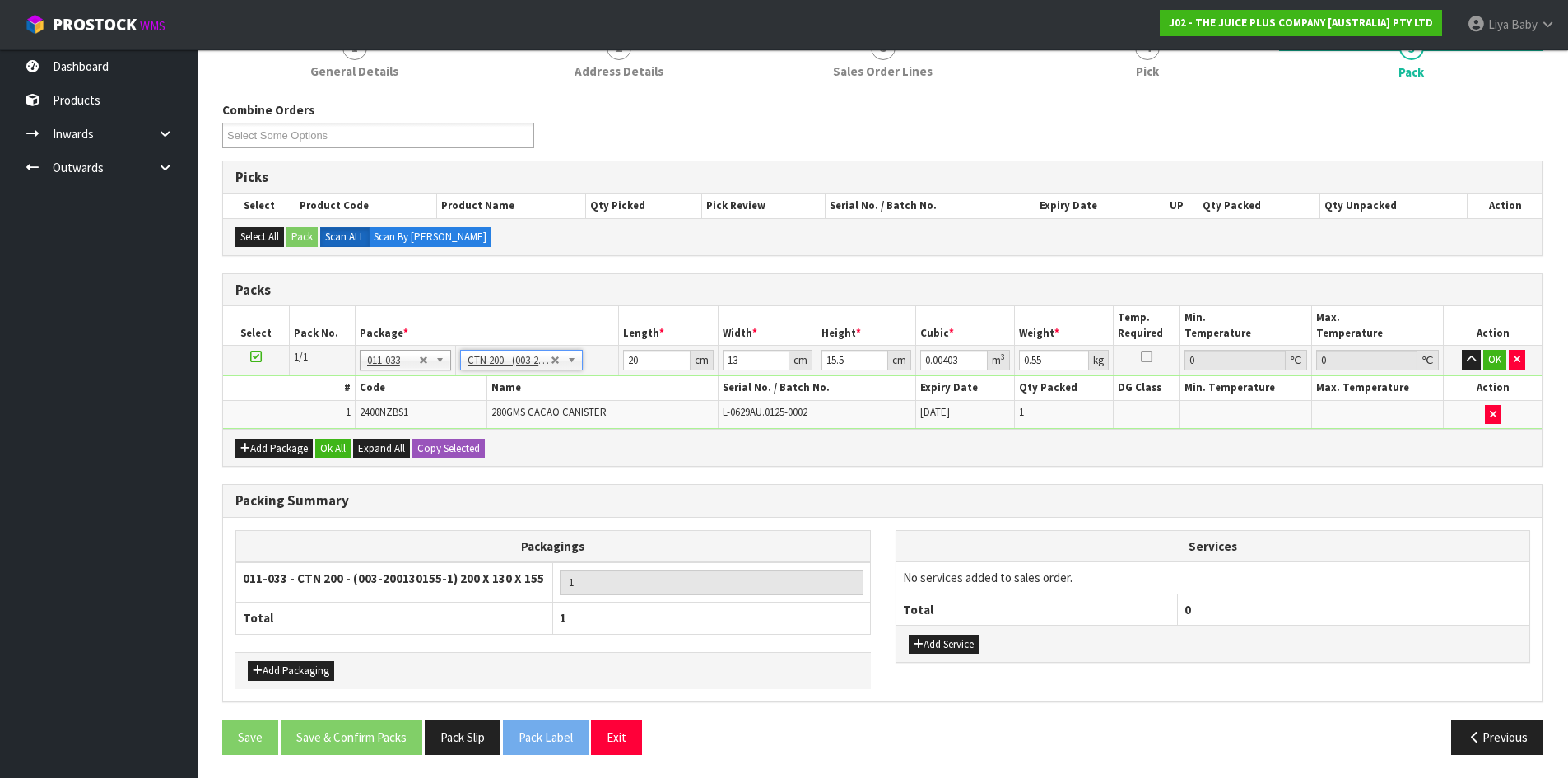
scroll to position [226, 0]
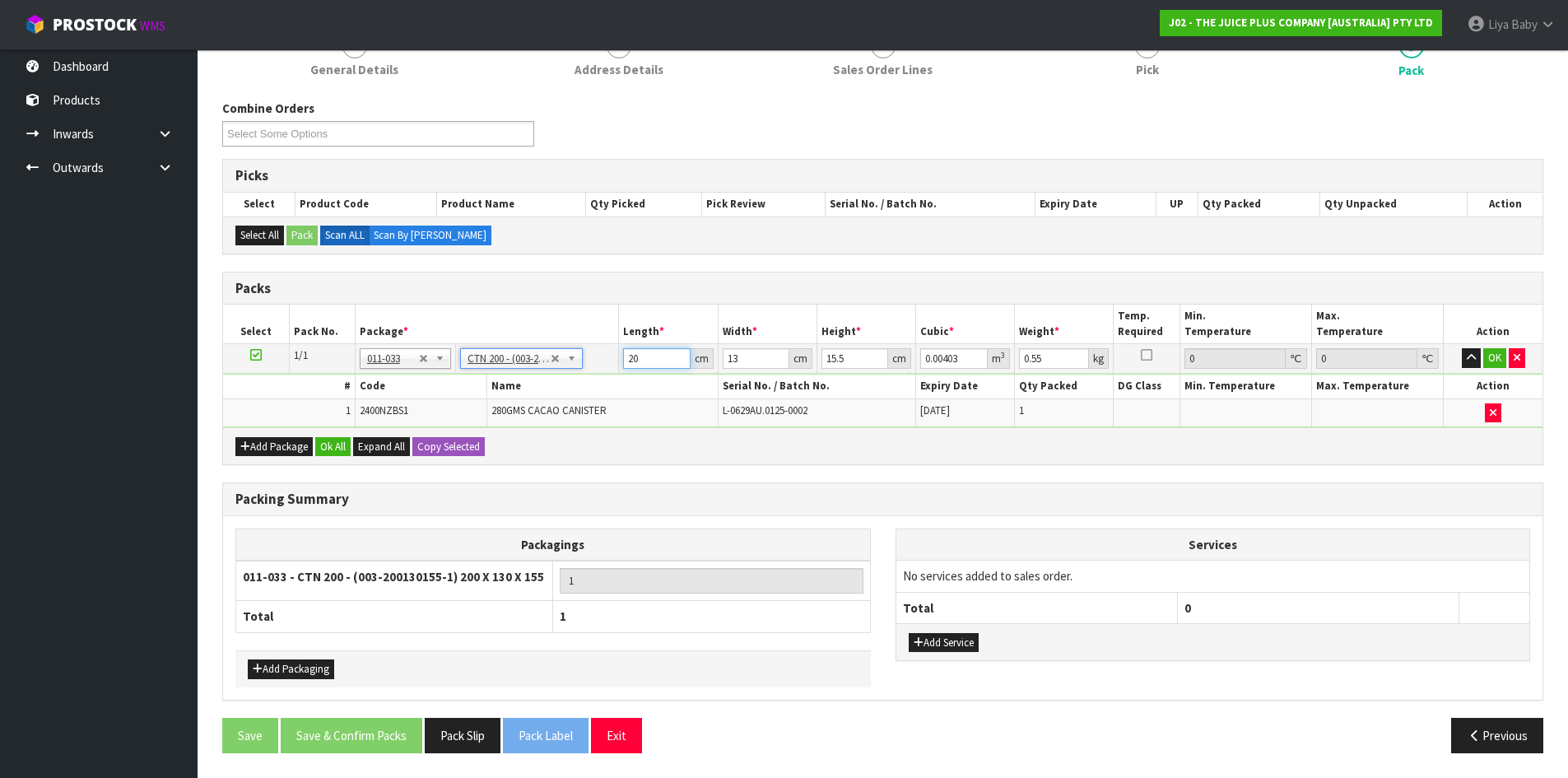
click at [658, 357] on input "20" at bounding box center [656, 359] width 67 height 21
click at [762, 361] on input "13" at bounding box center [756, 359] width 67 height 21
click at [862, 350] on input "15.5" at bounding box center [854, 359] width 67 height 21
click at [1053, 356] on input "0.55" at bounding box center [1053, 359] width 70 height 21
click at [342, 439] on button "Ok All" at bounding box center [332, 447] width 35 height 20
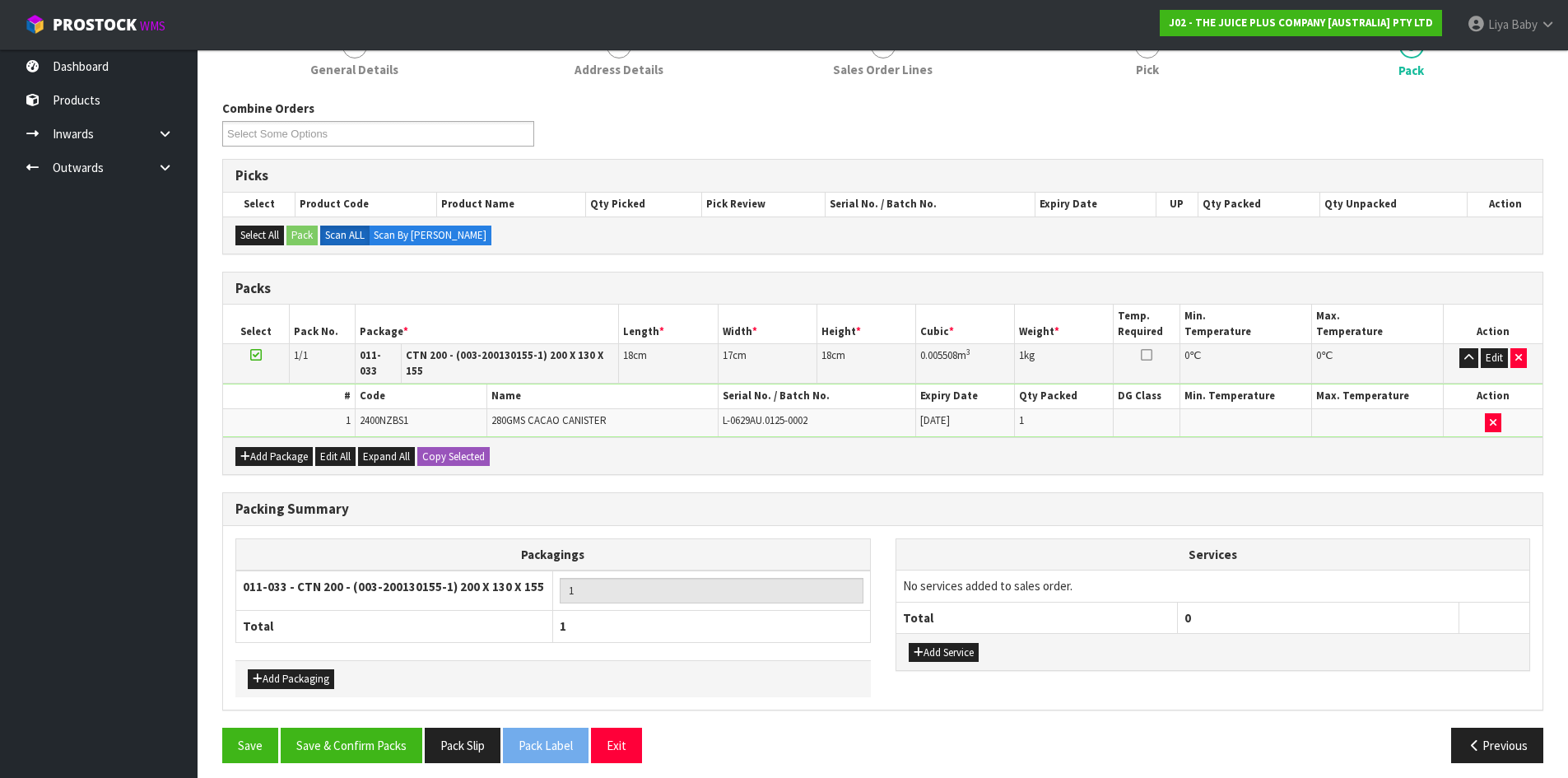
scroll to position [225, 0]
click at [364, 728] on button "Save & Confirm Packs" at bounding box center [351, 745] width 142 height 35
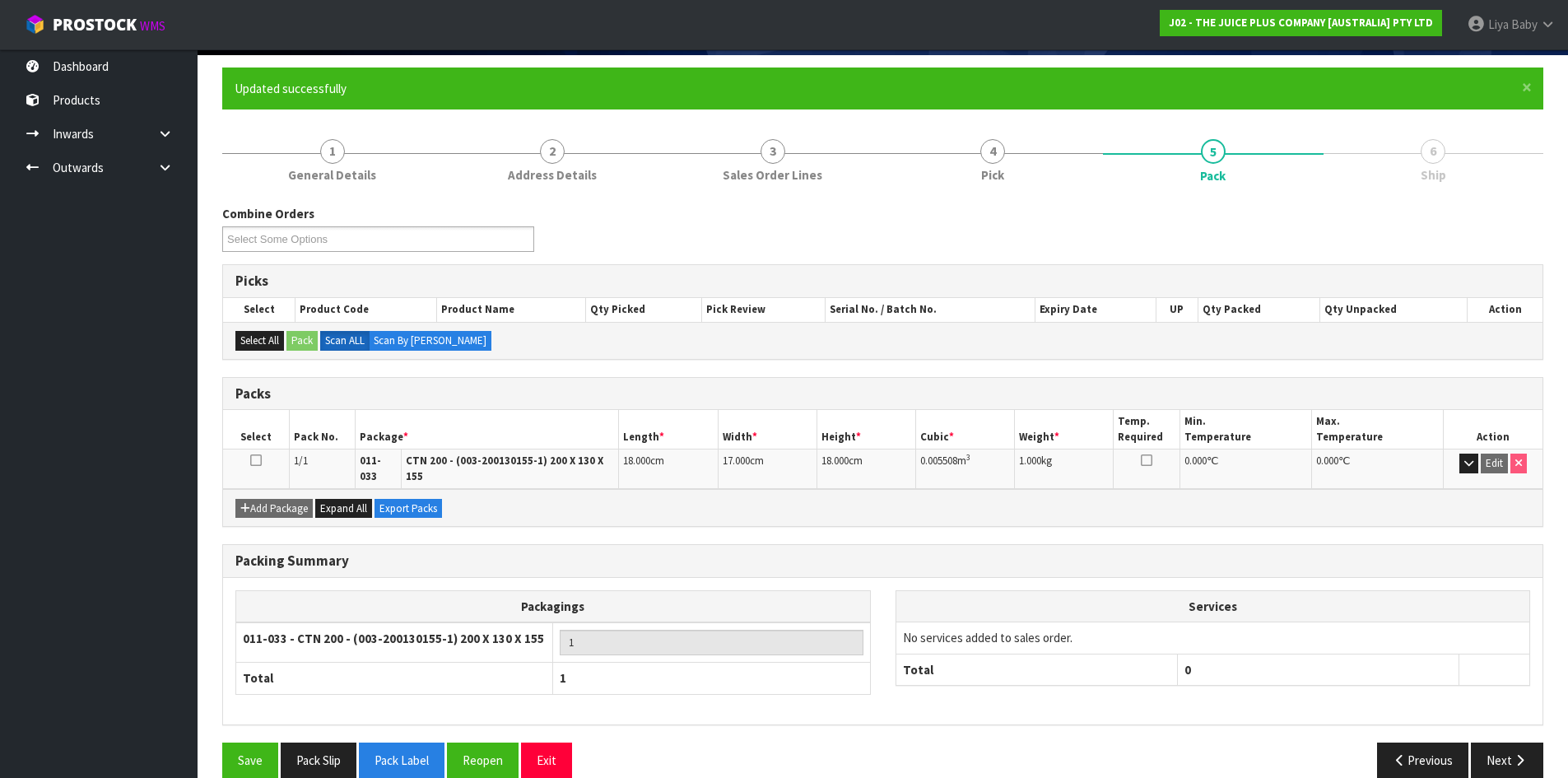
scroll to position [134, 0]
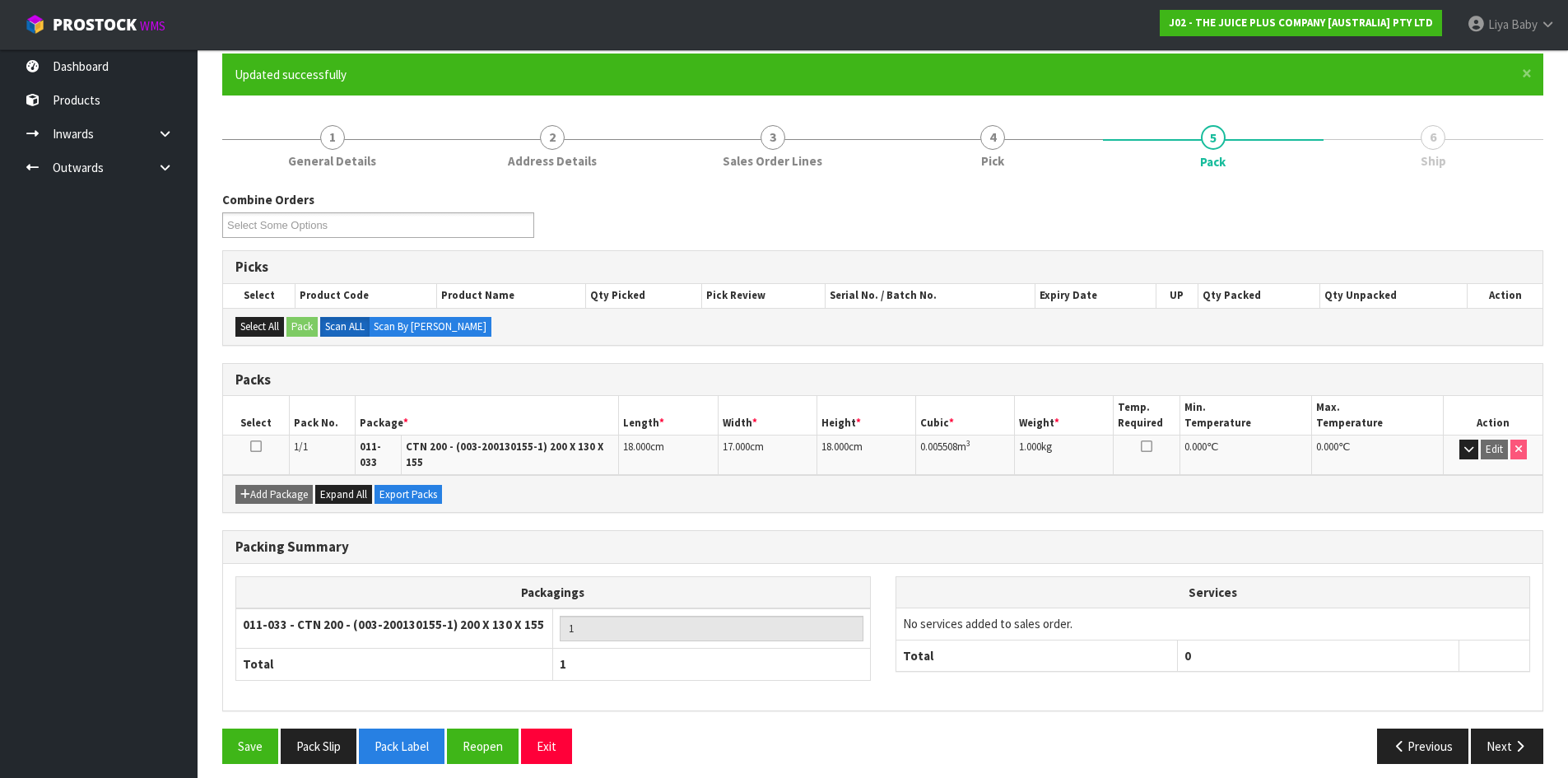
click at [258, 446] on icon at bounding box center [255, 446] width 11 height 1
click at [1495, 734] on button "Next" at bounding box center [1507, 745] width 73 height 35
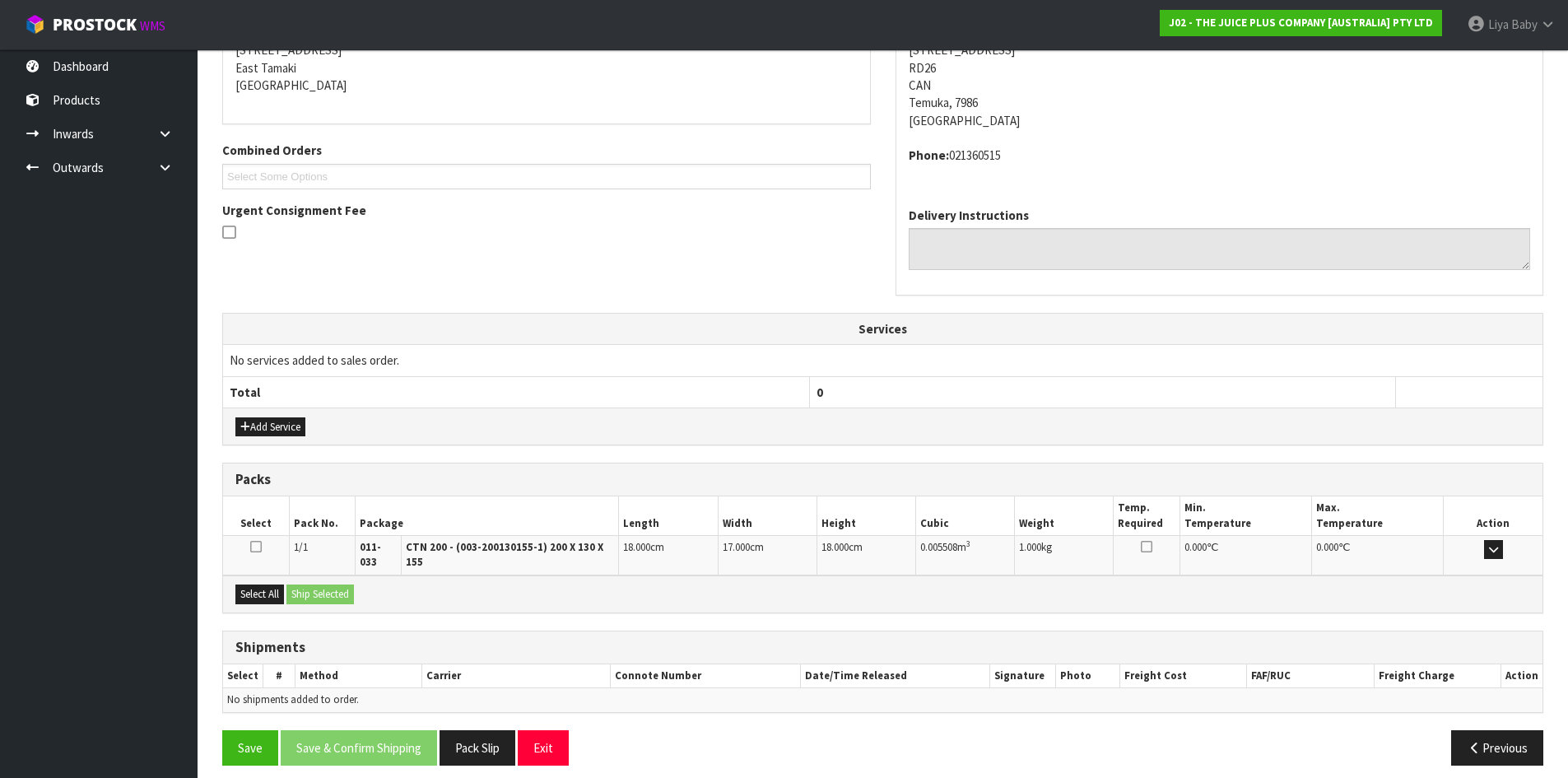
scroll to position [349, 0]
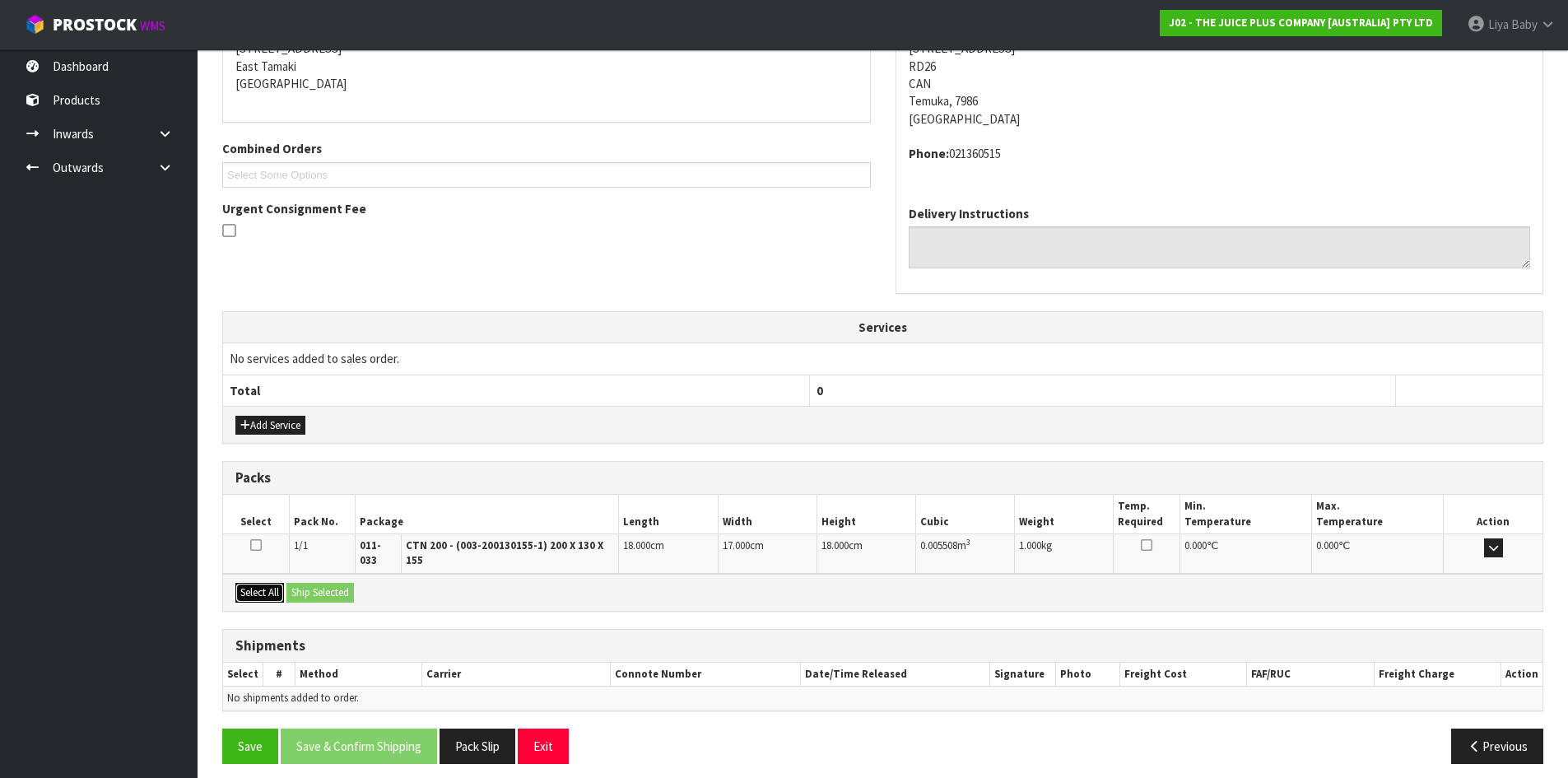
click at [254, 583] on button "Select All" at bounding box center [259, 592] width 49 height 20
click at [324, 574] on div "Select All Ship Selected" at bounding box center [882, 592] width 1319 height 37
click at [326, 583] on button "Ship Selected" at bounding box center [320, 592] width 68 height 20
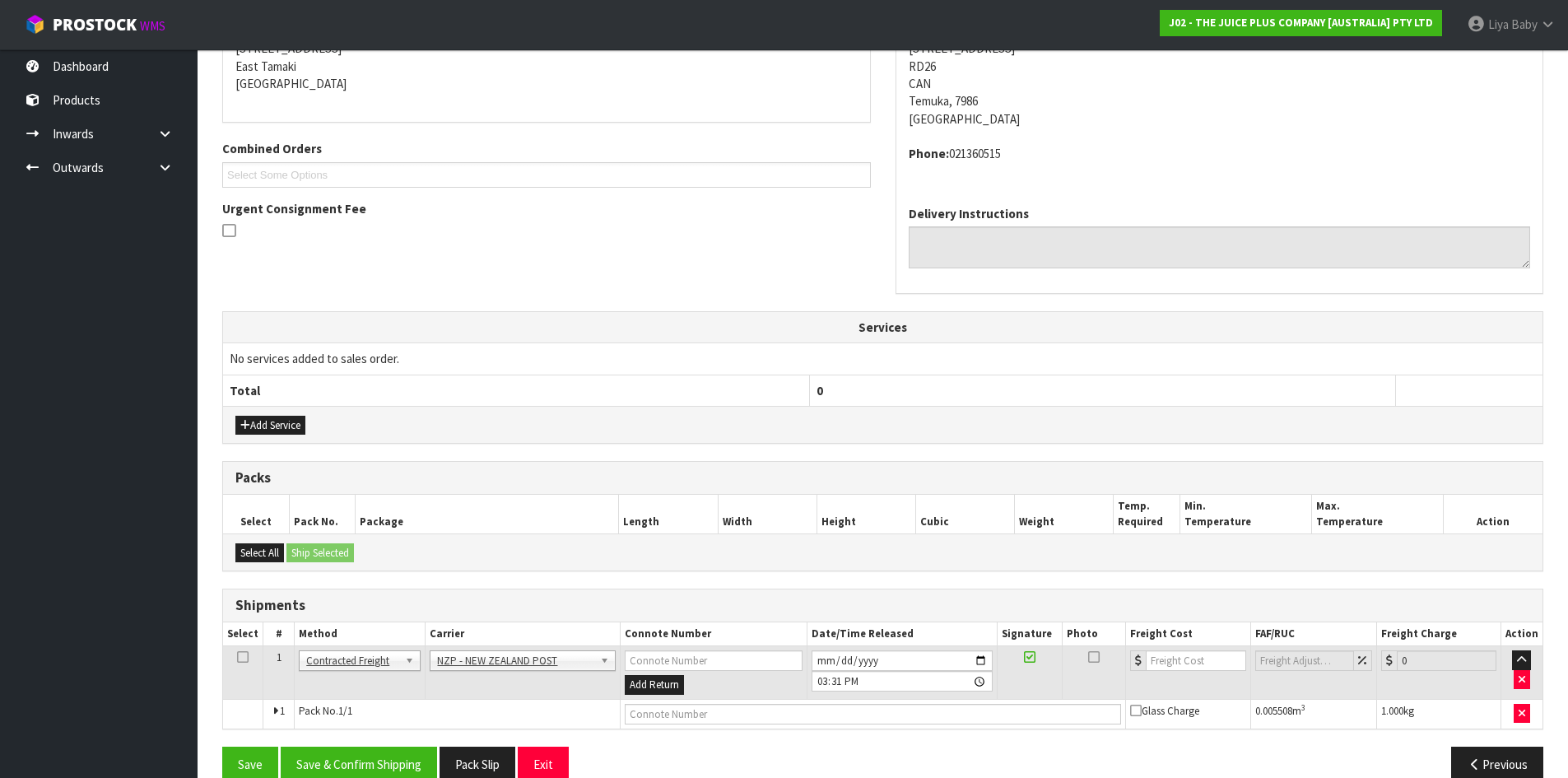
click at [246, 657] on icon at bounding box center [243, 656] width 11 height 1
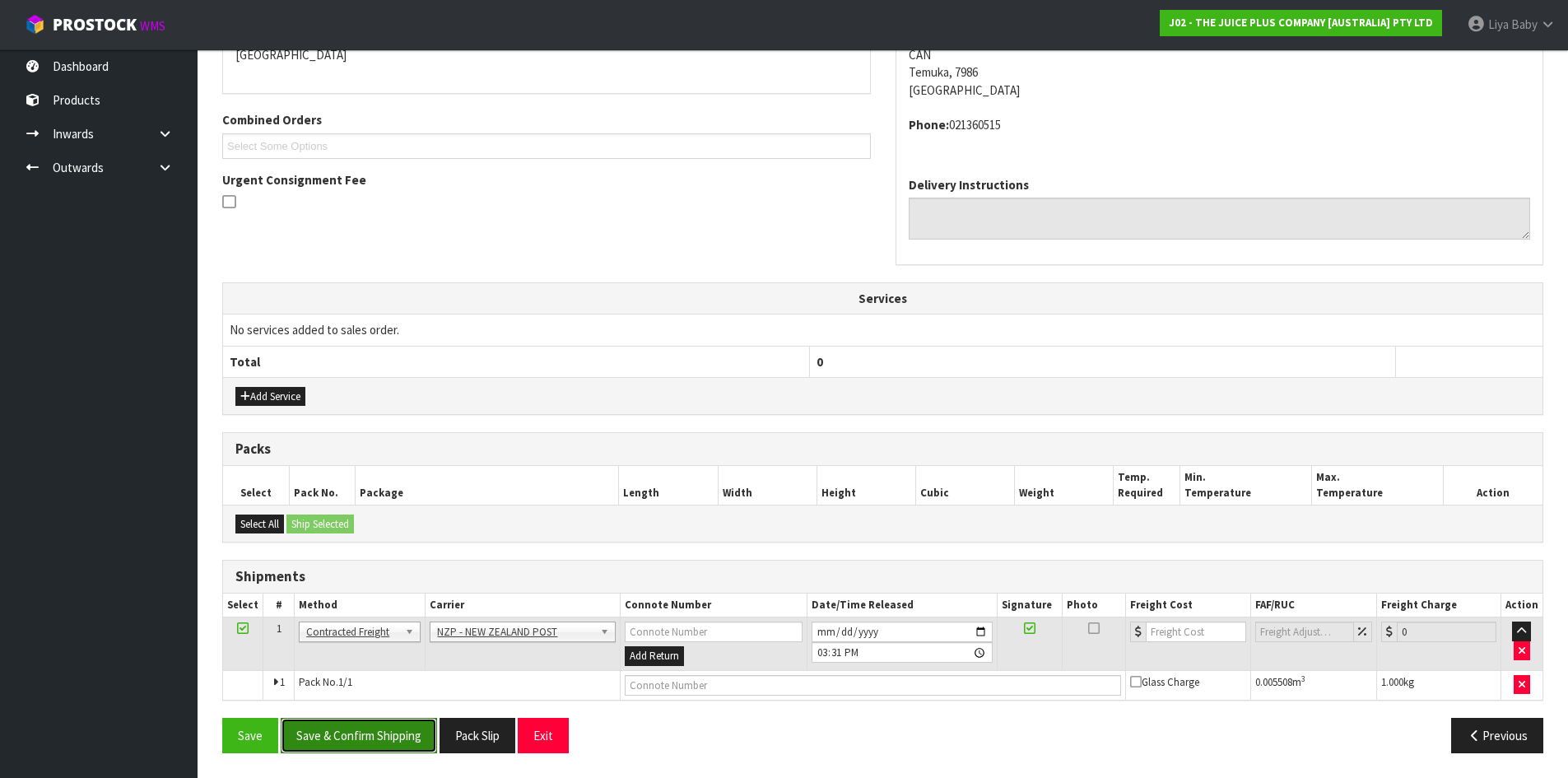
click at [350, 739] on button "Save & Confirm Shipping" at bounding box center [358, 735] width 156 height 35
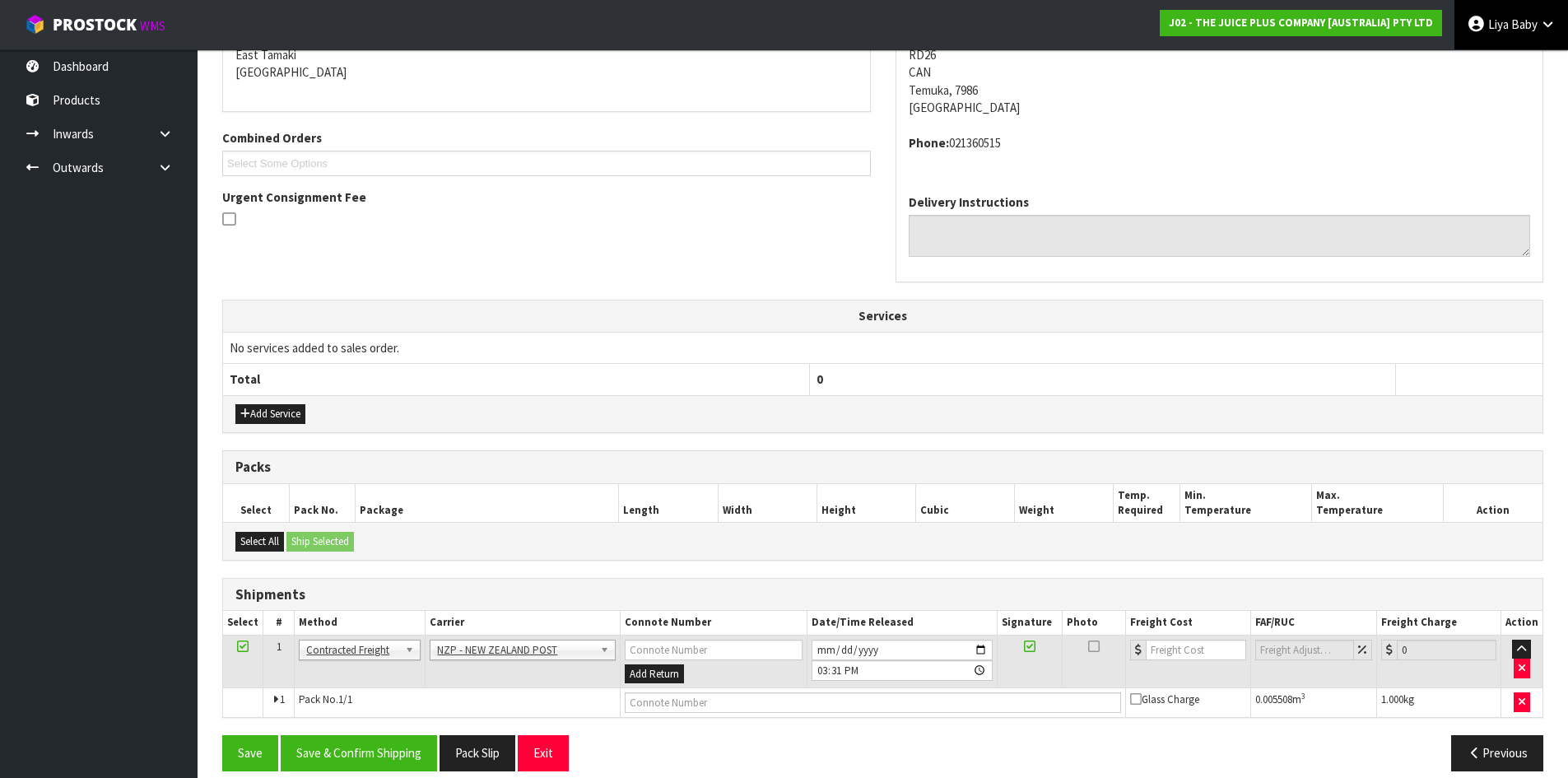
scroll to position [0, 0]
